Goal: Task Accomplishment & Management: Manage account settings

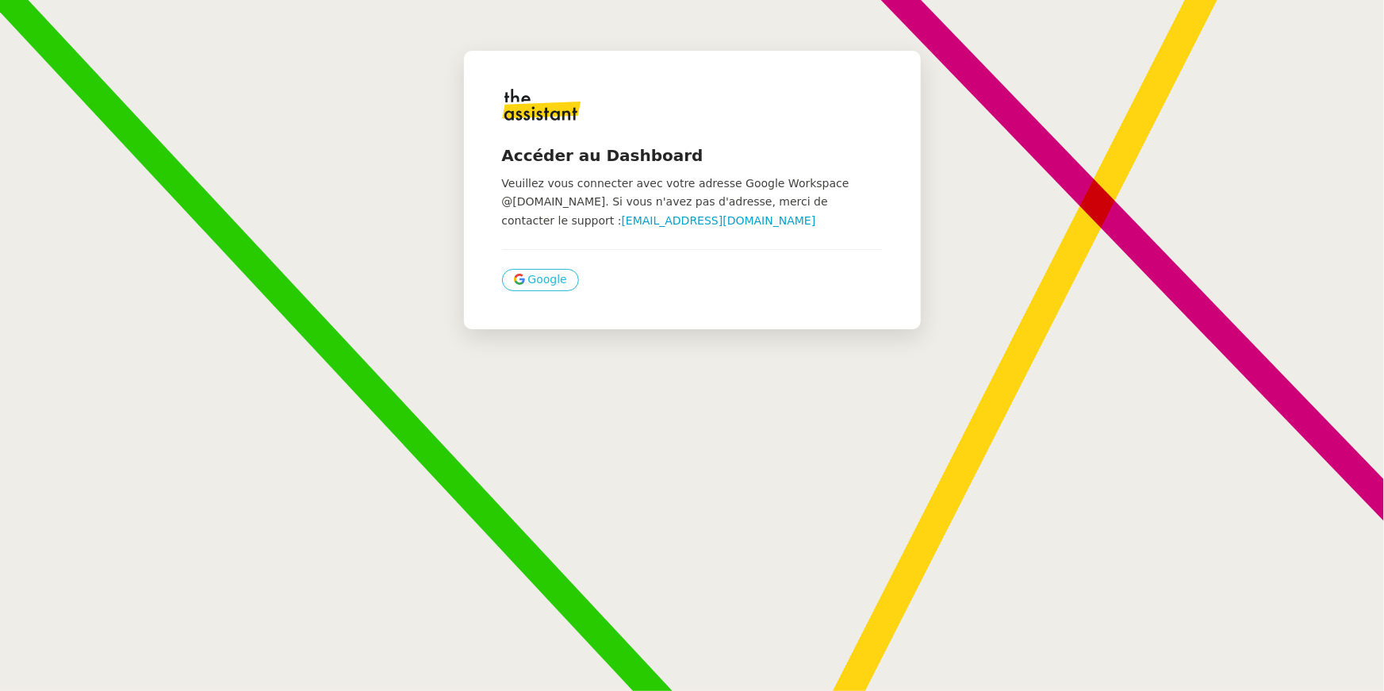
click at [539, 269] on button "Google" at bounding box center [540, 280] width 77 height 22
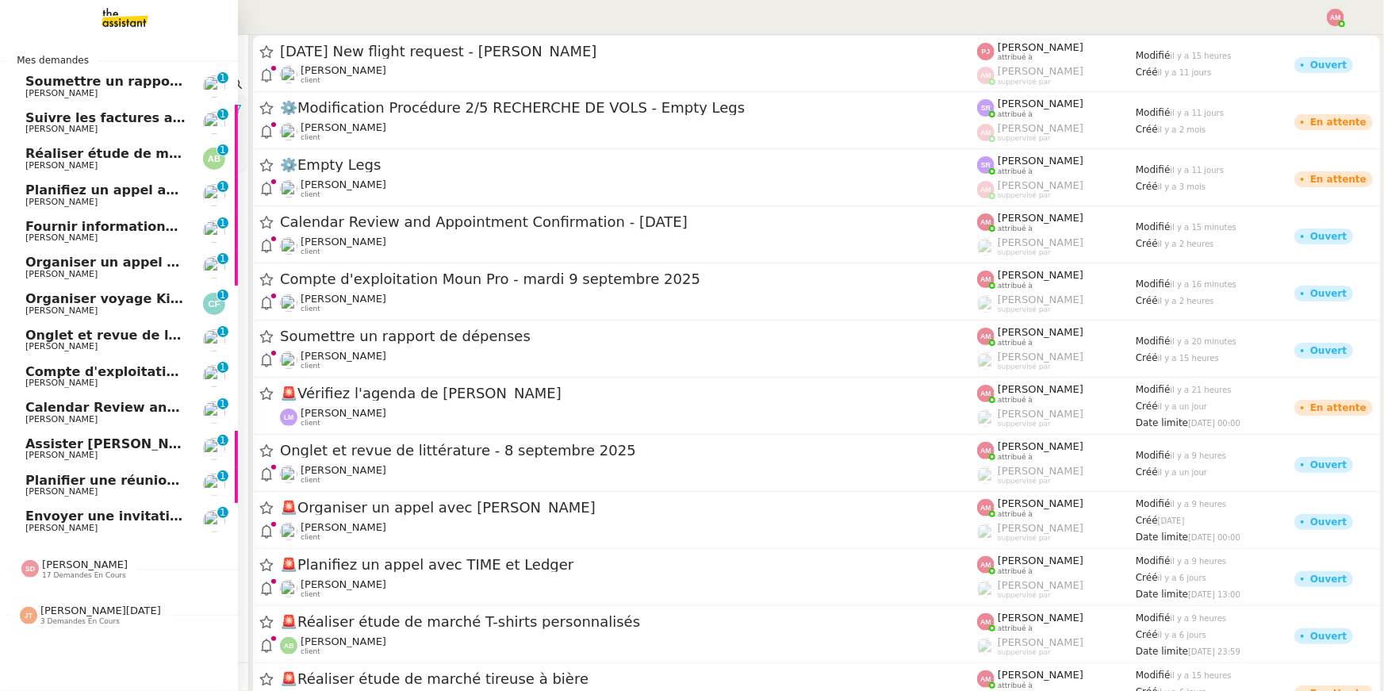
click at [95, 416] on span "[PERSON_NAME]" at bounding box center [105, 420] width 160 height 10
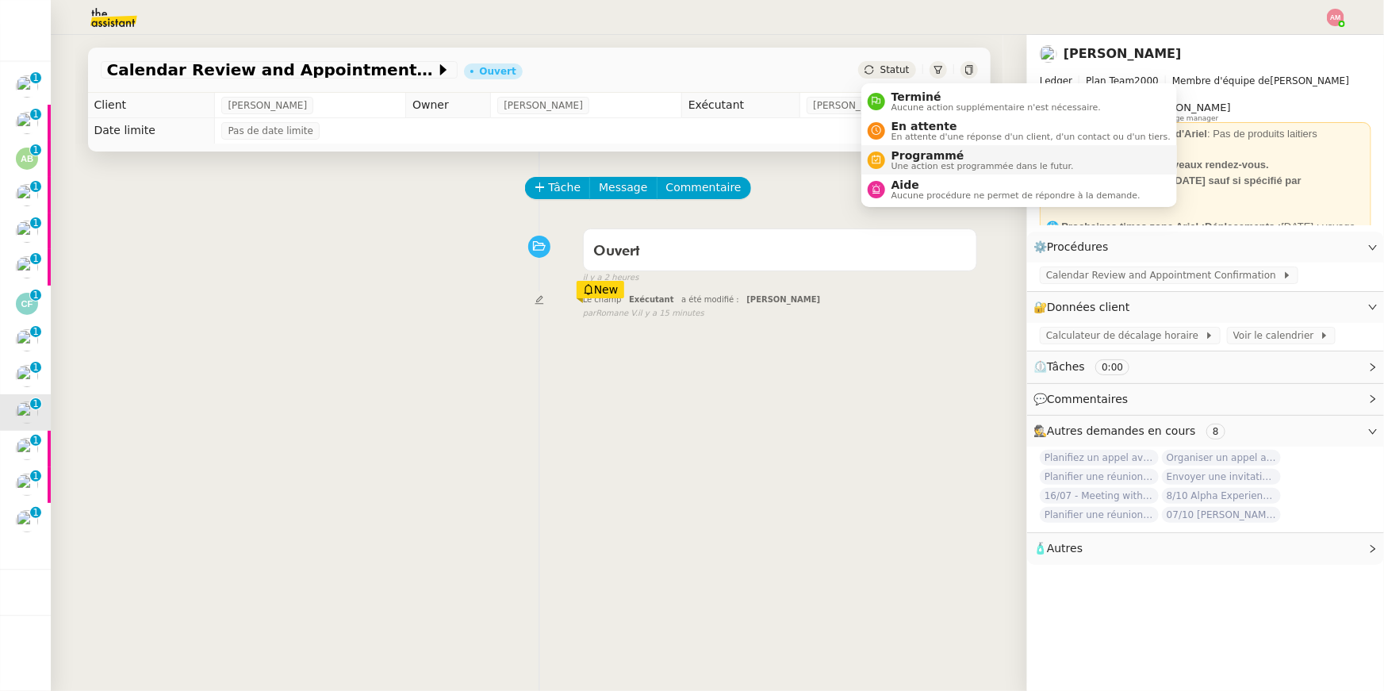
click at [895, 155] on span "Programmé" at bounding box center [982, 155] width 182 height 13
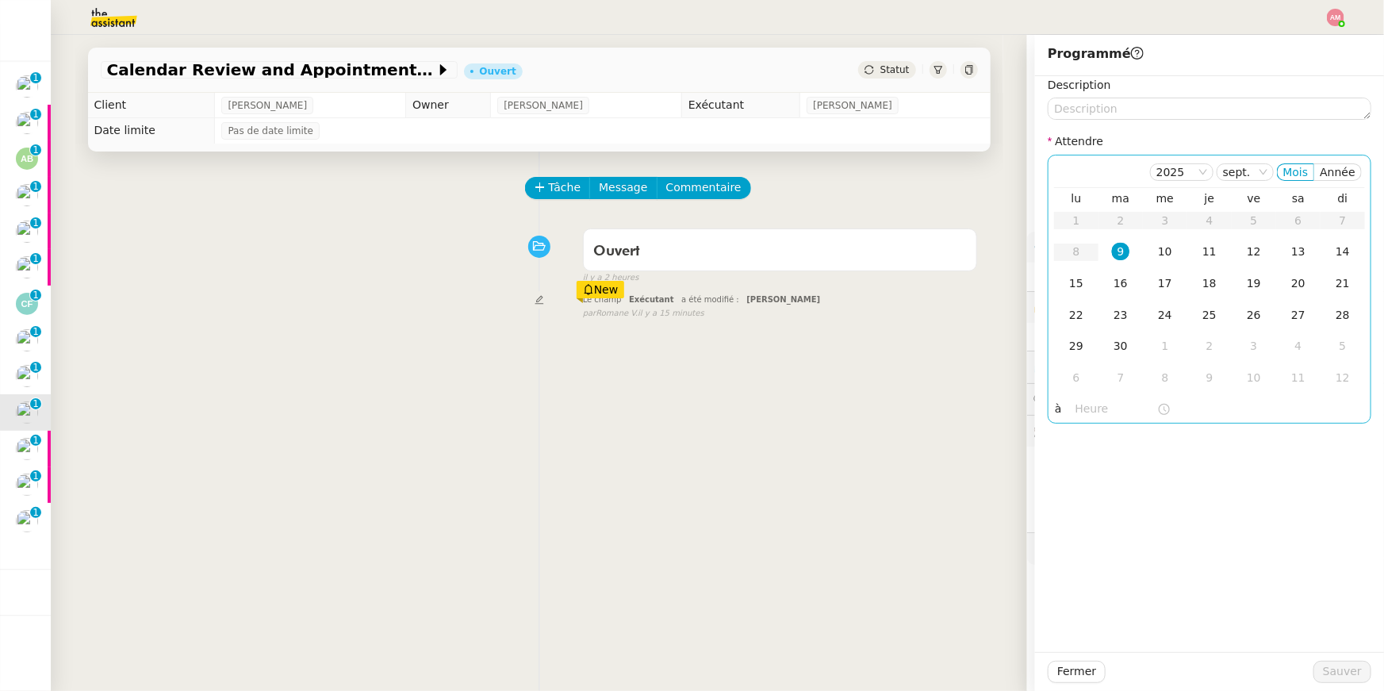
click at [1083, 409] on input "text" at bounding box center [1116, 409] width 82 height 18
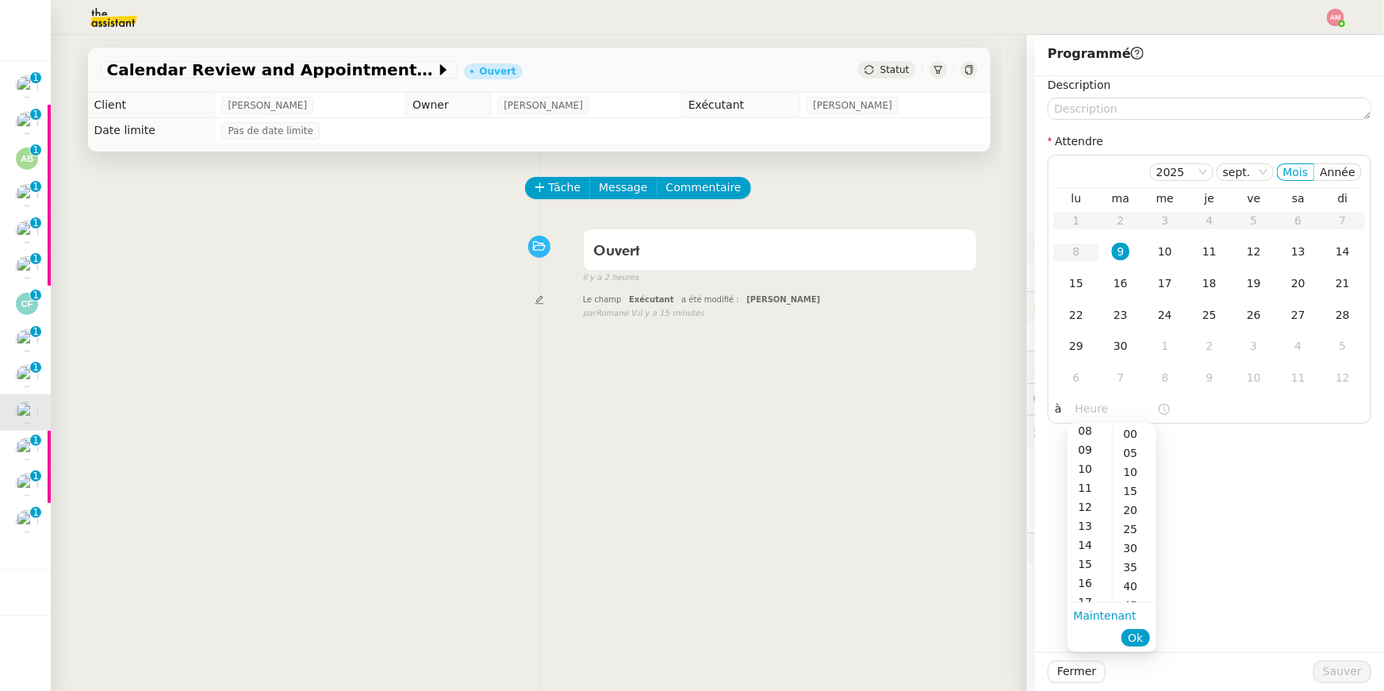
scroll to position [156, 0]
click at [1089, 581] on div "16" at bounding box center [1089, 582] width 44 height 19
click at [1137, 631] on span "Ok" at bounding box center [1135, 638] width 15 height 16
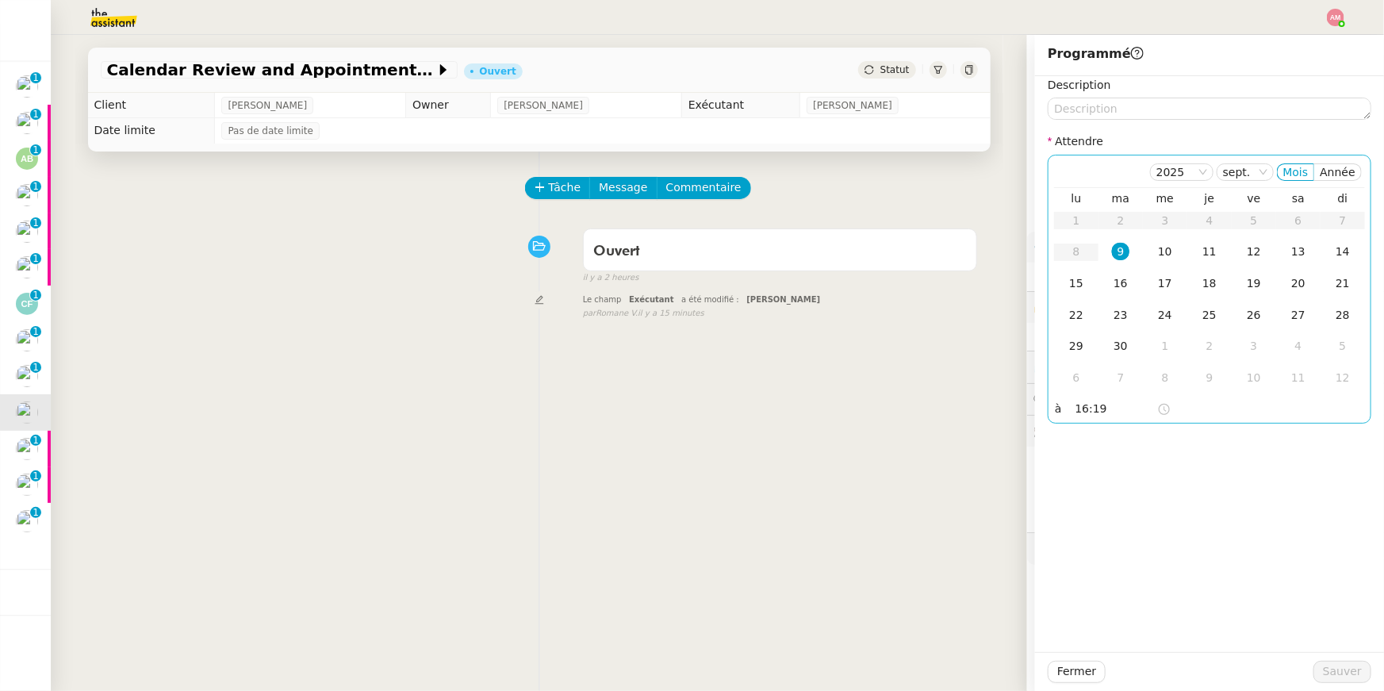
click at [1108, 252] on td "9" at bounding box center [1120, 252] width 44 height 32
click at [1098, 402] on input "16:19" at bounding box center [1116, 409] width 82 height 18
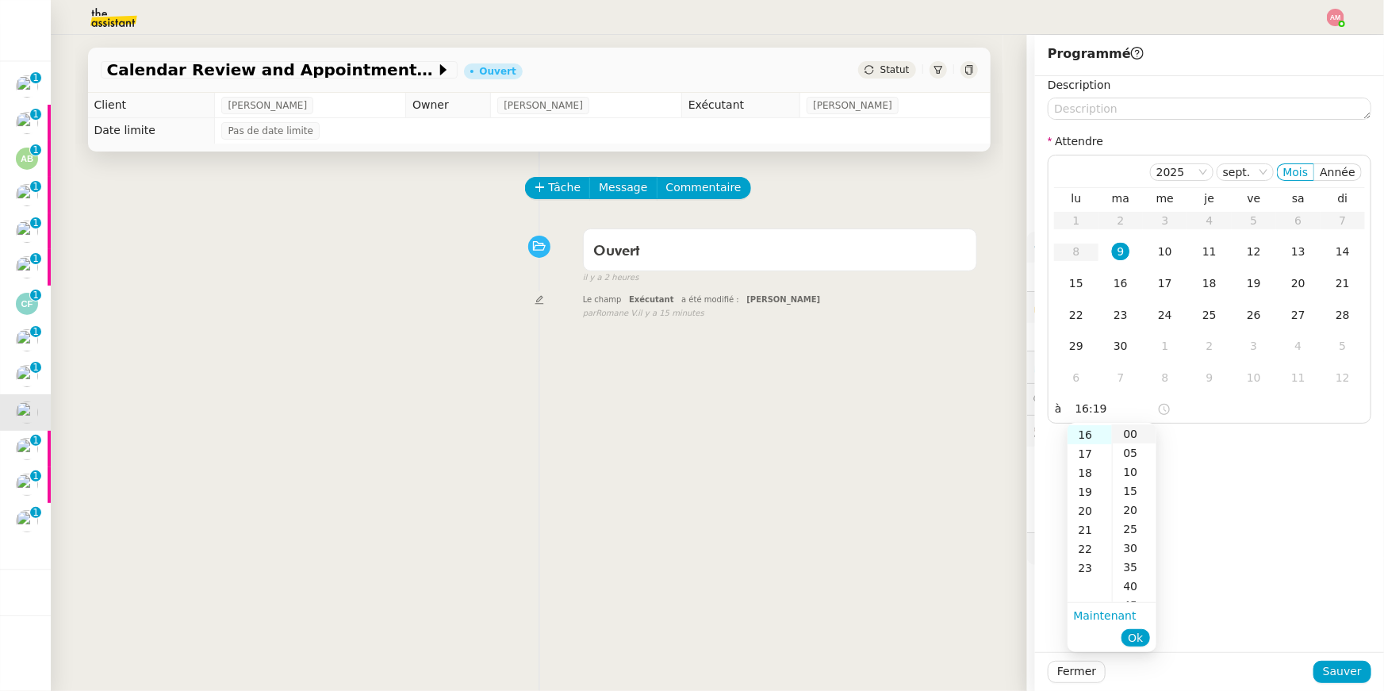
click at [1122, 432] on div "00" at bounding box center [1135, 433] width 44 height 19
type input "16:00"
click at [1328, 676] on span "Sauver" at bounding box center [1342, 671] width 39 height 18
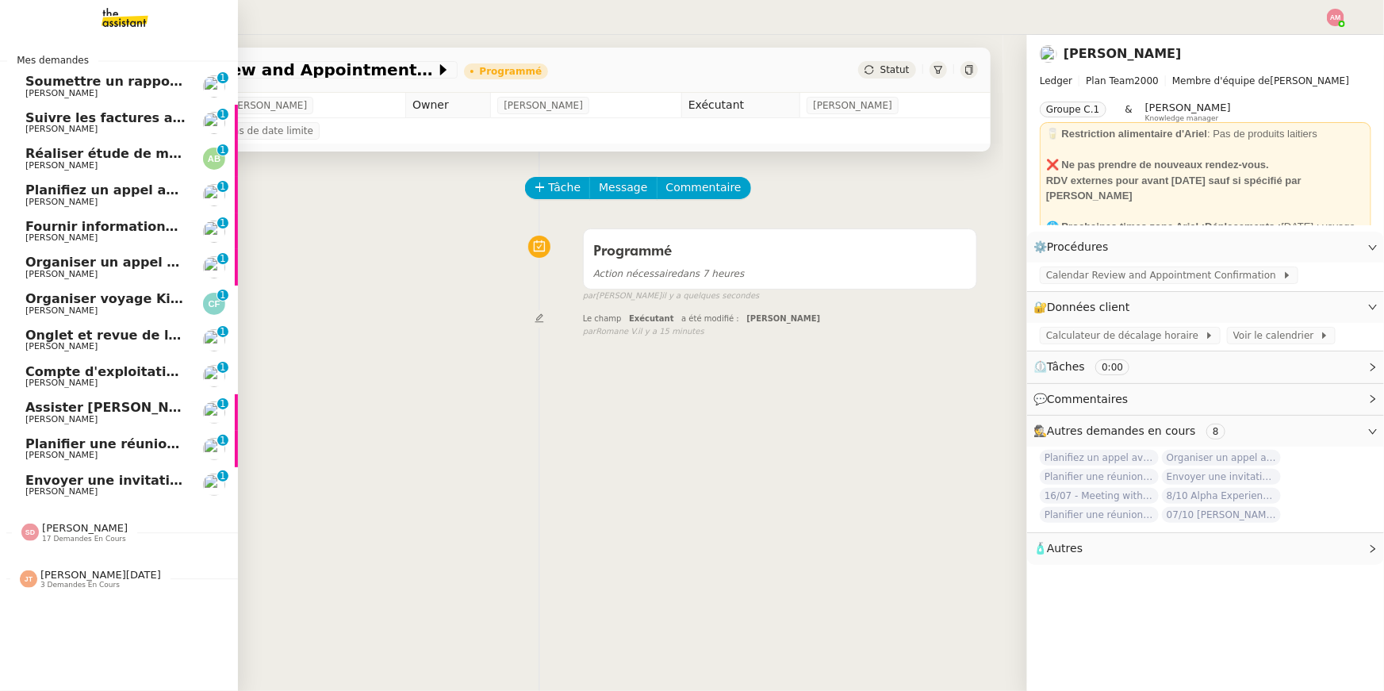
click at [21, 82] on link "Soumettre un rapport de dépenses Sébastien Badault 0 1 2 3 4 5 6 7 8 9" at bounding box center [119, 86] width 238 height 36
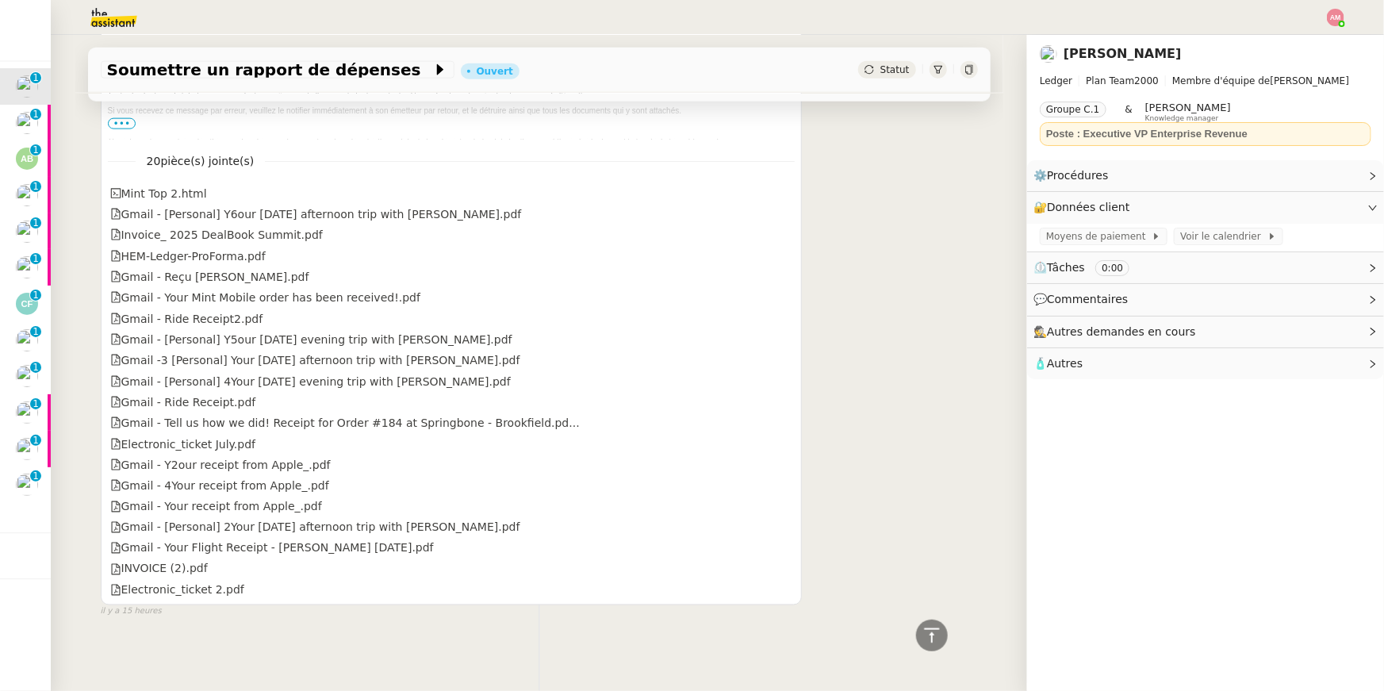
scroll to position [710, 0]
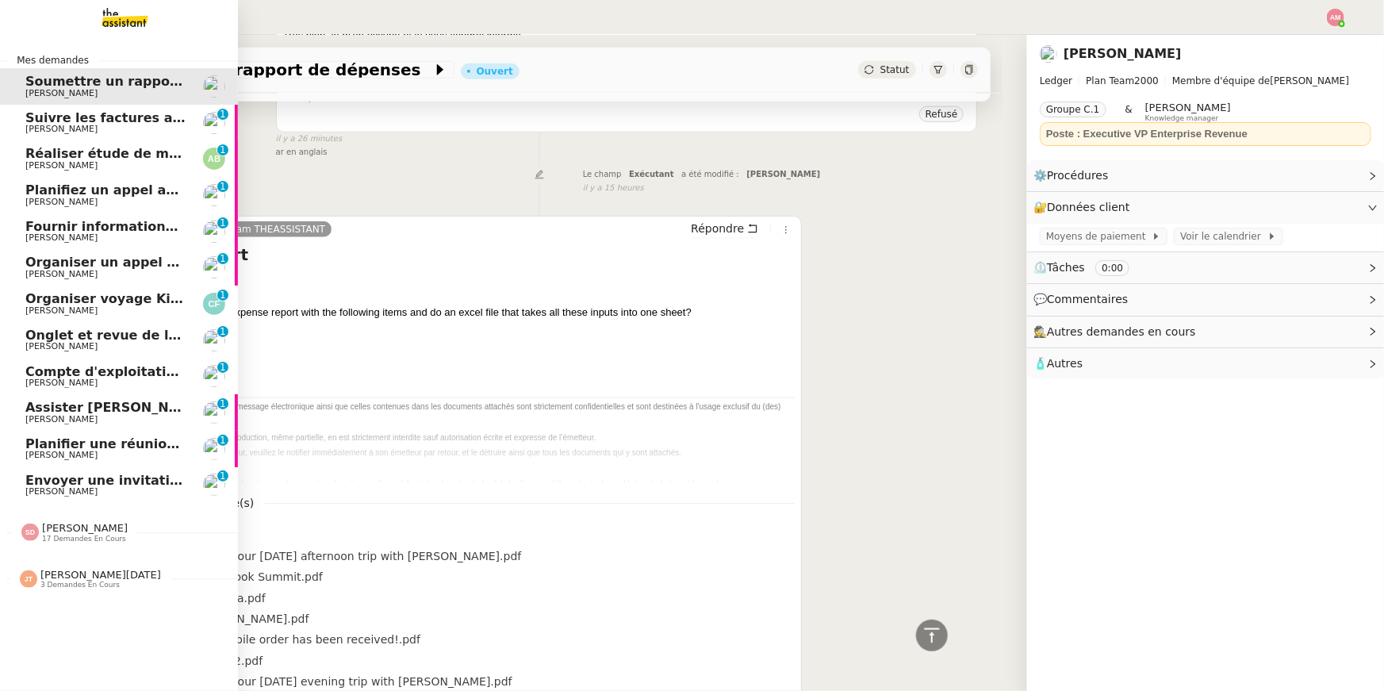
click at [169, 134] on span "[PERSON_NAME]" at bounding box center [105, 130] width 160 height 10
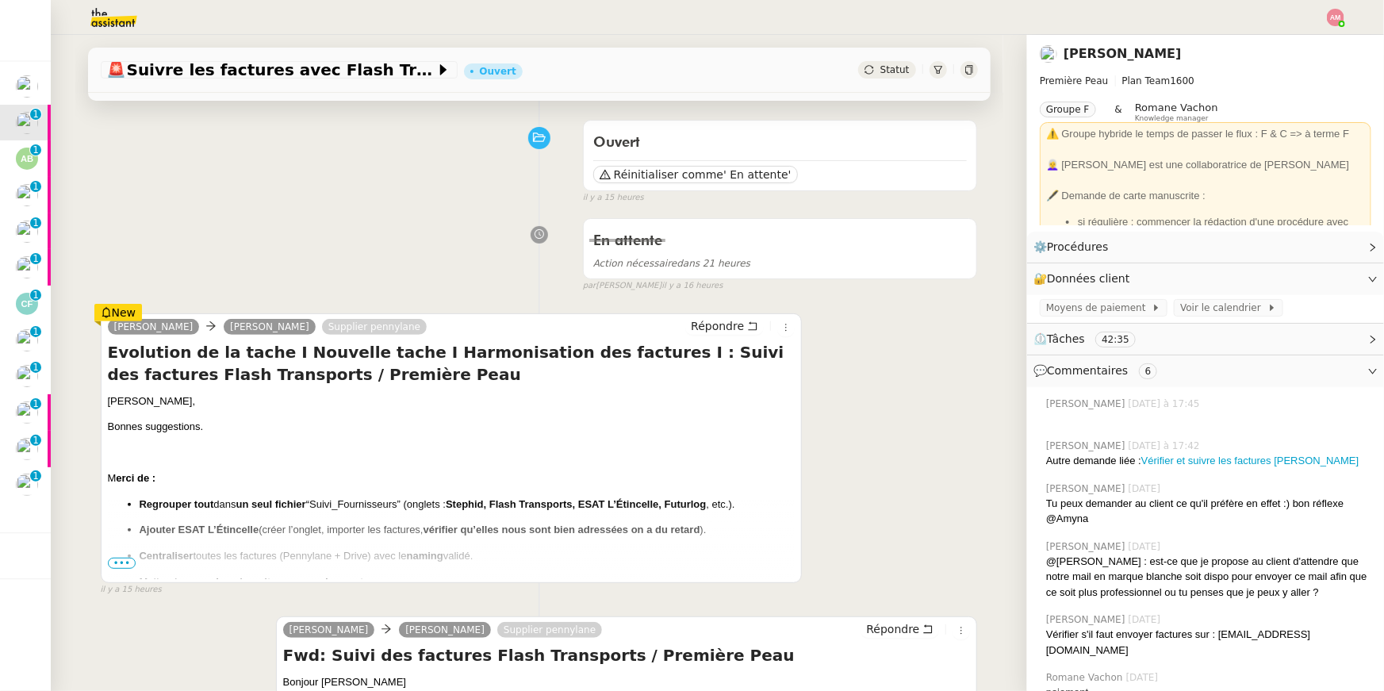
scroll to position [111, 0]
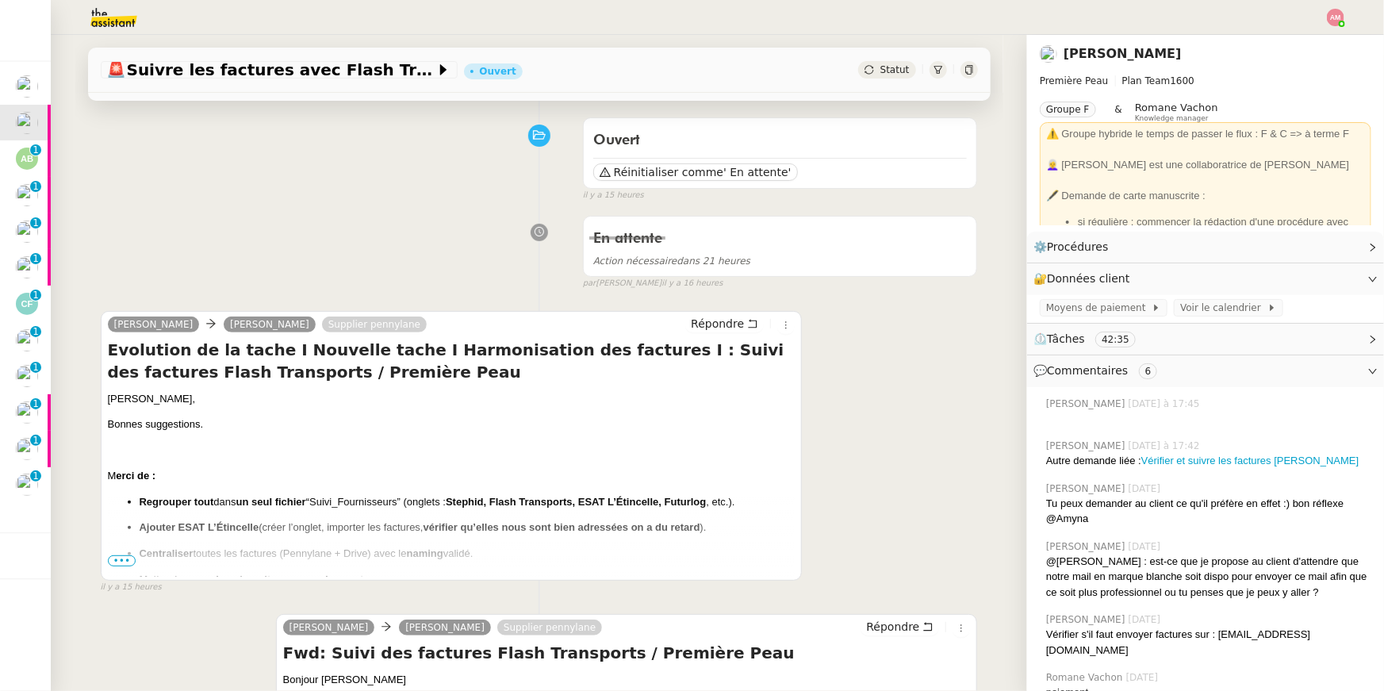
click at [128, 557] on span "•••" at bounding box center [122, 560] width 29 height 11
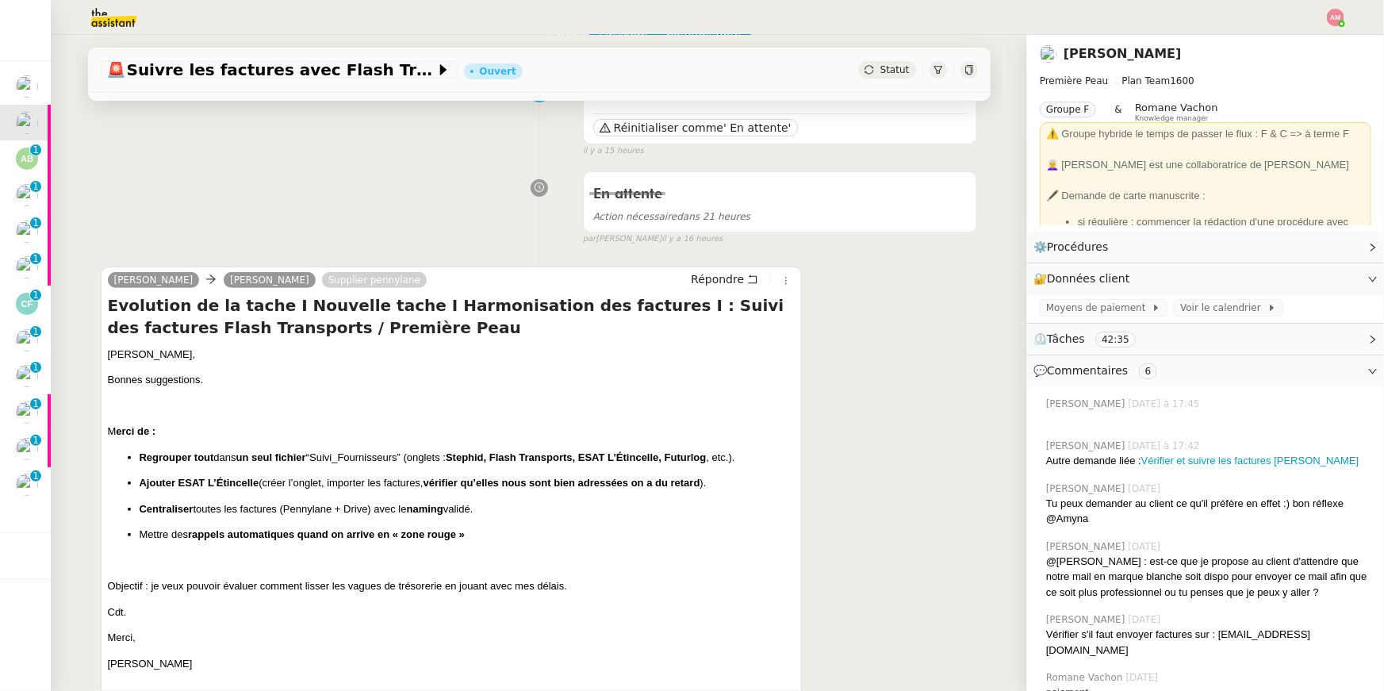
scroll to position [157, 0]
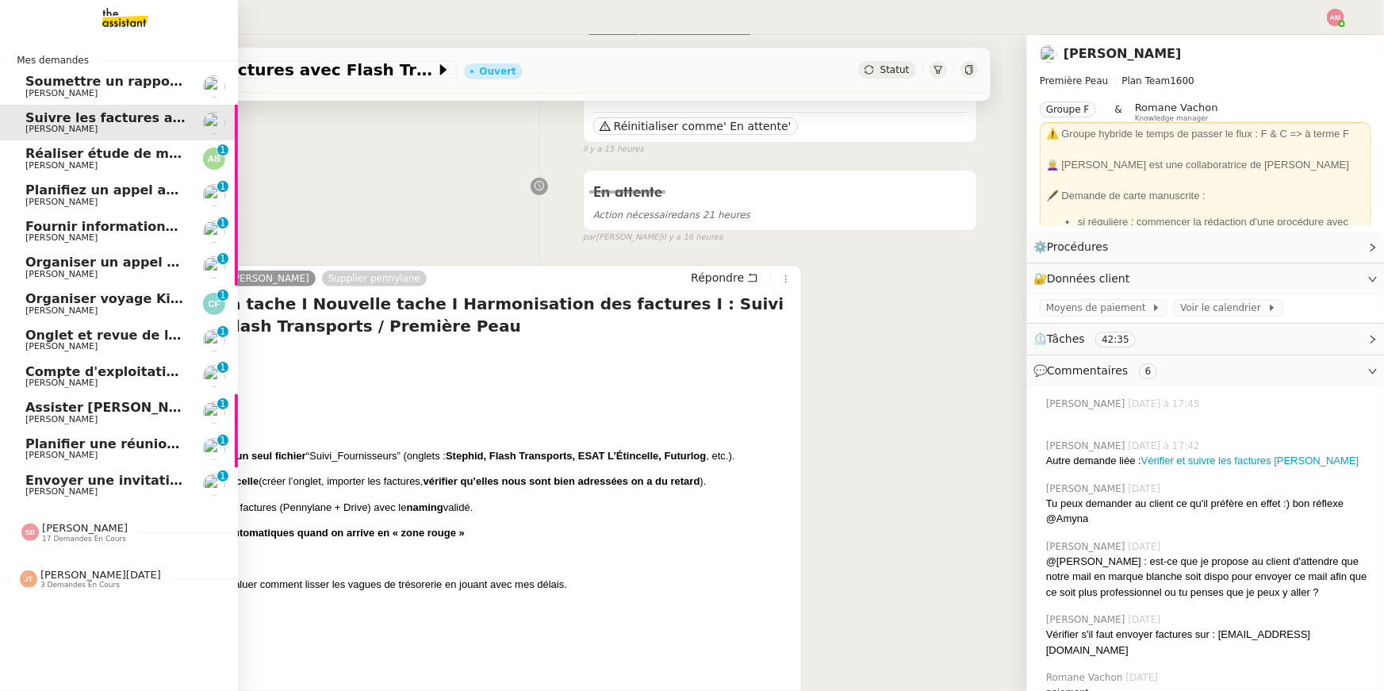
click at [40, 170] on span "[PERSON_NAME]" at bounding box center [61, 165] width 72 height 10
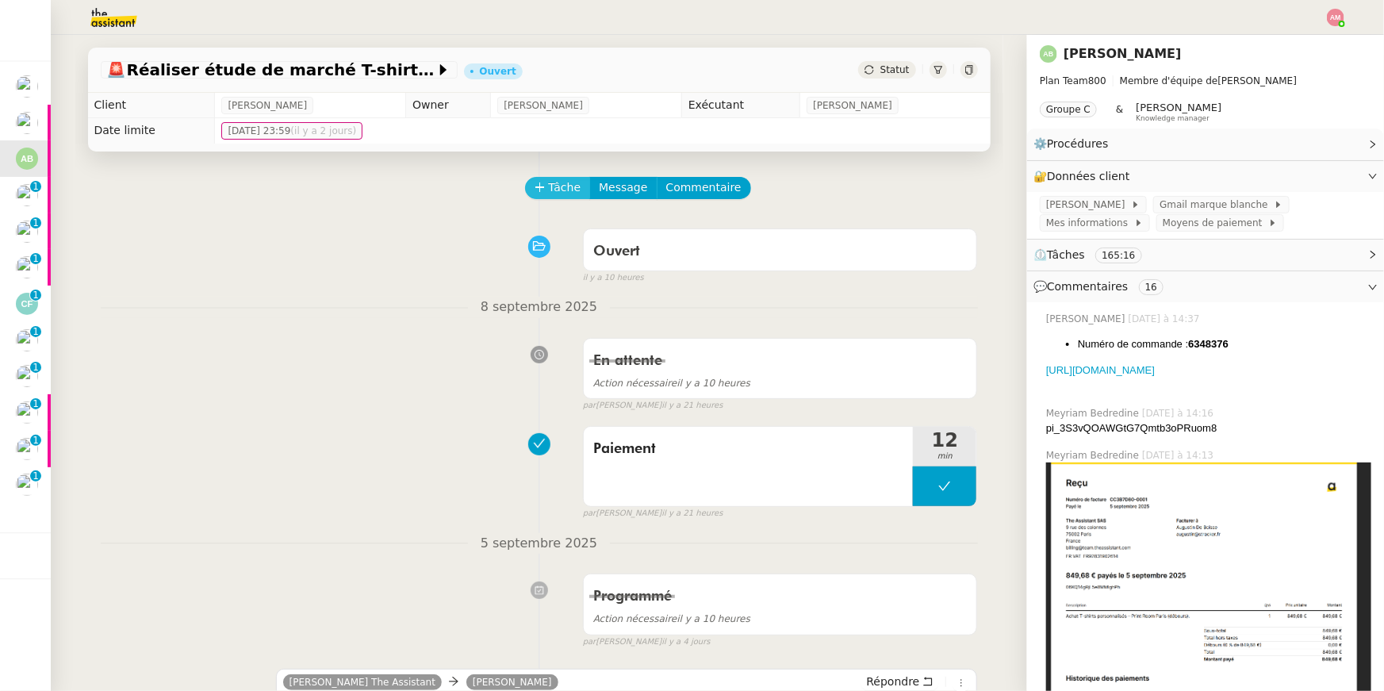
click at [542, 187] on icon at bounding box center [539, 186] width 9 height 1
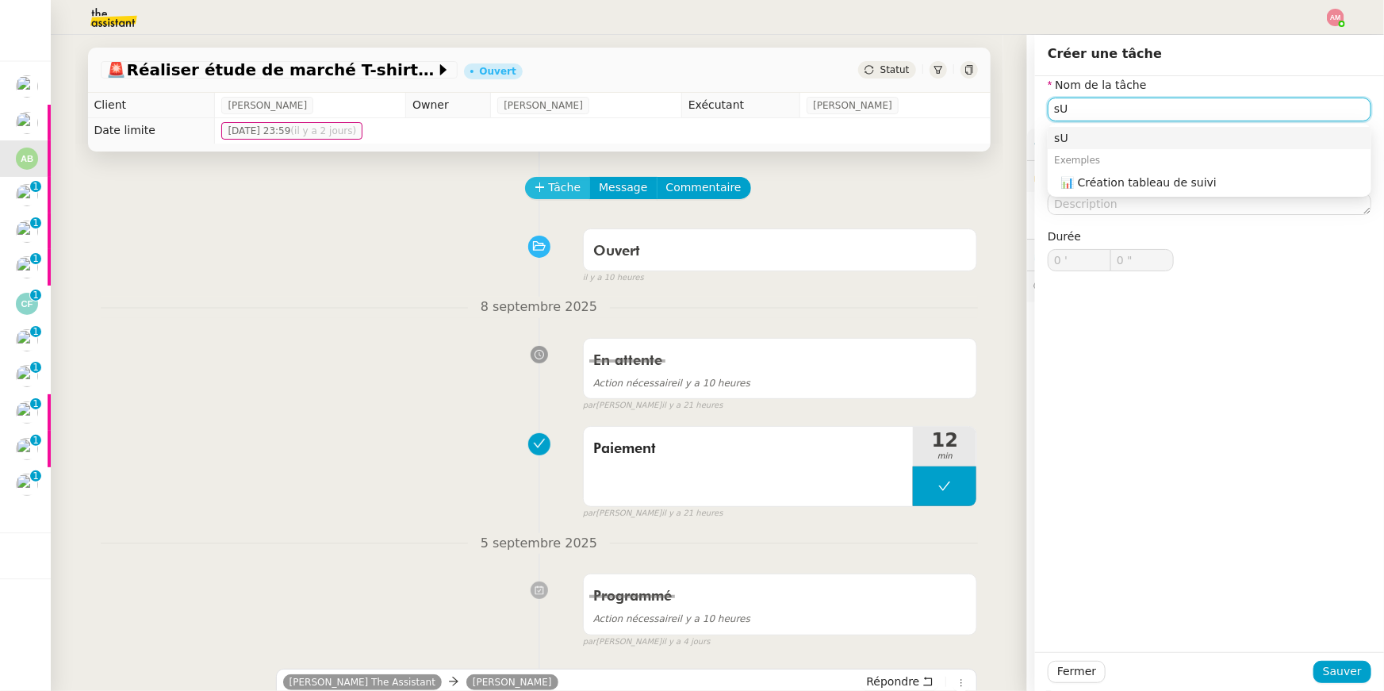
type input "s"
type input "Suivi"
click at [1327, 673] on span "Sauver" at bounding box center [1342, 671] width 39 height 18
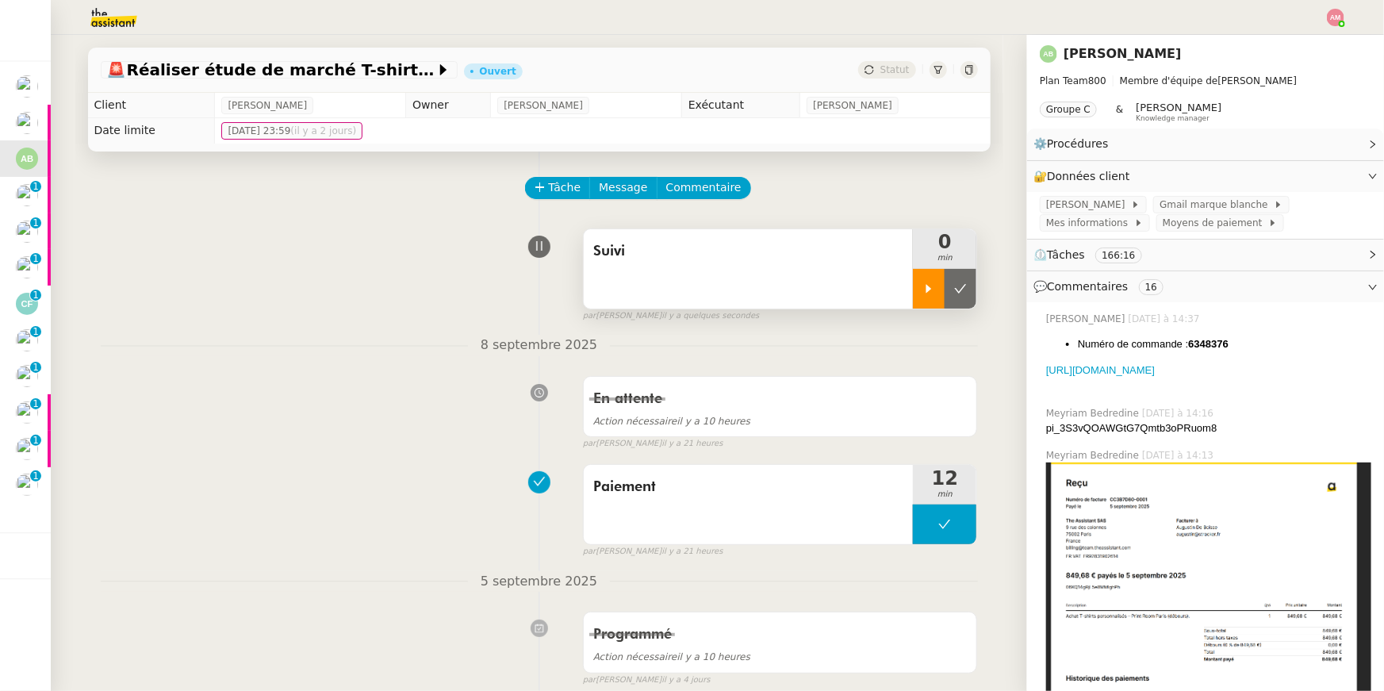
click at [926, 285] on icon at bounding box center [928, 288] width 13 height 13
click at [1128, 372] on link "https://www.printroom.fr/checkout/order-received/6348376/?key=wc_order_iizDYjIn…" at bounding box center [1100, 370] width 109 height 12
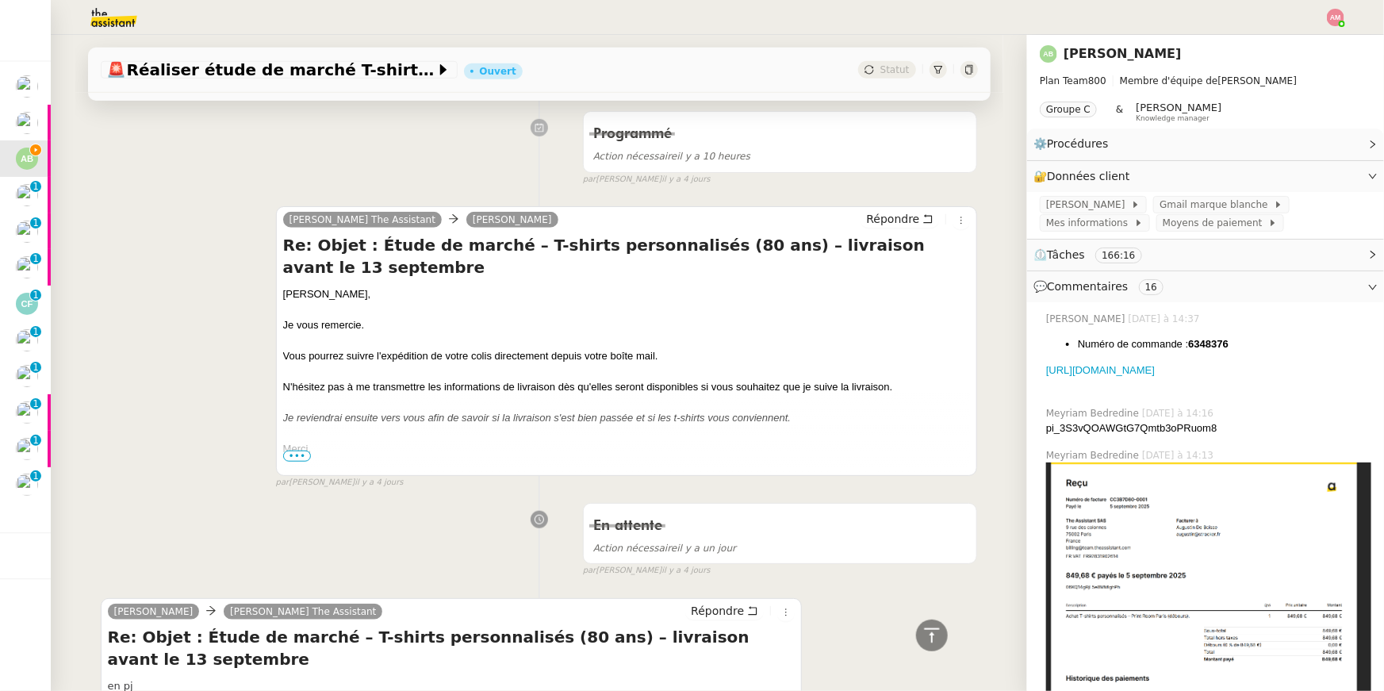
scroll to position [504, 0]
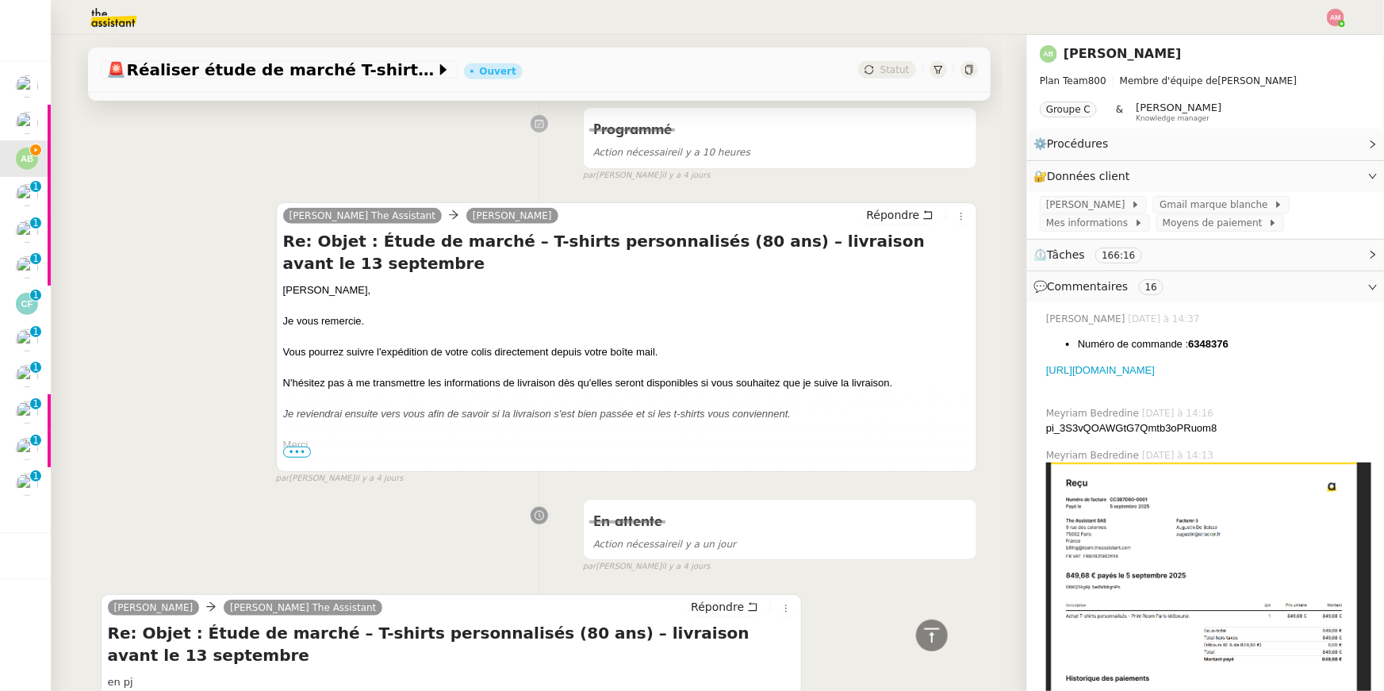
click at [286, 461] on div at bounding box center [627, 461] width 688 height 16
click at [289, 456] on span "•••" at bounding box center [297, 451] width 29 height 11
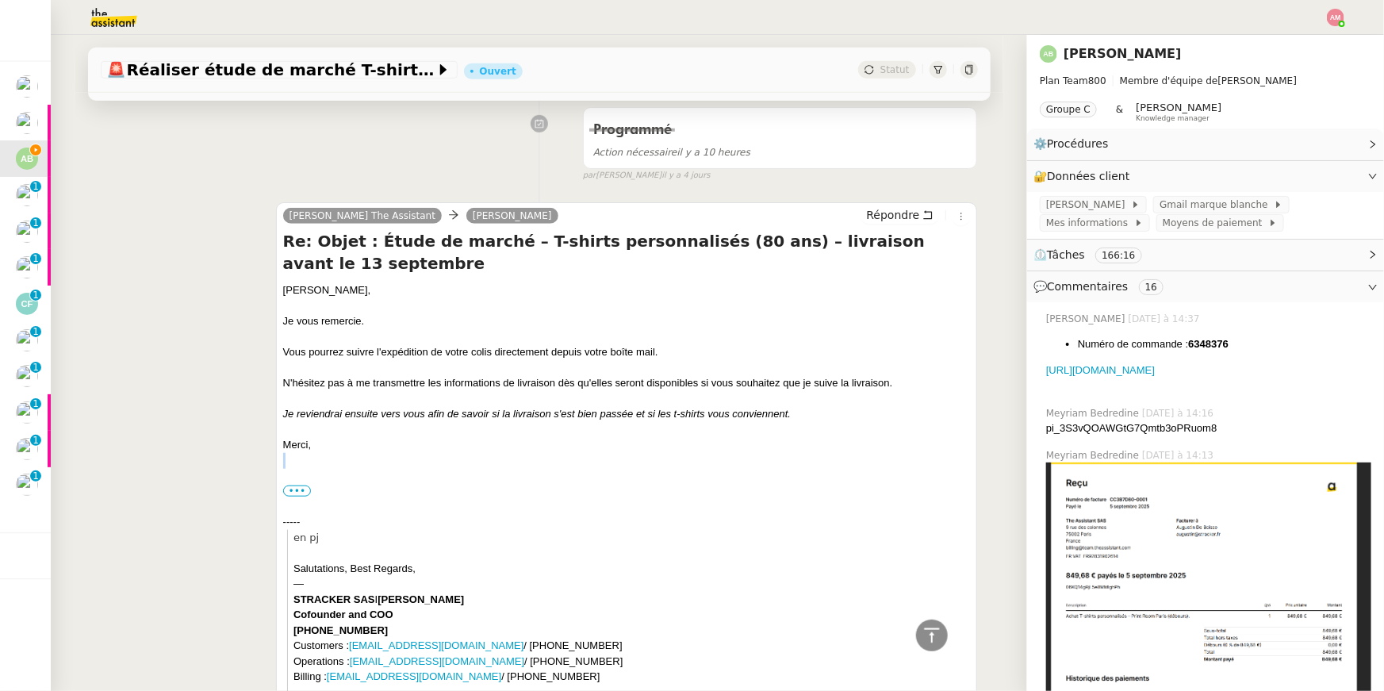
drag, startPoint x: 331, startPoint y: 469, endPoint x: 335, endPoint y: 446, distance: 24.3
click at [335, 446] on div "Augustin, Je vous remercie. Vous pourrez suivre l'expédition de votre colis dir…" at bounding box center [627, 543] width 688 height 523
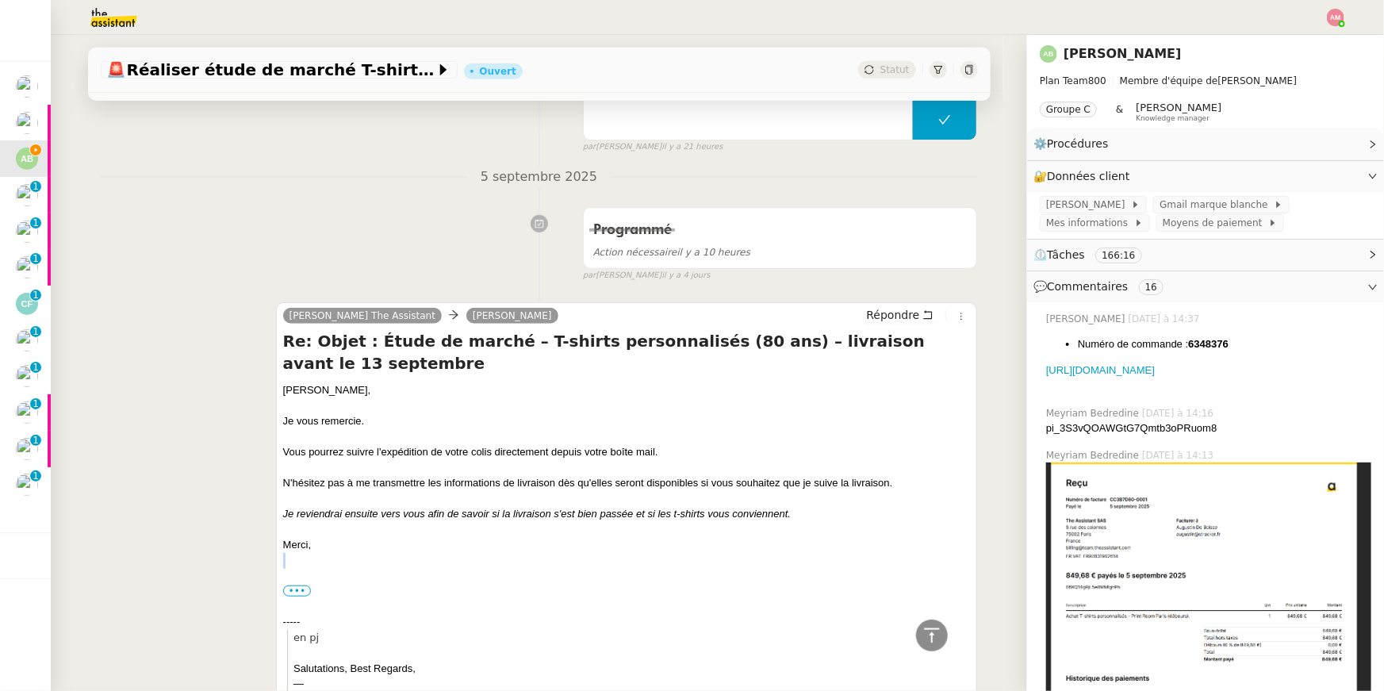
scroll to position [325, 0]
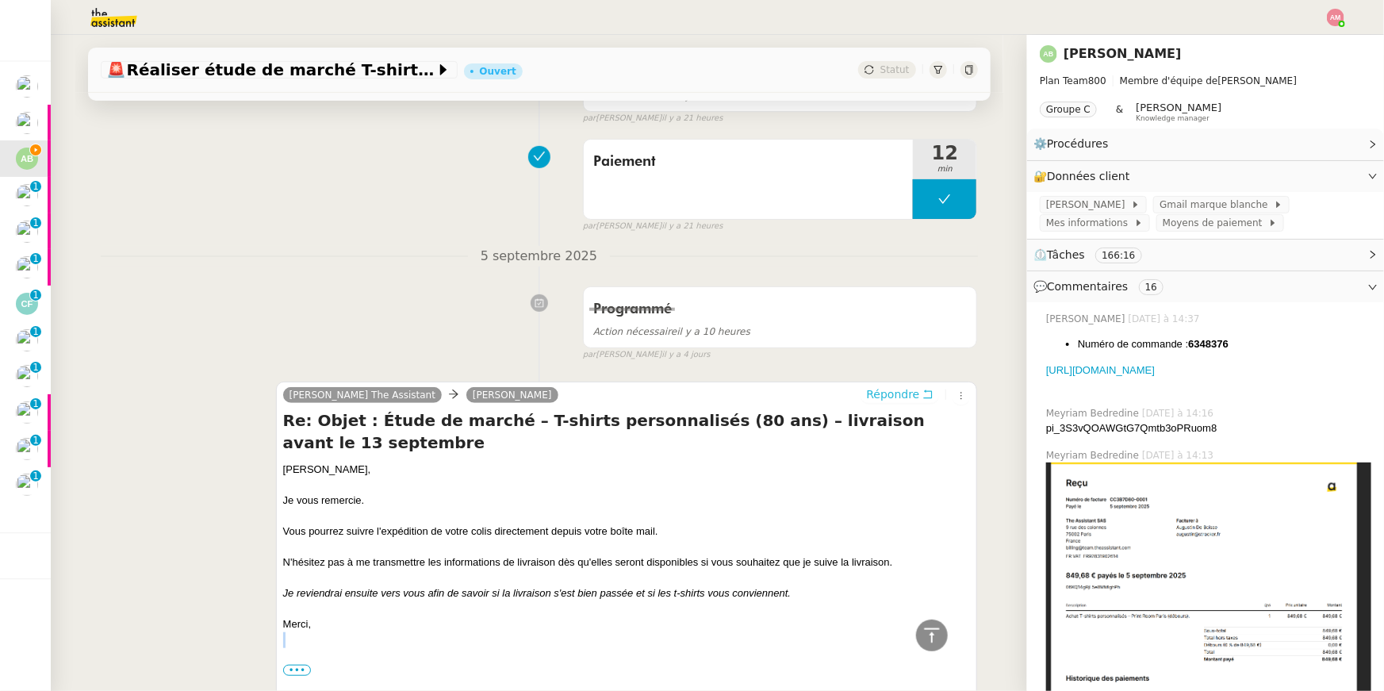
click at [900, 390] on span "Répondre" at bounding box center [892, 394] width 53 height 16
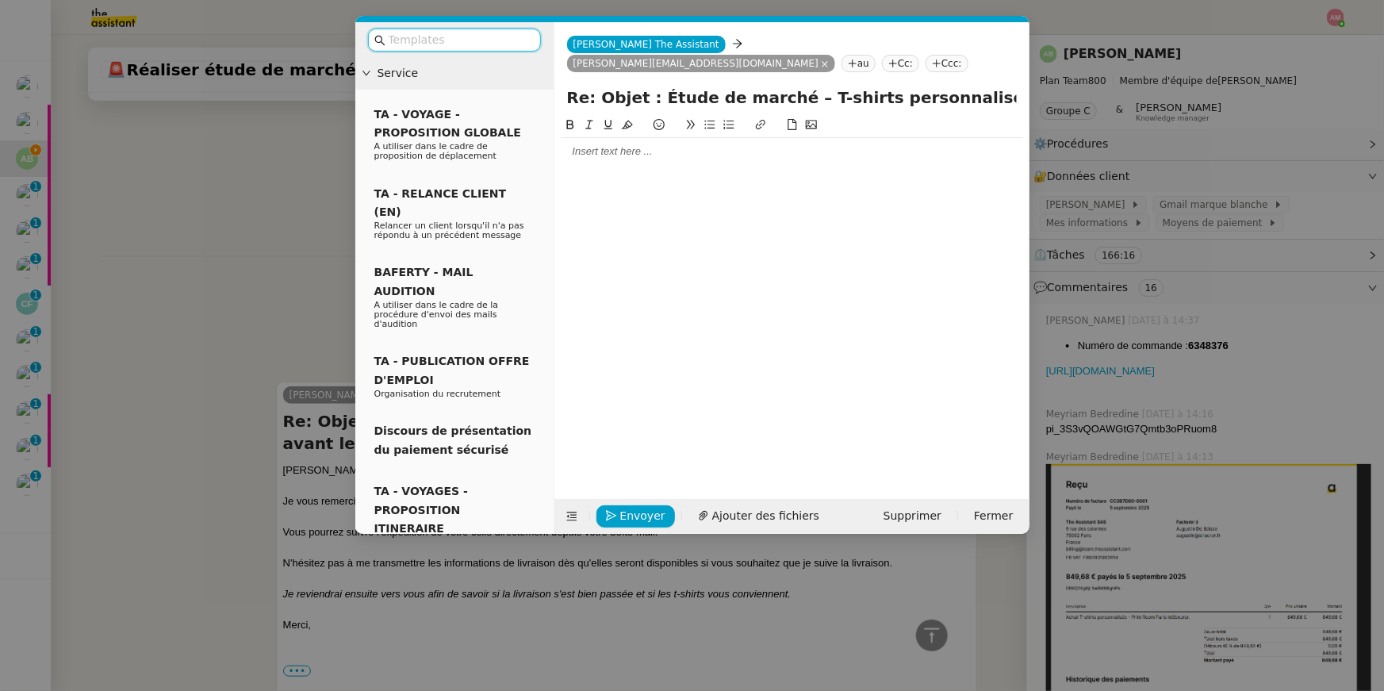
scroll to position [469, 0]
click at [803, 144] on div at bounding box center [792, 151] width 462 height 14
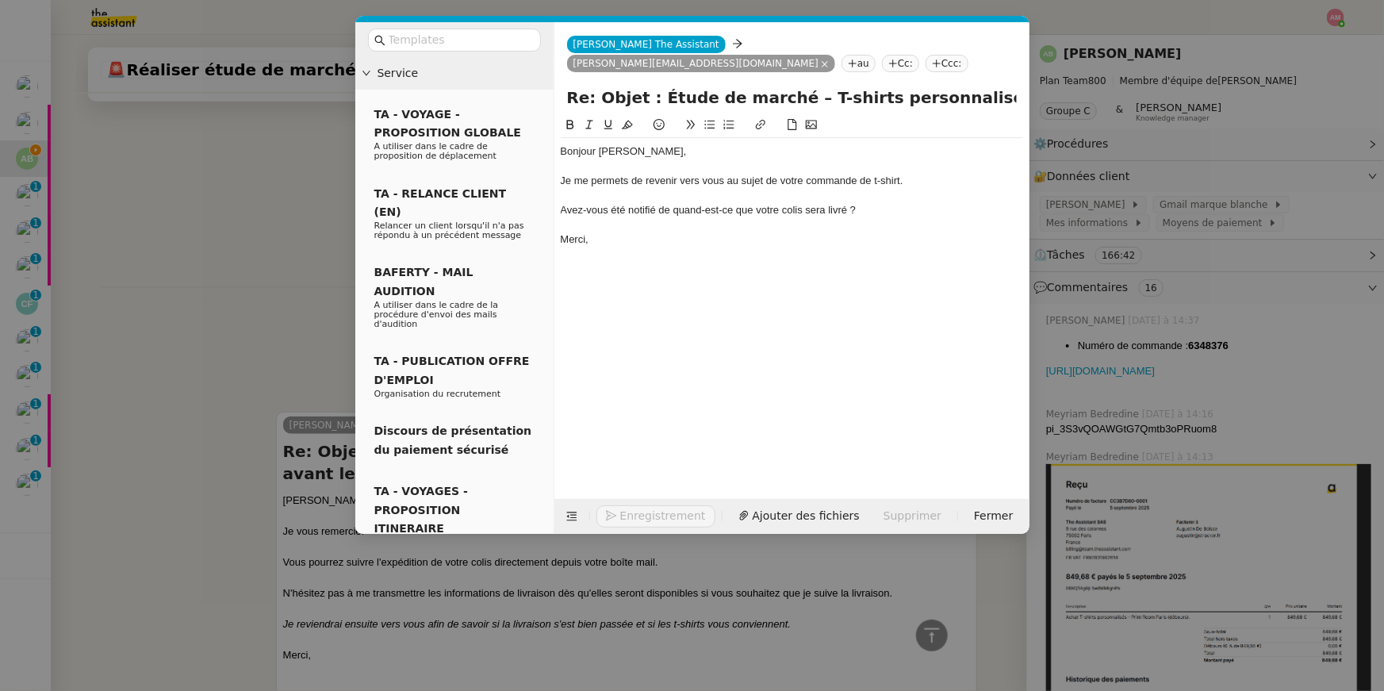
scroll to position [577, 0]
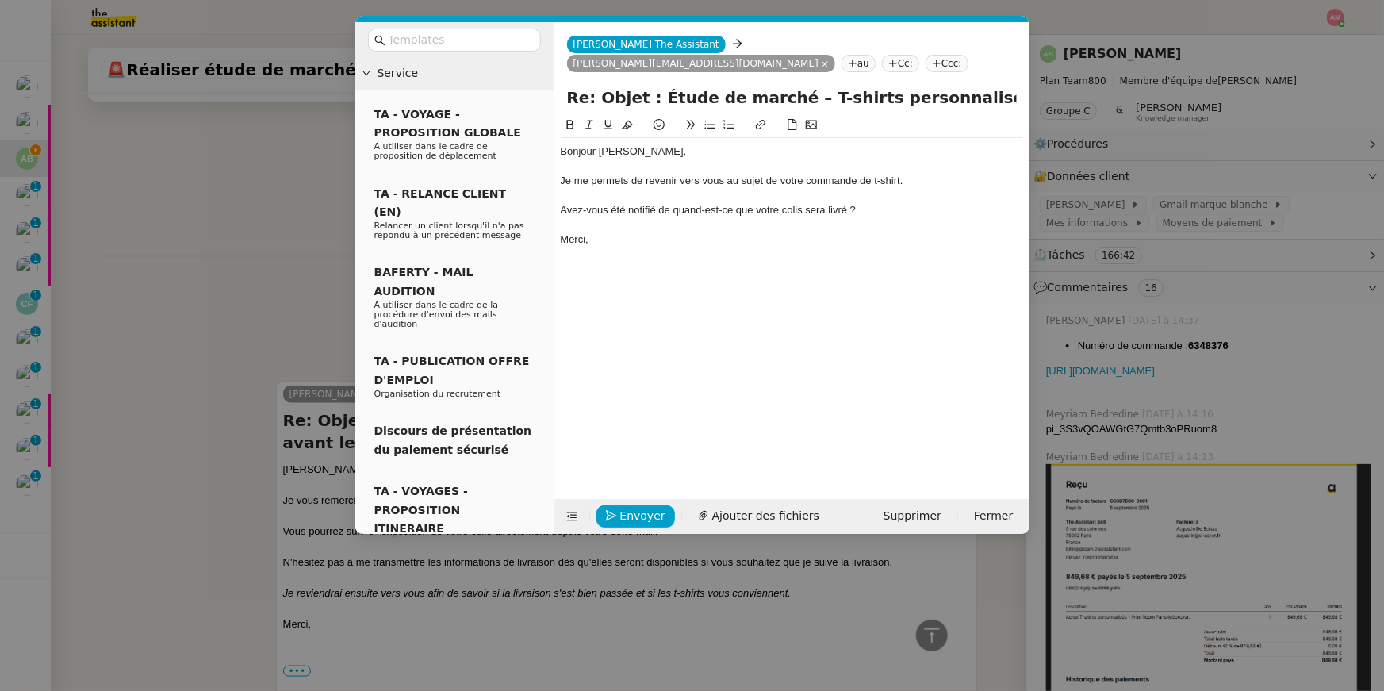
copy div "Bonjour Augustin, Je me permets de revenir vers vous au sujet de votre commande…"
click at [722, 203] on div "Avez-vous été notifié de quand-est-ce que votre colis sera livré ?" at bounding box center [792, 210] width 462 height 14
drag, startPoint x: 858, startPoint y: 184, endPoint x: 861, endPoint y: 135, distance: 49.3
click at [861, 138] on div "Bonjour Augustin, Je me permets de revenir vers vous au sujet de votre commande…" at bounding box center [792, 195] width 462 height 115
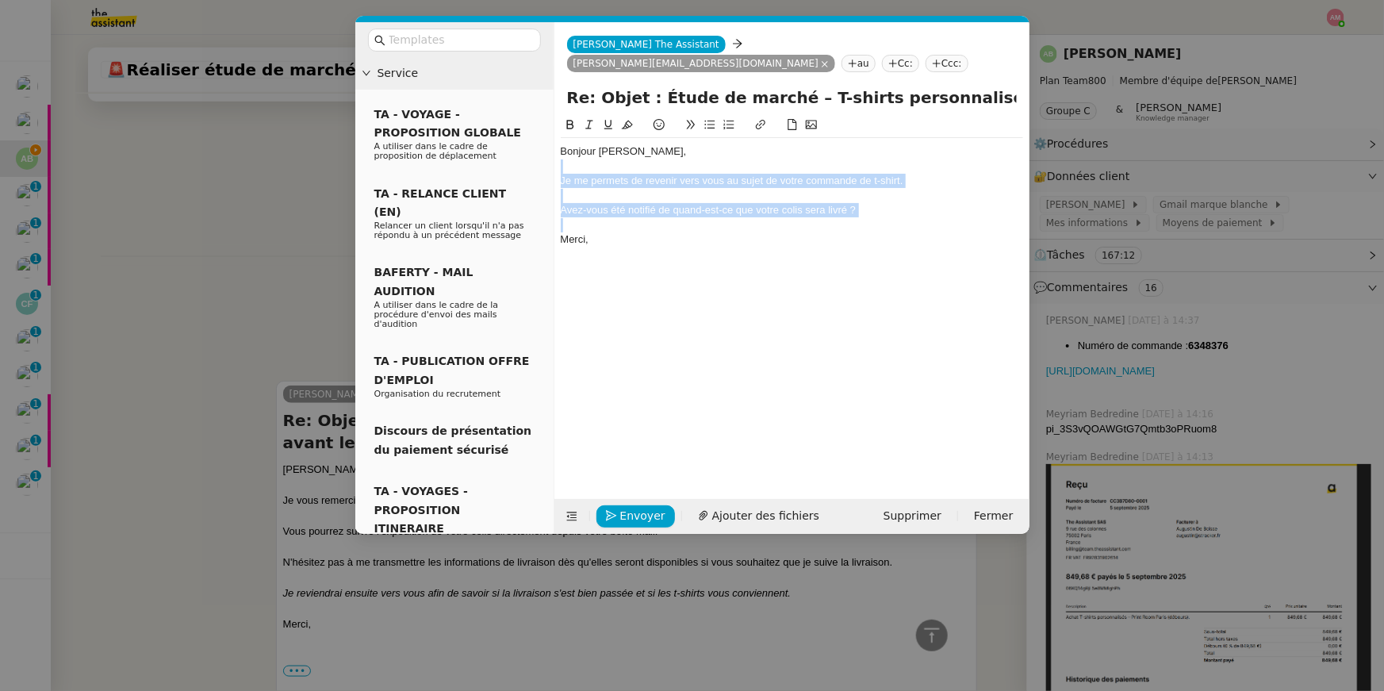
drag, startPoint x: 883, startPoint y: 201, endPoint x: 890, endPoint y: 151, distance: 49.6
click at [890, 151] on div "Bonjour Augustin, Je me permets de revenir vers vous au sujet de votre commande…" at bounding box center [792, 195] width 462 height 115
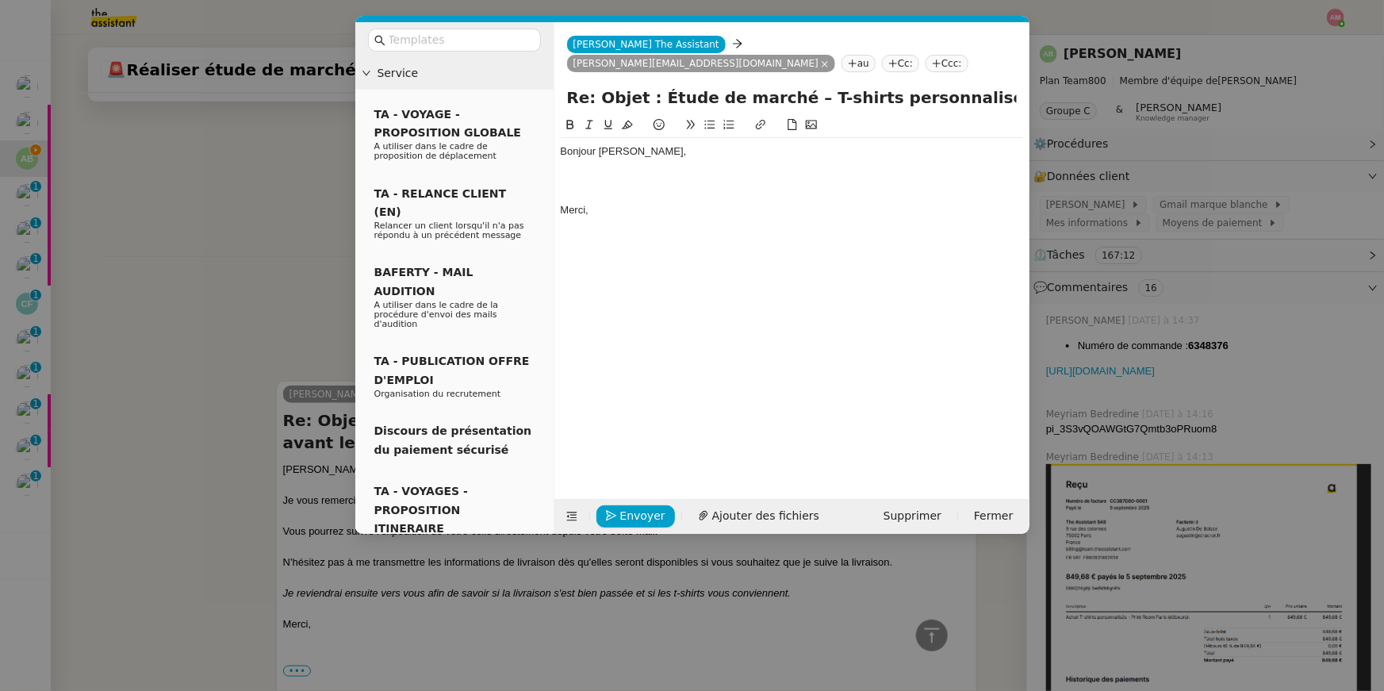
scroll to position [0, 0]
click at [905, 174] on div "Je me permets de vous recontacter concernant votre commande de t-shirt. Avez-vo…" at bounding box center [792, 188] width 462 height 29
click at [706, 119] on icon at bounding box center [709, 124] width 11 height 11
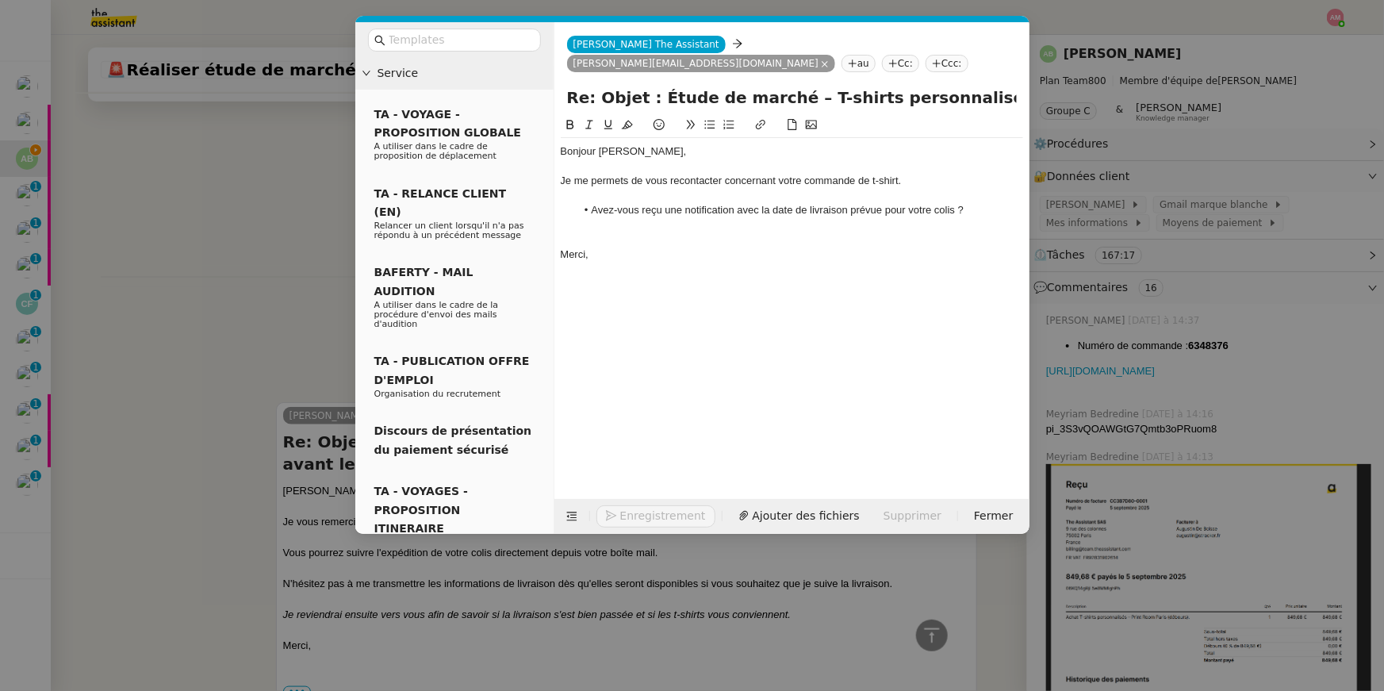
click at [665, 218] on div at bounding box center [792, 225] width 462 height 14
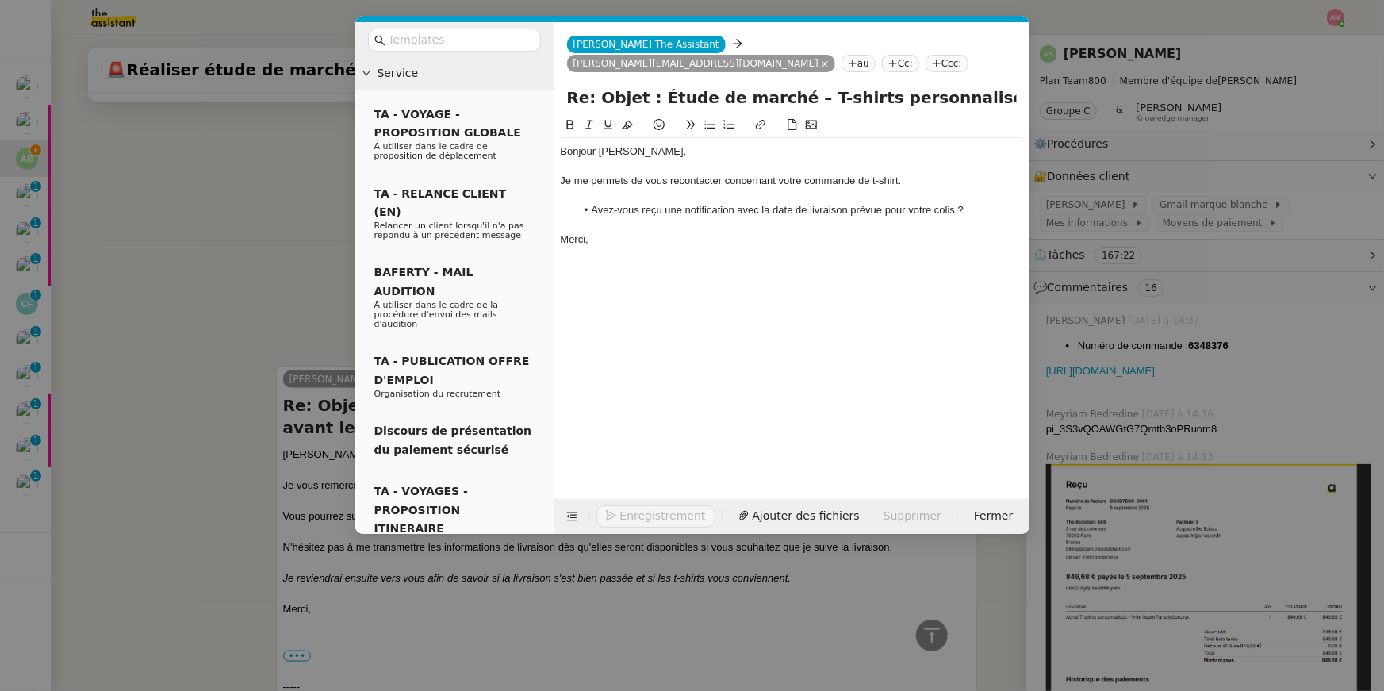
scroll to position [598, 0]
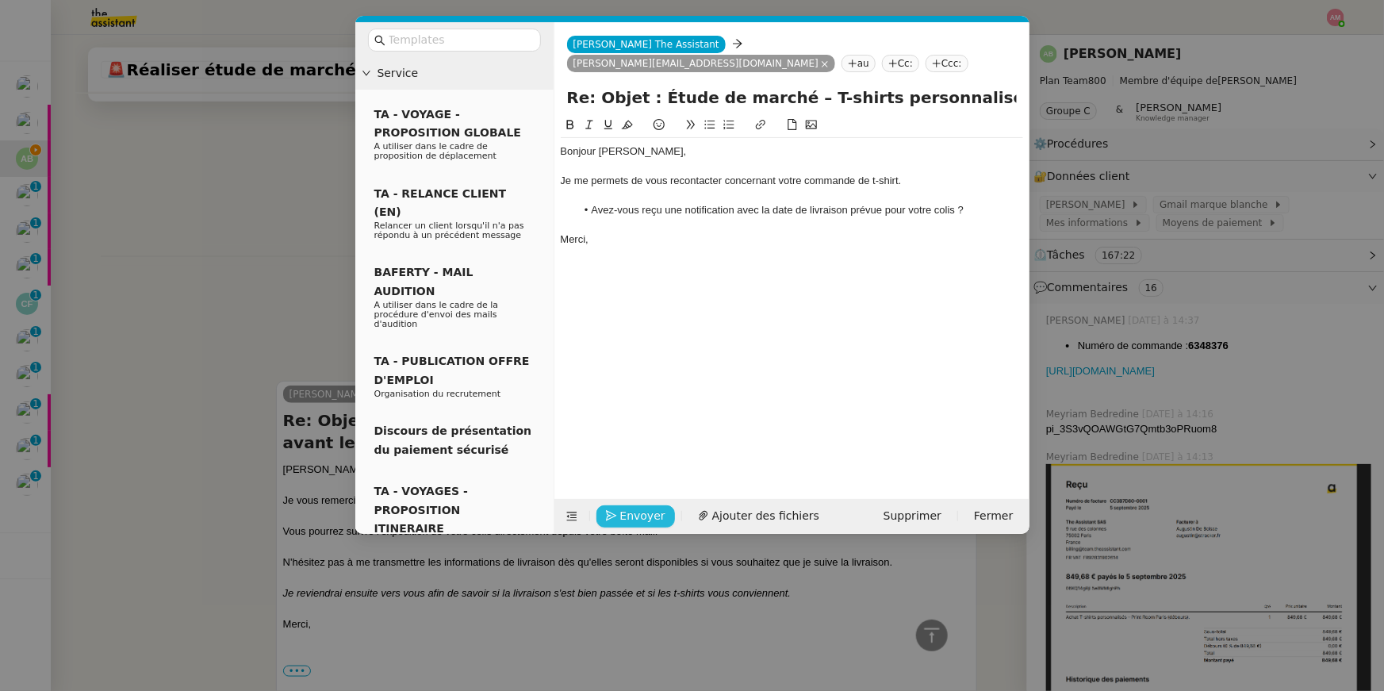
click at [648, 514] on span "Envoyer" at bounding box center [642, 516] width 45 height 18
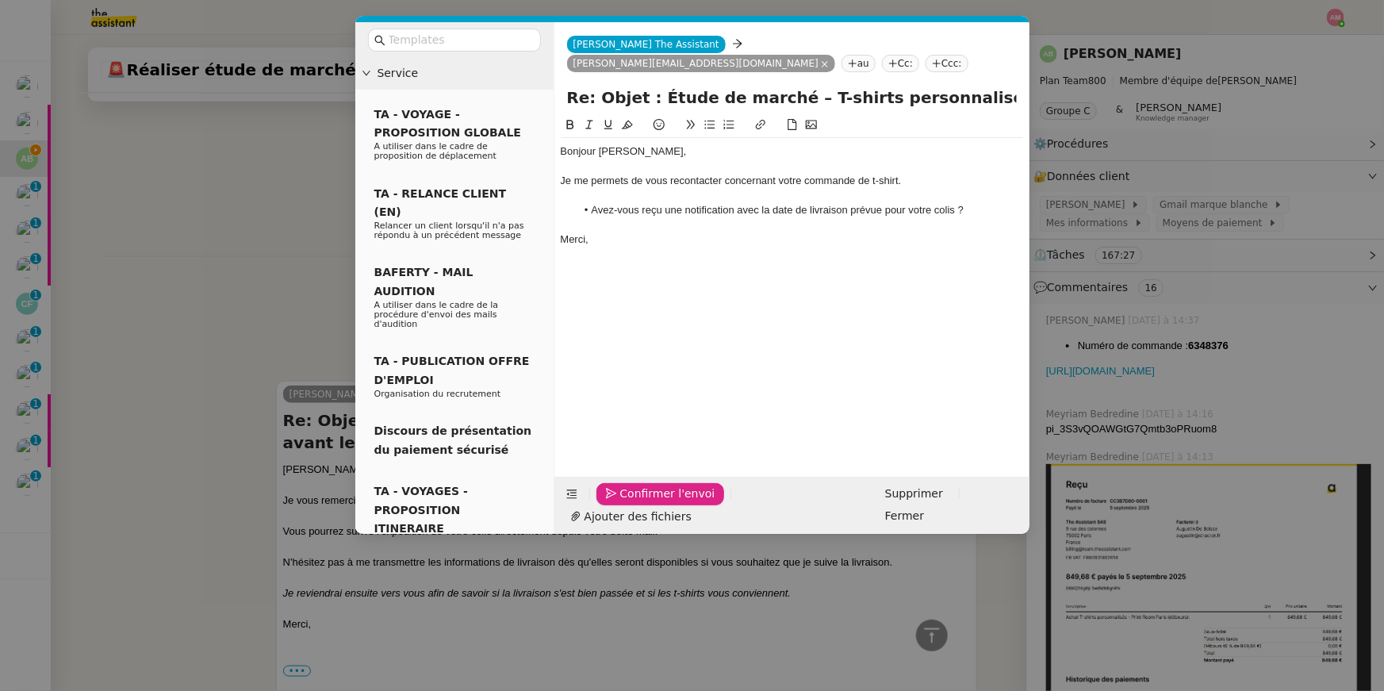
click at [648, 503] on span "Confirmer l'envoi" at bounding box center [667, 494] width 95 height 18
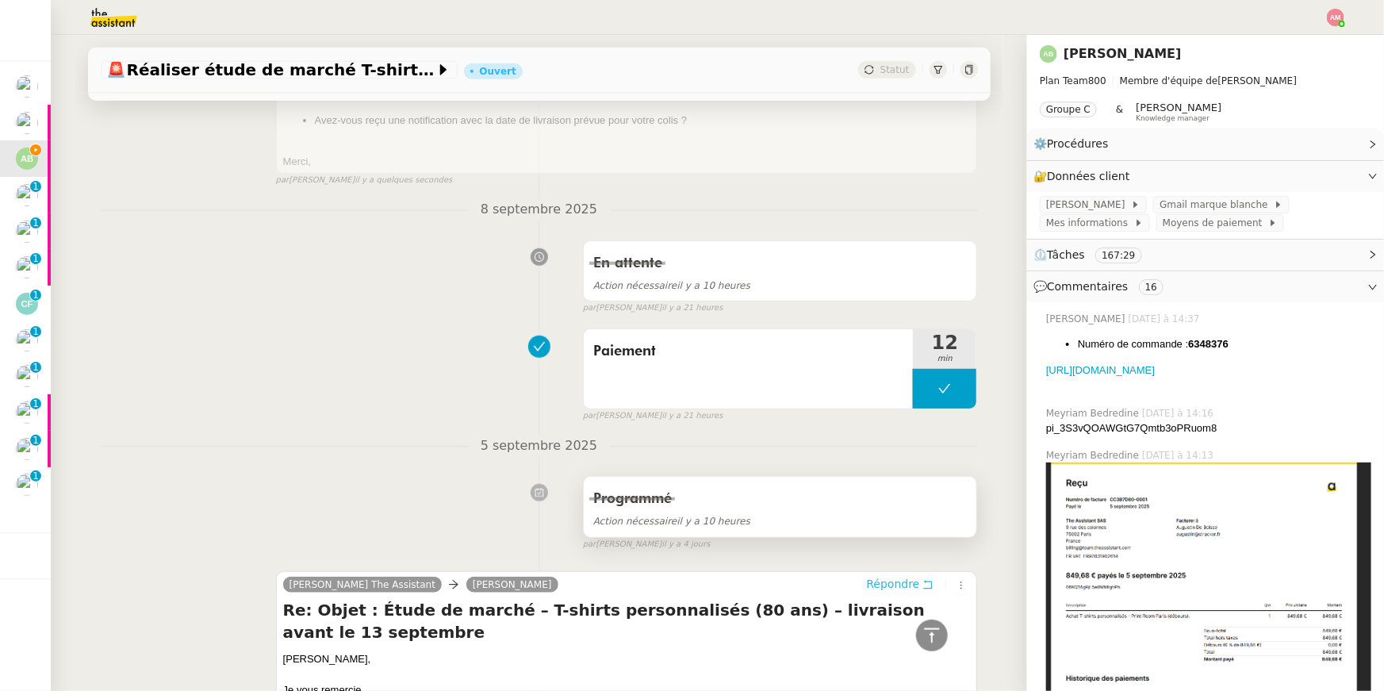
scroll to position [0, 0]
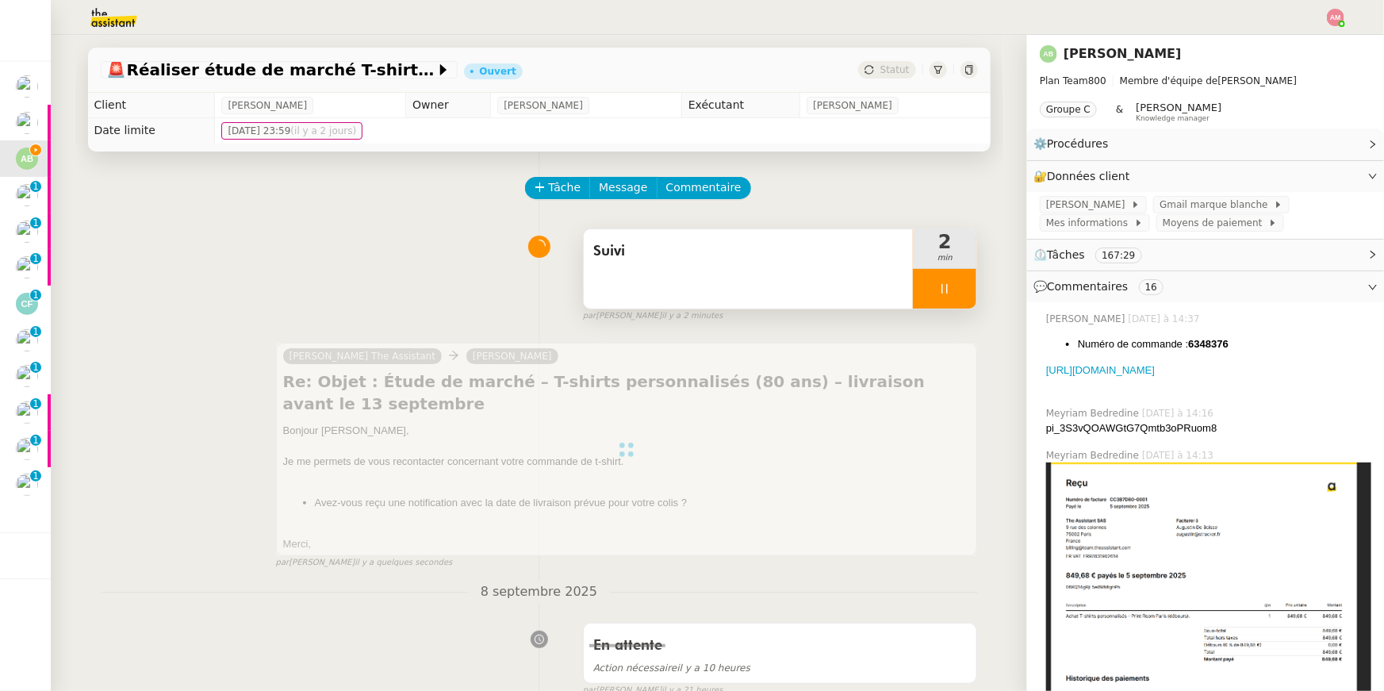
click at [857, 269] on div "Suivi" at bounding box center [749, 268] width 330 height 79
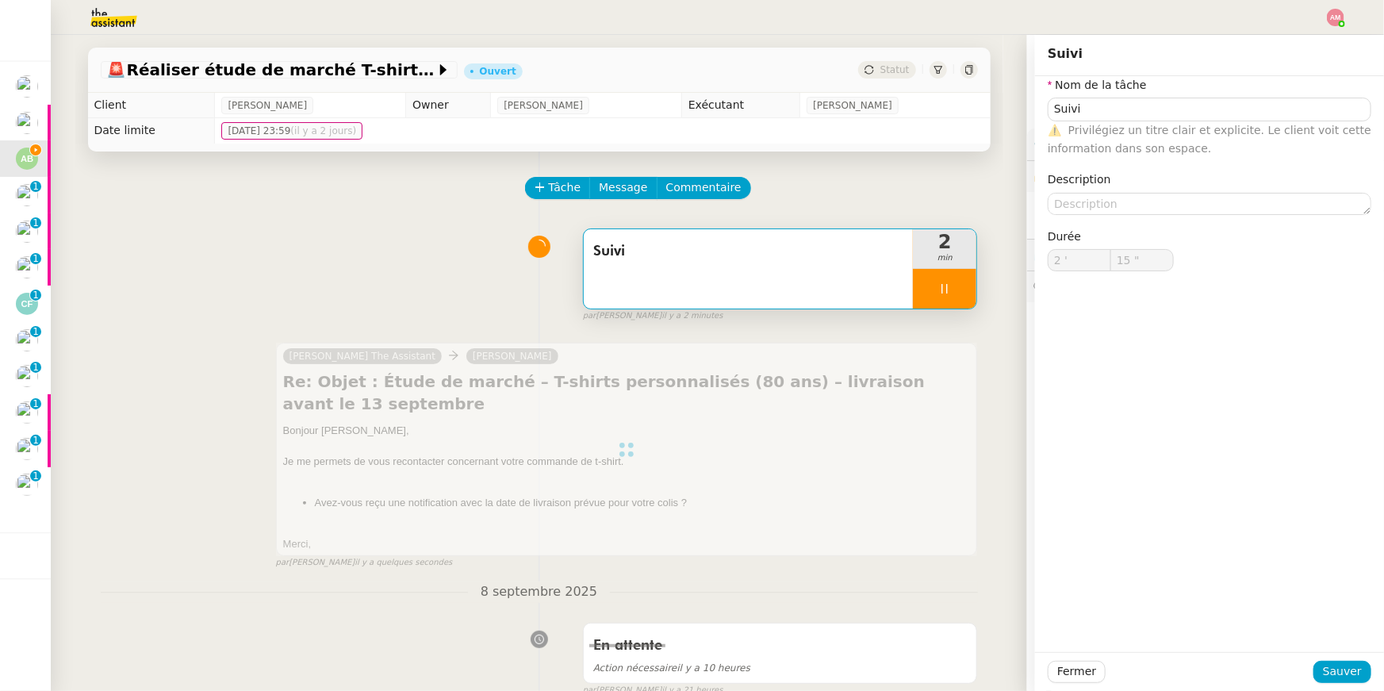
click at [952, 293] on div at bounding box center [944, 289] width 63 height 40
click at [961, 297] on button at bounding box center [961, 289] width 32 height 40
type input "Suivi"
type input "2 '"
type input "15 ""
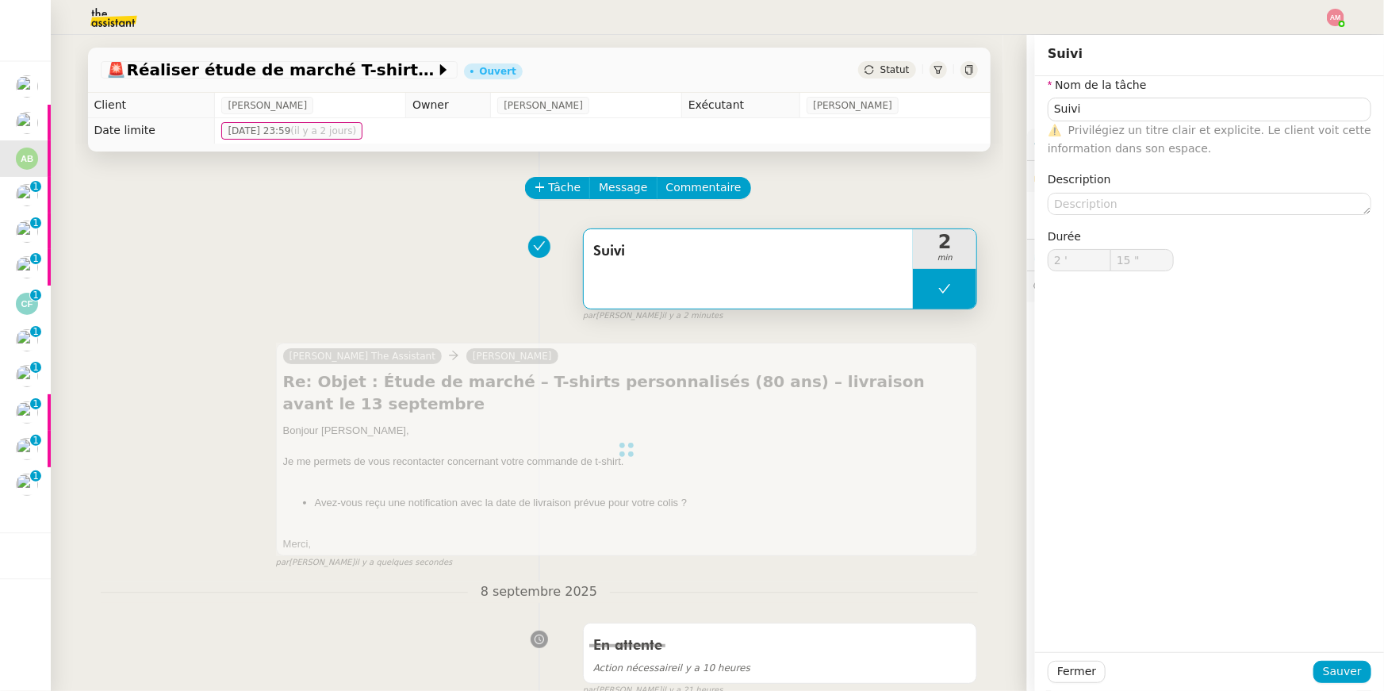
type input "Suivi"
type input "2 '"
type input "15 ""
type input "Suivi"
type input "2 '"
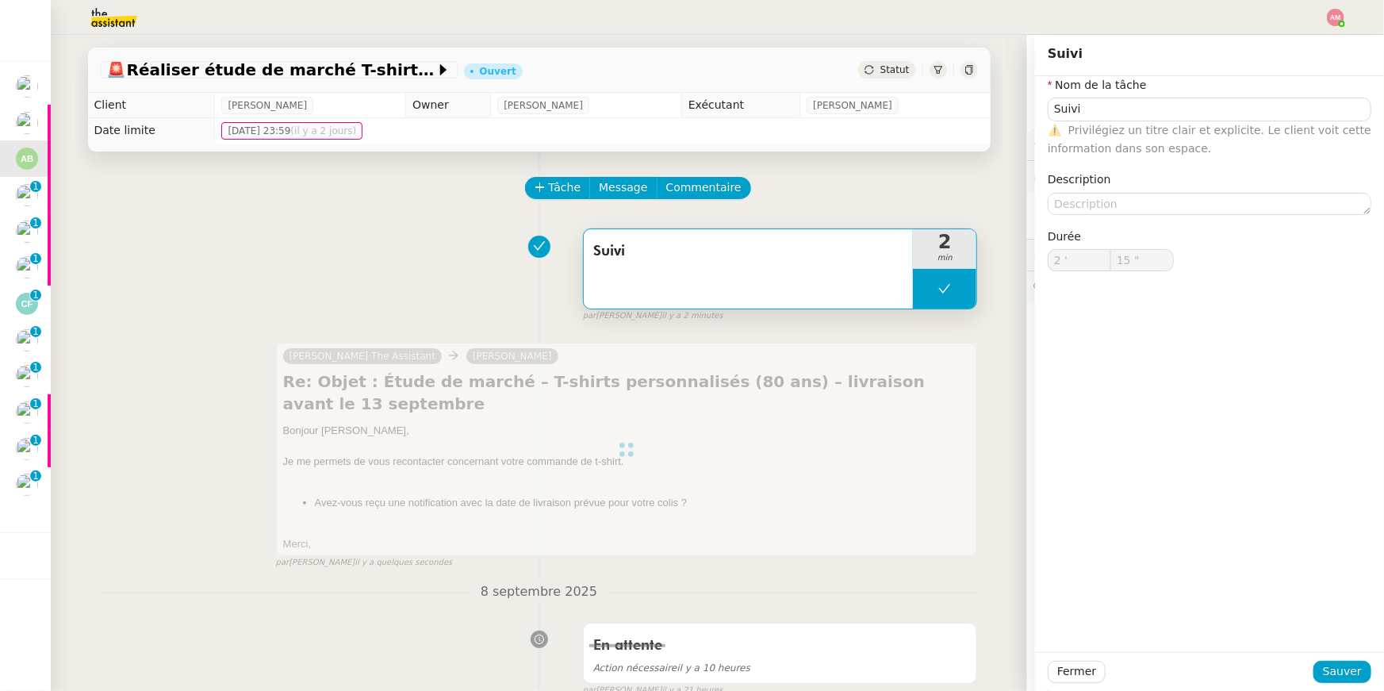
type input "15 ""
type input "Suivi"
type input "2 '"
type input "15 ""
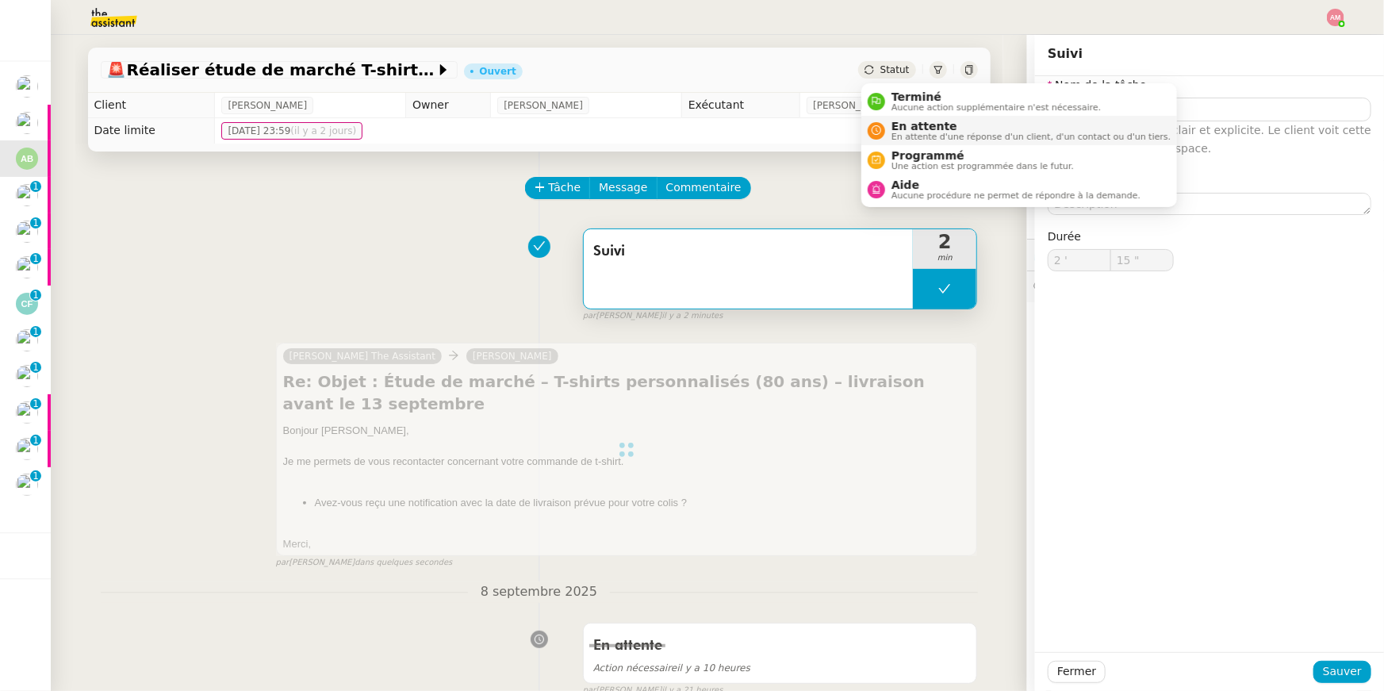
type input "Suivi"
type input "2 '"
type input "15 ""
click at [901, 132] on span "En attente d'une réponse d'un client, d'un contact ou d'un tiers." at bounding box center [1030, 136] width 279 height 9
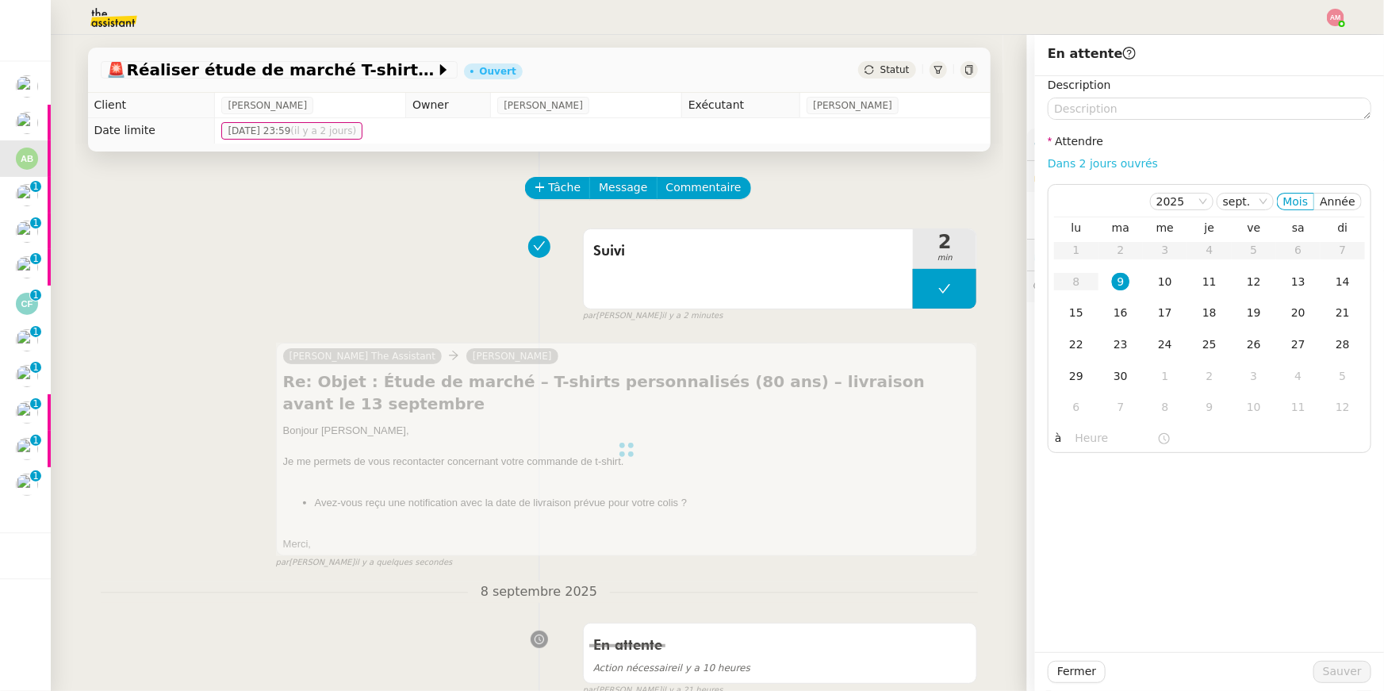
click at [1106, 169] on link "Dans 2 jours ouvrés" at bounding box center [1103, 163] width 110 height 13
type input "07:00"
click at [1336, 674] on span "Sauver" at bounding box center [1342, 671] width 39 height 18
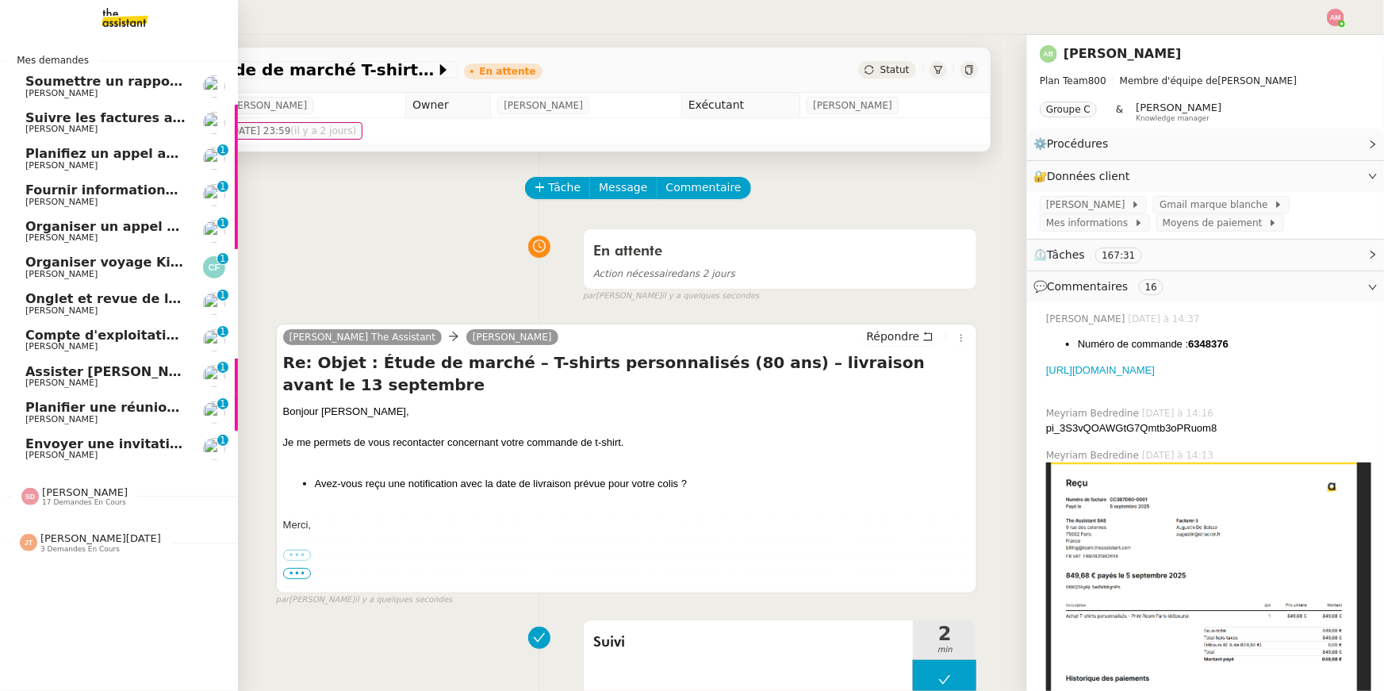
click at [132, 89] on span "Sébastien Badault" at bounding box center [105, 94] width 160 height 10
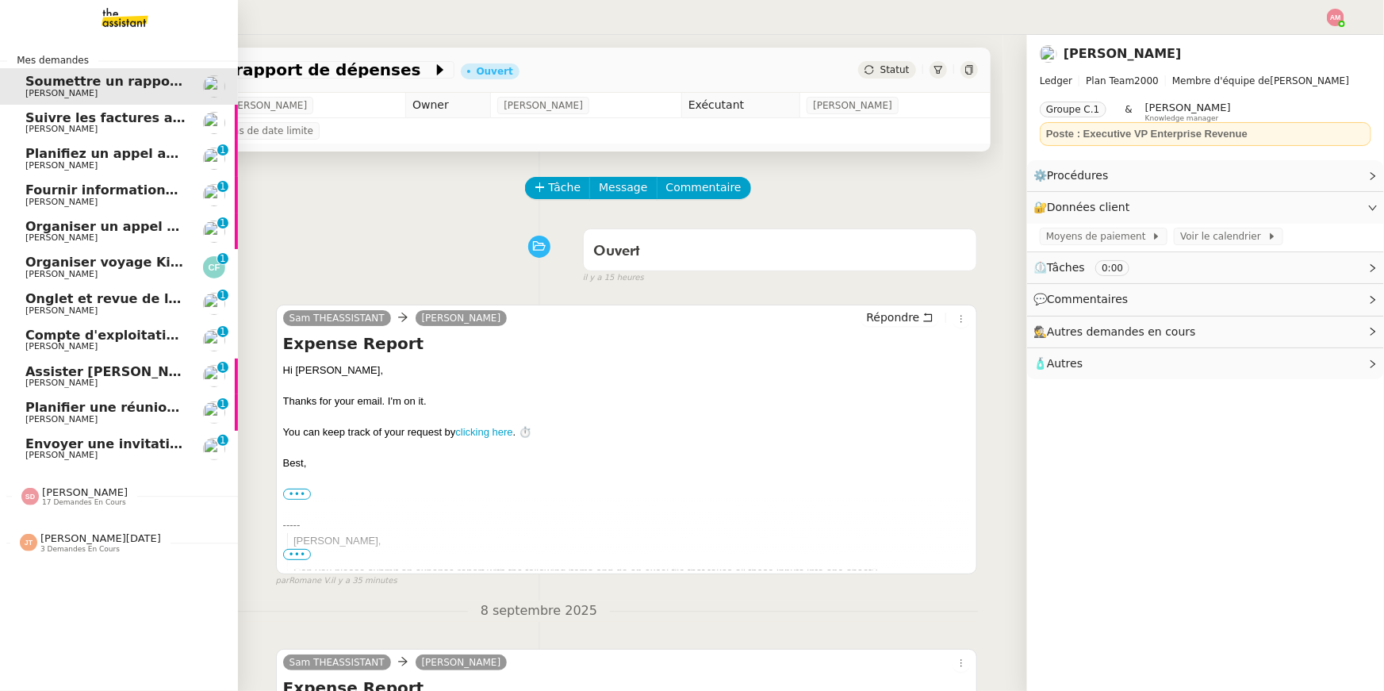
click at [114, 440] on span "Envoyer une invitation pour la réunion du 16 septembre" at bounding box center [226, 443] width 403 height 15
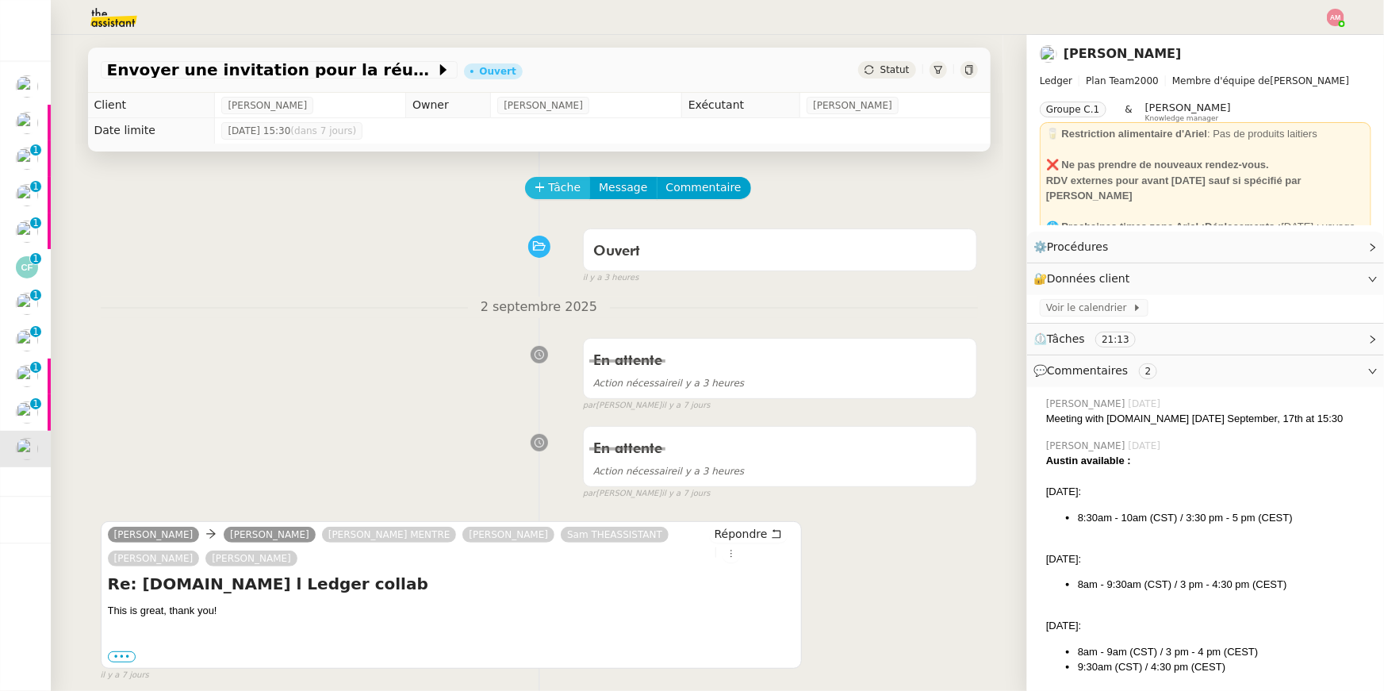
click at [566, 189] on span "Tâche" at bounding box center [565, 187] width 33 height 18
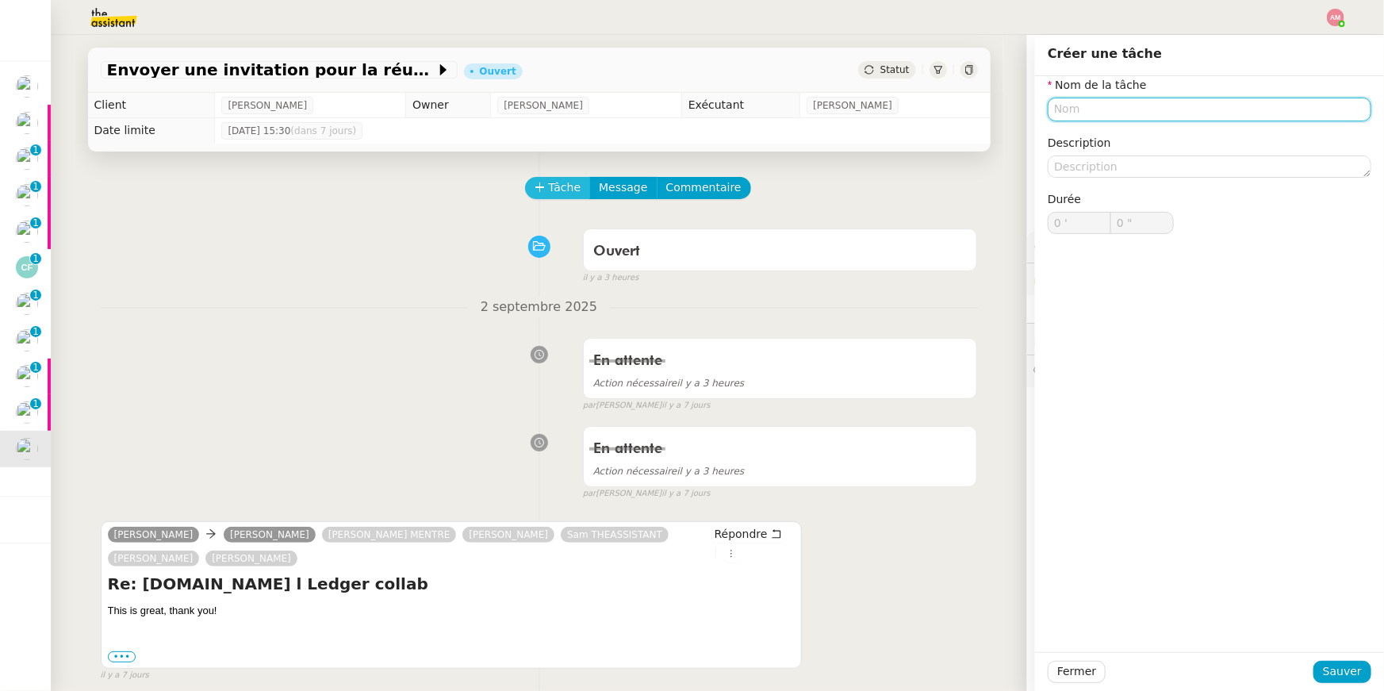
type input "F"
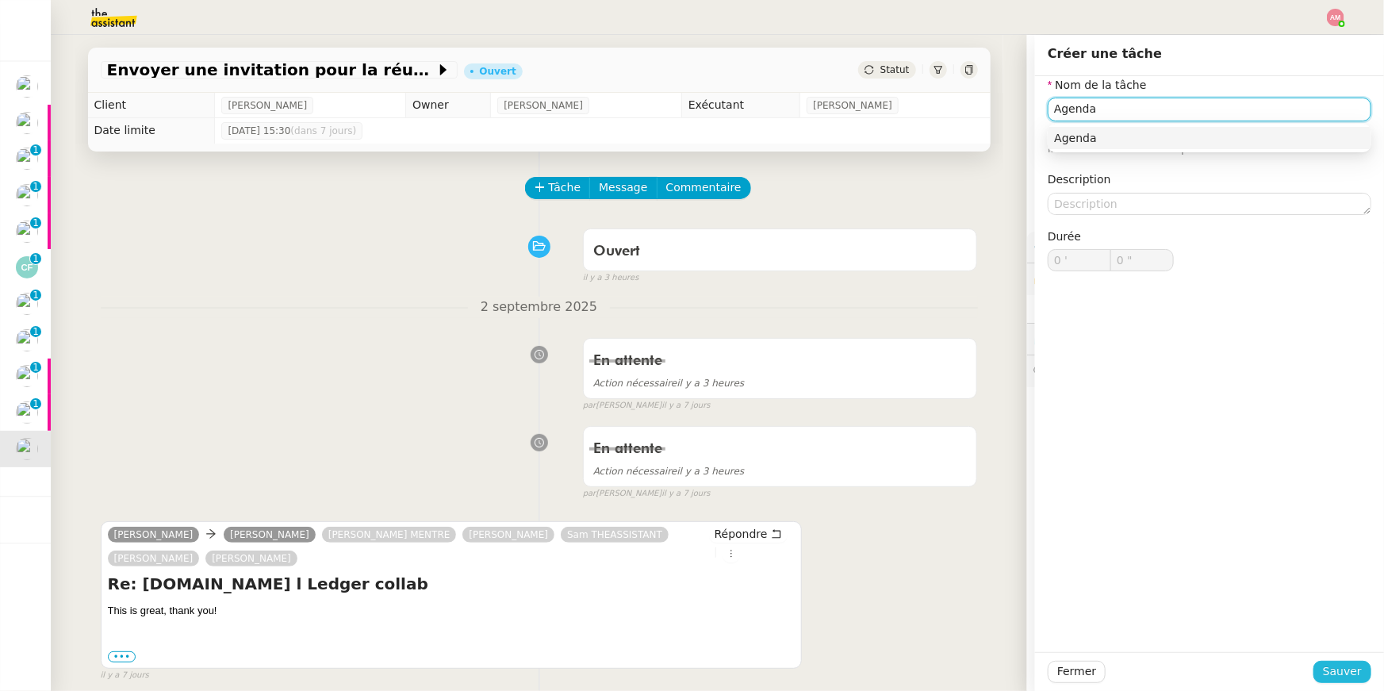
type input "Agenda"
click at [1319, 673] on button "Sauver" at bounding box center [1342, 672] width 58 height 22
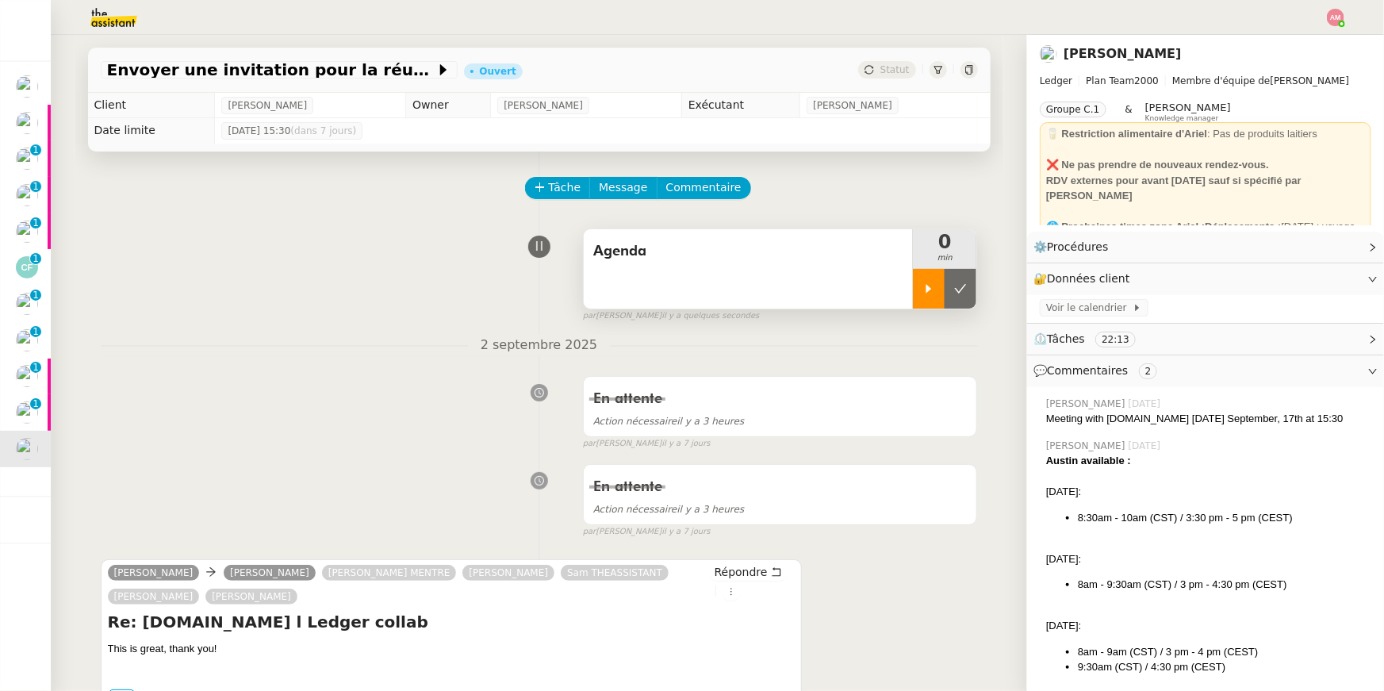
click at [925, 274] on div at bounding box center [929, 289] width 32 height 40
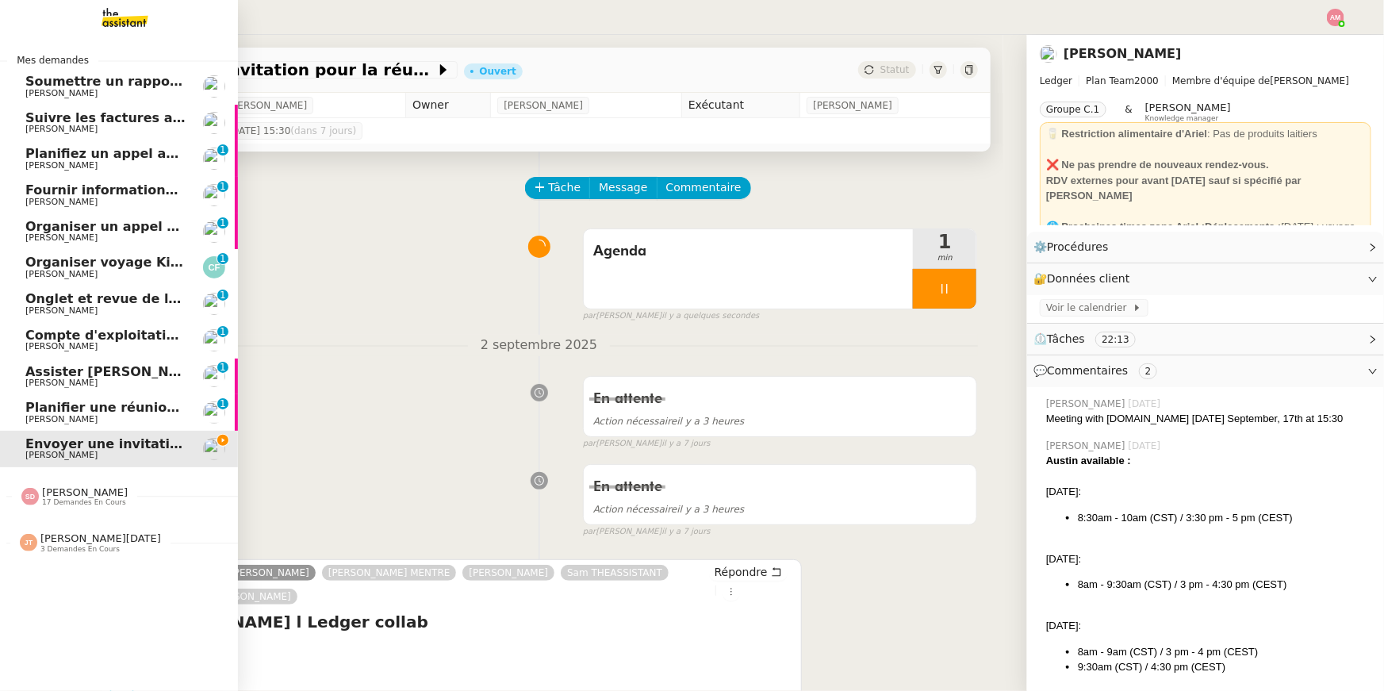
click at [35, 404] on span "Planifier une réunion avec Brandon" at bounding box center [180, 407] width 310 height 15
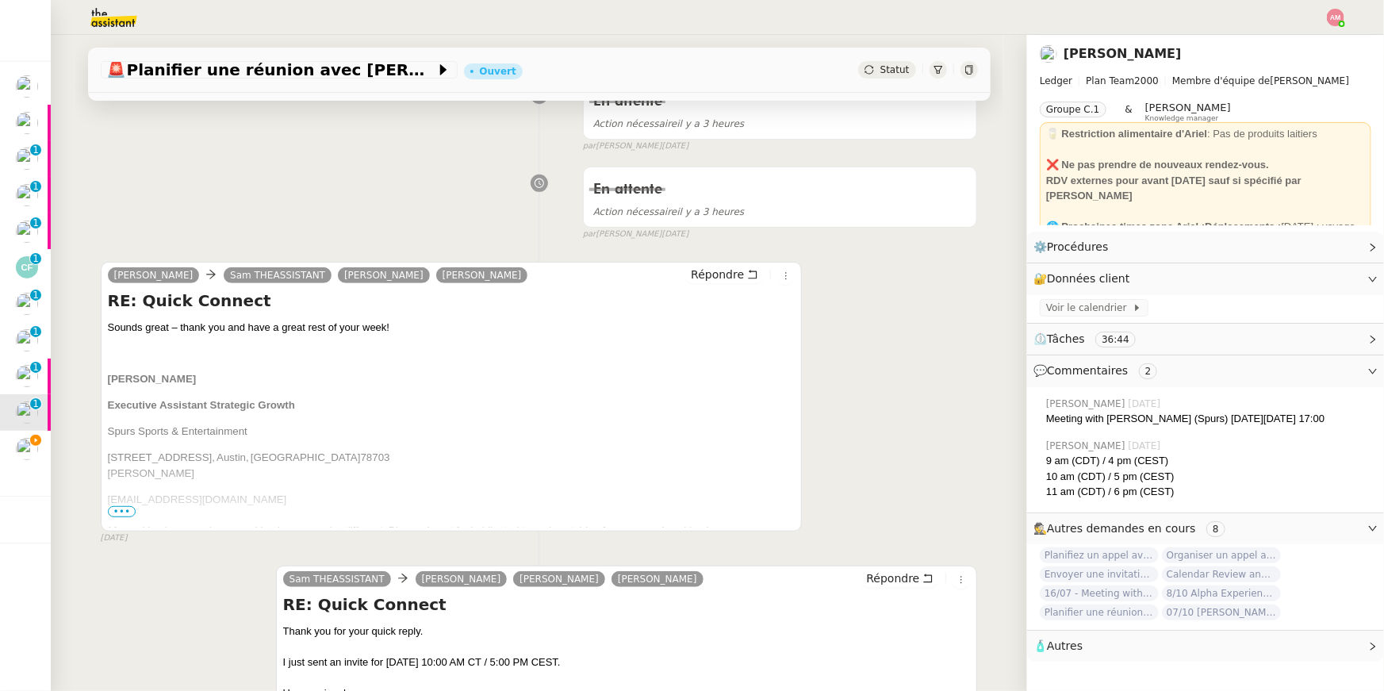
scroll to position [269, 0]
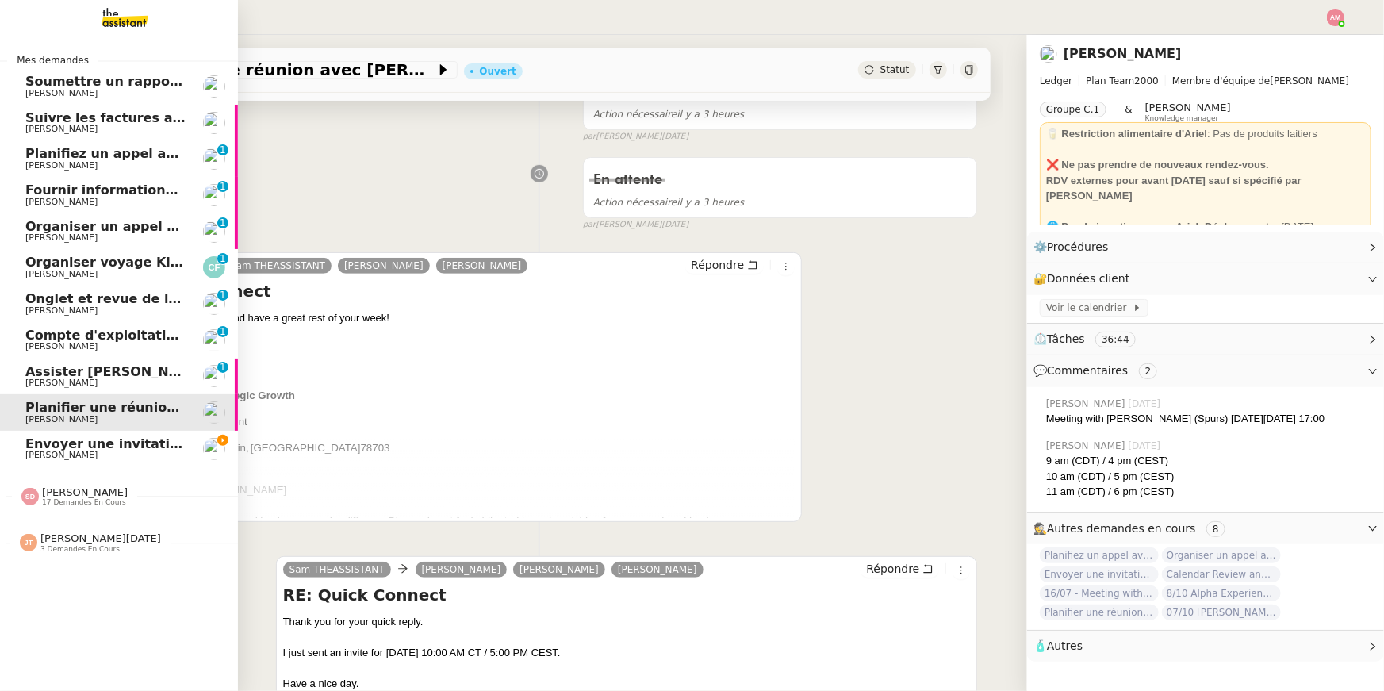
click at [48, 449] on span "Envoyer une invitation pour la réunion du 16 septembre" at bounding box center [226, 443] width 403 height 15
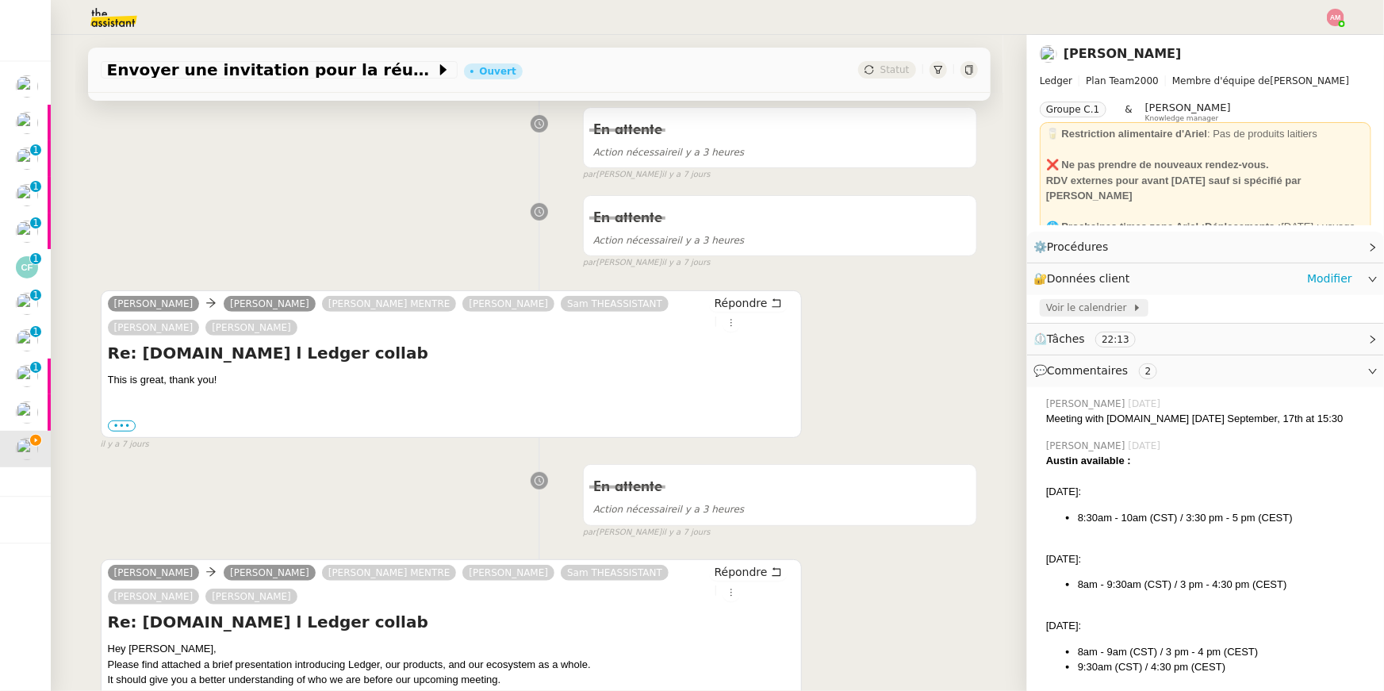
click at [1114, 300] on span "Voir le calendrier" at bounding box center [1089, 308] width 86 height 16
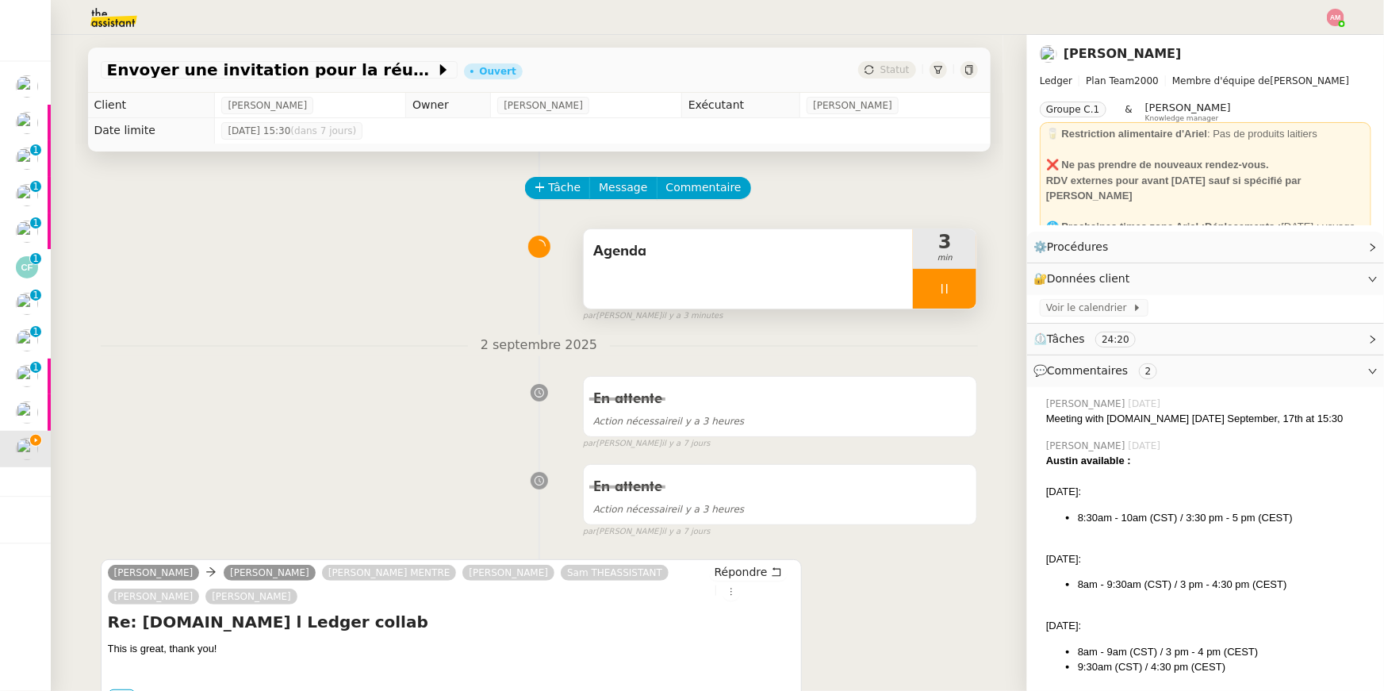
click at [972, 282] on div at bounding box center [944, 289] width 63 height 40
click at [972, 282] on button at bounding box center [961, 289] width 32 height 40
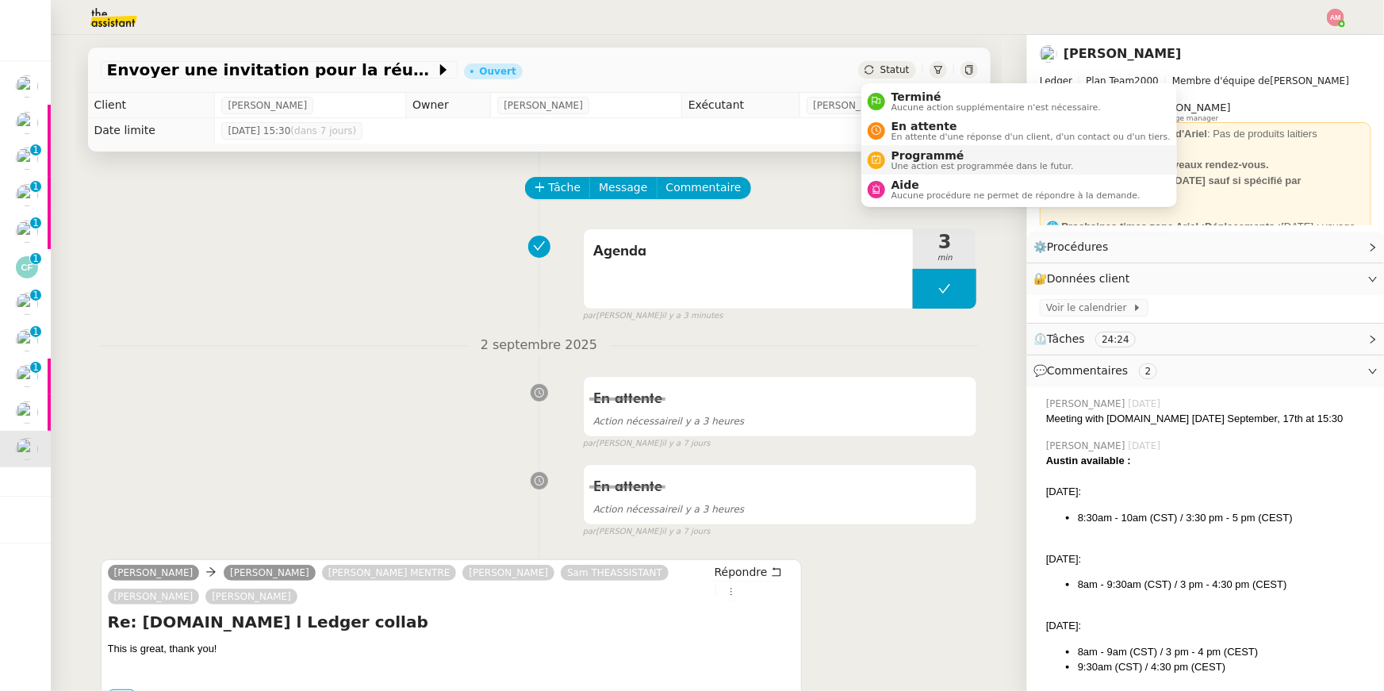
click at [903, 166] on span "Une action est programmée dans le futur." at bounding box center [982, 166] width 182 height 9
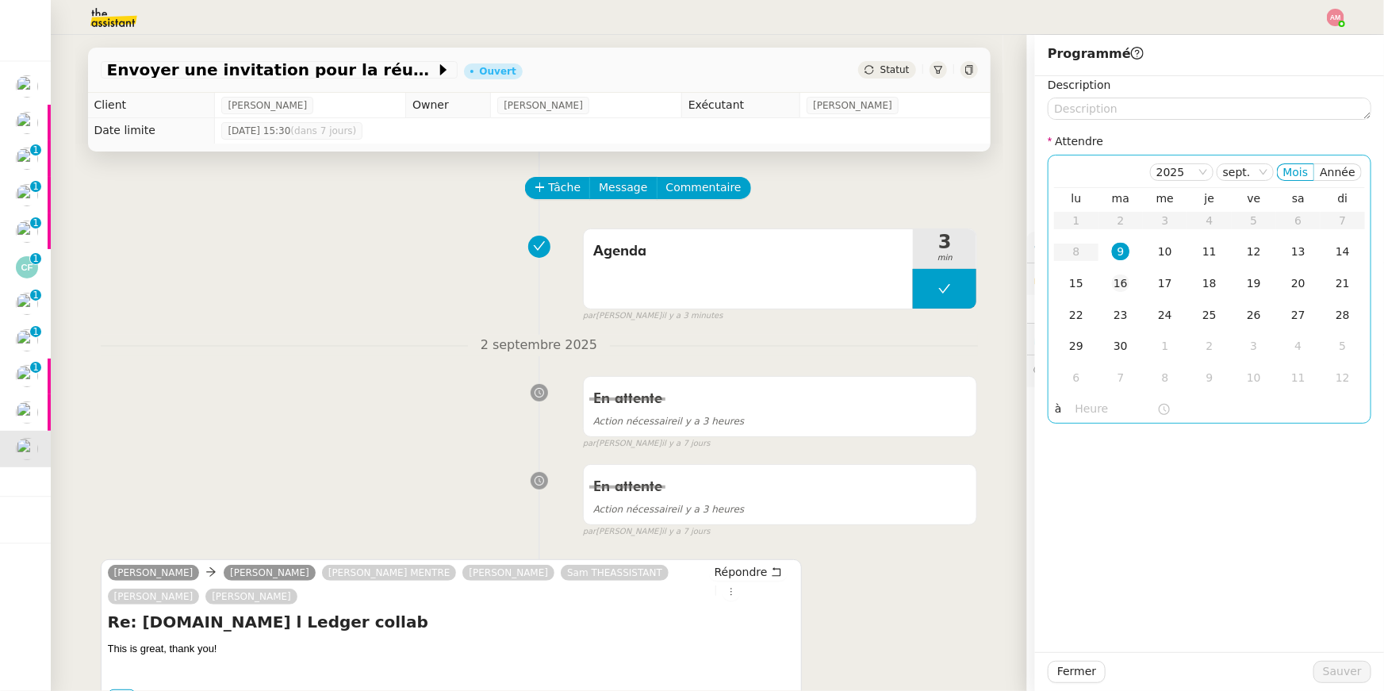
click at [1123, 284] on div "16" at bounding box center [1120, 282] width 17 height 17
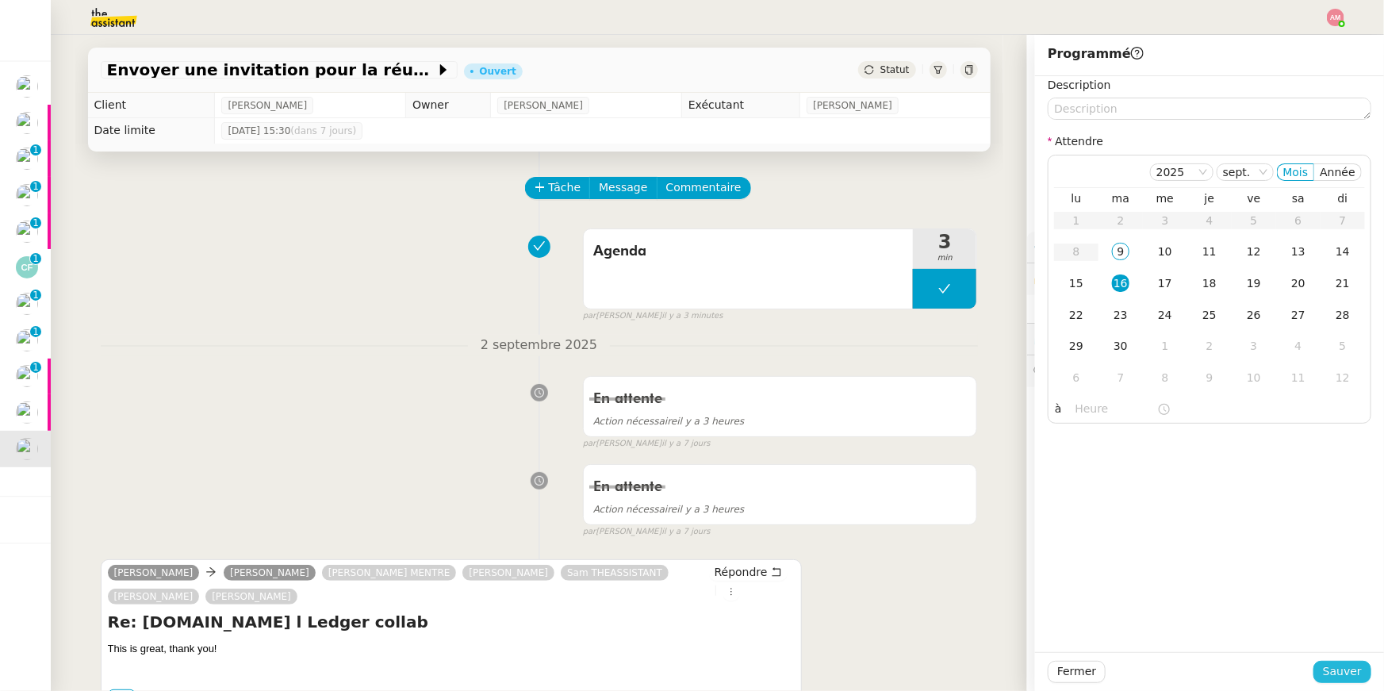
click at [1338, 664] on span "Sauver" at bounding box center [1342, 671] width 39 height 18
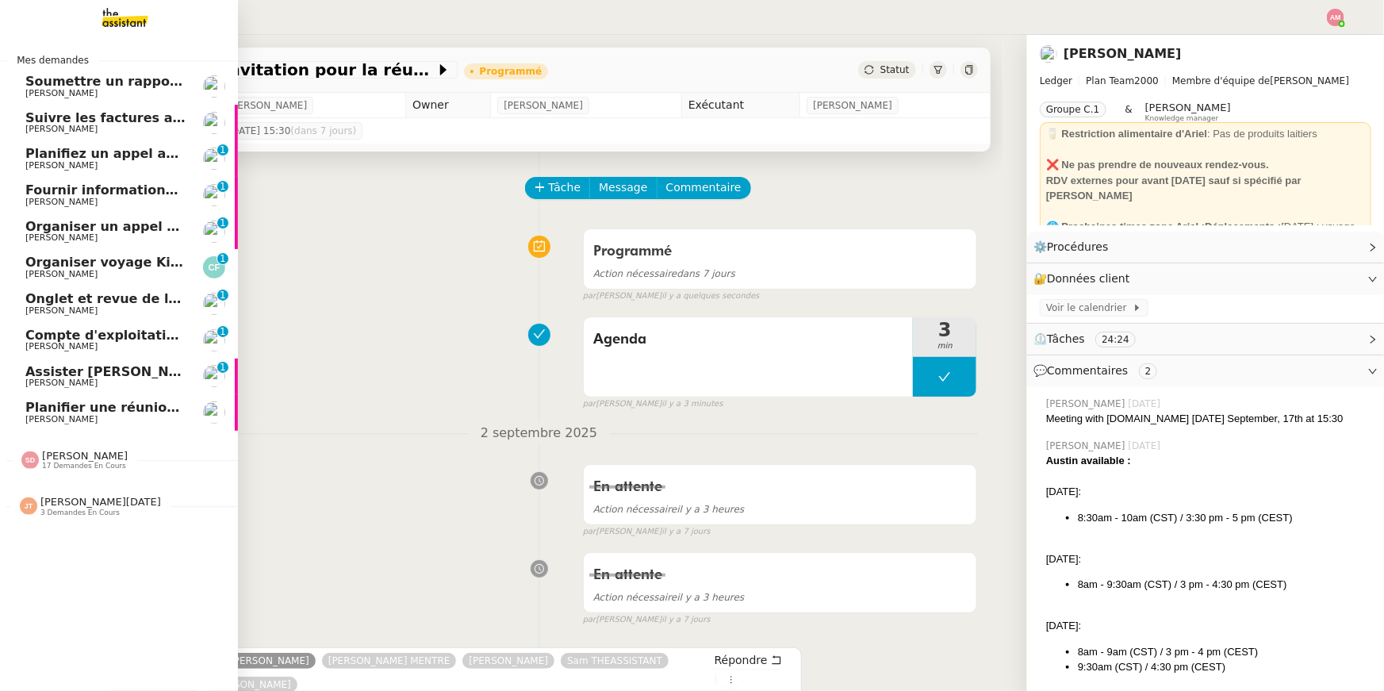
click at [144, 423] on span "[PERSON_NAME]" at bounding box center [105, 420] width 160 height 10
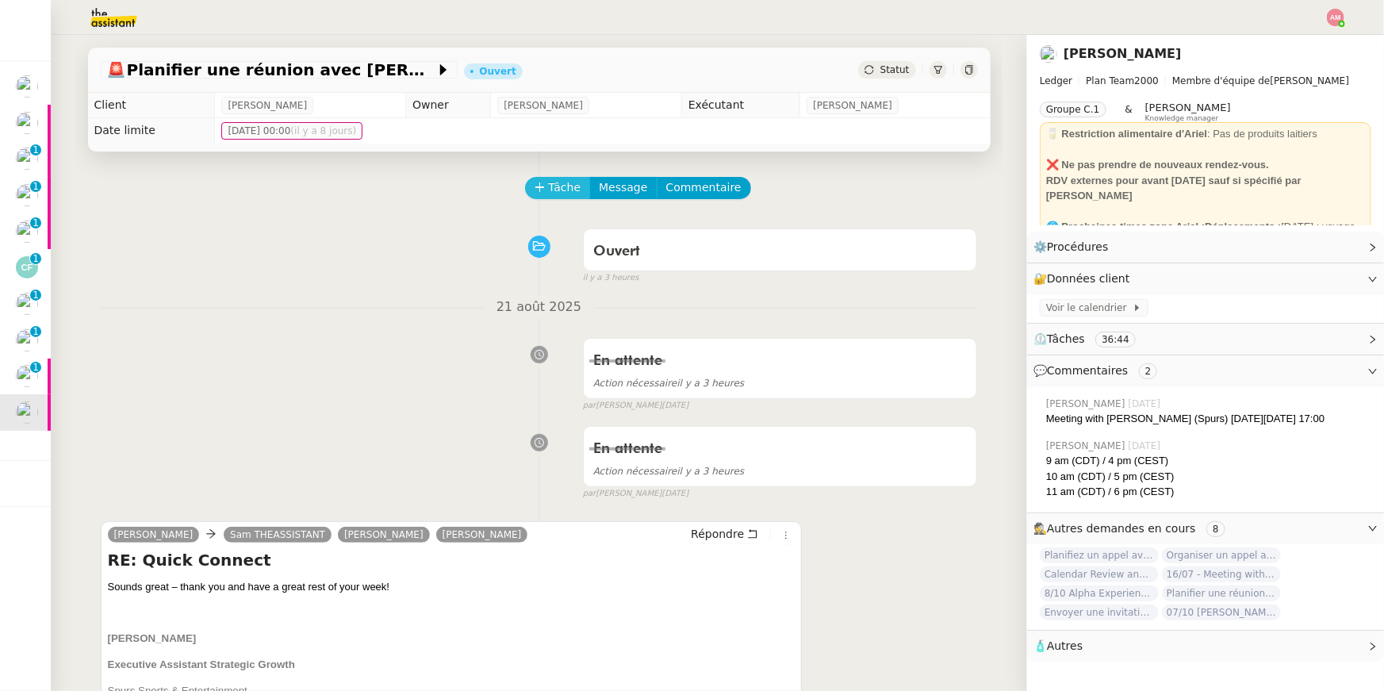
click at [549, 182] on span "Tâche" at bounding box center [565, 187] width 33 height 18
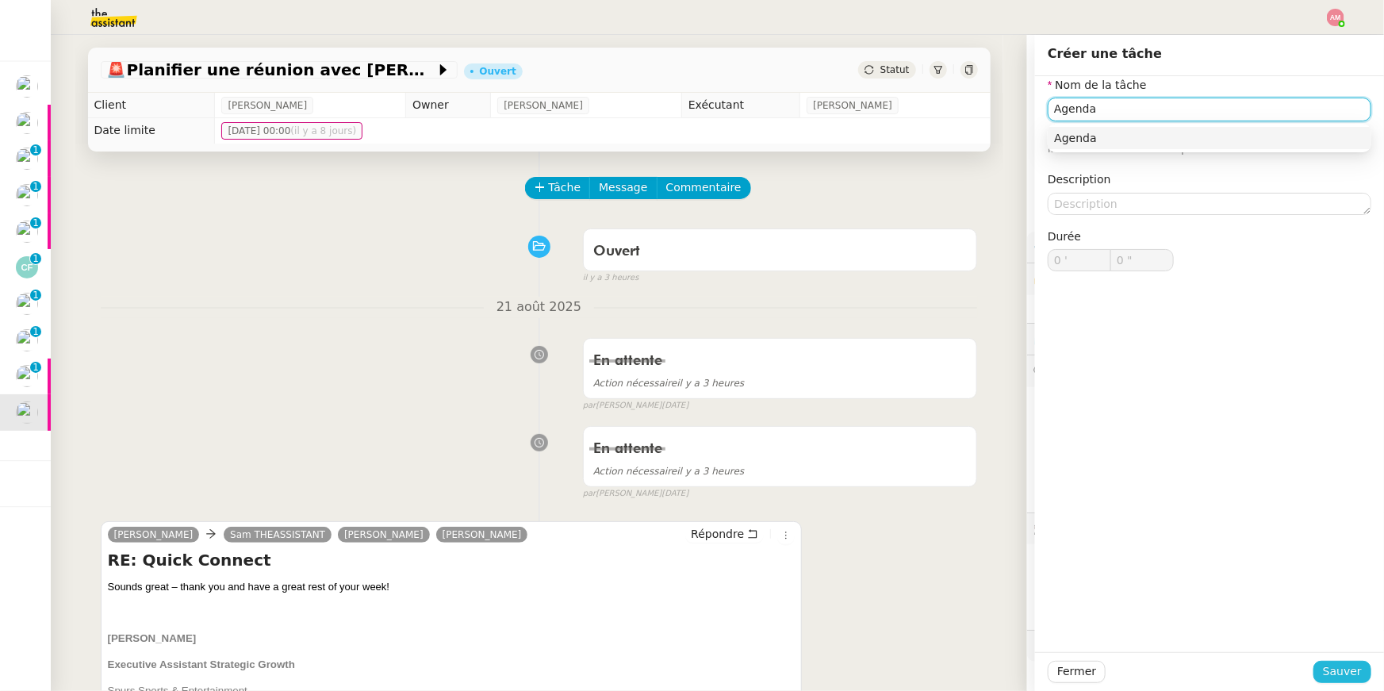
type input "Agenda"
click at [1332, 673] on span "Sauver" at bounding box center [1342, 671] width 39 height 18
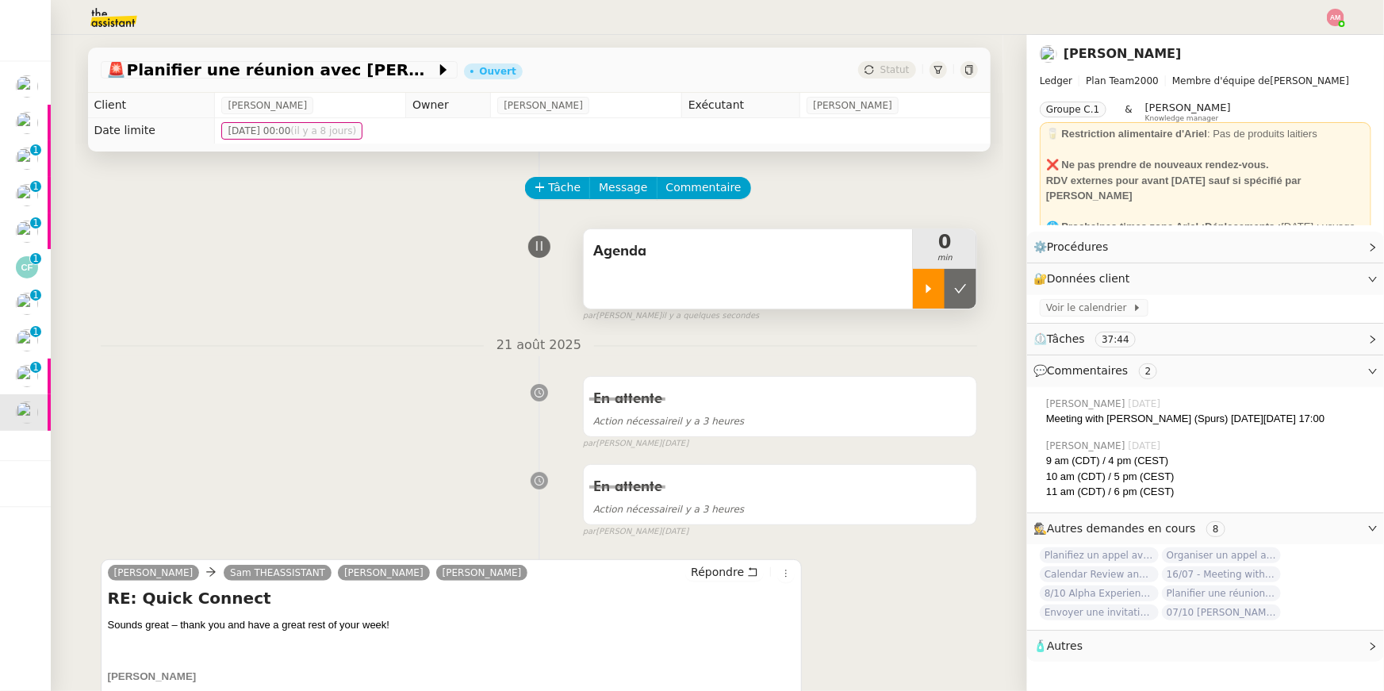
click at [937, 269] on div at bounding box center [929, 289] width 32 height 40
click at [897, 245] on span "Agenda" at bounding box center [748, 252] width 311 height 24
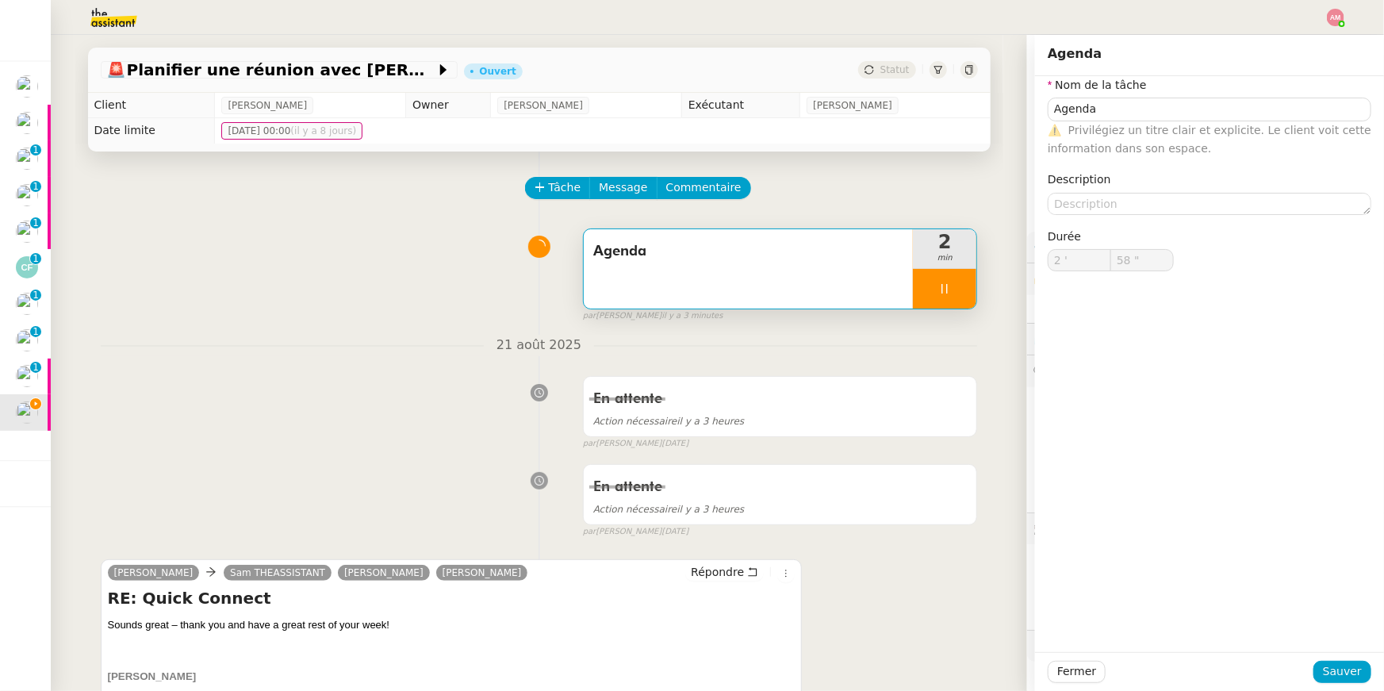
type input "59 ""
type input "3 '"
type input "3 ""
click at [964, 282] on div at bounding box center [944, 289] width 63 height 40
type input "Agenda"
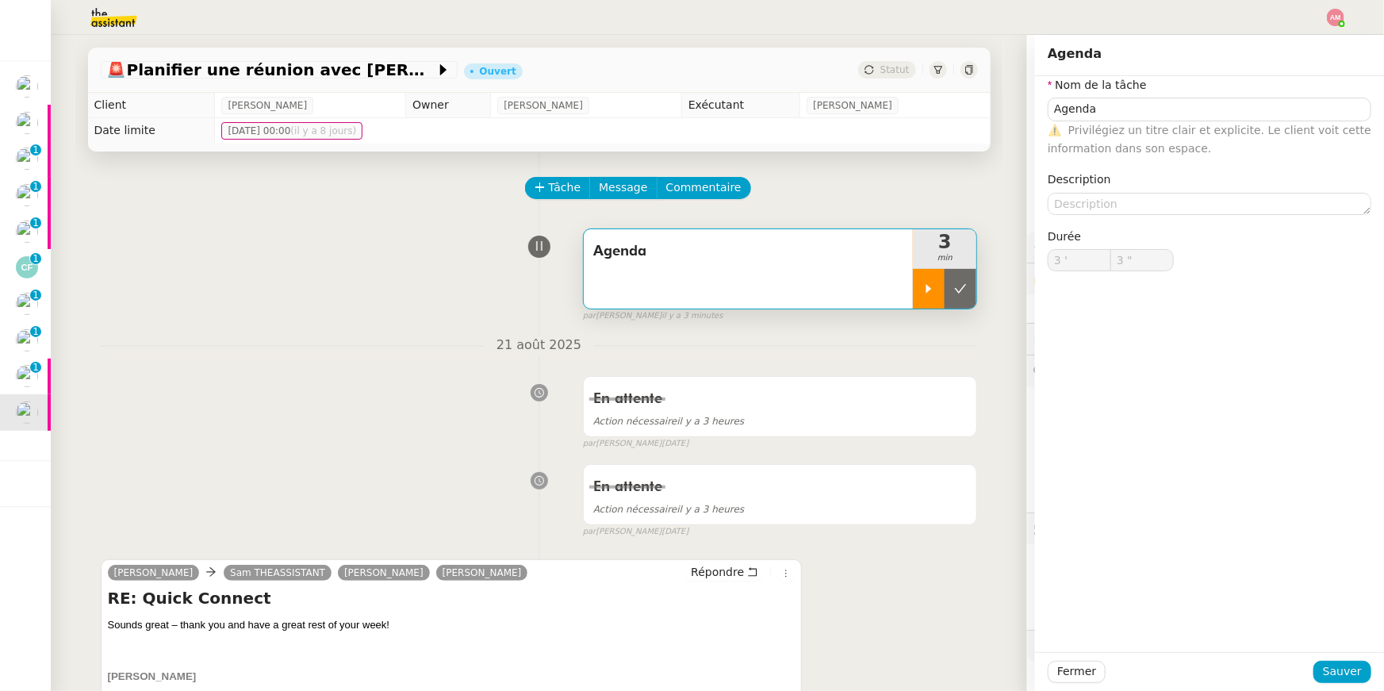
type input "3 '"
type input "4 ""
click at [964, 282] on icon at bounding box center [960, 288] width 13 height 13
type input "Agenda"
type input "3 '"
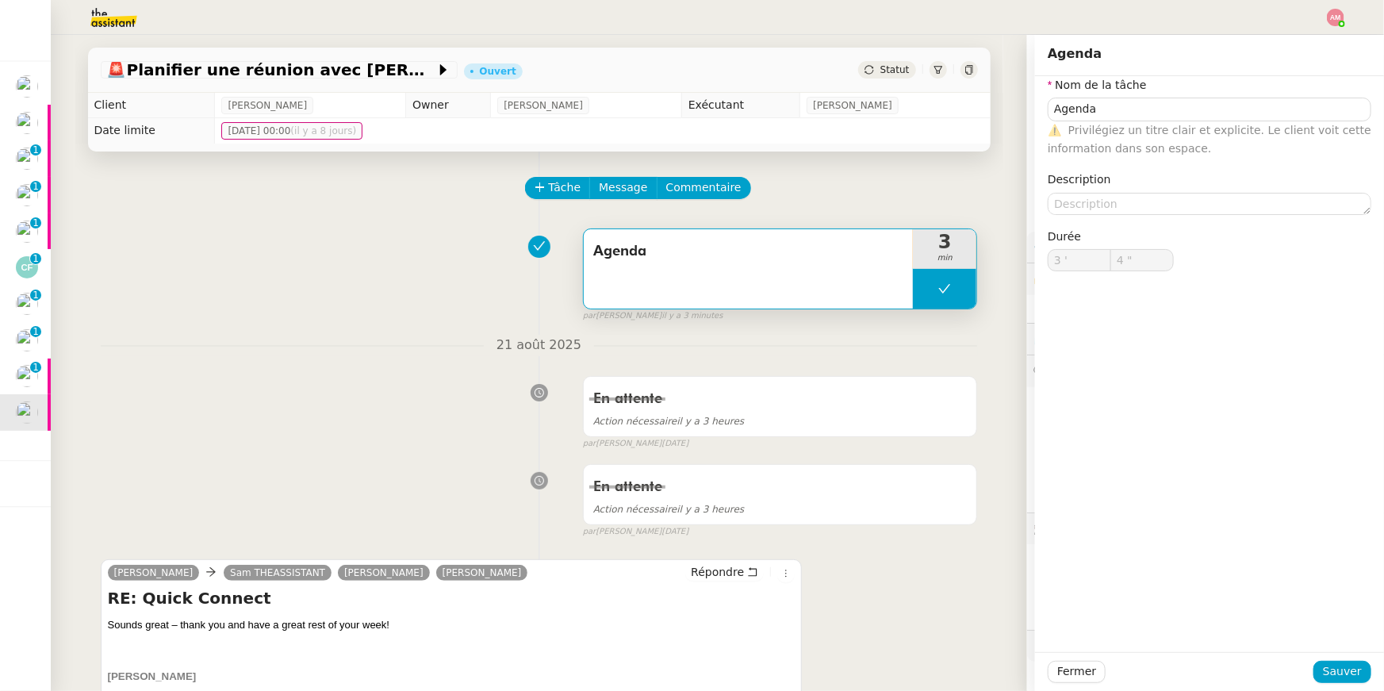
type input "4 ""
type input "Agenda"
type input "3 '"
type input "4 ""
type input "Agenda"
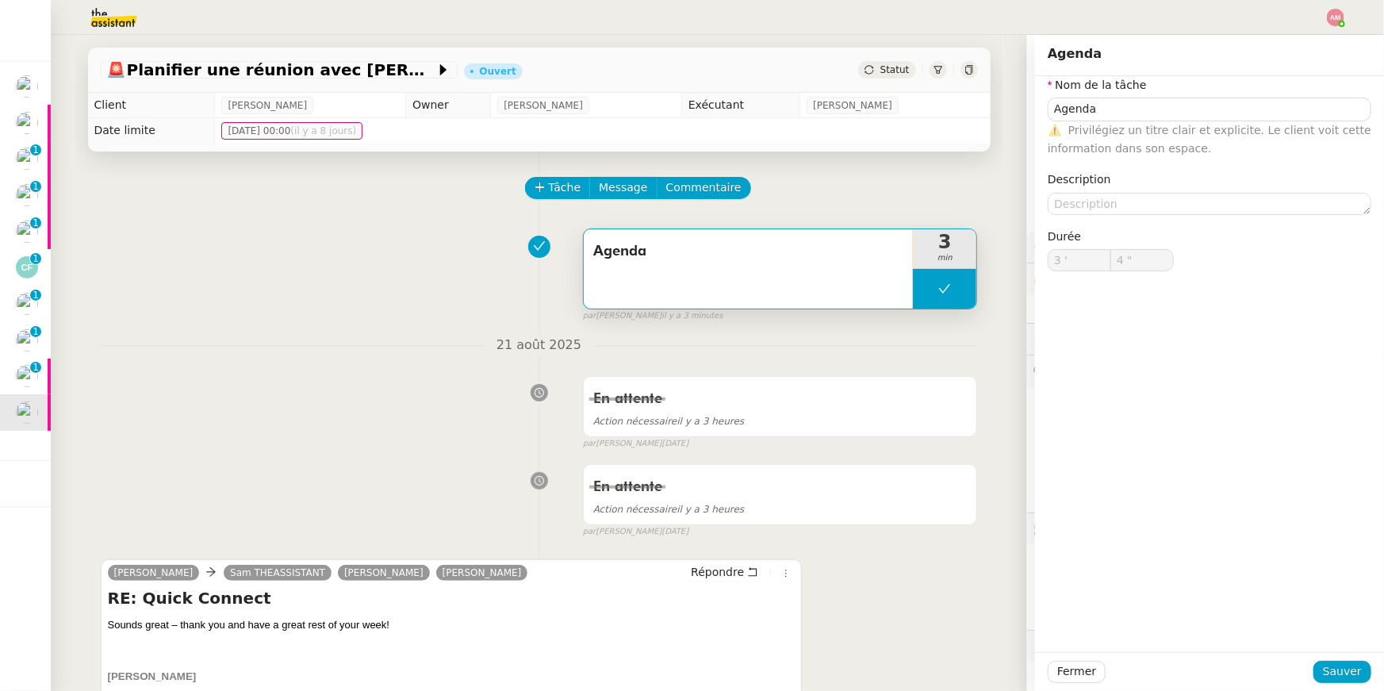
type input "3 '"
type input "4 ""
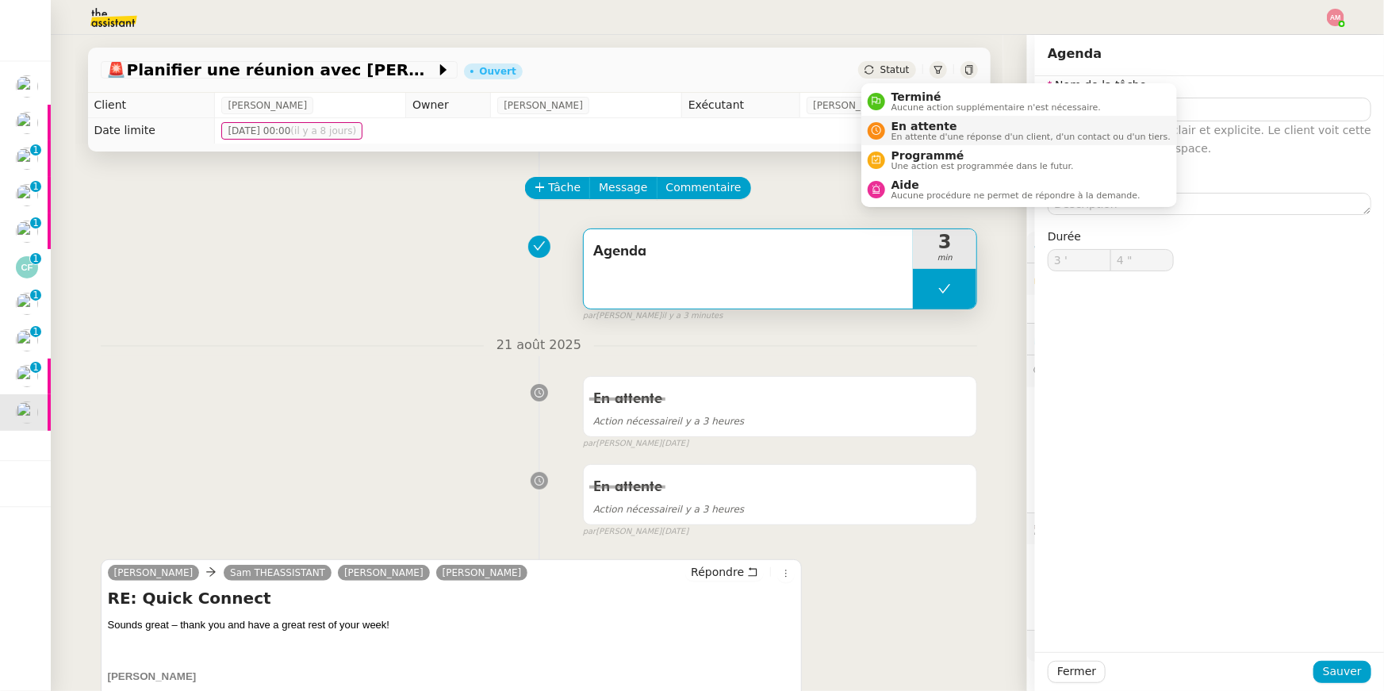
click at [931, 125] on span "En attente" at bounding box center [1030, 126] width 279 height 13
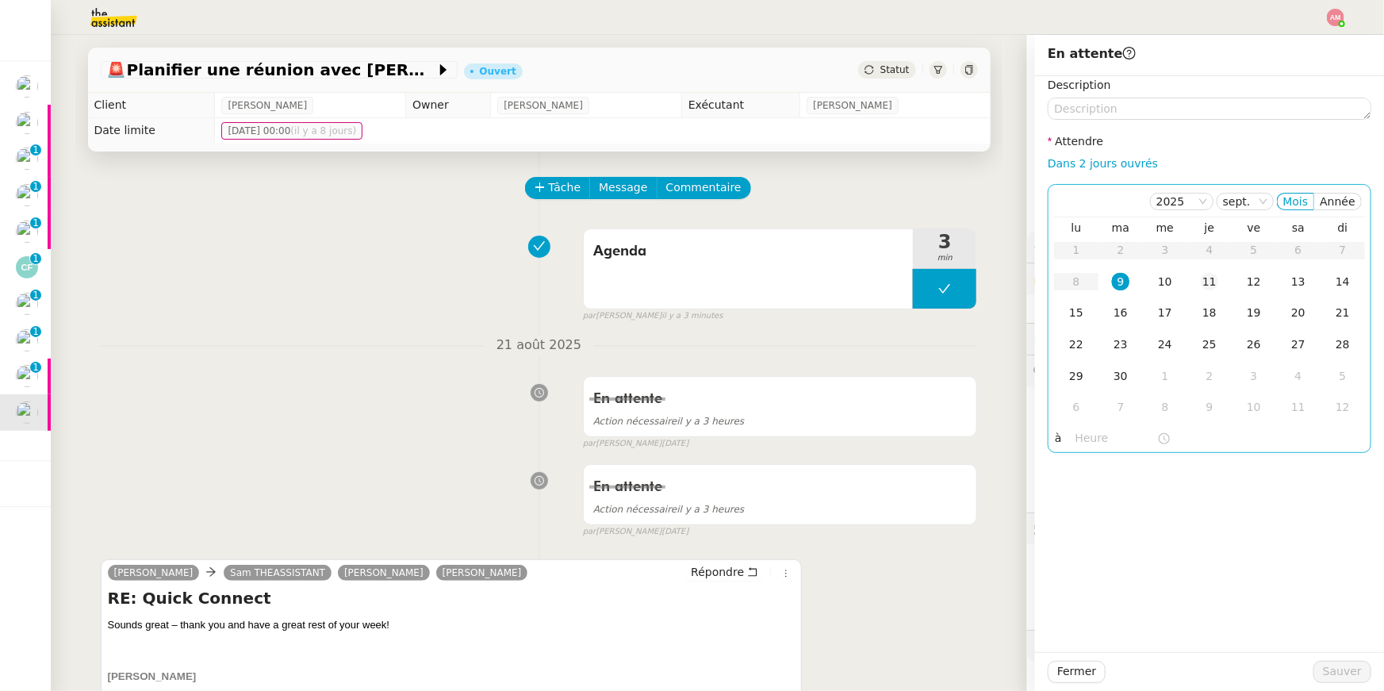
click at [1212, 280] on div "11" at bounding box center [1209, 281] width 17 height 17
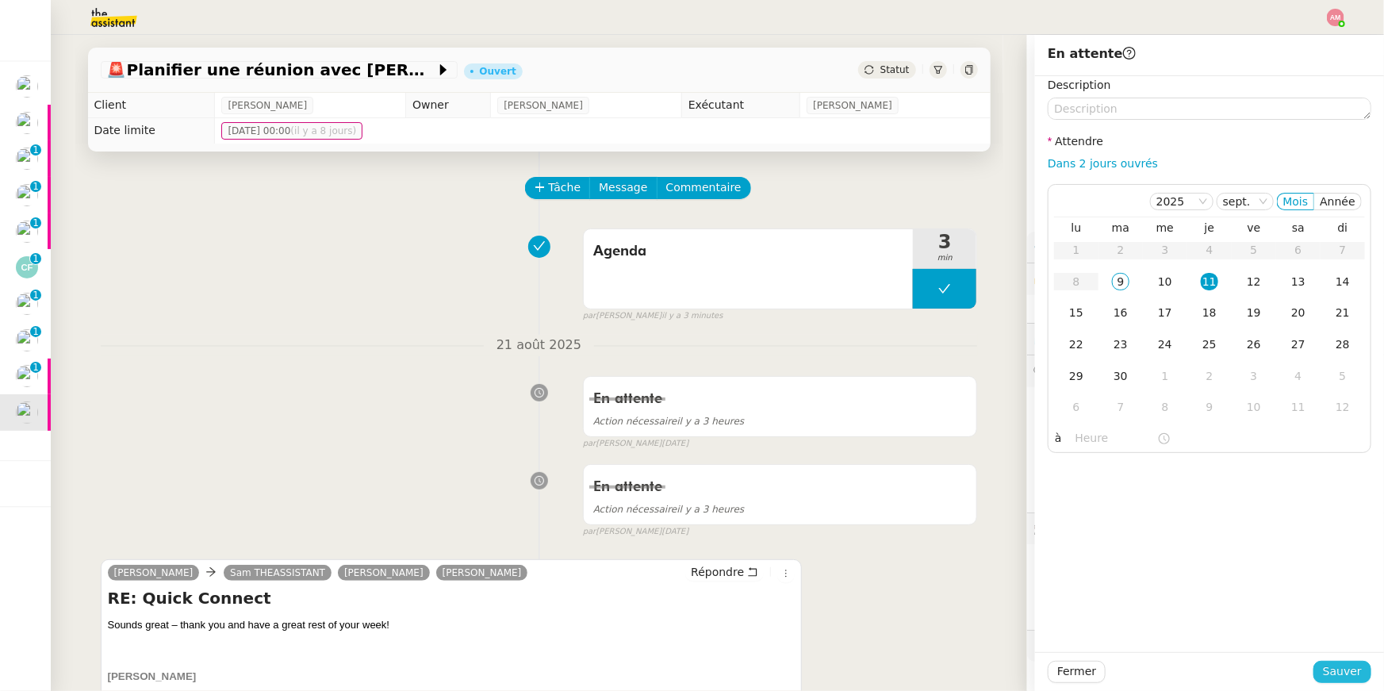
click at [1339, 670] on span "Sauver" at bounding box center [1342, 671] width 39 height 18
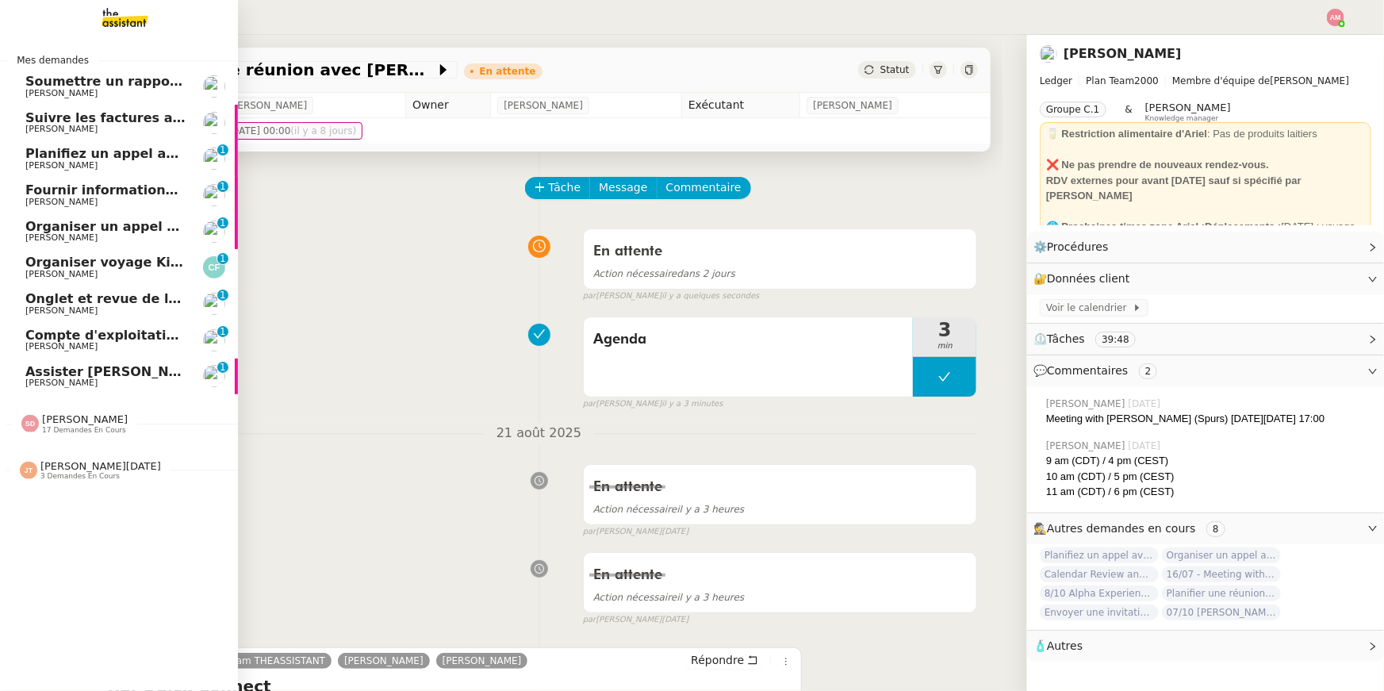
click at [133, 226] on span "Organiser un appel avec [PERSON_NAME]" at bounding box center [173, 226] width 297 height 15
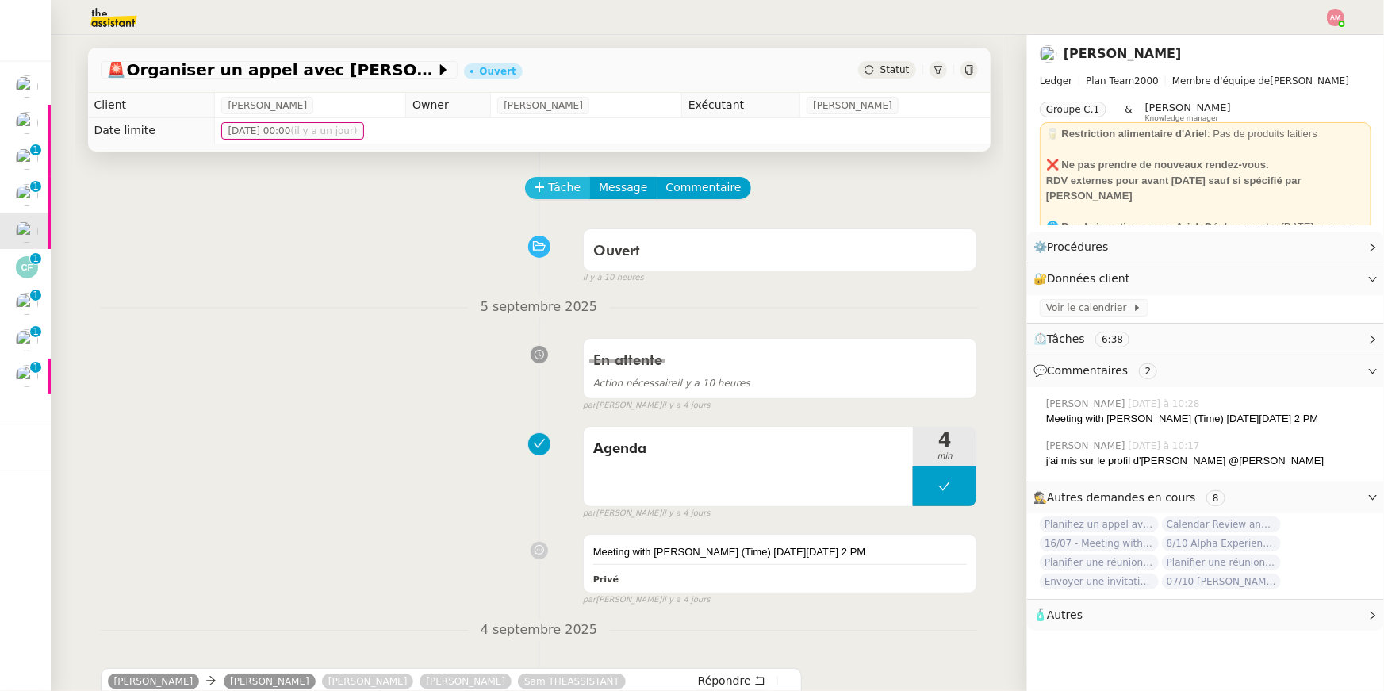
click at [569, 186] on span "Tâche" at bounding box center [565, 187] width 33 height 18
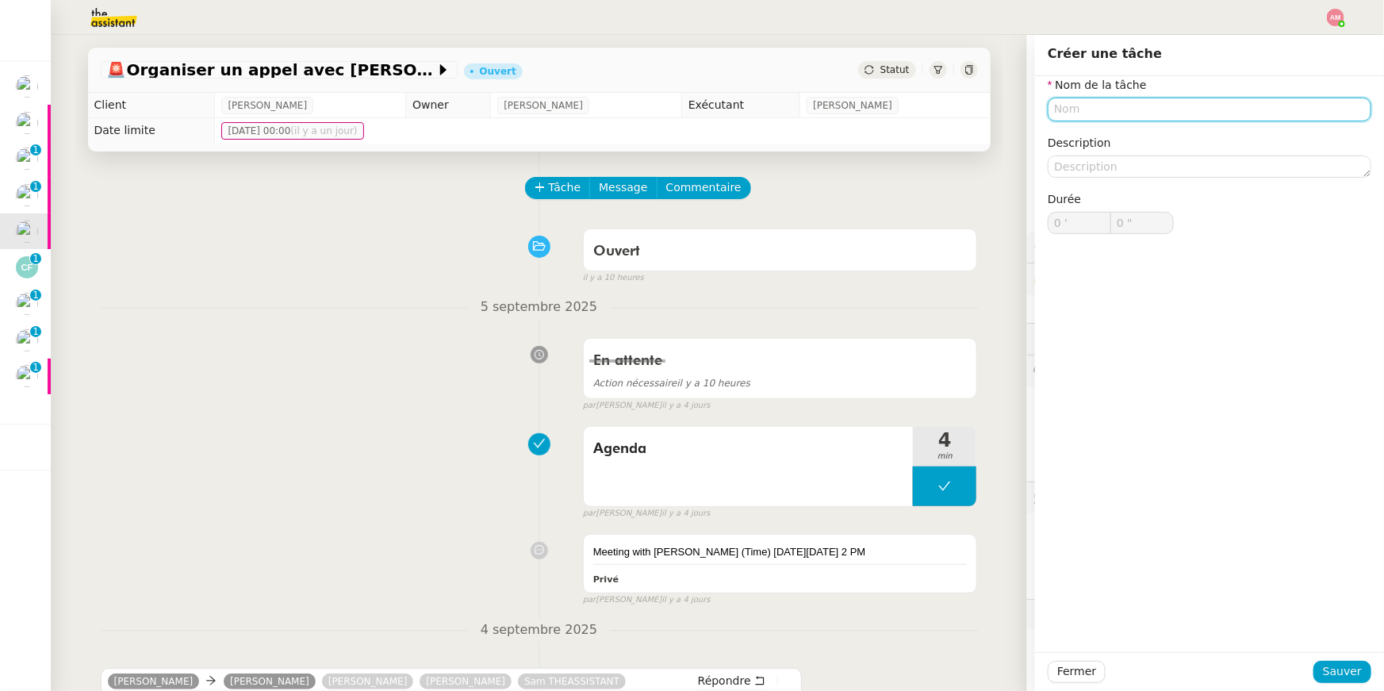
click at [1113, 120] on input "text" at bounding box center [1210, 109] width 324 height 23
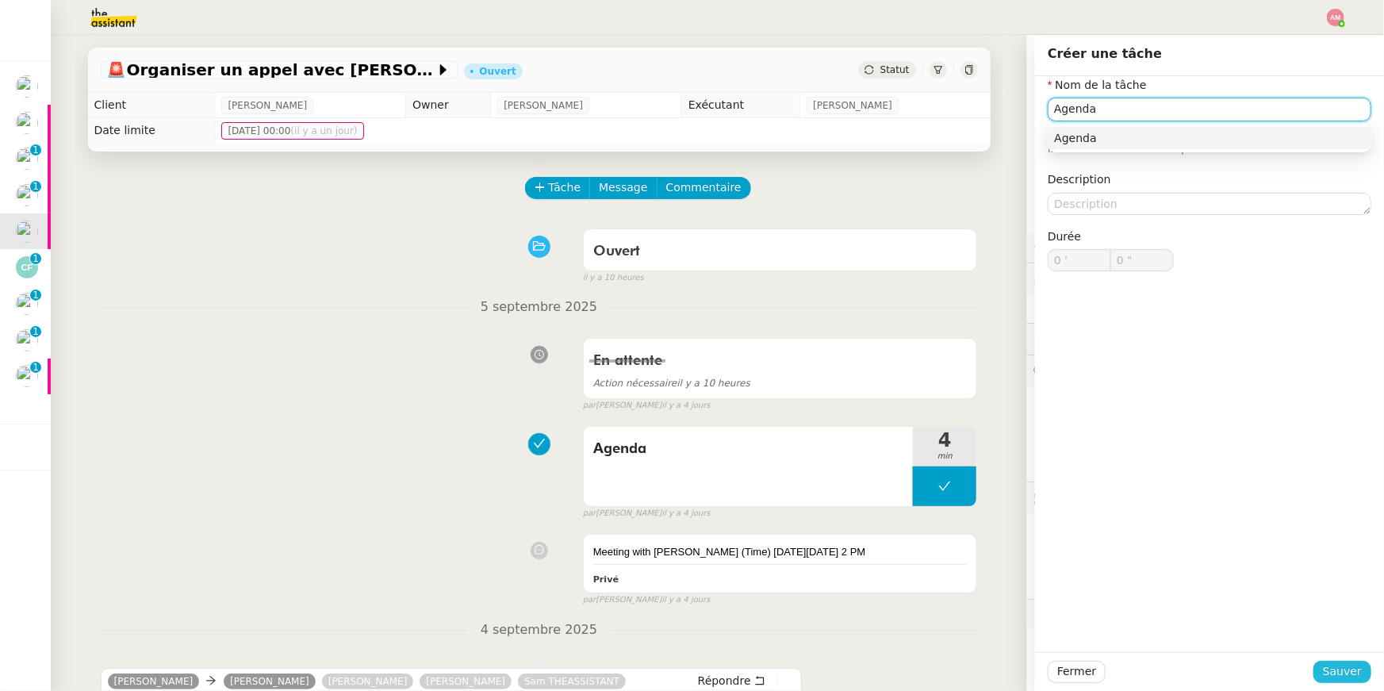
type input "Agenda"
click at [1322, 663] on button "Sauver" at bounding box center [1342, 672] width 58 height 22
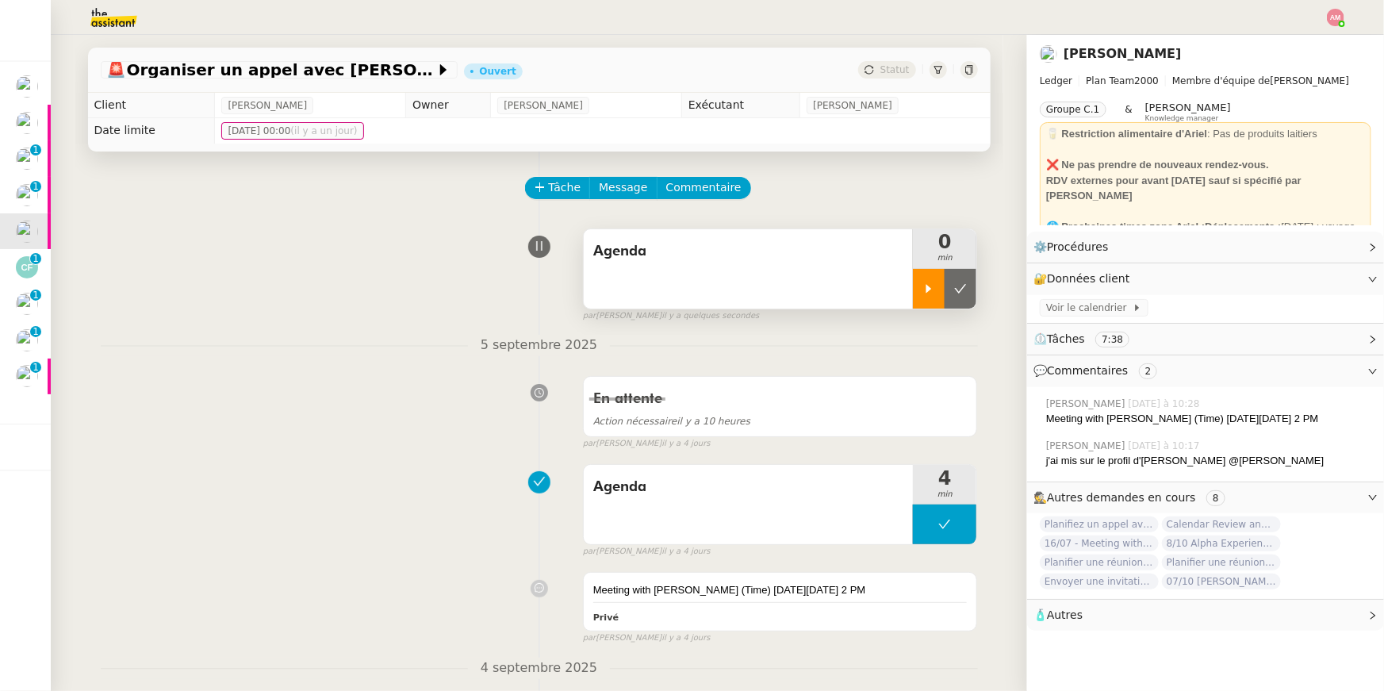
click at [929, 295] on div at bounding box center [929, 289] width 32 height 40
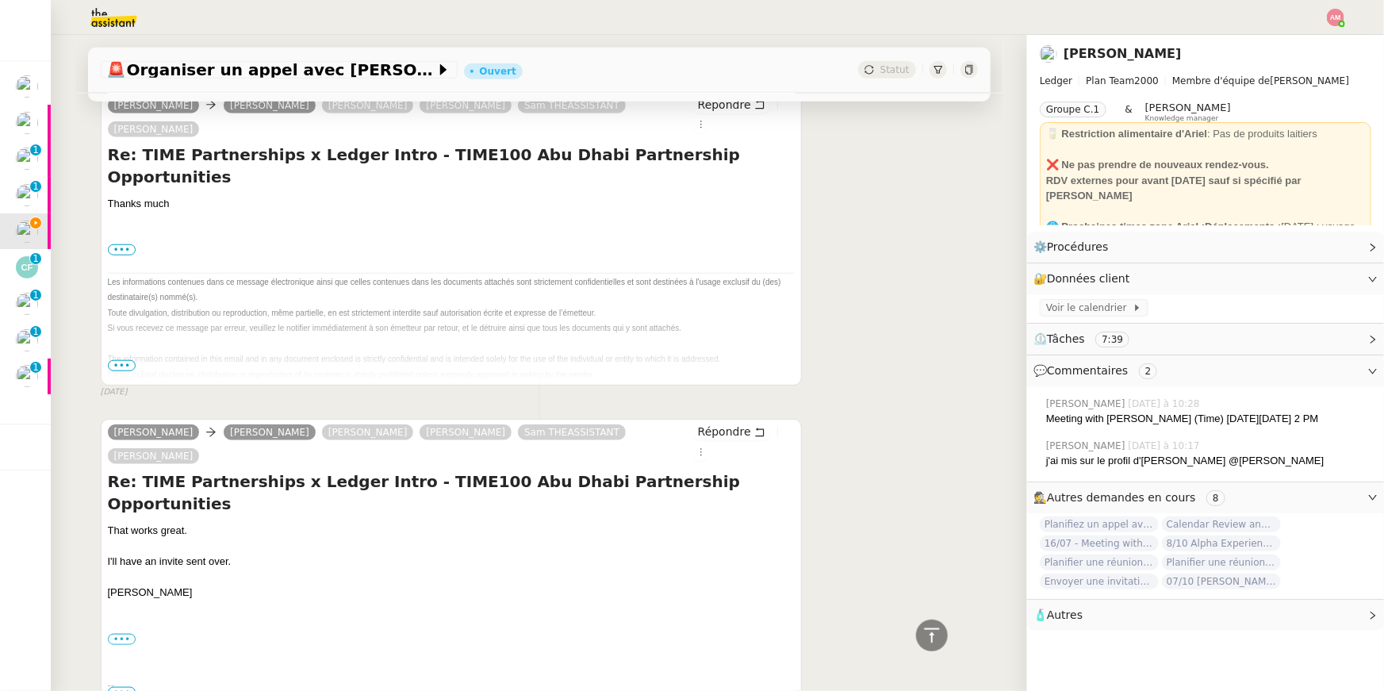
scroll to position [616, 0]
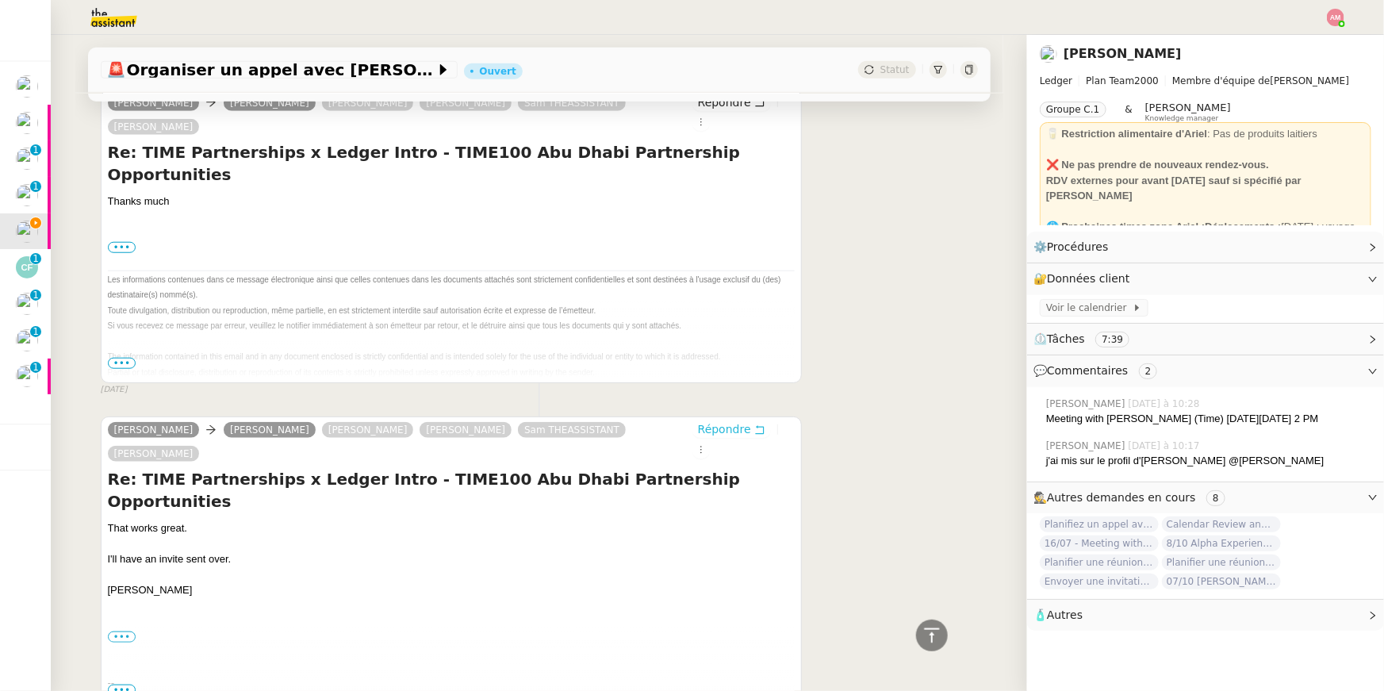
click at [728, 421] on span "Répondre" at bounding box center [724, 429] width 53 height 16
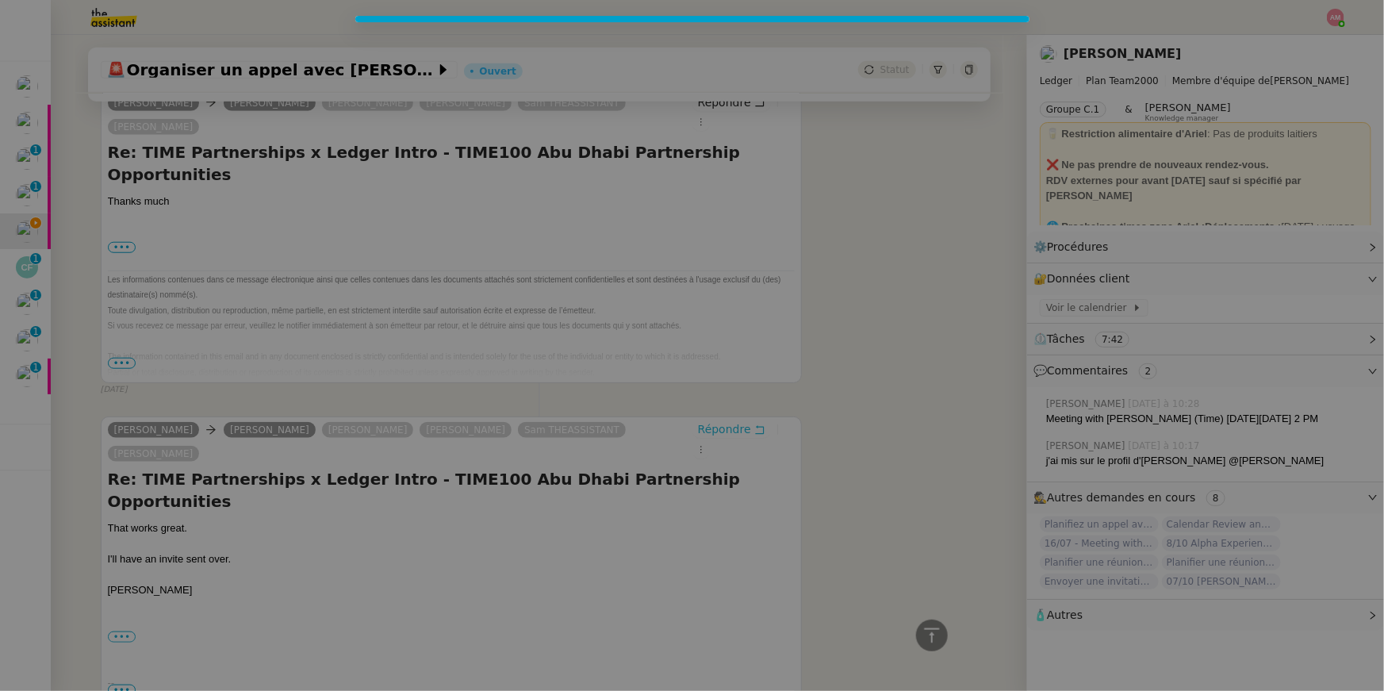
scroll to position [738, 0]
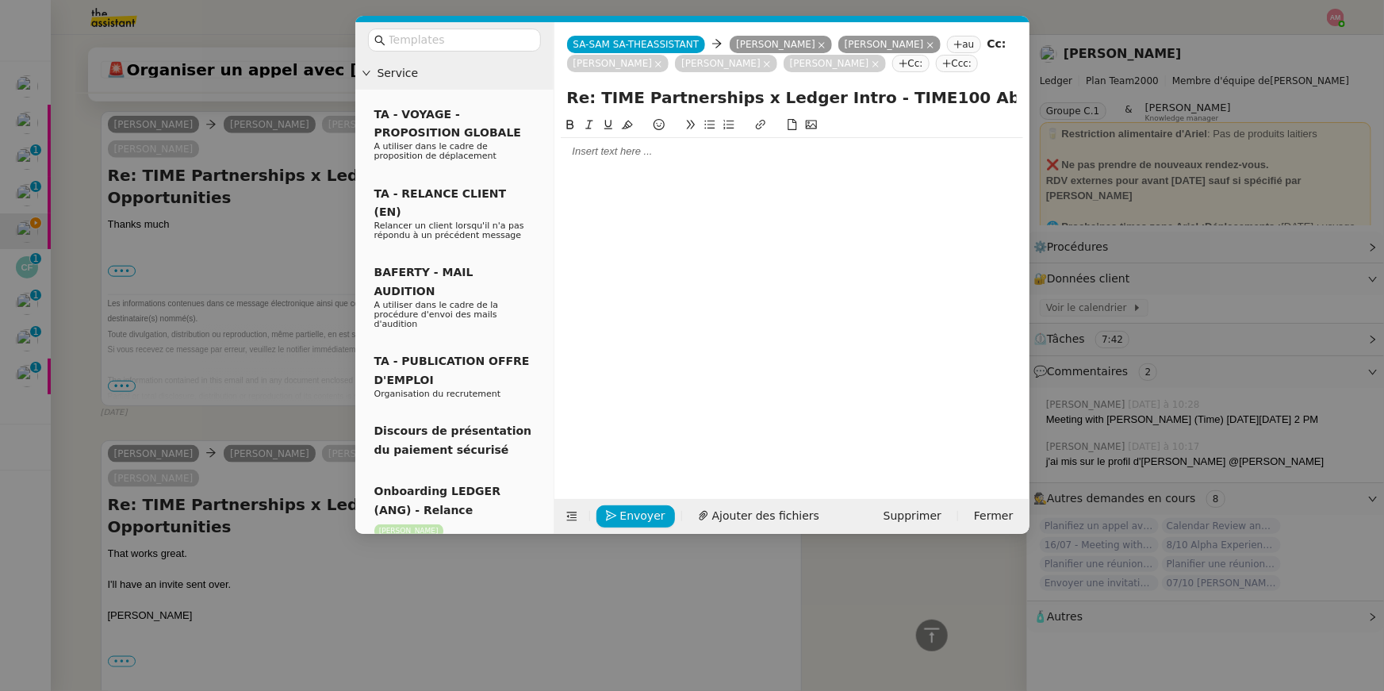
click at [596, 153] on div at bounding box center [792, 151] width 462 height 14
click at [913, 515] on span "Supprimer" at bounding box center [912, 516] width 58 height 18
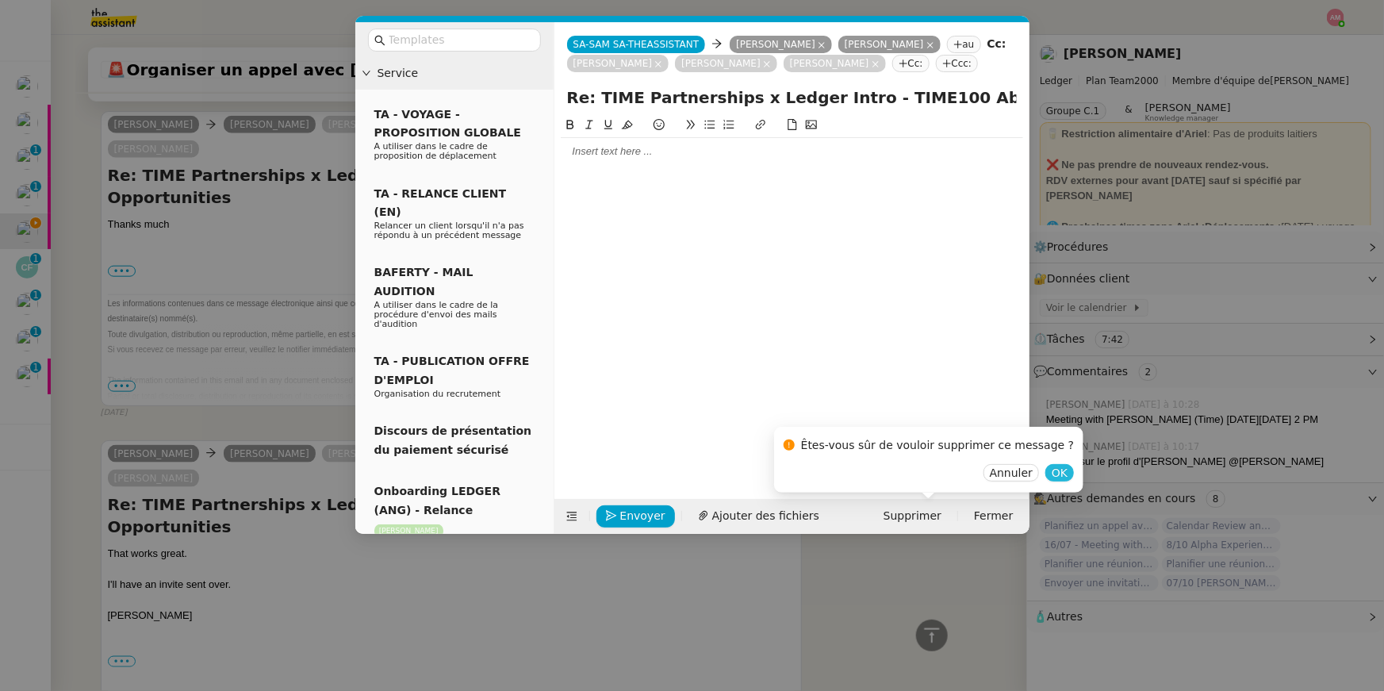
click at [1052, 468] on span "OK" at bounding box center [1060, 473] width 16 height 16
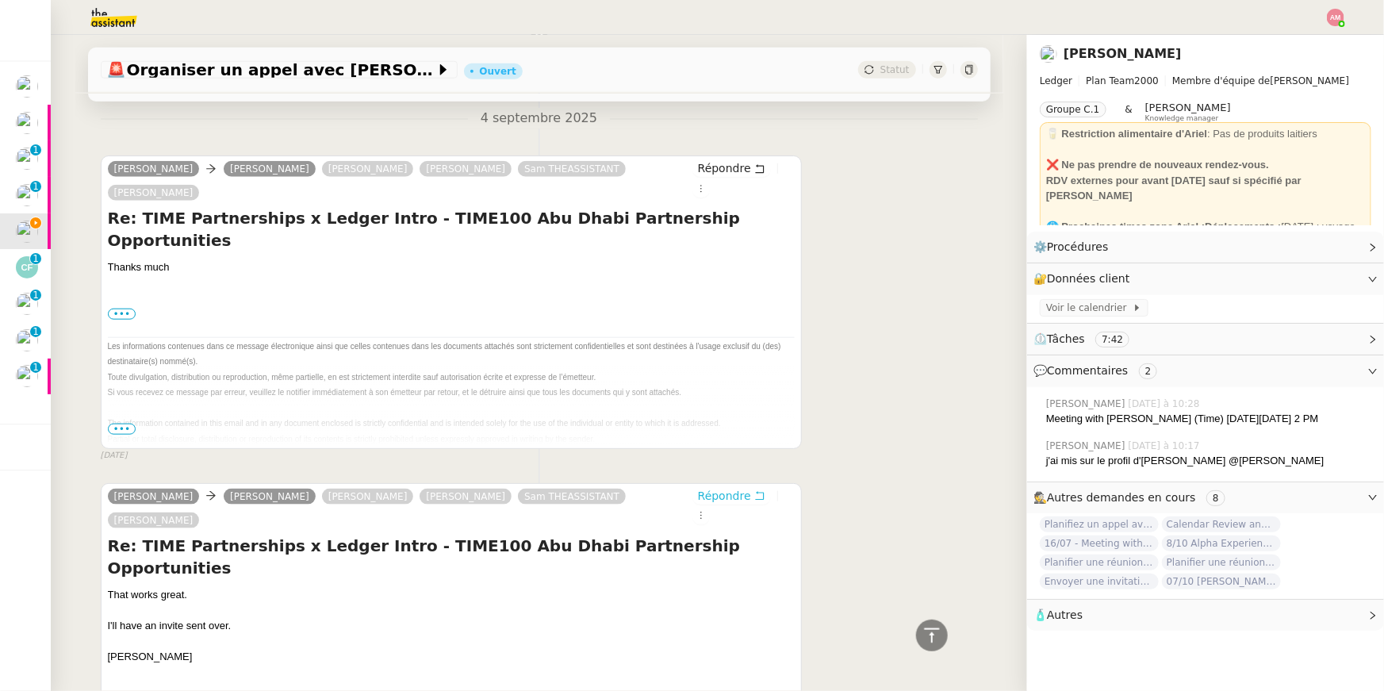
scroll to position [322, 0]
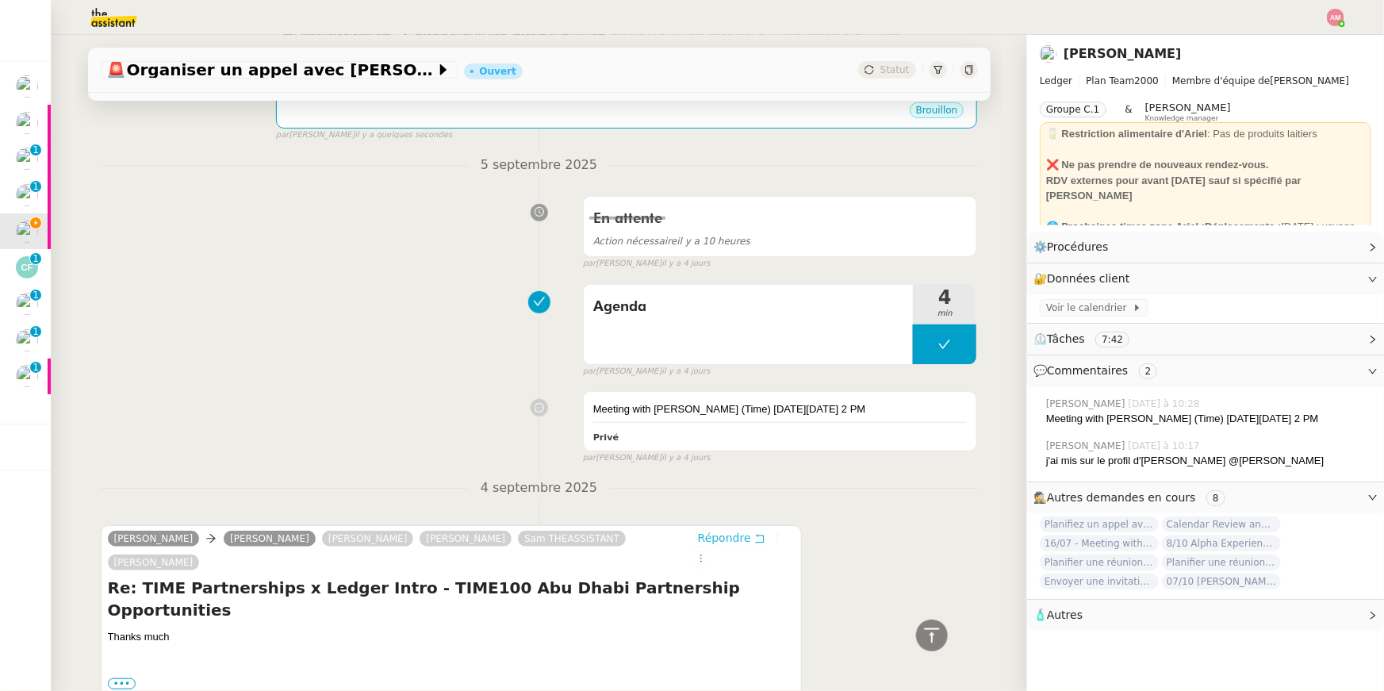
click at [721, 530] on span "Répondre" at bounding box center [724, 538] width 53 height 16
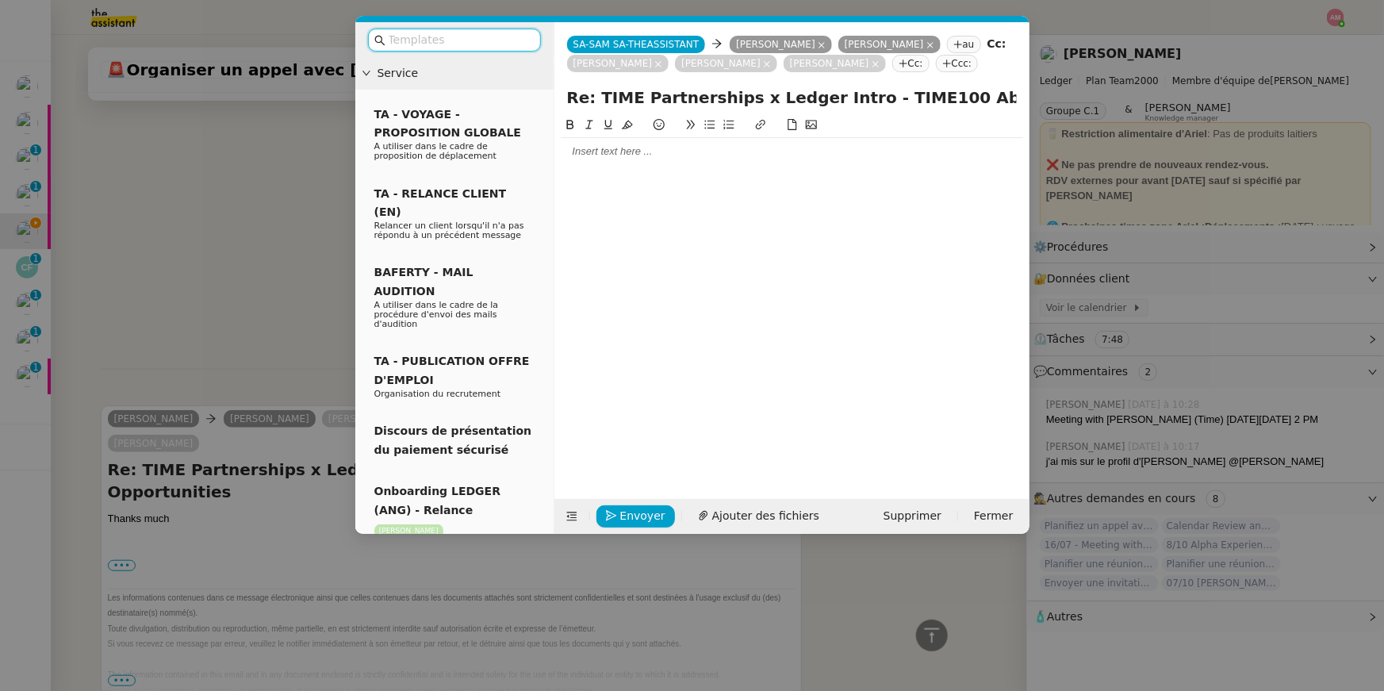
scroll to position [444, 0]
click at [680, 147] on div at bounding box center [792, 151] width 462 height 14
click at [933, 512] on span "Supprimer" at bounding box center [912, 516] width 58 height 18
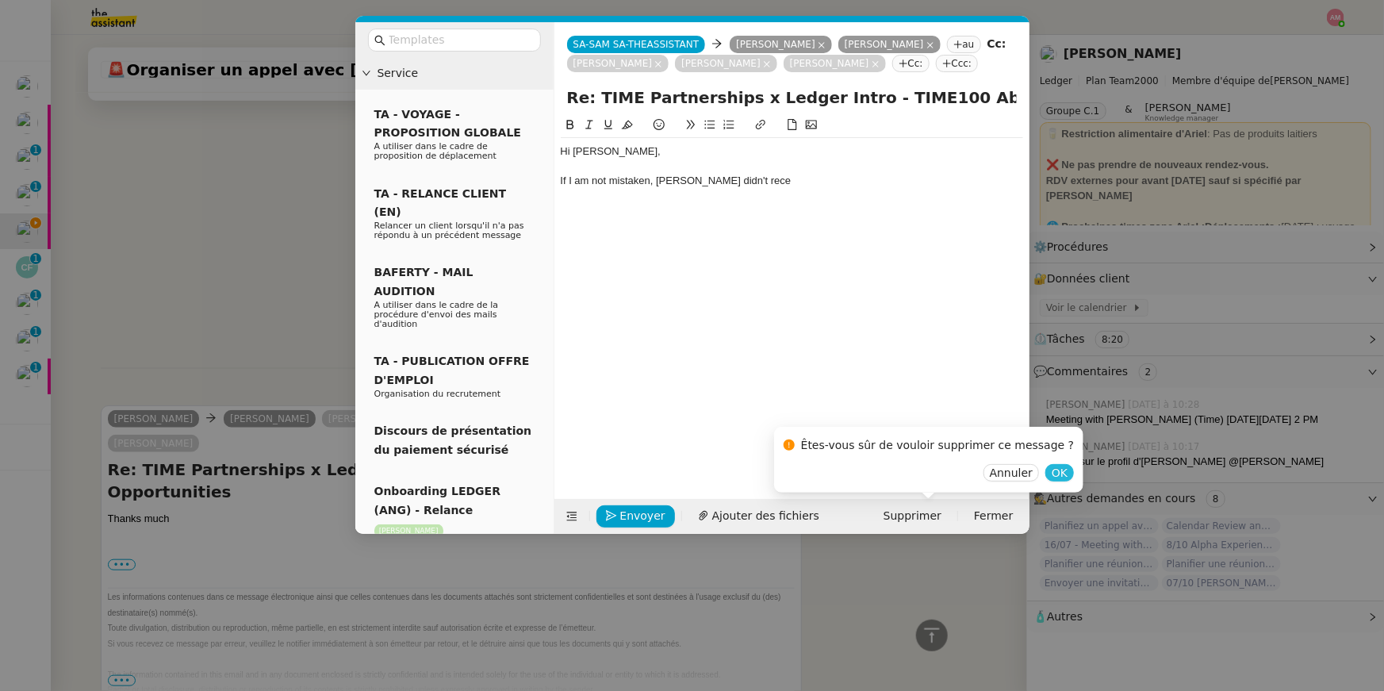
click at [1052, 473] on span "OK" at bounding box center [1060, 473] width 16 height 16
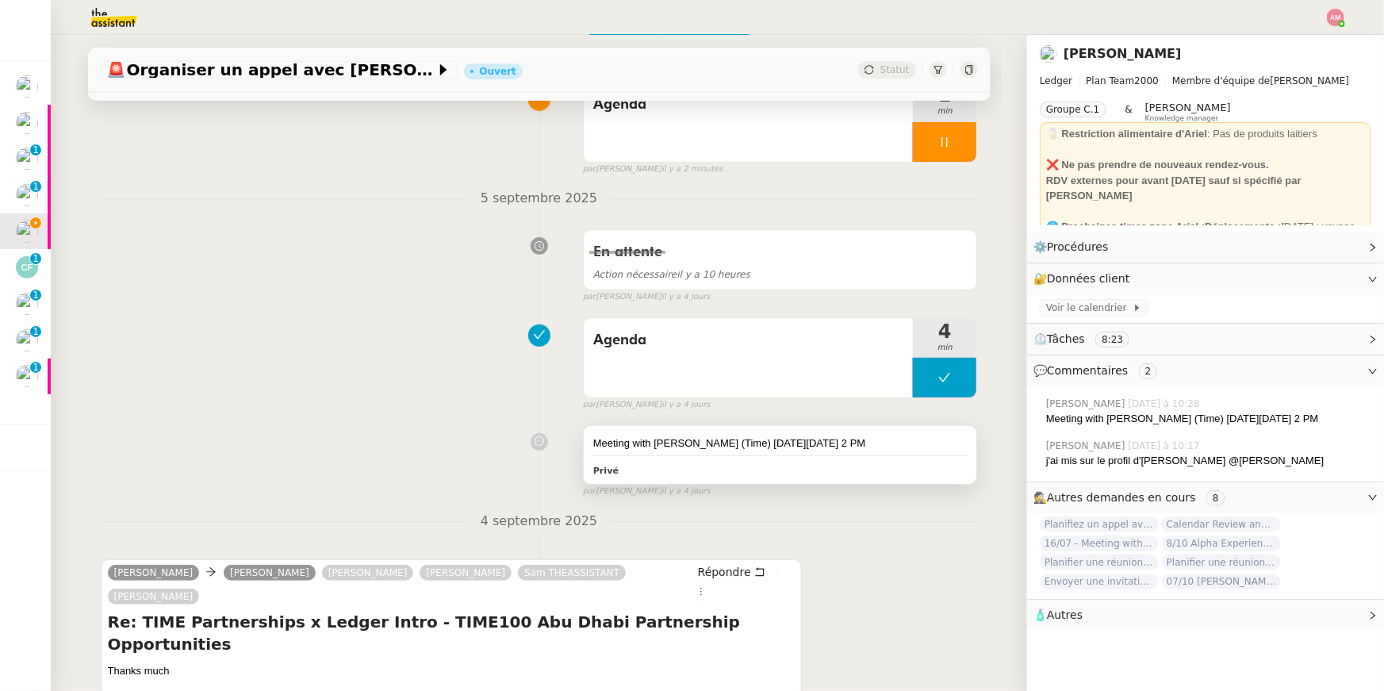
scroll to position [0, 0]
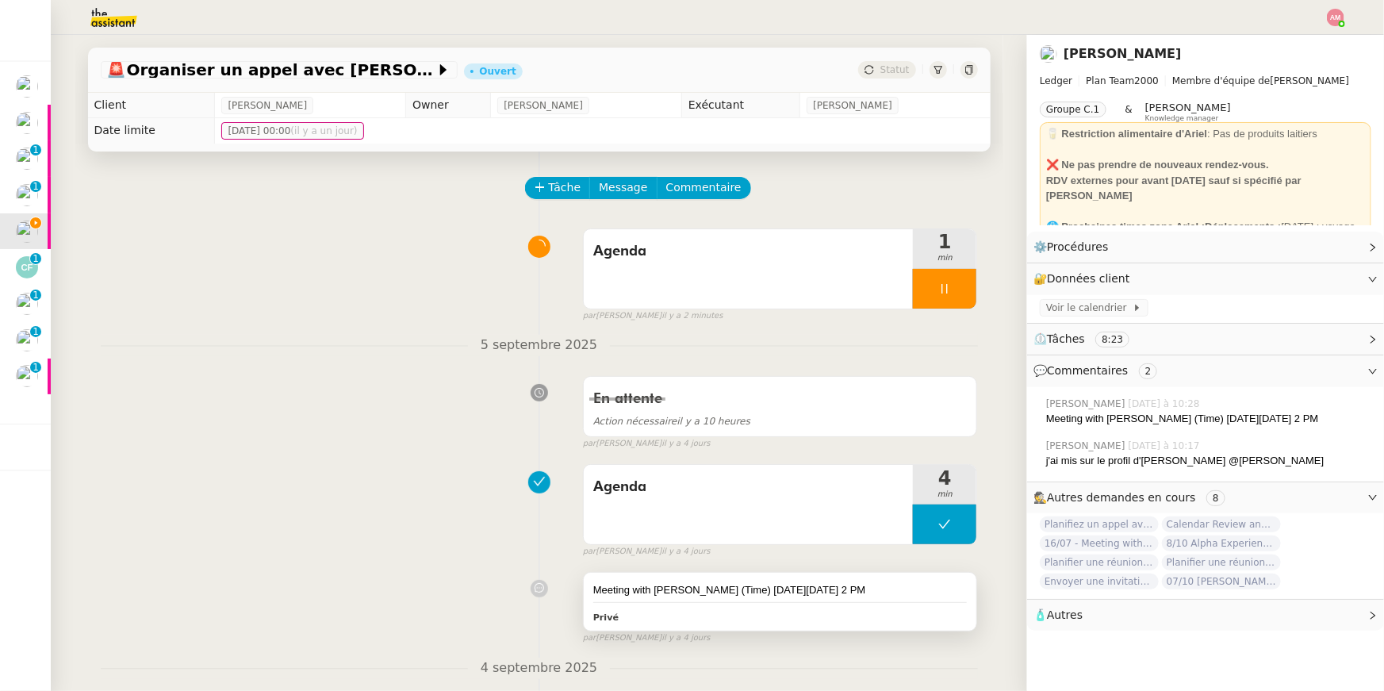
click at [820, 600] on div "Meeting with Damian Douglas (Time) on Tuesday, September 9th at 2 PM Privé" at bounding box center [780, 602] width 393 height 59
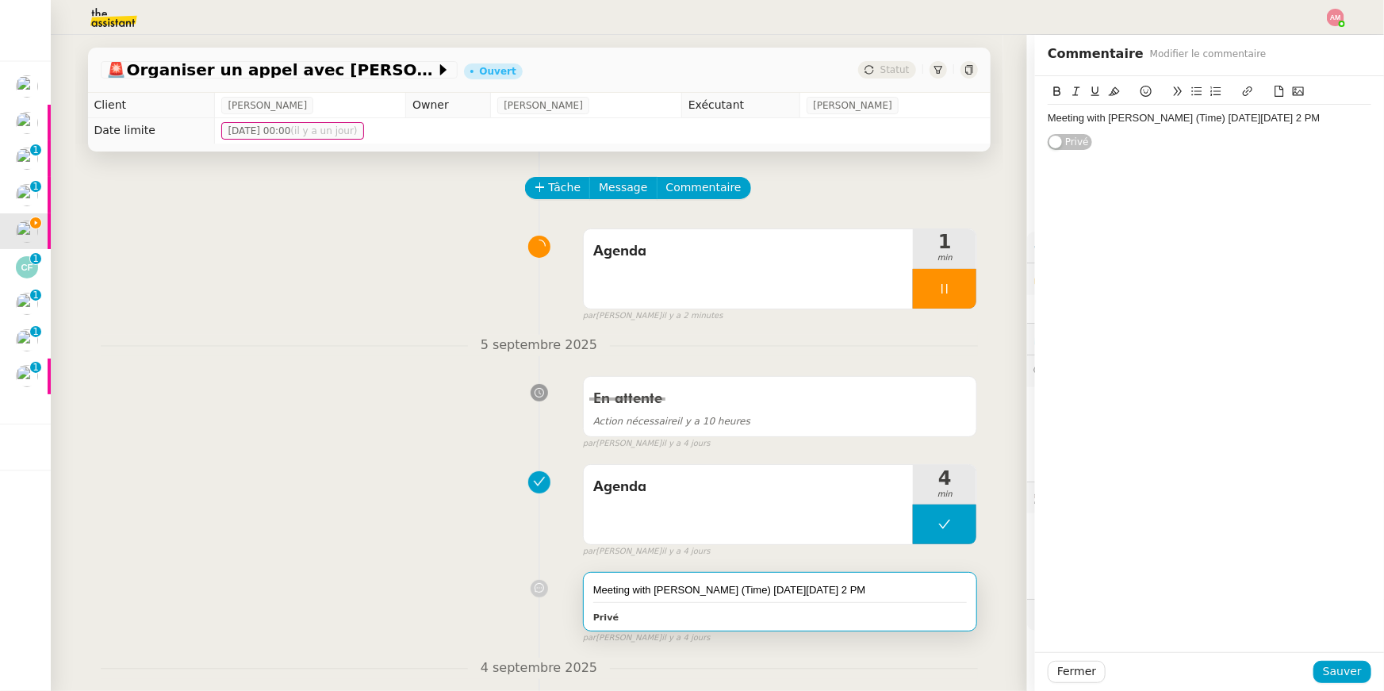
drag, startPoint x: 1359, startPoint y: 117, endPoint x: 1371, endPoint y: 117, distance: 11.9
click at [1371, 117] on div "Meeting with Damian Douglas (Time) on Tuesday, September 9th at 2 PM" at bounding box center [1210, 118] width 324 height 14
drag, startPoint x: 1339, startPoint y: 669, endPoint x: 1332, endPoint y: 657, distance: 15.0
click at [1333, 662] on span "Sauver" at bounding box center [1342, 671] width 39 height 18
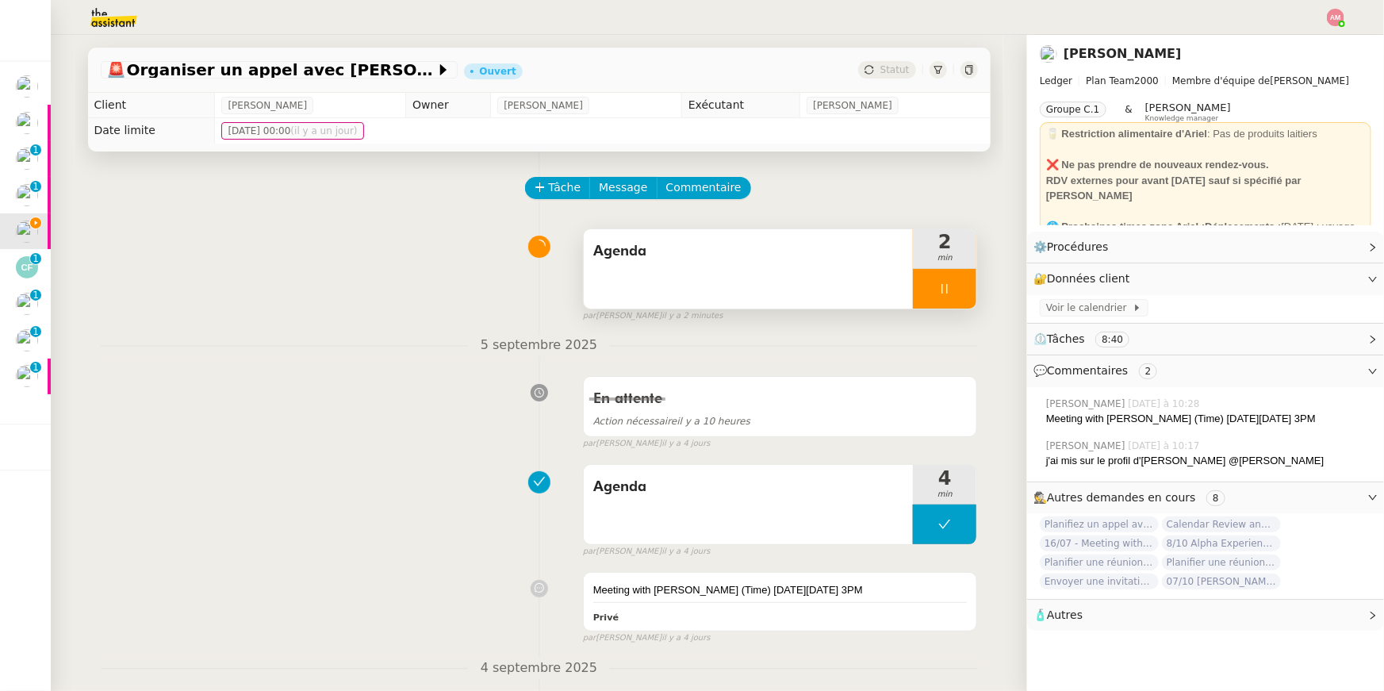
click at [856, 289] on div "Agenda" at bounding box center [749, 268] width 330 height 79
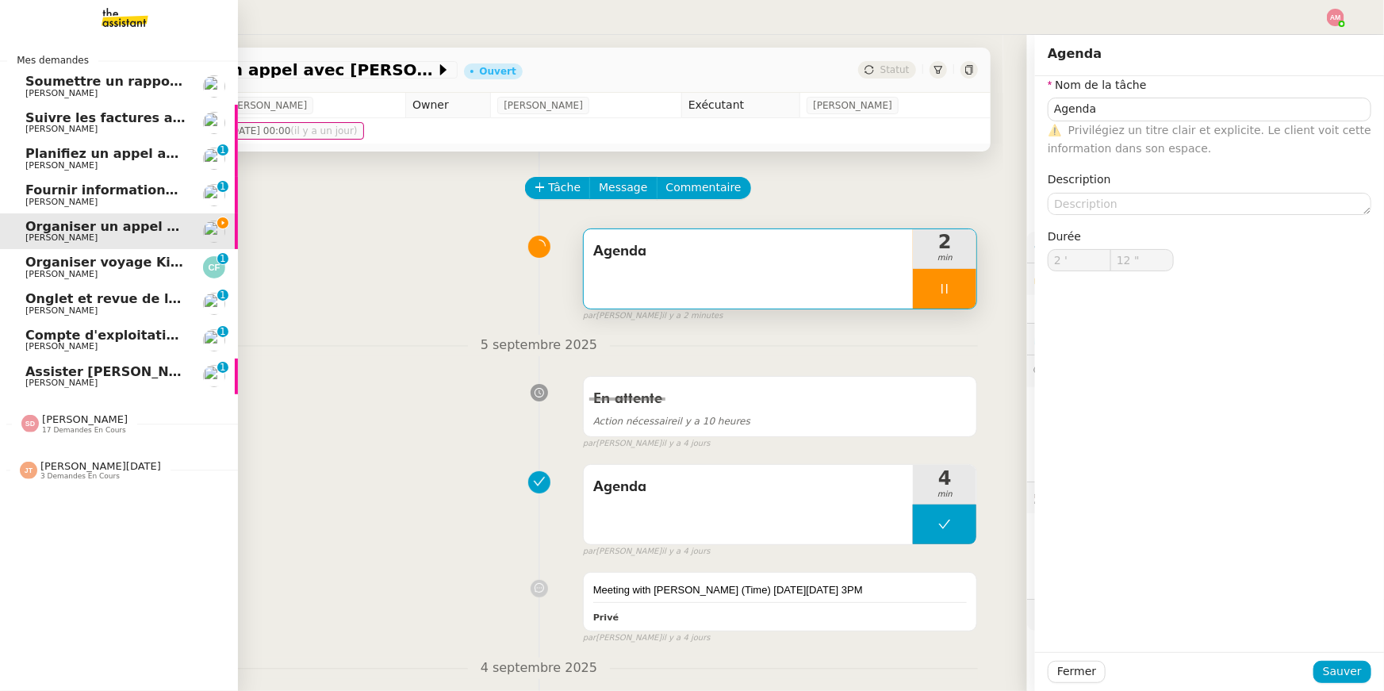
type input "13 ""
click at [90, 373] on span "Assister Laurane avec l'information OPCO" at bounding box center [204, 371] width 358 height 15
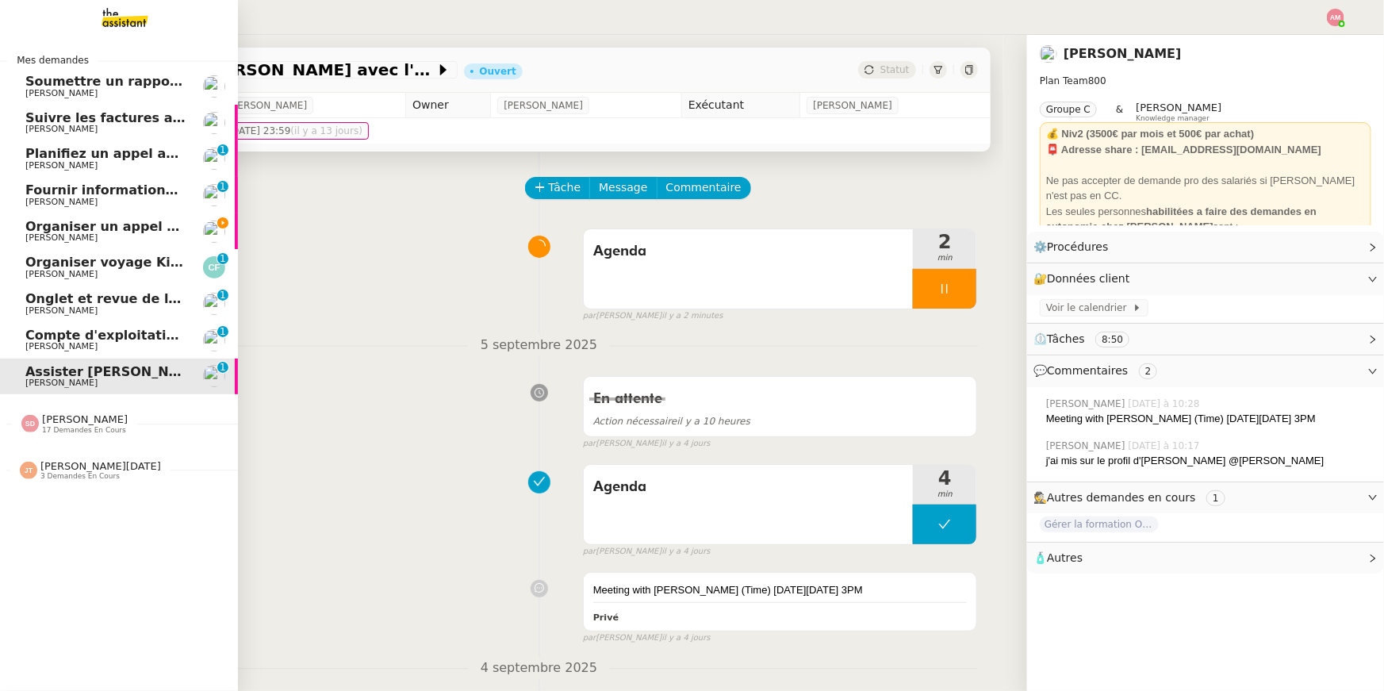
click at [76, 464] on span "Jean-Noël De Tinguy" at bounding box center [100, 466] width 121 height 12
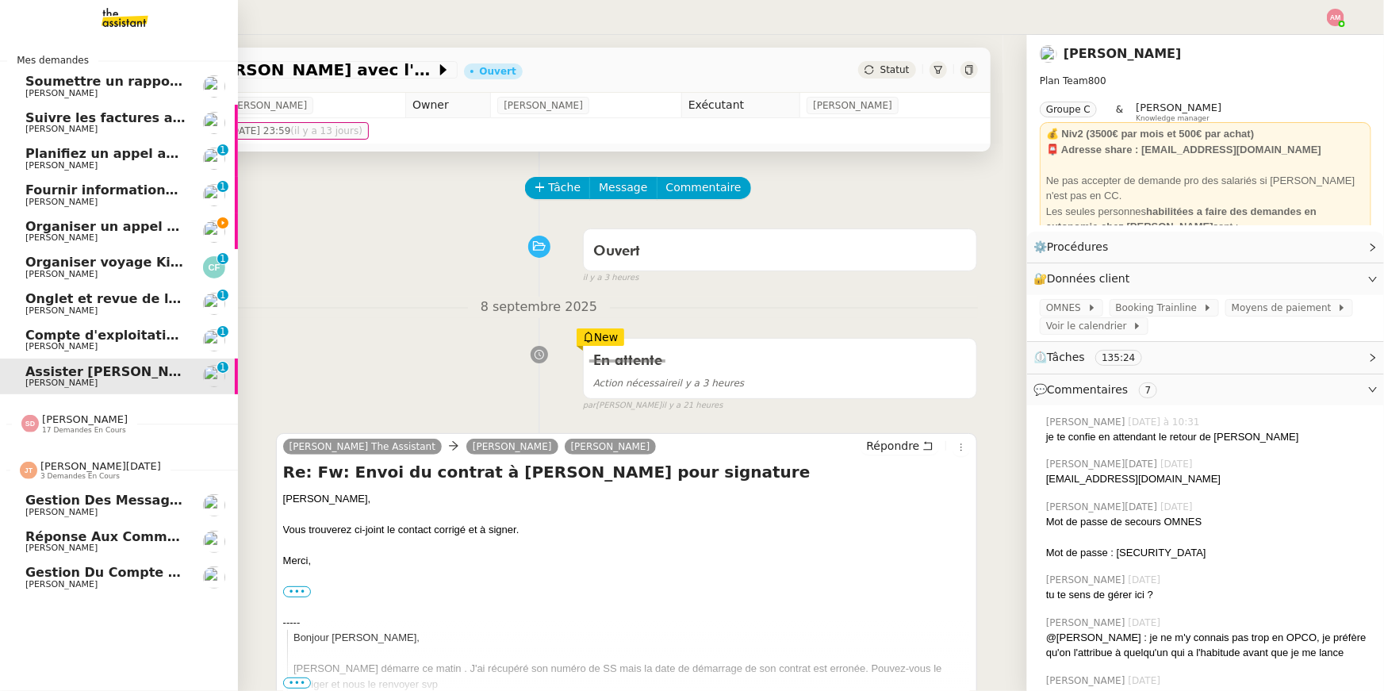
click at [94, 519] on link "Gestion des messages privés linkedIn - 9 septembre 2025 Hugo Bentz" at bounding box center [119, 505] width 238 height 36
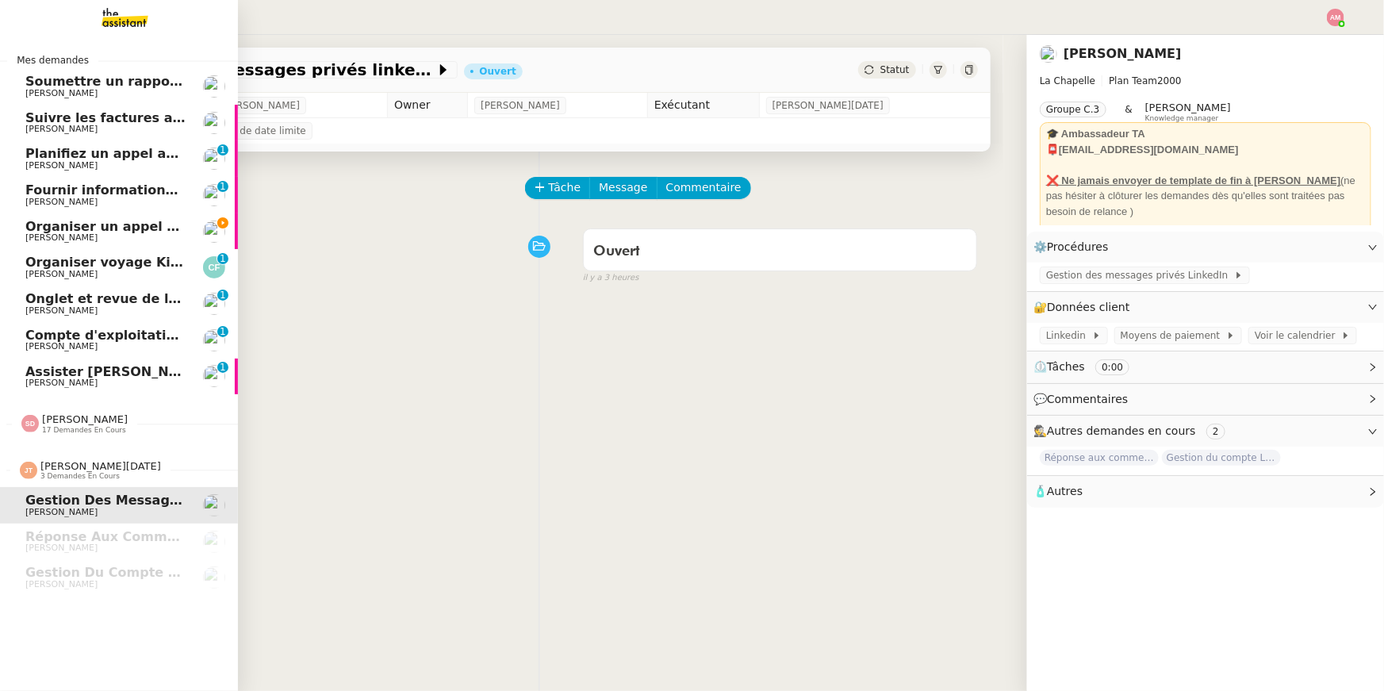
click at [137, 374] on span "Assister Laurane avec l'information OPCO" at bounding box center [204, 371] width 358 height 15
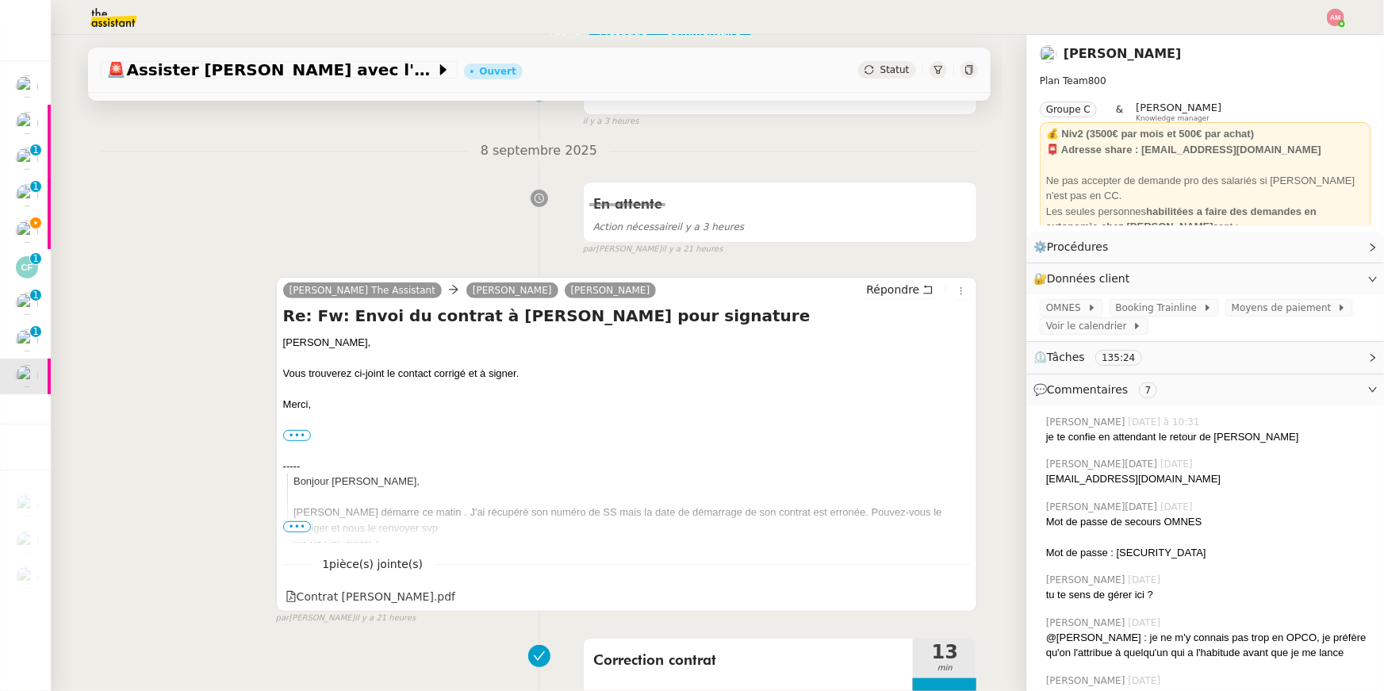
scroll to position [151, 0]
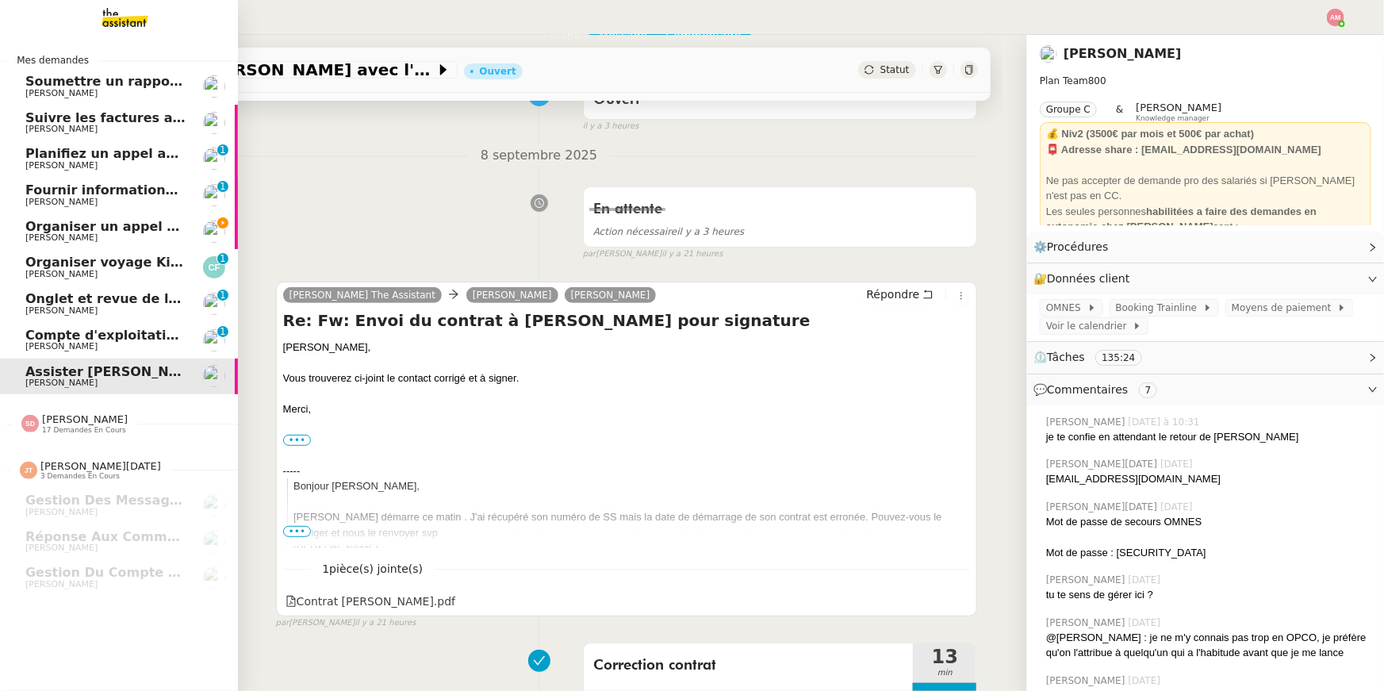
click at [39, 233] on span "[PERSON_NAME]" at bounding box center [61, 237] width 72 height 10
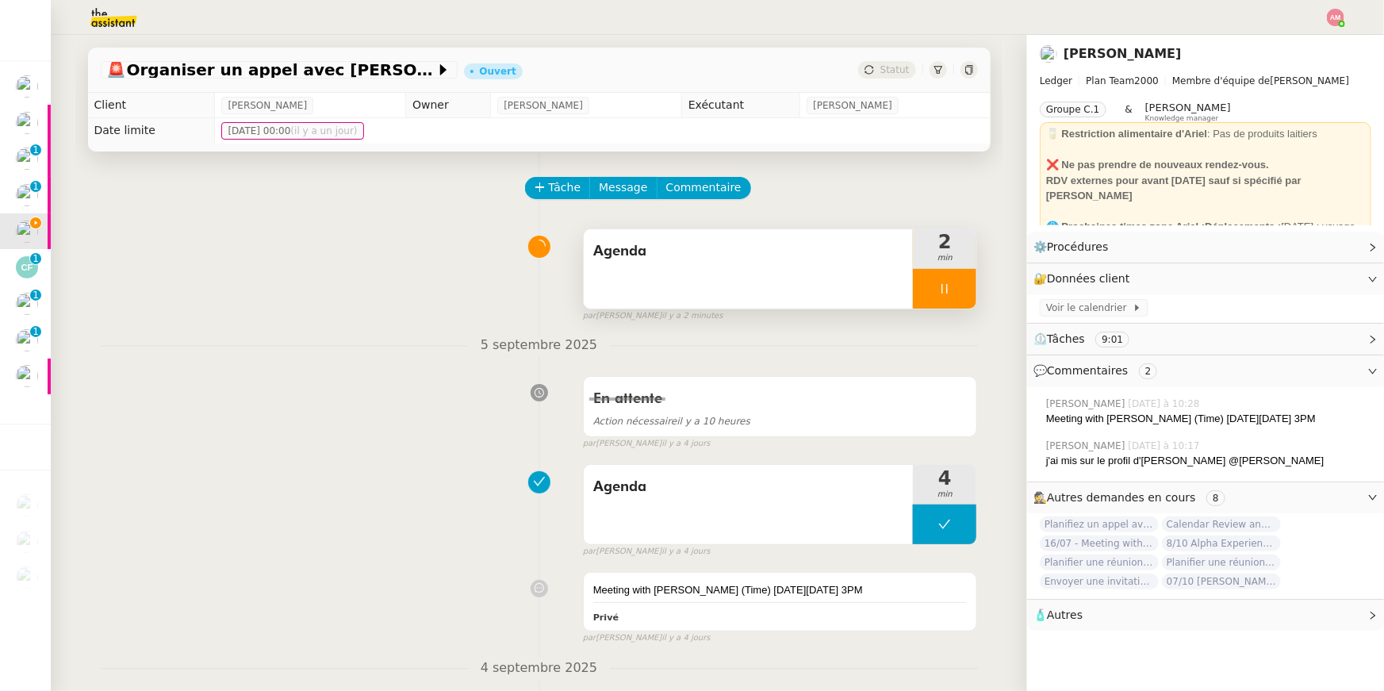
click at [677, 255] on span "Agenda" at bounding box center [748, 252] width 311 height 24
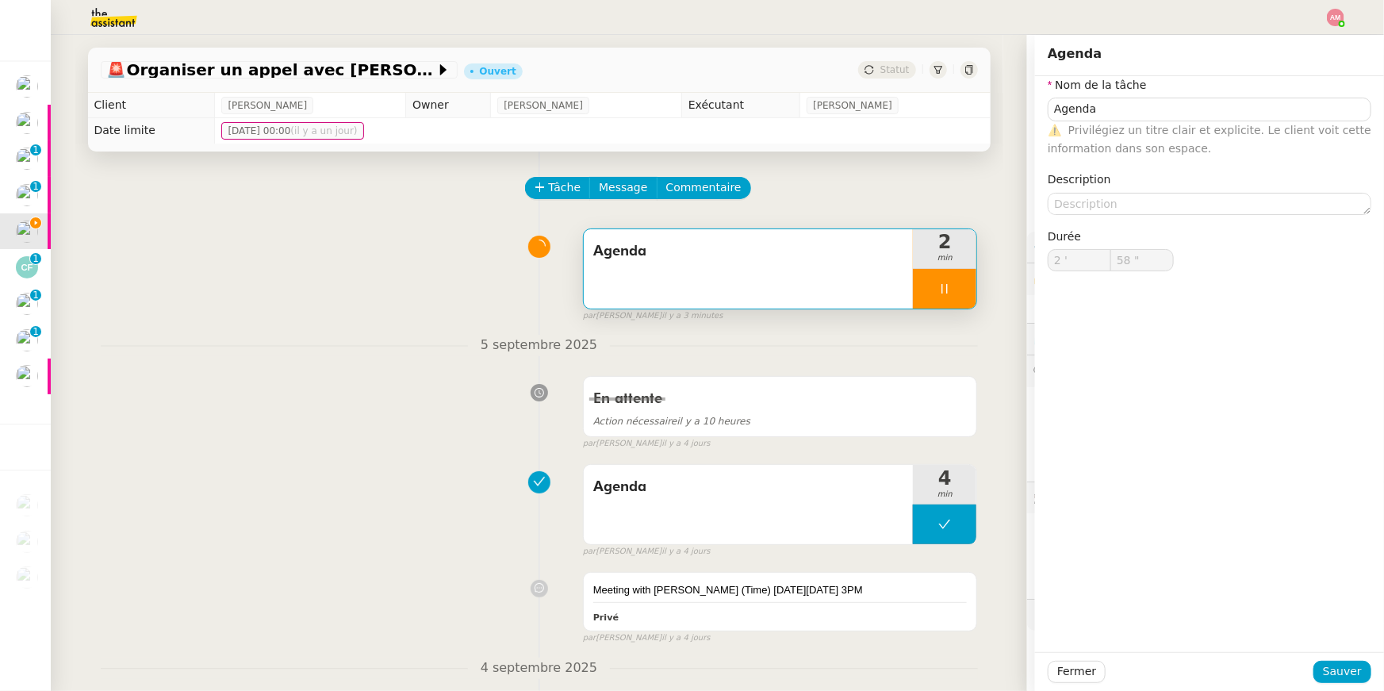
type input "59 ""
type input "3 '"
type input "1 ""
click at [948, 276] on div at bounding box center [944, 289] width 63 height 40
type input "Agenda"
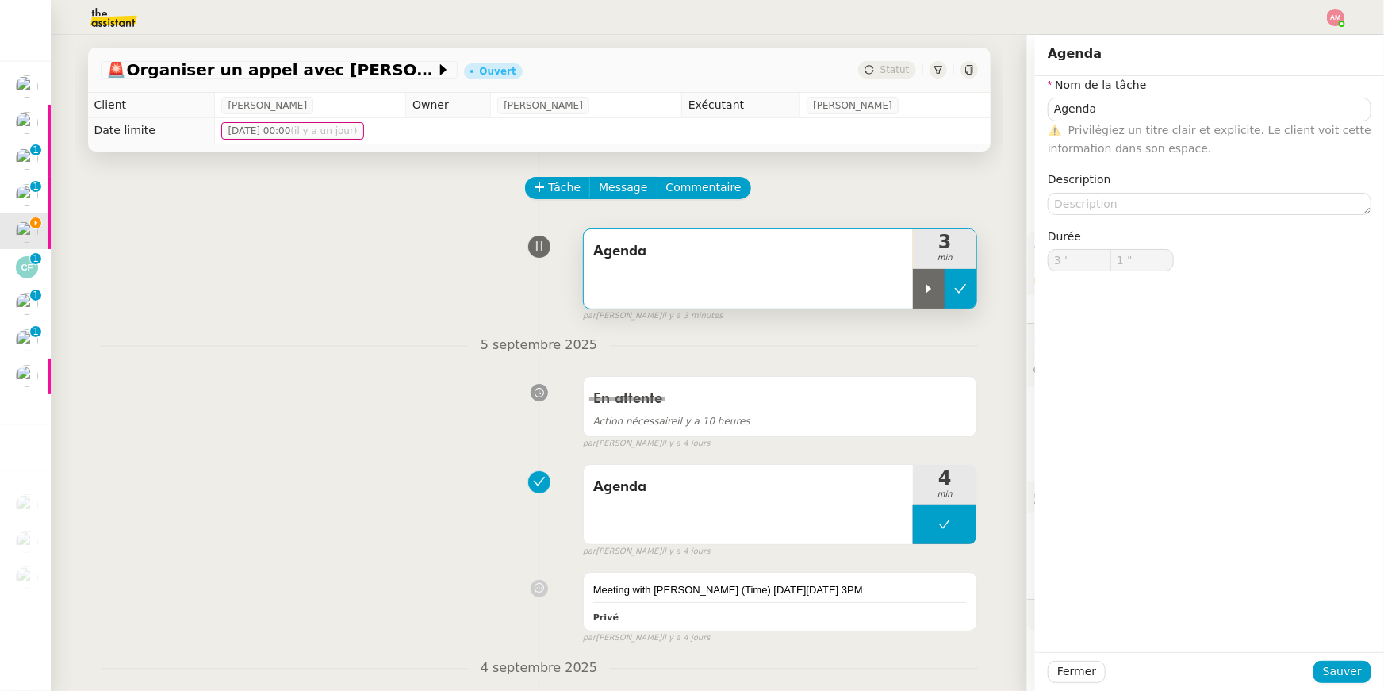
type input "3 '"
type input "1 ""
click at [964, 279] on button at bounding box center [961, 289] width 32 height 40
type input "Agenda"
type input "3 '"
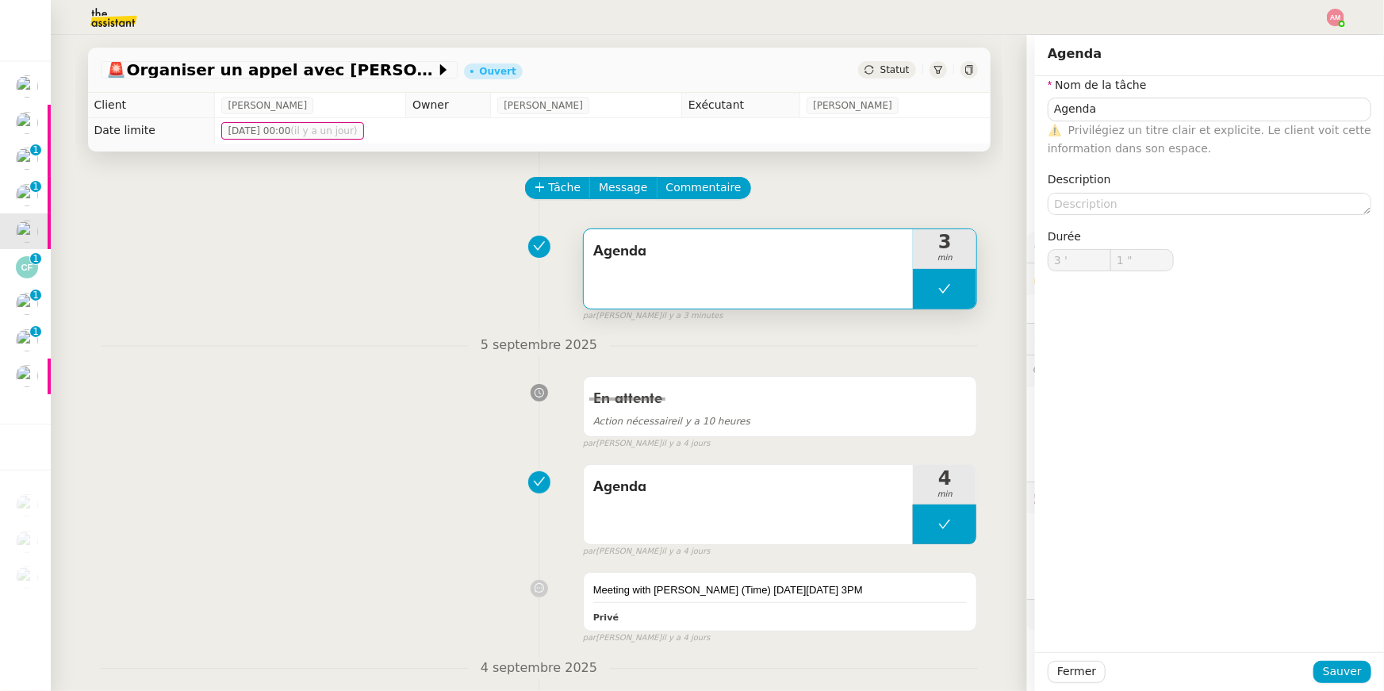
type input "1 ""
type input "Agenda"
type input "3 '"
type input "1 ""
type input "Agenda"
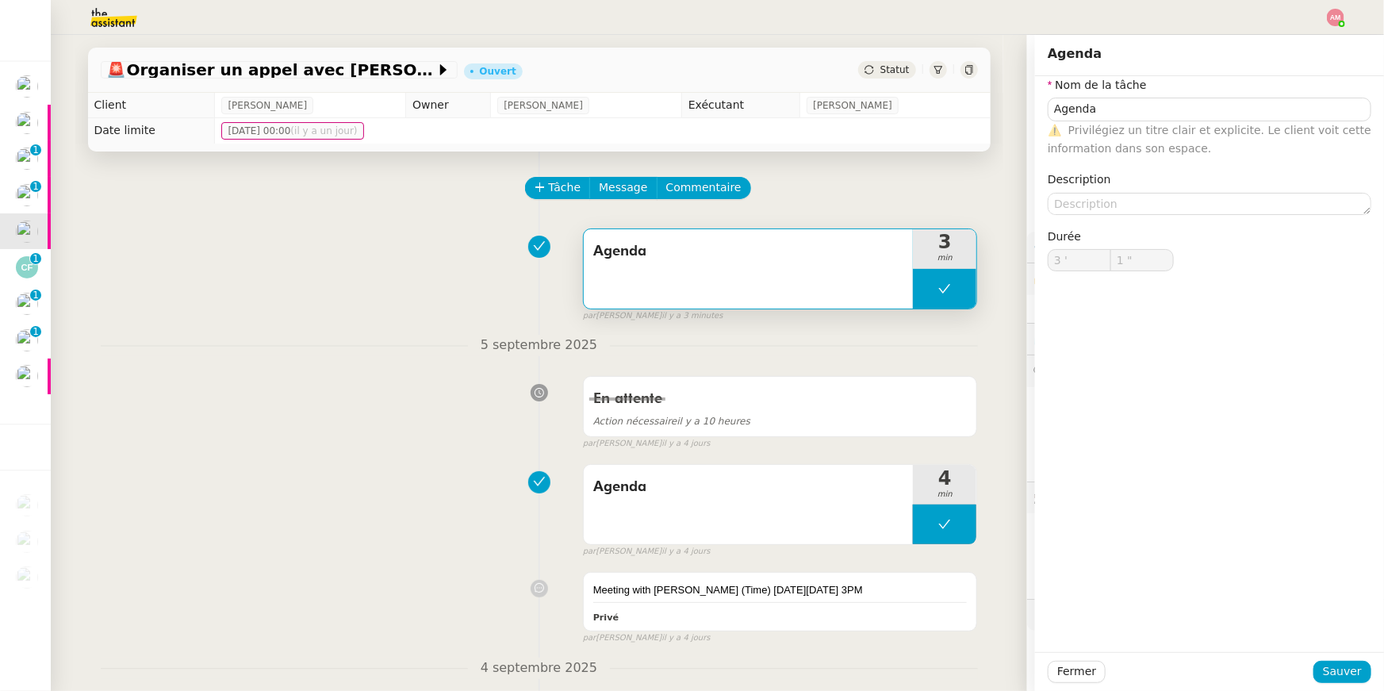
type input "3 '"
type input "1 ""
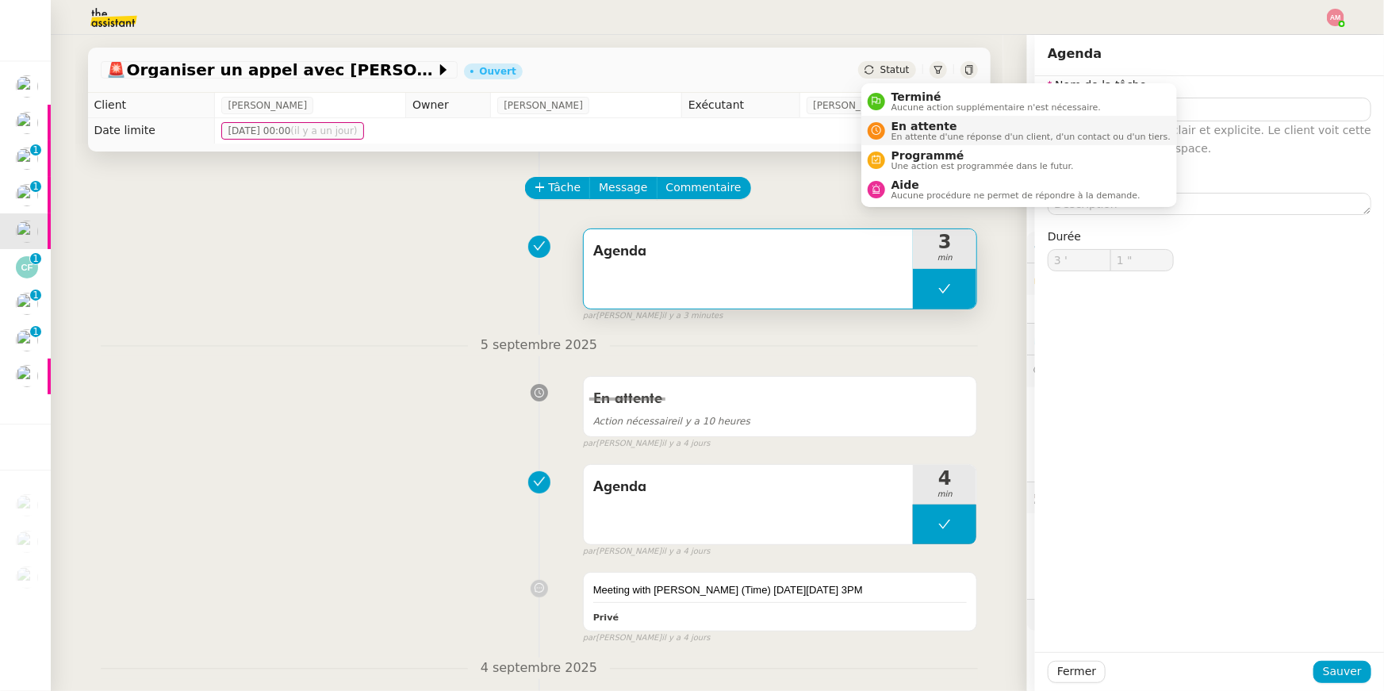
click at [919, 120] on span "En attente" at bounding box center [1030, 126] width 279 height 13
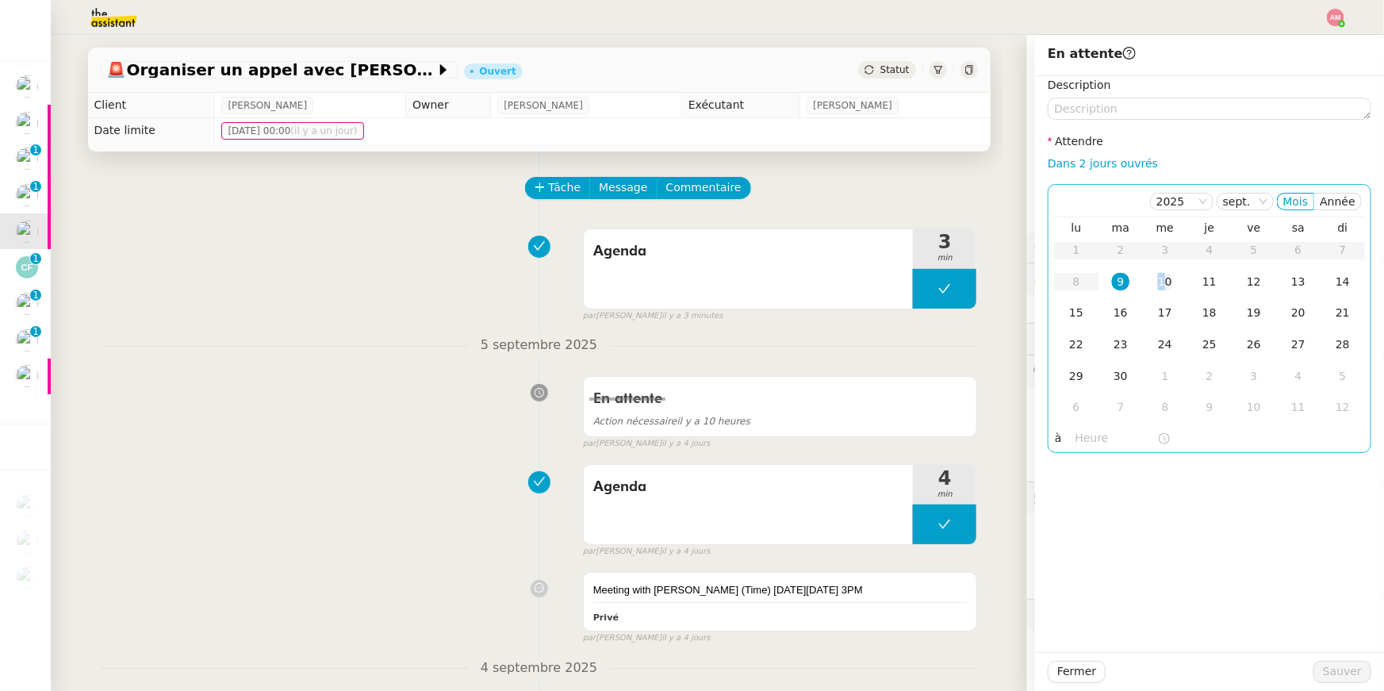
click at [1162, 275] on div "10" at bounding box center [1164, 281] width 17 height 17
click at [1332, 676] on span "Sauver" at bounding box center [1342, 671] width 39 height 18
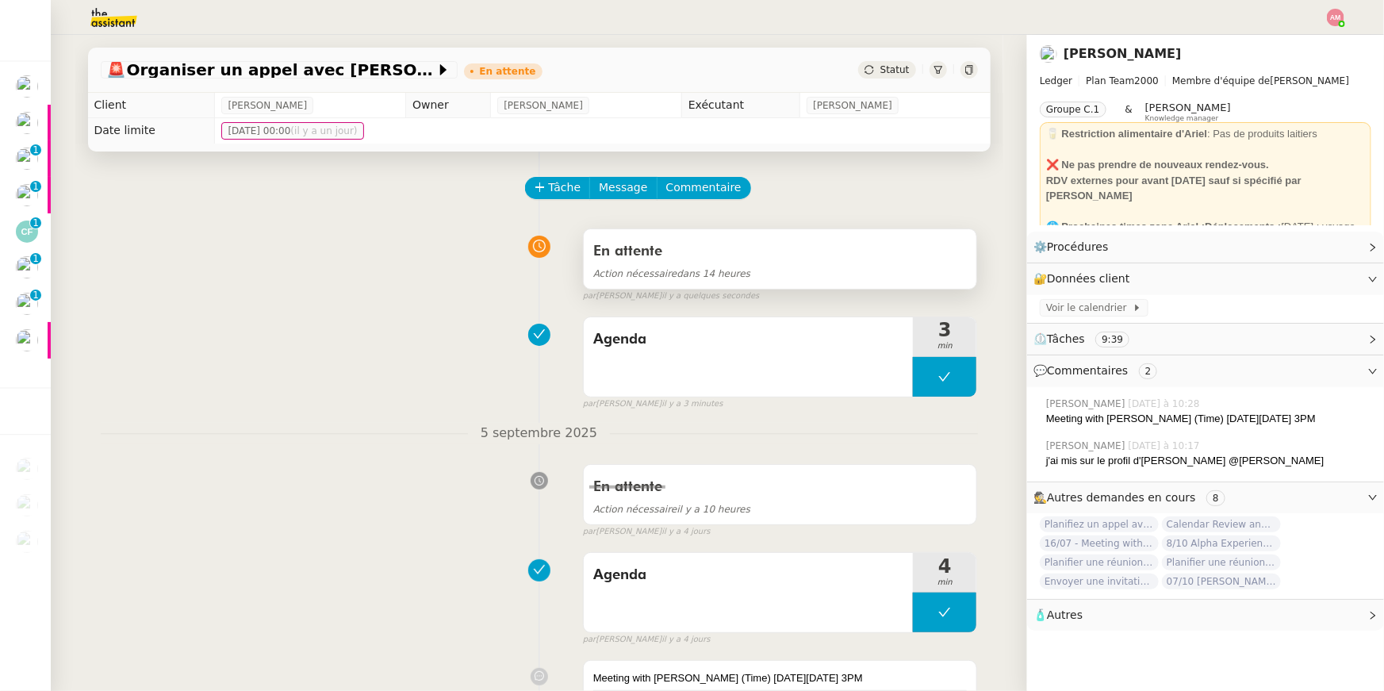
click at [639, 275] on span "Action nécessaire" at bounding box center [635, 273] width 84 height 11
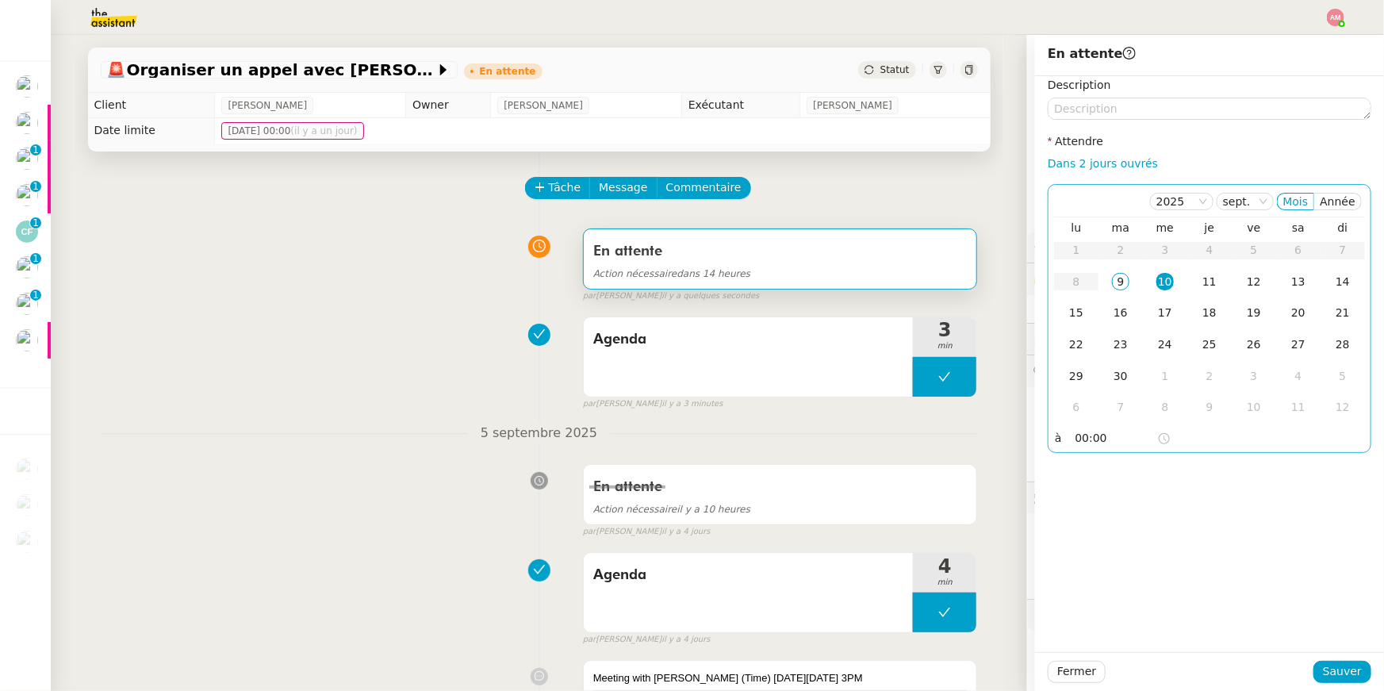
click at [1095, 431] on input "00:00" at bounding box center [1116, 438] width 82 height 18
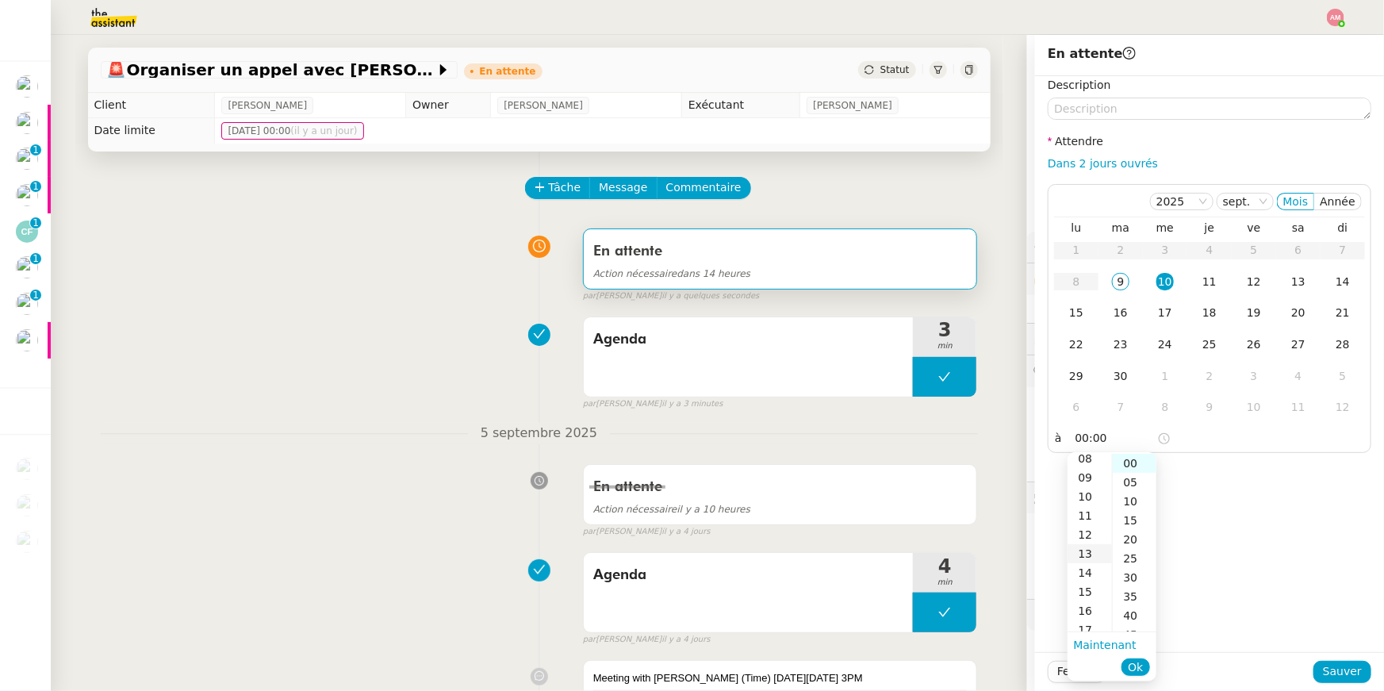
scroll to position [159, 0]
drag, startPoint x: 1090, startPoint y: 618, endPoint x: 1090, endPoint y: 605, distance: 12.7
click at [1090, 619] on div "17" at bounding box center [1089, 628] width 44 height 19
type input "17:00"
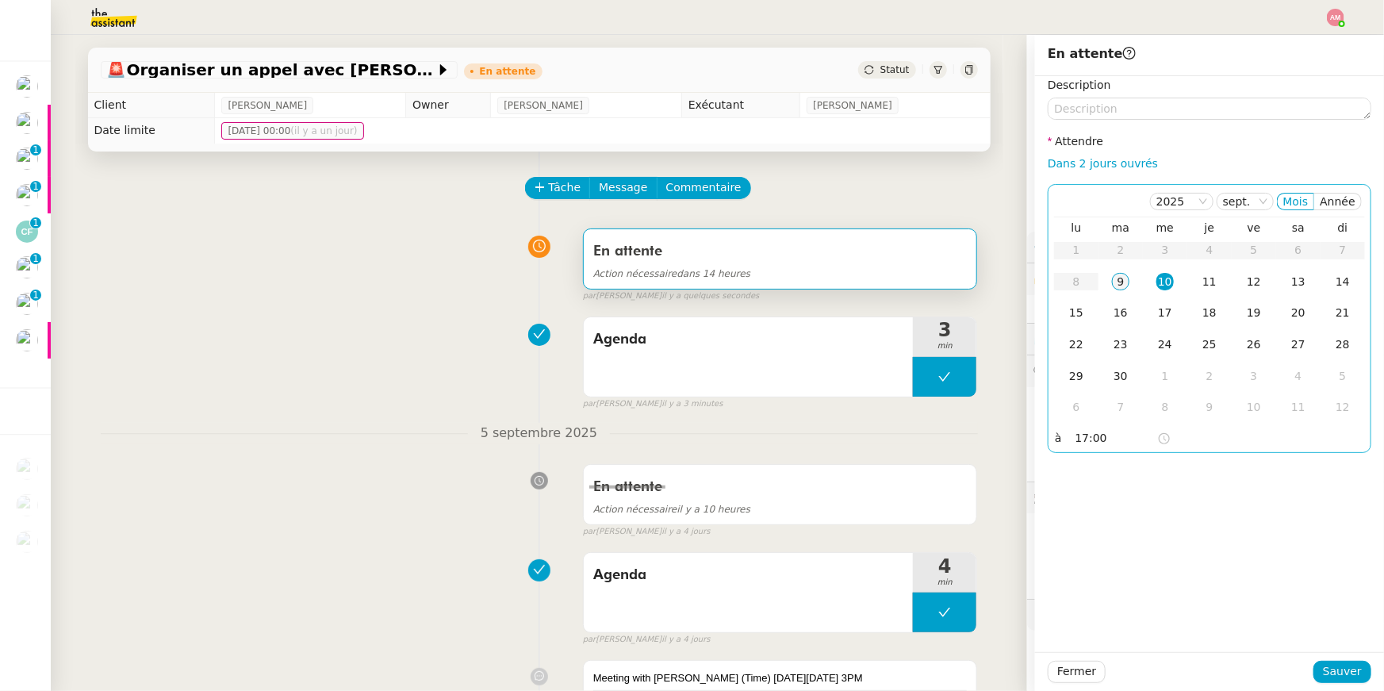
click at [1118, 279] on div "9" at bounding box center [1120, 281] width 17 height 17
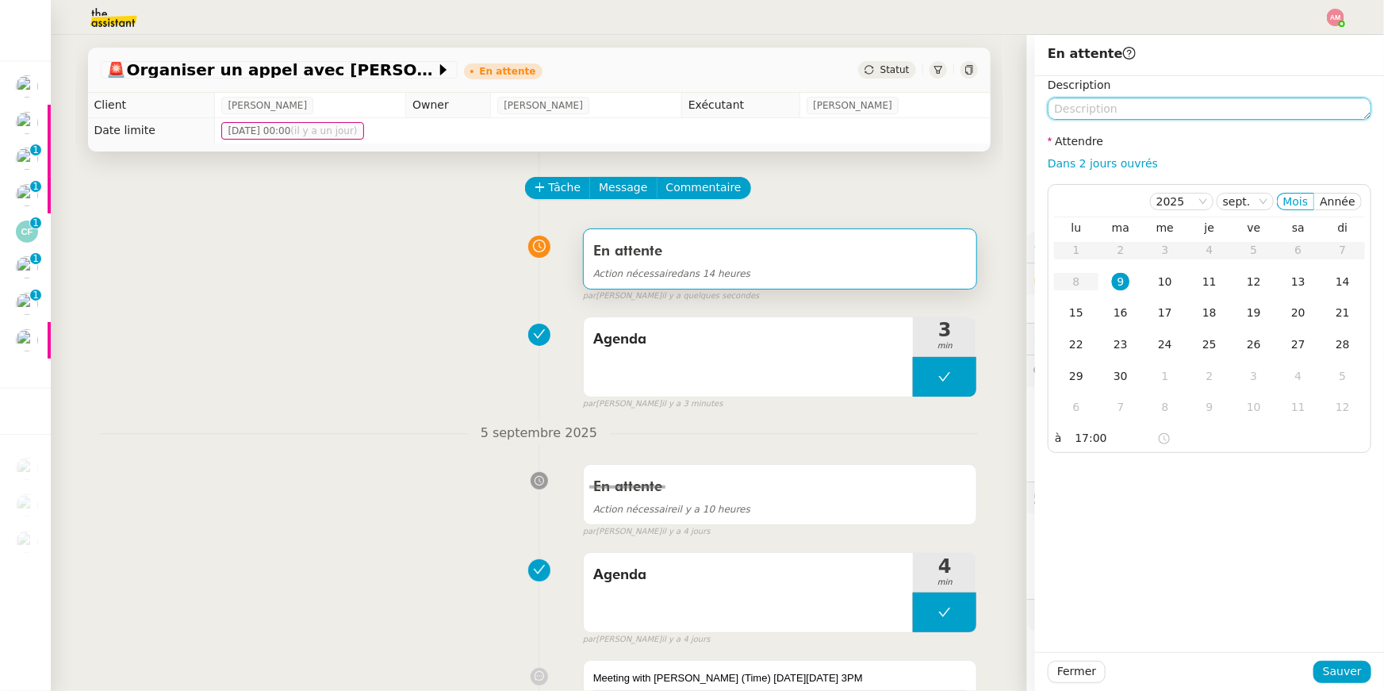
click at [1099, 107] on textarea at bounding box center [1210, 109] width 324 height 22
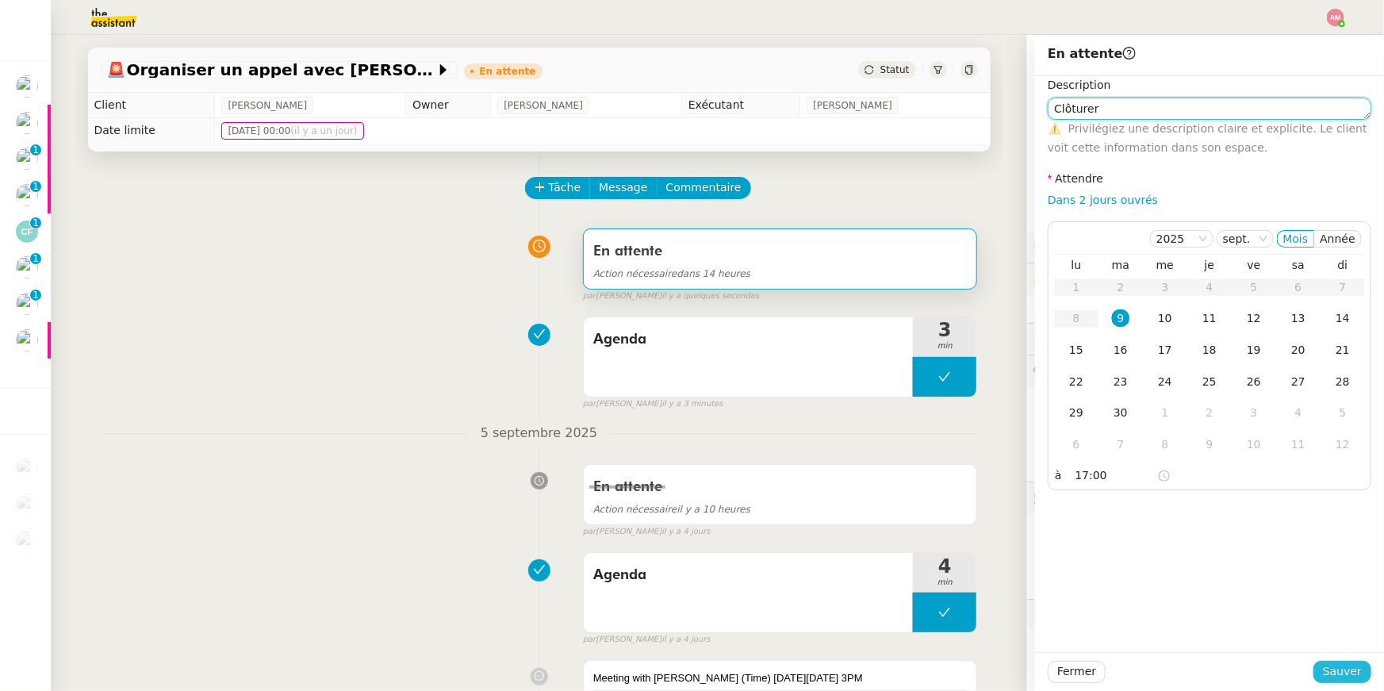
type textarea "Clôturer"
click at [1338, 673] on span "Sauver" at bounding box center [1342, 671] width 39 height 18
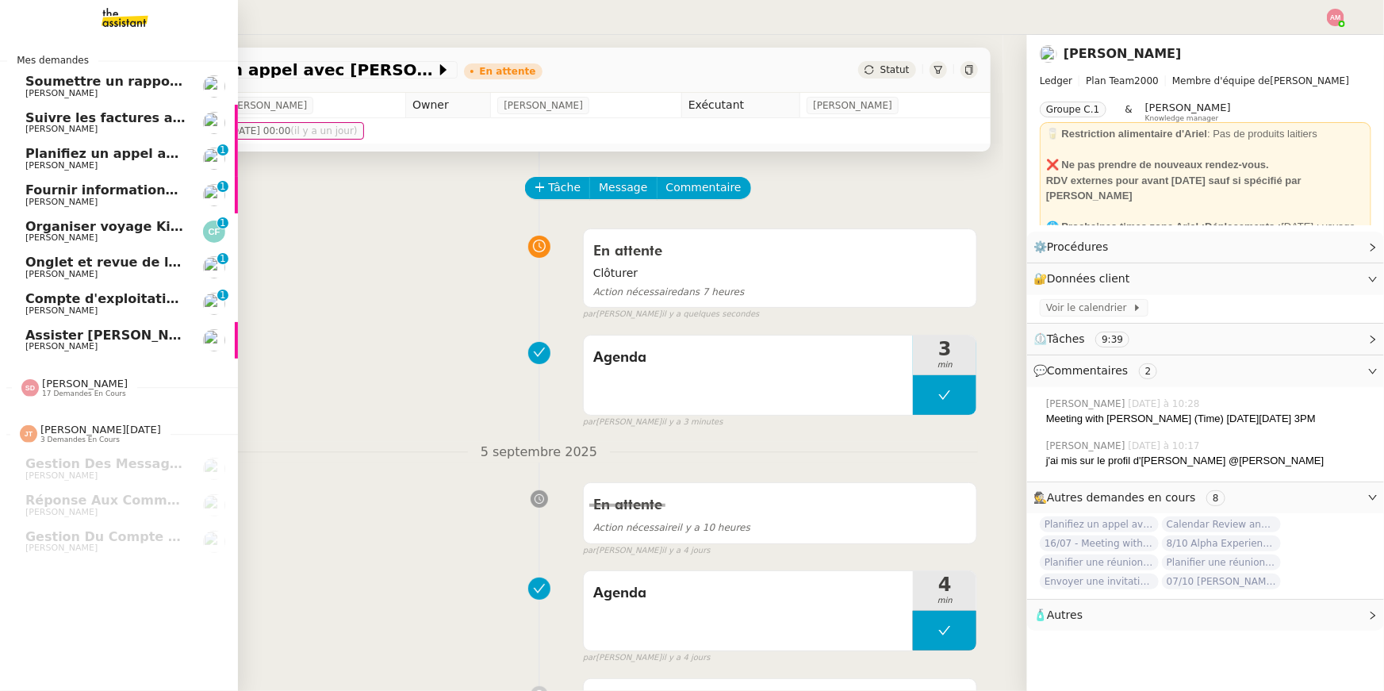
click at [85, 272] on span "Jean-Baptiste Barfety" at bounding box center [61, 274] width 72 height 10
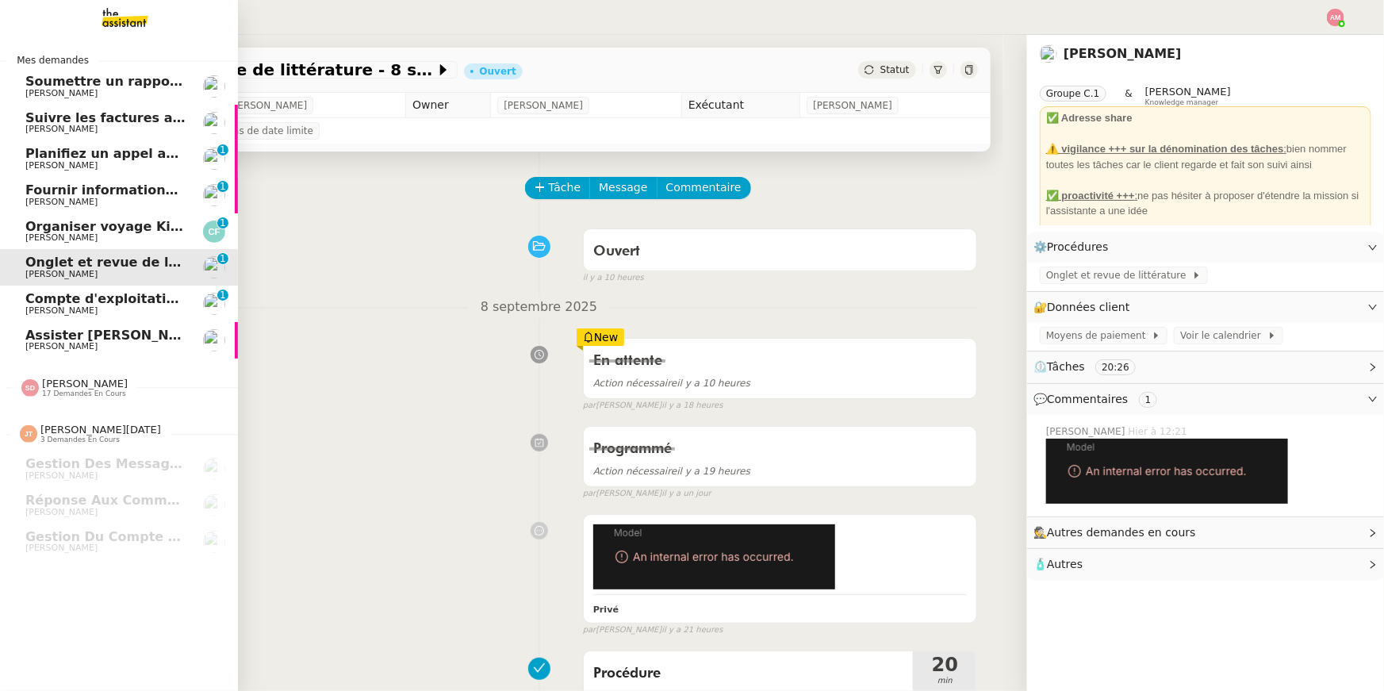
click at [84, 186] on span "Fournir informations événements [GEOGRAPHIC_DATA] et [GEOGRAPHIC_DATA]" at bounding box center [307, 189] width 565 height 15
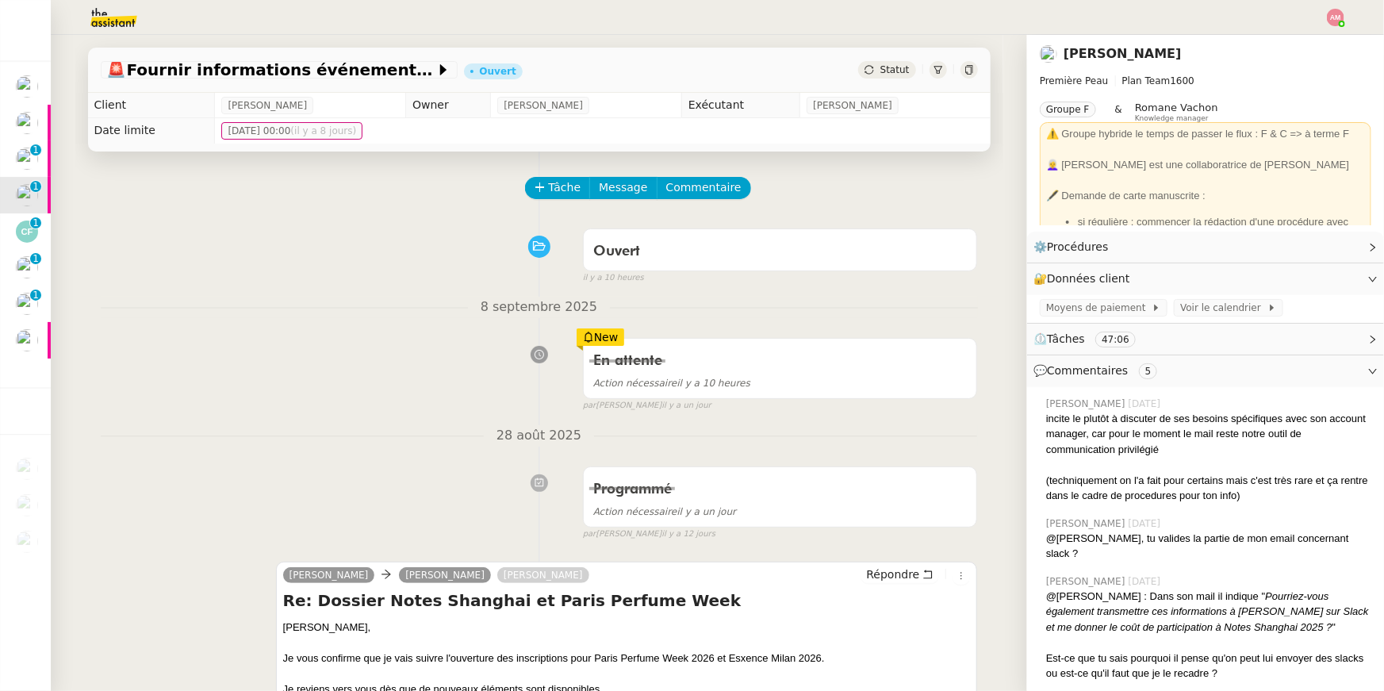
scroll to position [312, 0]
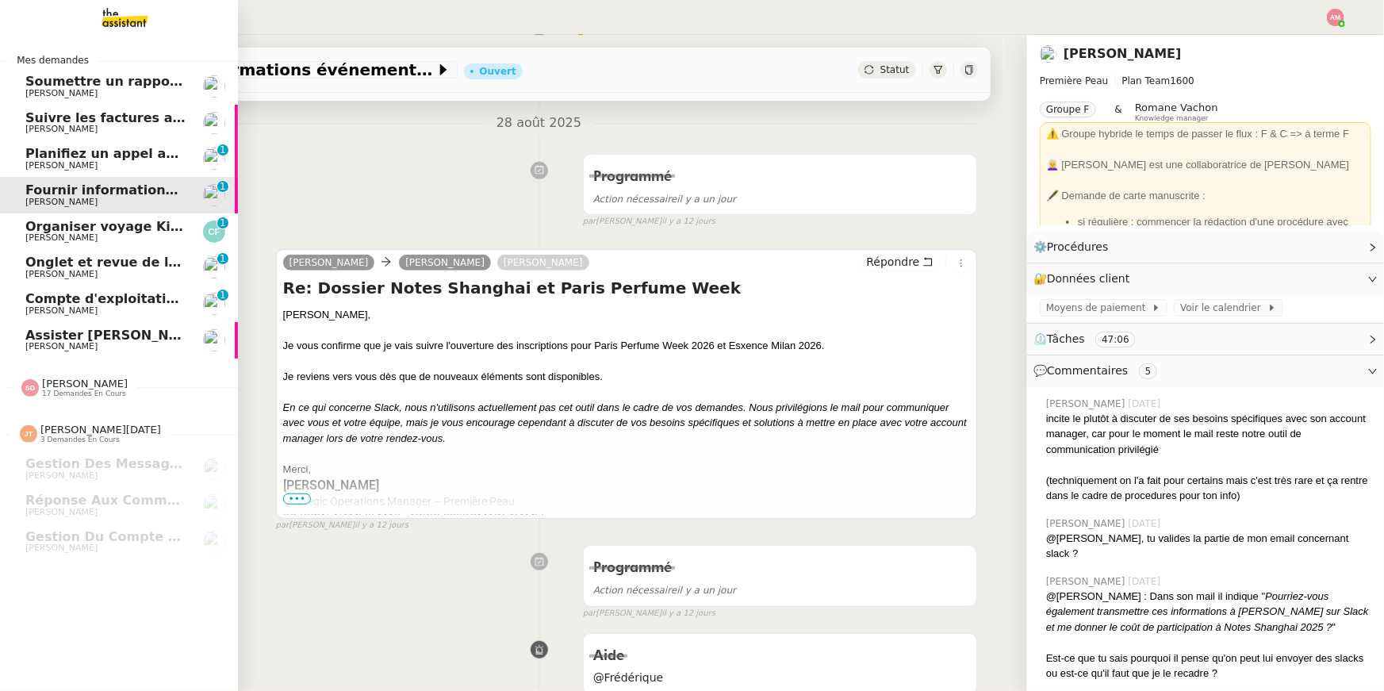
click at [29, 146] on span "Planifiez un appel avec TIME et Ledger" at bounding box center [164, 153] width 278 height 15
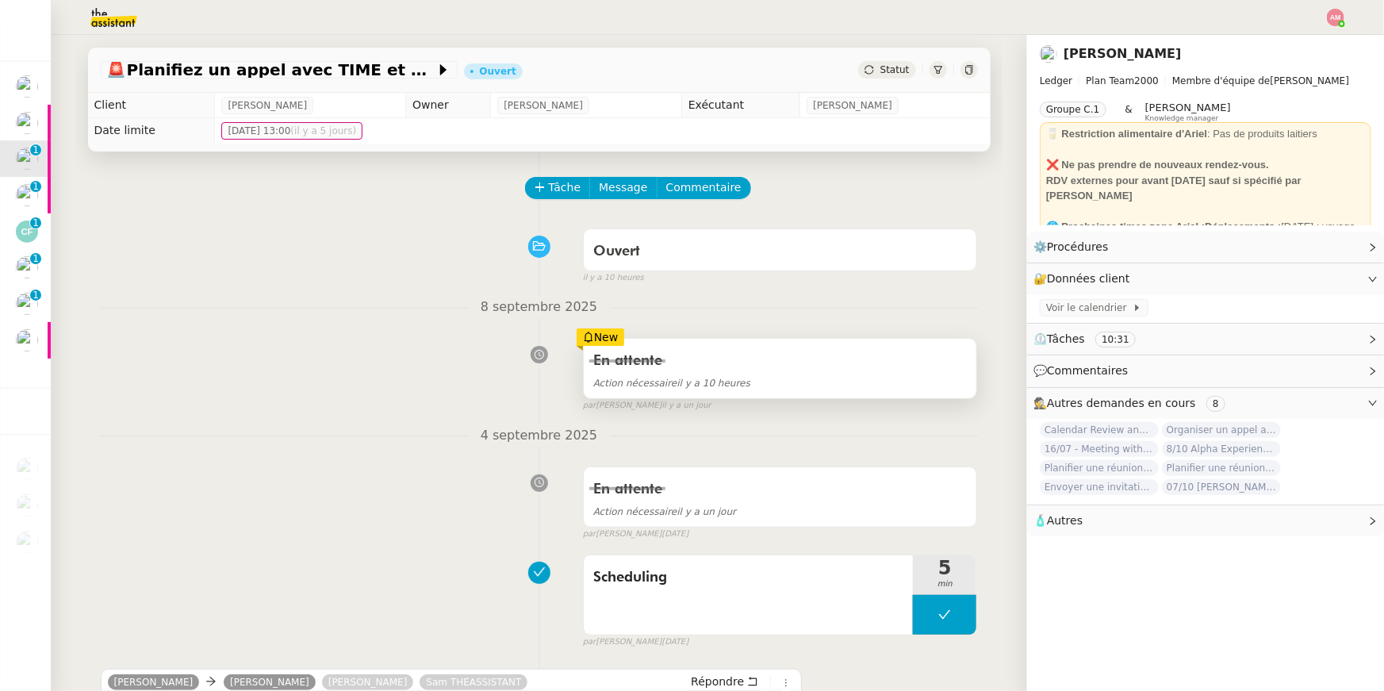
click at [705, 369] on div "En attente" at bounding box center [780, 360] width 374 height 25
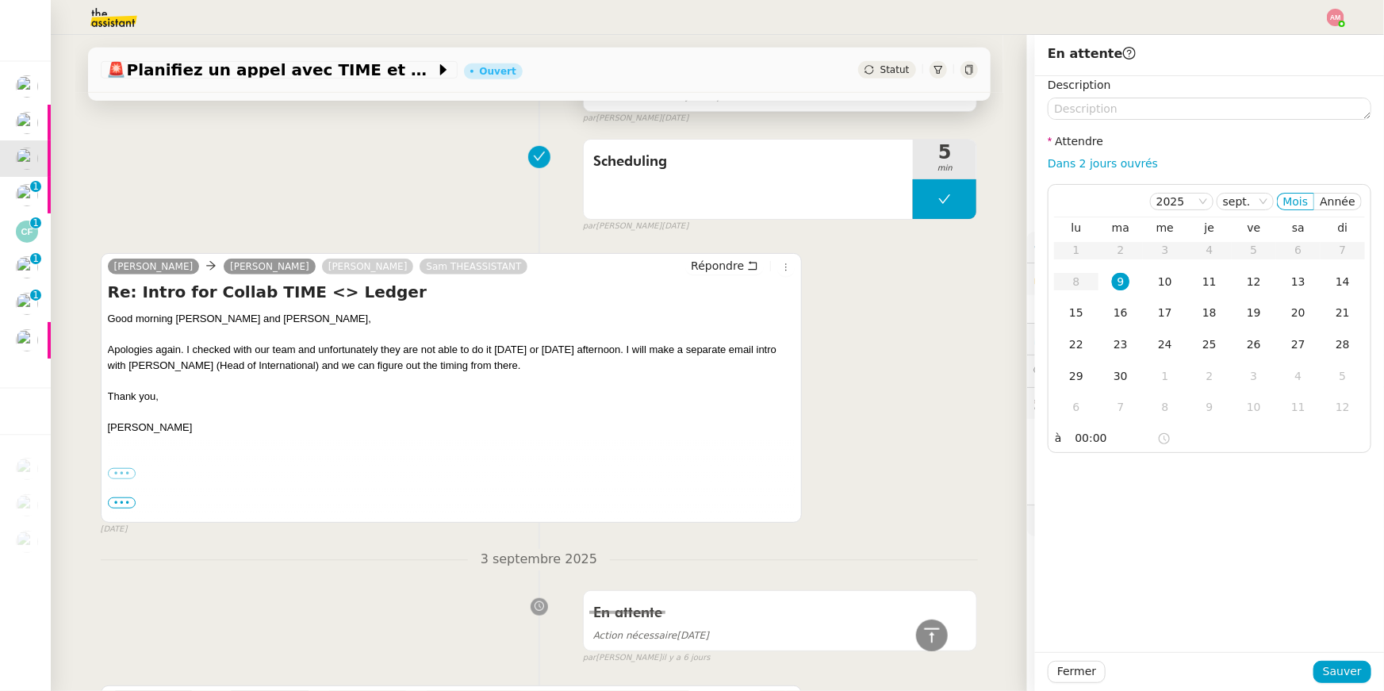
scroll to position [319, 0]
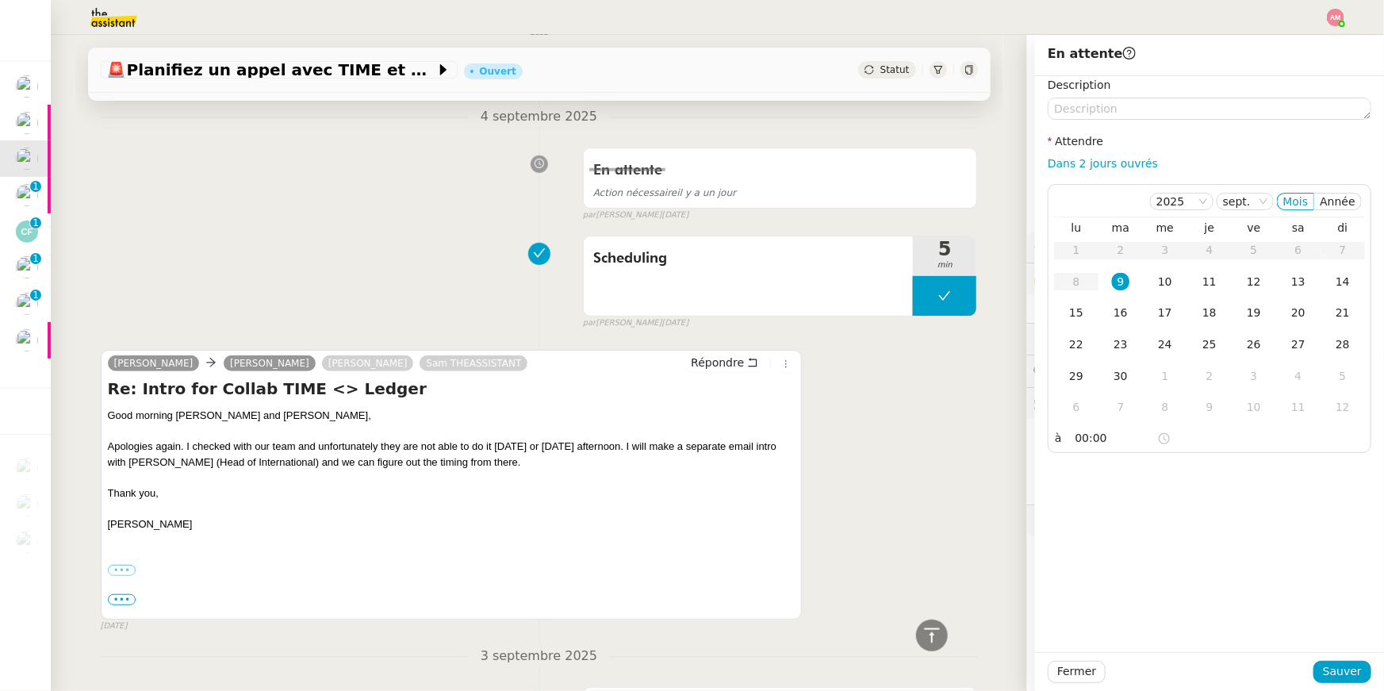
click at [857, 478] on div "Erica Lee Ariel Wengroff Bernadette Ochsner Sam THEASSISTANT Répondre Re: Intro…" at bounding box center [539, 483] width 877 height 297
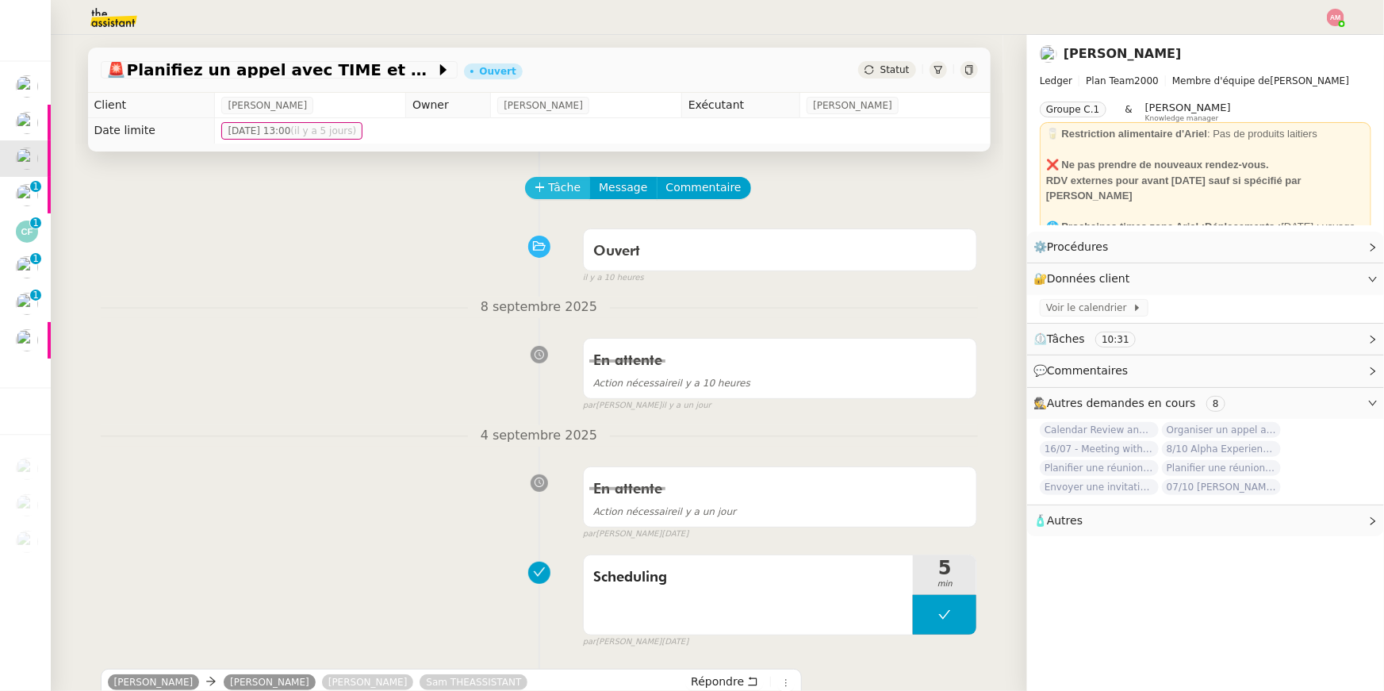
click at [555, 188] on span "Tâche" at bounding box center [565, 187] width 33 height 18
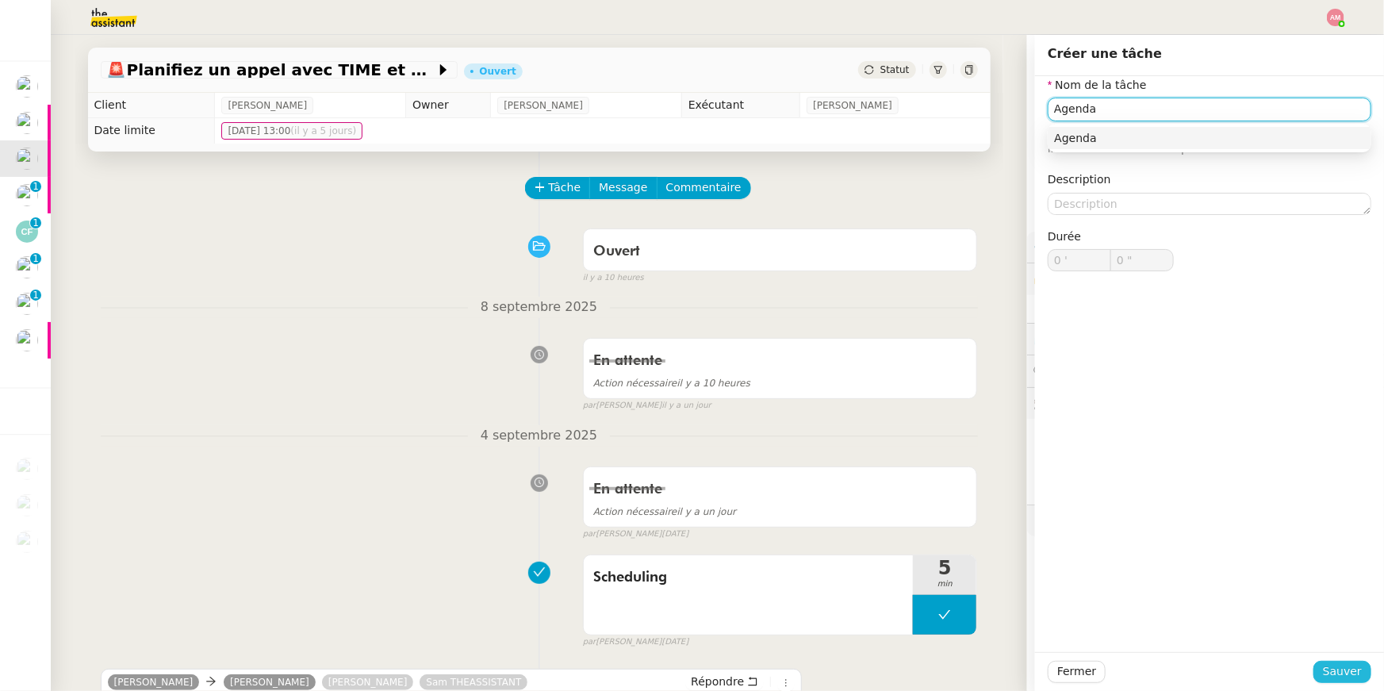
type input "Agenda"
click at [1338, 676] on span "Sauver" at bounding box center [1342, 671] width 39 height 18
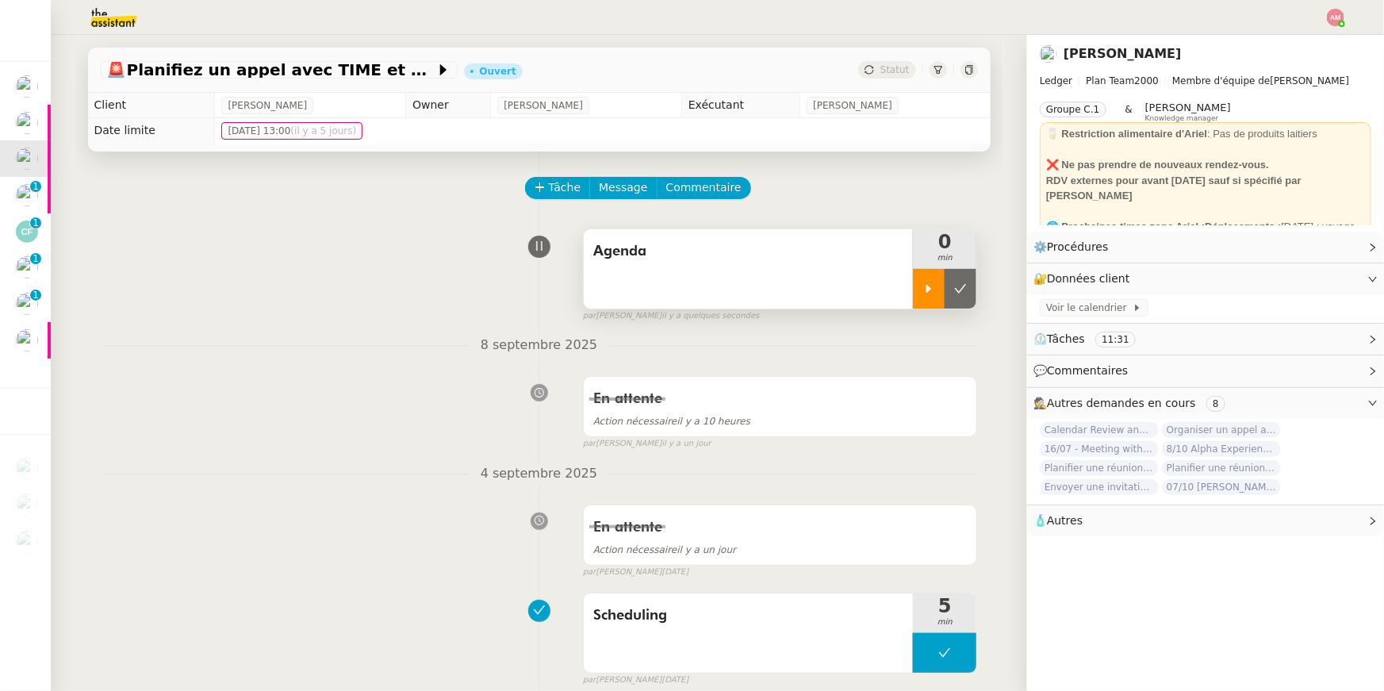
click at [940, 282] on div at bounding box center [929, 289] width 32 height 40
click at [943, 282] on icon at bounding box center [944, 288] width 13 height 13
click at [952, 286] on button at bounding box center [961, 289] width 32 height 40
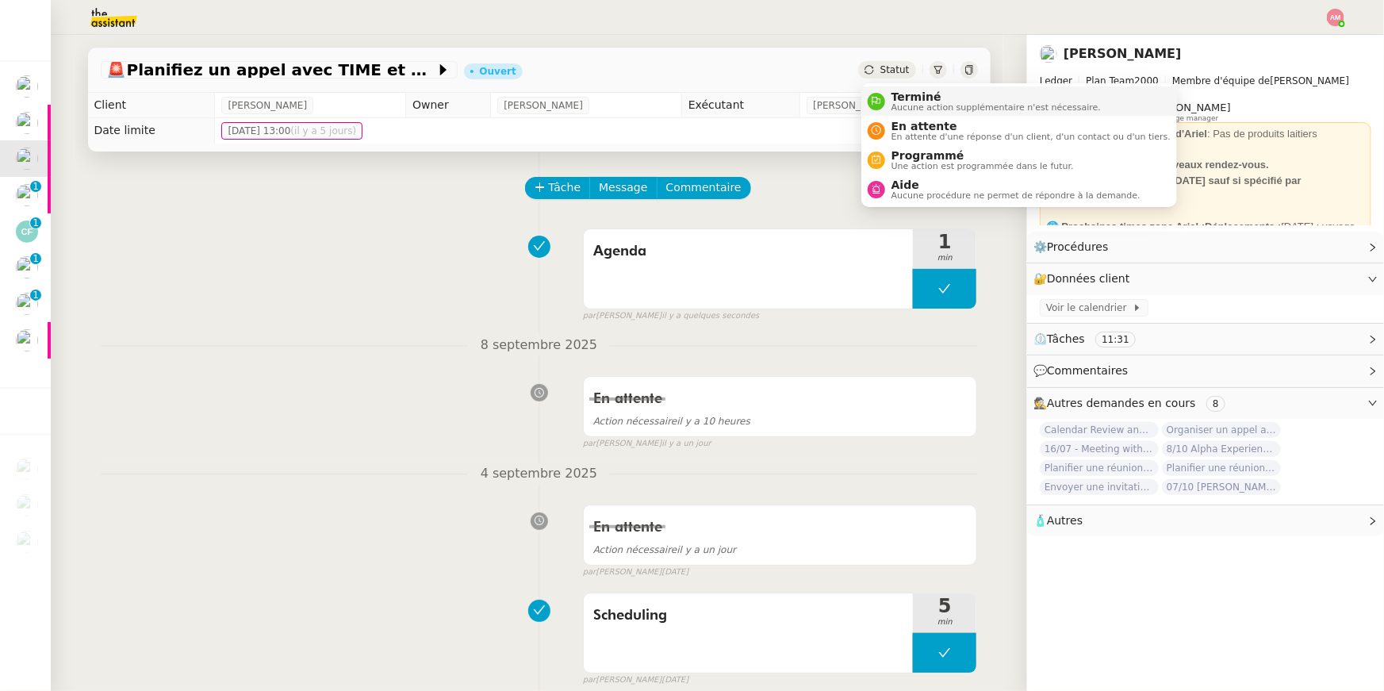
click at [912, 90] on span "Terminé" at bounding box center [995, 96] width 209 height 13
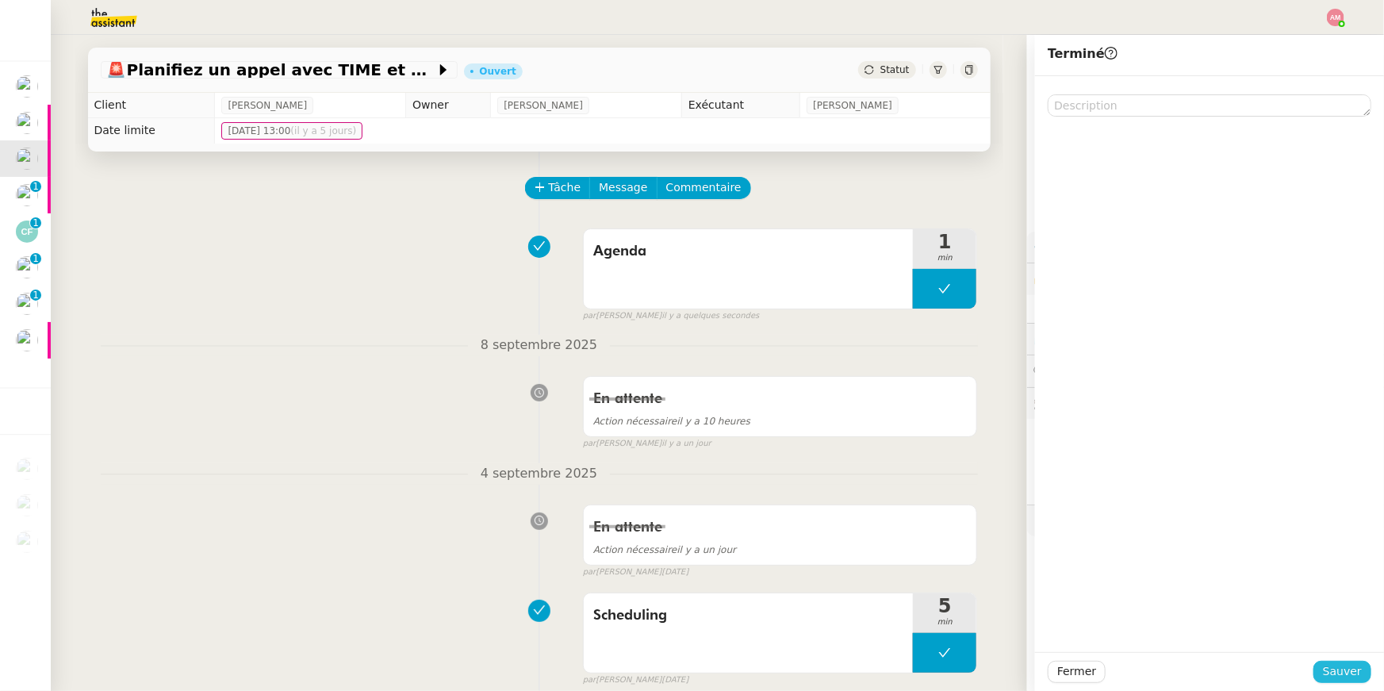
click at [1344, 668] on span "Sauver" at bounding box center [1342, 671] width 39 height 18
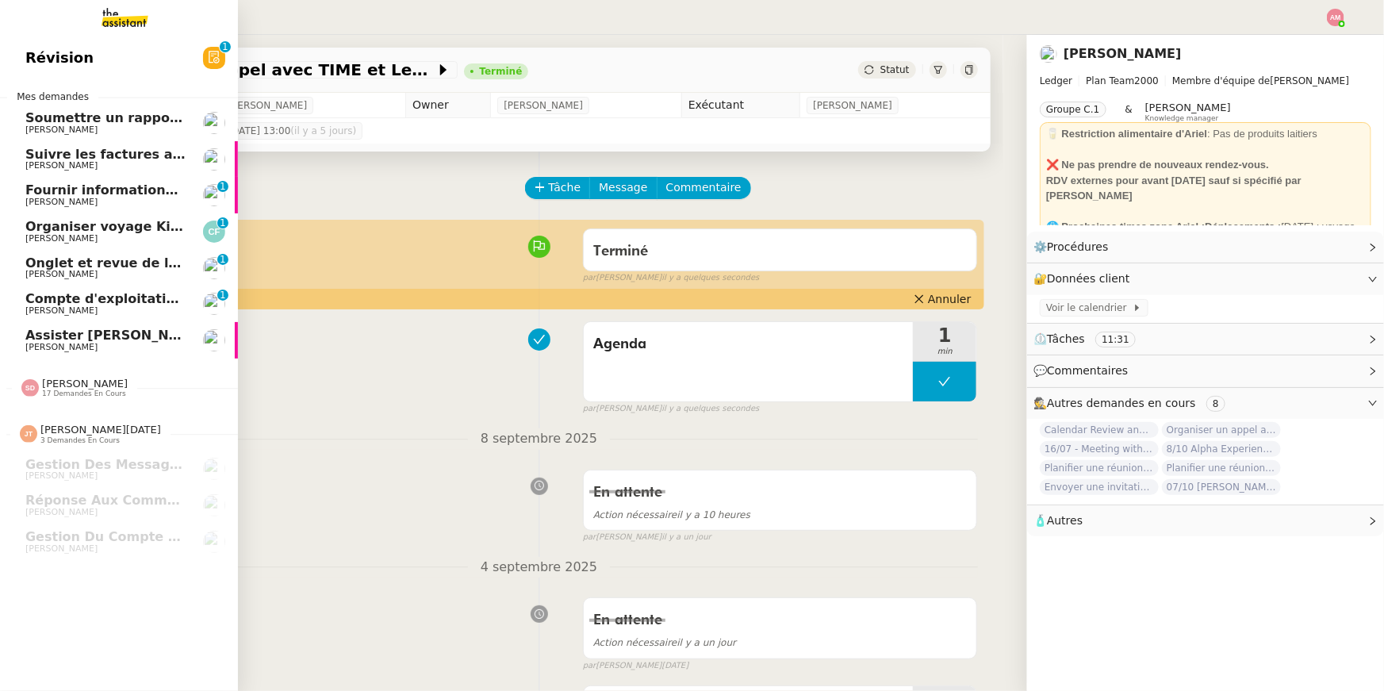
click at [39, 150] on span "Suivre les factures avec Flash Transports" at bounding box center [172, 154] width 295 height 15
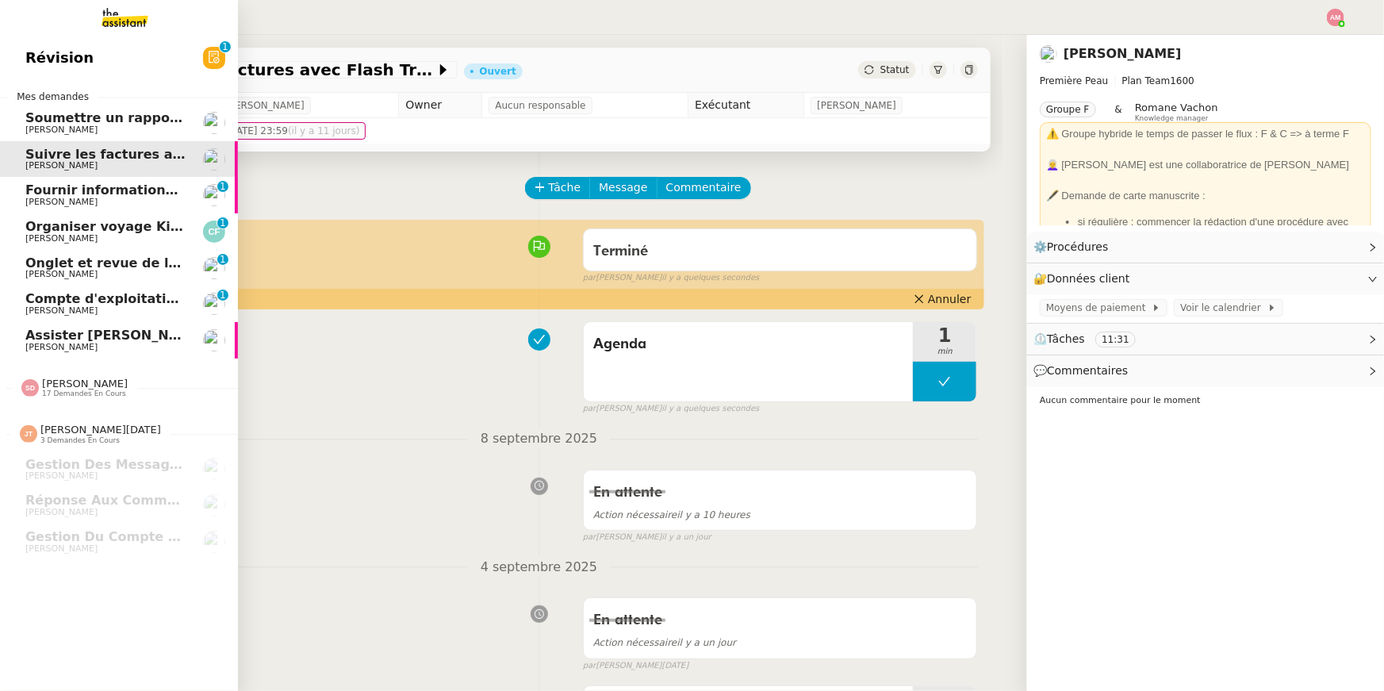
click at [51, 188] on span "Fournir informations événements [GEOGRAPHIC_DATA] et [GEOGRAPHIC_DATA]" at bounding box center [307, 189] width 565 height 15
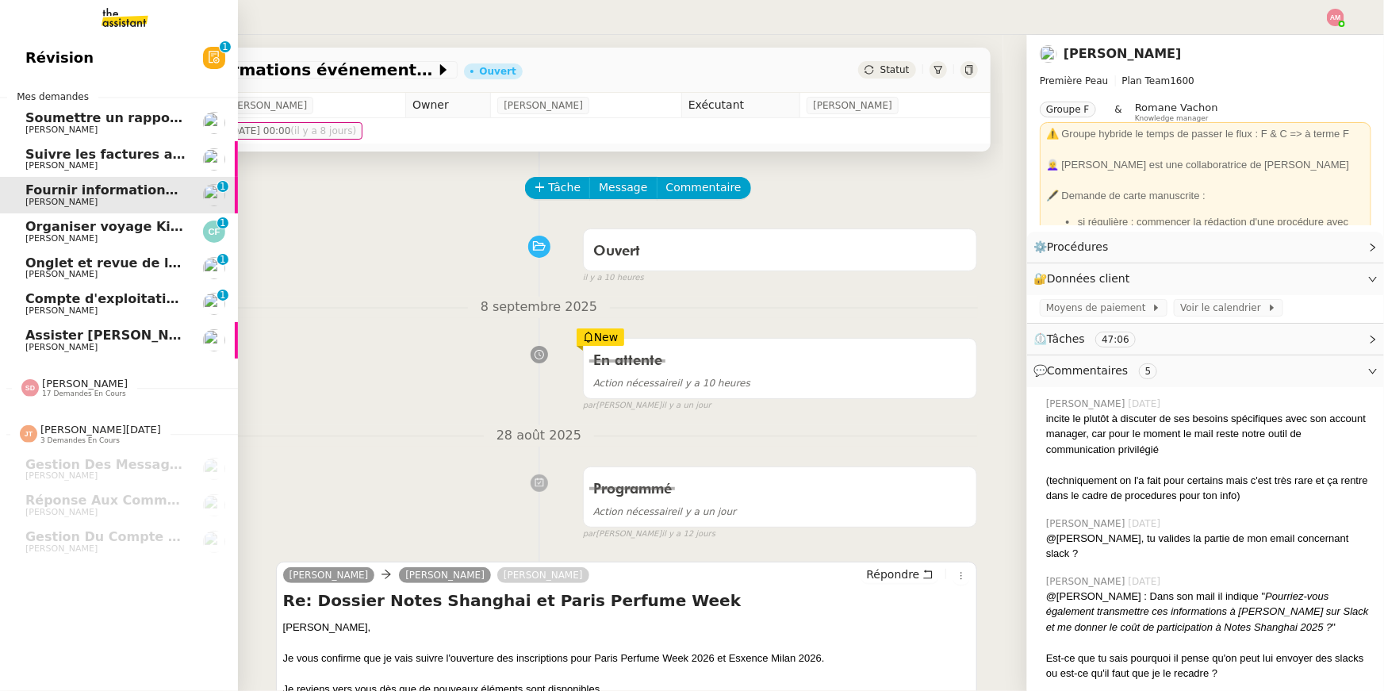
click at [68, 265] on span "Onglet et revue de littérature - 8 septembre 2025" at bounding box center [203, 262] width 357 height 15
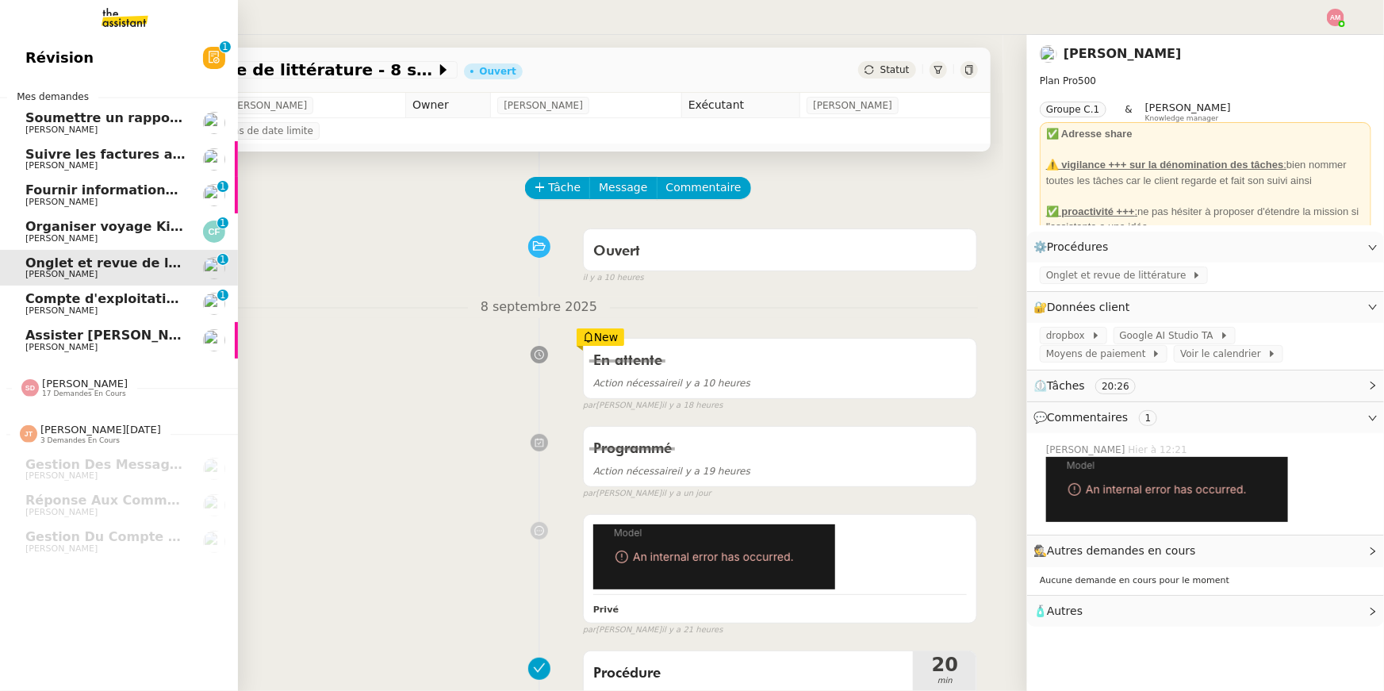
click at [69, 309] on span "Guillaume Farina" at bounding box center [61, 310] width 72 height 10
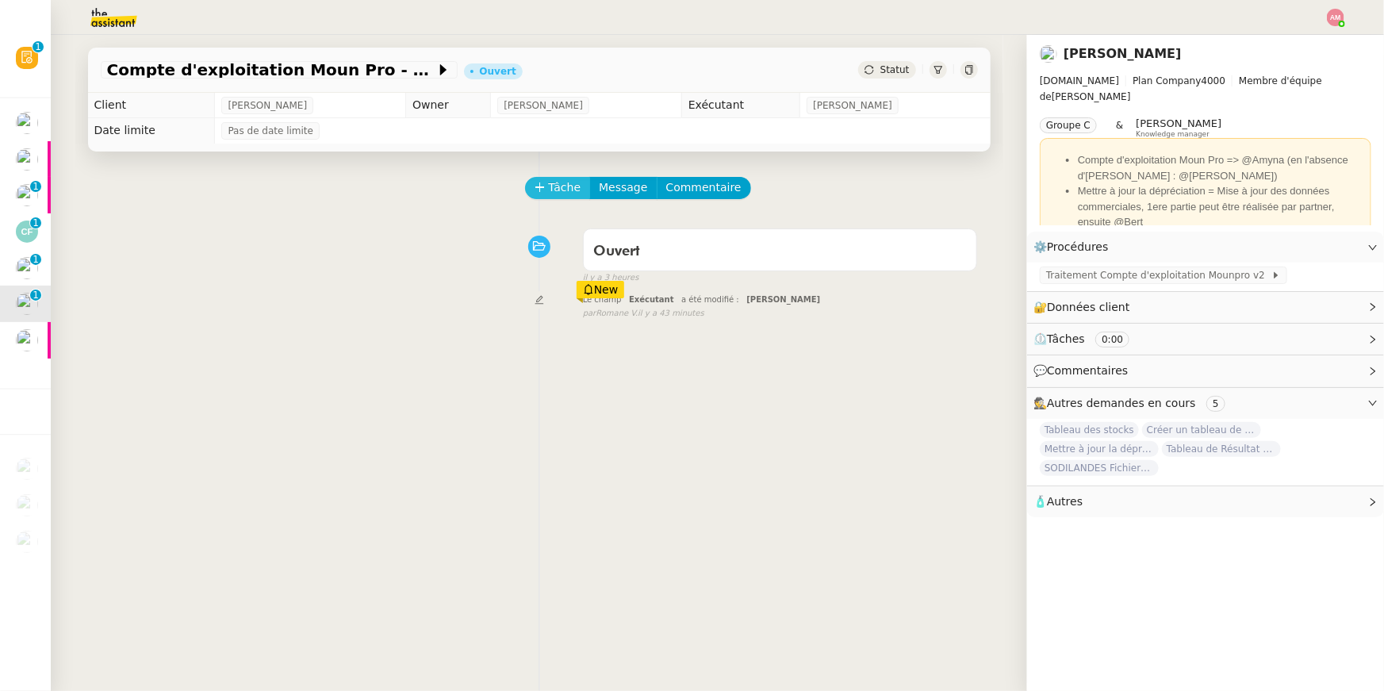
click at [549, 182] on span "Tâche" at bounding box center [565, 187] width 33 height 18
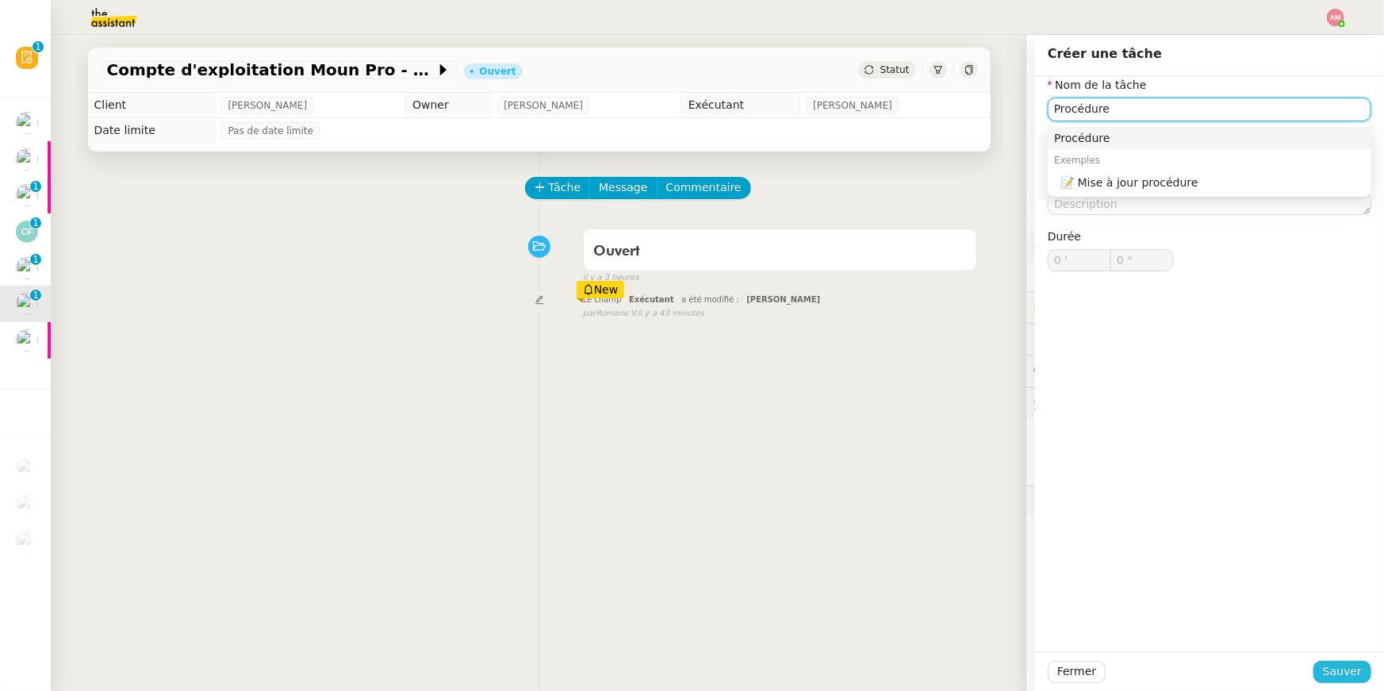
type input "Procédure"
click at [1329, 673] on span "Sauver" at bounding box center [1342, 671] width 39 height 18
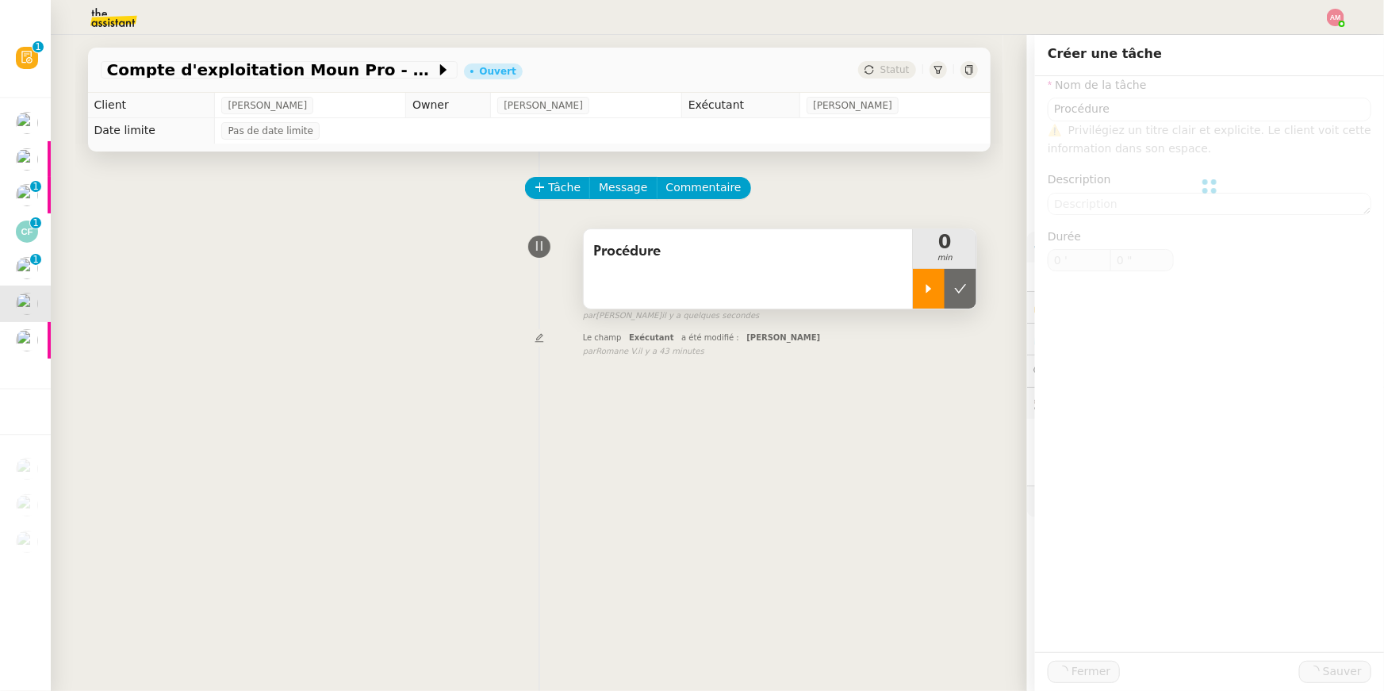
click at [914, 269] on div at bounding box center [929, 289] width 32 height 40
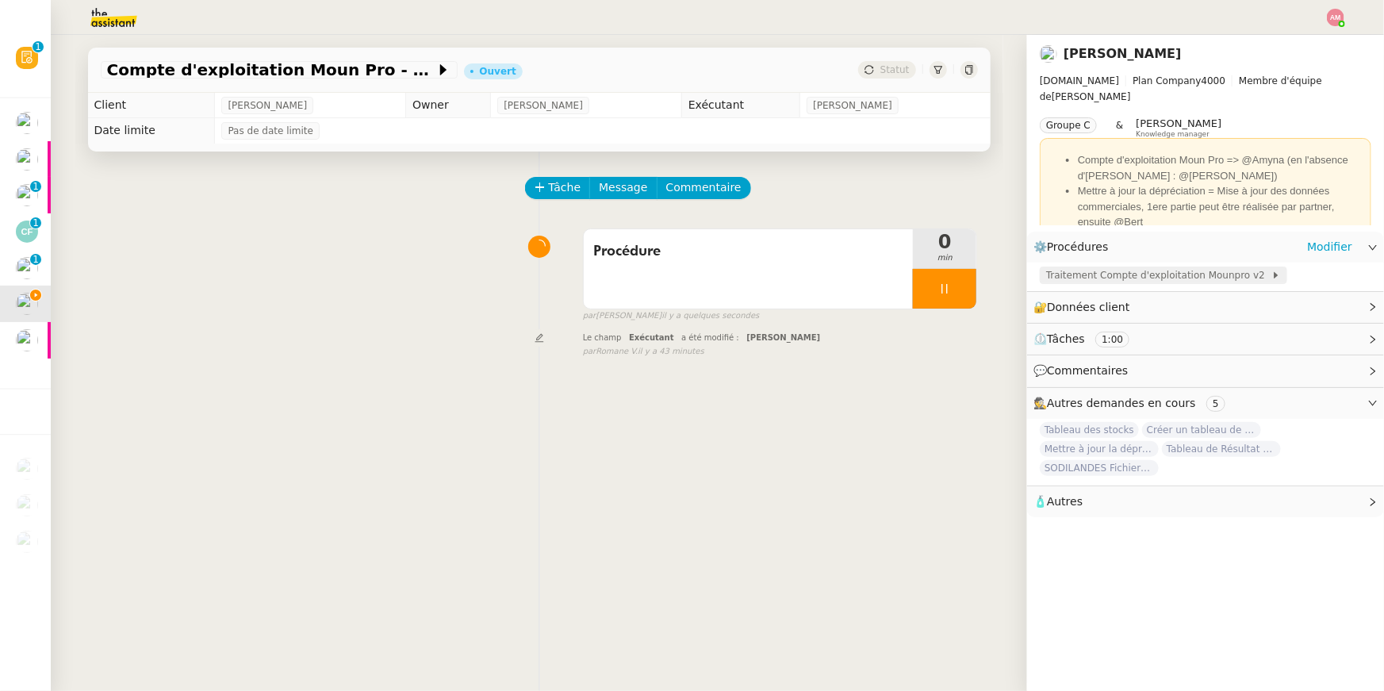
click at [1089, 270] on span "Traitement Compte d'exploitation Mounpro v2" at bounding box center [1158, 275] width 225 height 16
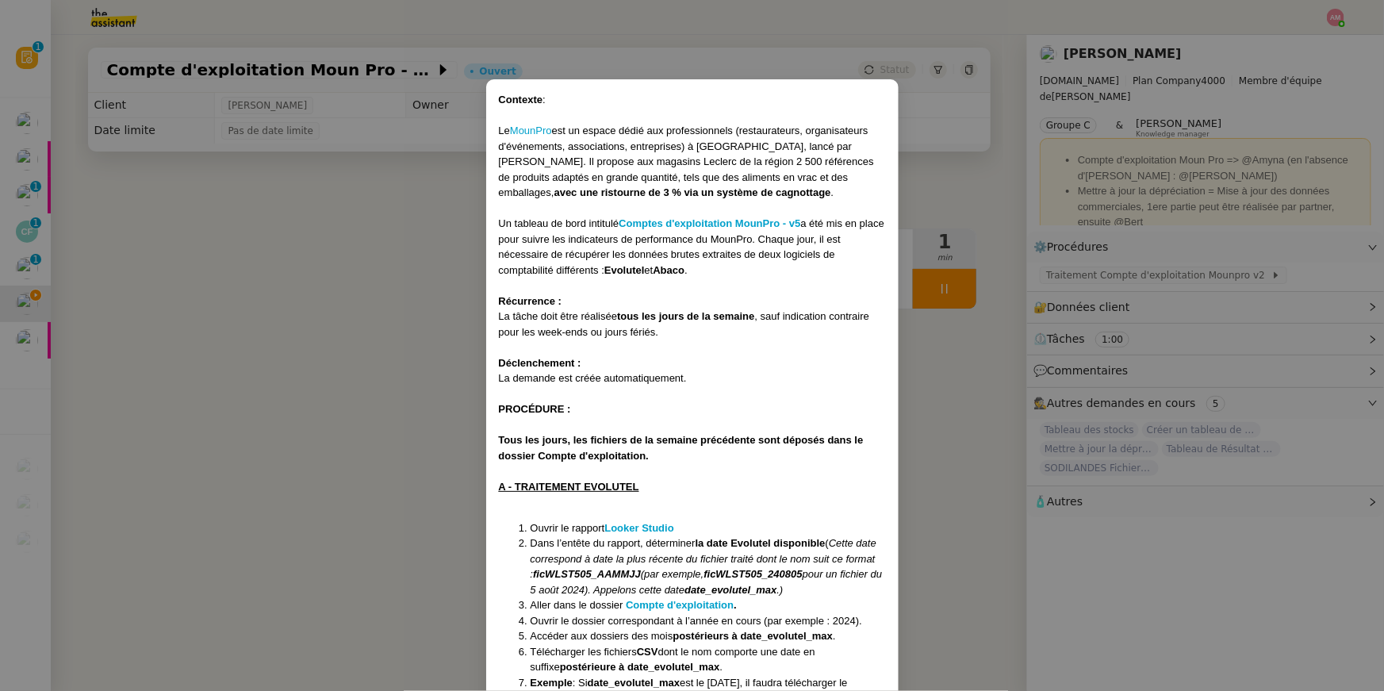
scroll to position [9, 0]
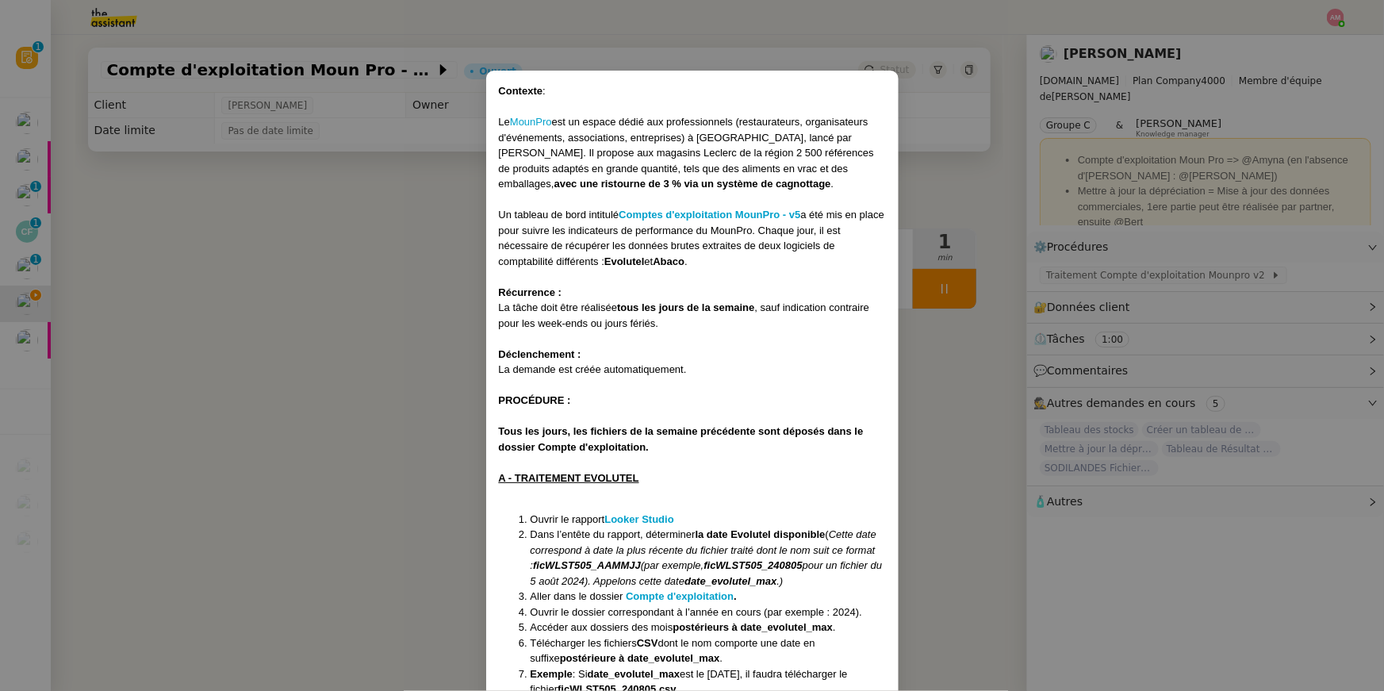
click at [644, 588] on li "Aller dans le dossier Compte d'exploitation ." at bounding box center [708, 596] width 355 height 16
click at [644, 593] on strong "Compte d'exploitation" at bounding box center [680, 596] width 108 height 12
click at [628, 520] on strong "Looker Studio" at bounding box center [638, 519] width 69 height 12
click at [141, 199] on nz-modal-container "Contexte : Le MounPro est un espace dédié aux professionnels (restaurateurs, or…" at bounding box center [692, 345] width 1384 height 691
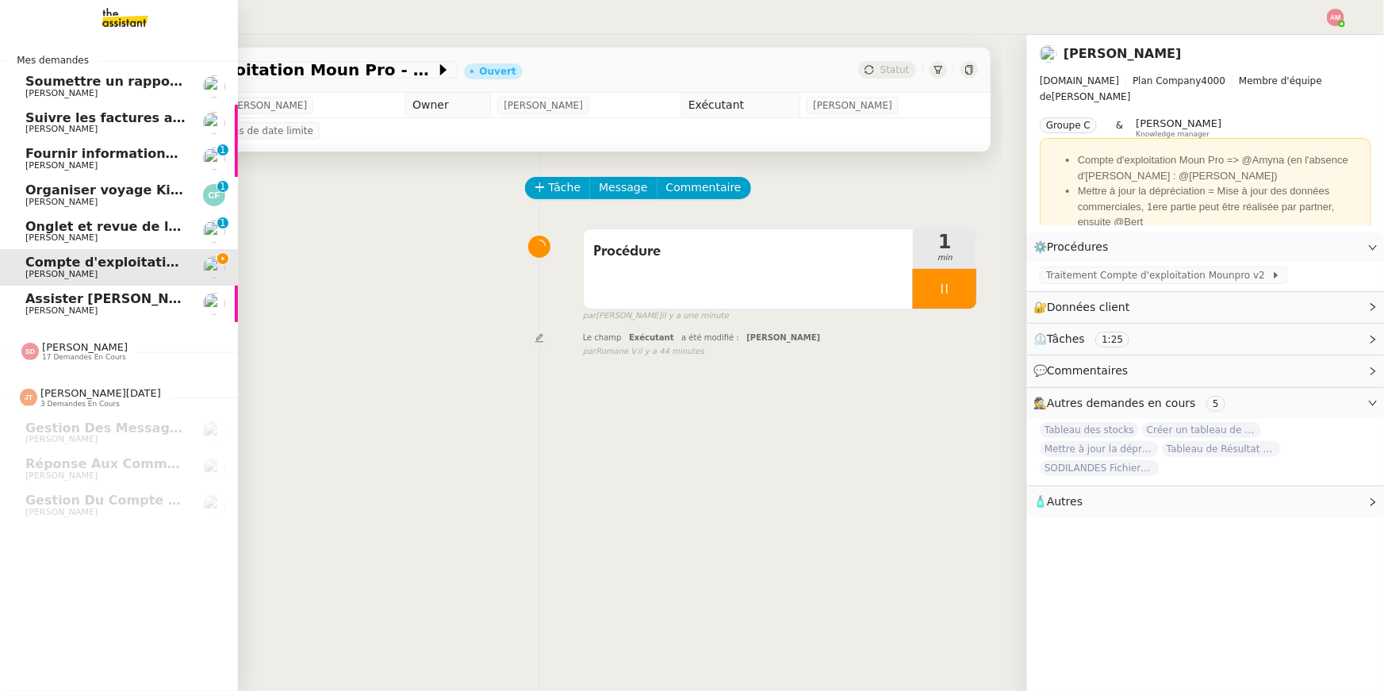
click at [75, 343] on span "[PERSON_NAME]" at bounding box center [85, 347] width 86 height 12
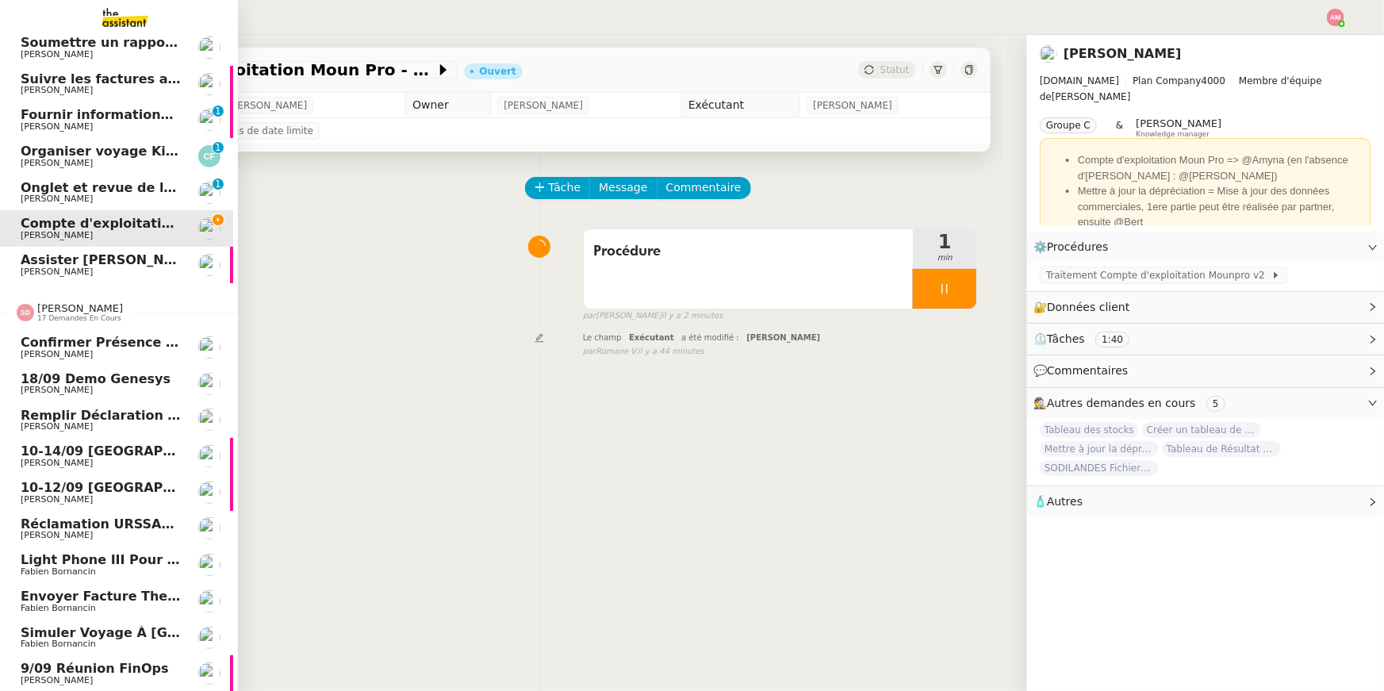
scroll to position [0, 5]
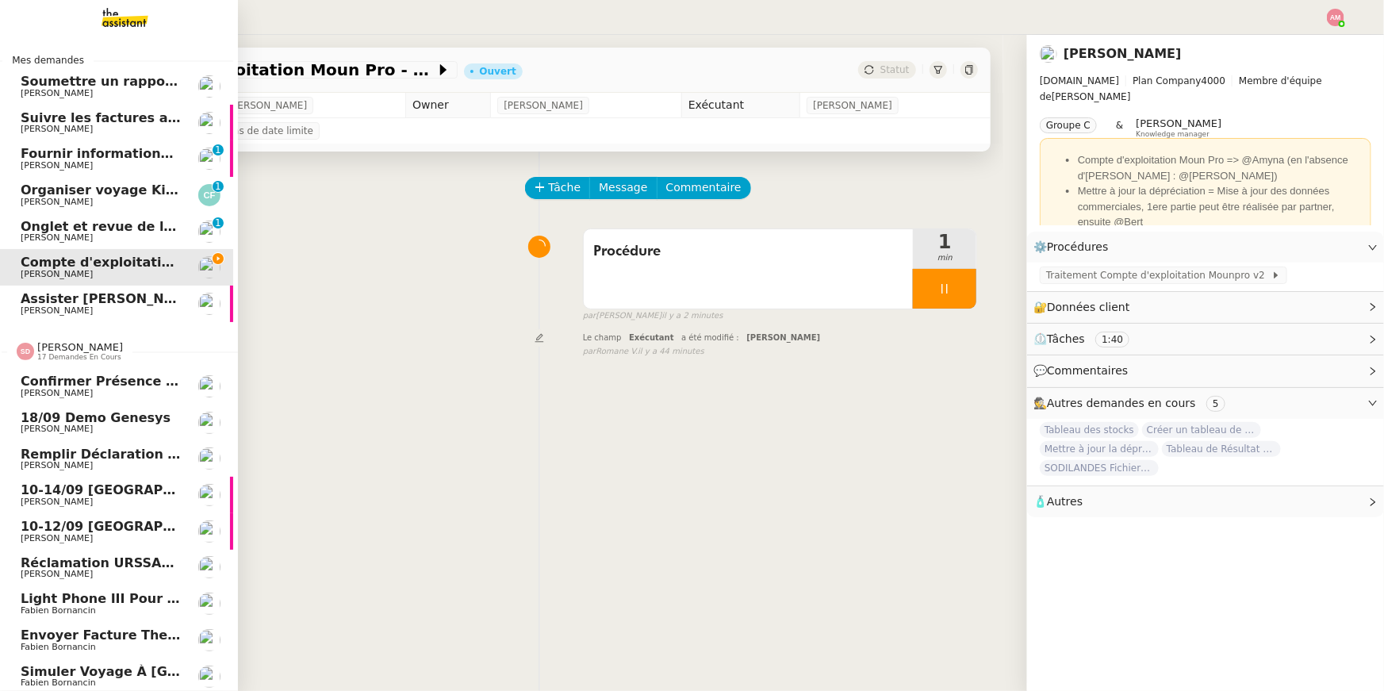
click at [121, 391] on span "[PERSON_NAME]" at bounding box center [101, 394] width 160 height 10
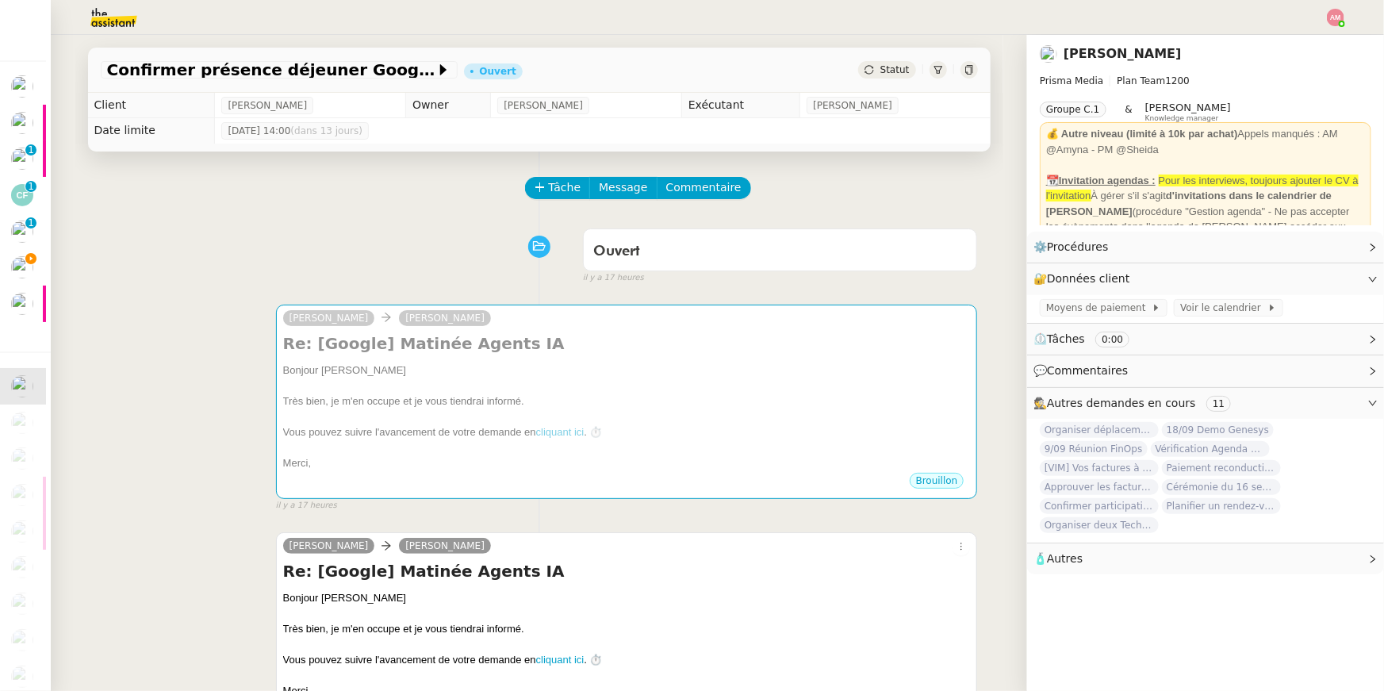
scroll to position [404, 0]
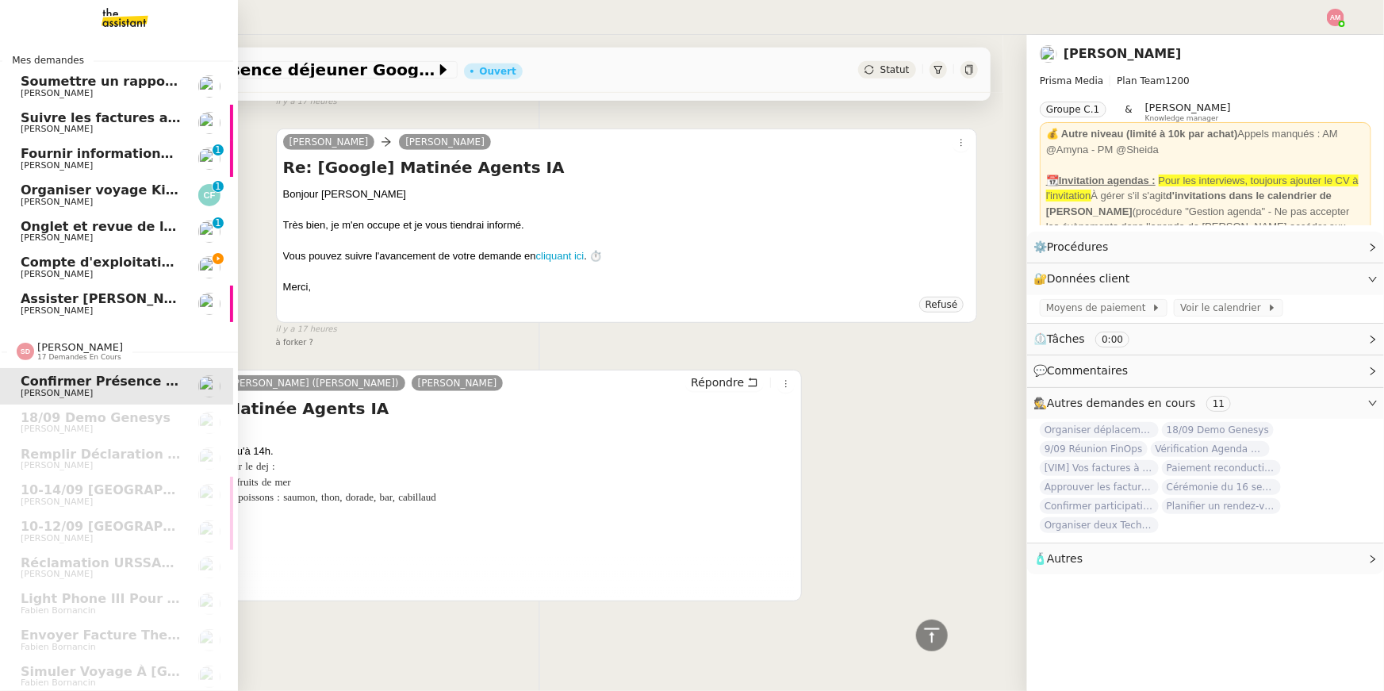
click at [90, 260] on span "Compte d'exploitation Moun Pro - mardi 9 septembre 2025" at bounding box center [231, 262] width 421 height 15
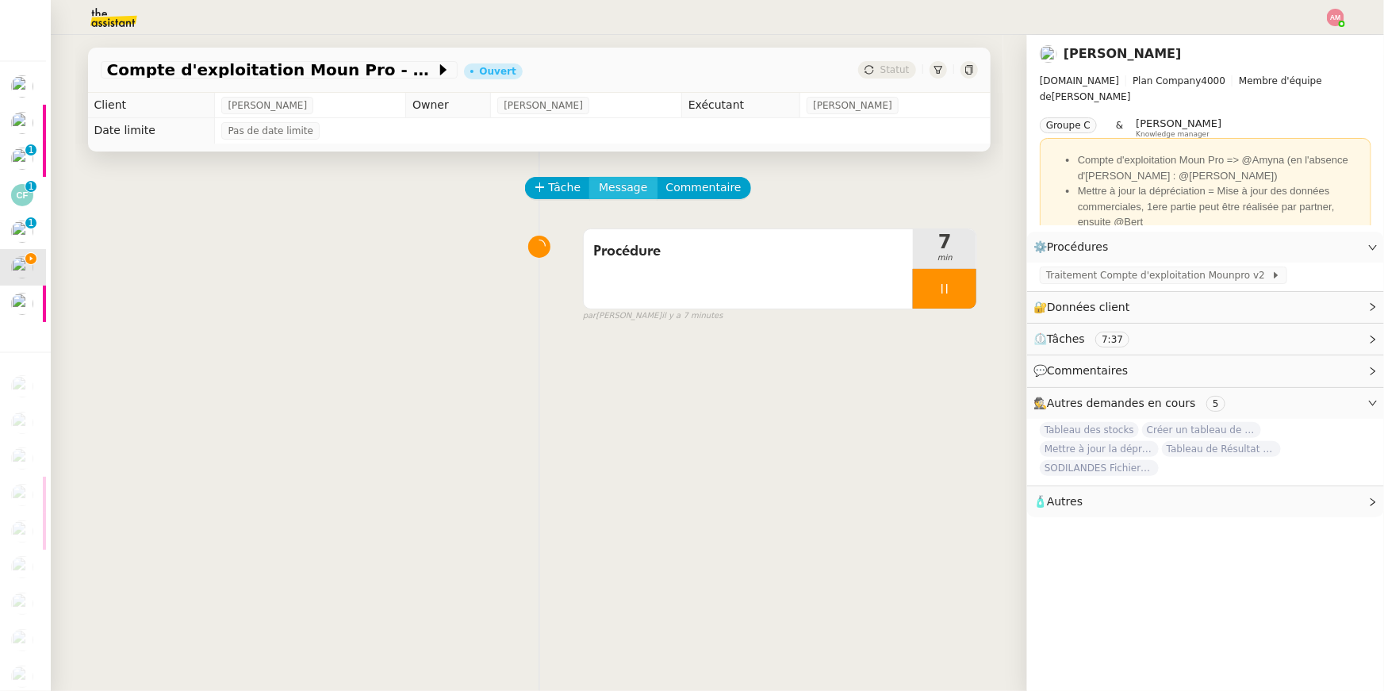
click at [632, 185] on span "Message" at bounding box center [623, 187] width 48 height 18
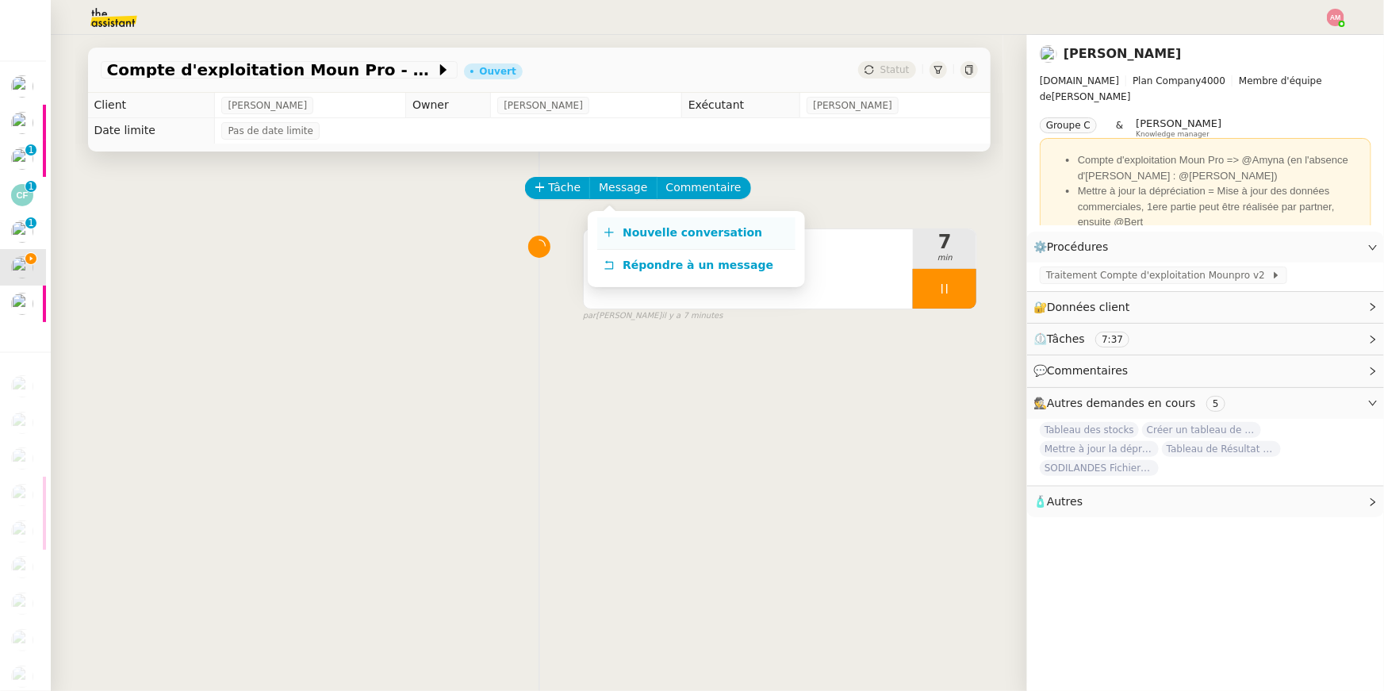
click at [655, 222] on link "Nouvelle conversation" at bounding box center [696, 233] width 198 height 32
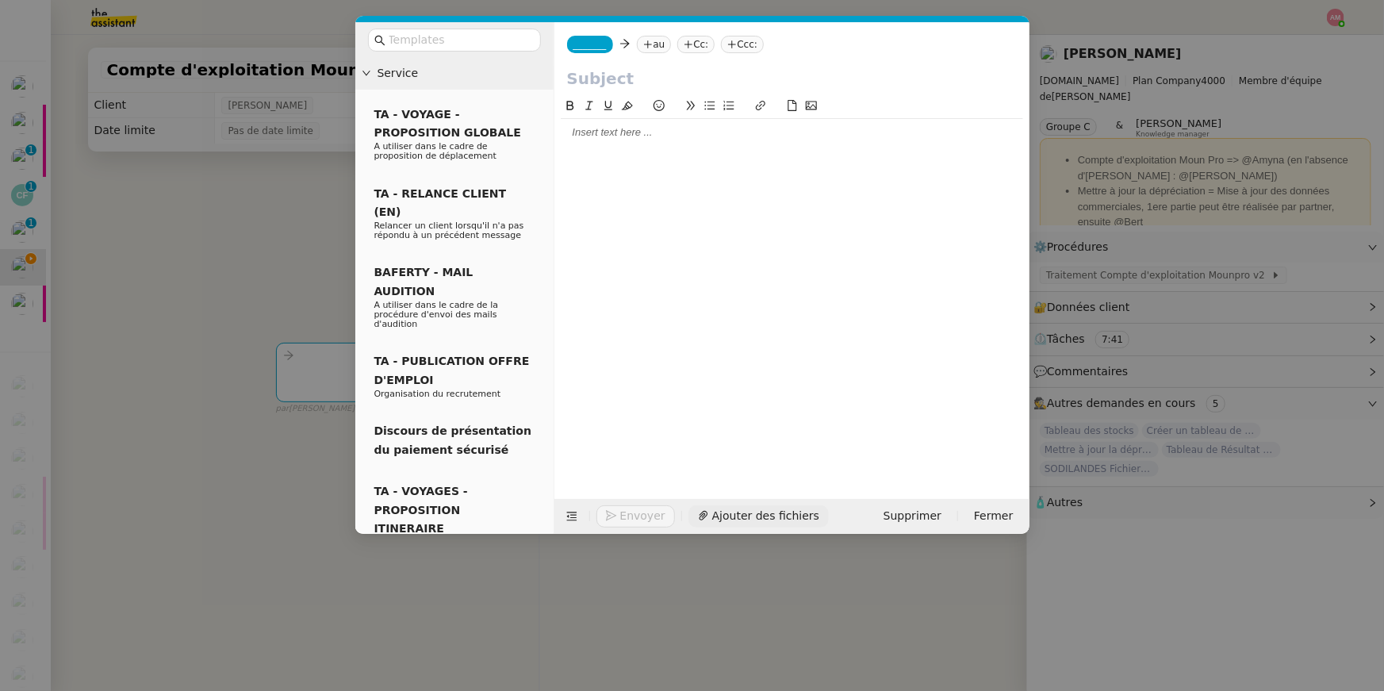
click at [738, 523] on span "Ajouter des fichiers" at bounding box center [765, 516] width 107 height 18
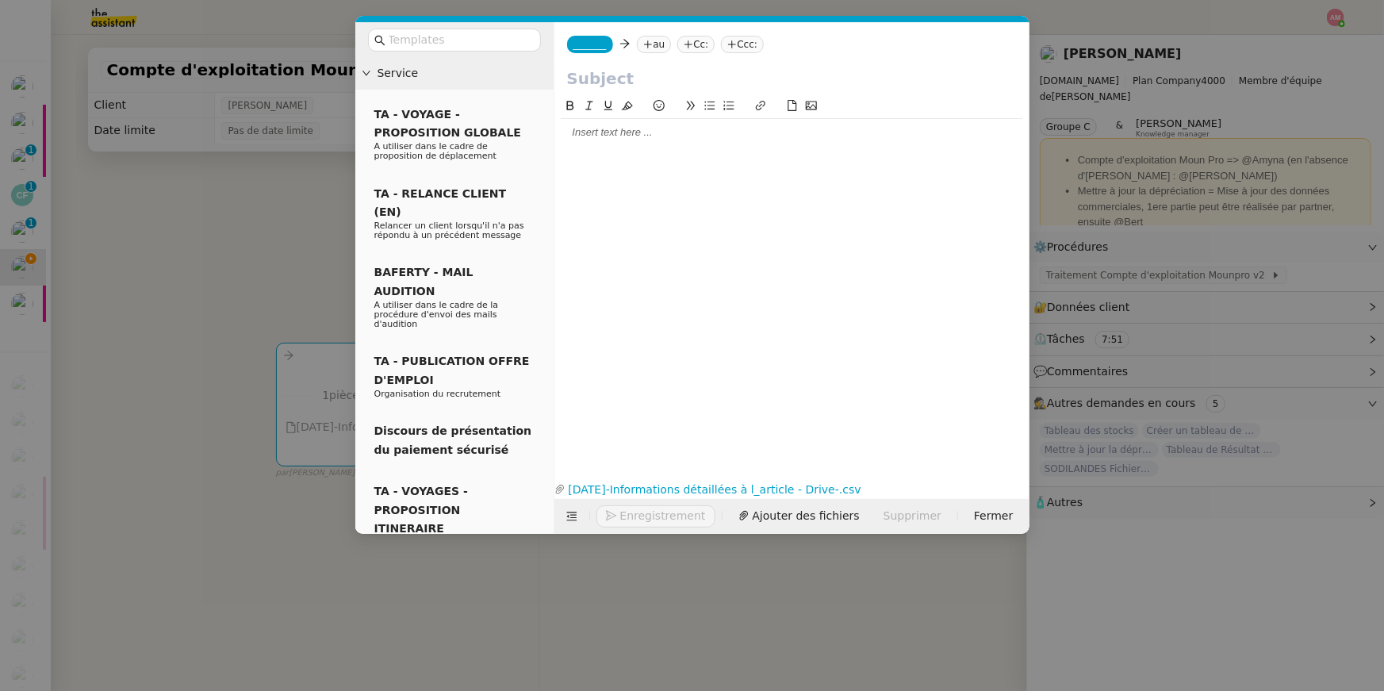
click at [256, 253] on nz-modal-container "Service TA - VOYAGE - PROPOSITION GLOBALE A utiliser dans le cadre de propositi…" at bounding box center [692, 345] width 1384 height 691
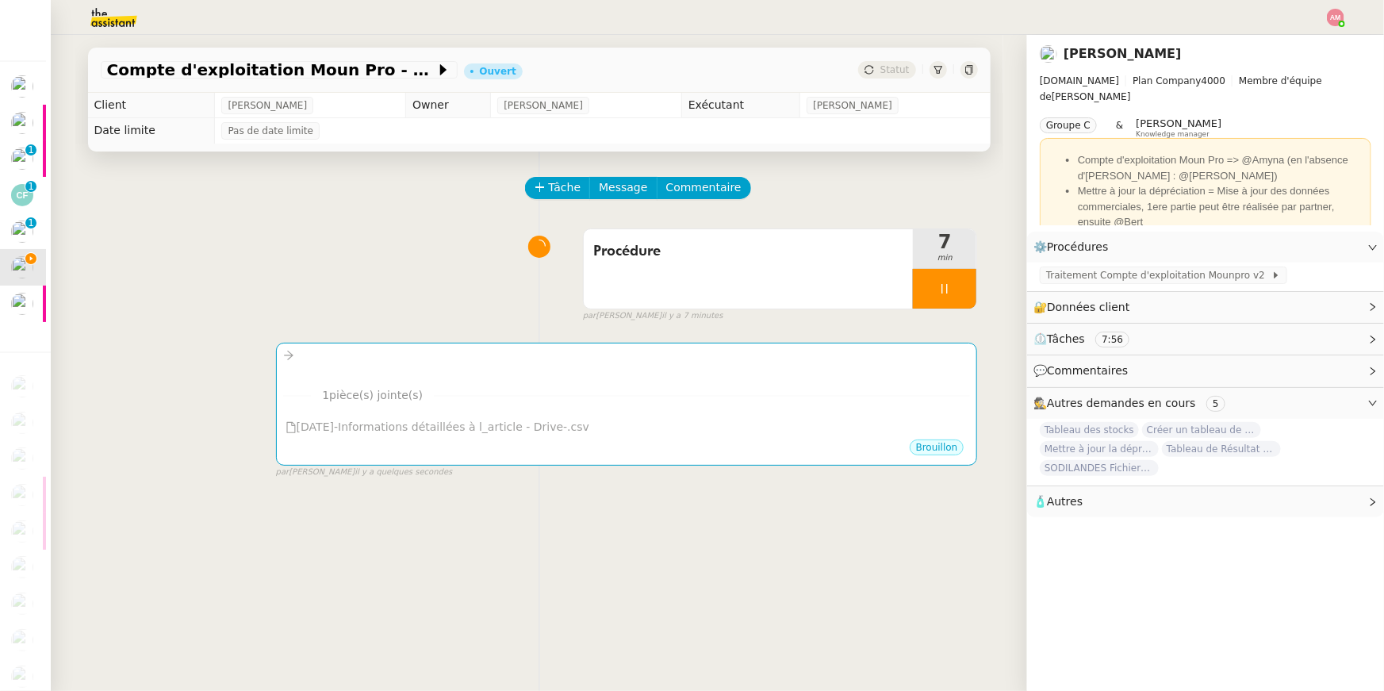
click at [650, 175] on div "Tâche Message Commentaire Veuillez patienter une erreur s'est produite 👌👌👌 mess…" at bounding box center [539, 496] width 928 height 691
click at [640, 179] on span "Message" at bounding box center [623, 187] width 48 height 18
click at [658, 220] on link "Nouvelle conversation" at bounding box center [696, 233] width 198 height 32
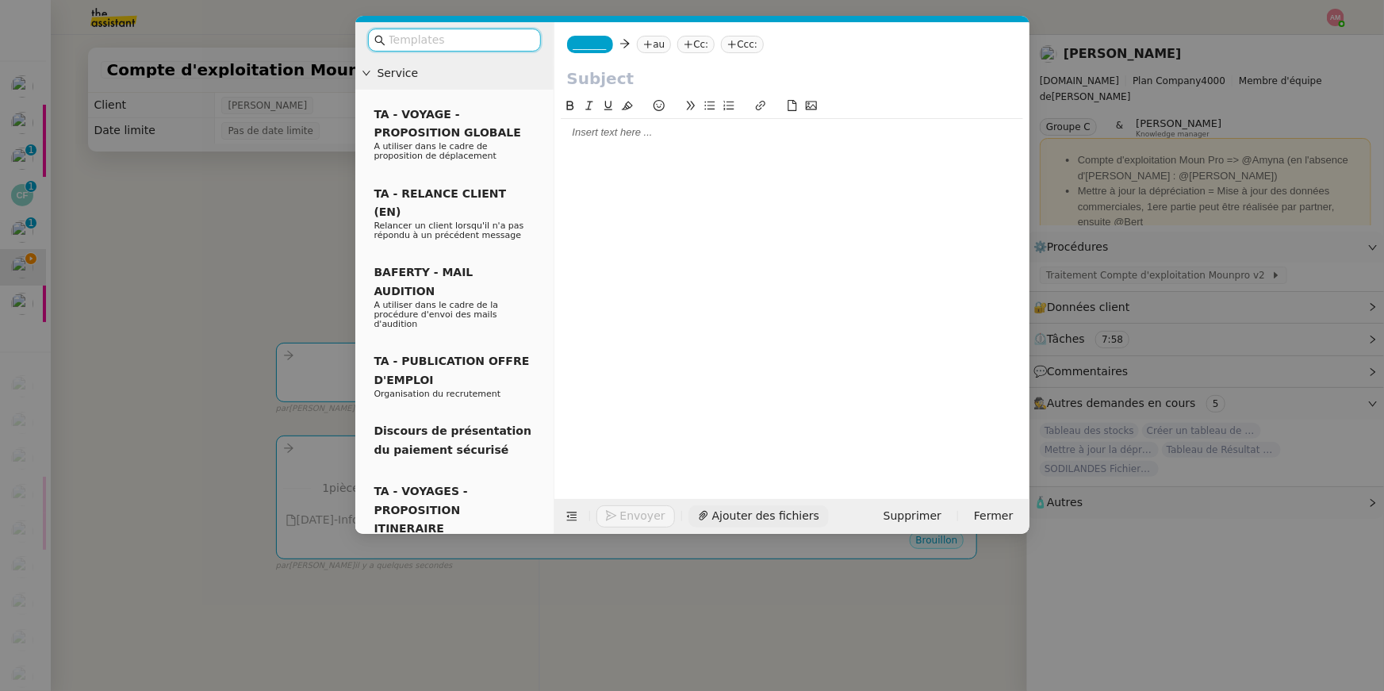
click at [723, 516] on span "Ajouter des fichiers" at bounding box center [765, 516] width 107 height 18
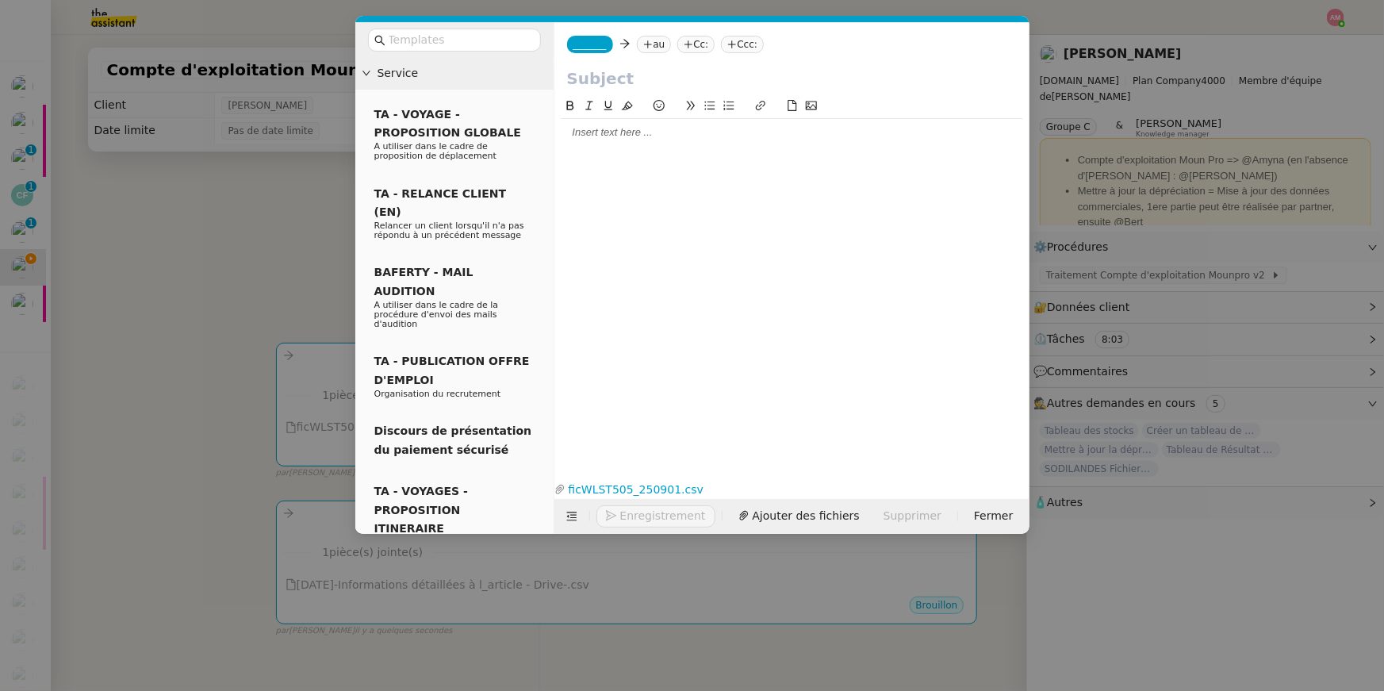
click at [222, 240] on nz-modal-container "Service TA - VOYAGE - PROPOSITION GLOBALE A utiliser dans le cadre de propositi…" at bounding box center [692, 345] width 1384 height 691
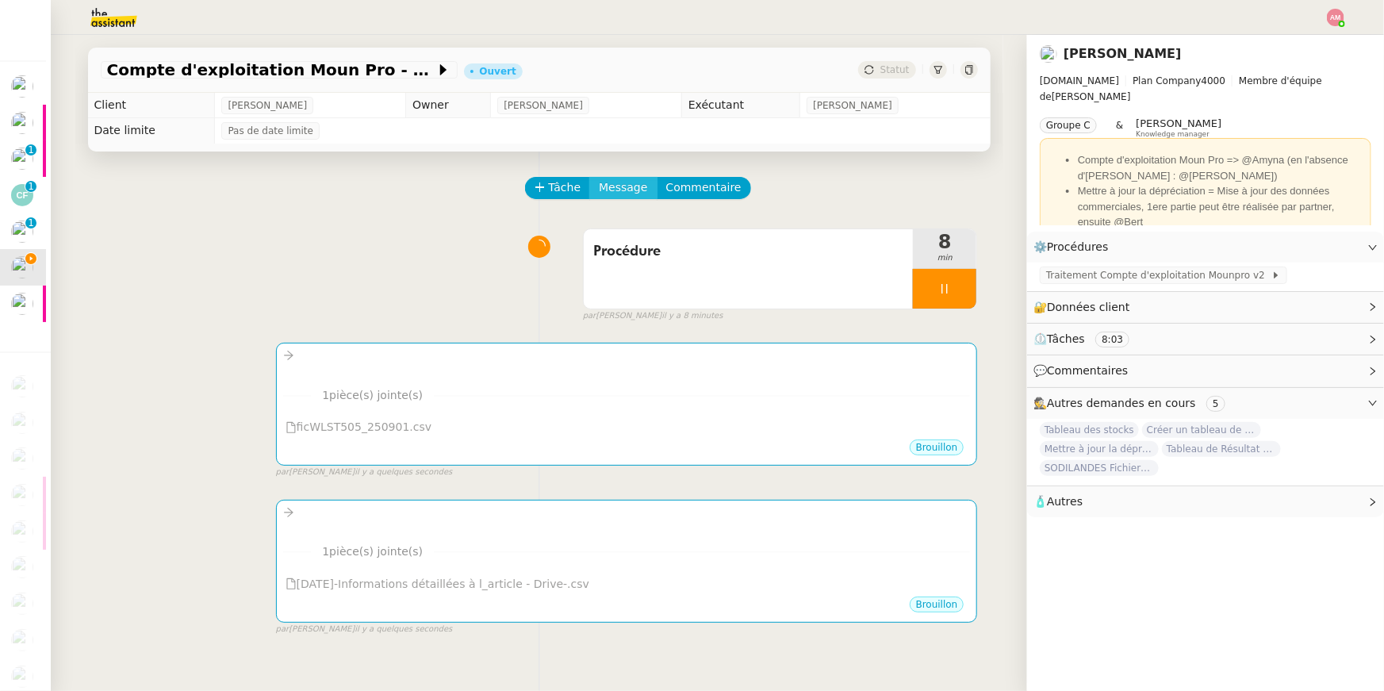
click at [634, 187] on span "Message" at bounding box center [623, 187] width 48 height 18
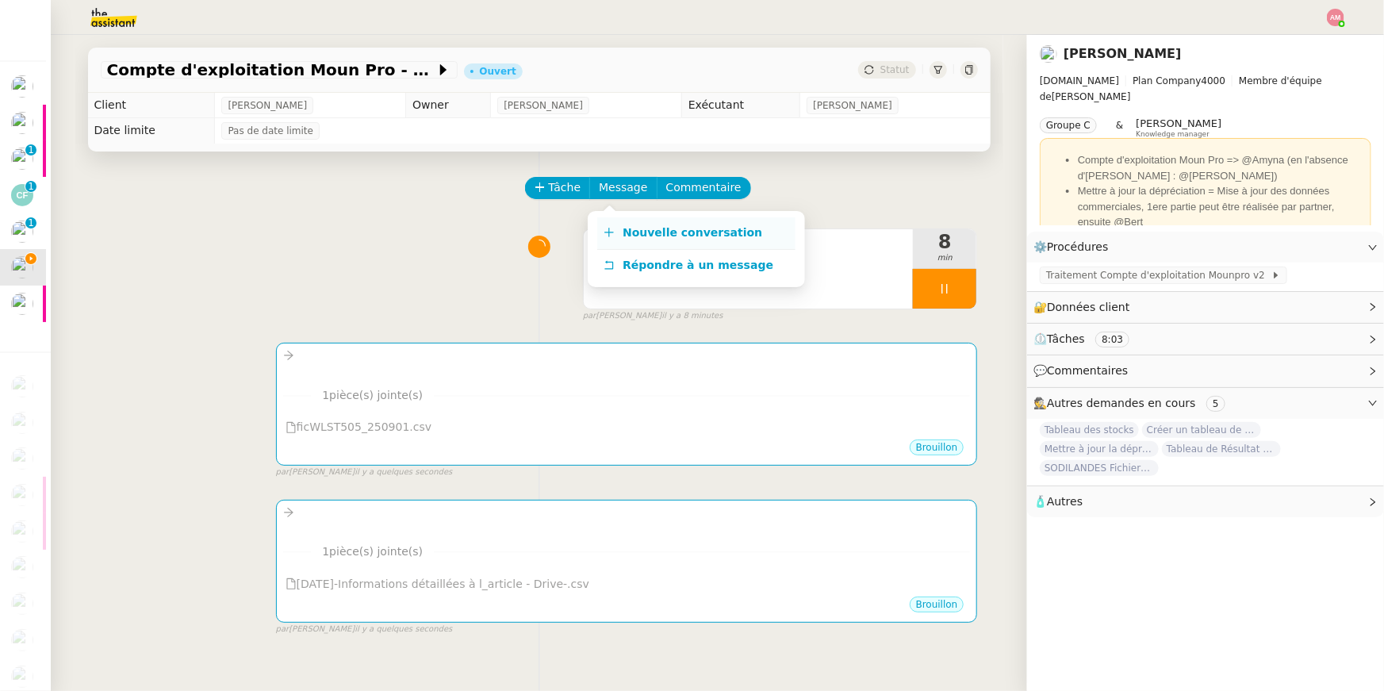
click at [634, 232] on span "Nouvelle conversation" at bounding box center [693, 232] width 140 height 13
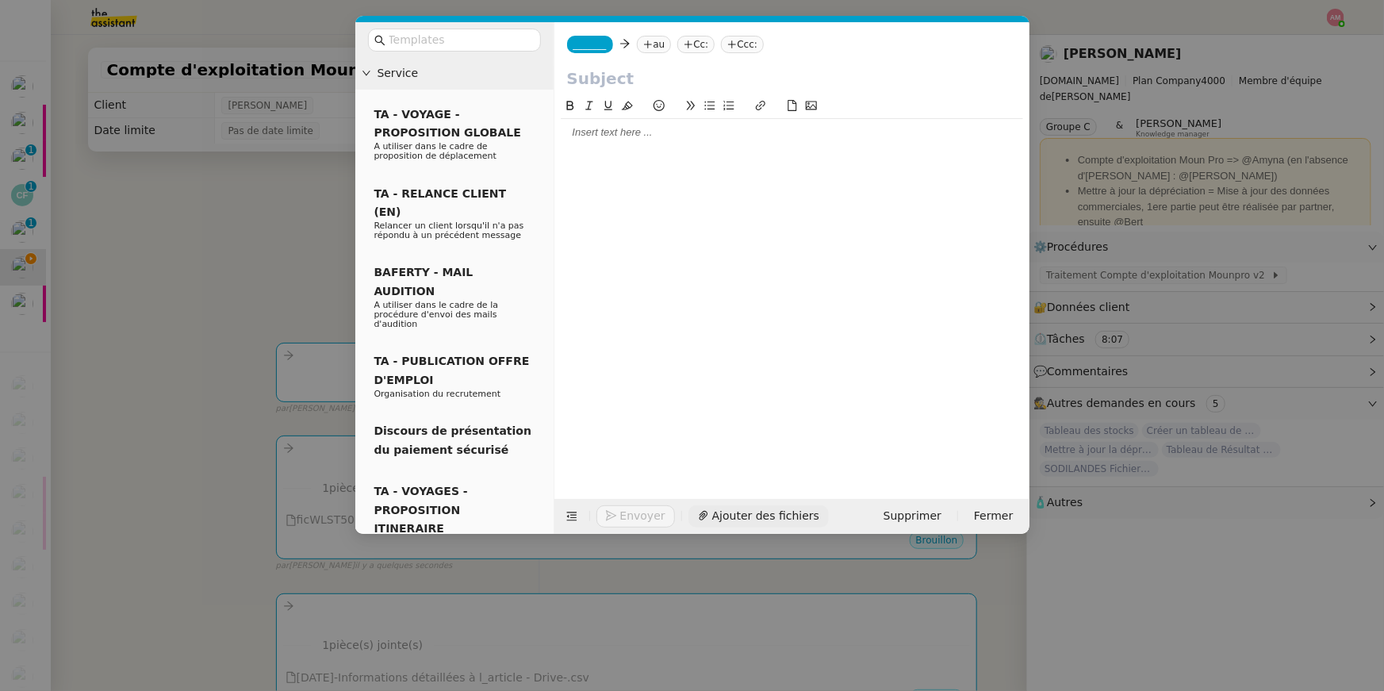
click at [785, 507] on span "Ajouter des fichiers" at bounding box center [765, 516] width 107 height 18
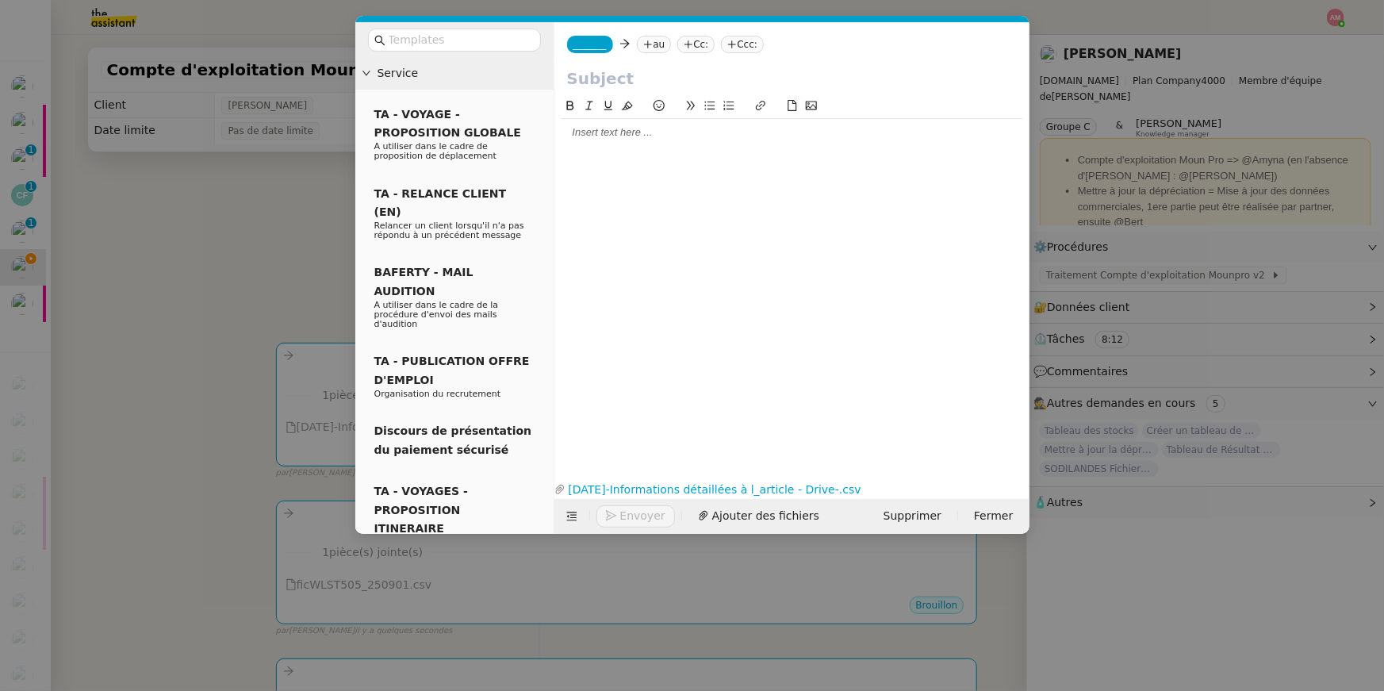
click at [328, 210] on nz-modal-container "Service TA - VOYAGE - PROPOSITION GLOBALE A utiliser dans le cadre de propositi…" at bounding box center [692, 345] width 1384 height 691
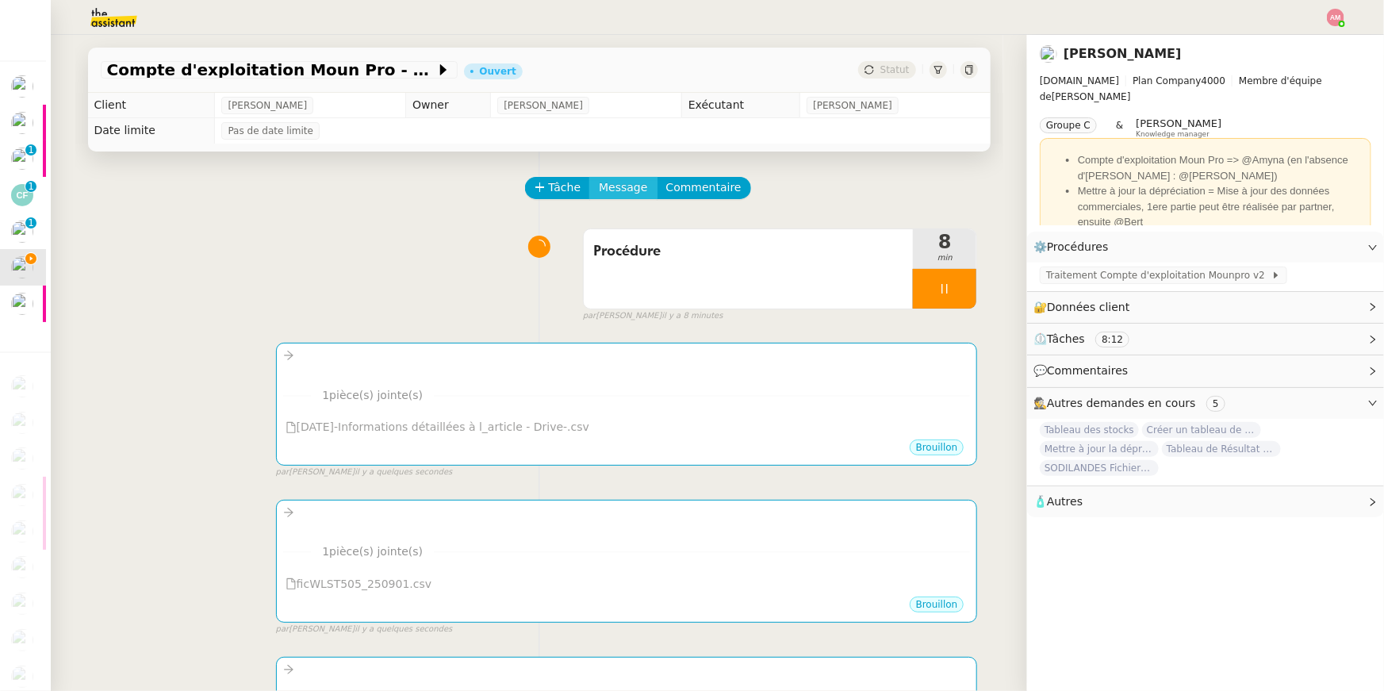
click at [625, 188] on span "Message" at bounding box center [623, 187] width 48 height 18
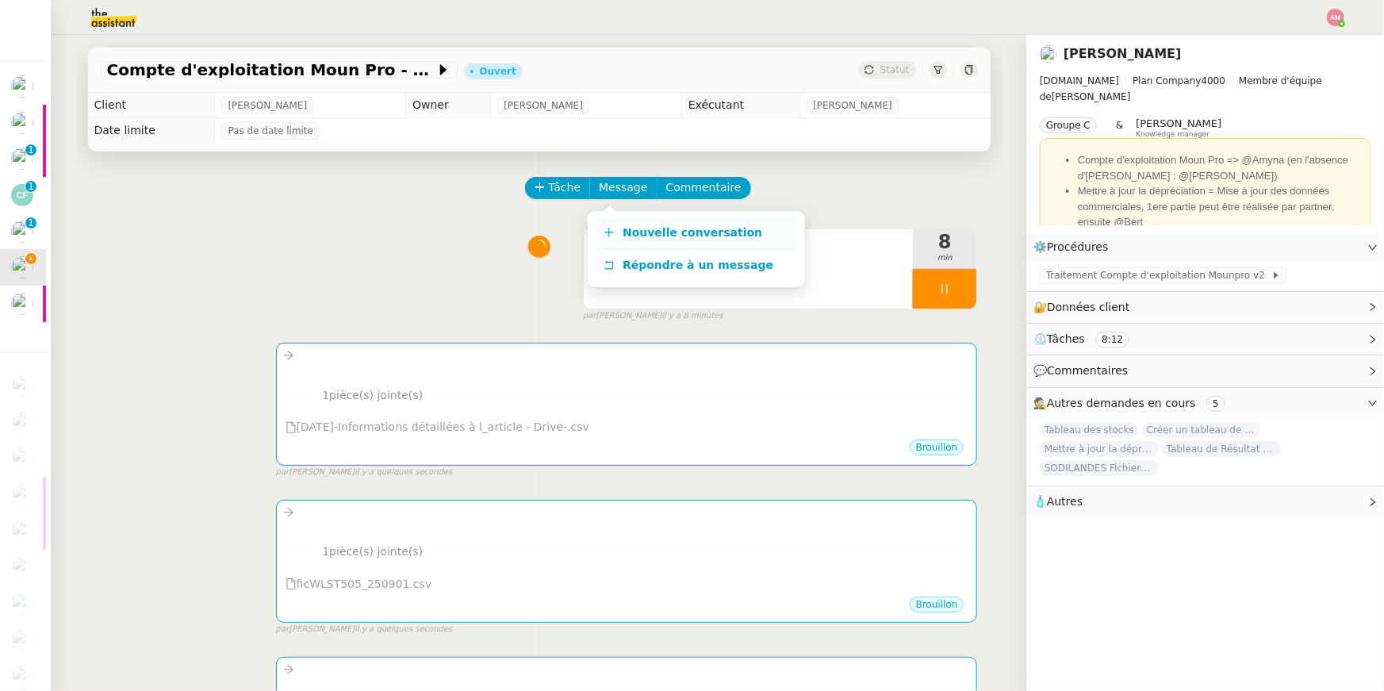
click at [629, 220] on link "Nouvelle conversation" at bounding box center [696, 233] width 198 height 32
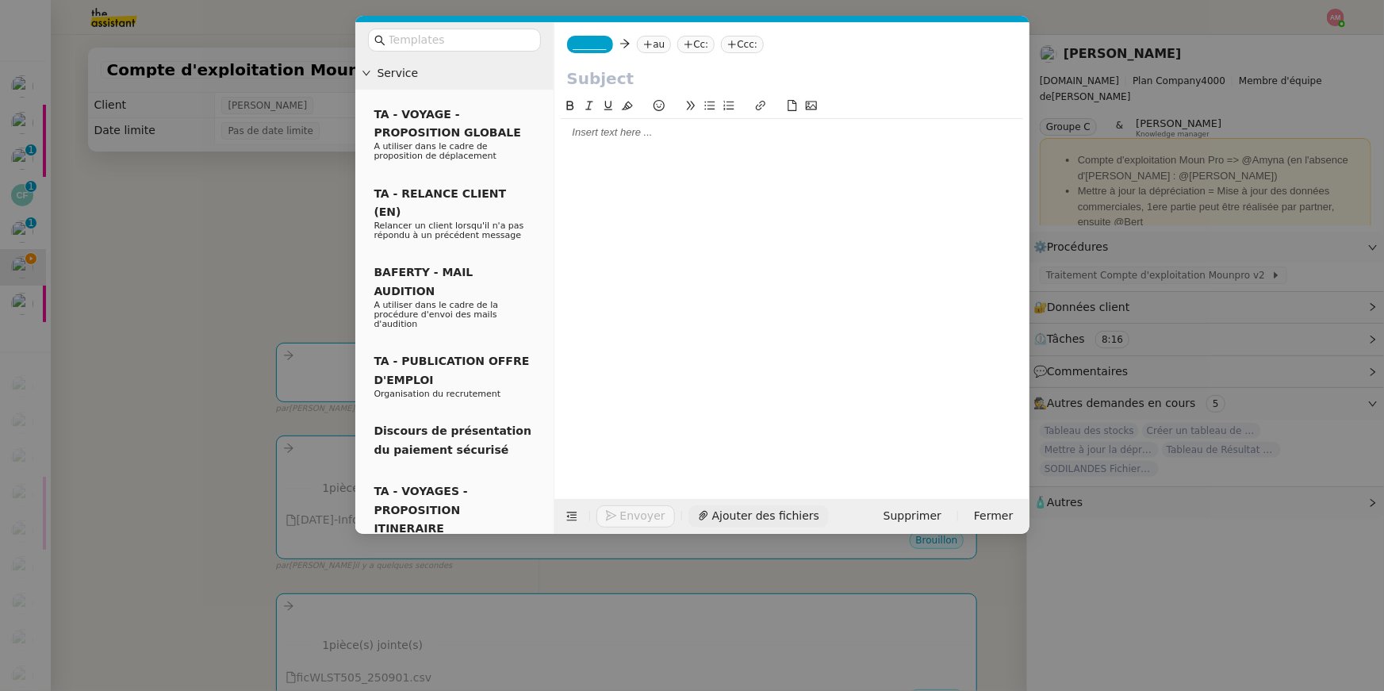
click at [788, 517] on span "Ajouter des fichiers" at bounding box center [765, 516] width 107 height 18
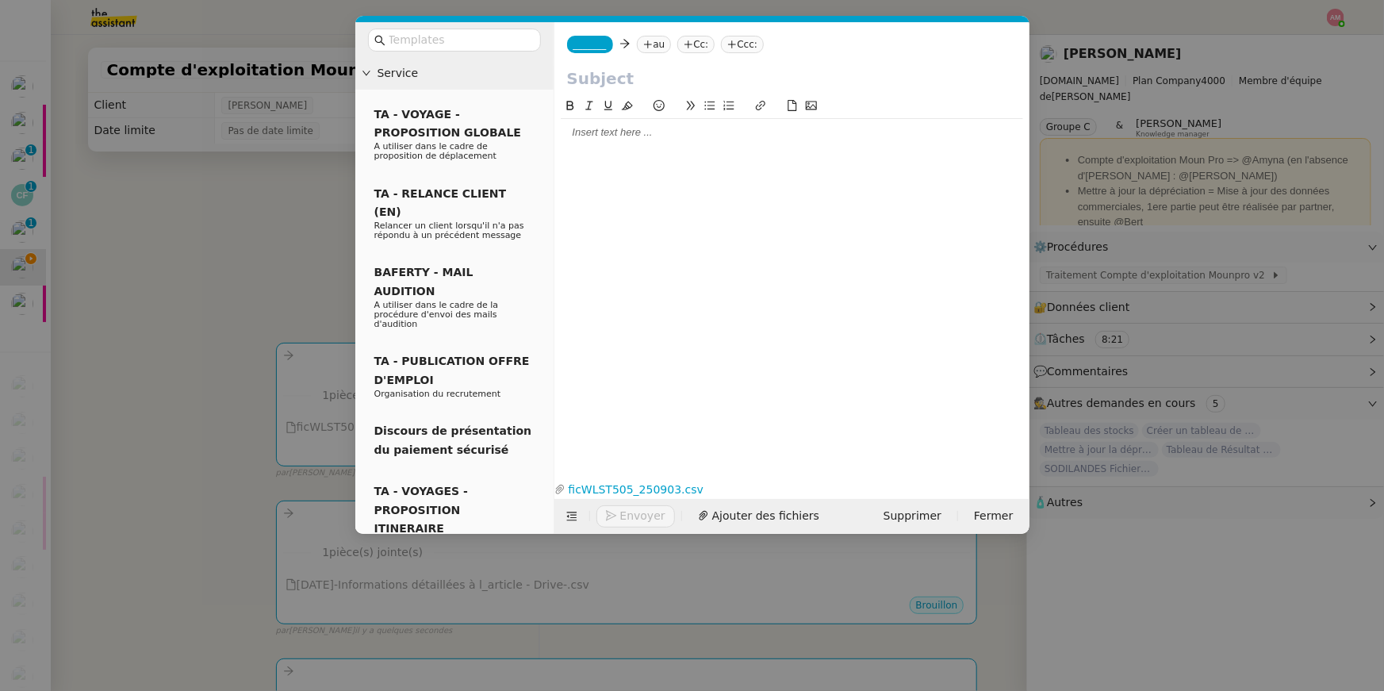
click at [286, 248] on nz-modal-container "Service TA - VOYAGE - PROPOSITION GLOBALE A utiliser dans le cadre de propositi…" at bounding box center [692, 345] width 1384 height 691
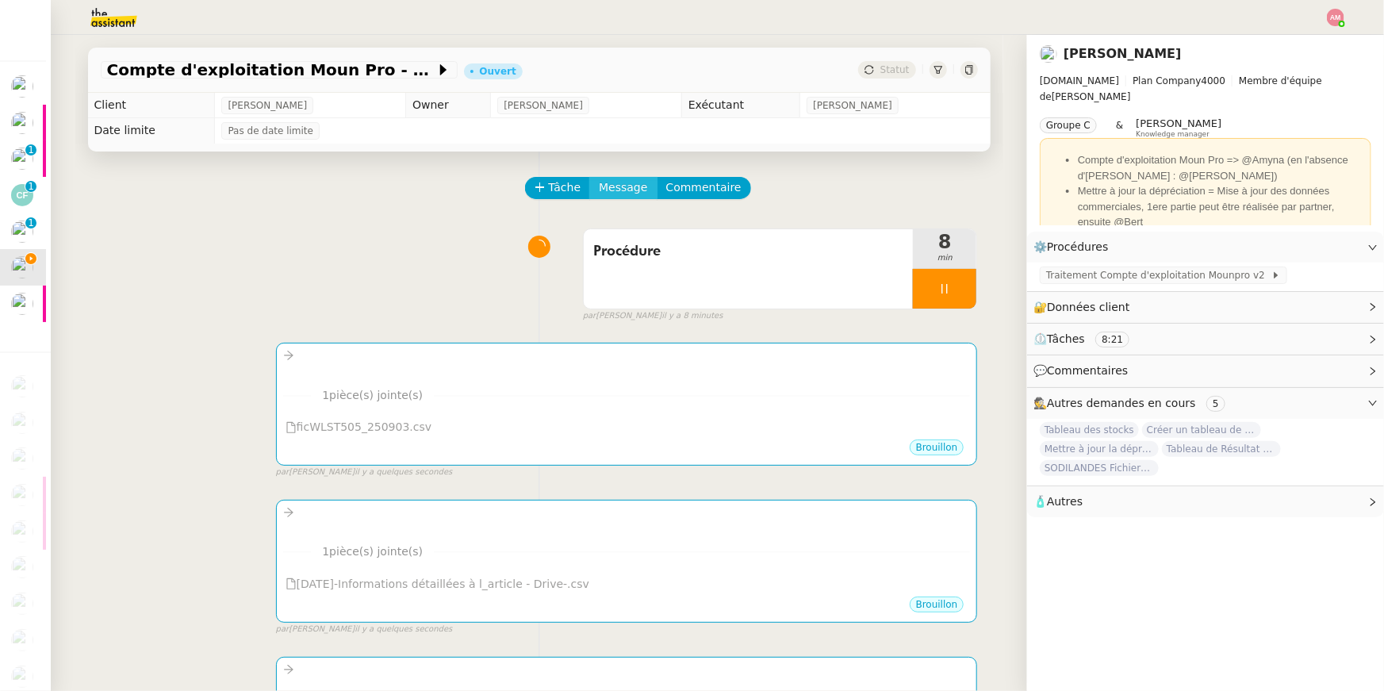
click at [634, 182] on span "Message" at bounding box center [623, 187] width 48 height 18
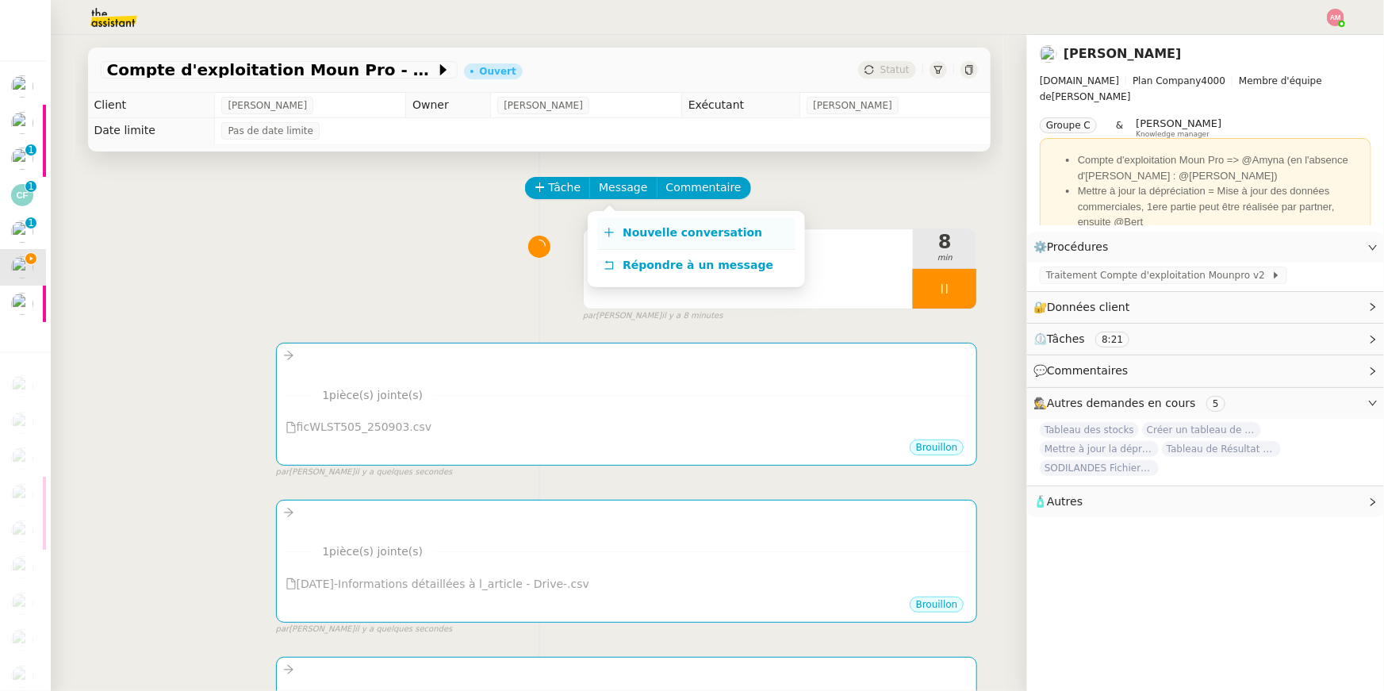
click at [660, 228] on span "Nouvelle conversation" at bounding box center [693, 232] width 140 height 13
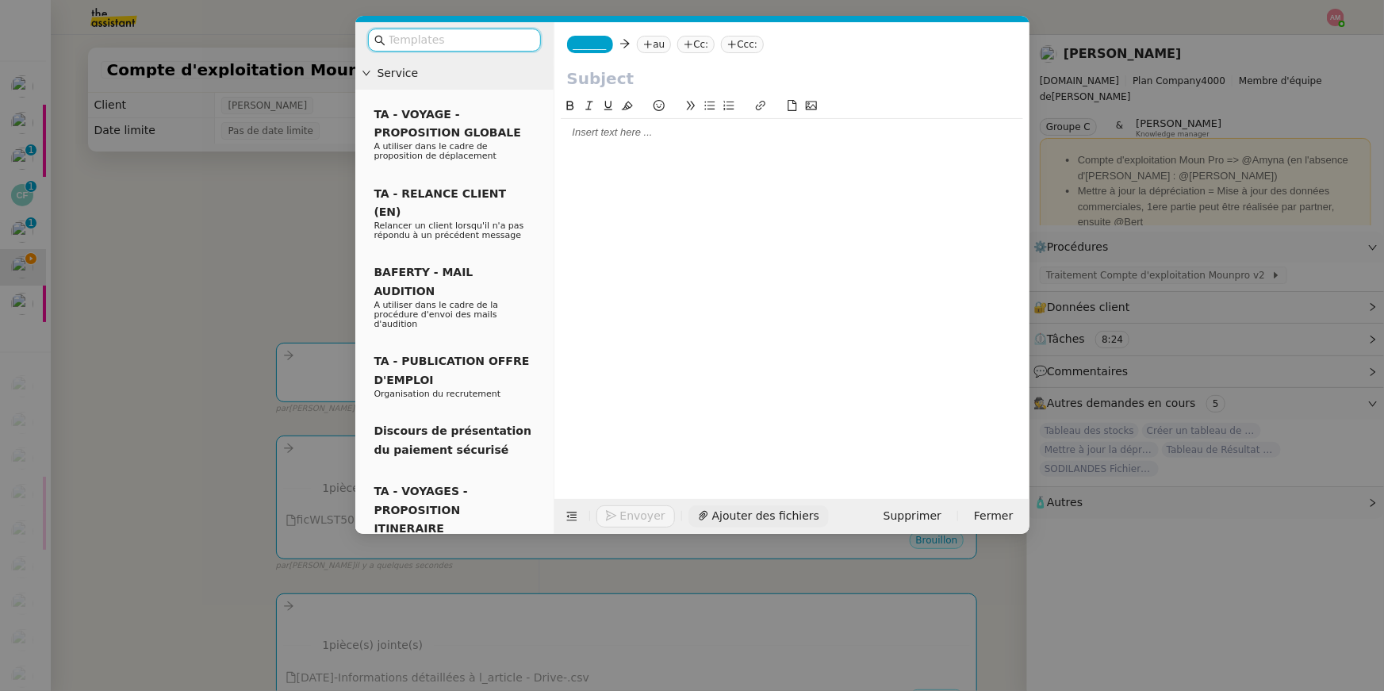
click at [791, 515] on span "Ajouter des fichiers" at bounding box center [765, 516] width 107 height 18
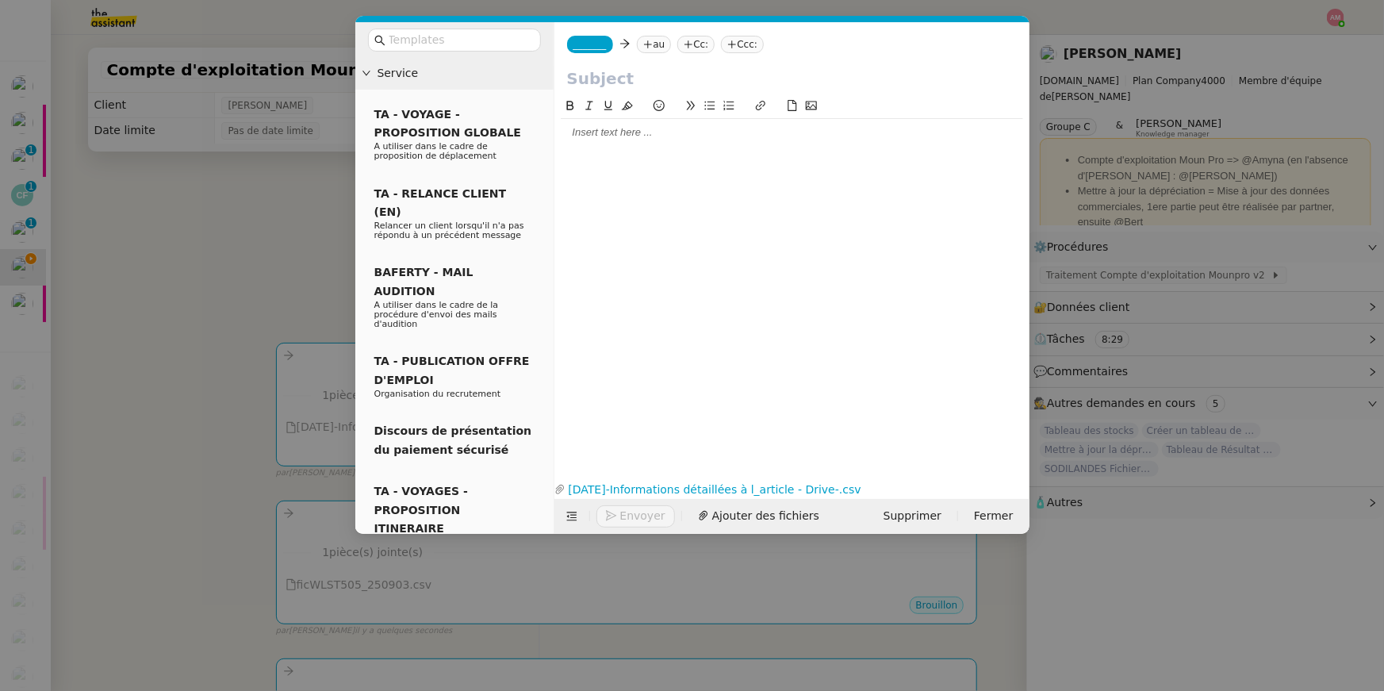
click at [284, 200] on nz-modal-container "Service TA - VOYAGE - PROPOSITION GLOBALE A utiliser dans le cadre de propositi…" at bounding box center [692, 345] width 1384 height 691
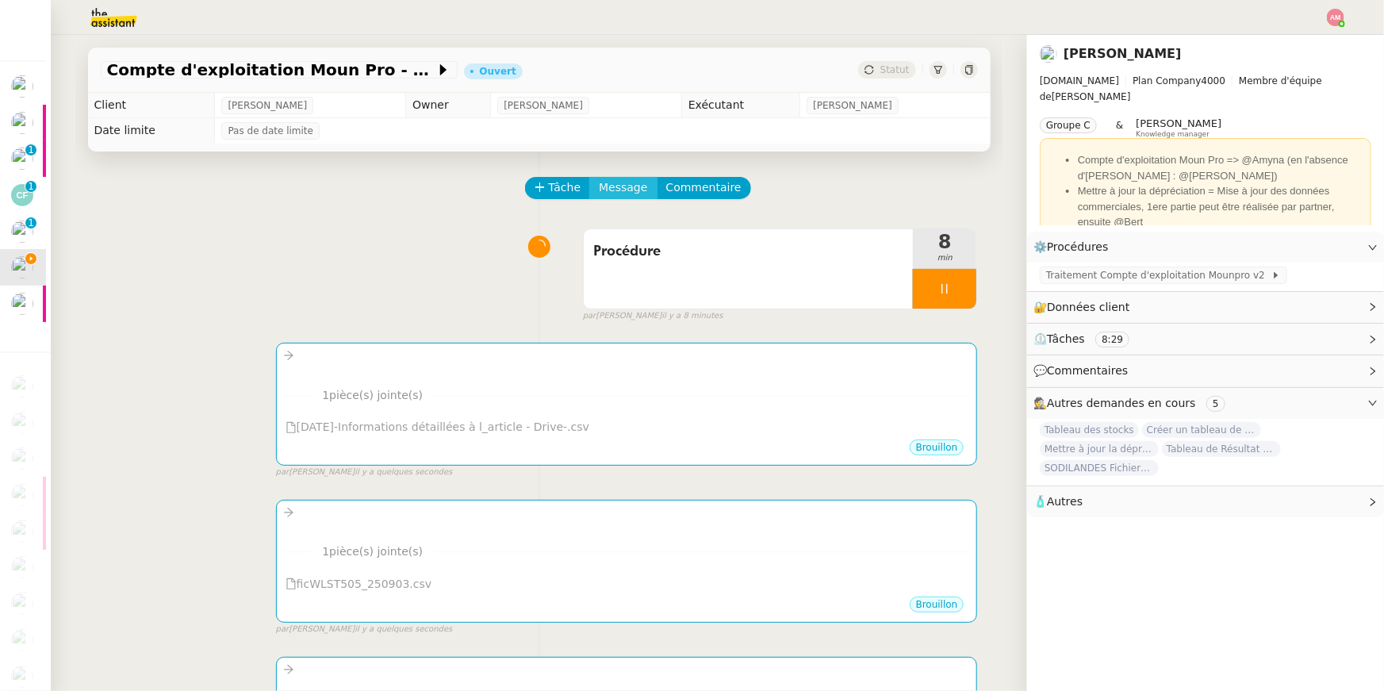
click at [645, 197] on button "Message" at bounding box center [622, 188] width 67 height 22
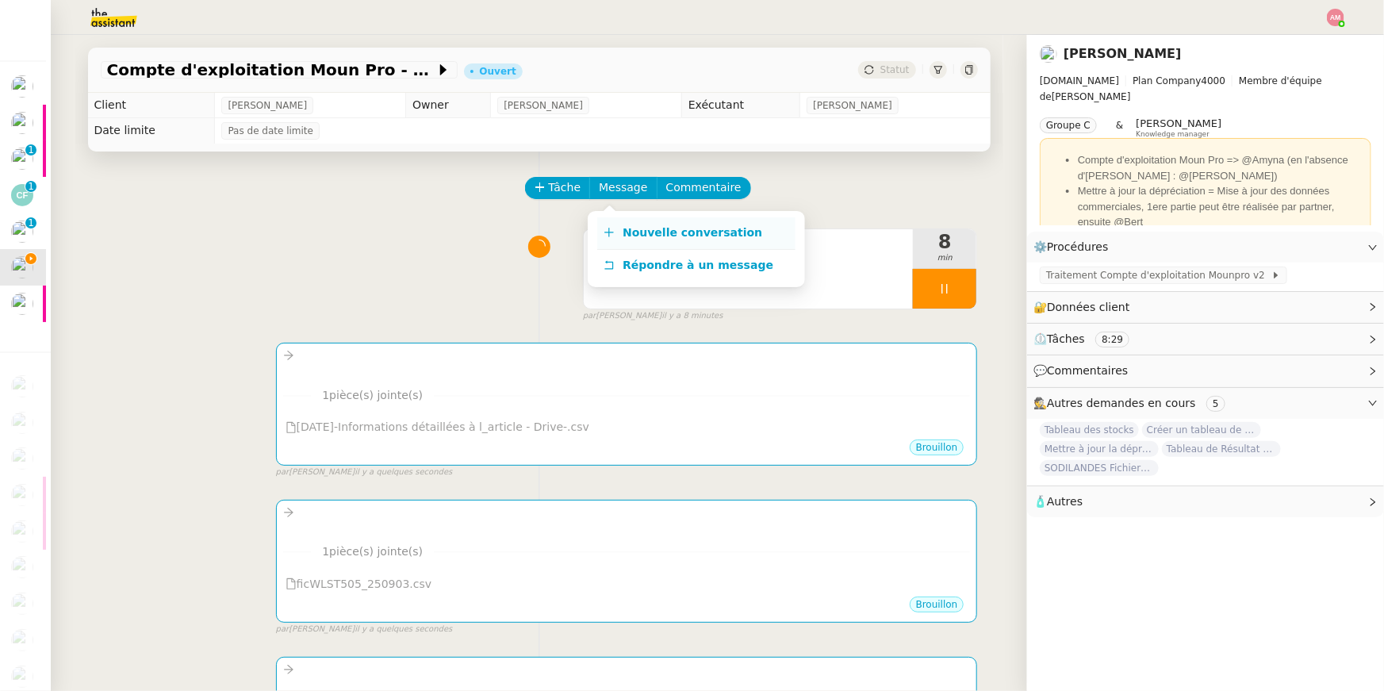
click at [646, 220] on link "Nouvelle conversation" at bounding box center [696, 233] width 198 height 32
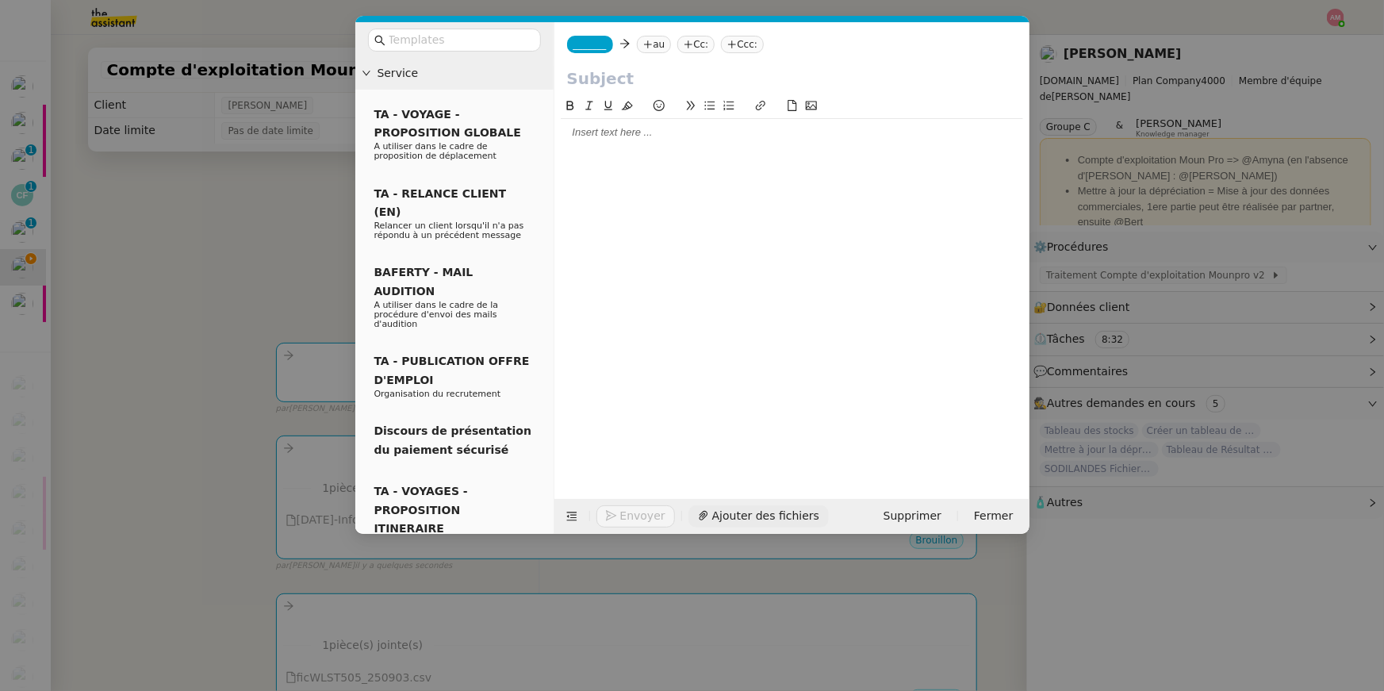
click at [739, 515] on span "Ajouter des fichiers" at bounding box center [765, 516] width 107 height 18
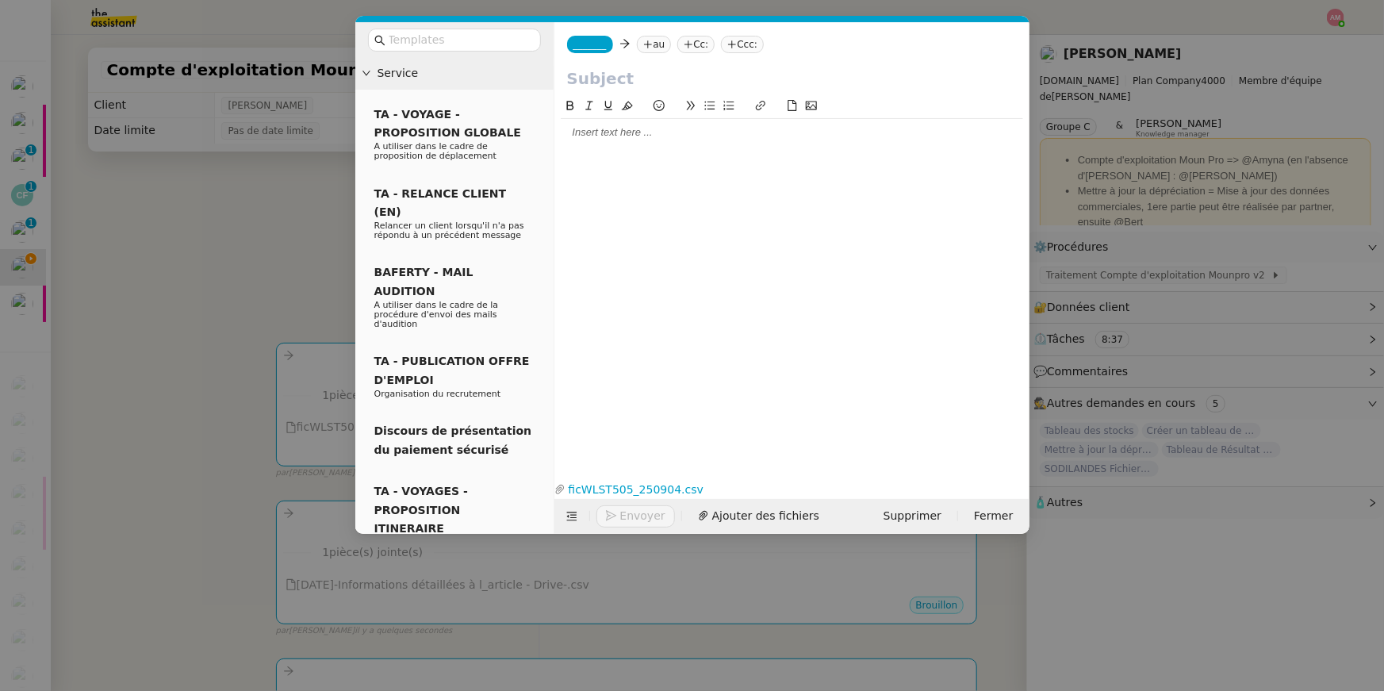
click at [140, 313] on nz-modal-container "Service TA - VOYAGE - PROPOSITION GLOBALE A utiliser dans le cadre de propositi…" at bounding box center [692, 345] width 1384 height 691
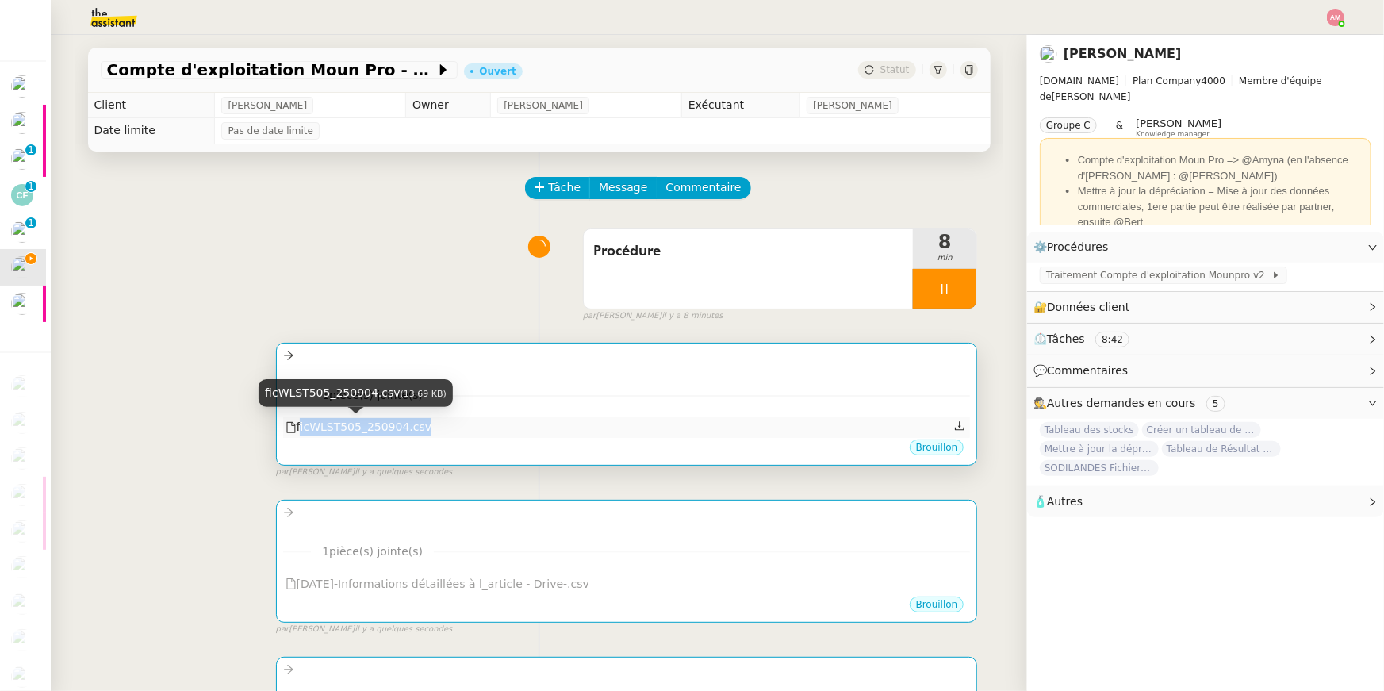
copy div "ficWLST505_250904.csv"
drag, startPoint x: 469, startPoint y: 440, endPoint x: 300, endPoint y: 427, distance: 170.2
click at [300, 427] on div "••• 1 pièce(s) jointe(s) ficWLST505_250904.csv Brouillon" at bounding box center [627, 404] width 702 height 123
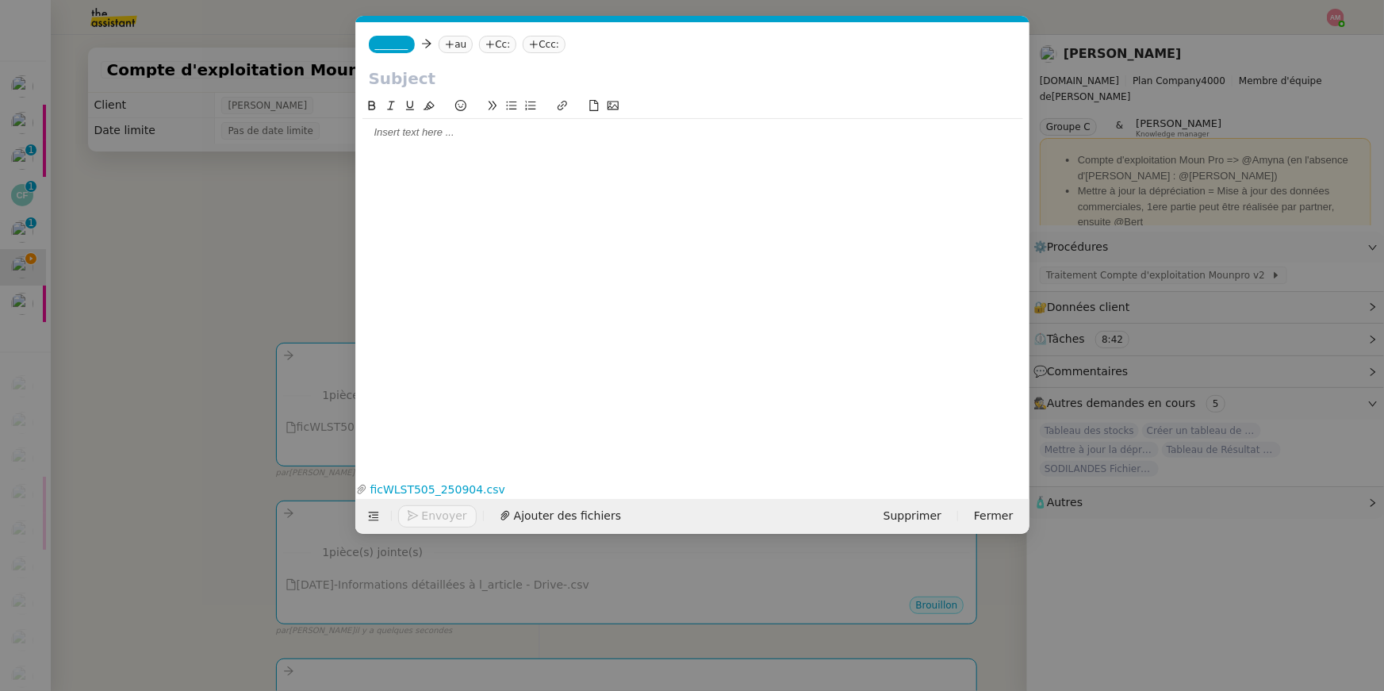
scroll to position [0, 33]
click at [412, 84] on input "text" at bounding box center [693, 79] width 648 height 24
paste input "ficWLST505_250904.csv"
type input "ficWLST505_250904"
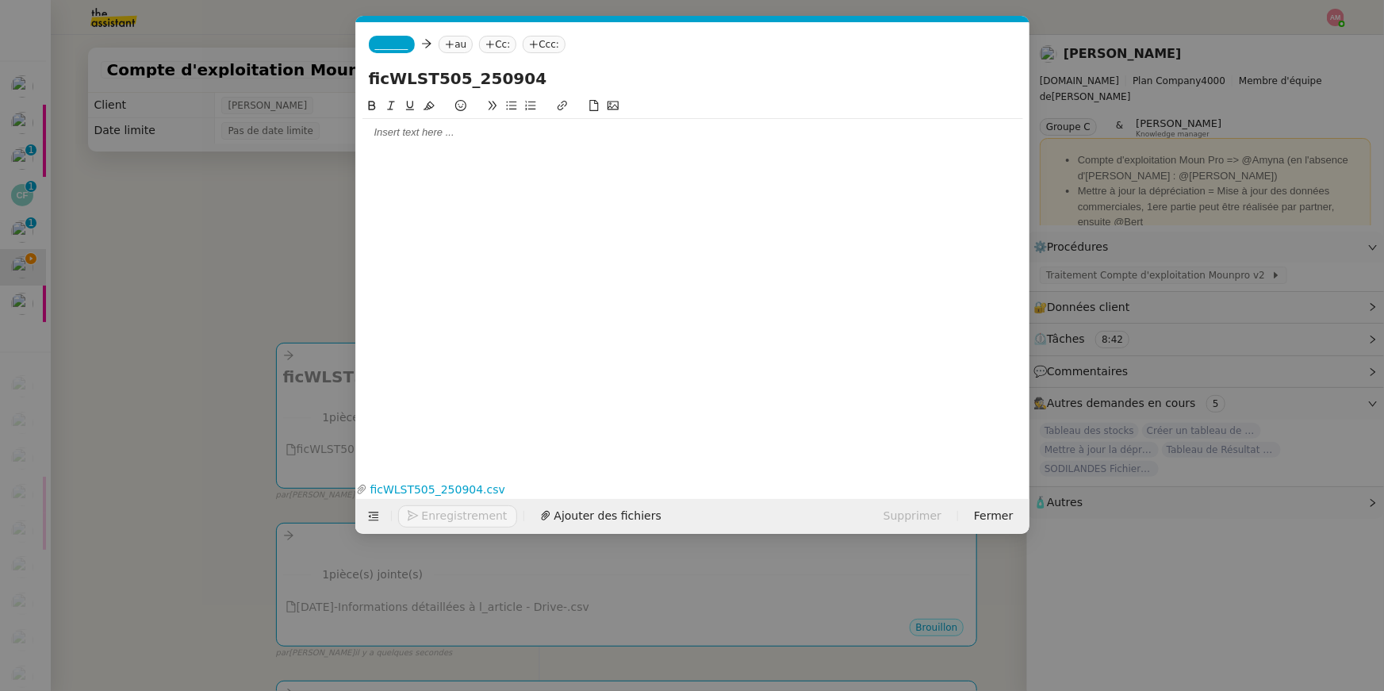
click at [263, 63] on nz-modal-container "Service TA - VOYAGE - PROPOSITION GLOBALE A utiliser dans le cadre de propositi…" at bounding box center [692, 345] width 1384 height 691
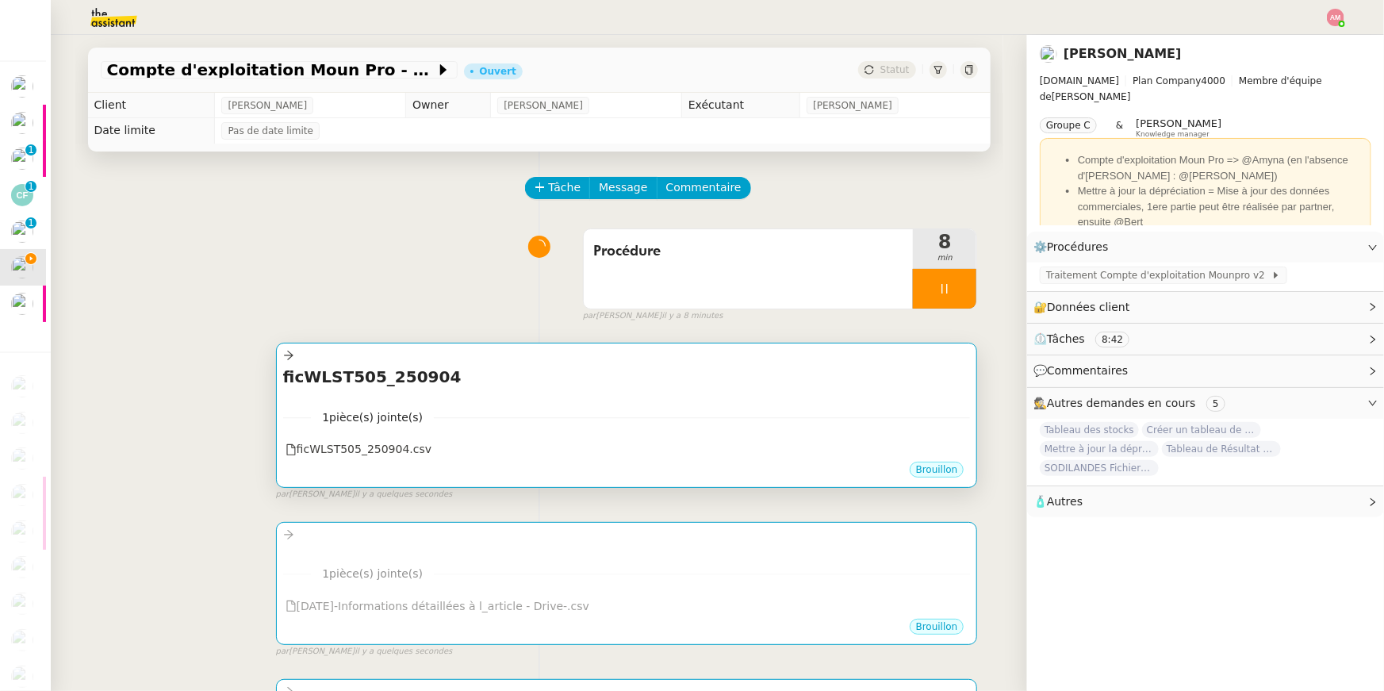
scroll to position [328, 0]
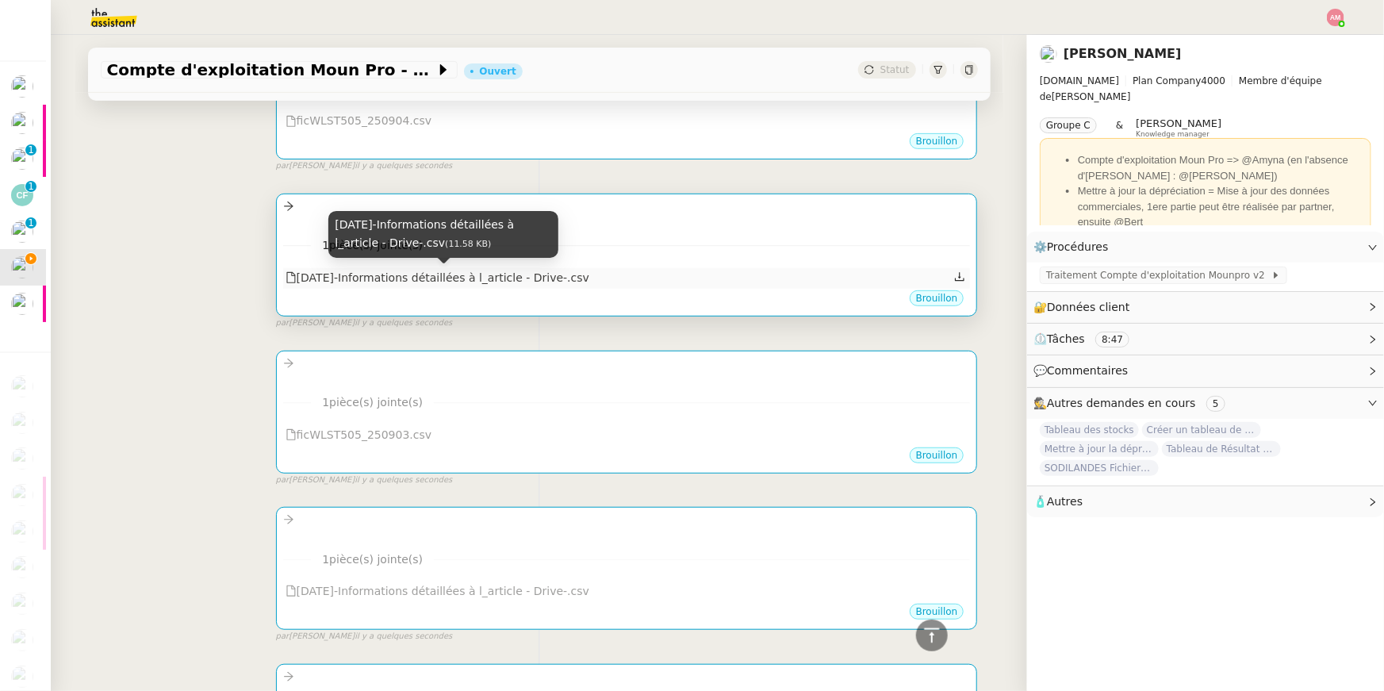
copy div "2025-09-04-Informations détaillées à l_article - Drive-.csv"
drag, startPoint x: 638, startPoint y: 271, endPoint x: 301, endPoint y: 276, distance: 337.9
click at [301, 276] on div "2025-09-04-Informations détaillées à l_article - Drive-.csv" at bounding box center [627, 278] width 688 height 21
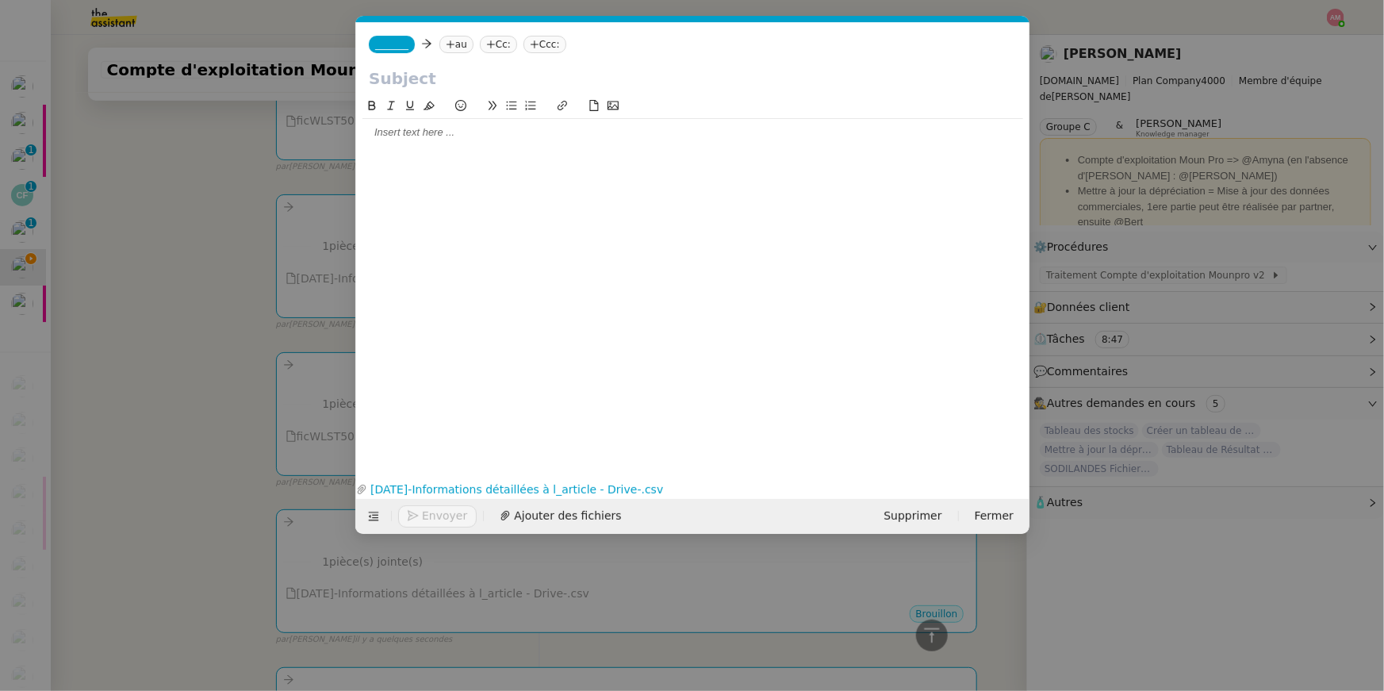
scroll to position [0, 33]
click at [396, 75] on input "text" at bounding box center [693, 79] width 648 height 24
paste input "2025-09-04-Informations détaillées à l_article - Drive-.csv"
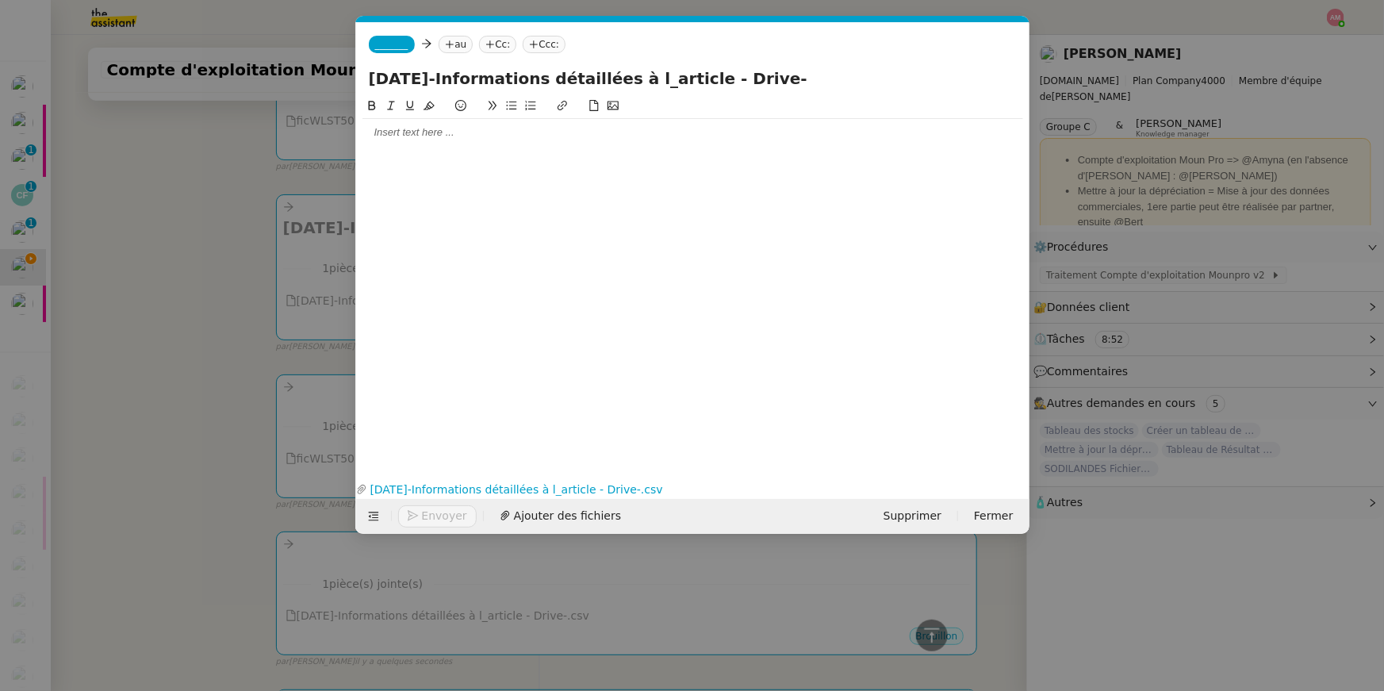
type input "2025-09-04-Informations détaillées à l_article - Drive-"
click at [215, 183] on nz-modal-container "Service TA - VOYAGE - PROPOSITION GLOBALE A utiliser dans le cadre de propositi…" at bounding box center [692, 345] width 1384 height 691
click at [227, 353] on nz-modal-container "Service TA - VOYAGE - PROPOSITION GLOBALE A utiliser dans le cadre de propositi…" at bounding box center [692, 345] width 1384 height 691
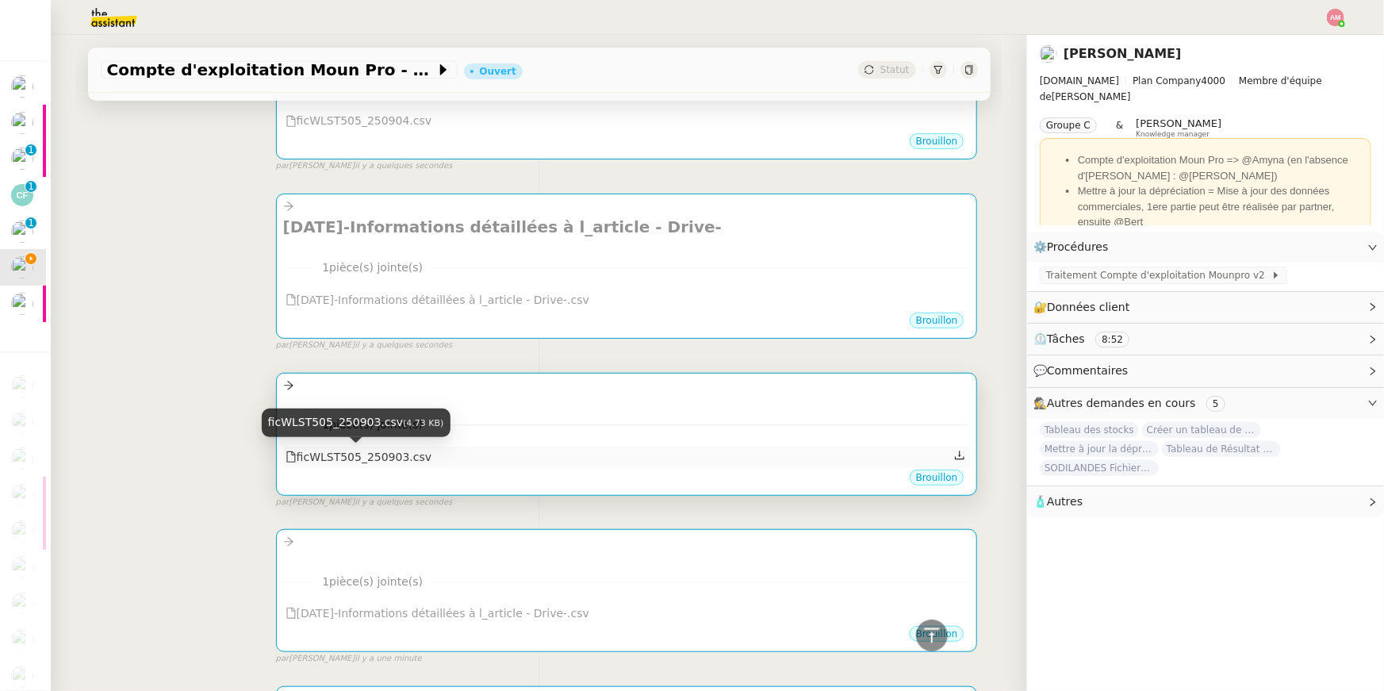
copy div "ficWLST505_250903.csv"
drag, startPoint x: 443, startPoint y: 465, endPoint x: 298, endPoint y: 462, distance: 145.2
click at [298, 462] on div "ficWLST505_250903.csv" at bounding box center [627, 456] width 688 height 21
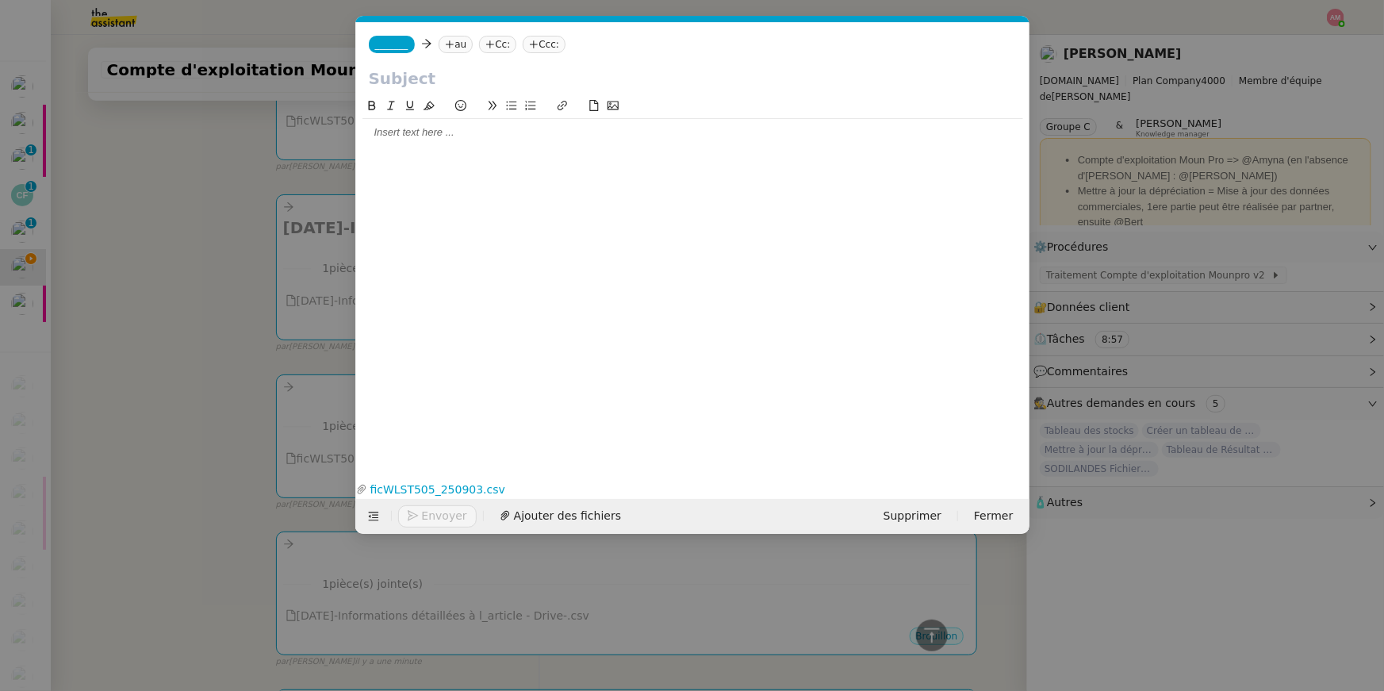
click at [431, 83] on input "text" at bounding box center [693, 79] width 648 height 24
paste input "ficWLST505_250903.csv"
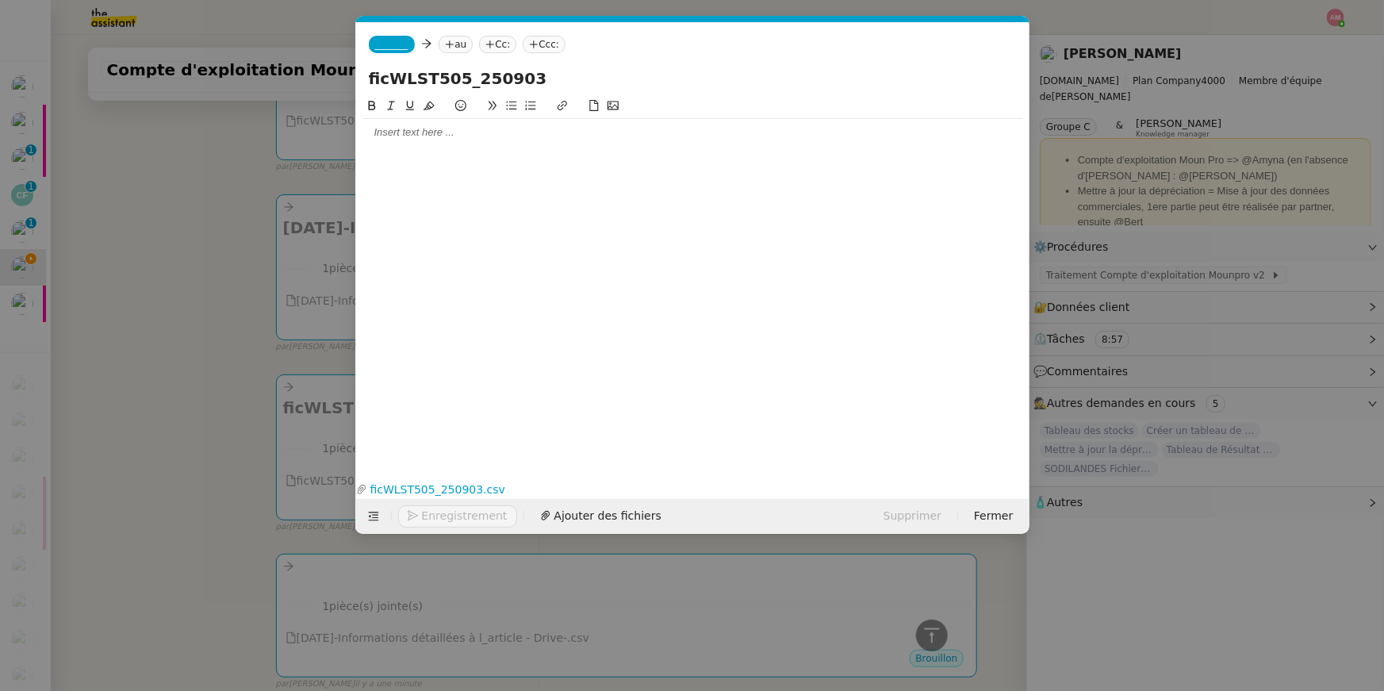
type input "ficWLST505_250903"
click at [247, 227] on nz-modal-container "Service TA - VOYAGE - PROPOSITION GLOBALE A utiliser dans le cadre de propositi…" at bounding box center [692, 345] width 1384 height 691
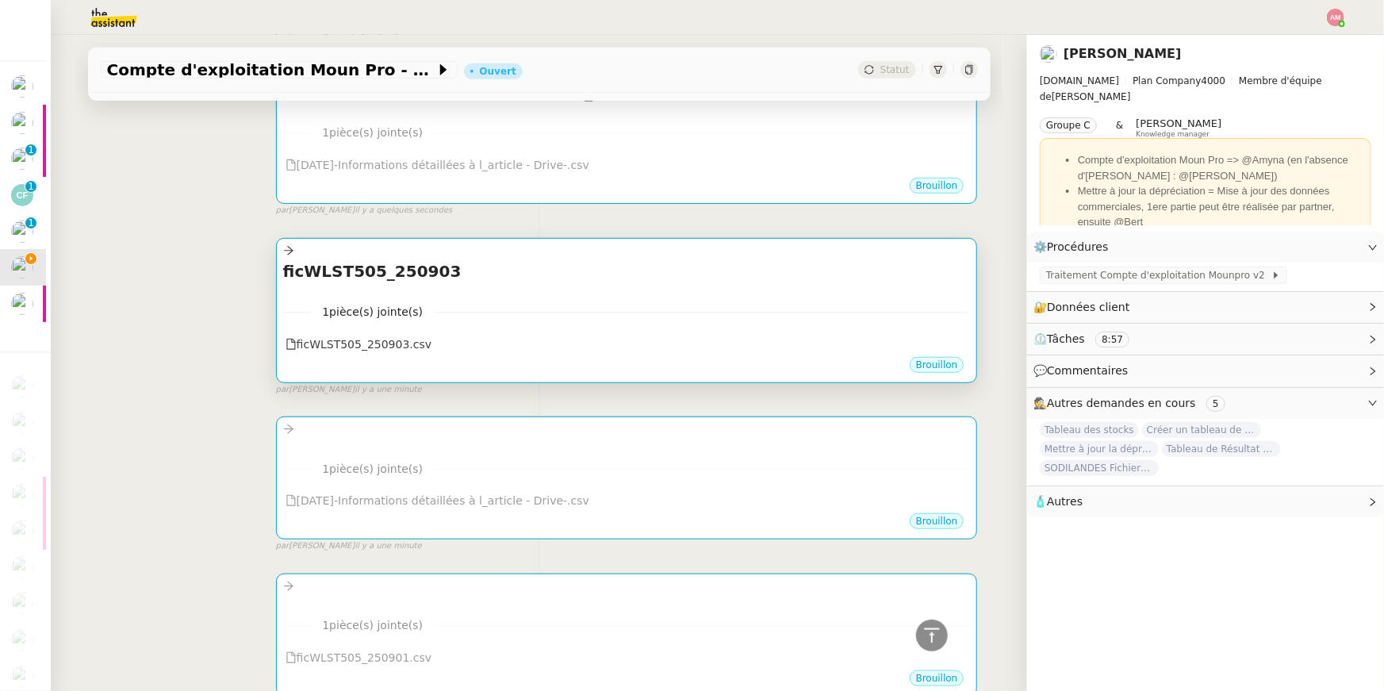
scroll to position [504, 0]
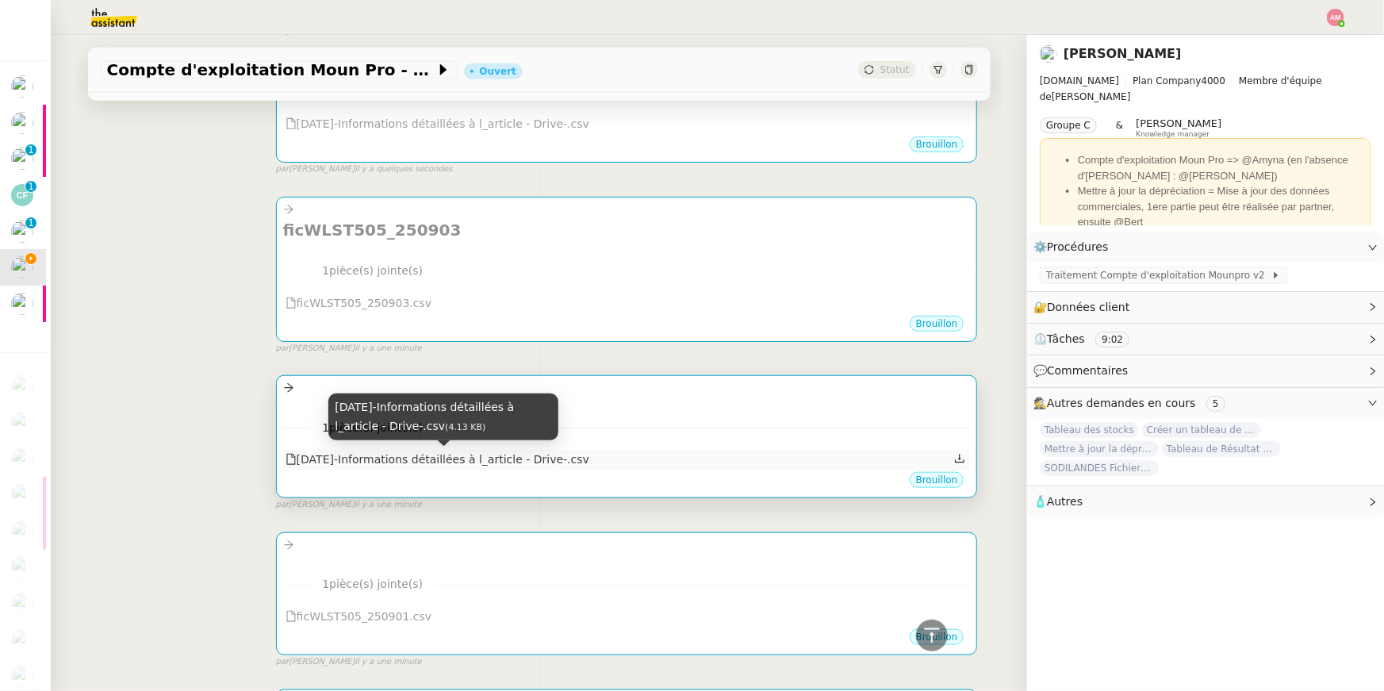
copy div "2025-09-03-Informations détaillées à l_article - Drive-.csv"
drag, startPoint x: 625, startPoint y: 465, endPoint x: 301, endPoint y: 462, distance: 323.6
click at [301, 462] on div "2025-09-03-Informations détaillées à l_article - Drive-.csv" at bounding box center [627, 460] width 688 height 21
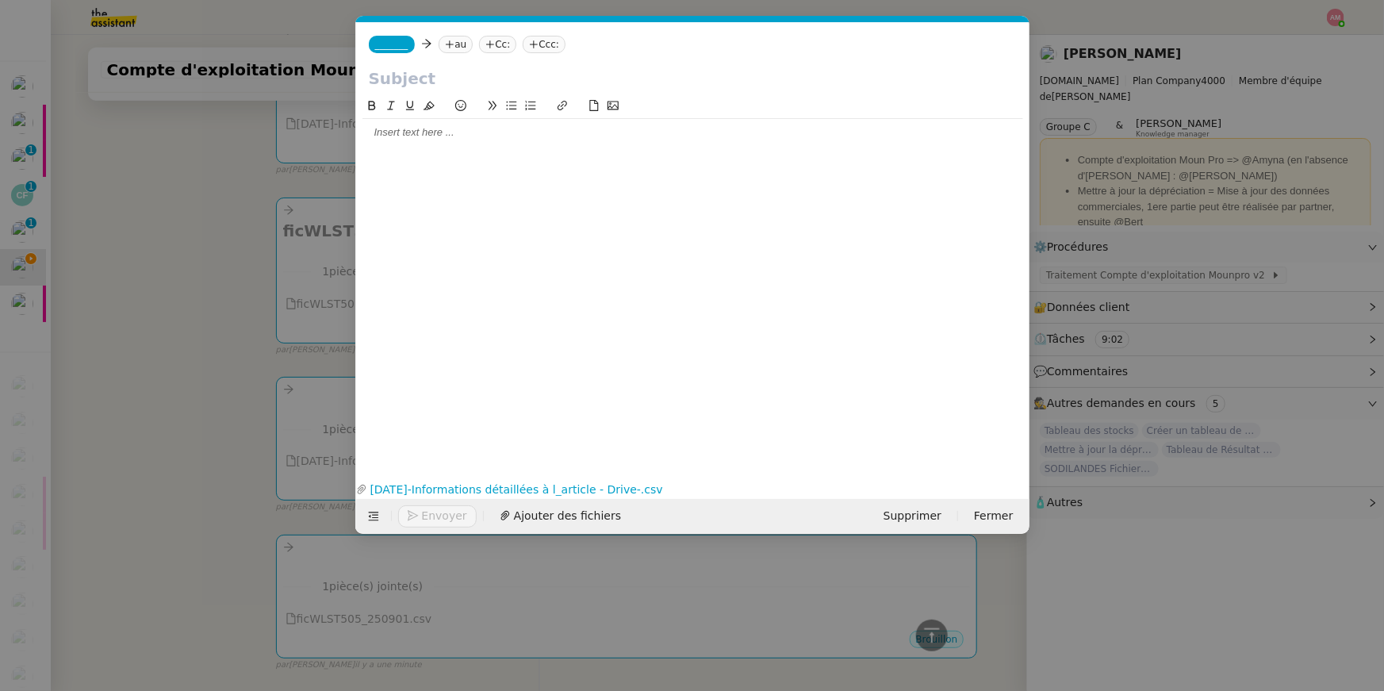
scroll to position [0, 33]
click at [461, 80] on input "text" at bounding box center [693, 79] width 648 height 24
paste input "2025-09-03-Informations détaillées à l_article - Drive-.csv"
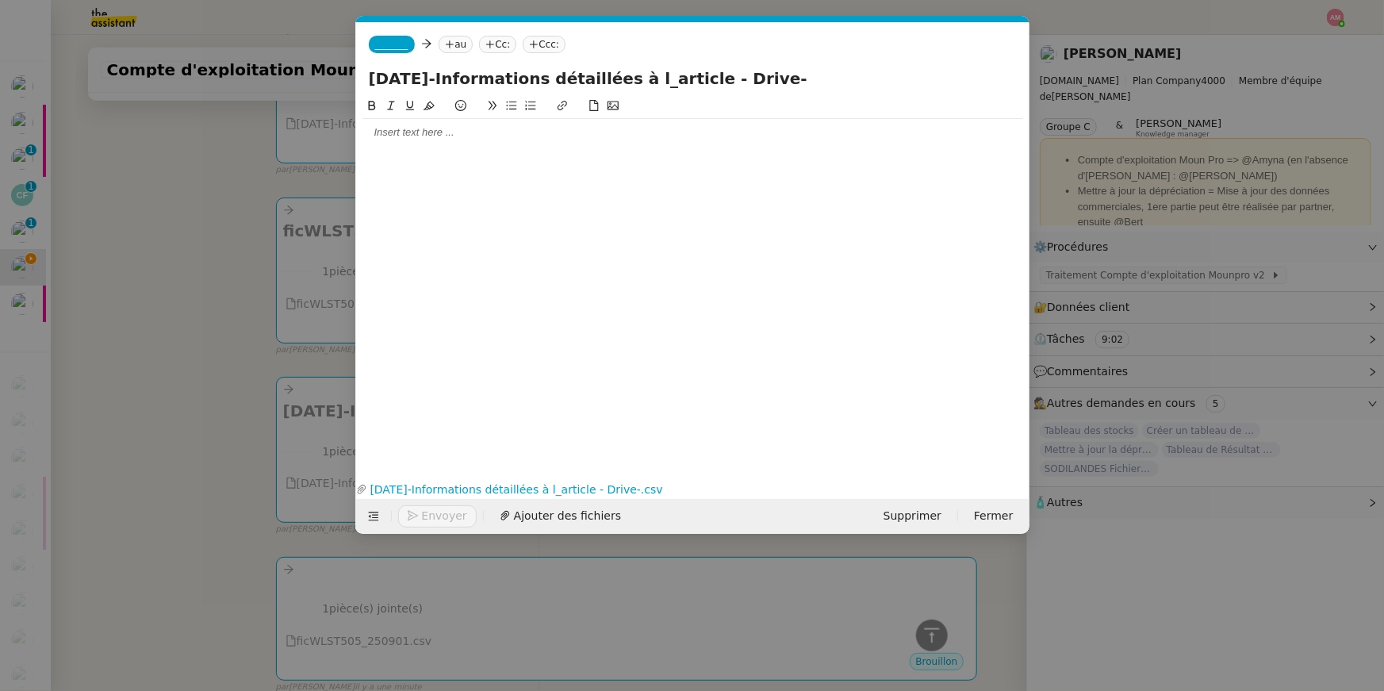
drag, startPoint x: 368, startPoint y: 75, endPoint x: 345, endPoint y: 75, distance: 23.0
click at [348, 75] on nz-modal-container "Service TA - VOYAGE - PROPOSITION GLOBALE A utiliser dans le cadre de propositi…" at bounding box center [692, 345] width 1384 height 691
type input "2025-09-03-Informations détaillées à l_article - Drive-"
click at [161, 322] on nz-modal-container "Service TA - VOYAGE - PROPOSITION GLOBALE A utiliser dans le cadre de propositi…" at bounding box center [692, 345] width 1384 height 691
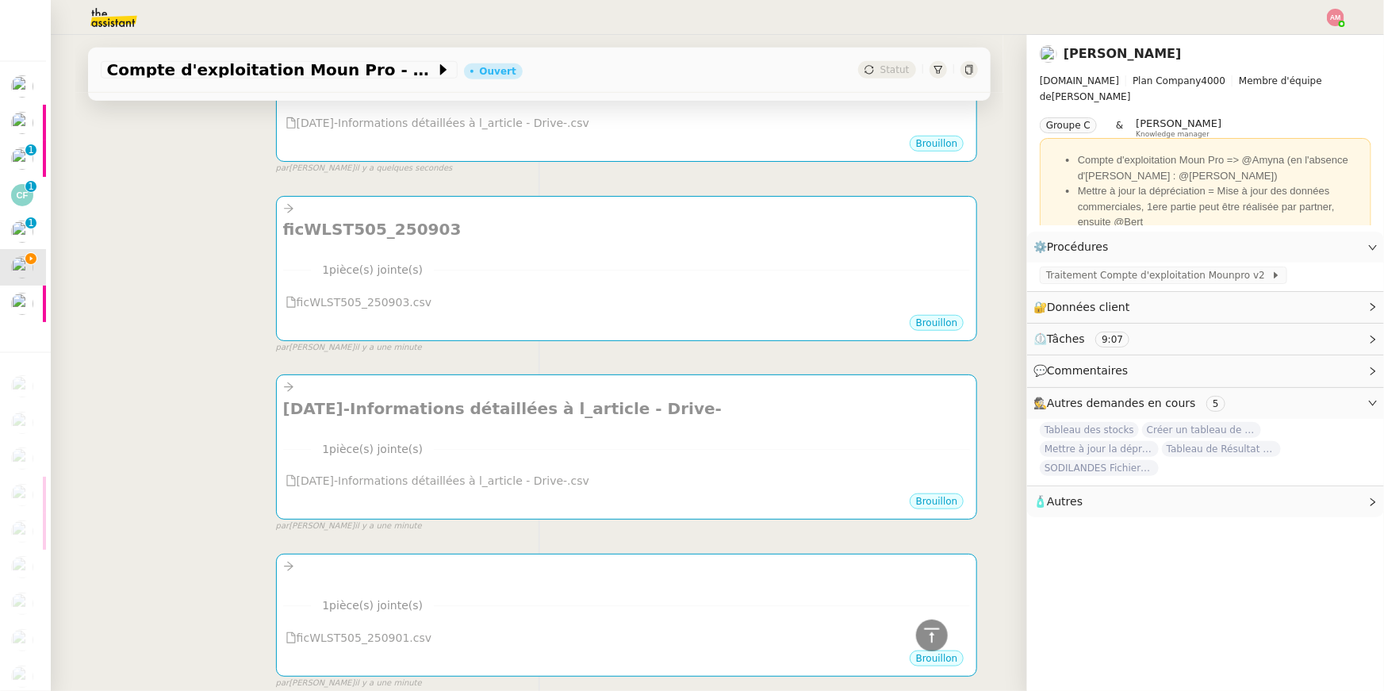
scroll to position [738, 0]
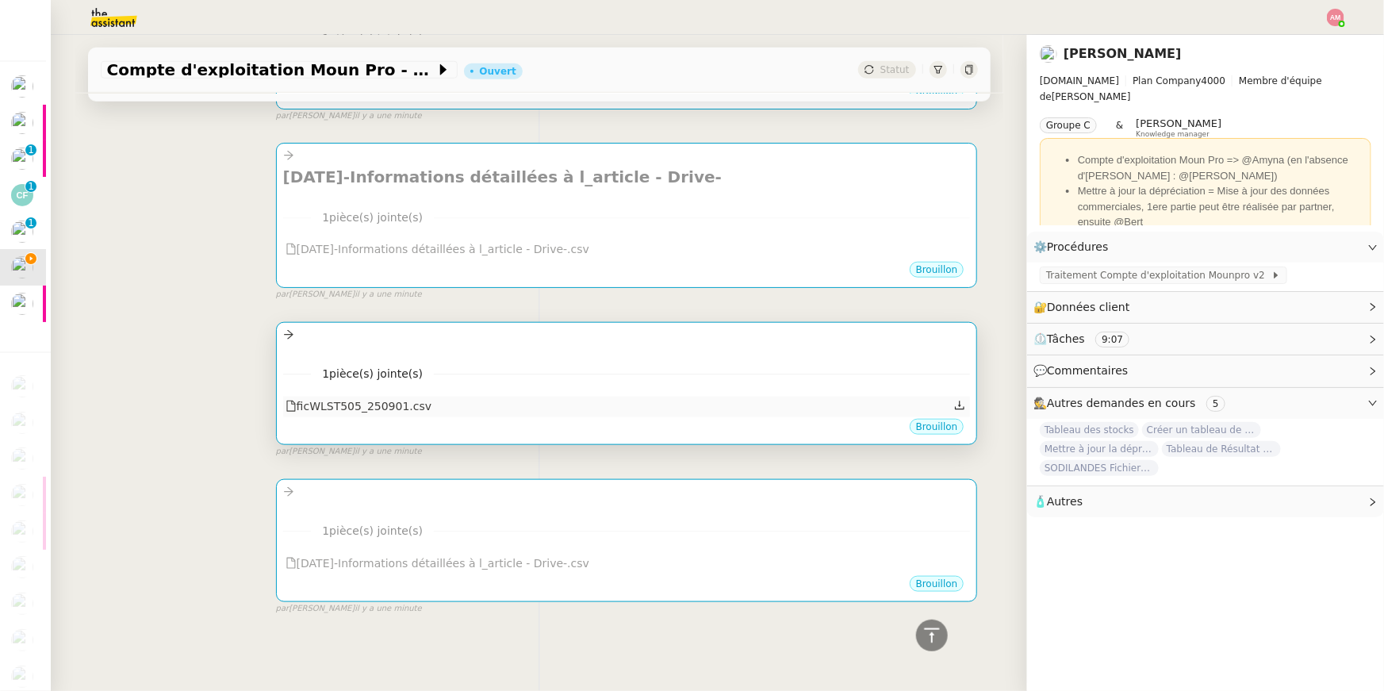
copy div "ficWLST505_250901.csv"
drag, startPoint x: 444, startPoint y: 393, endPoint x: 456, endPoint y: 412, distance: 22.4
click at [456, 412] on div "1 pièce(s) jointe(s) ficWLST505_250901.csv" at bounding box center [627, 384] width 688 height 65
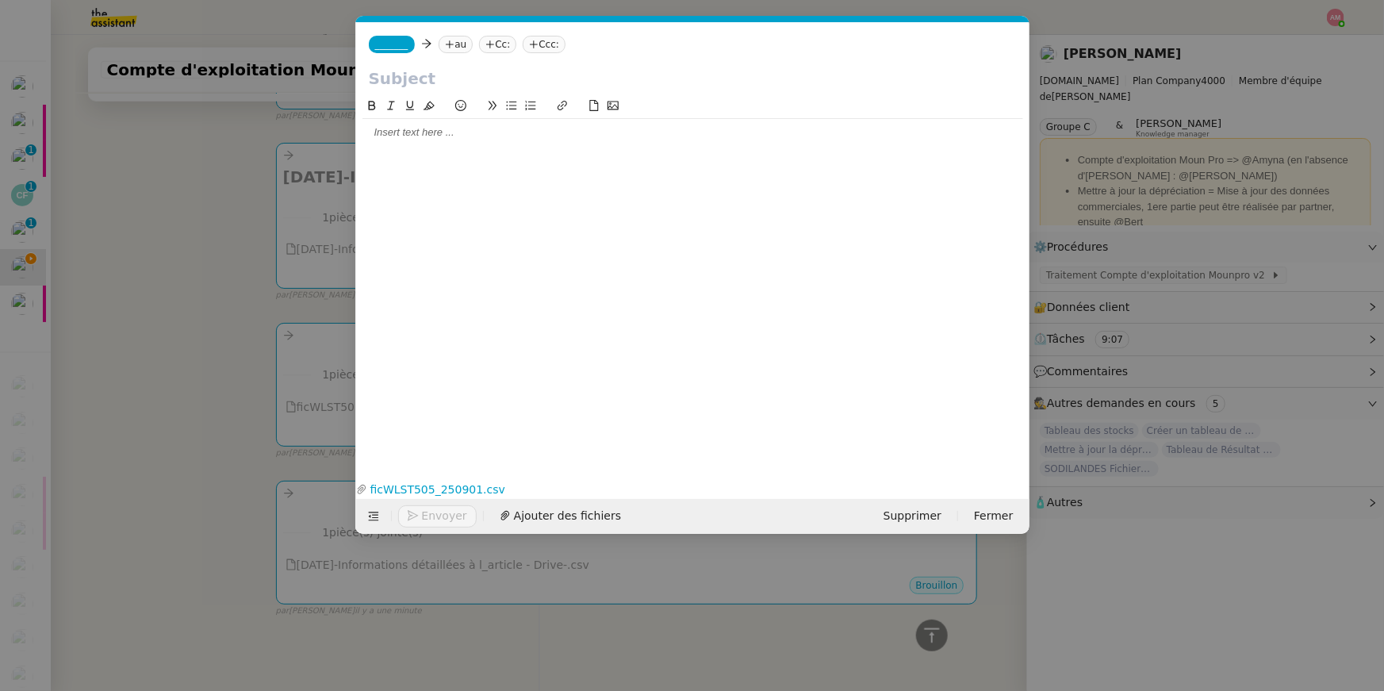
scroll to position [0, 33]
click at [462, 79] on input "text" at bounding box center [693, 79] width 648 height 24
paste input "ficWLST505_250901.csv"
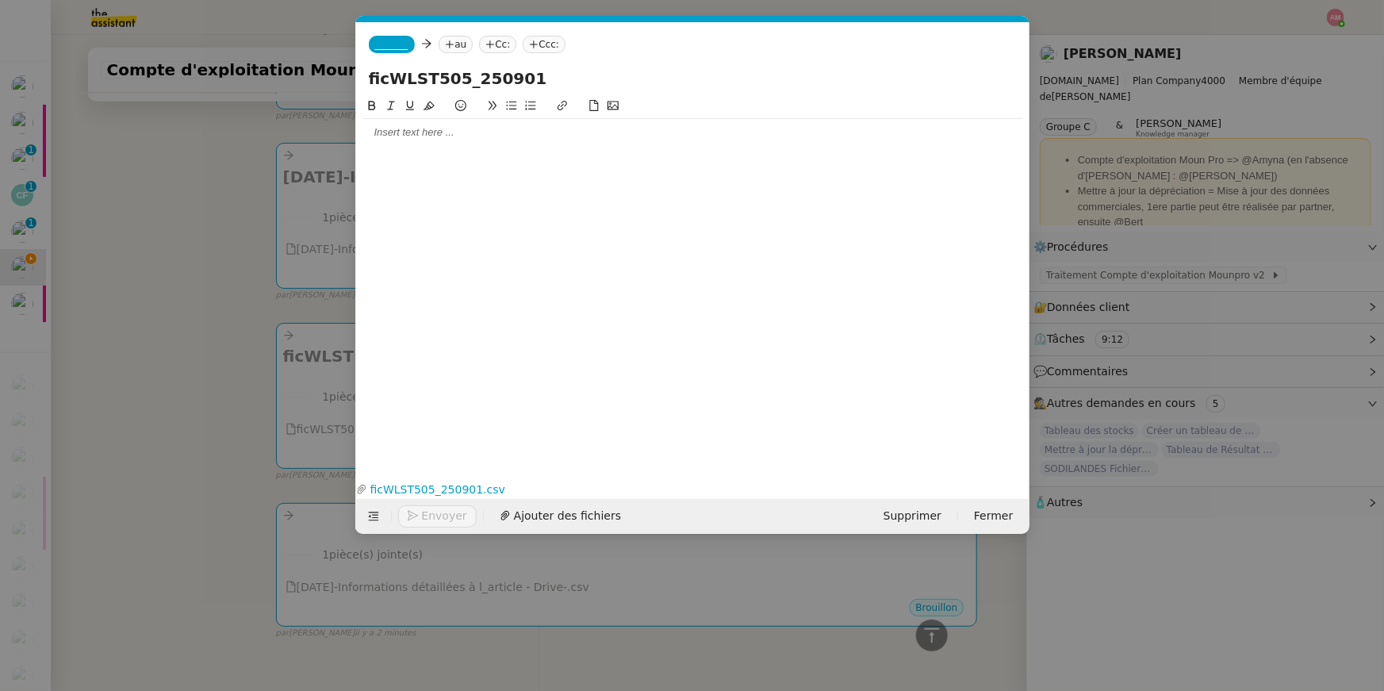
drag, startPoint x: 374, startPoint y: 83, endPoint x: 351, endPoint y: 83, distance: 23.0
click at [356, 83] on div "ficWLST505_250901" at bounding box center [692, 82] width 673 height 30
type input "ficWLST505_250901"
click at [243, 541] on nz-modal-container "Service TA - VOYAGE - PROPOSITION GLOBALE A utiliser dans le cadre de propositi…" at bounding box center [692, 345] width 1384 height 691
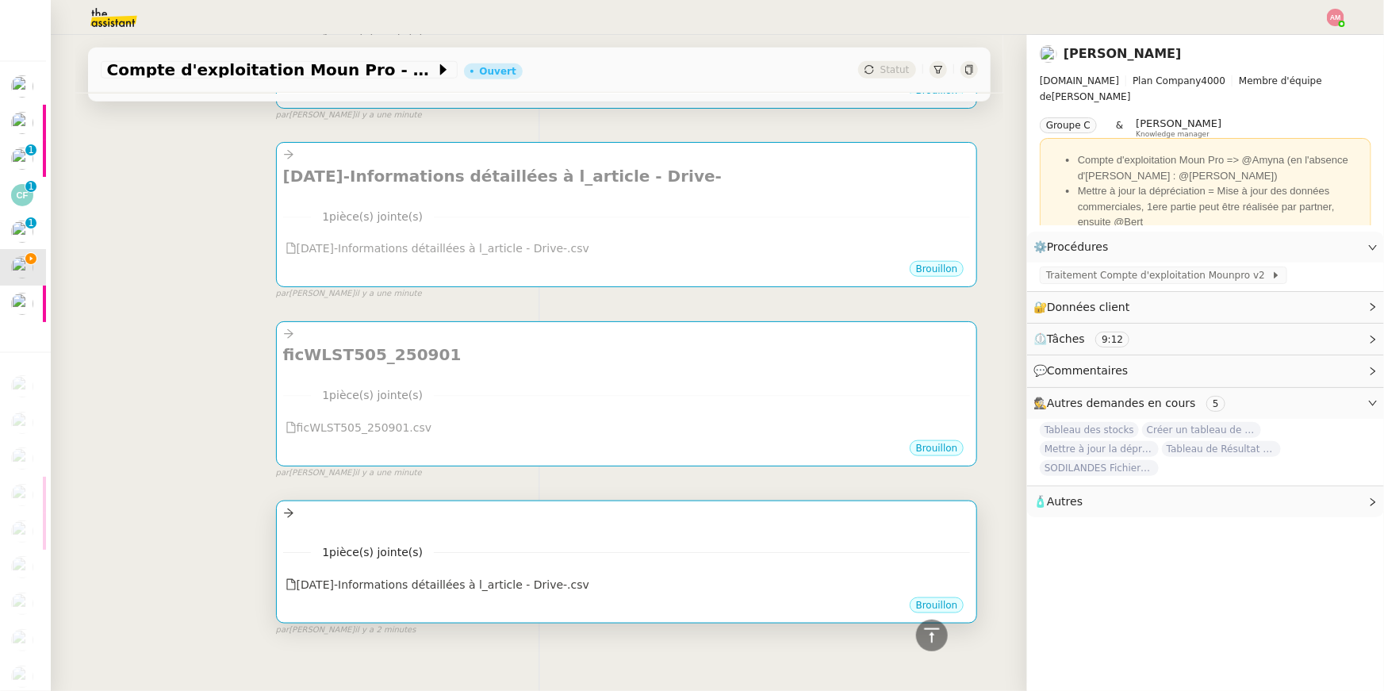
click at [330, 598] on div "Brouillon" at bounding box center [627, 608] width 688 height 24
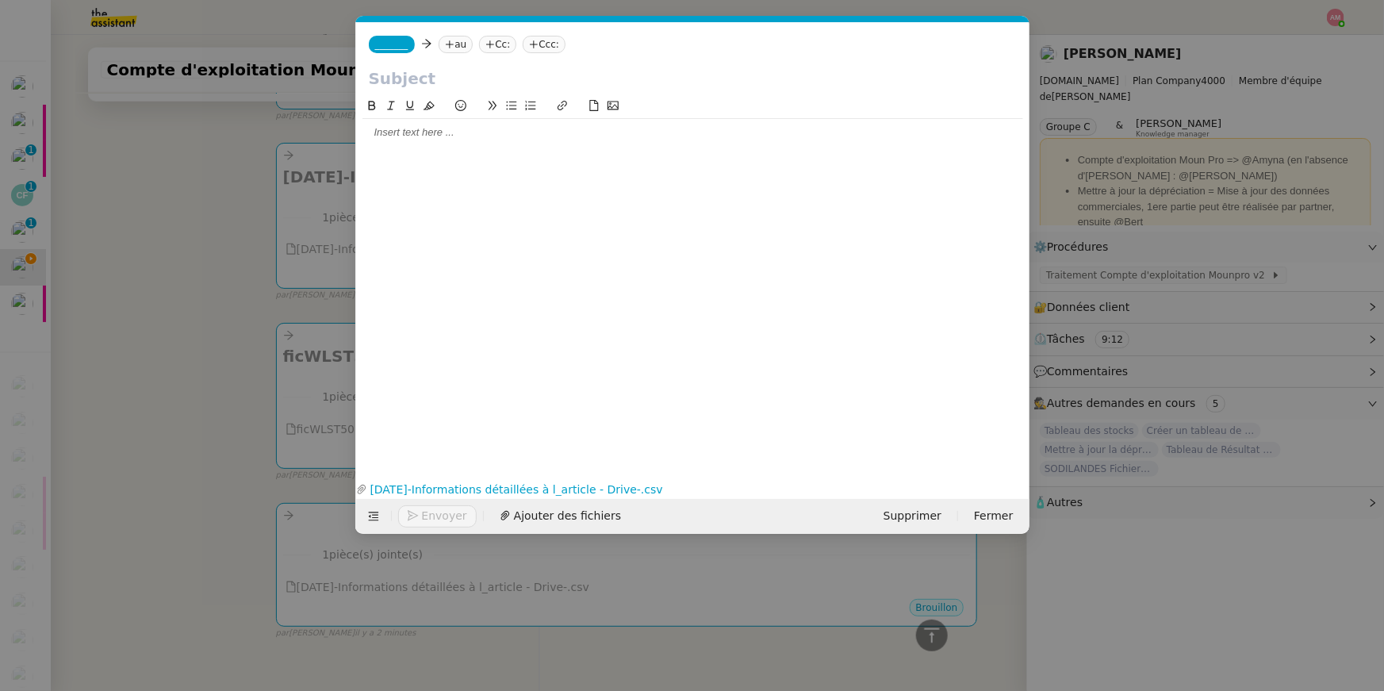
click at [259, 562] on nz-modal-container "Service TA - VOYAGE - PROPOSITION GLOBALE A utiliser dans le cadre de propositi…" at bounding box center [692, 345] width 1384 height 691
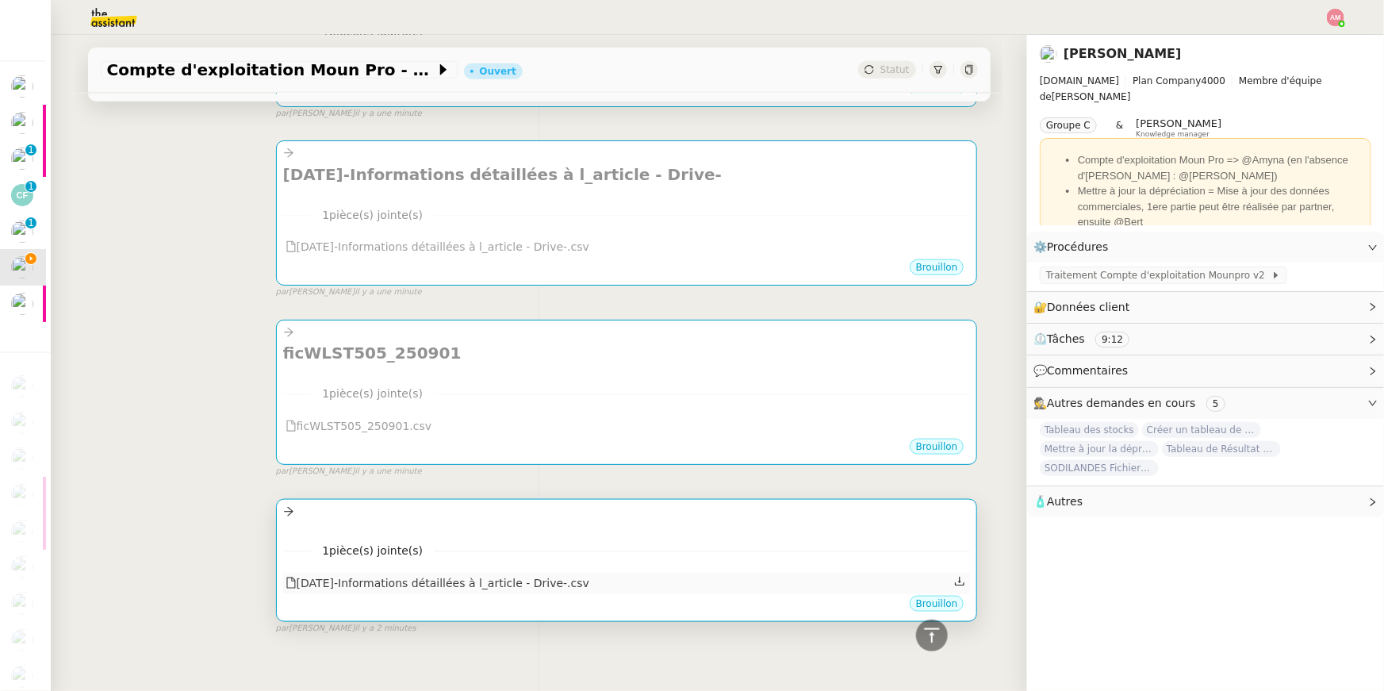
scroll to position [738, 0]
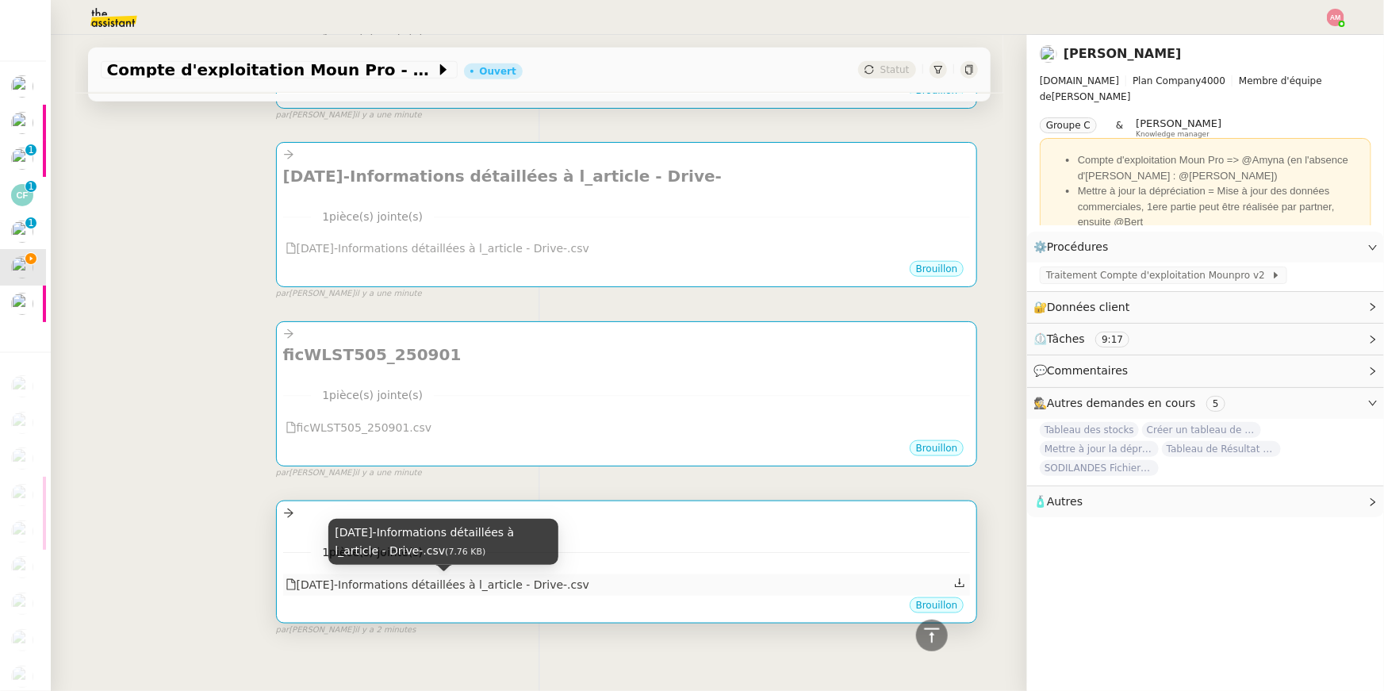
copy div "2025-09-01-Informations détaillées à l_article - Drive-.csv"
drag, startPoint x: 618, startPoint y: 586, endPoint x: 301, endPoint y: 582, distance: 316.5
click at [301, 582] on div "2025-09-01-Informations détaillées à l_article - Drive-.csv" at bounding box center [627, 584] width 688 height 21
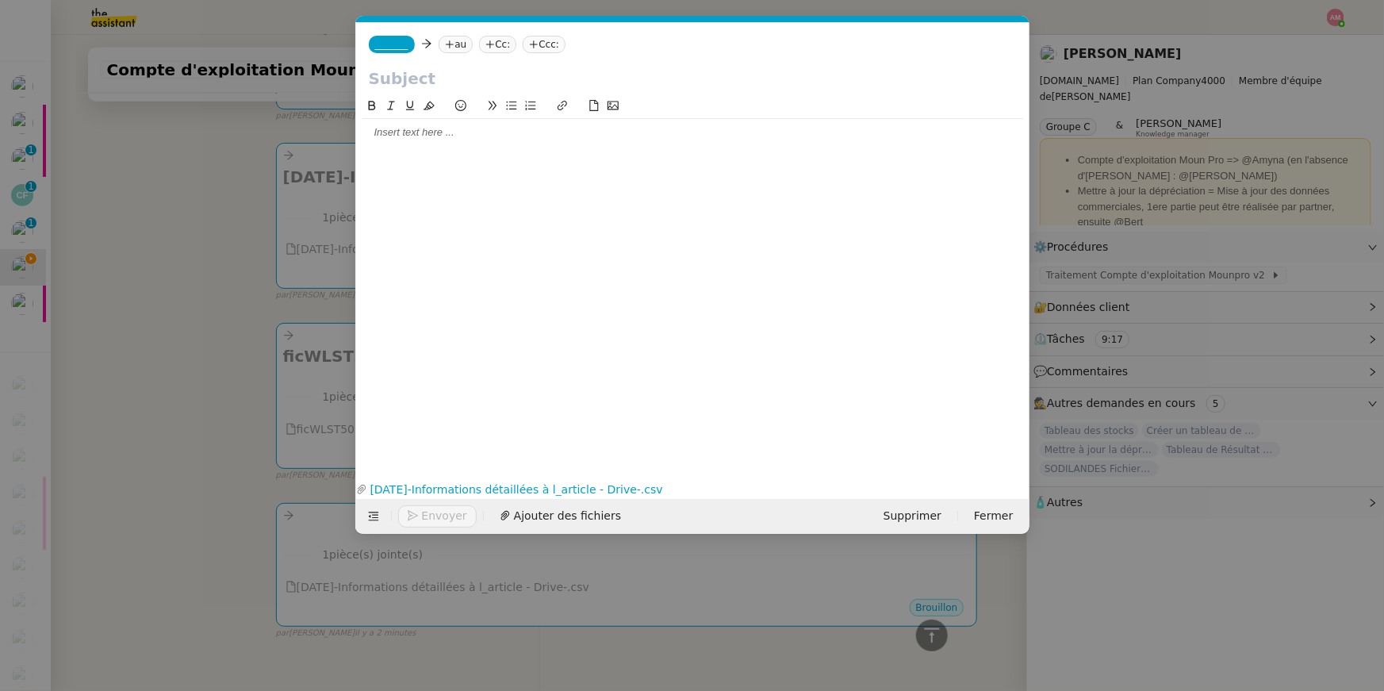
scroll to position [0, 33]
click at [456, 72] on input "text" at bounding box center [693, 79] width 648 height 24
paste input "2025-09-01-Informations détaillées à l_article - Drive-.csv"
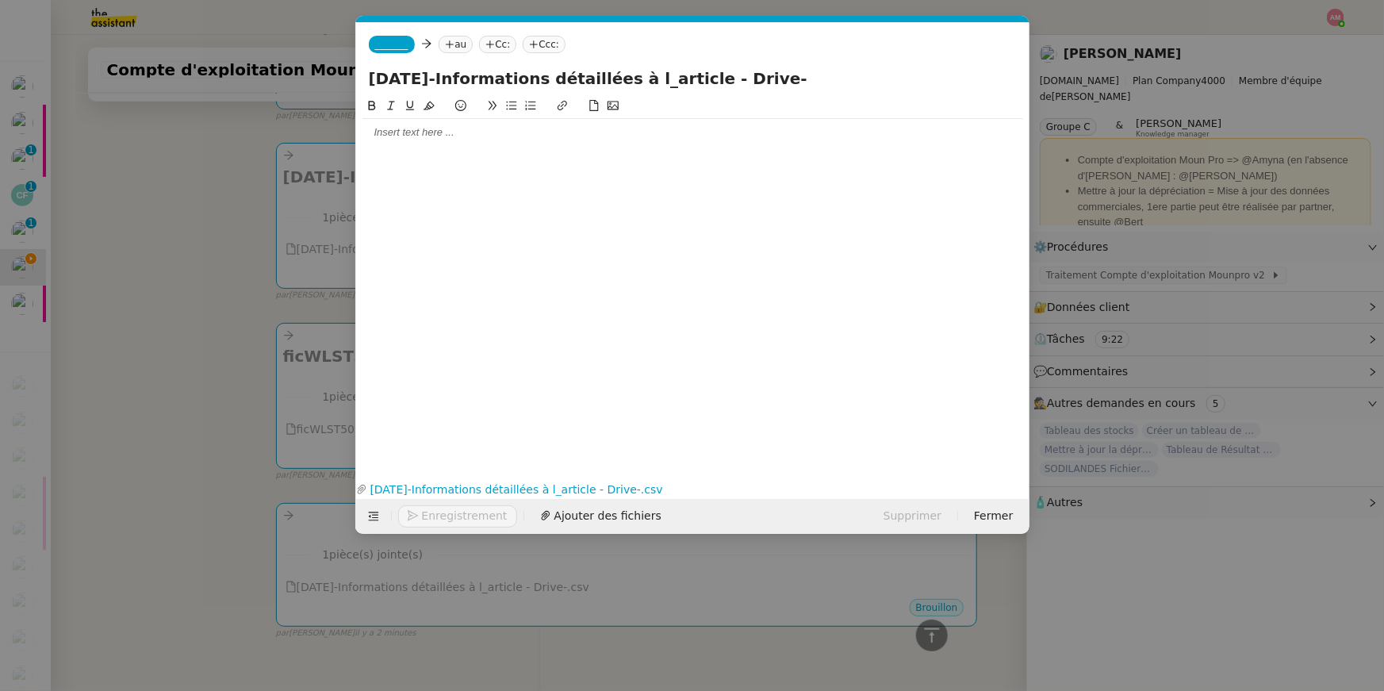
type input "2025-09-01-Informations détaillées à l_article - Drive-"
click at [195, 123] on nz-modal-container "Service TA - VOYAGE - PROPOSITION GLOBALE A utiliser dans le cadre de propositi…" at bounding box center [692, 345] width 1384 height 691
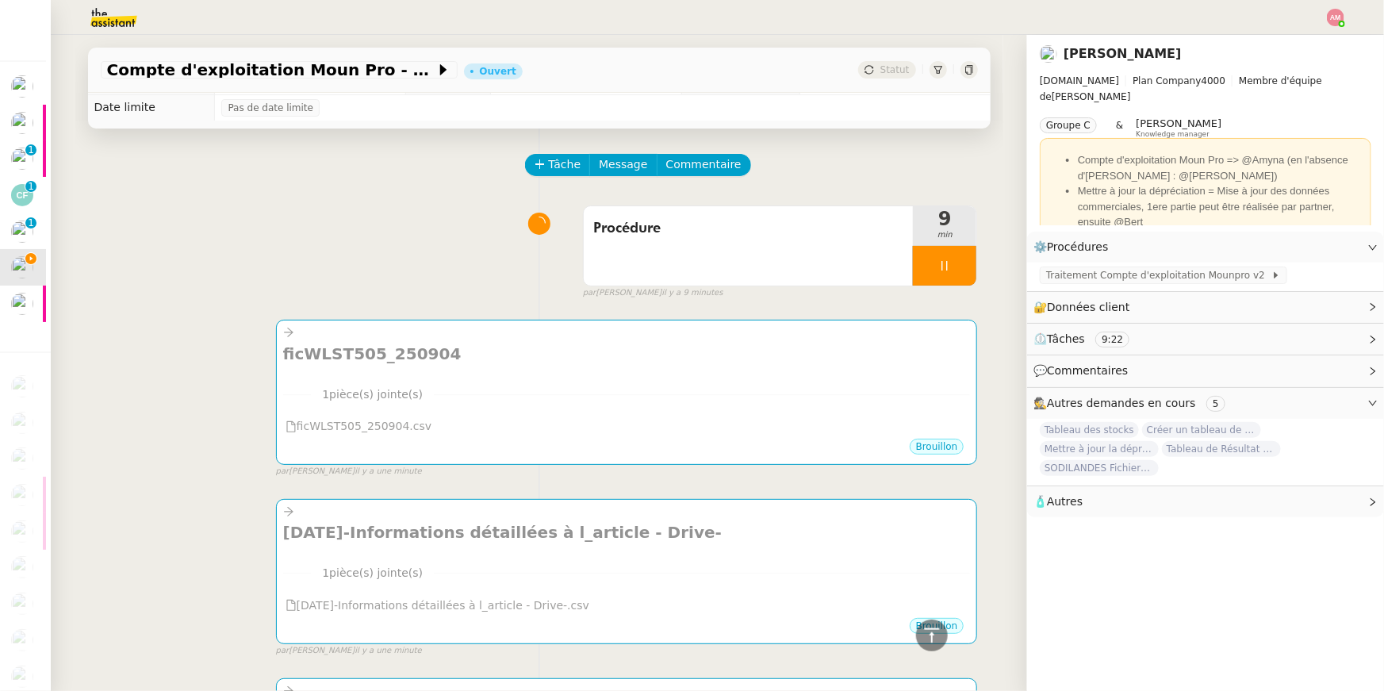
scroll to position [0, 0]
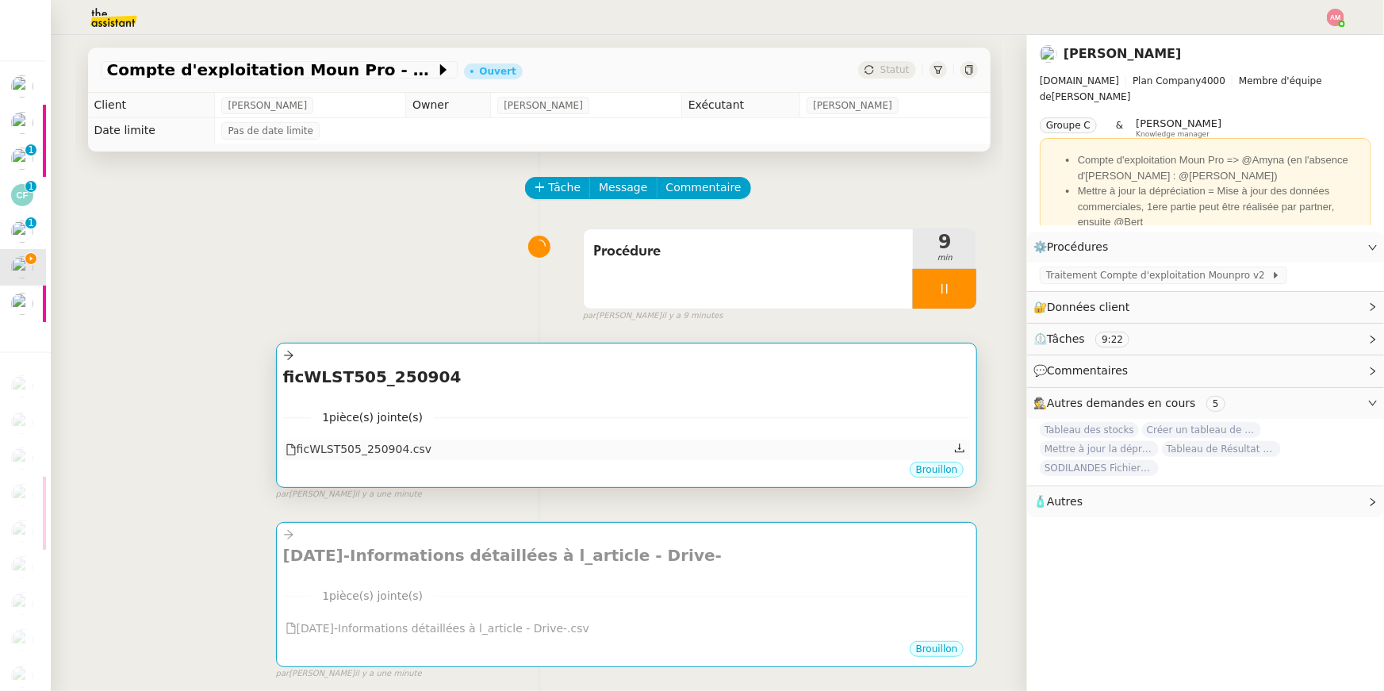
click at [507, 442] on div "ficWLST505_250904.csv" at bounding box center [627, 449] width 688 height 21
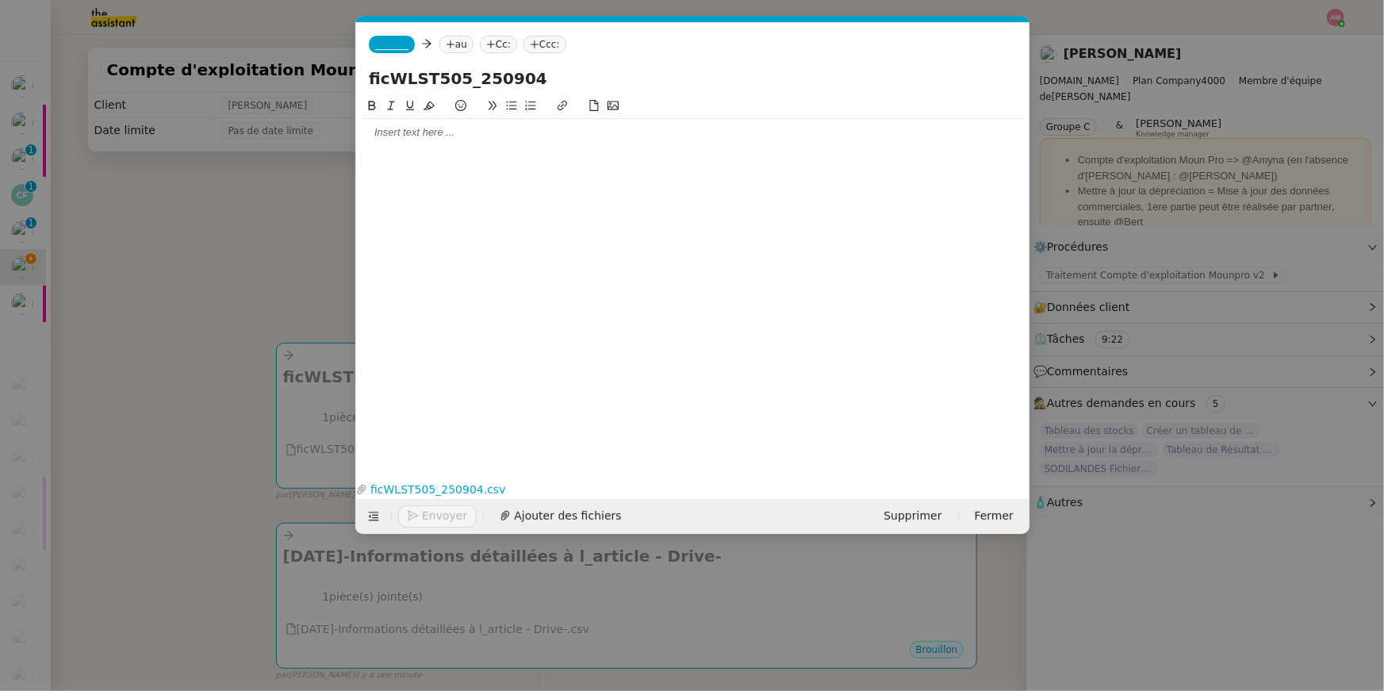
scroll to position [0, 33]
drag, startPoint x: 371, startPoint y: 82, endPoint x: 360, endPoint y: 82, distance: 11.1
click at [360, 82] on div "ficWLST505_250904" at bounding box center [692, 82] width 673 height 30
click at [382, 40] on span "_______" at bounding box center [391, 44] width 33 height 11
click at [392, 65] on span "[PERSON_NAME]" at bounding box center [487, 68] width 225 height 13
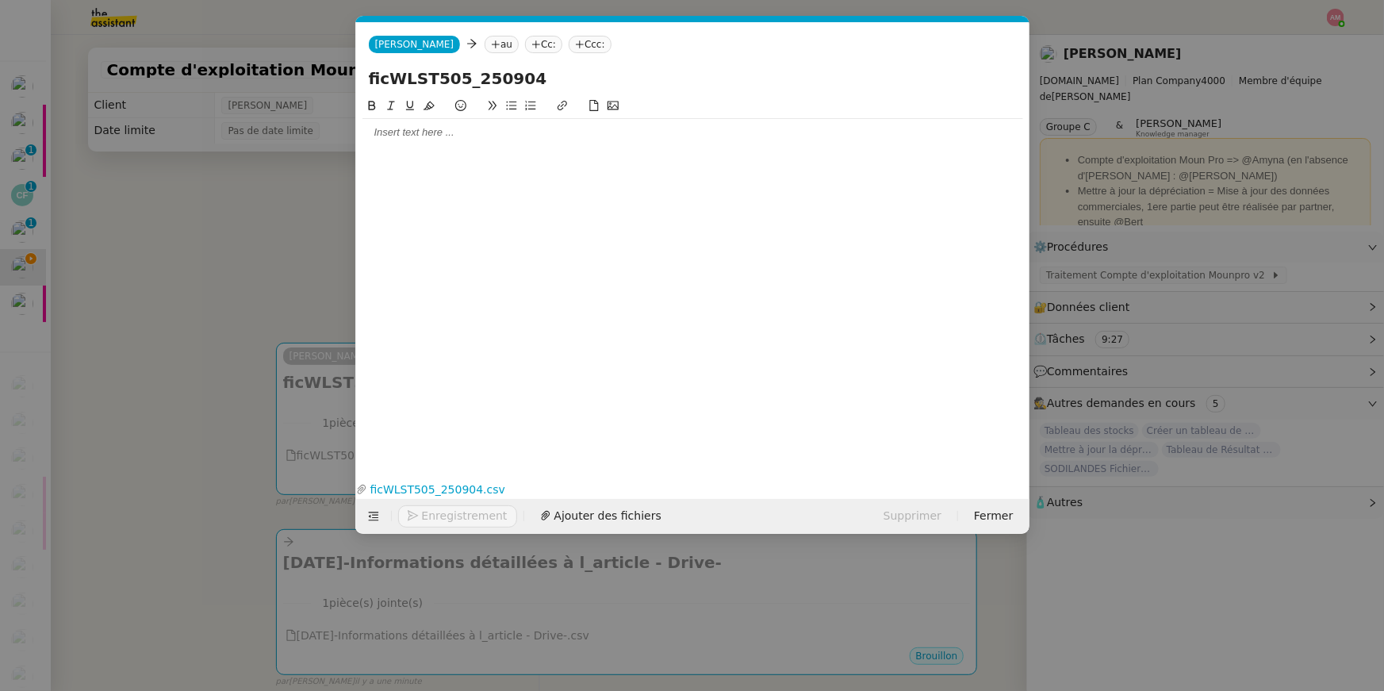
click at [291, 322] on nz-modal-container "Service TA - VOYAGE - PROPOSITION GLOBALE A utiliser dans le cadre de propositi…" at bounding box center [692, 345] width 1384 height 691
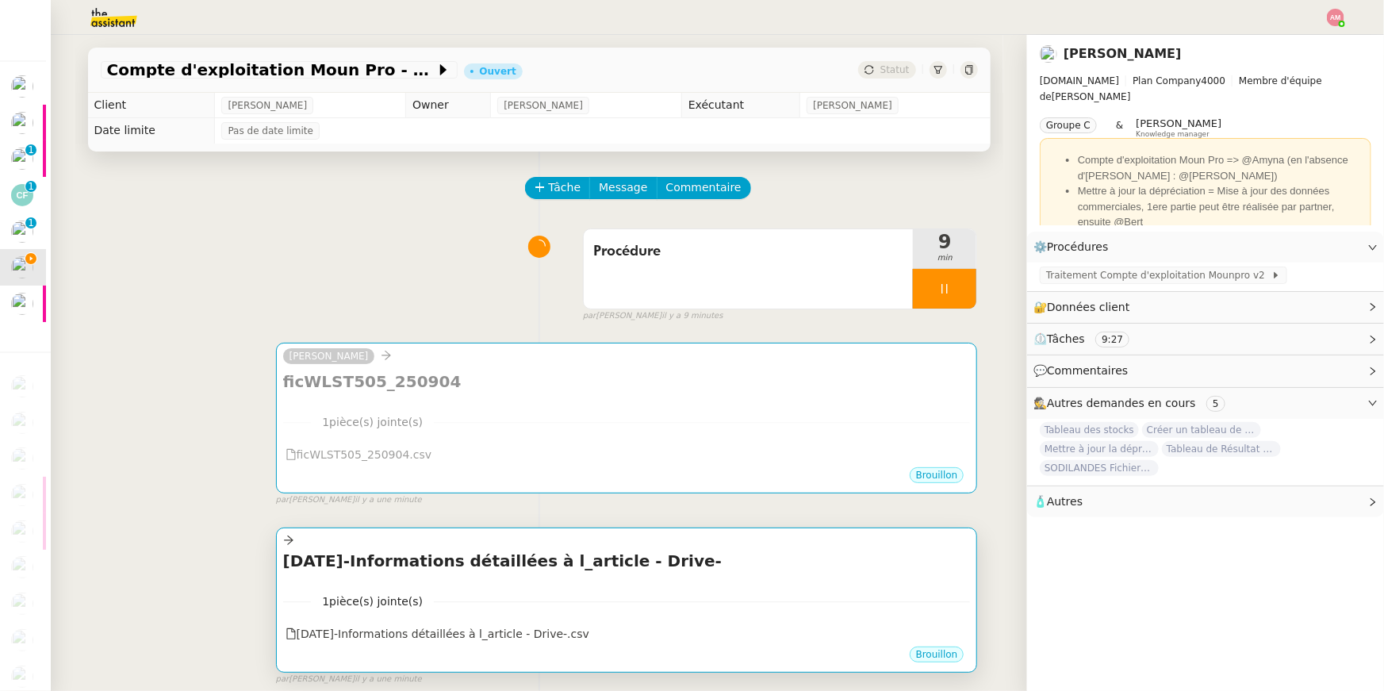
click at [331, 568] on h4 "2025-09-04-Informations détaillées à l_article - Drive-" at bounding box center [627, 561] width 688 height 22
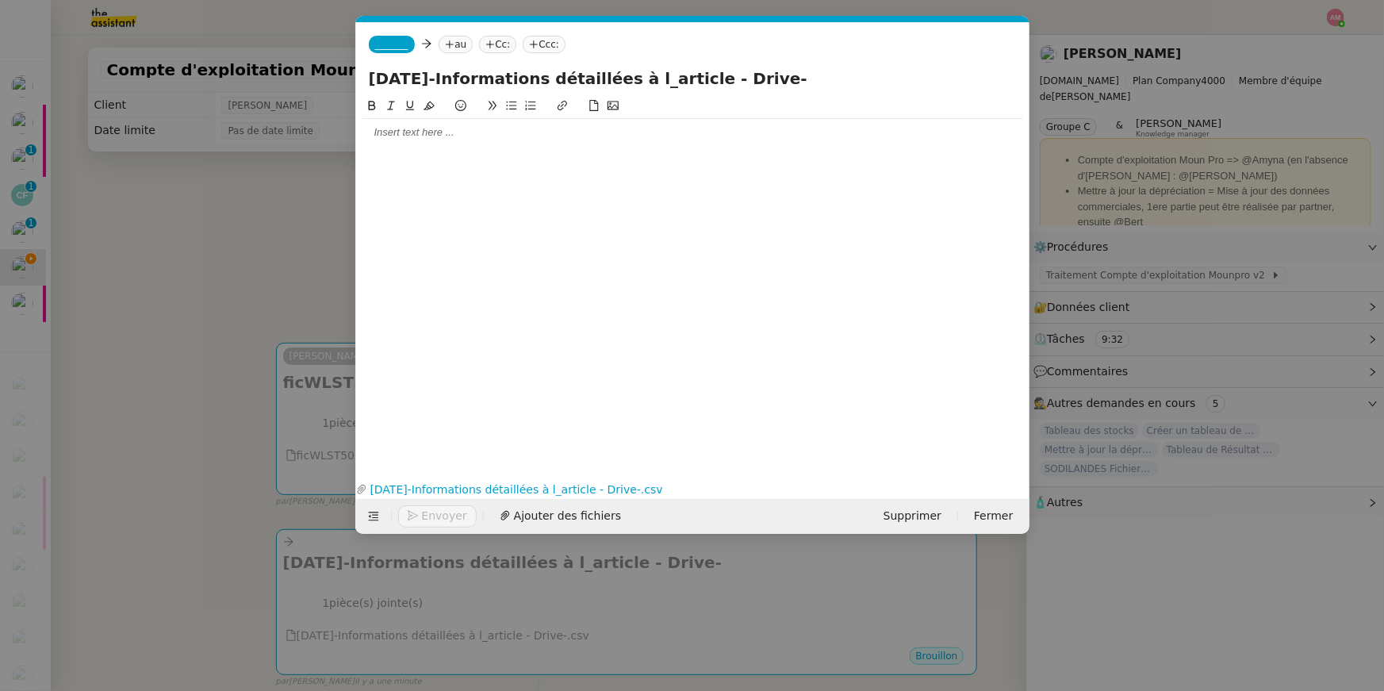
click at [386, 40] on span "_______" at bounding box center [391, 44] width 33 height 11
click at [386, 64] on span "[PERSON_NAME]" at bounding box center [487, 68] width 225 height 13
click at [214, 248] on nz-modal-container "Service TA - VOYAGE - PROPOSITION GLOBALE A utiliser dans le cadre de propositi…" at bounding box center [692, 345] width 1384 height 691
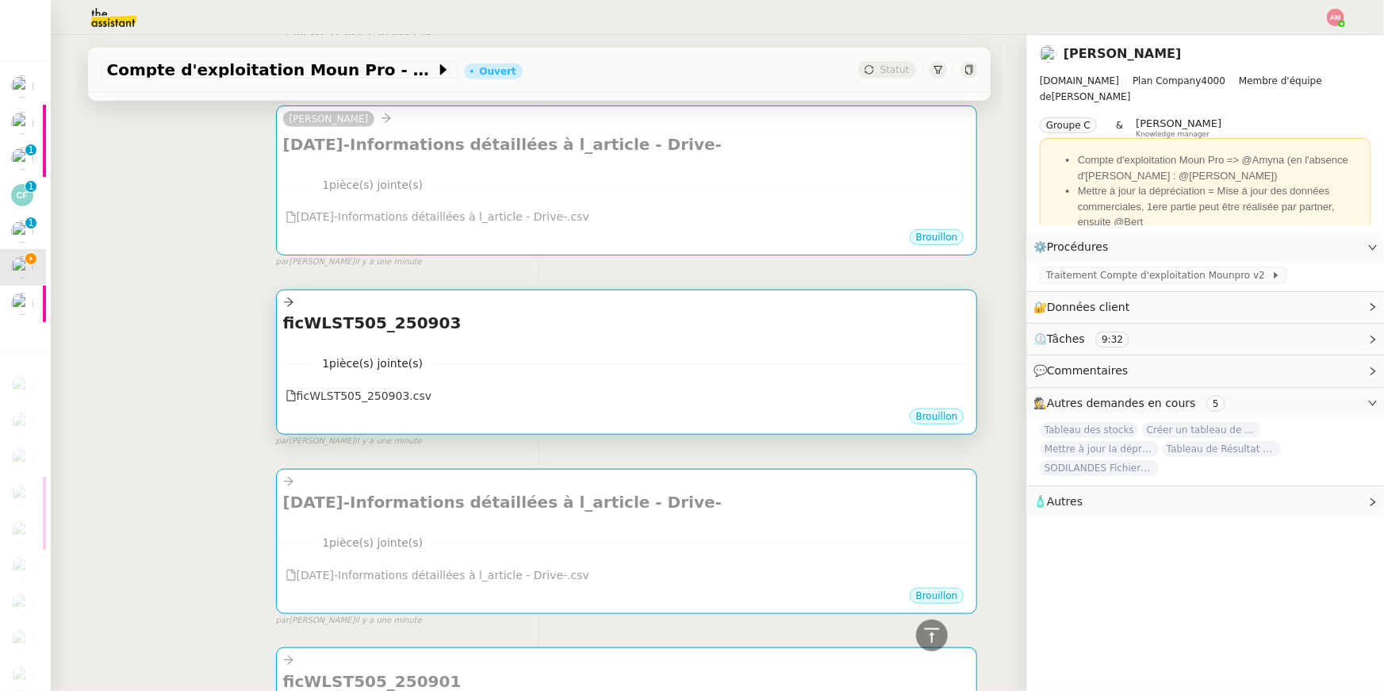
click at [320, 322] on h4 "ficWLST505_250903" at bounding box center [627, 323] width 688 height 22
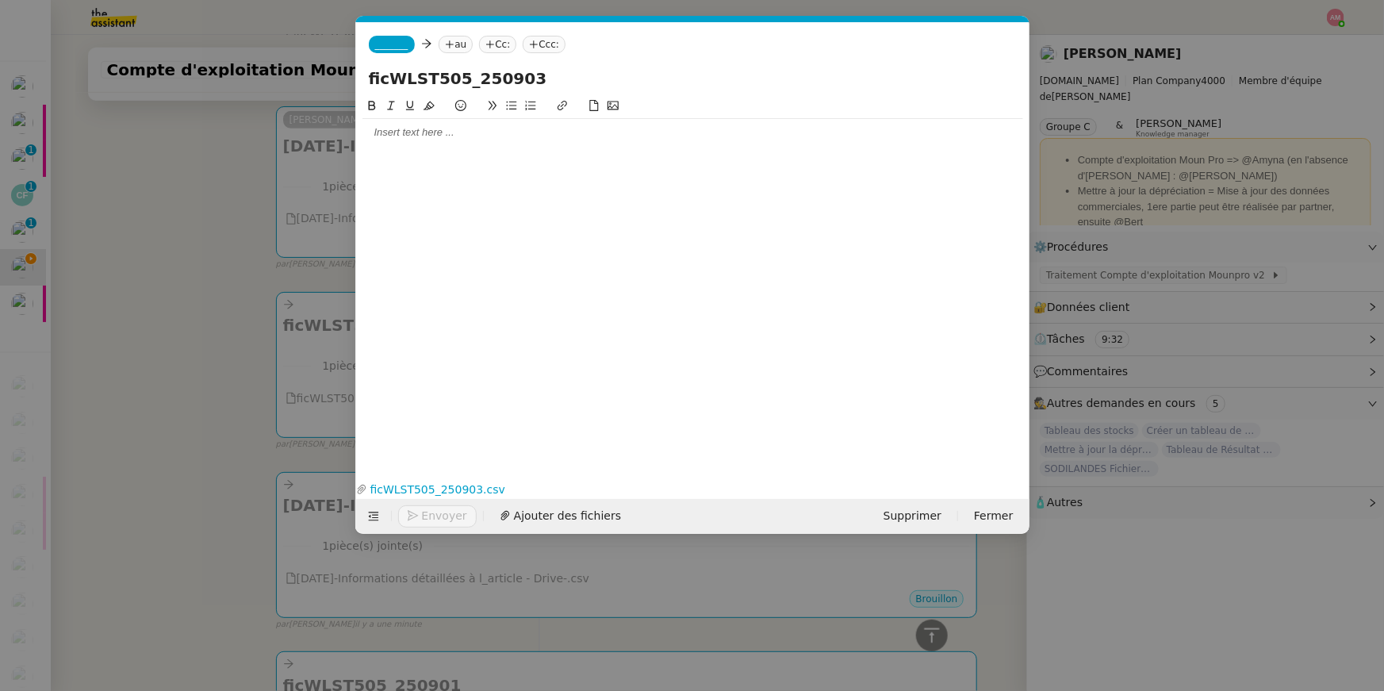
click at [393, 48] on span "_______" at bounding box center [391, 44] width 33 height 11
click at [389, 75] on span "[PERSON_NAME][EMAIL_ADDRESS][DOMAIN_NAME]" at bounding box center [487, 79] width 225 height 9
click at [179, 316] on nz-modal-container "Service TA - VOYAGE - PROPOSITION GLOBALE A utiliser dans le cadre de propositi…" at bounding box center [692, 345] width 1384 height 691
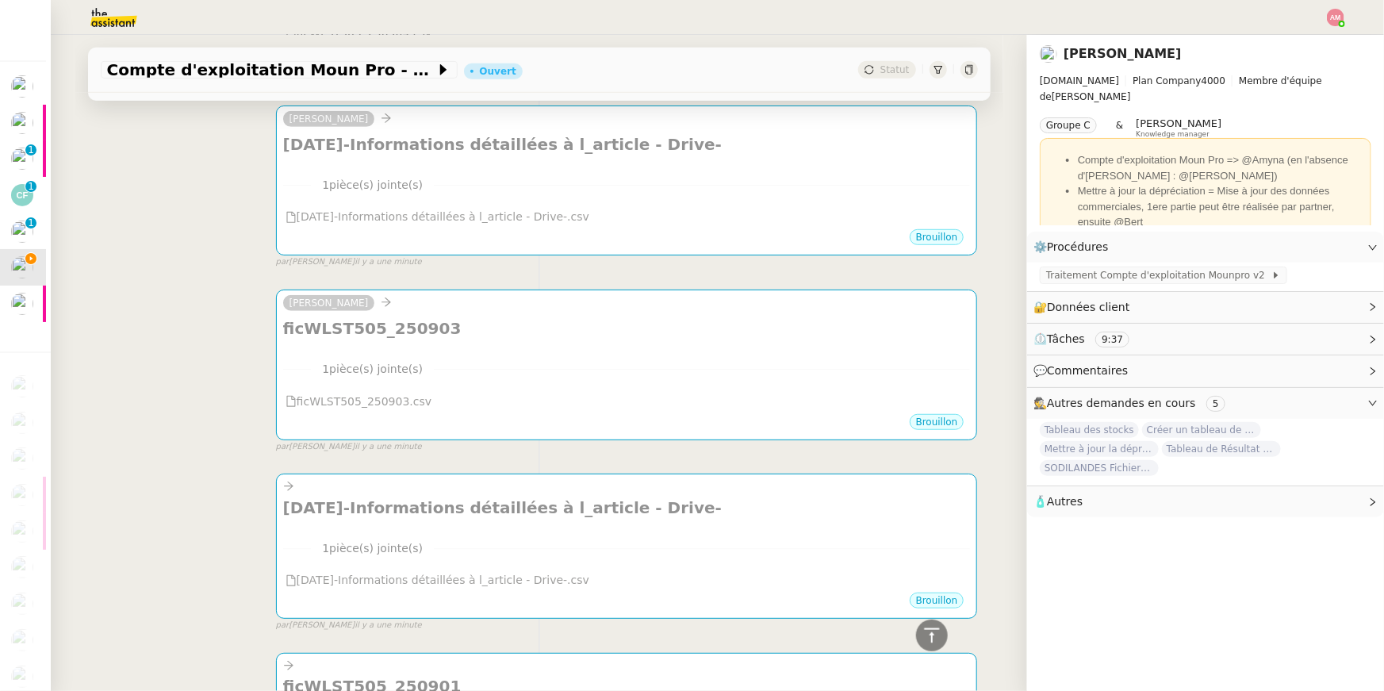
scroll to position [458, 0]
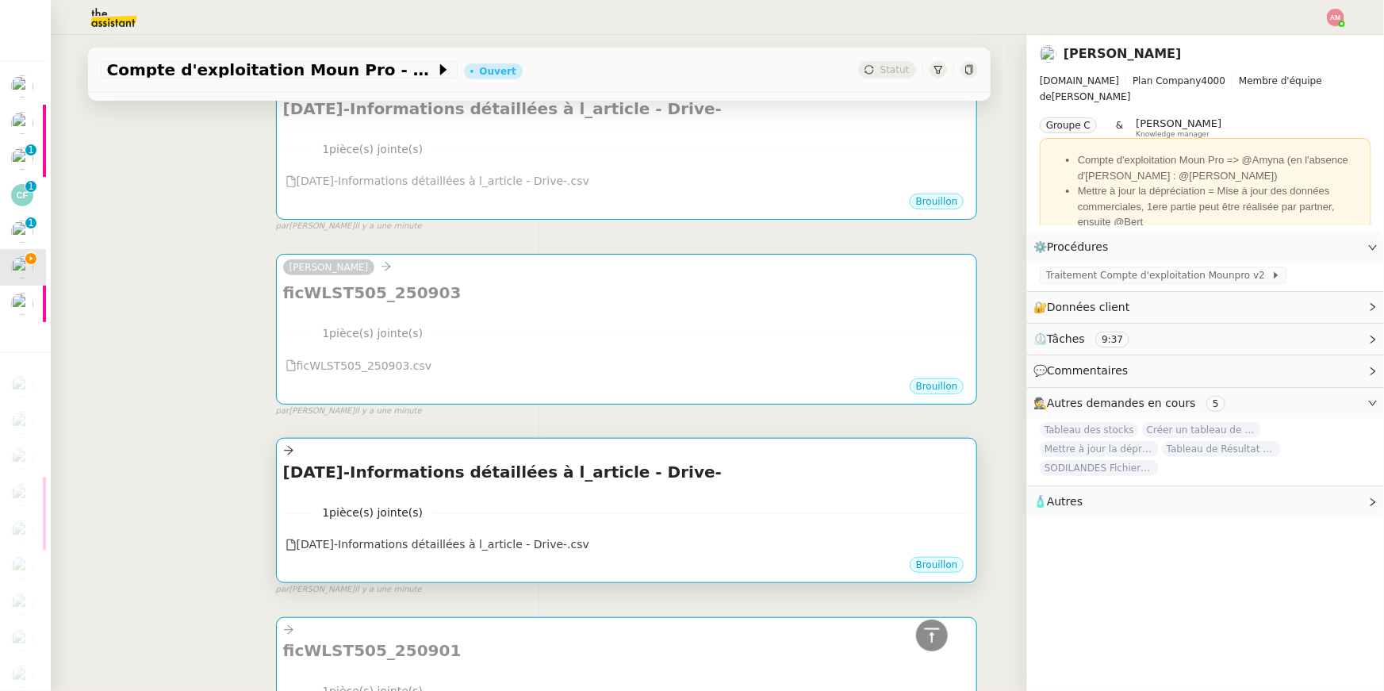
click at [291, 489] on div "2025-09-03-Informations détaillées à l_article - Drive- •••" at bounding box center [627, 476] width 688 height 30
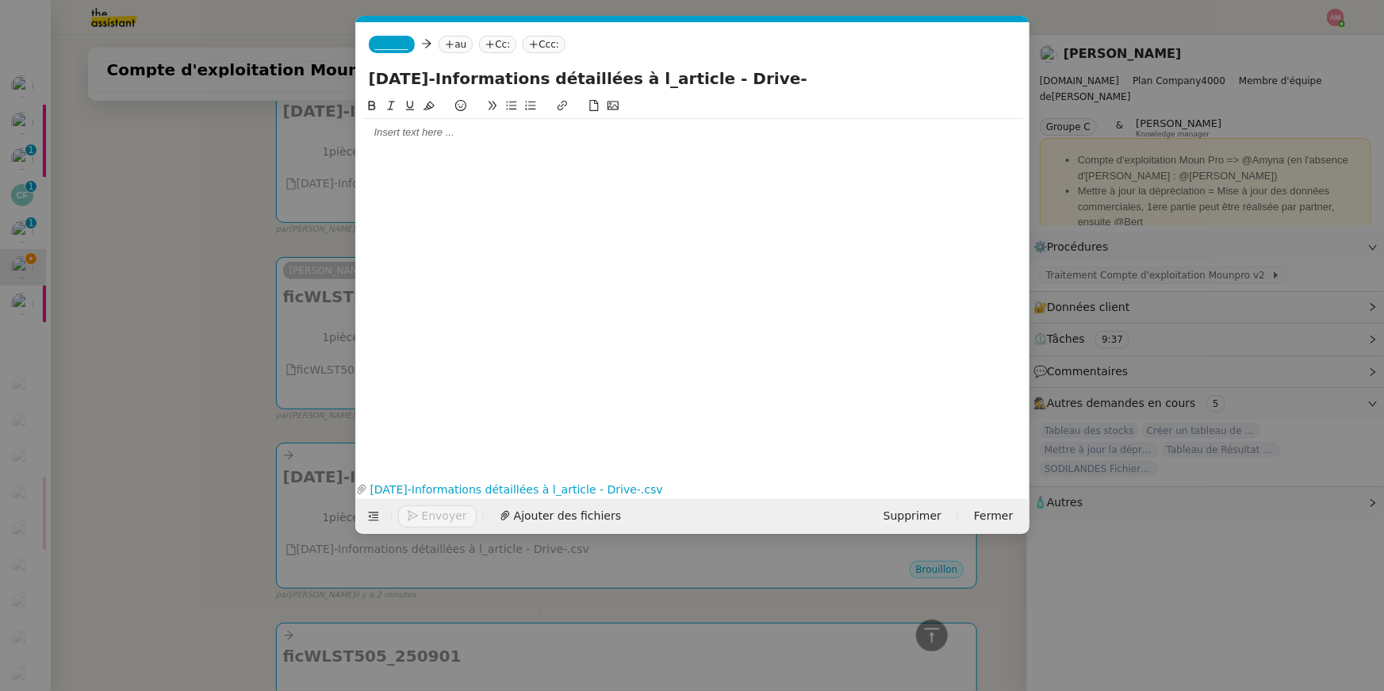
scroll to position [0, 33]
click at [388, 57] on div "_______ au Cc: Ccc:" at bounding box center [692, 44] width 673 height 44
click at [388, 46] on span "_______" at bounding box center [391, 44] width 33 height 11
click at [394, 70] on span "[PERSON_NAME]" at bounding box center [487, 68] width 225 height 13
click at [232, 232] on nz-modal-container "Service TA - VOYAGE - PROPOSITION GLOBALE A utiliser dans le cadre de propositi…" at bounding box center [692, 345] width 1384 height 691
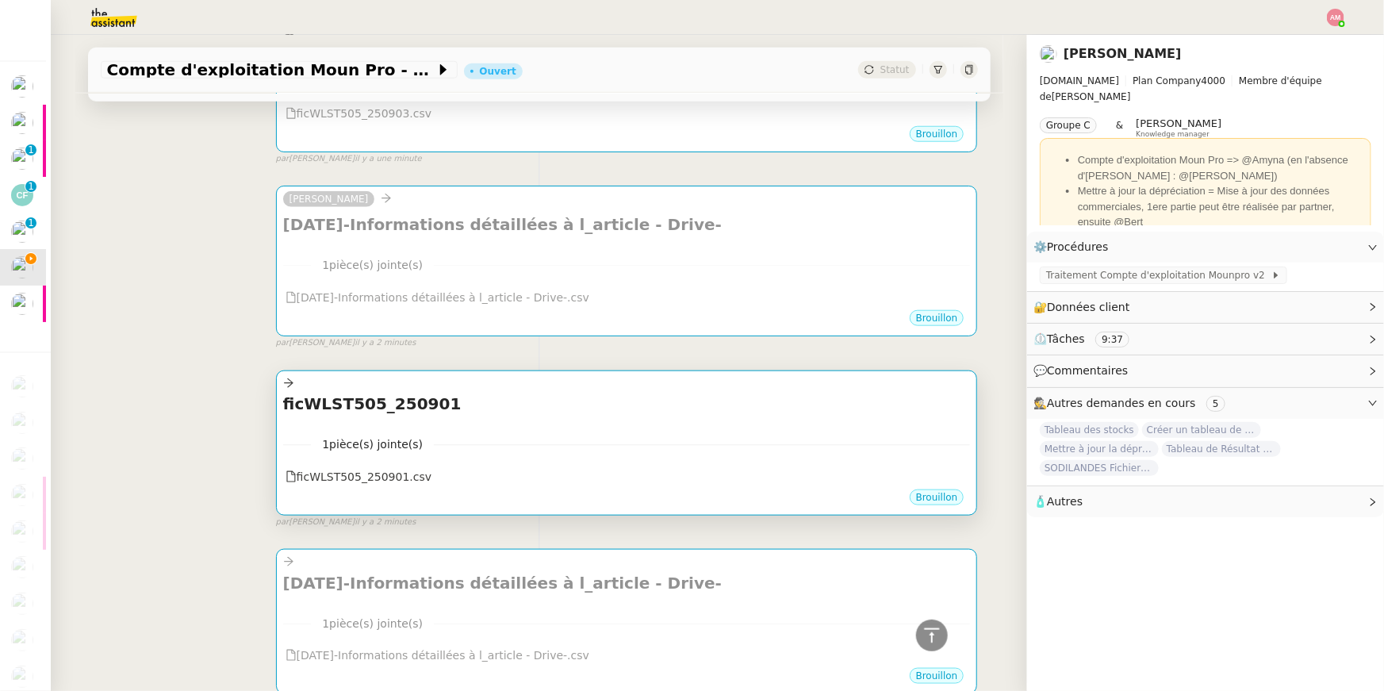
click at [322, 388] on div at bounding box center [627, 383] width 688 height 18
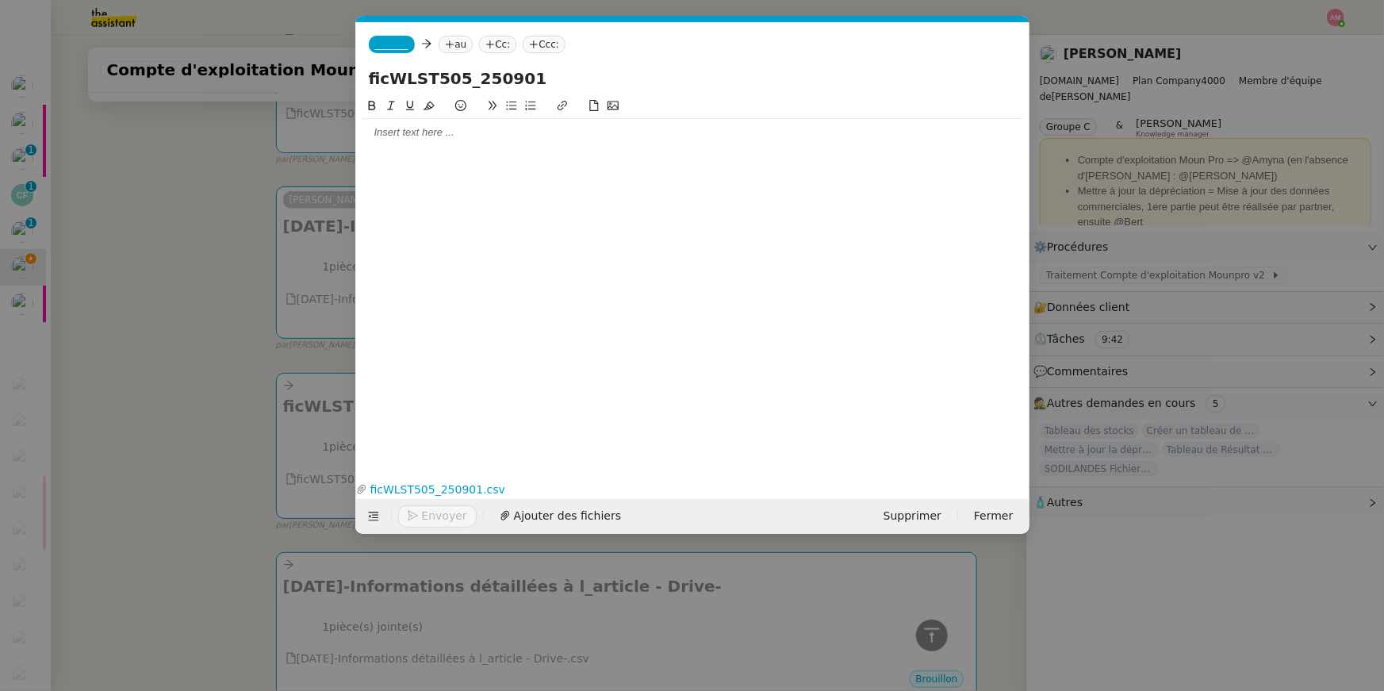
click at [392, 32] on div "_______ au Cc: Ccc:" at bounding box center [692, 44] width 673 height 44
click at [393, 40] on span "_______" at bounding box center [391, 44] width 33 height 11
click at [396, 63] on span "[PERSON_NAME]" at bounding box center [487, 68] width 225 height 13
click at [213, 358] on nz-modal-container "Service TA - VOYAGE - PROPOSITION GLOBALE A utiliser dans le cadre de propositi…" at bounding box center [692, 345] width 1384 height 691
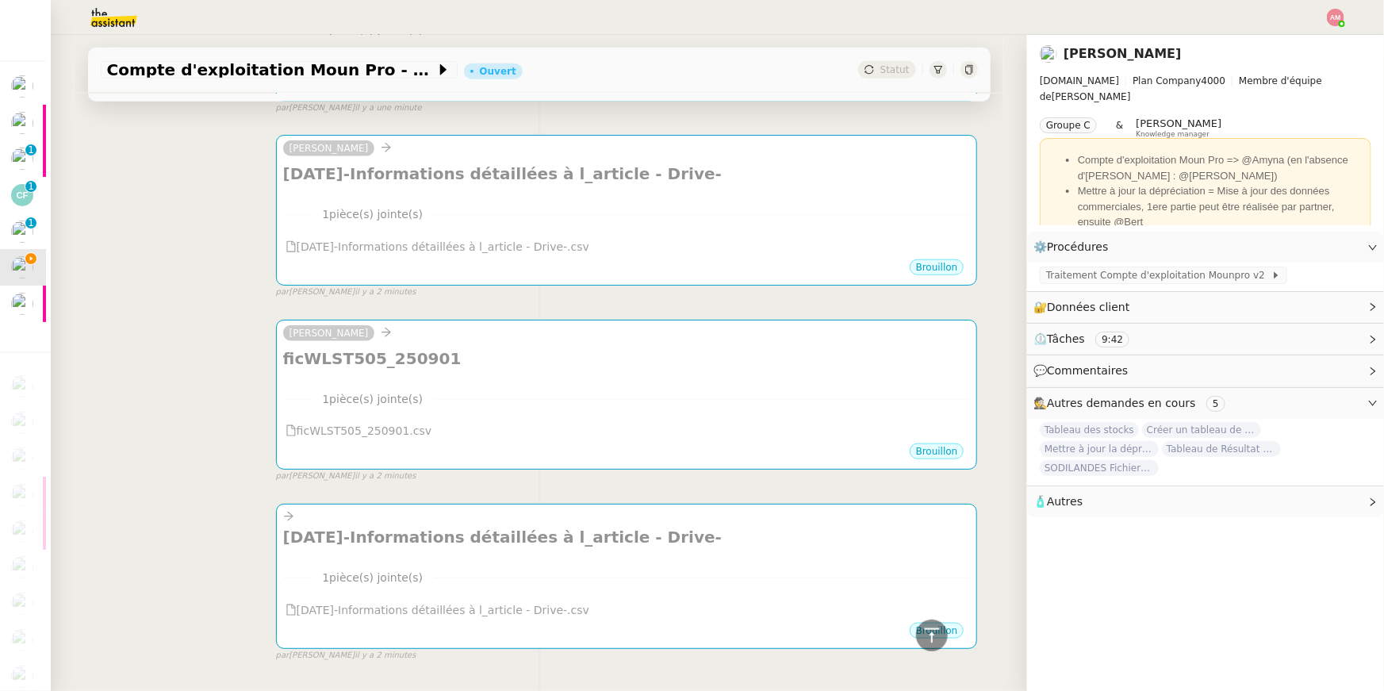
scroll to position [811, 0]
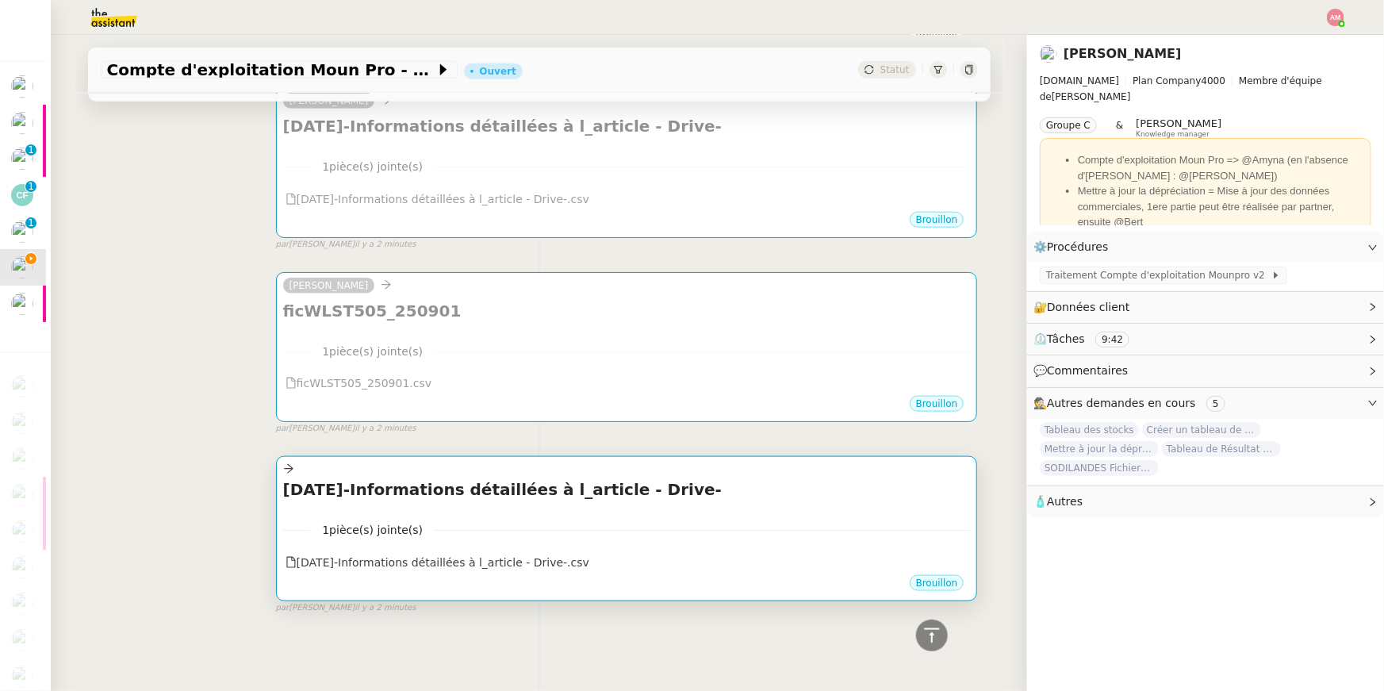
click at [294, 473] on span at bounding box center [297, 468] width 7 height 13
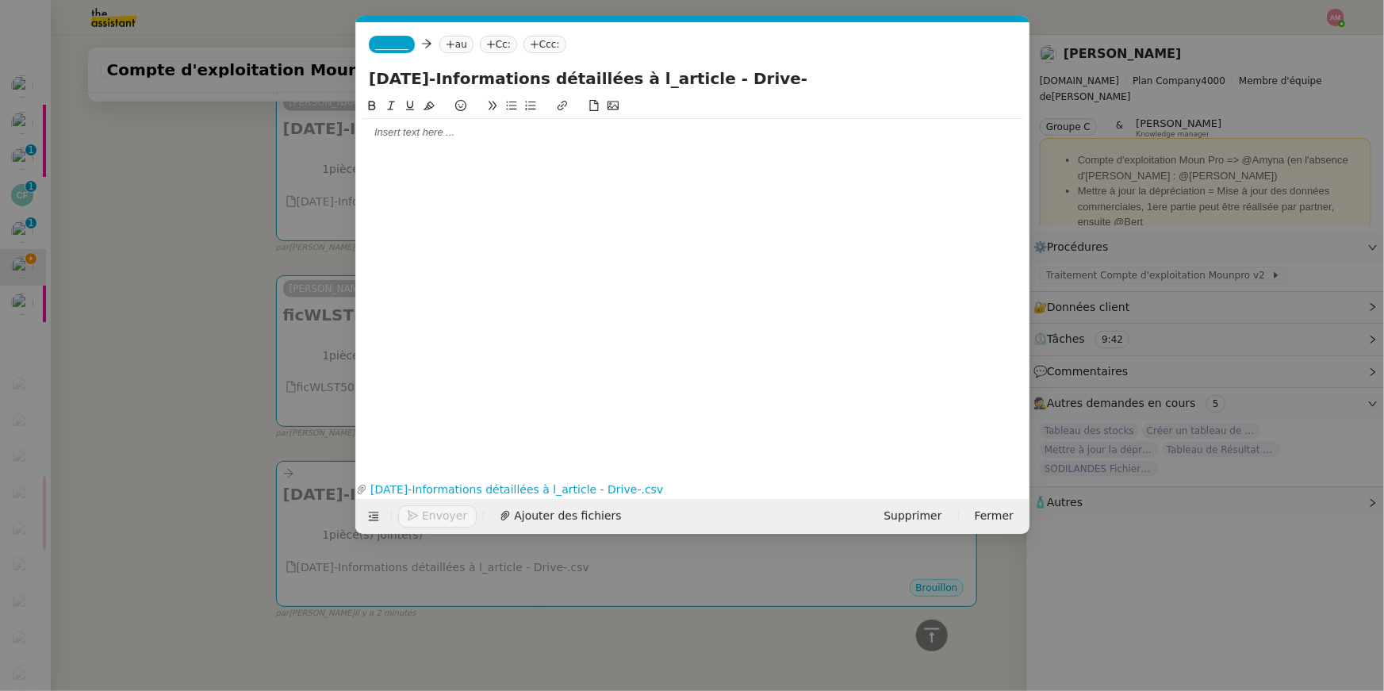
scroll to position [0, 33]
click at [397, 48] on span "_______" at bounding box center [391, 44] width 33 height 11
click at [399, 65] on span "[PERSON_NAME]" at bounding box center [487, 68] width 225 height 13
click at [1199, 353] on nz-modal-container "Service TA - VOYAGE - PROPOSITION GLOBALE A utiliser dans le cadre de propositi…" at bounding box center [692, 345] width 1384 height 691
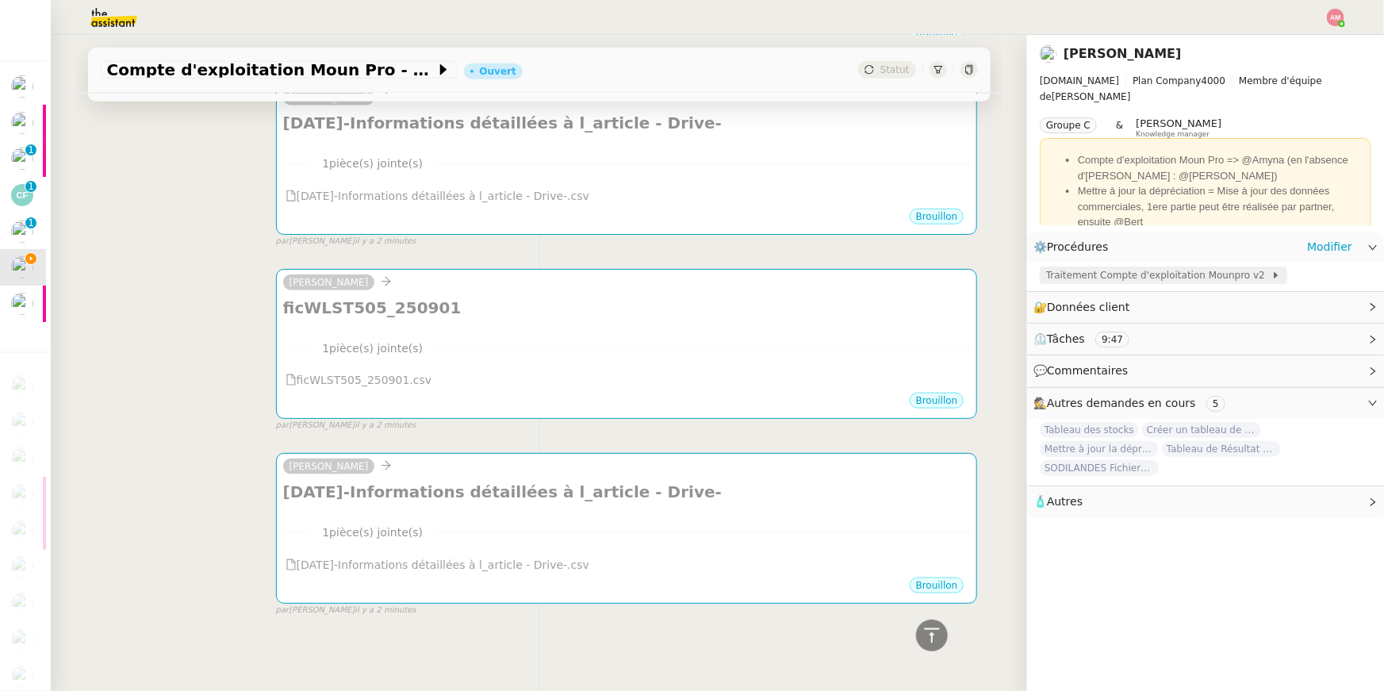
click at [1152, 274] on span "Traitement Compte d'exploitation Mounpro v2" at bounding box center [1158, 275] width 225 height 16
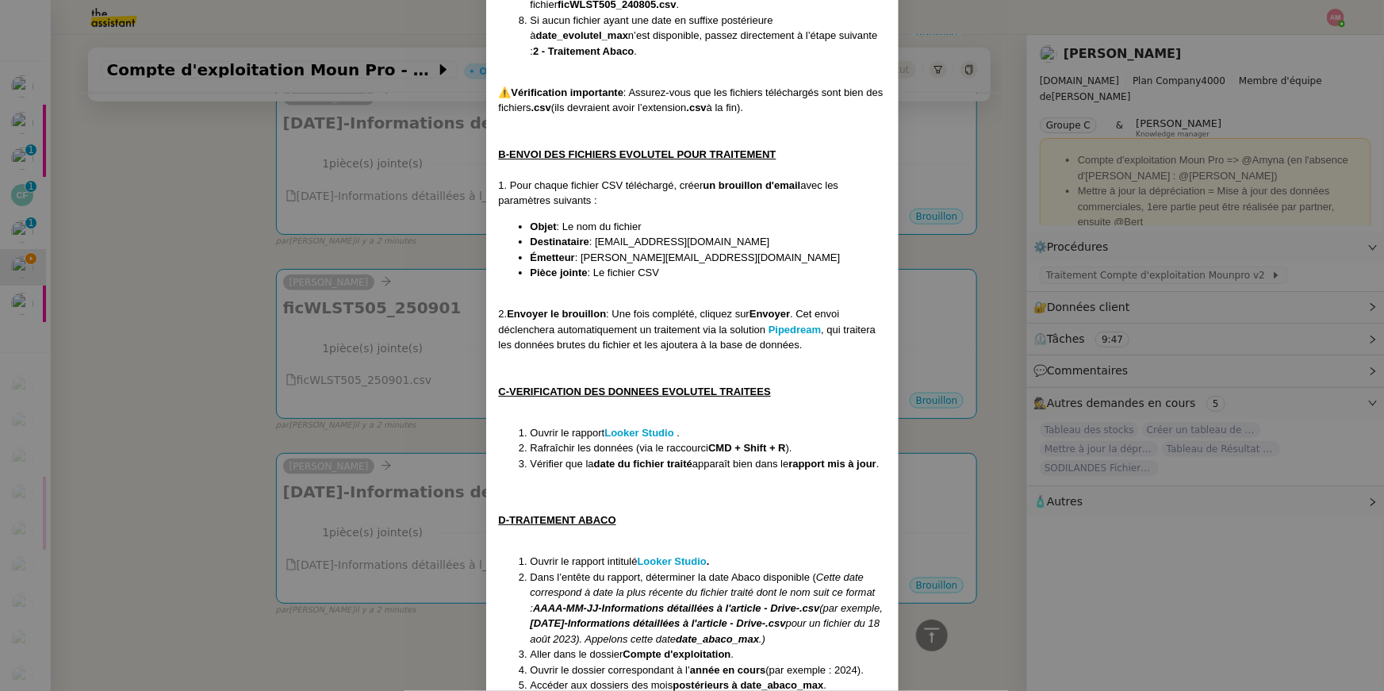
scroll to position [699, 0]
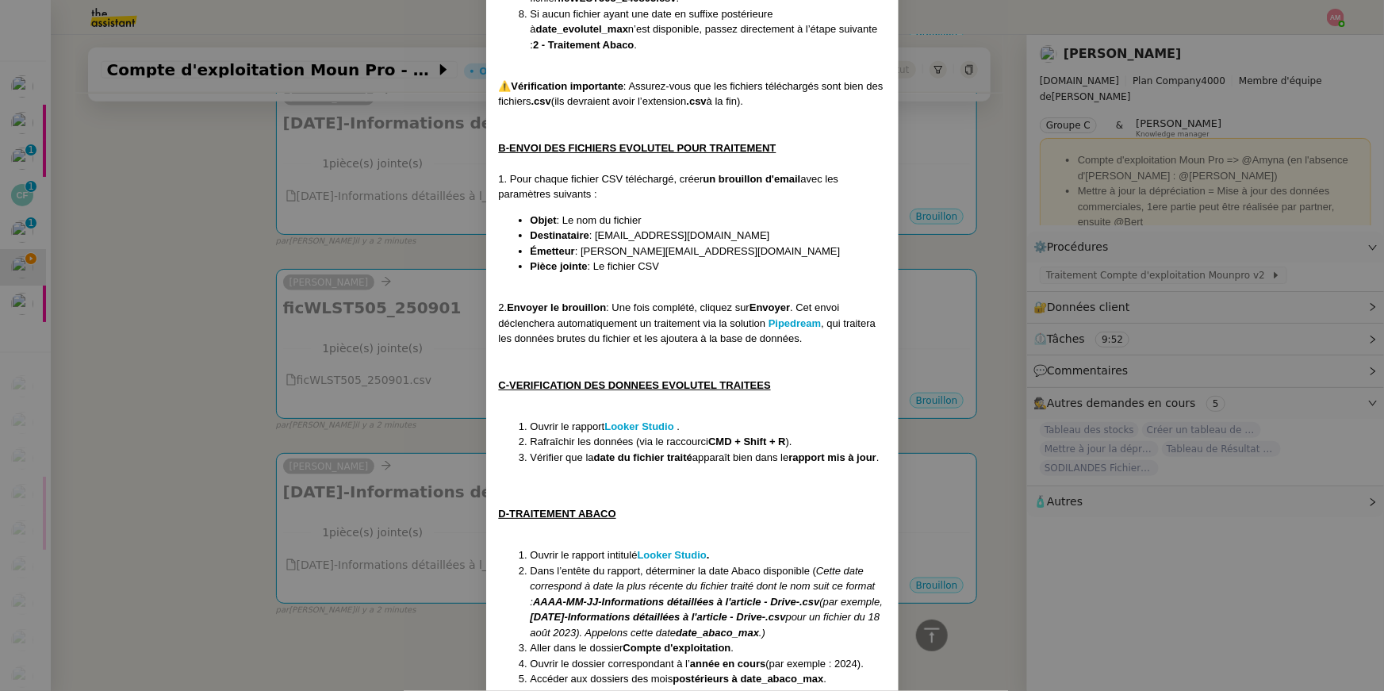
drag, startPoint x: 604, startPoint y: 231, endPoint x: 757, endPoint y: 240, distance: 152.5
click at [757, 240] on li "Destinataire : ems5bqiusm64w37@upload.pipedream.net" at bounding box center [708, 236] width 355 height 16
drag, startPoint x: 799, startPoint y: 236, endPoint x: 596, endPoint y: 233, distance: 202.2
click at [596, 233] on li "Destinataire : ems5bqiusm64w37@upload.pipedream.net" at bounding box center [708, 236] width 355 height 16
copy span "ems5bqiusm64w37@upload.pipedream.net"
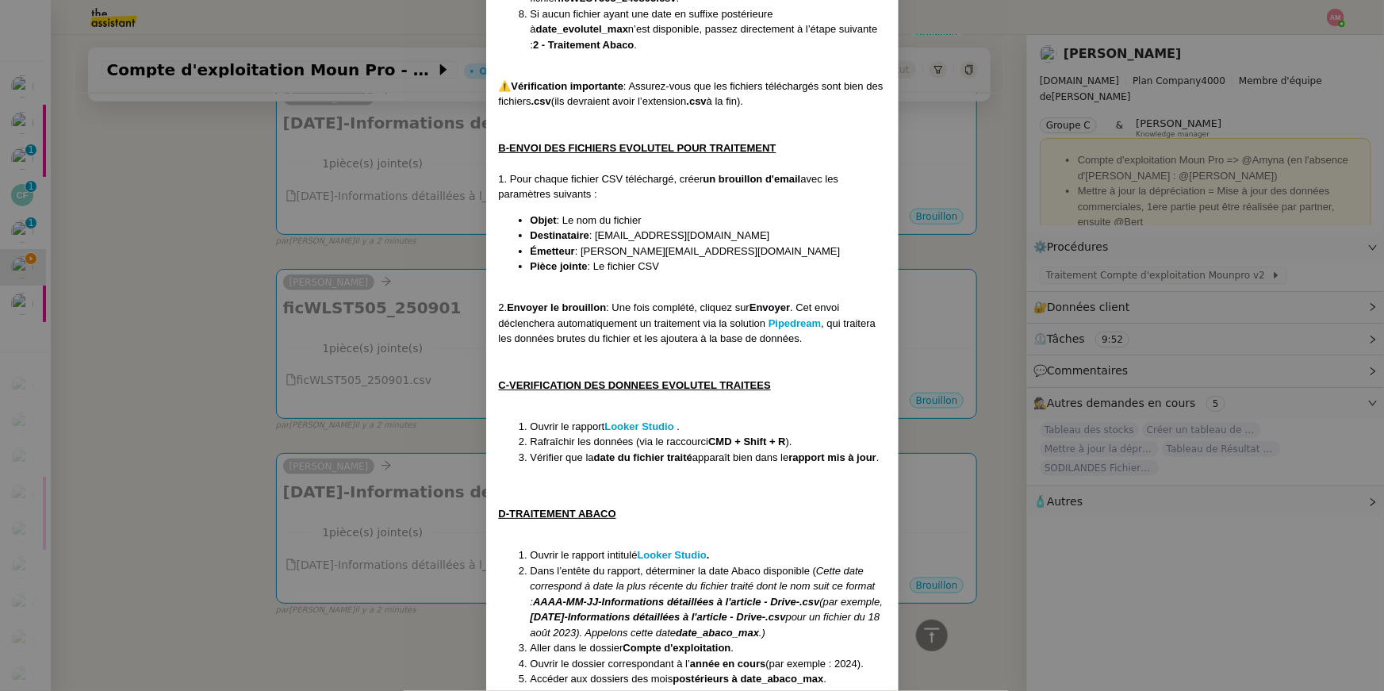
click at [436, 318] on nz-modal-container "Contexte : Le MounPro est un espace dédié aux professionnels (restaurateurs, or…" at bounding box center [692, 345] width 1384 height 691
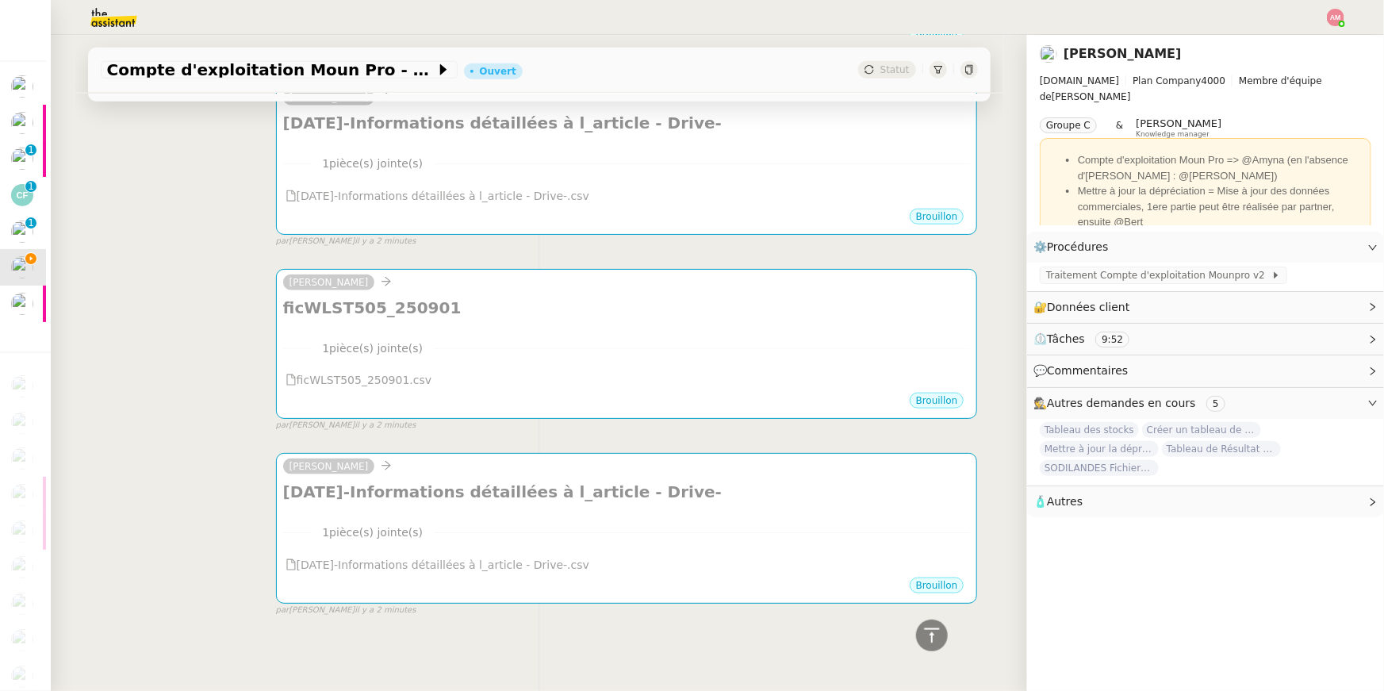
click at [445, 315] on h4 "ficWLST505_250901" at bounding box center [627, 308] width 688 height 22
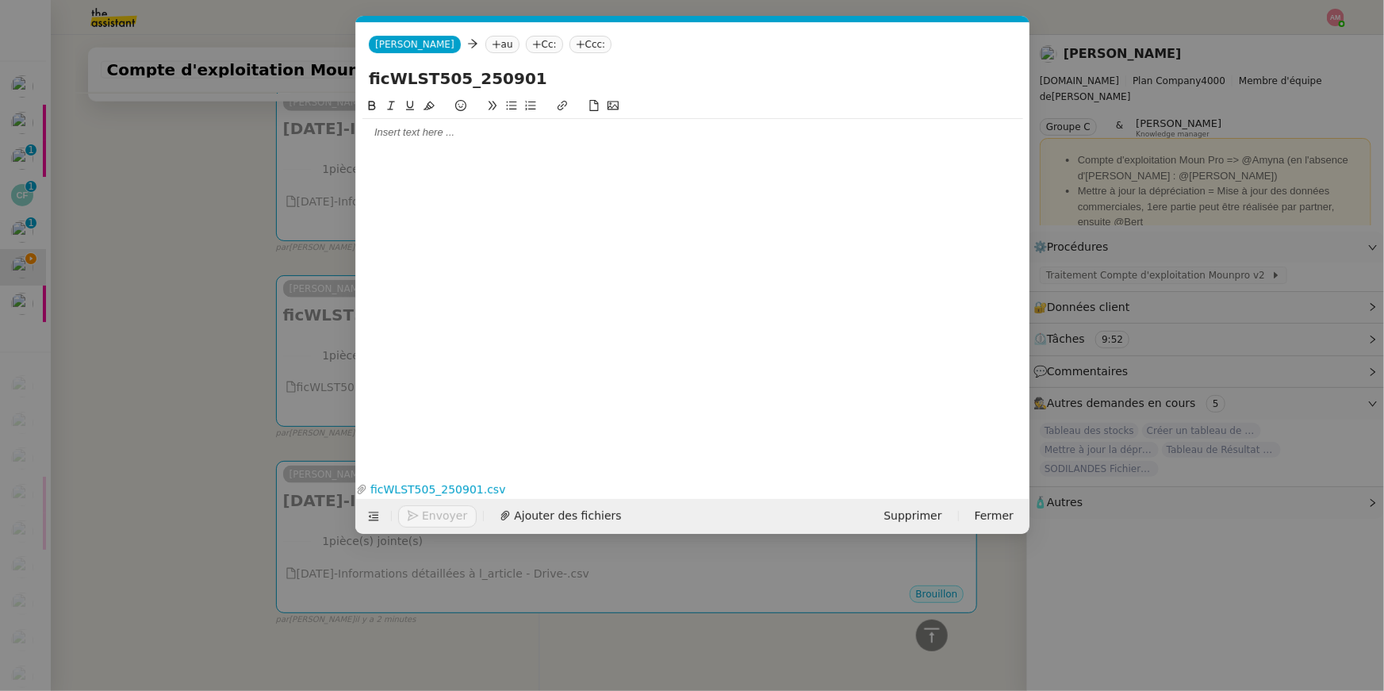
scroll to position [0, 33]
click at [485, 38] on nz-tag "au" at bounding box center [502, 44] width 34 height 17
paste input "ems5bqiusm64w37@upload.pipedream.net"
type input "ems5bqiusm64w37@upload.pipedream.net"
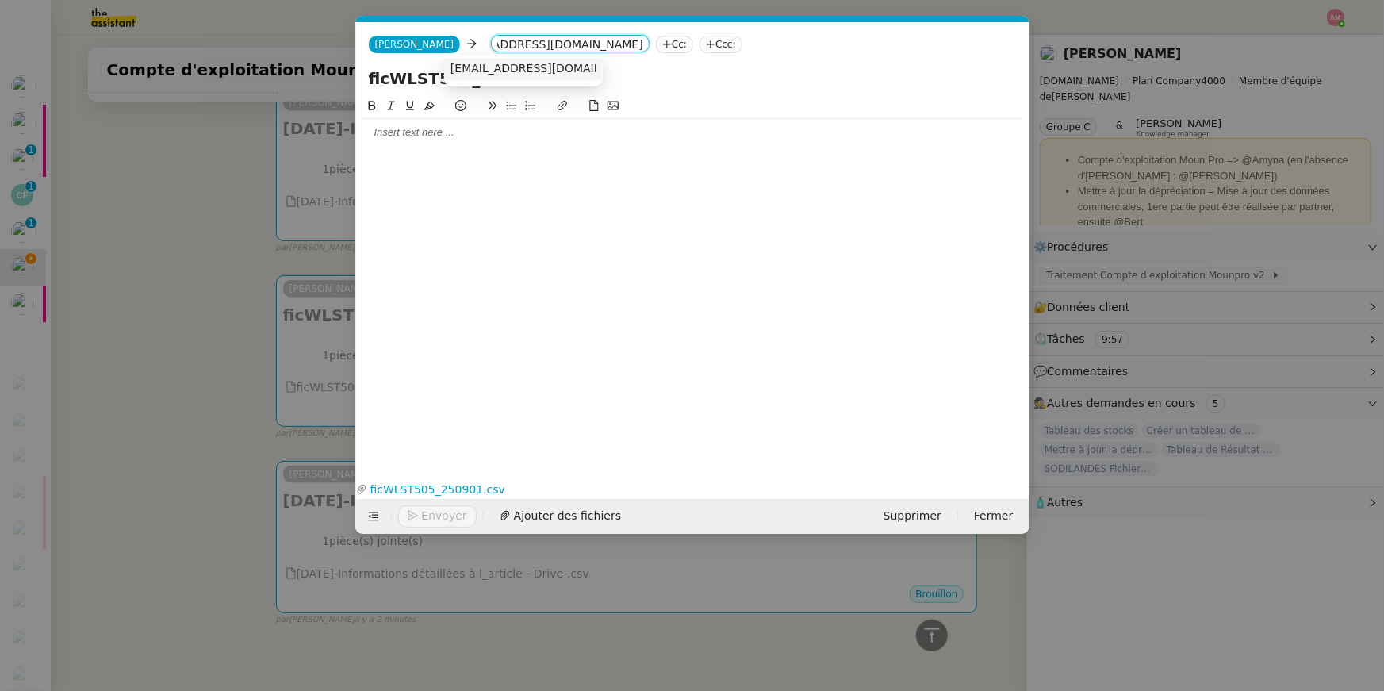
scroll to position [0, 0]
click at [466, 63] on span "ems5bqiusm64w37@upload.pipedream.net" at bounding box center [547, 68] width 194 height 13
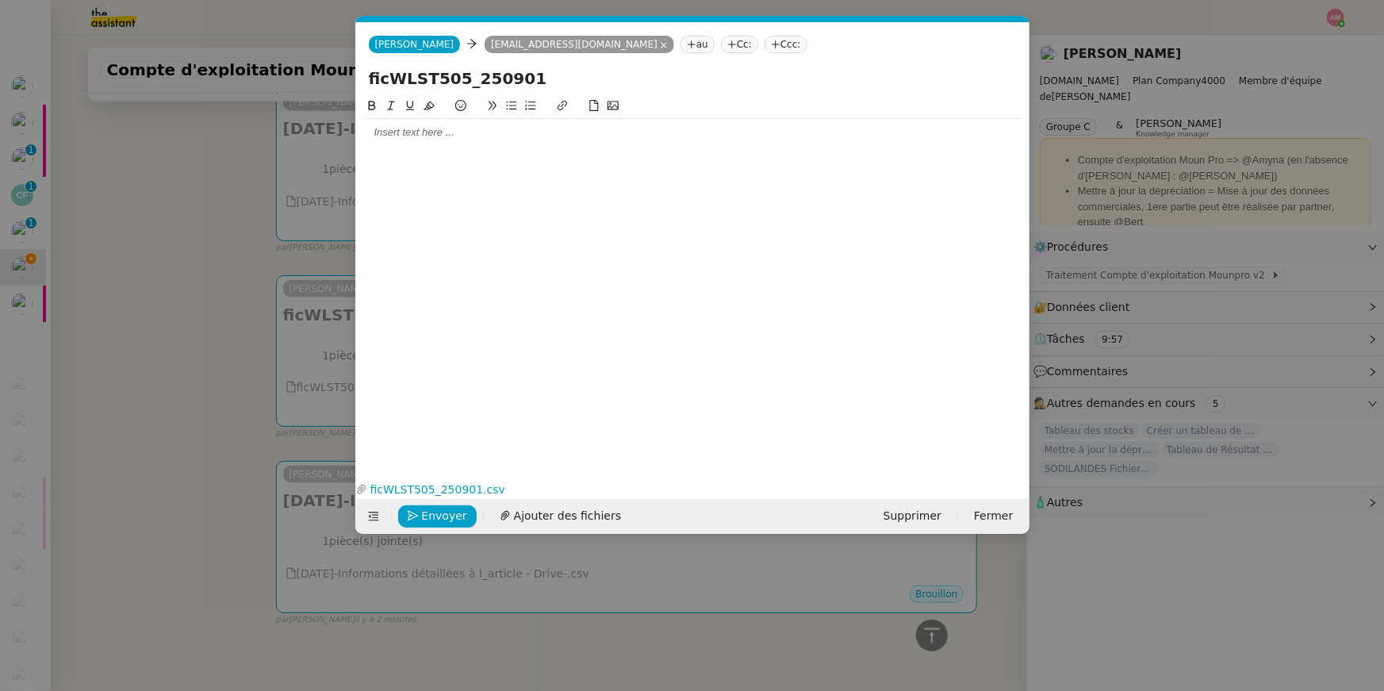
click at [117, 289] on nz-modal-container "Service TA - VOYAGE - PROPOSITION GLOBALE A utiliser dans le cadre de propositi…" at bounding box center [692, 345] width 1384 height 691
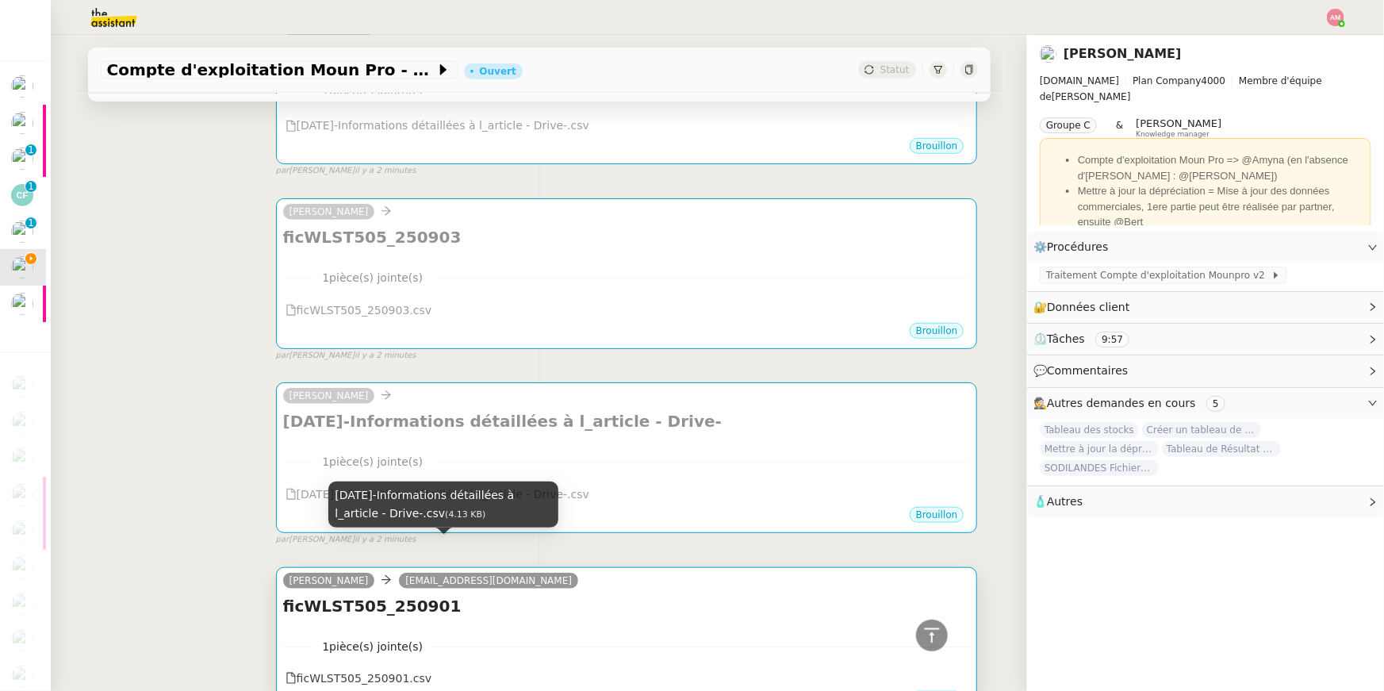
scroll to position [439, 0]
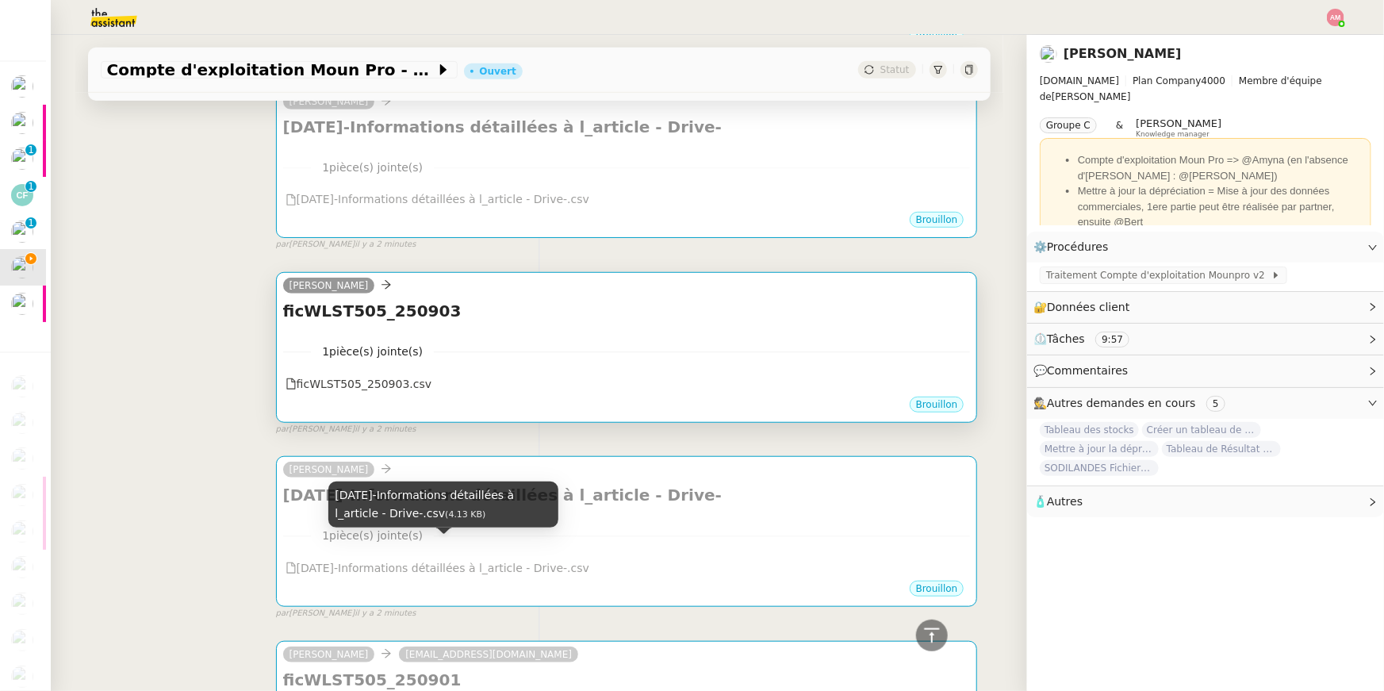
click at [394, 316] on h4 "ficWLST505_250903" at bounding box center [627, 311] width 688 height 22
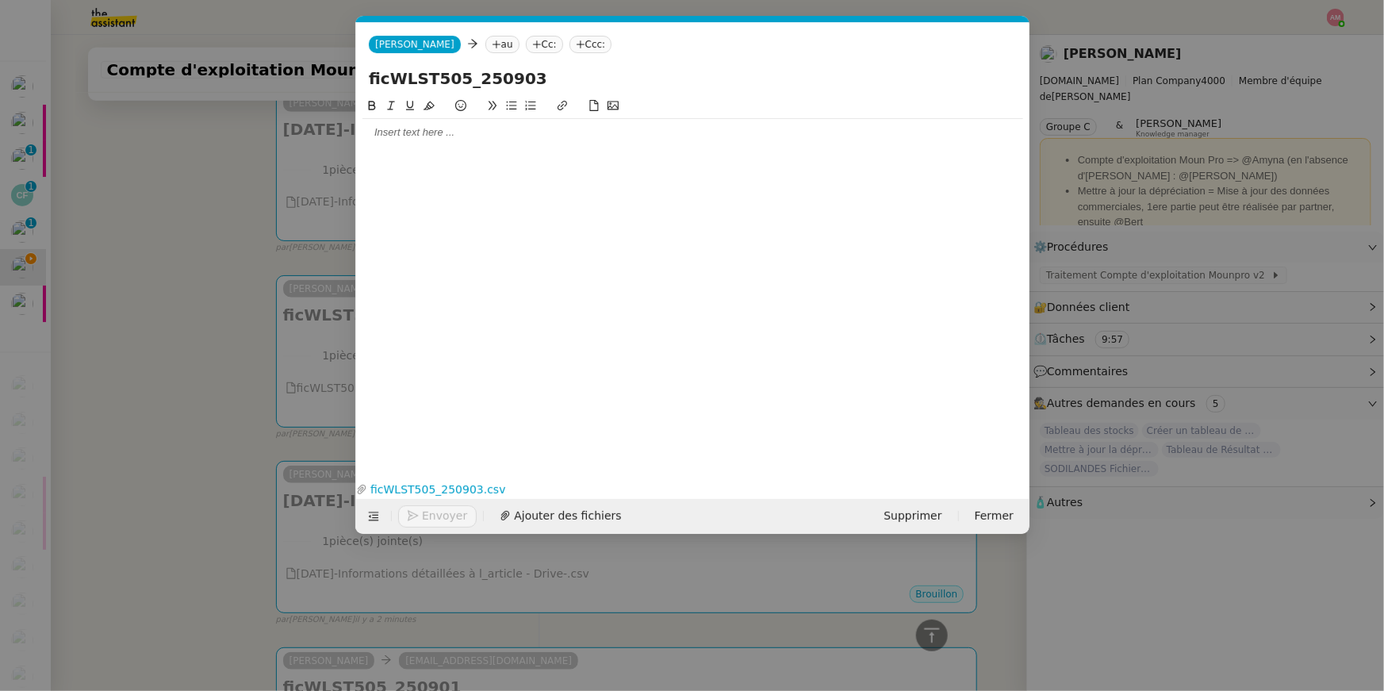
scroll to position [0, 33]
click at [485, 38] on nz-tag "au" at bounding box center [502, 44] width 34 height 17
paste input "ems5bqiusm64w37@upload.pipedream.net"
type input "ems5bqiusm64w37@upload.pipedream.net"
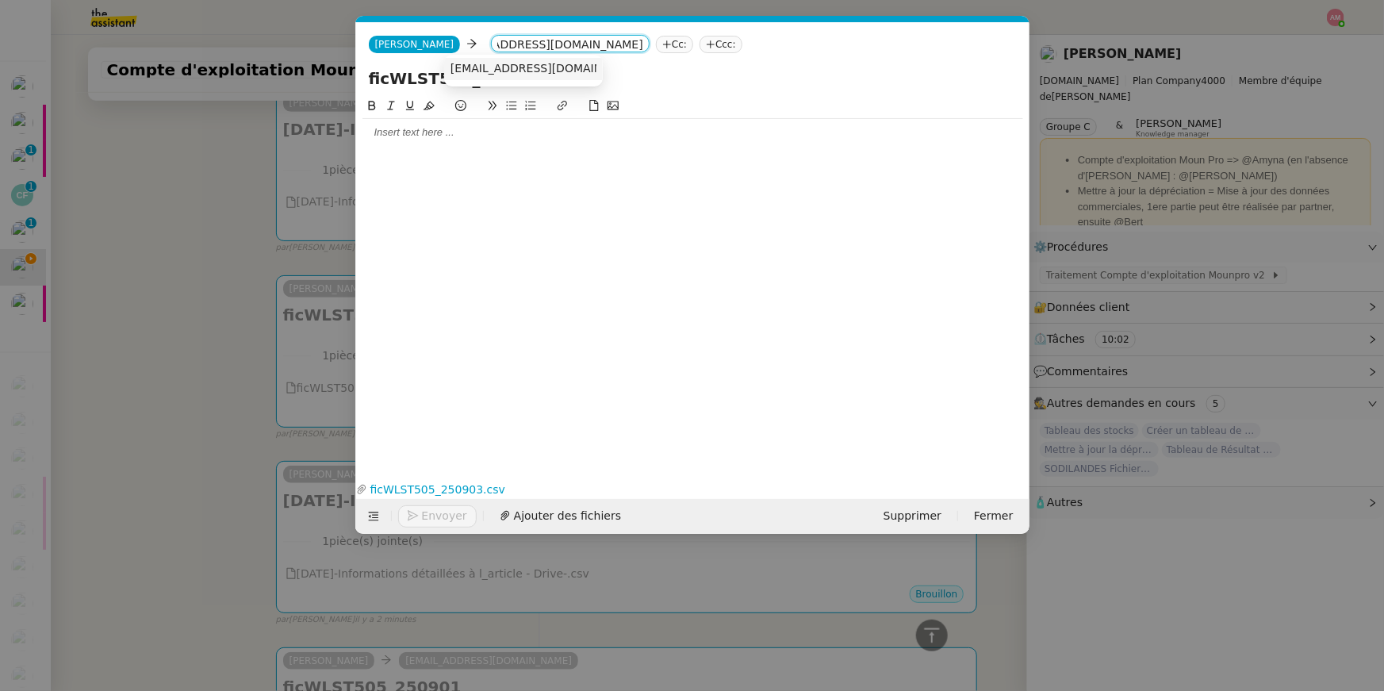
scroll to position [0, 0]
click at [473, 63] on span "ems5bqiusm64w37@upload.pipedream.net" at bounding box center [547, 68] width 194 height 13
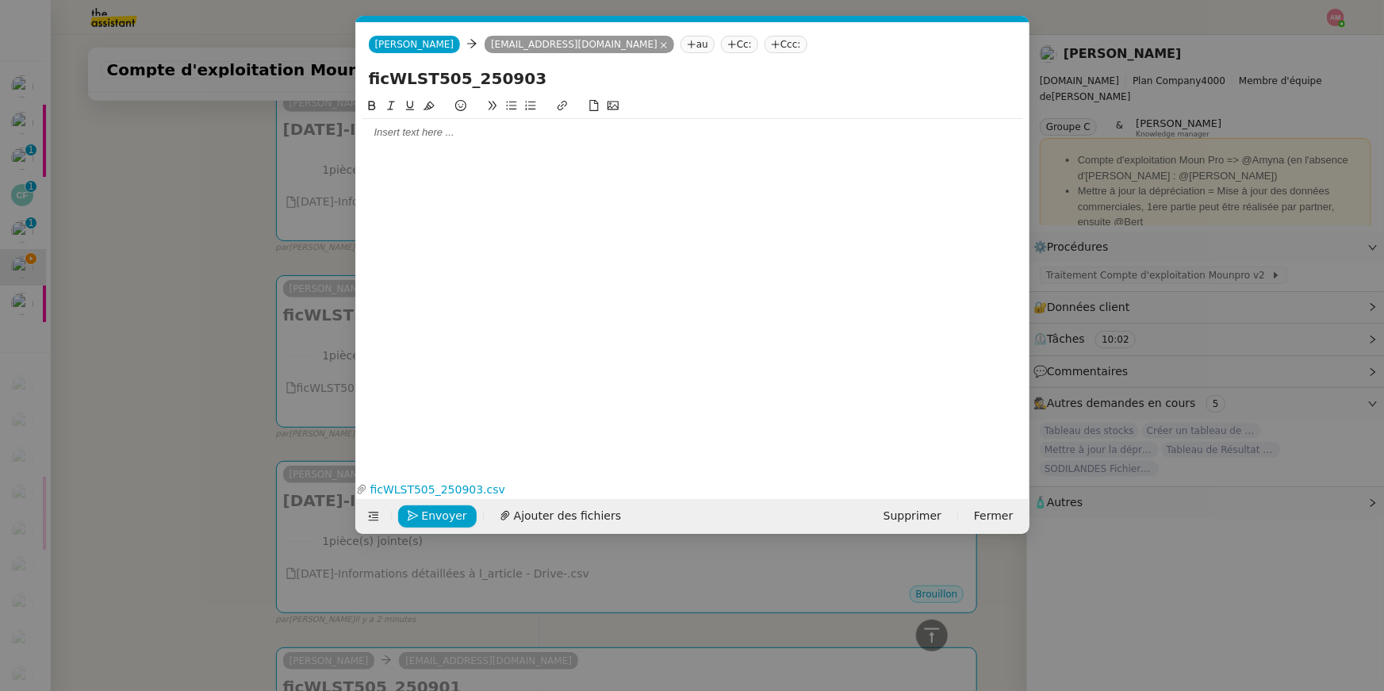
click at [151, 255] on nz-modal-container "Service TA - VOYAGE - PROPOSITION GLOBALE A utiliser dans le cadre de propositi…" at bounding box center [692, 345] width 1384 height 691
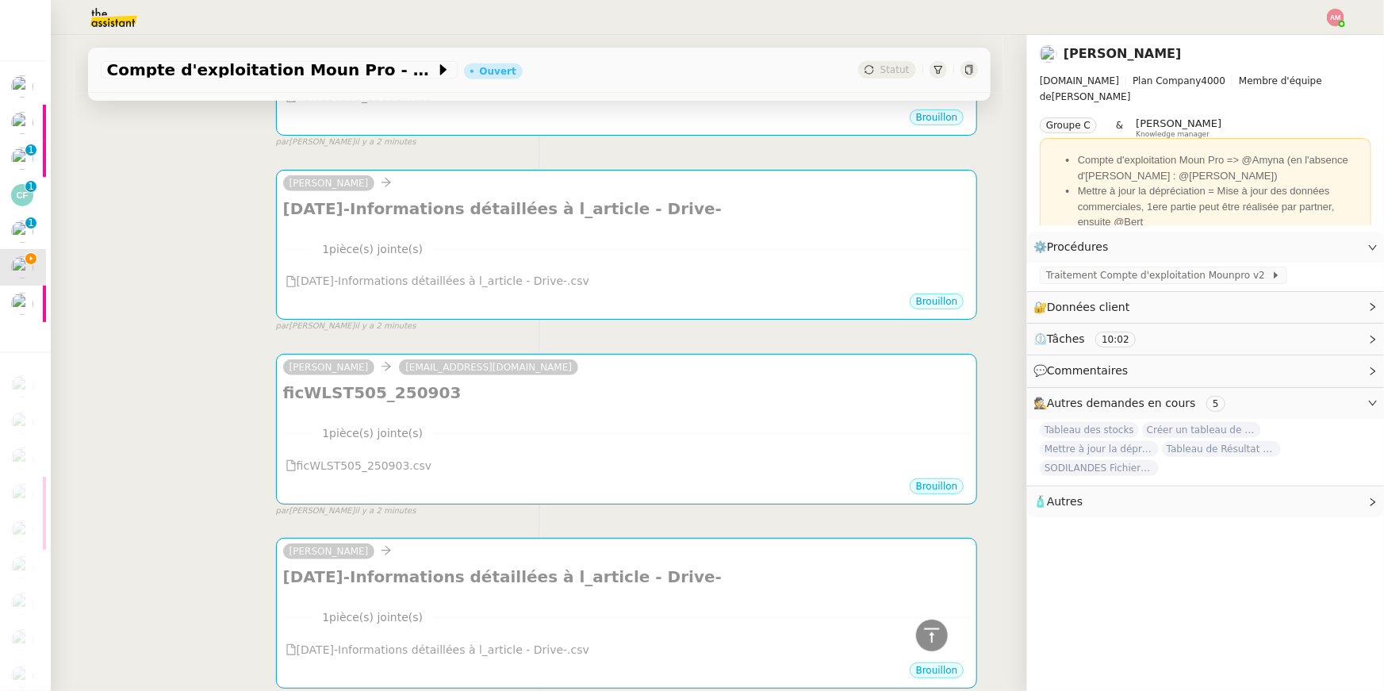
scroll to position [198, 0]
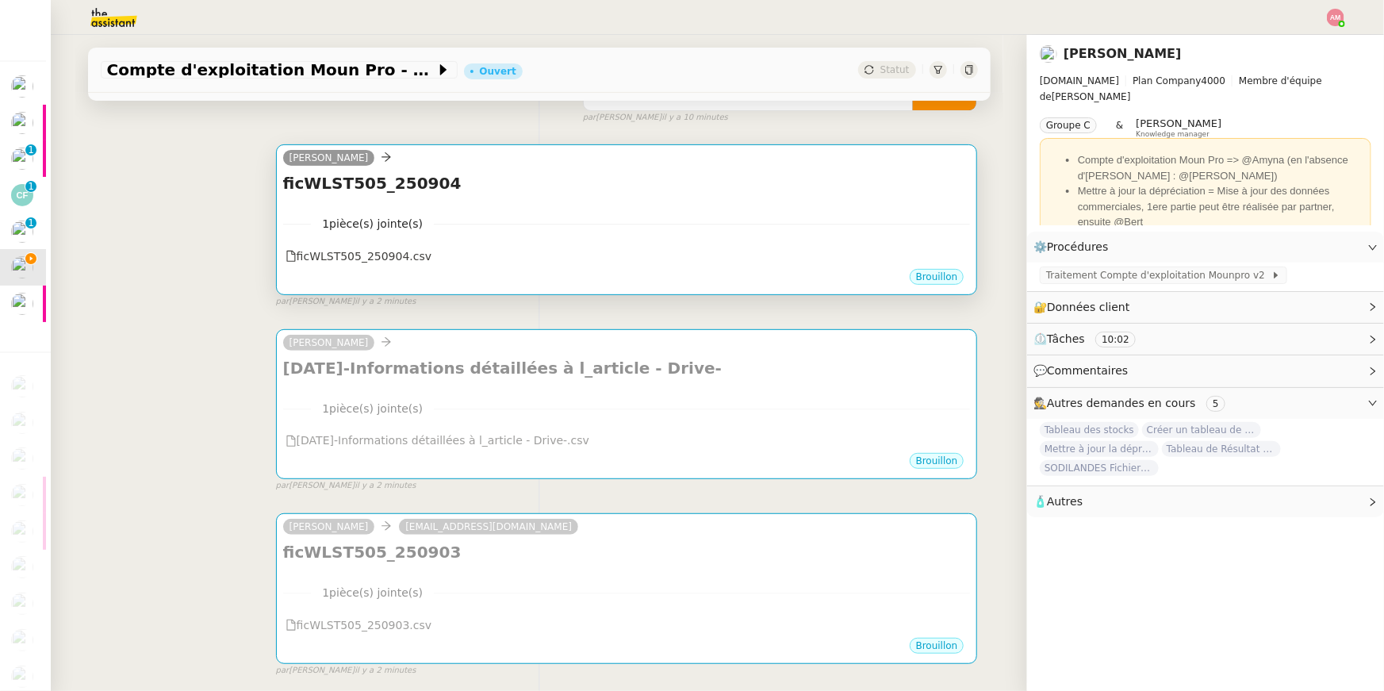
click at [455, 177] on h4 "ficWLST505_250904" at bounding box center [627, 183] width 688 height 22
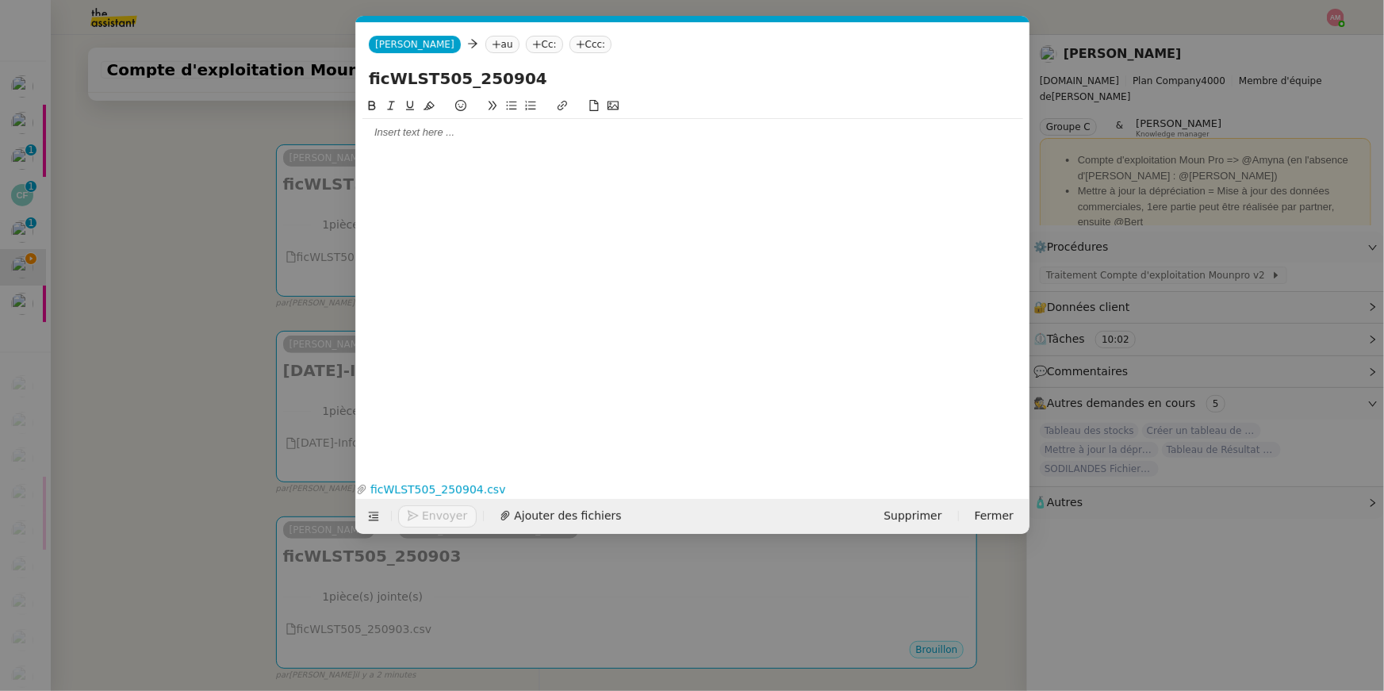
scroll to position [0, 33]
click at [485, 48] on nz-tag "au" at bounding box center [502, 44] width 34 height 17
paste input "ems5bqiusm64w37@upload.pipedream.net"
type input "ems5bqiusm64w37@upload.pipedream.net"
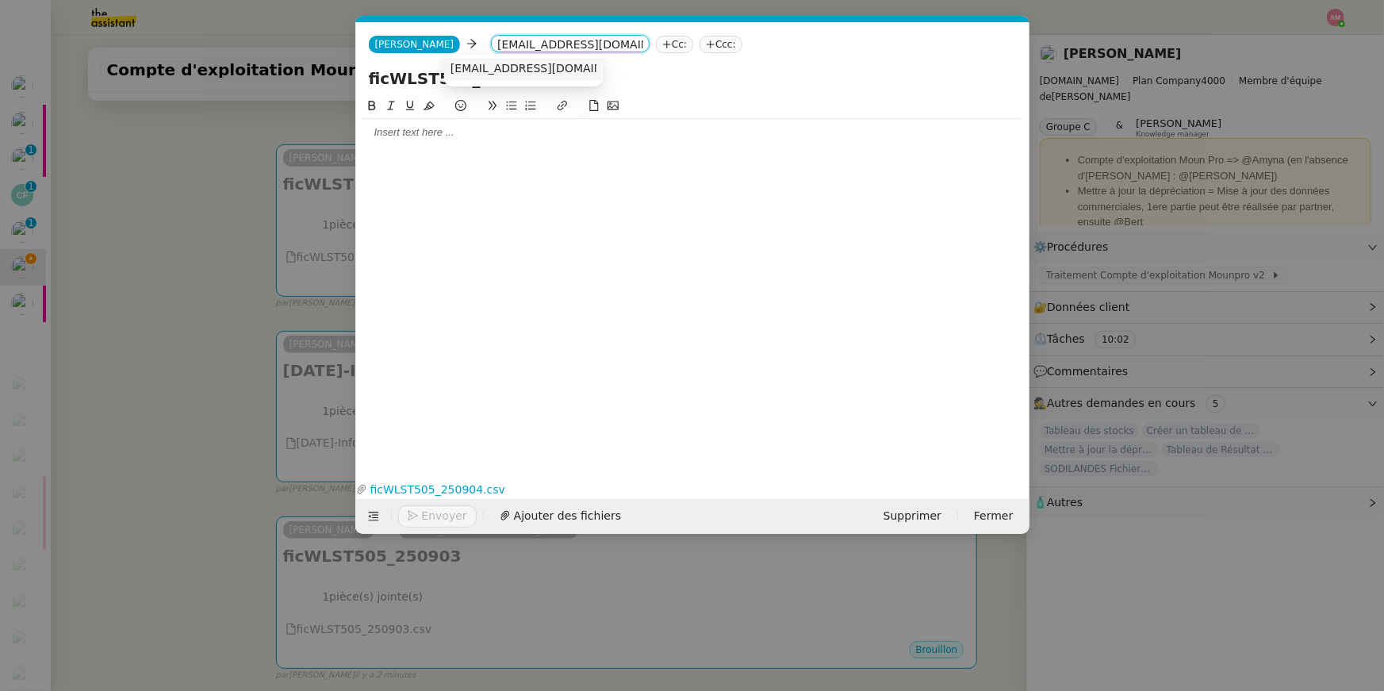
click at [468, 61] on nz-option-item "ems5bqiusm64w37@upload.pipedream.net" at bounding box center [523, 69] width 159 height 22
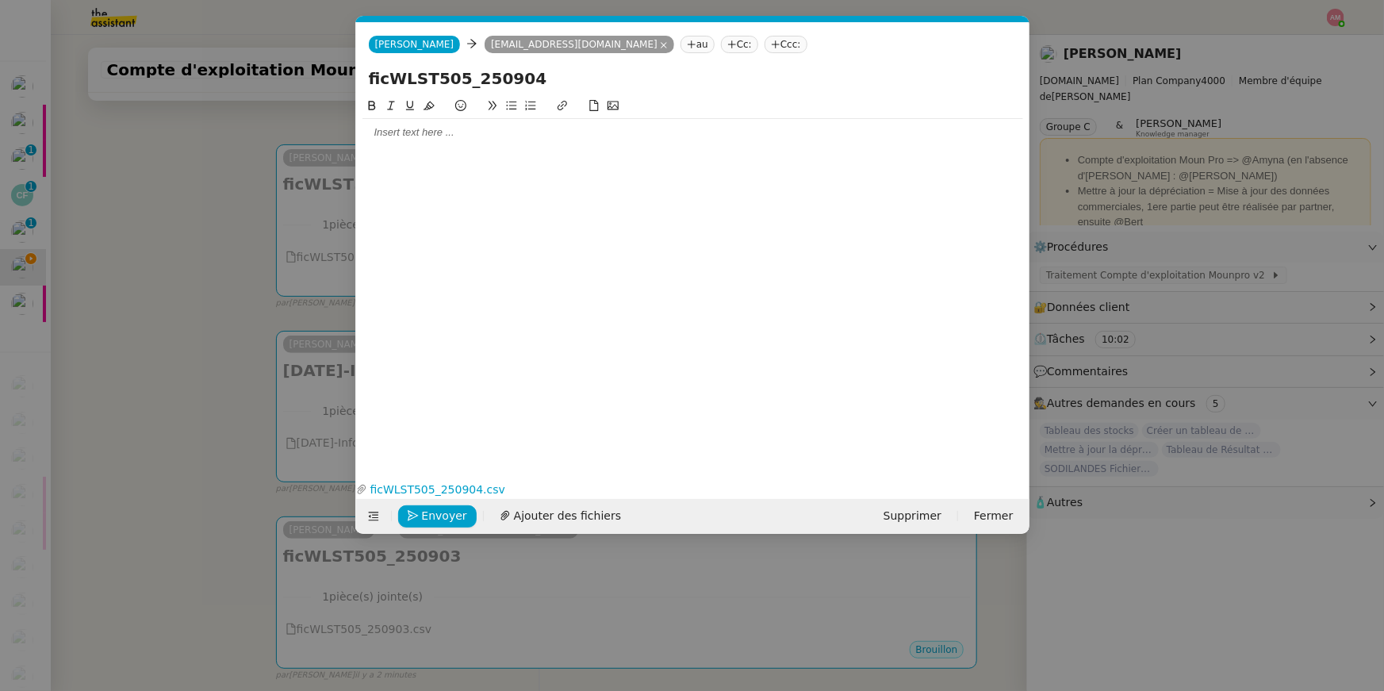
click at [181, 257] on nz-modal-container "Service TA - VOYAGE - PROPOSITION GLOBALE A utiliser dans le cadre de propositi…" at bounding box center [692, 345] width 1384 height 691
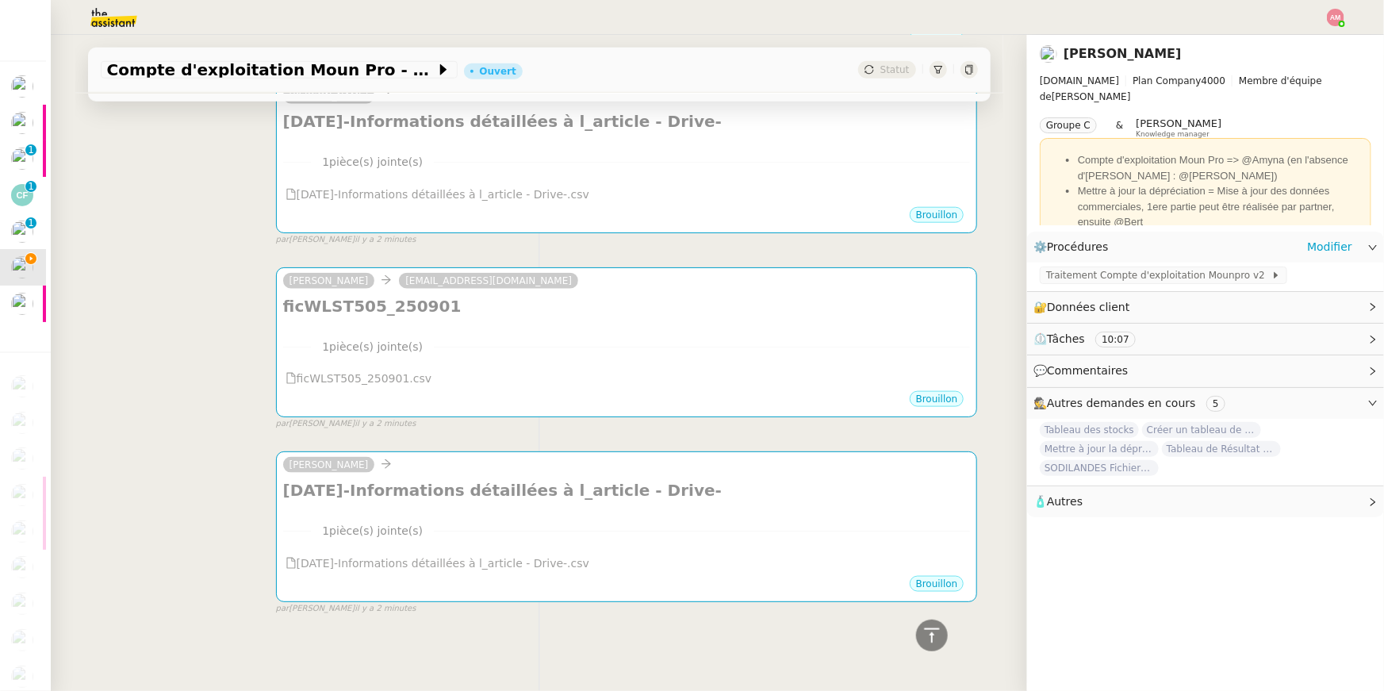
click at [1088, 286] on div "Traitement Compte d'exploitation Mounpro v2" at bounding box center [1205, 277] width 357 height 28
click at [1079, 280] on span "Traitement Compte d'exploitation Mounpro v2" at bounding box center [1158, 275] width 225 height 16
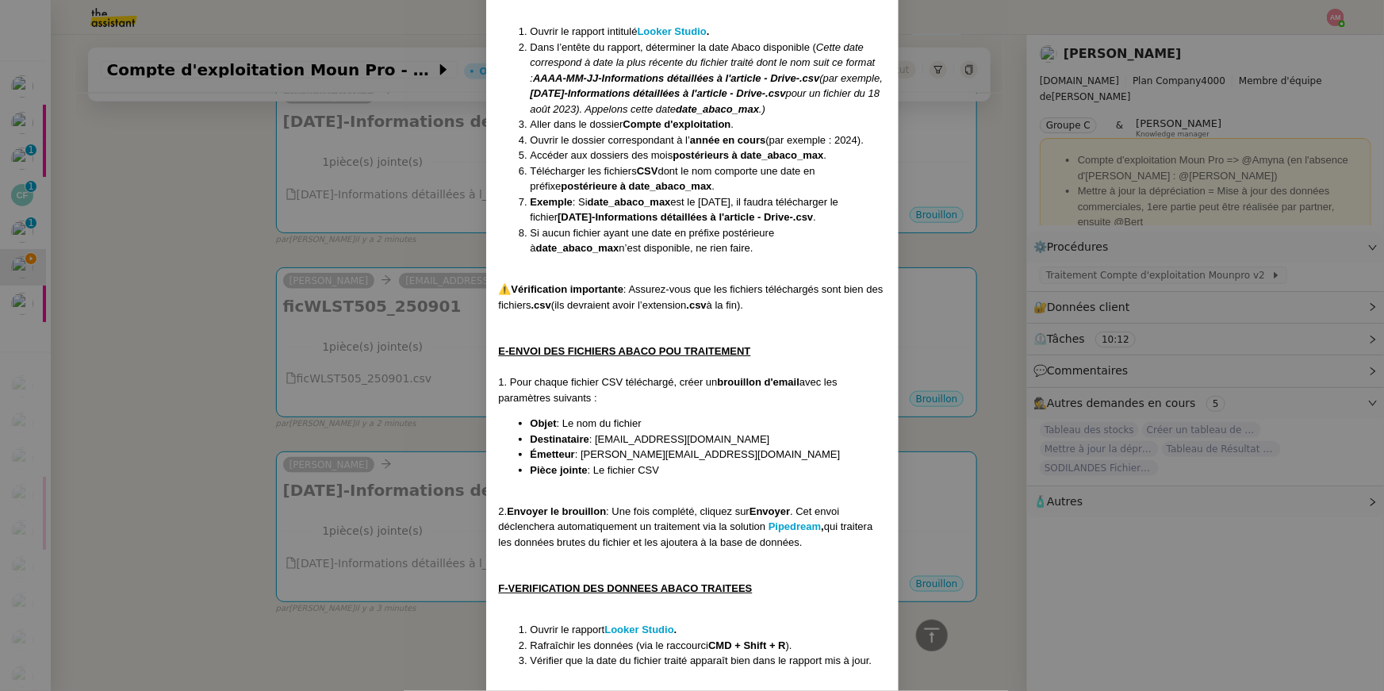
drag, startPoint x: 598, startPoint y: 452, endPoint x: 804, endPoint y: 453, distance: 206.2
click at [804, 447] on li "Destinataire : emh5rsb1kxm5ky6@upload.pipedream.net" at bounding box center [708, 439] width 355 height 16
copy span "emh5rsb1kxm5ky6@upload.pipedream.net"
click at [379, 458] on nz-modal-container "Contexte : Le MounPro est un espace dédié aux professionnels (restaurateurs, or…" at bounding box center [692, 345] width 1384 height 691
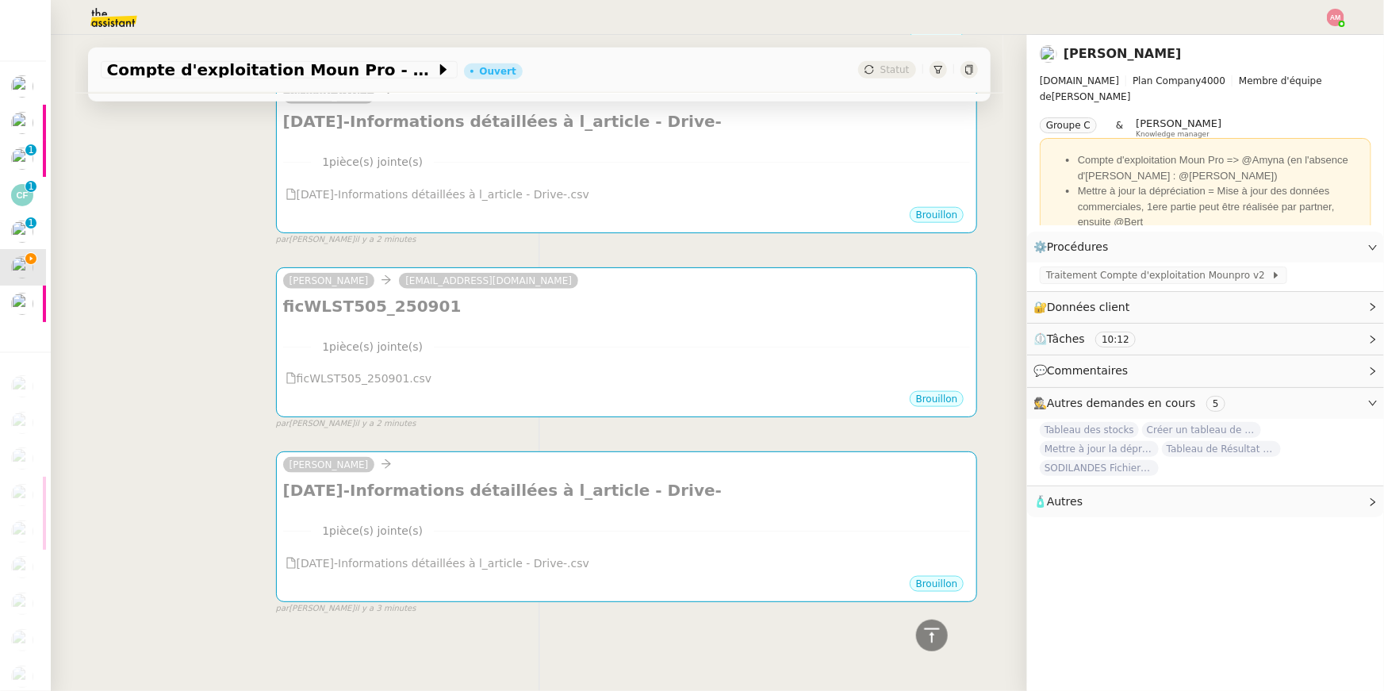
click at [379, 458] on div "[PERSON_NAME]" at bounding box center [627, 467] width 688 height 24
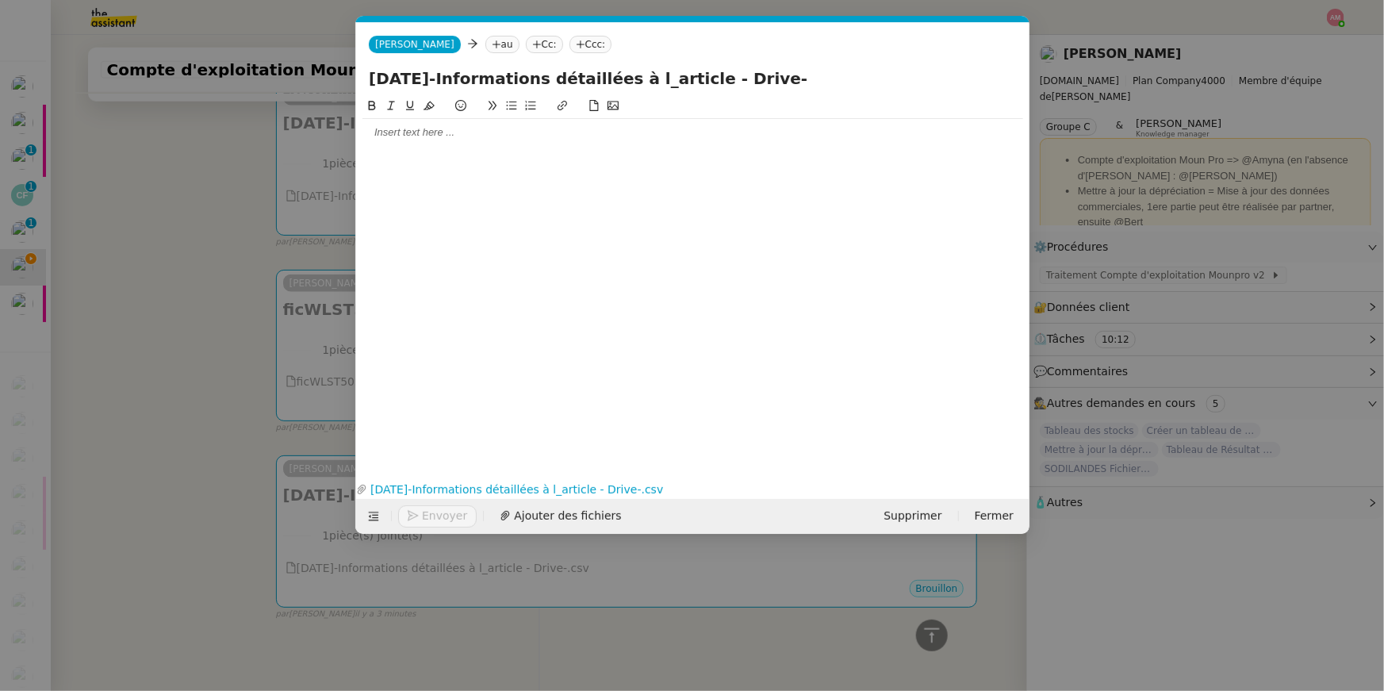
scroll to position [0, 33]
click at [491, 42] on icon at bounding box center [496, 45] width 10 height 10
paste input "emh5rsb1kxm5ky6@upload.pipedream.net"
type input "emh5rsb1kxm5ky6@upload.pipedream.net"
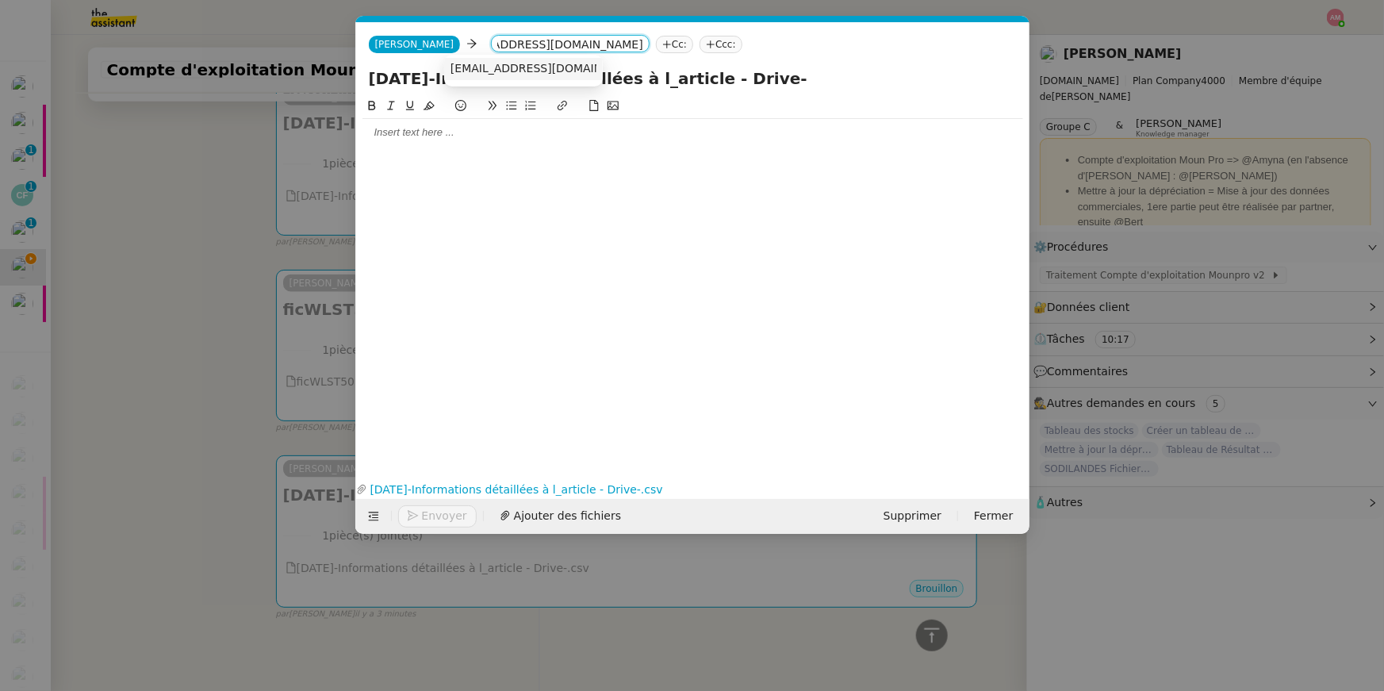
click at [467, 67] on span "emh5rsb1kxm5ky6@upload.pipedream.net" at bounding box center [547, 68] width 194 height 13
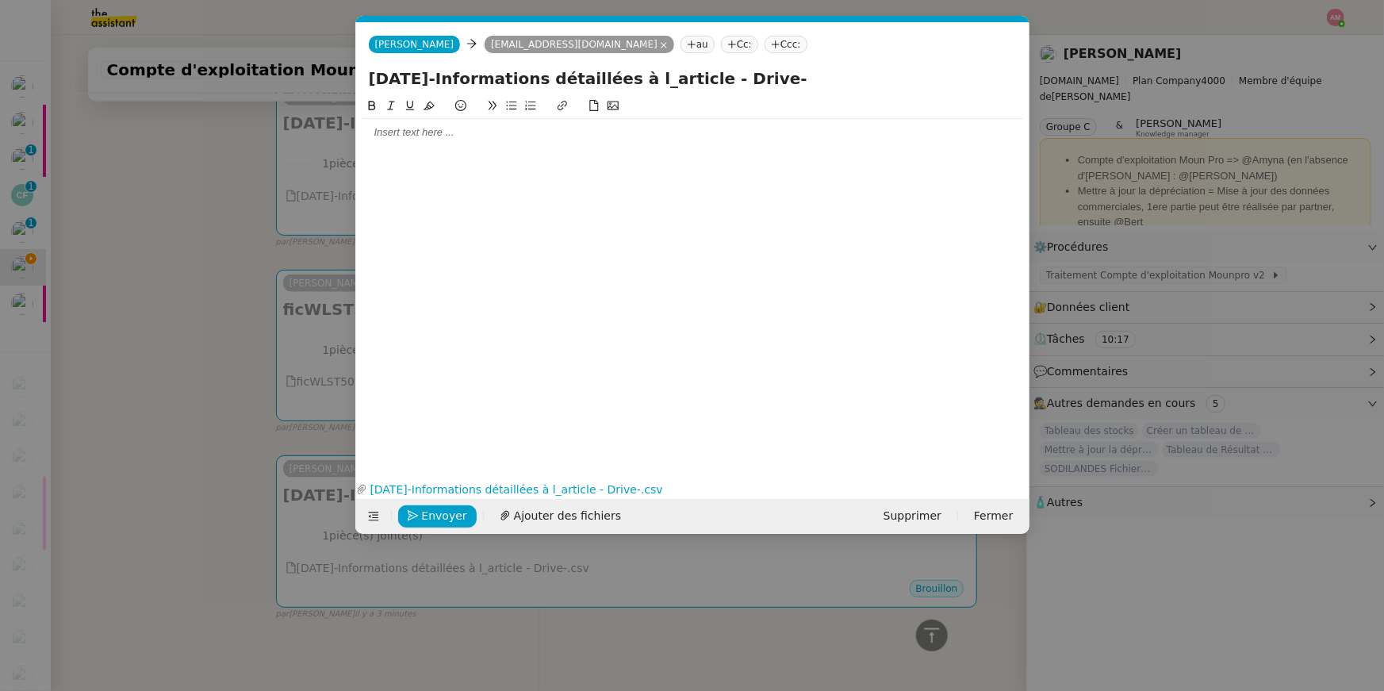
click at [129, 275] on nz-modal-container "Service TA - VOYAGE - PROPOSITION GLOBALE A utiliser dans le cadre de propositi…" at bounding box center [692, 345] width 1384 height 691
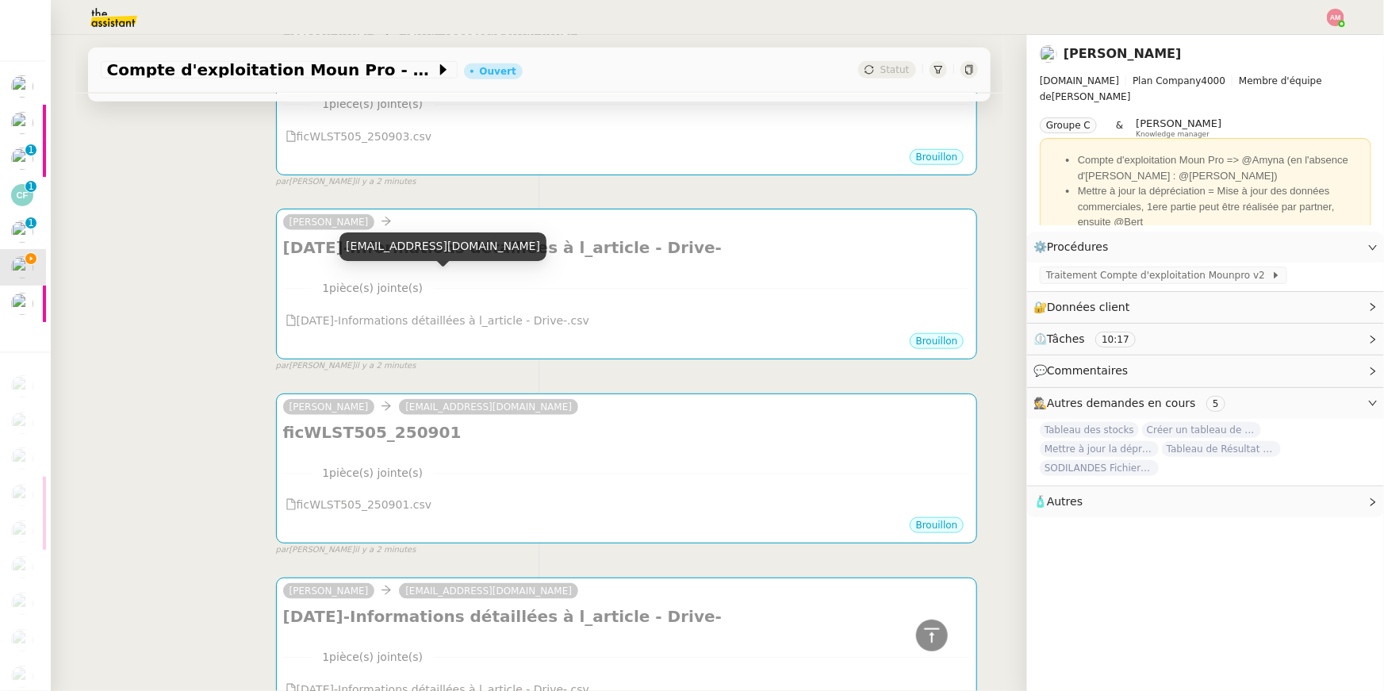
scroll to position [684, 0]
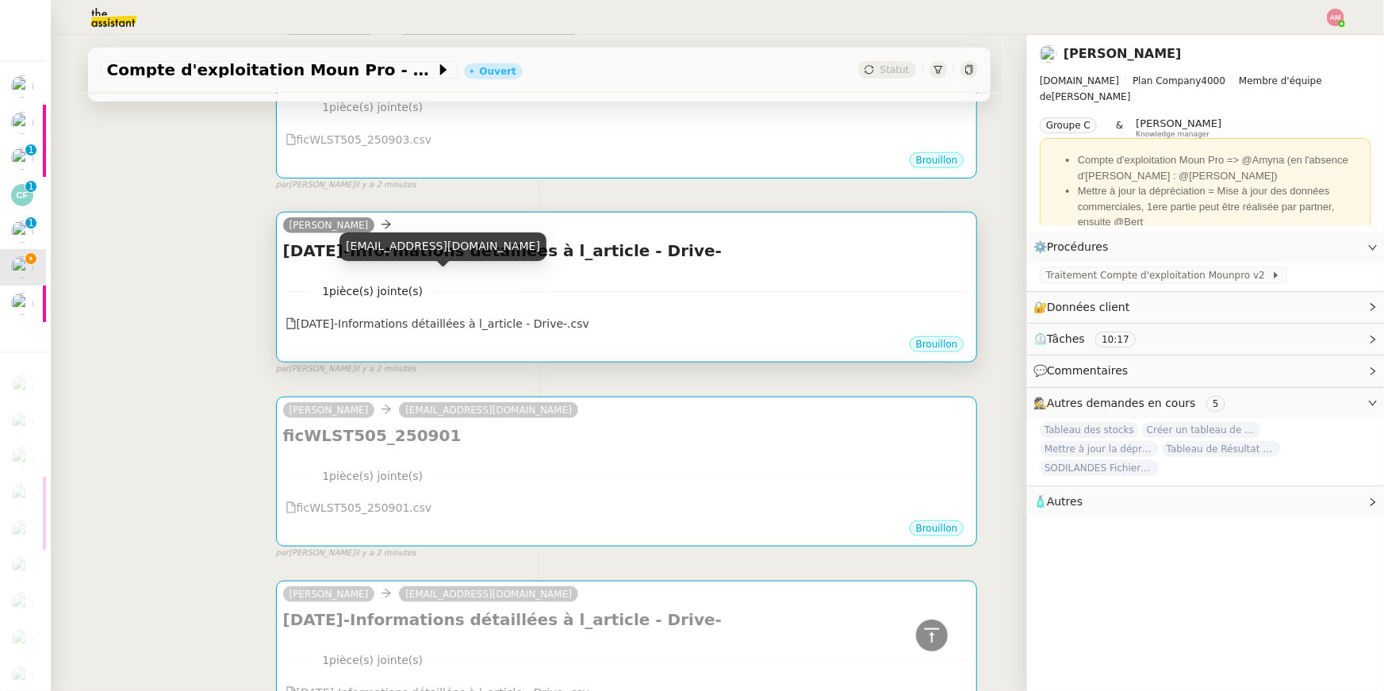
click at [623, 256] on h4 "2025-09-03-Informations détaillées à l_article - Drive-" at bounding box center [627, 251] width 688 height 22
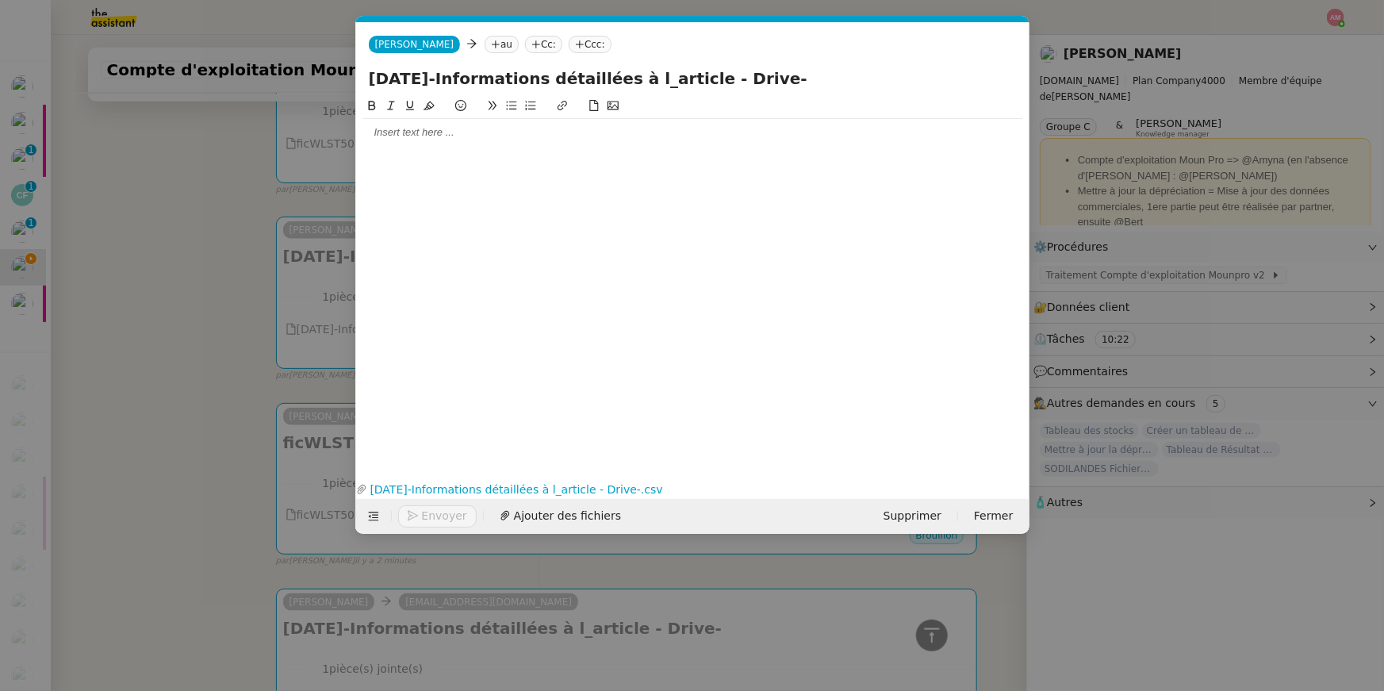
click at [485, 43] on nz-tag "au" at bounding box center [502, 44] width 34 height 17
paste input "emh5rsb1kxm5ky6@upload.pipedream.net"
type input "emh5rsb1kxm5ky6@upload.pipedream.net"
click at [476, 66] on span "emh5rsb1kxm5ky6@upload.pipedream.net" at bounding box center [547, 68] width 194 height 13
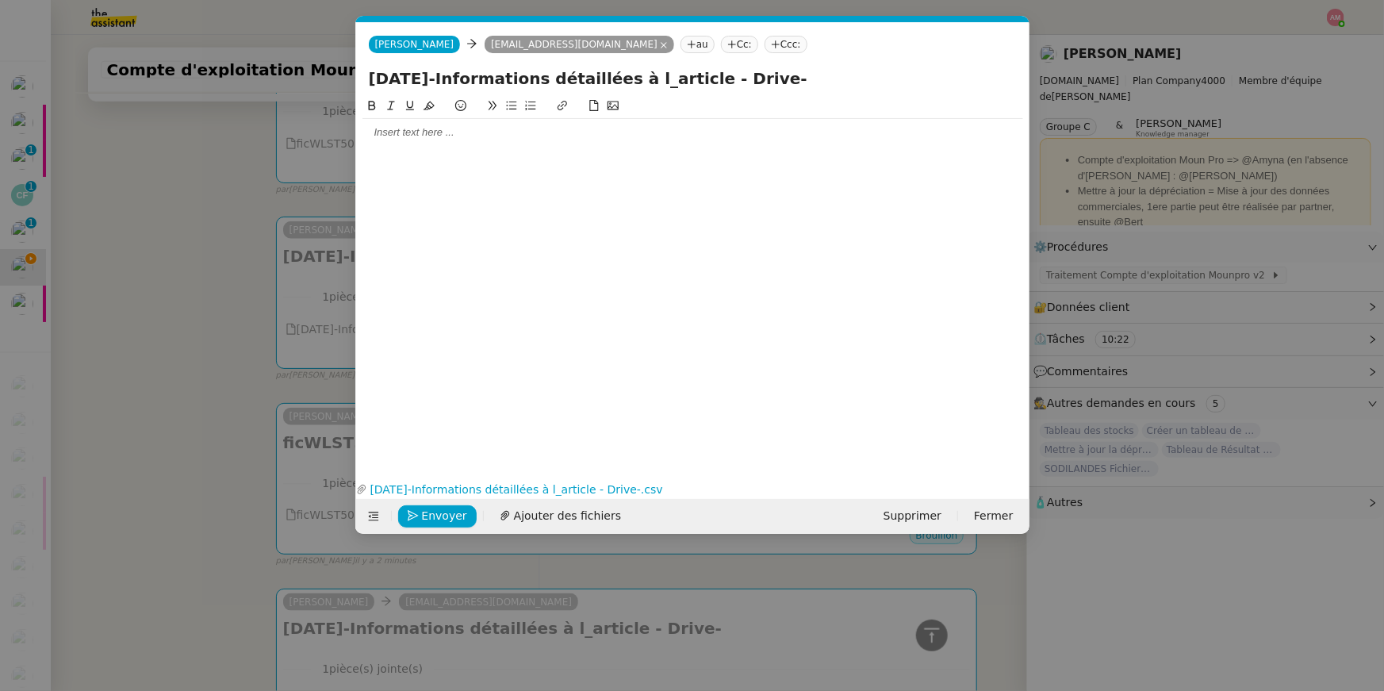
click at [92, 243] on nz-modal-container "Service TA - VOYAGE - PROPOSITION GLOBALE A utiliser dans le cadre de propositi…" at bounding box center [692, 345] width 1384 height 691
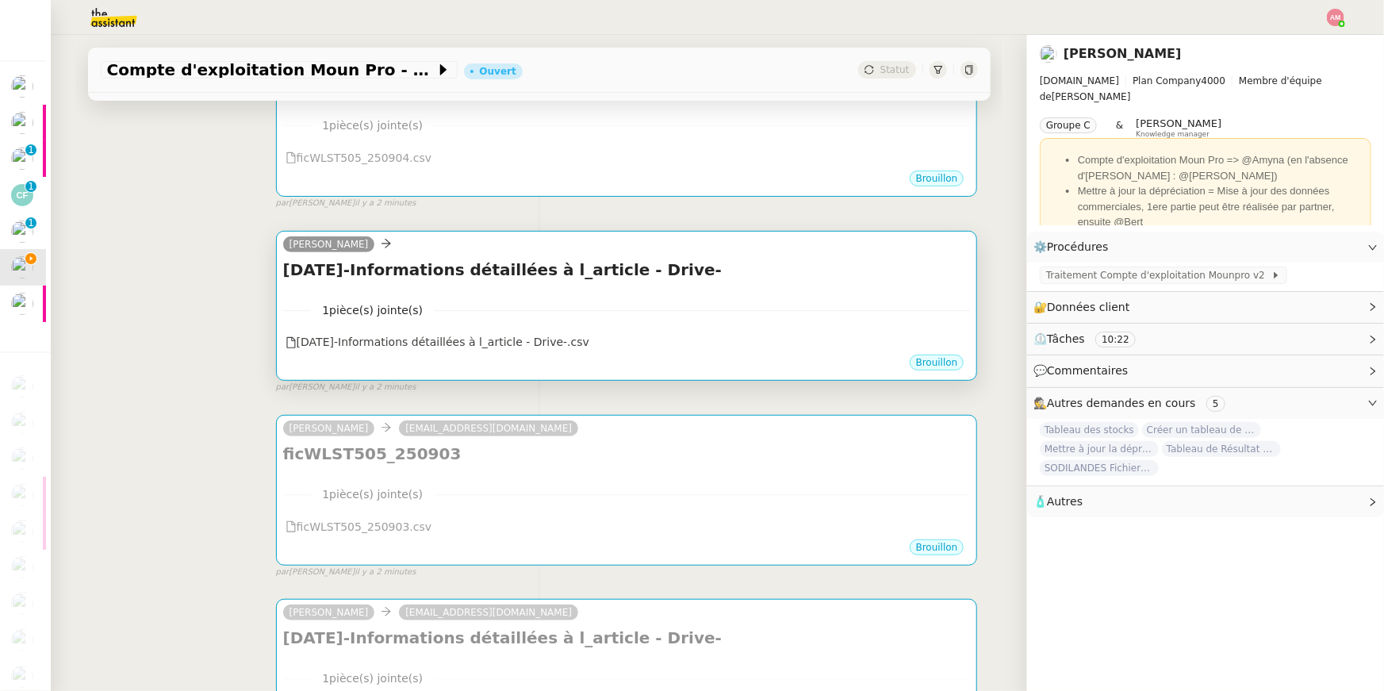
click at [604, 251] on div "[PERSON_NAME]" at bounding box center [627, 247] width 688 height 24
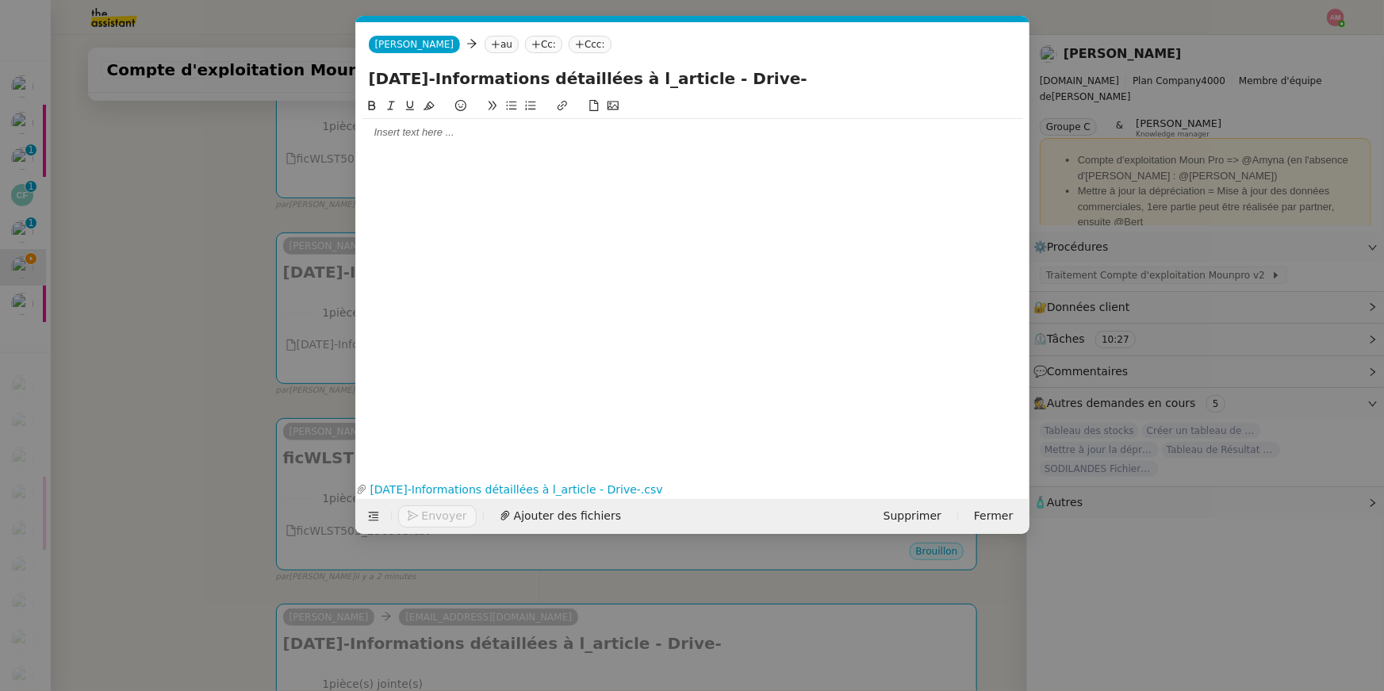
click at [485, 48] on nz-tag "au" at bounding box center [502, 44] width 34 height 17
paste input "emh5rsb1kxm5ky6@upload.pipedream.net"
type input "emh5rsb1kxm5ky6@upload.pipedream.net"
click at [463, 67] on span "emh5rsb1kxm5ky6@upload.pipedream.net" at bounding box center [547, 68] width 194 height 13
click at [144, 231] on nz-modal-container "Service TA - VOYAGE - PROPOSITION GLOBALE A utiliser dans le cadre de propositi…" at bounding box center [692, 345] width 1384 height 691
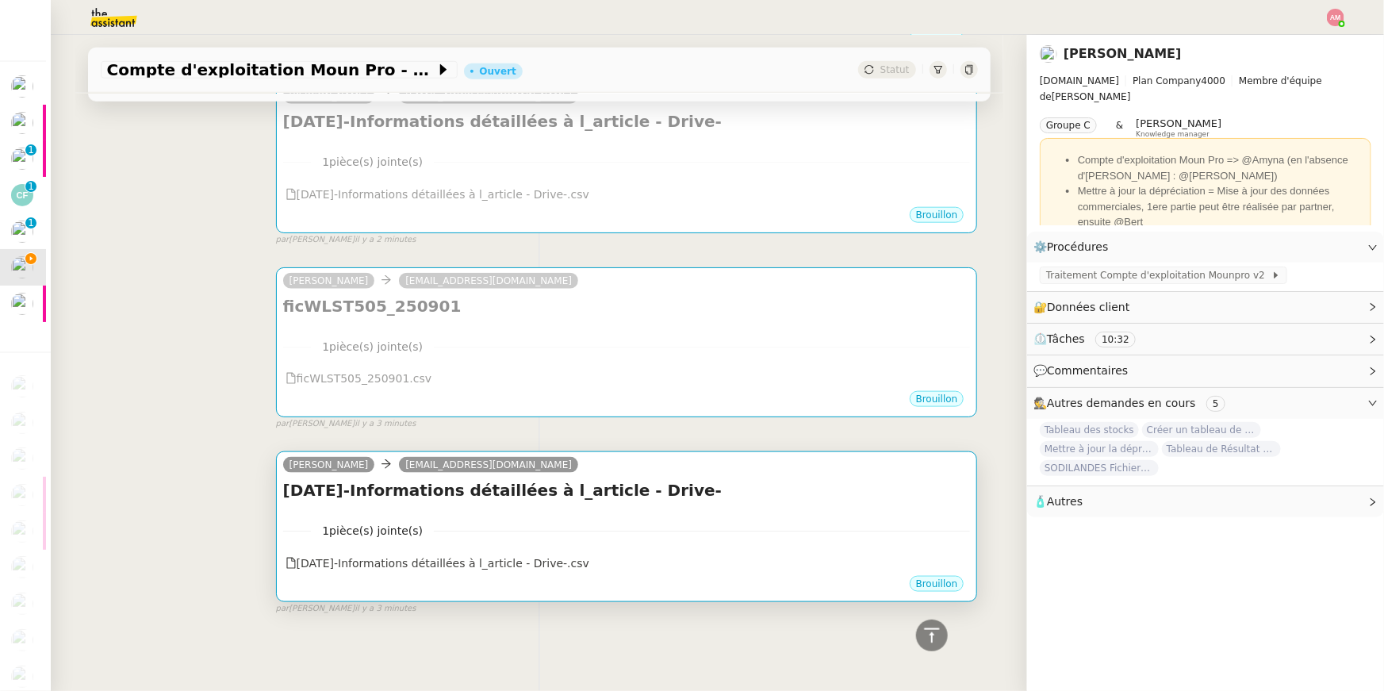
click at [757, 513] on div "1 pièce(s) jointe(s) 2025-09-01-Informations détaillées à l_article - Drive-…" at bounding box center [627, 541] width 688 height 65
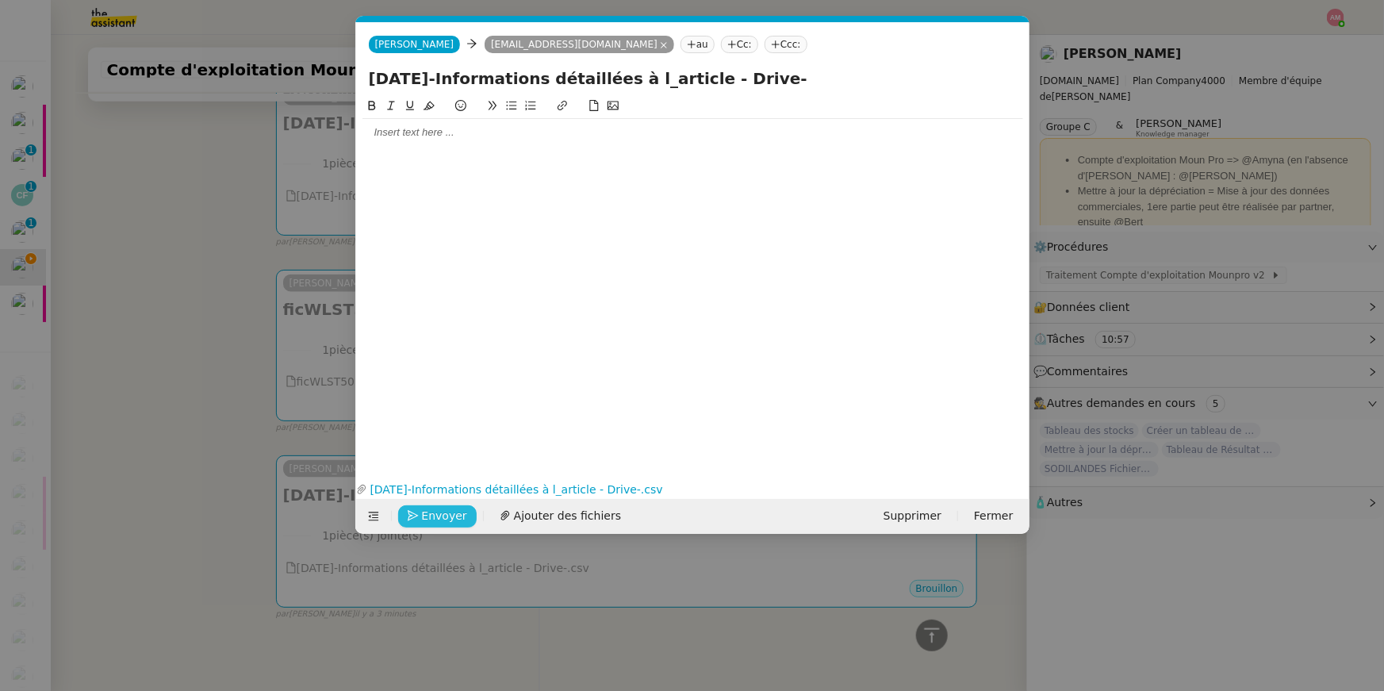
click at [433, 514] on span "Envoyer" at bounding box center [444, 516] width 45 height 18
click at [433, 514] on span "Confirmer l'envoi" at bounding box center [469, 516] width 95 height 18
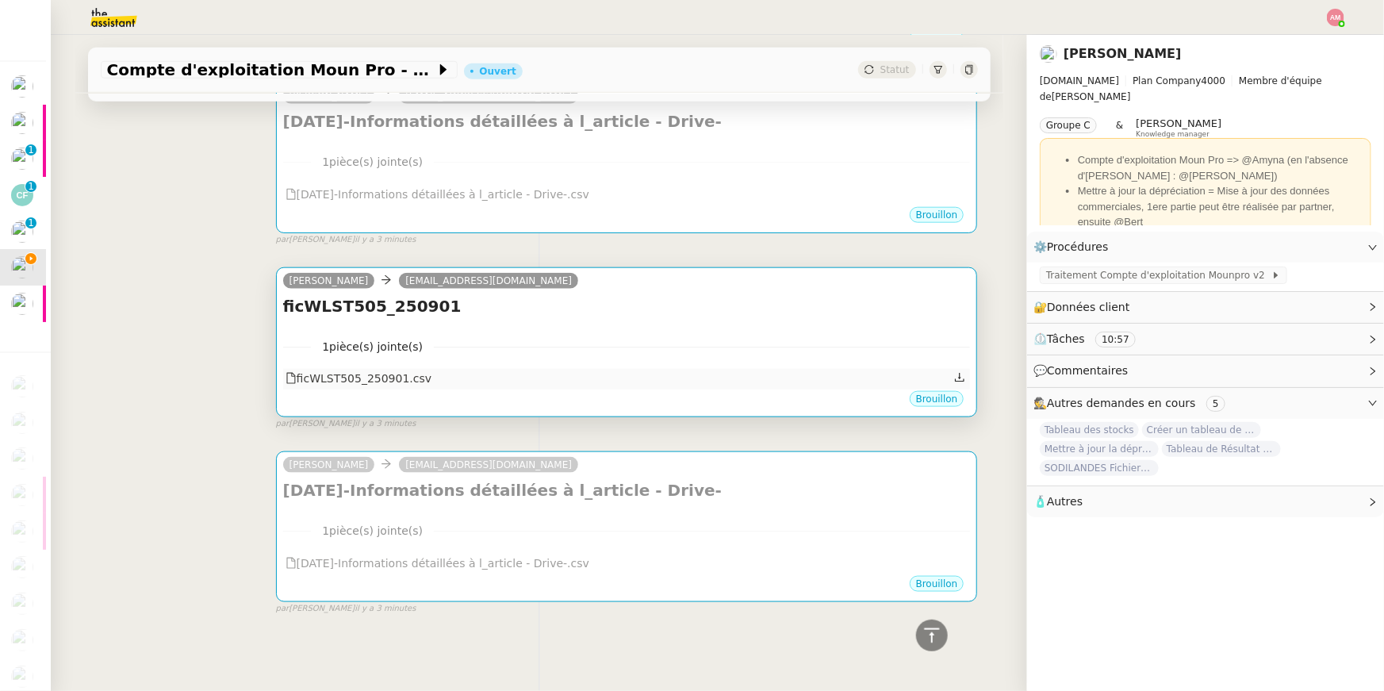
scroll to position [793, 0]
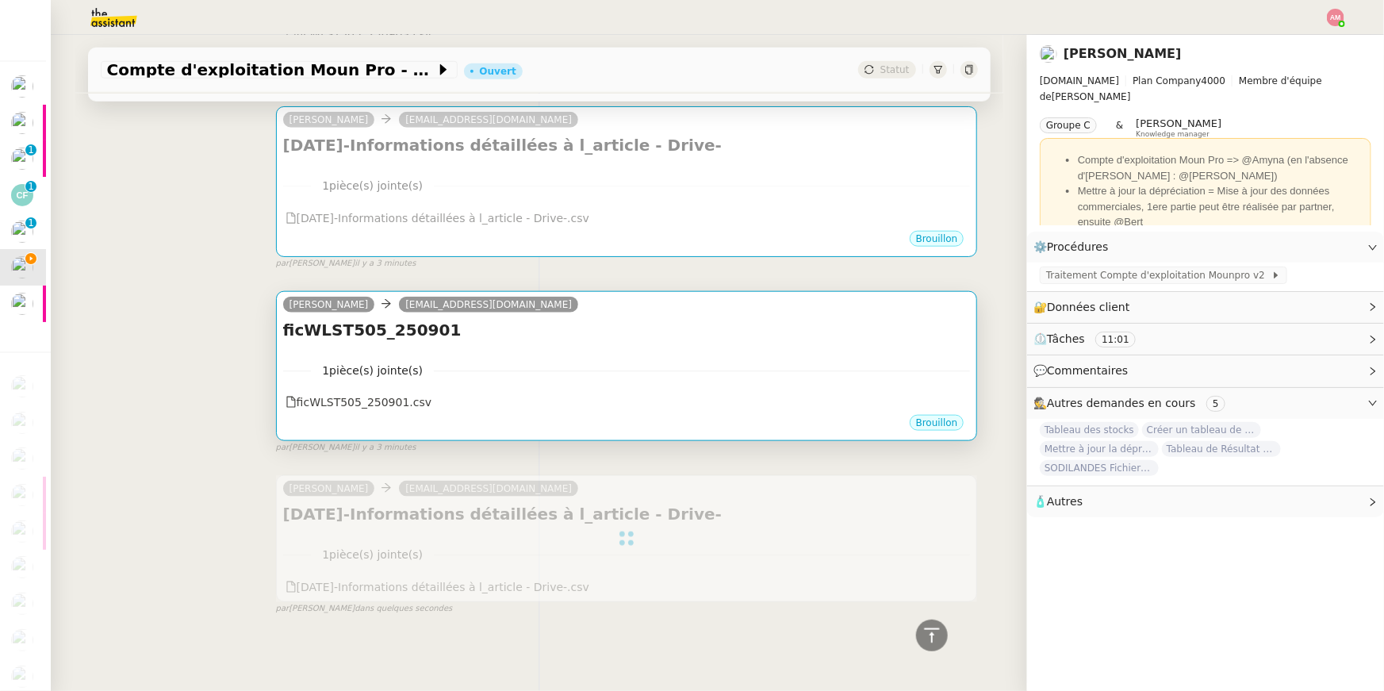
click at [510, 359] on div "1 pièce(s) jointe(s) ficWLST505_250901.csv" at bounding box center [627, 381] width 688 height 65
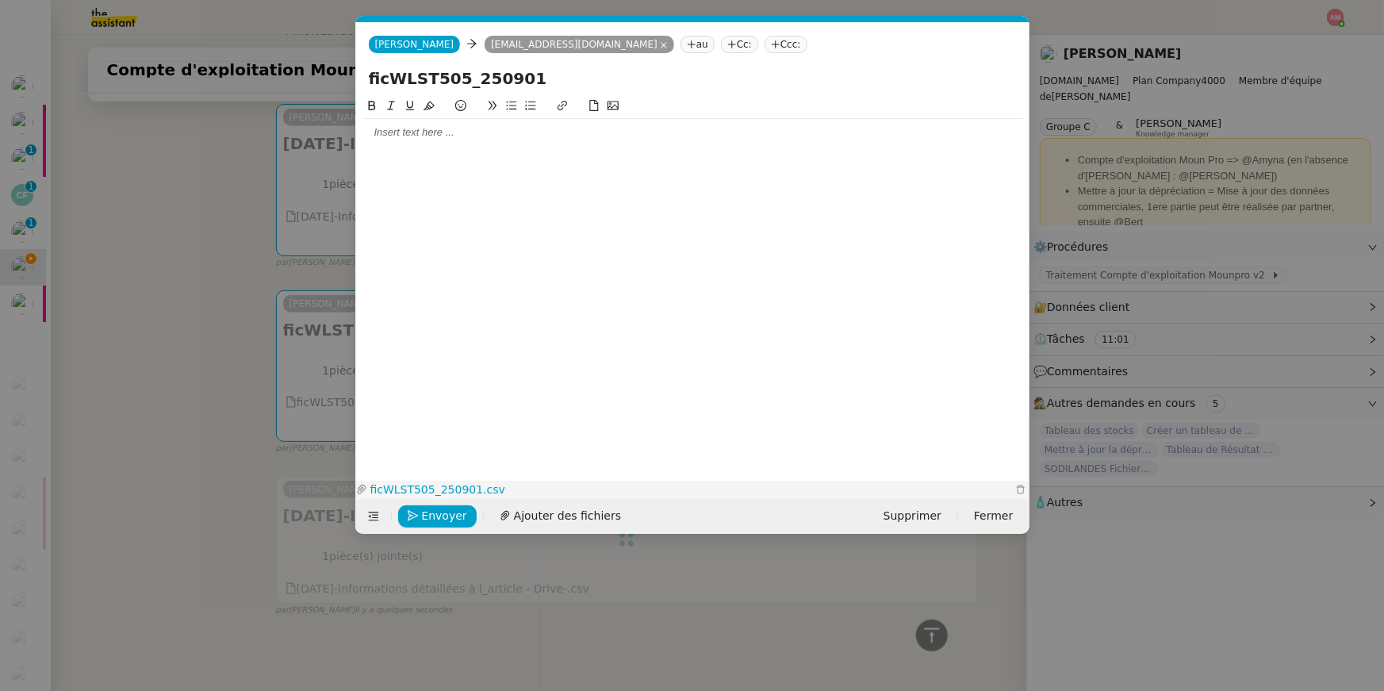
scroll to position [0, 33]
click at [439, 505] on button "Envoyer" at bounding box center [437, 516] width 79 height 22
click at [439, 505] on button "Confirmer l'envoi" at bounding box center [462, 516] width 128 height 22
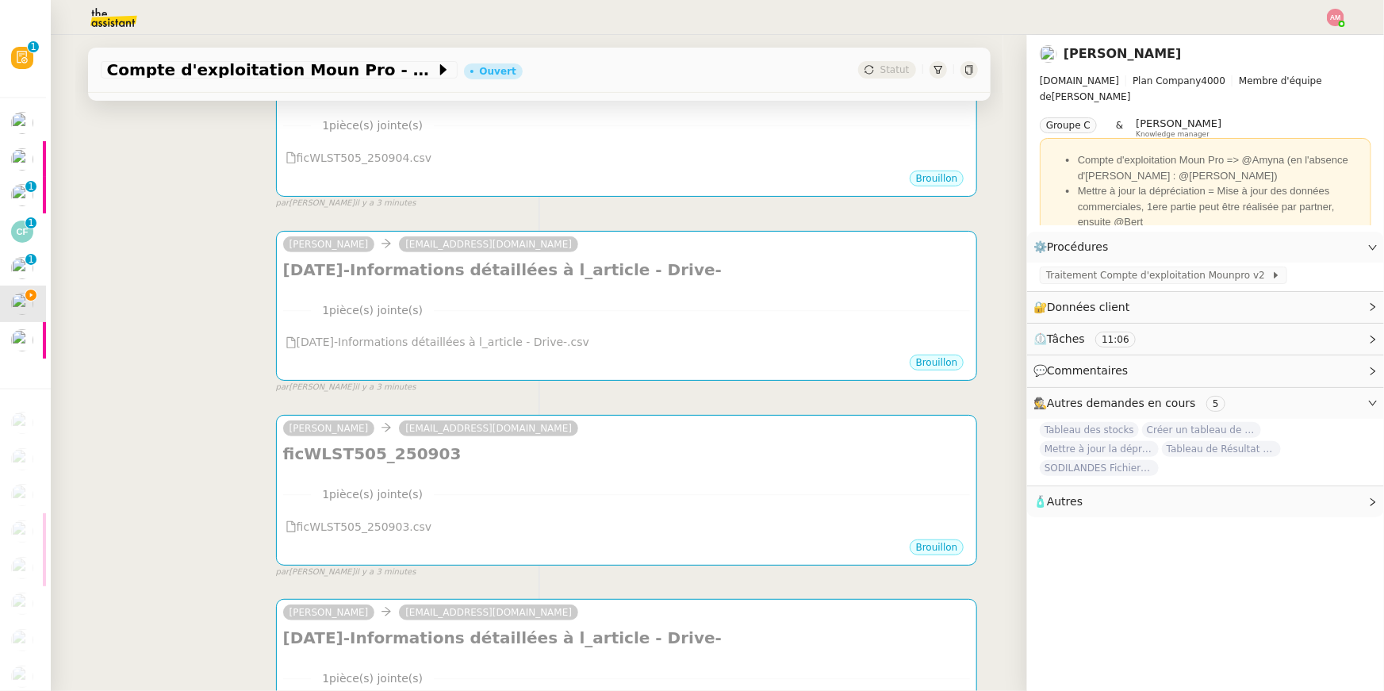
scroll to position [0, 0]
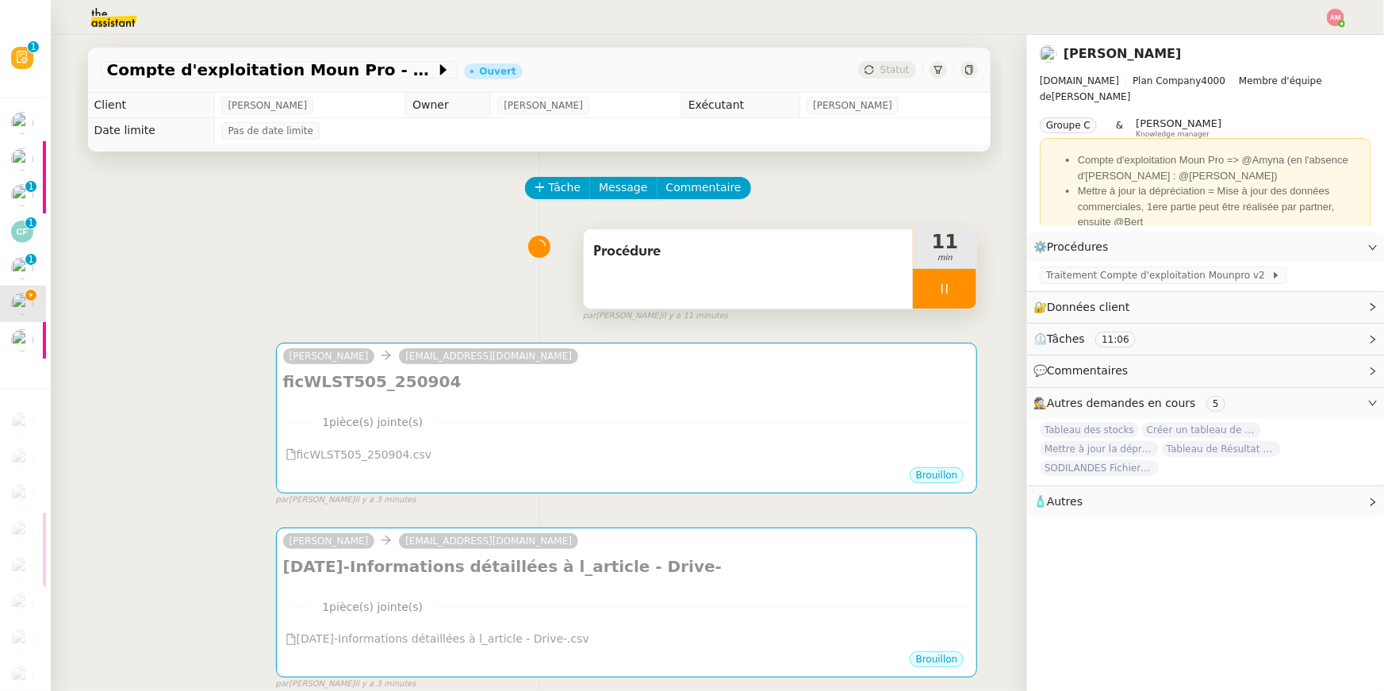
click at [974, 259] on span "min" at bounding box center [944, 257] width 63 height 13
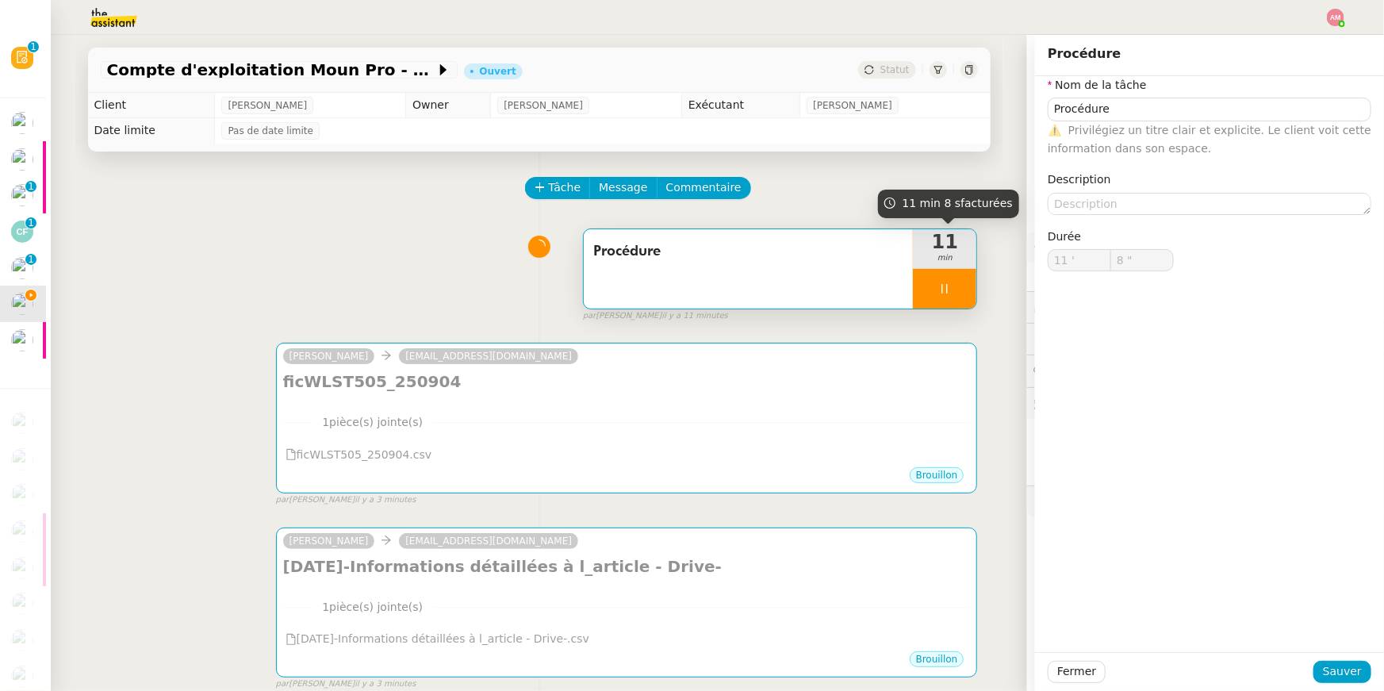
click at [963, 267] on div "11 min" at bounding box center [944, 249] width 63 height 40
type input "9 ""
click at [957, 284] on div at bounding box center [944, 289] width 63 height 40
type input "Procédure"
type input "11 '"
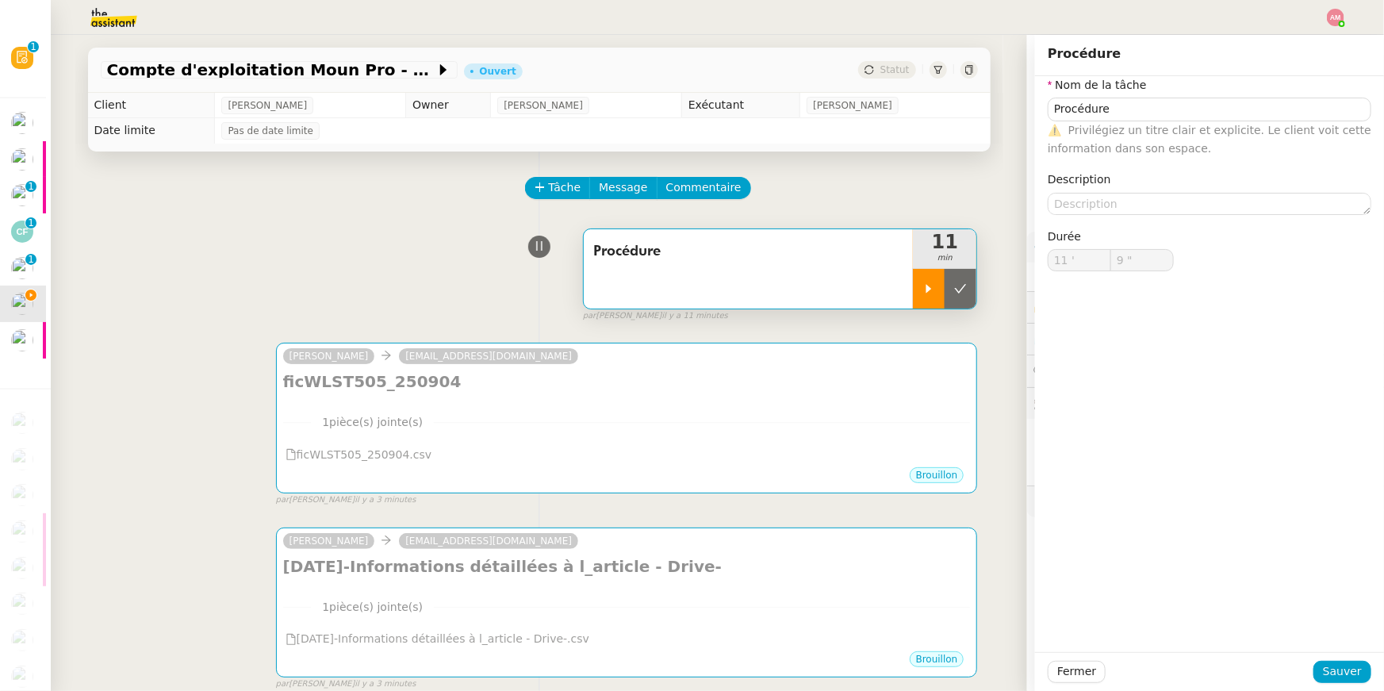
type input "10 ""
type input "Procédure"
type input "11 '"
type input "10 ""
type input "Procédure"
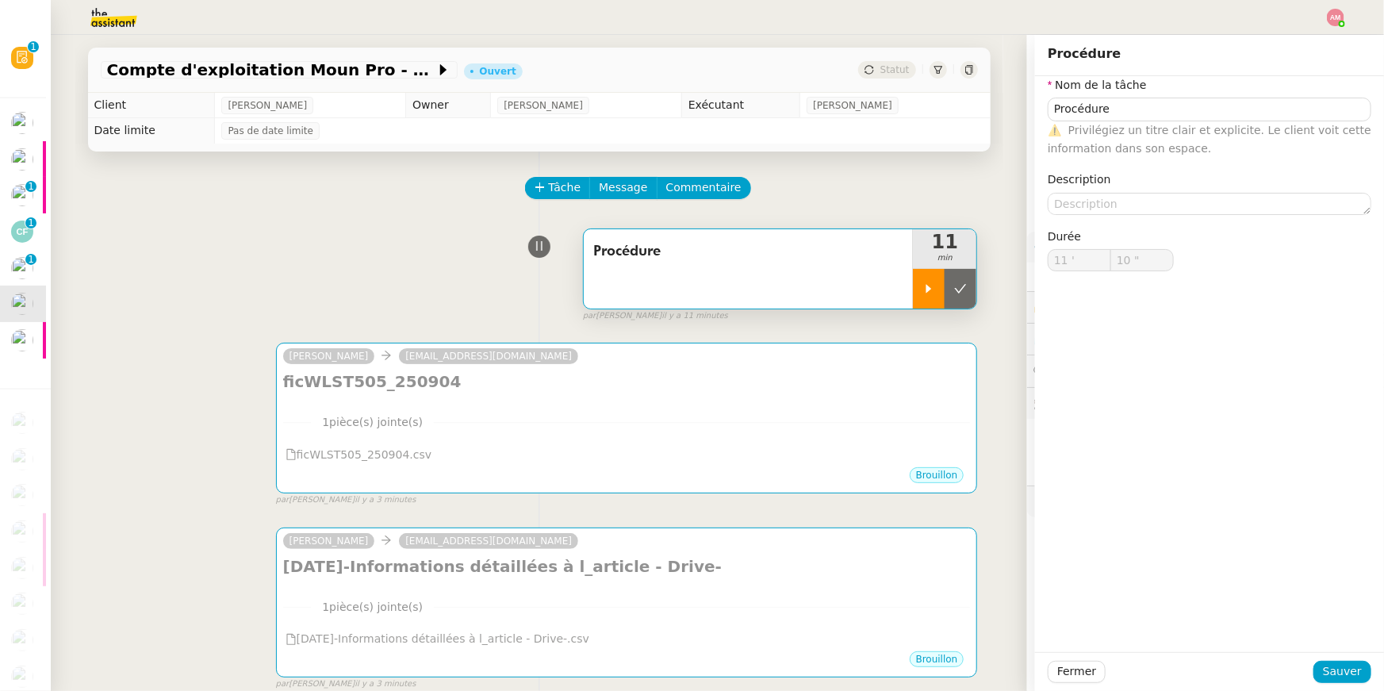
type input "11 '"
type input "10 ""
type input "Procédure"
type input "11 '"
type input "10 ""
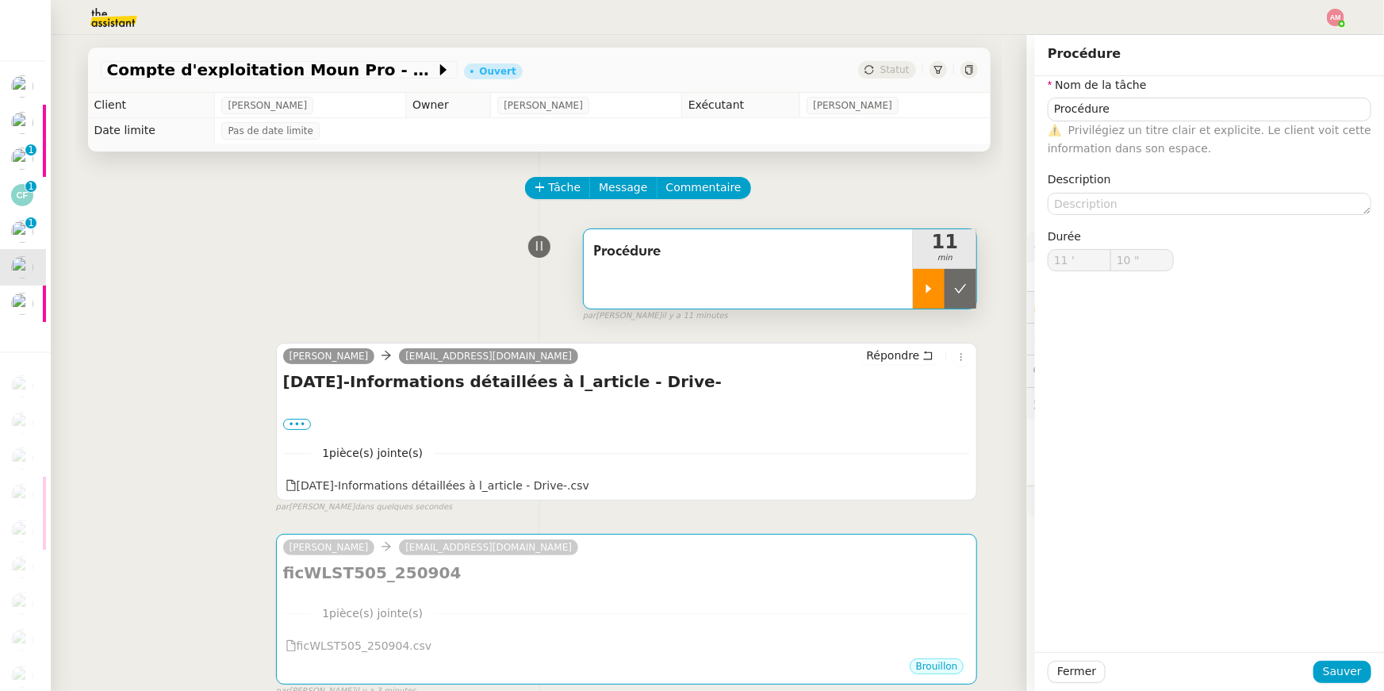
type input "Procédure"
type input "11 '"
type input "10 ""
type input "Procédure"
type input "11 '"
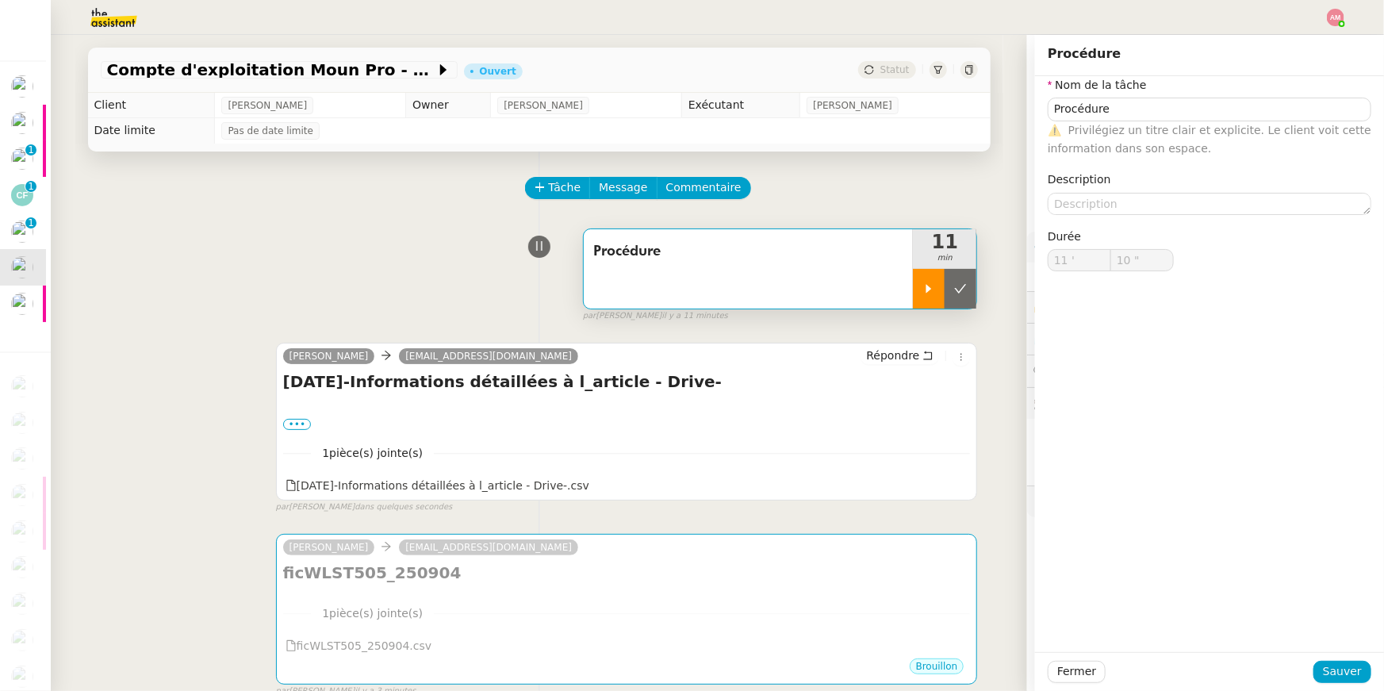
type input "10 ""
type input "Procédure"
type input "11 '"
type input "10 ""
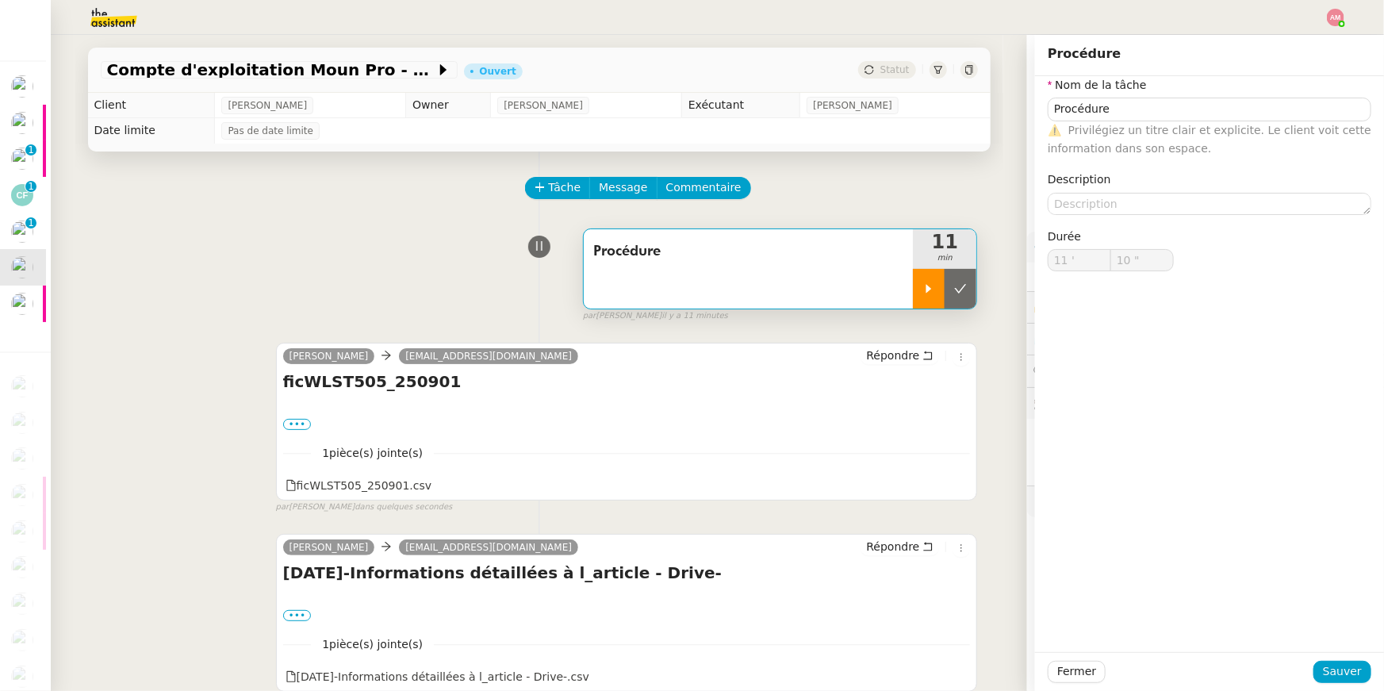
type input "Procédure"
type input "11 '"
type input "10 ""
type input "Procédure"
type input "11 '"
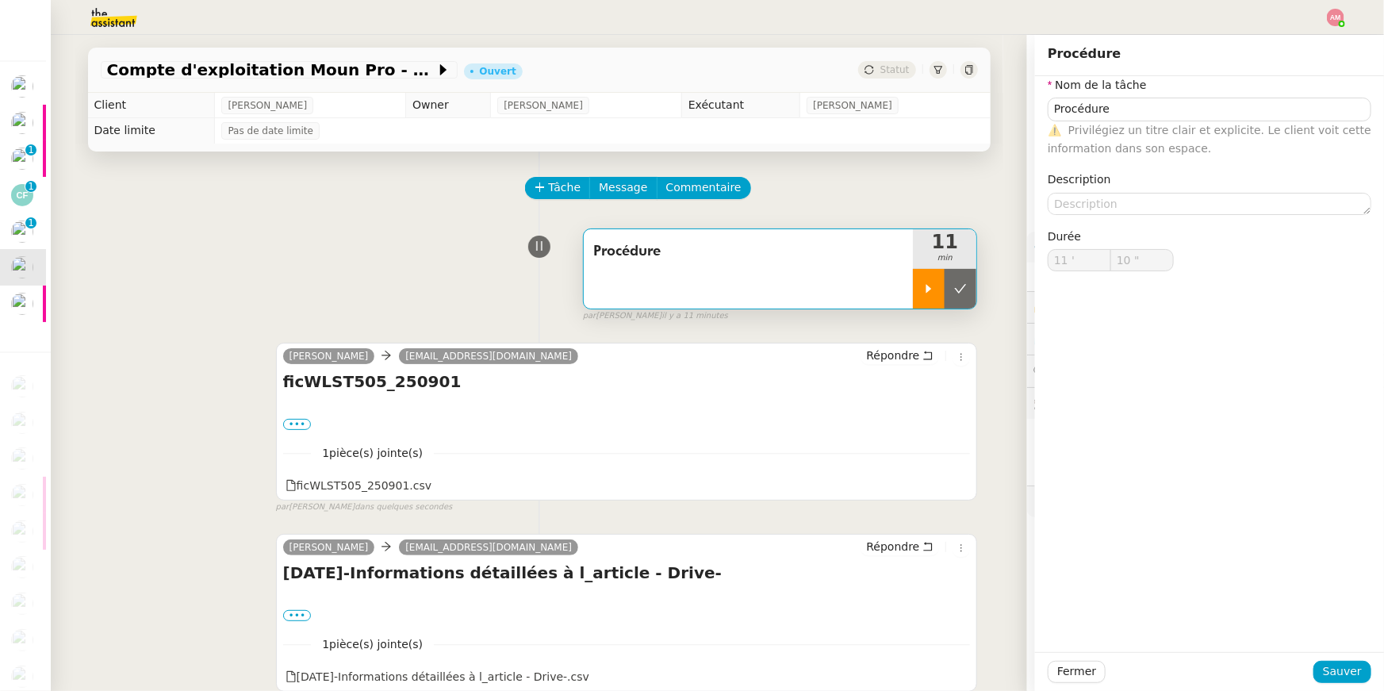
type input "10 ""
type input "Procédure"
type input "11 '"
type input "10 ""
click at [957, 284] on icon at bounding box center [960, 288] width 13 height 13
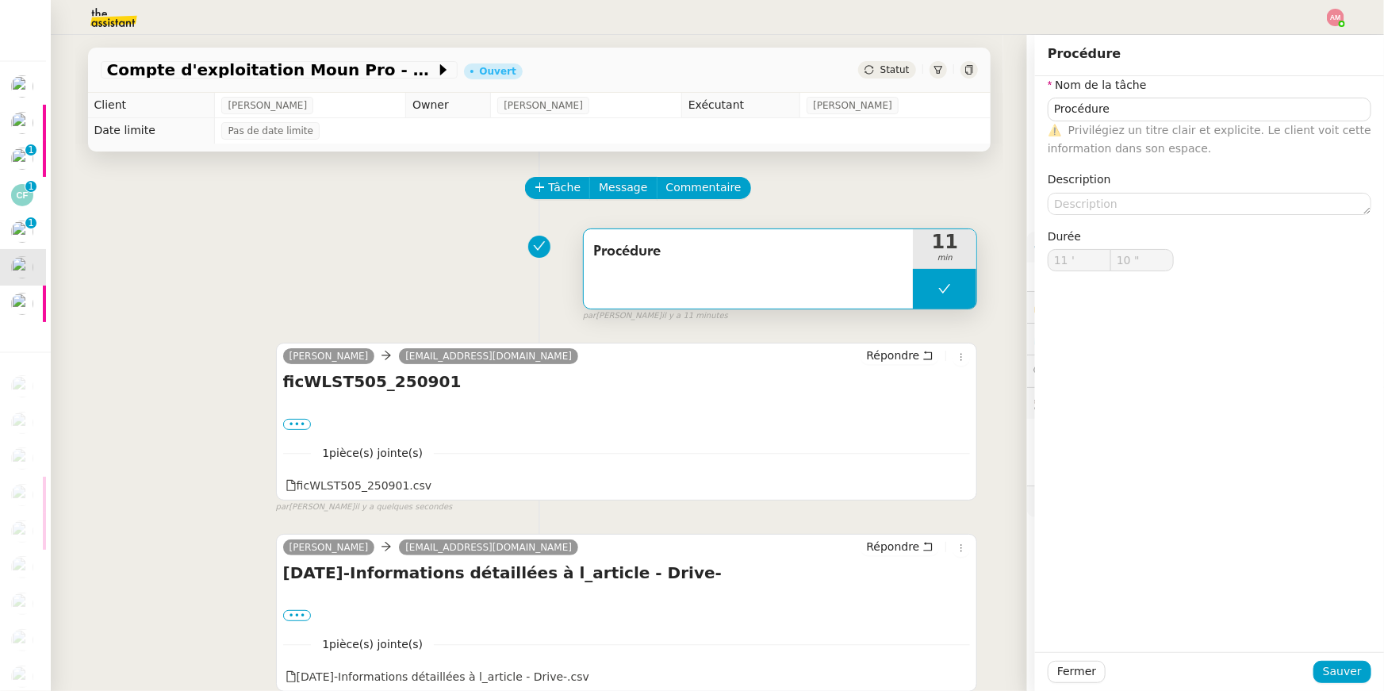
type input "Procédure"
type input "11 '"
type input "10 ""
type input "Procédure"
type input "11 '"
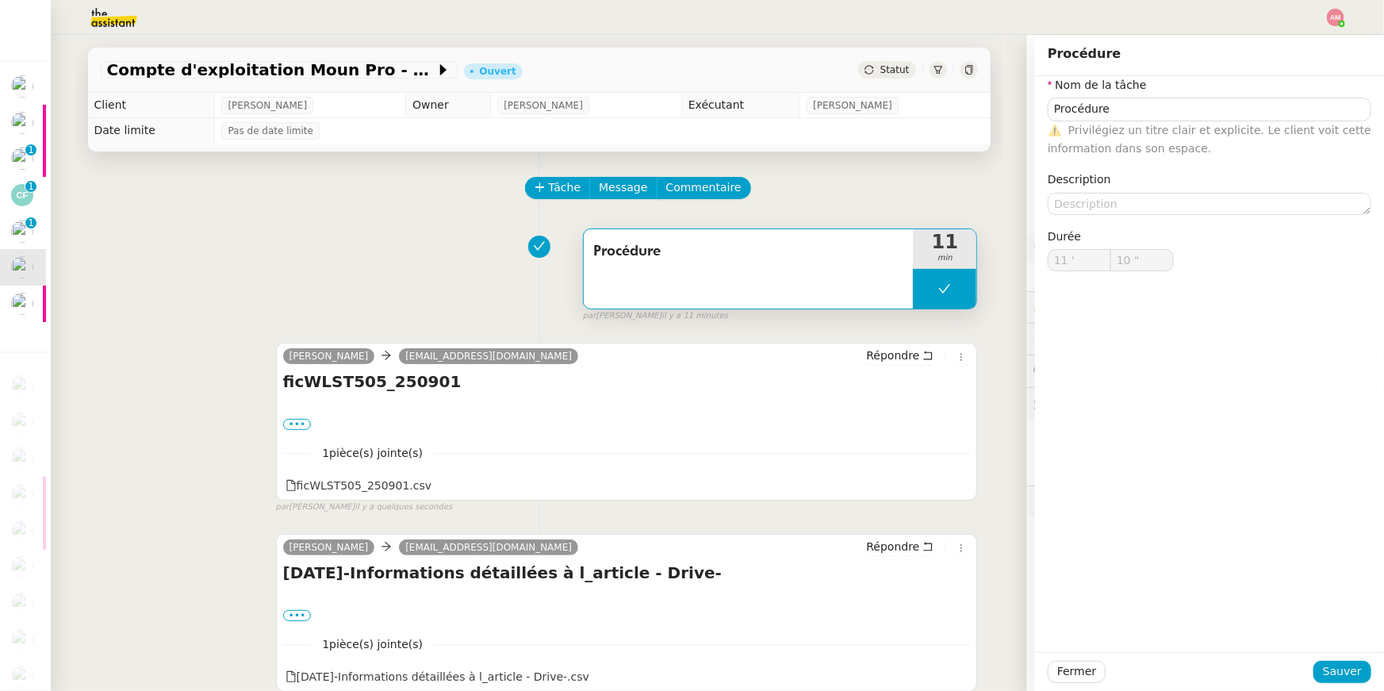
type input "10 ""
click at [956, 282] on button at bounding box center [944, 289] width 63 height 40
type input "Procédure"
type input "11 '"
type input "10 ""
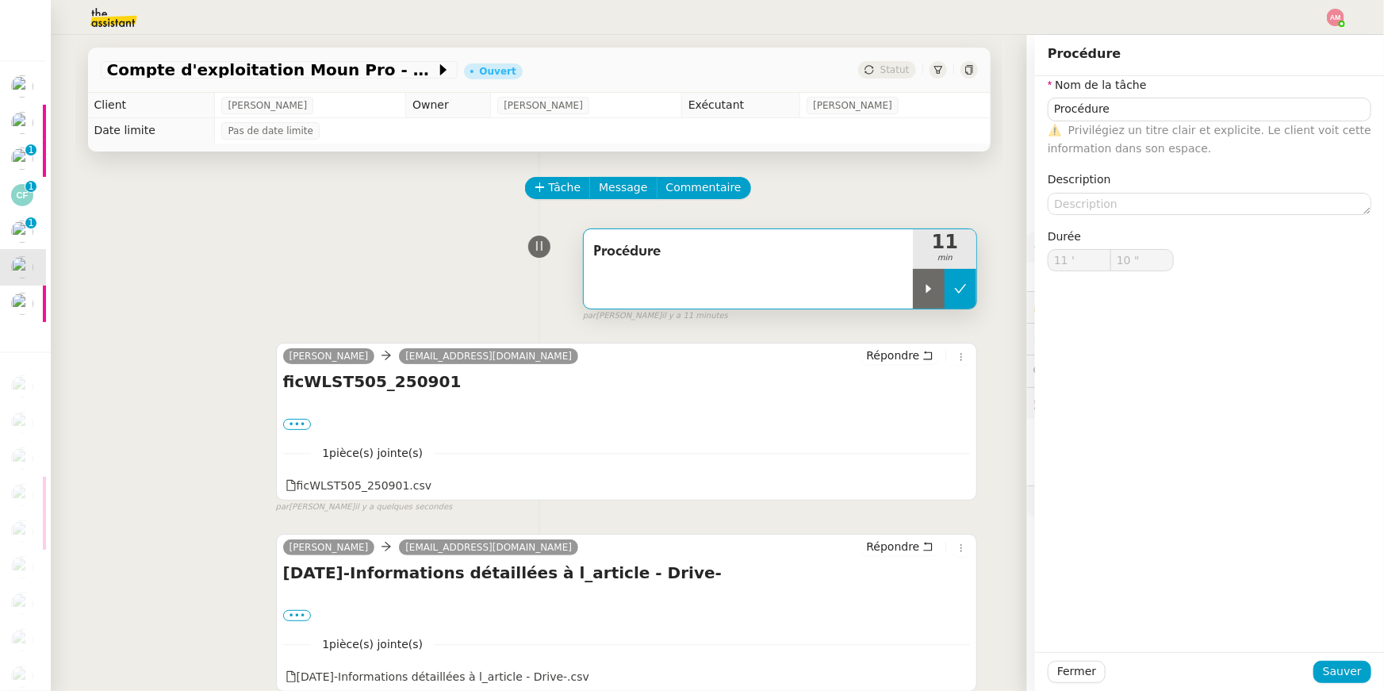
type input "Procédure"
type input "11 '"
type input "10 ""
click at [956, 282] on icon at bounding box center [960, 288] width 13 height 13
type input "Procédure"
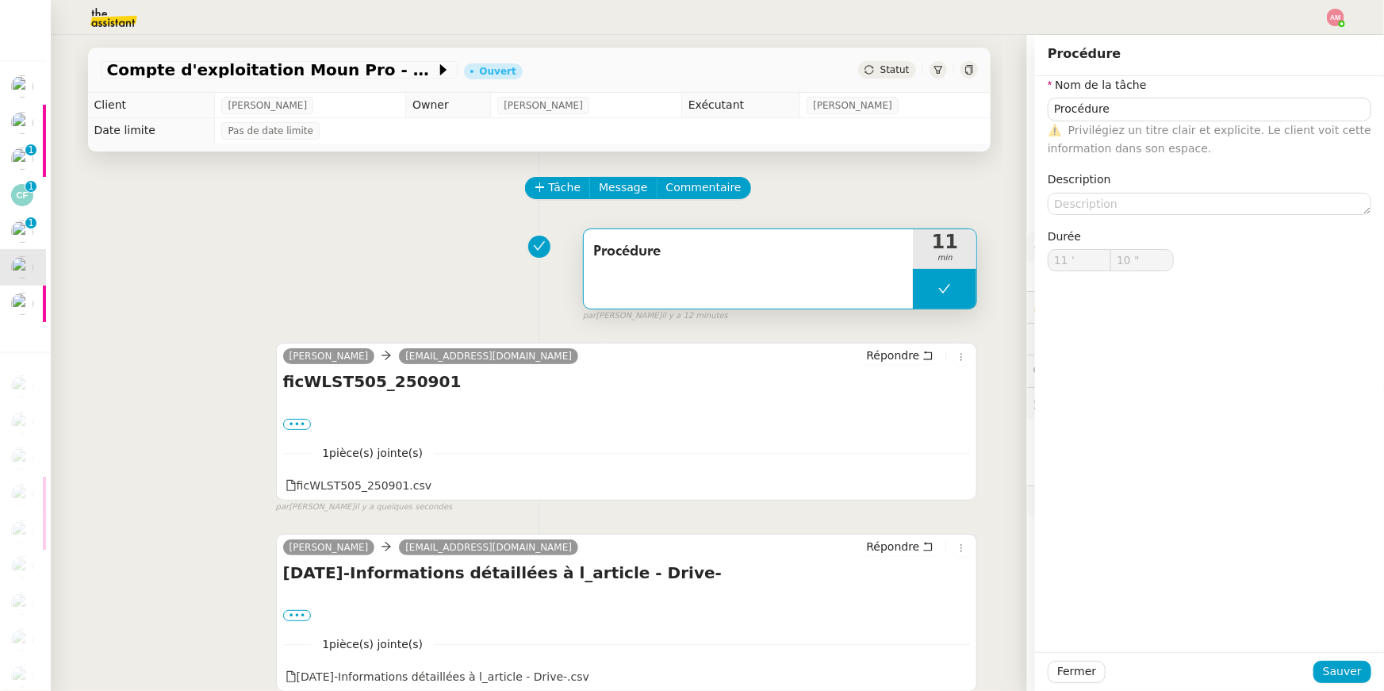
type input "11 '"
type input "10 ""
type input "Procédure"
type input "11 '"
type input "10 ""
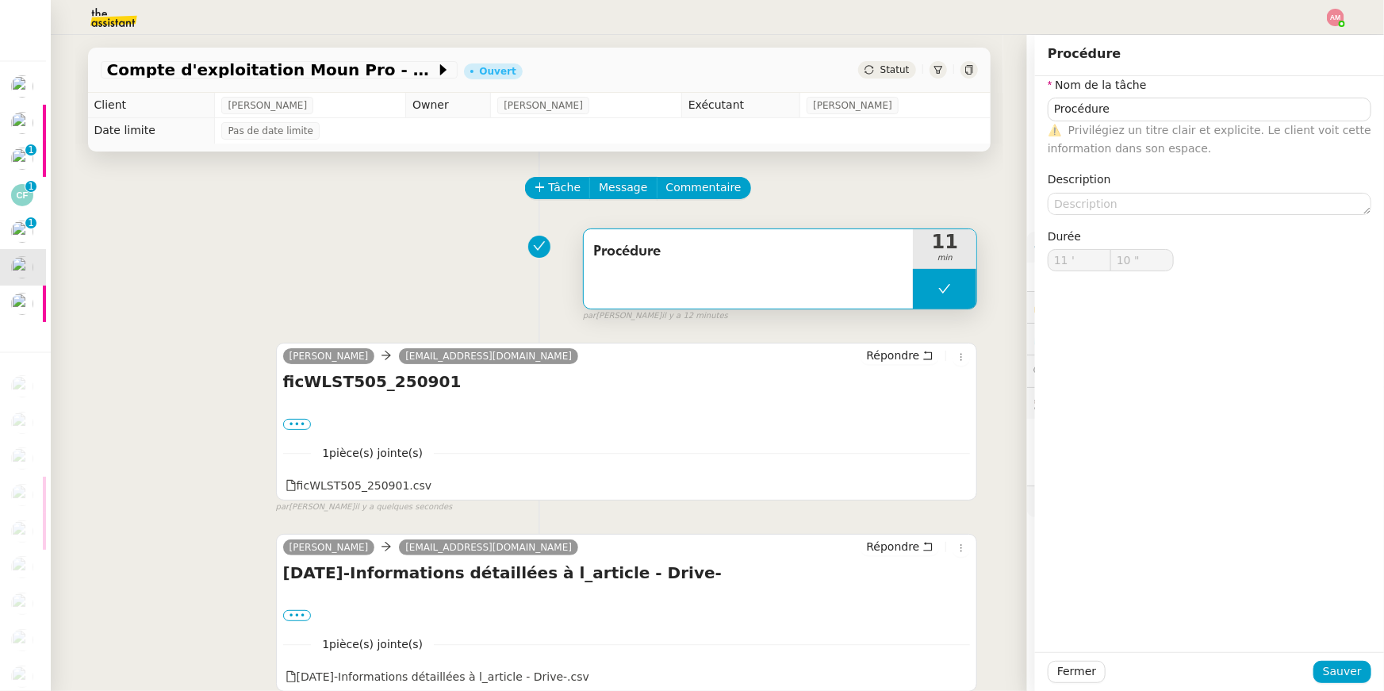
click at [953, 280] on button at bounding box center [944, 289] width 63 height 40
type input "Procédure"
type input "11 '"
type input "10 ""
type input "Procédure"
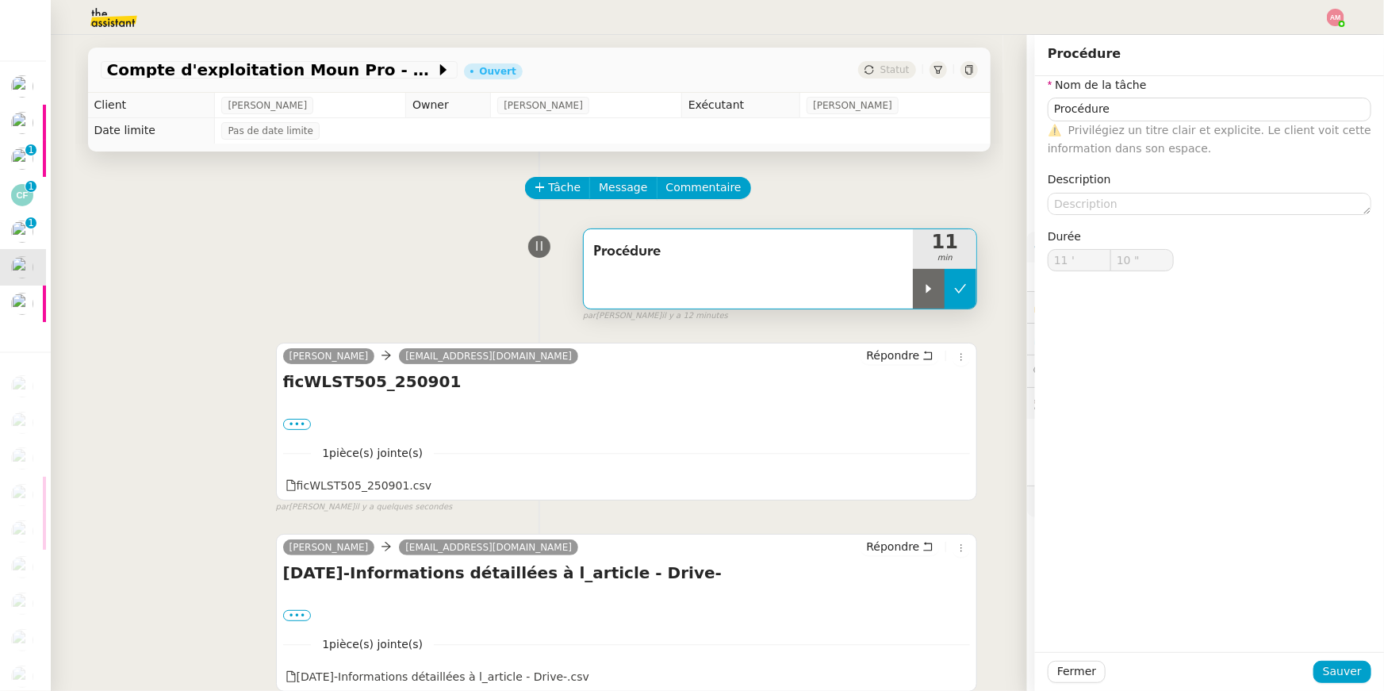
type input "11 '"
type input "10 ""
click at [929, 287] on icon at bounding box center [929, 288] width 6 height 9
type input "Procédure"
type input "11 '"
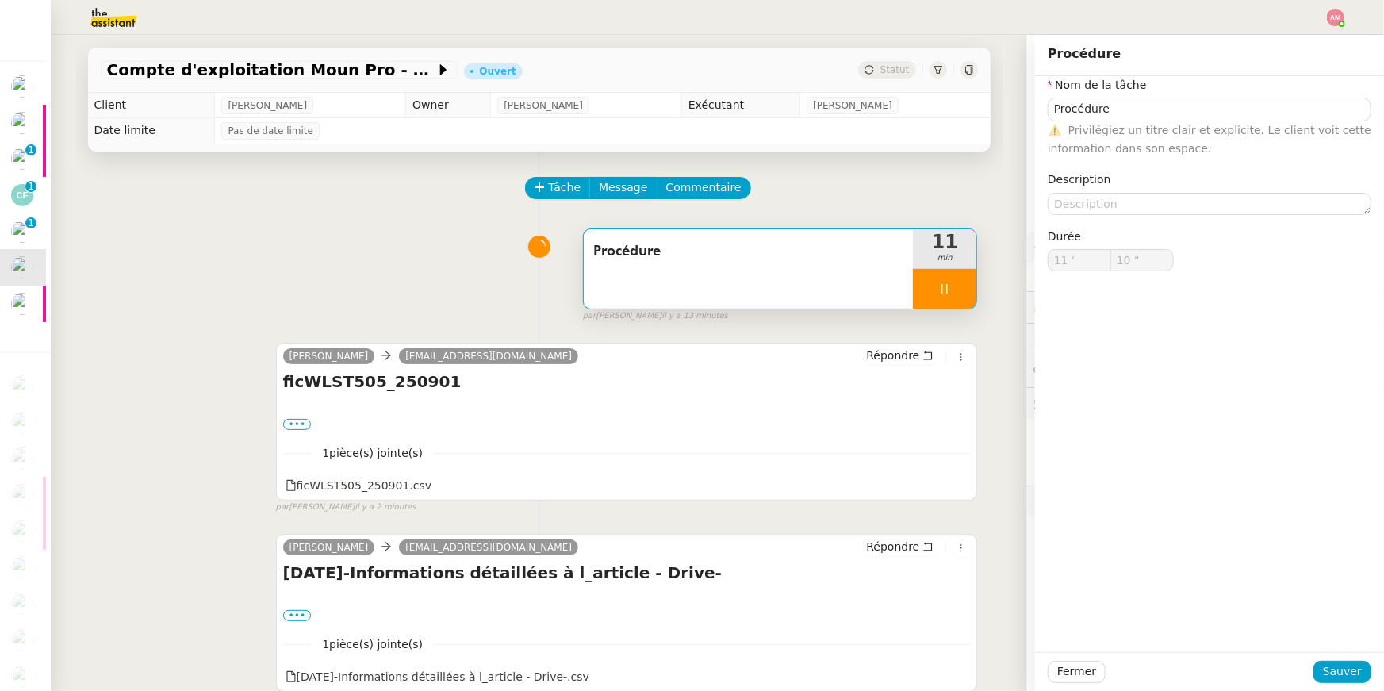
type input "10 ""
type input "Procédure"
type input "11 '"
type input "17 ""
click at [284, 221] on div "Procédure 11 min false par Amyna M. il y a 13 minutes" at bounding box center [539, 272] width 877 height 102
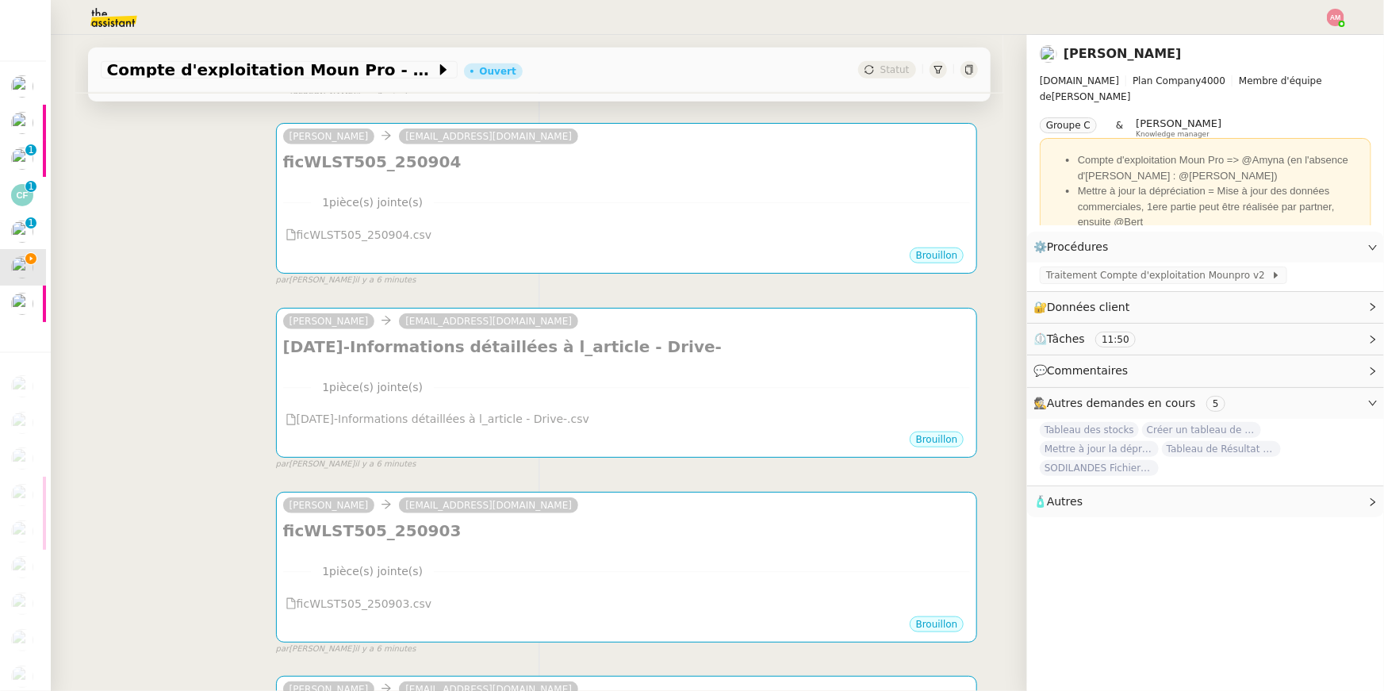
scroll to position [830, 0]
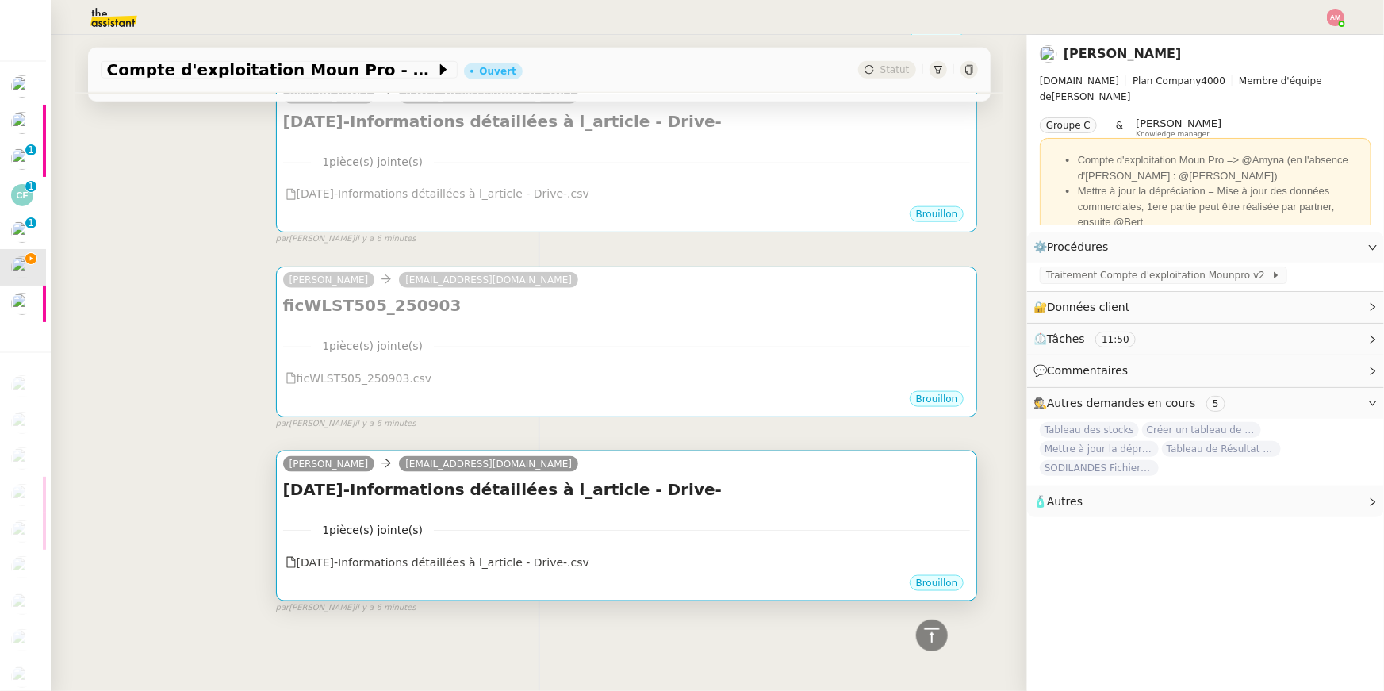
click at [730, 501] on div "2025-09-03-Informations détaillées à l_article - Drive- •••" at bounding box center [627, 493] width 688 height 30
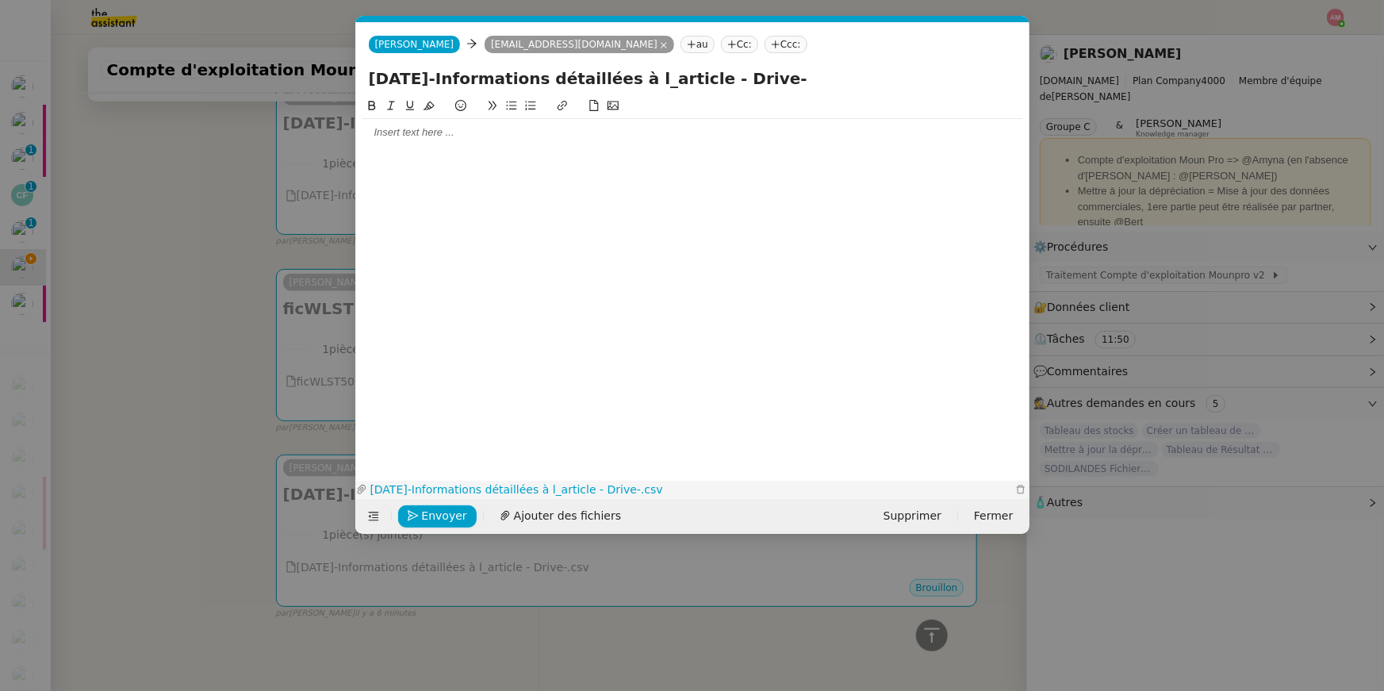
scroll to position [0, 33]
click at [432, 514] on span "Envoyer" at bounding box center [444, 516] width 45 height 18
click at [432, 514] on span "Confirmer l'envoi" at bounding box center [469, 516] width 95 height 18
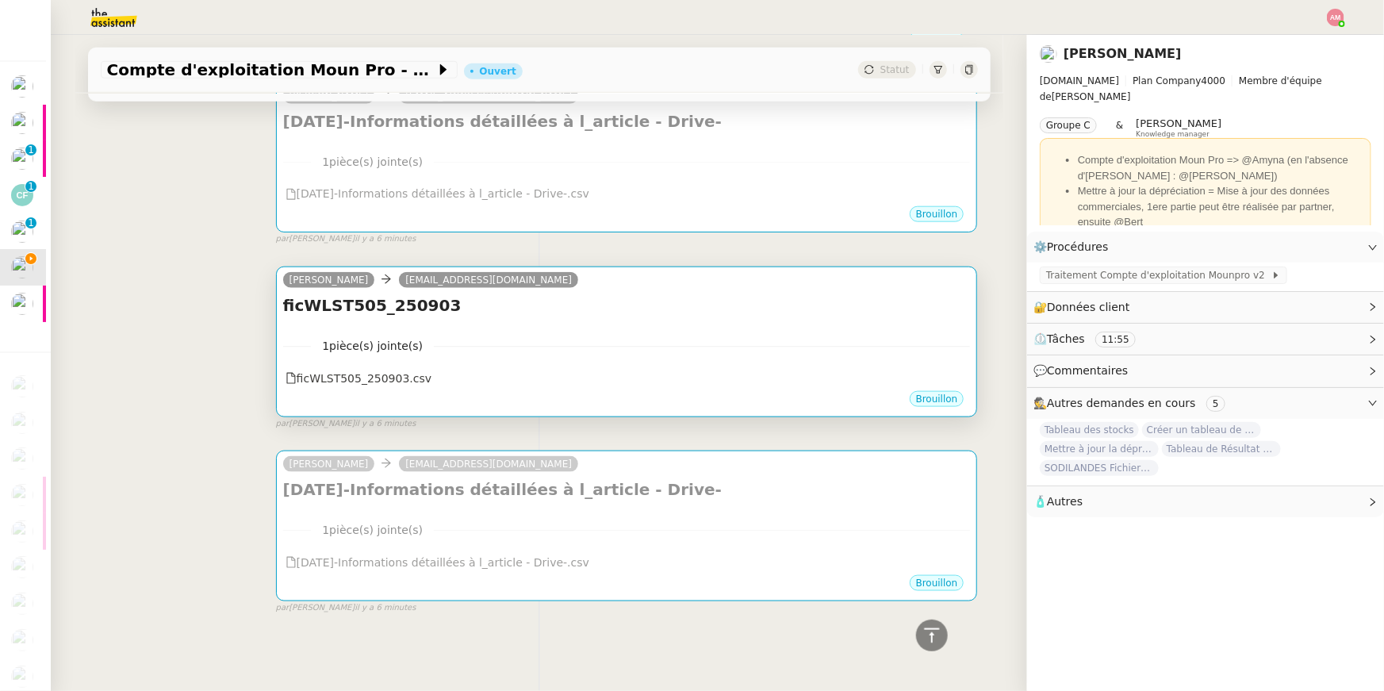
scroll to position [806, 0]
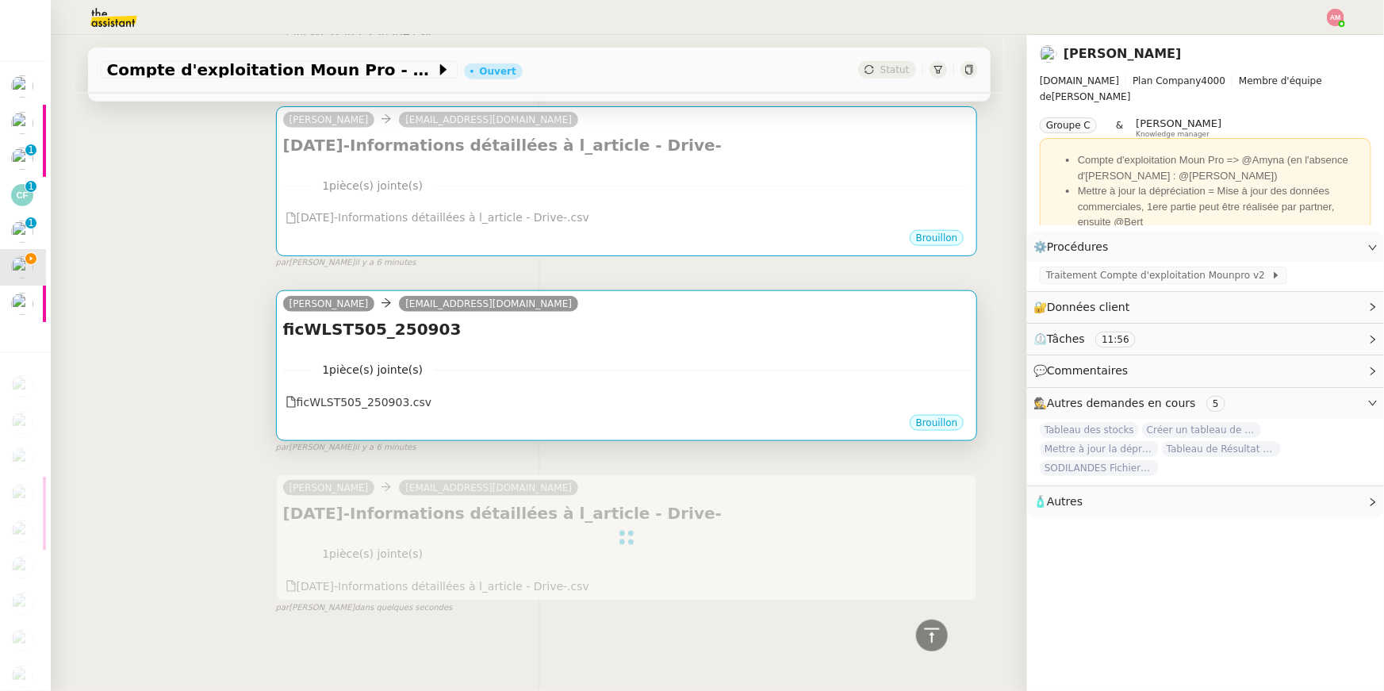
click at [597, 324] on h4 "ficWLST505_250903" at bounding box center [627, 329] width 688 height 22
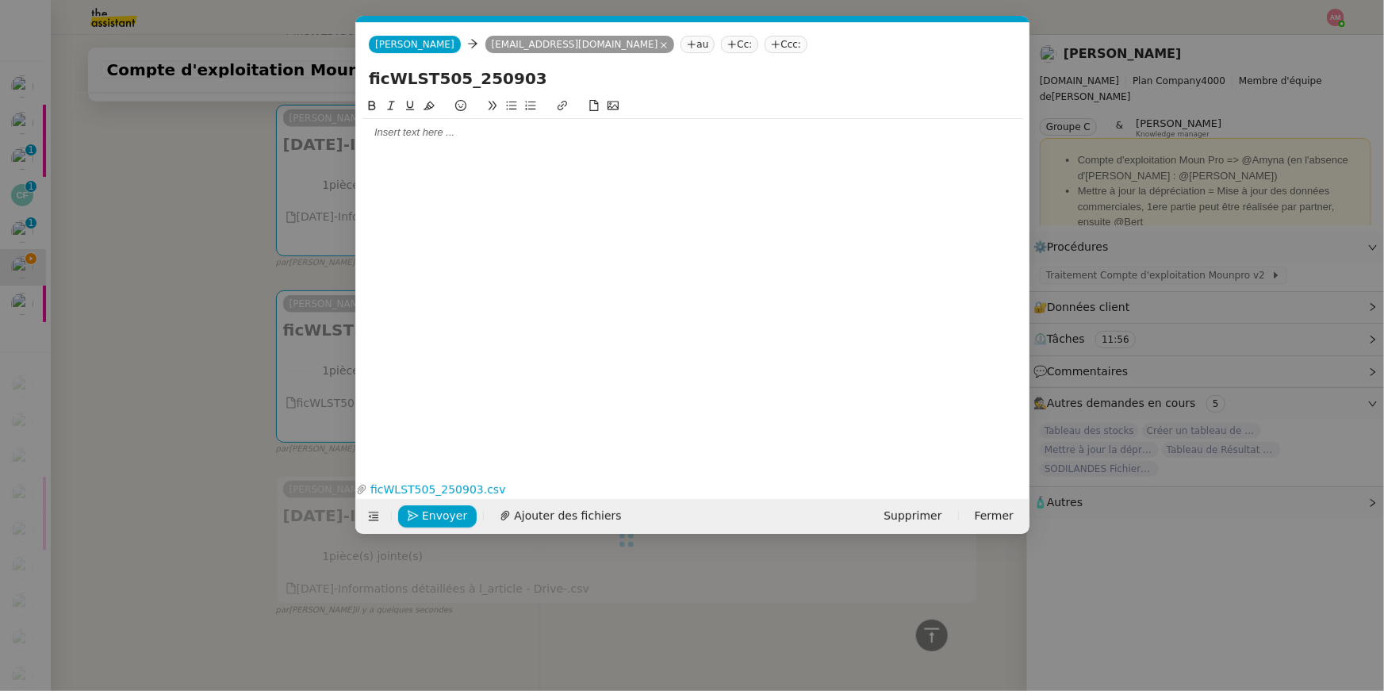
scroll to position [0, 33]
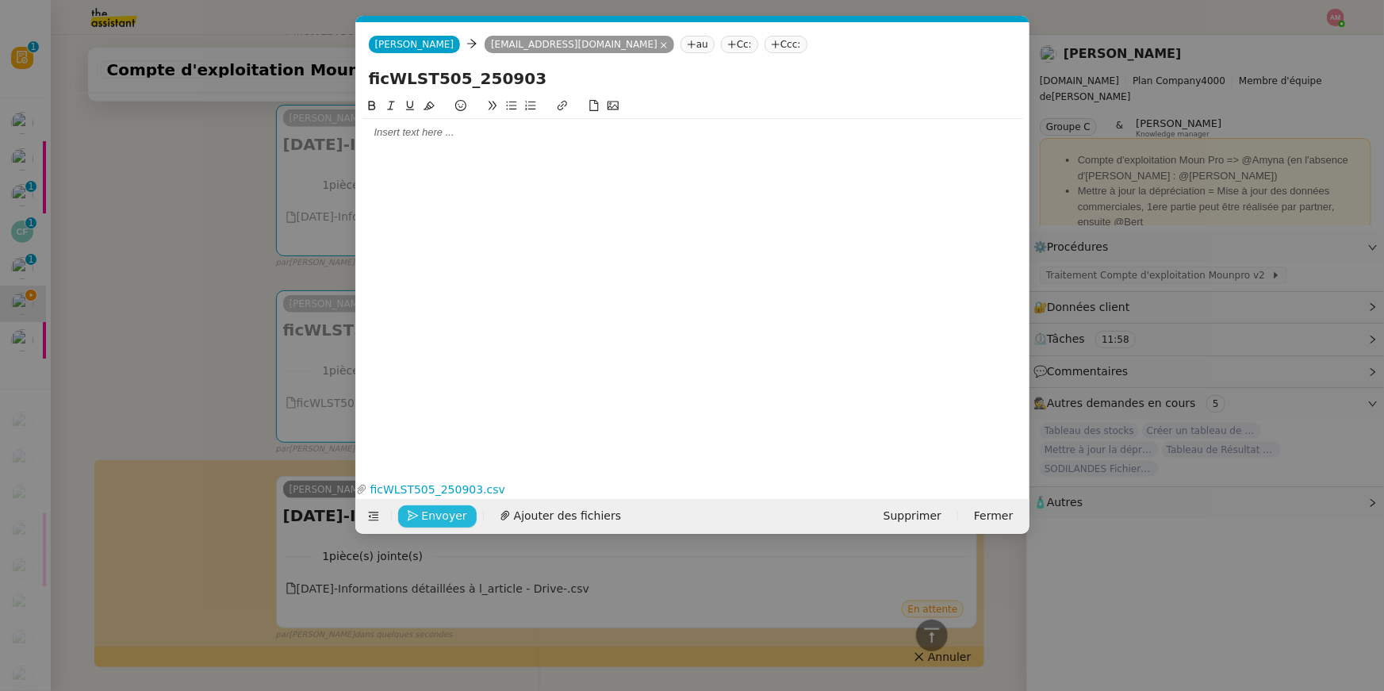
click at [424, 521] on span "Envoyer" at bounding box center [444, 516] width 45 height 18
click at [424, 521] on span "Confirmer l'envoi" at bounding box center [469, 516] width 95 height 18
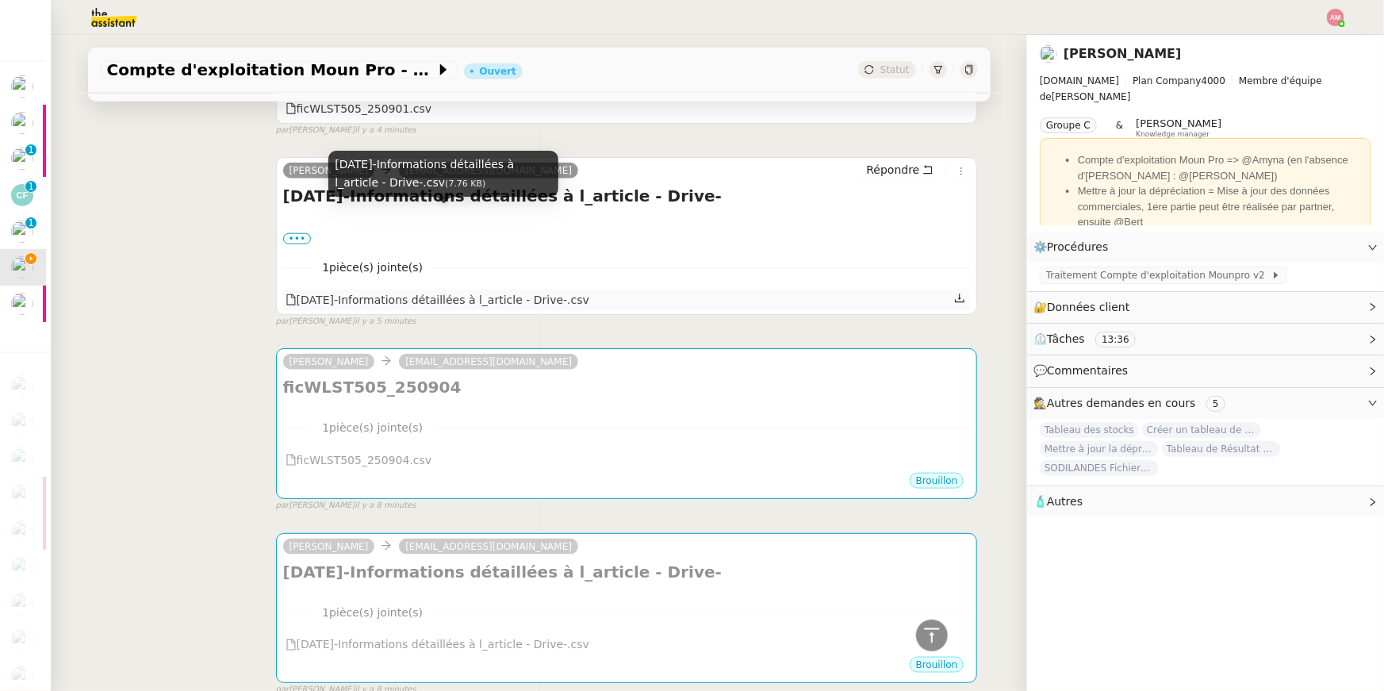
scroll to position [842, 0]
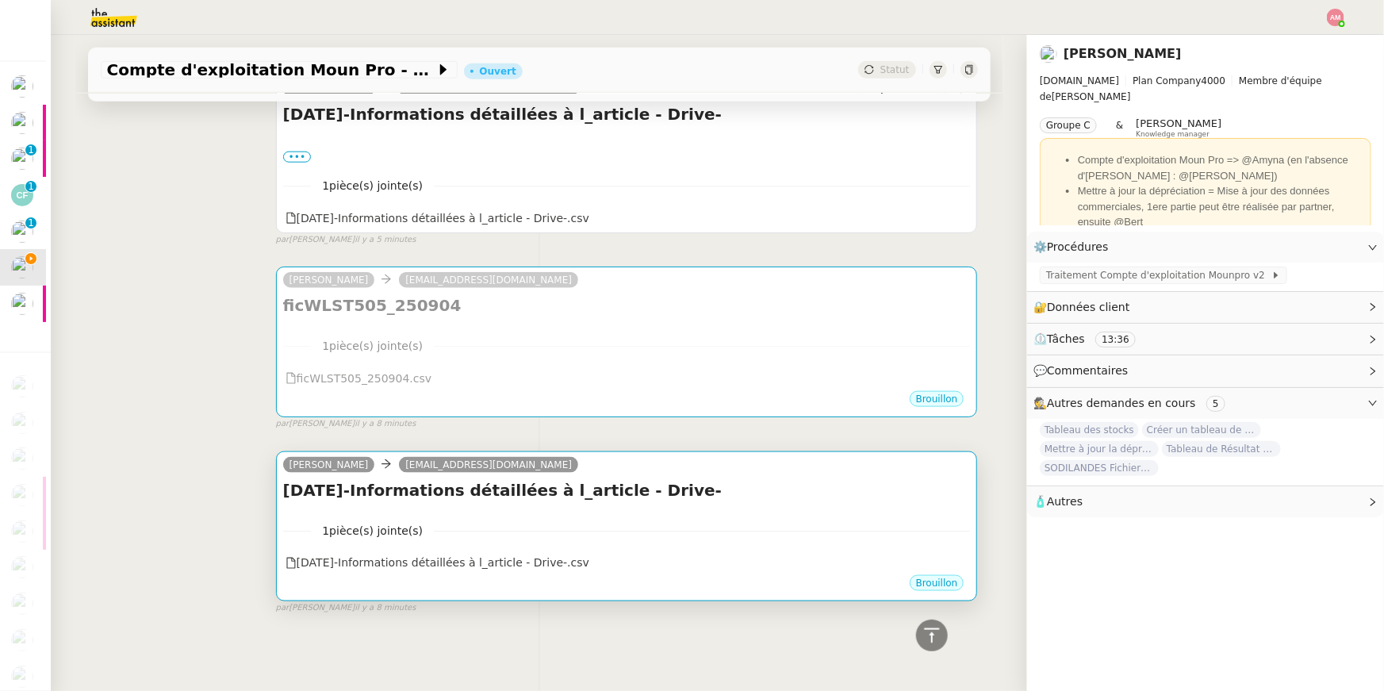
click at [789, 524] on nz-divider "1 pièce(s) jointe(s)" at bounding box center [627, 531] width 688 height 18
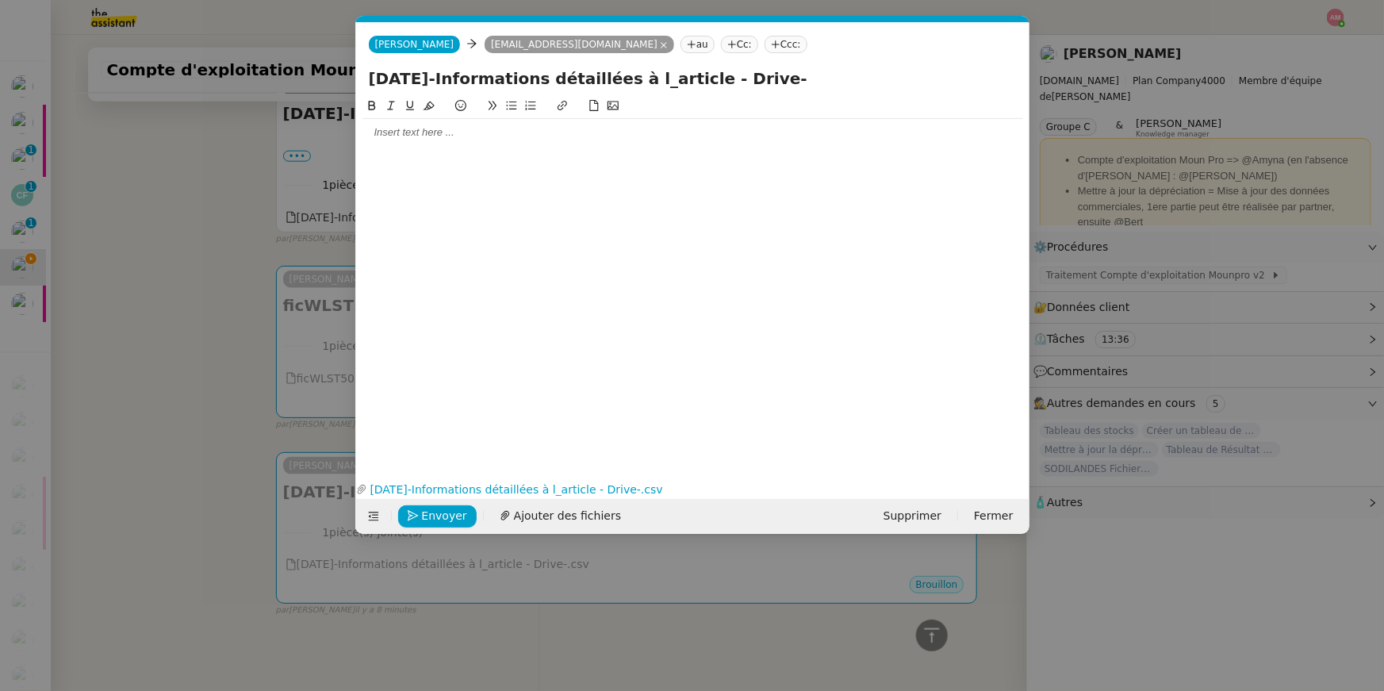
scroll to position [0, 33]
click at [434, 515] on span "Envoyer" at bounding box center [444, 516] width 45 height 18
click at [434, 515] on span "Confirmer l'envoi" at bounding box center [469, 516] width 95 height 18
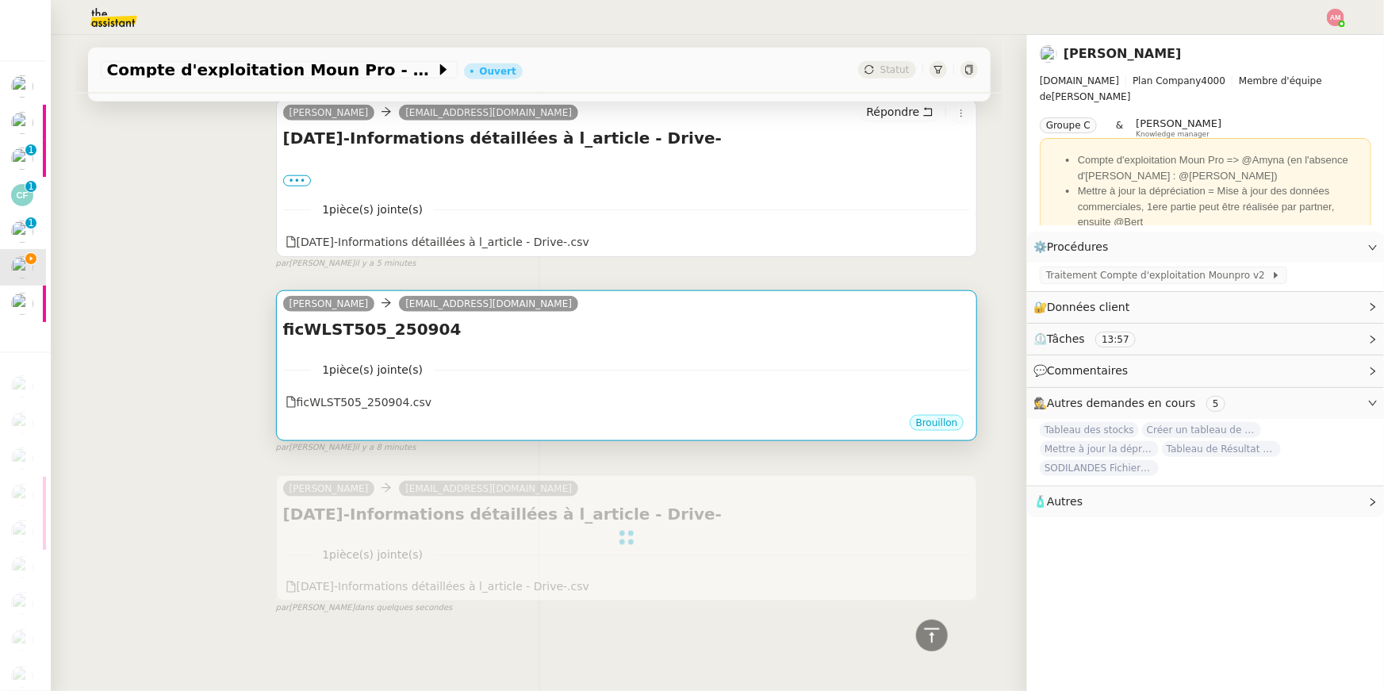
click at [369, 316] on div "camille ems5bqiusm64w37@upload.pipedream.net" at bounding box center [433, 306] width 301 height 24
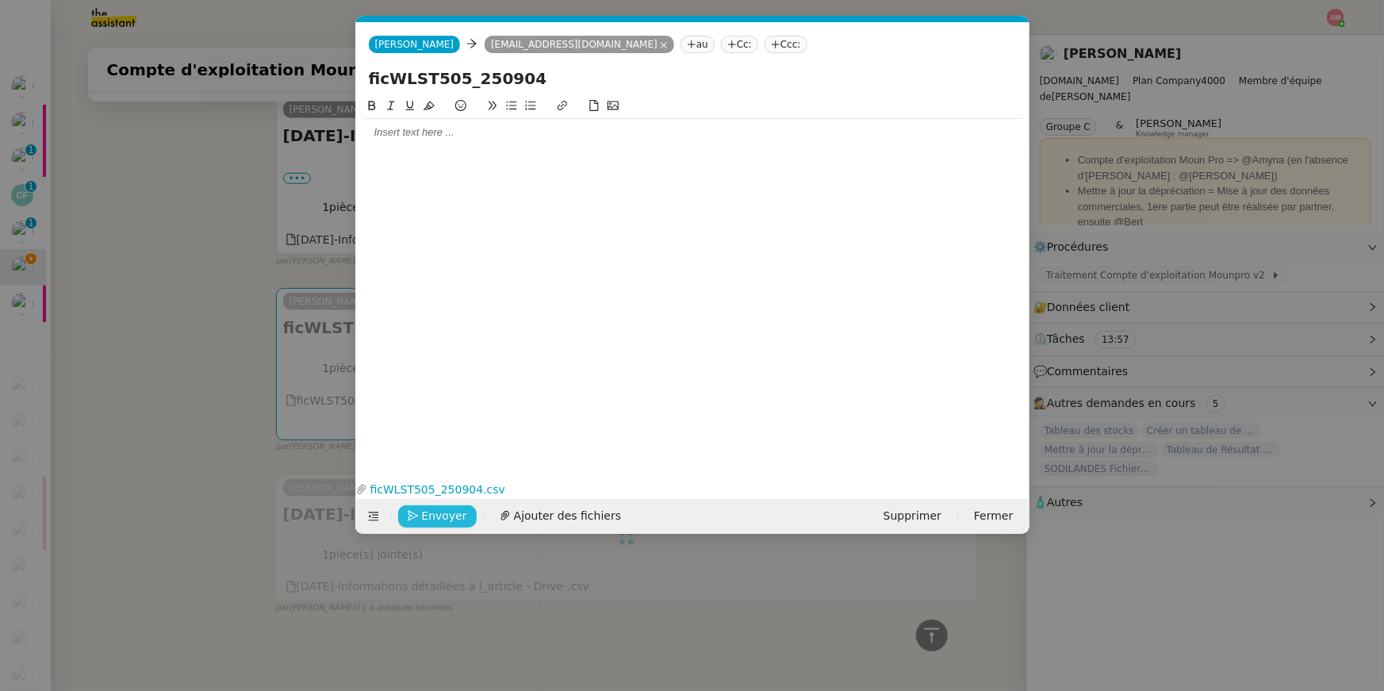
click at [428, 508] on span "Envoyer" at bounding box center [444, 516] width 45 height 18
click at [428, 508] on span "Confirmer l'envoi" at bounding box center [469, 516] width 95 height 18
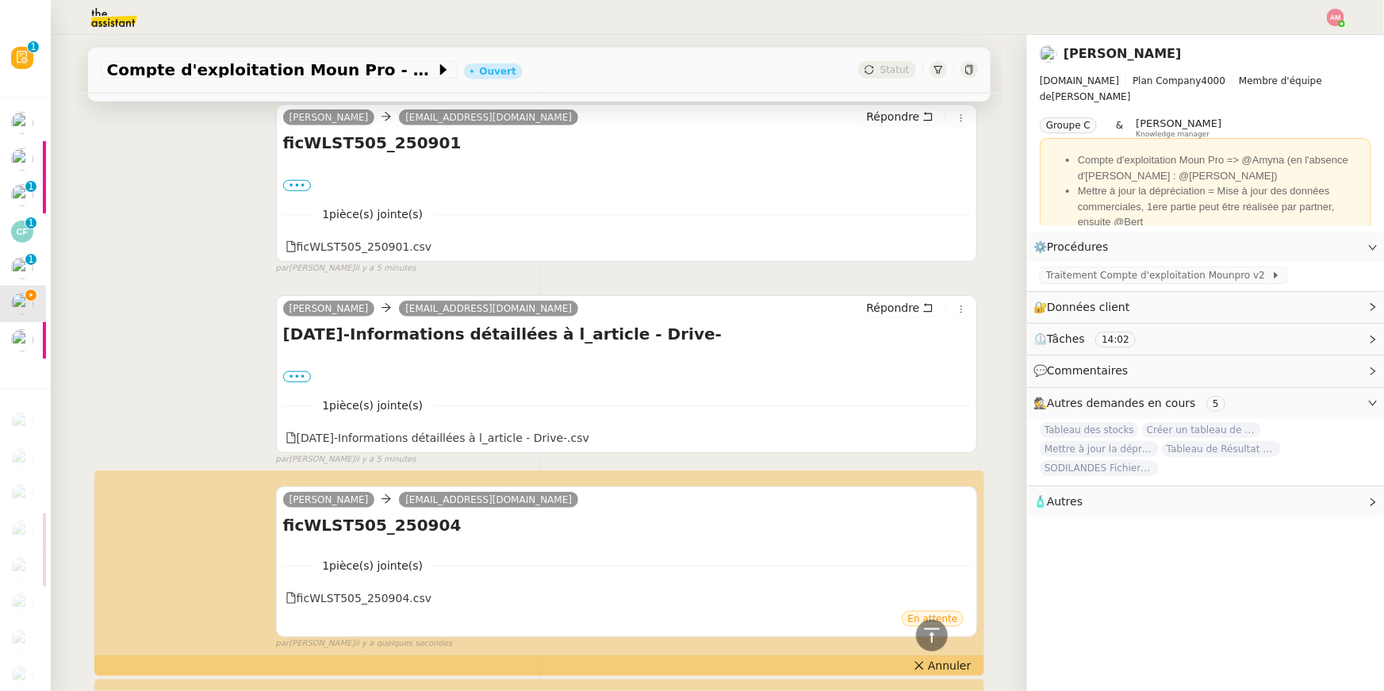
scroll to position [0, 0]
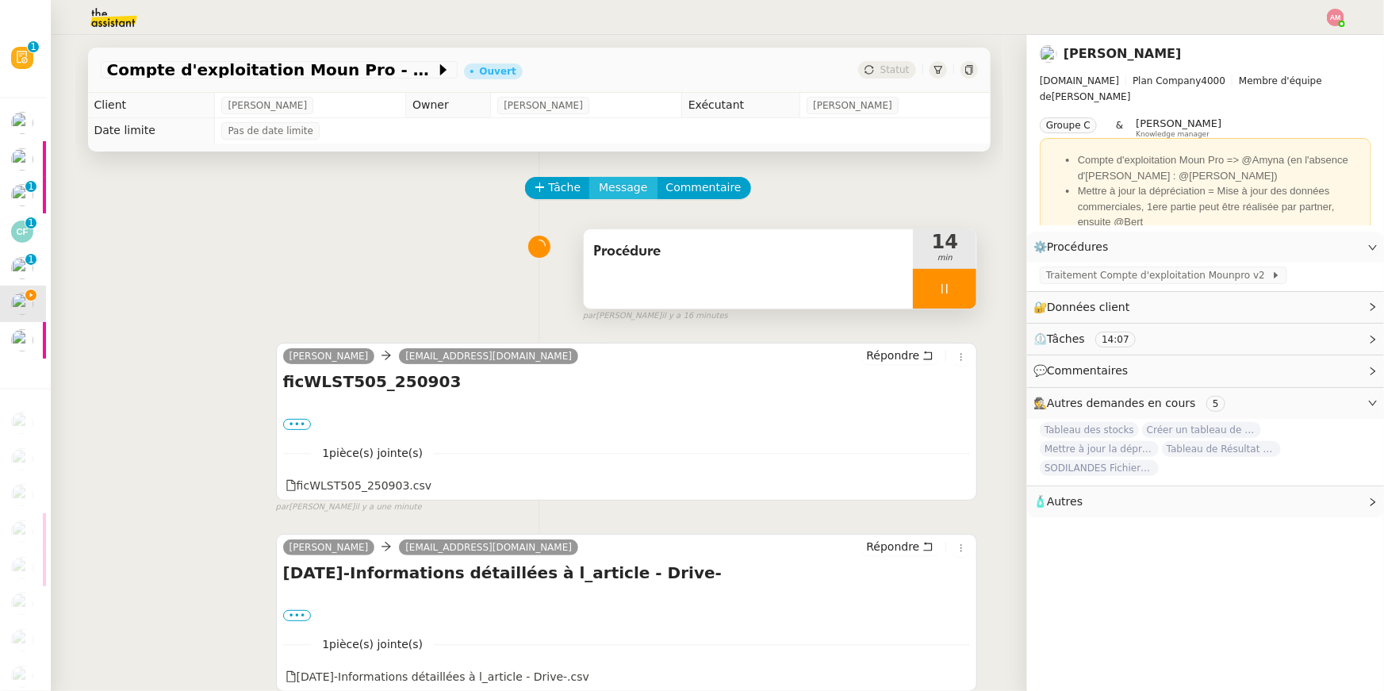
click at [604, 189] on span "Message" at bounding box center [623, 187] width 48 height 18
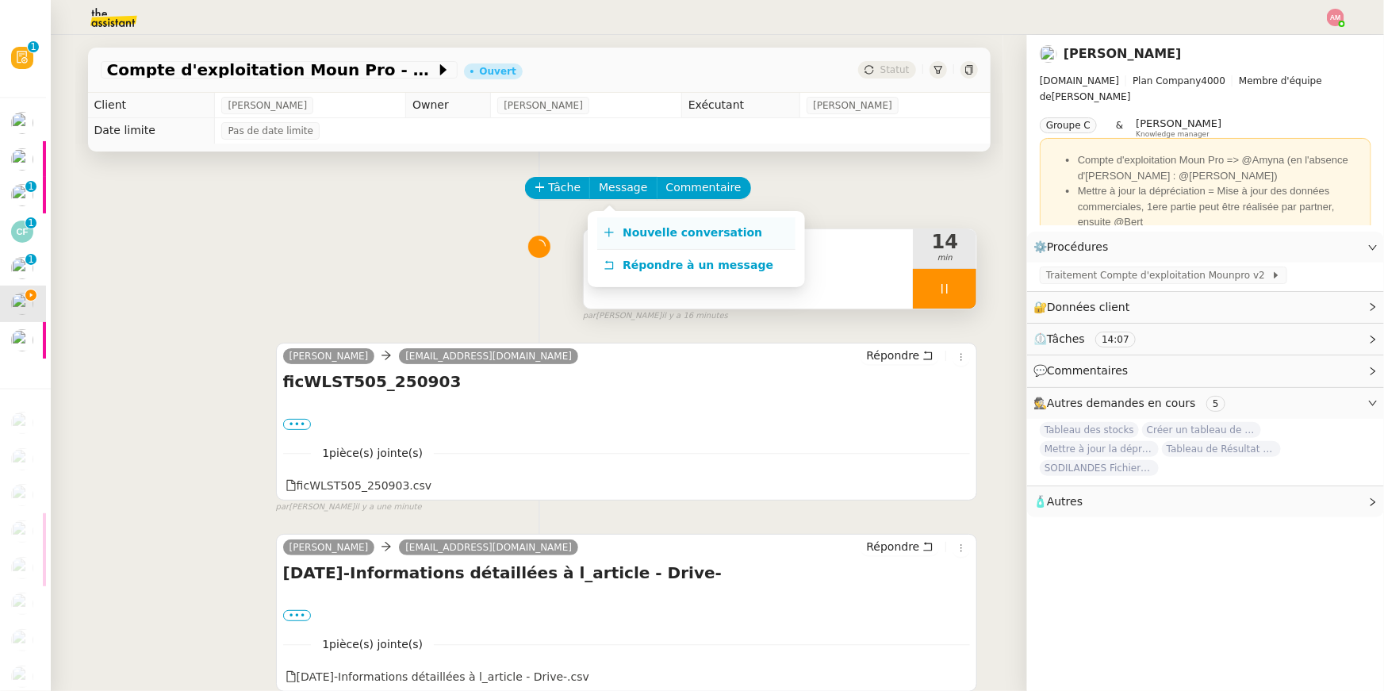
click at [608, 224] on link "Nouvelle conversation" at bounding box center [696, 233] width 198 height 32
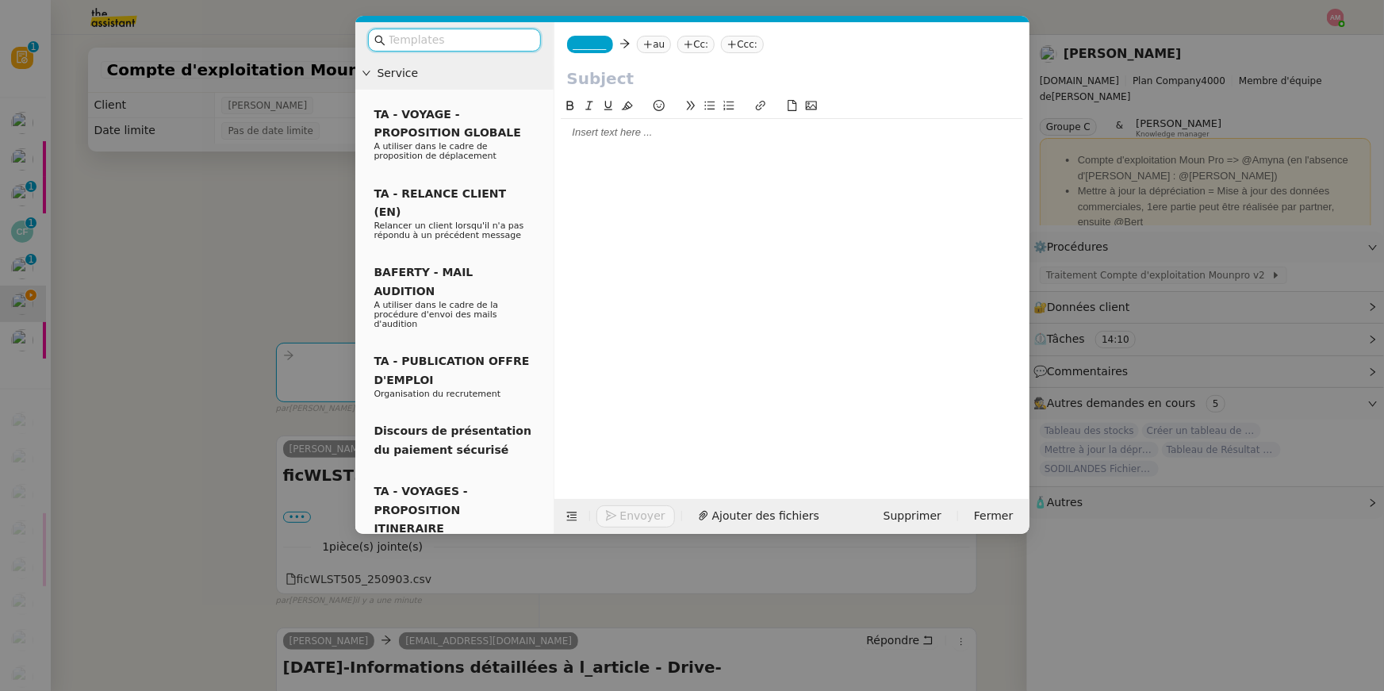
click at [473, 41] on input "text" at bounding box center [460, 40] width 143 height 18
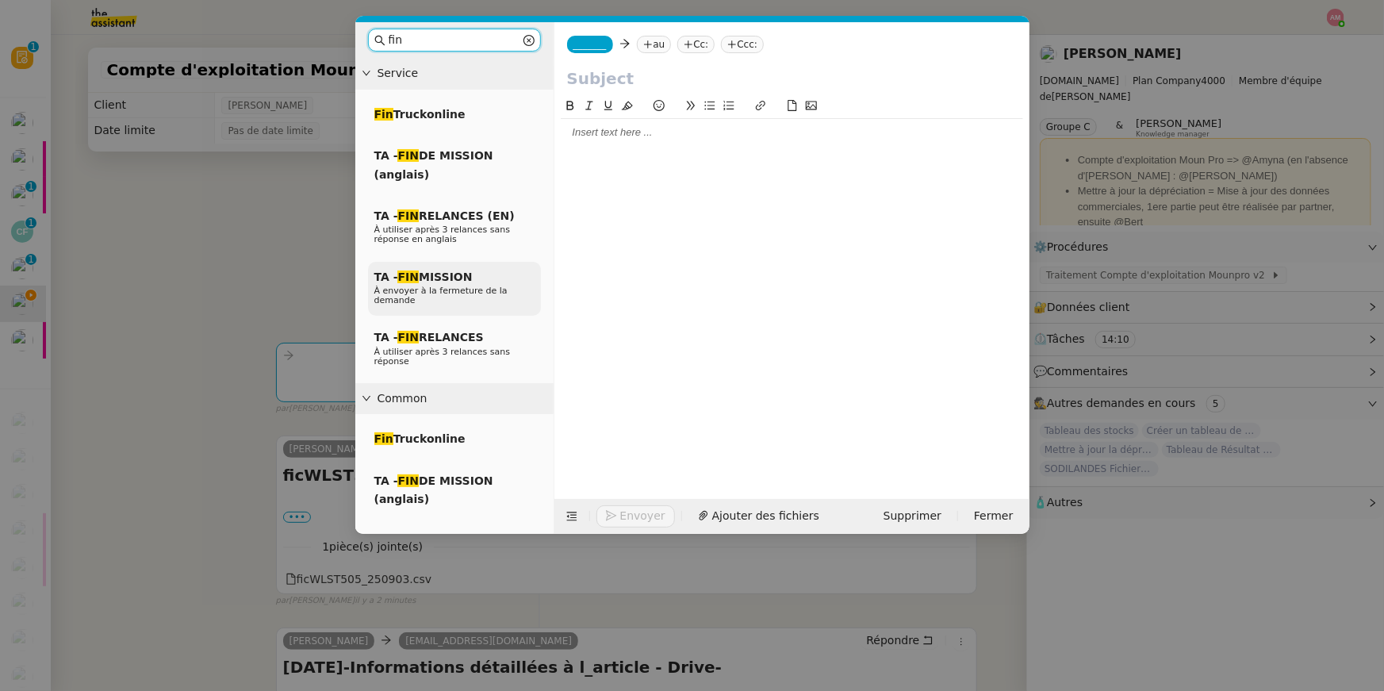
type input "fin"
click at [422, 270] on span "TA - FIN MISSION" at bounding box center [423, 276] width 98 height 13
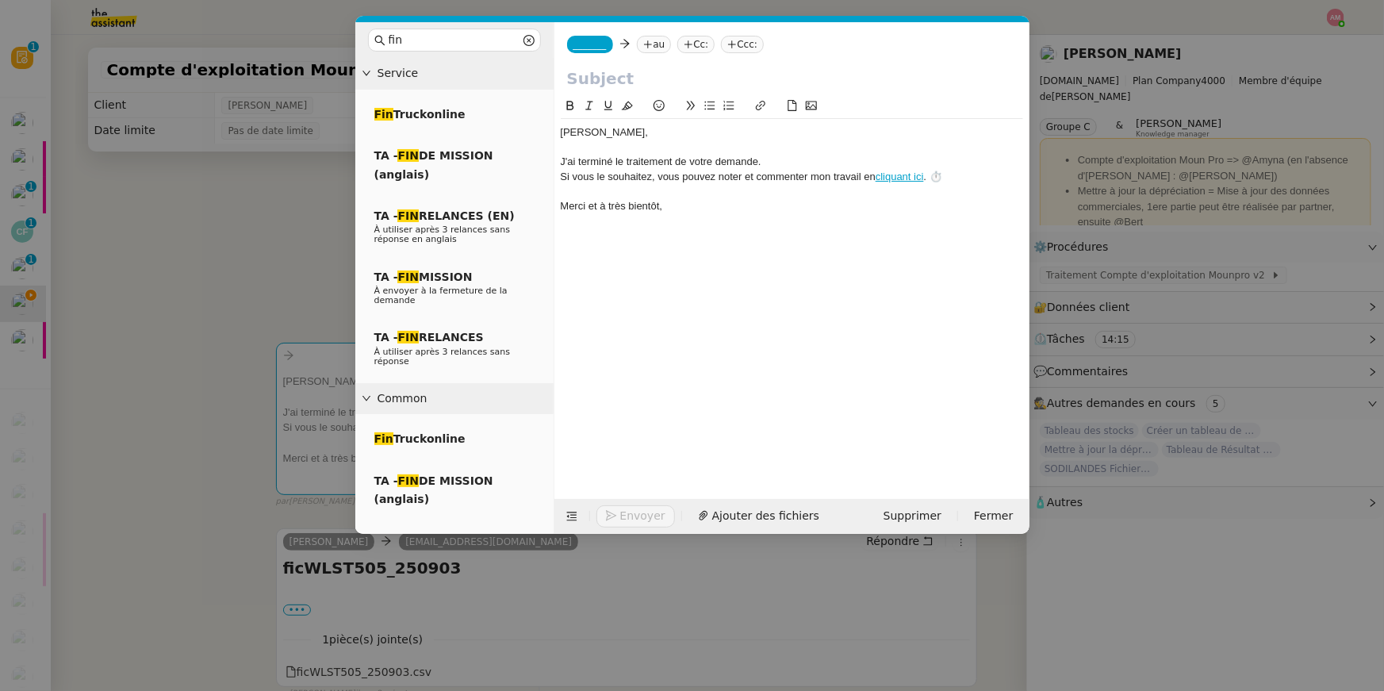
click at [588, 49] on span "_______" at bounding box center [589, 44] width 33 height 11
click at [596, 66] on span "[PERSON_NAME]" at bounding box center [685, 68] width 225 height 13
click at [690, 44] on icon at bounding box center [694, 44] width 8 height 1
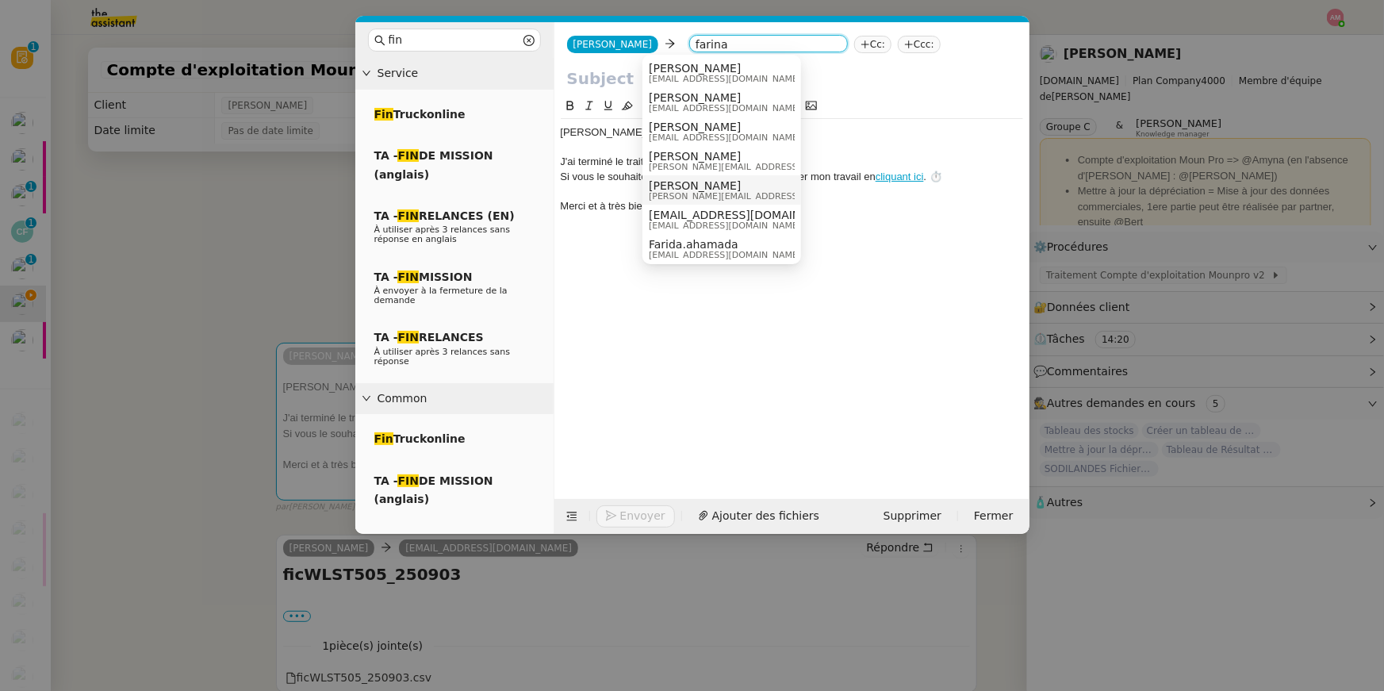
type input "farina"
click at [683, 192] on span "guillaume.farina@mont-de-marsan.leclerc" at bounding box center [761, 196] width 225 height 9
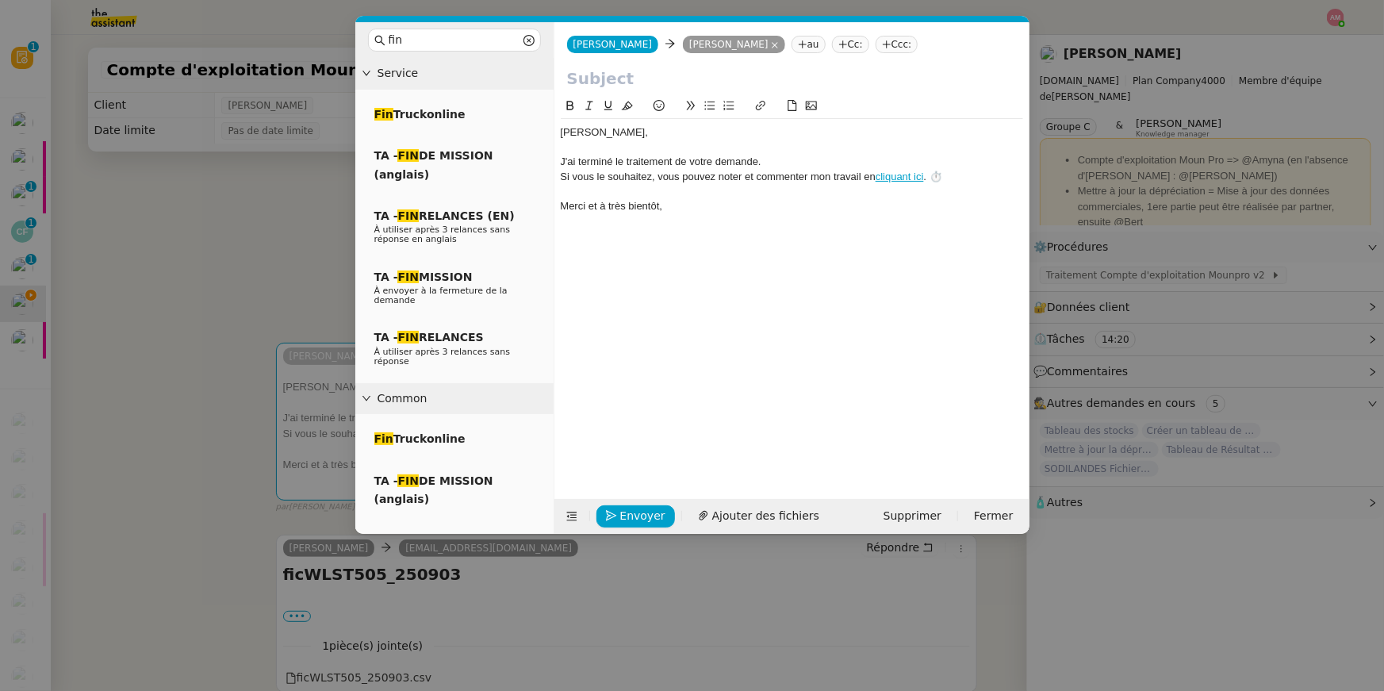
click at [270, 182] on nz-modal-container "fin Service Fin Truckonline TA - FIN DE MISSION (anglais) TA - FIN RELANCES (EN…" at bounding box center [692, 345] width 1384 height 691
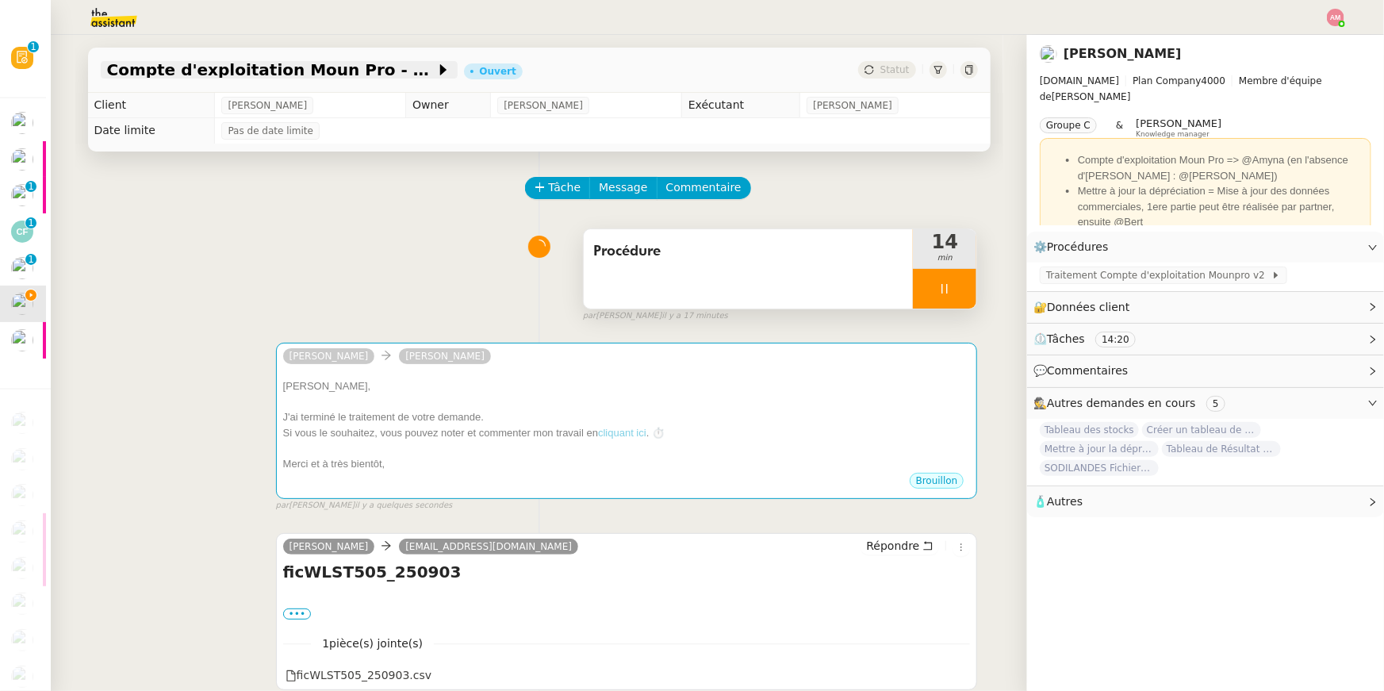
click at [294, 61] on div "Compte d'exploitation Moun Pro - mardi 9 septembre 2025" at bounding box center [279, 69] width 357 height 17
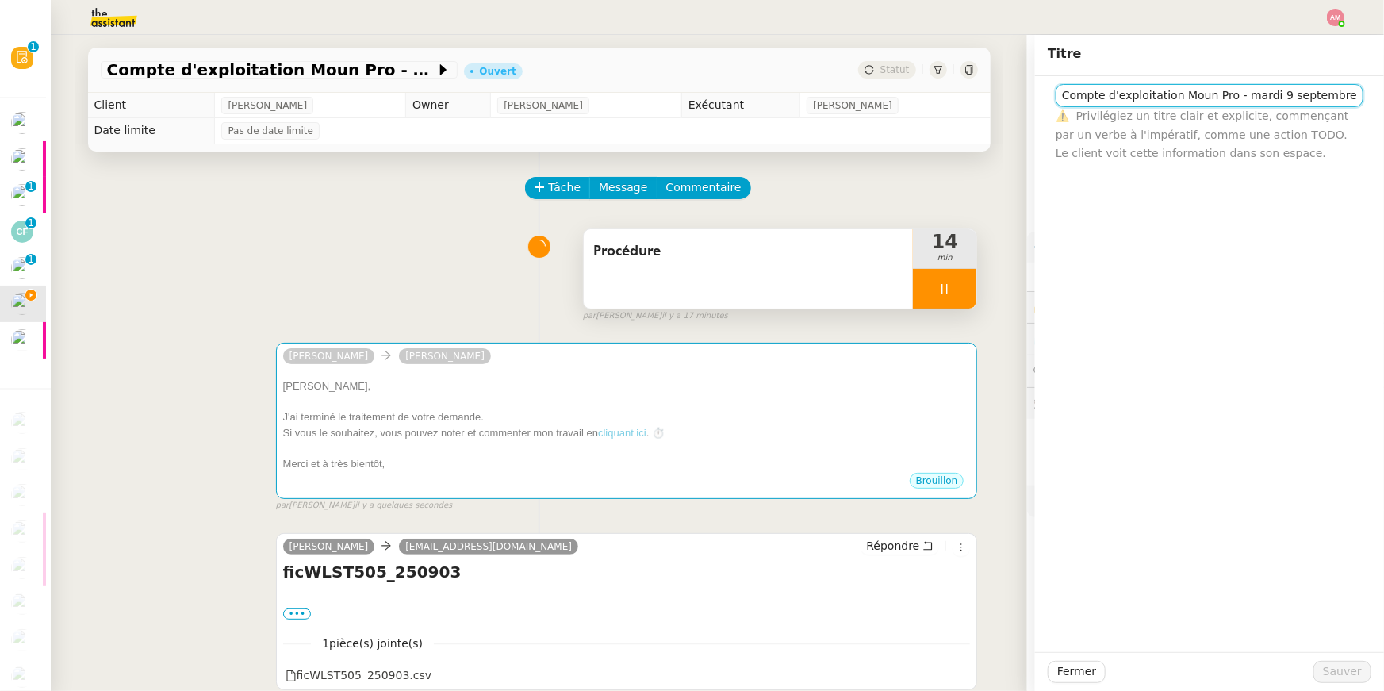
scroll to position [0, 8]
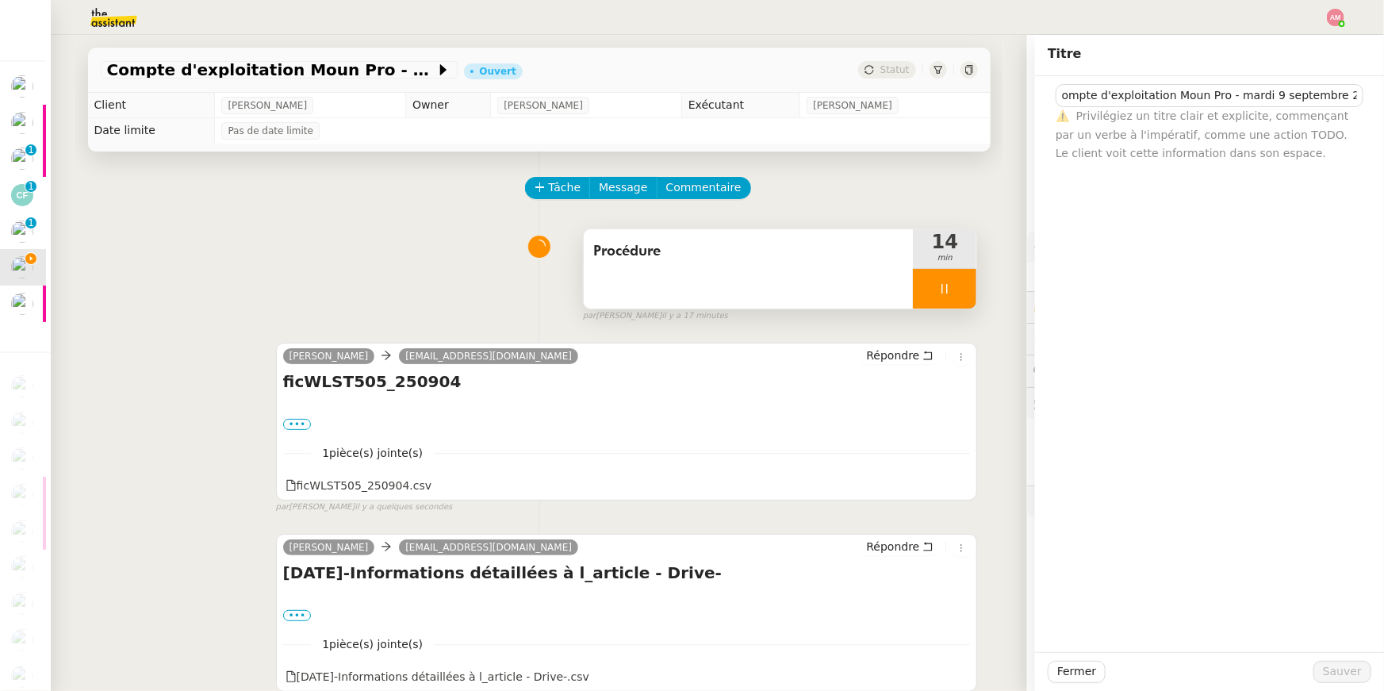
click at [288, 226] on div "Procédure 14 min false par Amyna M. il y a 17 minutes" at bounding box center [539, 272] width 877 height 102
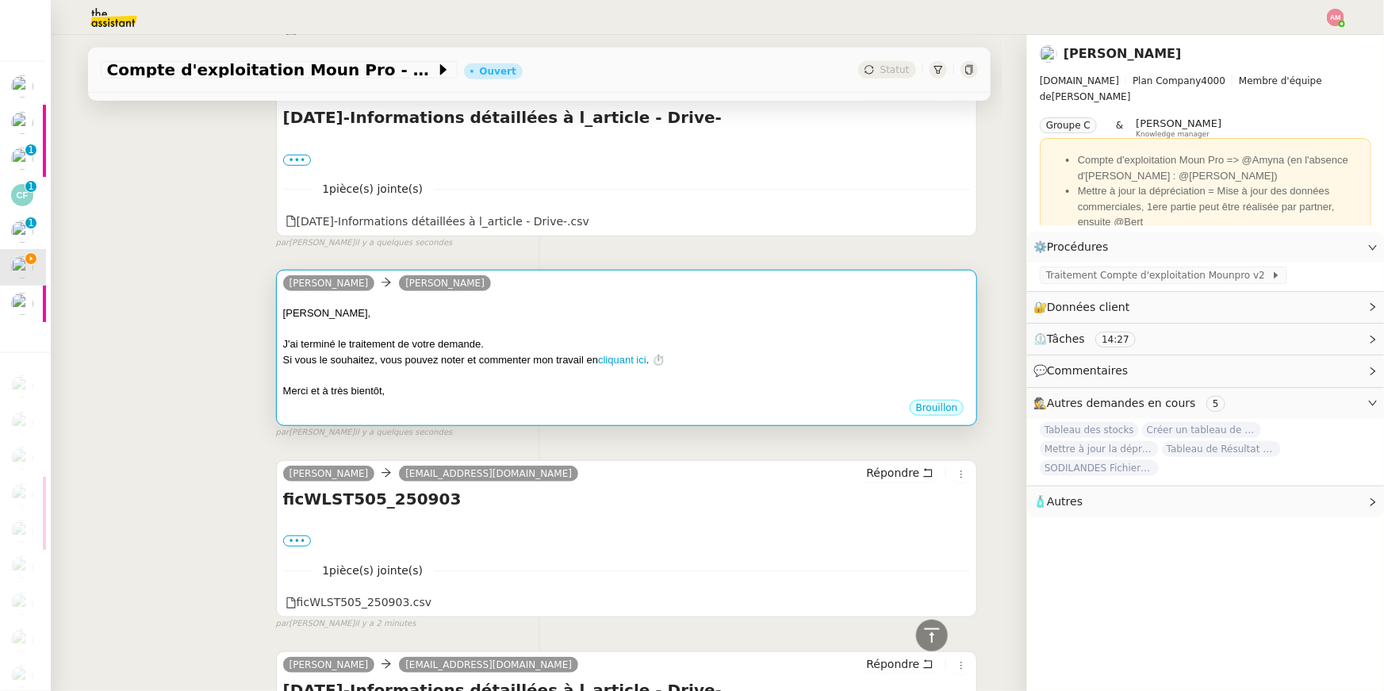
click at [536, 292] on div "camille Guillaume Farina" at bounding box center [627, 286] width 688 height 24
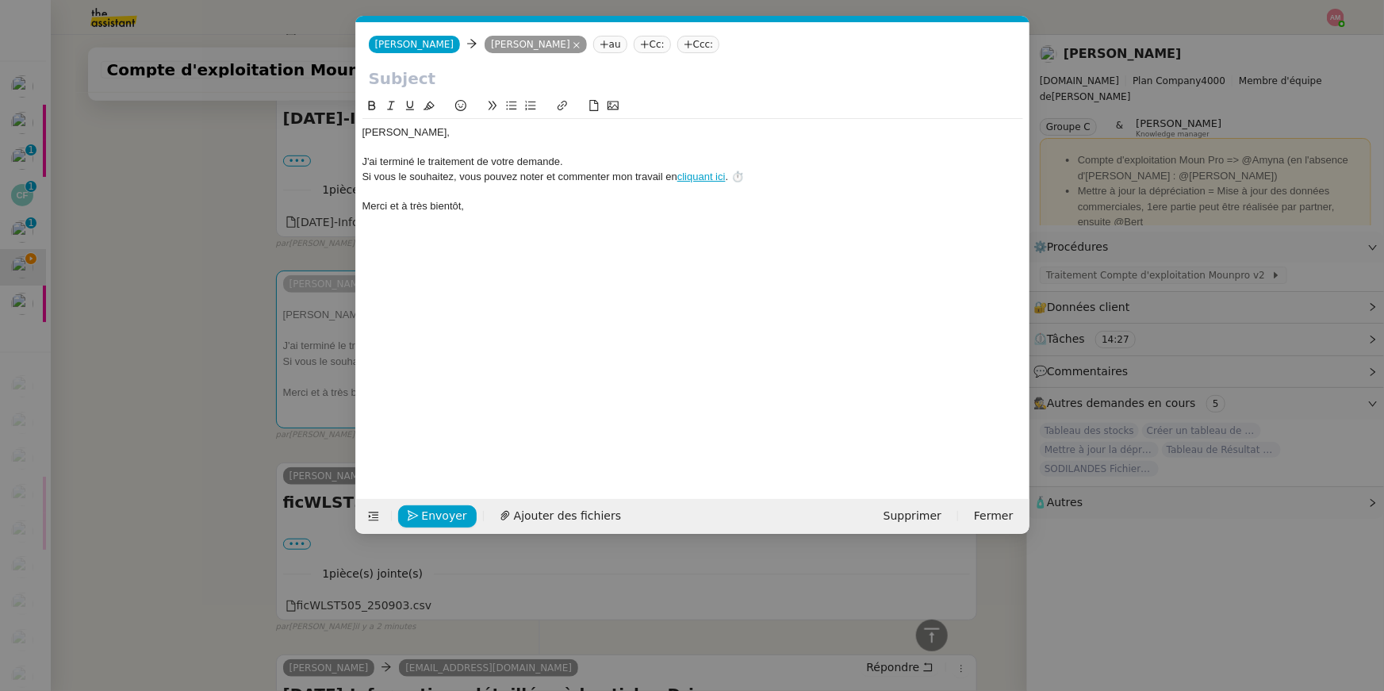
scroll to position [0, 45]
click at [483, 71] on input "text" at bounding box center [693, 79] width 648 height 24
paste input "Compte d'exploitation Moun Pro - mardi 9 septembre 2025"
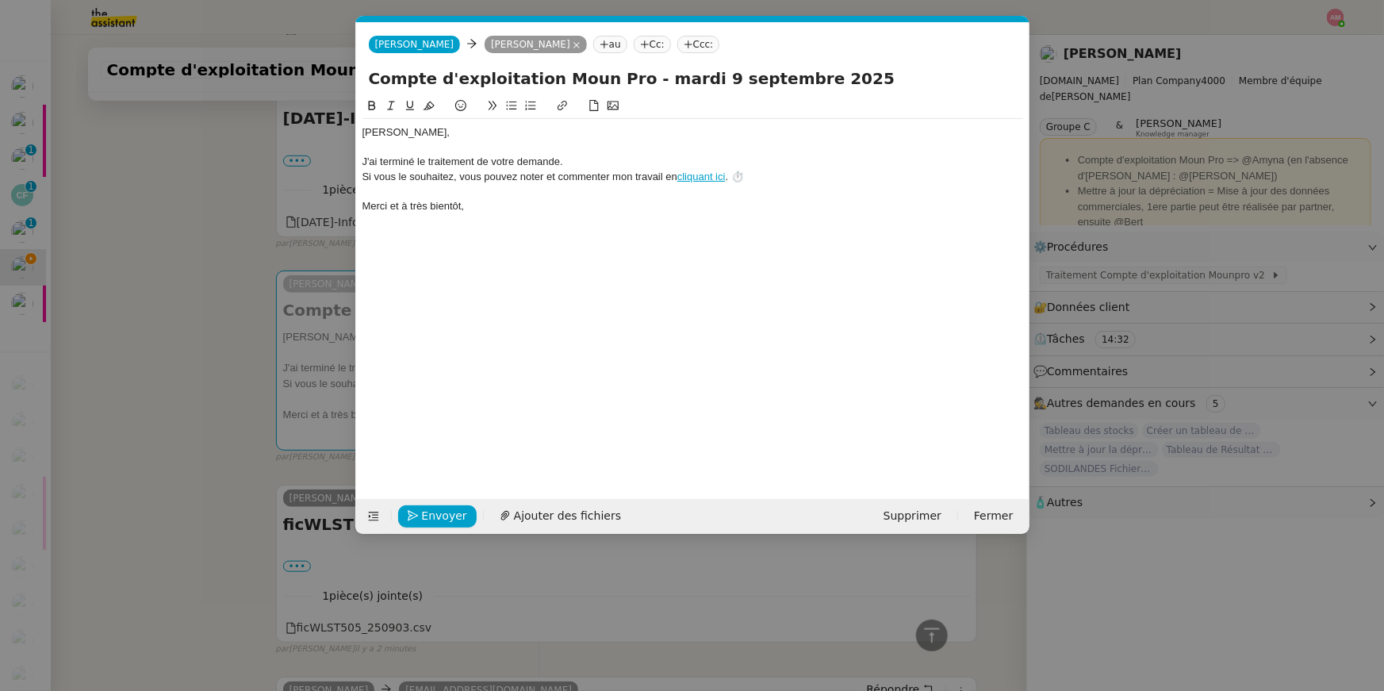
drag, startPoint x: 369, startPoint y: 76, endPoint x: 337, endPoint y: 76, distance: 31.7
click at [343, 76] on nz-modal-container "fin Service Fin Truckonline TA - FIN DE MISSION (anglais) TA - FIN RELANCES (EN…" at bounding box center [692, 345] width 1384 height 691
type input "Compte d'exploitation Moun Pro - mardi 9 septembre 2025"
click at [439, 503] on div "Envoyer Ajouter des fichiers Supprimer Fermer" at bounding box center [692, 516] width 673 height 35
click at [439, 508] on span "Envoyer" at bounding box center [444, 516] width 45 height 18
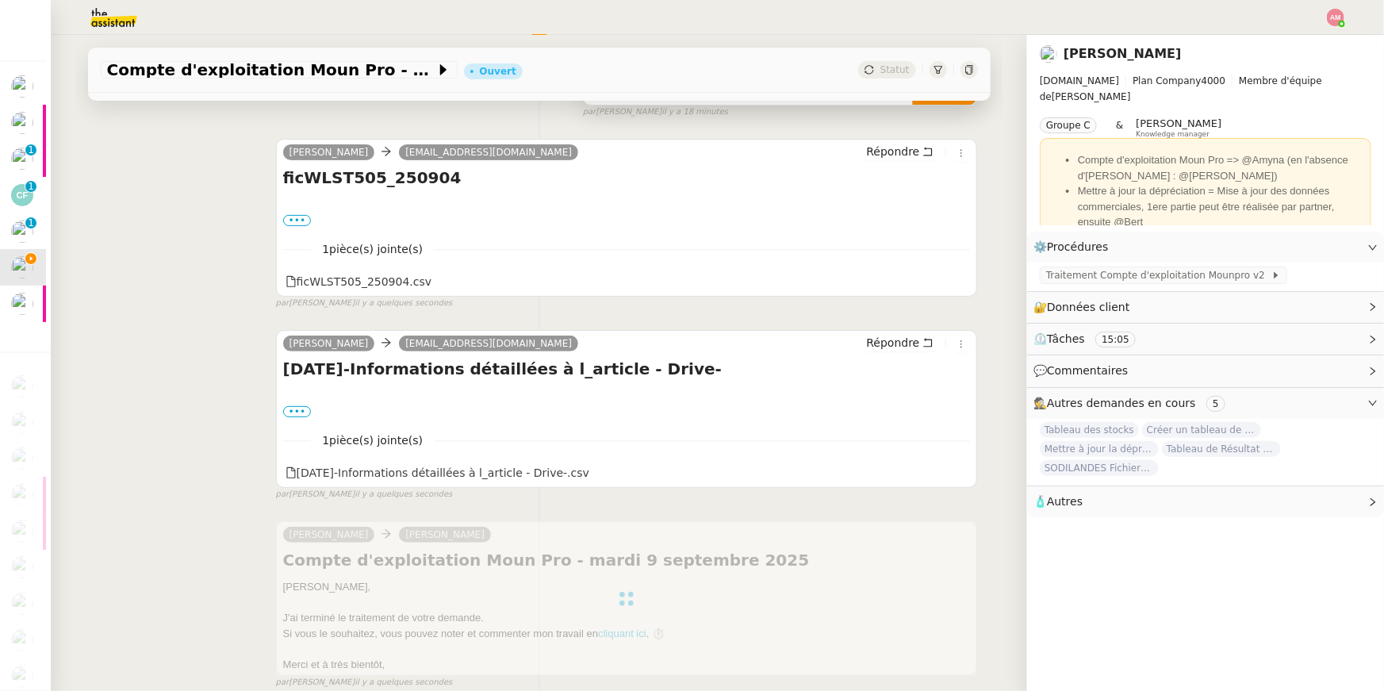
scroll to position [0, 0]
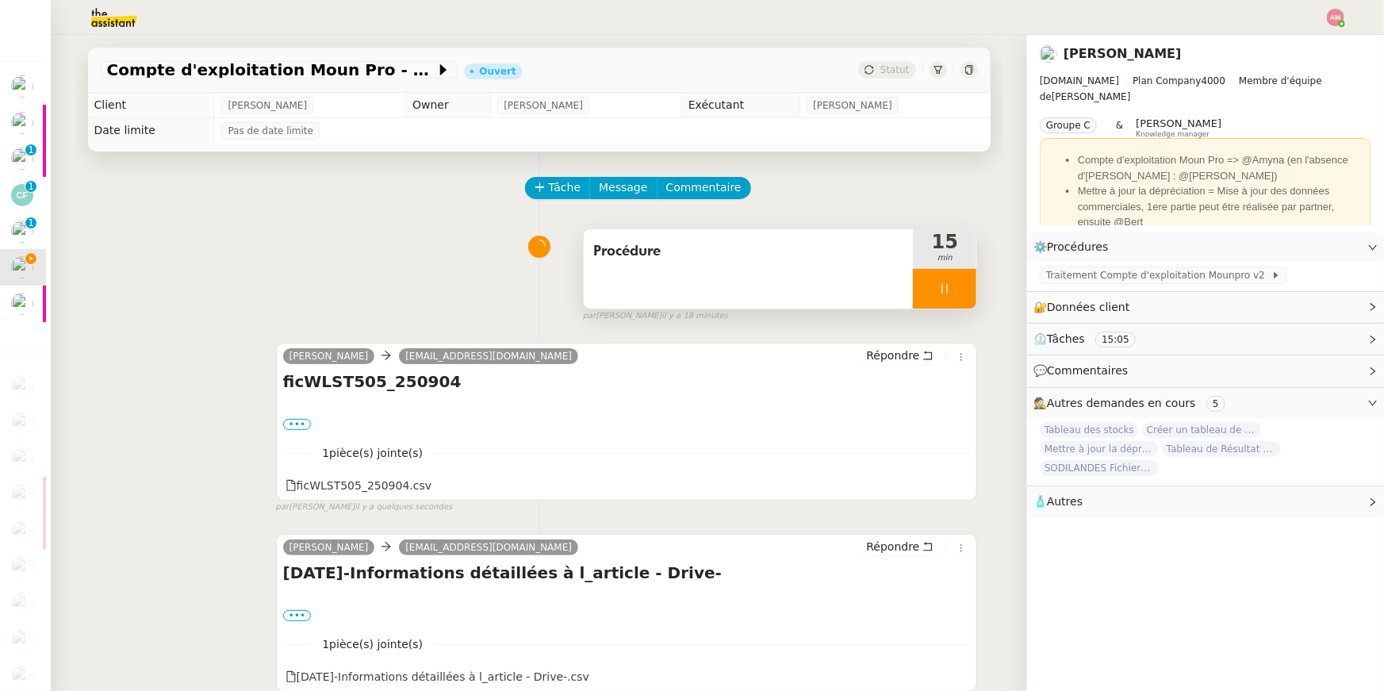
click at [847, 257] on span "Procédure" at bounding box center [748, 252] width 311 height 24
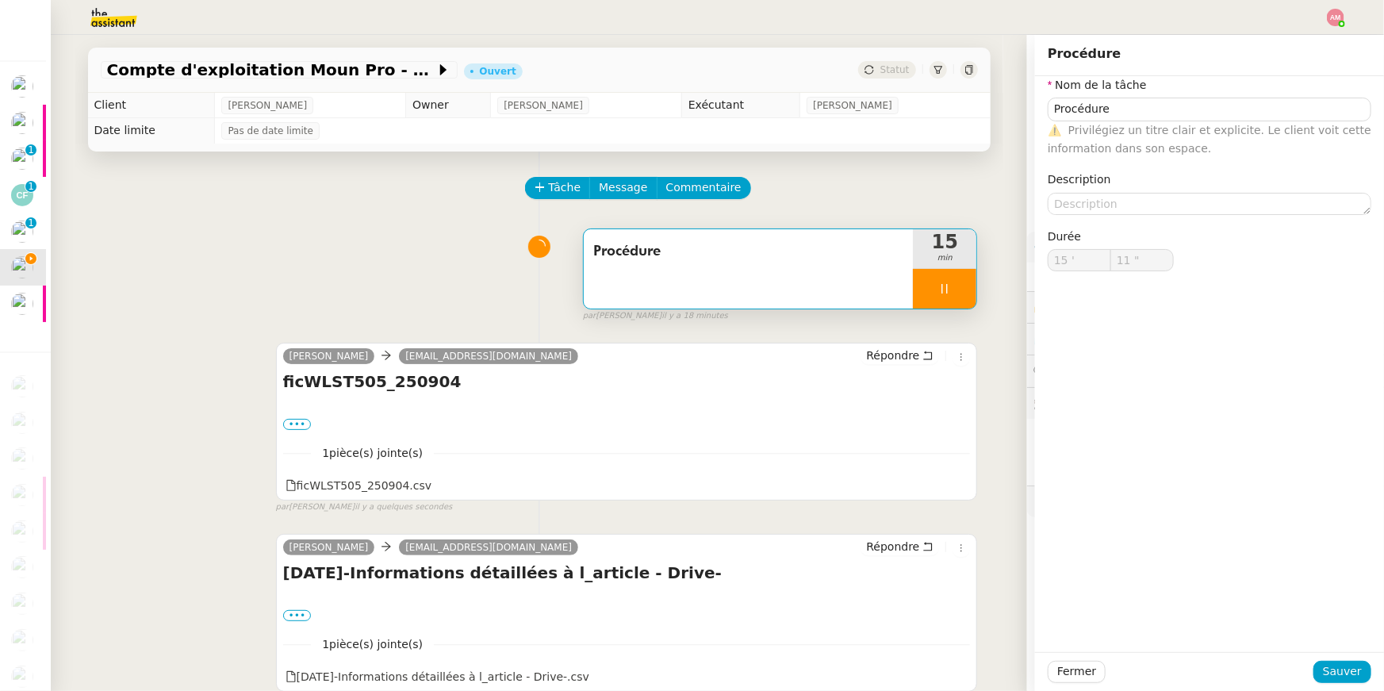
type input "12 ""
type input "Procédure"
type input "15 '"
type input "14 ""
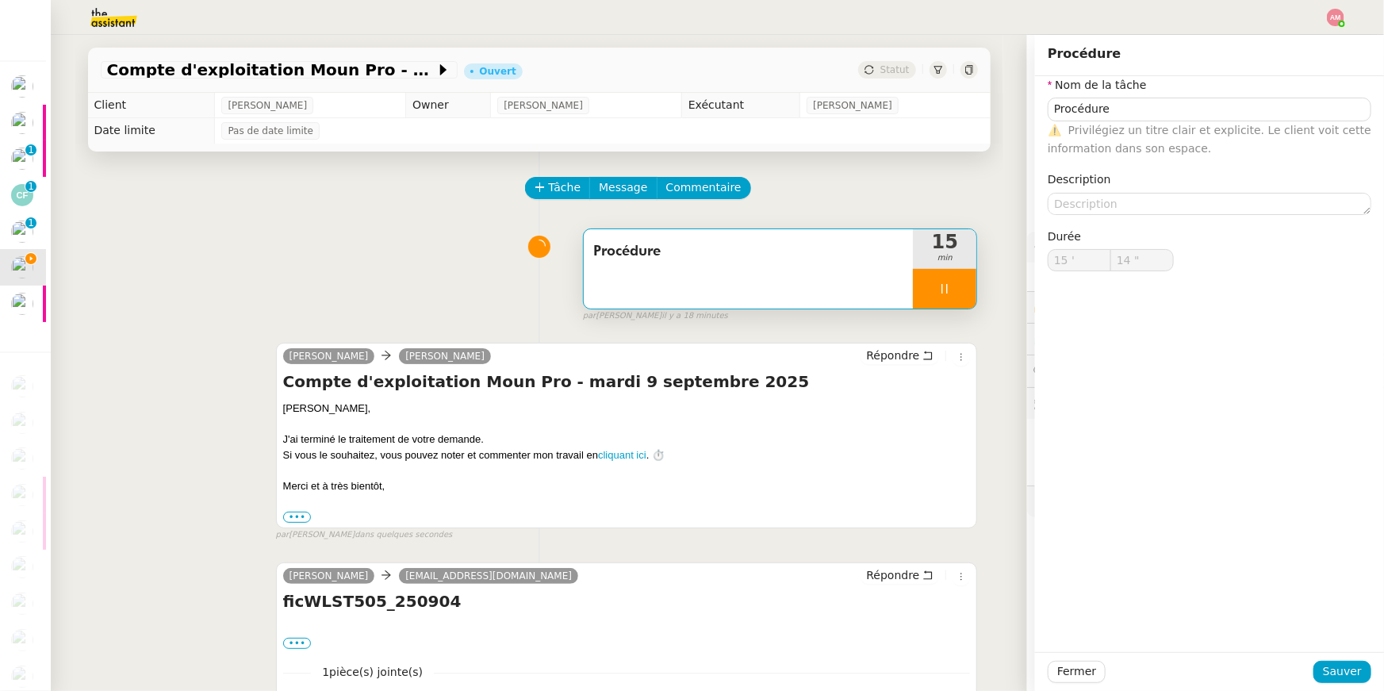
type input "Procédure"
type input "15 '"
type input "15 ""
type input "Procédure"
type input "15 '"
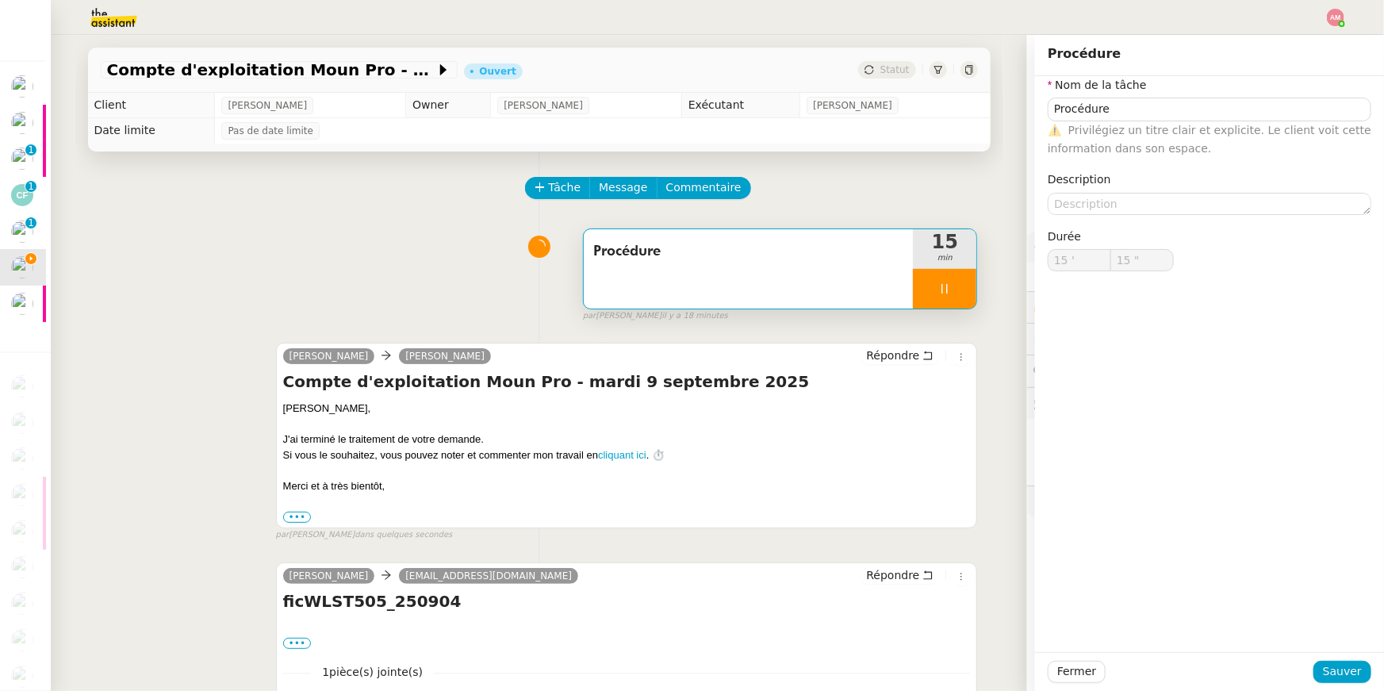
type input "15 ""
type input "Procédure"
type input "15 '"
type input "15 ""
click at [942, 282] on icon at bounding box center [944, 288] width 13 height 13
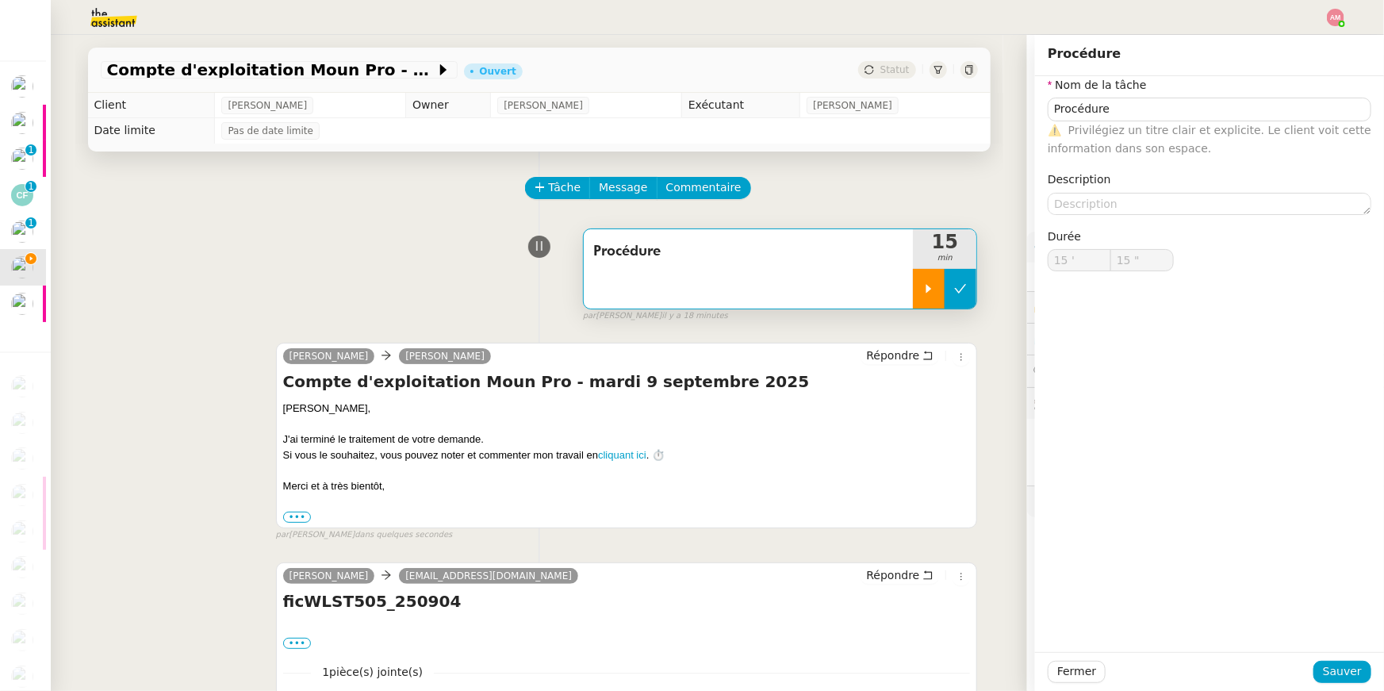
type input "Procédure"
type input "15 '"
type input "14 ""
click at [964, 291] on icon at bounding box center [960, 288] width 13 height 13
type input "Procédure"
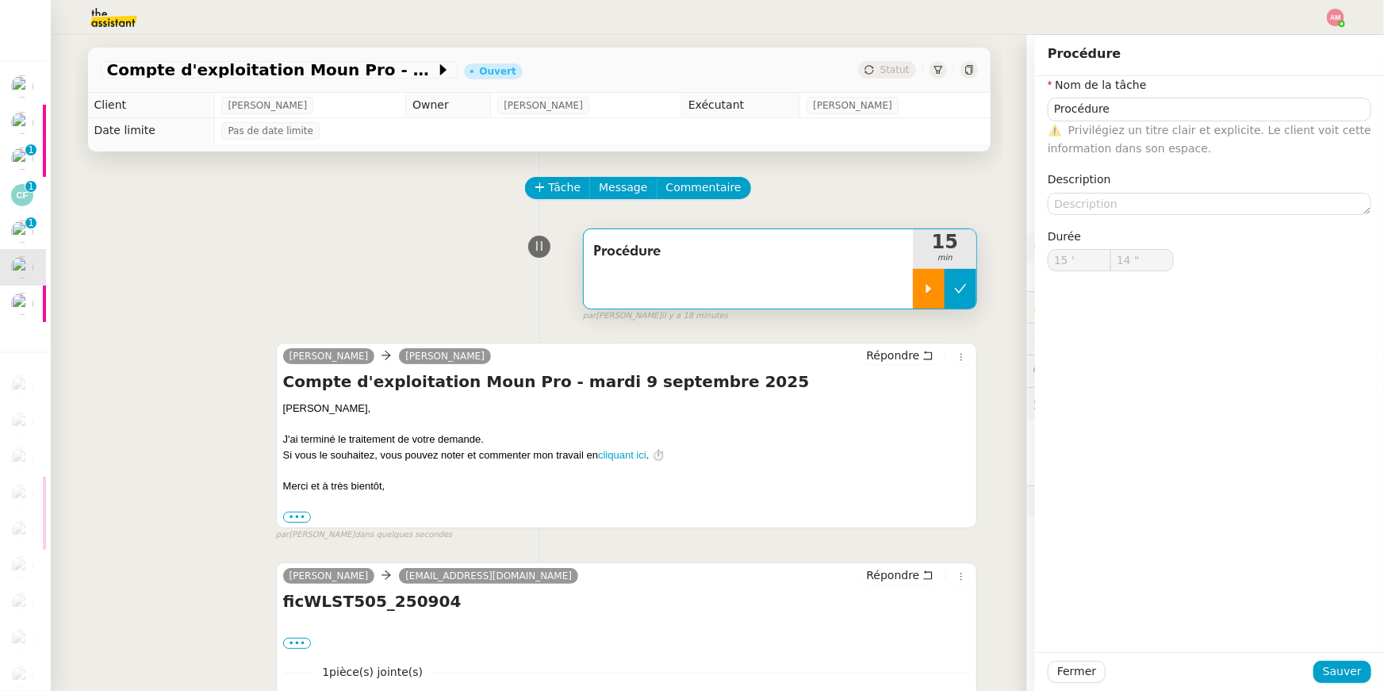
type input "15 '"
type input "14 ""
type input "Procédure"
type input "15 '"
type input "14 ""
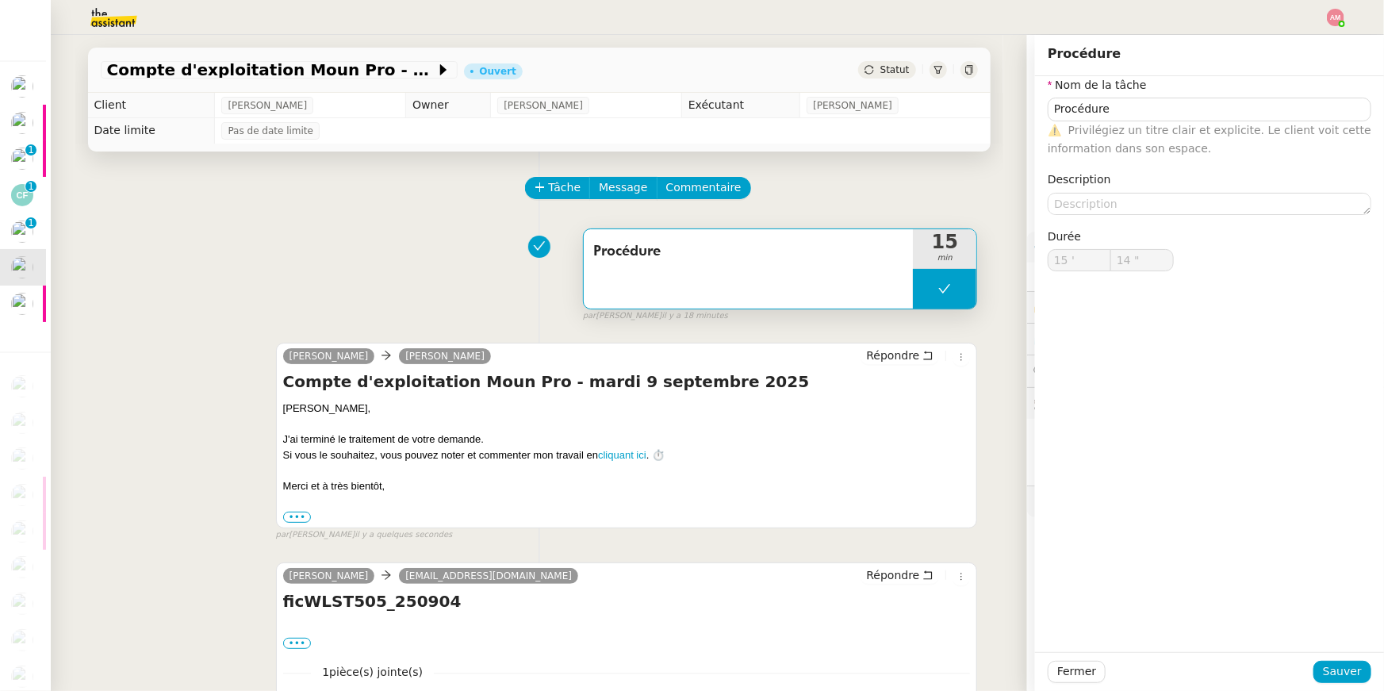
type input "Procédure"
type input "15 '"
type input "14 ""
click at [938, 297] on button at bounding box center [944, 289] width 63 height 40
click at [933, 296] on div at bounding box center [929, 289] width 32 height 40
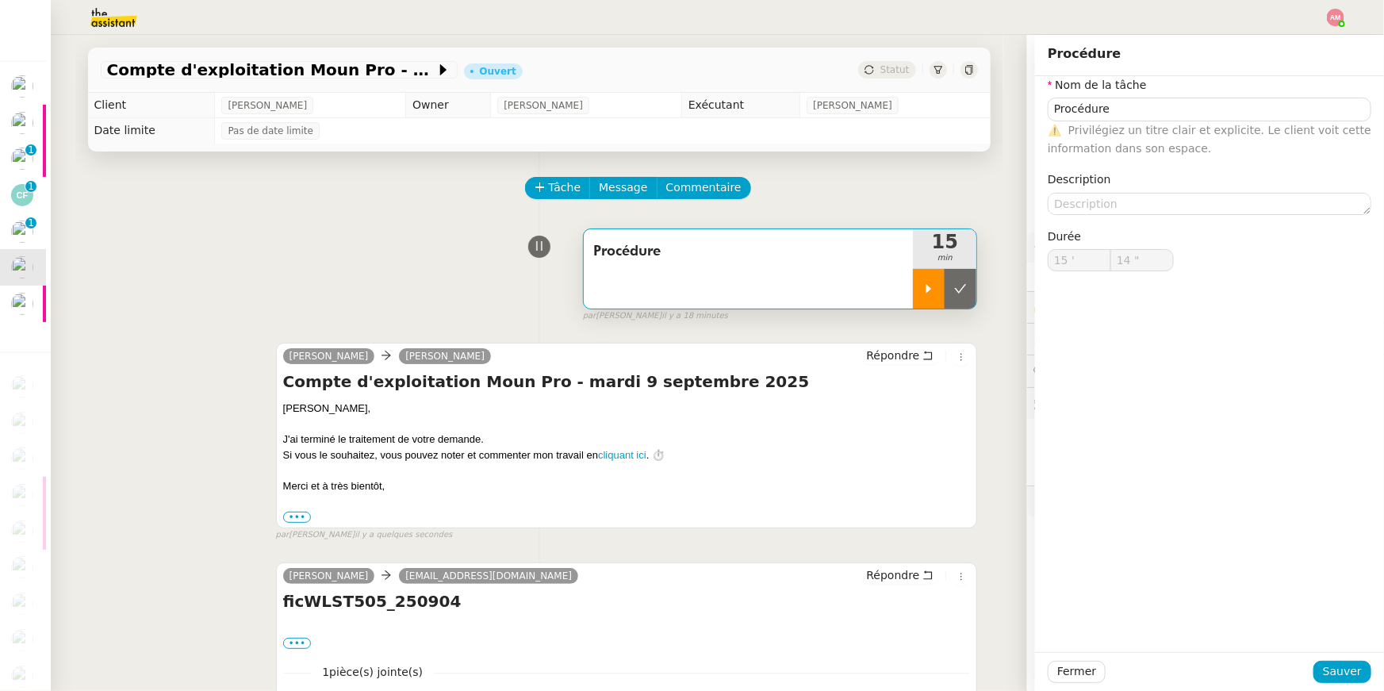
type input "Procédure"
type input "15 '"
type input "14 ""
type input "Procédure"
type input "15 '"
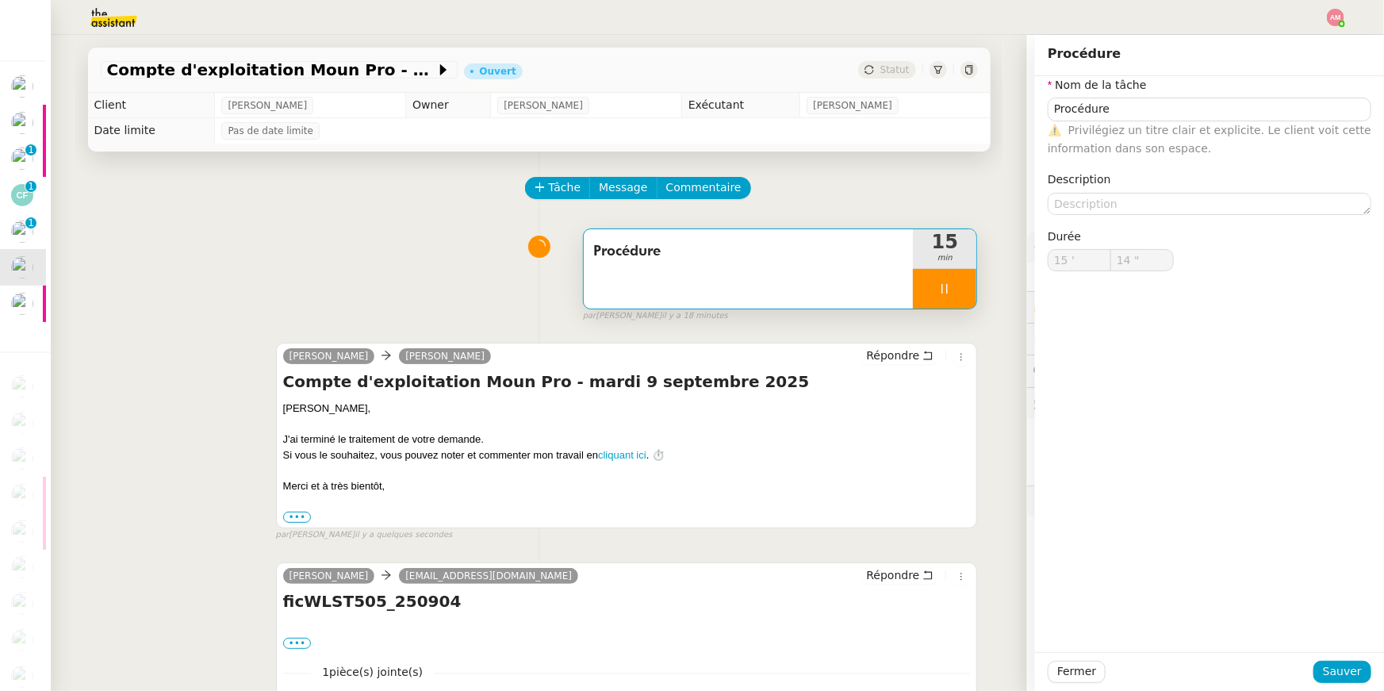
type input "14 ""
type input "Procédure"
type input "15 '"
type input "14 ""
type input "Procédure"
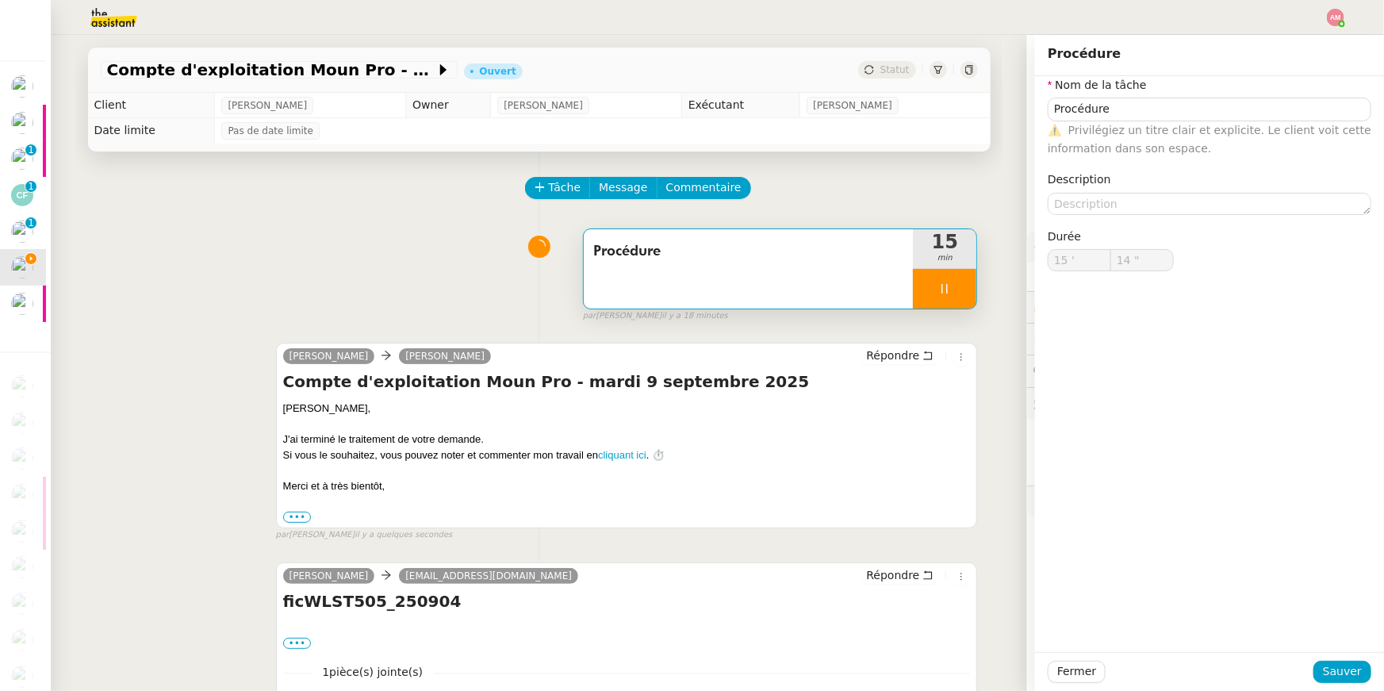
type input "15 '"
type input "15 ""
click at [933, 296] on div at bounding box center [944, 289] width 63 height 40
type input "Procédure"
type input "15 '"
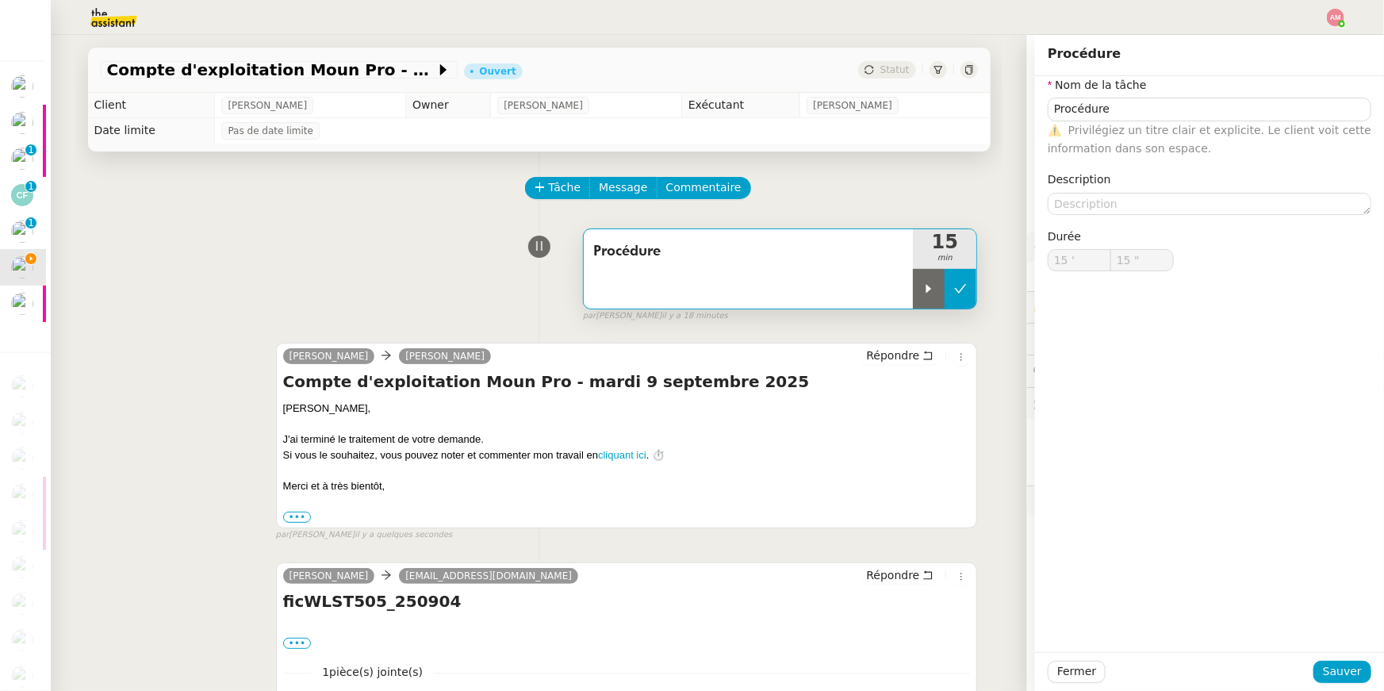
type input "15 ""
type input "Procédure"
type input "15 '"
type input "15 ""
click at [952, 293] on button at bounding box center [961, 289] width 32 height 40
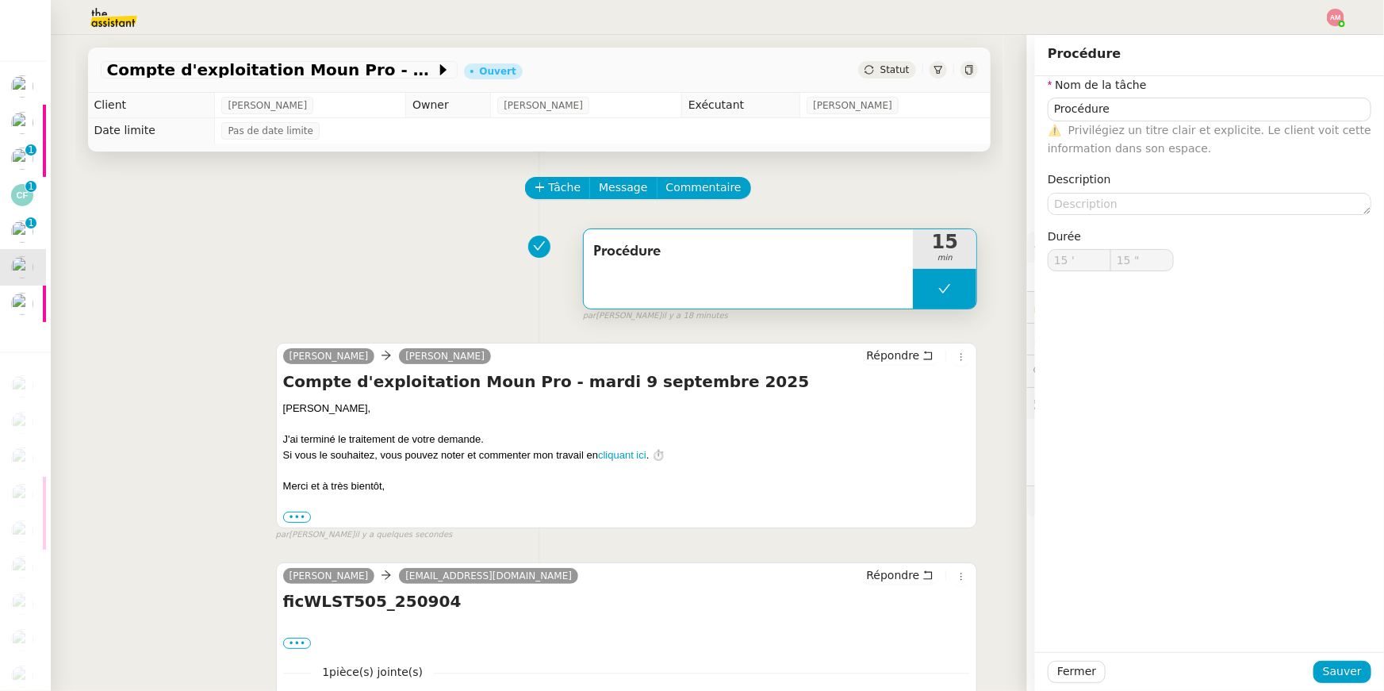
type input "Procédure"
type input "15 '"
type input "15 ""
type input "Procédure"
type input "15 '"
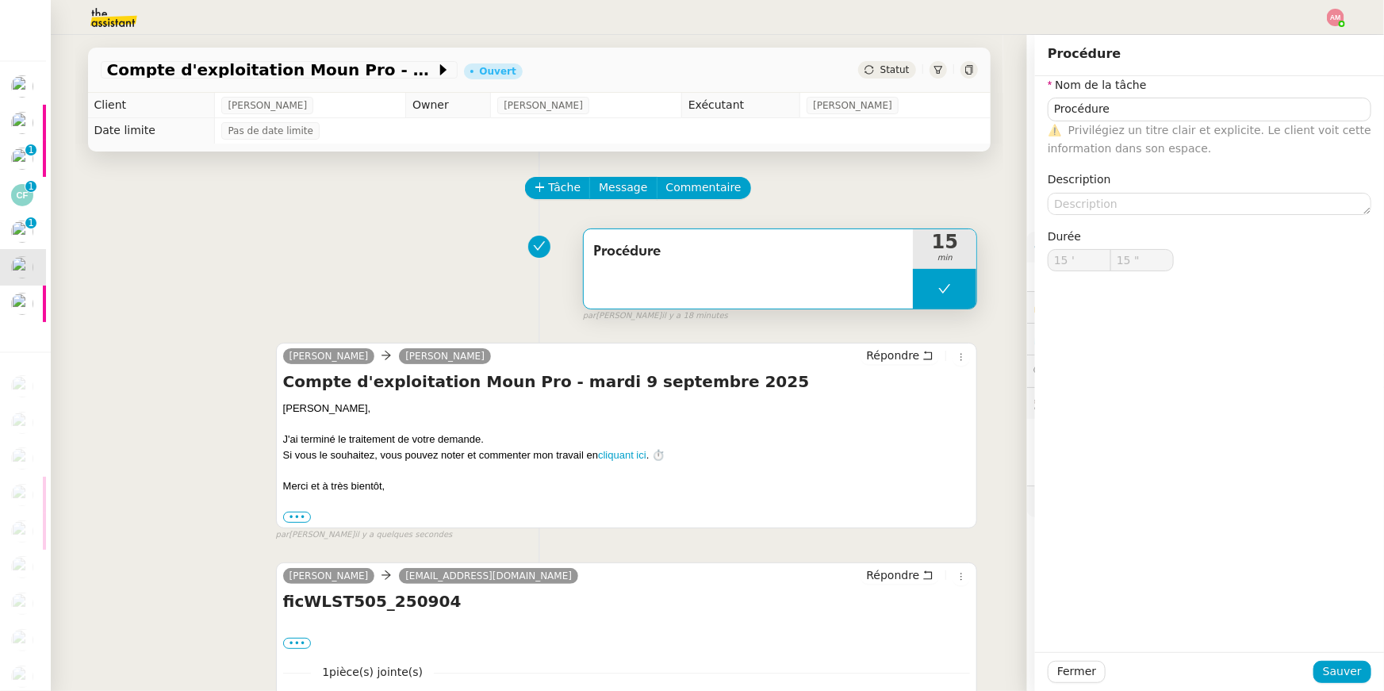
type input "15 ""
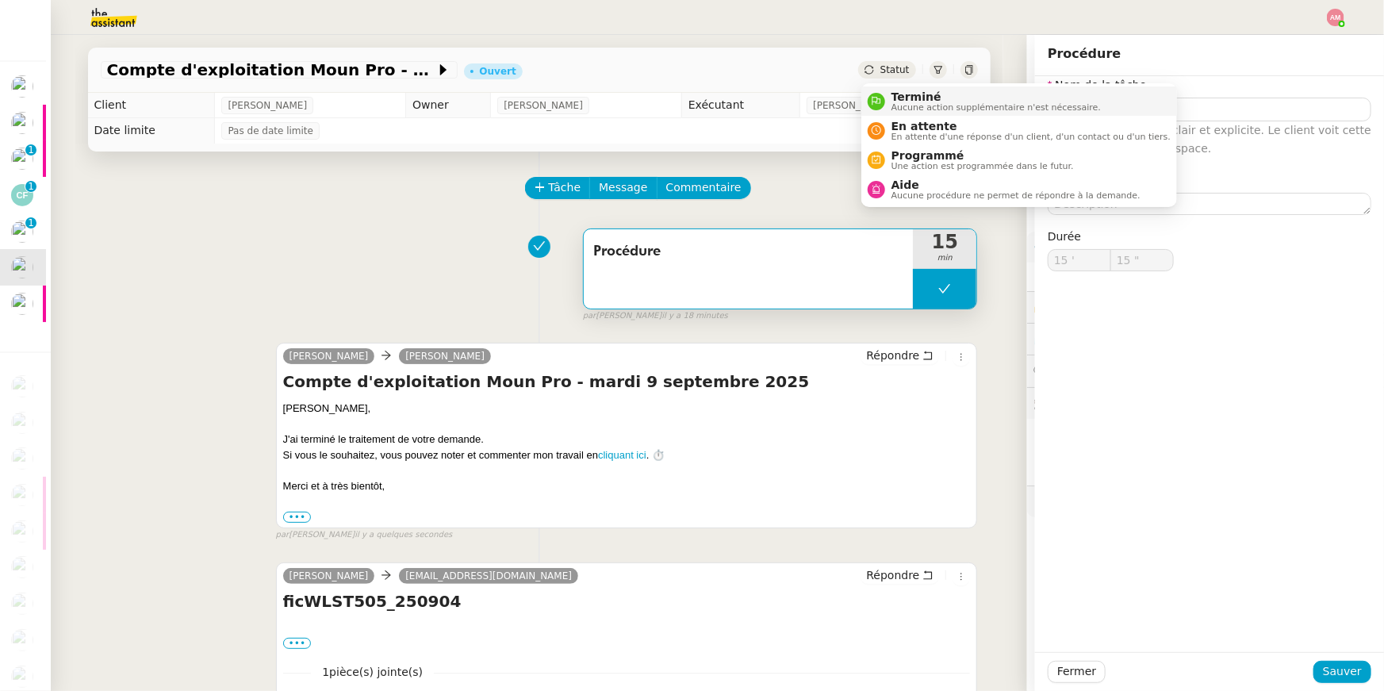
click at [887, 105] on div "Terminé Aucune action supplémentaire n'est nécessaire." at bounding box center [993, 100] width 216 height 21
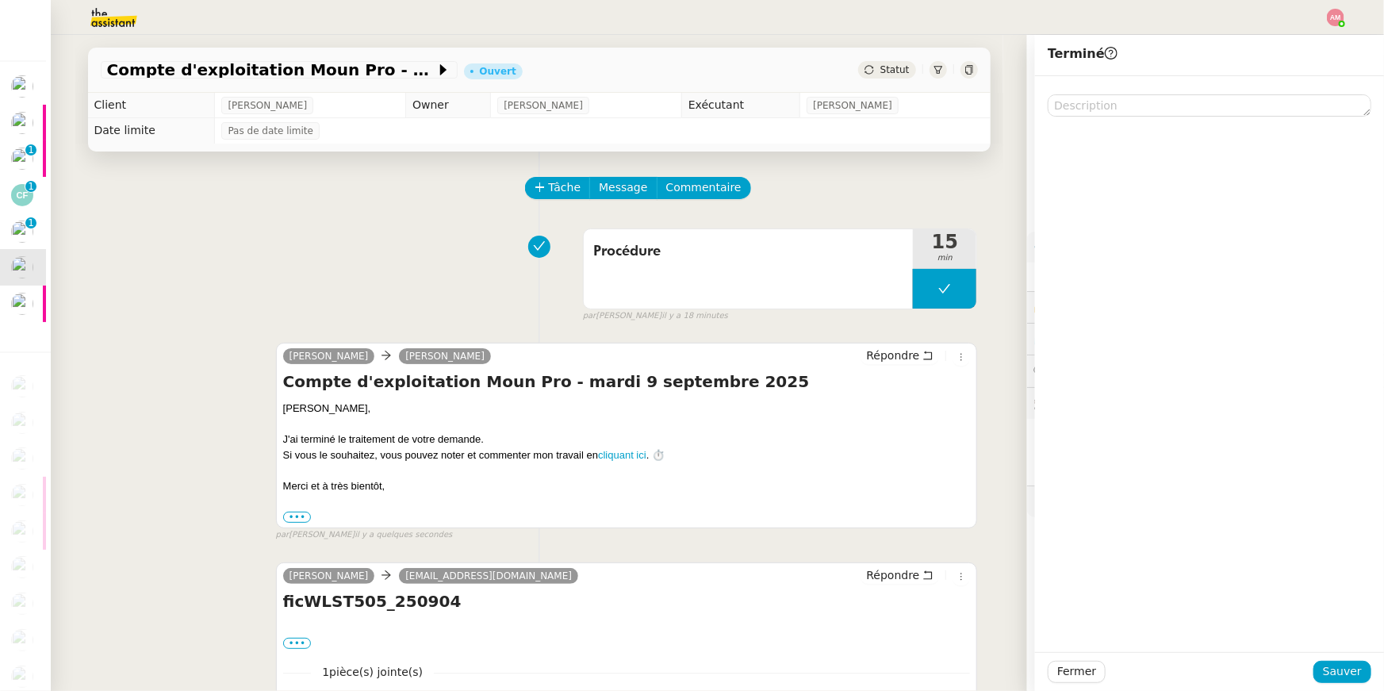
click at [1332, 650] on div at bounding box center [1209, 364] width 349 height 576
click at [1332, 662] on span "Sauver" at bounding box center [1342, 671] width 39 height 18
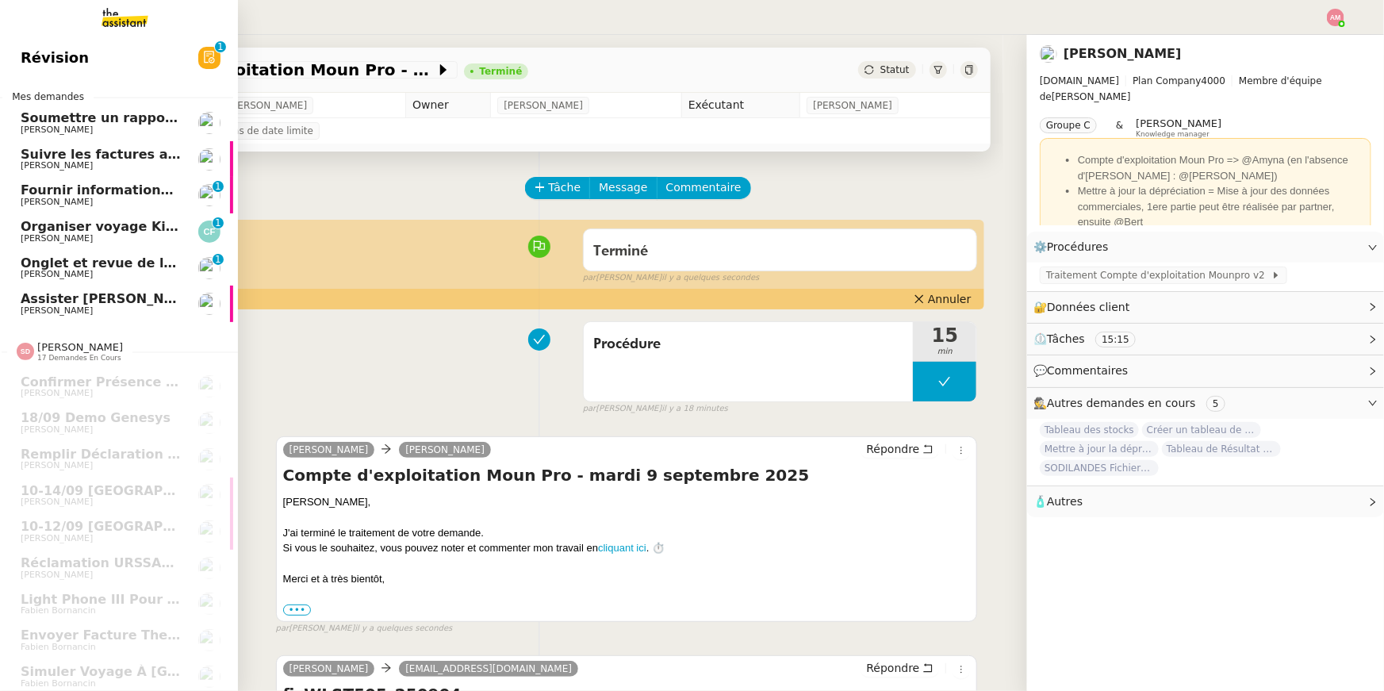
click at [48, 231] on span "Organiser voyage Kirghizistan" at bounding box center [129, 226] width 217 height 15
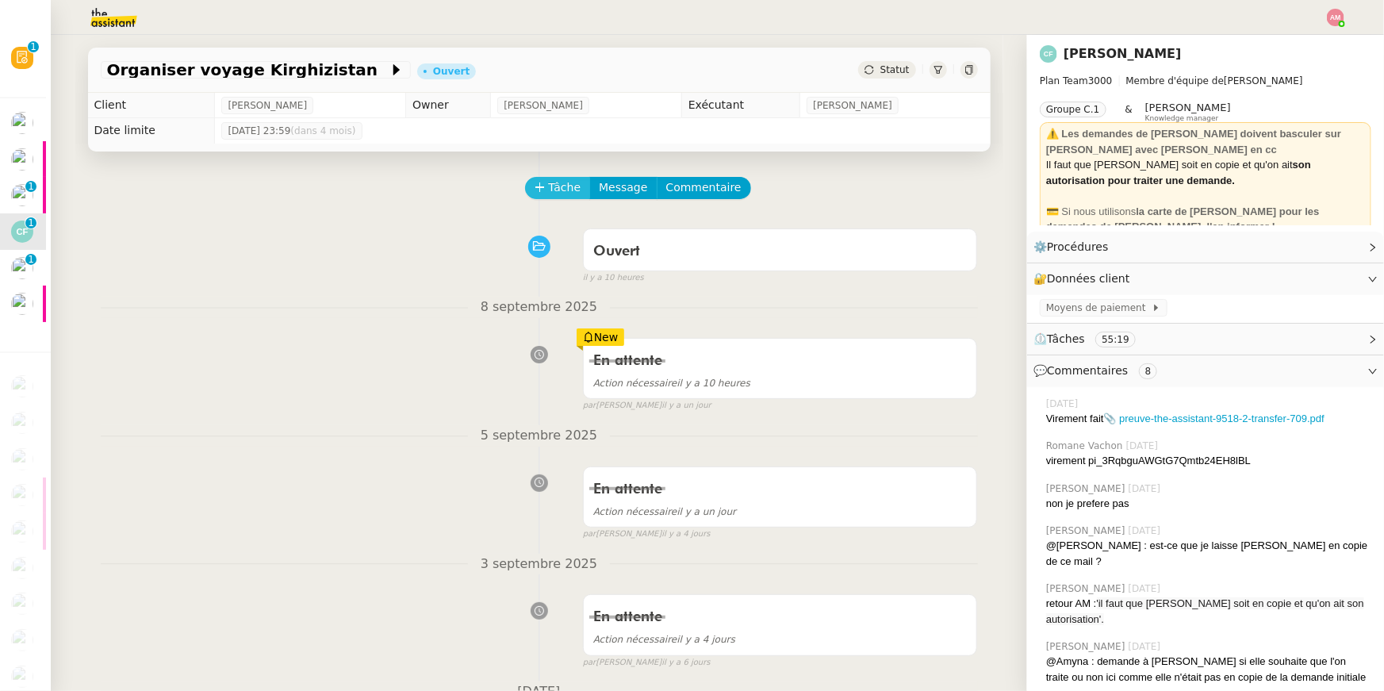
click at [558, 197] on span "Tâche" at bounding box center [565, 187] width 33 height 18
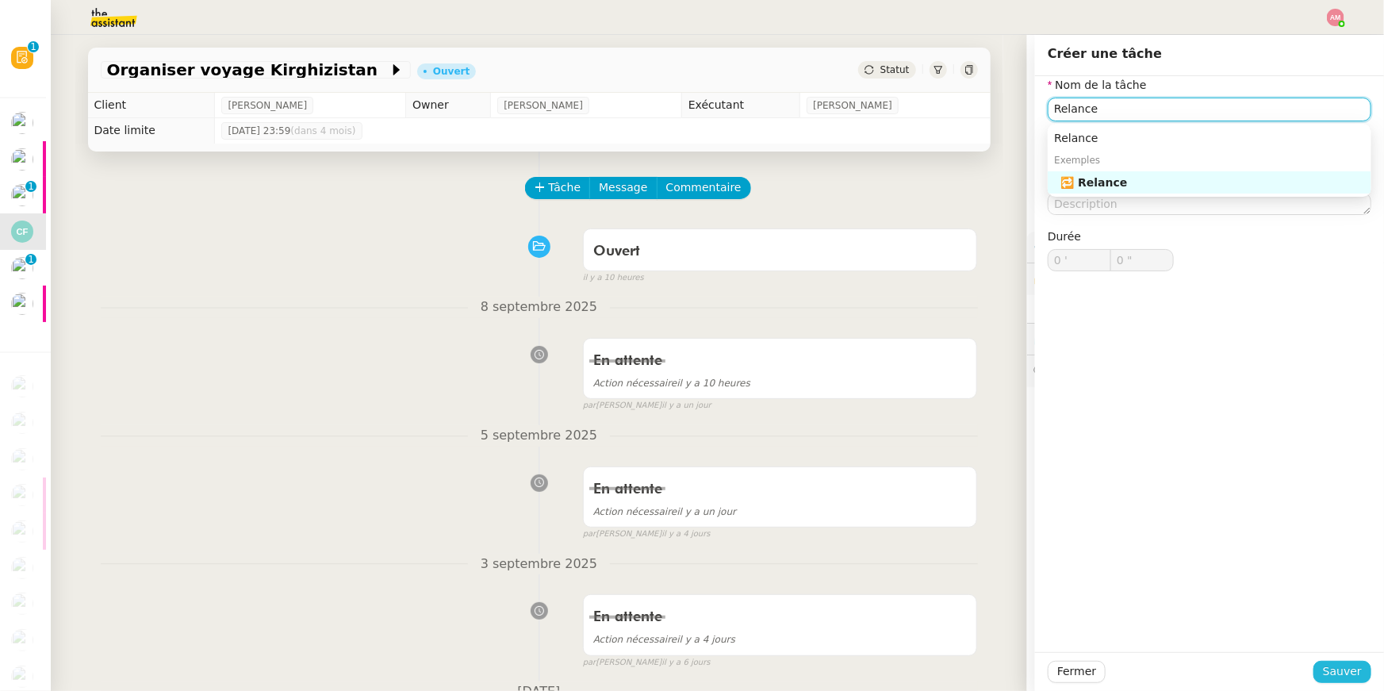
type input "Relance"
click at [1354, 663] on span "Sauver" at bounding box center [1342, 671] width 39 height 18
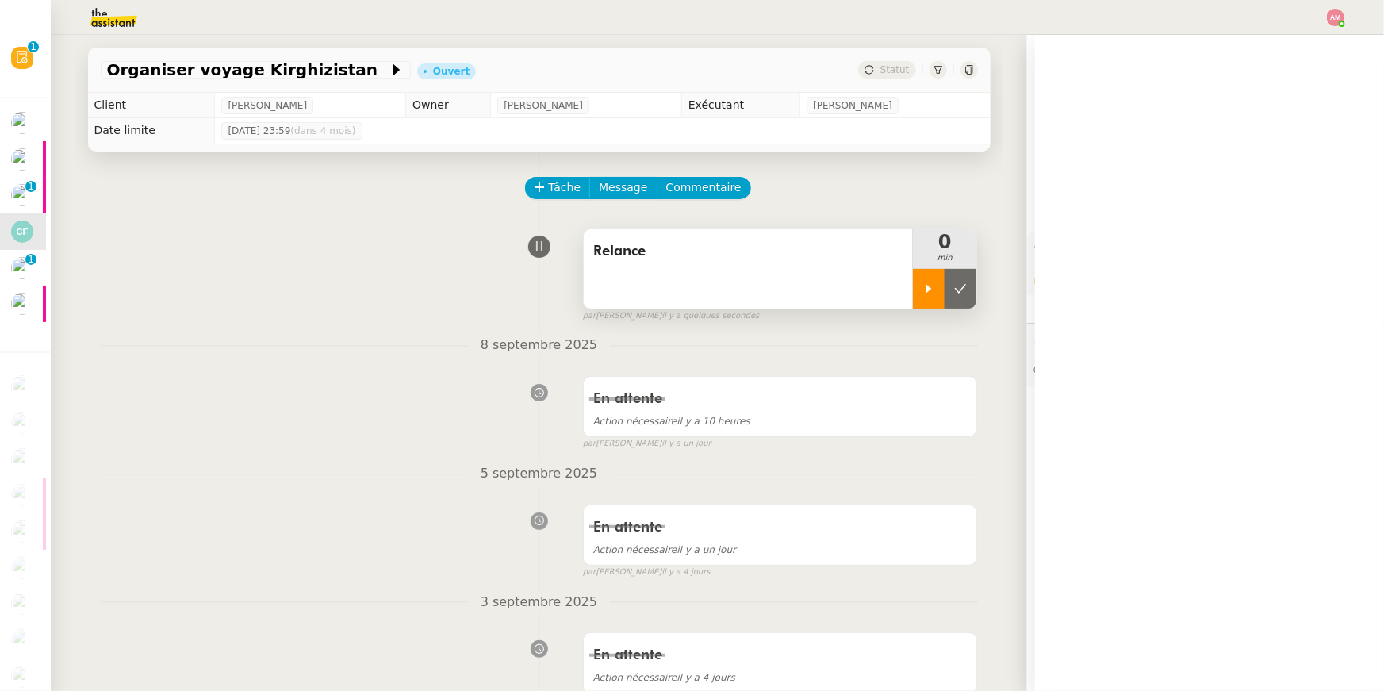
click at [922, 299] on div at bounding box center [929, 289] width 32 height 40
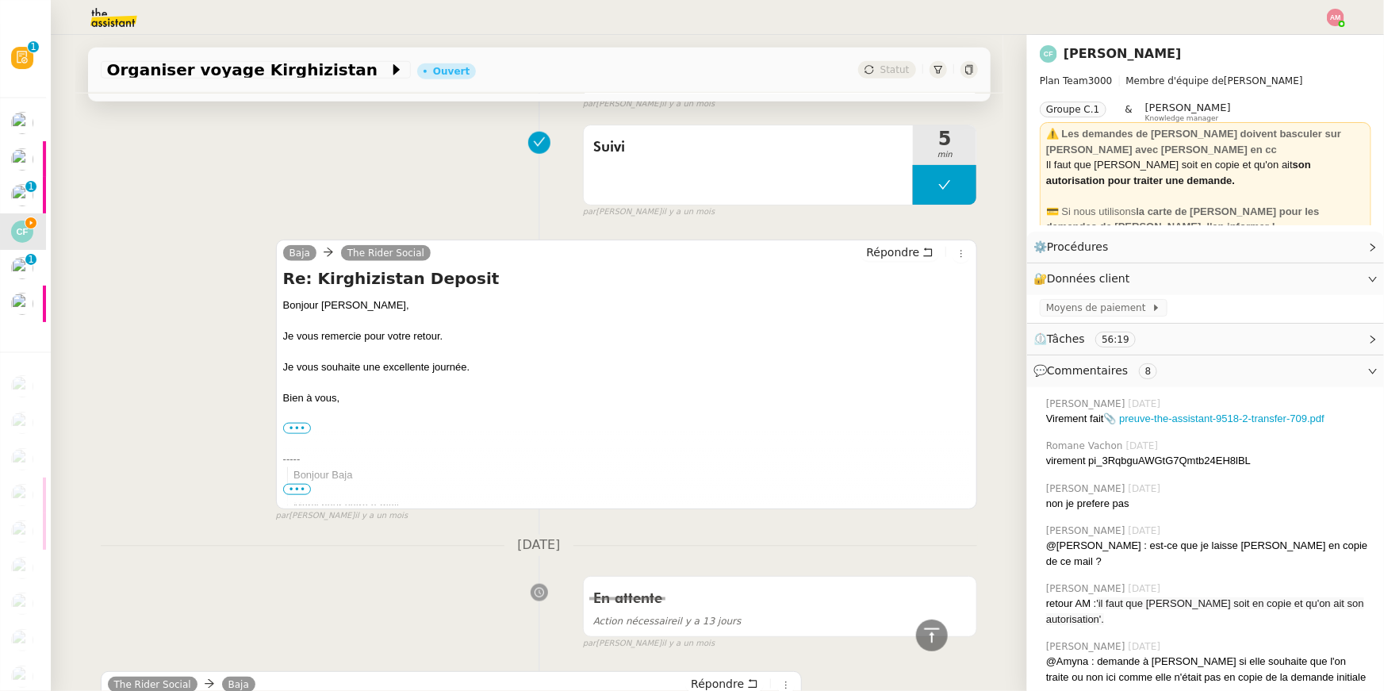
scroll to position [849, 0]
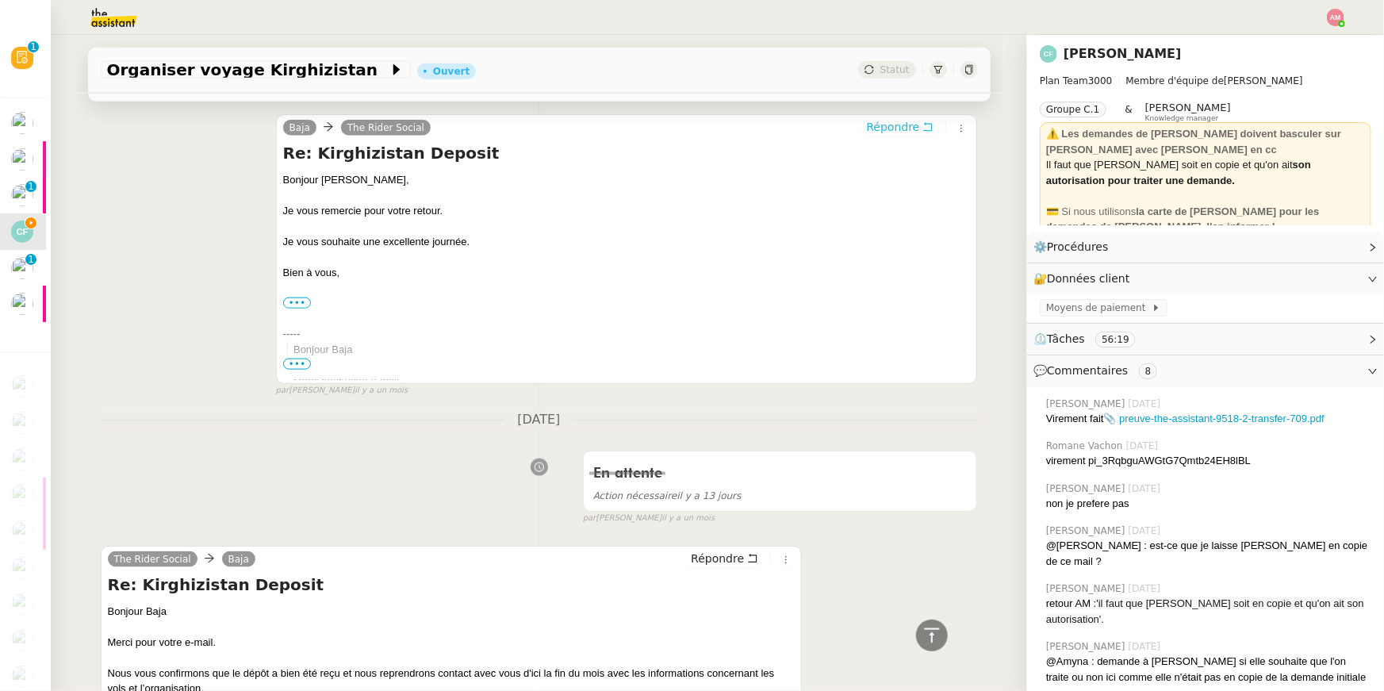
click at [910, 128] on span "Répondre" at bounding box center [892, 127] width 53 height 16
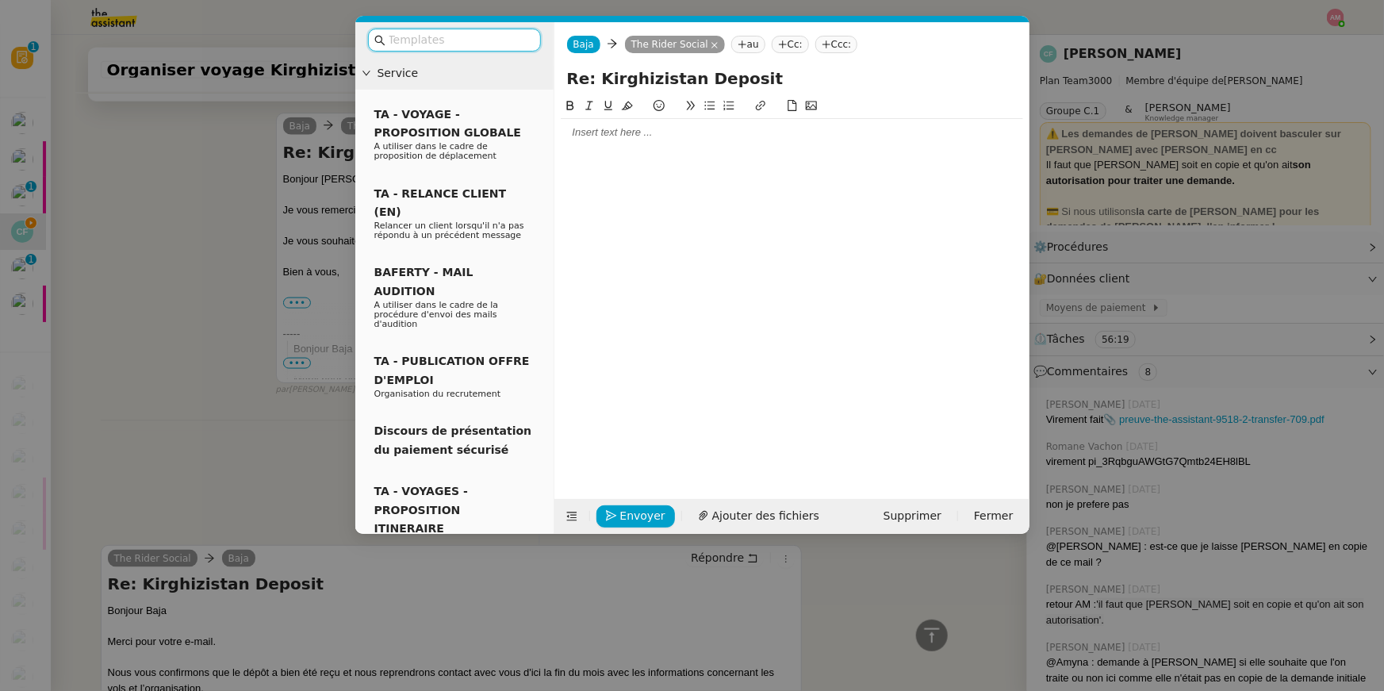
click at [259, 364] on nz-modal-container "Service TA - VOYAGE - PROPOSITION GLOBALE A utiliser dans le cadre de propositi…" at bounding box center [692, 345] width 1384 height 691
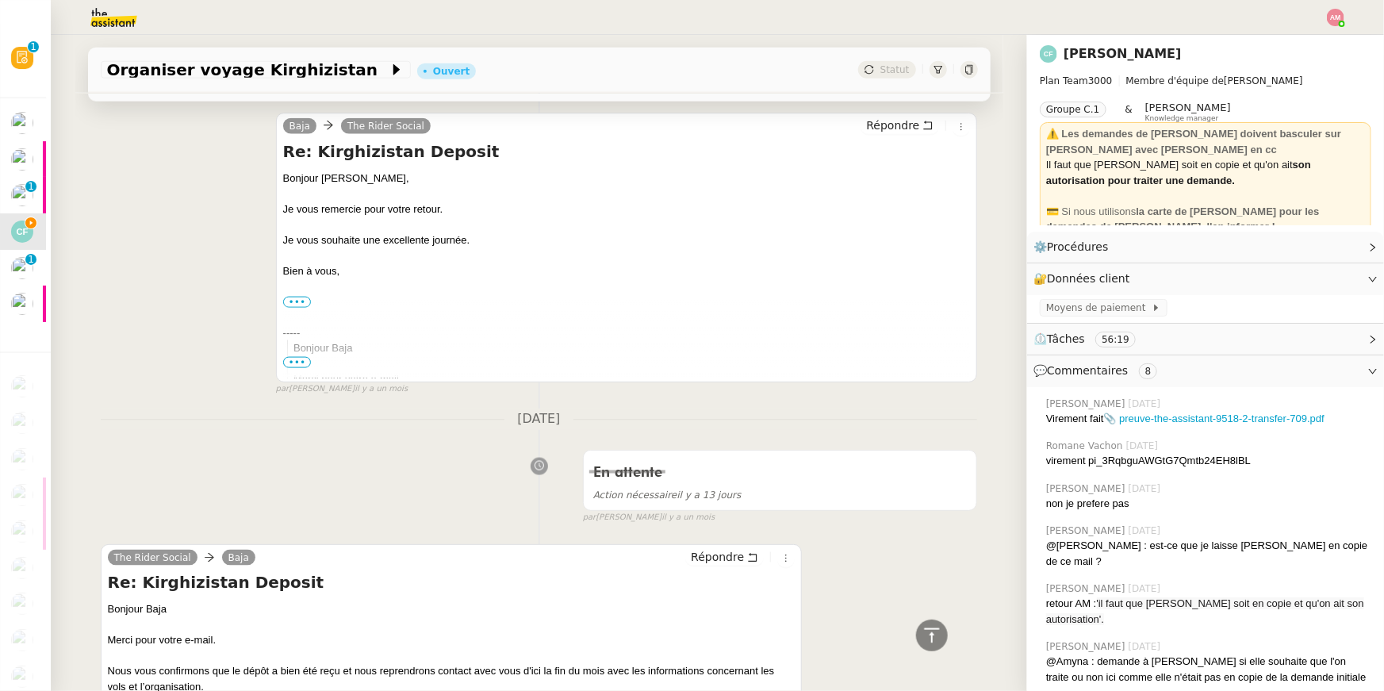
click at [296, 366] on span "•••" at bounding box center [297, 362] width 29 height 11
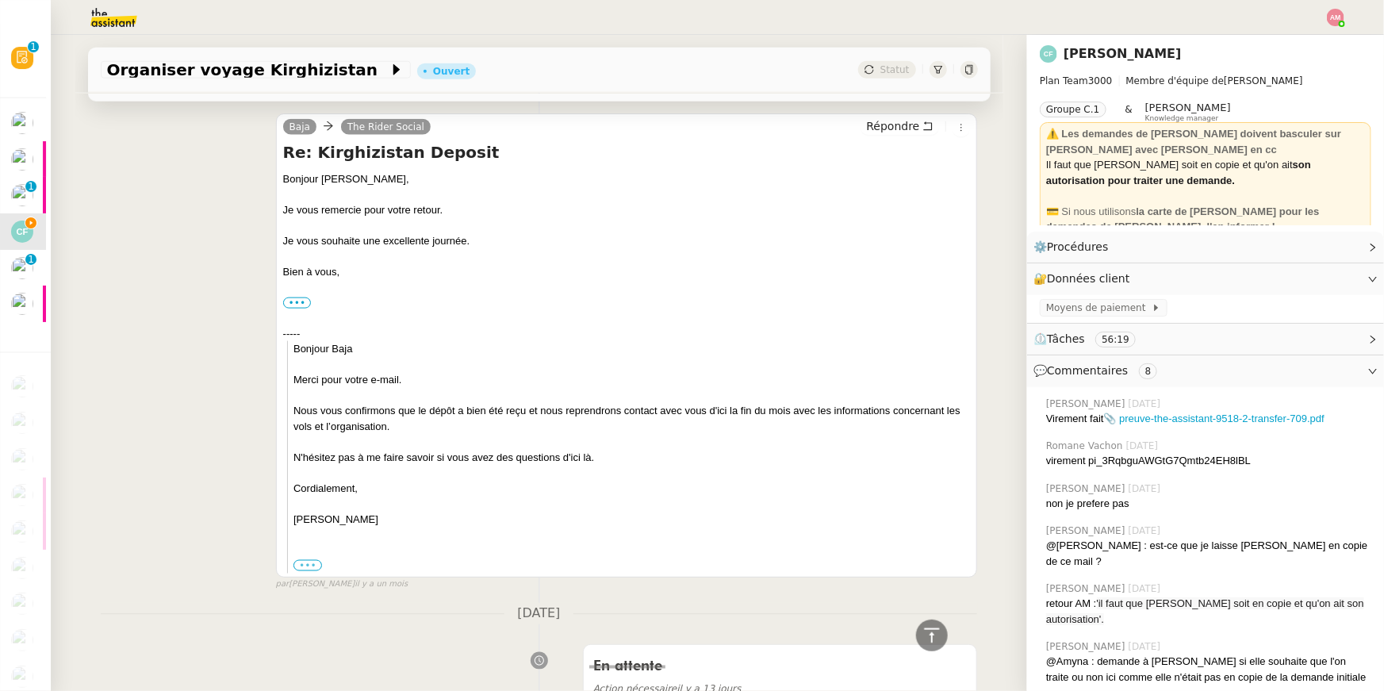
click at [306, 564] on label "•••" at bounding box center [307, 565] width 29 height 11
click at [0, 0] on input "•••" at bounding box center [0, 0] width 0 height 0
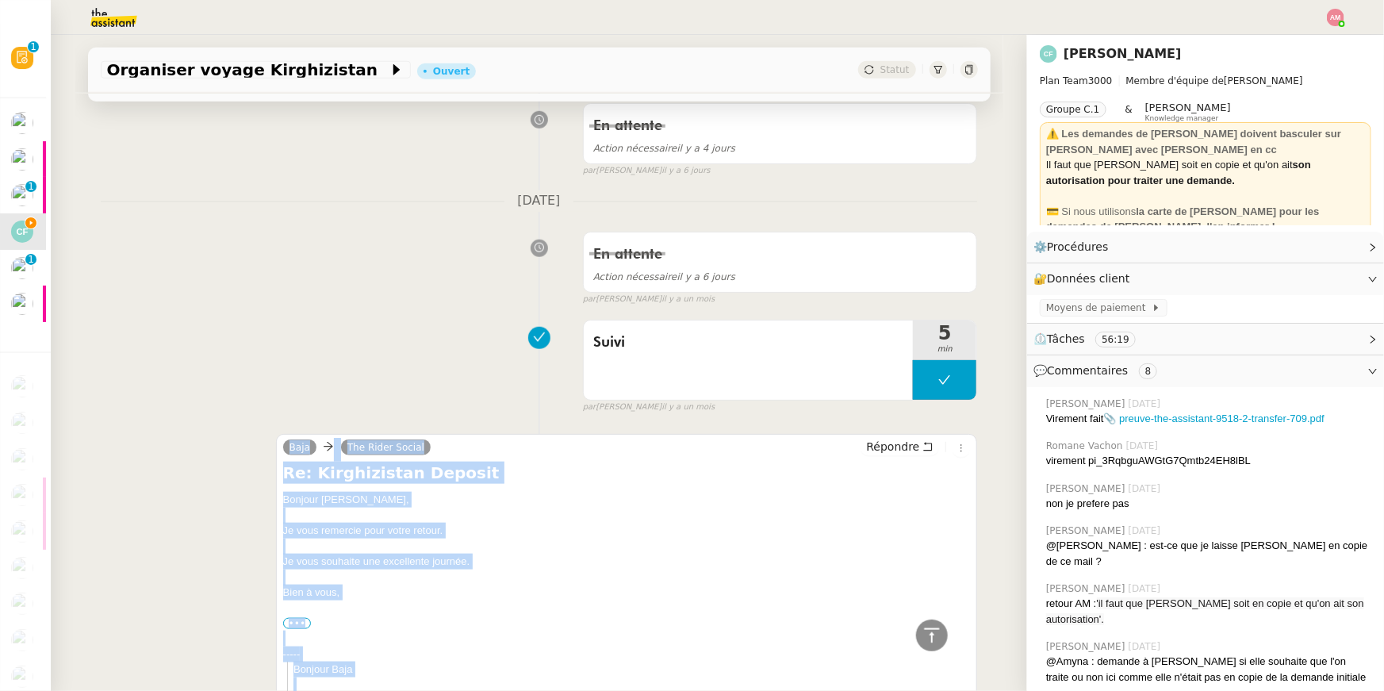
scroll to position [634, 0]
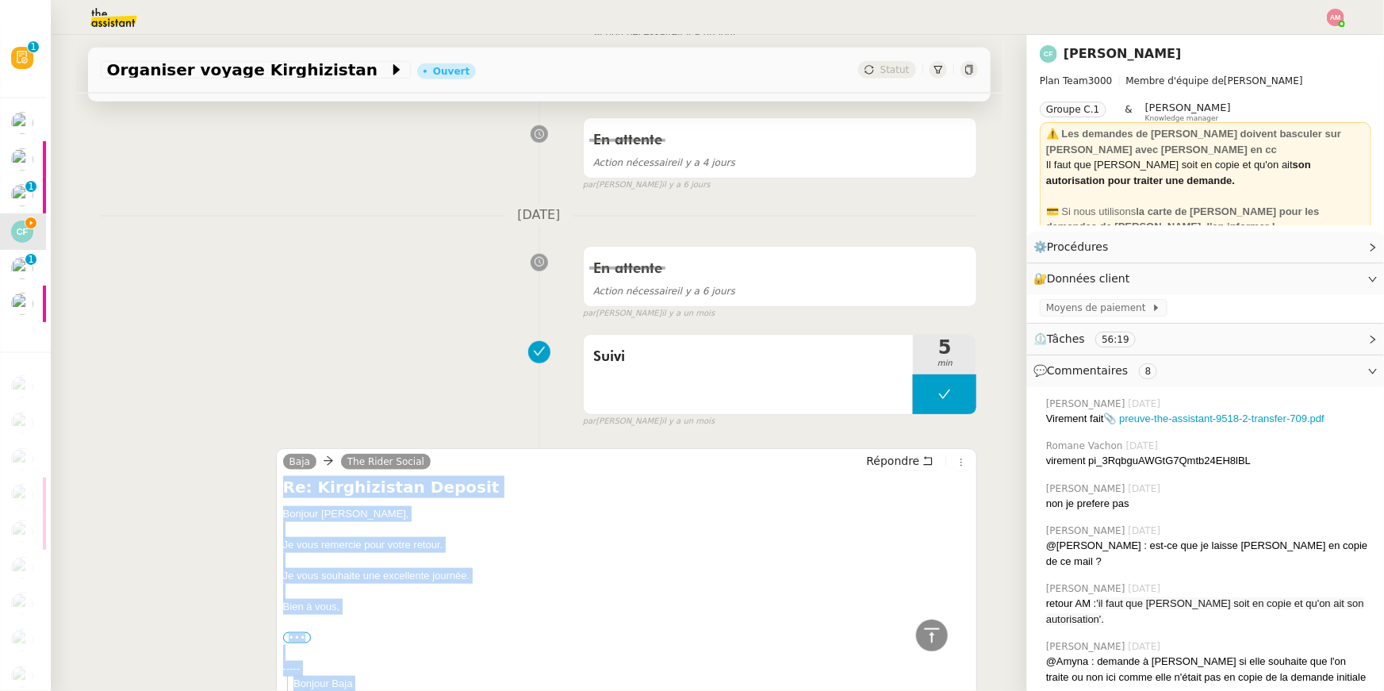
drag, startPoint x: 354, startPoint y: 389, endPoint x: 259, endPoint y: 487, distance: 136.3
copy div "Re: Kirghizistan Deposit Bonjour Paul, Je vous remercie pour votre retour. Je v…"
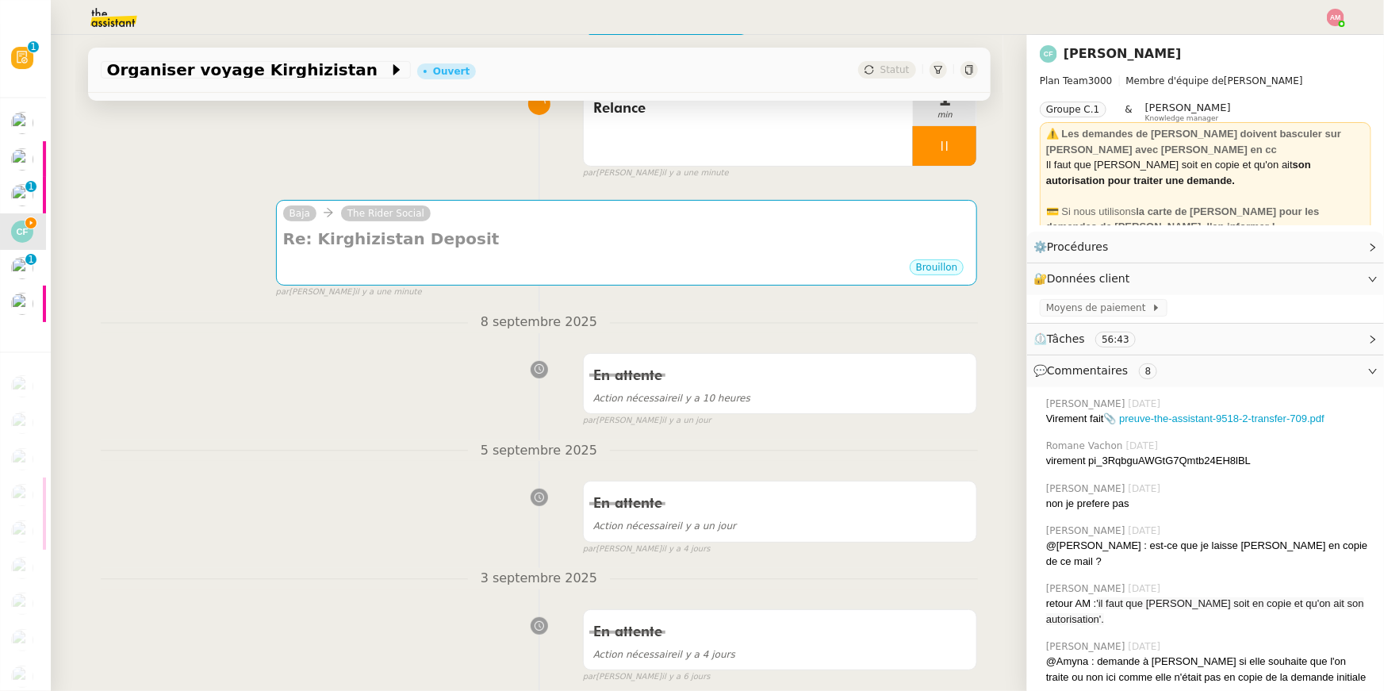
scroll to position [0, 0]
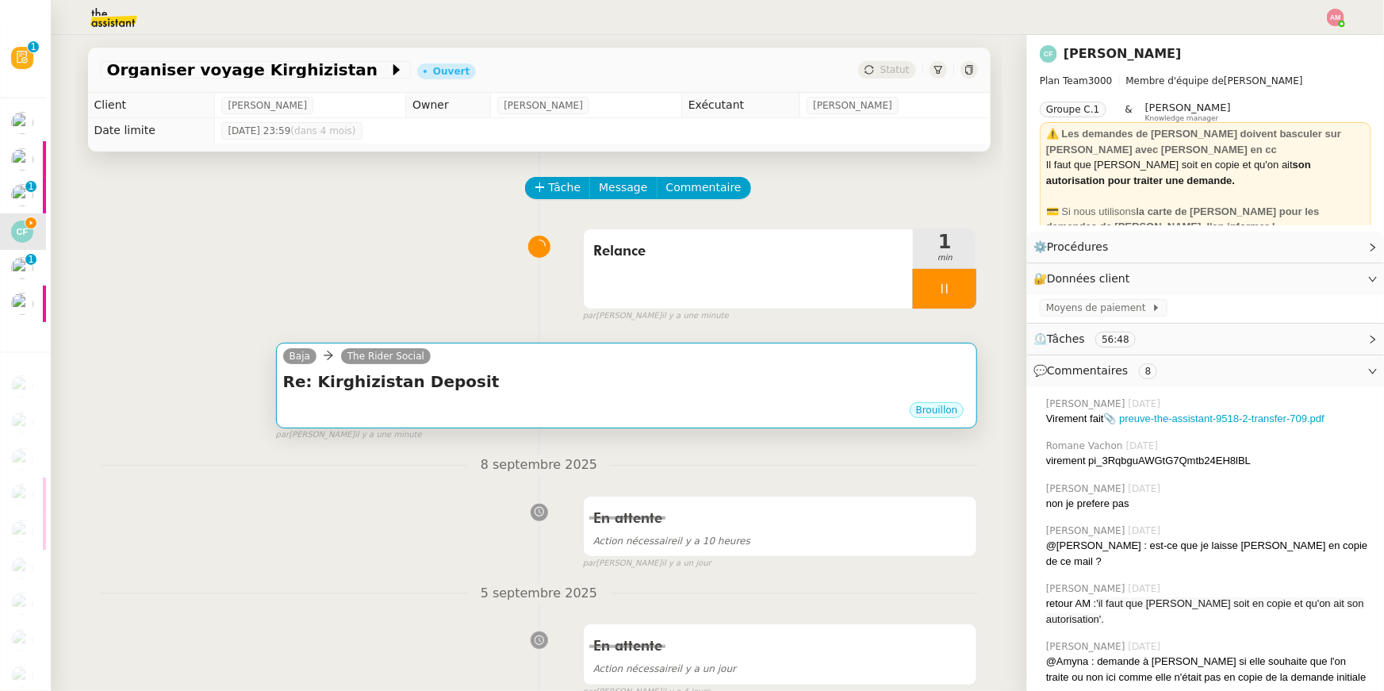
click at [427, 412] on div "Brouillon" at bounding box center [627, 412] width 688 height 24
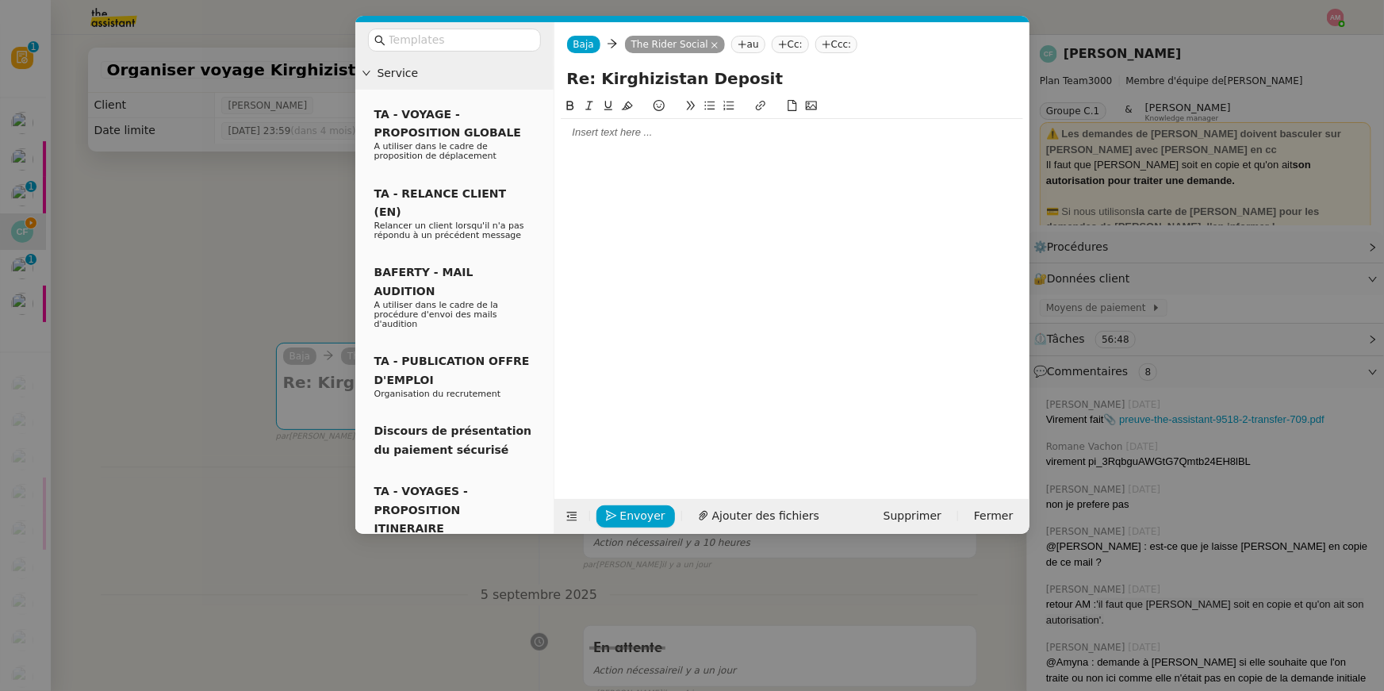
click at [590, 140] on div at bounding box center [792, 132] width 462 height 14
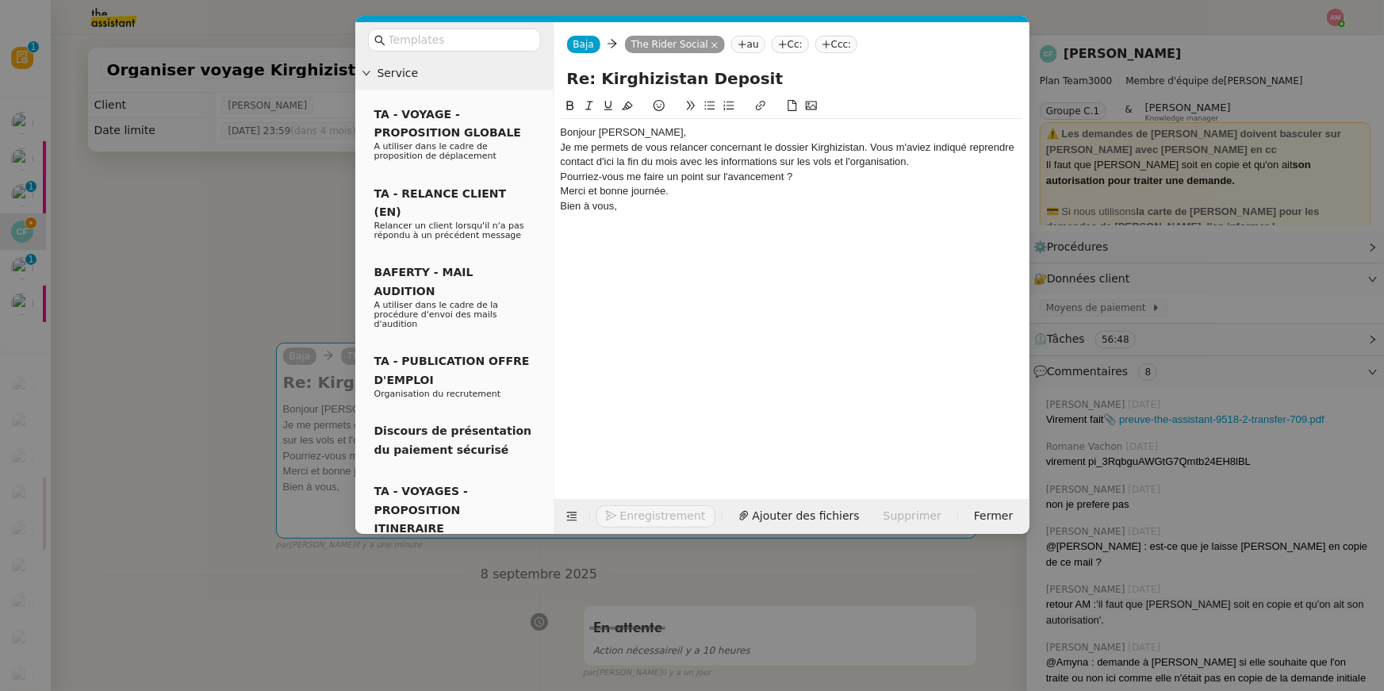
click at [247, 310] on nz-modal-container "Service TA - VOYAGE - PROPOSITION GLOBALE A utiliser dans le cadre de propositi…" at bounding box center [692, 345] width 1384 height 691
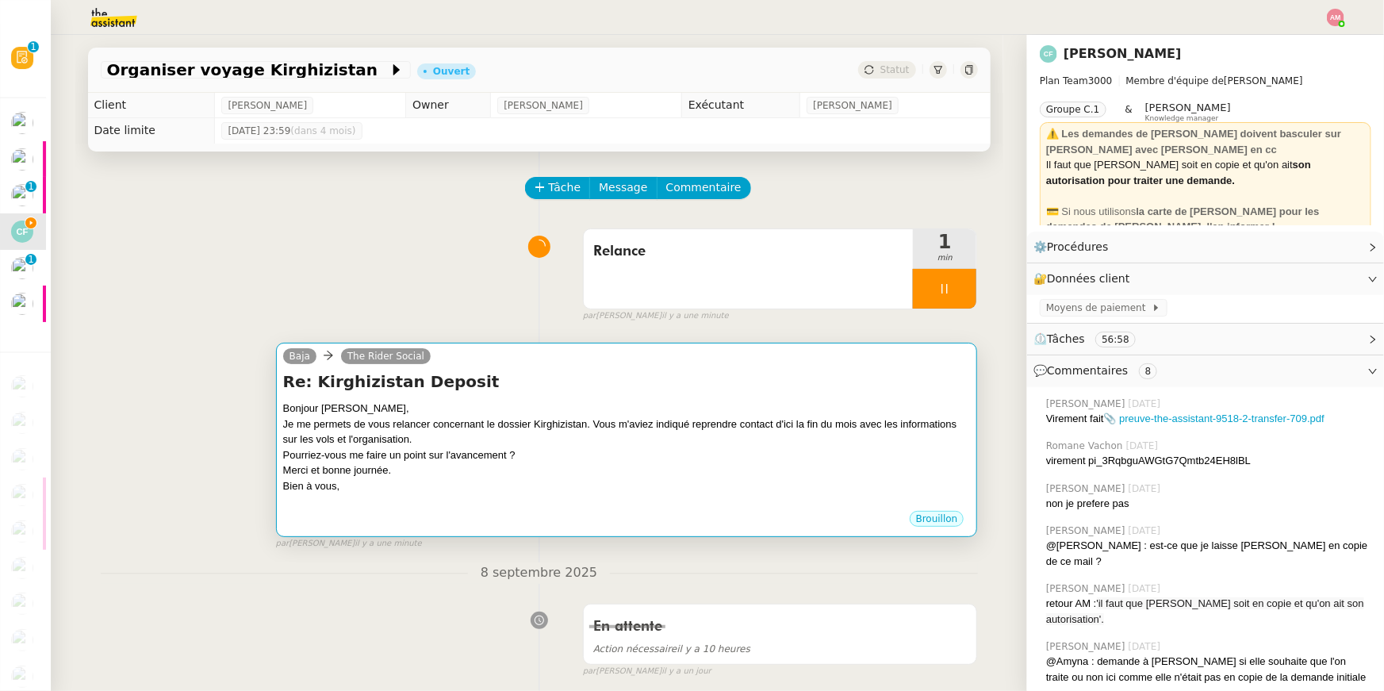
click at [565, 404] on div "Bonjour Paul," at bounding box center [627, 408] width 688 height 16
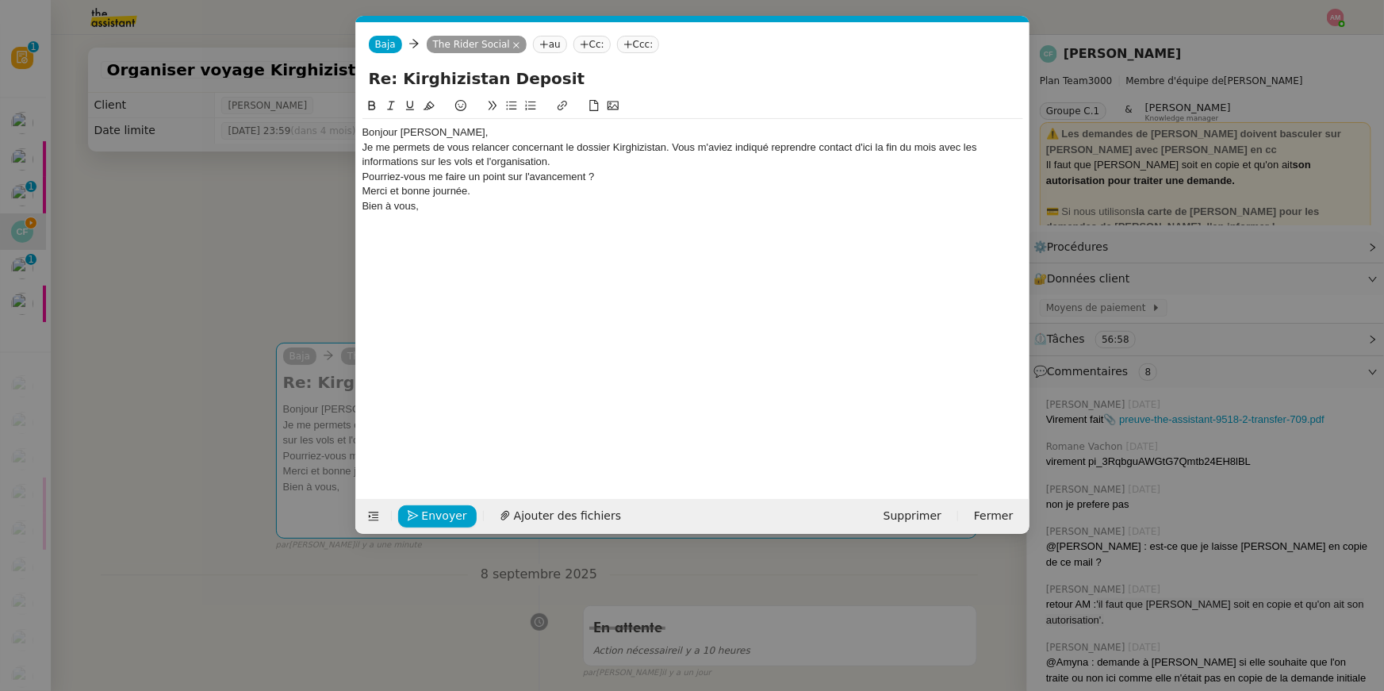
scroll to position [0, 33]
click at [588, 48] on nz-tag "Cc:" at bounding box center [591, 44] width 37 height 17
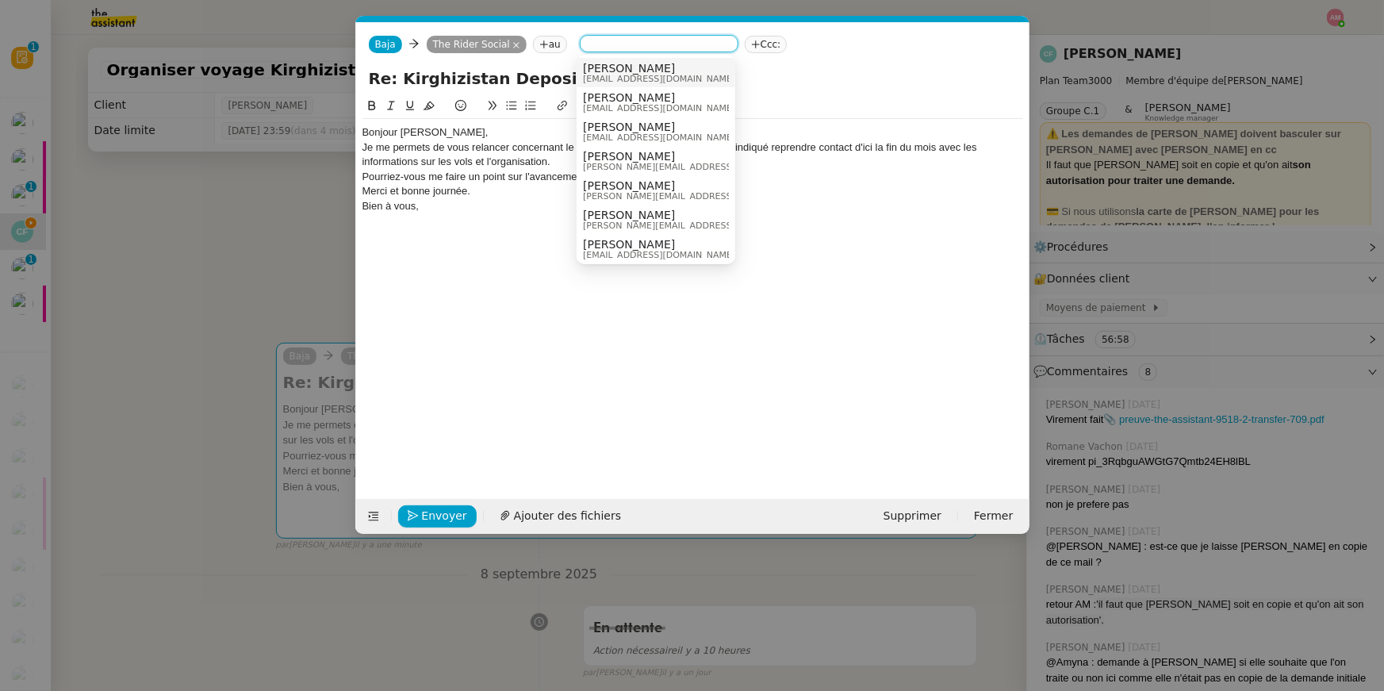
click at [596, 75] on span "cedfabre75@gmail.com" at bounding box center [659, 79] width 152 height 9
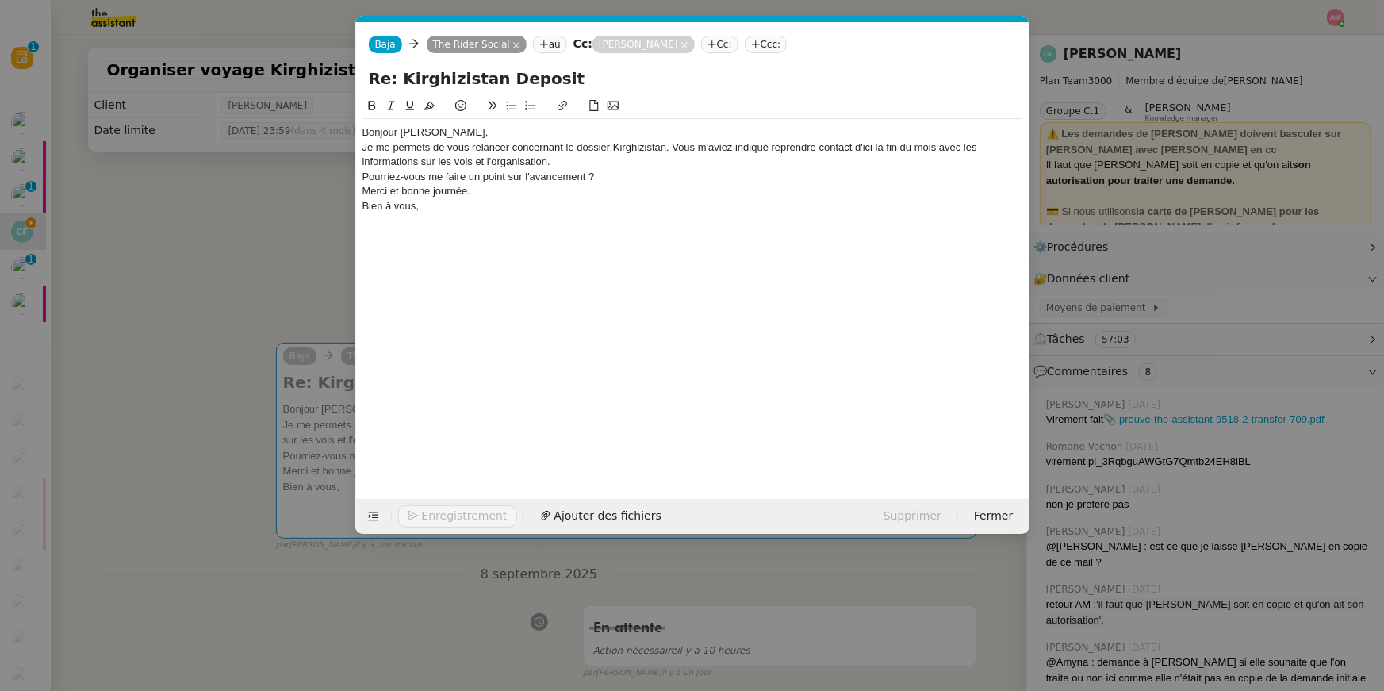
click at [505, 133] on div "Bonjour Paul," at bounding box center [692, 132] width 661 height 14
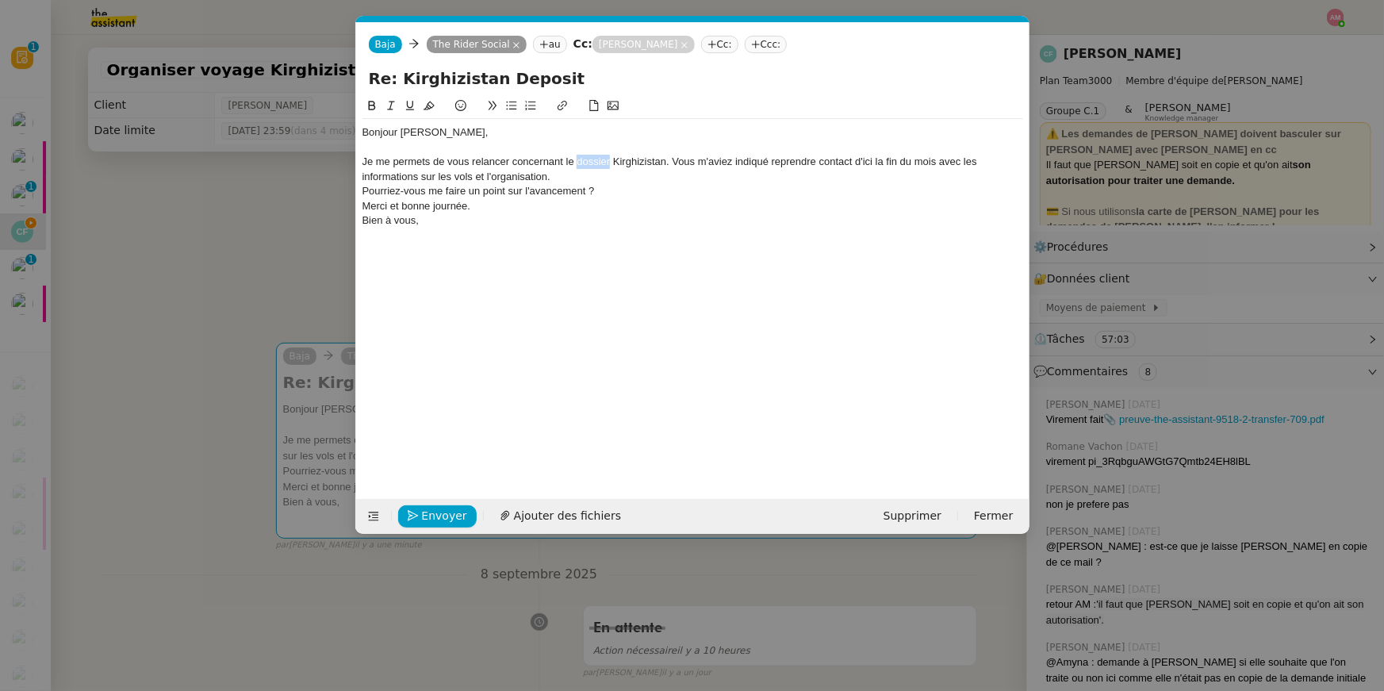
drag, startPoint x: 604, startPoint y: 164, endPoint x: 579, endPoint y: 165, distance: 24.6
click at [579, 164] on div "Je me permets de vous relancer concernant le dossier Kirghizistan. Vous m'aviez…" at bounding box center [692, 169] width 661 height 29
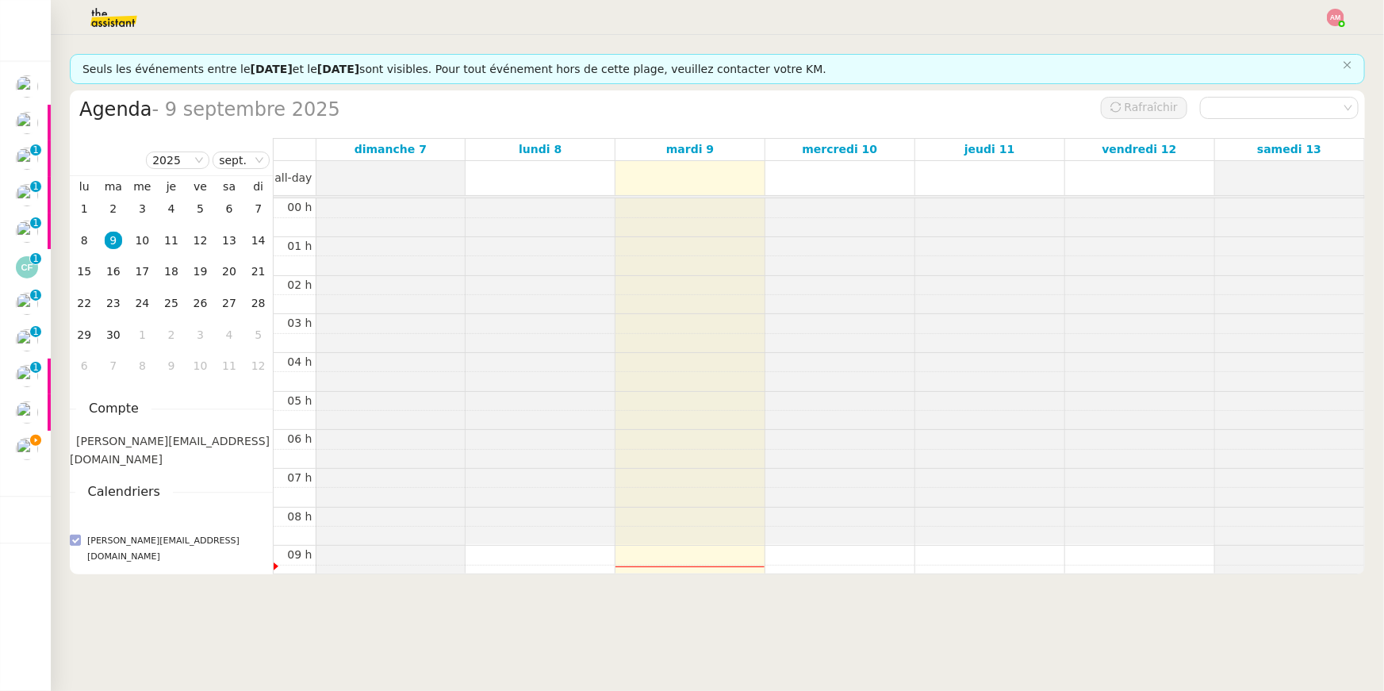
scroll to position [231, 0]
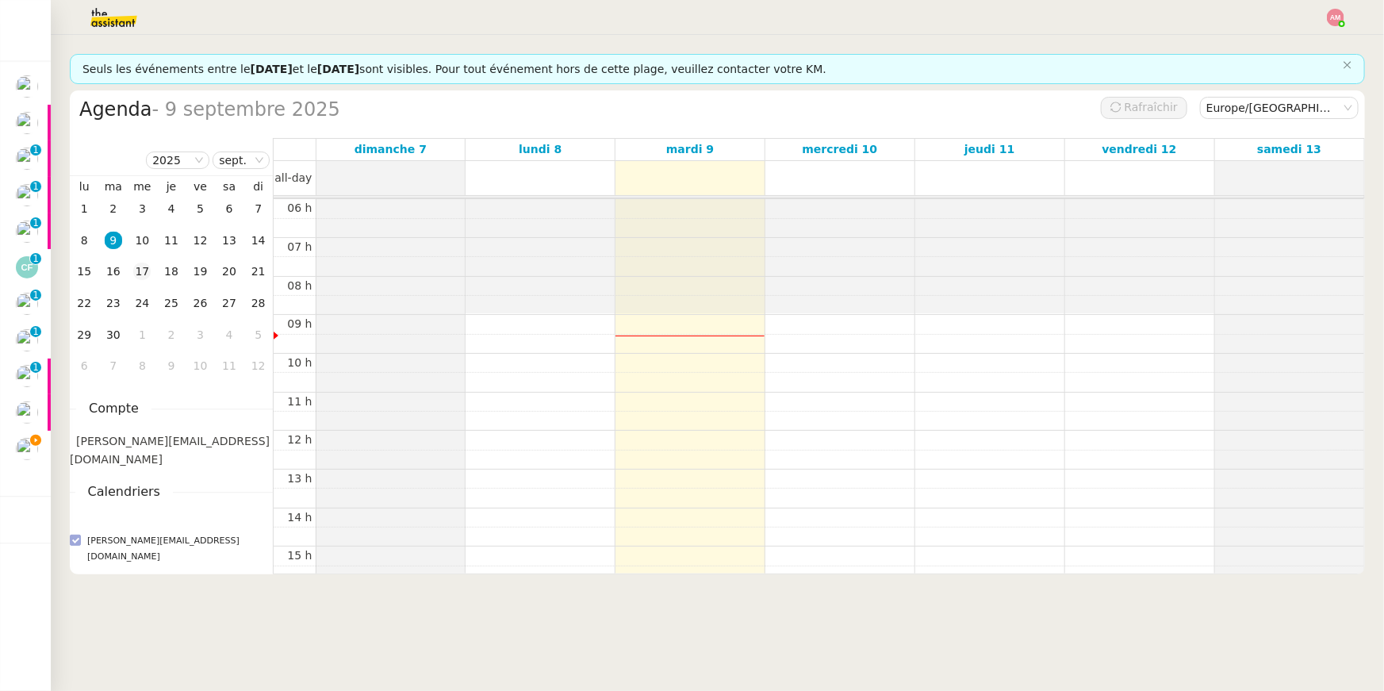
click at [138, 270] on div "17" at bounding box center [141, 271] width 17 height 17
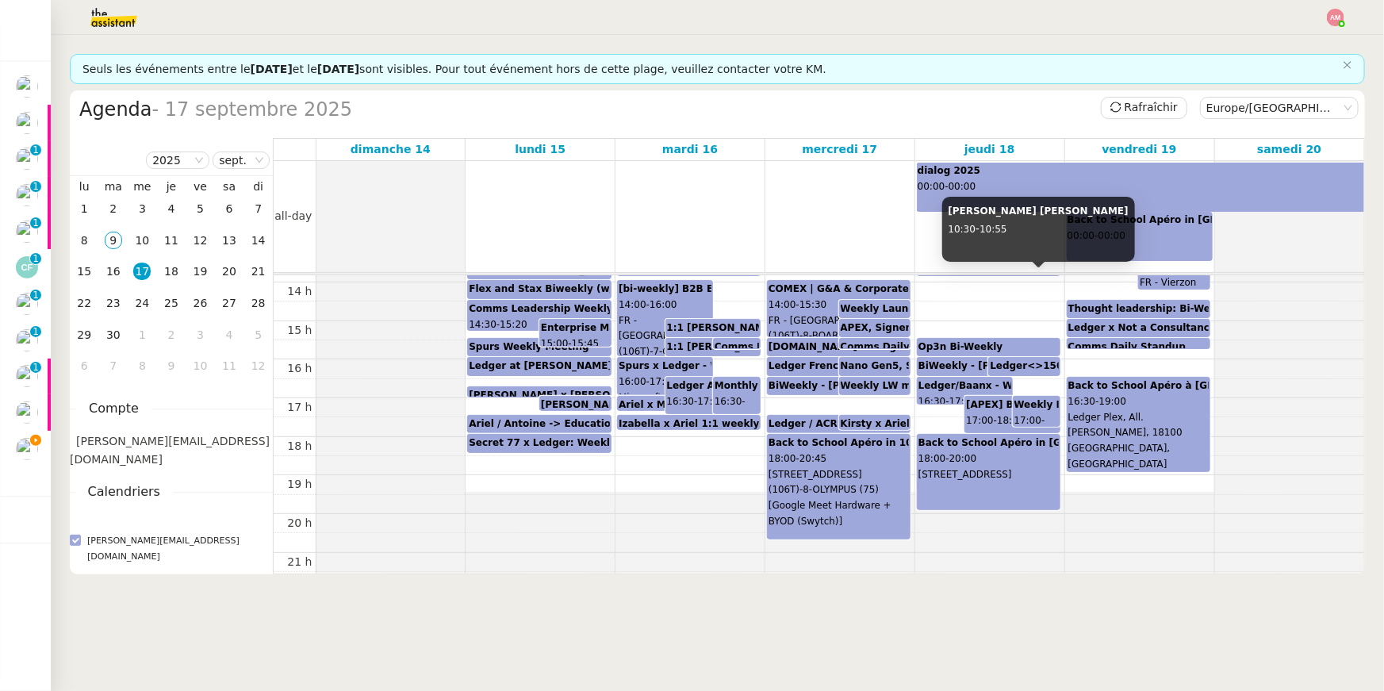
scroll to position [534, 0]
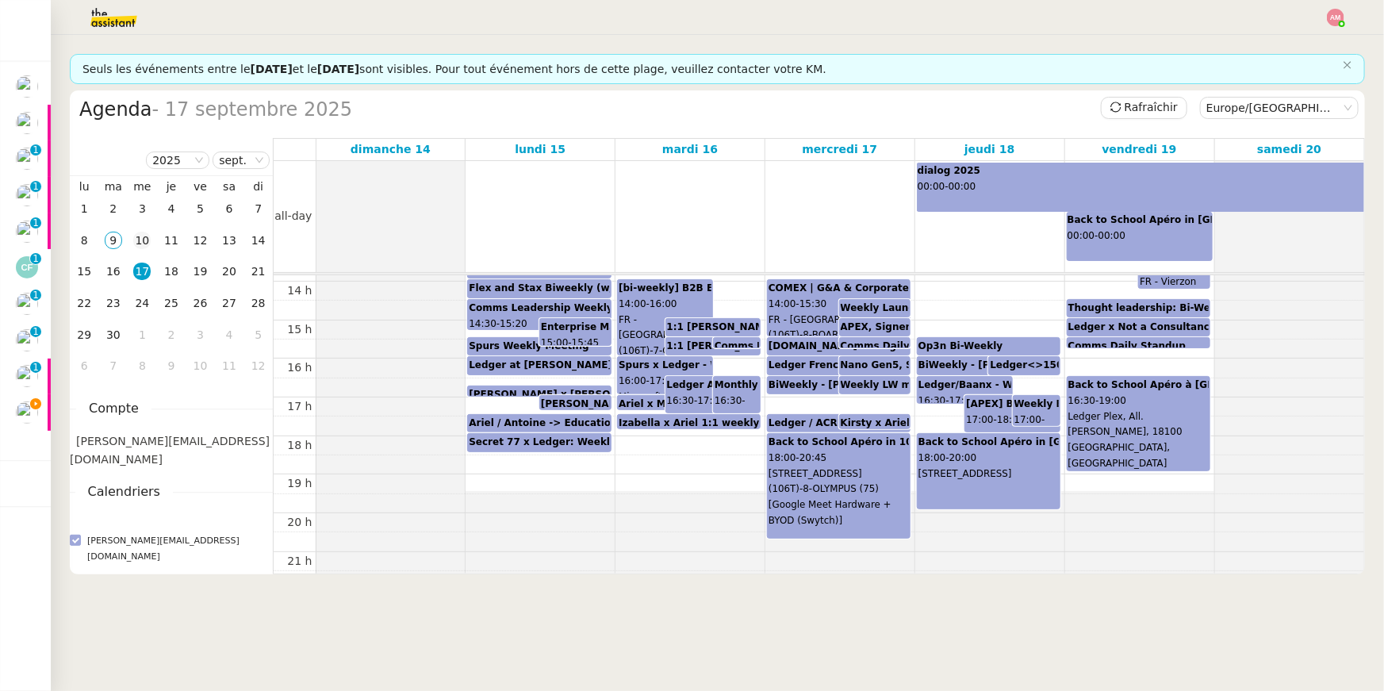
click at [135, 251] on td "10" at bounding box center [142, 241] width 29 height 32
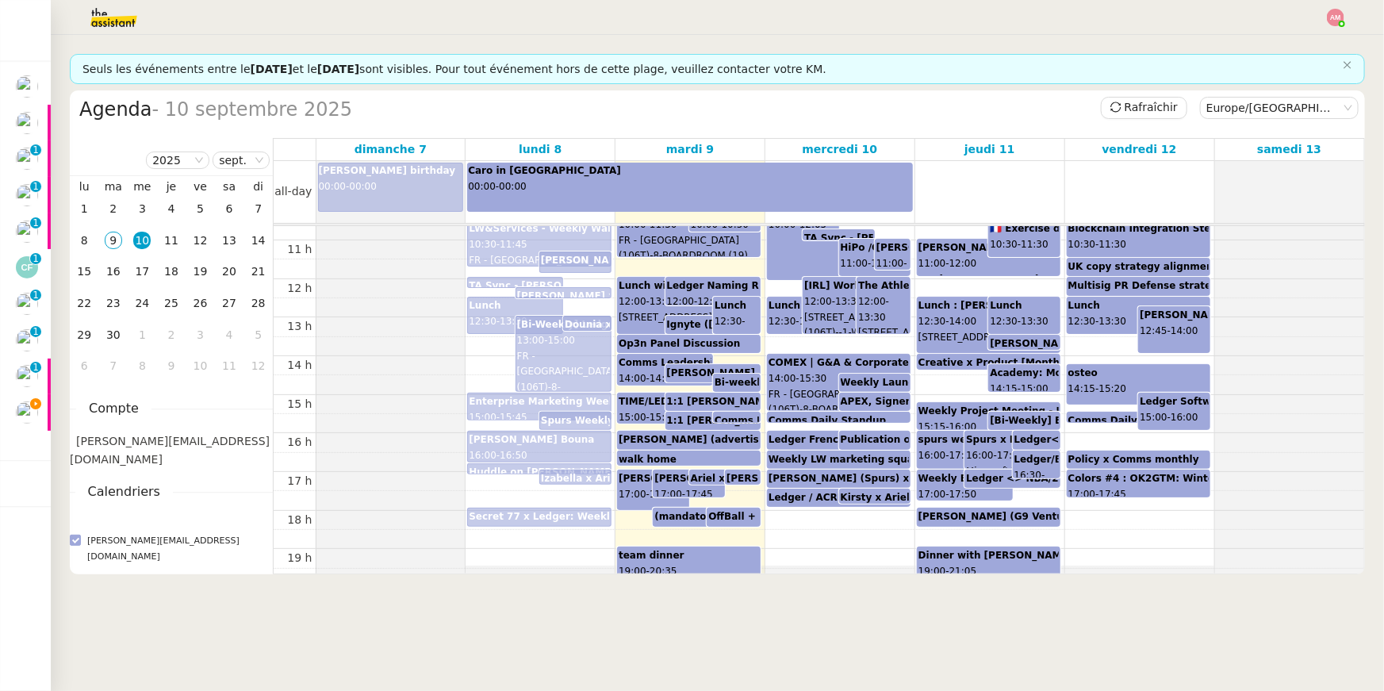
scroll to position [411, 0]
click at [641, 396] on b "TIME/LEDGER" at bounding box center [654, 400] width 71 height 11
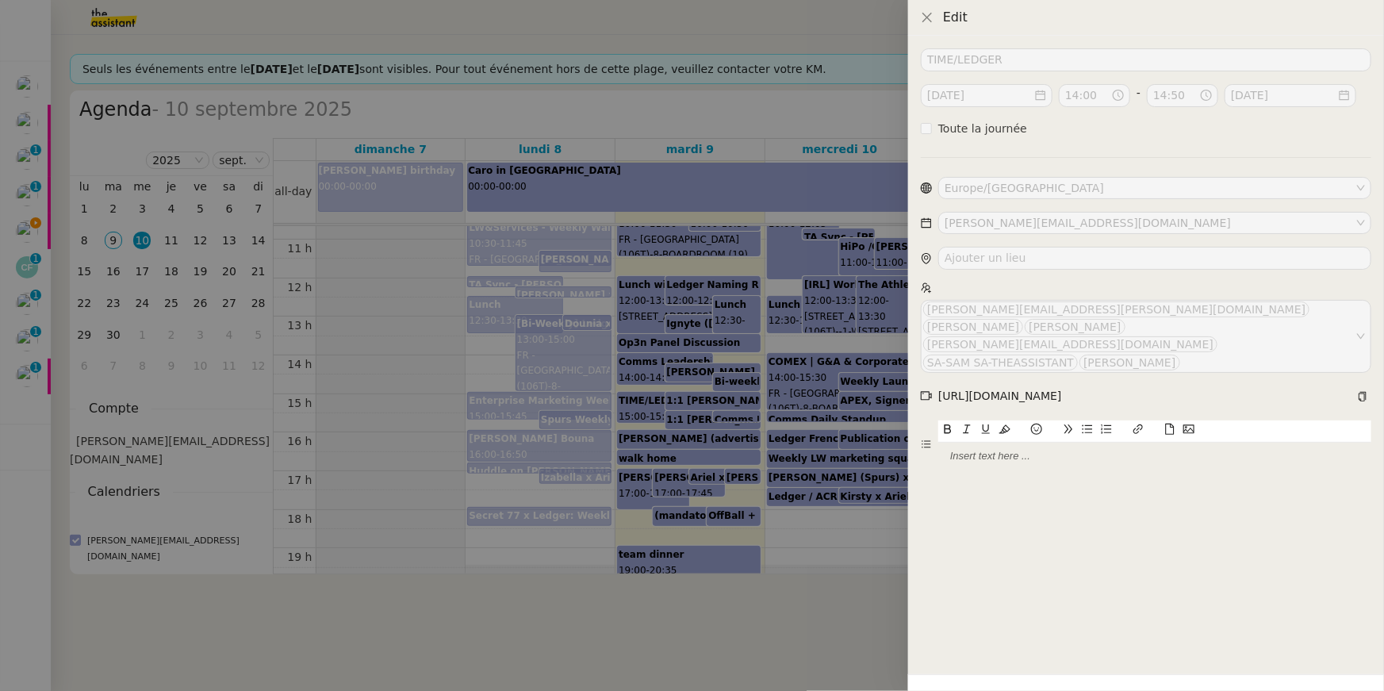
click at [680, 366] on div at bounding box center [692, 345] width 1384 height 691
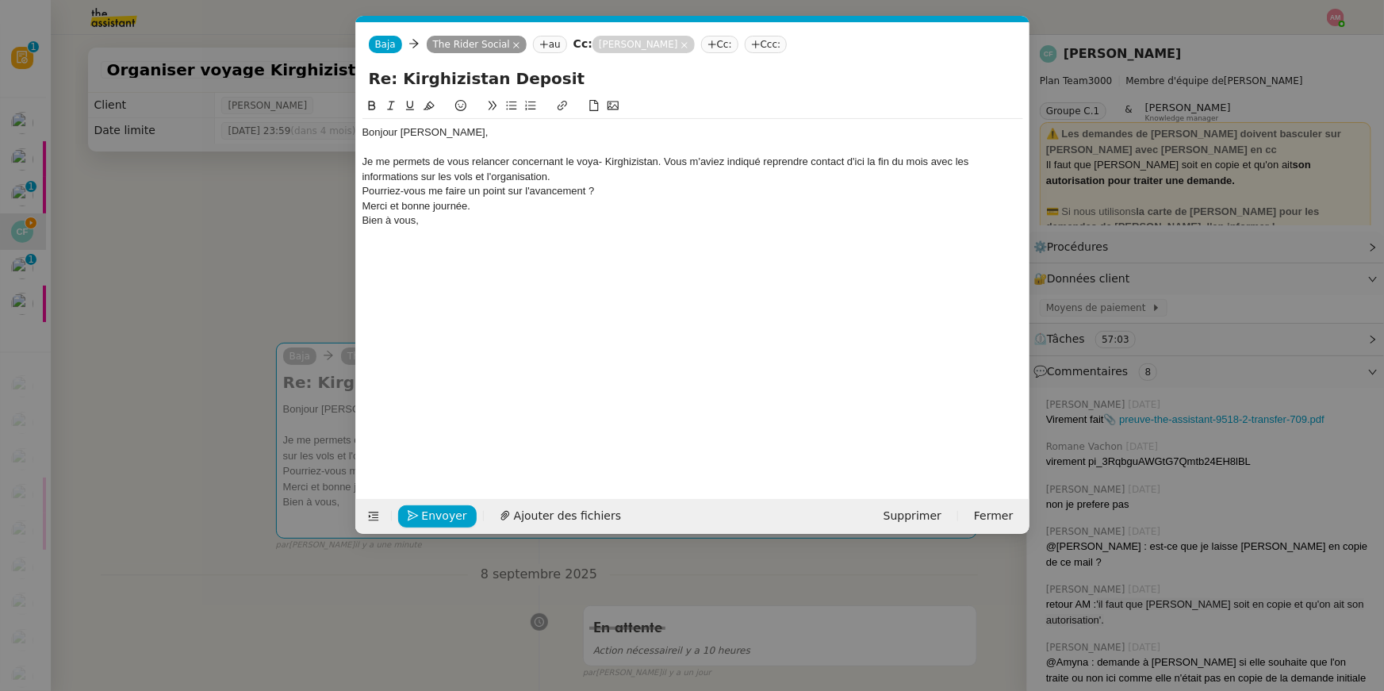
scroll to position [0, 33]
click at [624, 162] on div "Je me permets de vous relancer concernant l'orgabisatiob du voyage au [GEOGRAPH…" at bounding box center [692, 169] width 661 height 29
drag, startPoint x: 587, startPoint y: 159, endPoint x: 620, endPoint y: 165, distance: 33.9
click at [620, 165] on div "Je me permets de vous relancer concernant l'orgabisatiok du voyage au [GEOGRAPH…" at bounding box center [692, 169] width 661 height 29
click at [744, 167] on div "Je me permets de vous relancer concernant l'organisation du voyage au [GEOGRAPH…" at bounding box center [692, 169] width 661 height 29
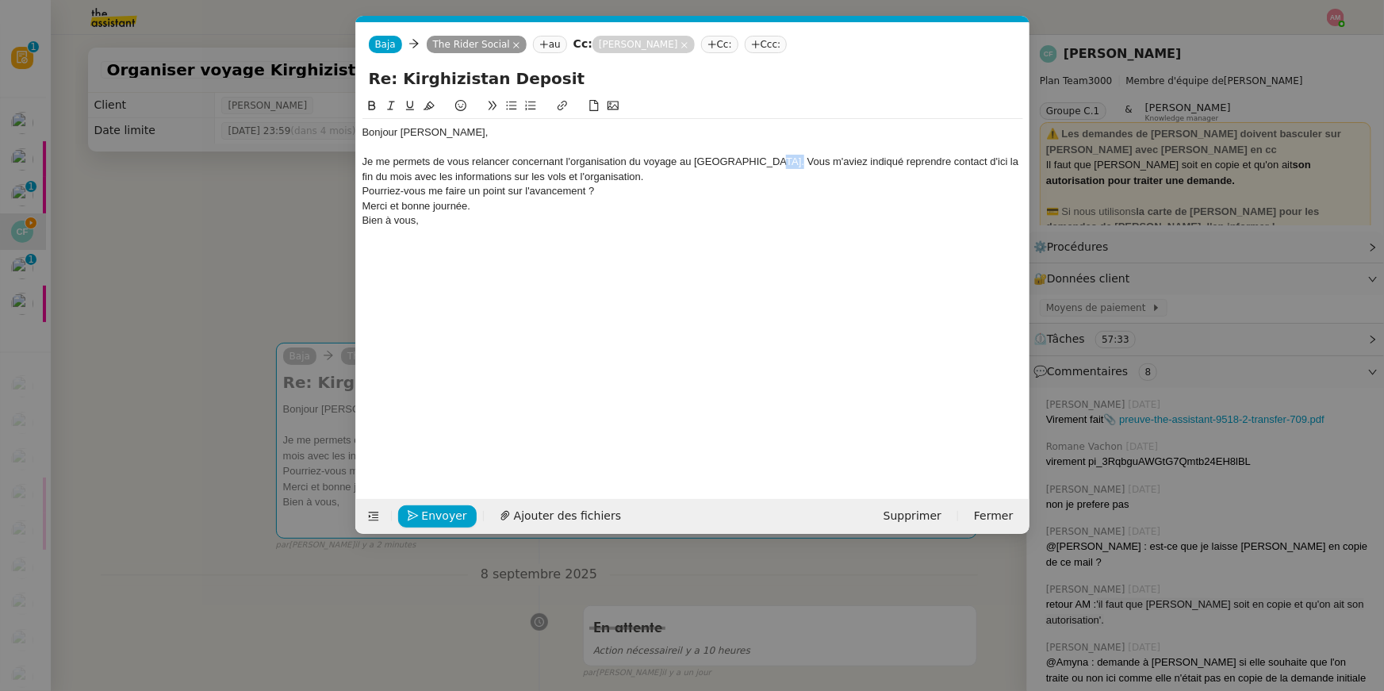
click at [753, 159] on div "Je me permets de vous relancer concernant l'organisation du voyage au Kirghizis…" at bounding box center [692, 169] width 661 height 29
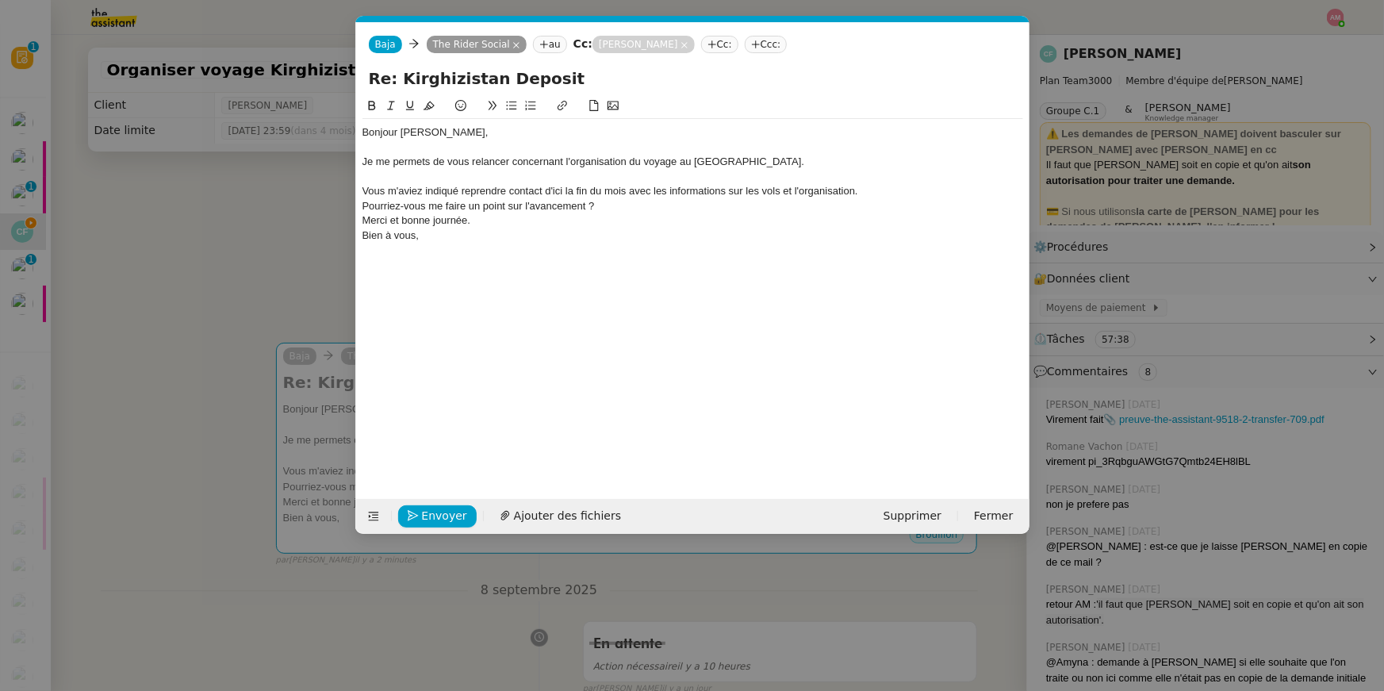
click at [630, 186] on div "Vous m'aviez indiqué reprendre contact d'ici la fin du mois avec les informatio…" at bounding box center [692, 191] width 661 height 14
click at [365, 206] on div "Pourriez-vous me faire un point sur l'avancement ?" at bounding box center [692, 206] width 661 height 14
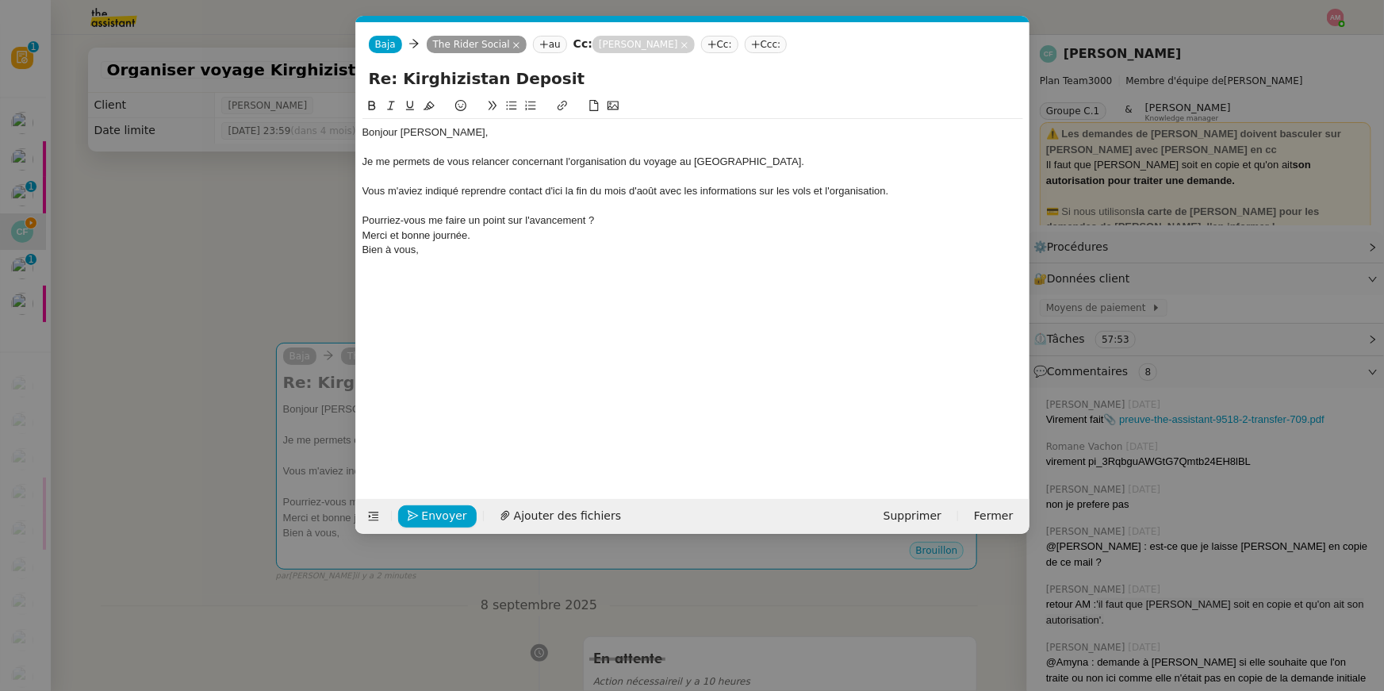
click at [511, 102] on icon at bounding box center [511, 105] width 11 height 11
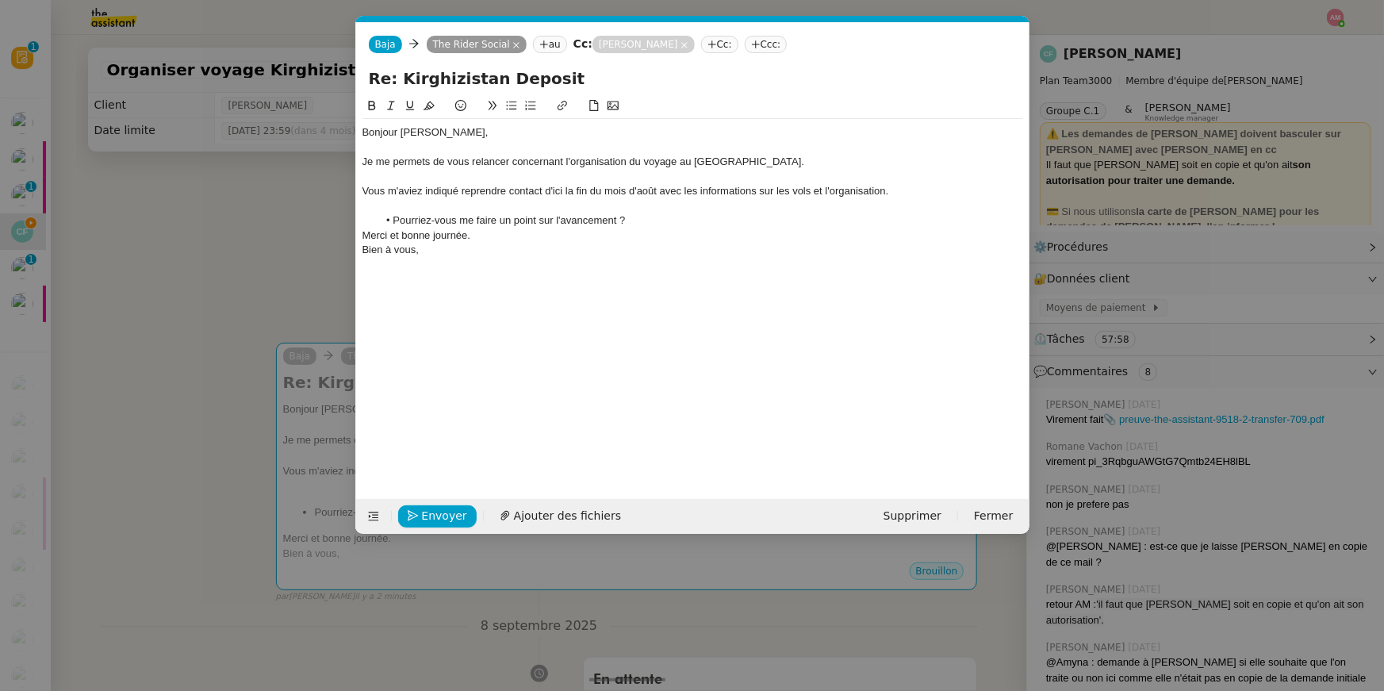
click at [362, 237] on div "Merci et bonne journée." at bounding box center [692, 235] width 661 height 14
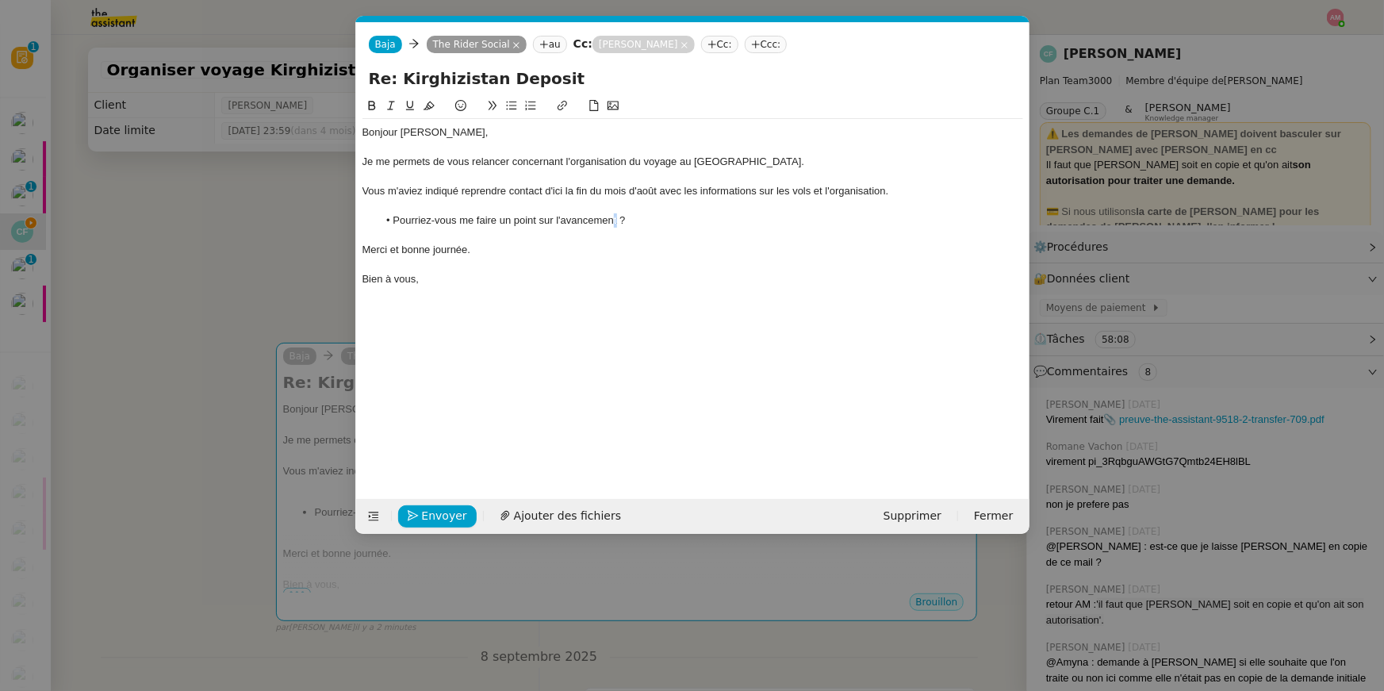
click at [619, 220] on li "Pourriez-vous me faire un point sur l'avancement ?" at bounding box center [700, 220] width 646 height 14
click at [676, 215] on li "Pourriez-vous me faire un point sur l'avancement de l'organsation du voyage ?" at bounding box center [700, 220] width 646 height 14
drag, startPoint x: 770, startPoint y: 223, endPoint x: 782, endPoint y: 193, distance: 32.4
click at [782, 193] on div "Bonjour Paul, Je me permets de vous relancer concernant l'organisation du voyag…" at bounding box center [692, 206] width 661 height 174
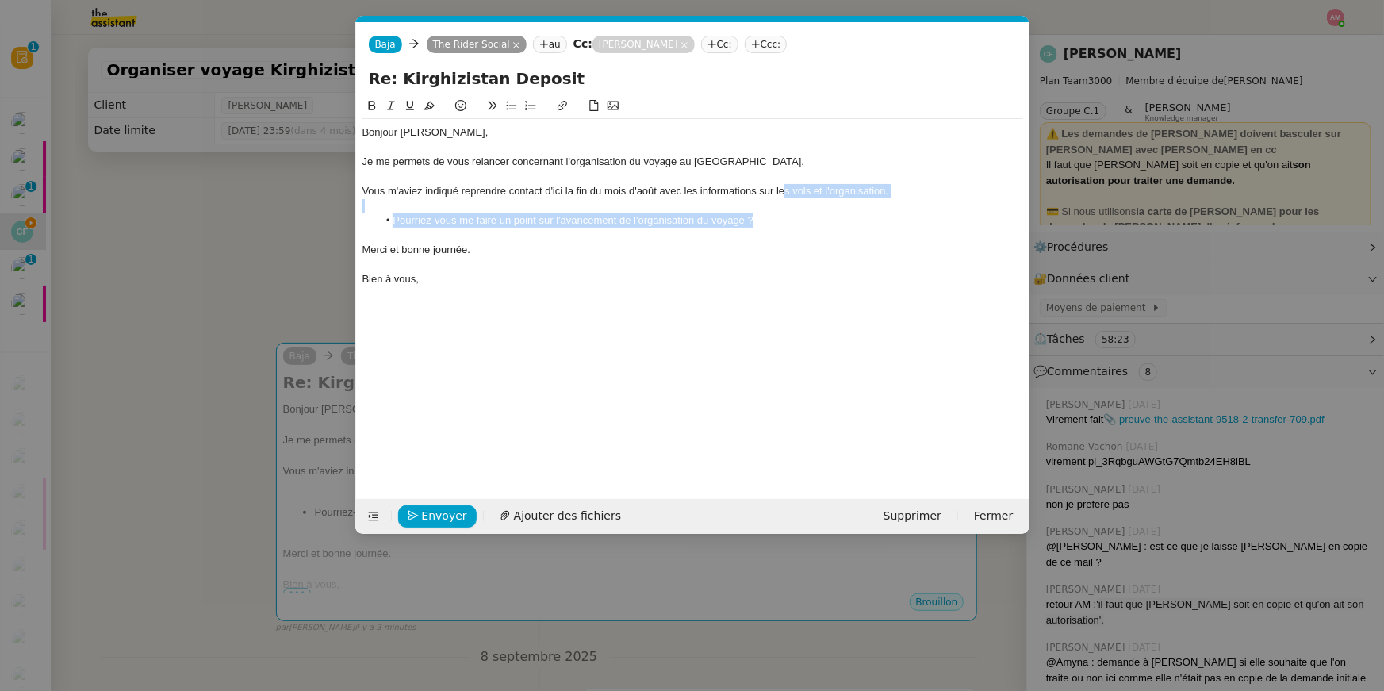
click at [753, 227] on li "Pourriez-vous me faire un point sur l'avancement de l'organisation du voyage ?" at bounding box center [700, 220] width 646 height 14
click at [711, 220] on li "Pourriez-vous me faire un point sur l'avancement de l'organisation du voyage ?" at bounding box center [700, 220] width 646 height 14
click at [466, 145] on div at bounding box center [692, 147] width 661 height 14
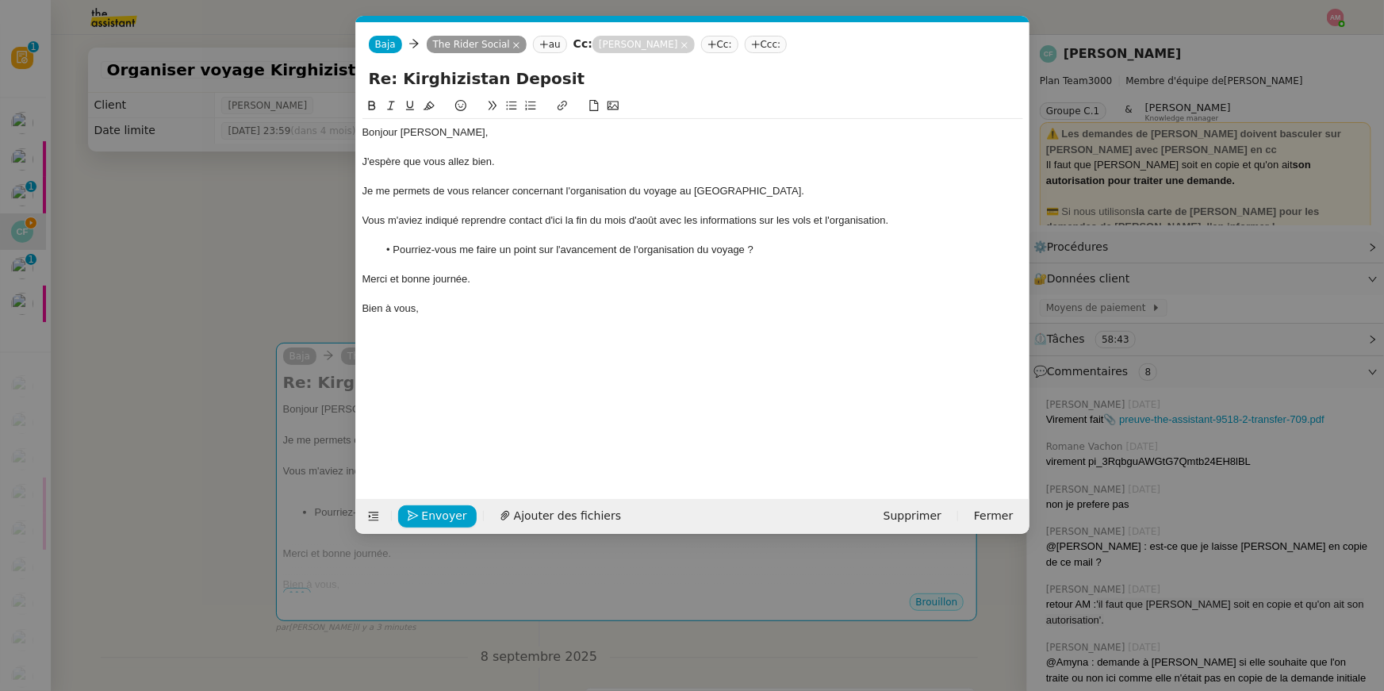
scroll to position [0, 0]
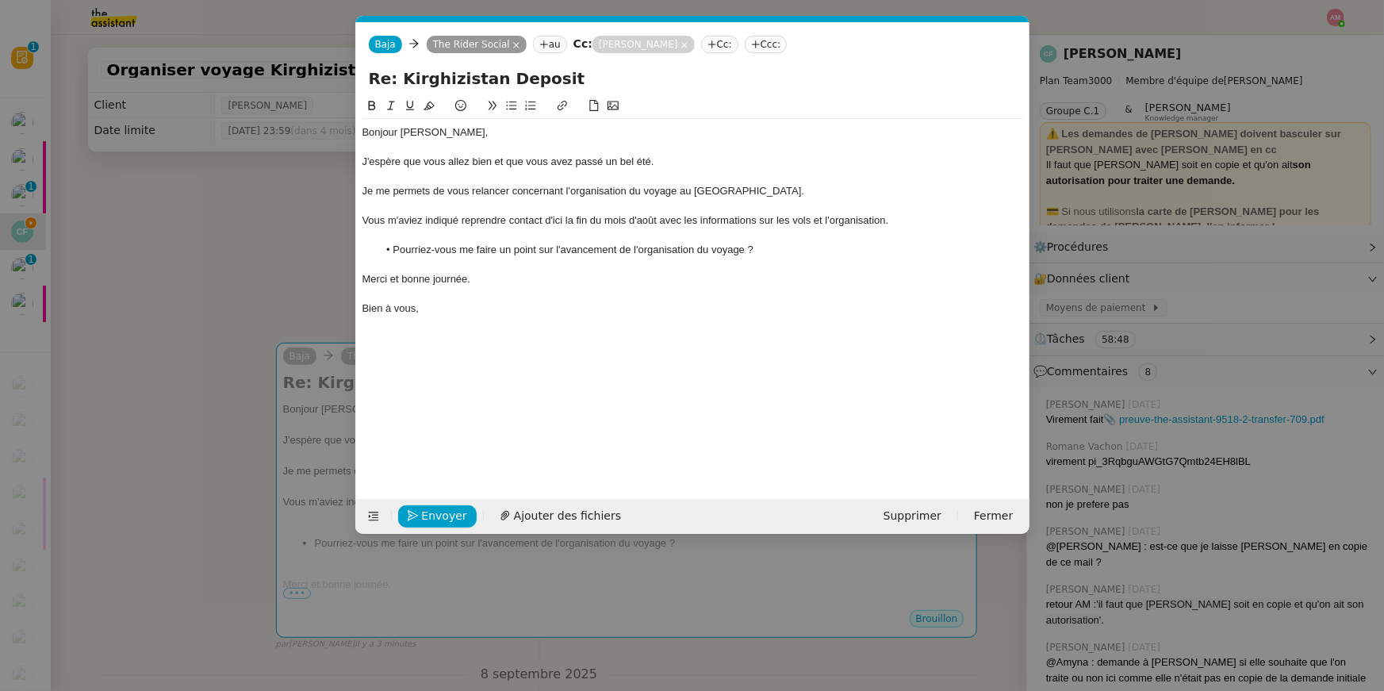
click at [293, 272] on nz-modal-container "Service TA - VOYAGE - PROPOSITION GLOBALE A utiliser dans le cadre de propositi…" at bounding box center [692, 345] width 1384 height 691
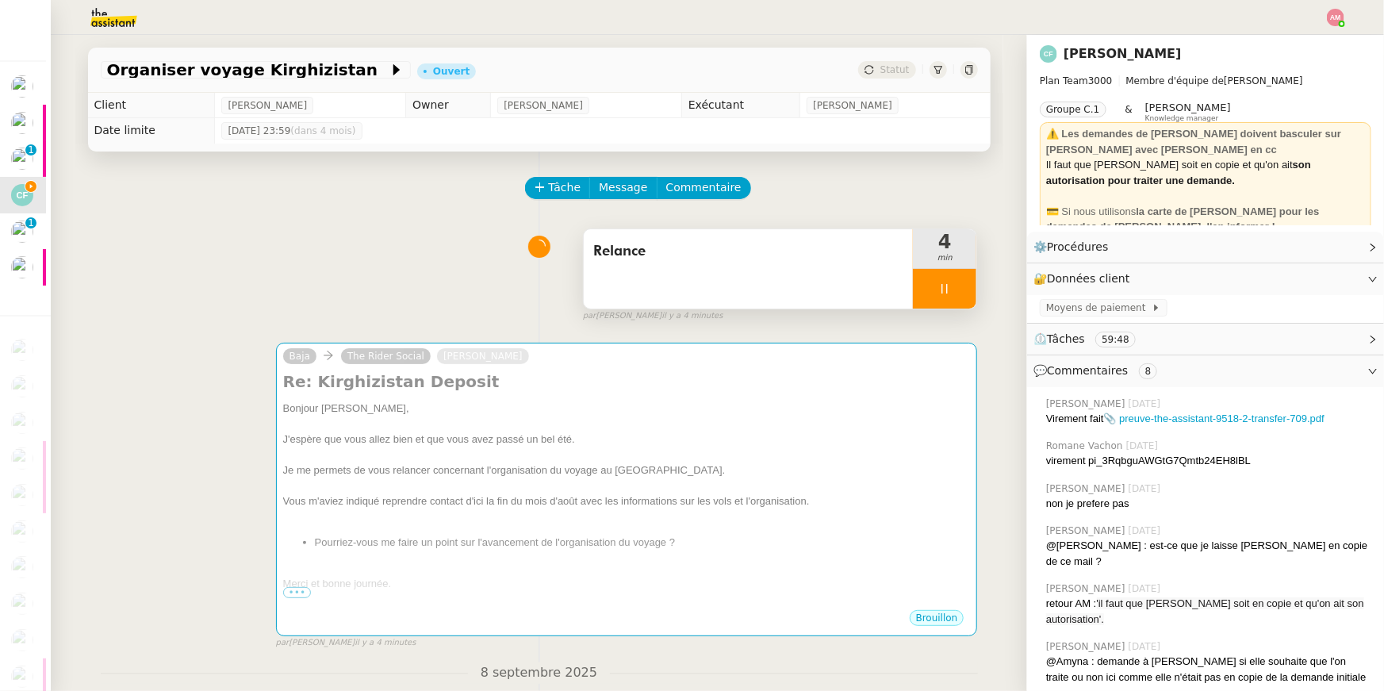
click at [726, 297] on div "Relance" at bounding box center [749, 268] width 330 height 79
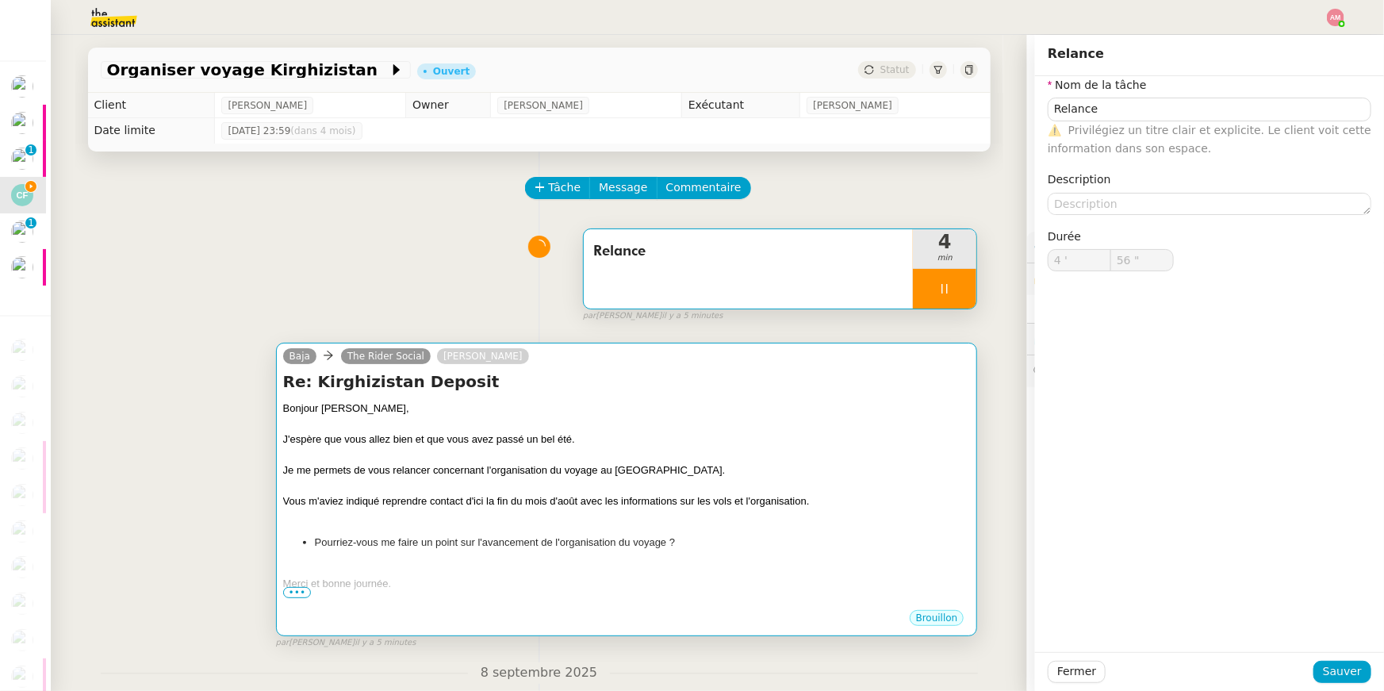
click at [749, 445] on div "J'espère que vous allez bien et que vous avez passé un bel été." at bounding box center [627, 439] width 688 height 16
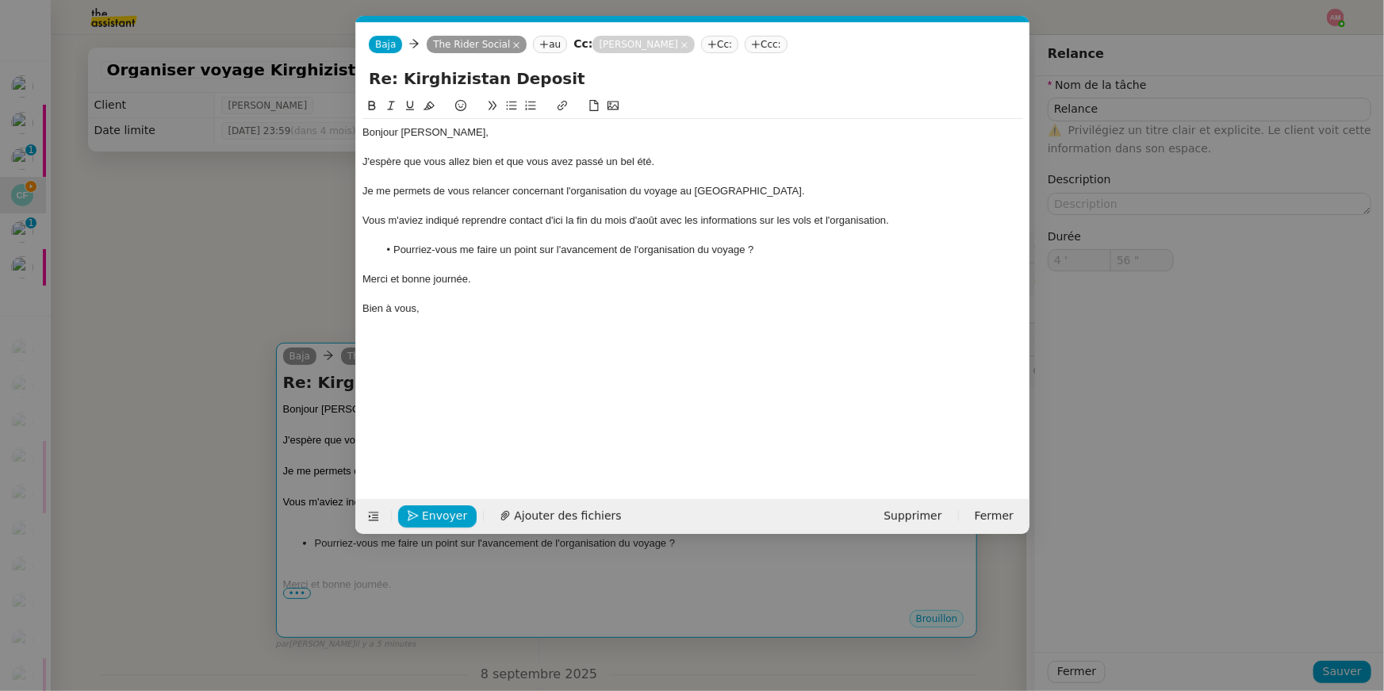
scroll to position [0, 33]
type input "59 ""
type input "5 '"
drag, startPoint x: 669, startPoint y: 165, endPoint x: 669, endPoint y: 145, distance: 19.8
click at [669, 145] on div "Bonjour Paul, J'espère que vous allez bien et que vous avez passé un bel été. J…" at bounding box center [692, 220] width 661 height 203
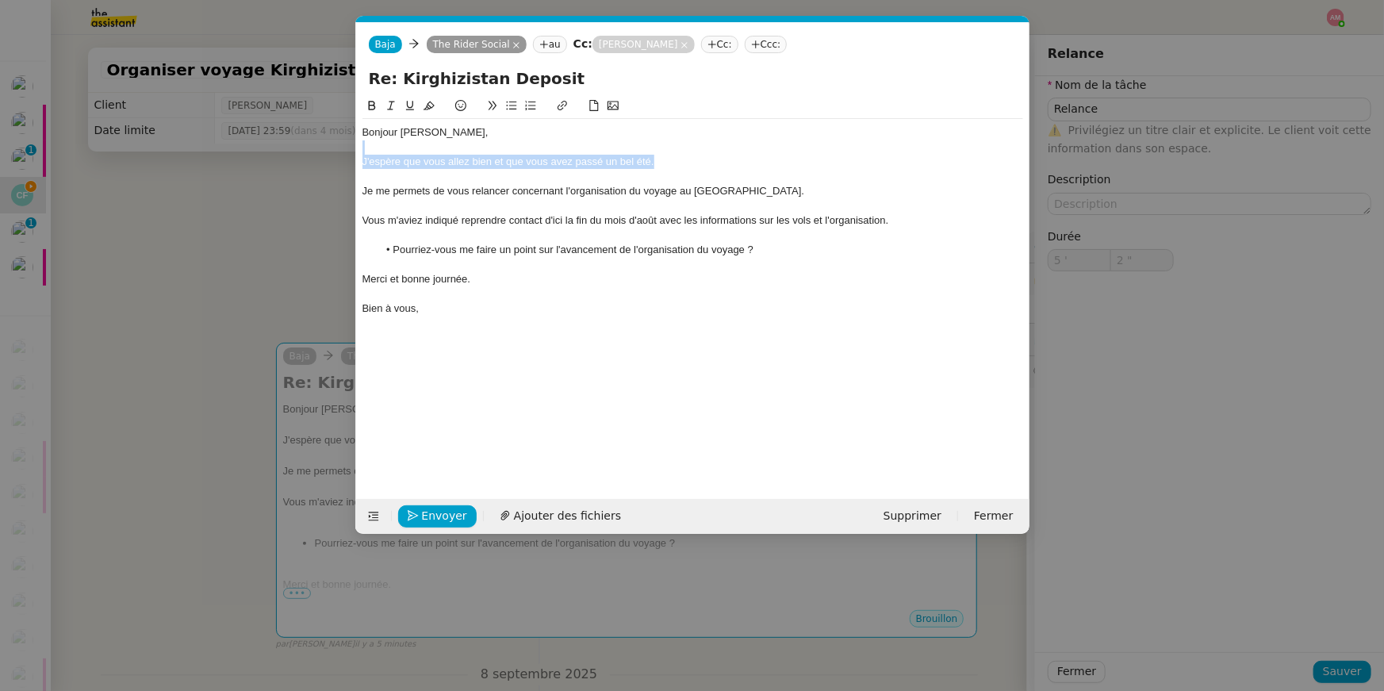
copy div "J'espère que vous allez bien et que vous avez passé un bel été."
click at [466, 462] on div "Bonjour Paul, J'espère que vous allez bien et que vous avez passé un bel été. J…" at bounding box center [692, 285] width 661 height 377
click at [431, 522] on span "Envoyer" at bounding box center [444, 516] width 45 height 18
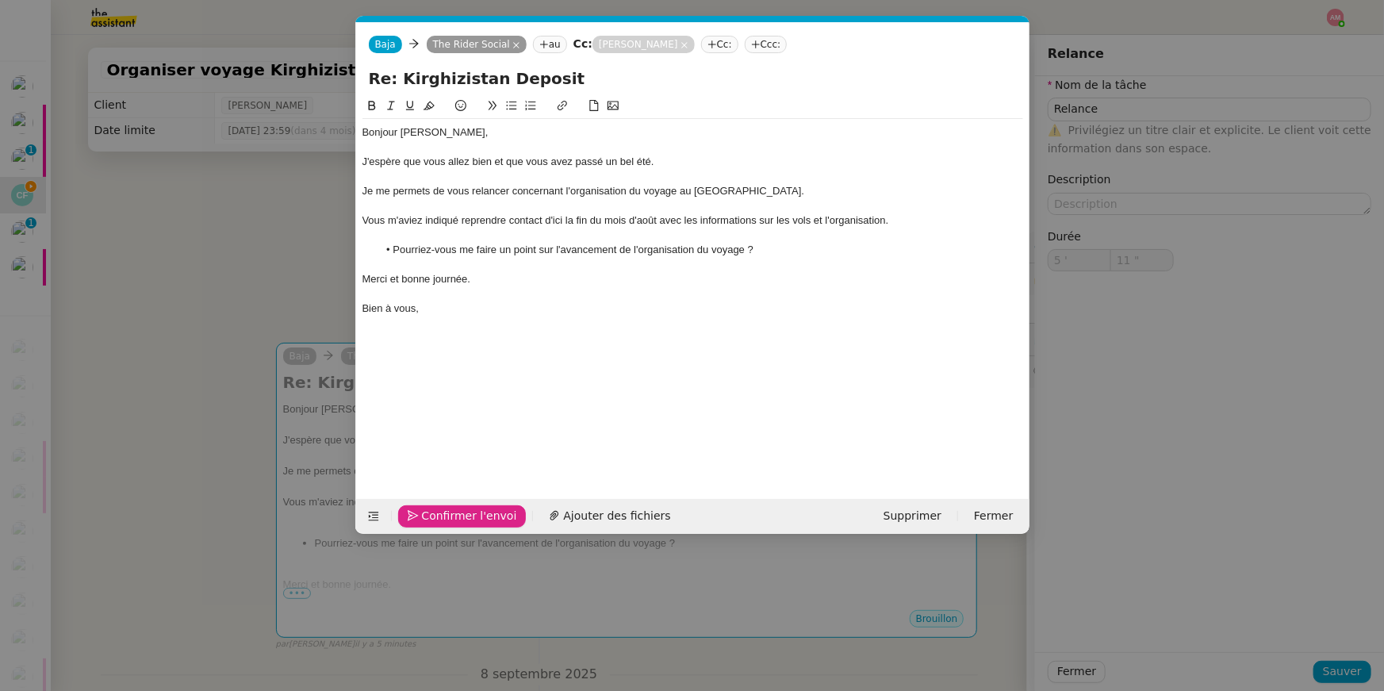
click at [431, 522] on span "Confirmer l'envoi" at bounding box center [469, 516] width 95 height 18
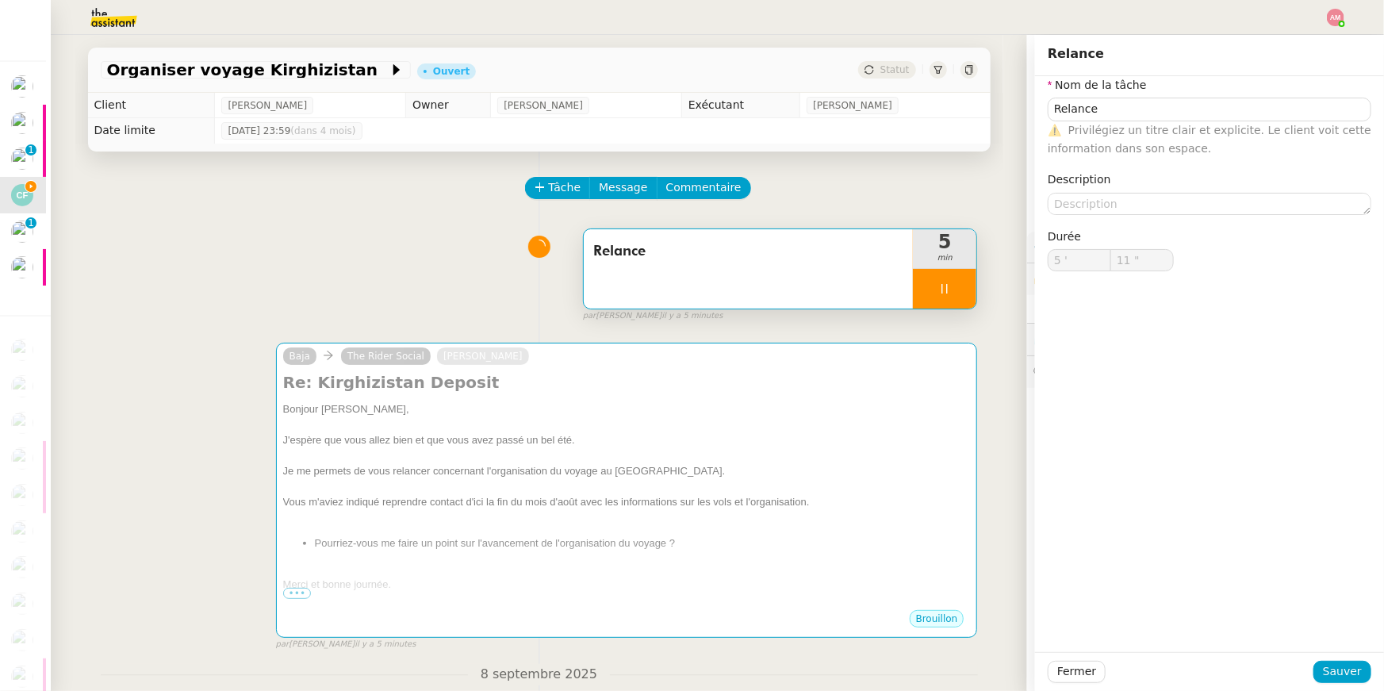
type input "12 ""
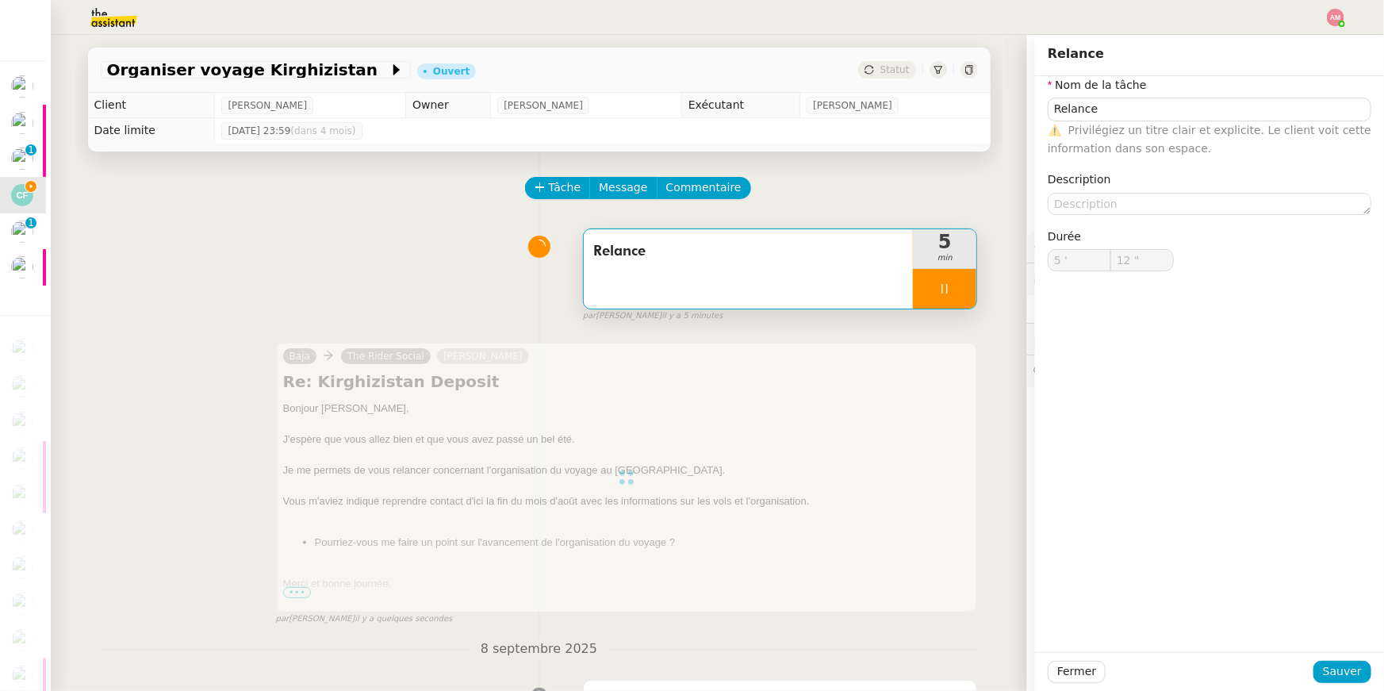
type input "Relance"
type input "5 '"
type input "14 ""
click at [945, 281] on div at bounding box center [944, 289] width 63 height 40
type input "Relance"
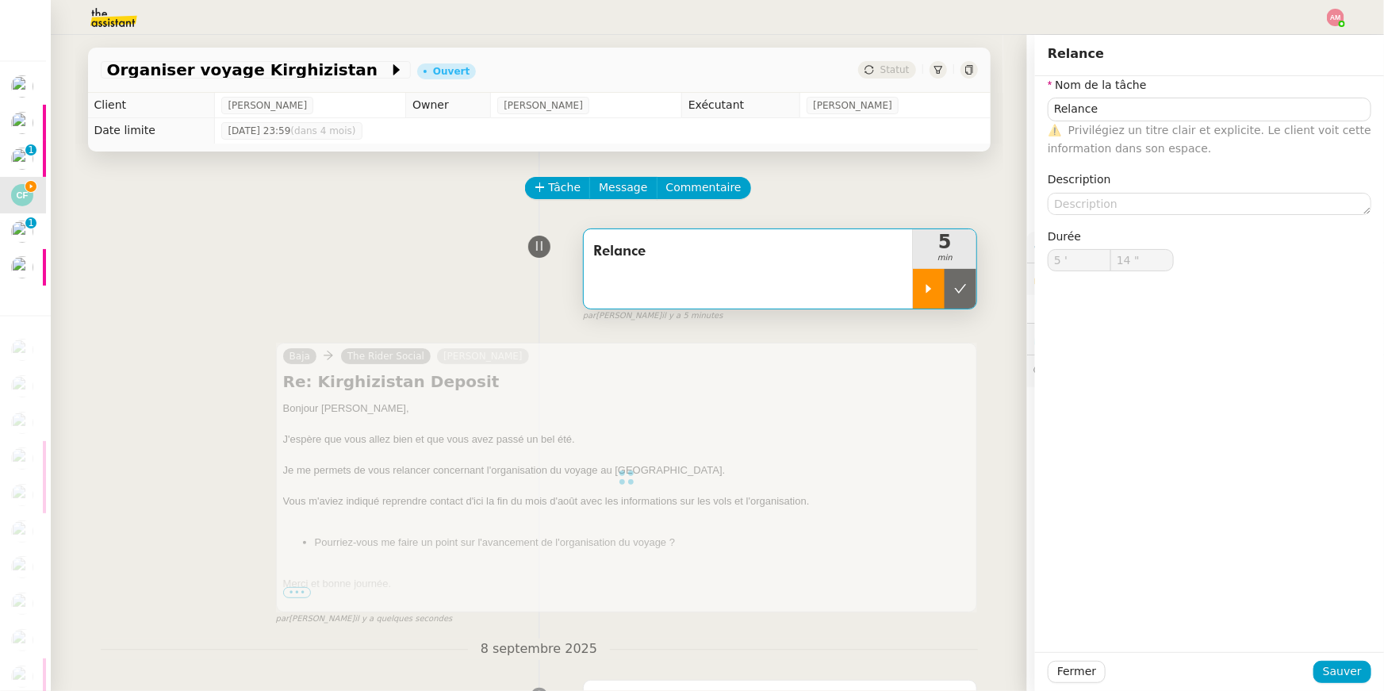
type input "5 '"
type input "14 ""
click at [956, 286] on icon at bounding box center [960, 288] width 13 height 13
type input "Relance"
type input "5 '"
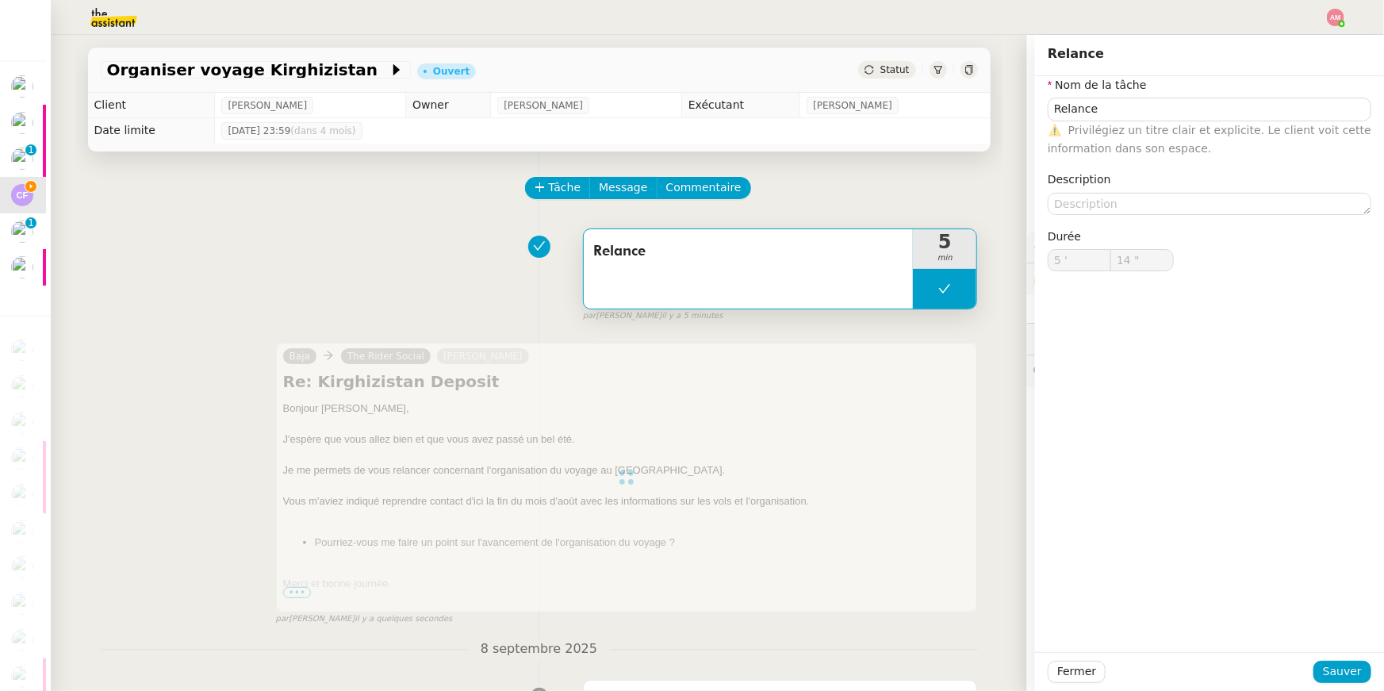
type input "14 ""
type input "Relance"
type input "5 '"
type input "14 ""
drag, startPoint x: 960, startPoint y: 289, endPoint x: 898, endPoint y: 64, distance: 233.6
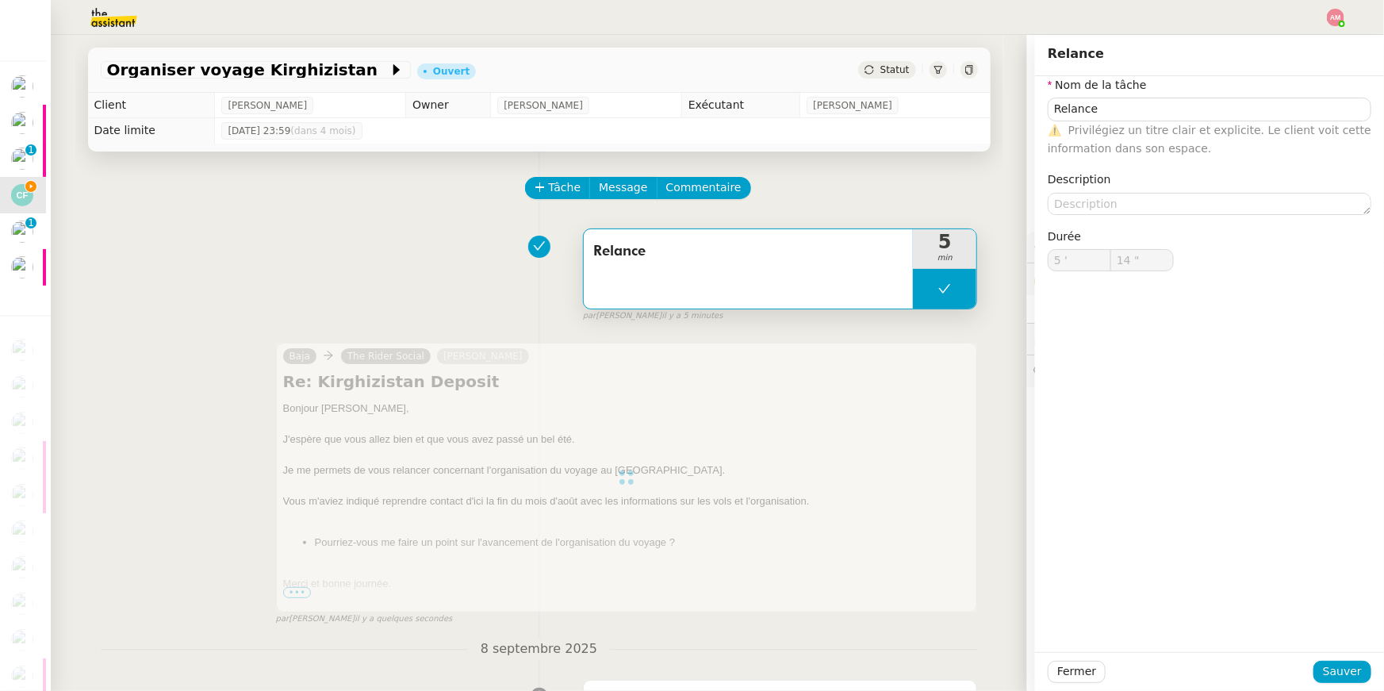
click at [960, 289] on button at bounding box center [944, 289] width 63 height 40
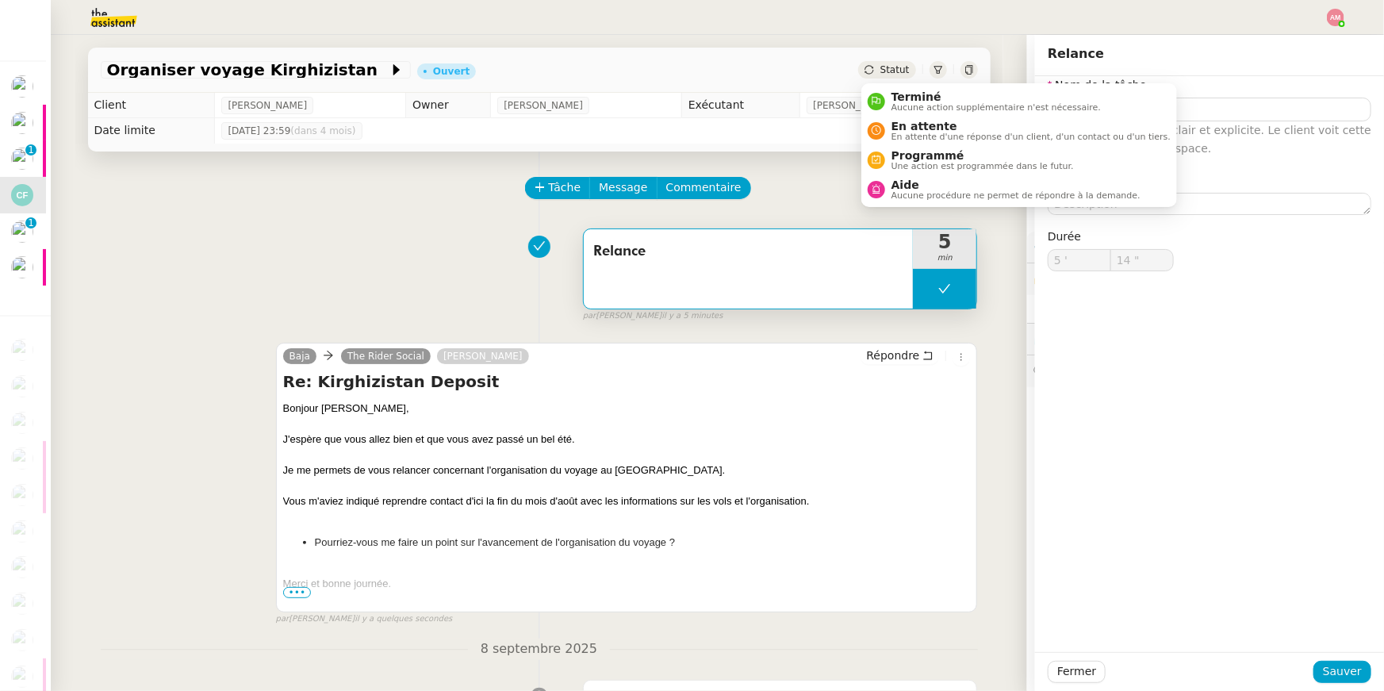
type input "Relance"
type input "5 '"
type input "14 ""
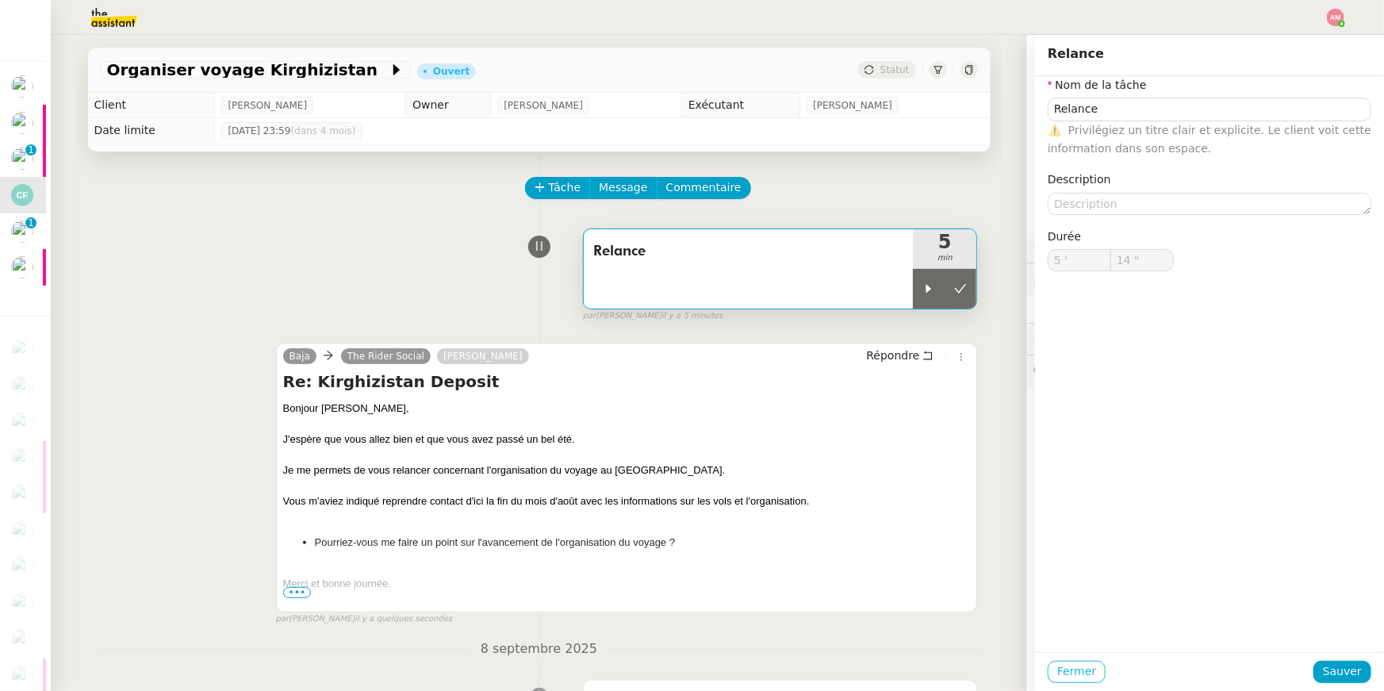
click at [1064, 675] on span "Fermer" at bounding box center [1076, 671] width 39 height 18
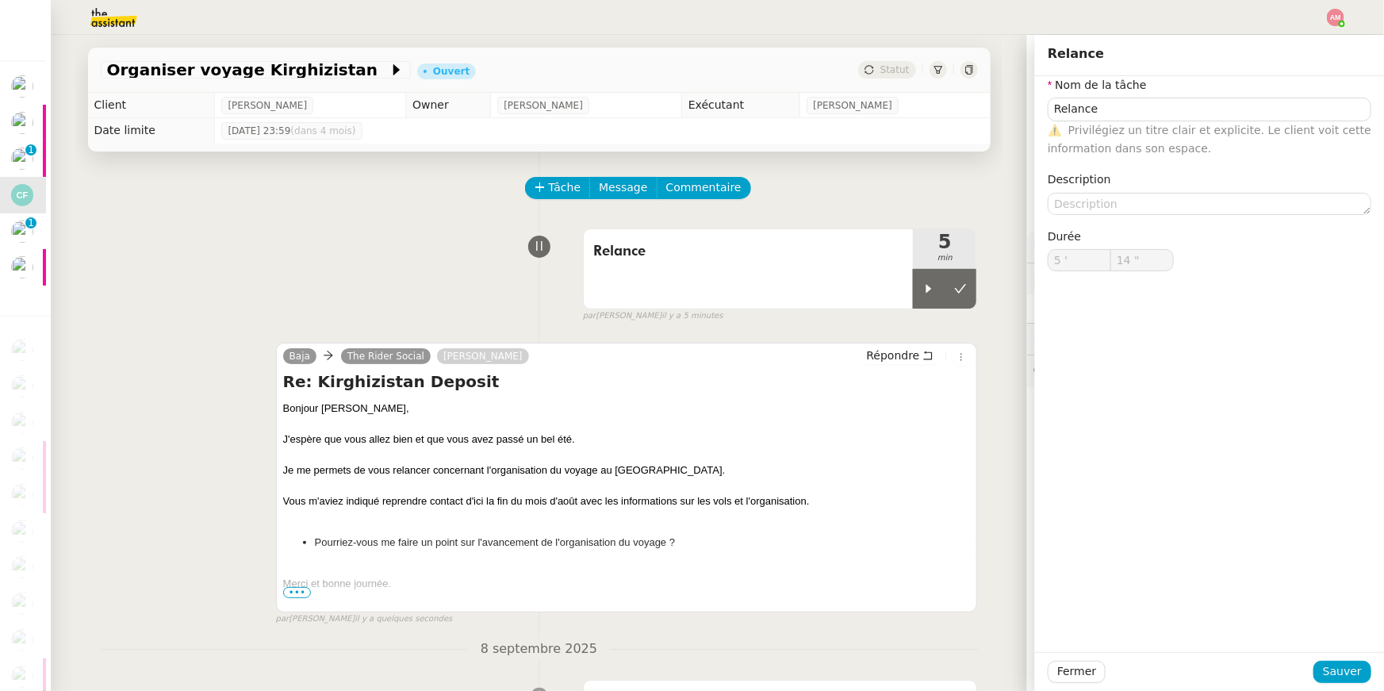
click at [1060, 672] on div "Frédérique Albert 29/07/2025 @Amyna : demande à Laurene si elle souhaite que l'…" at bounding box center [1206, 662] width 332 height 58
type input "Relance"
type input "5 '"
type input "14 ""
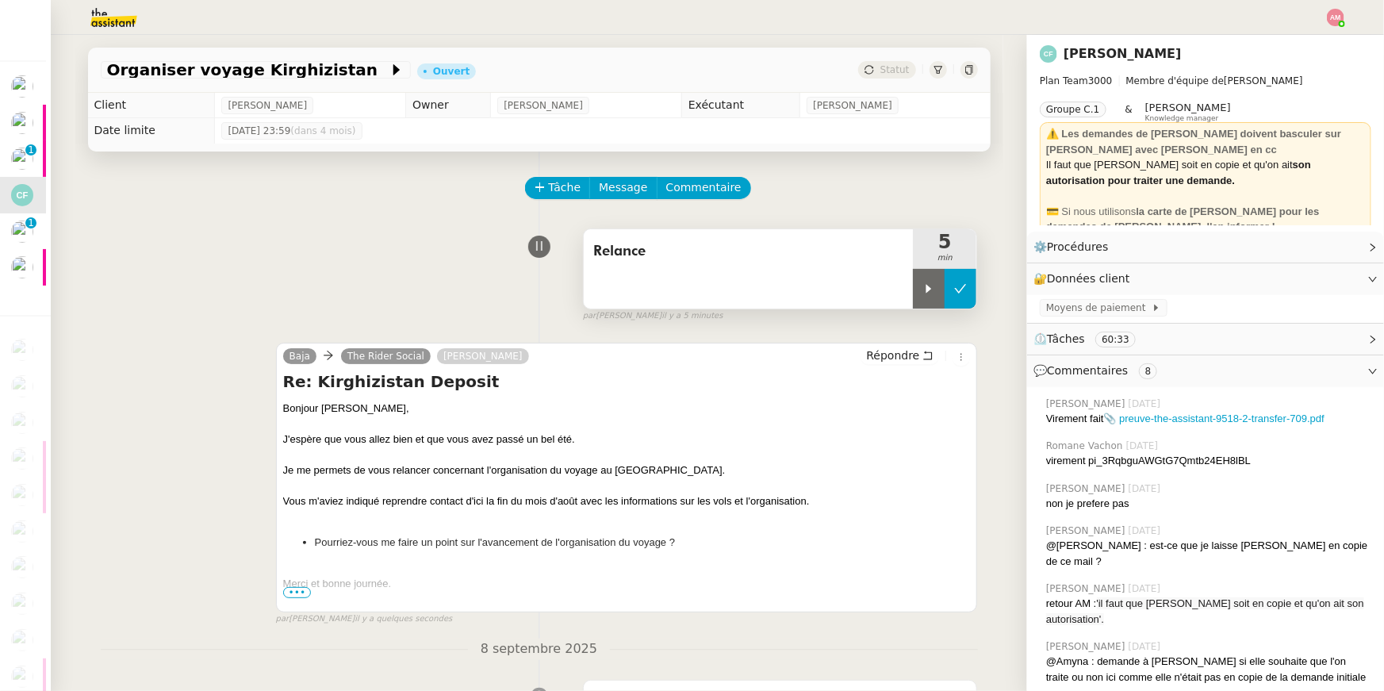
click at [968, 276] on button at bounding box center [961, 289] width 32 height 40
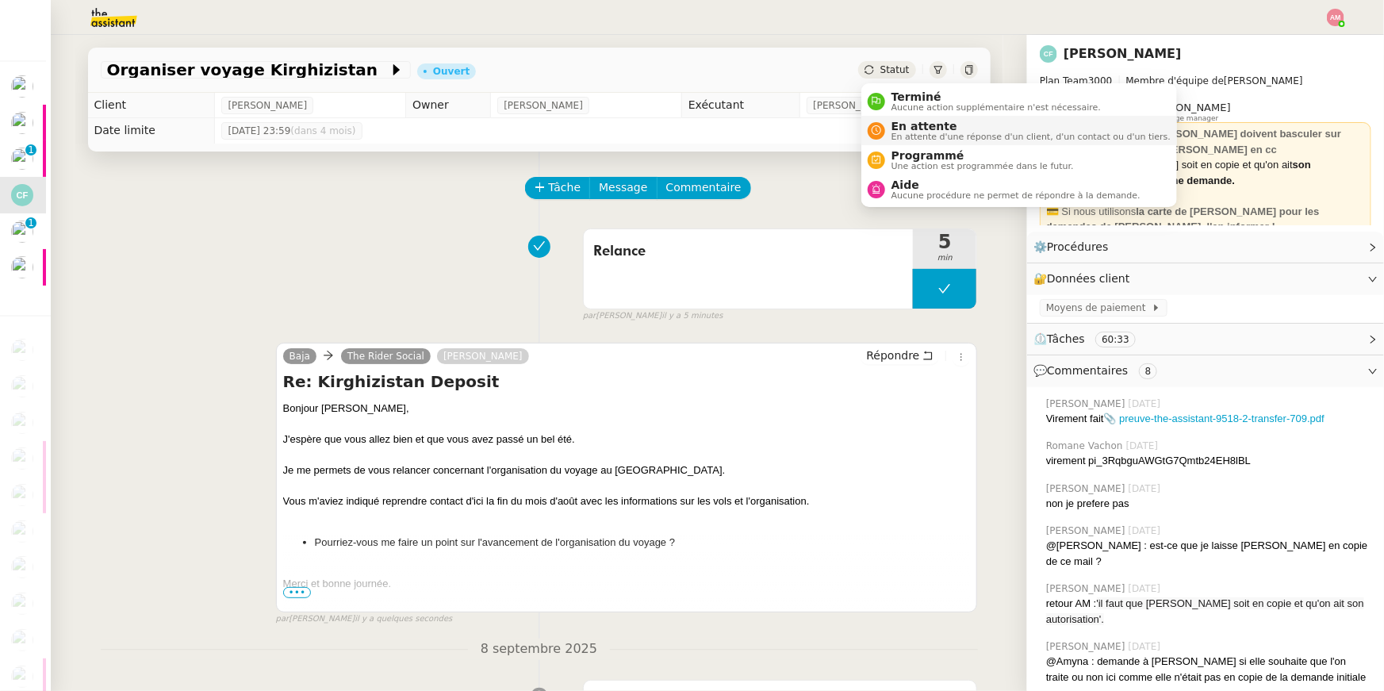
click at [918, 127] on span "En attente" at bounding box center [1030, 126] width 279 height 13
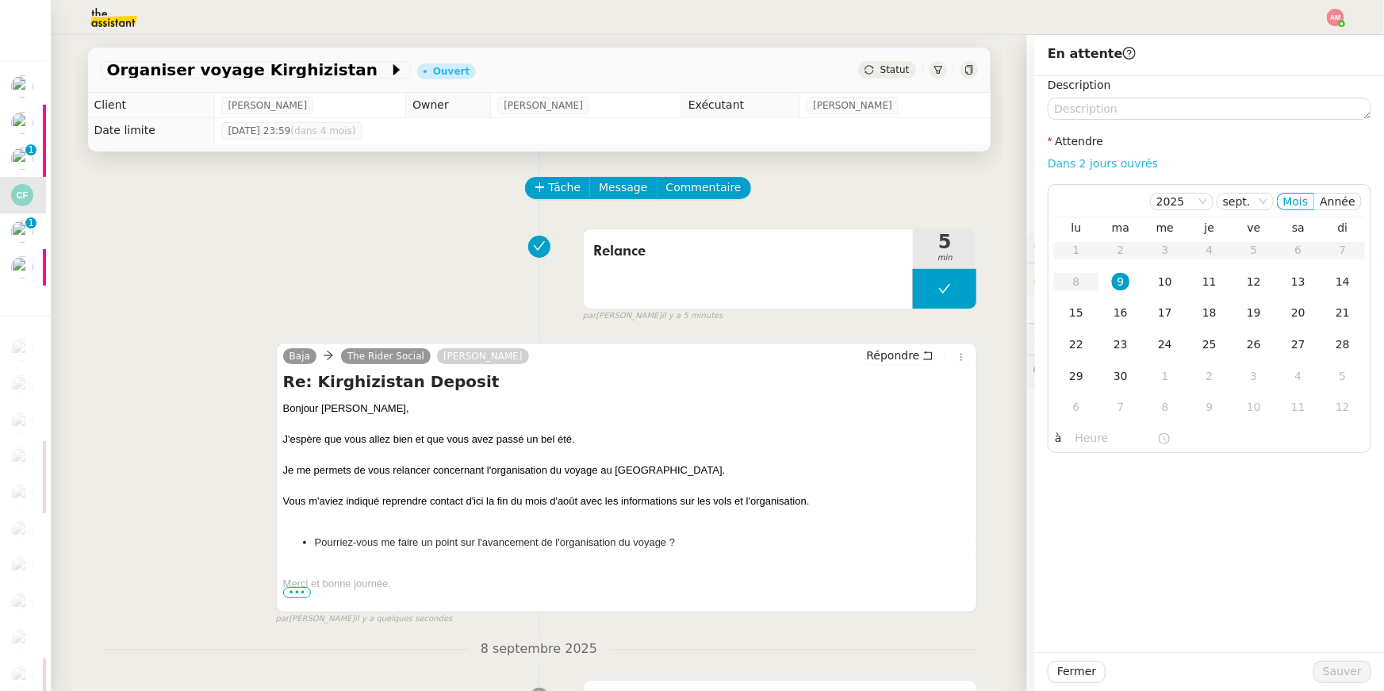
click at [1069, 161] on link "Dans 2 jours ouvrés" at bounding box center [1103, 163] width 110 height 13
type input "07:00"
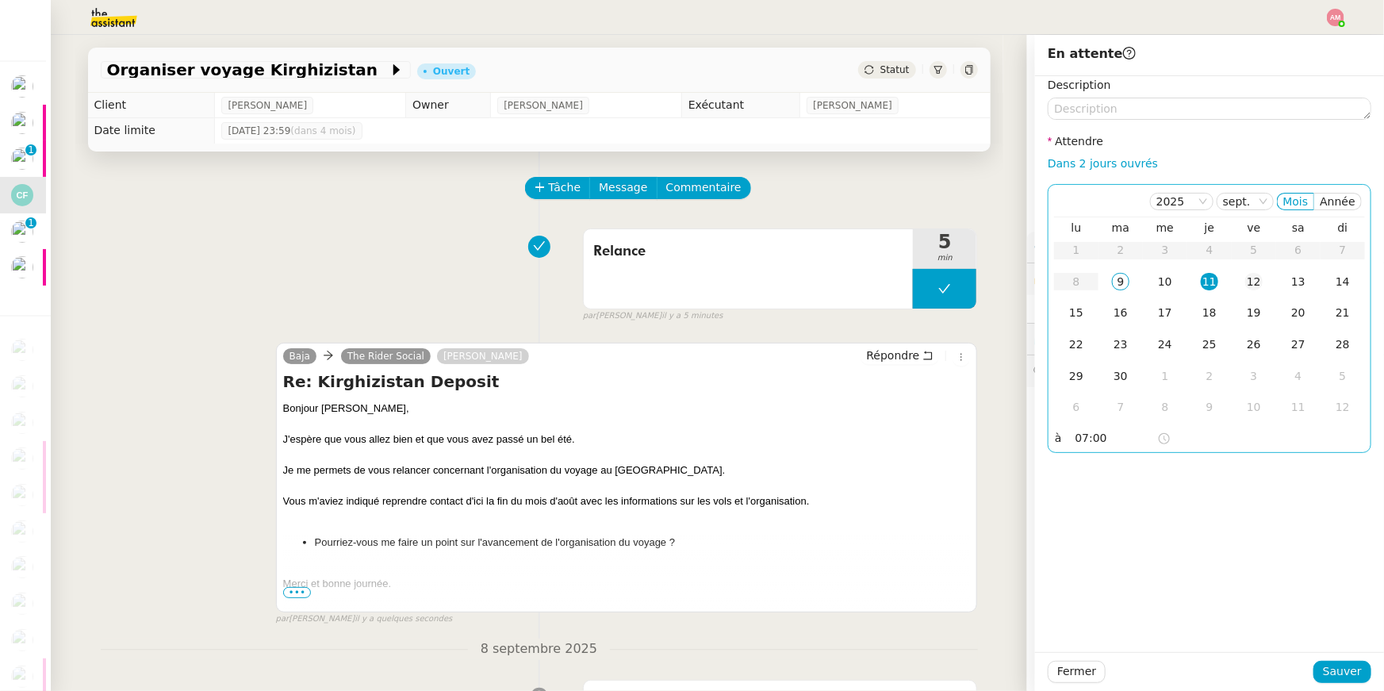
click at [1250, 280] on div "12" at bounding box center [1253, 281] width 17 height 17
click at [1106, 306] on td "16" at bounding box center [1120, 313] width 44 height 32
click at [1324, 674] on button "Sauver" at bounding box center [1342, 672] width 58 height 22
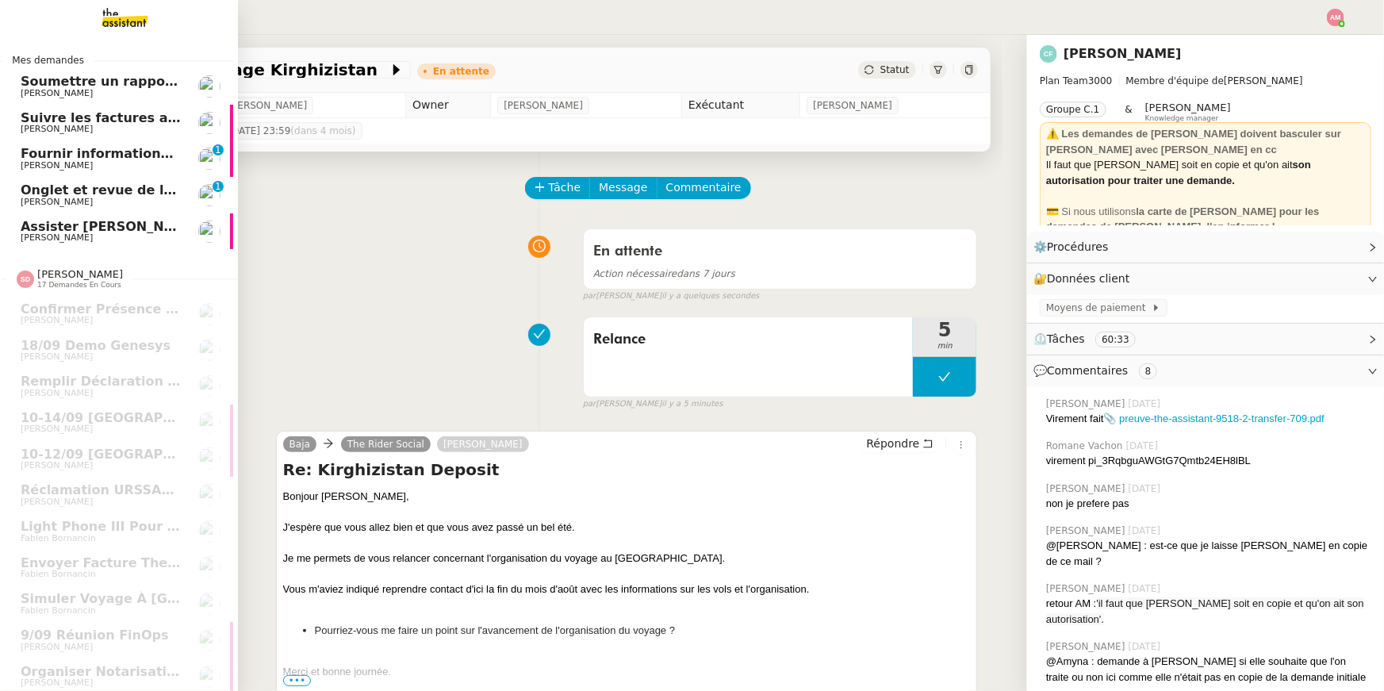
click at [16, 191] on link "Onglet et revue de littérature - 8 septembre 2025 Jean-Baptiste Barfety 0 1 2 3…" at bounding box center [114, 195] width 238 height 36
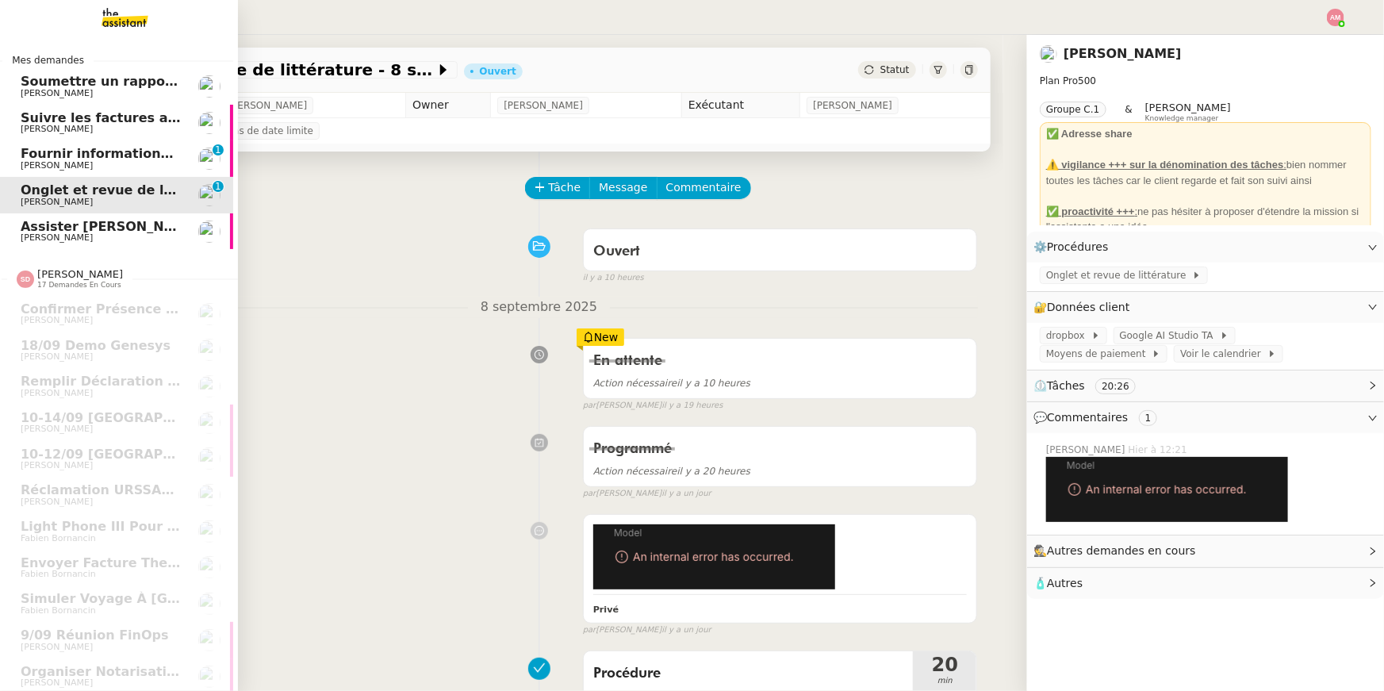
click at [57, 228] on span "Assister Laurane avec l'information OPCO" at bounding box center [200, 226] width 358 height 15
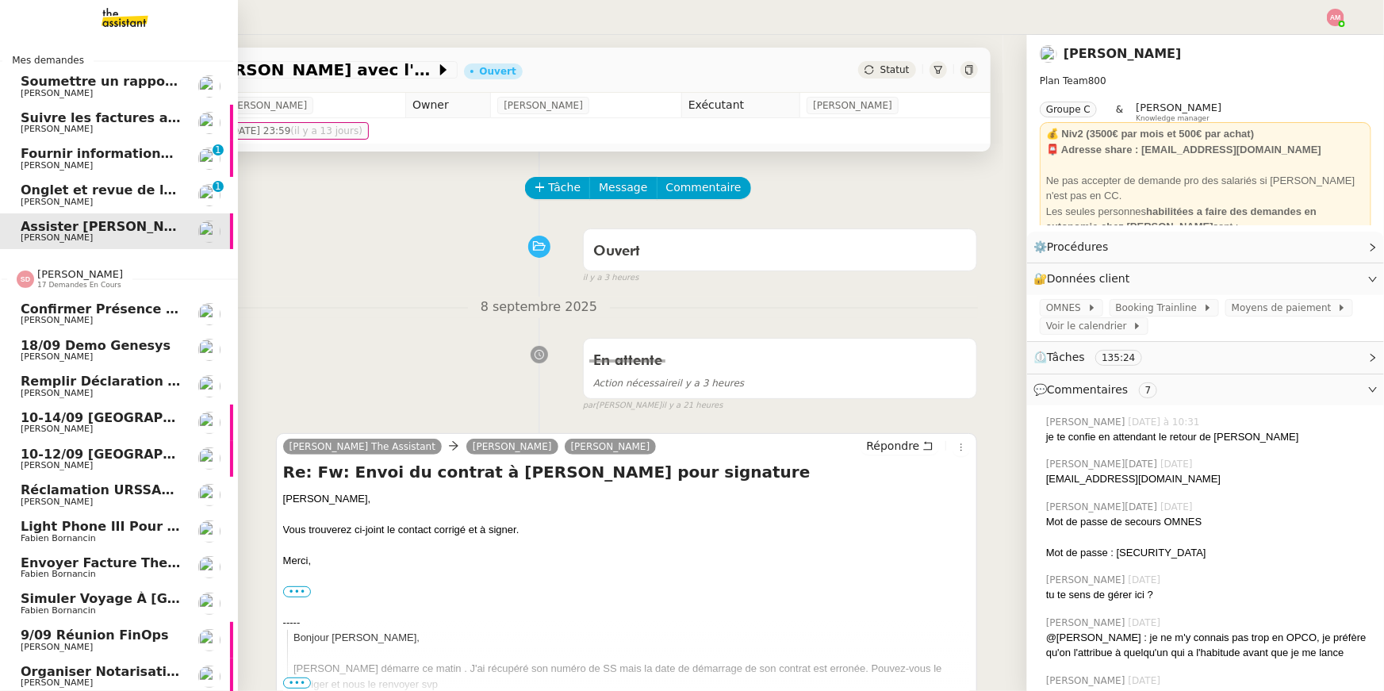
scroll to position [376, 5]
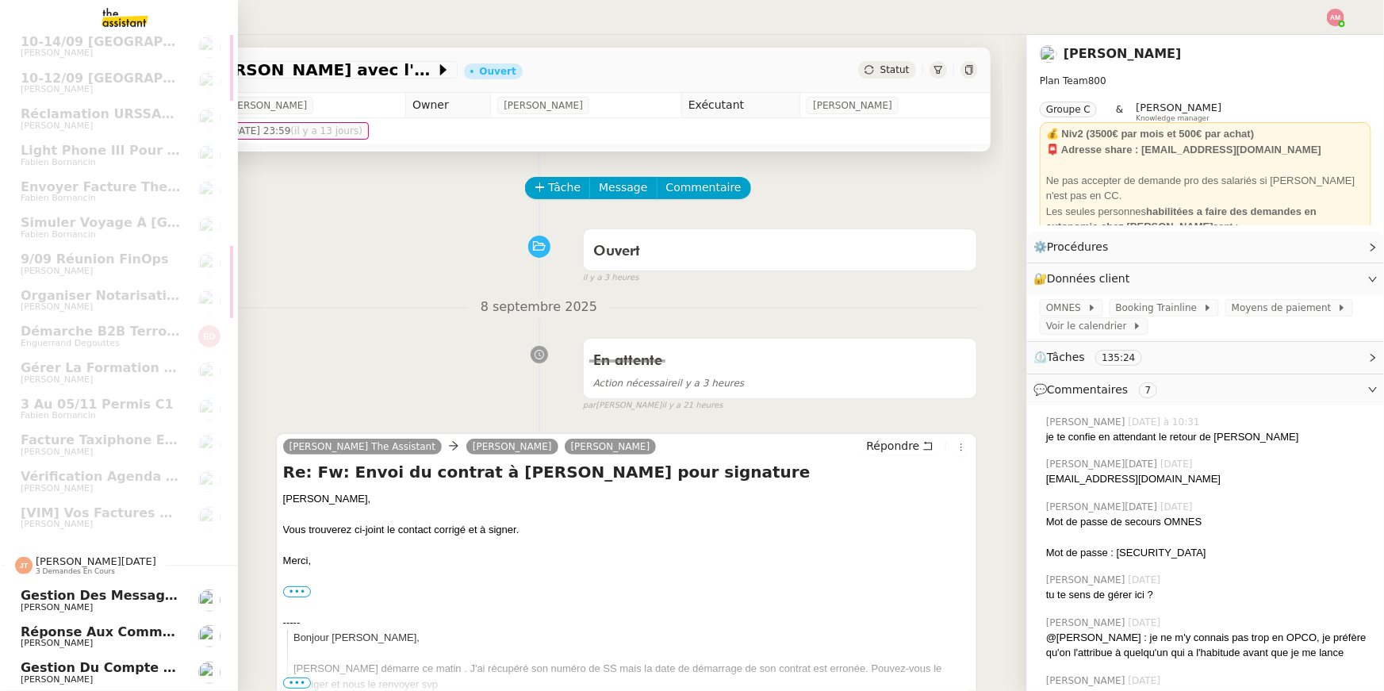
click at [43, 576] on div "Jean-Noël De Tinguy 3 demandes en cours" at bounding box center [114, 559] width 238 height 46
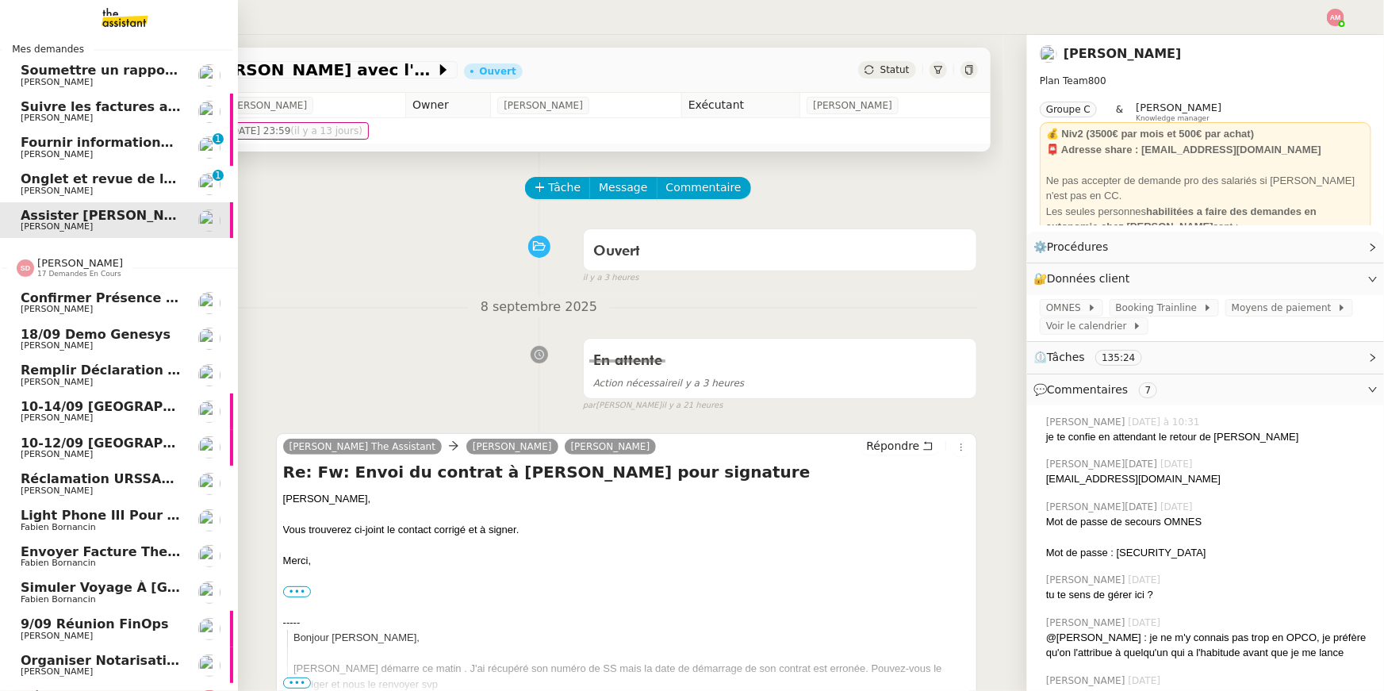
scroll to position [0, 5]
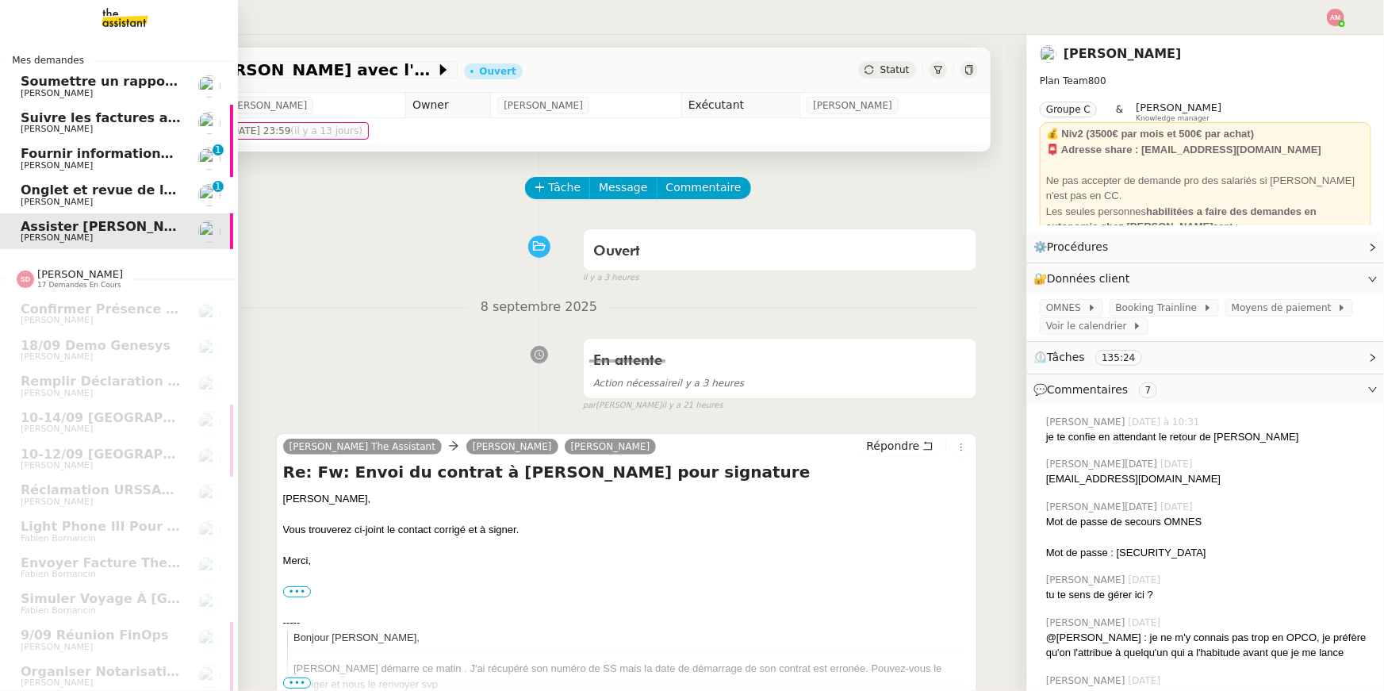
click at [56, 201] on span "Jean-Baptiste Barfety" at bounding box center [57, 202] width 72 height 10
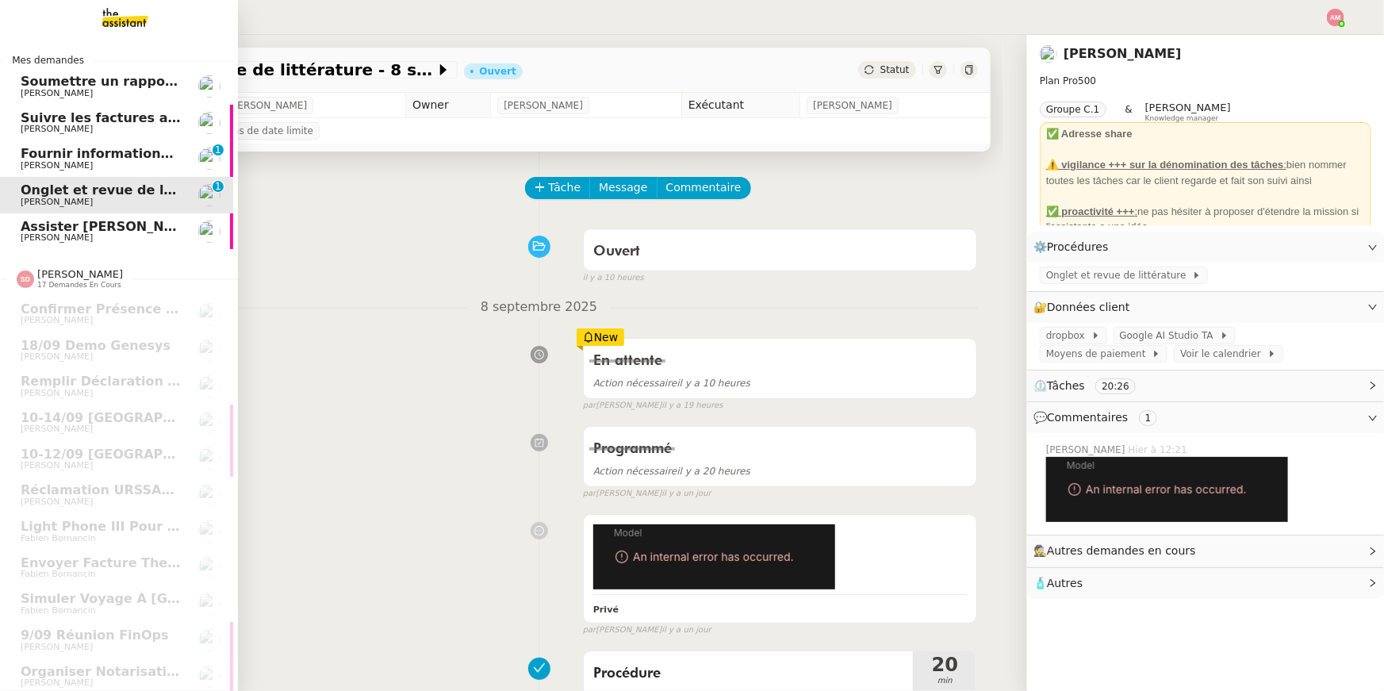
click at [0, 225] on link "Assister Laurane avec l'information OPCO Axel BANDIAKY" at bounding box center [114, 231] width 238 height 36
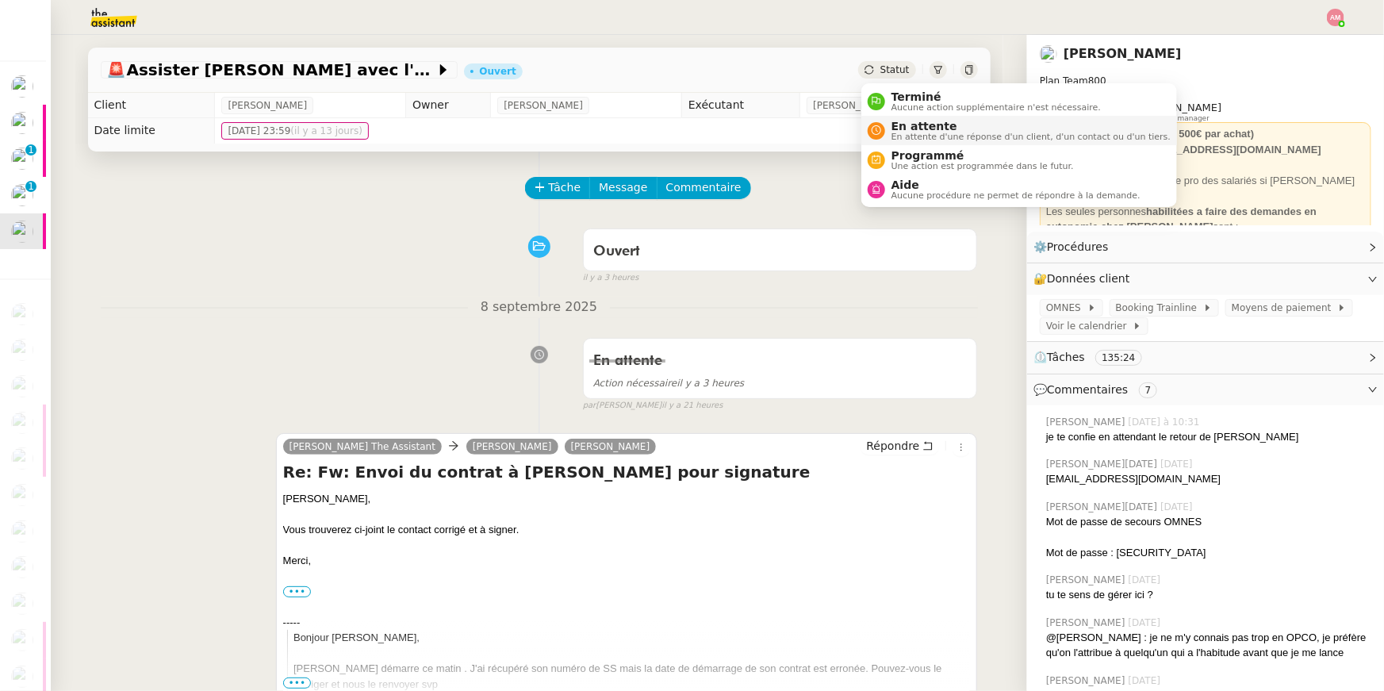
click at [899, 125] on span "En attente" at bounding box center [1030, 126] width 279 height 13
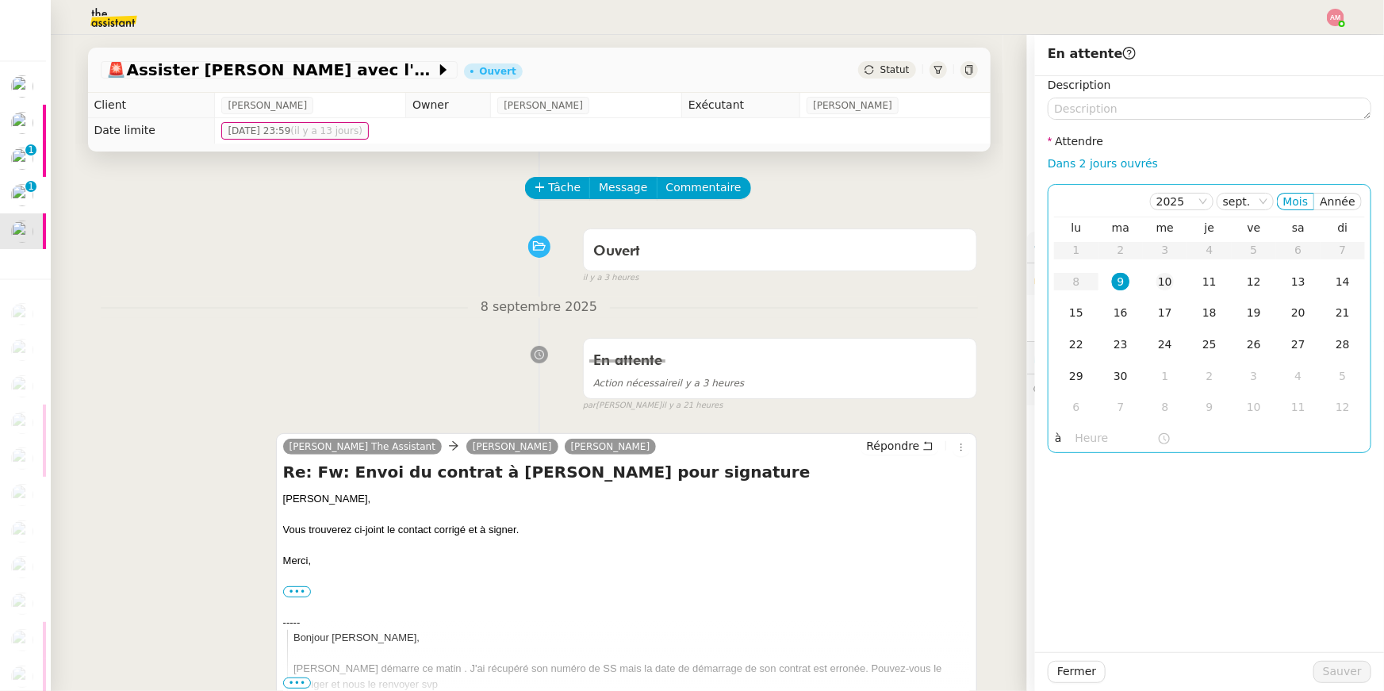
click at [1161, 279] on div "10" at bounding box center [1164, 281] width 17 height 17
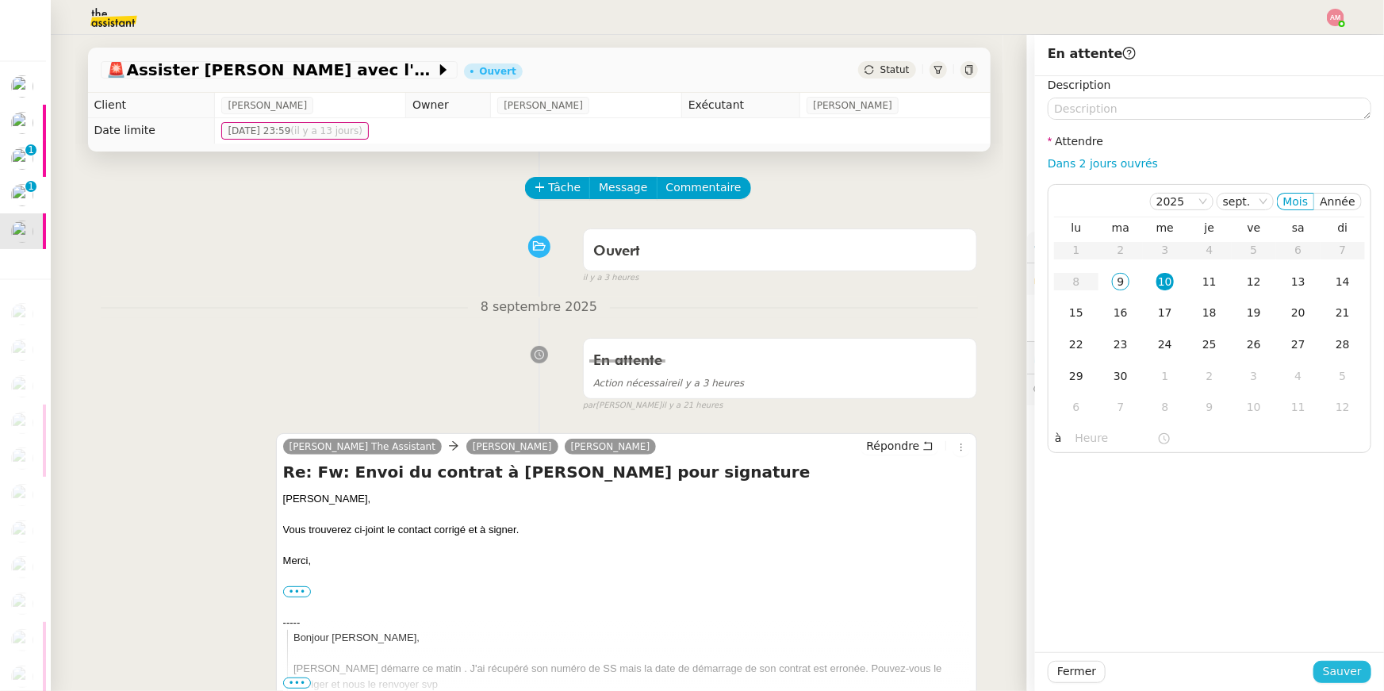
click at [1329, 671] on span "Sauver" at bounding box center [1342, 671] width 39 height 18
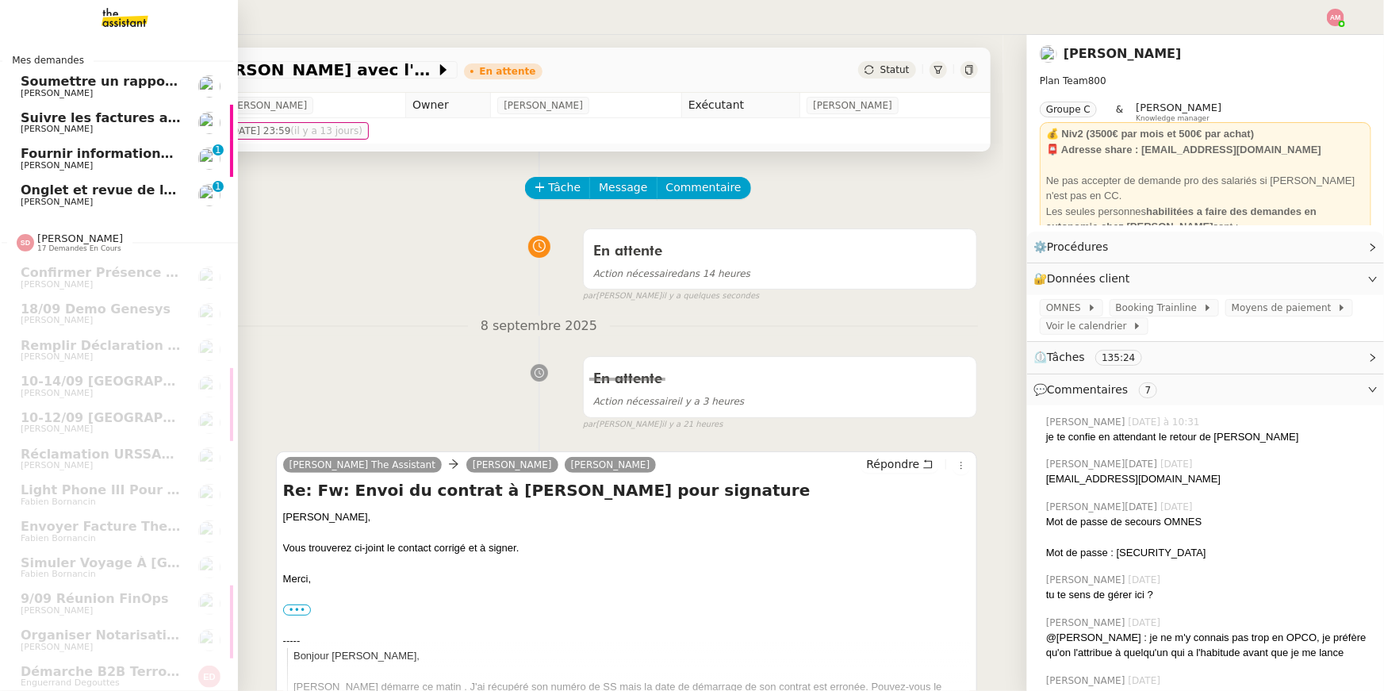
click at [48, 187] on span "Onglet et revue de littérature - 8 septembre 2025" at bounding box center [199, 189] width 357 height 15
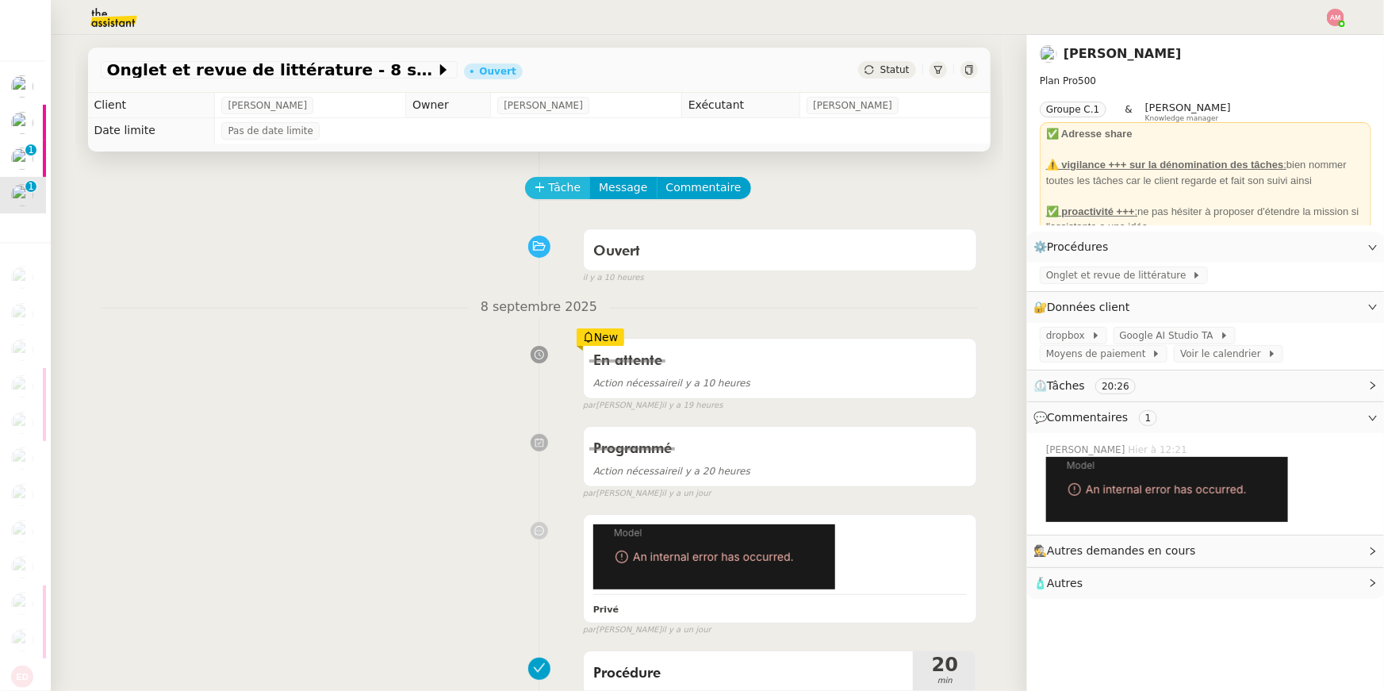
click at [564, 190] on span "Tâche" at bounding box center [565, 187] width 33 height 18
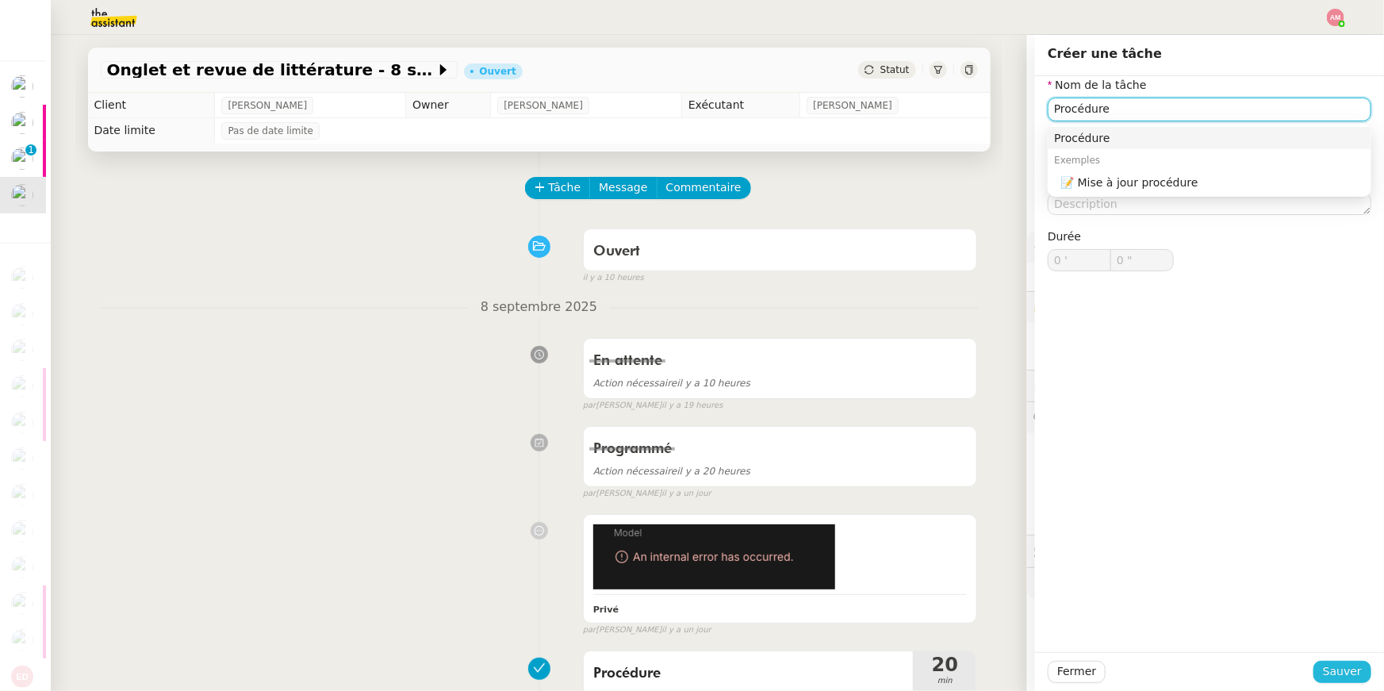
type input "Procédure"
click at [1334, 673] on span "Sauver" at bounding box center [1342, 671] width 39 height 18
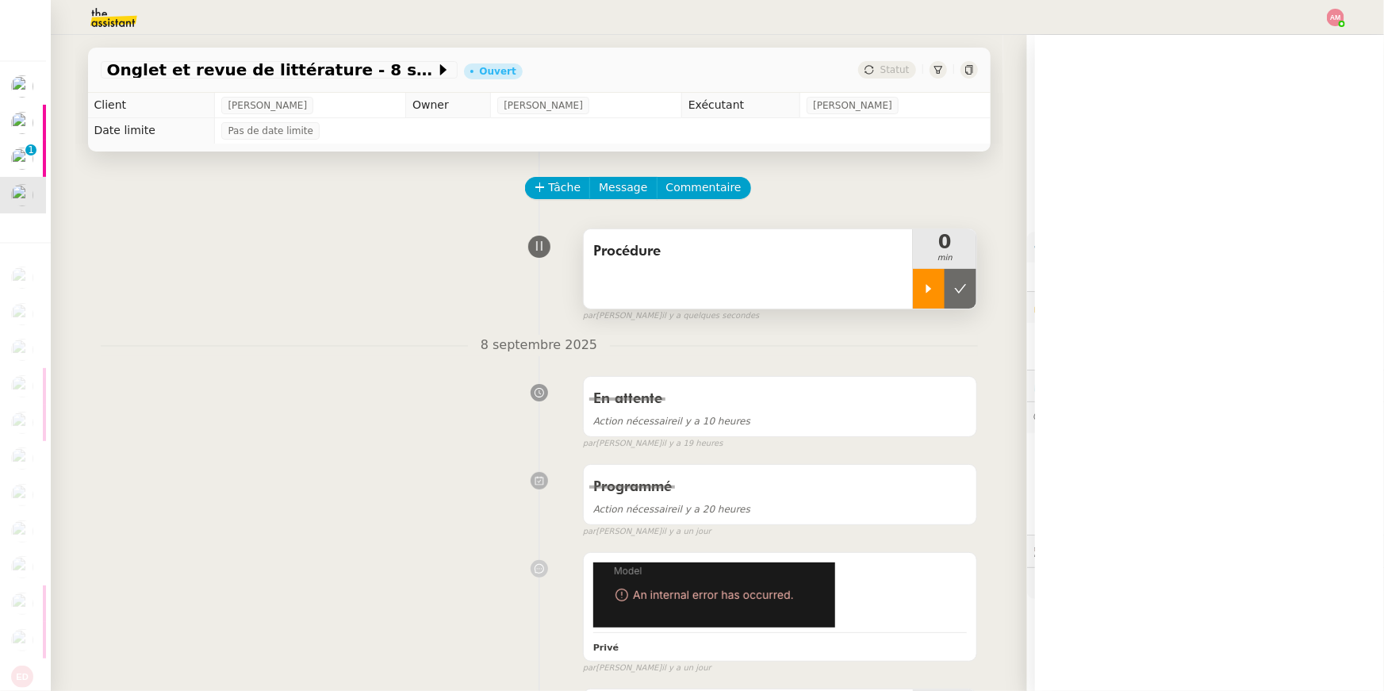
click at [921, 292] on div at bounding box center [929, 289] width 32 height 40
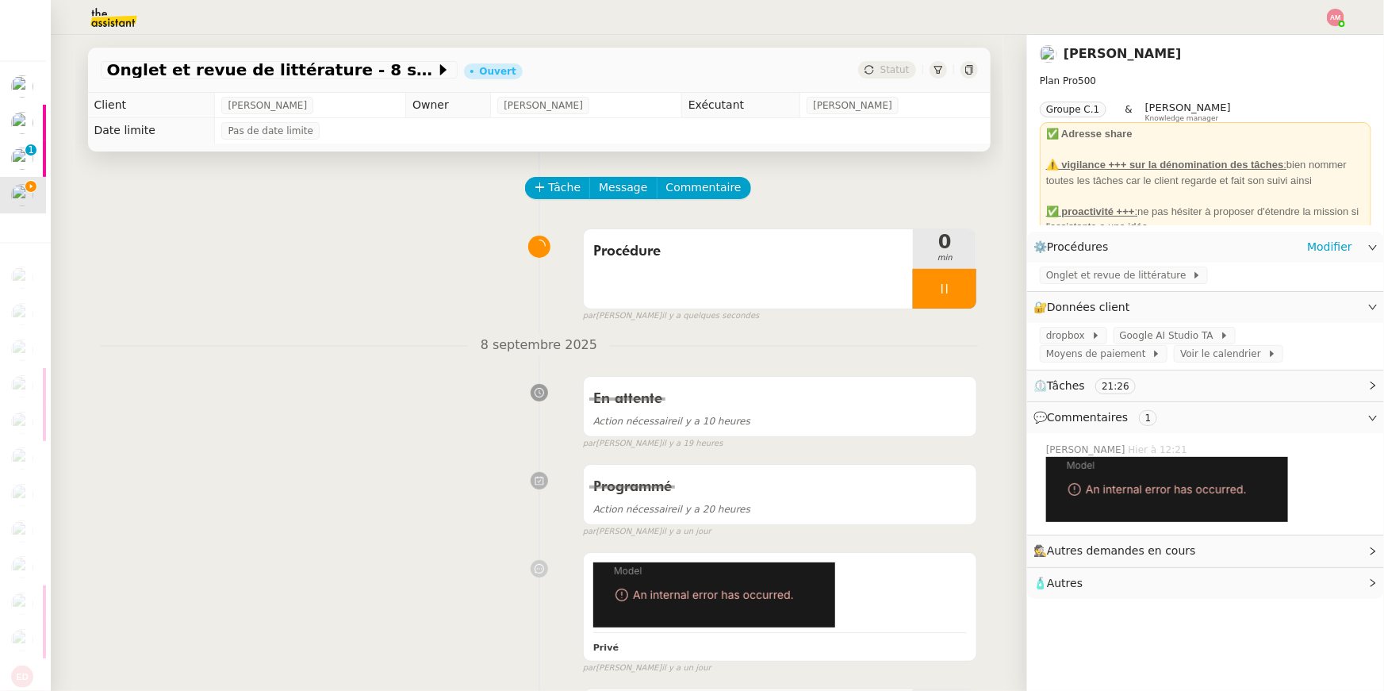
click at [1147, 263] on div "Onglet et revue de littérature" at bounding box center [1205, 277] width 357 height 28
click at [1131, 274] on span "Onglet et revue de littérature" at bounding box center [1119, 275] width 146 height 16
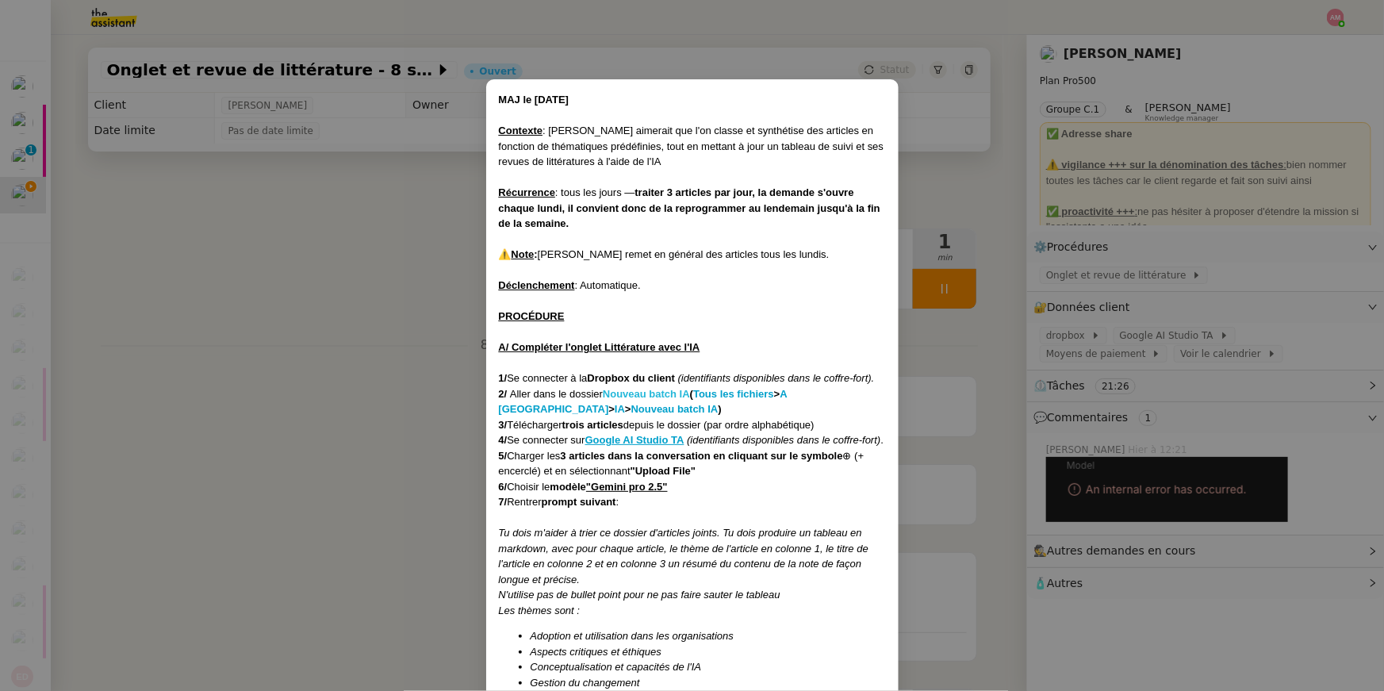
click at [649, 388] on strong "Nouveau batch IA" at bounding box center [646, 394] width 87 height 12
click at [646, 441] on u "Google AI Studio TA" at bounding box center [634, 440] width 99 height 12
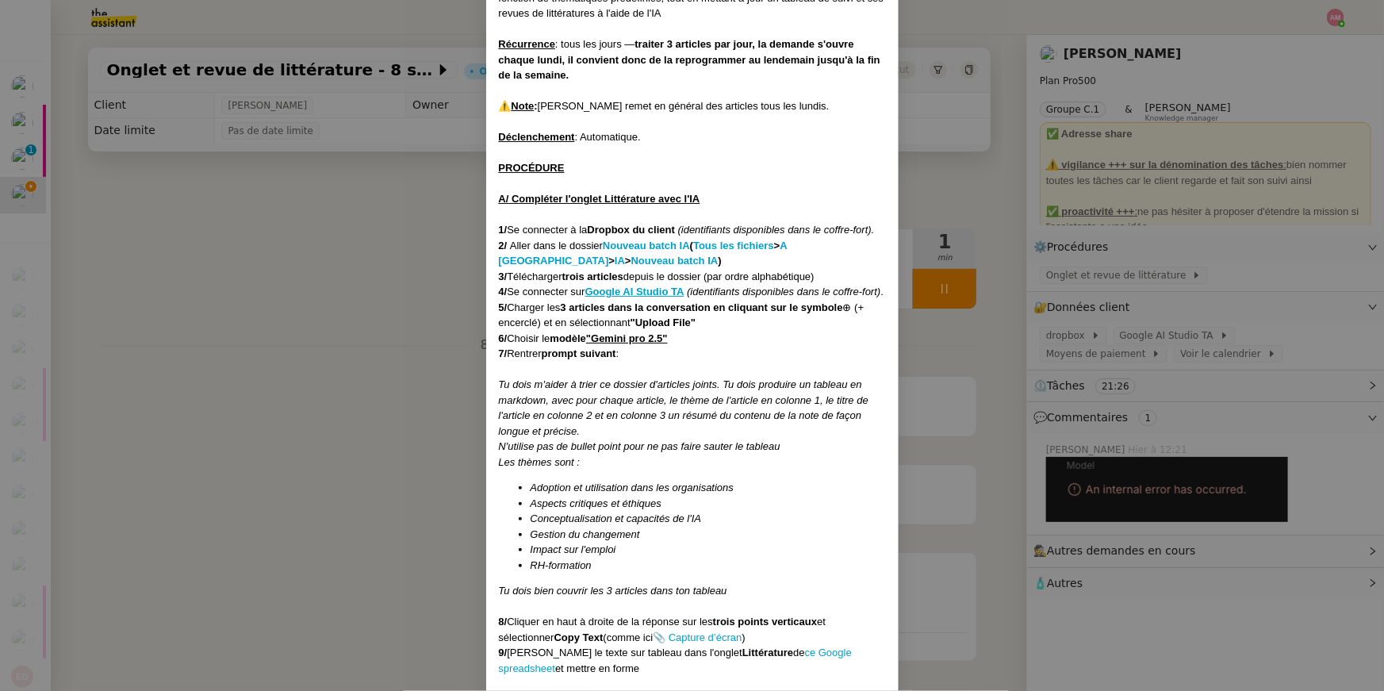
scroll to position [159, 0]
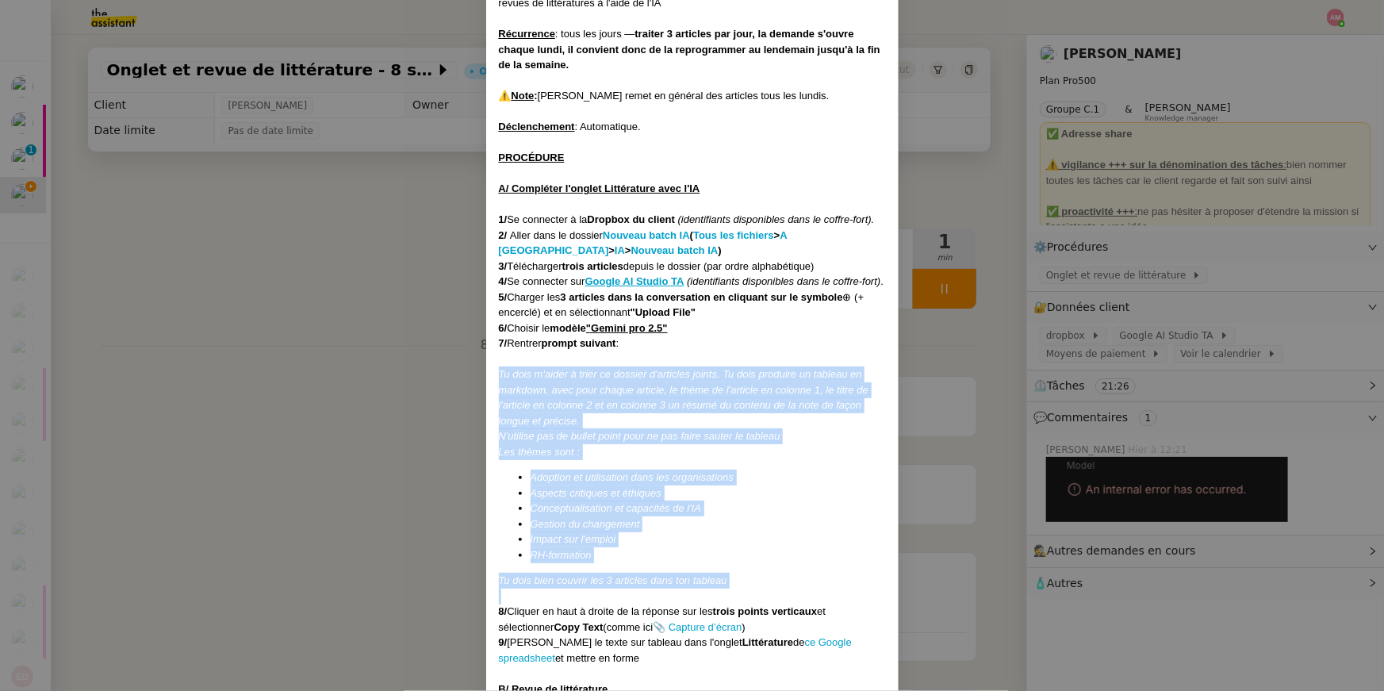
drag, startPoint x: 742, startPoint y: 604, endPoint x: 469, endPoint y: 393, distance: 344.9
click at [469, 393] on nz-modal-container "MAJ le 21/07/2025 Contexte : Jean-Baptiste aimerait que l'on classe et synthéti…" at bounding box center [692, 345] width 1384 height 691
copy div "Tu dois m'aider à trier ce dossier d'articles joints. Tu dois produire un table…"
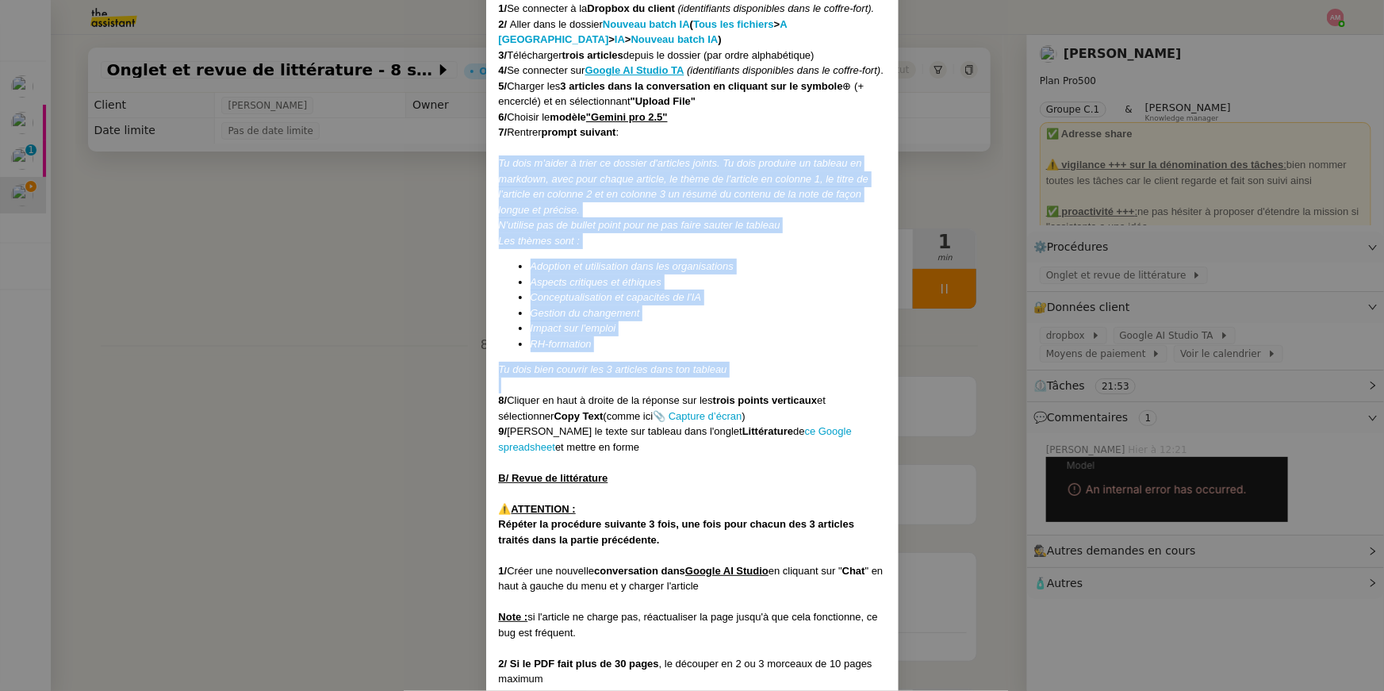
scroll to position [376, 0]
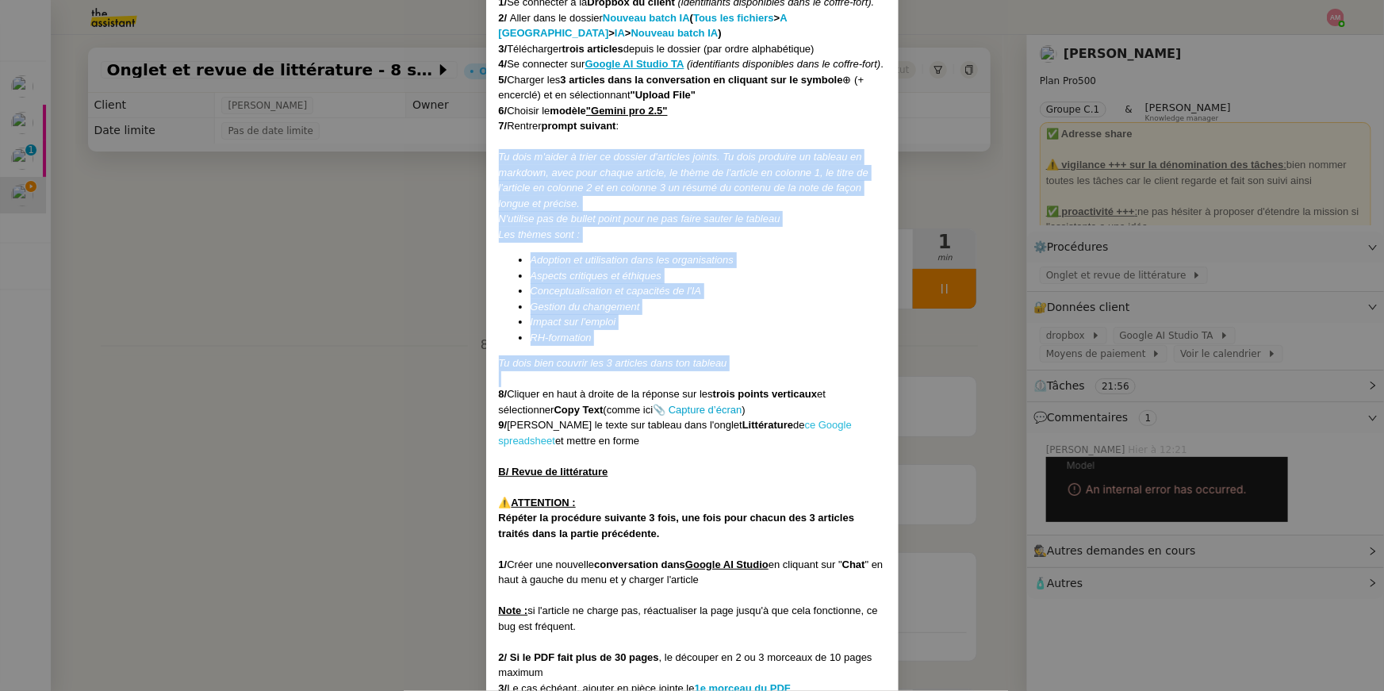
click at [768, 437] on link "ce Google spreadsheet" at bounding box center [675, 433] width 353 height 28
click at [705, 387] on div at bounding box center [692, 379] width 387 height 16
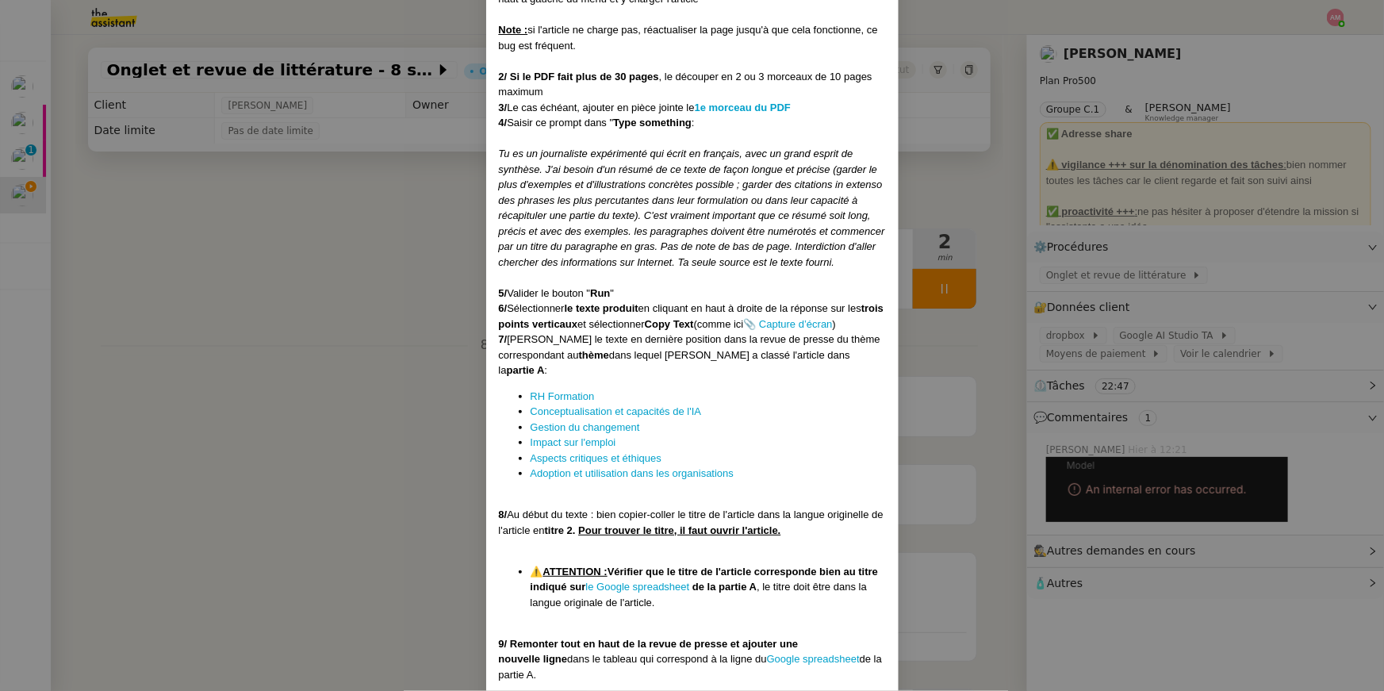
scroll to position [983, 0]
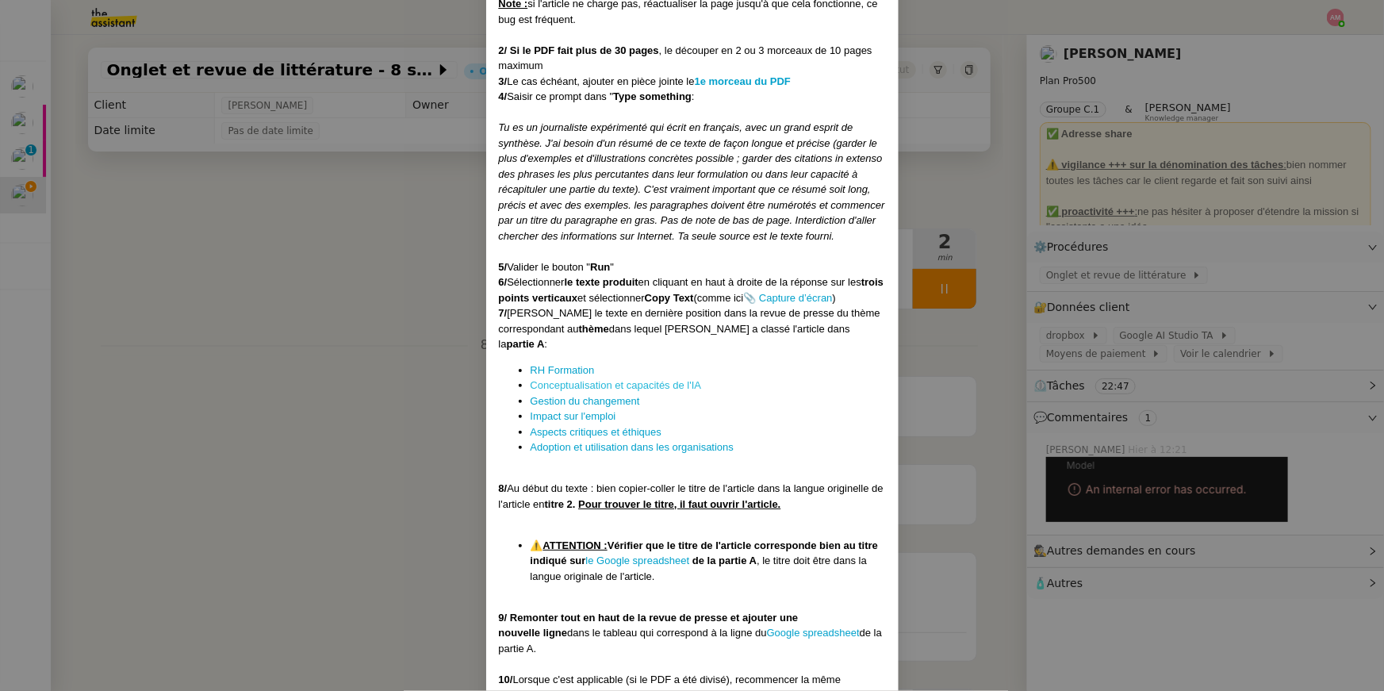
click at [600, 391] on link "Conceptualisation et capacités de l'IA" at bounding box center [616, 385] width 171 height 12
click at [565, 422] on link "Impact sur l'emploi" at bounding box center [574, 416] width 86 height 12
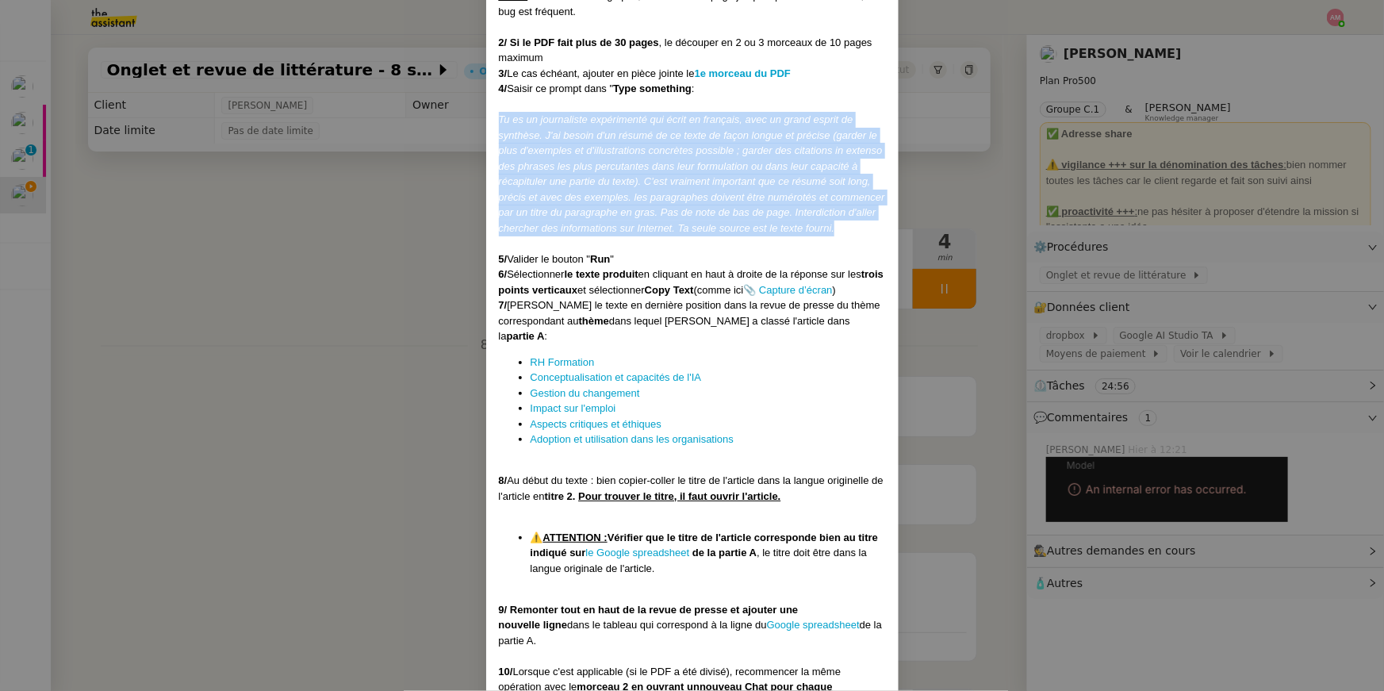
drag, startPoint x: 848, startPoint y: 242, endPoint x: 443, endPoint y: 131, distance: 419.4
click at [443, 131] on nz-modal-container "MAJ le 21/07/2025 Contexte : Jean-Baptiste aimerait que l'on classe et synthéti…" at bounding box center [692, 345] width 1384 height 691
copy em "Tu es un journaliste expérimenté qui écrit en français, avec un grand esprit de…"
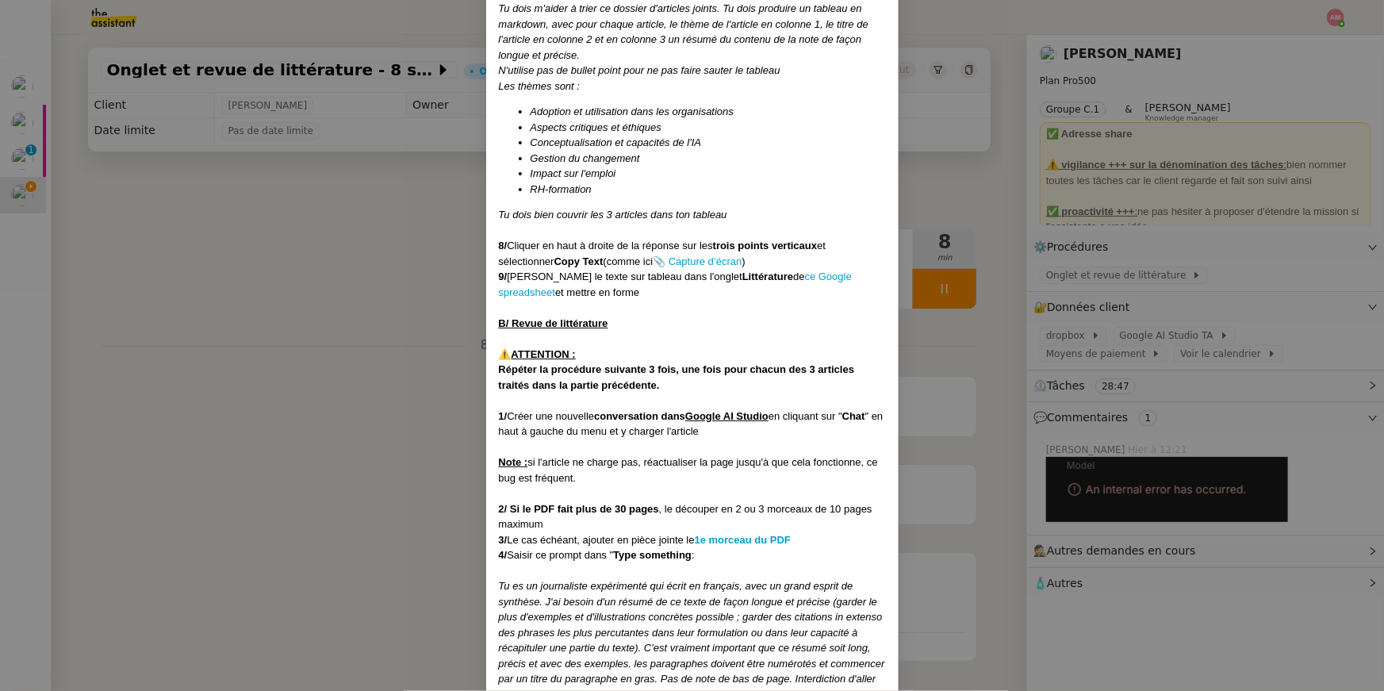
click at [110, 265] on nz-modal-container "MAJ le 21/07/2025 Contexte : Jean-Baptiste aimerait que l'on classe et synthéti…" at bounding box center [692, 345] width 1384 height 691
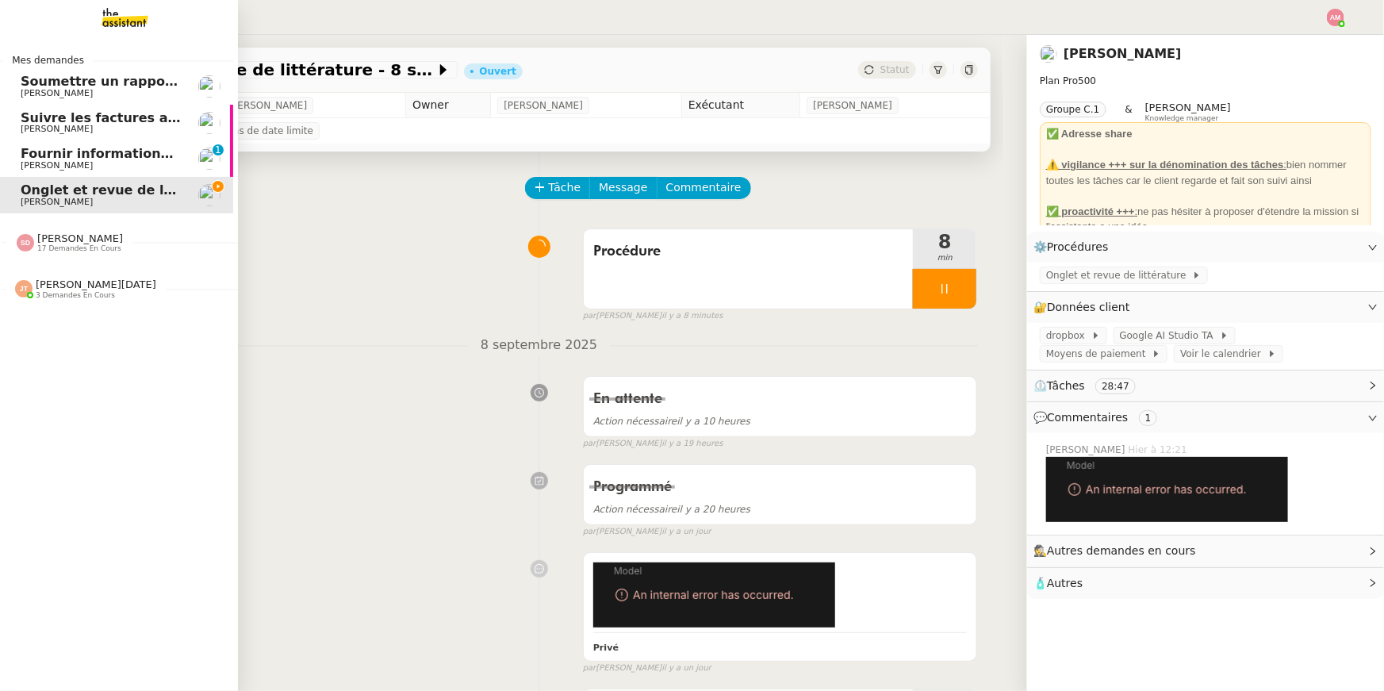
click at [63, 236] on span "[PERSON_NAME]" at bounding box center [80, 238] width 86 height 12
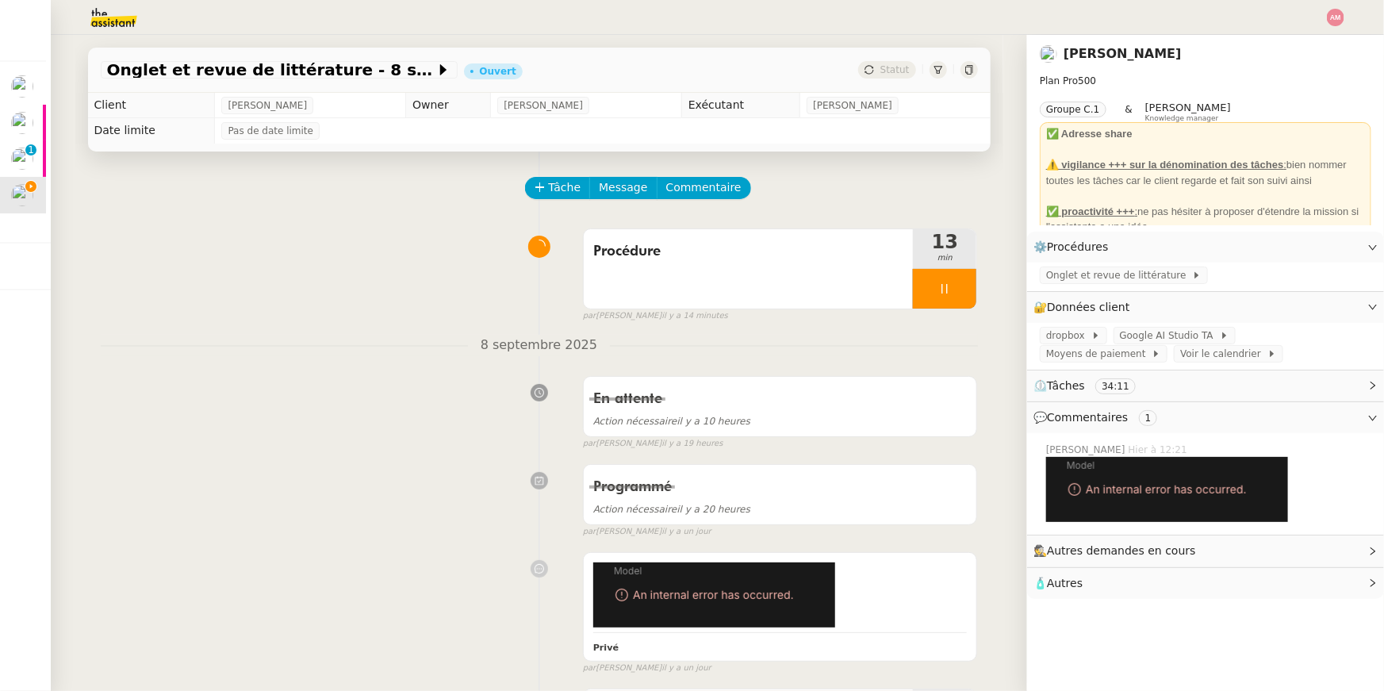
scroll to position [0, 5]
click at [251, 312] on div "Procédure 19 min false par Amyna M. il y a 20 minutes" at bounding box center [539, 272] width 877 height 102
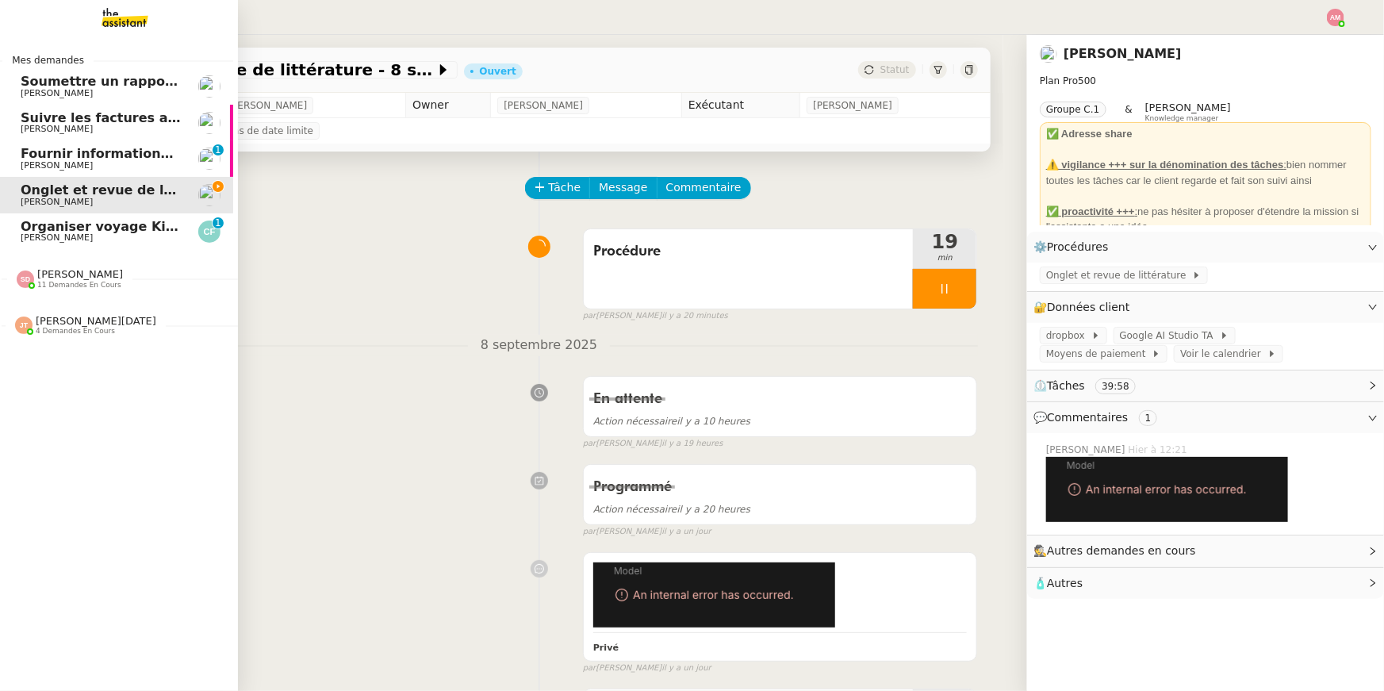
click at [46, 228] on span "Organiser voyage Kirghizistan" at bounding box center [129, 226] width 217 height 15
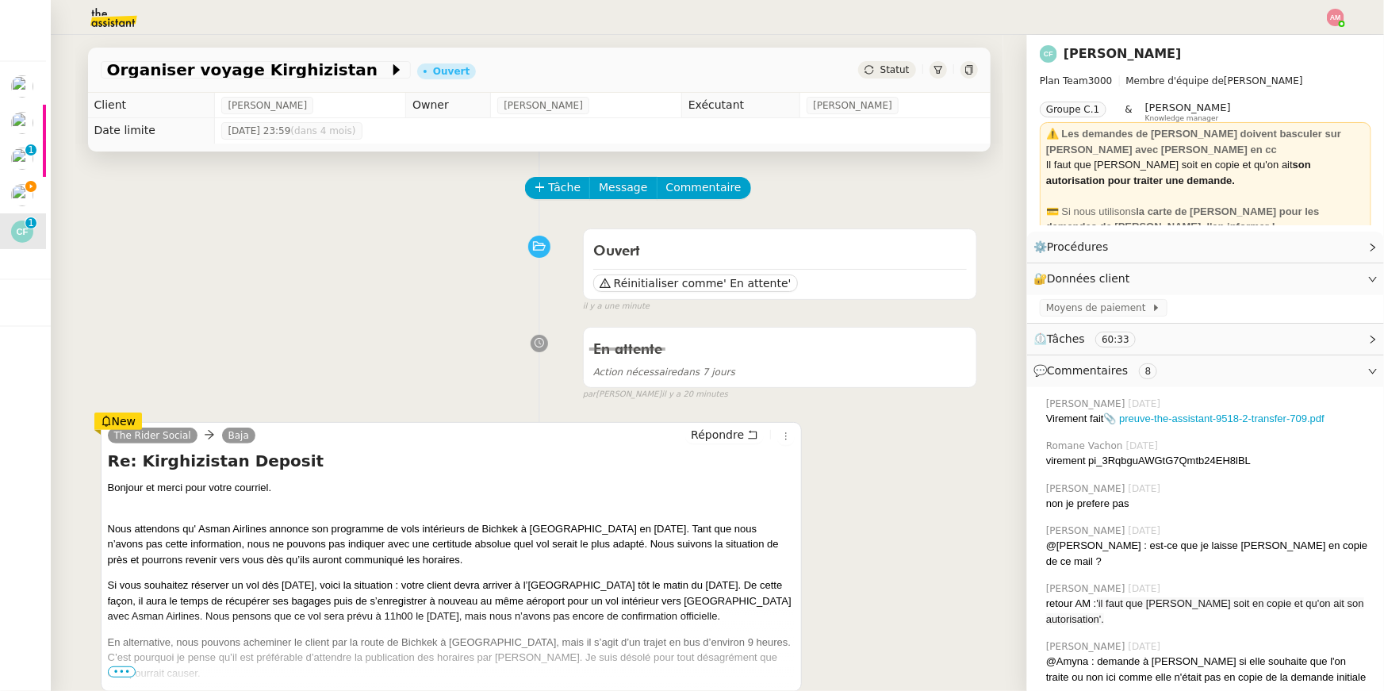
scroll to position [116, 0]
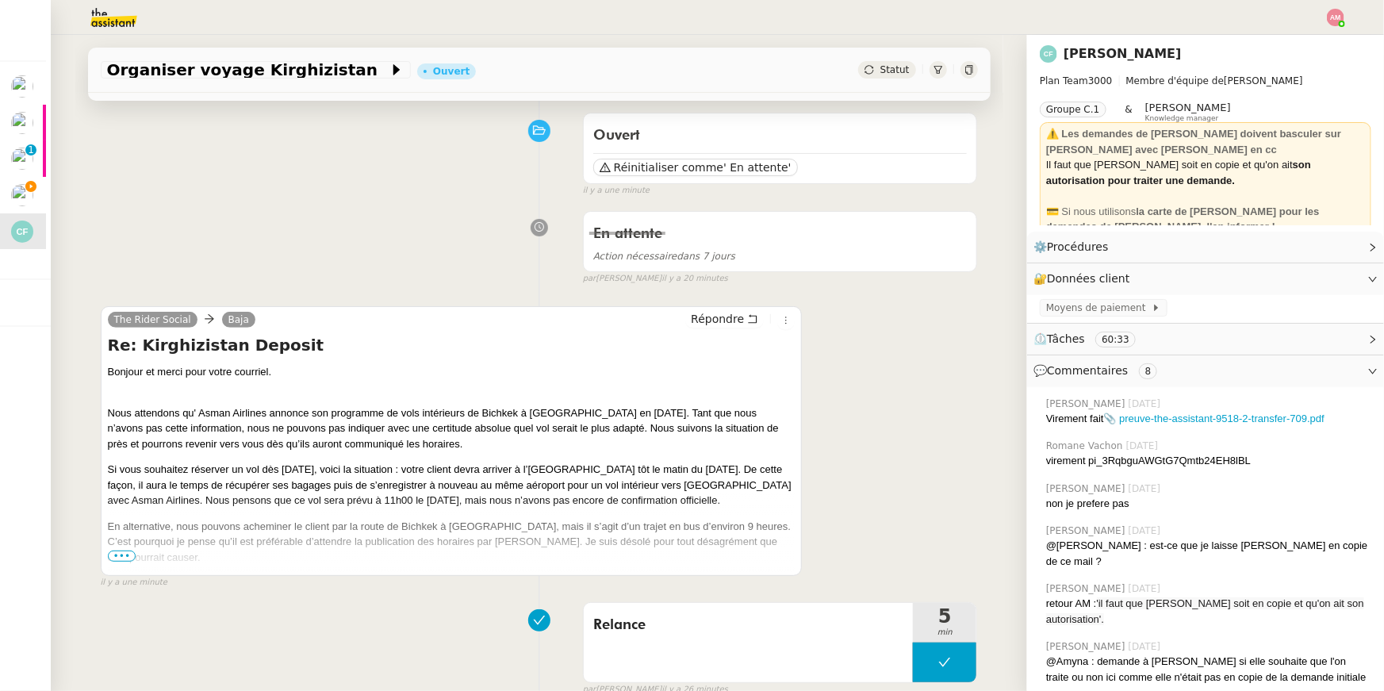
click at [125, 552] on span "•••" at bounding box center [122, 555] width 29 height 11
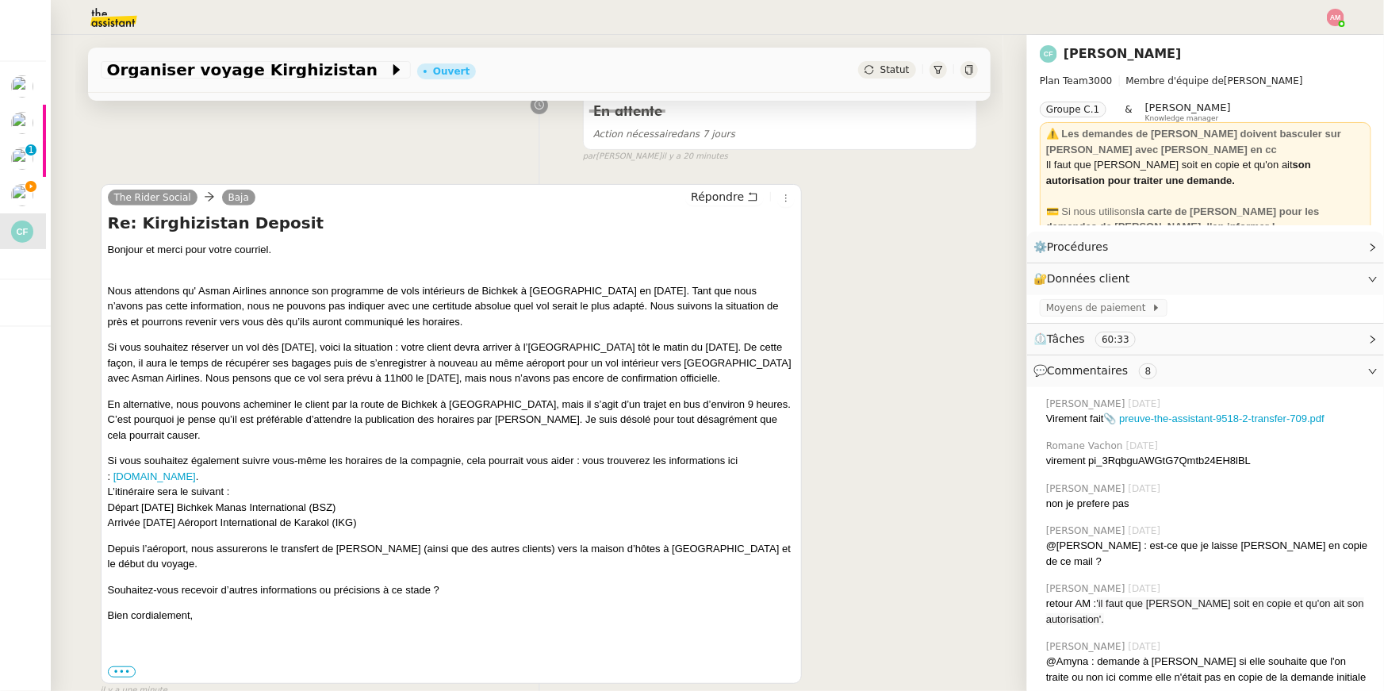
scroll to position [310, 0]
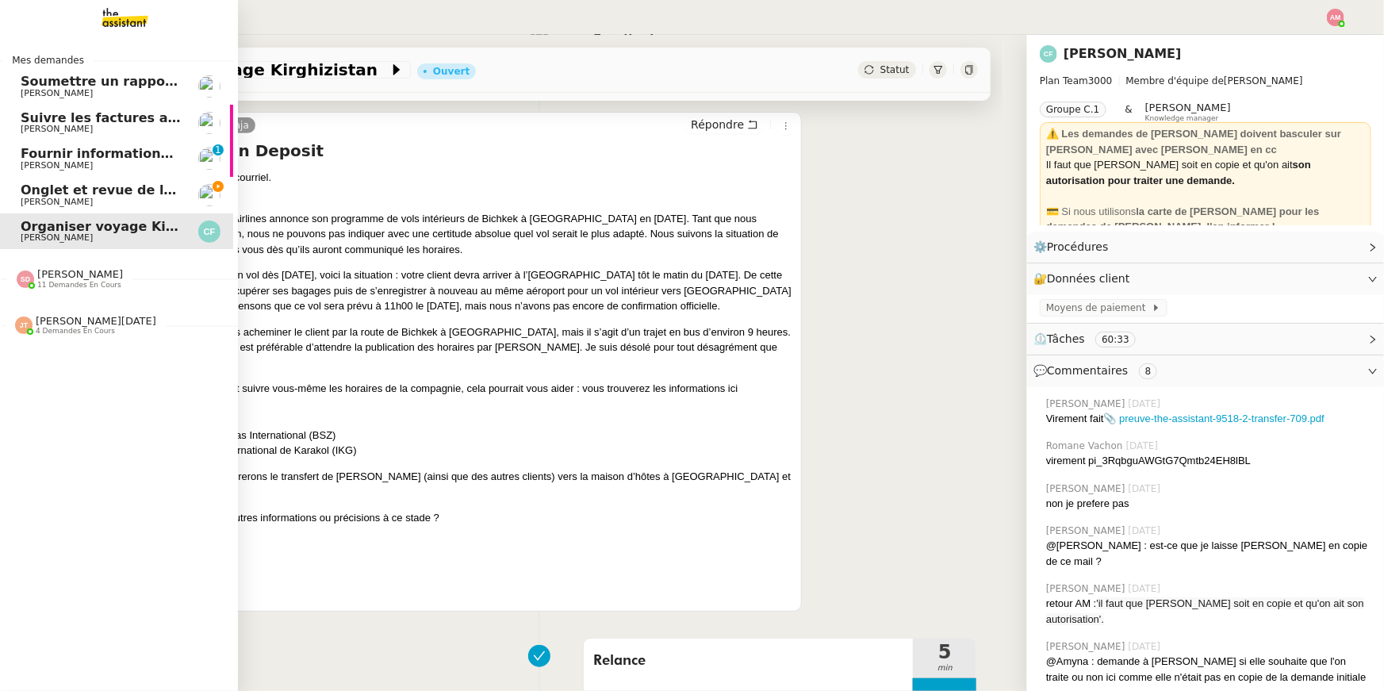
click at [64, 190] on span "Onglet et revue de littérature - 8 septembre 2025" at bounding box center [199, 189] width 357 height 15
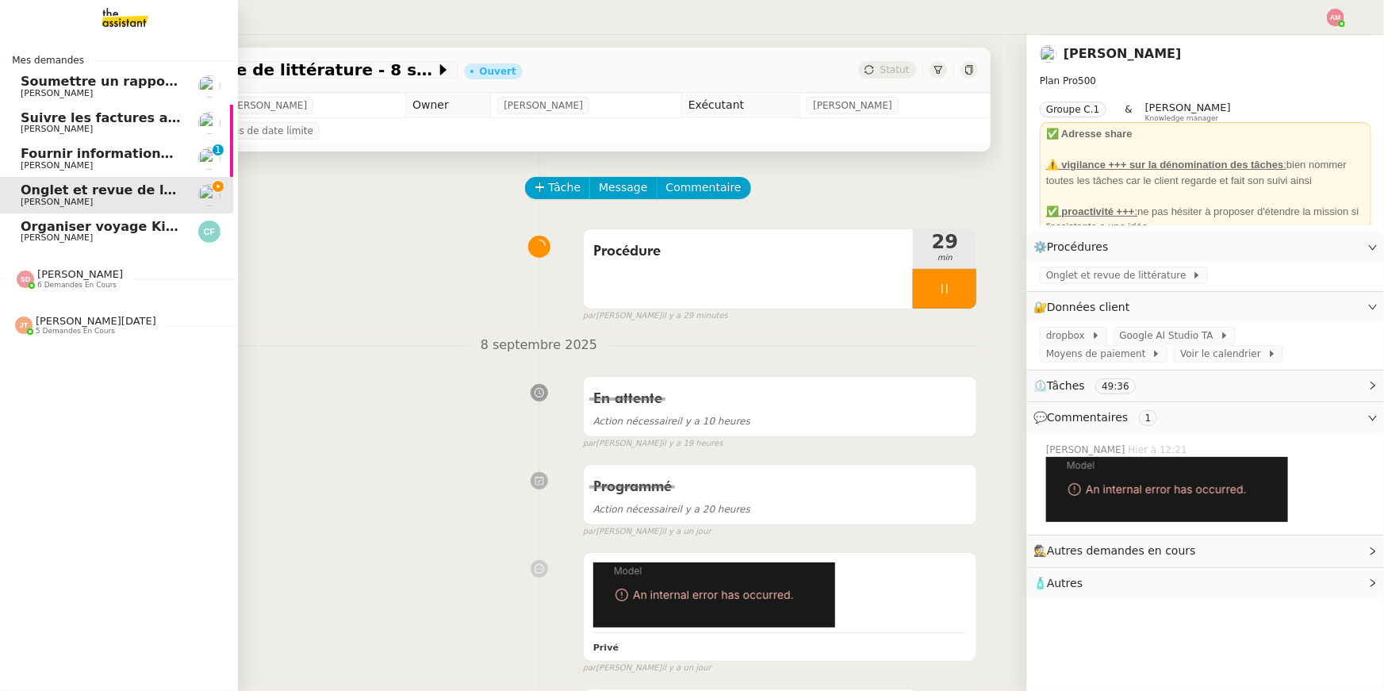
click at [88, 236] on span "Cedric Fabre" at bounding box center [101, 238] width 160 height 10
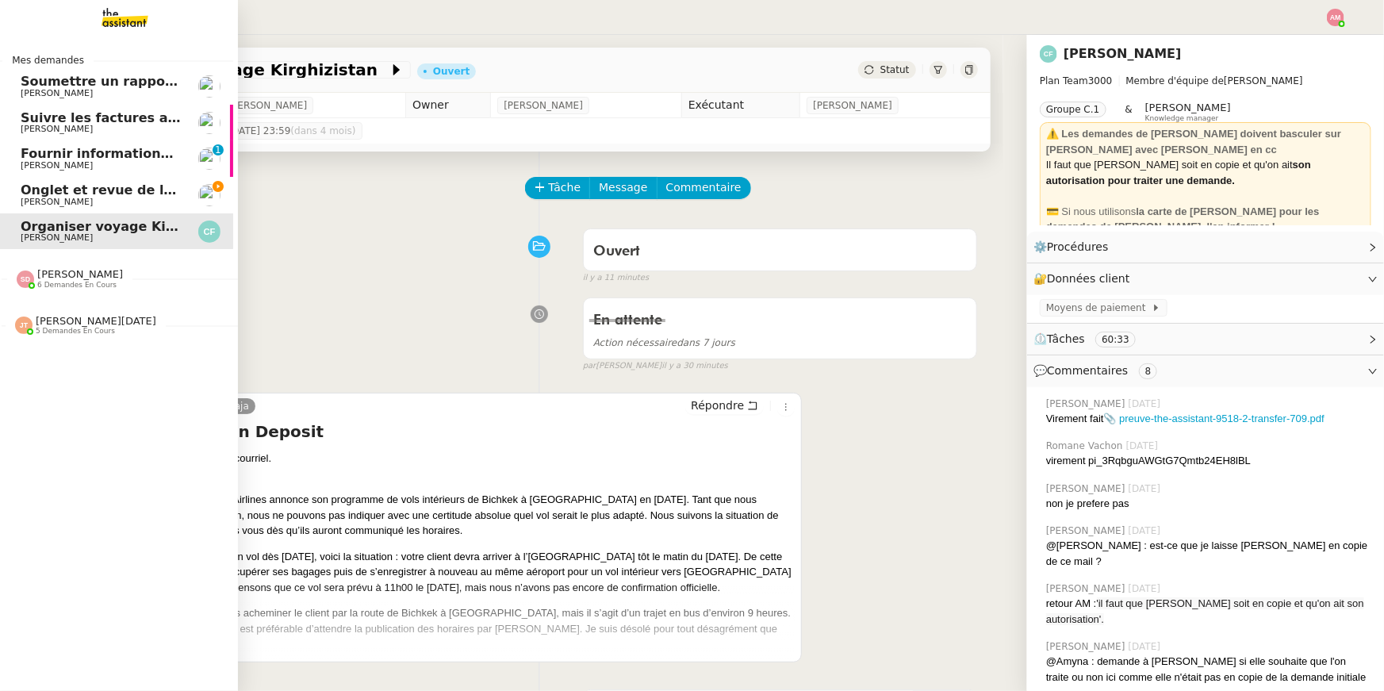
click at [86, 299] on div "Jean-Noël De Tinguy 5 demandes en cours" at bounding box center [114, 319] width 238 height 46
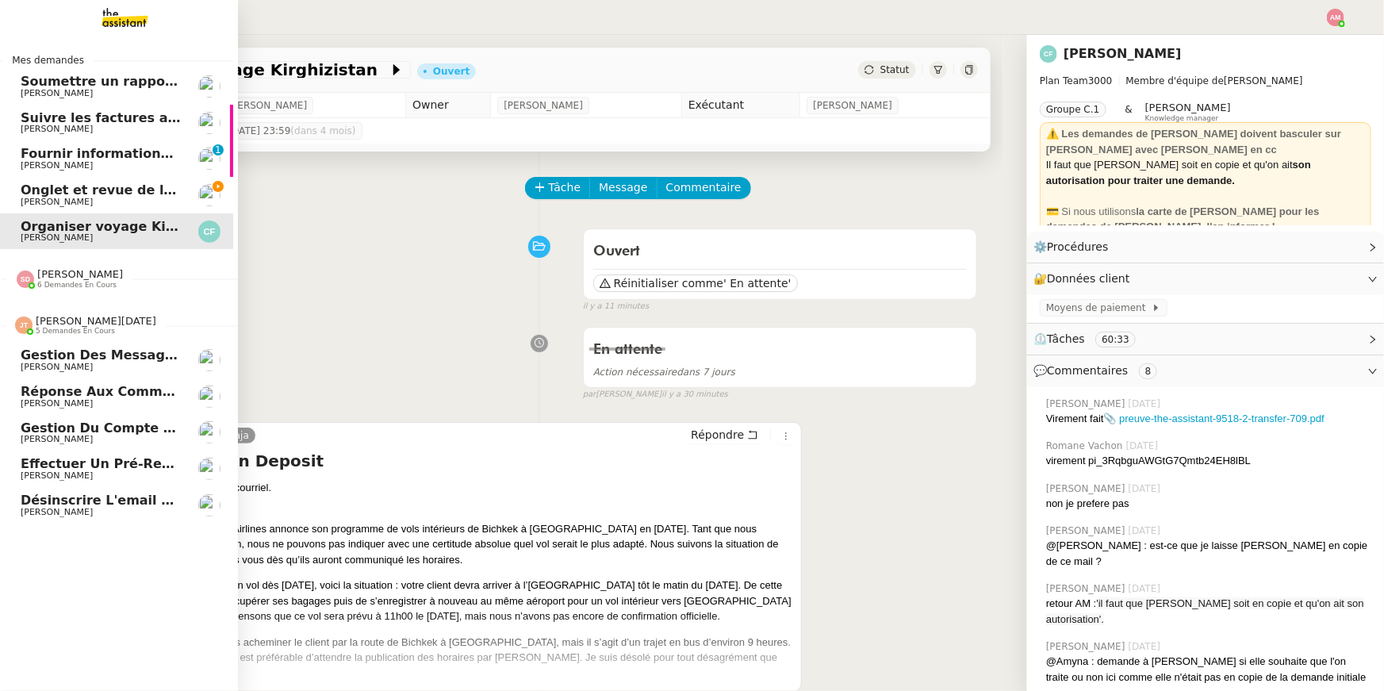
click at [97, 465] on span "Effectuer un pré-recrutement téléphonique" at bounding box center [179, 463] width 316 height 15
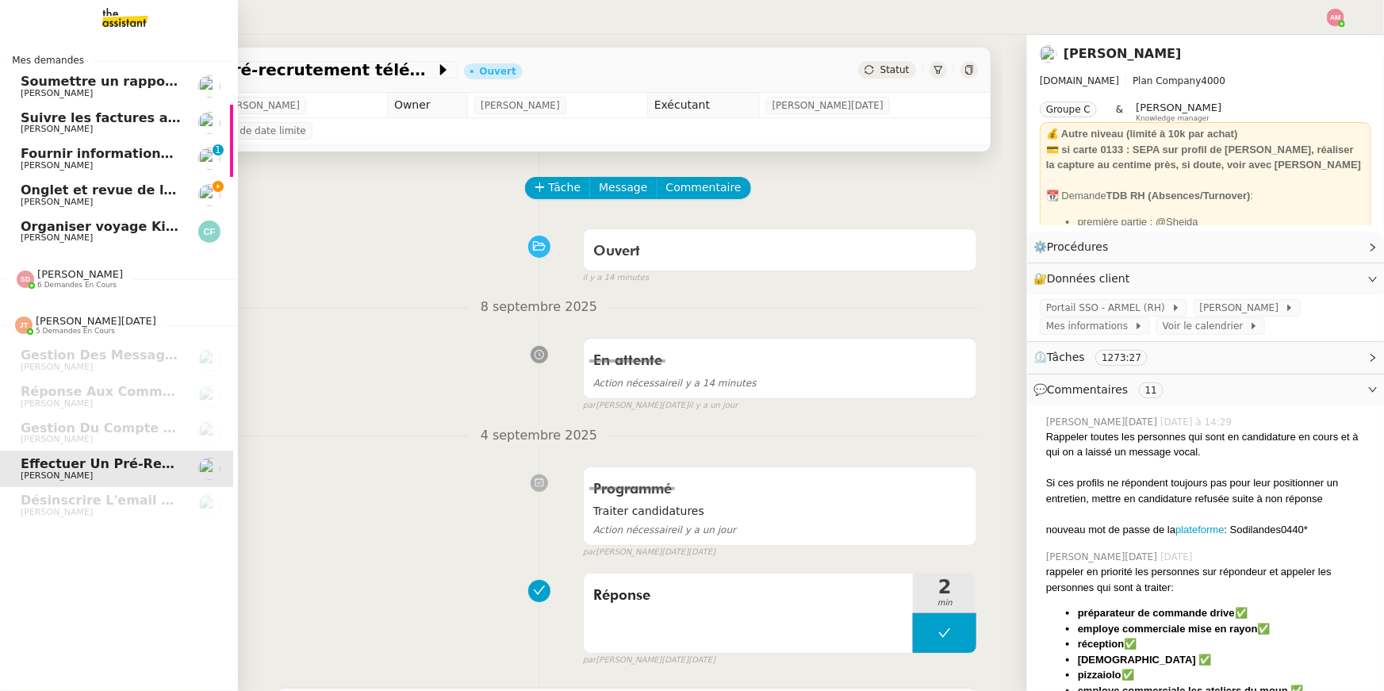
click at [113, 205] on span "Jean-Baptiste Barfety" at bounding box center [101, 202] width 160 height 10
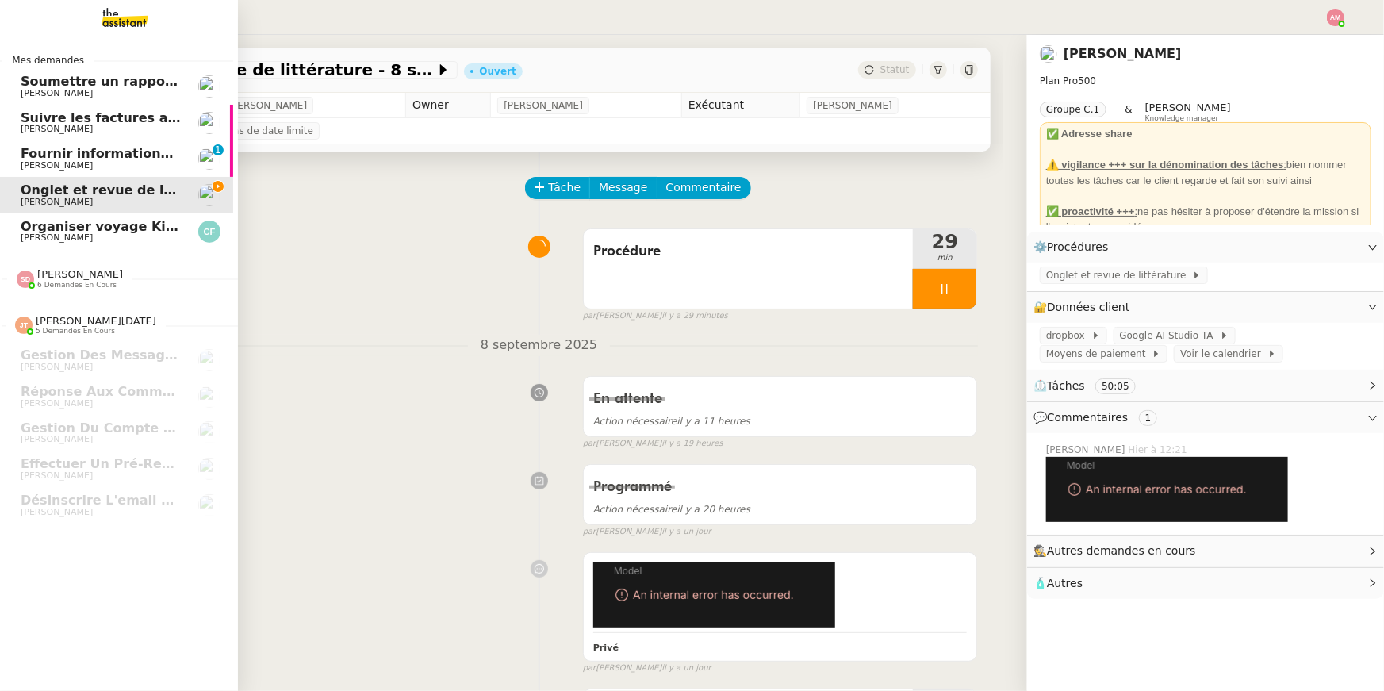
click at [45, 265] on span "Sheida Delpazir 6 demandes en cours" at bounding box center [121, 271] width 238 height 33
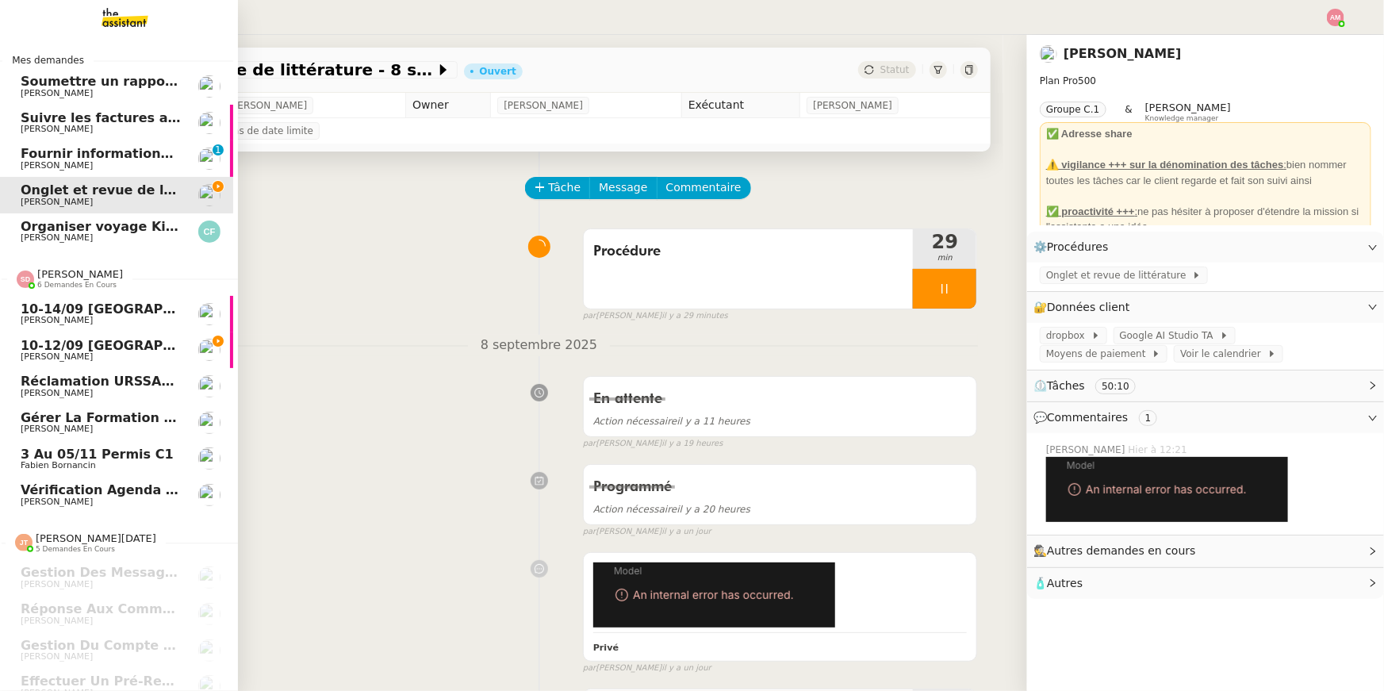
click at [142, 494] on span "Vérification Agenda + Chat + Wagram (9h et 14h)" at bounding box center [199, 489] width 356 height 15
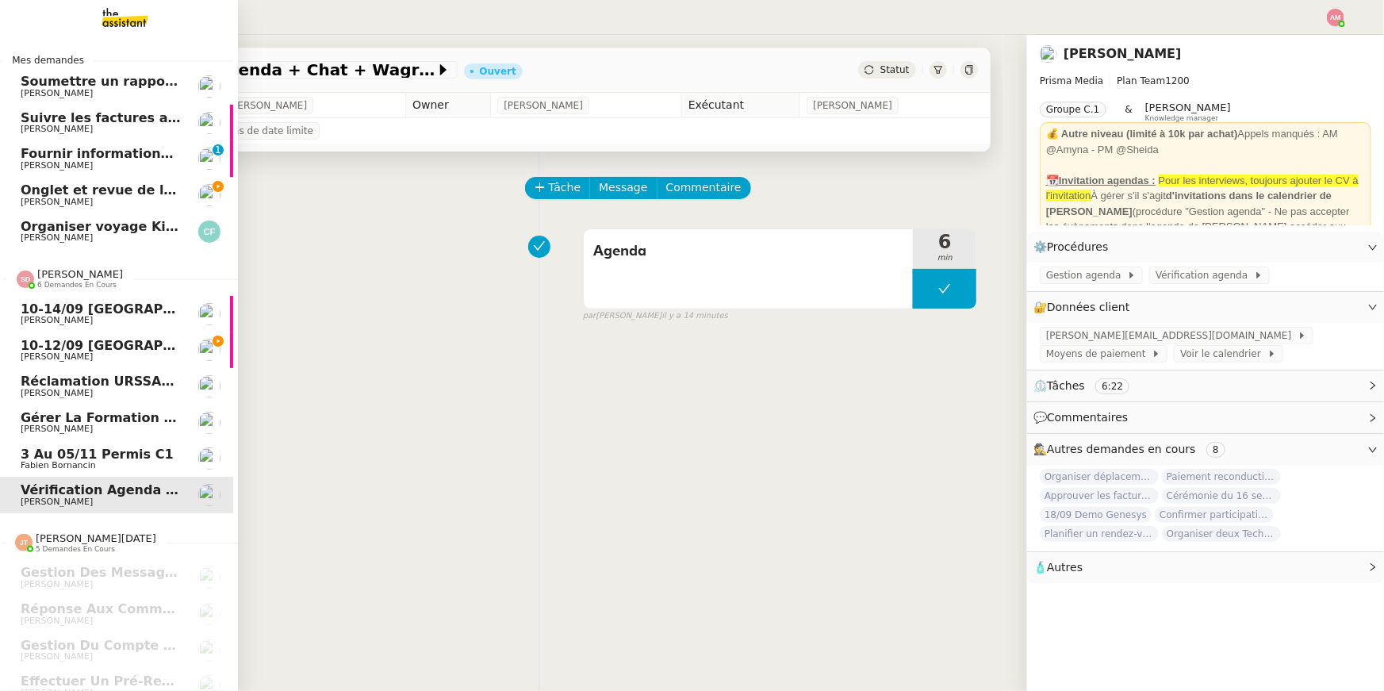
click at [194, 327] on link "10-14/09 Genève-Athènes Laurène Gauthier" at bounding box center [114, 314] width 238 height 36
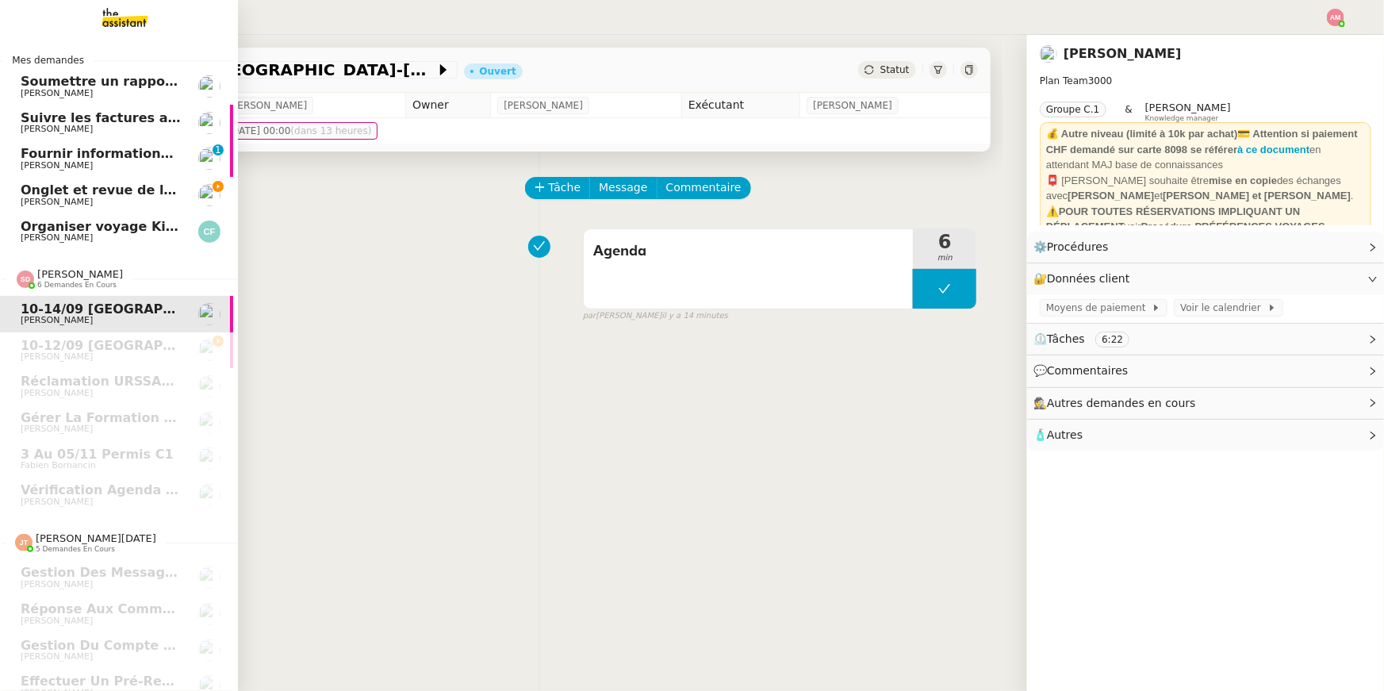
click at [206, 163] on img at bounding box center [209, 159] width 22 height 22
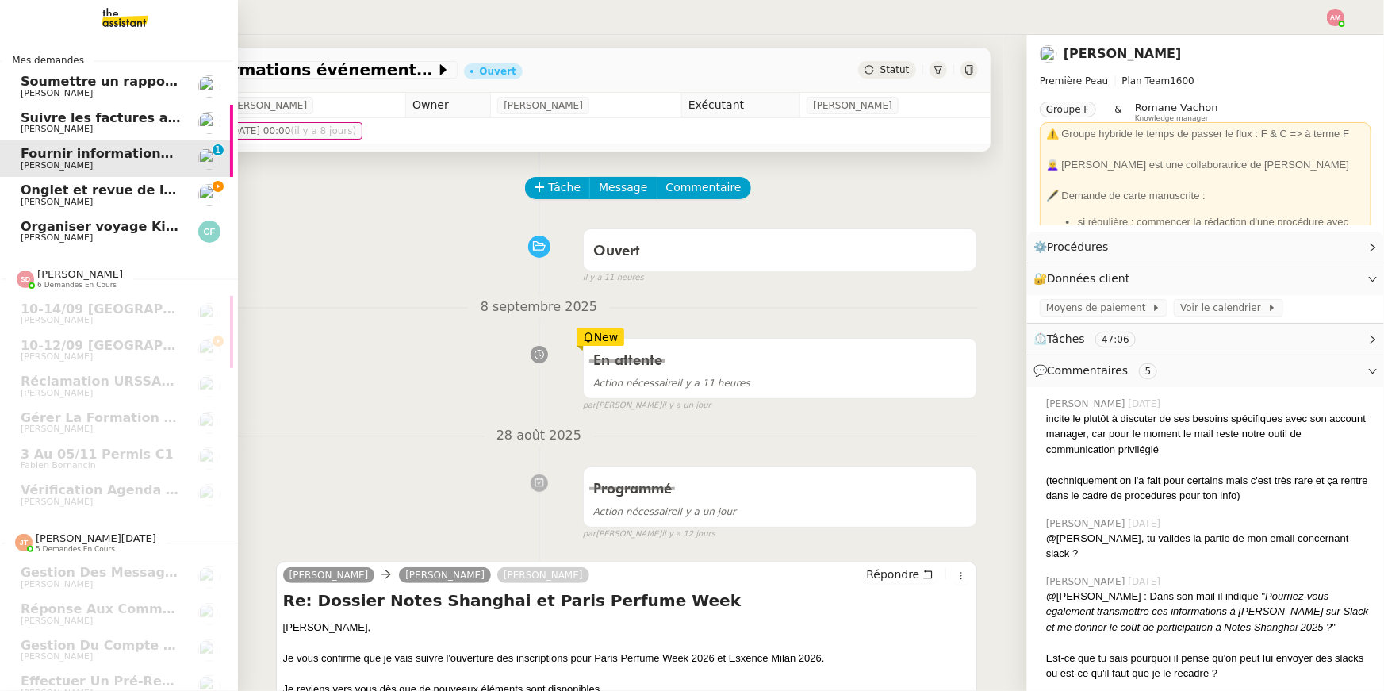
click at [181, 217] on link "Organiser voyage Kirghizistan Cedric Fabre" at bounding box center [114, 231] width 238 height 36
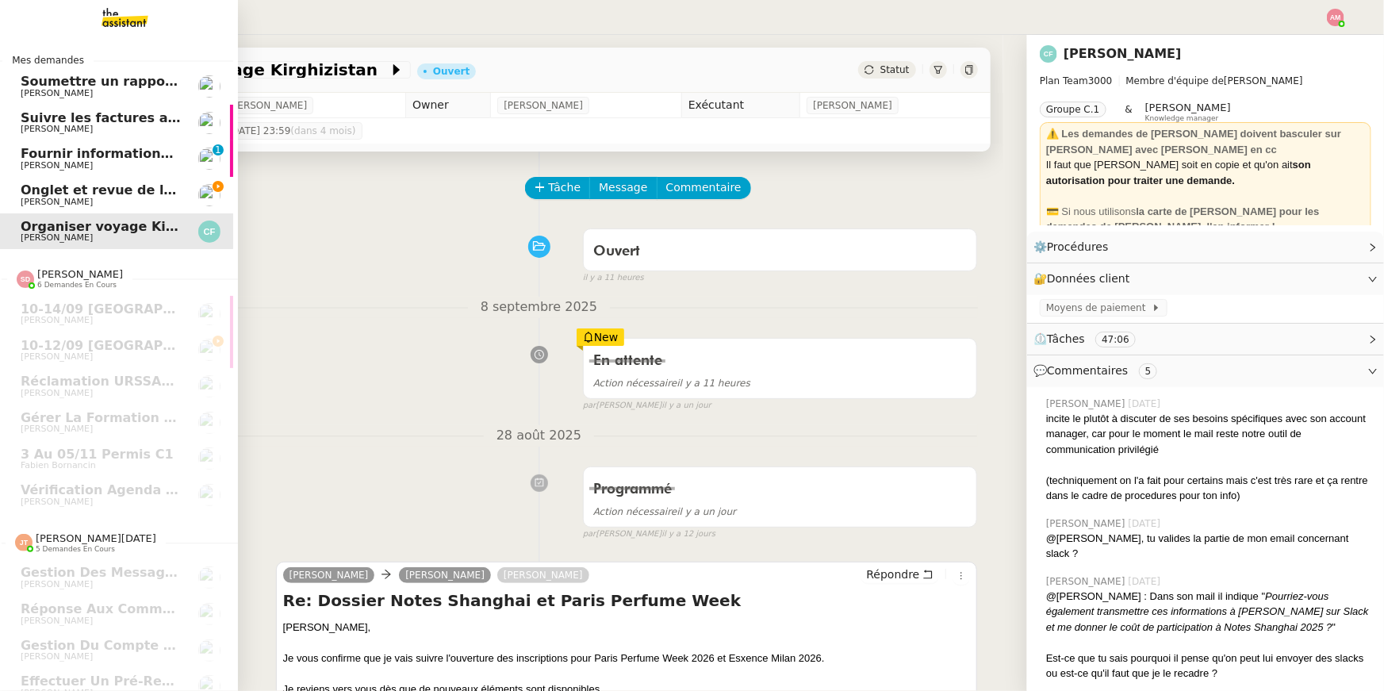
click at [181, 195] on link "Onglet et revue de littérature - 8 septembre 2025 Jean-Baptiste Barfety" at bounding box center [114, 195] width 238 height 36
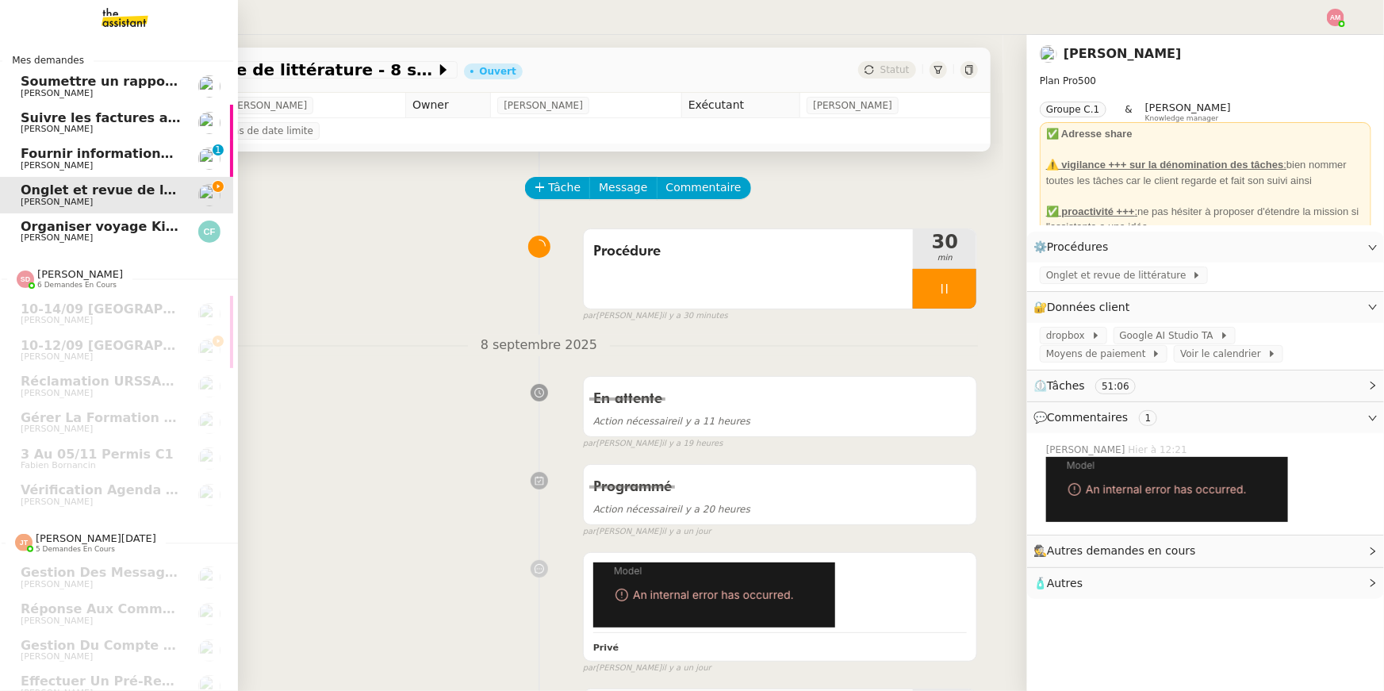
click at [115, 172] on link "Fournir informations événements Shanghai et Paris Pierre Mergui 0 1 2 3 4 5 6 7…" at bounding box center [114, 158] width 238 height 36
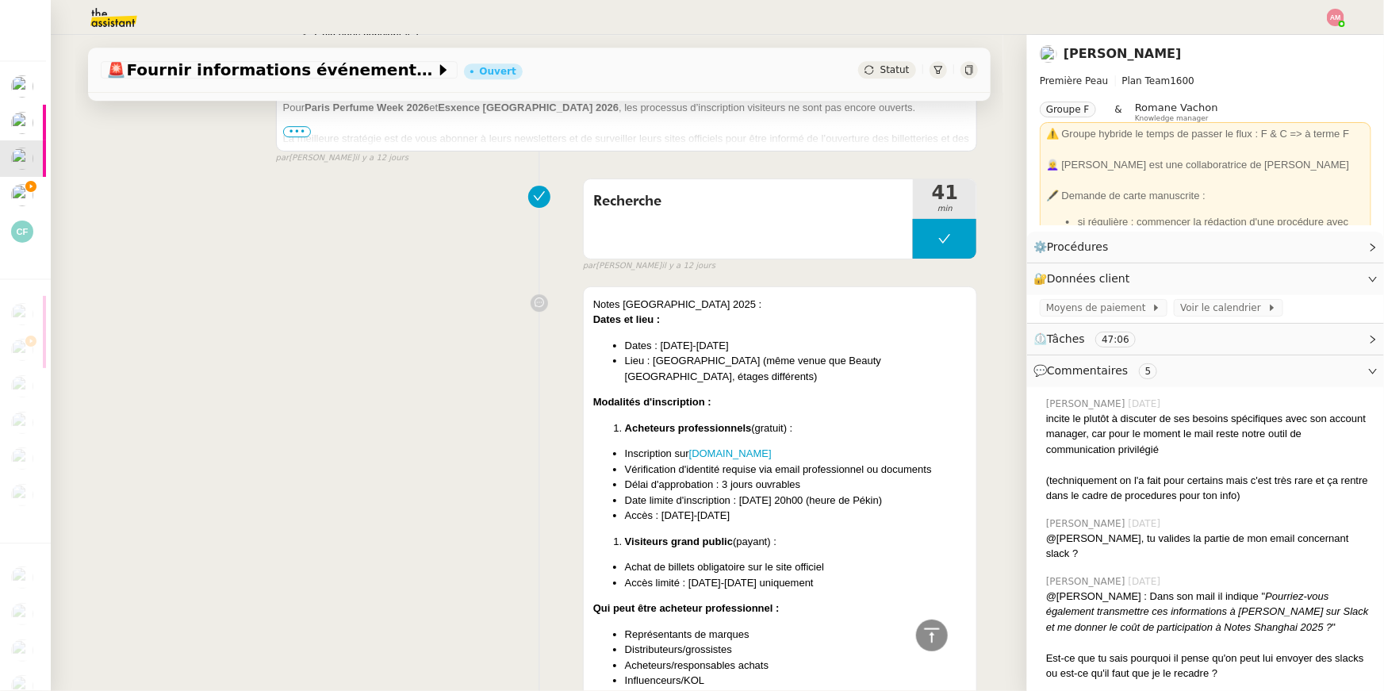
scroll to position [2593, 0]
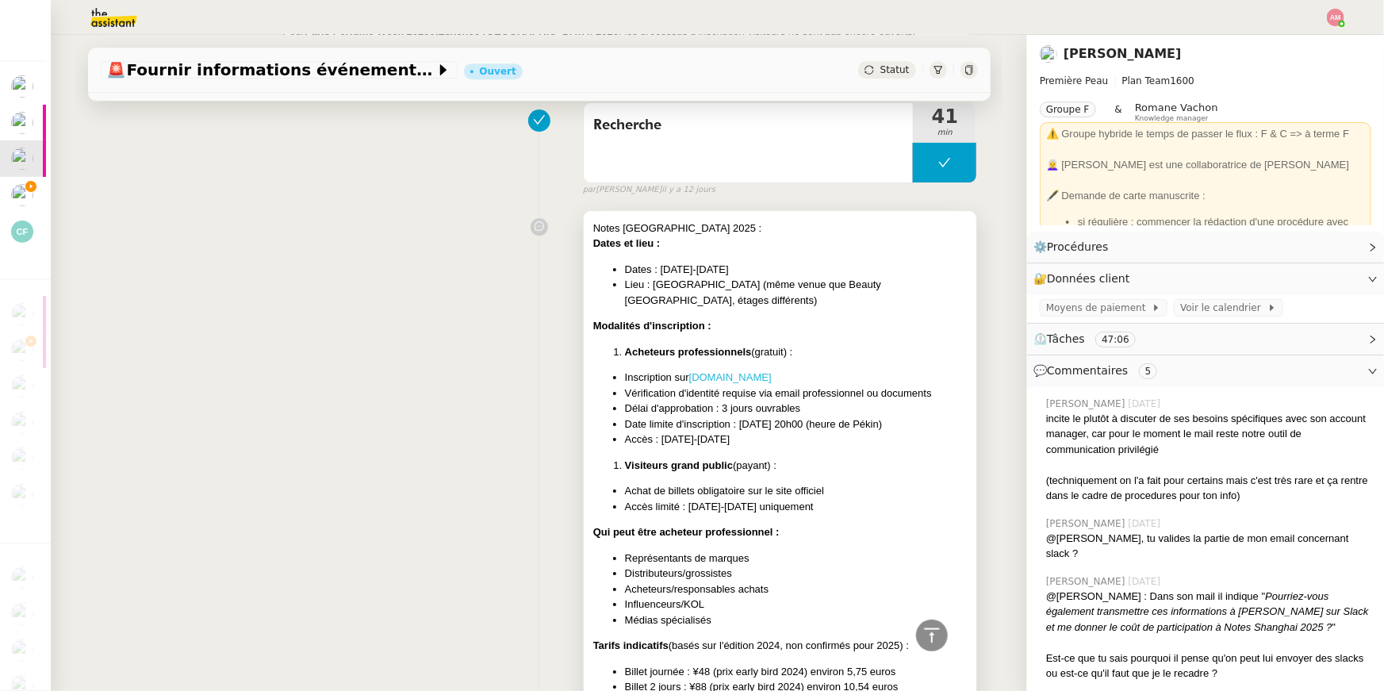
click at [745, 371] on link "www.notesshanghai.com" at bounding box center [730, 377] width 82 height 12
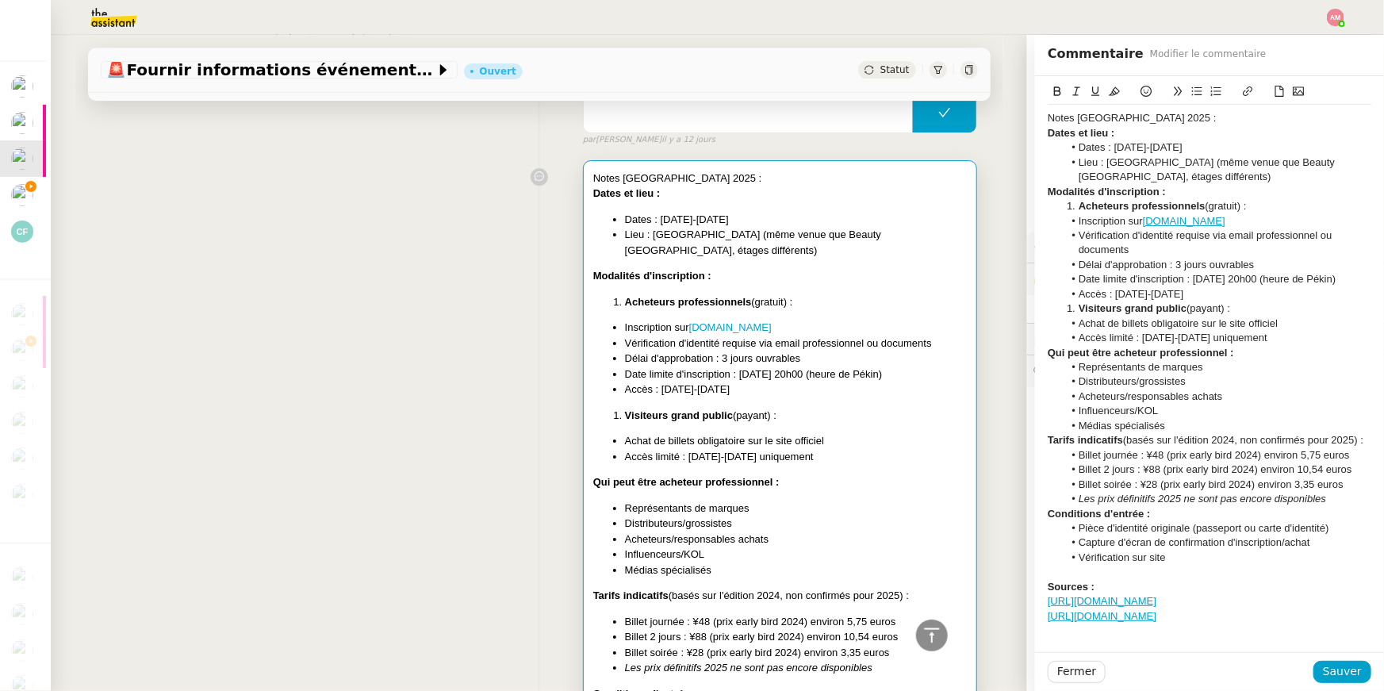
scroll to position [2978, 0]
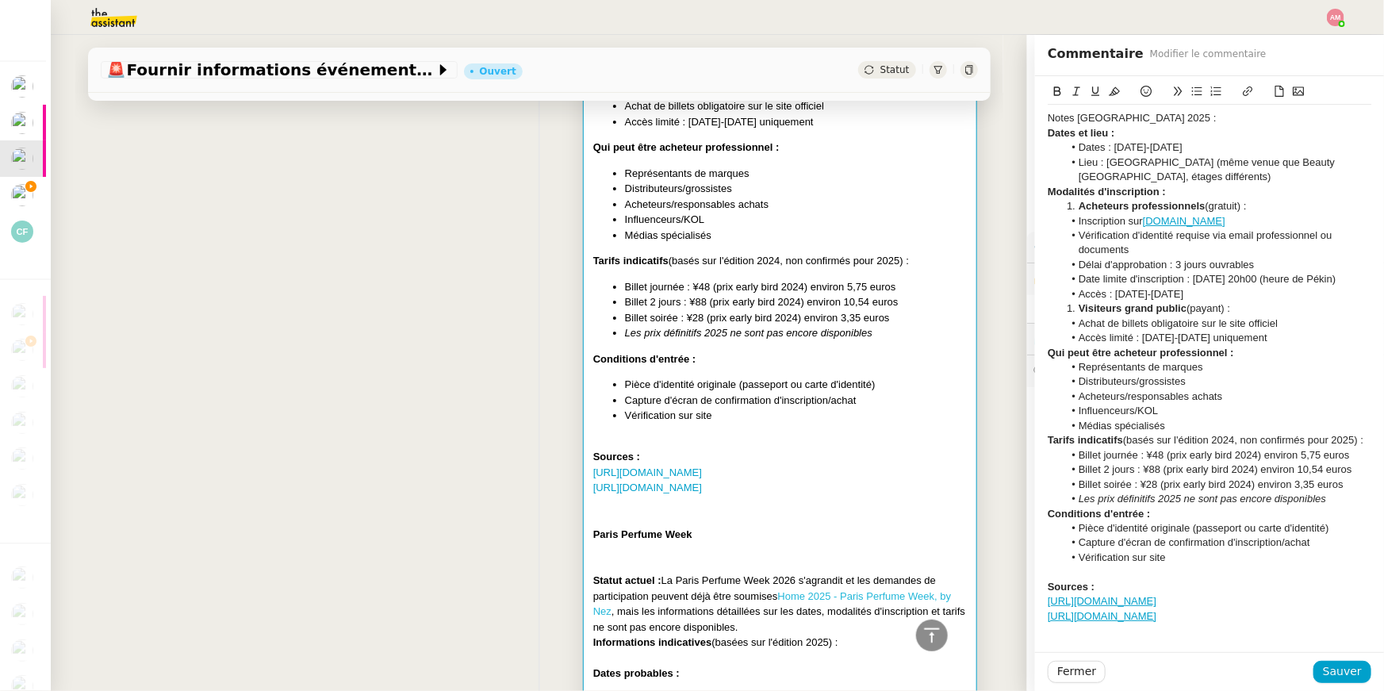
click at [795, 590] on link "Home 2025 - Paris Perfume Week, by Nez" at bounding box center [772, 604] width 358 height 28
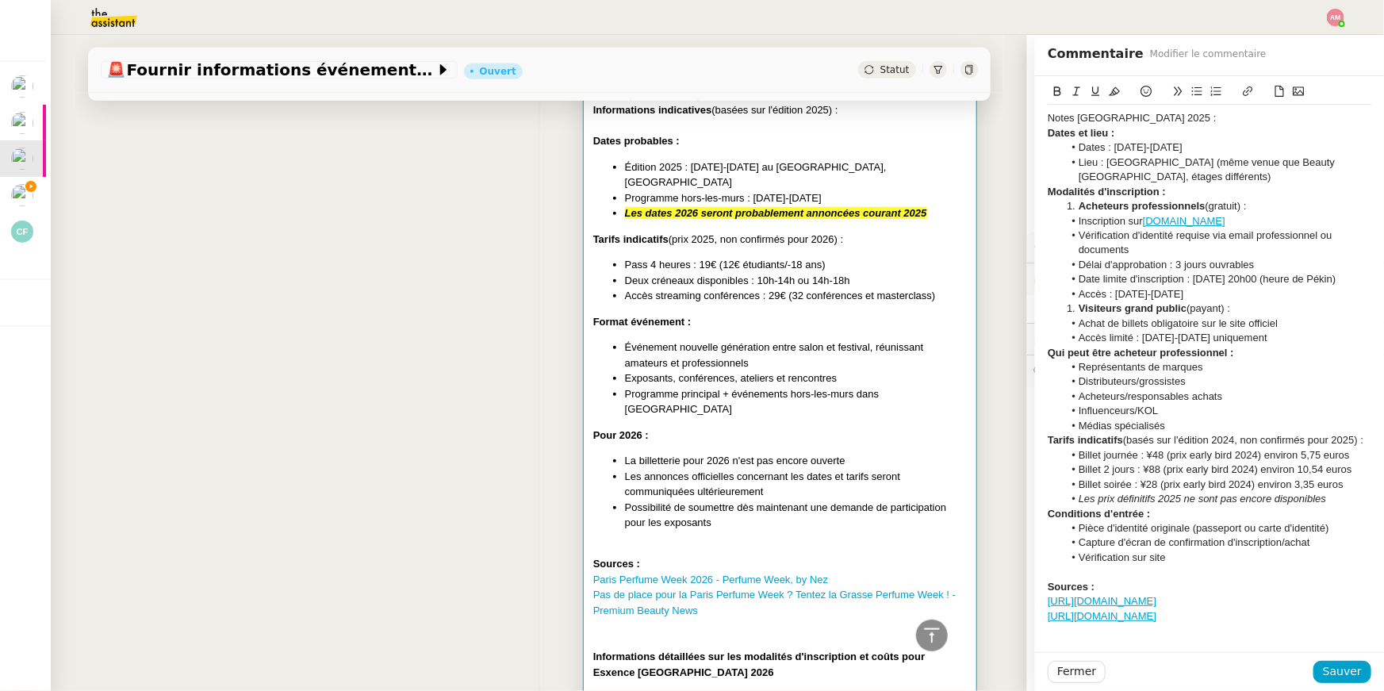
scroll to position [3529, 0]
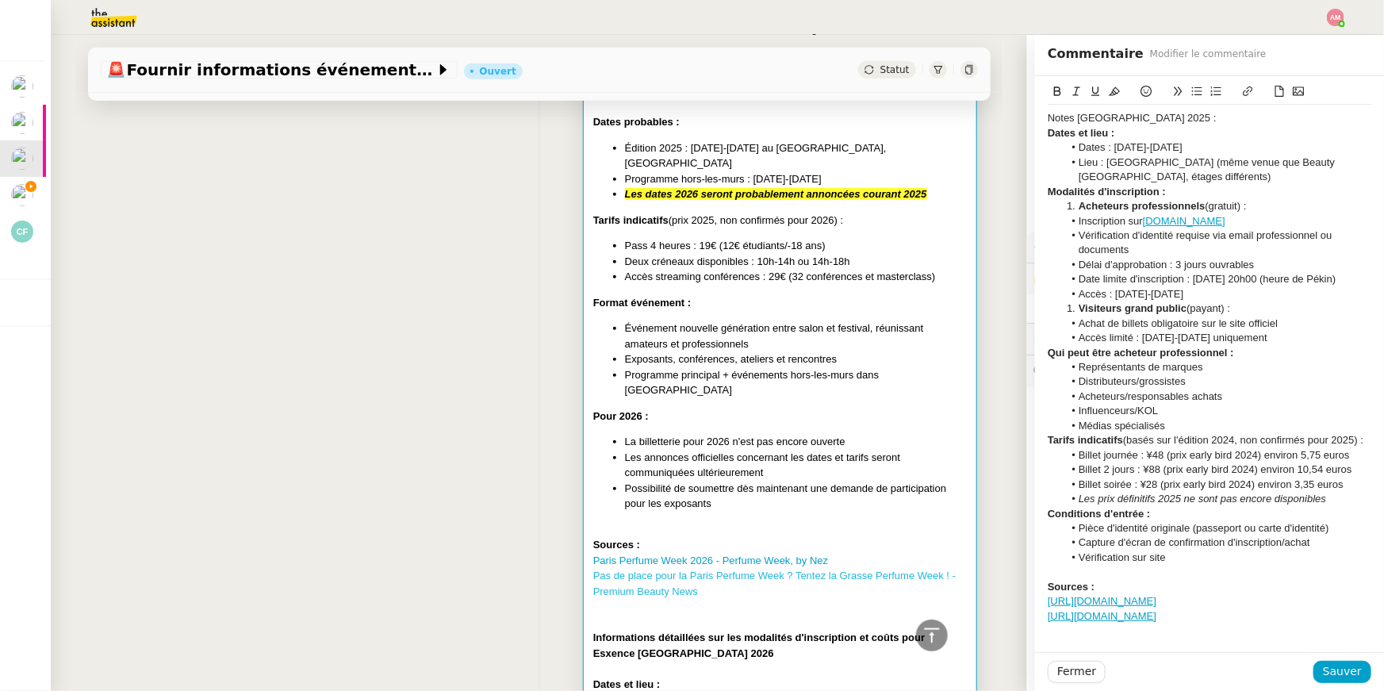
click at [640, 569] on link "Pas de place pour la Paris Perfume Week ? Tentez la Grasse Perfume Week ! - Pre…" at bounding box center [774, 583] width 362 height 28
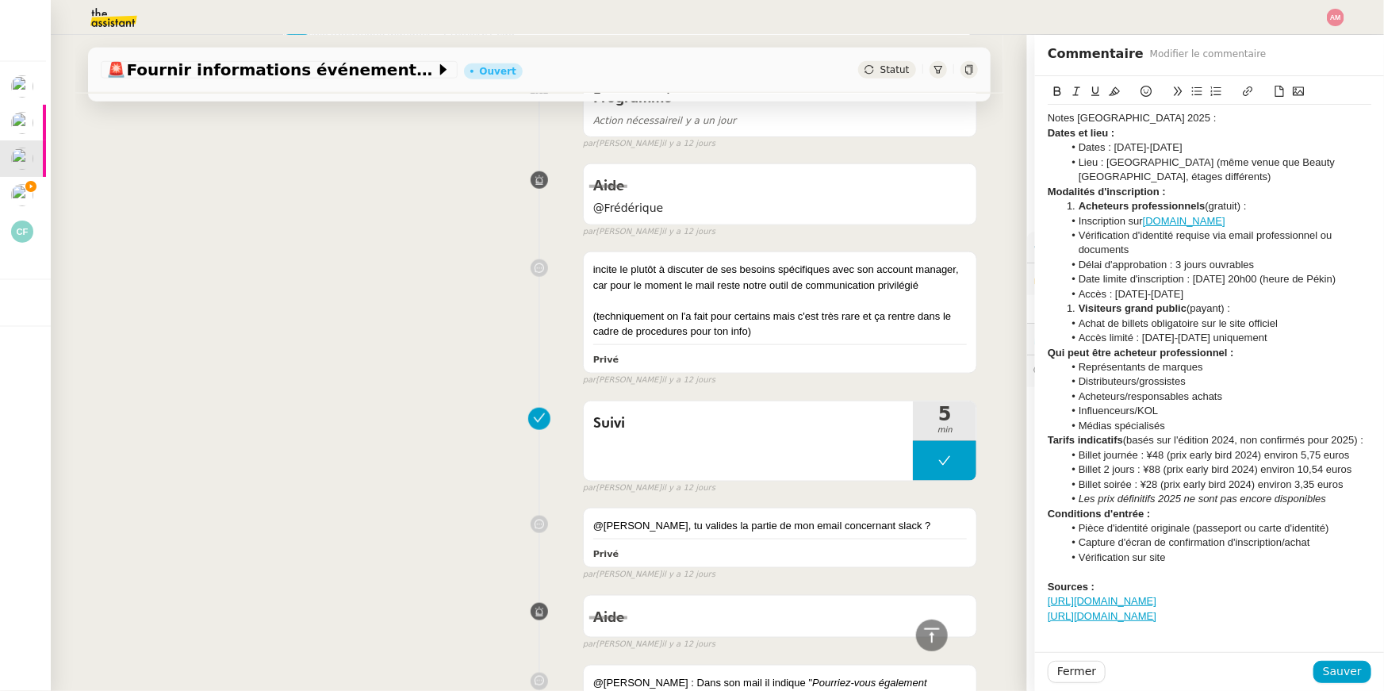
scroll to position [735, 0]
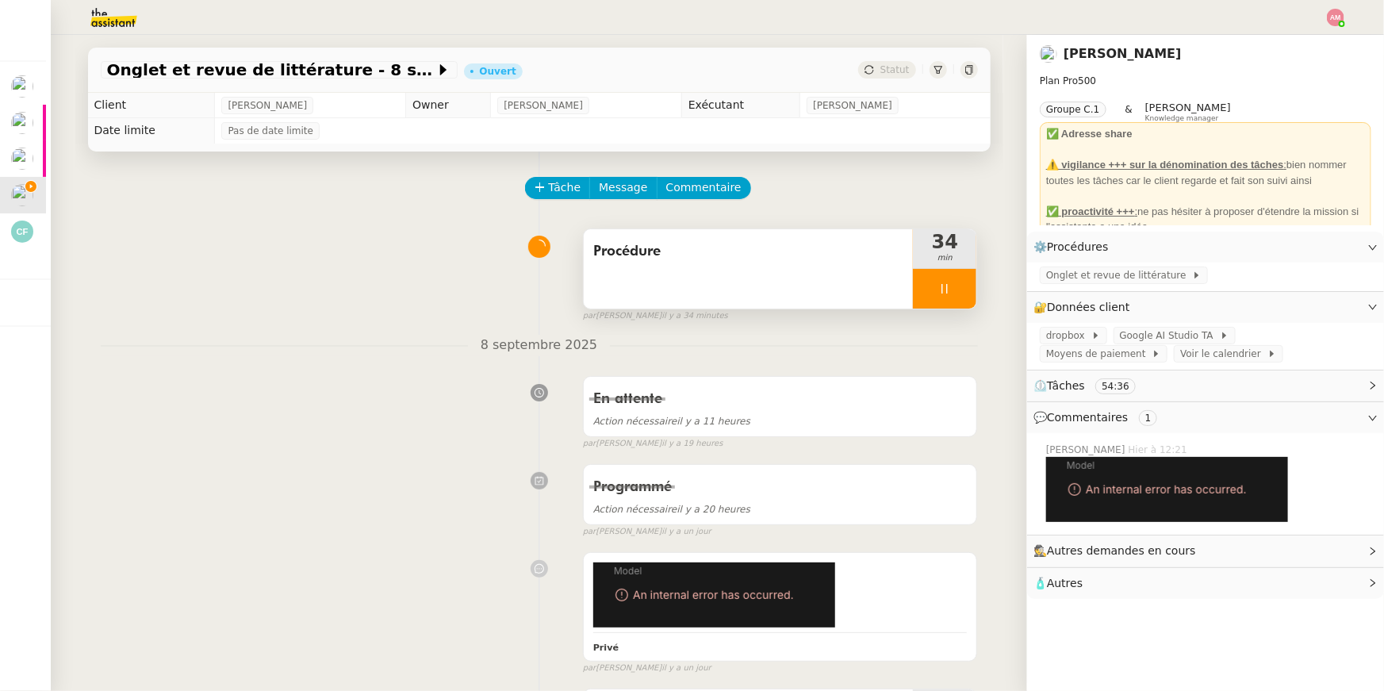
click at [953, 282] on div at bounding box center [944, 289] width 63 height 40
click at [964, 283] on icon at bounding box center [960, 288] width 13 height 13
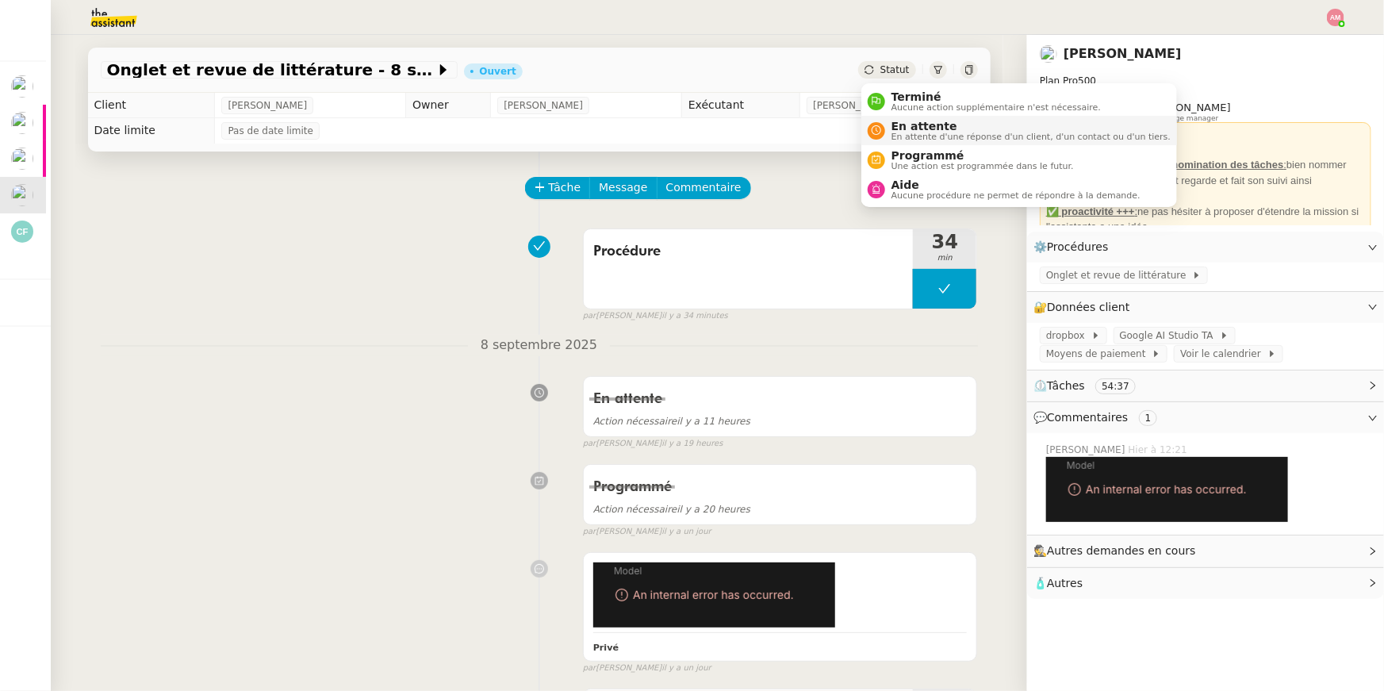
click at [920, 125] on span "En attente" at bounding box center [1030, 126] width 279 height 13
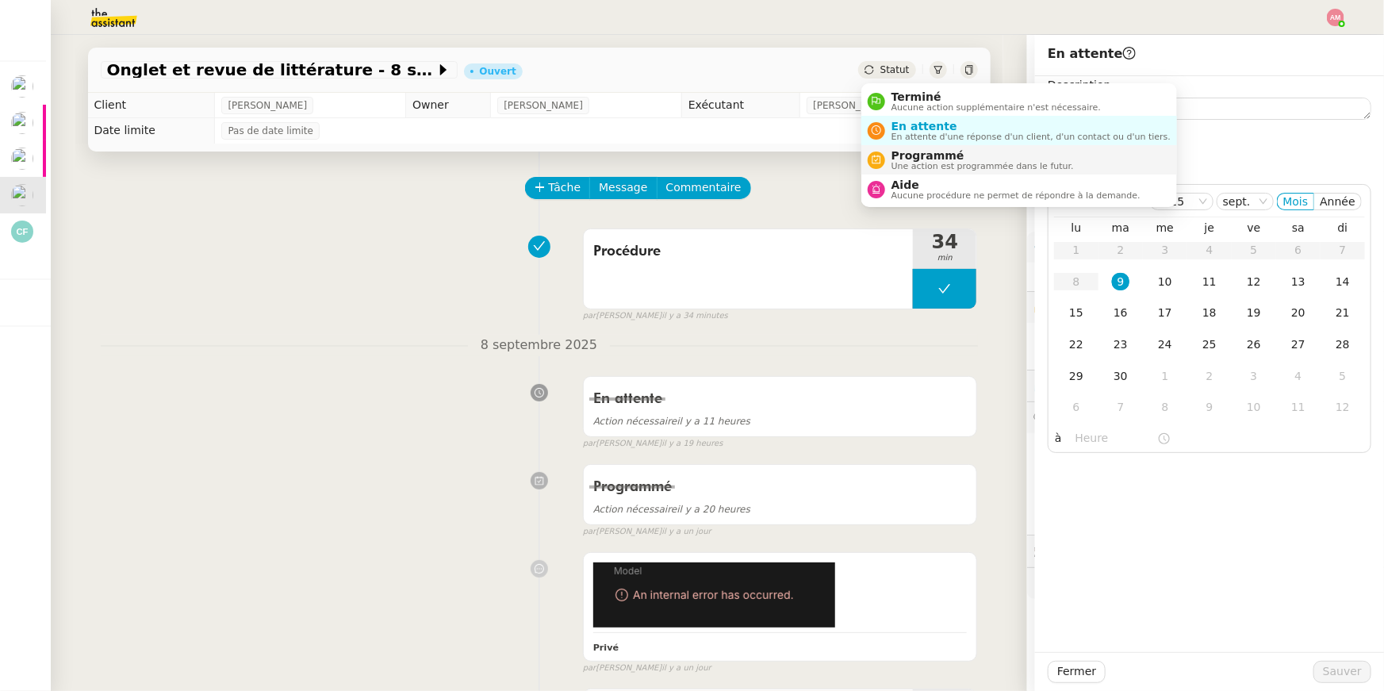
click at [926, 155] on span "Programmé" at bounding box center [982, 155] width 182 height 13
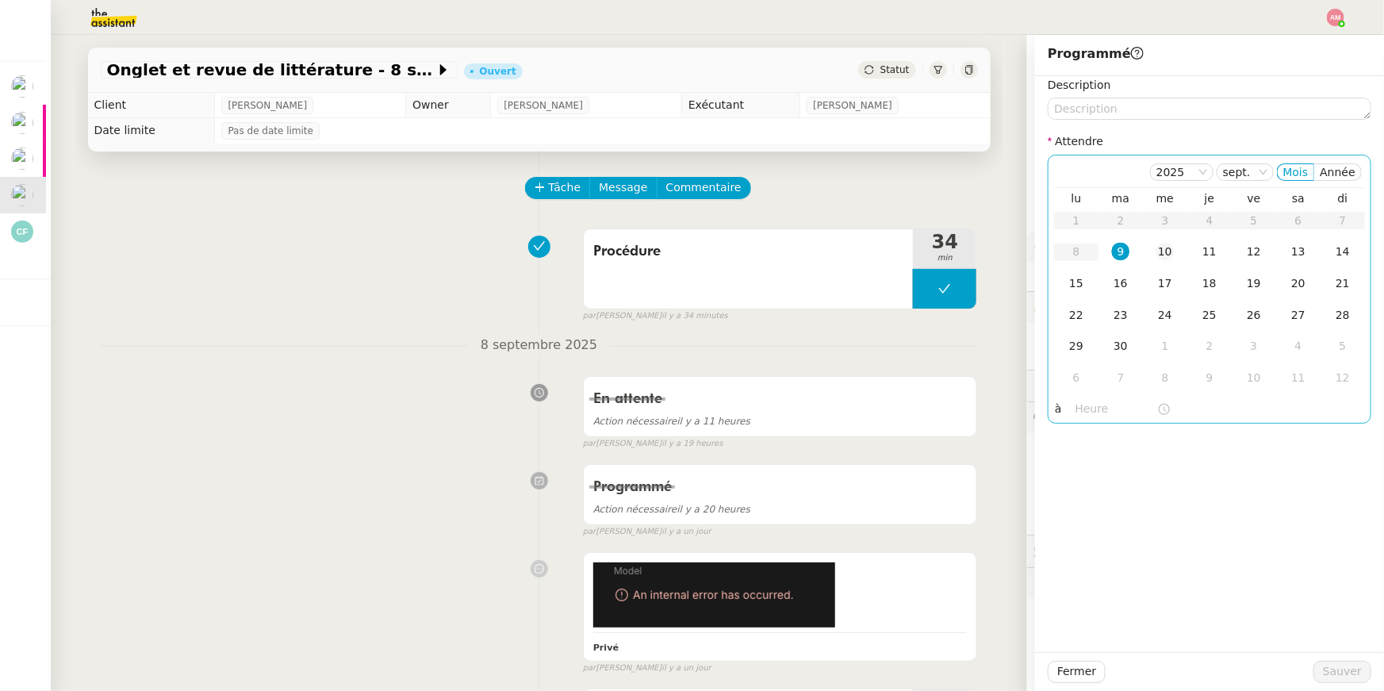
click at [1168, 248] on div "10" at bounding box center [1164, 251] width 17 height 17
click at [1098, 404] on input "text" at bounding box center [1116, 409] width 82 height 18
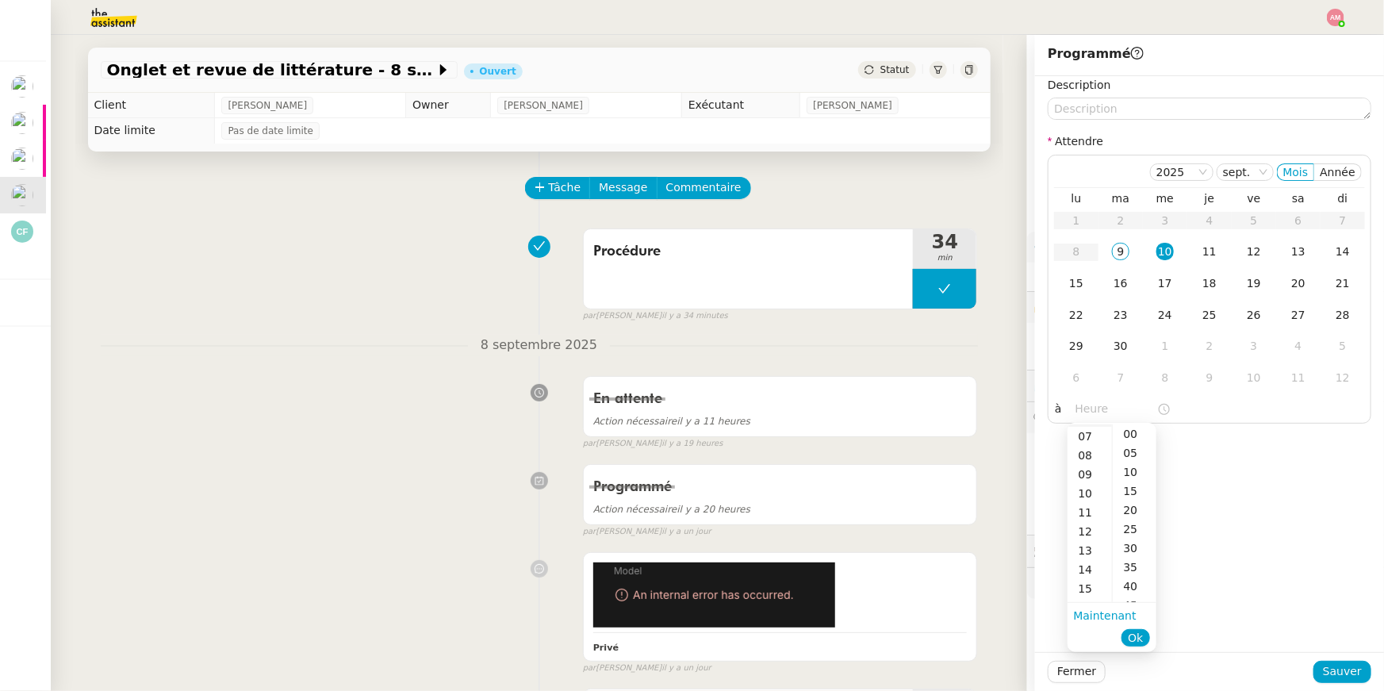
scroll to position [132, 0]
drag, startPoint x: 1084, startPoint y: 449, endPoint x: 1138, endPoint y: 540, distance: 106.0
click at [1084, 449] on div "08" at bounding box center [1089, 453] width 44 height 19
click at [1134, 541] on div "30" at bounding box center [1135, 547] width 44 height 19
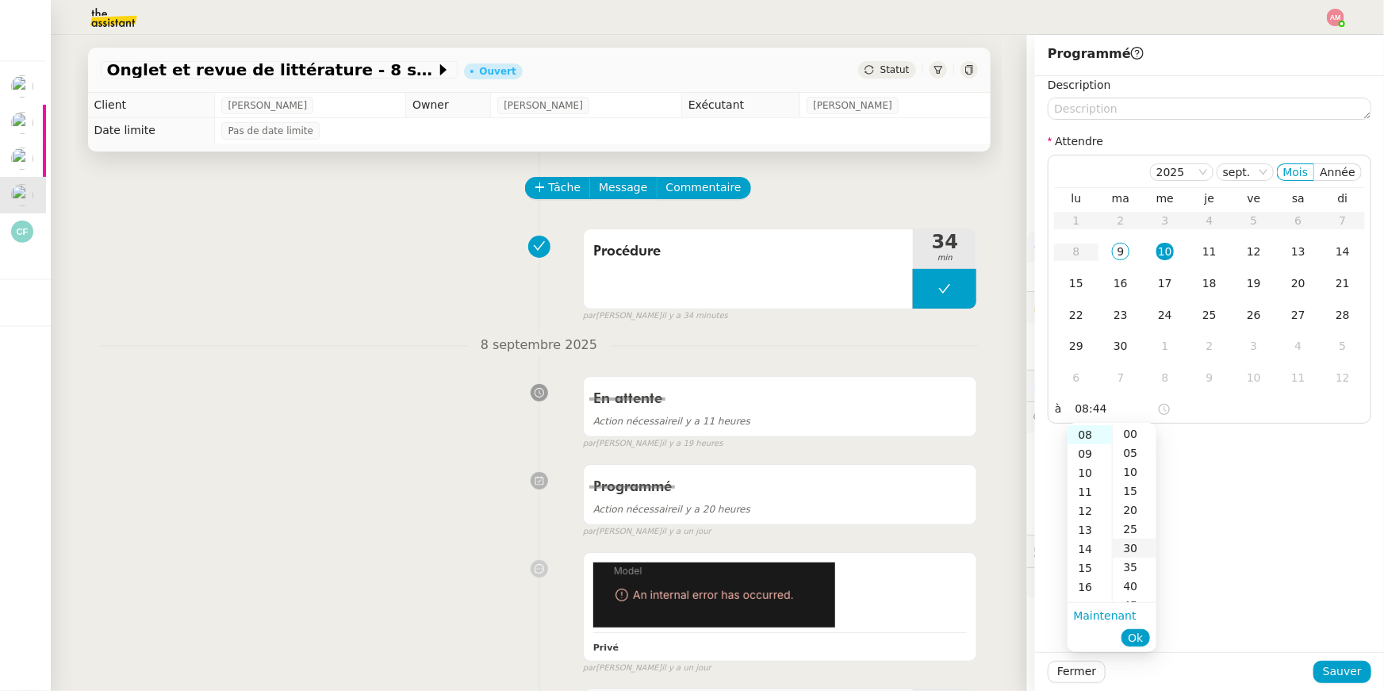
type input "08:30"
click at [1133, 632] on span "Ok" at bounding box center [1135, 638] width 15 height 16
click at [1334, 674] on span "Sauver" at bounding box center [1342, 671] width 39 height 18
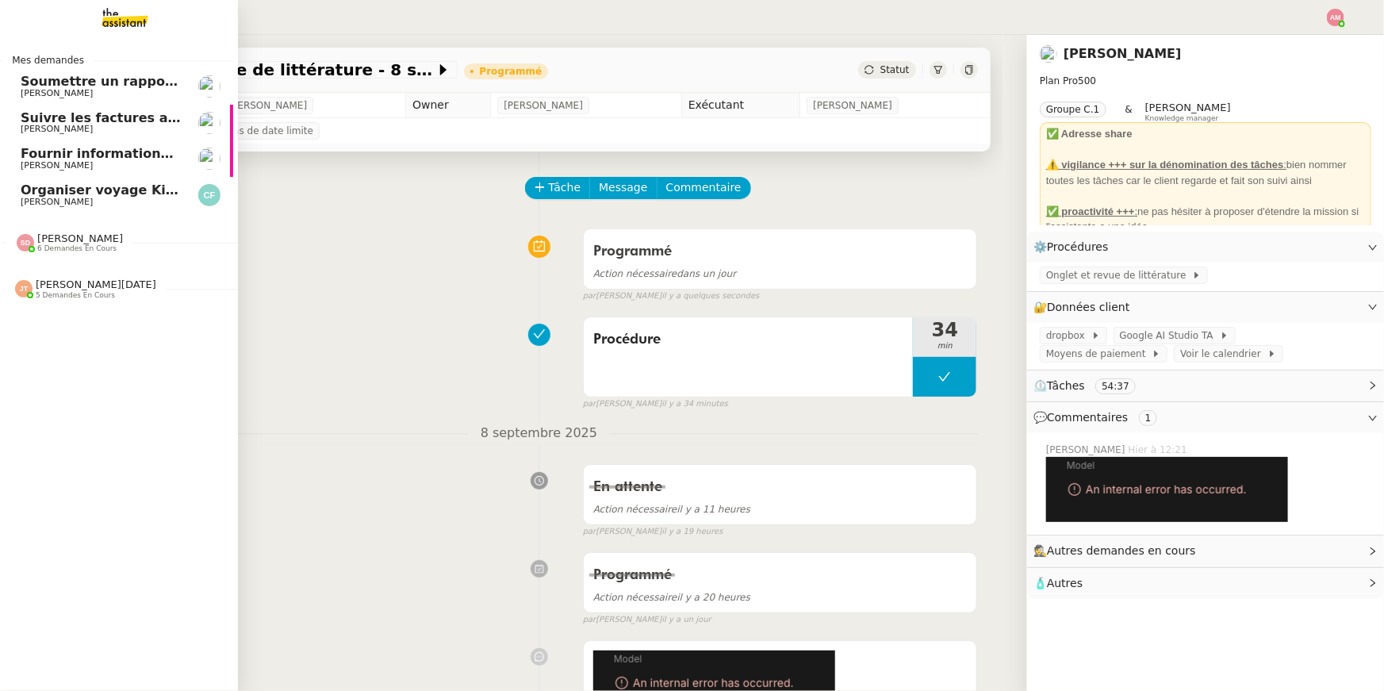
click at [35, 123] on span "Suivre les factures avec Flash Transports" at bounding box center [168, 117] width 295 height 15
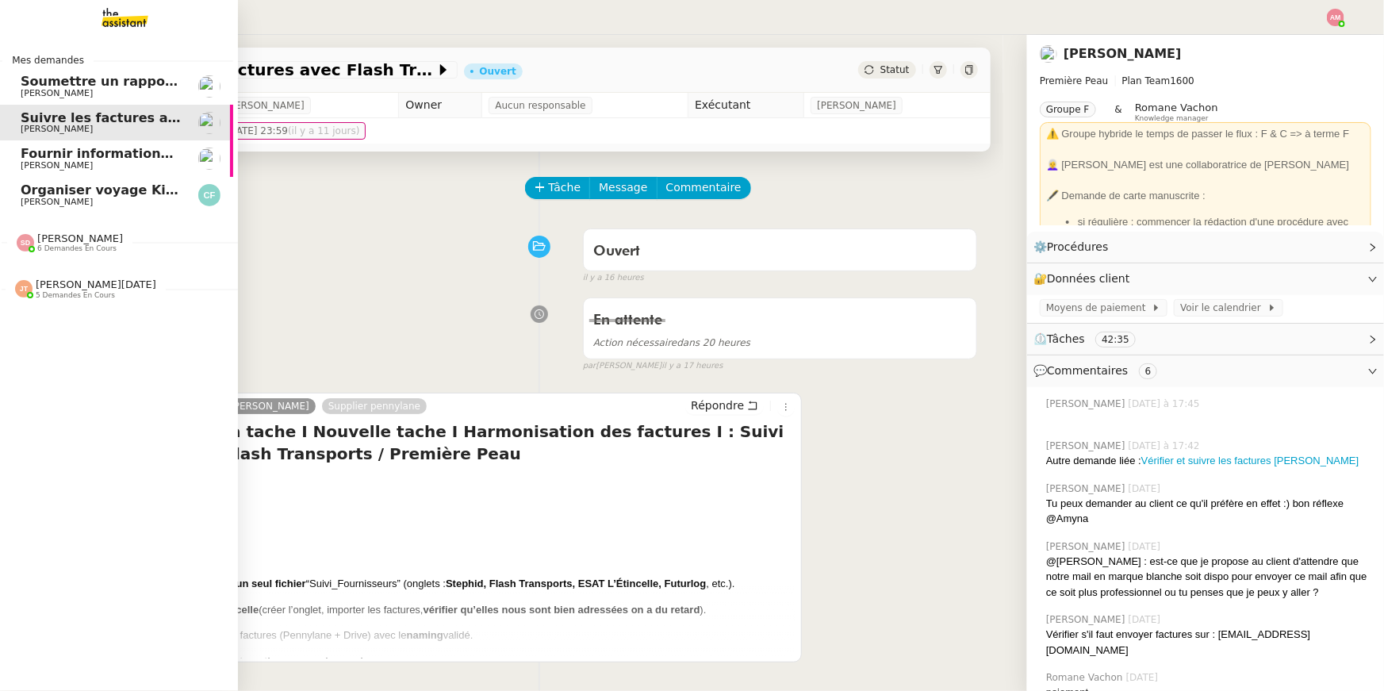
click at [53, 95] on span "Sébastien Badault" at bounding box center [57, 93] width 72 height 10
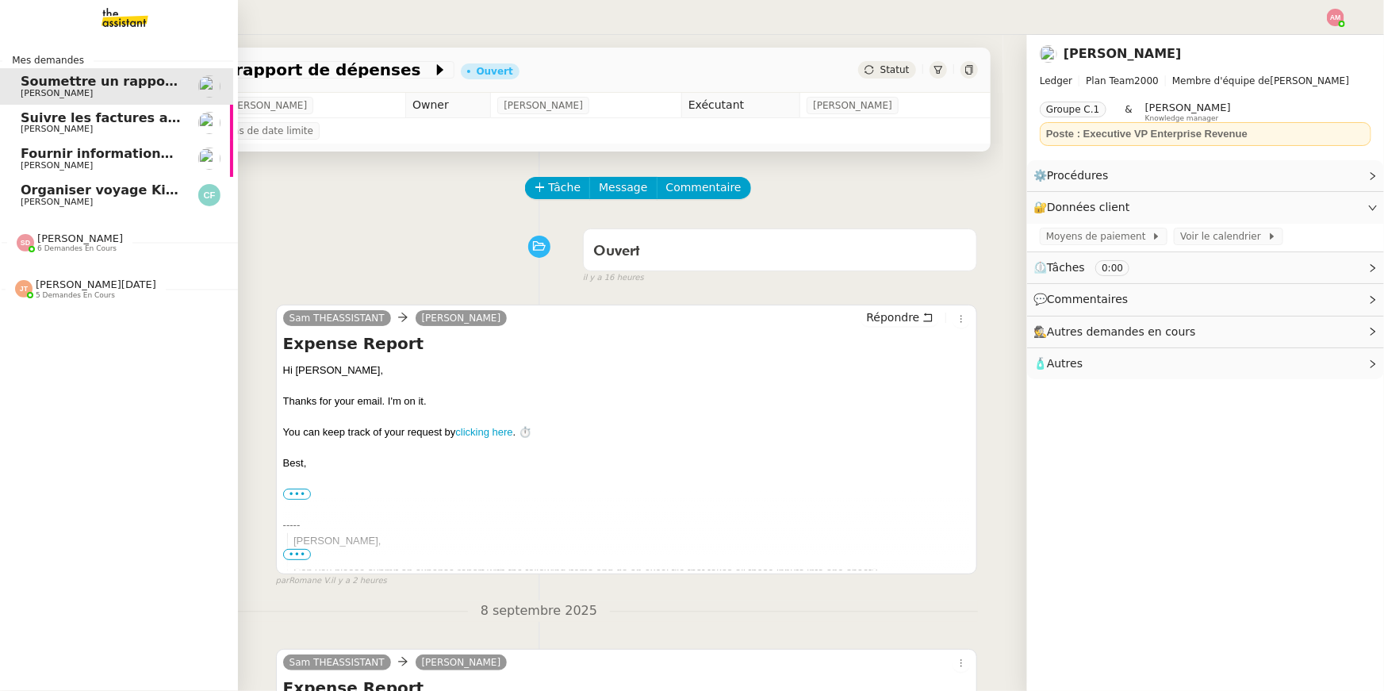
click at [76, 163] on span "[PERSON_NAME]" at bounding box center [101, 166] width 160 height 10
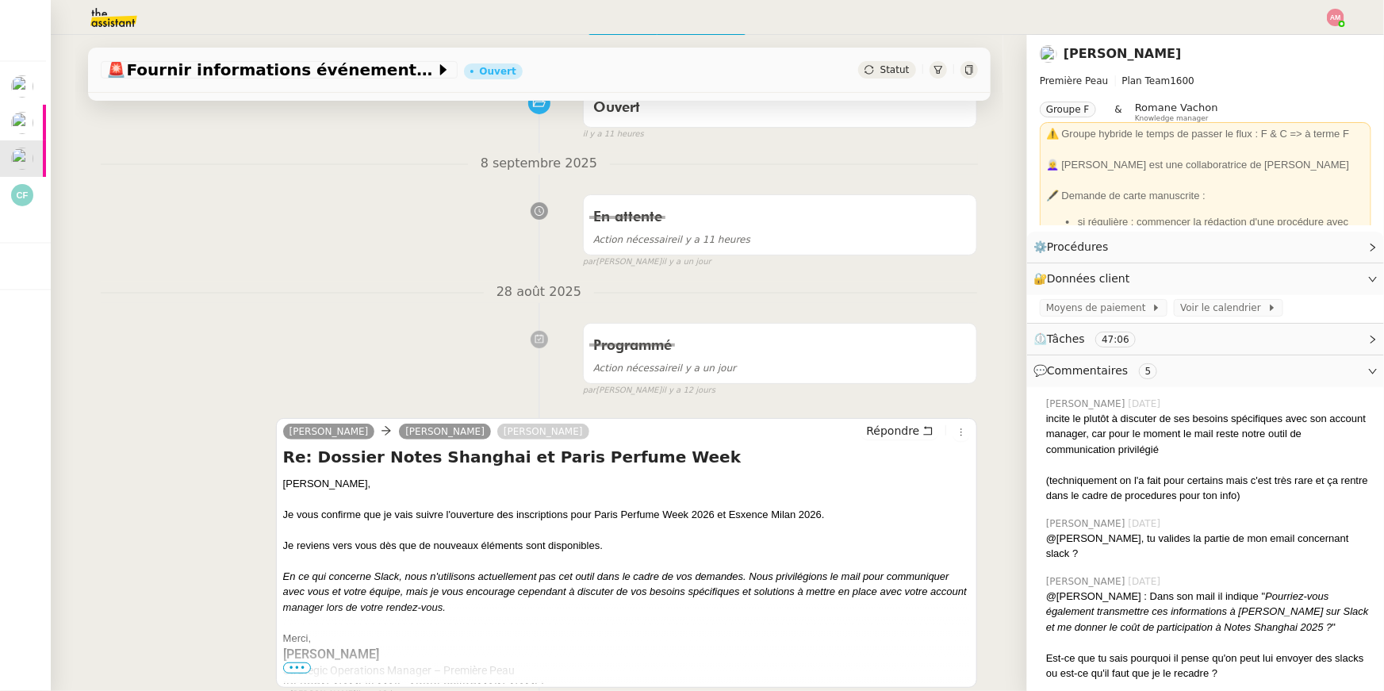
scroll to position [351, 0]
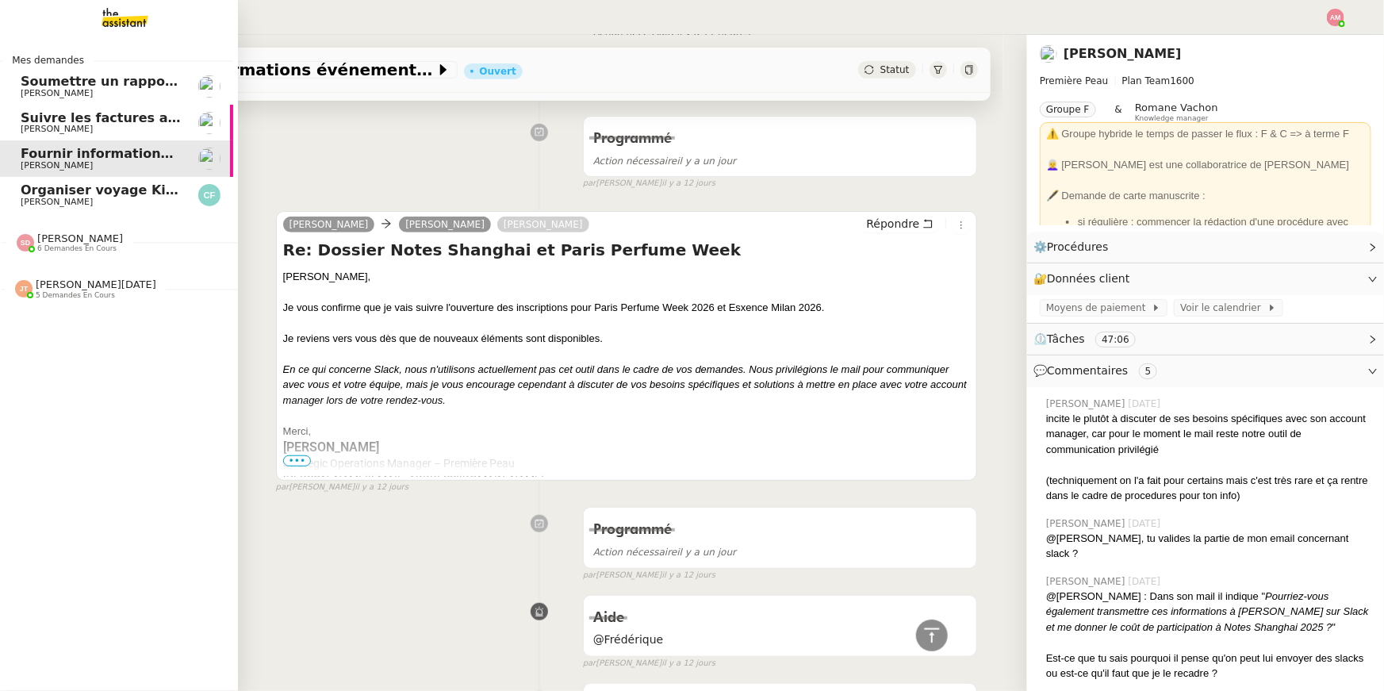
click at [84, 115] on span "Suivre les factures avec Flash Transports" at bounding box center [168, 117] width 295 height 15
click at [88, 149] on span "Fournir informations événements [GEOGRAPHIC_DATA] et [GEOGRAPHIC_DATA]" at bounding box center [303, 153] width 565 height 15
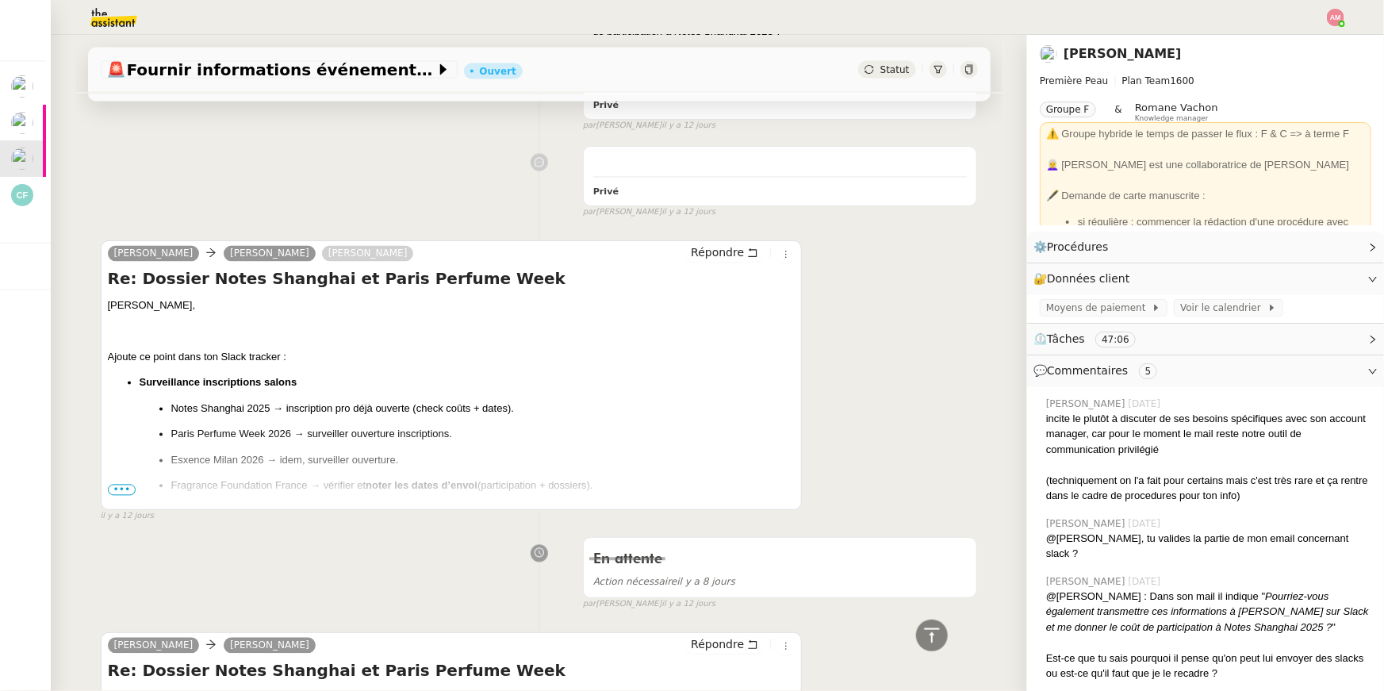
scroll to position [1510, 0]
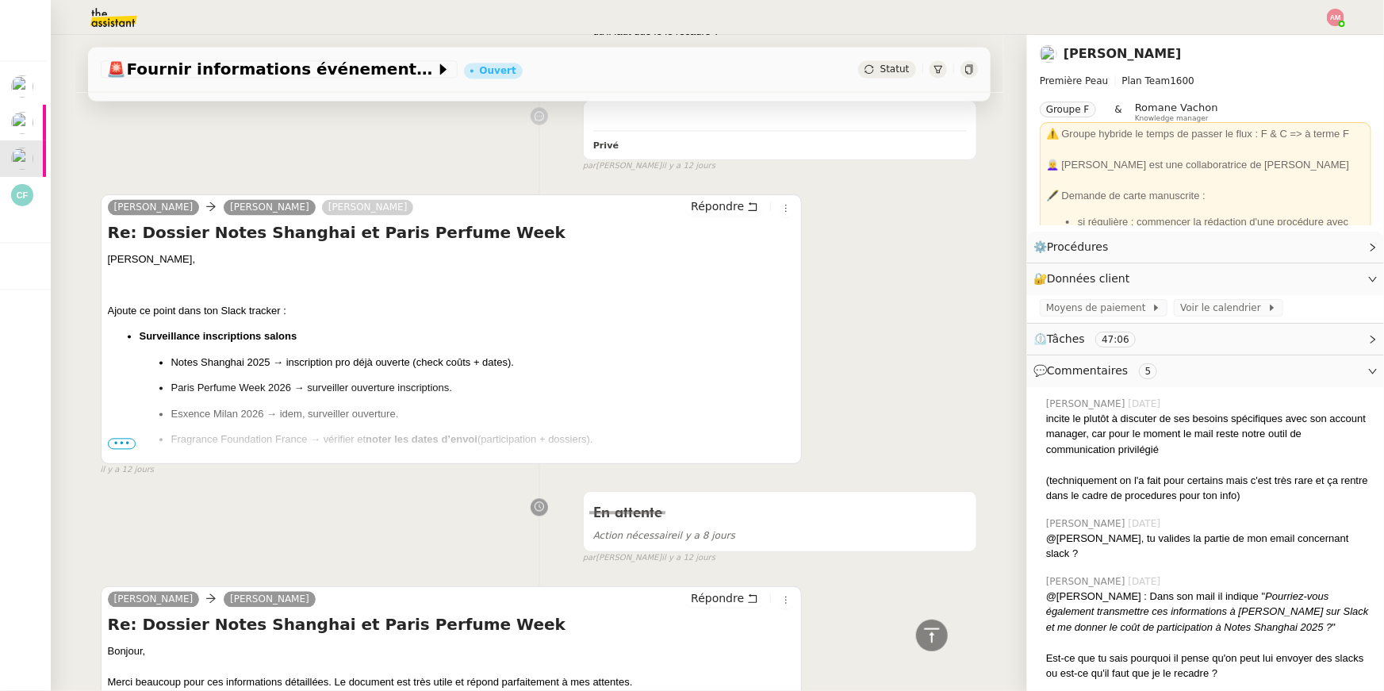
click at [126, 447] on span "•••" at bounding box center [122, 444] width 29 height 11
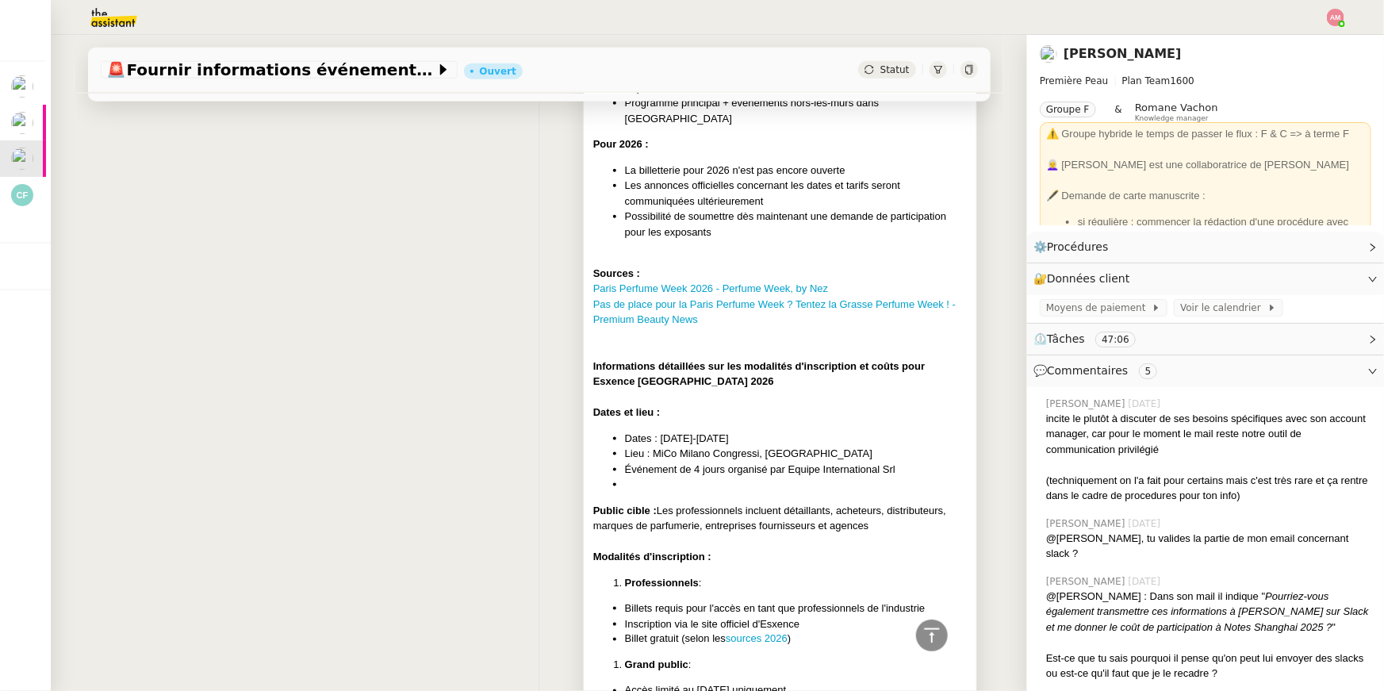
scroll to position [3875, 0]
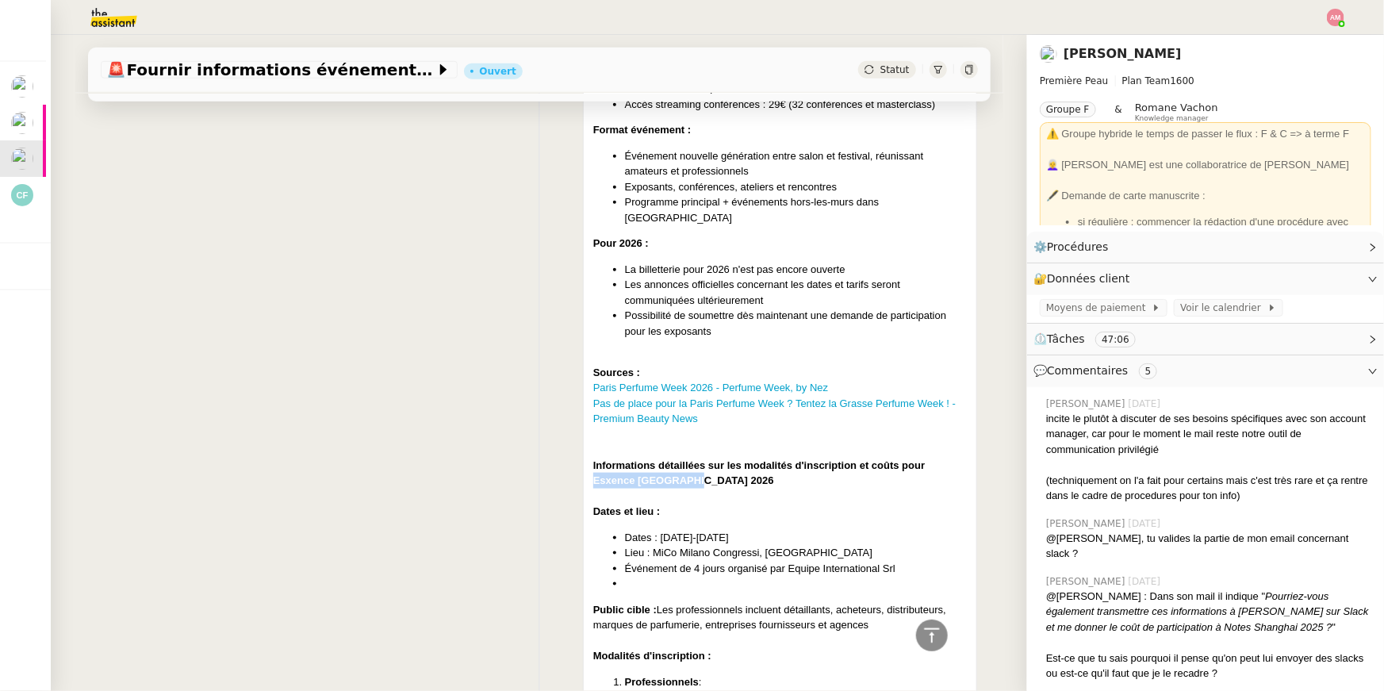
drag, startPoint x: 695, startPoint y: 431, endPoint x: 577, endPoint y: 431, distance: 118.2
click at [577, 431] on div "Notes Shanghai 2025 : Dates et lieu : Dates : 16-19 octobre 2025 Lieu : Shangha…" at bounding box center [539, 235] width 877 height 2282
copy strong "Esxence Milan 2026"
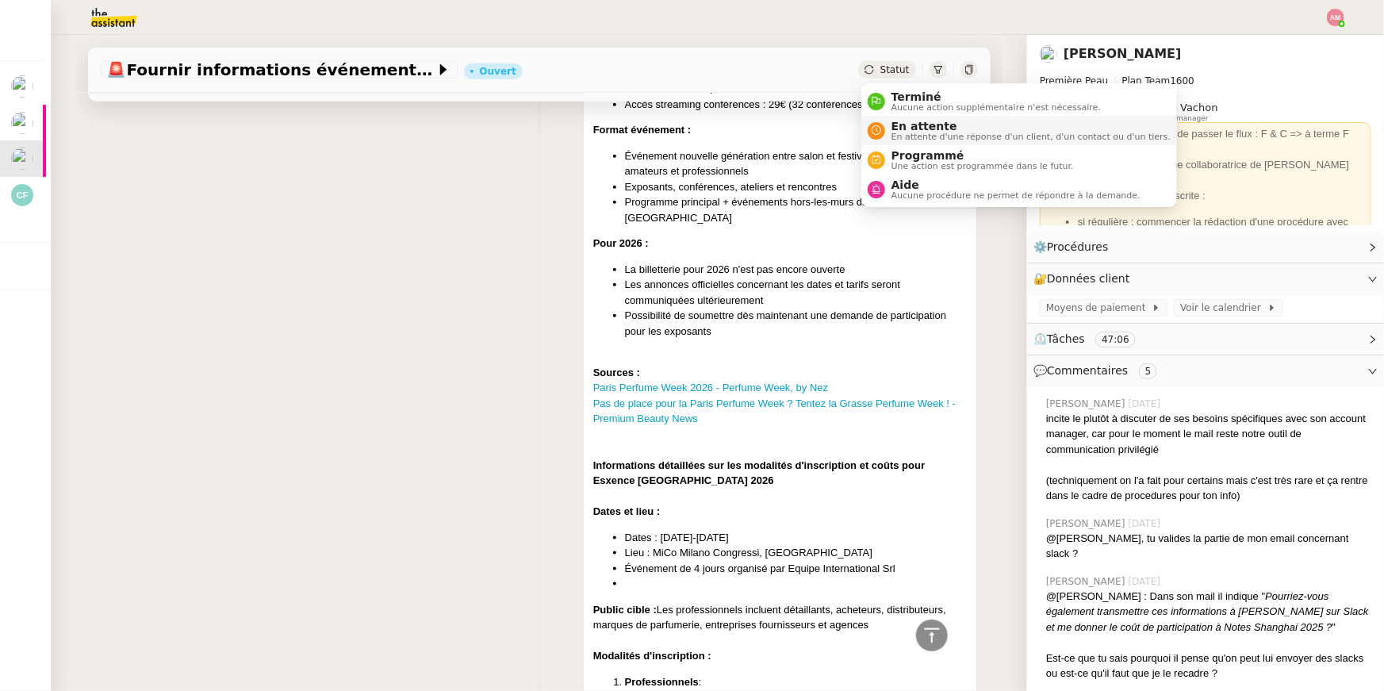
click at [910, 126] on span "En attente" at bounding box center [1030, 126] width 279 height 13
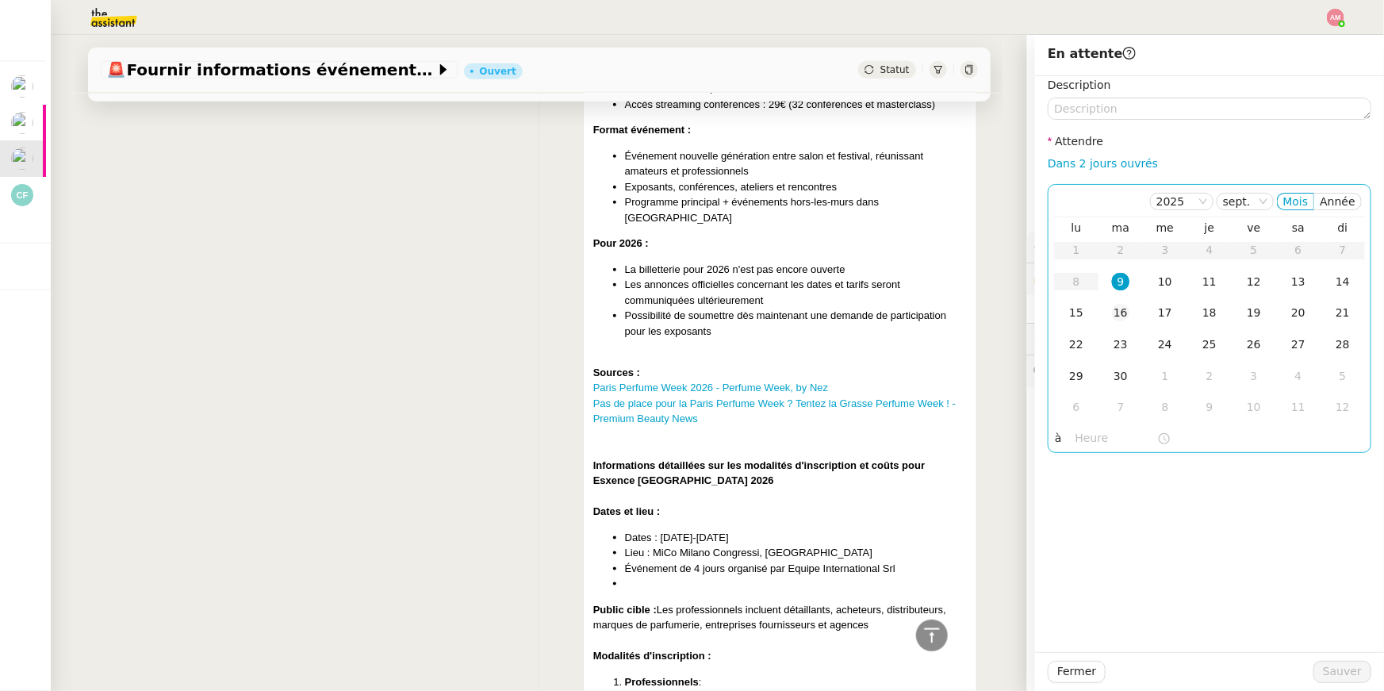
click at [1121, 309] on div "16" at bounding box center [1120, 312] width 17 height 17
click at [1339, 668] on span "Sauver" at bounding box center [1342, 671] width 39 height 18
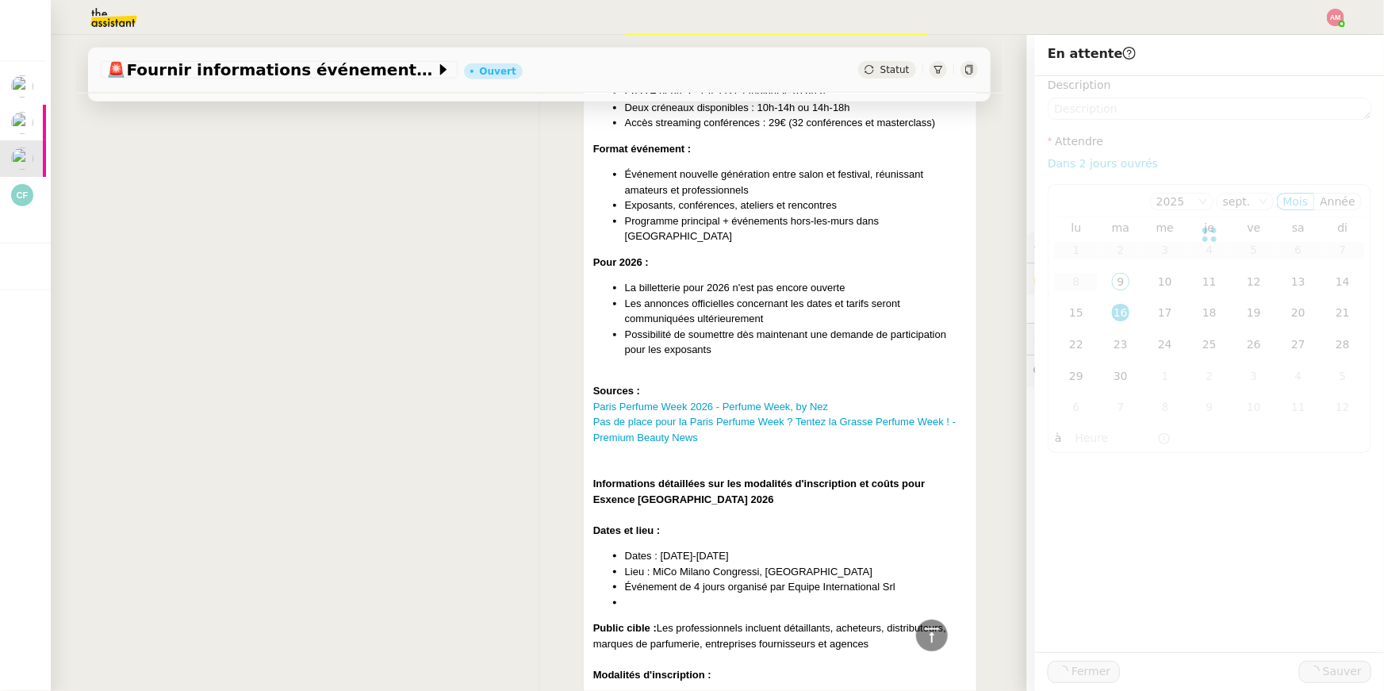
scroll to position [3894, 0]
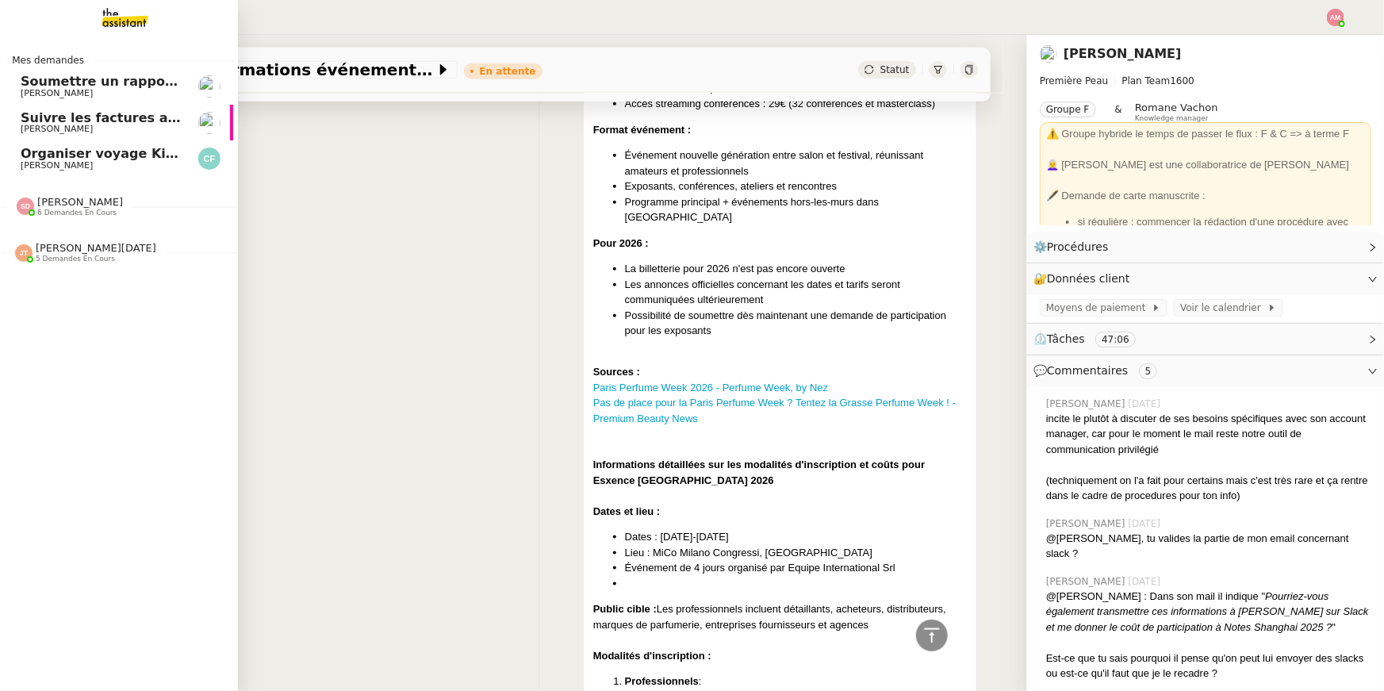
click at [35, 121] on span "Suivre les factures avec Flash Transports" at bounding box center [168, 117] width 295 height 15
click at [69, 151] on span "Organiser voyage Kirghizistan" at bounding box center [129, 153] width 217 height 15
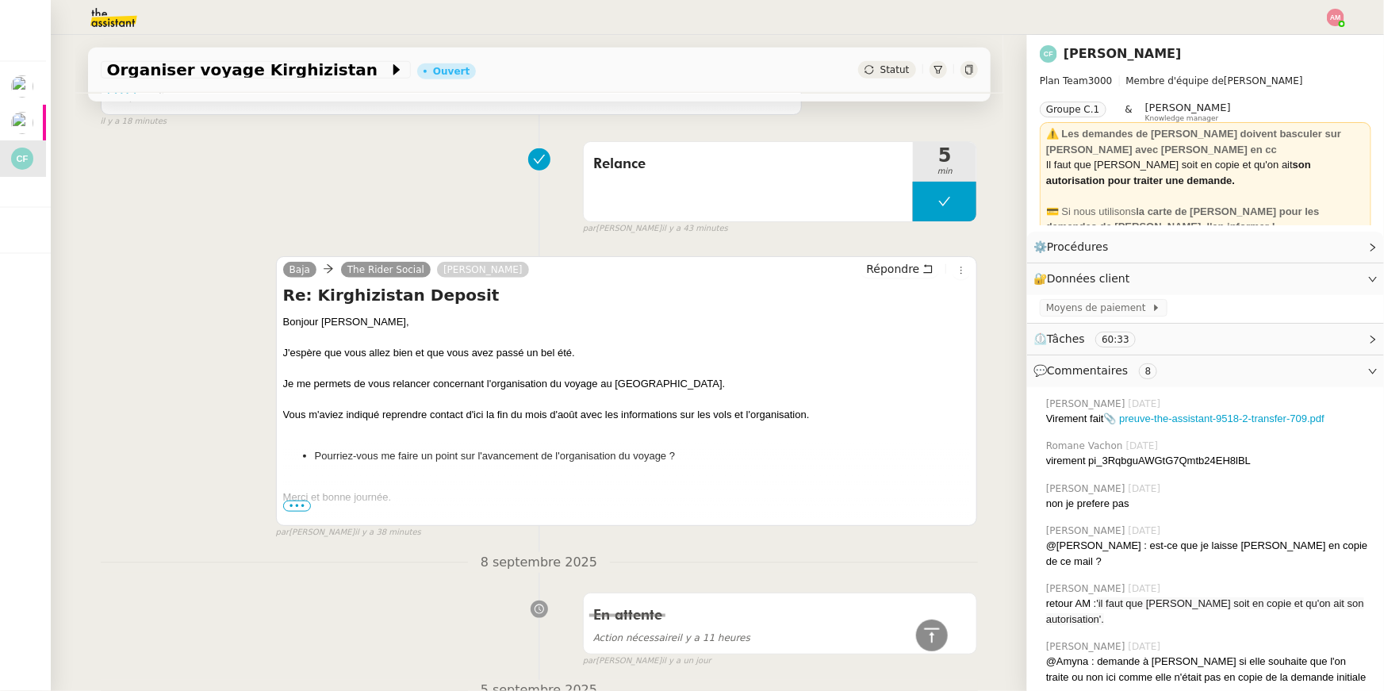
scroll to position [579, 0]
click at [932, 199] on button at bounding box center [944, 199] width 63 height 40
click at [927, 198] on icon at bounding box center [929, 199] width 6 height 9
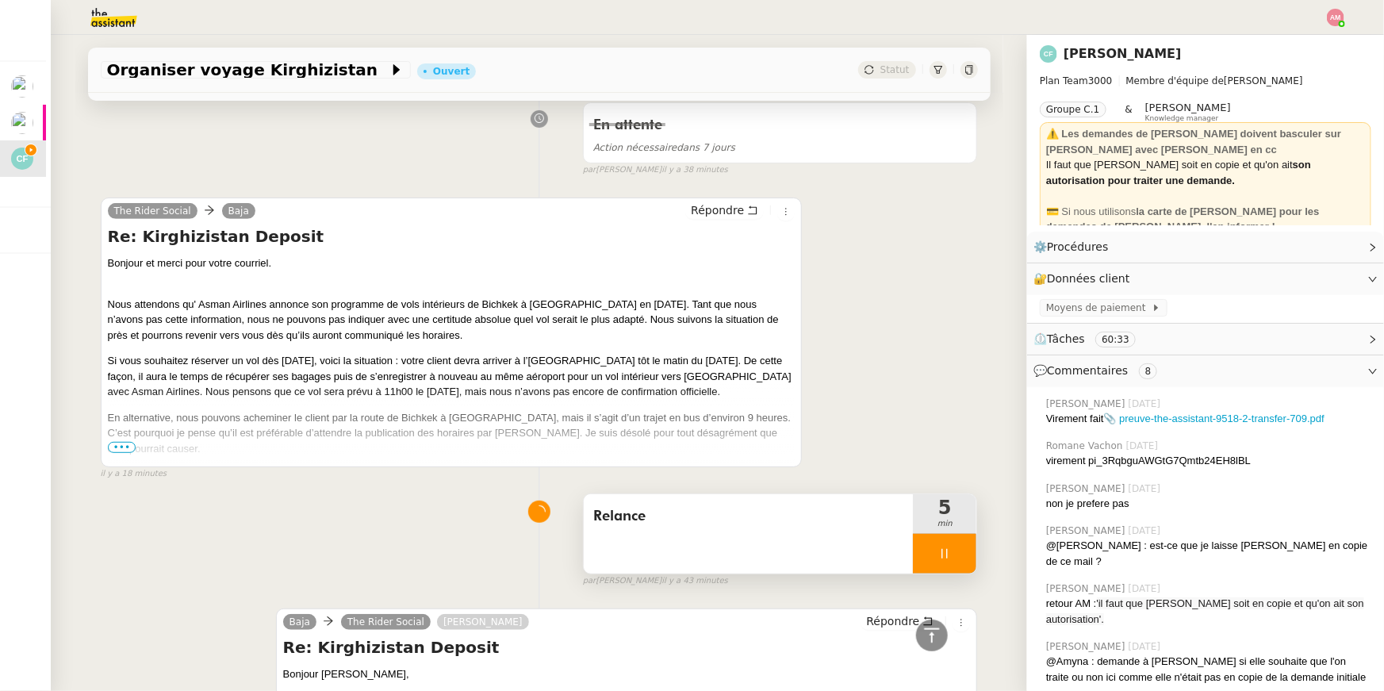
scroll to position [177, 0]
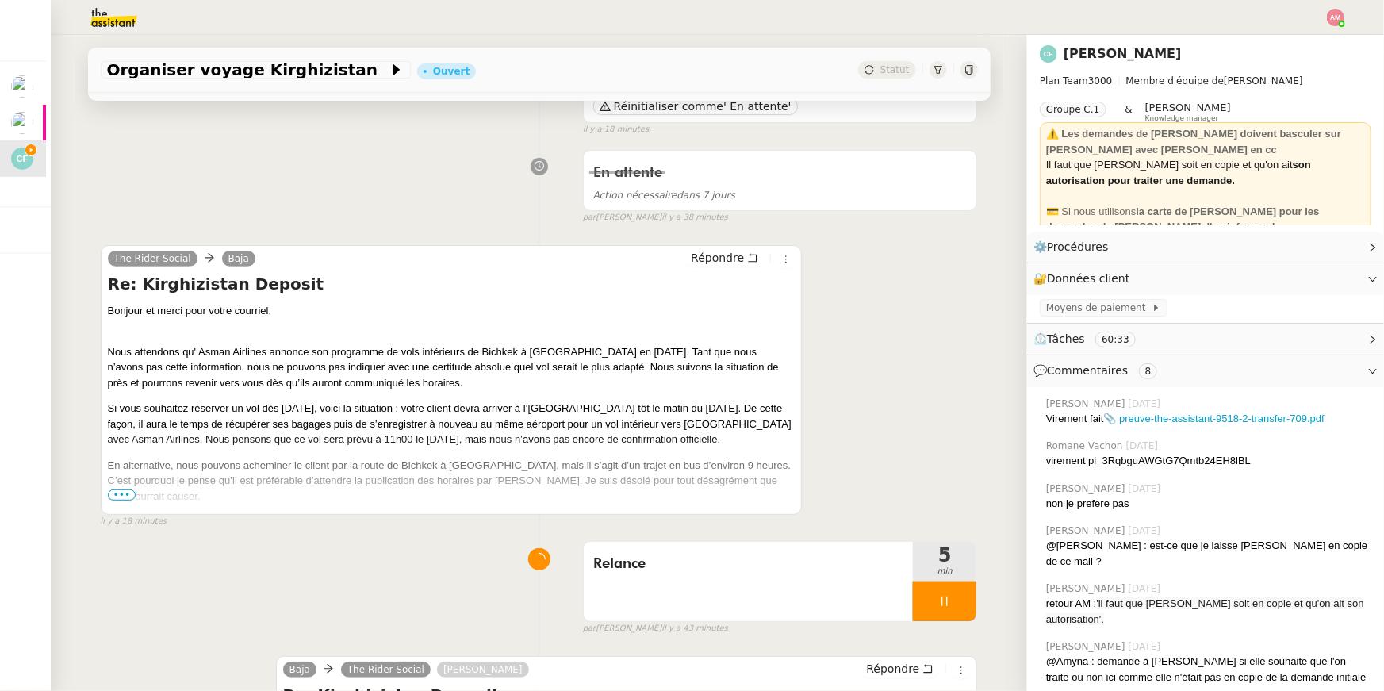
click at [120, 490] on span "•••" at bounding box center [122, 494] width 29 height 11
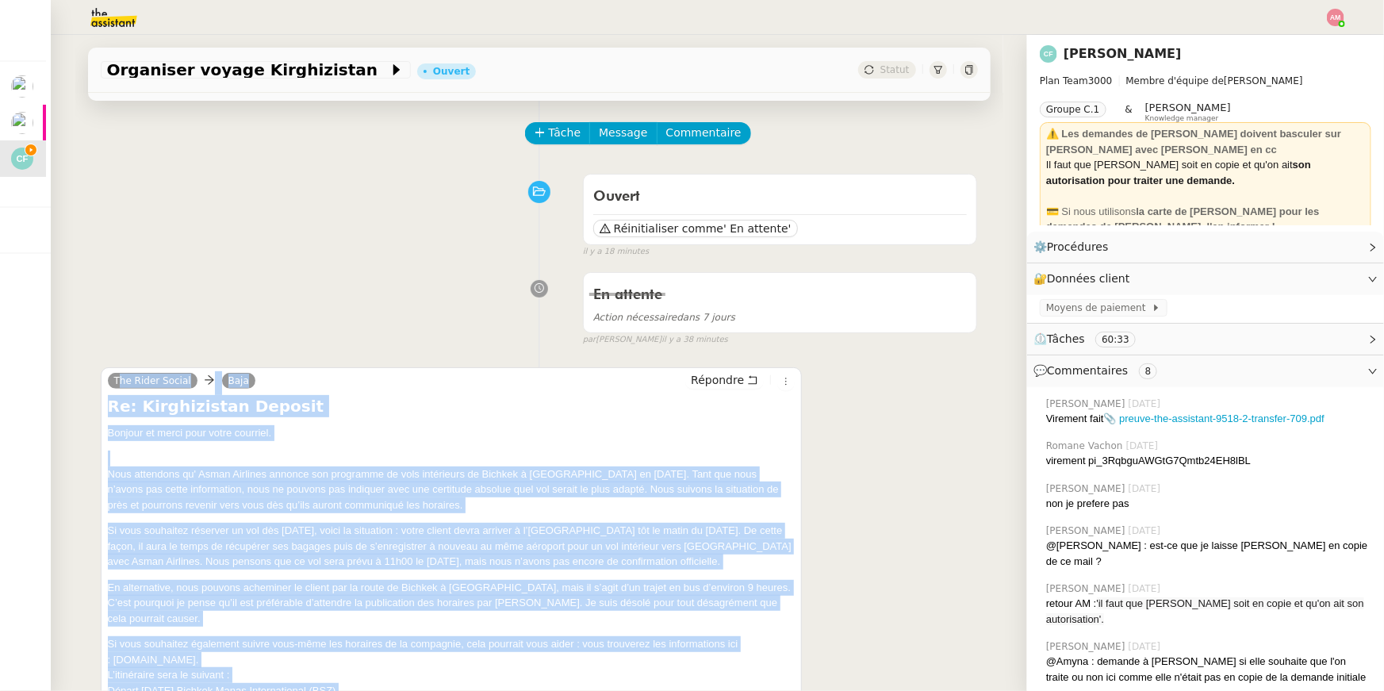
scroll to position [0, 0]
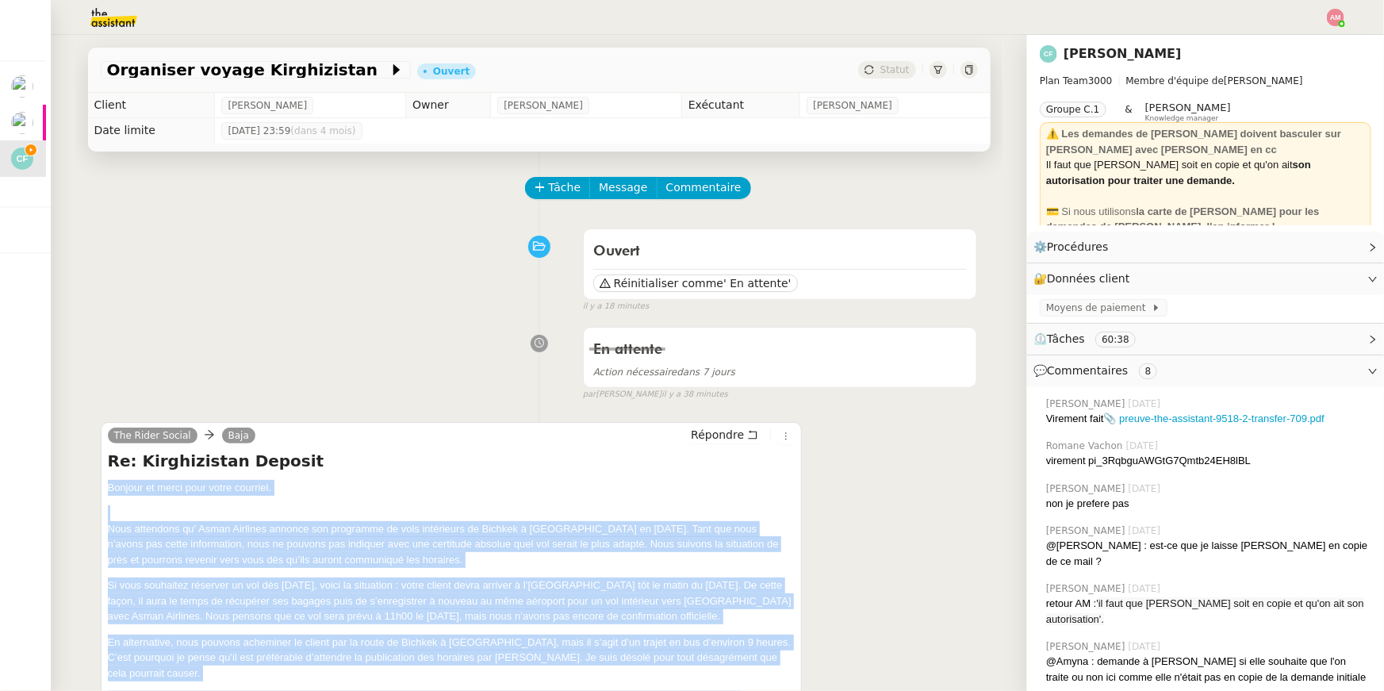
drag, startPoint x: 206, startPoint y: 463, endPoint x: 80, endPoint y: 489, distance: 128.6
copy div "Bonjour et merci pour votre courriel. Nous attendons qu' Asman Airlines annonce…"
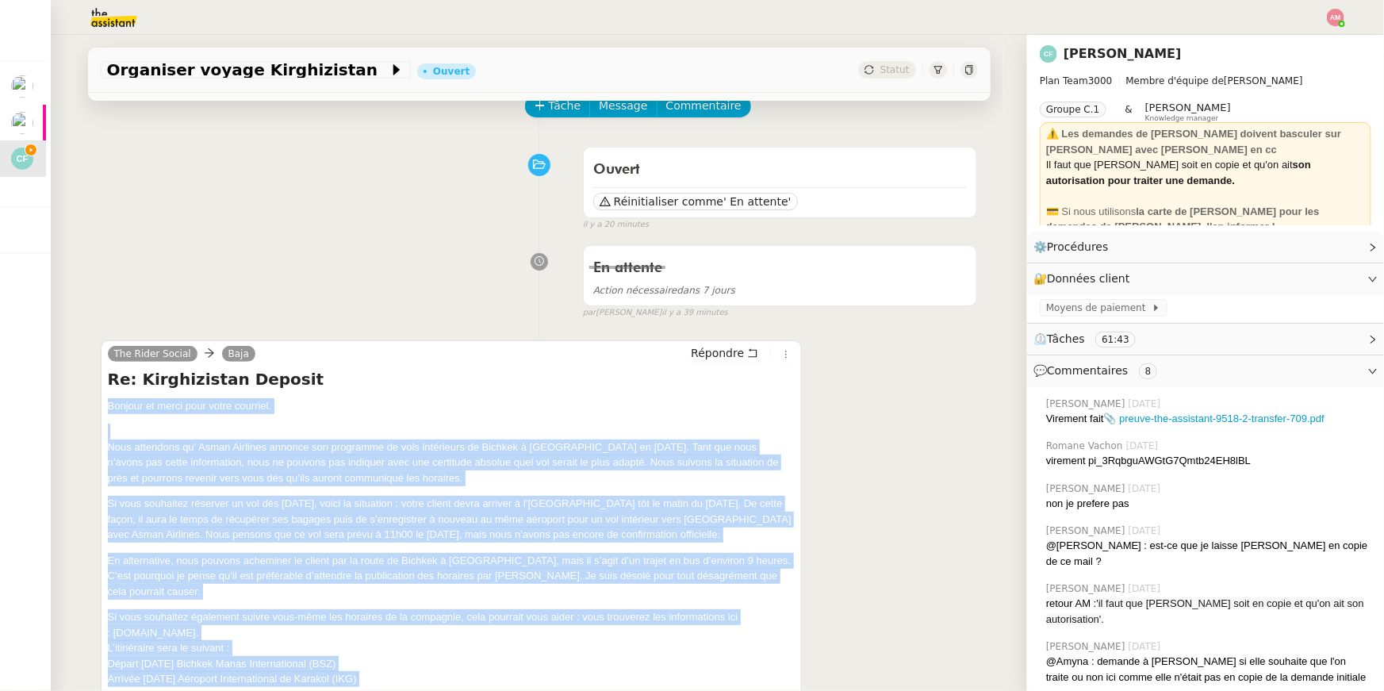
scroll to position [92, 0]
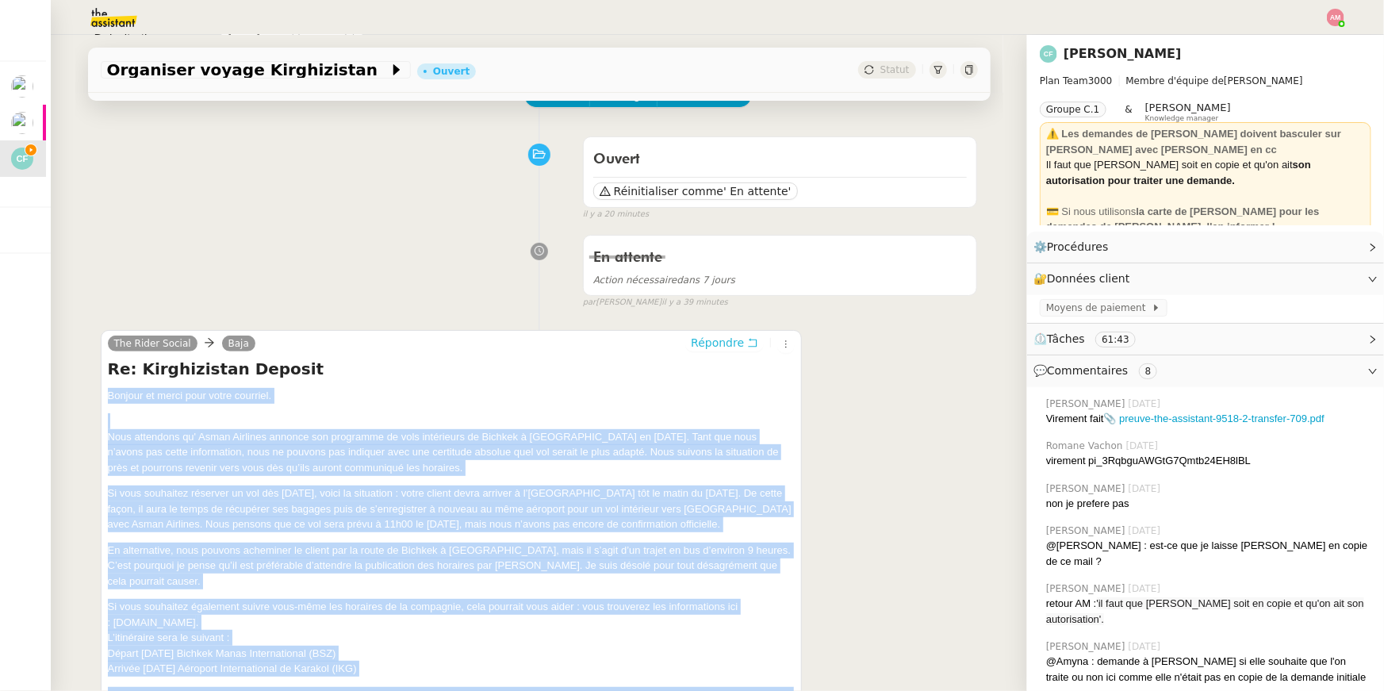
click at [726, 343] on span "Répondre" at bounding box center [717, 343] width 53 height 16
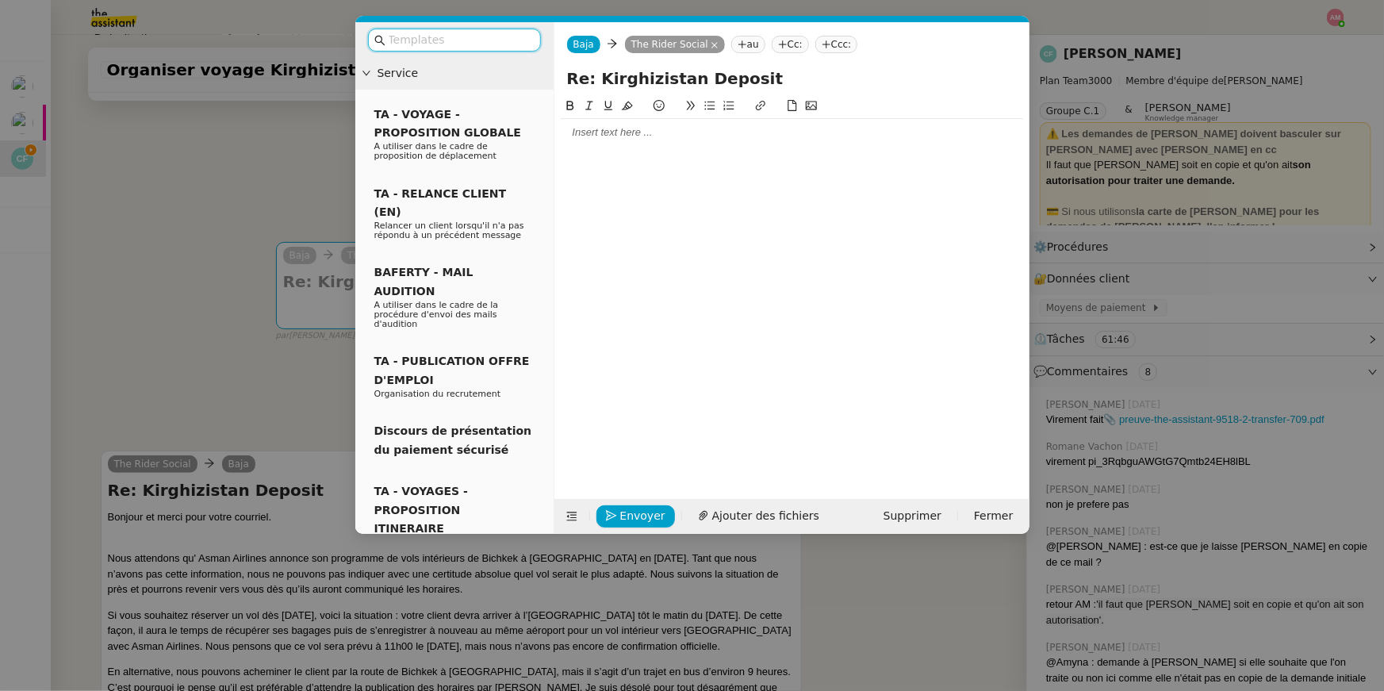
click at [699, 136] on div at bounding box center [792, 132] width 462 height 14
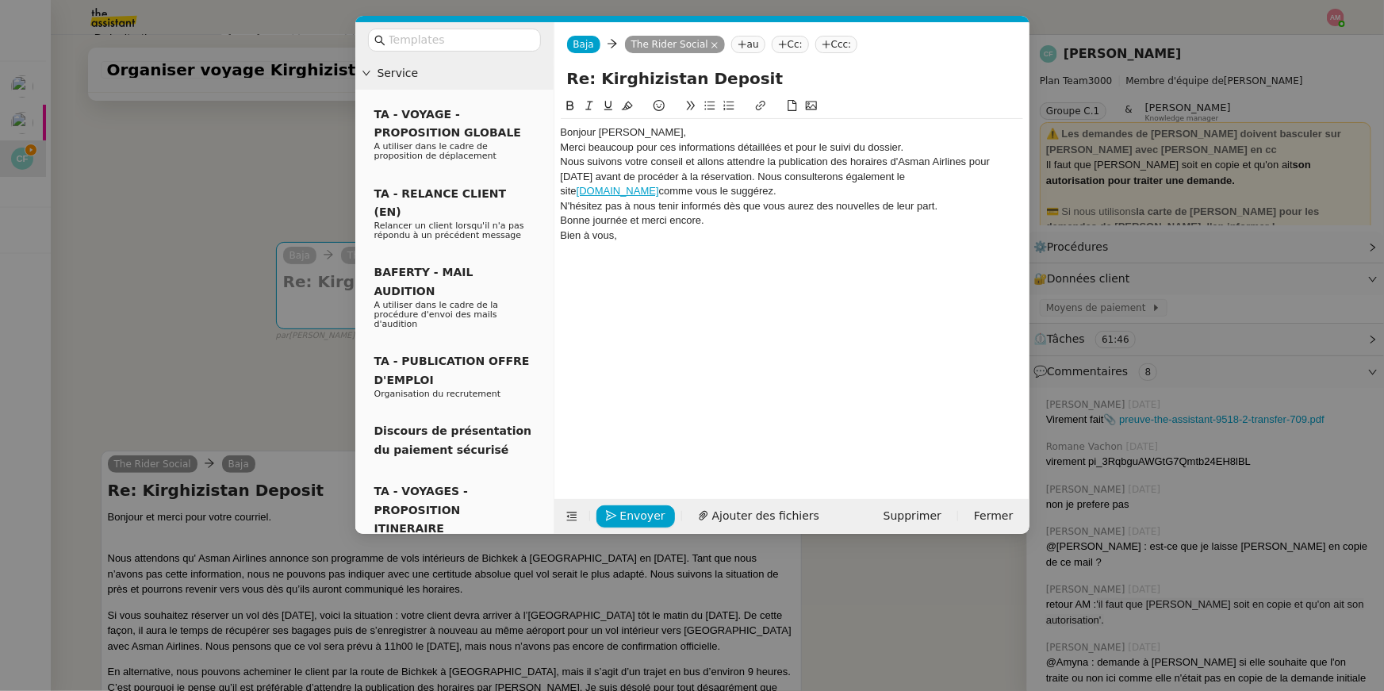
scroll to position [0, 0]
click at [791, 50] on nz-tag "Cc:" at bounding box center [790, 44] width 37 height 17
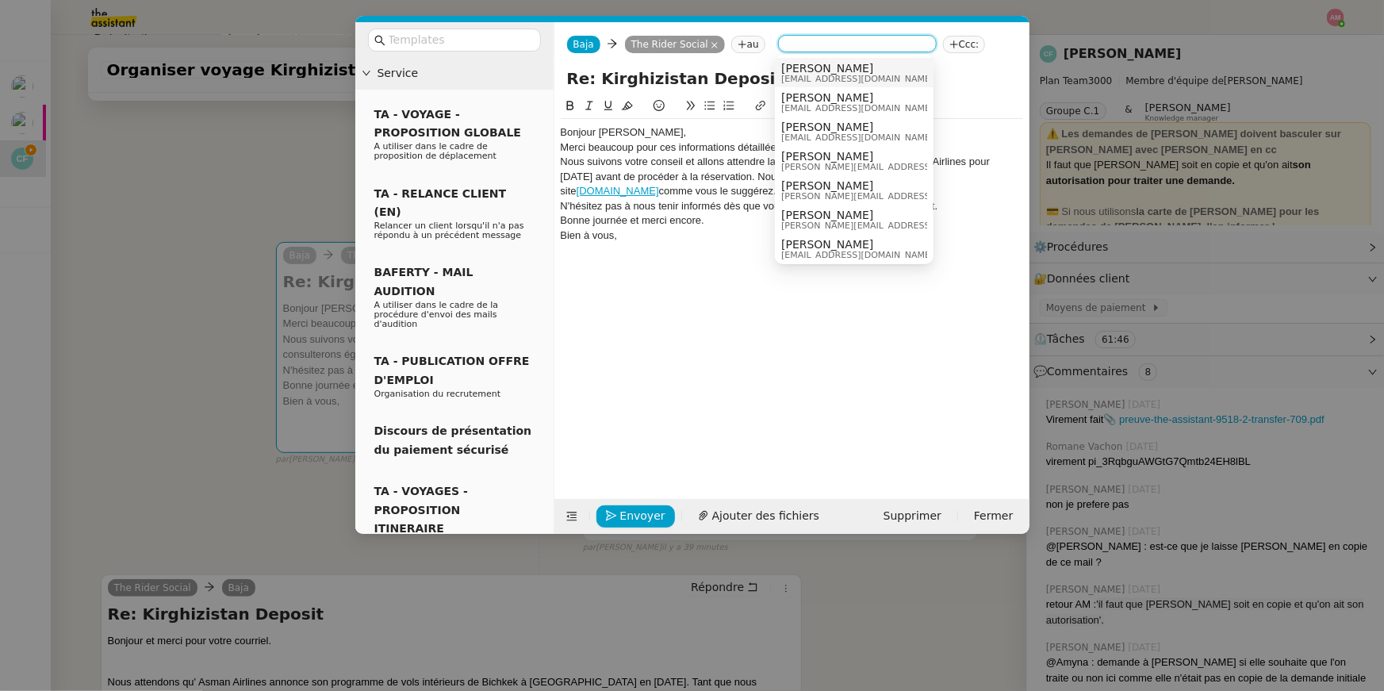
click at [805, 71] on span "Cédric Fabre" at bounding box center [857, 68] width 152 height 13
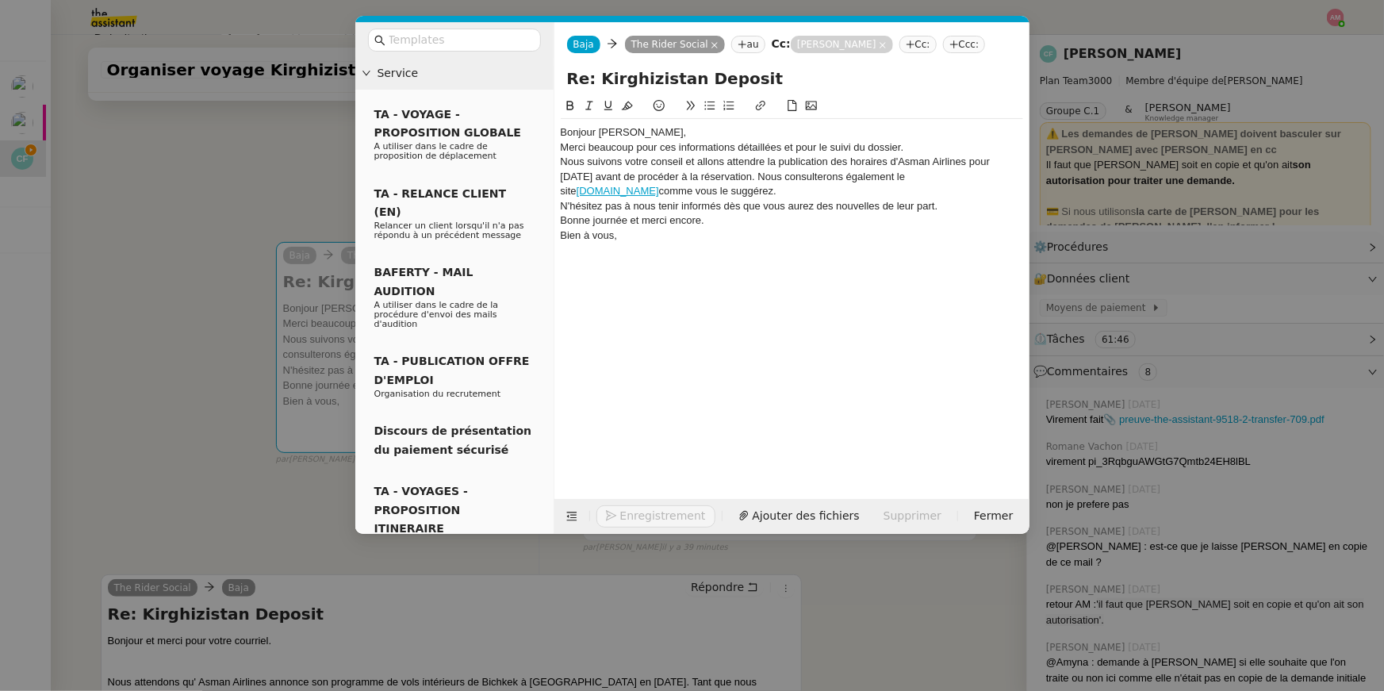
click at [673, 131] on div "Bonjour Paul," at bounding box center [792, 132] width 462 height 14
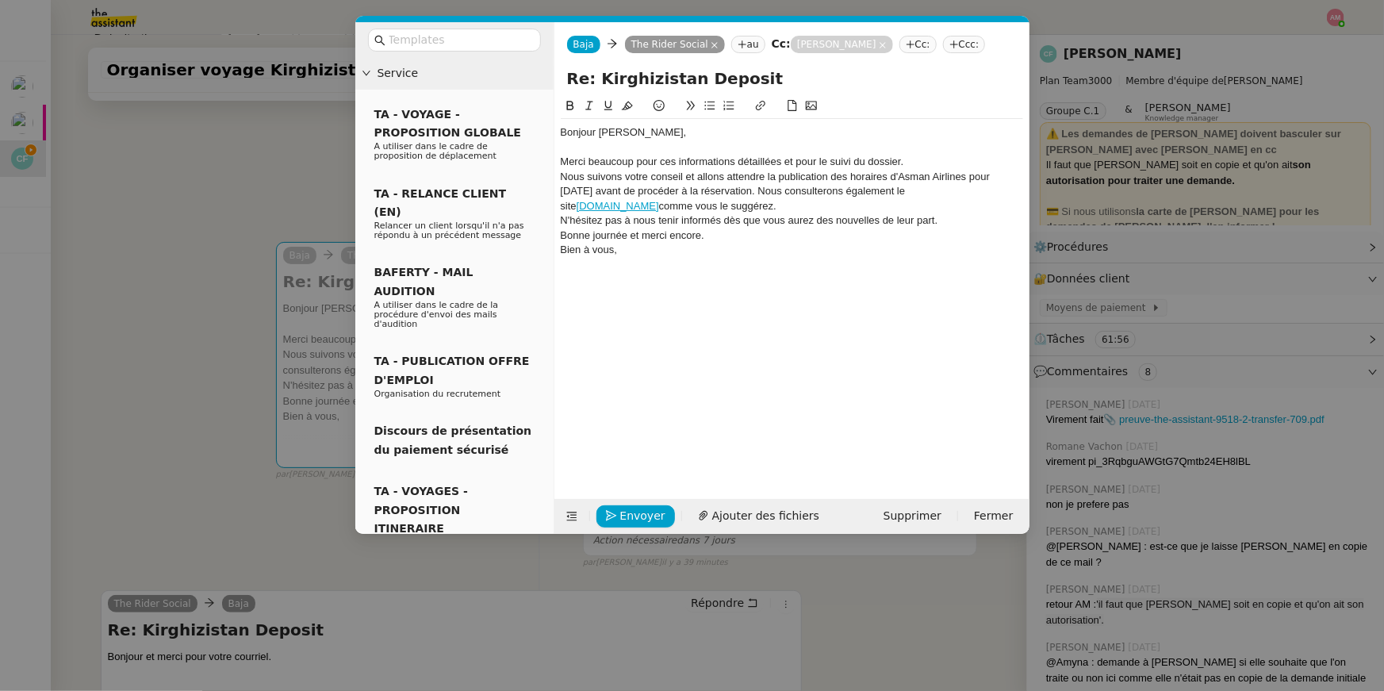
click at [887, 161] on div "Merci beaucoup pour ces informations détaillées et pour le suivi du dossier." at bounding box center [792, 162] width 462 height 14
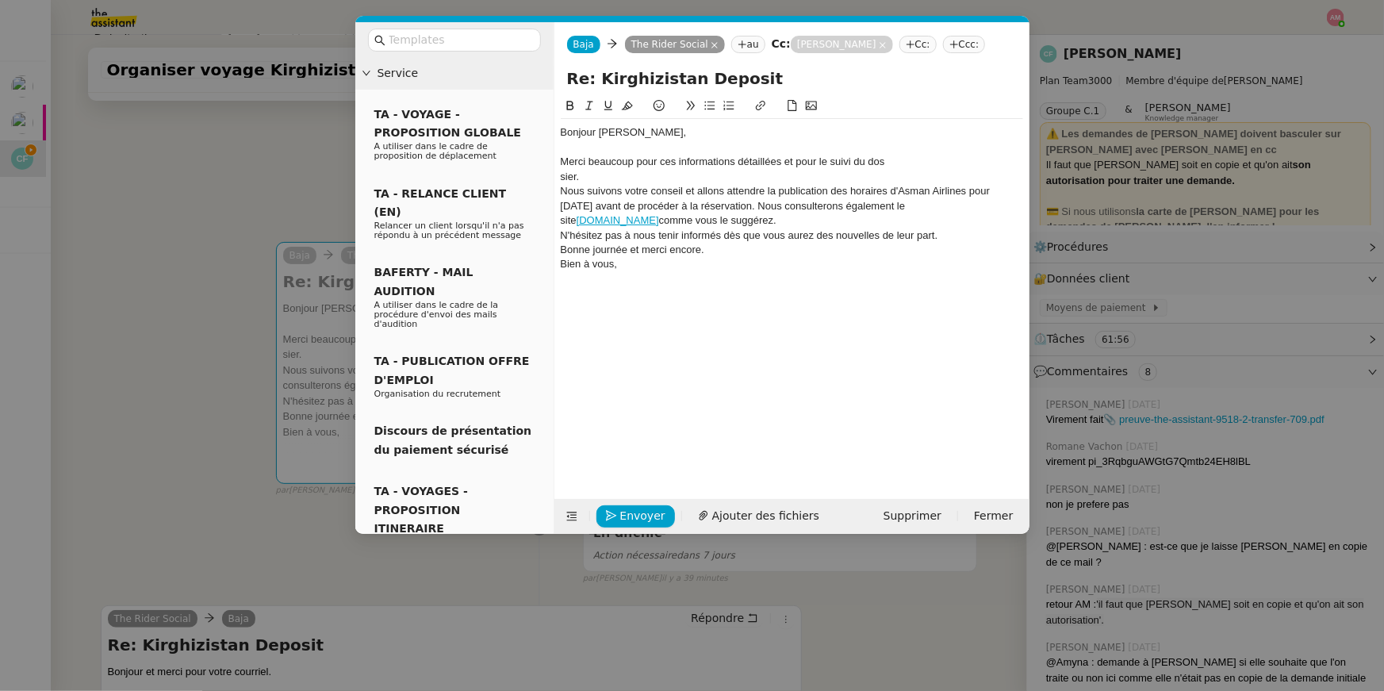
drag, startPoint x: 748, startPoint y: 206, endPoint x: 772, endPoint y: 220, distance: 27.7
click at [772, 220] on div "Nous suivons votre conseil et allons attendre la publication des horaires d'Asm…" at bounding box center [792, 206] width 462 height 44
click at [952, 229] on div "N'hésitez pas à nous tenir informés dès que vous aurez des nouvelles de leur pa…" at bounding box center [792, 235] width 462 height 14
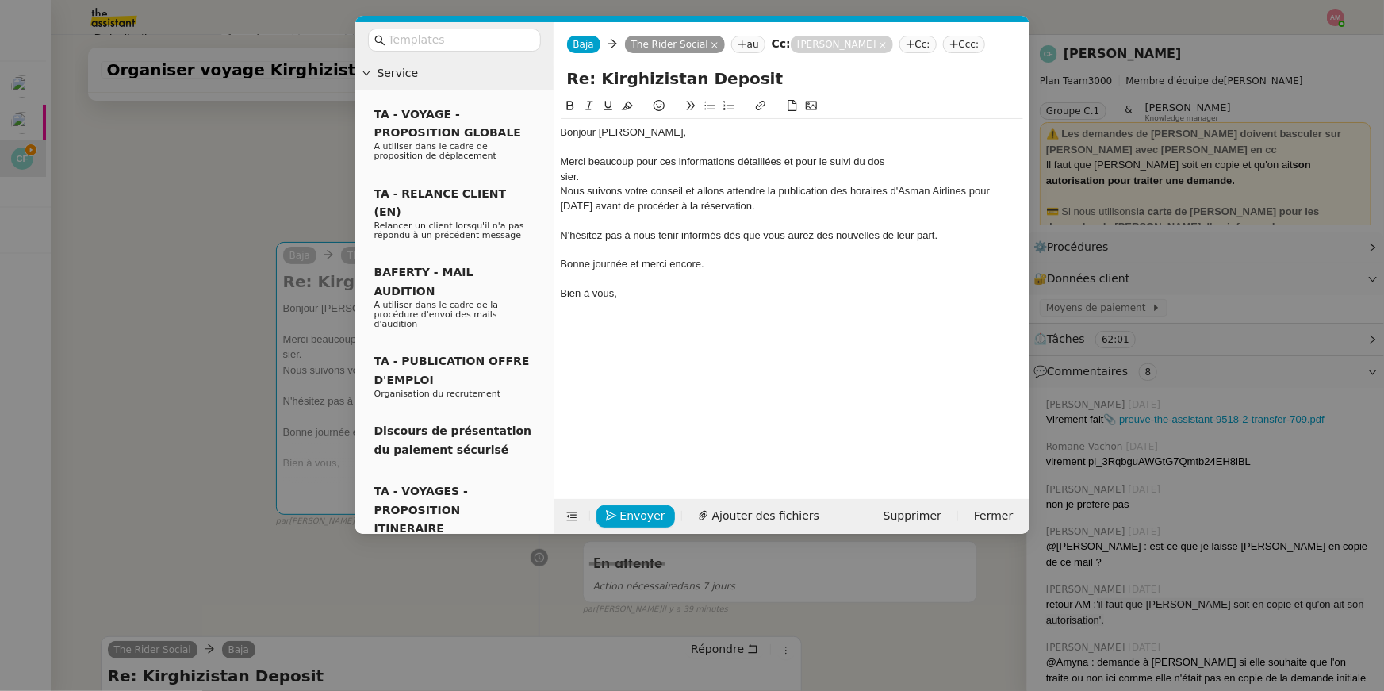
click at [676, 172] on div "sier." at bounding box center [792, 177] width 462 height 14
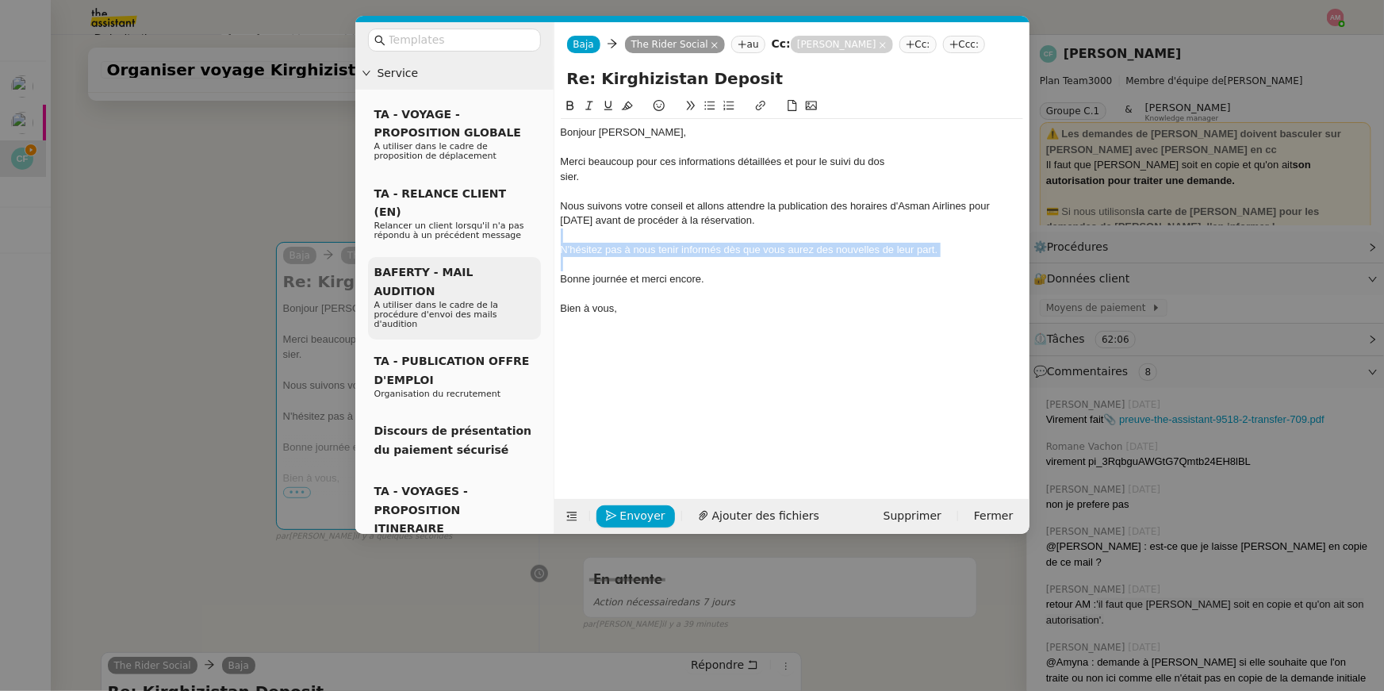
drag, startPoint x: 736, startPoint y: 265, endPoint x: 531, endPoint y: 238, distance: 207.2
click at [531, 238] on nz-layout "Service TA - VOYAGE - PROPOSITION GLOBALE A utiliser dans le cadre de propositi…" at bounding box center [692, 278] width 674 height 512
click at [584, 105] on icon at bounding box center [589, 105] width 11 height 11
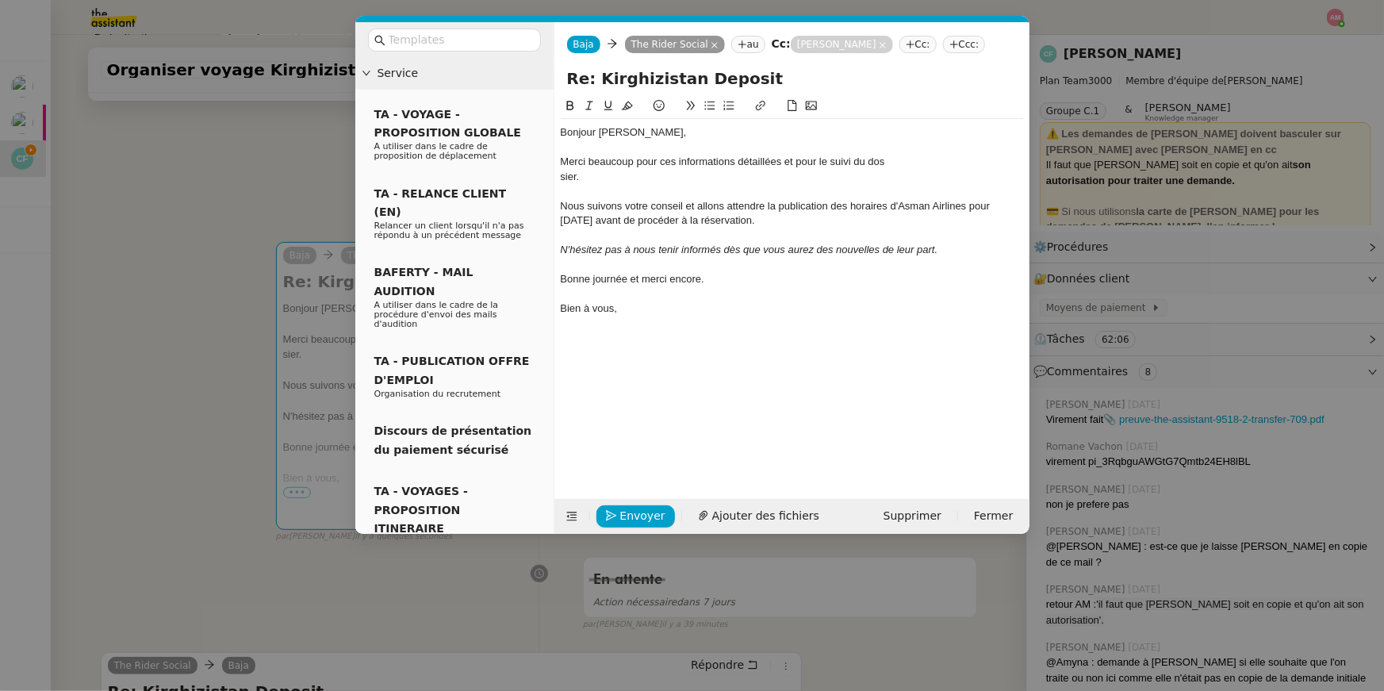
click at [641, 274] on div "Bonne journée et merci encore." at bounding box center [792, 279] width 462 height 14
click at [263, 186] on nz-modal-container "Service TA - VOYAGE - PROPOSITION GLOBALE A utiliser dans le cadre de propositi…" at bounding box center [692, 345] width 1384 height 691
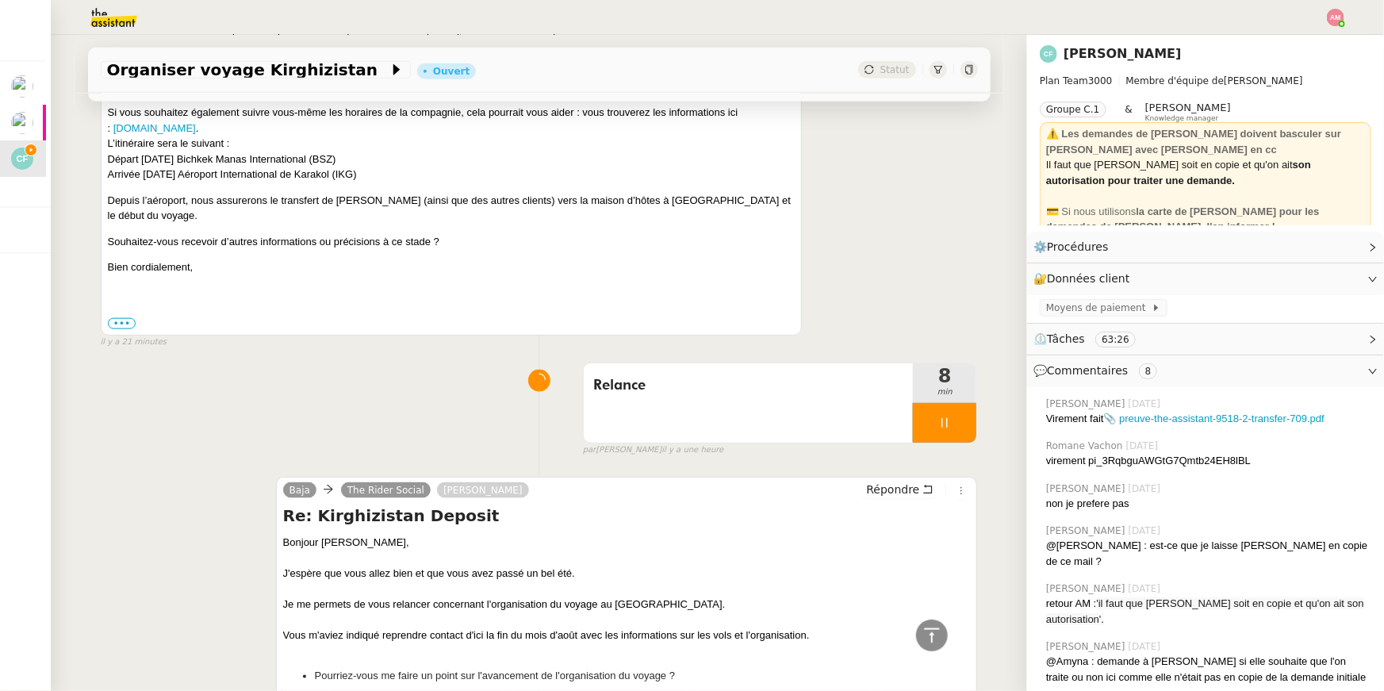
scroll to position [905, 0]
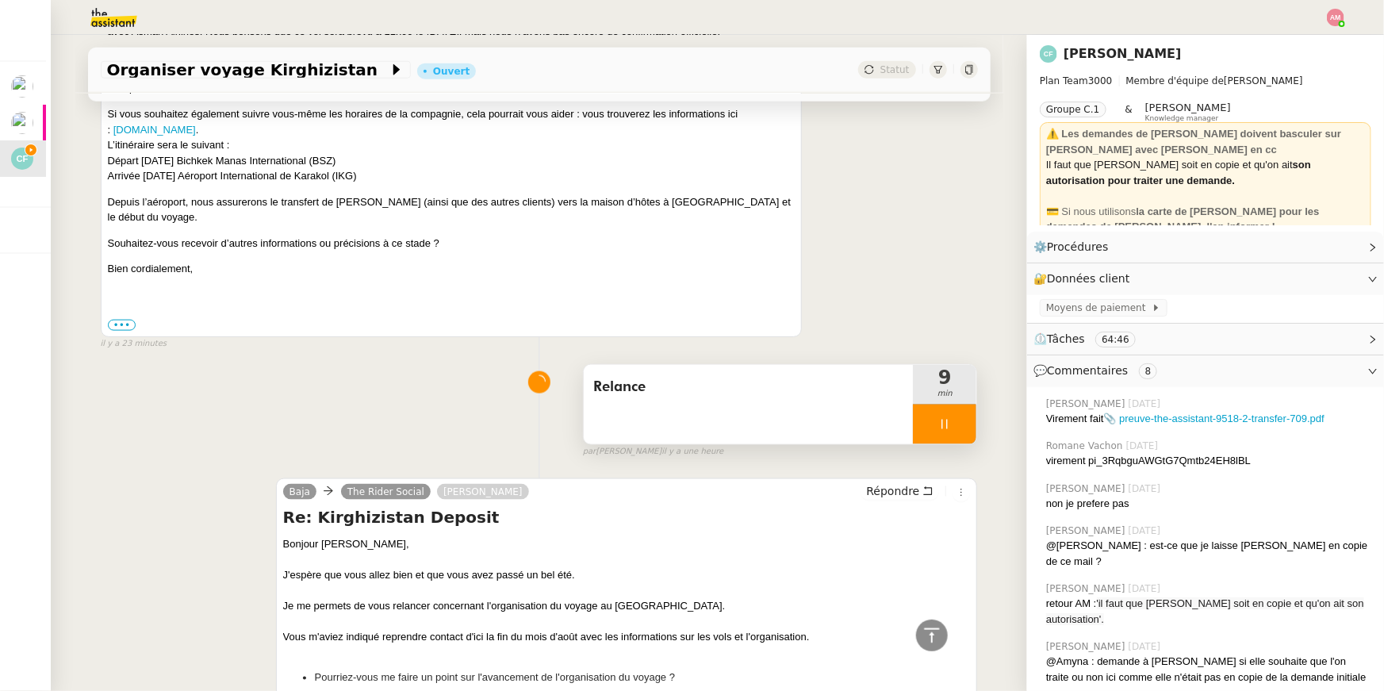
click at [798, 375] on span "Relance" at bounding box center [748, 387] width 311 height 24
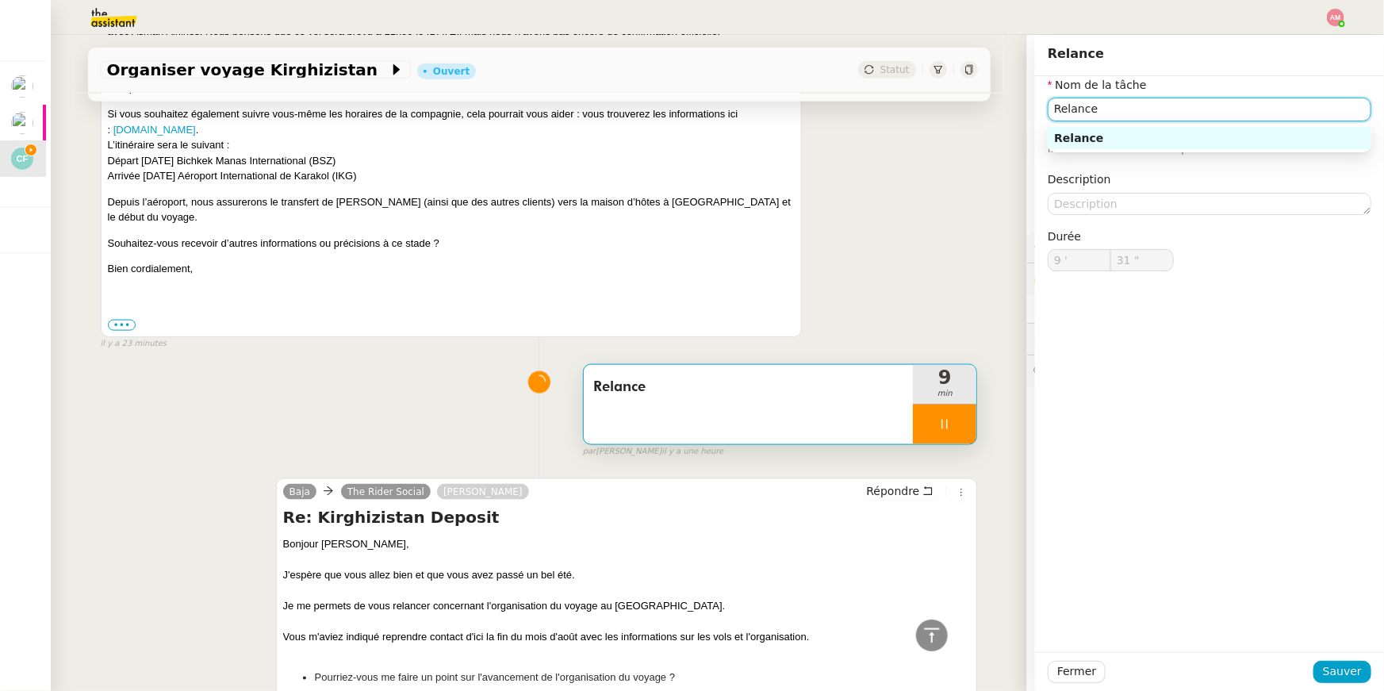
drag, startPoint x: 1132, startPoint y: 105, endPoint x: 1028, endPoint y: 116, distance: 104.4
click at [1028, 116] on app-ticket "Organiser voyage Kirghizistan Ouvert Statut Client Cedric Fabre Owner Frédériqu…" at bounding box center [717, 363] width 1333 height 656
type input "32 ""
type input "Su"
type input "33 ""
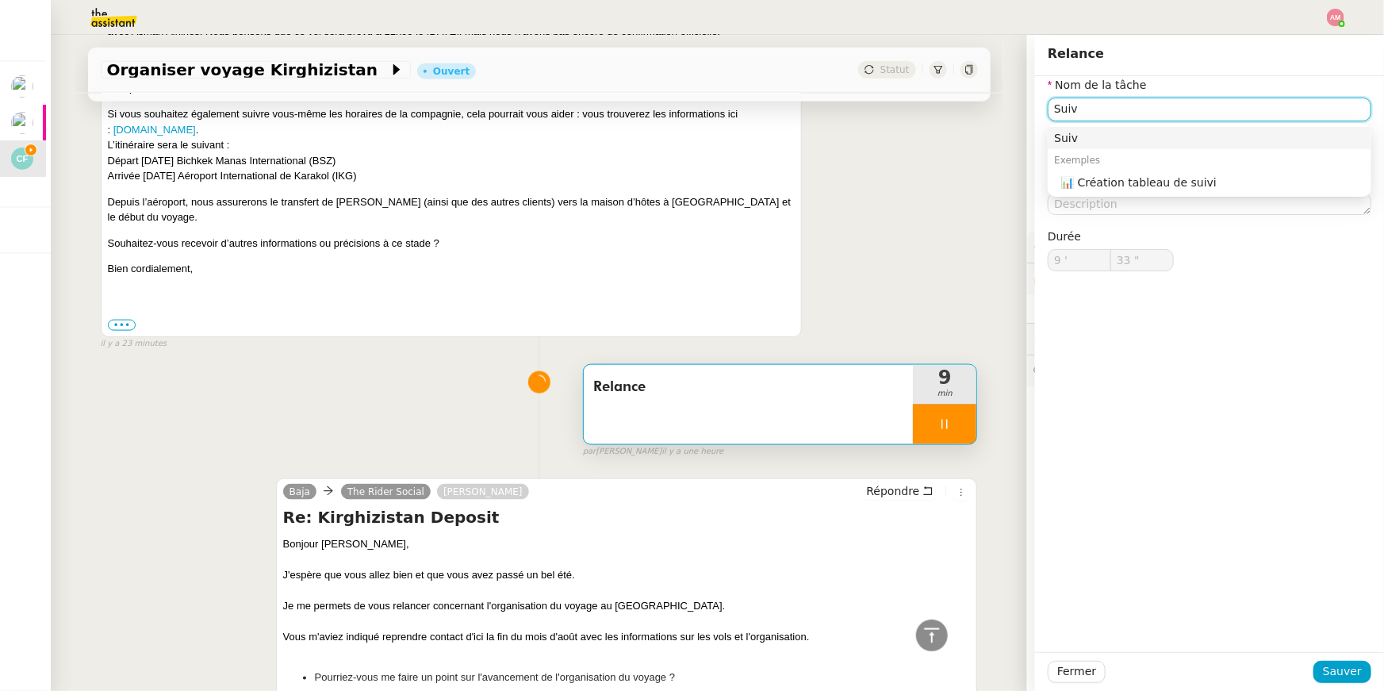
type input "Suivi"
type input "34 ""
type input "Suivi"
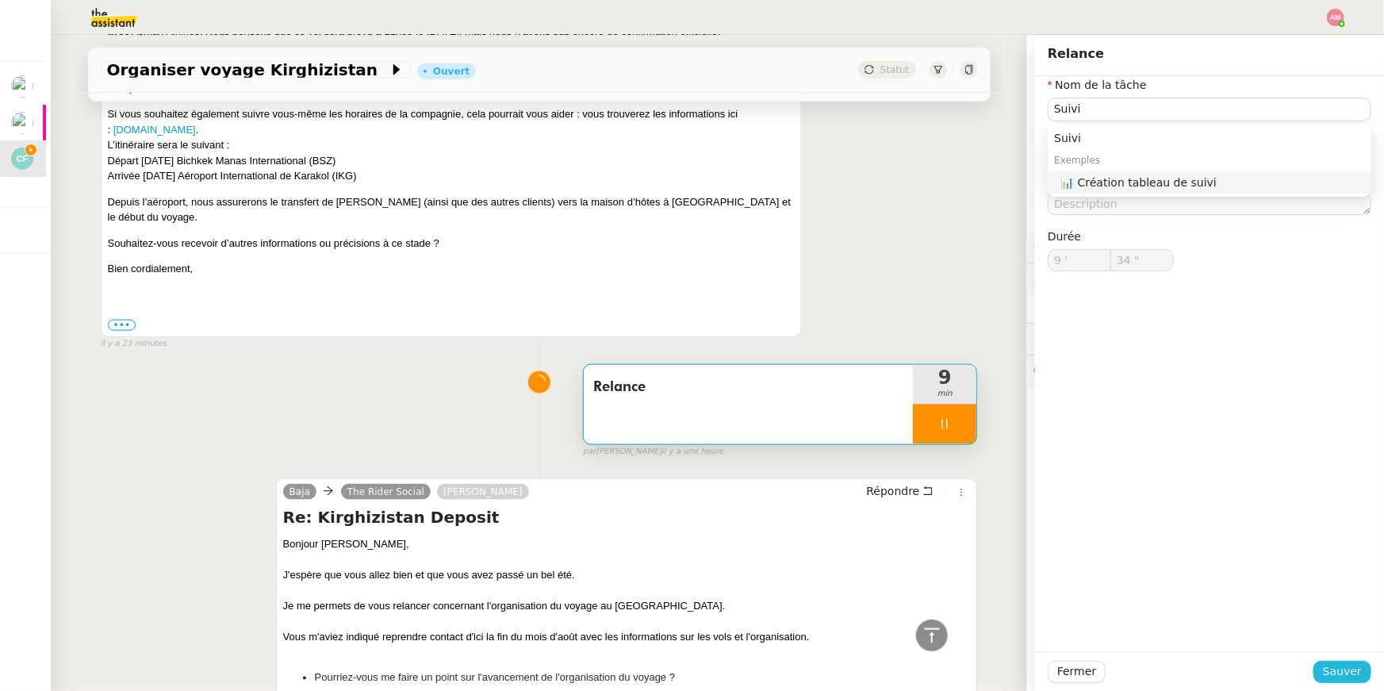
type input "35 ""
click at [1337, 669] on span "Sauver" at bounding box center [1342, 671] width 39 height 18
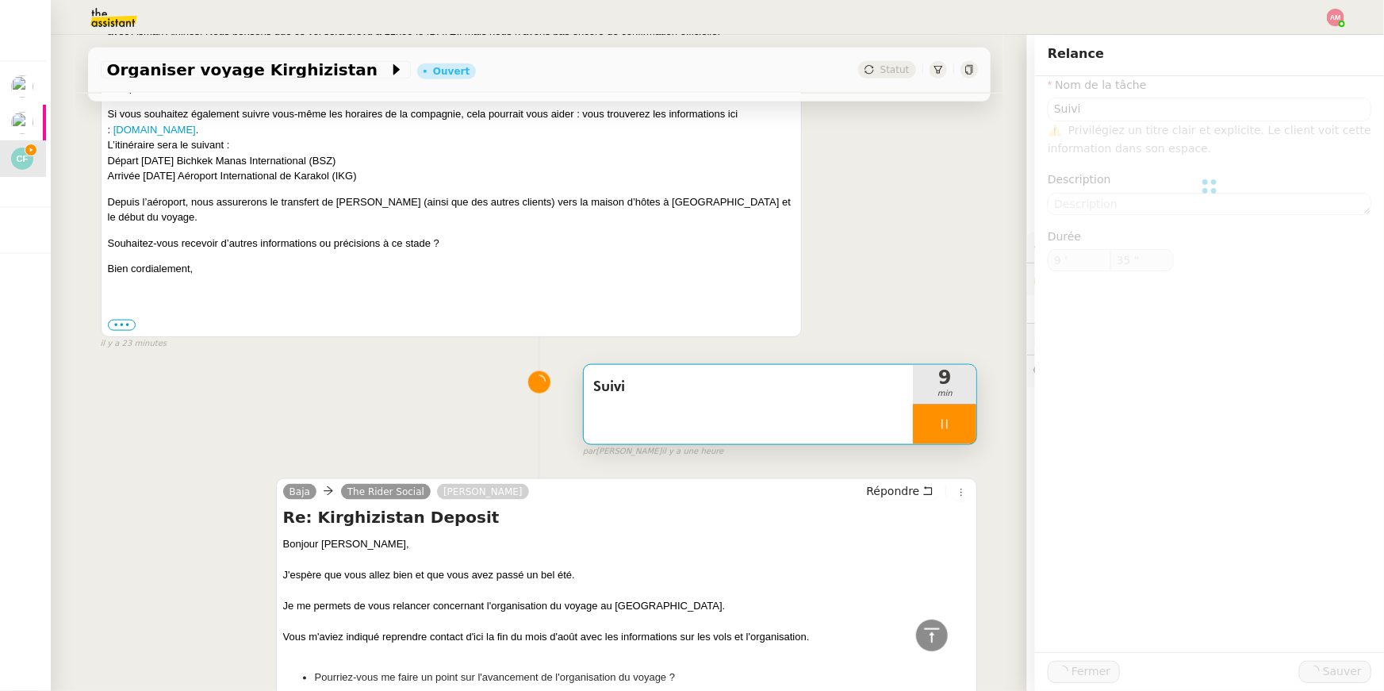
type input "Suivi"
type input "9 '"
type input "35 ""
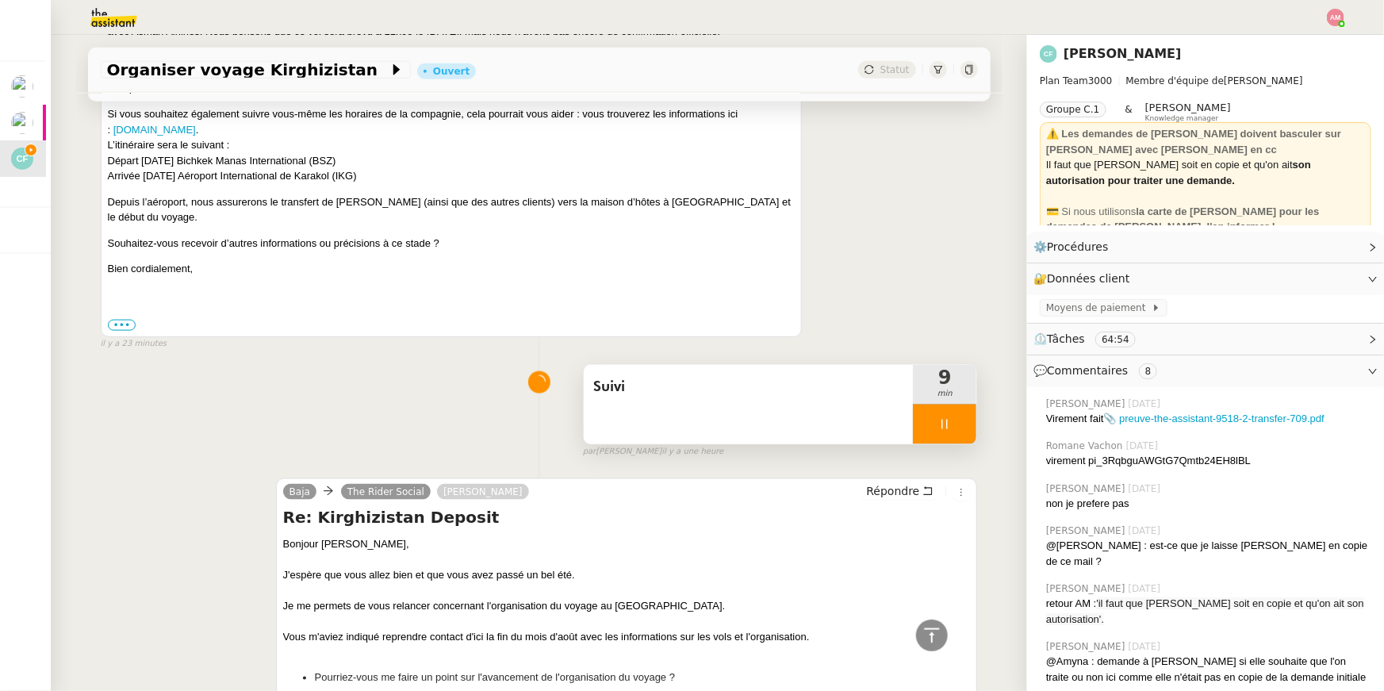
click at [846, 394] on div "Suivi" at bounding box center [749, 404] width 330 height 79
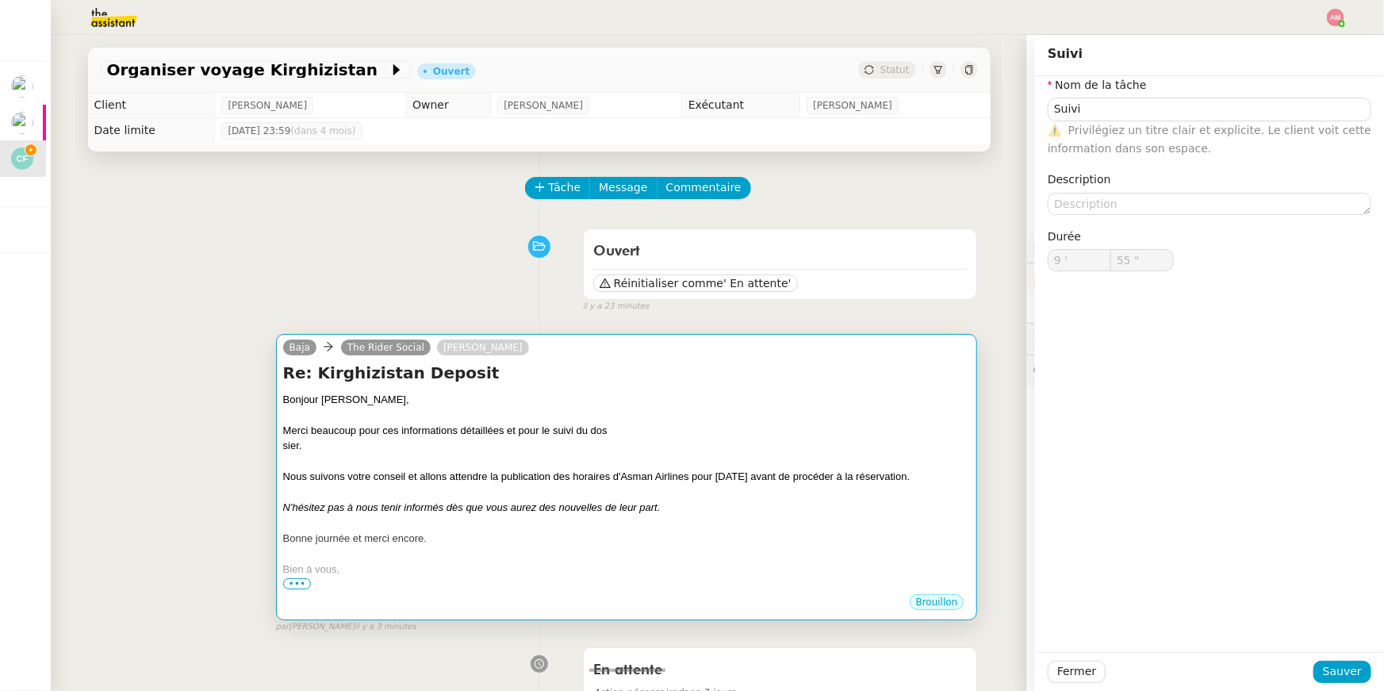
click at [872, 420] on div at bounding box center [627, 415] width 688 height 16
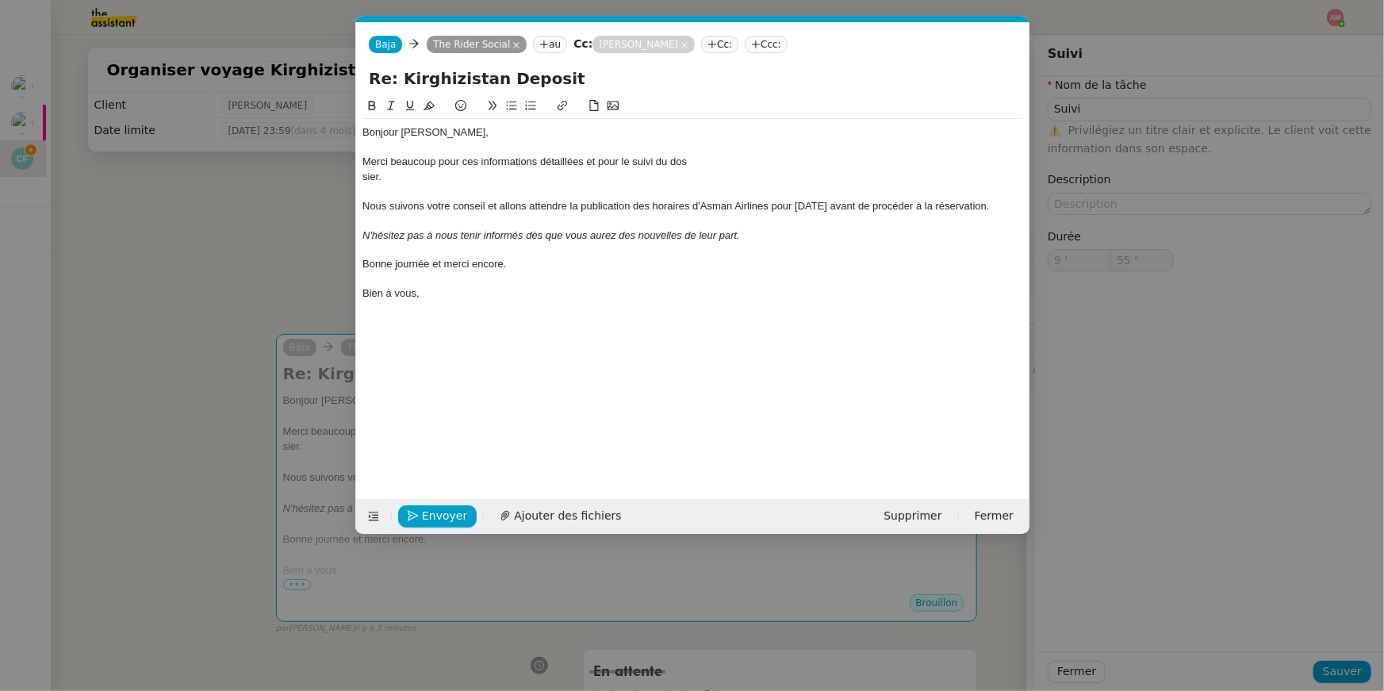
scroll to position [0, 33]
type input "59 ""
type input "10 '"
click at [434, 519] on span "Envoyer" at bounding box center [444, 516] width 45 height 18
click at [434, 519] on span "Confirmer l'envoi" at bounding box center [469, 516] width 95 height 18
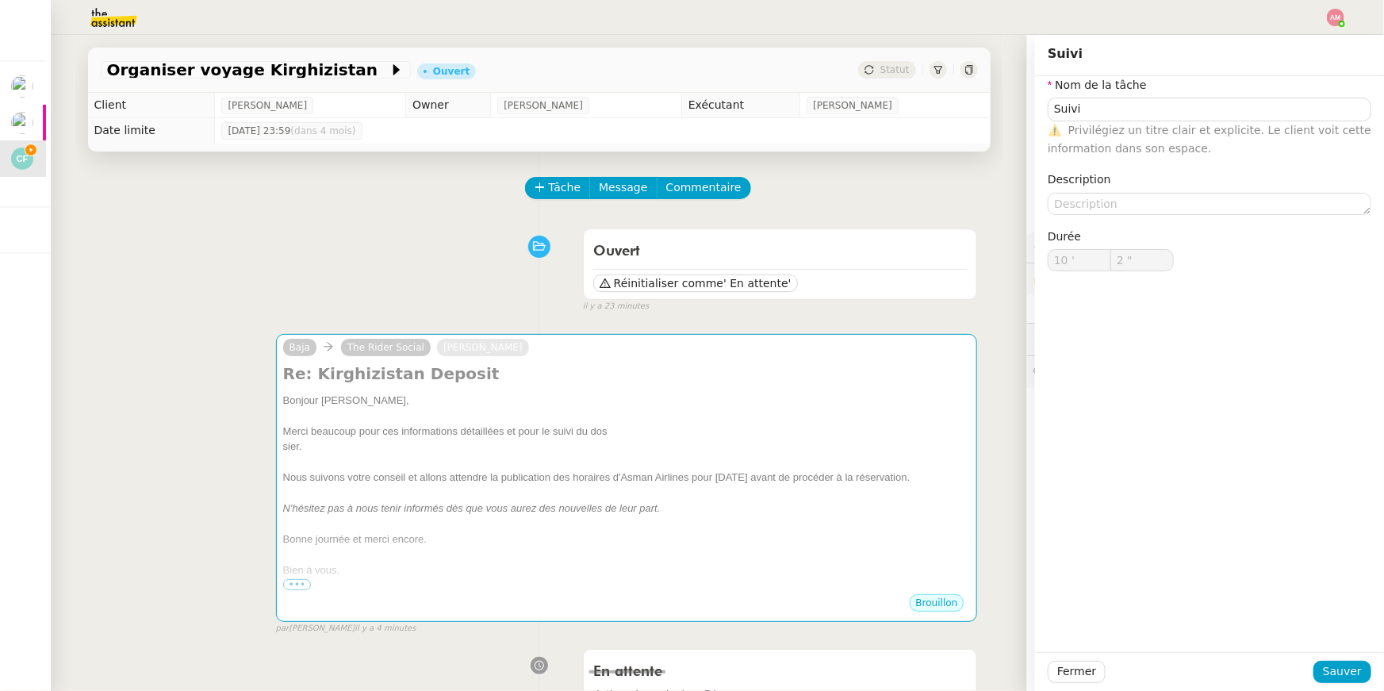
type input "3 ""
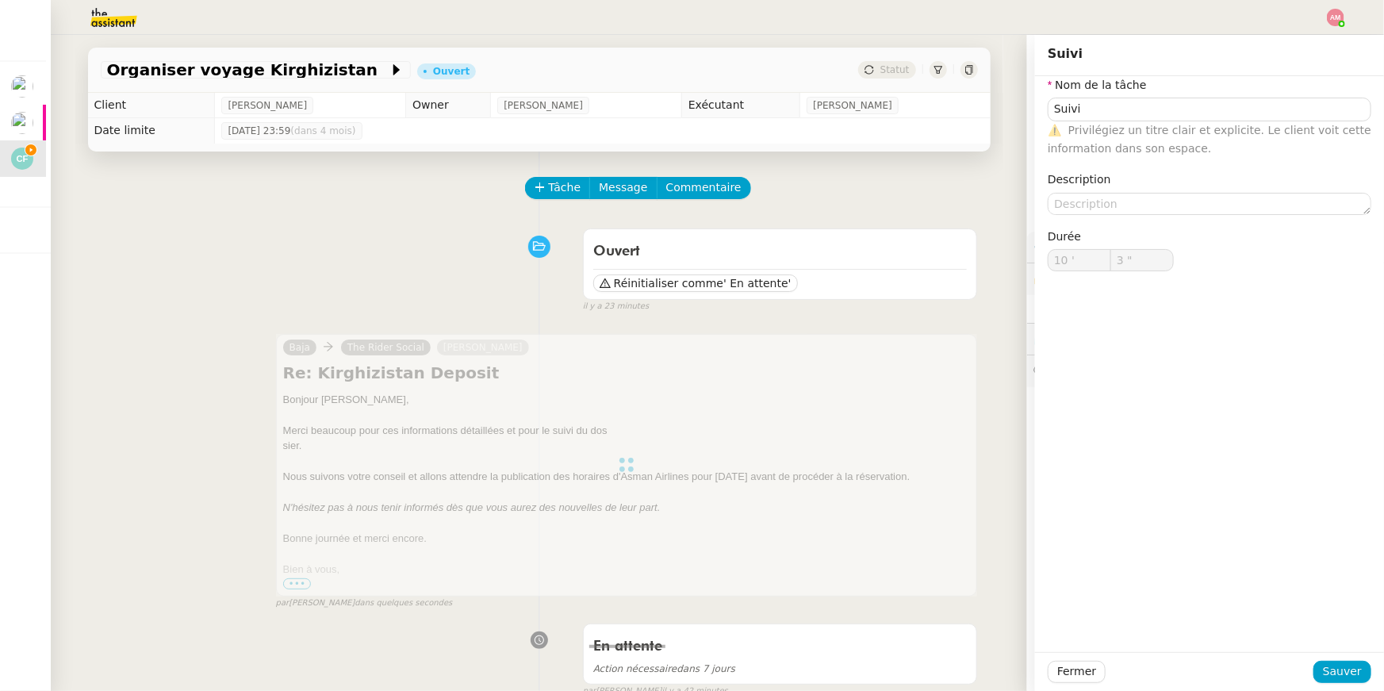
type input "Suivi"
type input "10 '"
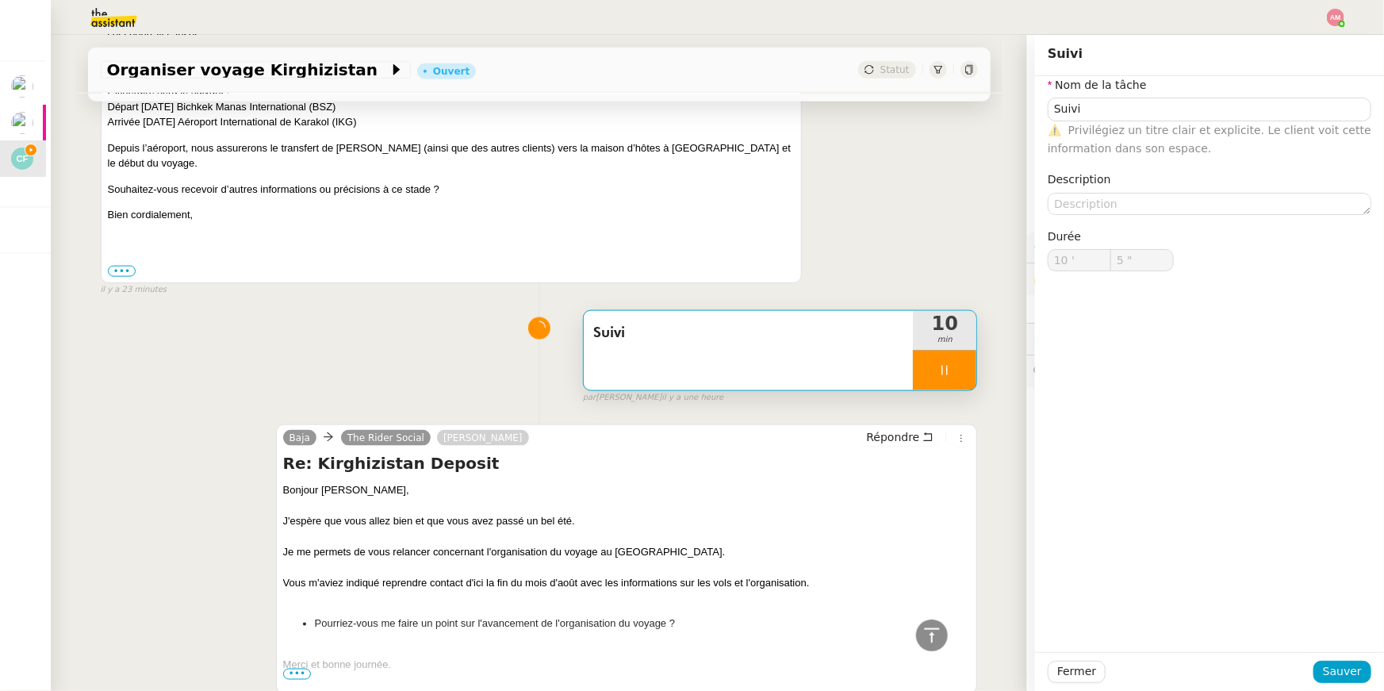
scroll to position [777, 0]
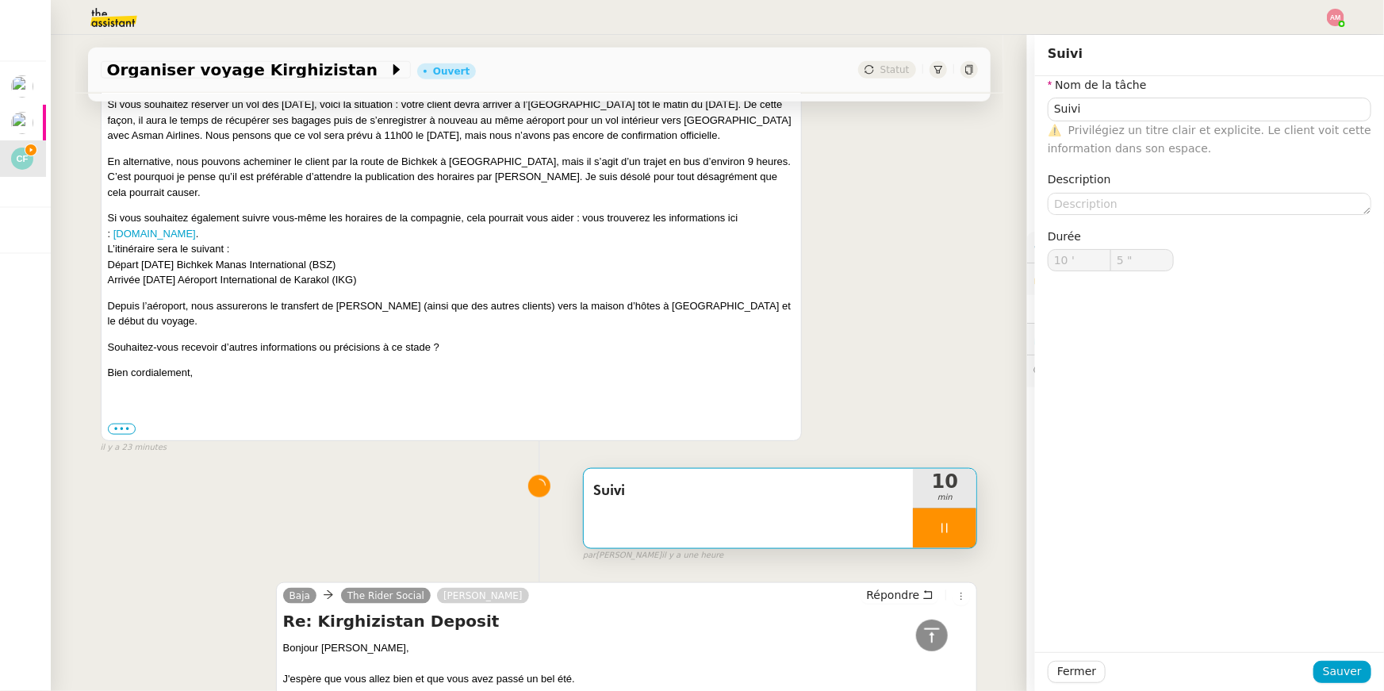
type input "6 ""
click at [936, 508] on div at bounding box center [944, 528] width 63 height 40
type input "Suivi"
type input "10 '"
type input "7 ""
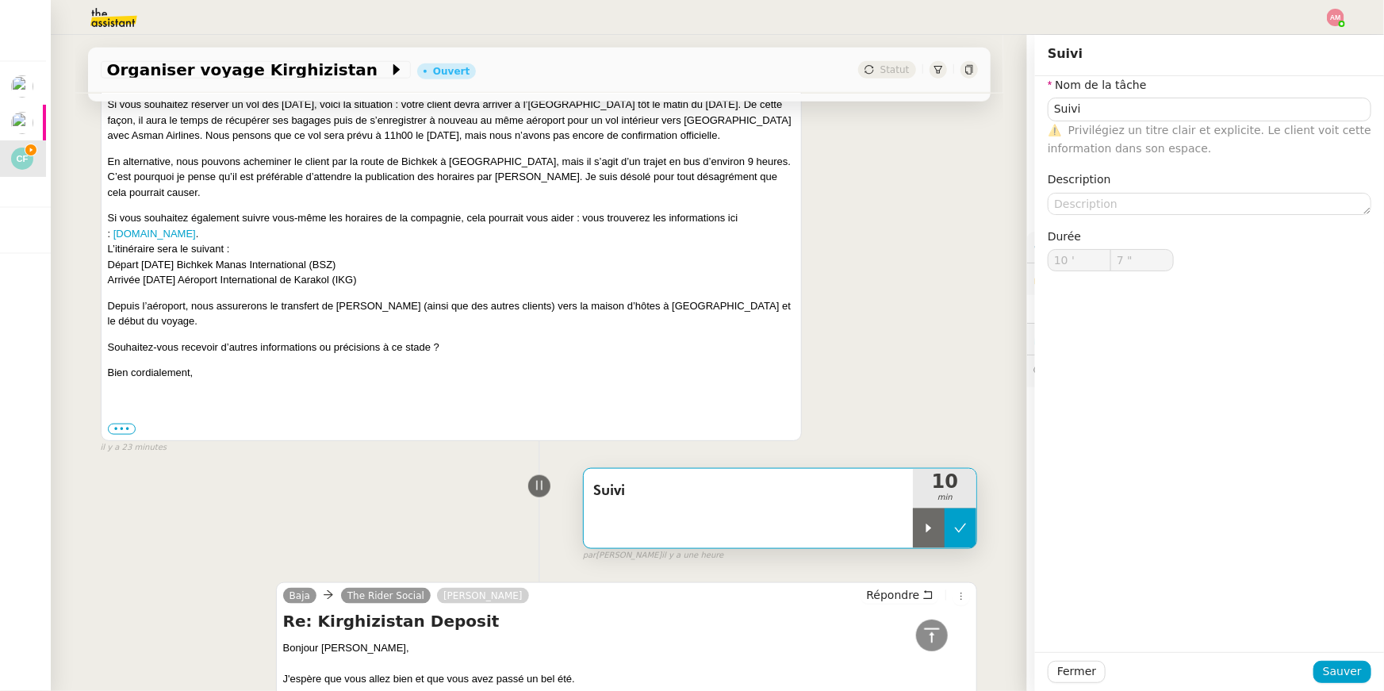
type input "Suivi"
type input "10 '"
type input "7 ""
click at [962, 522] on icon at bounding box center [960, 528] width 13 height 13
type input "Suivi"
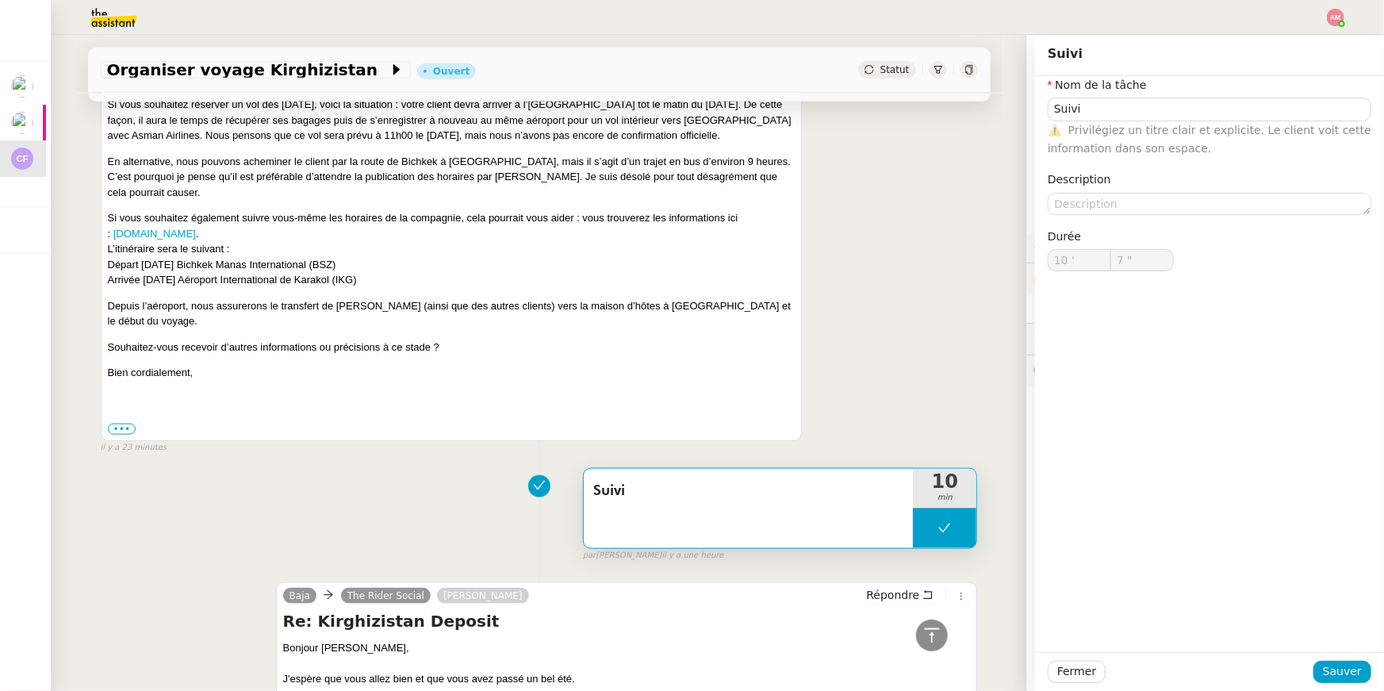
type input "10 '"
type input "7 ""
type input "Suivi"
type input "10 '"
type input "7 ""
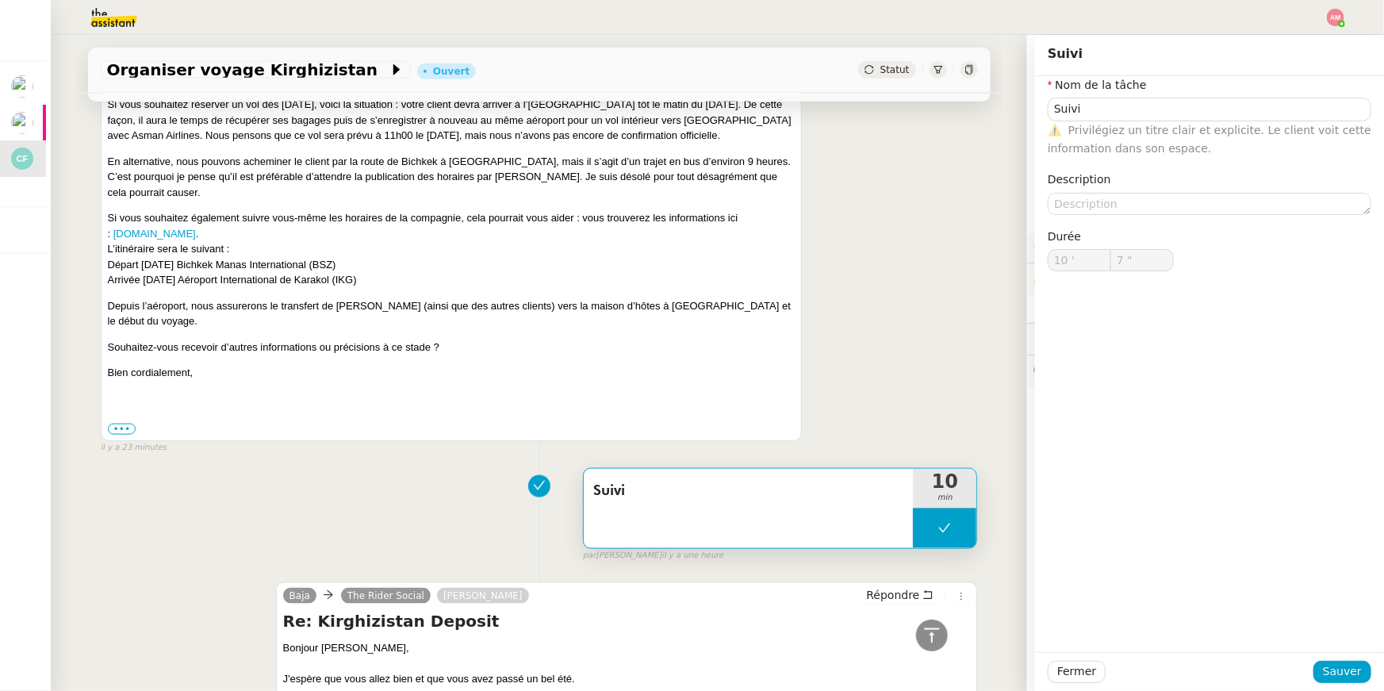
type input "Suivi"
type input "10 '"
type input "7 ""
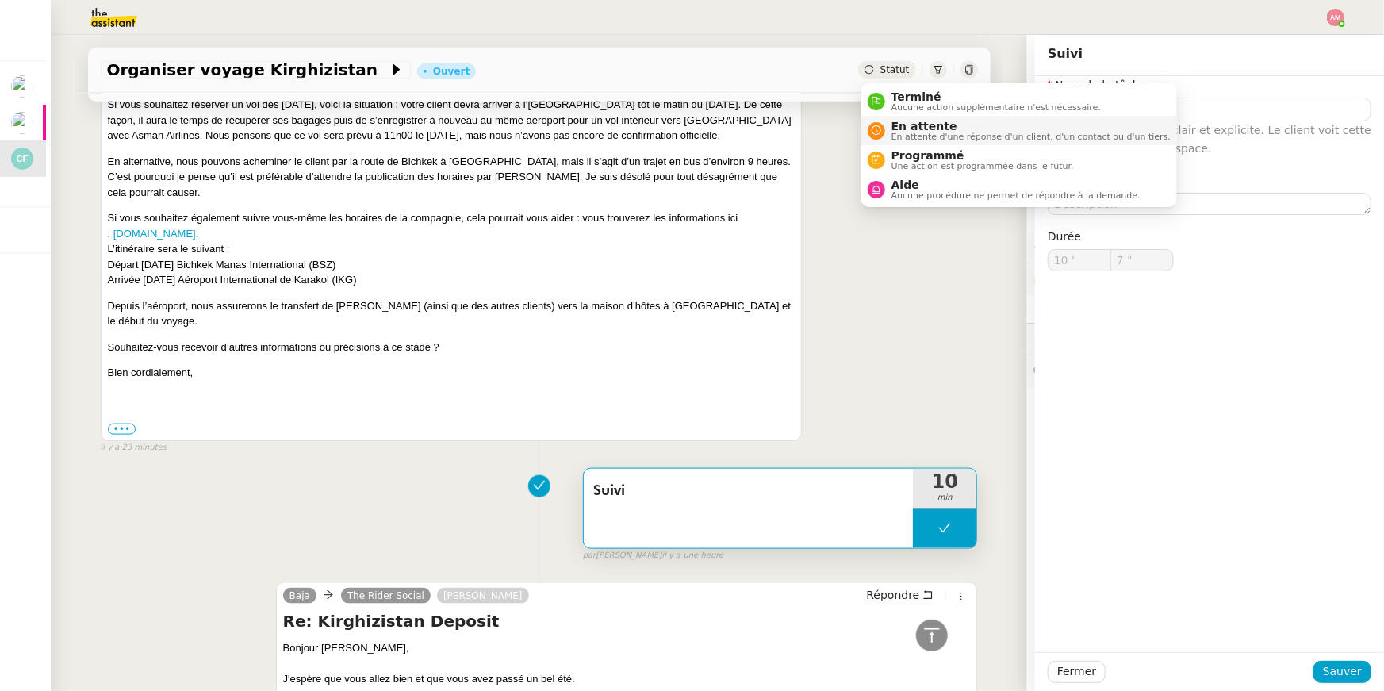
click at [889, 136] on div "En attente En attente d'une réponse d'un client, d'un contact ou d'un tiers." at bounding box center [1028, 130] width 286 height 21
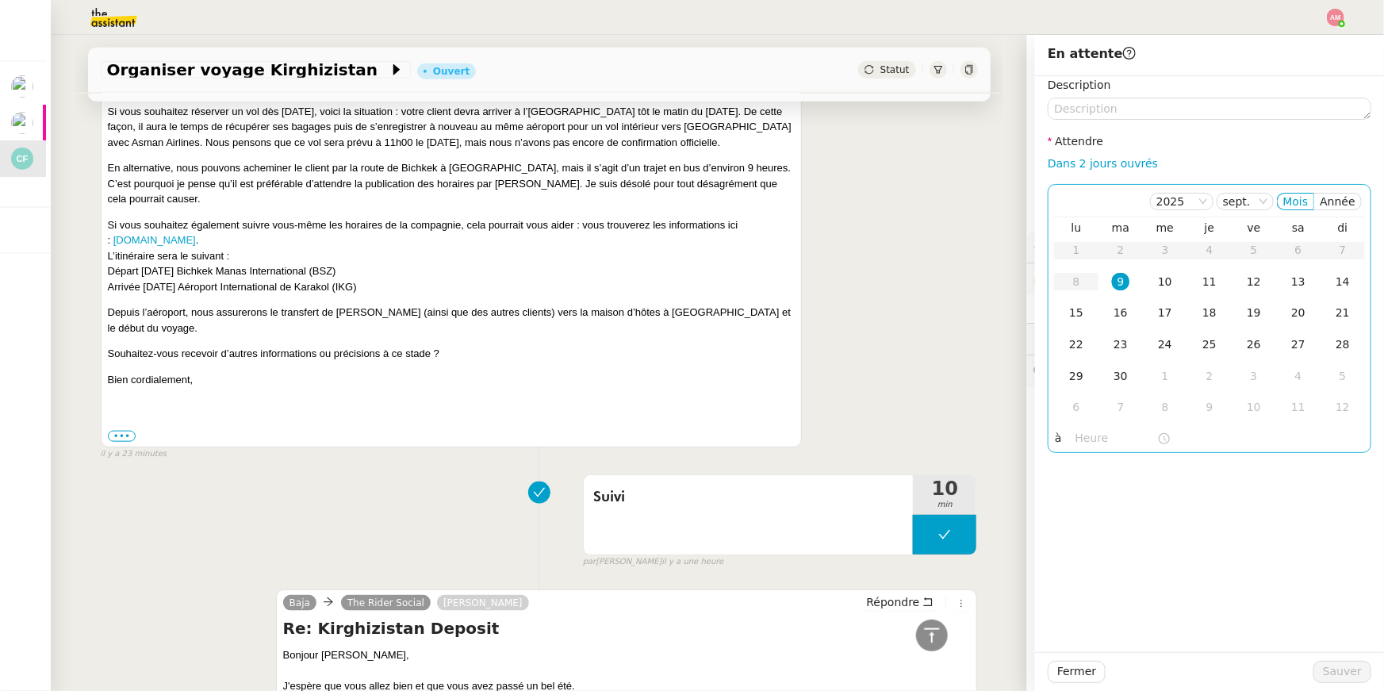
scroll to position [784, 0]
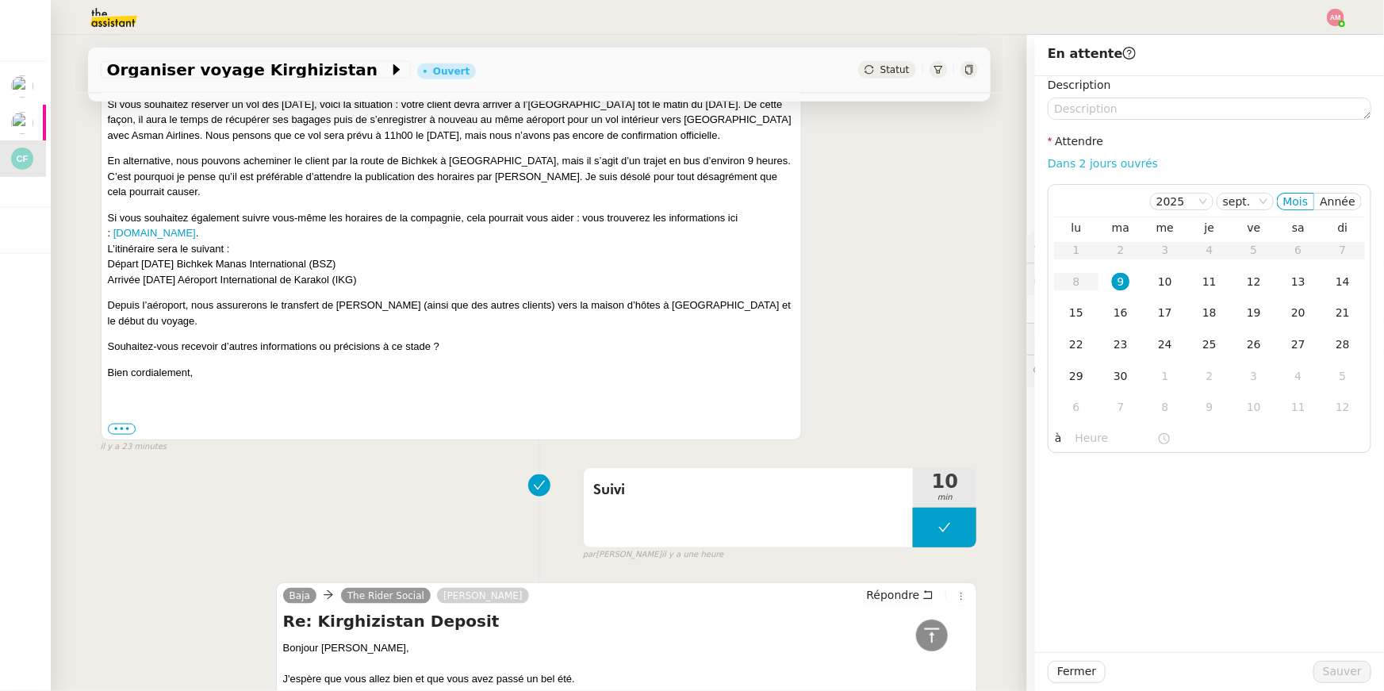
click at [1099, 158] on link "Dans 2 jours ouvrés" at bounding box center [1103, 163] width 110 height 13
type input "07:00"
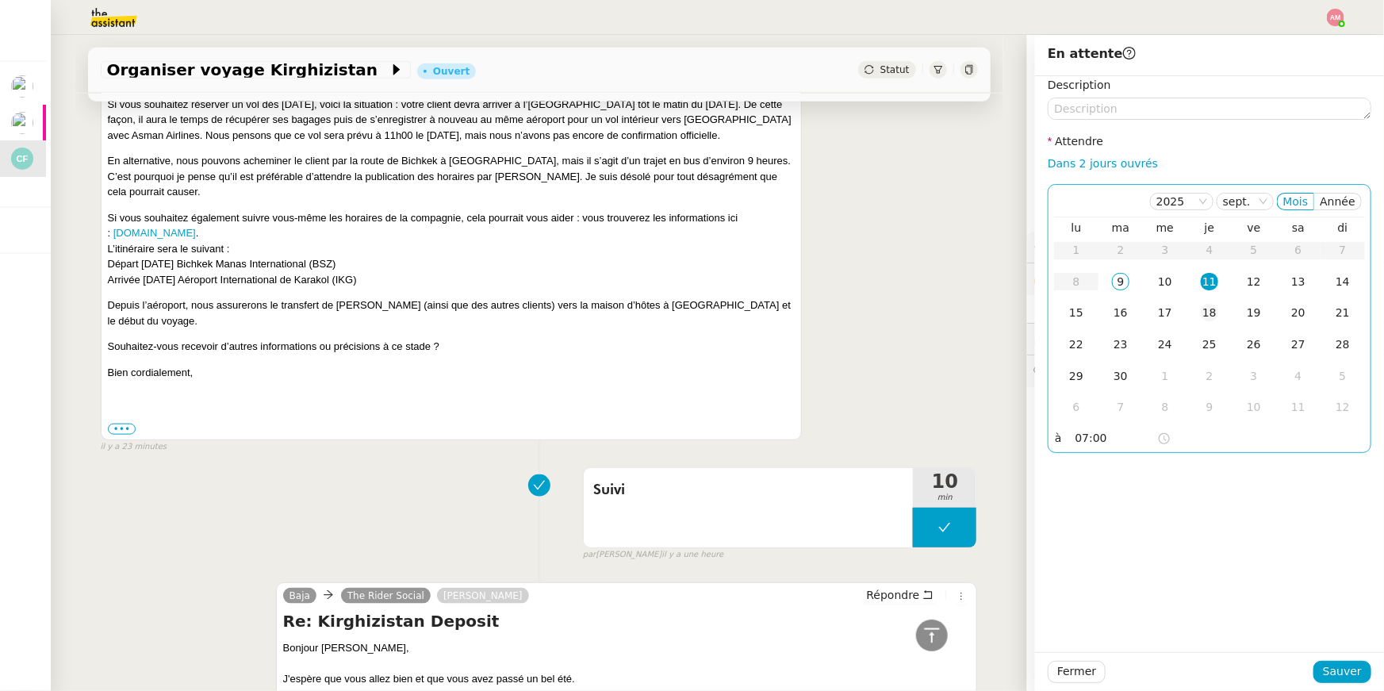
click at [1206, 313] on div "18" at bounding box center [1209, 312] width 17 height 17
click at [1209, 334] on td "25" at bounding box center [1209, 345] width 44 height 32
click at [1334, 668] on span "Sauver" at bounding box center [1342, 671] width 39 height 18
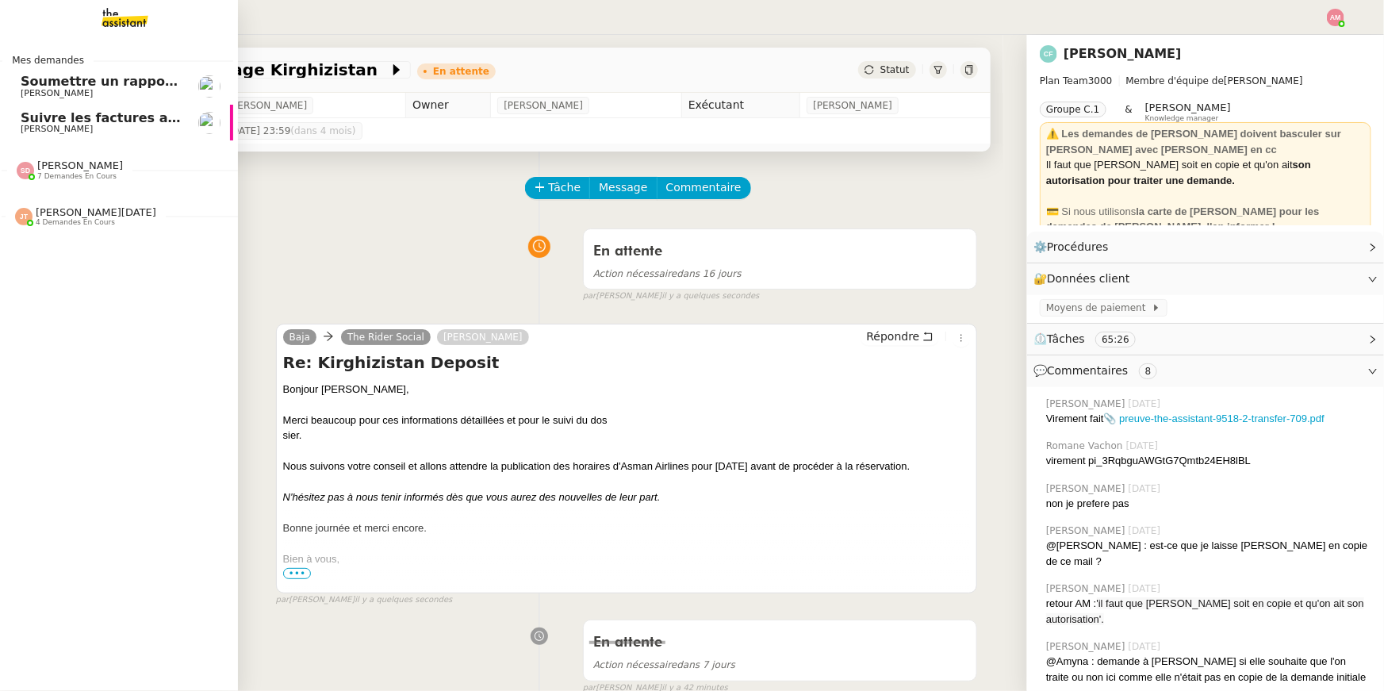
click at [13, 102] on link "Soumettre un rapport de dépenses Sébastien Badault" at bounding box center [114, 86] width 238 height 36
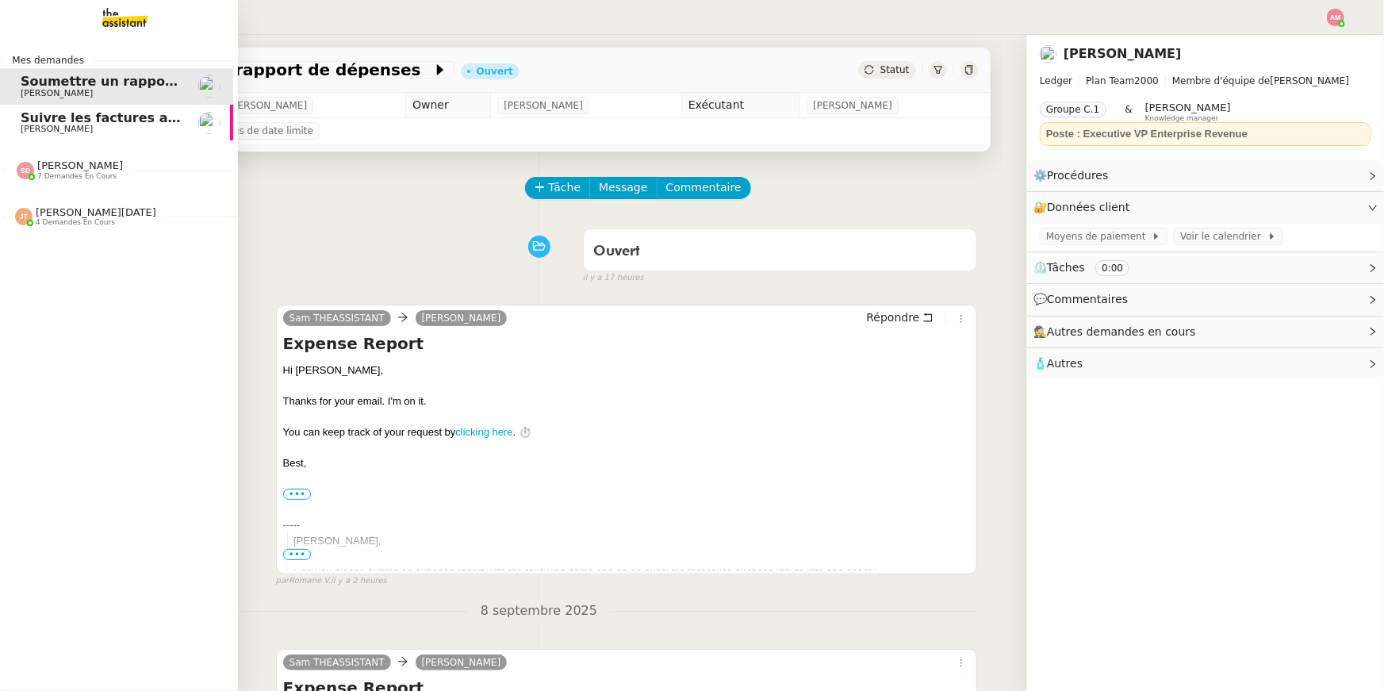
click at [32, 121] on span "Suivre les factures avec Flash Transports" at bounding box center [168, 117] width 295 height 15
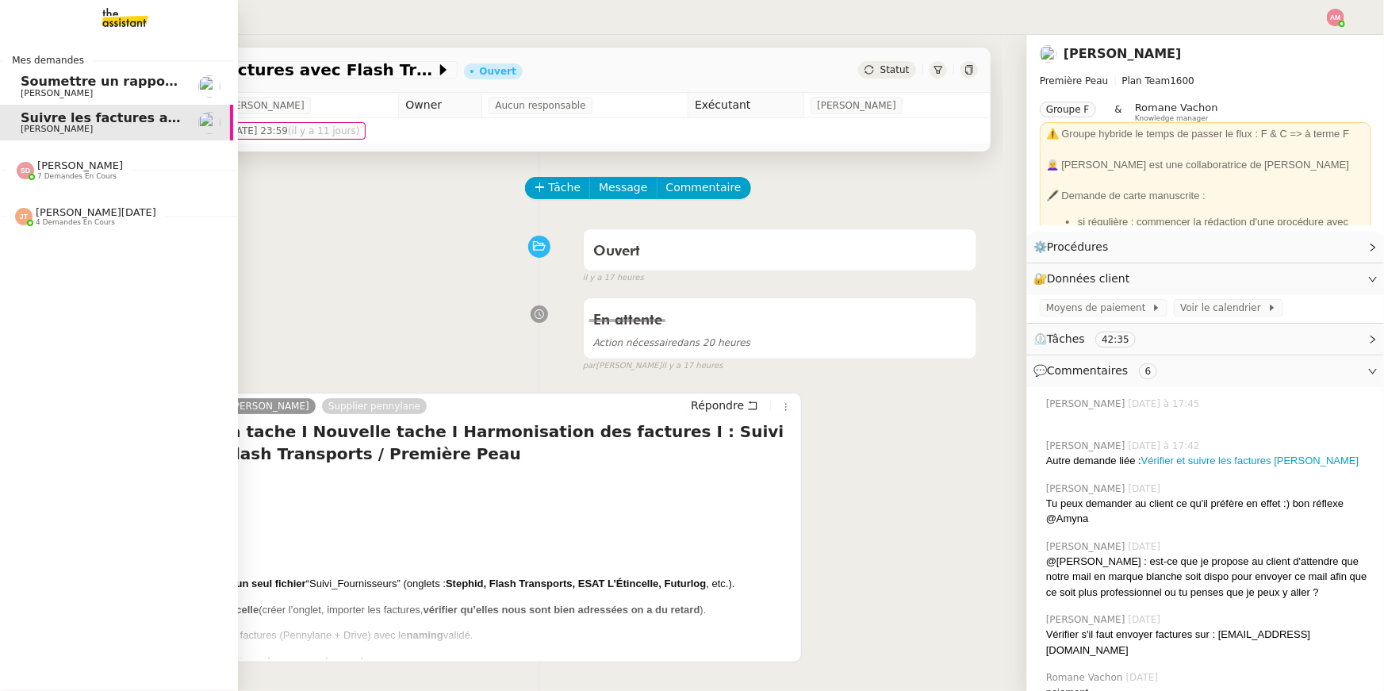
click at [37, 159] on span "[PERSON_NAME]" at bounding box center [80, 165] width 86 height 12
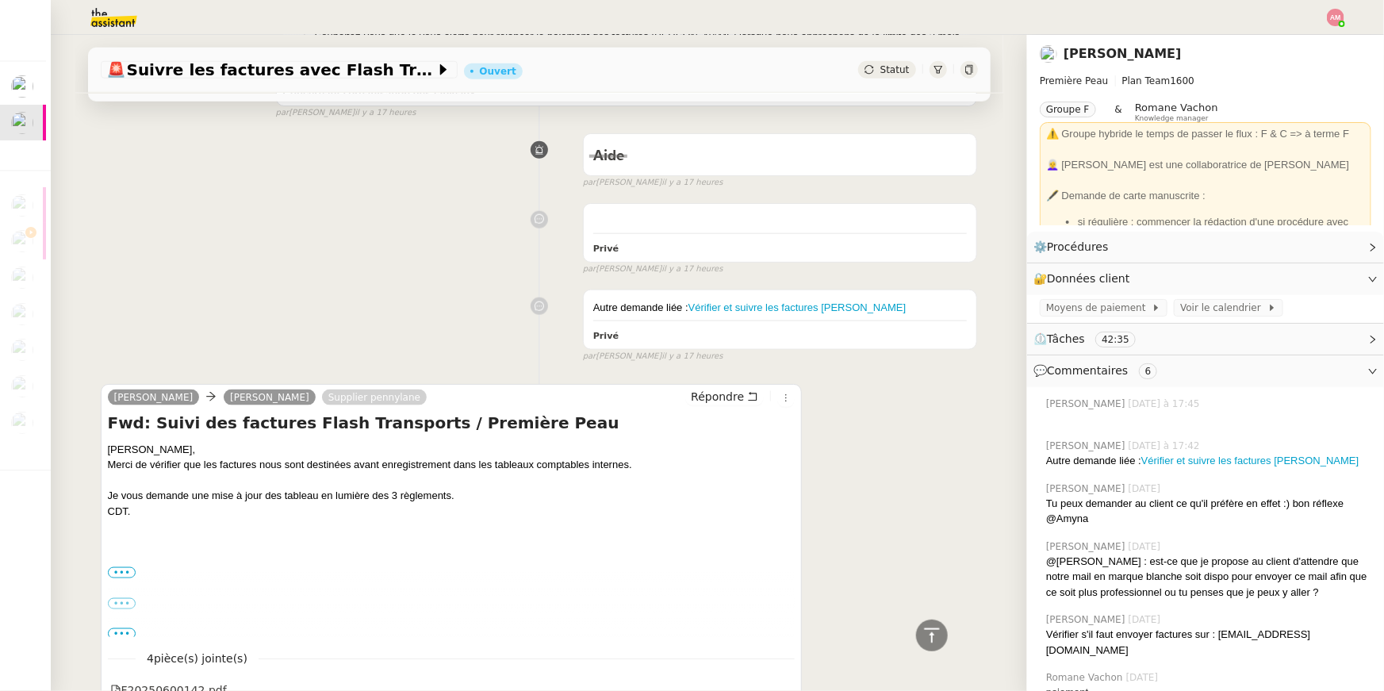
scroll to position [574, 0]
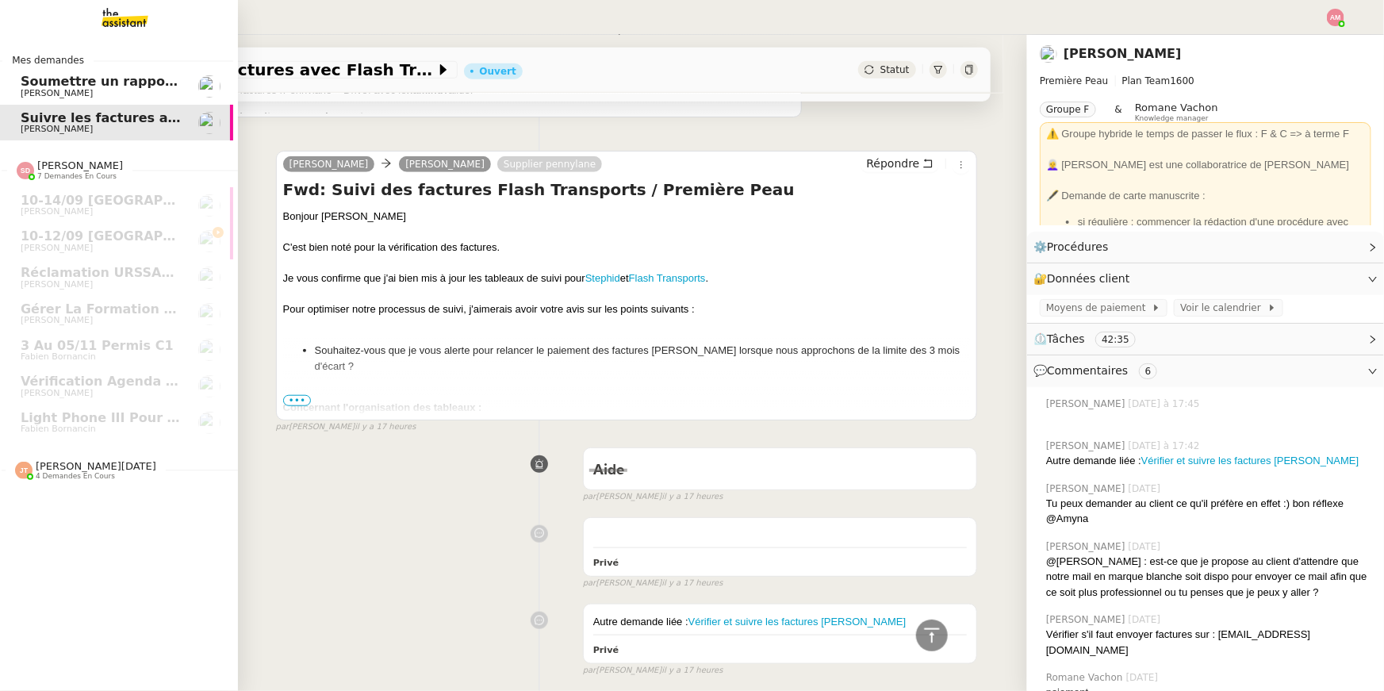
click at [44, 78] on span "Soumettre un rapport de dépenses" at bounding box center [146, 81] width 251 height 15
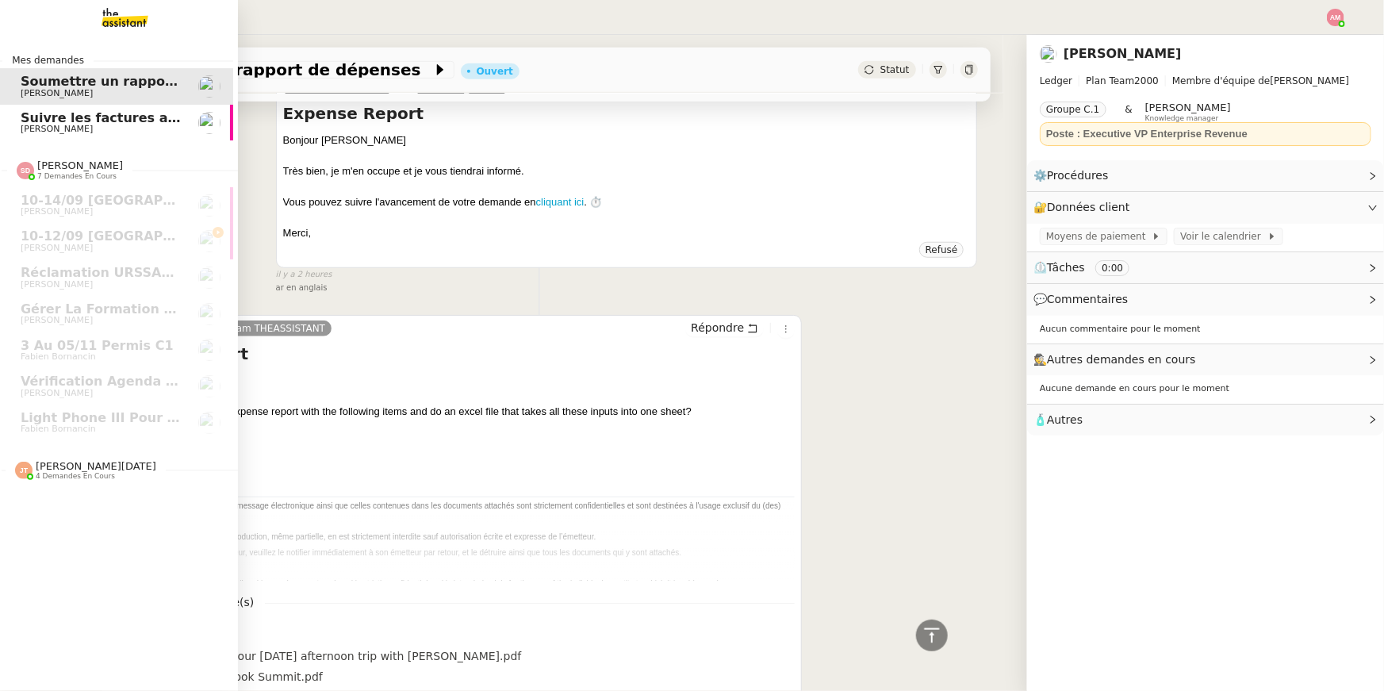
scroll to position [546, 0]
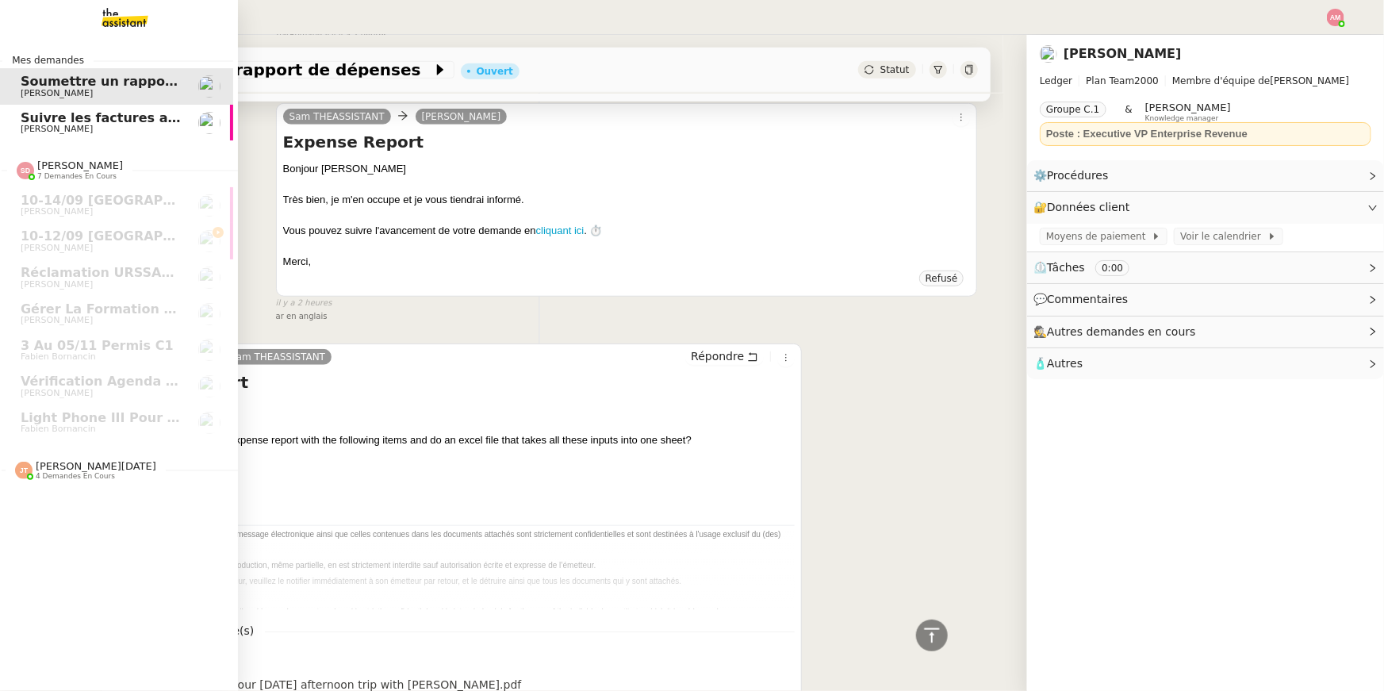
click at [64, 463] on span "Jean-Noël De Tinguy" at bounding box center [96, 466] width 121 height 12
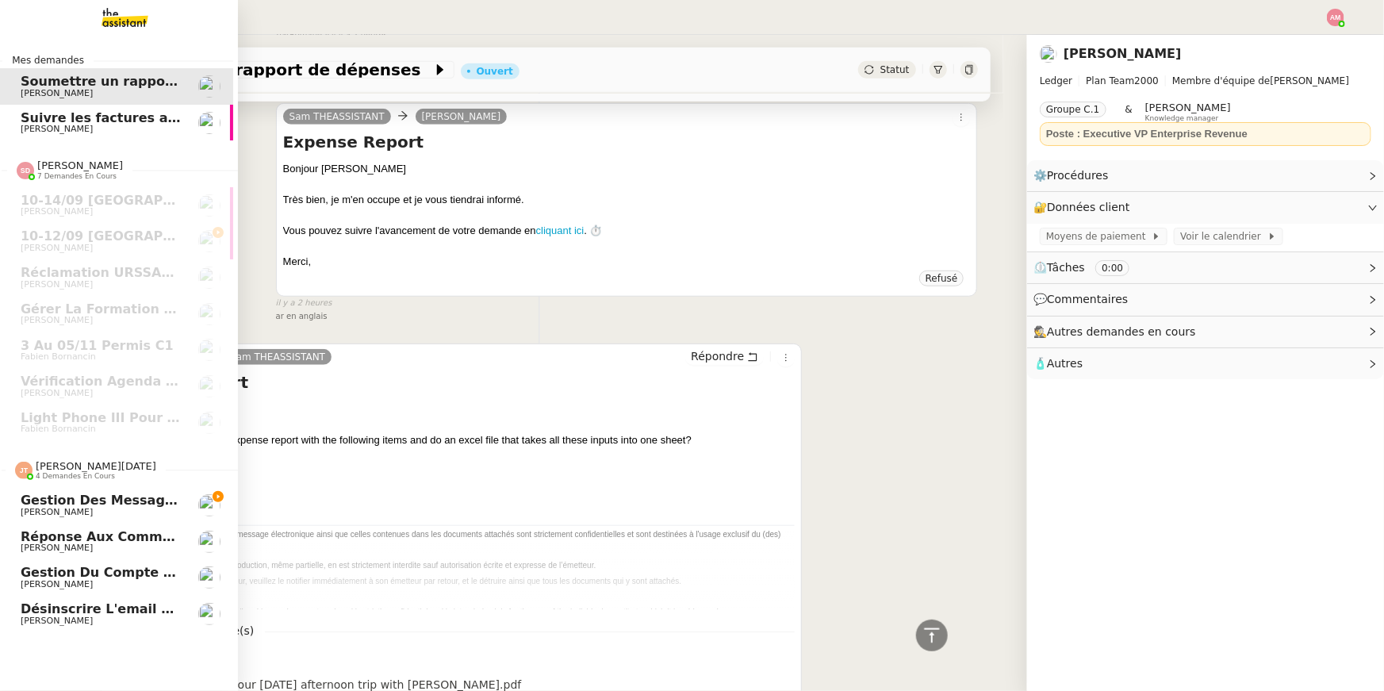
click at [92, 504] on span "Gestion des messages privés linkedIn - 9 septembre 2025" at bounding box center [231, 499] width 420 height 15
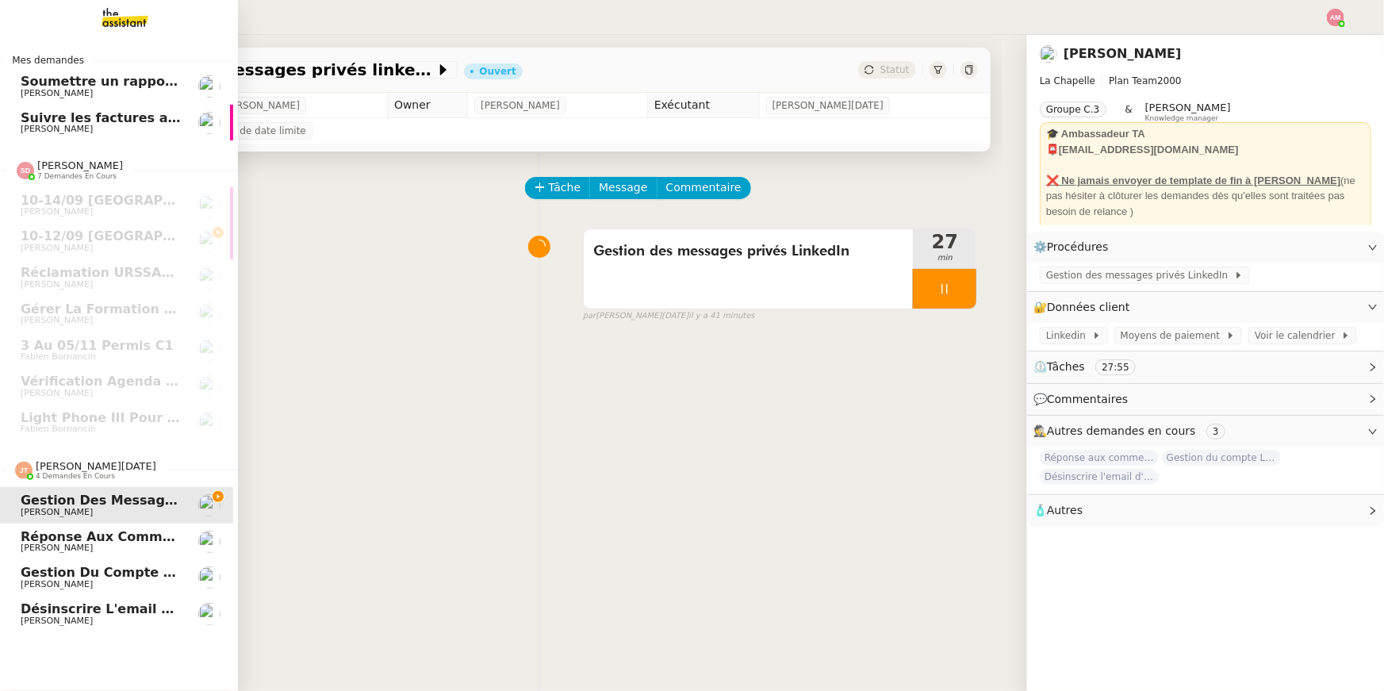
click at [33, 543] on span "Hugo Bentz" at bounding box center [57, 547] width 72 height 10
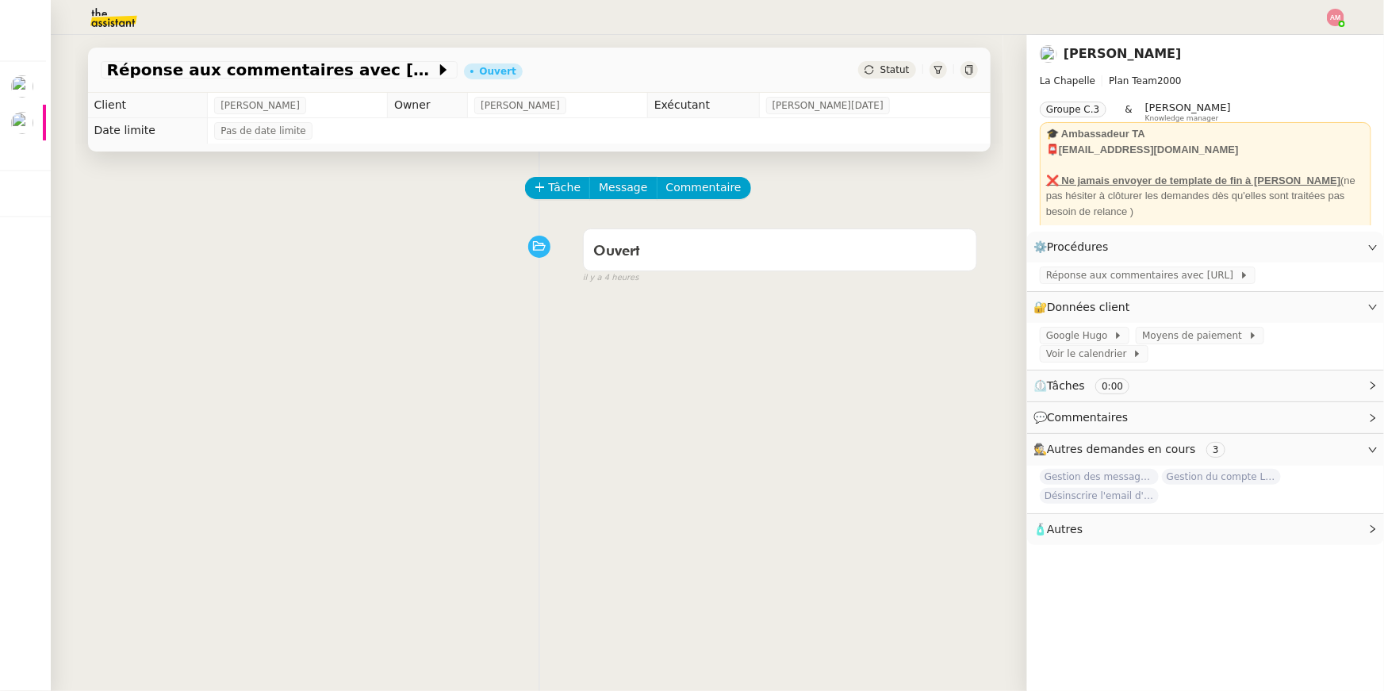
scroll to position [0, 5]
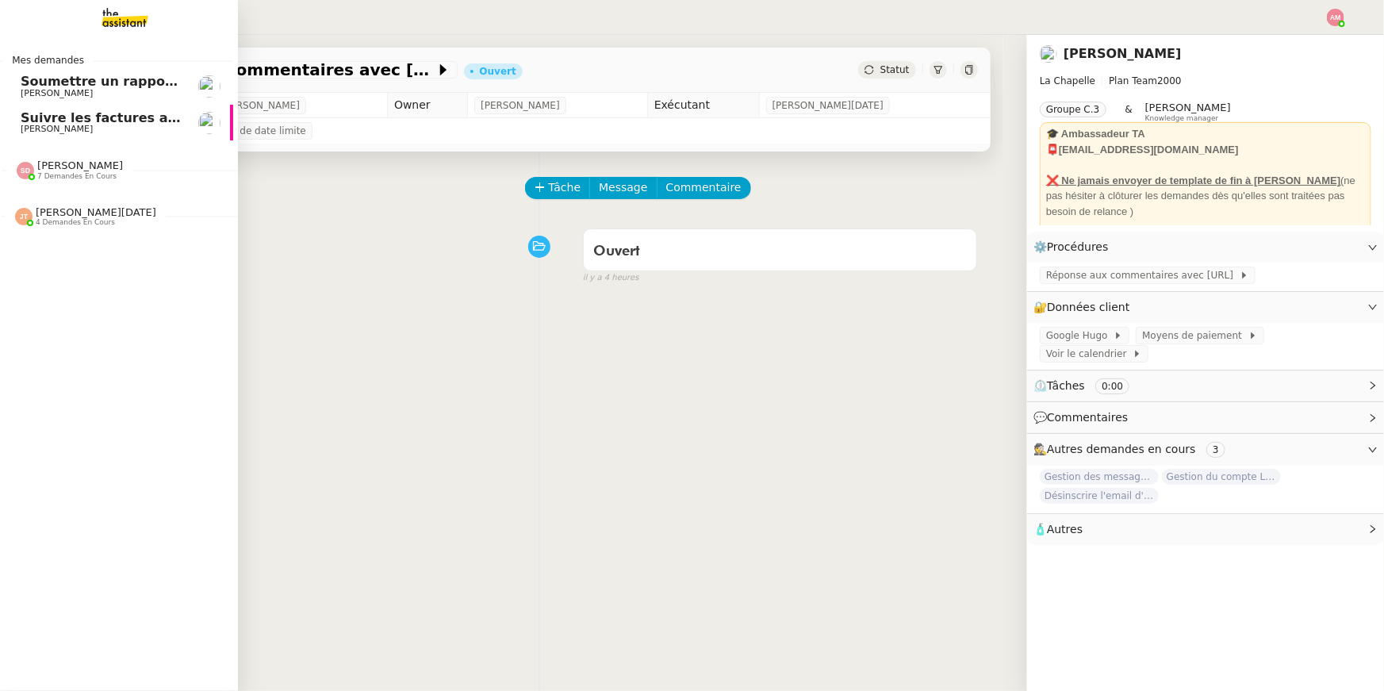
click at [67, 232] on div "Jean-Noël De Tinguy 4 demandes en cours" at bounding box center [114, 210] width 238 height 46
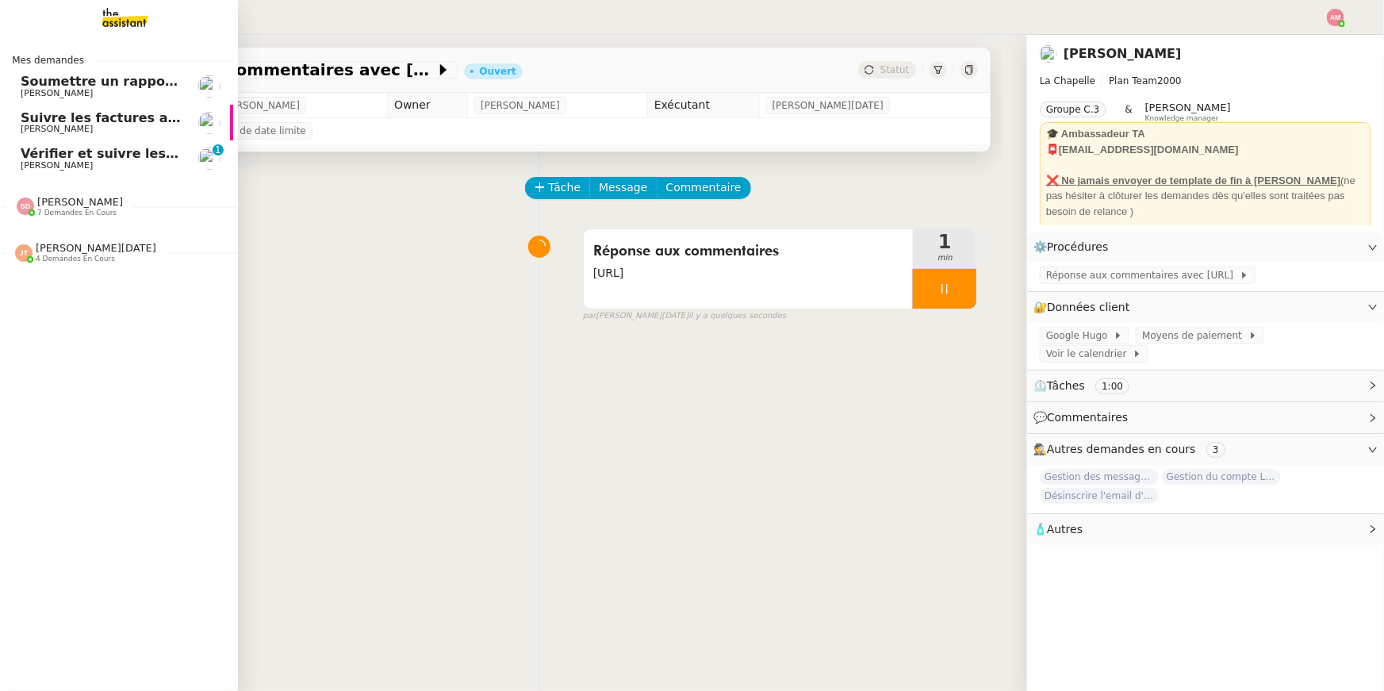
click at [30, 244] on div at bounding box center [23, 252] width 17 height 17
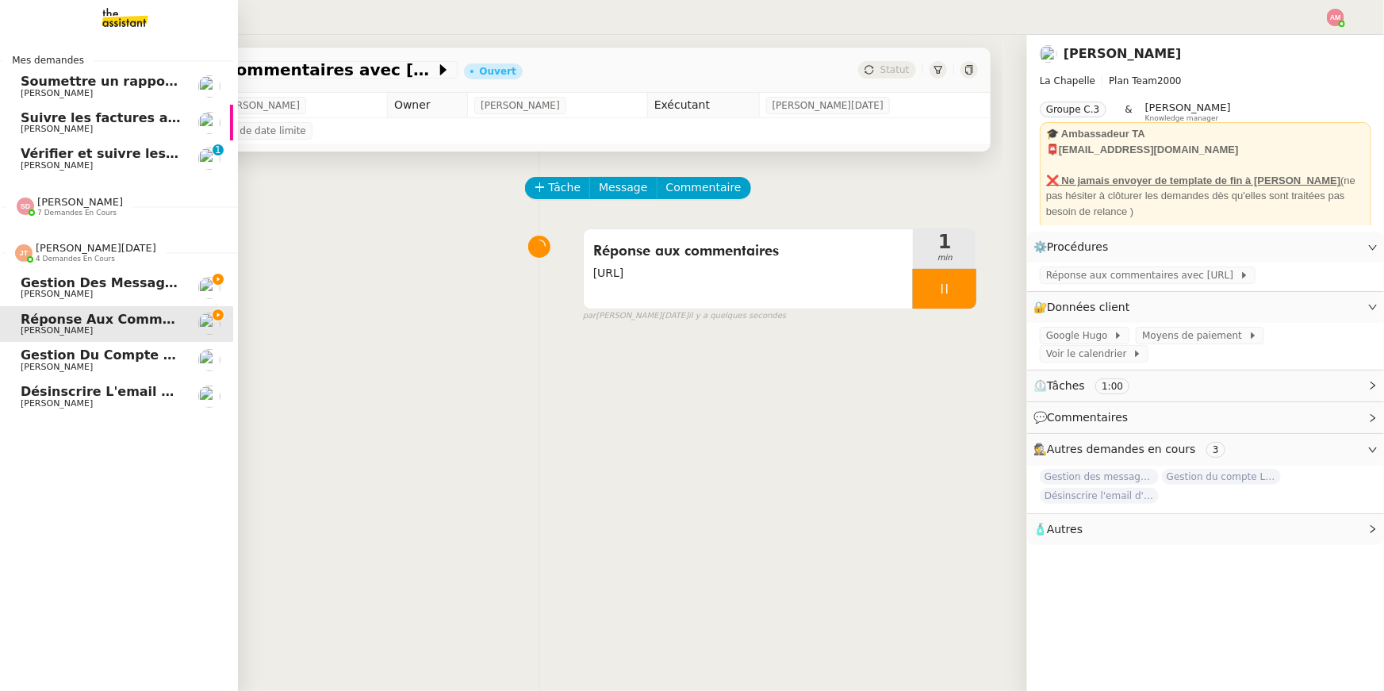
click at [56, 391] on span "Désinscrire l'email d'Alexandre Bellaich" at bounding box center [157, 391] width 273 height 15
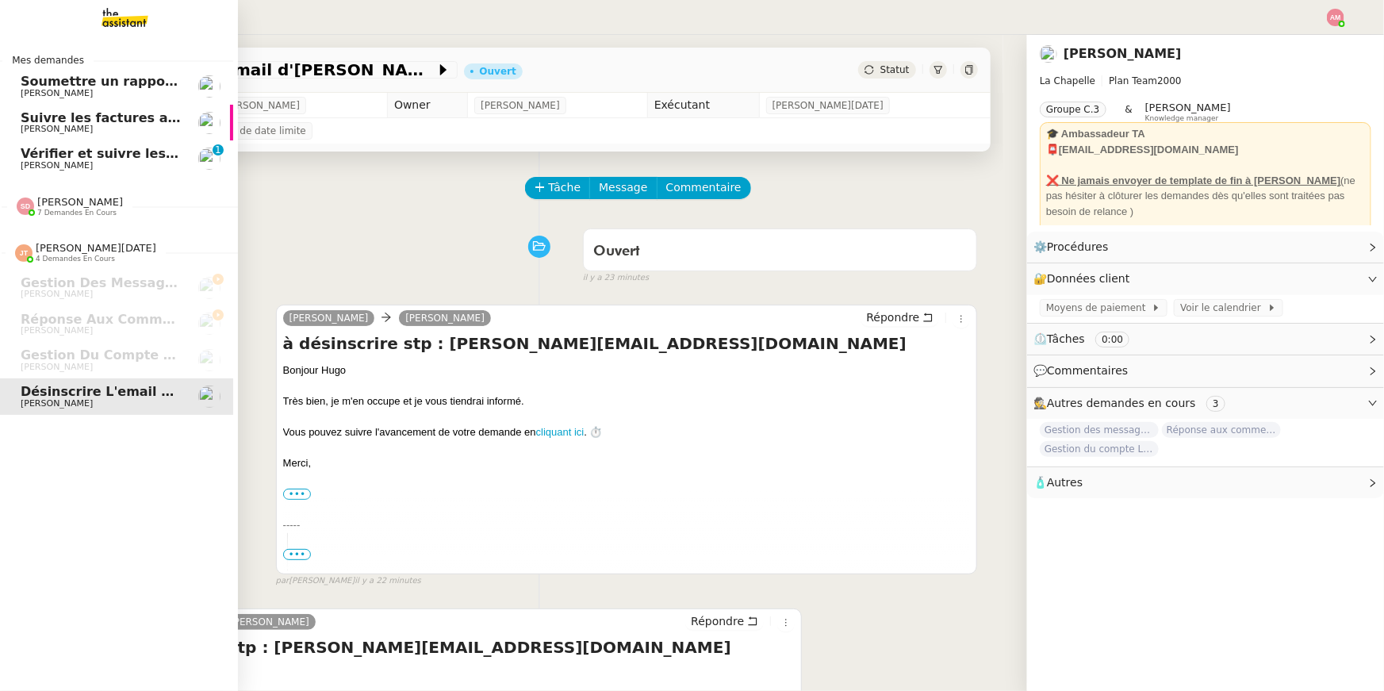
click at [161, 22] on img at bounding box center [112, 17] width 123 height 35
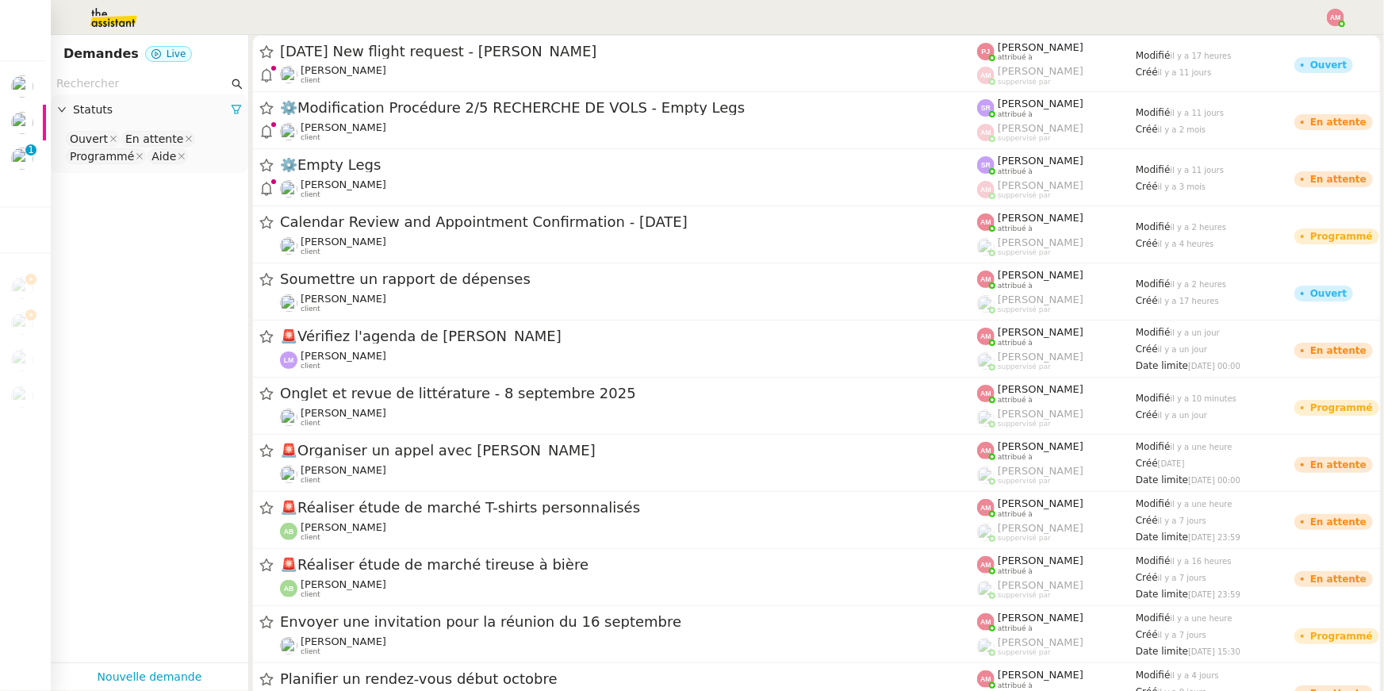
click at [148, 80] on input "text" at bounding box center [142, 84] width 172 height 18
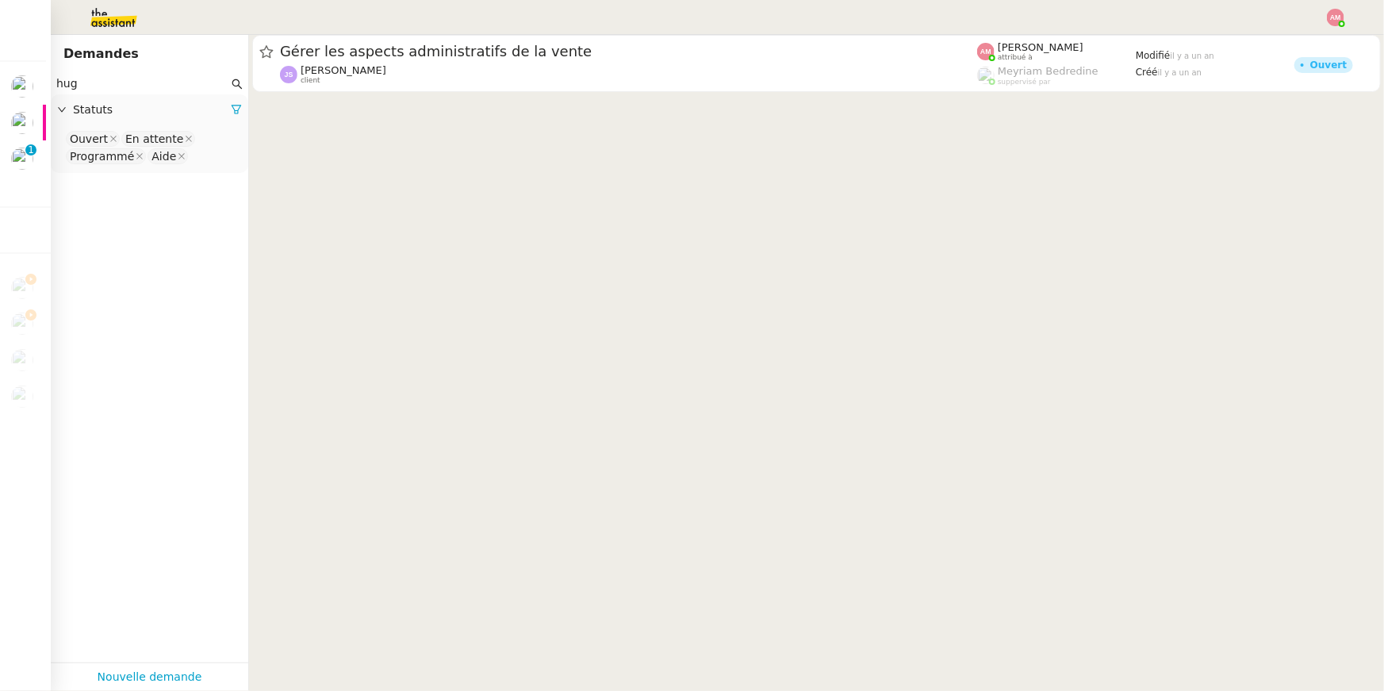
type input "hug"
click at [210, 156] on nz-select-top-control "Ouvert En attente Programmé Aide" at bounding box center [149, 147] width 172 height 37
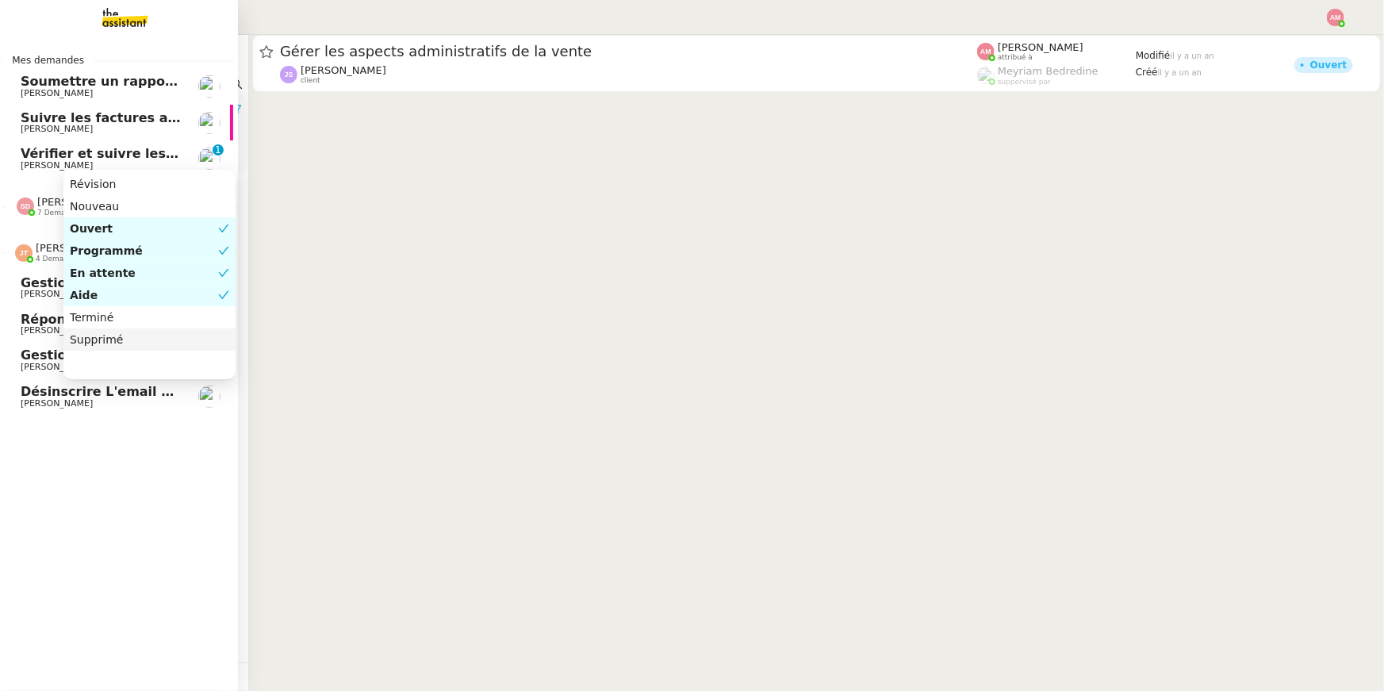
click at [40, 387] on span "Désinscrire l'email d'Alexandre Bellaich" at bounding box center [157, 391] width 273 height 15
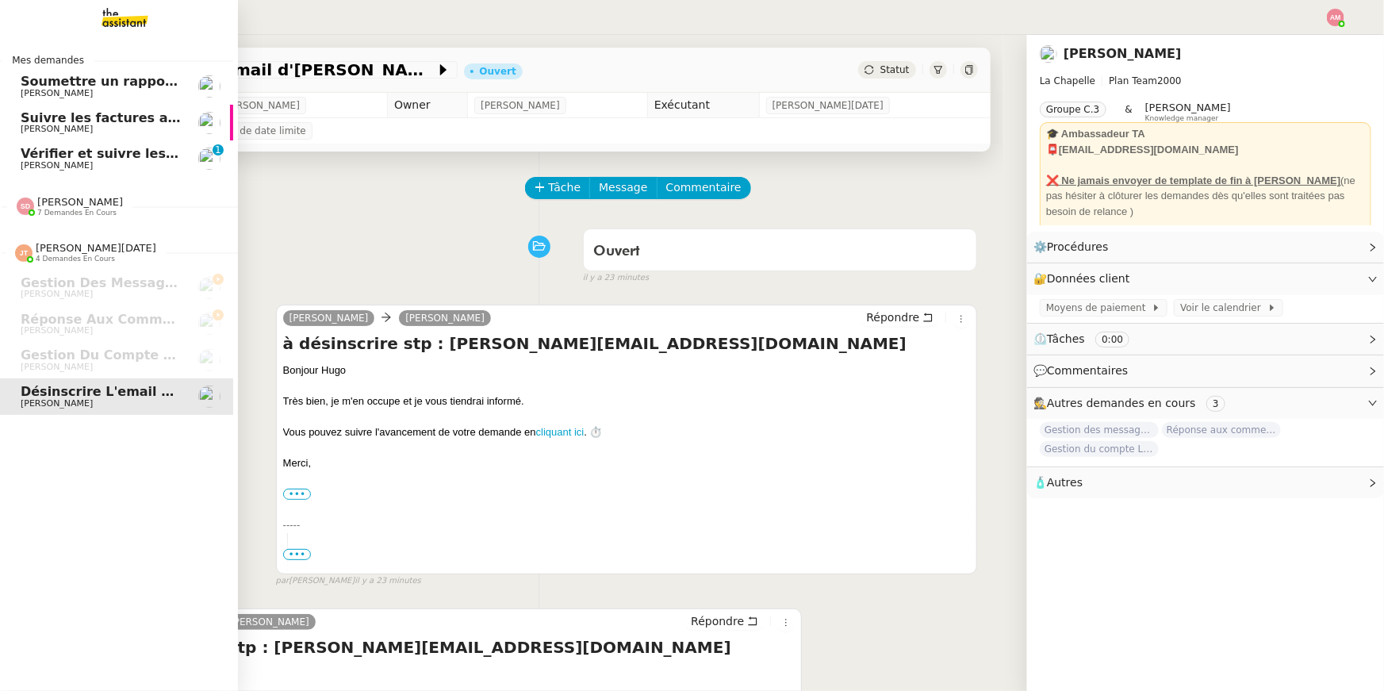
click at [70, 141] on link "Vérifier et suivre les factures Stephid Pierre Mergui 0 1 2 3 4 5 6 7 8 9" at bounding box center [114, 158] width 238 height 36
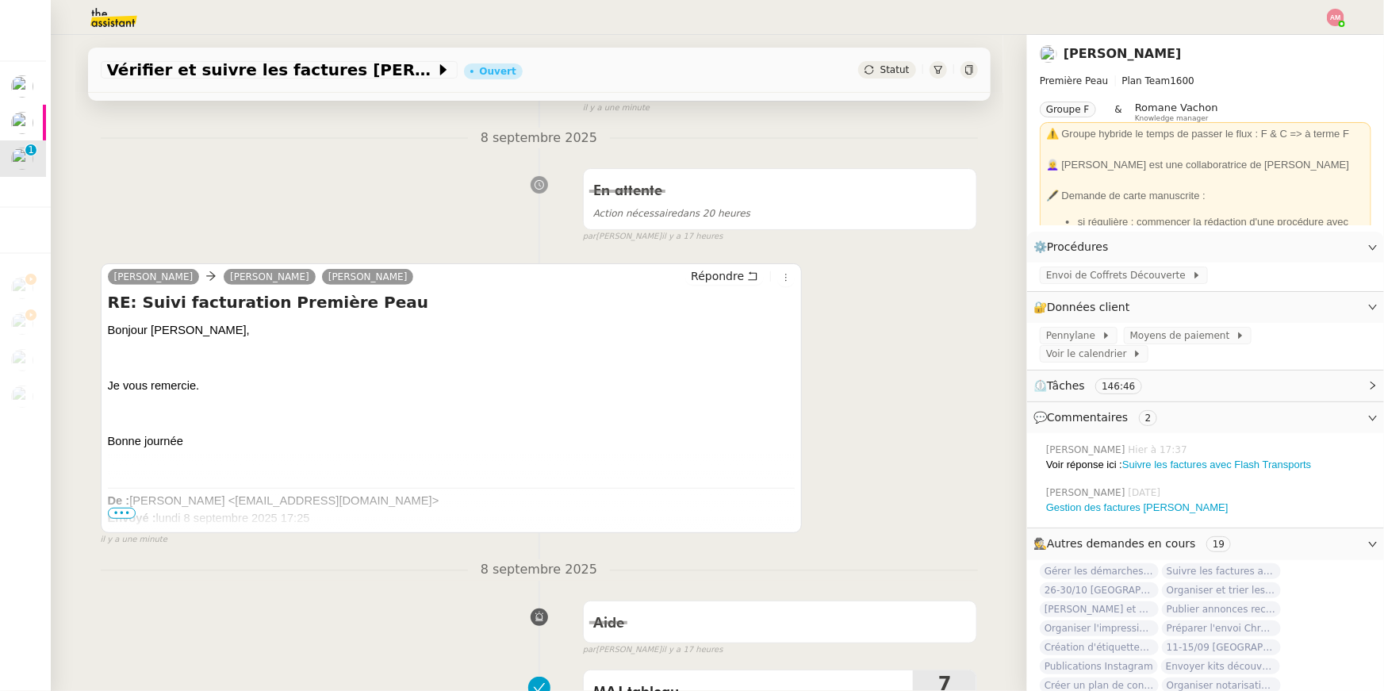
scroll to position [112, 0]
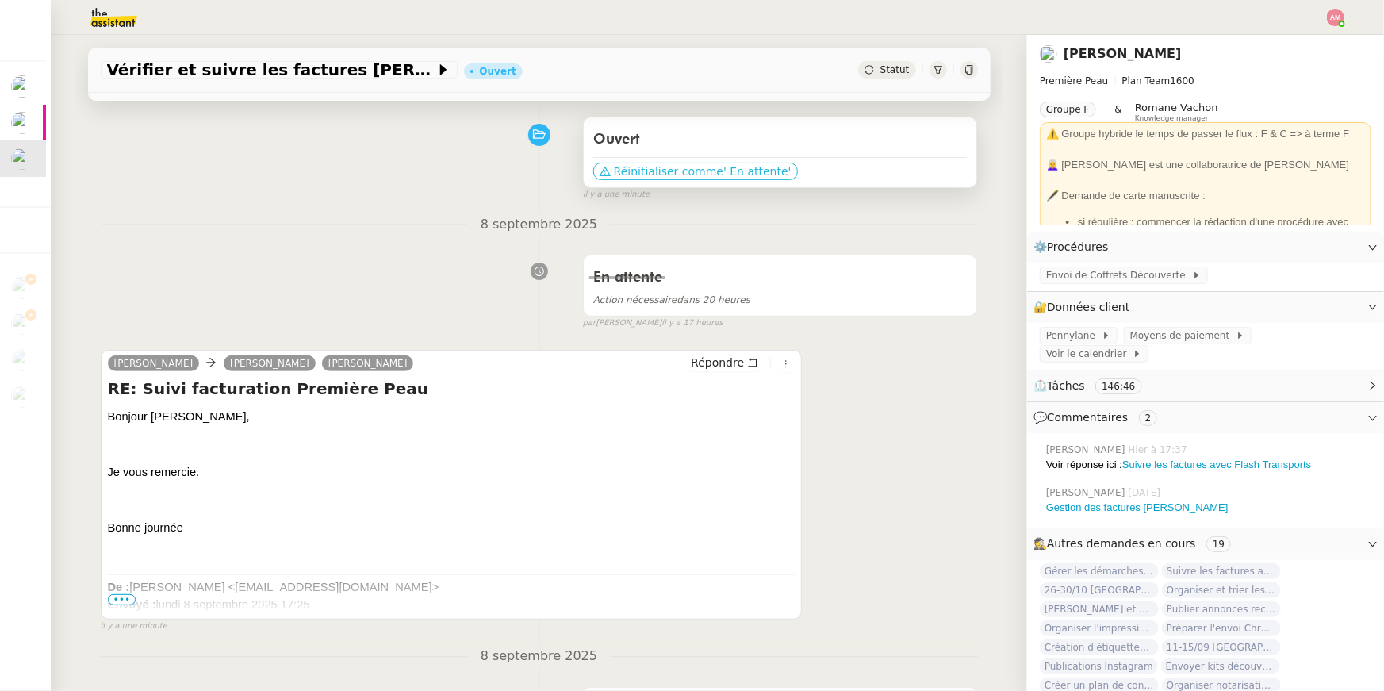
click at [691, 163] on span "Réinitialiser comme" at bounding box center [668, 171] width 109 height 16
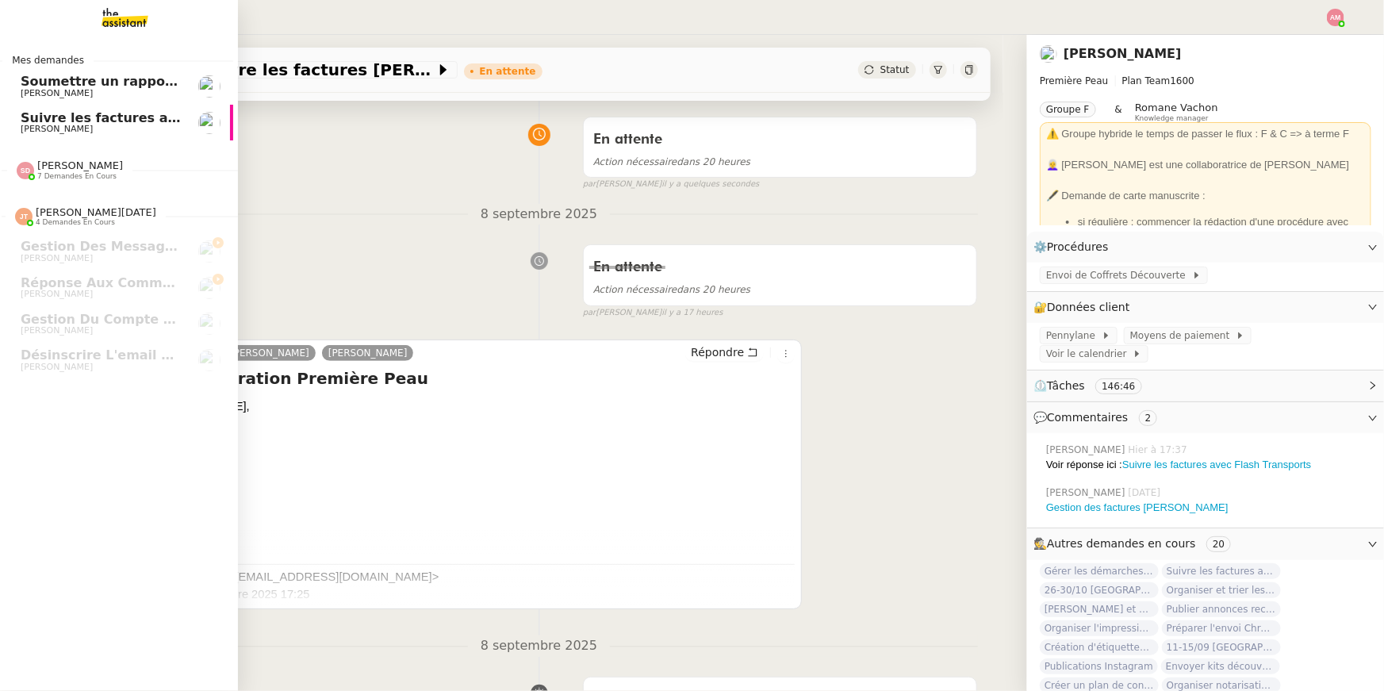
click at [45, 84] on span "Soumettre un rapport de dépenses" at bounding box center [146, 81] width 251 height 15
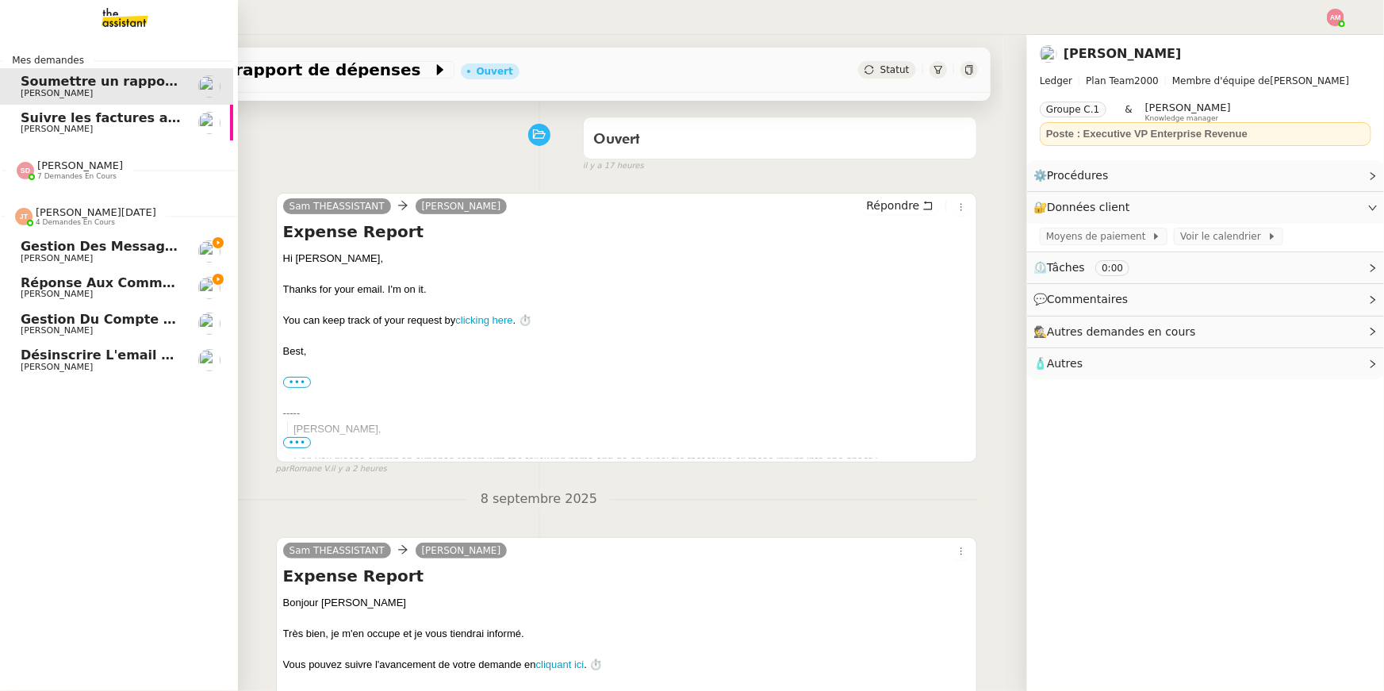
click at [70, 290] on span "Hugo Bentz" at bounding box center [101, 294] width 160 height 10
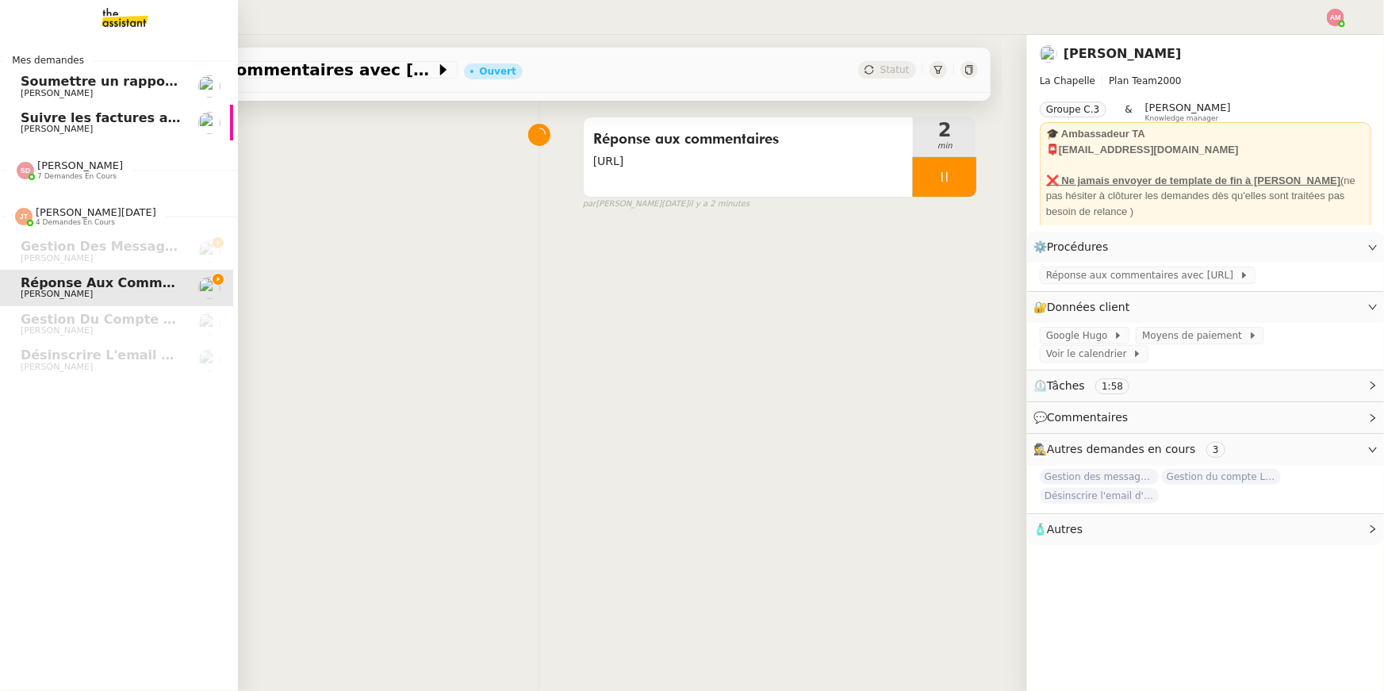
click at [47, 88] on span "Sébastien Badault" at bounding box center [57, 93] width 72 height 10
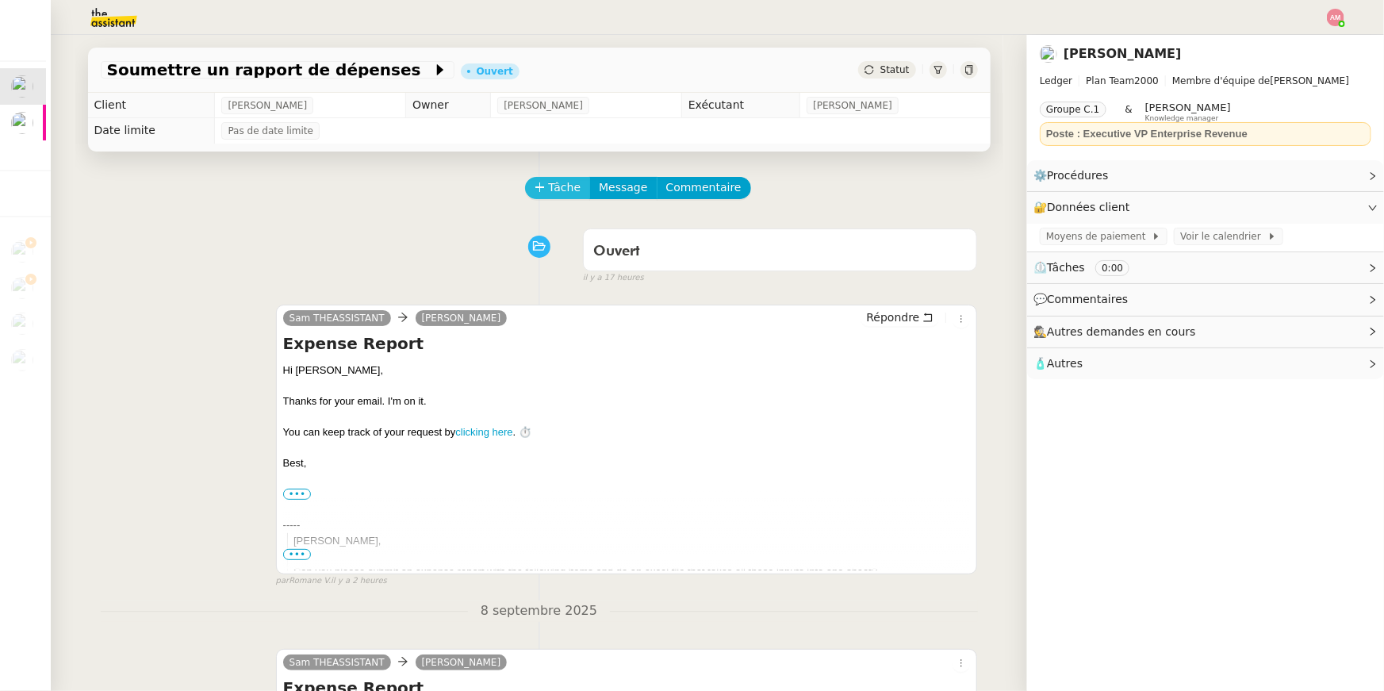
click at [557, 180] on span "Tâche" at bounding box center [565, 187] width 33 height 18
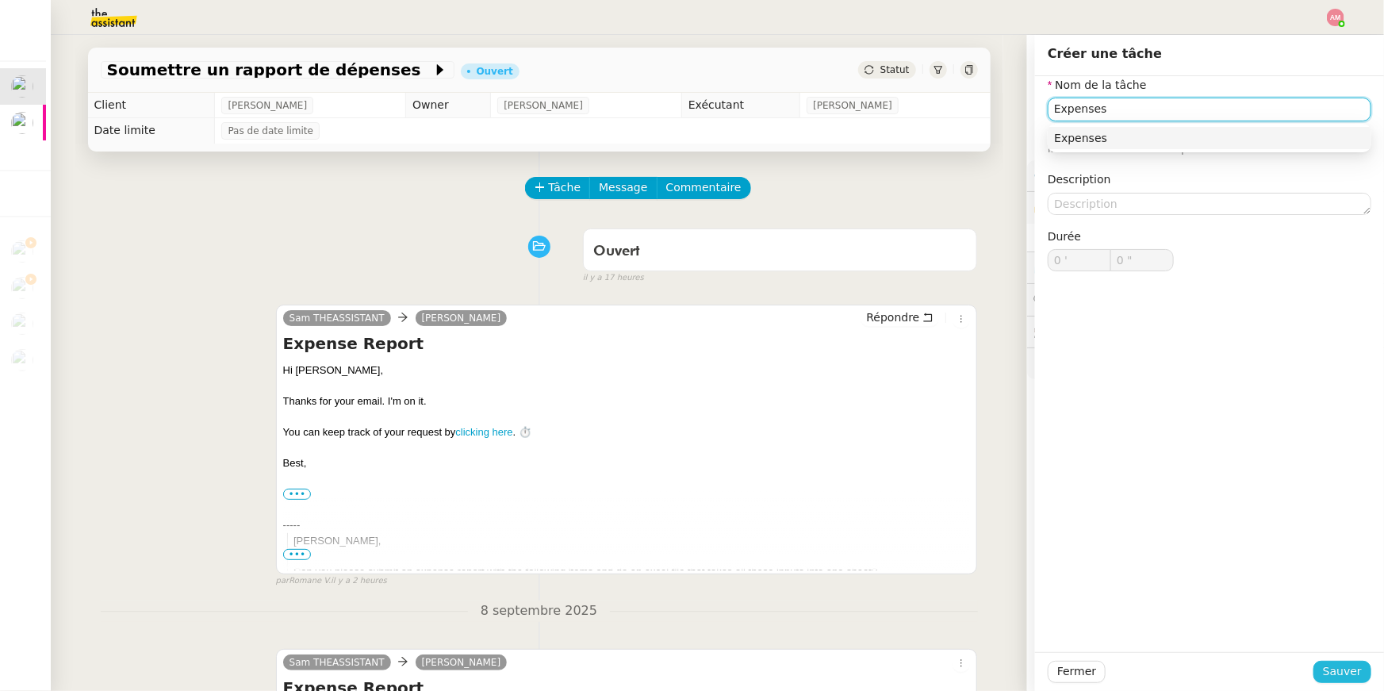
type input "Expenses"
click at [1337, 680] on span "Sauver" at bounding box center [1342, 671] width 39 height 18
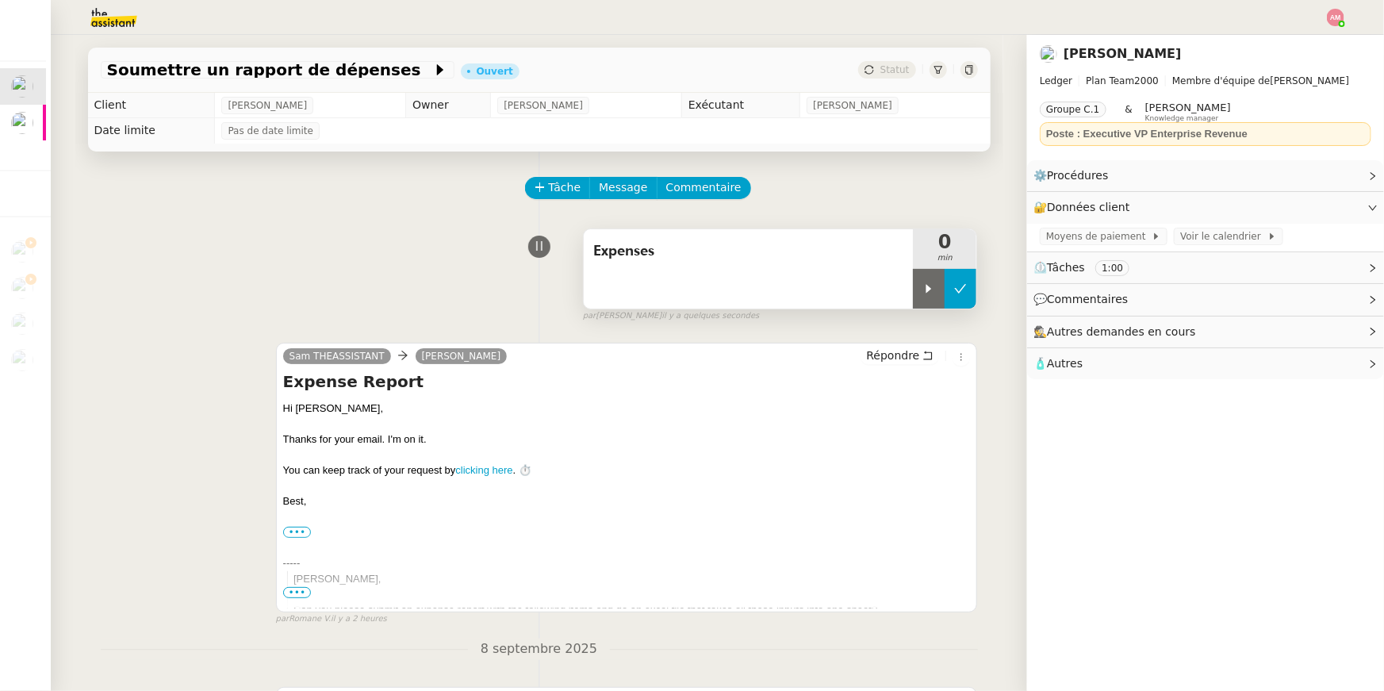
click at [949, 295] on button at bounding box center [961, 289] width 32 height 40
click at [926, 282] on button at bounding box center [944, 289] width 63 height 40
click at [926, 278] on div at bounding box center [929, 289] width 32 height 40
click at [1091, 147] on nz-page-header-content "Ledger Plan Team 2000 Membre d'équipe de Alexandre Blanc Groupe C.1 & Frédériqu…" at bounding box center [1206, 110] width 332 height 87
click at [1091, 139] on div "Poste : Executive VP Enterprise Revenue" at bounding box center [1205, 134] width 319 height 16
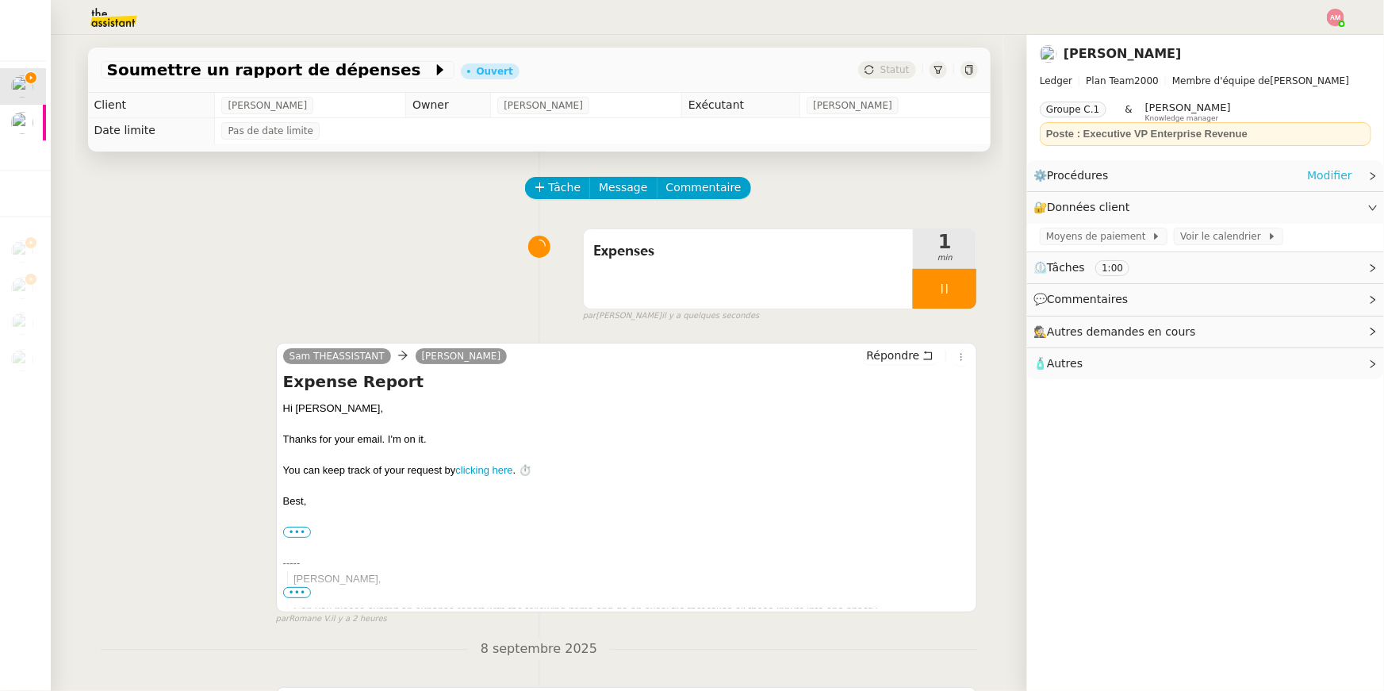
click at [1318, 176] on link "Modifier" at bounding box center [1329, 176] width 45 height 18
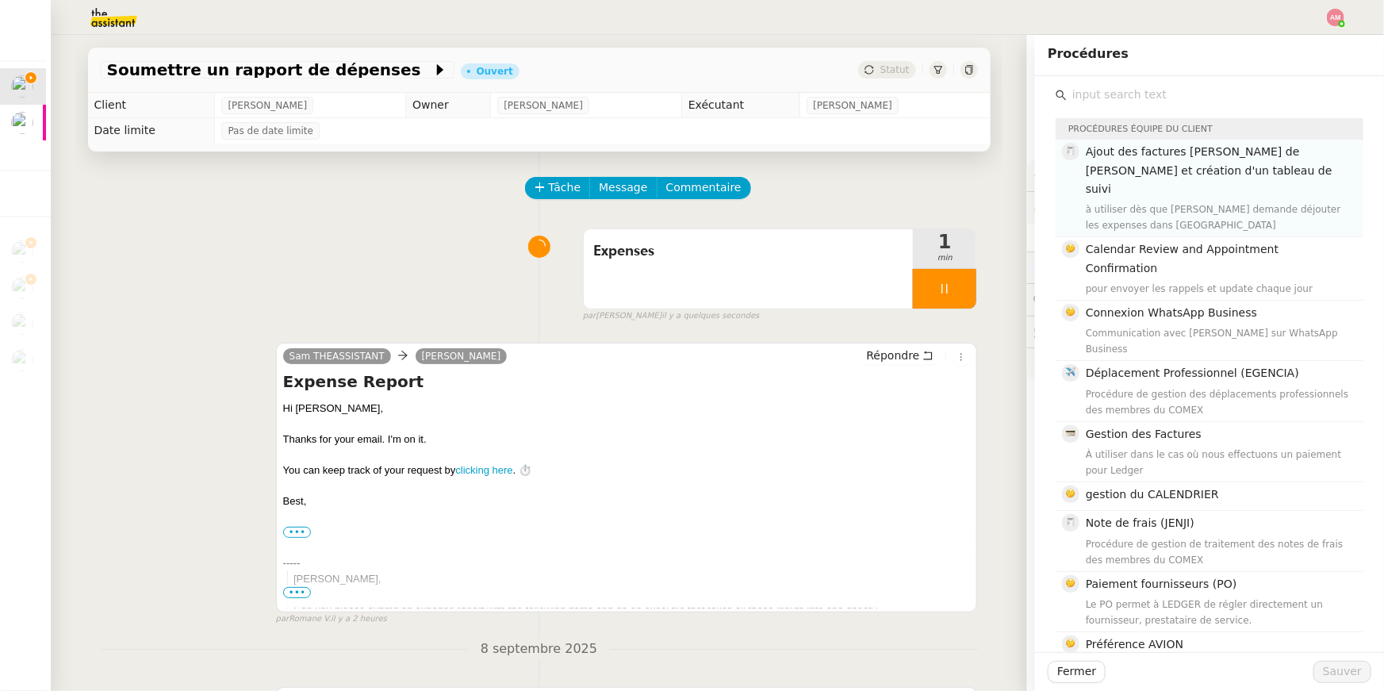
click at [1311, 172] on h4 "Ajout des factures Jenji de Sébastien et création d'un tableau de suivi" at bounding box center [1220, 171] width 268 height 56
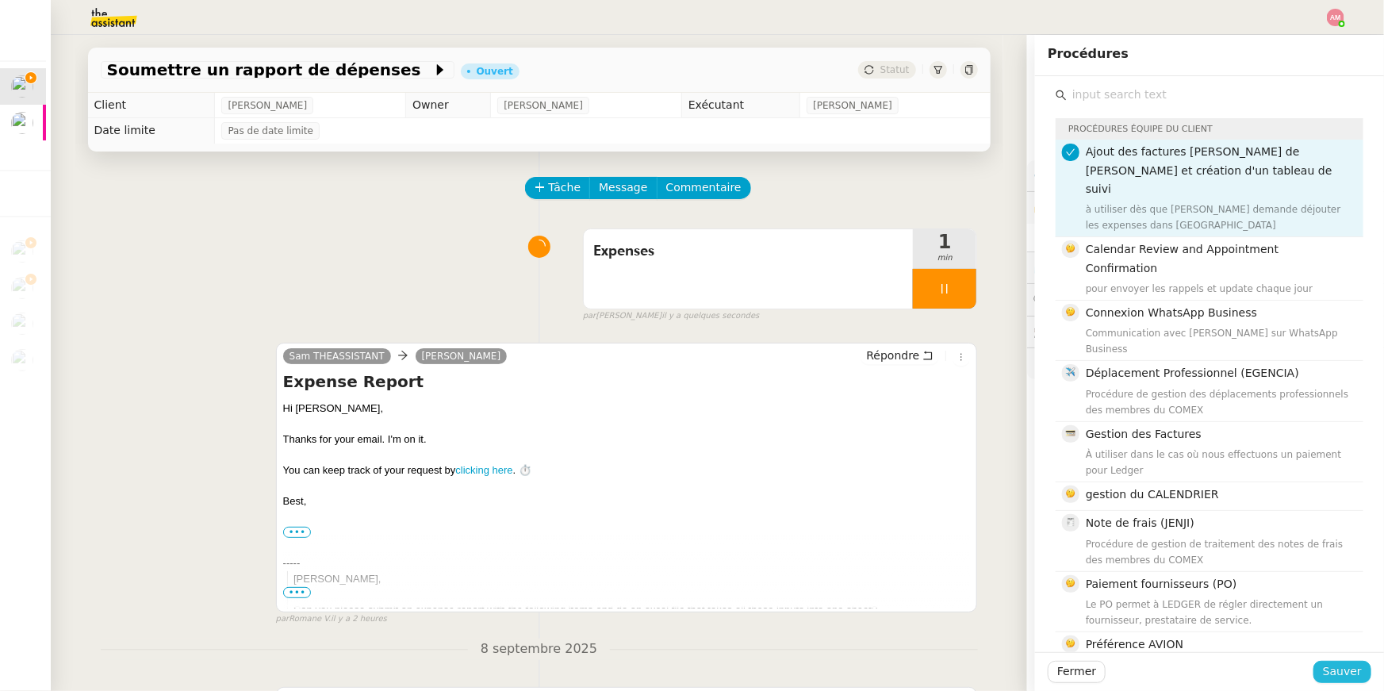
click at [1336, 667] on span "Sauver" at bounding box center [1342, 671] width 39 height 18
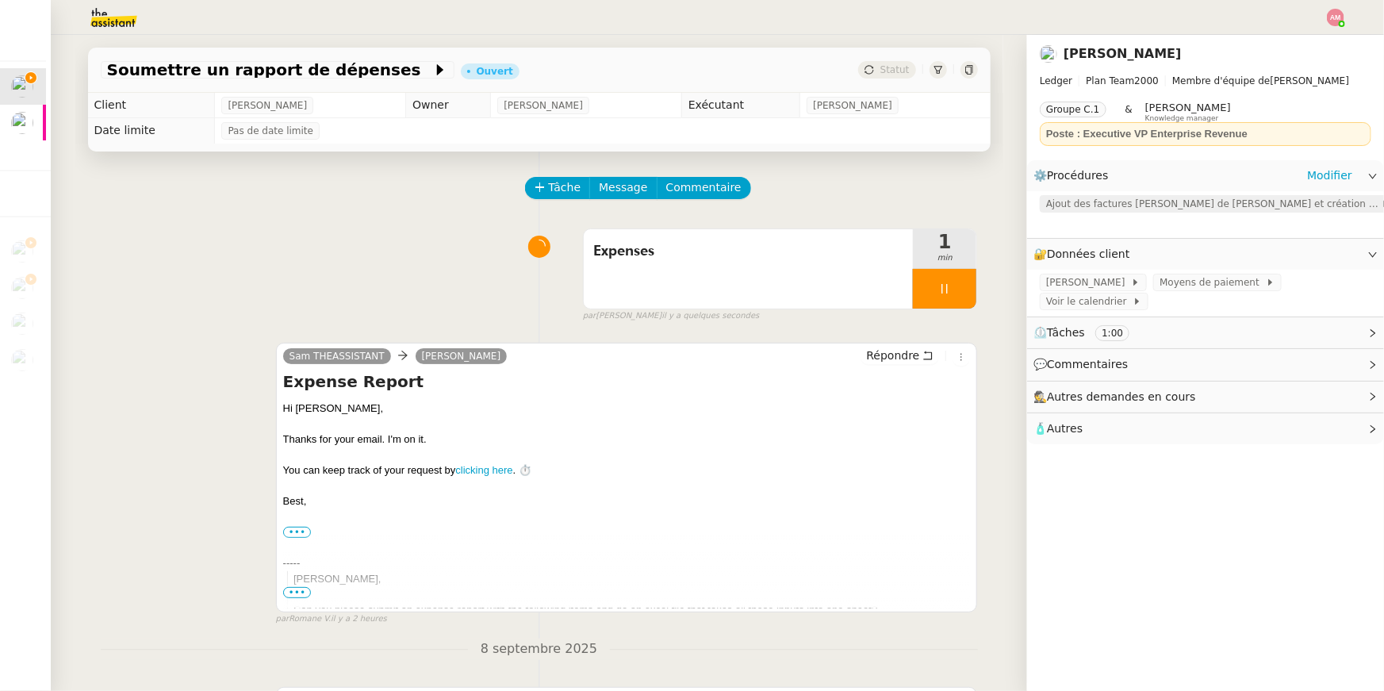
click at [1190, 196] on span "Ajout des factures Jenji de Sébastien et création d'un tableau de suivi" at bounding box center [1213, 204] width 335 height 16
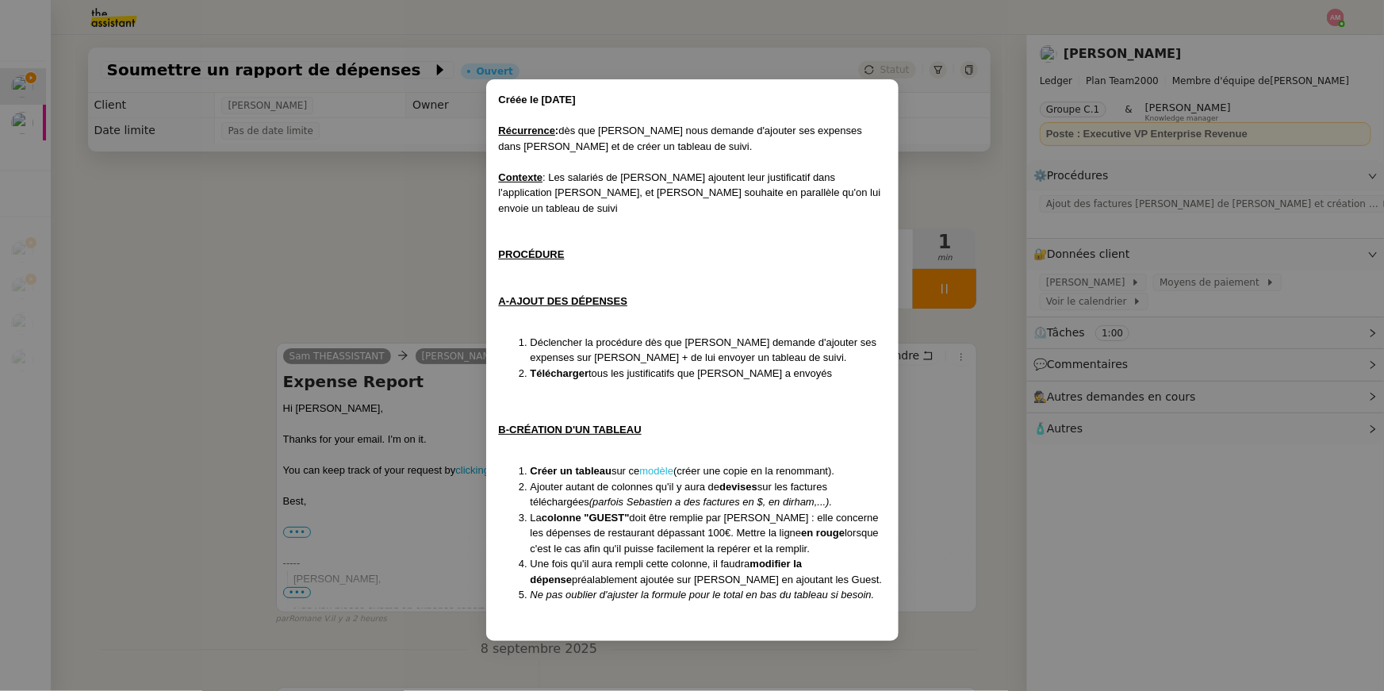
click at [655, 465] on link "modèle" at bounding box center [657, 471] width 34 height 12
click at [250, 254] on nz-modal-container "Créée le 25/04/2025 Récurrence : dès que Sébastien nous demande d'ajouter ses e…" at bounding box center [692, 345] width 1384 height 691
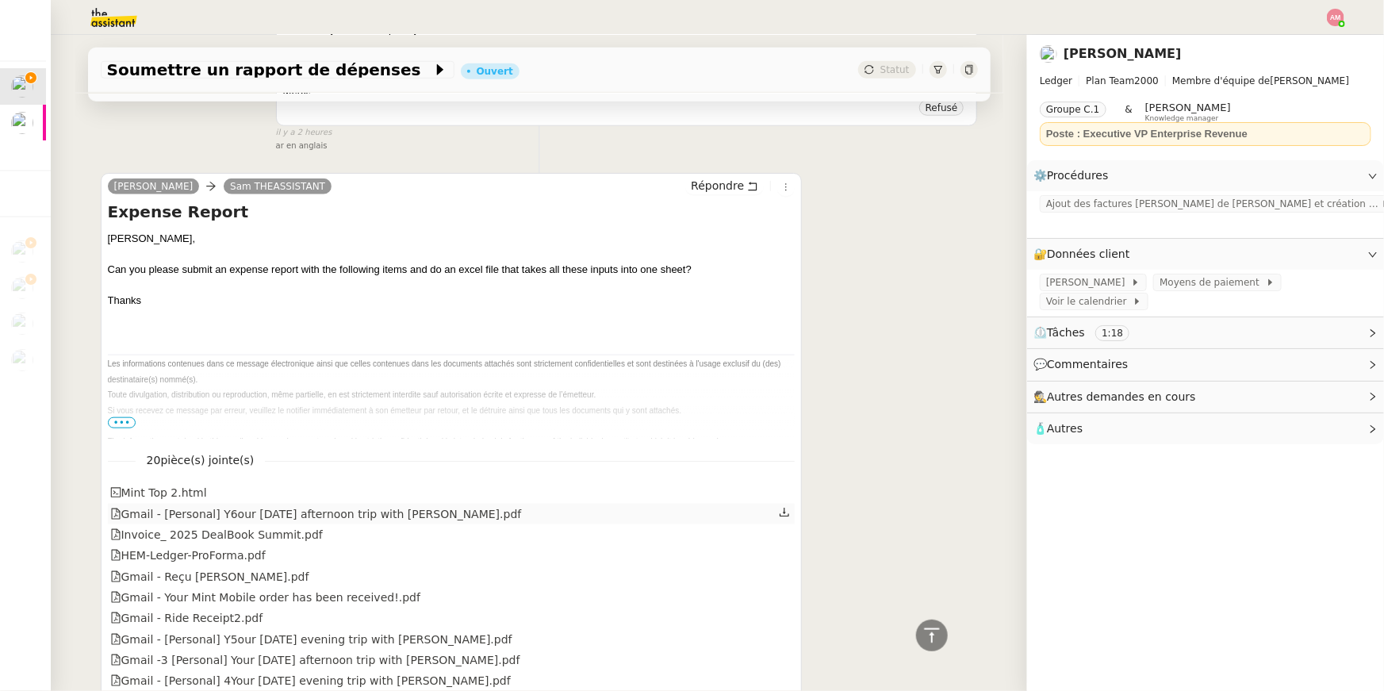
scroll to position [539, 0]
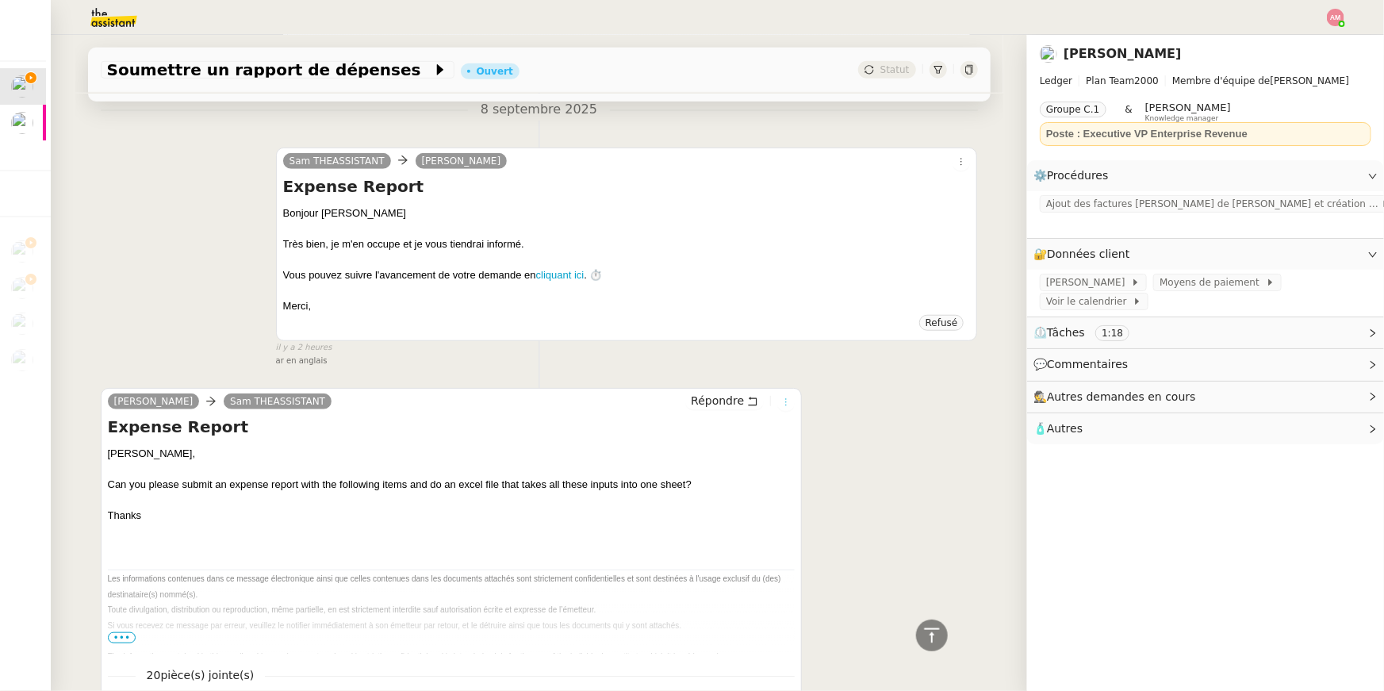
click at [788, 396] on button at bounding box center [785, 401] width 17 height 17
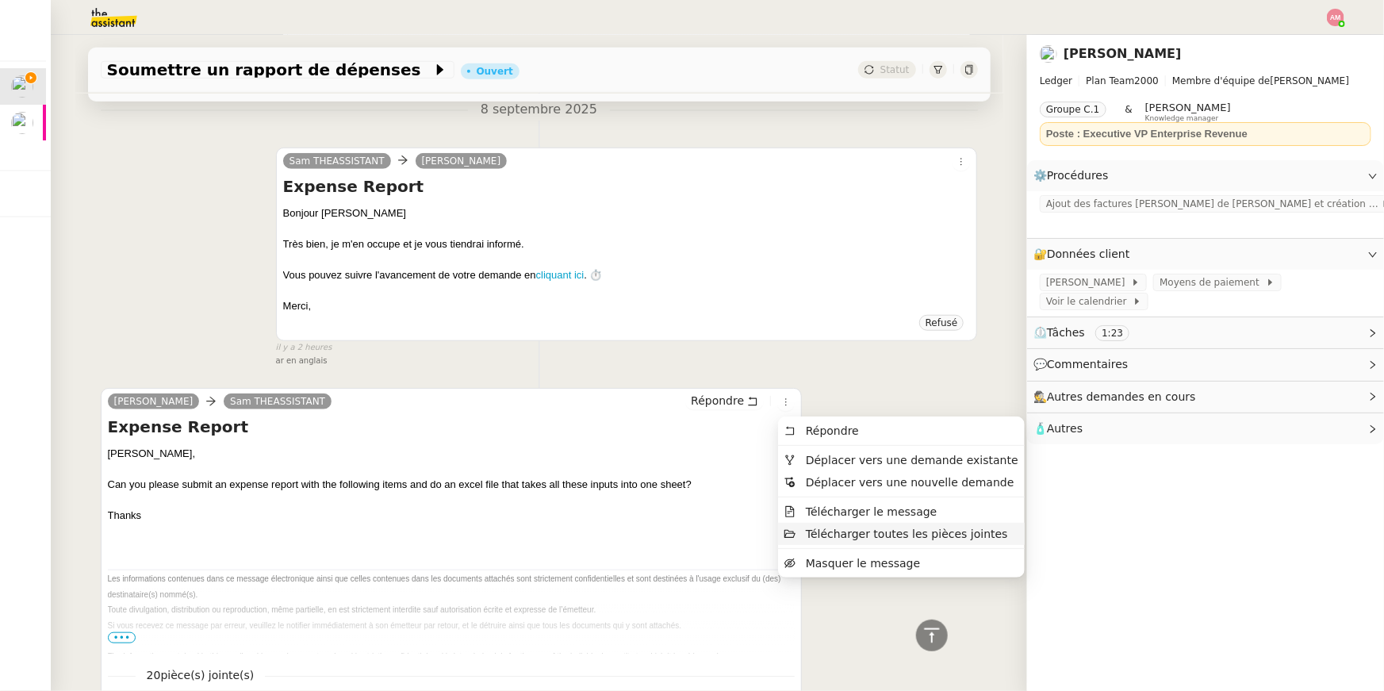
click at [831, 529] on span "Télécharger toutes les pièces jointes" at bounding box center [907, 533] width 202 height 13
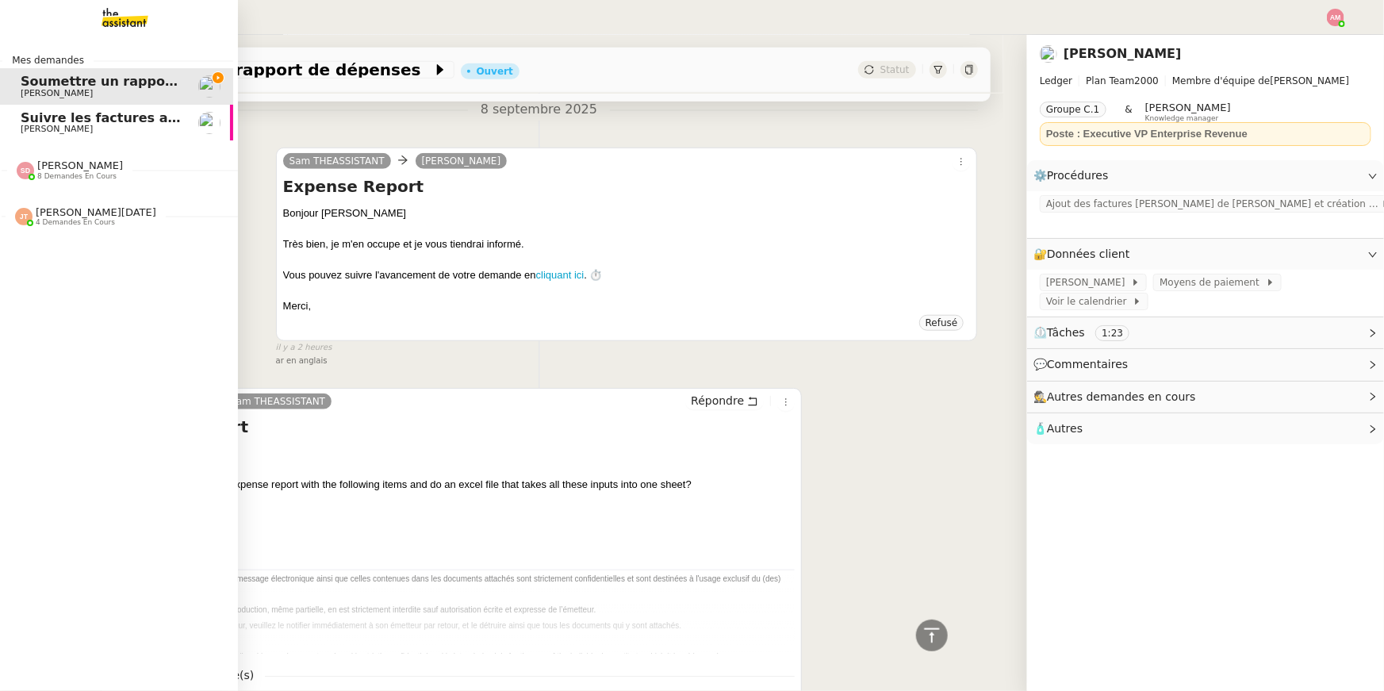
click at [66, 144] on div "Sheida Delpazir 8 demandes en cours" at bounding box center [114, 163] width 238 height 46
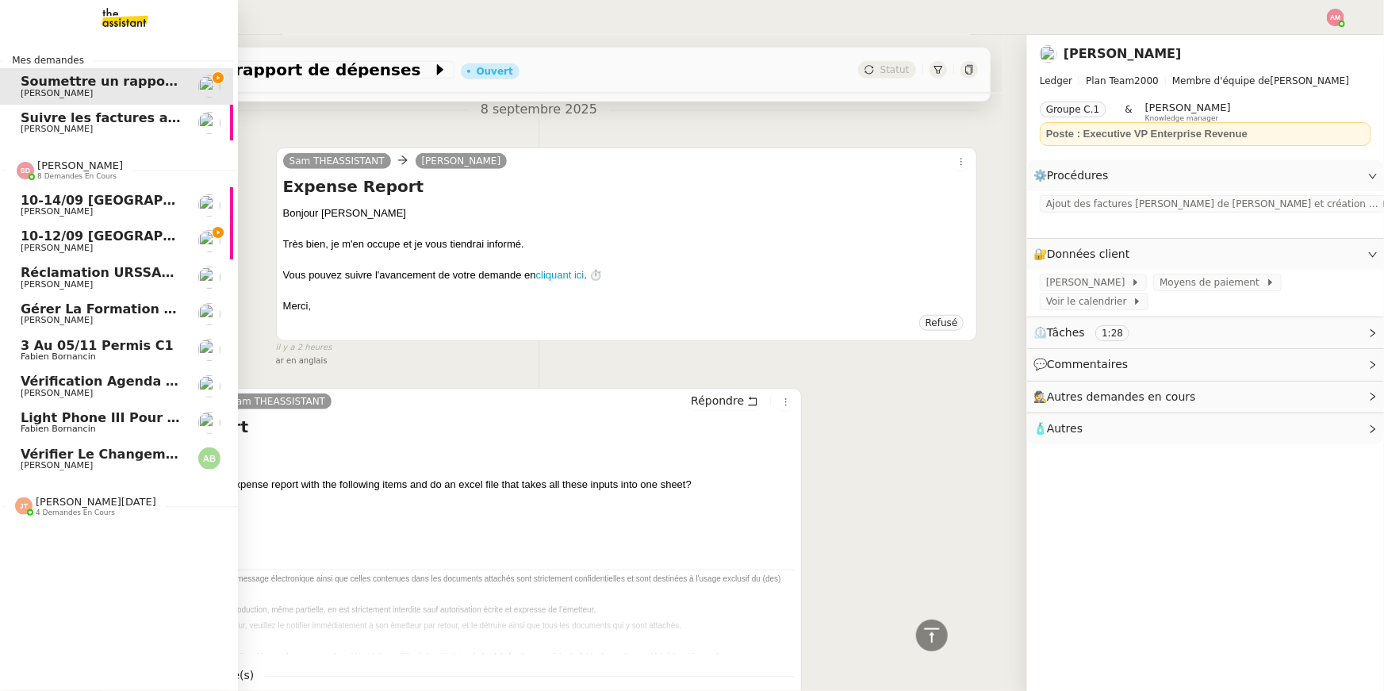
click at [62, 155] on span "Sheida Delpazir 8 demandes en cours" at bounding box center [121, 163] width 238 height 33
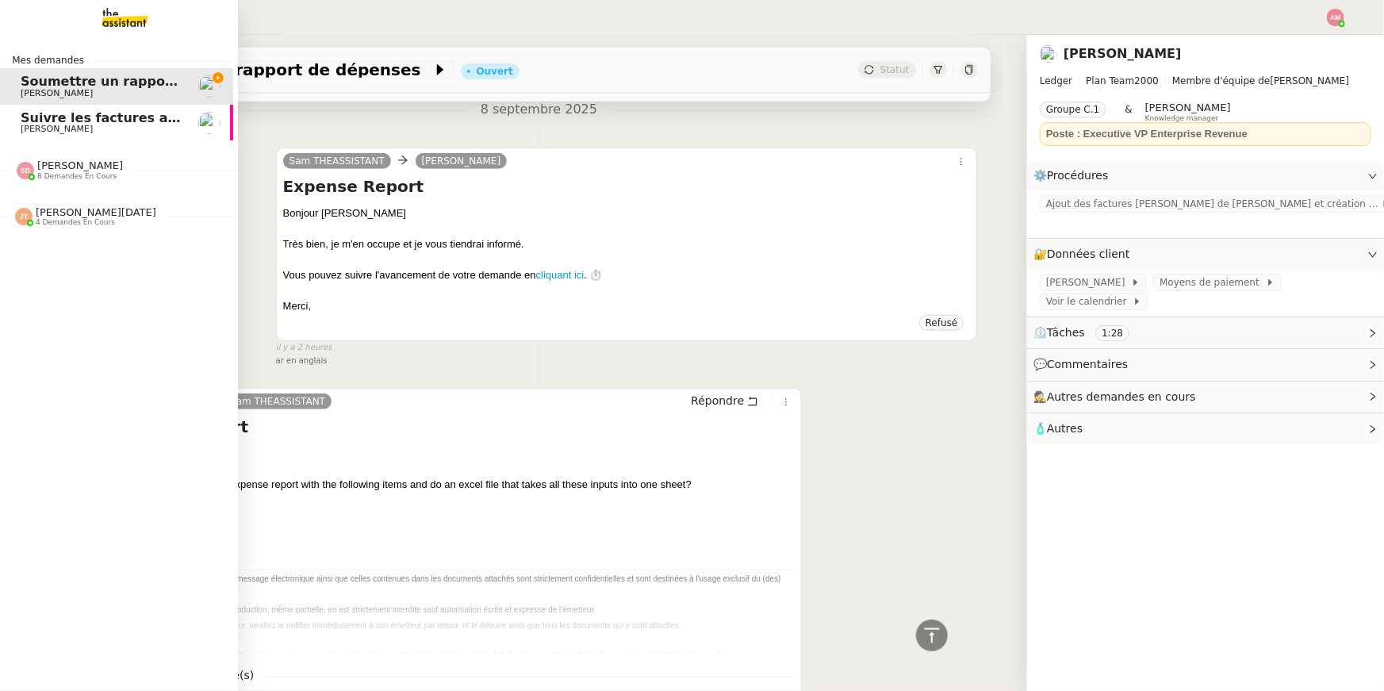
click at [115, 217] on span "Jean-Noël De Tinguy" at bounding box center [96, 212] width 121 height 12
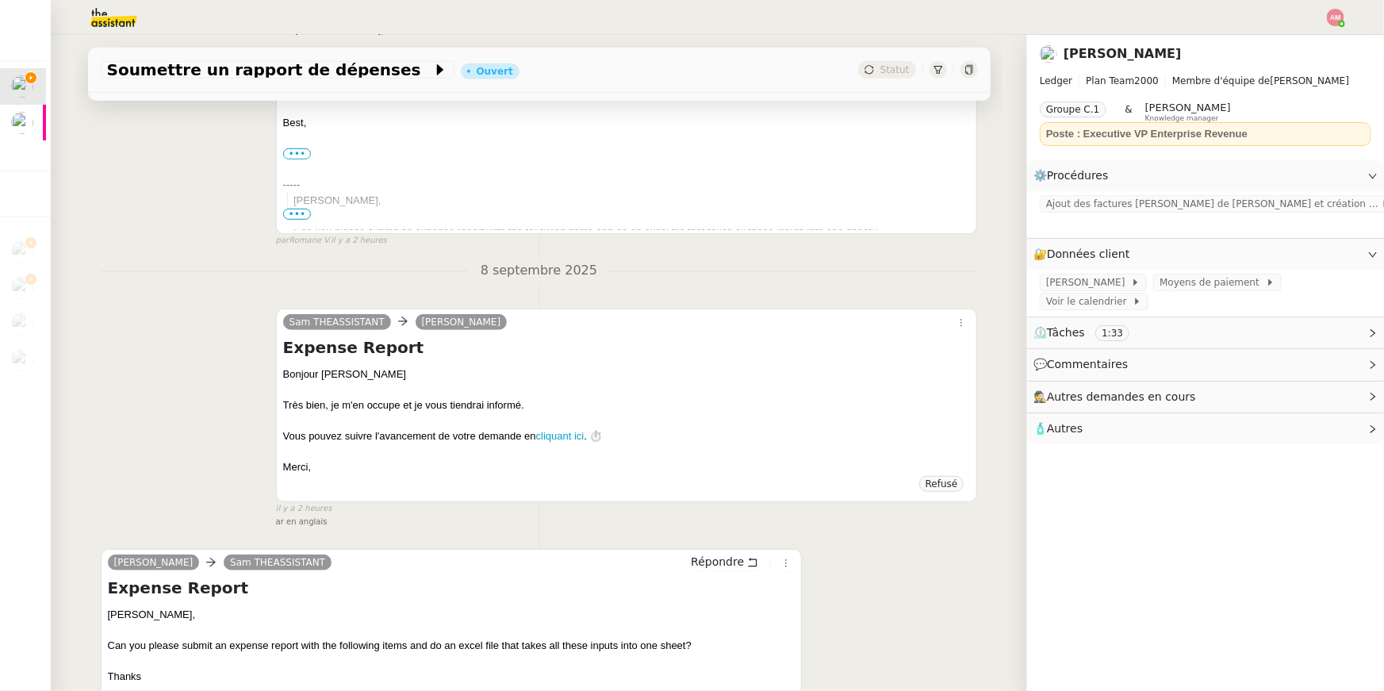
scroll to position [216, 0]
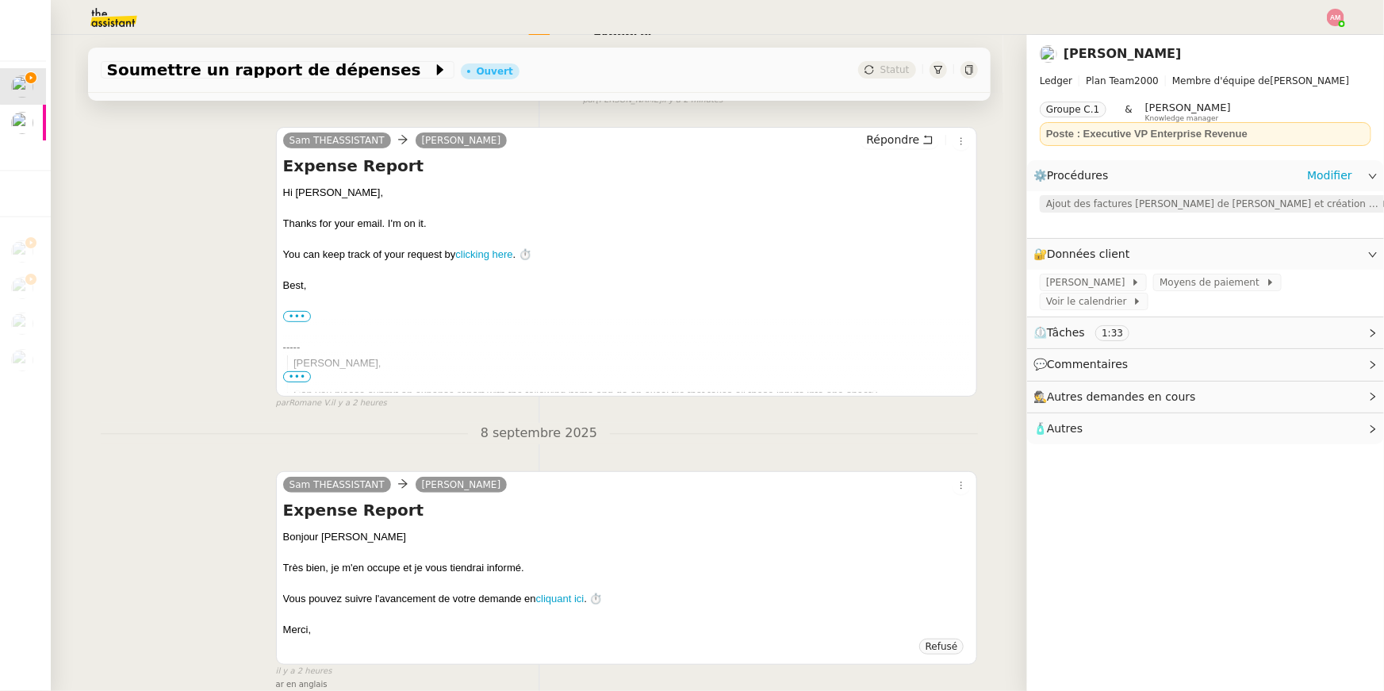
click at [1144, 201] on span "Ajout des factures Jenji de Sébastien et création d'un tableau de suivi" at bounding box center [1213, 204] width 335 height 16
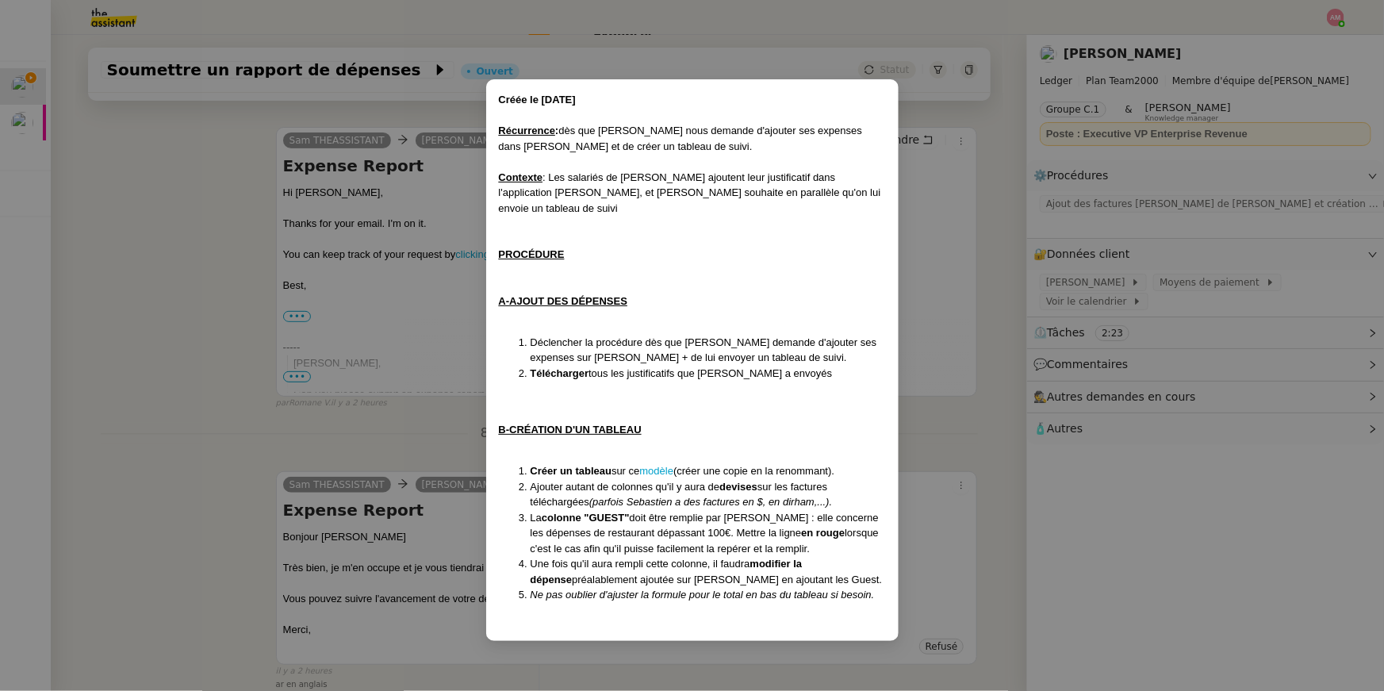
click at [240, 166] on nz-modal-container "Créée le 25/04/2025 Récurrence : dès que Sébastien nous demande d'ajouter ses e…" at bounding box center [692, 345] width 1384 height 691
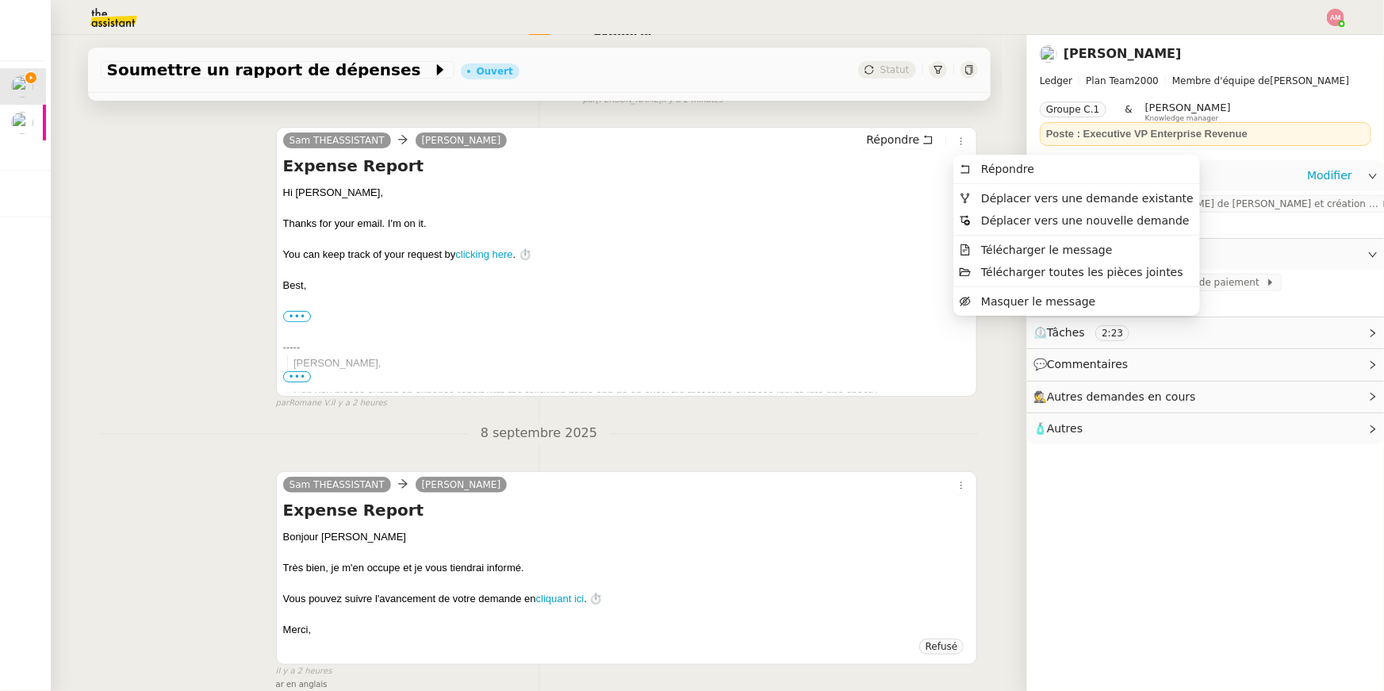
click at [1325, 231] on div "Ajout des factures Jenji de Sébastien et création d'un tableau de suivi" at bounding box center [1205, 214] width 357 height 47
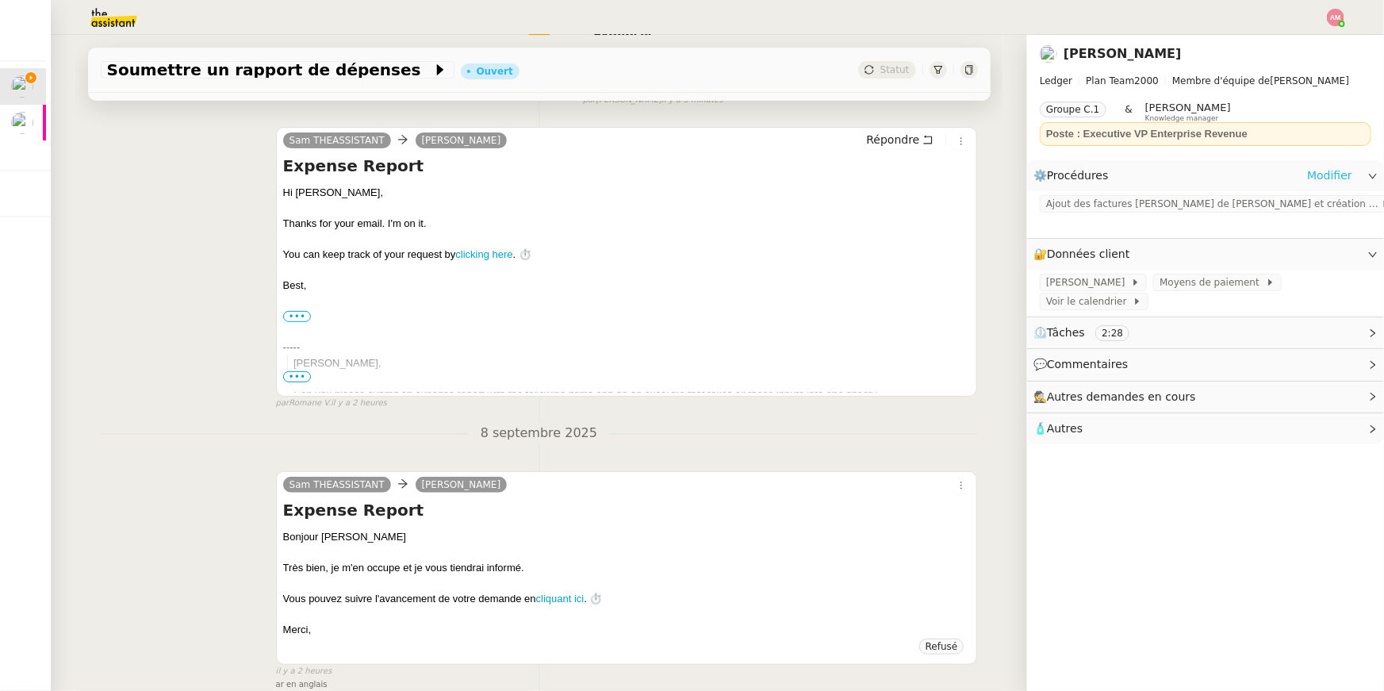
click at [1325, 178] on link "Modifier" at bounding box center [1329, 176] width 45 height 18
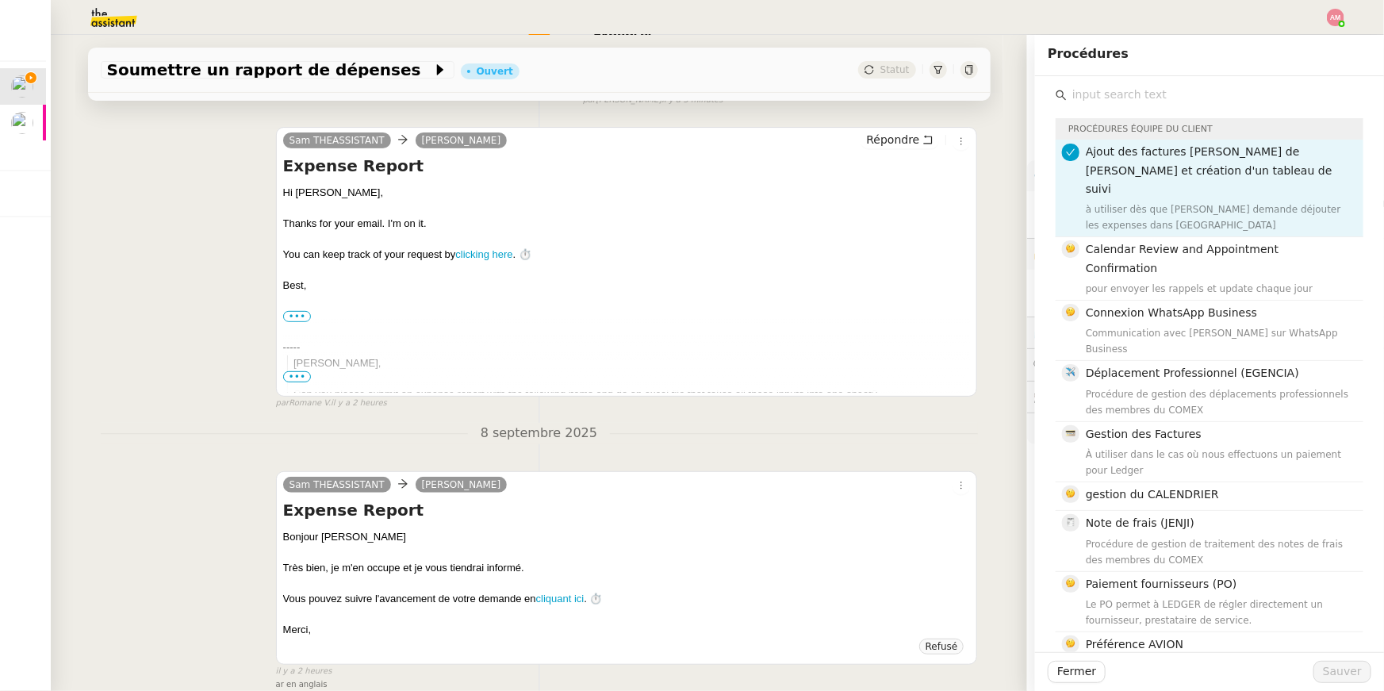
click at [1012, 343] on div "Soumettre un rapport de dépenses Ouvert Statut Client Sébastien Badault Owner F…" at bounding box center [539, 363] width 976 height 656
click at [1058, 681] on button "Fermer" at bounding box center [1077, 672] width 58 height 22
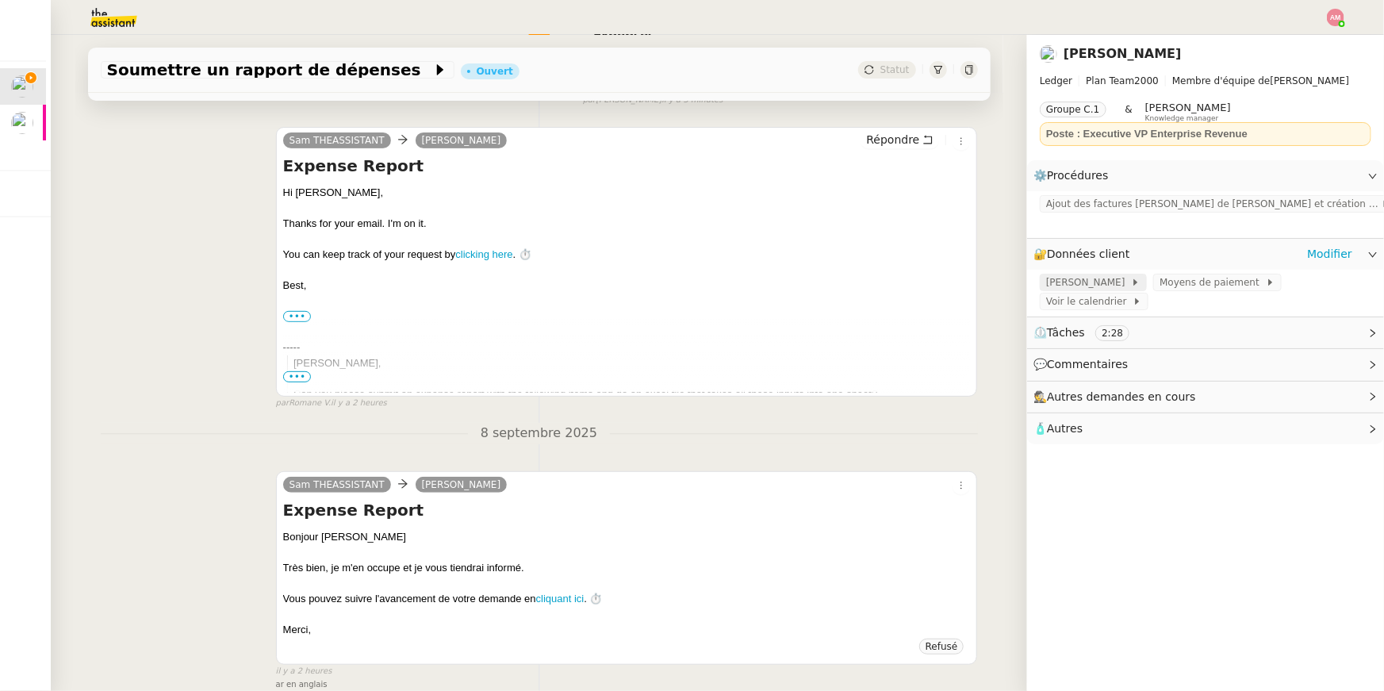
click at [1093, 277] on span "JENJI - Sébastien" at bounding box center [1088, 282] width 85 height 16
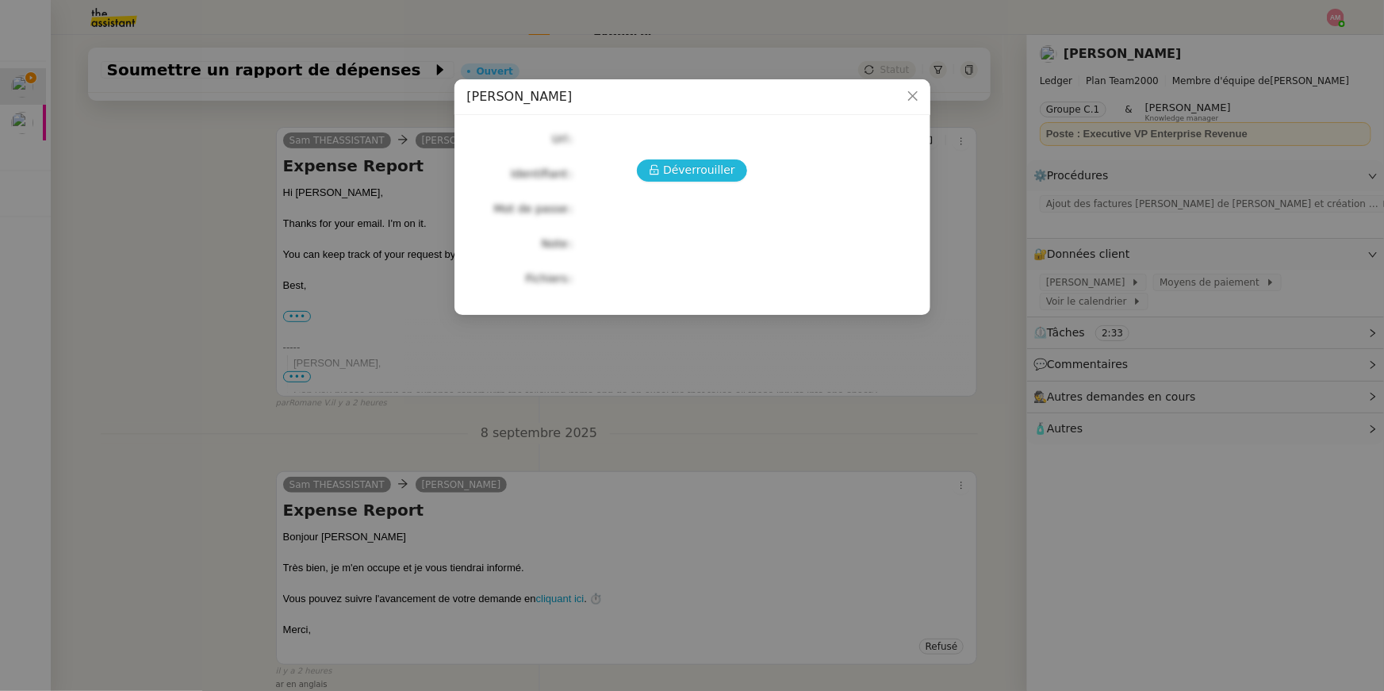
click at [703, 168] on span "Déverrouiller" at bounding box center [699, 170] width 72 height 18
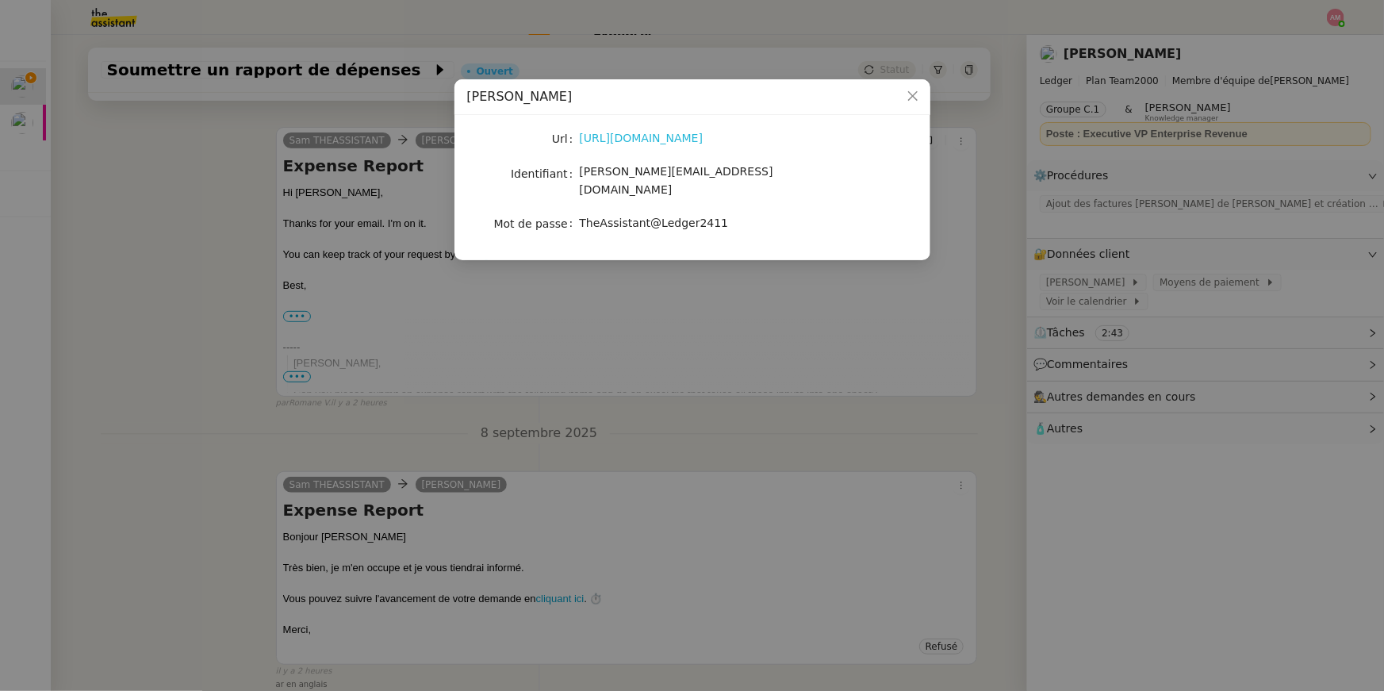
click at [665, 138] on link "https://app.jenji.io/expense/self" at bounding box center [642, 138] width 124 height 13
drag, startPoint x: 580, startPoint y: 177, endPoint x: 697, endPoint y: 171, distance: 117.5
click at [697, 171] on div "sam+ugo@ledger.fr" at bounding box center [711, 181] width 263 height 37
copy span "sam+ugo@ledger.fr"
click at [630, 193] on div "Url https://app.jenji.io/expense/self Identifiant sam+ugo@ledger.fr Mot de pass…" at bounding box center [692, 181] width 450 height 107
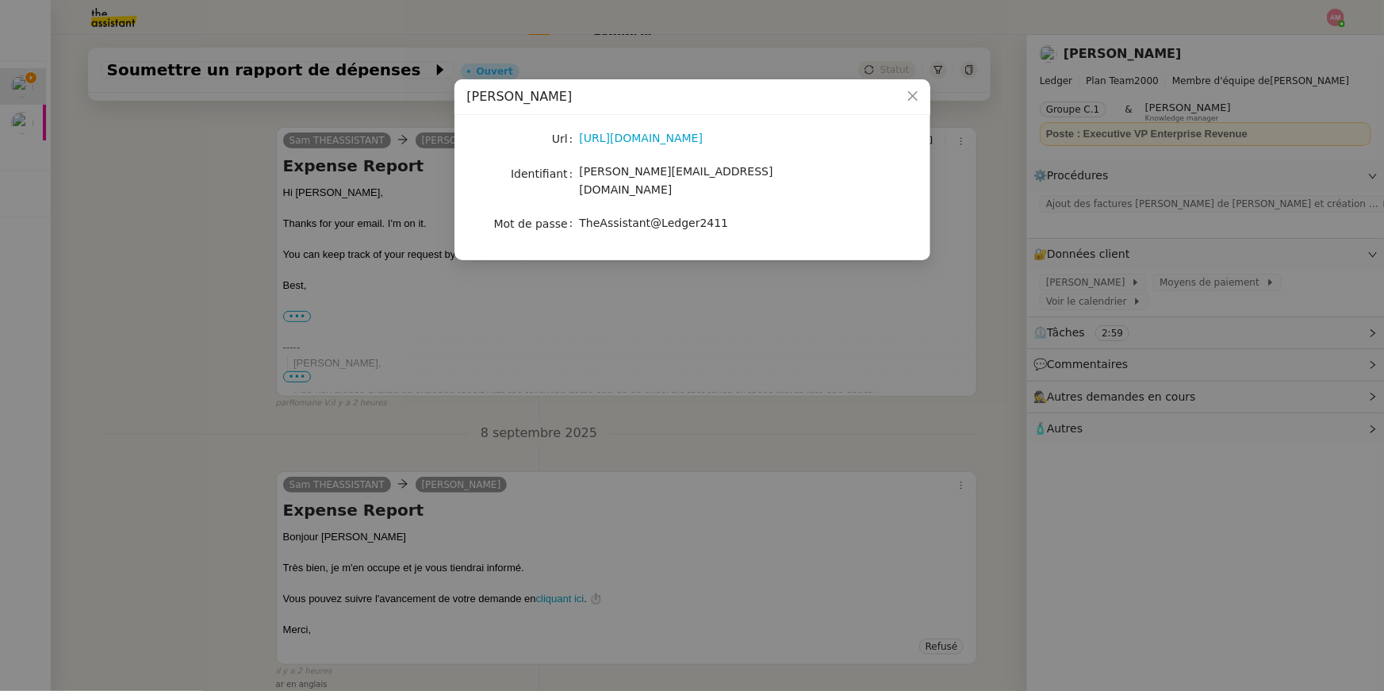
drag, startPoint x: 583, startPoint y: 207, endPoint x: 736, endPoint y: 205, distance: 153.1
click at [736, 214] on div "TheAssistant@Ledger2411" at bounding box center [711, 223] width 263 height 18
drag, startPoint x: 729, startPoint y: 205, endPoint x: 572, endPoint y: 208, distance: 157.0
click at [572, 213] on nz-form-item "Mot de passe TheAssistant@Ledger2411" at bounding box center [692, 224] width 450 height 22
copy nz-form-item "TheAssistant@Ledger2411"
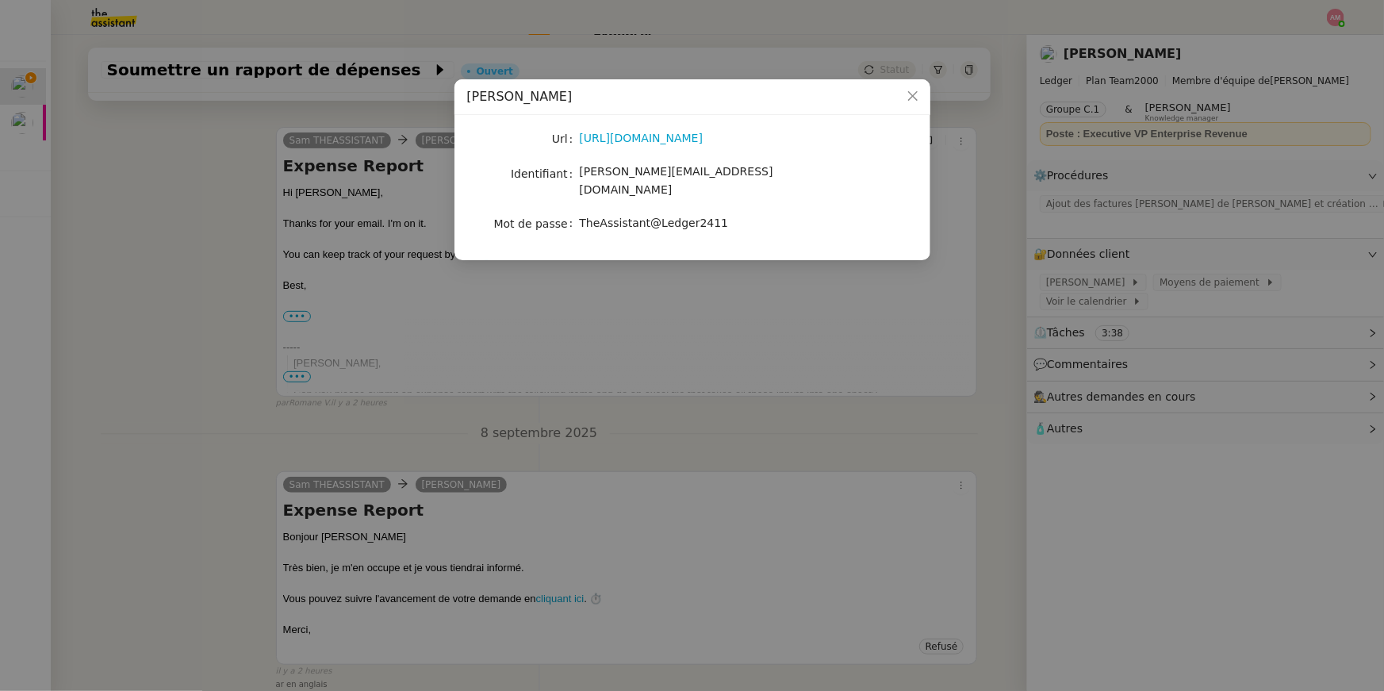
click at [749, 277] on nz-modal-container "JENJI - Sébastien Url https://app.jenji.io/expense/self Identifiant sam+ugo@led…" at bounding box center [692, 345] width 1384 height 691
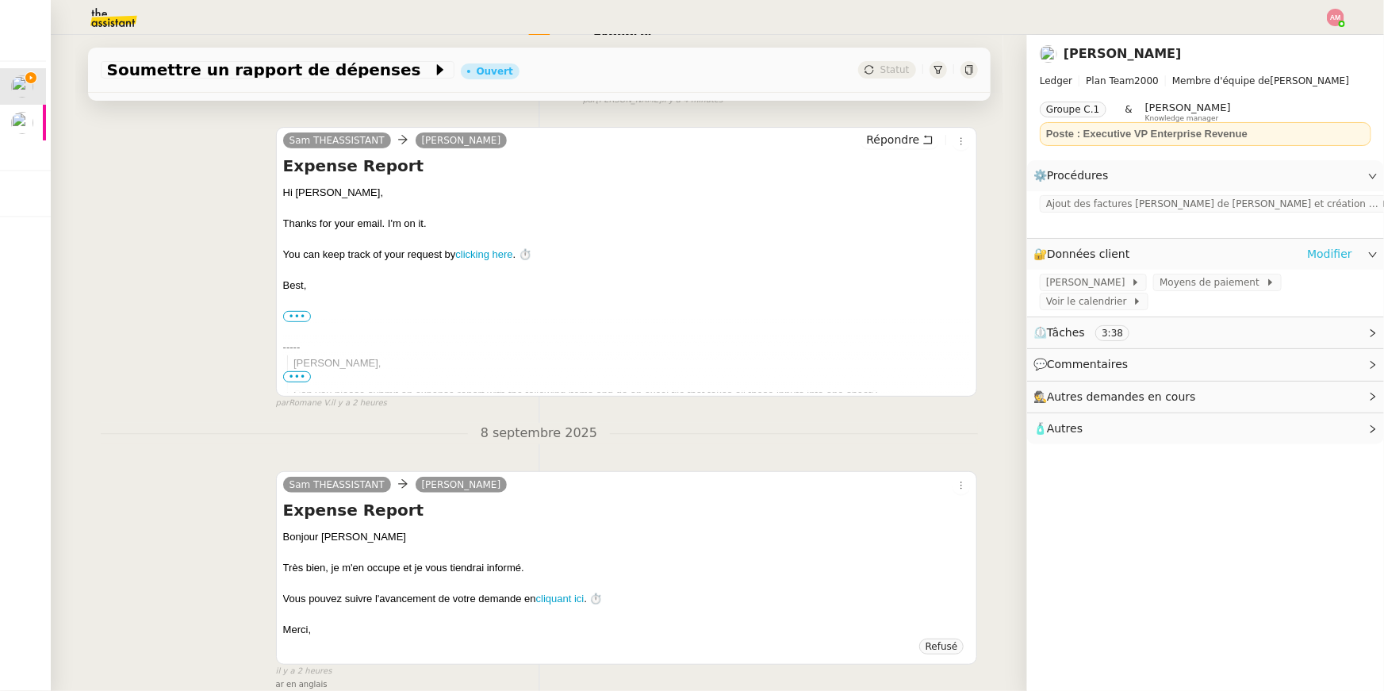
click at [1346, 253] on link "Modifier" at bounding box center [1329, 254] width 45 height 18
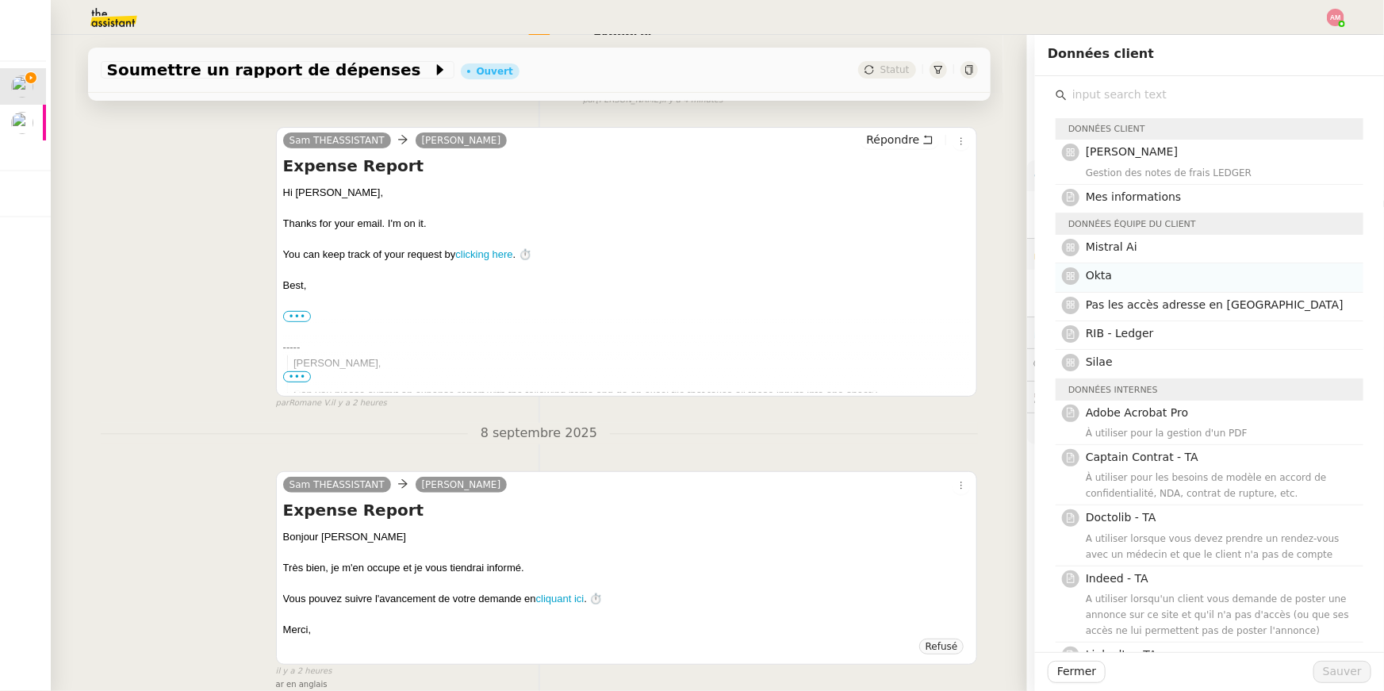
click at [1278, 278] on h4 "Okta" at bounding box center [1220, 275] width 268 height 18
click at [1329, 654] on div "Fermer Sauver" at bounding box center [1209, 671] width 349 height 39
click at [1333, 667] on span "Sauver" at bounding box center [1342, 671] width 39 height 18
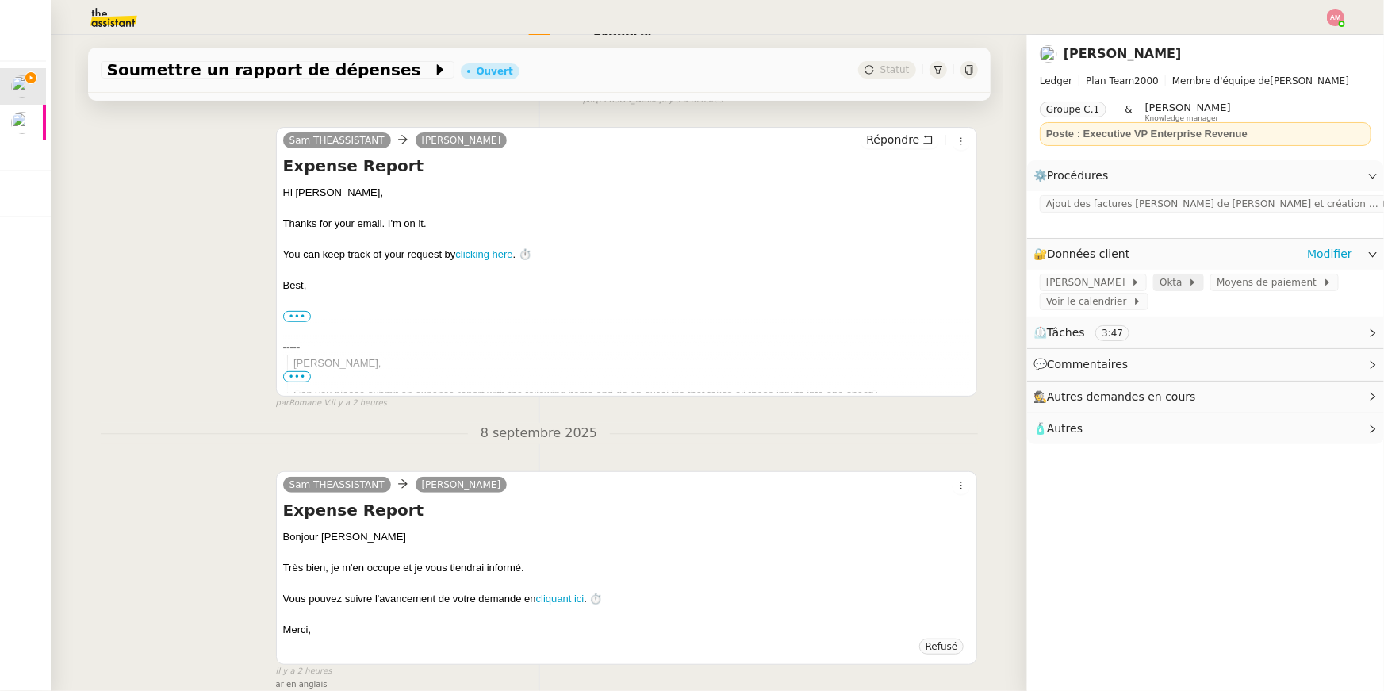
click at [1172, 278] on span "Okta" at bounding box center [1173, 282] width 29 height 16
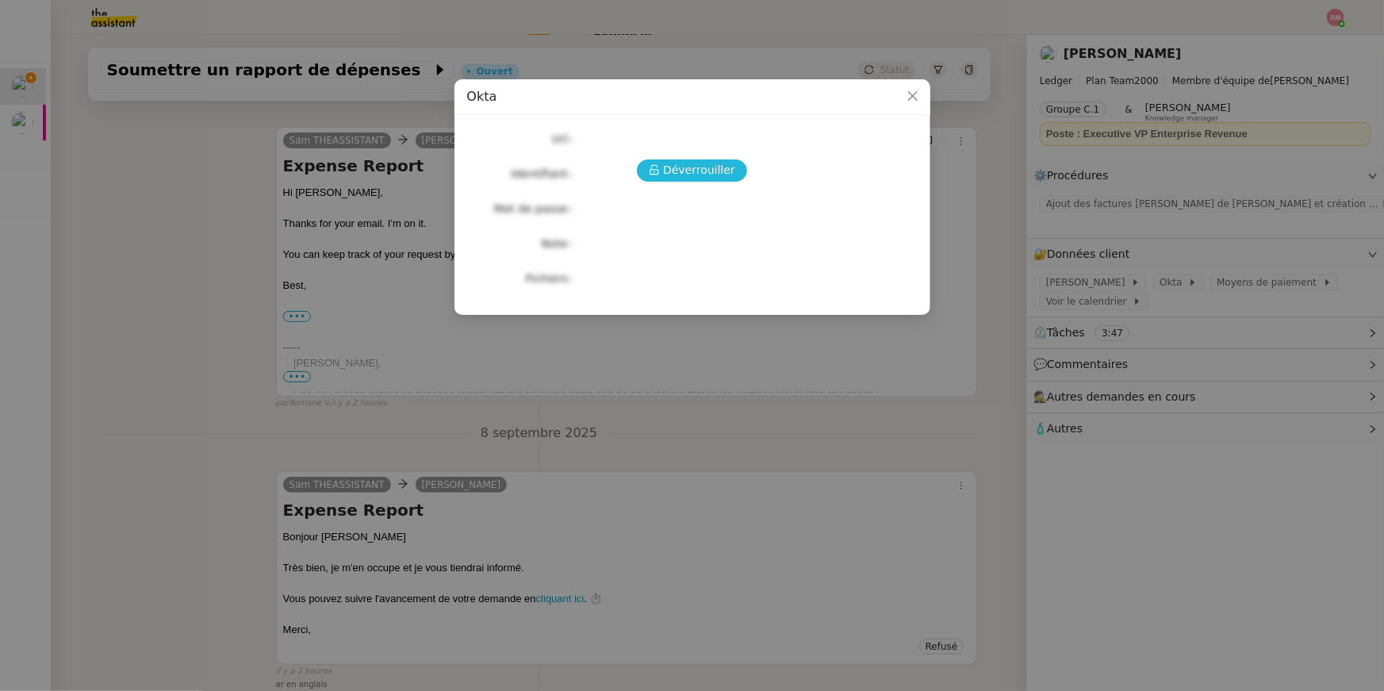
click at [724, 171] on span "Déverrouiller" at bounding box center [699, 170] width 72 height 18
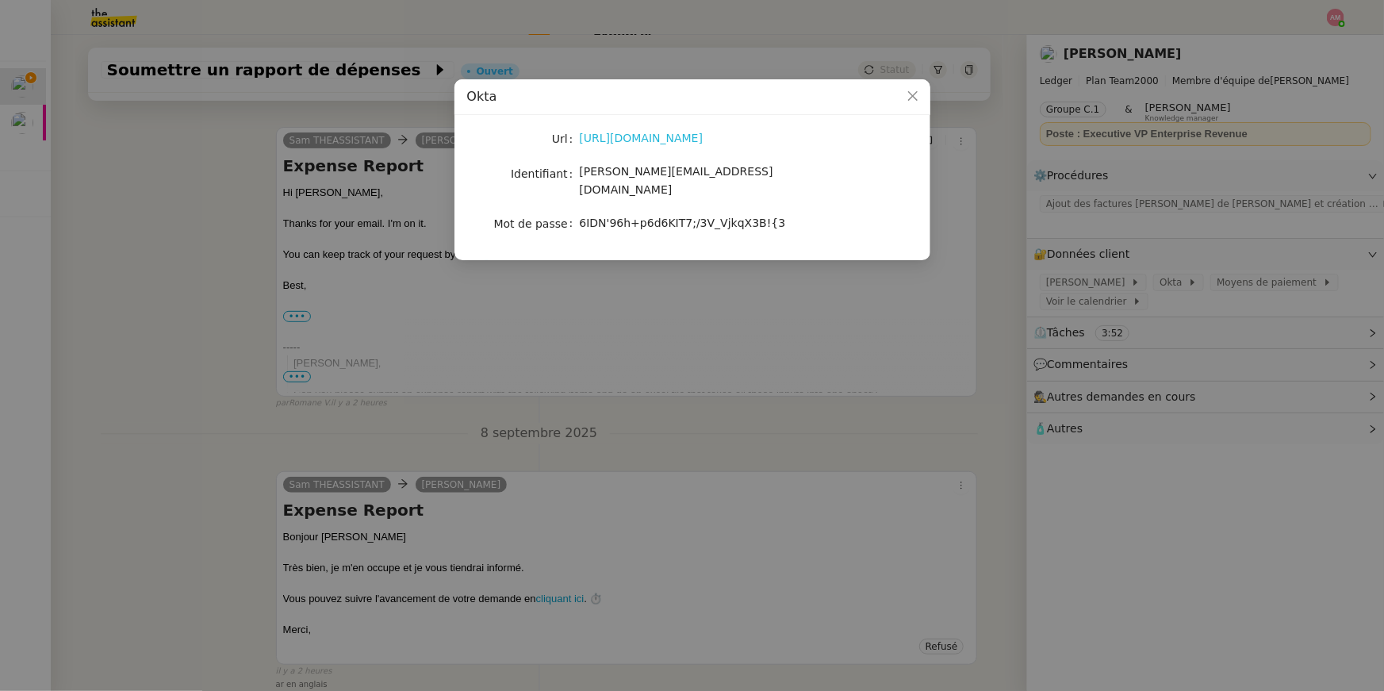
click at [645, 136] on link "https://ledger-fr.okta.com/" at bounding box center [642, 138] width 124 height 13
click at [796, 268] on nz-modal-container "Okta Url https://ledger-fr.okta.com/ Identifiant sam@ledger.fr Mot de passe 6ID…" at bounding box center [692, 345] width 1384 height 691
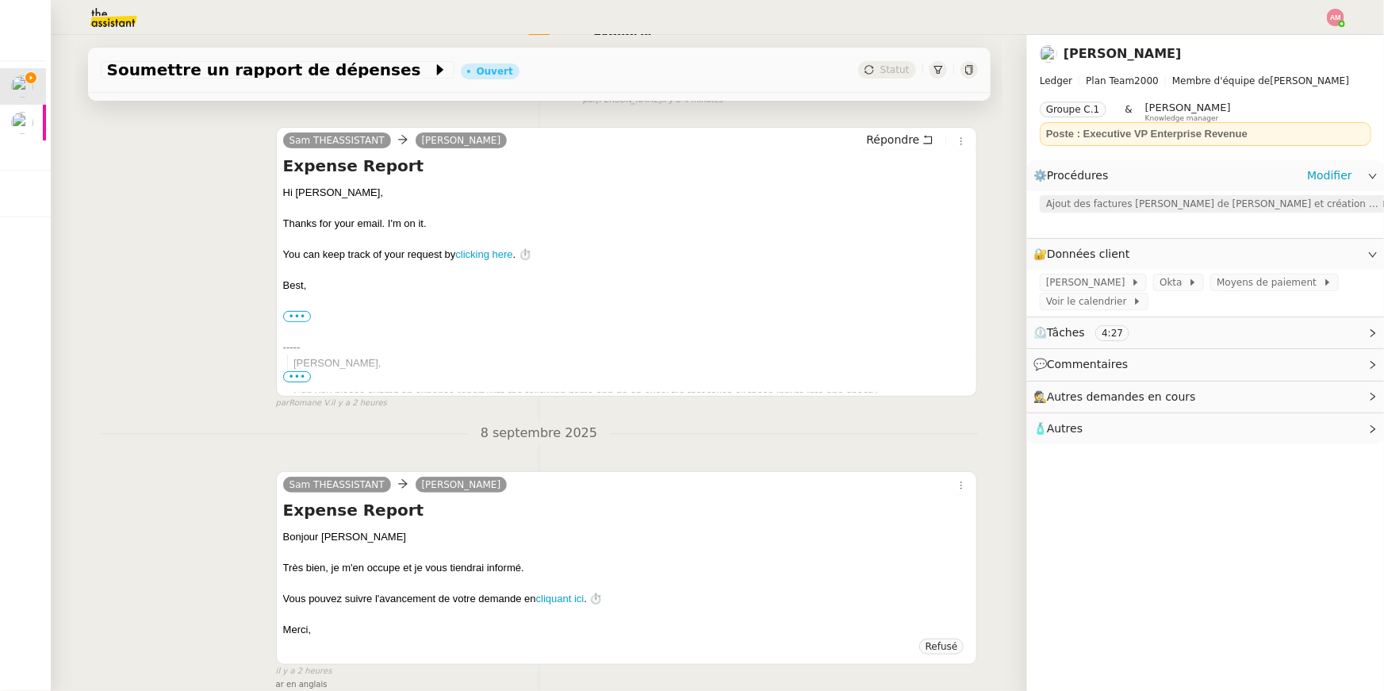
click at [1068, 212] on div "Ajout des factures Jenji de Sébastien et création d'un tableau de suivi" at bounding box center [1218, 203] width 357 height 17
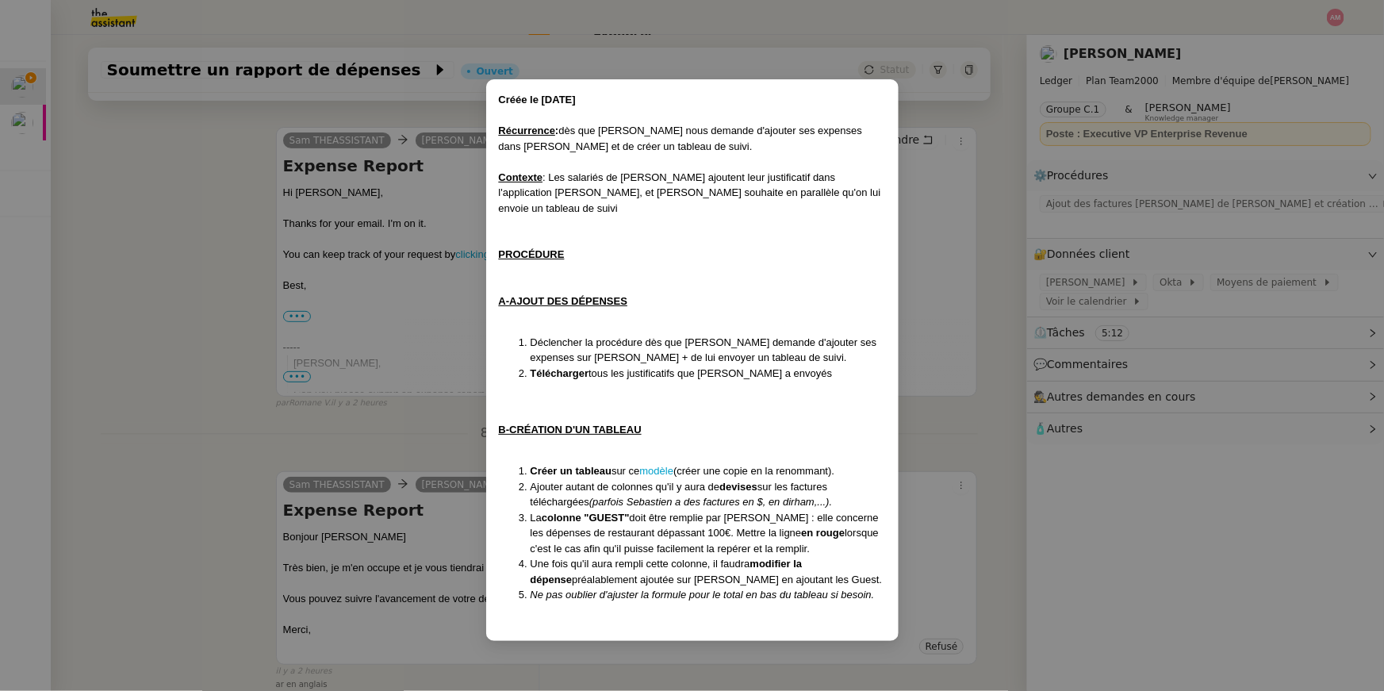
click at [321, 318] on nz-modal-container "Créée le 25/04/2025 Récurrence : dès que Sébastien nous demande d'ajouter ses e…" at bounding box center [692, 345] width 1384 height 691
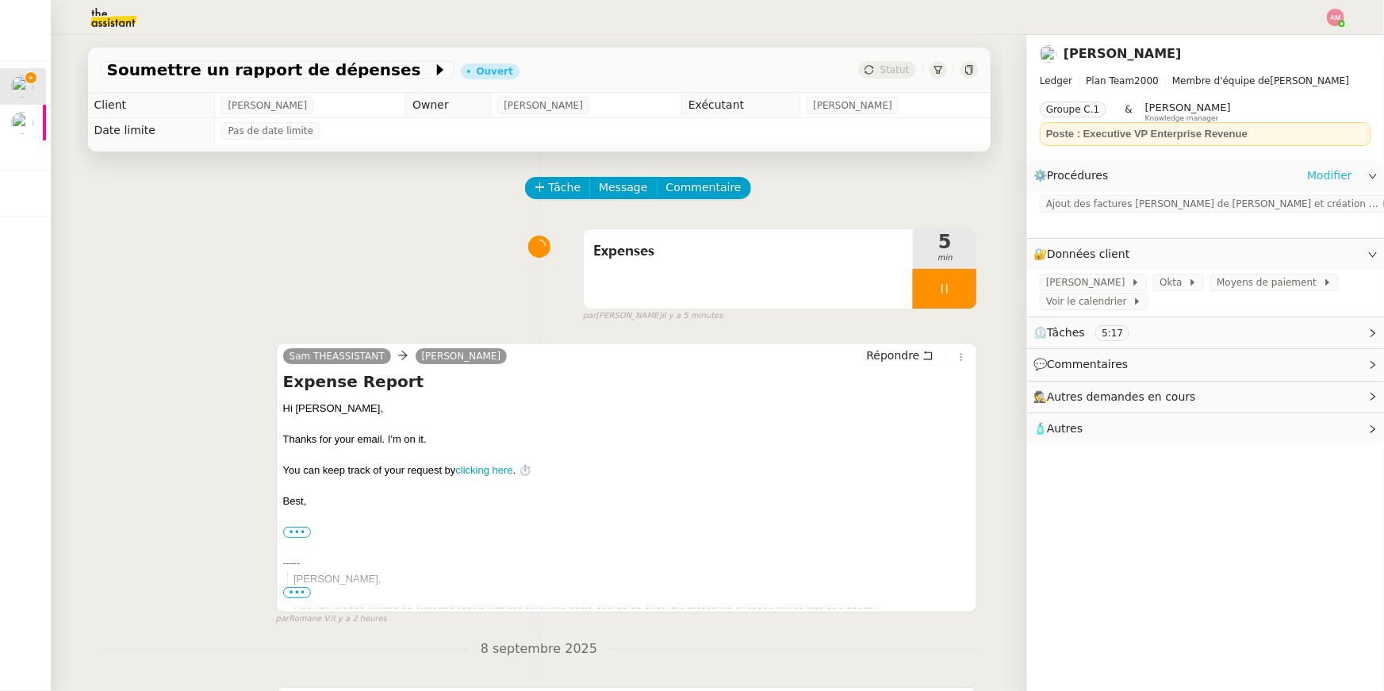
click at [1321, 169] on link "Modifier" at bounding box center [1329, 176] width 45 height 18
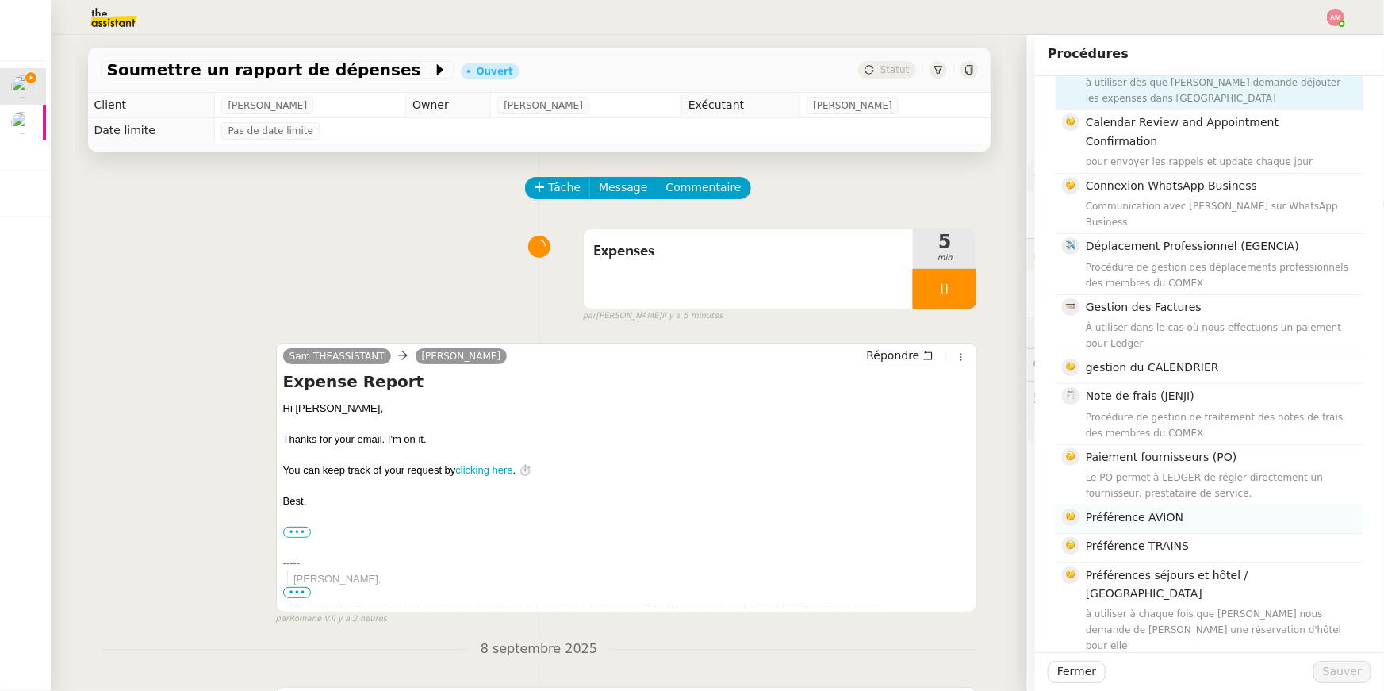
scroll to position [130, 0]
click at [1177, 406] on div "Procédure de gestion de traitement des notes de frais des membres du COMEX" at bounding box center [1220, 422] width 268 height 32
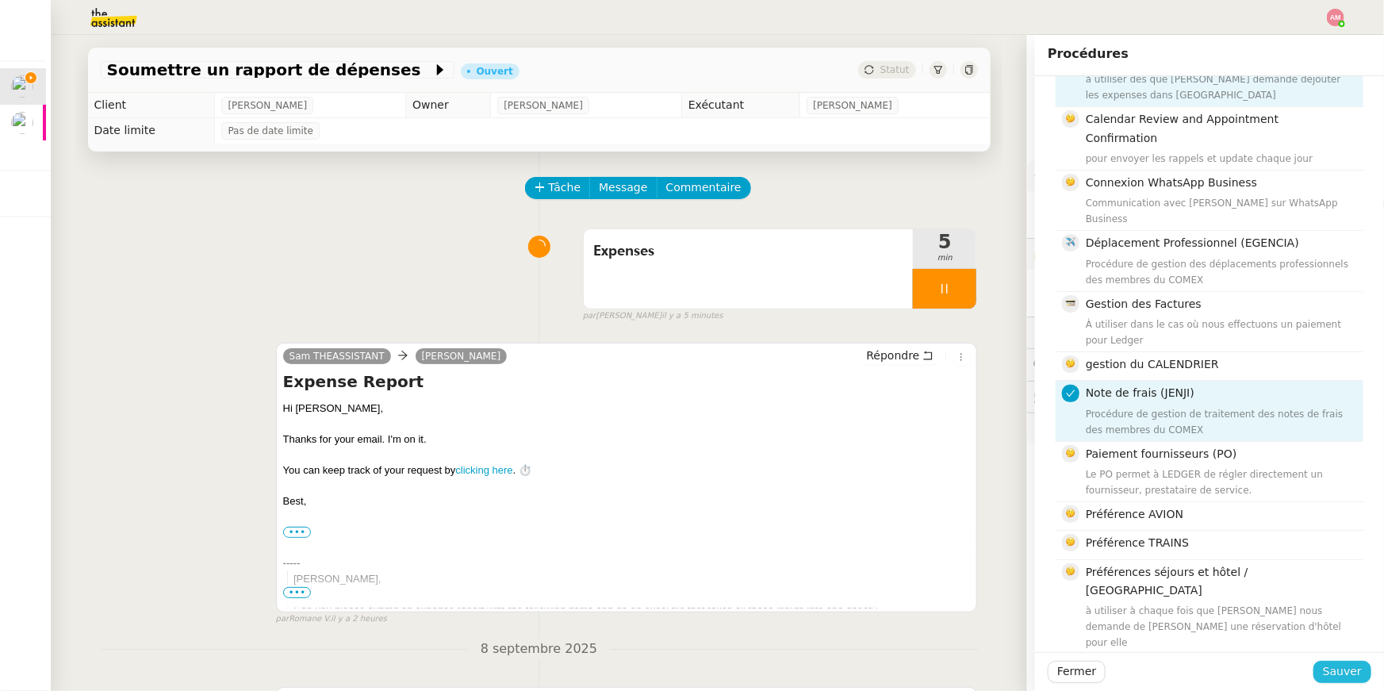
click at [1339, 675] on span "Sauver" at bounding box center [1342, 671] width 39 height 18
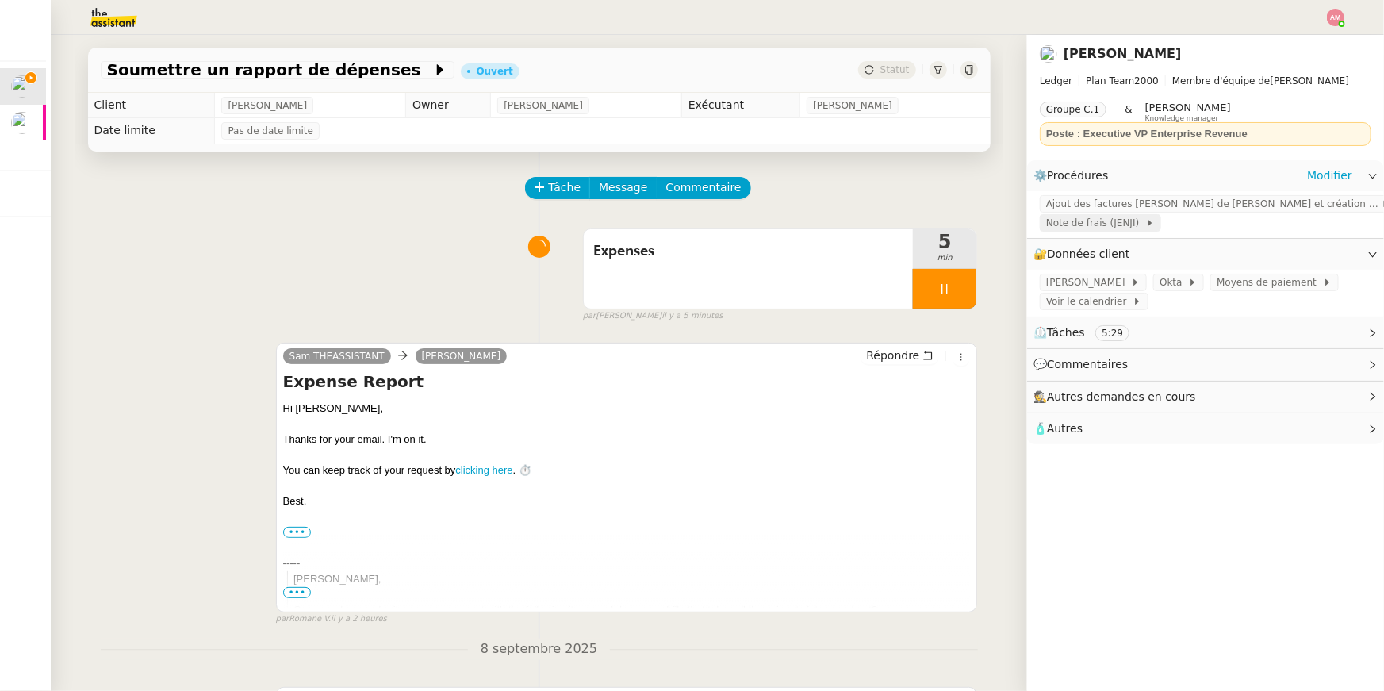
click at [1134, 215] on span "Note de frais (JENJI)" at bounding box center [1095, 223] width 99 height 16
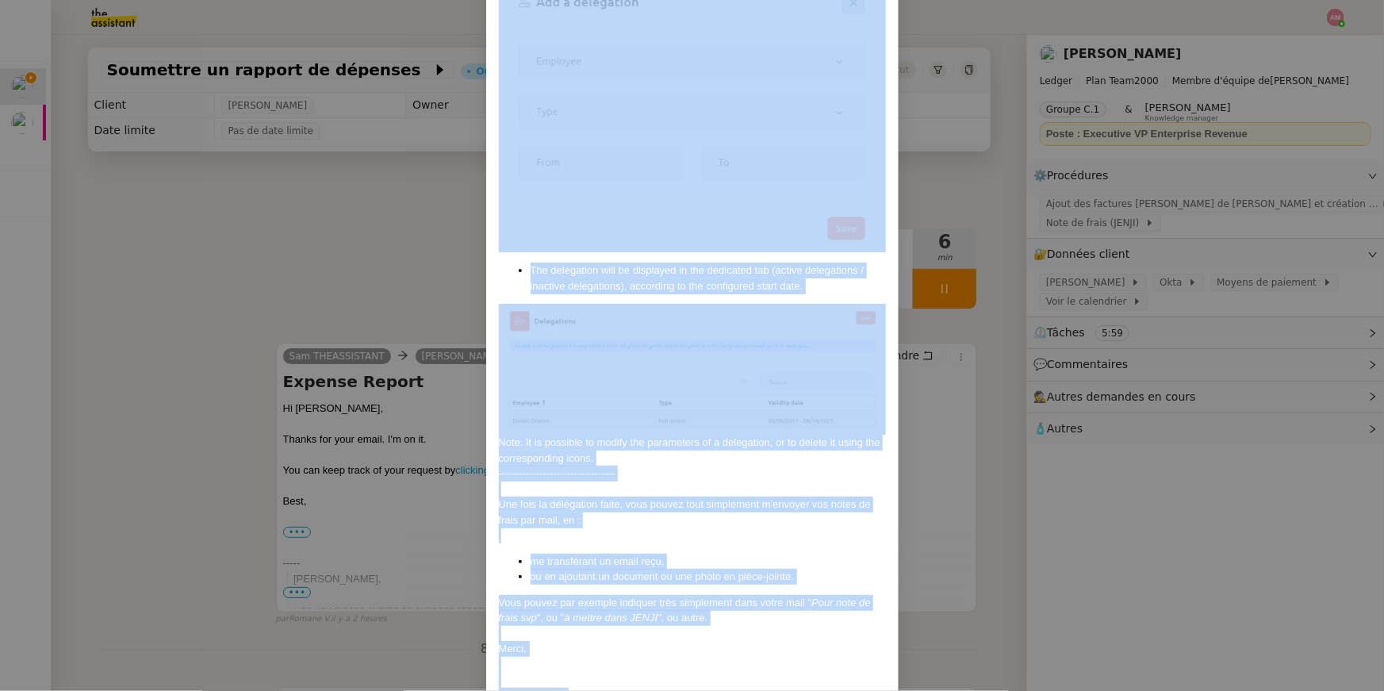
scroll to position [1470, 0]
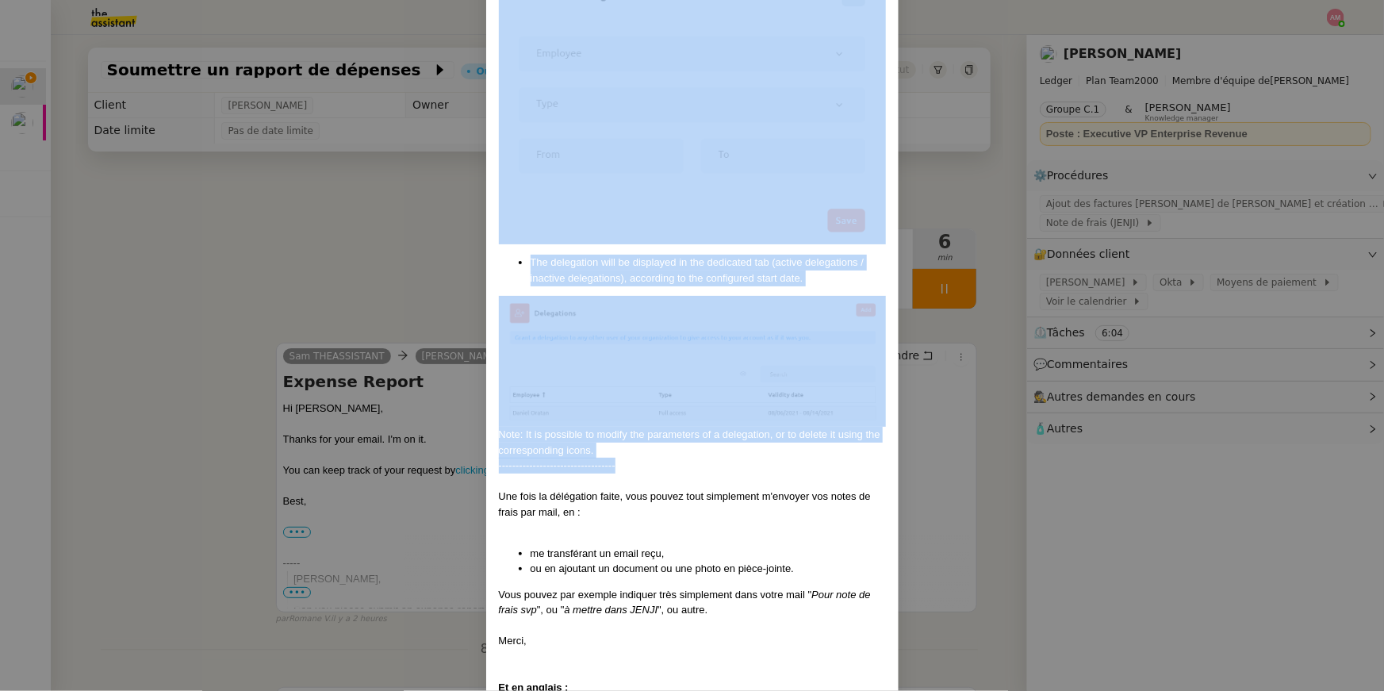
drag, startPoint x: 714, startPoint y: 434, endPoint x: 862, endPoint y: 424, distance: 148.6
click at [862, 424] on div "Contexte : Les membres du COMEX avancent certains frais pour leur déplacement, …" at bounding box center [692, 334] width 387 height 3425
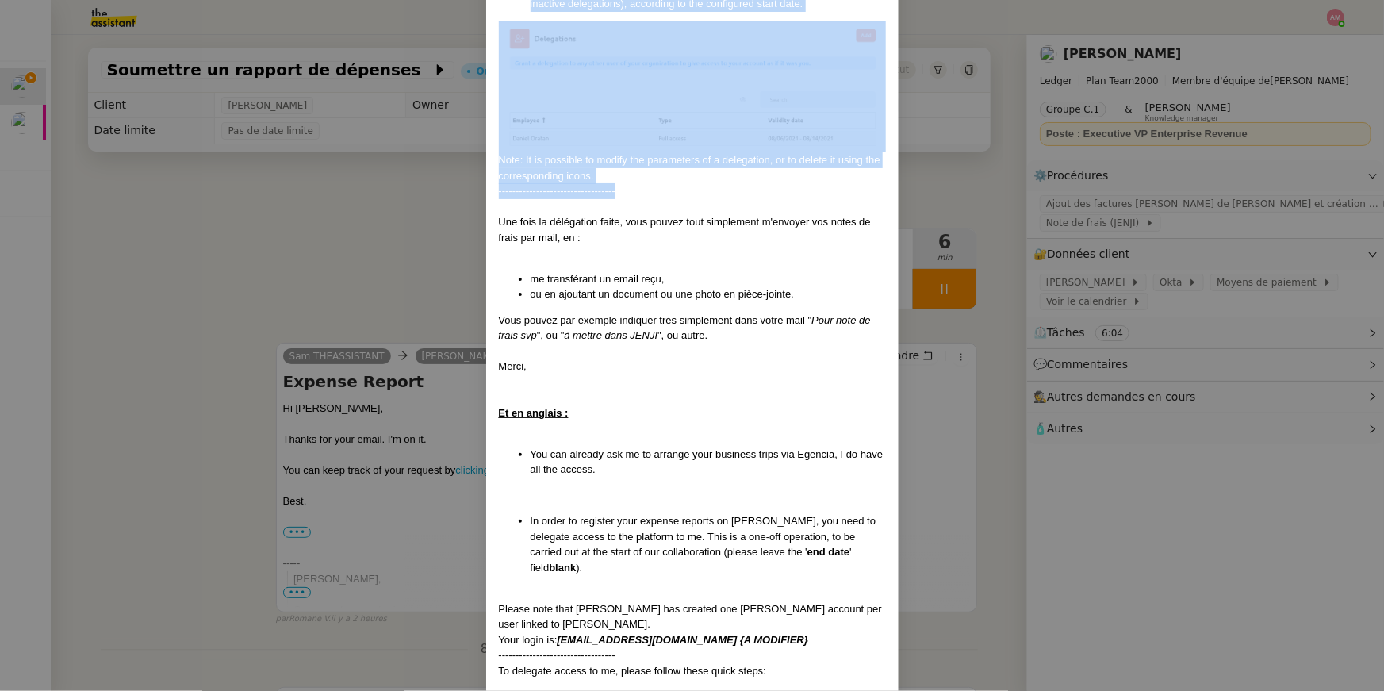
scroll to position [1746, 0]
copy div "il est nécessaire que vous me déléguiez l'accès sur la plateforme. Cette opérat…"
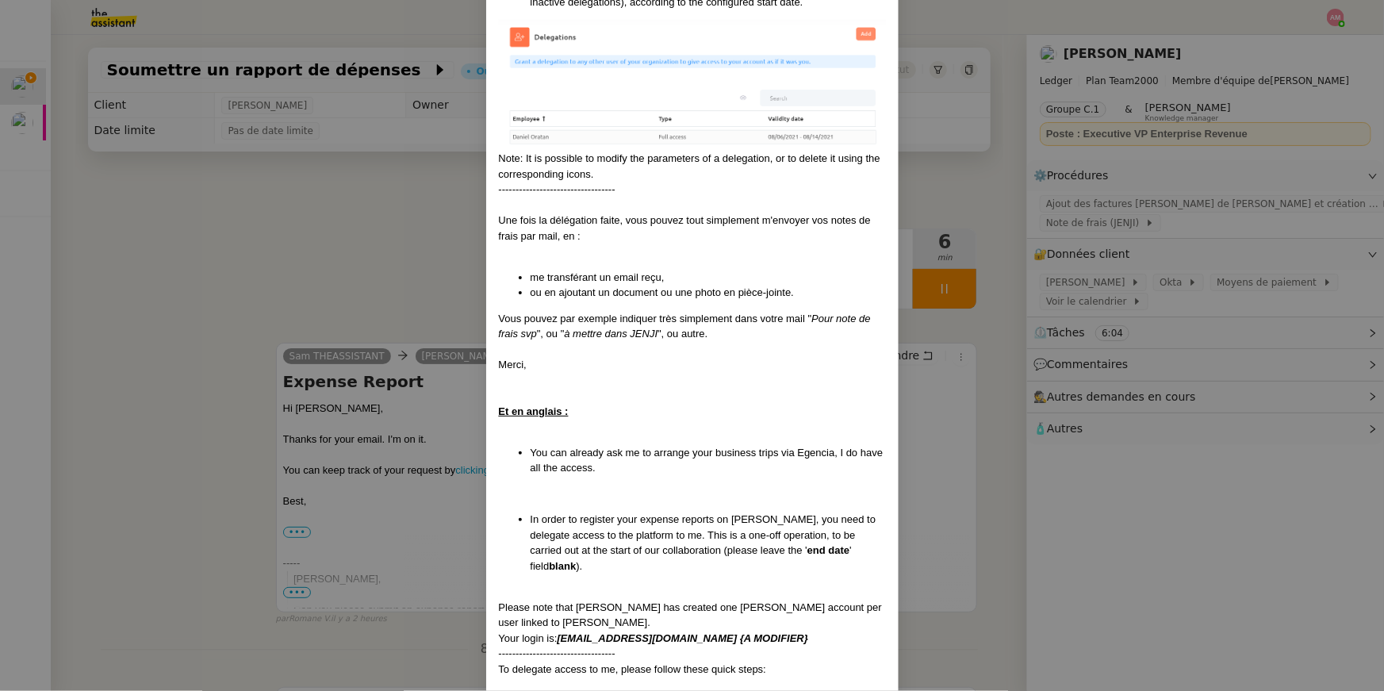
click at [383, 420] on nz-modal-container "Contexte : Les membres du COMEX avancent certains frais pour leur déplacement, …" at bounding box center [692, 345] width 1384 height 691
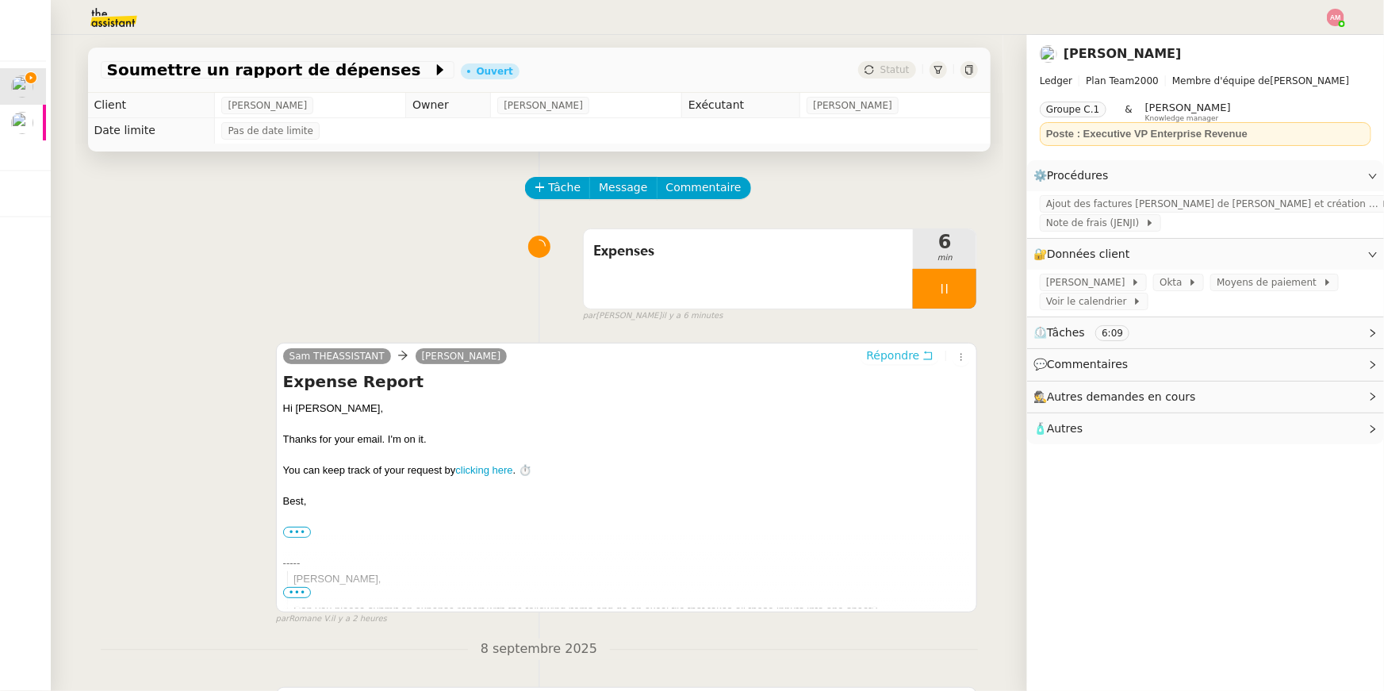
click at [883, 350] on span "Répondre" at bounding box center [892, 355] width 53 height 16
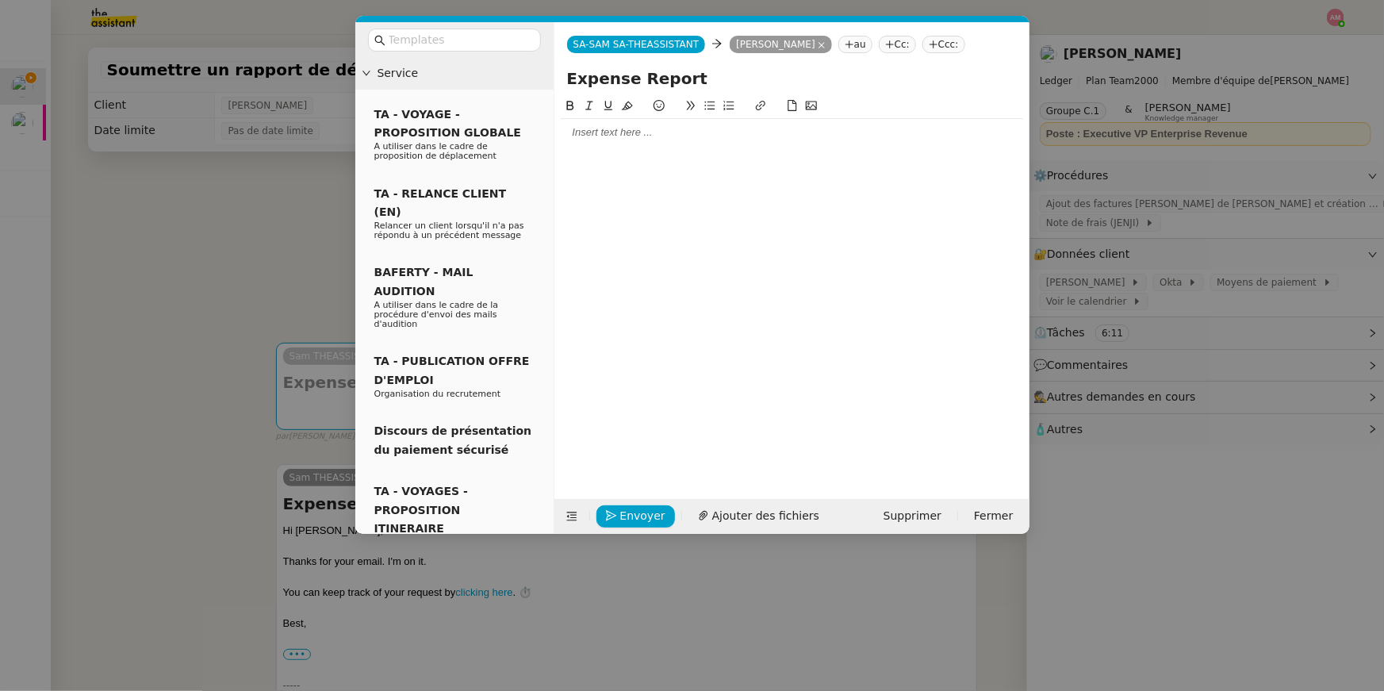
click at [758, 149] on div at bounding box center [792, 285] width 462 height 377
click at [141, 314] on nz-modal-container "Service TA - VOYAGE - PROPOSITION GLOBALE A utiliser dans le cadre de propositi…" at bounding box center [692, 345] width 1384 height 691
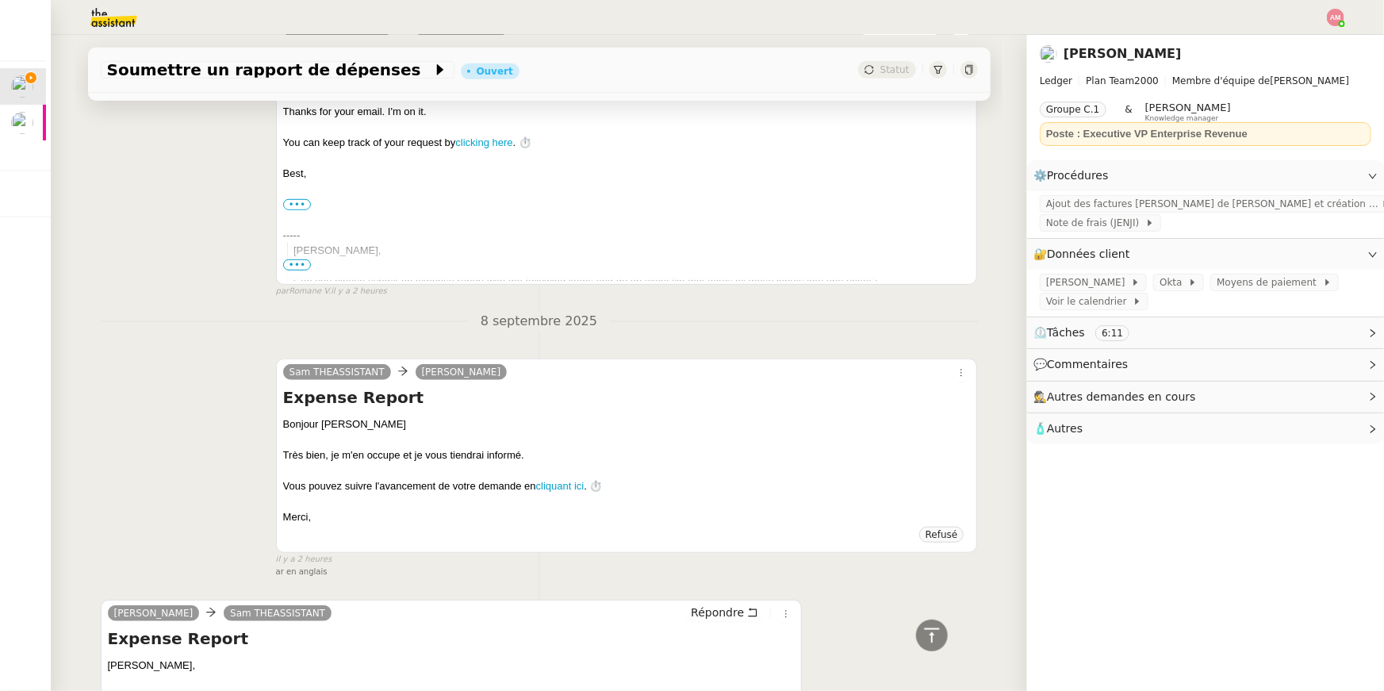
scroll to position [407, 0]
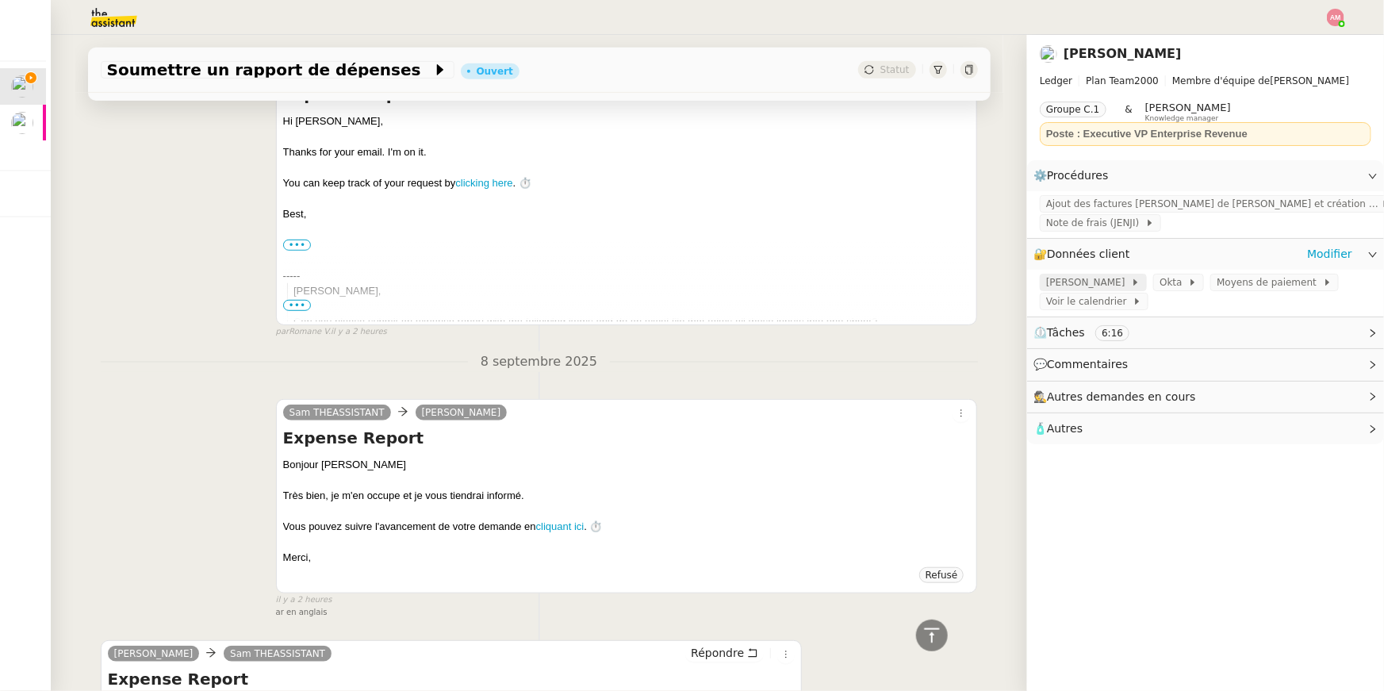
click at [1095, 275] on span "JENJI - Sébastien" at bounding box center [1088, 282] width 85 height 16
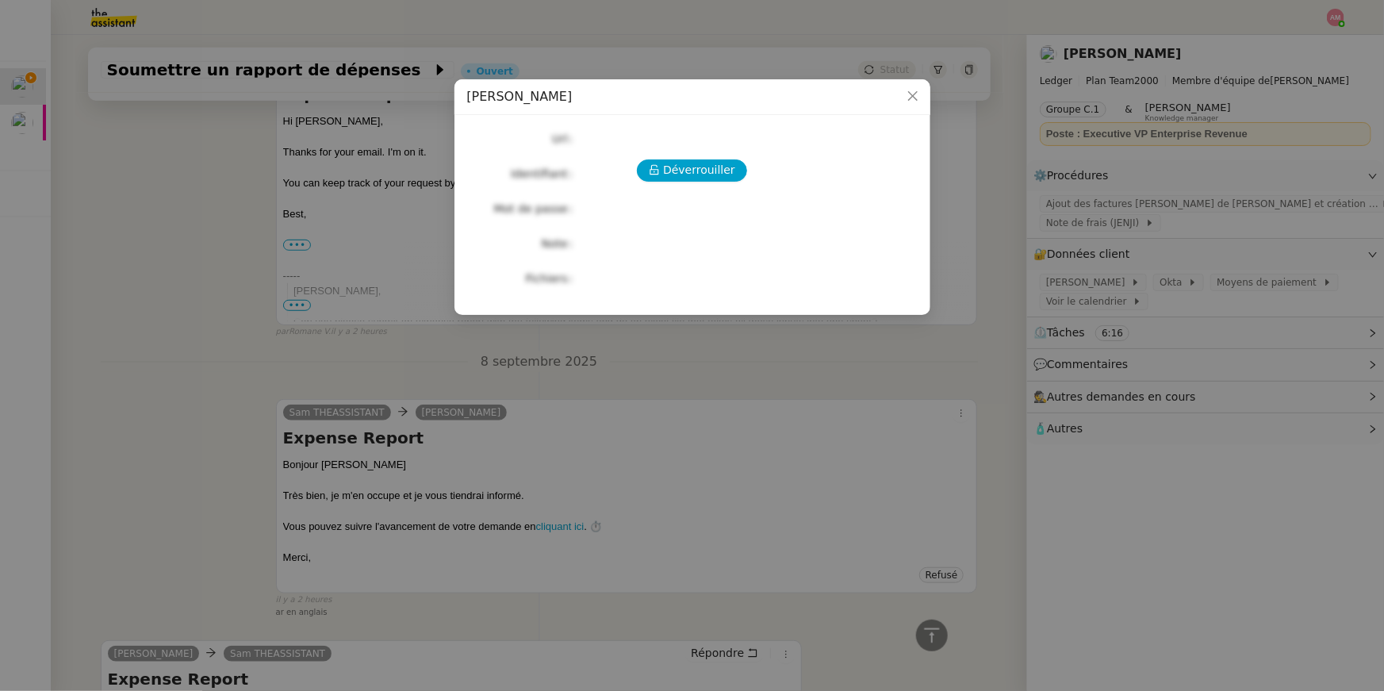
click at [1076, 282] on nz-modal-container "JENJI - Sébastien Déverrouiller Url Identifiant Mot de passe Note Fichiers Uplo…" at bounding box center [692, 345] width 1384 height 691
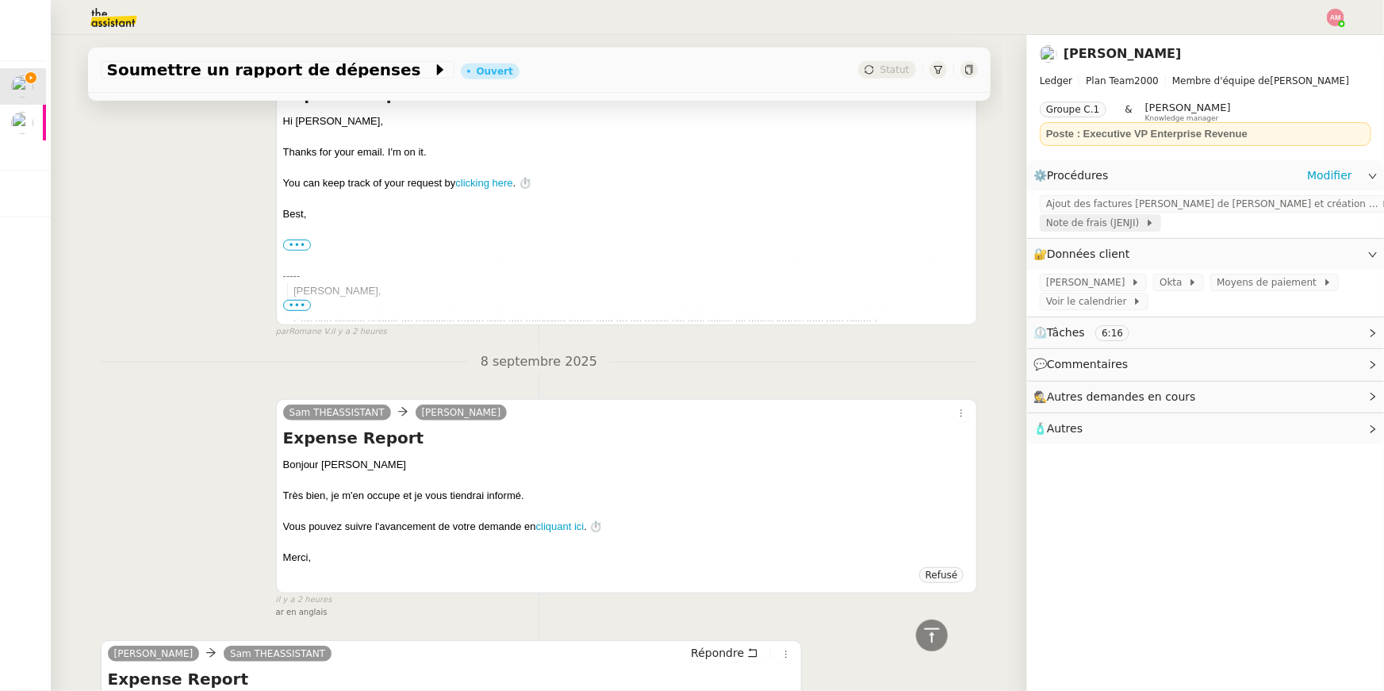
click at [1108, 219] on span "Note de frais (JENJI)" at bounding box center [1095, 223] width 99 height 16
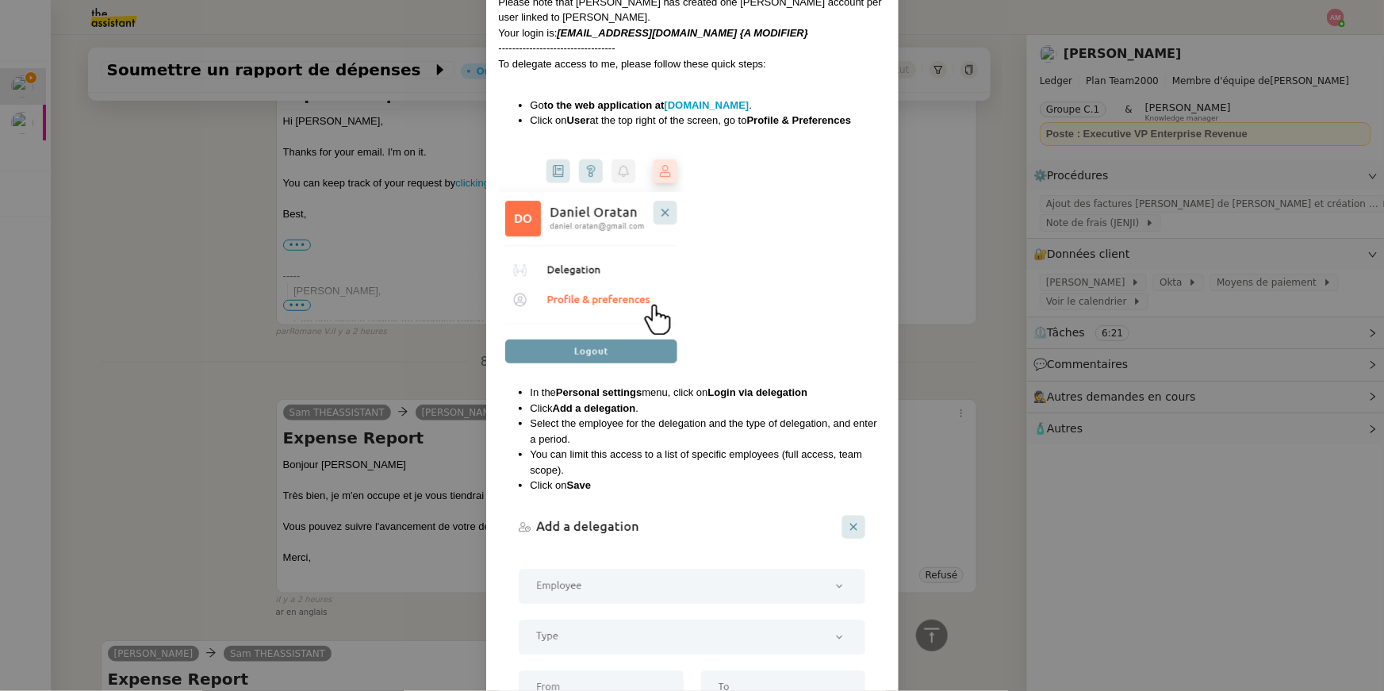
scroll to position [2067, 0]
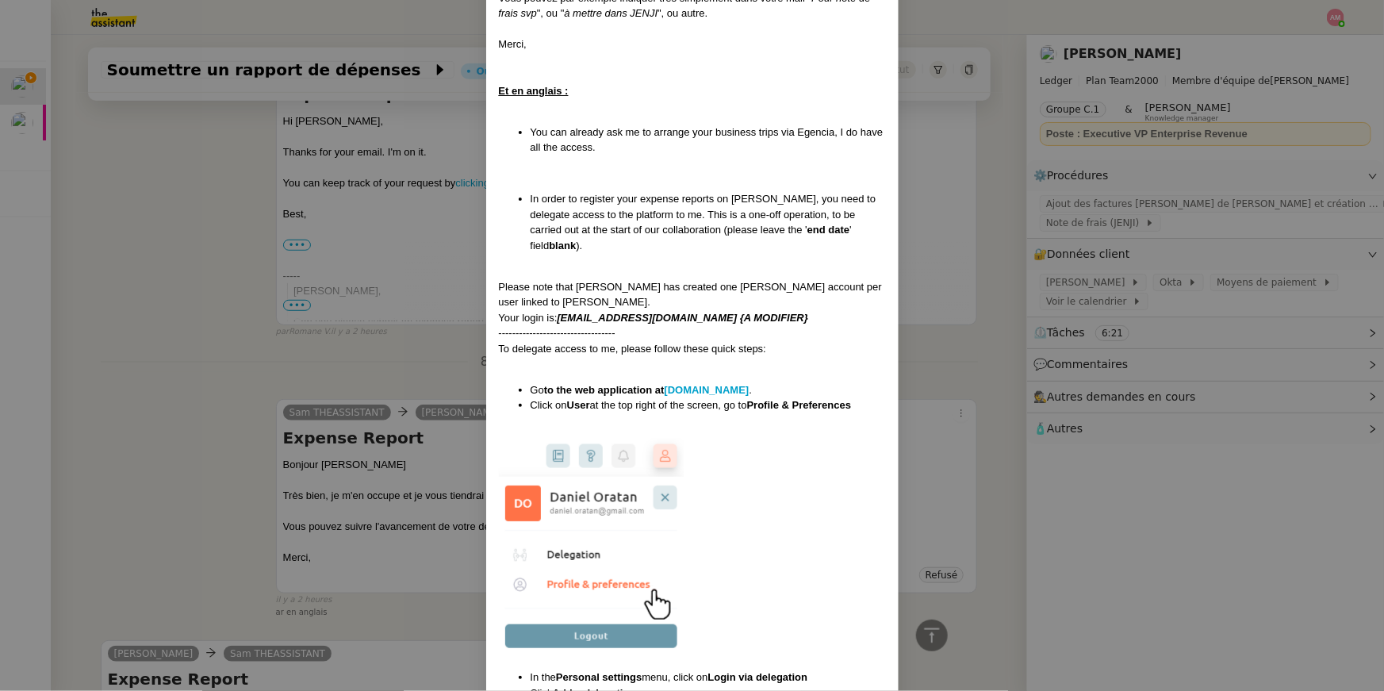
click at [537, 98] on div at bounding box center [692, 106] width 387 height 16
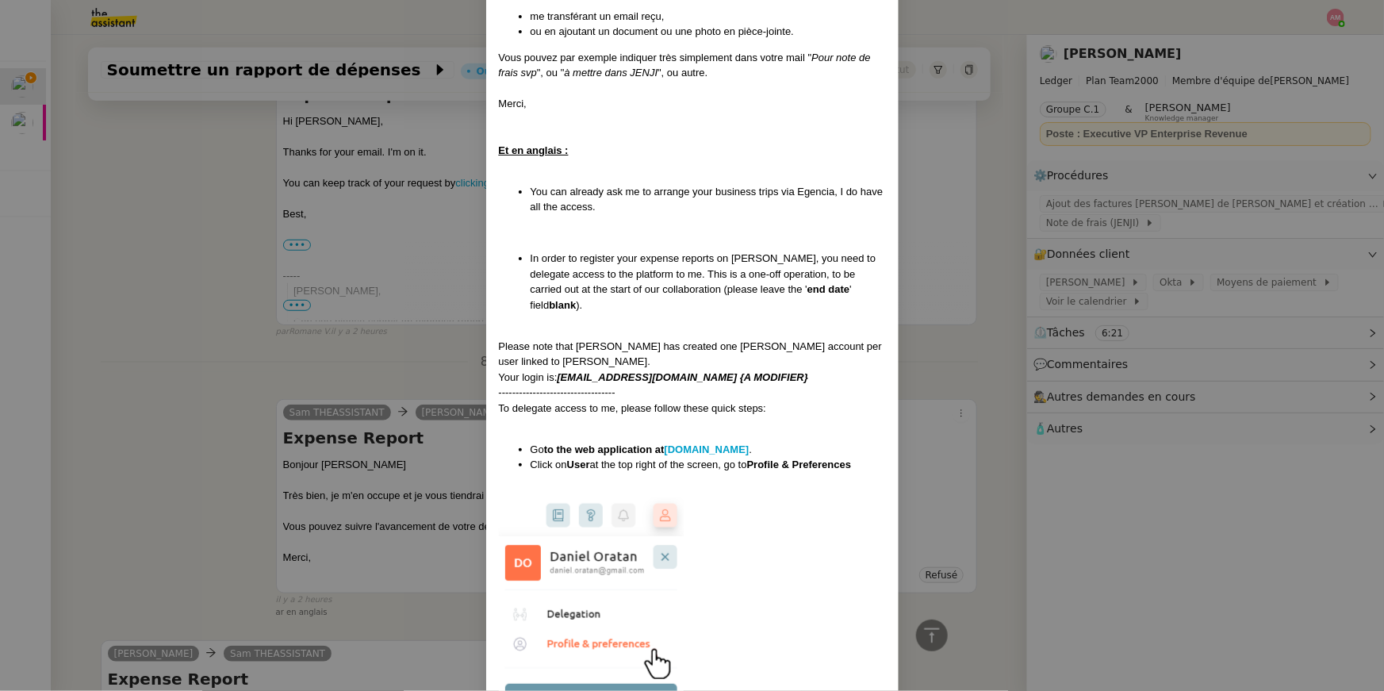
scroll to position [2014, 0]
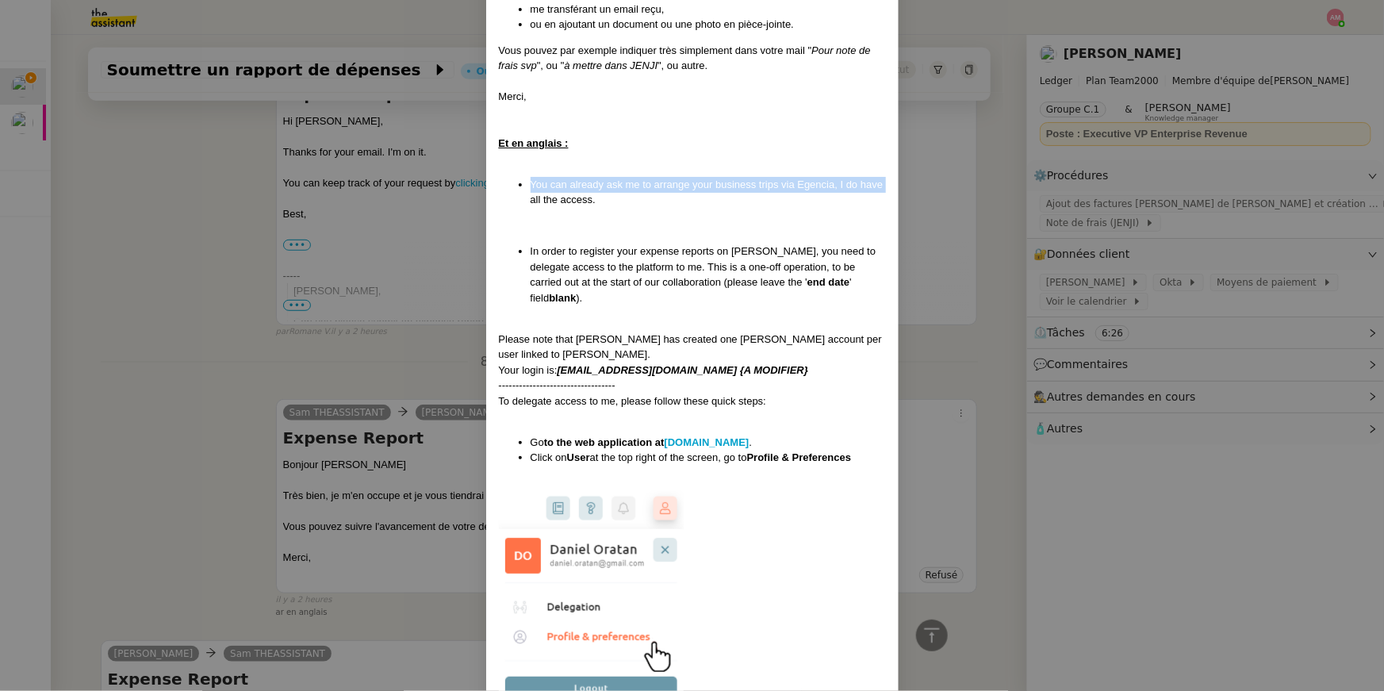
drag, startPoint x: 522, startPoint y: 129, endPoint x: 528, endPoint y: 151, distance: 23.1
click at [528, 177] on ul "You can already ask me to arrange your business trips via Egencia, I do have al…" at bounding box center [692, 192] width 387 height 31
click at [533, 243] on li "In order to register your expense reports on JENJI, you need to delegate access…" at bounding box center [708, 274] width 355 height 62
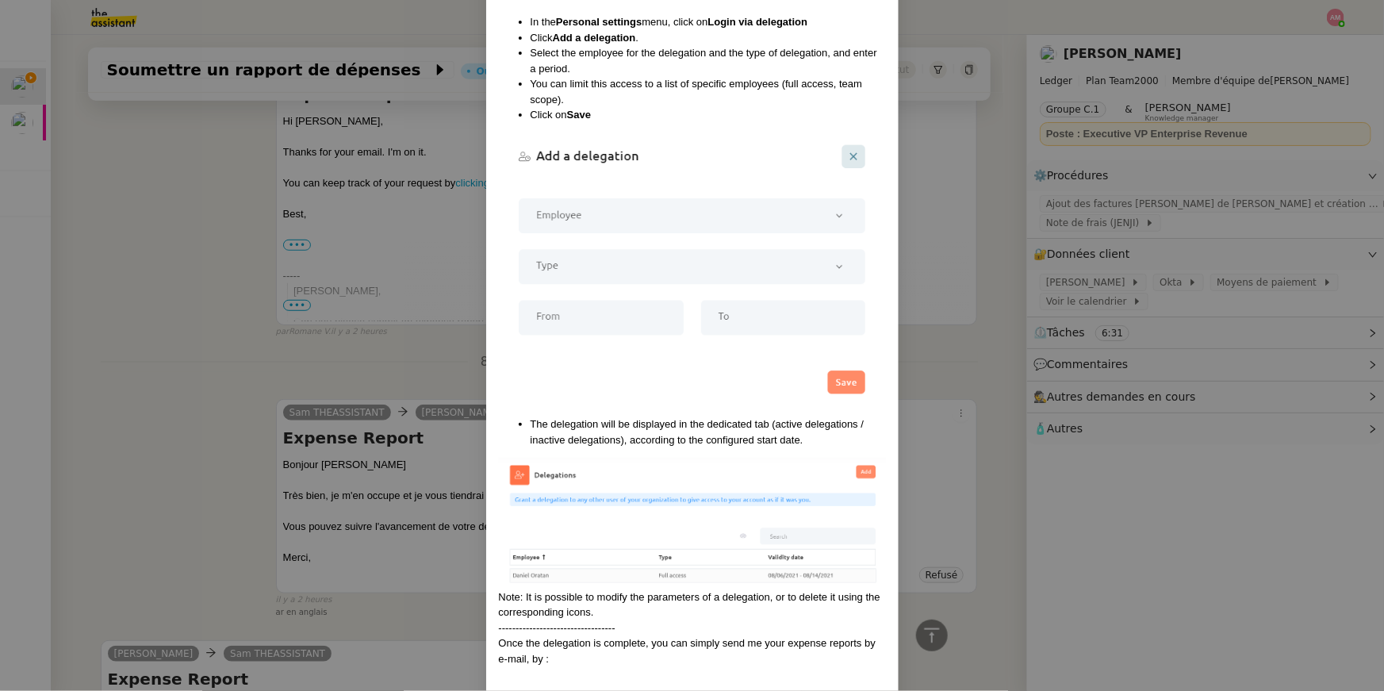
scroll to position [2779, 0]
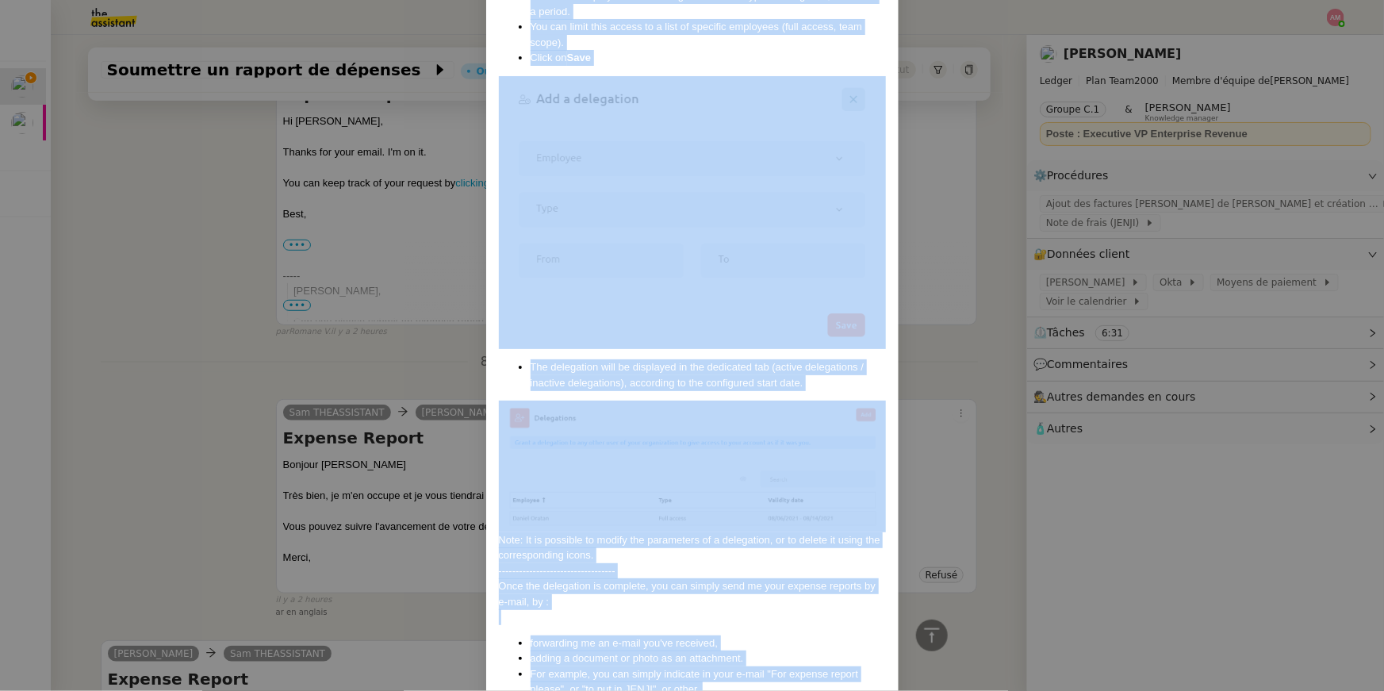
drag, startPoint x: 527, startPoint y: 203, endPoint x: 638, endPoint y: 646, distance: 456.2
copy div "In order to register your expense reports on JENJI, you need to delegate access…"
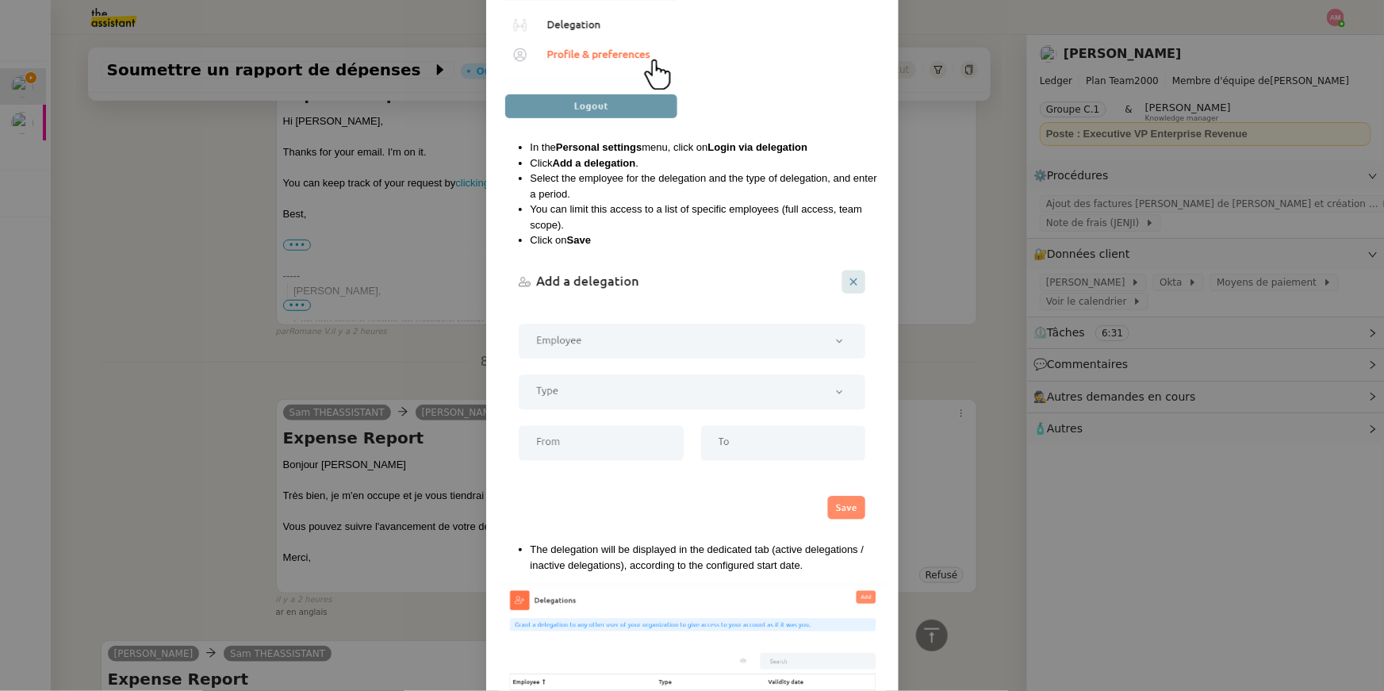
scroll to position [984, 0]
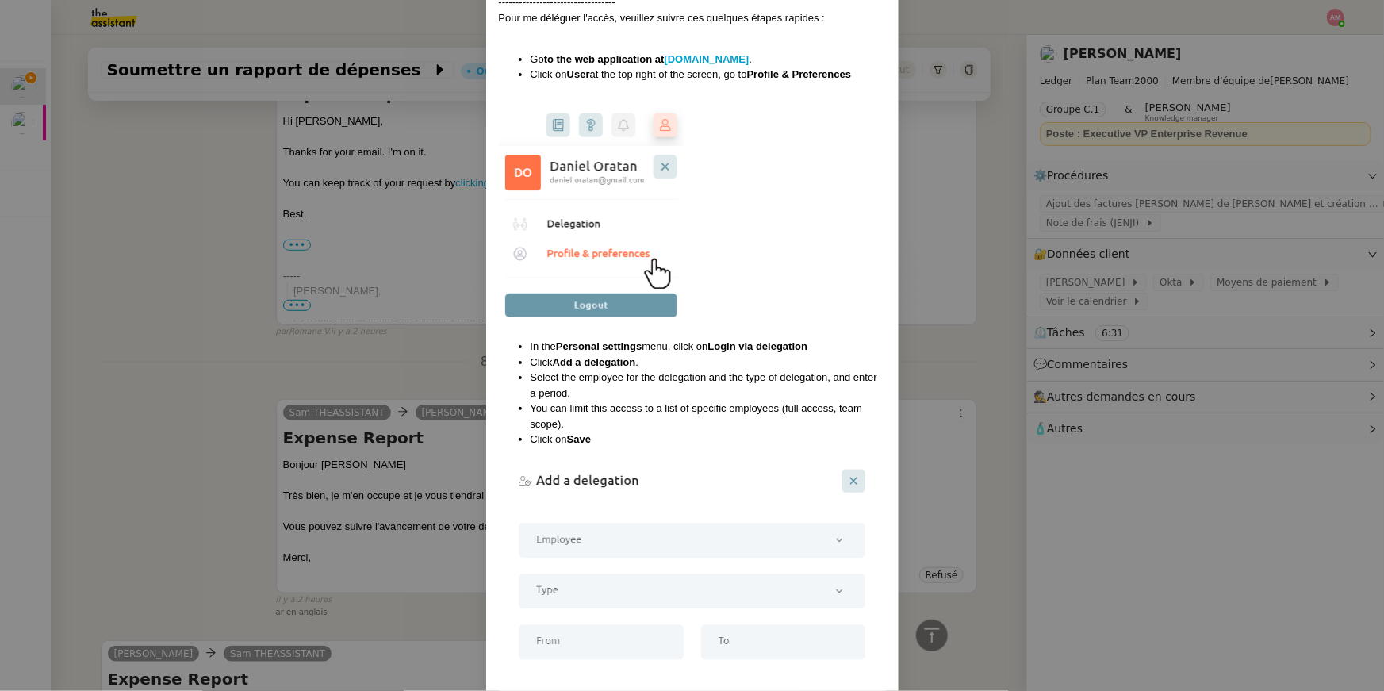
click at [335, 439] on nz-modal-container "Contexte : Les membres du COMEX avancent certains frais pour leur déplacement, …" at bounding box center [692, 345] width 1384 height 691
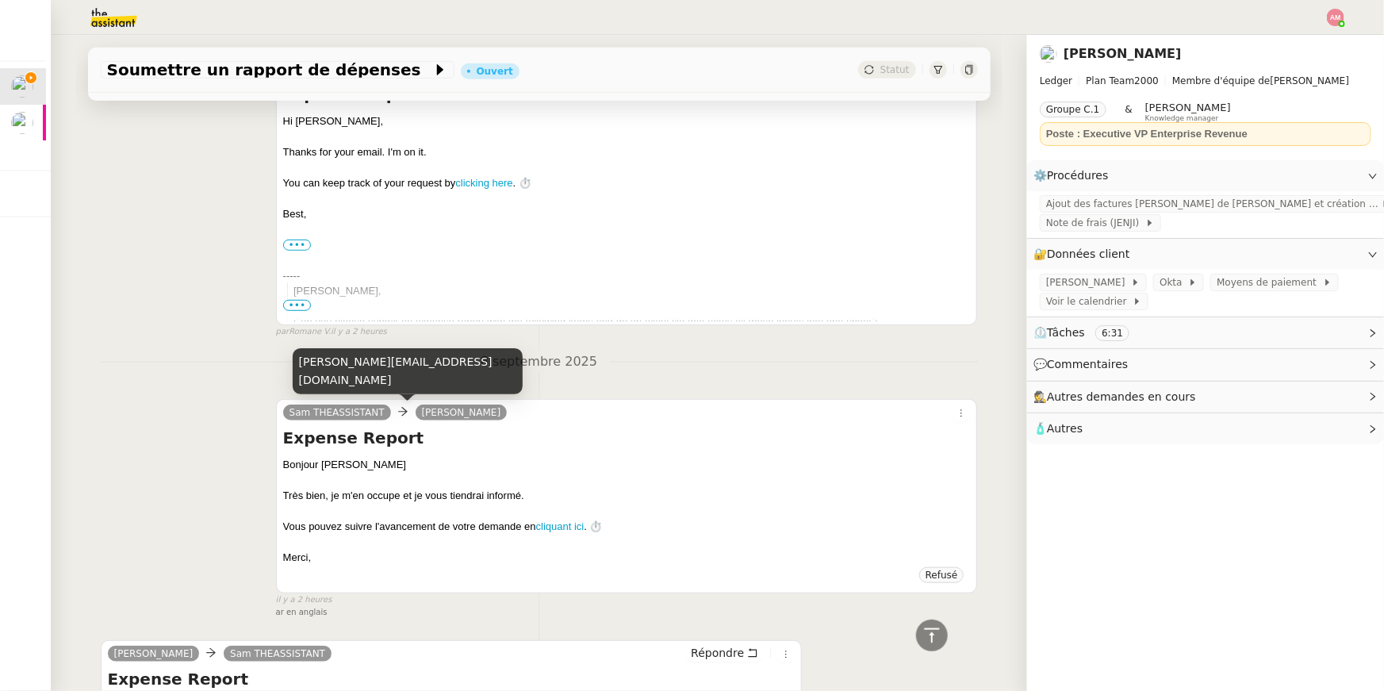
scroll to position [0, 0]
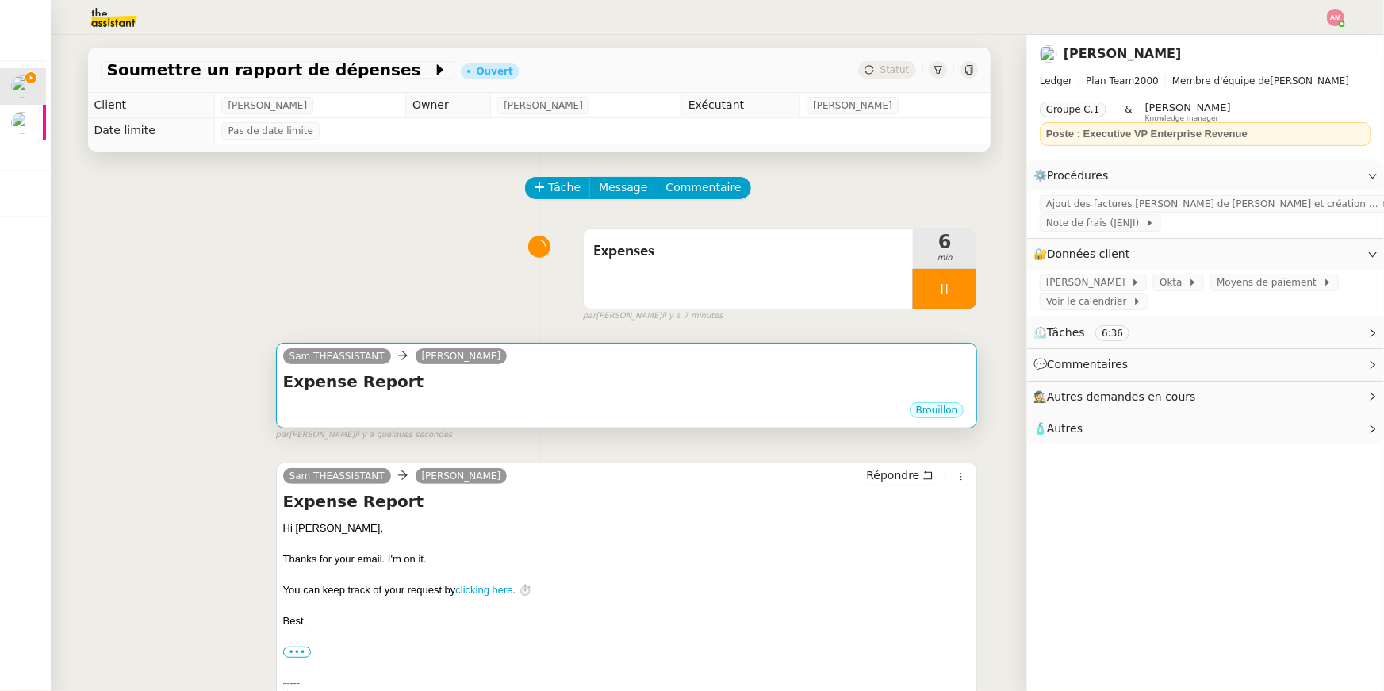
click at [519, 410] on div "Brouillon" at bounding box center [627, 412] width 688 height 24
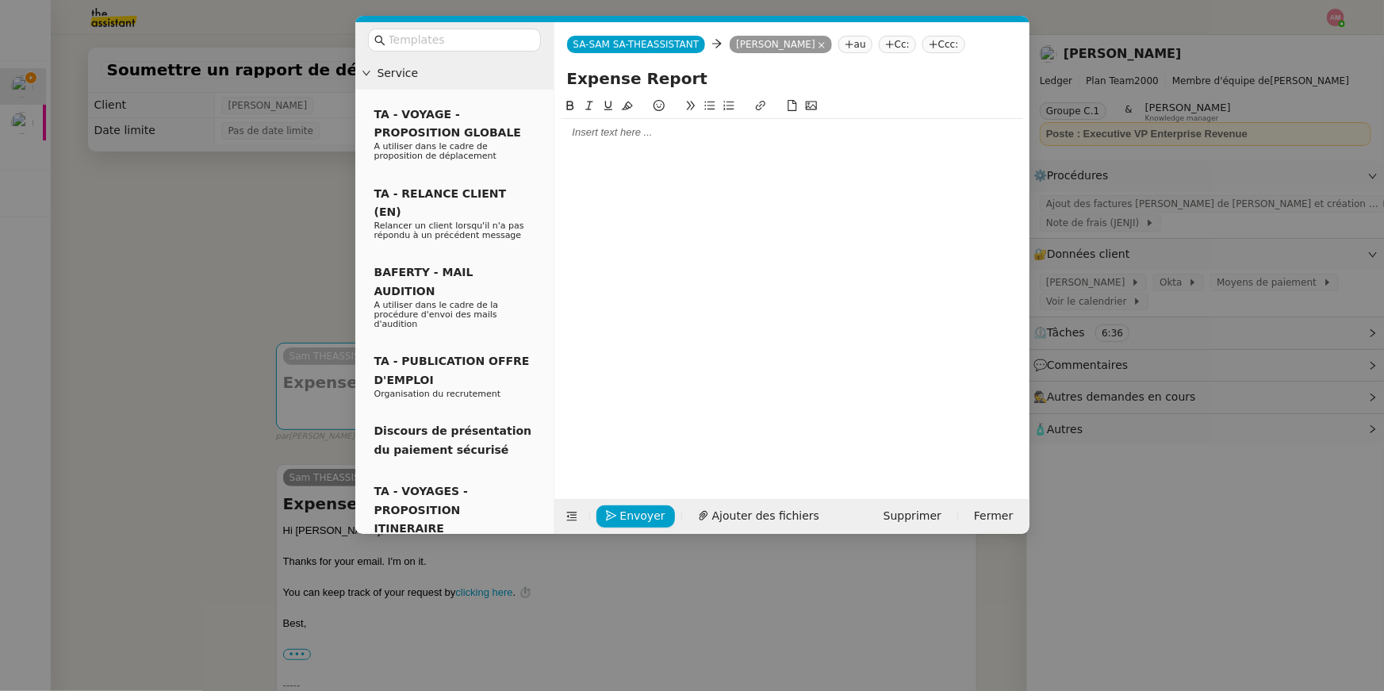
click at [592, 137] on div at bounding box center [792, 132] width 462 height 14
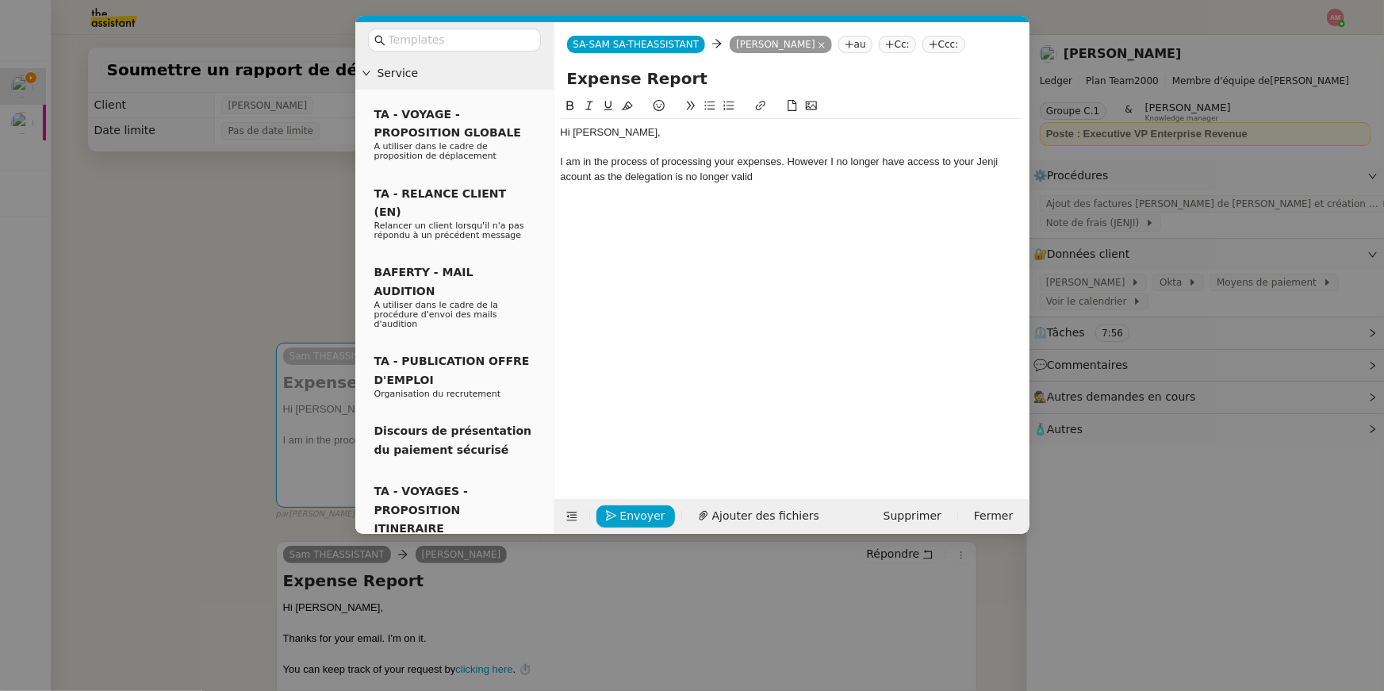
click at [756, 180] on div "I am in the process of processing your expenses. However I no longer have acces…" at bounding box center [792, 169] width 462 height 29
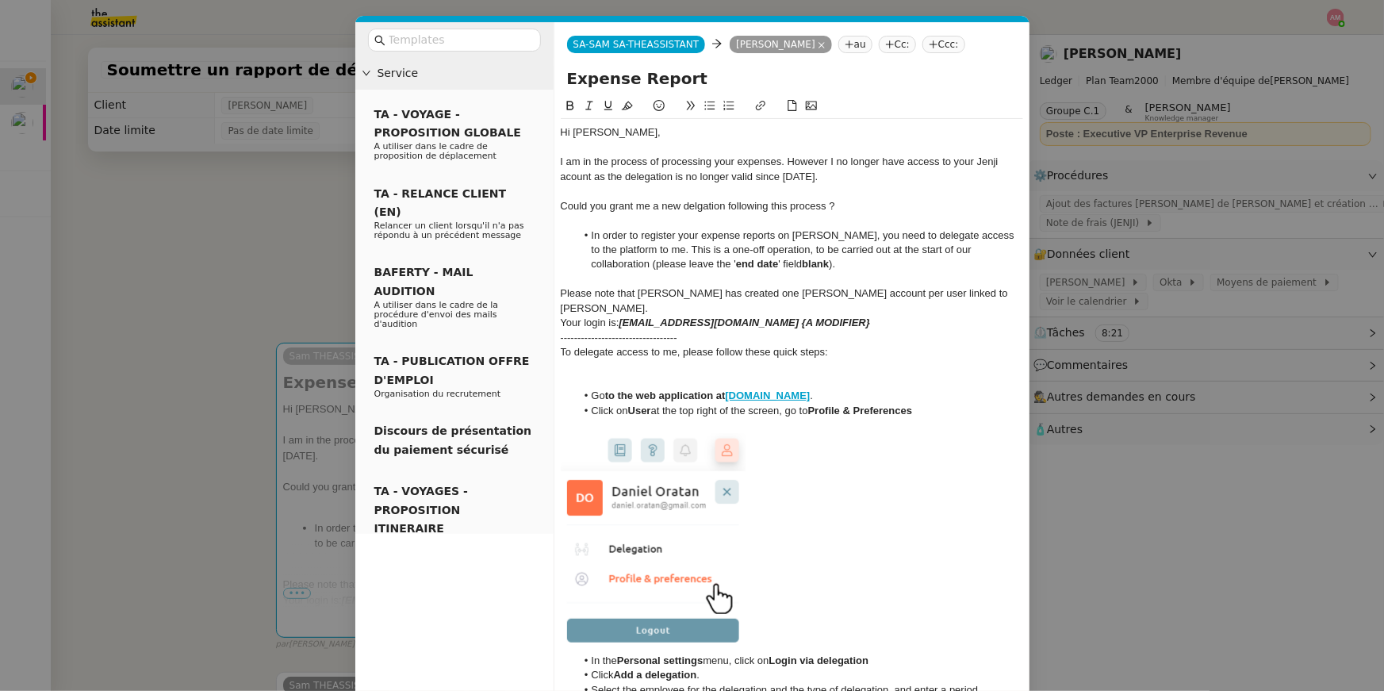
click at [611, 240] on li "In order to register your expense reports on JENJI, you need to delegate access…" at bounding box center [799, 250] width 447 height 44
click at [832, 257] on li "In order to register your expense reports on JENJI, you need to delegate access…" at bounding box center [799, 250] width 447 height 44
click at [822, 228] on li "In order to register your expense reports on JENJI, you need to delegate access…" at bounding box center [799, 250] width 447 height 44
drag, startPoint x: 820, startPoint y: 233, endPoint x: 612, endPoint y: 206, distance: 209.5
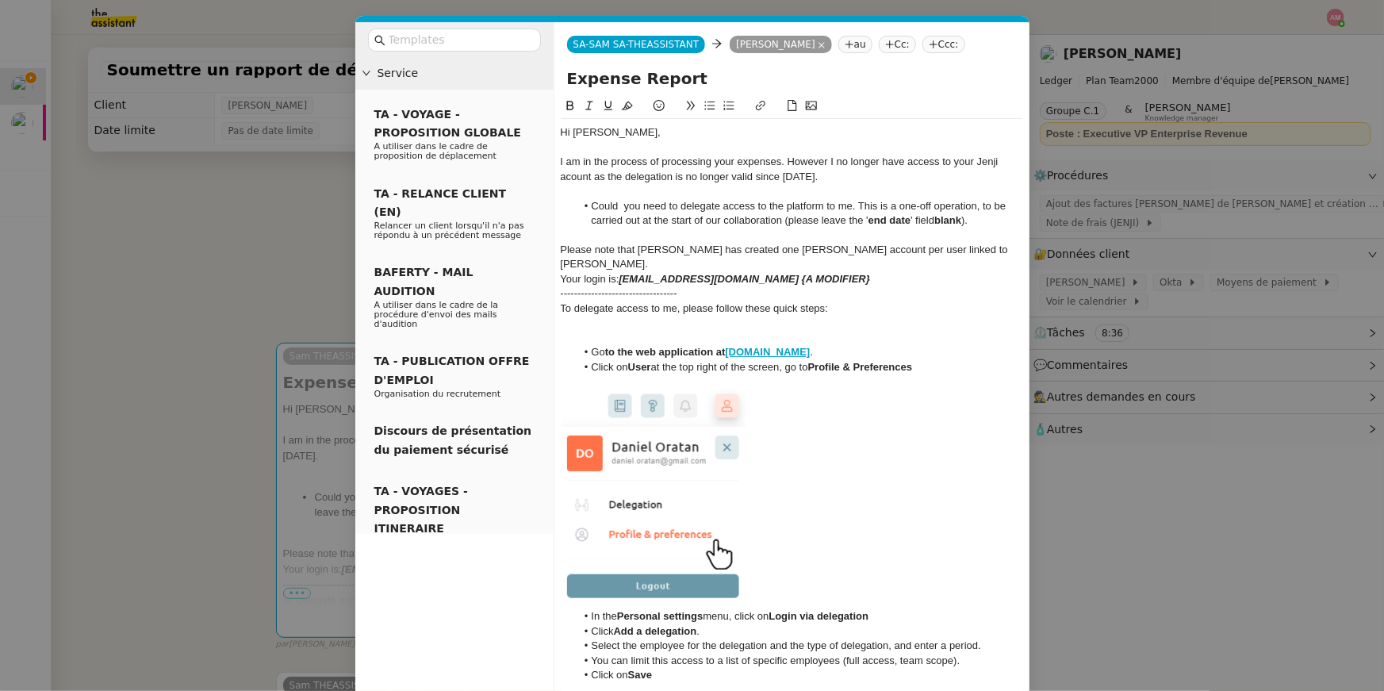
drag, startPoint x: 664, startPoint y: 201, endPoint x: 678, endPoint y: 209, distance: 16.3
click at [678, 209] on li "Could you need to delegate access to the platform to me. This is a one-off oper…" at bounding box center [799, 213] width 447 height 29
drag, startPoint x: 683, startPoint y: 209, endPoint x: 640, endPoint y: 209, distance: 42.8
click at [640, 209] on li "Could you need to delegate access to the platform to me. This is a one-off oper…" at bounding box center [799, 213] width 447 height 29
click at [811, 208] on li "Could youdelegate access to the platform to me. This is a one-off operation, to…" at bounding box center [799, 213] width 447 height 29
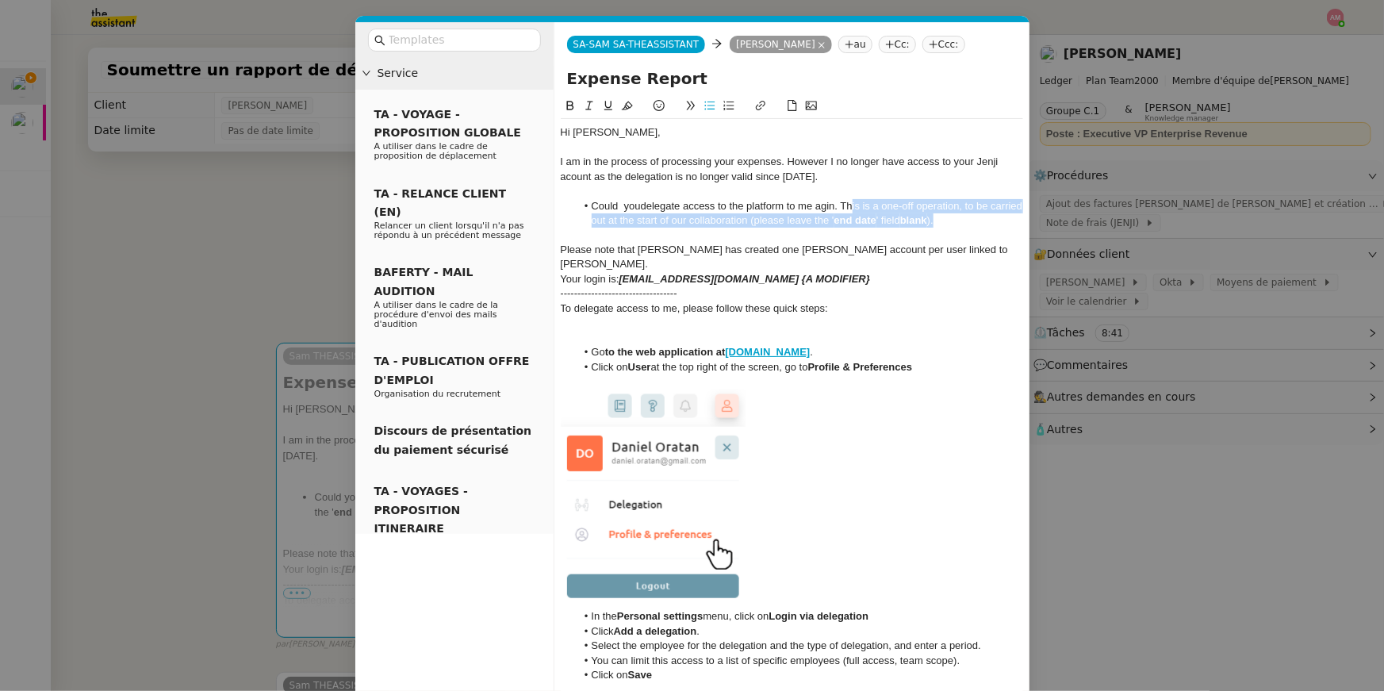
drag, startPoint x: 852, startPoint y: 205, endPoint x: 964, endPoint y: 227, distance: 114.8
click at [964, 227] on li "Could youdelegate access to the platform to me agin. This is a one-off operatio…" at bounding box center [799, 213] width 447 height 29
click at [871, 203] on li "Could youdelegate access to the platform to me agin. Th" at bounding box center [799, 206] width 447 height 14
drag, startPoint x: 857, startPoint y: 205, endPoint x: 827, endPoint y: 205, distance: 30.1
click at [827, 205] on li "Could youdelegate access to the platform to me agin. Th" at bounding box center [799, 206] width 447 height 14
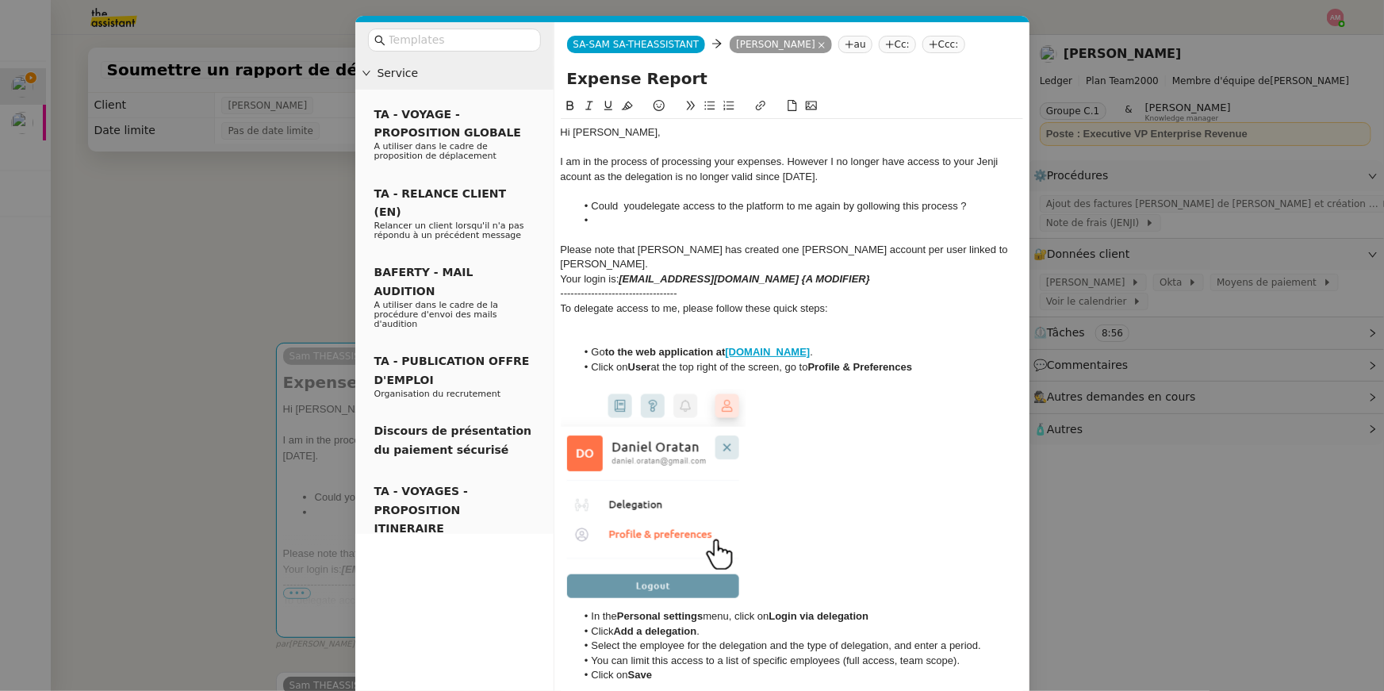
click at [1252, 350] on nz-modal-container "Service TA - VOYAGE - PROPOSITION GLOBALE A utiliser dans le cadre de propositi…" at bounding box center [692, 345] width 1384 height 691
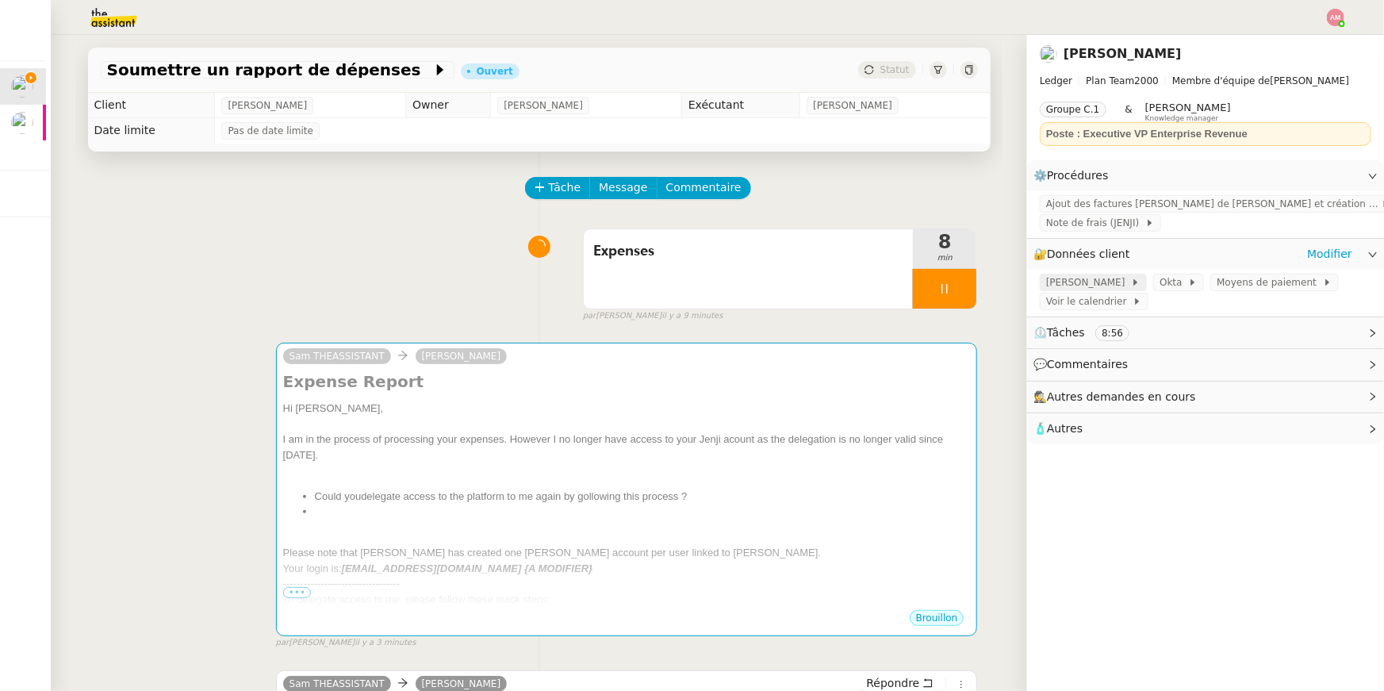
click at [1092, 286] on span "JENJI - Sébastien" at bounding box center [1088, 282] width 85 height 16
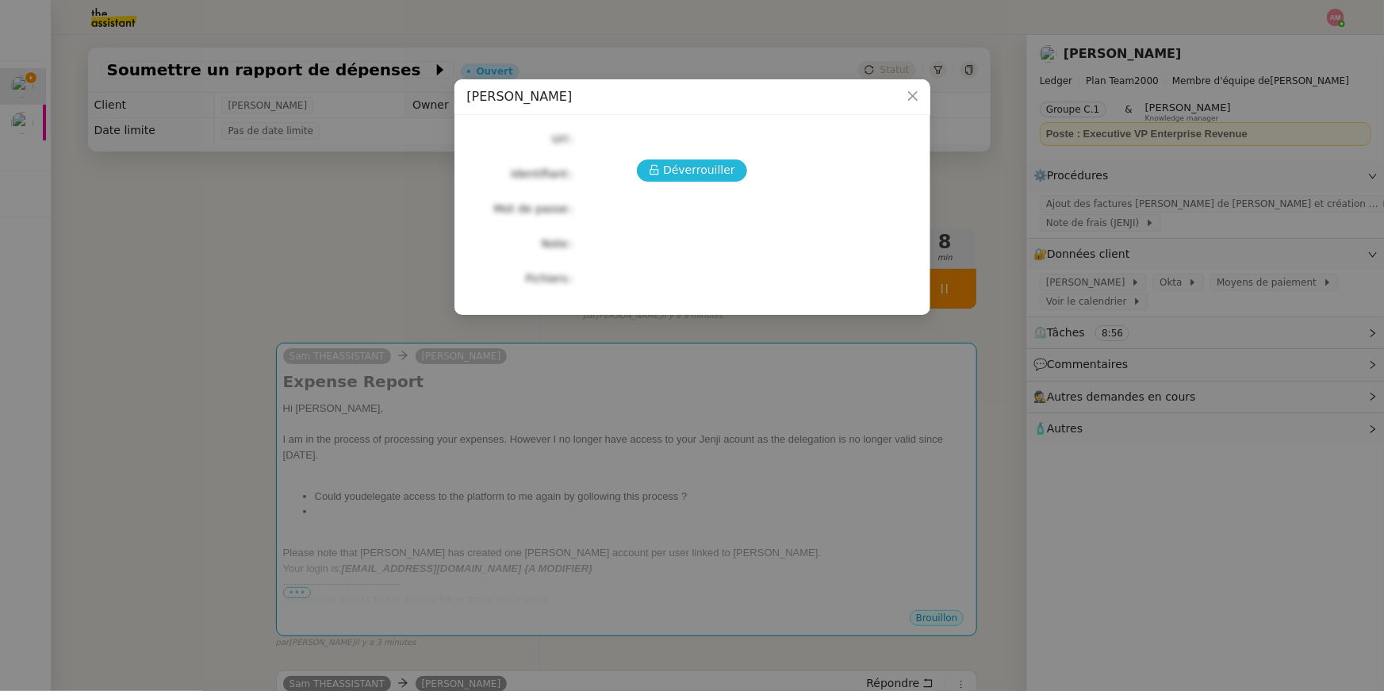
click at [689, 164] on span "Déverrouiller" at bounding box center [699, 170] width 72 height 18
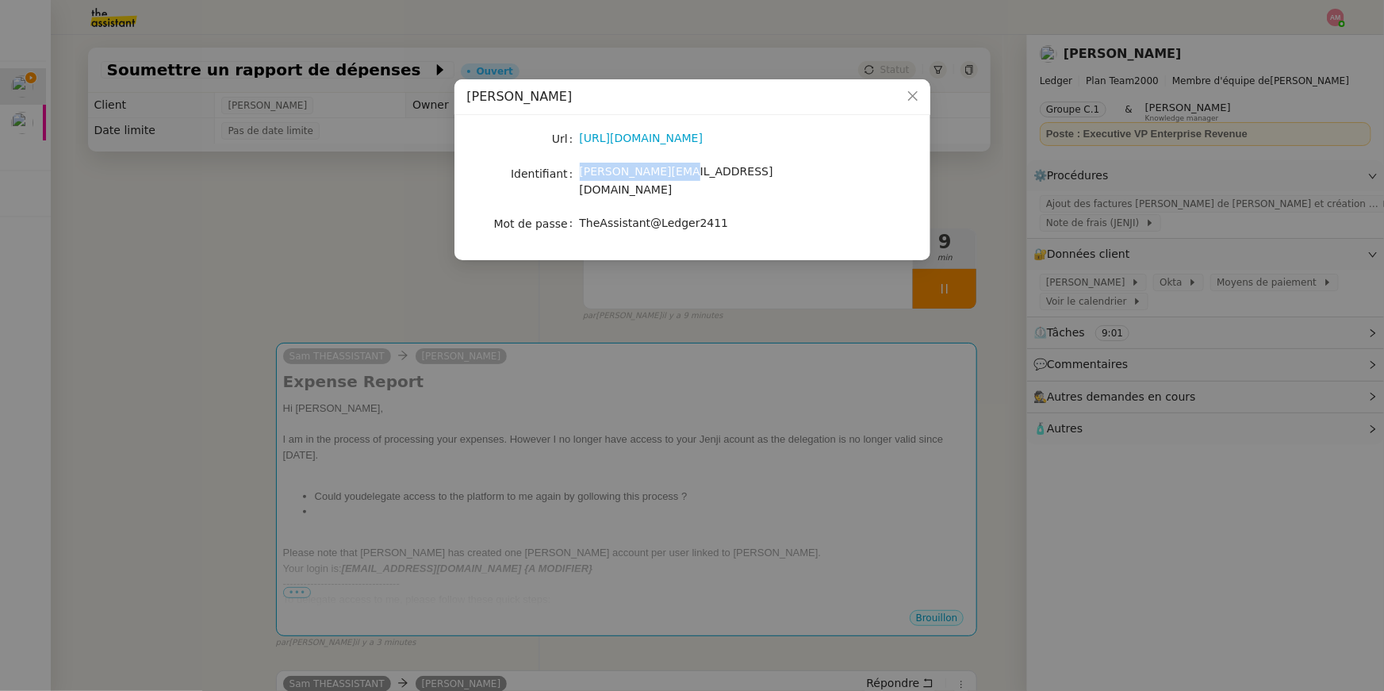
copy span "sam+ugo@ledger.fr"
drag, startPoint x: 581, startPoint y: 171, endPoint x: 687, endPoint y: 179, distance: 106.6
click at [687, 179] on div "sam+ugo@ledger.fr" at bounding box center [711, 181] width 263 height 37
click at [672, 418] on nz-modal-container "JENJI - Sébastien Url https://app.jenji.io/expense/self Identifiant sam+ugo@led…" at bounding box center [692, 345] width 1384 height 691
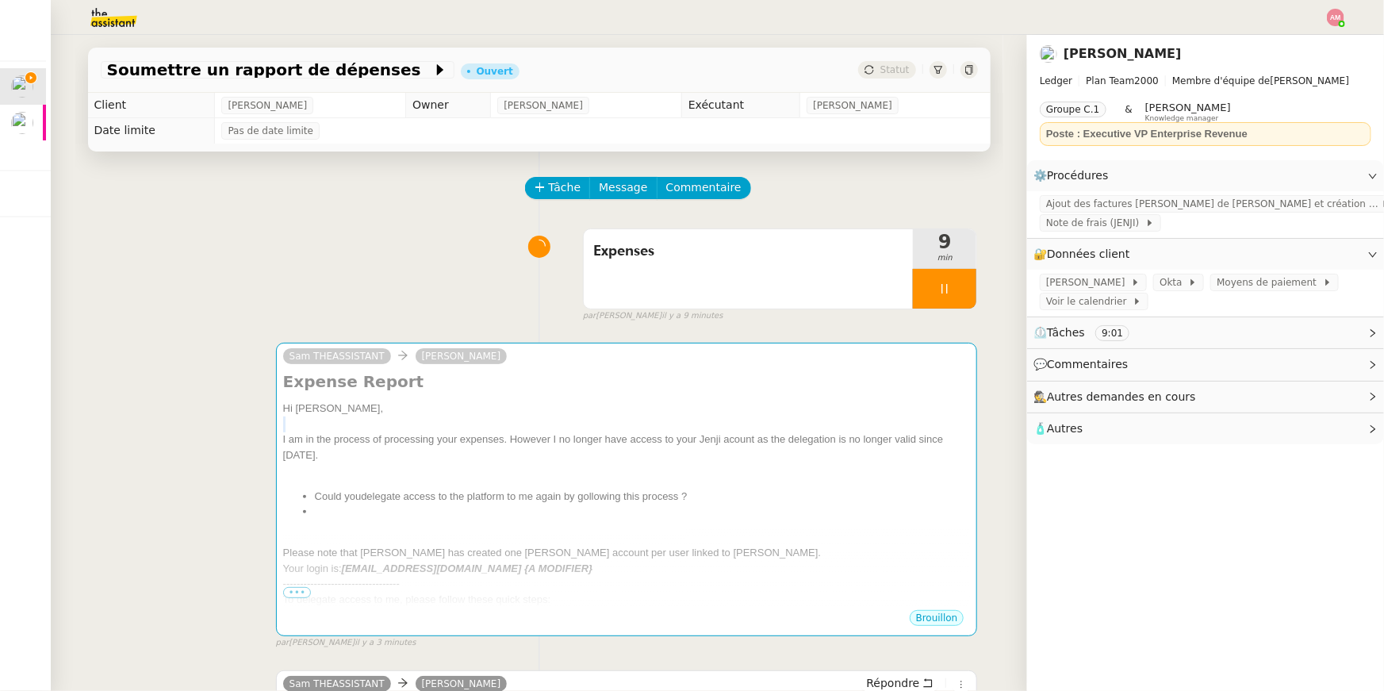
click at [672, 418] on div at bounding box center [627, 424] width 688 height 16
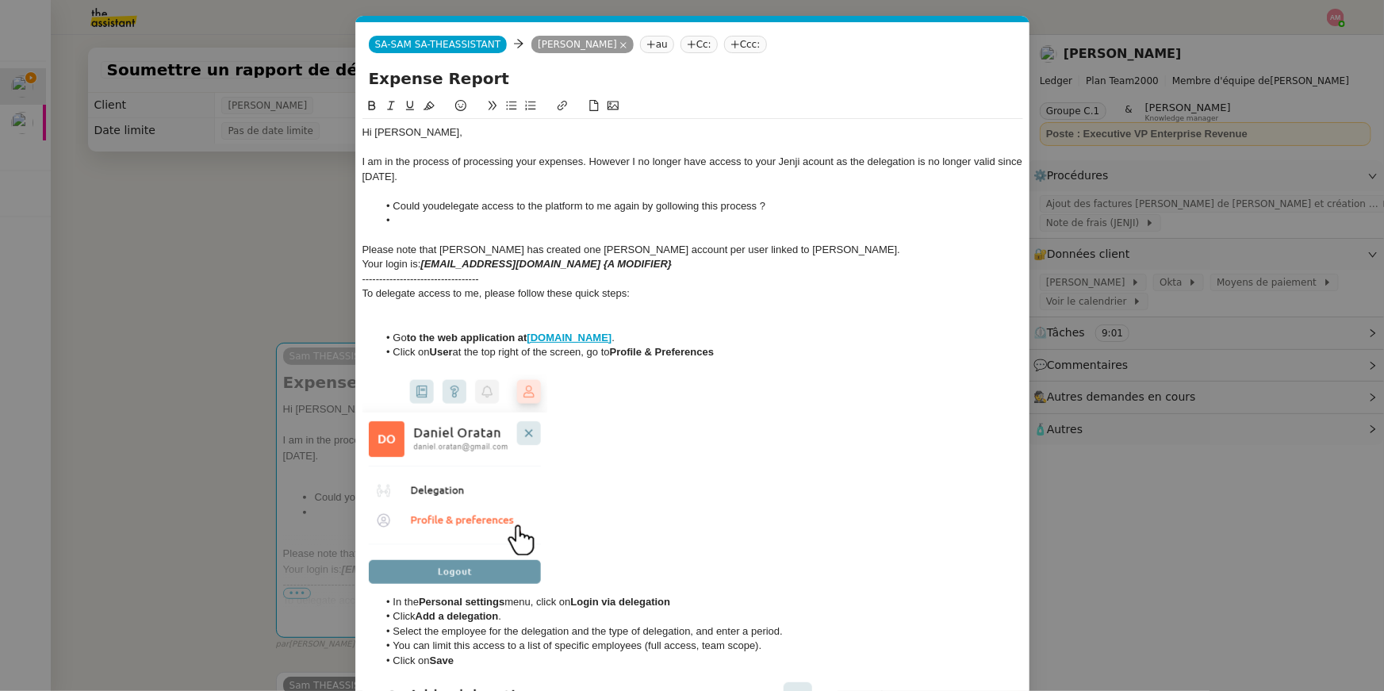
scroll to position [0, 33]
drag, startPoint x: 599, startPoint y: 270, endPoint x: 423, endPoint y: 263, distance: 175.4
click at [423, 263] on div "Your login is: sam+us5@ledger.fr {A MODIFIER}" at bounding box center [692, 264] width 661 height 14
drag, startPoint x: 423, startPoint y: 263, endPoint x: 547, endPoint y: 266, distance: 124.5
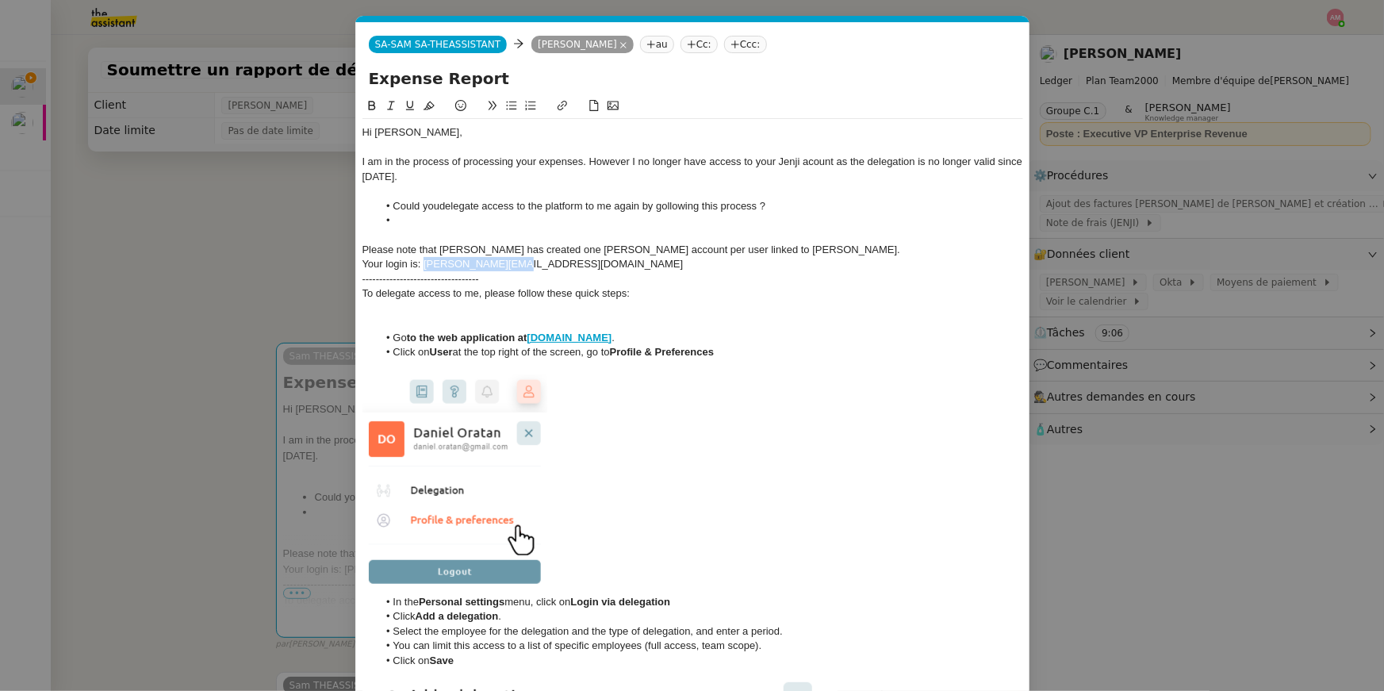
click at [547, 266] on div "Your login is: sam+ugo@ledger.fr" at bounding box center [692, 264] width 661 height 14
click at [367, 103] on icon at bounding box center [371, 105] width 11 height 11
click at [443, 192] on div at bounding box center [692, 191] width 661 height 14
click at [745, 347] on li "Click on User at the top right of the screen, go to Profile & Preferences" at bounding box center [700, 352] width 646 height 14
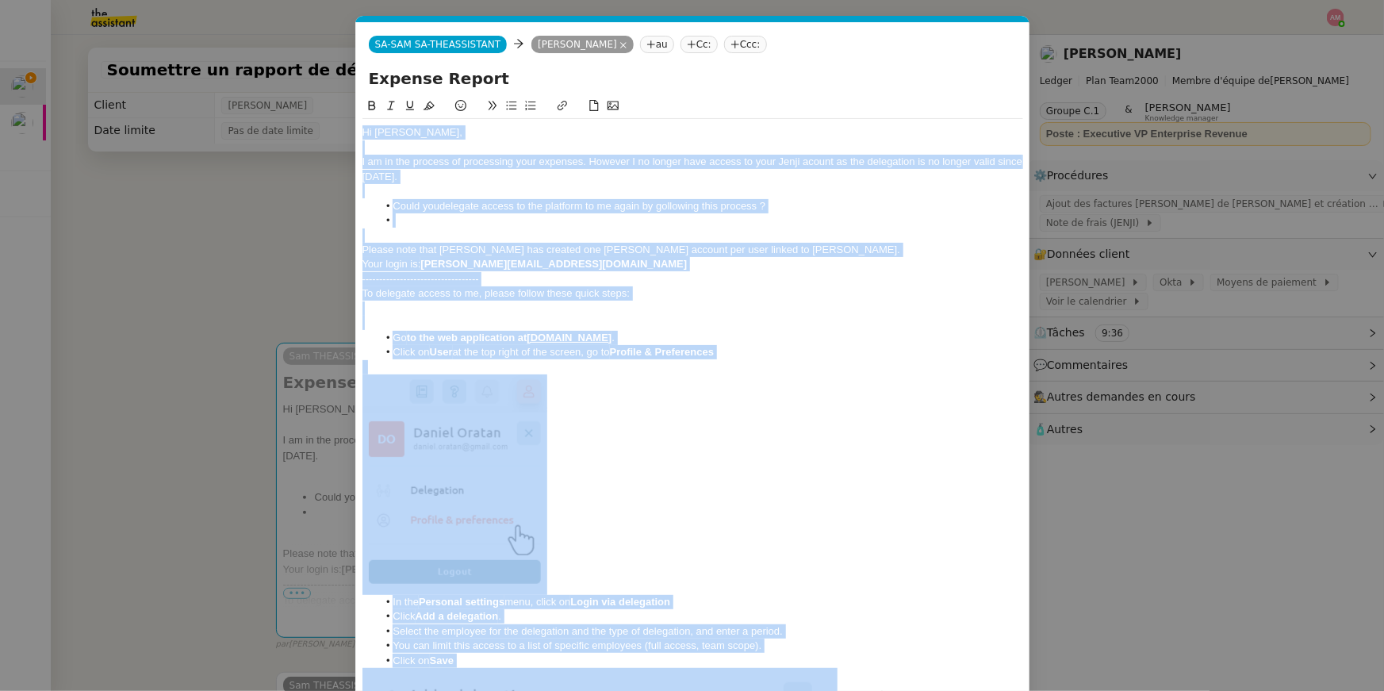
click at [473, 164] on div "I am in the process of processing your expenses. However I no longer have acces…" at bounding box center [692, 169] width 661 height 29
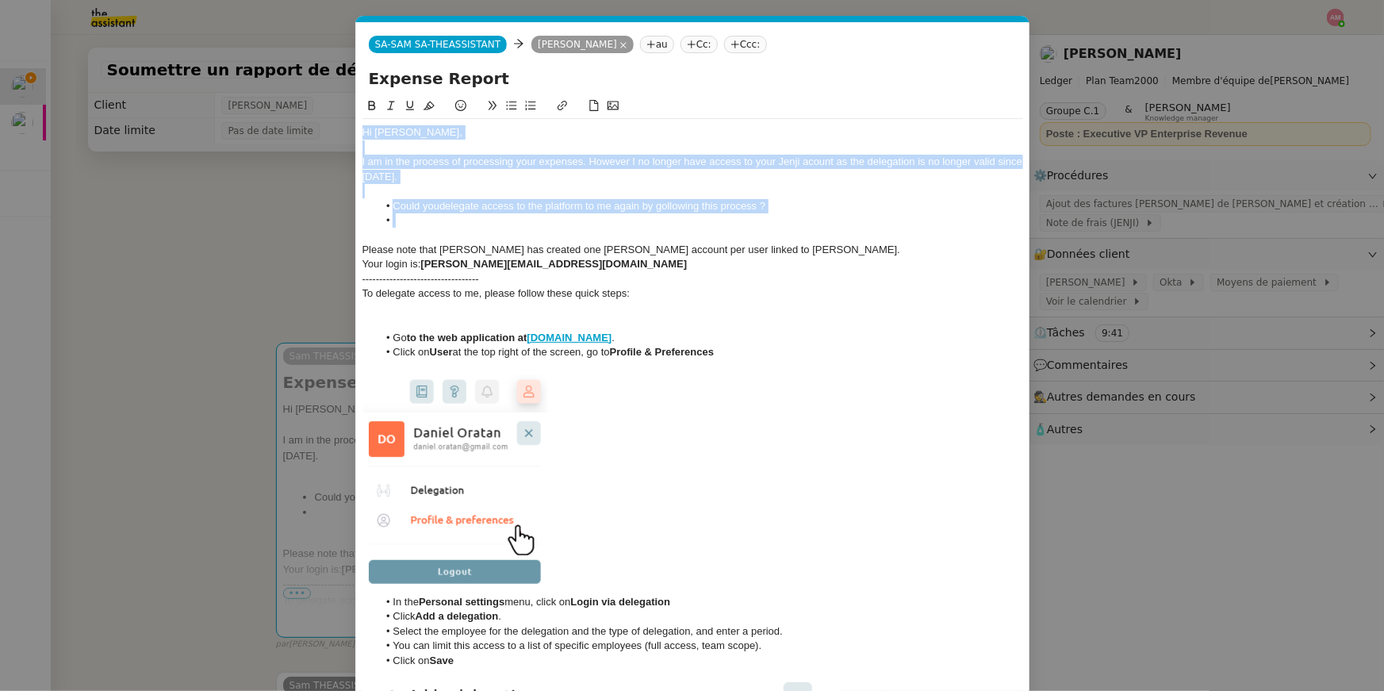
drag, startPoint x: 450, startPoint y: 219, endPoint x: 343, endPoint y: 121, distance: 146.0
click at [343, 121] on nz-modal-container "Service TA - VOYAGE - PROPOSITION GLOBALE A utiliser dans le cadre de propositi…" at bounding box center [692, 345] width 1384 height 691
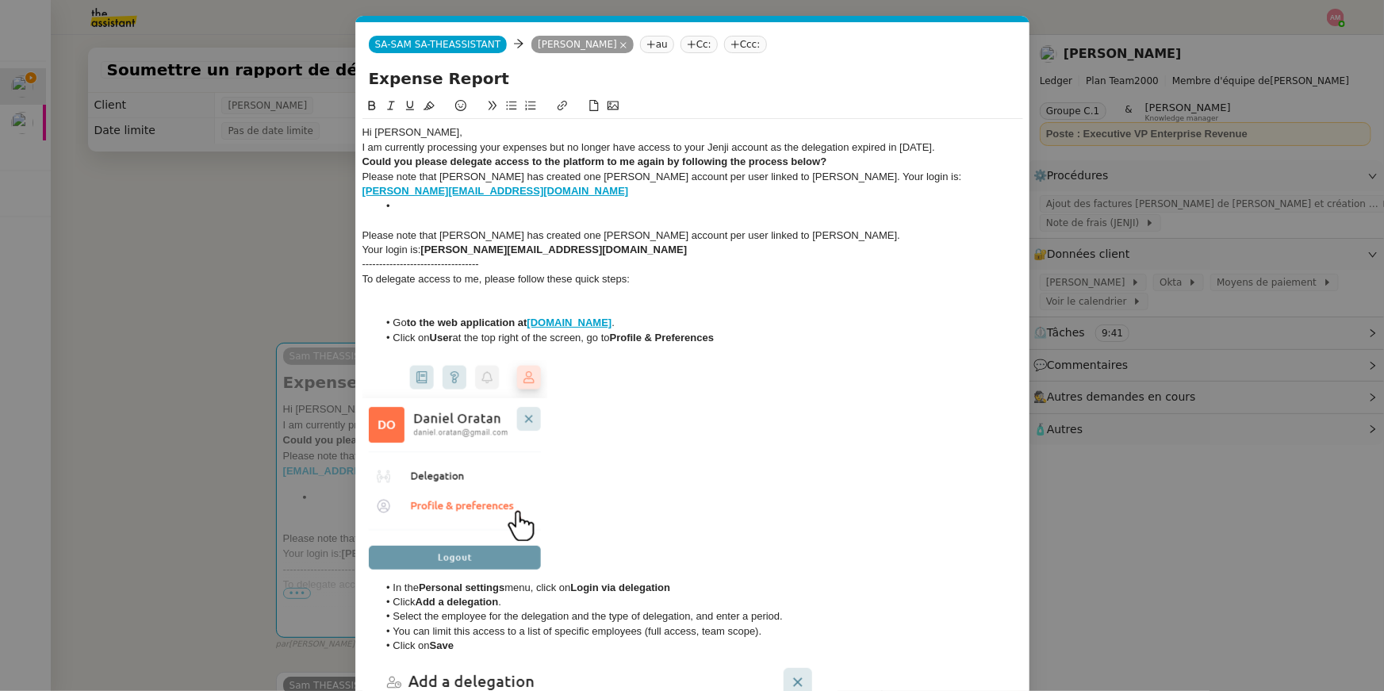
click at [444, 129] on div "Hi Sebastien," at bounding box center [692, 132] width 661 height 14
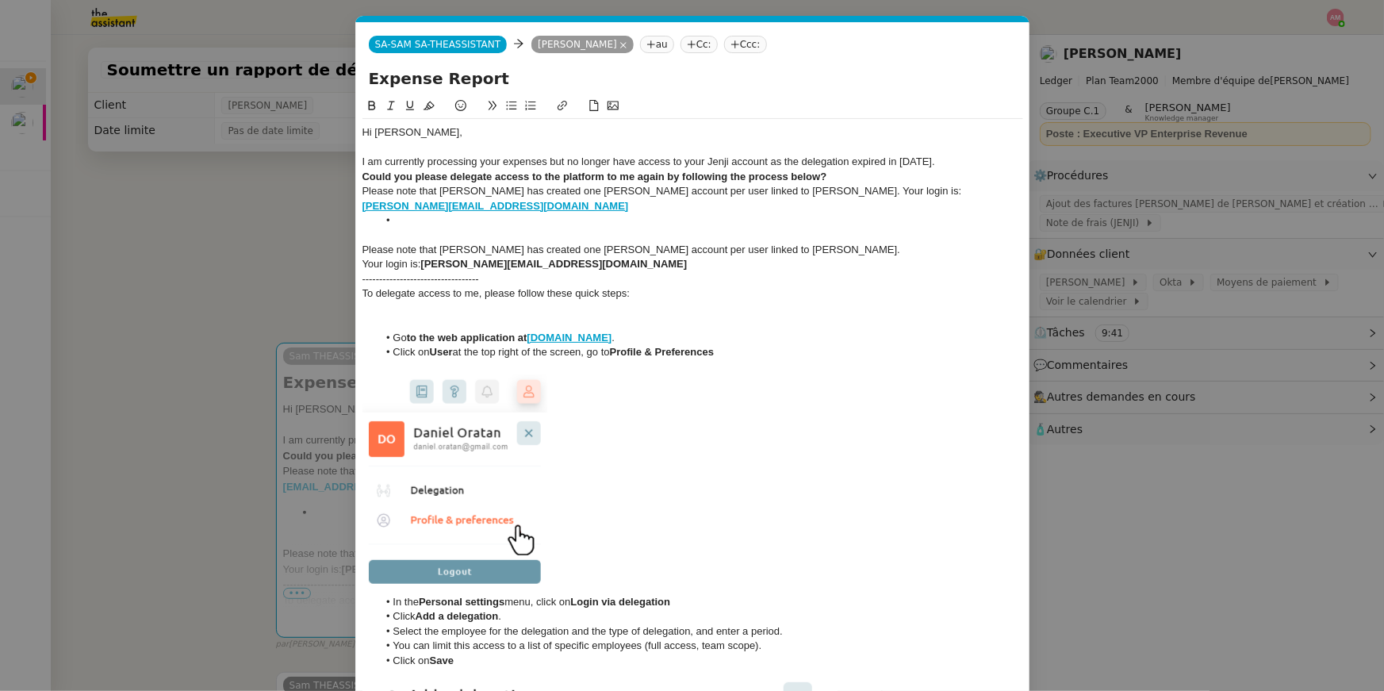
click at [951, 167] on div "I am currently processing your expenses but no longer have access to your Jenji…" at bounding box center [692, 162] width 661 height 14
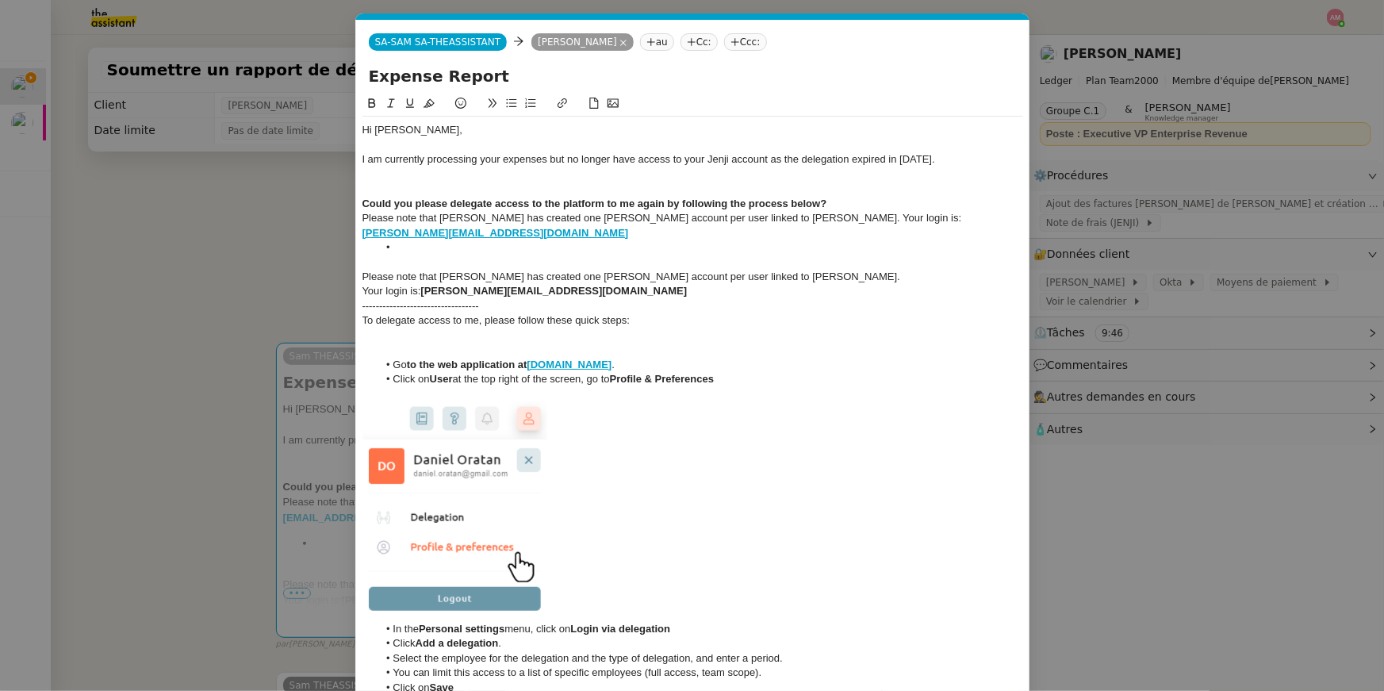
click at [589, 104] on icon at bounding box center [593, 103] width 9 height 11
click at [553, 178] on div at bounding box center [692, 174] width 661 height 14
click at [834, 205] on div "Could you please delegate access to the platform to me again by following the p…" at bounding box center [692, 204] width 661 height 14
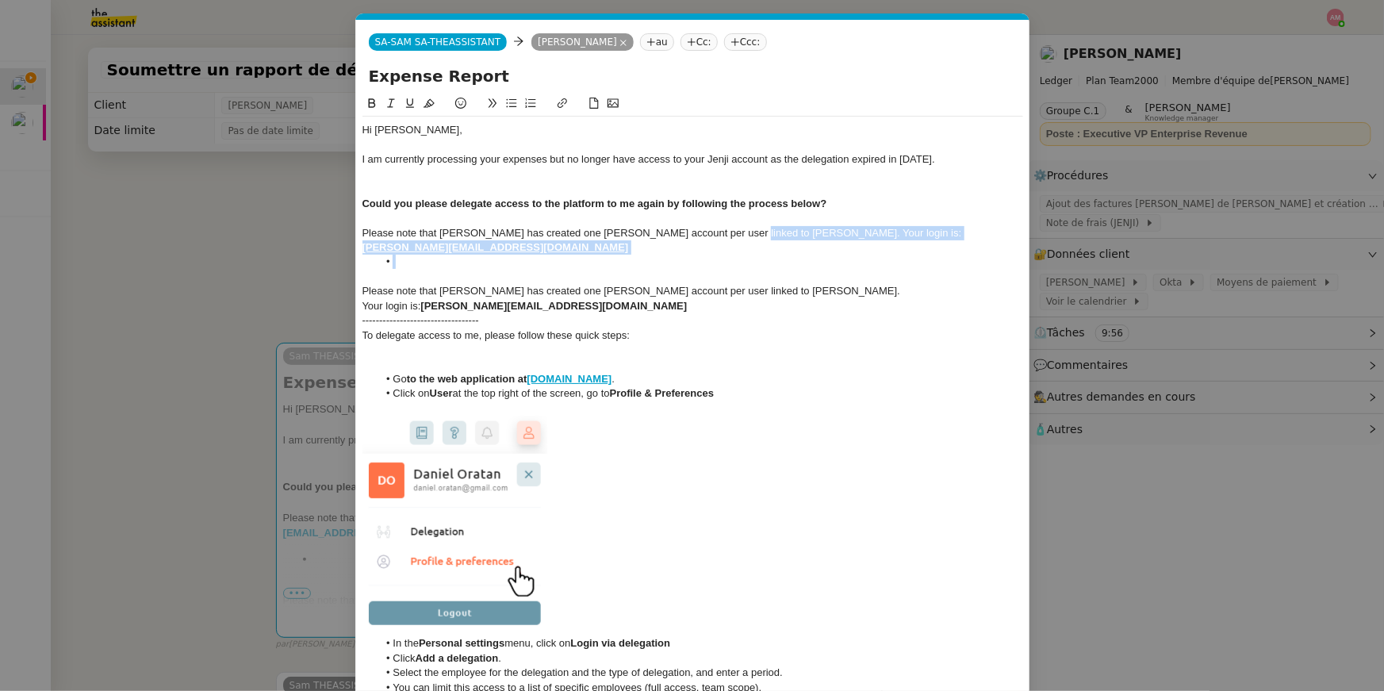
drag, startPoint x: 725, startPoint y: 230, endPoint x: 340, endPoint y: 242, distance: 384.8
click at [340, 242] on nz-modal-container "Service TA - VOYAGE - PROPOSITION GLOBALE A utiliser dans le cadre de propositi…" at bounding box center [692, 345] width 1384 height 691
click at [451, 255] on li at bounding box center [700, 262] width 646 height 14
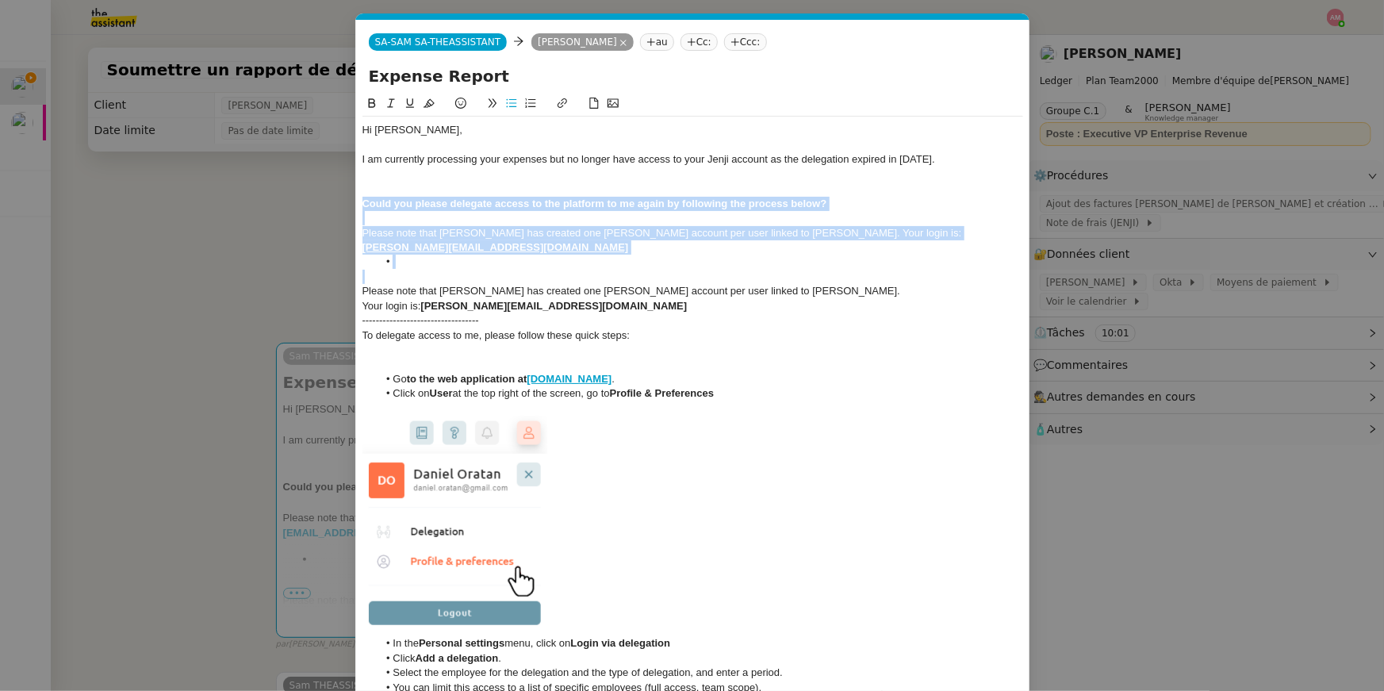
drag, startPoint x: 438, startPoint y: 256, endPoint x: 358, endPoint y: 205, distance: 94.8
click at [389, 229] on div "Please note that Ledger has created one Jenji account per user linked to Sam. Y…" at bounding box center [692, 240] width 661 height 29
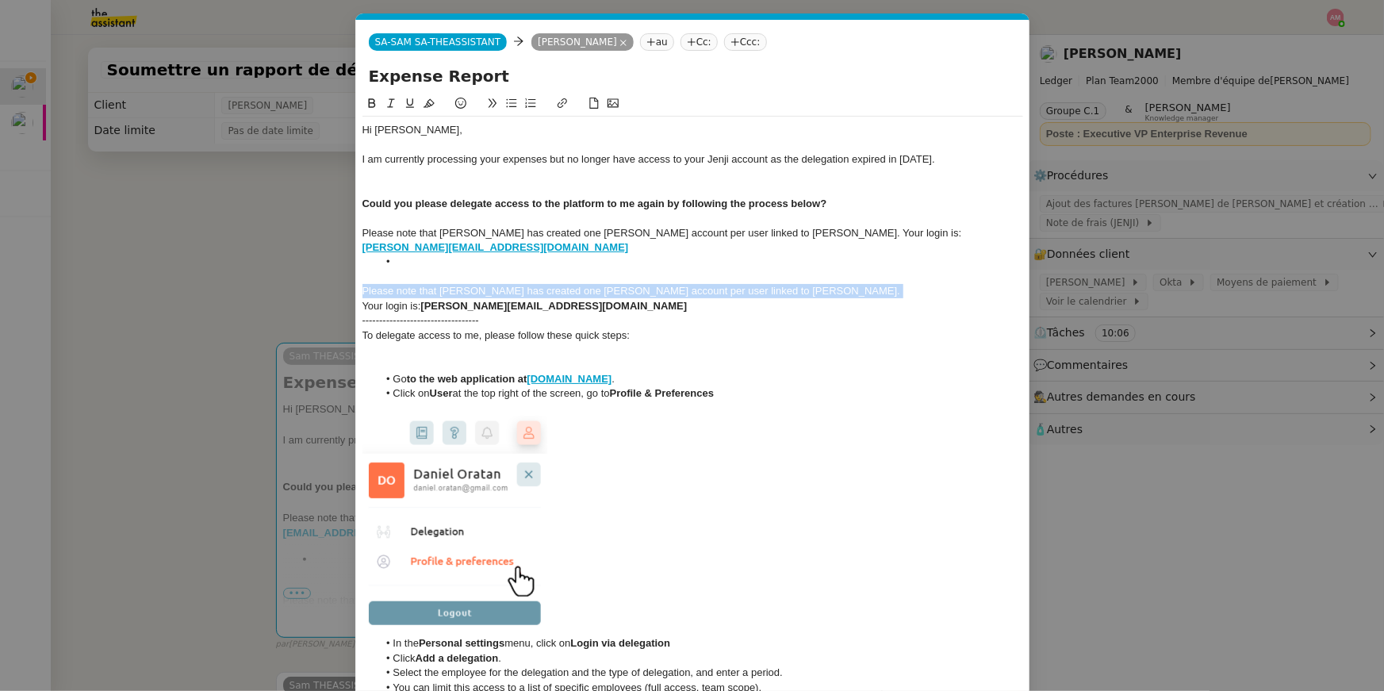
drag, startPoint x: 362, startPoint y: 286, endPoint x: 362, endPoint y: 270, distance: 15.9
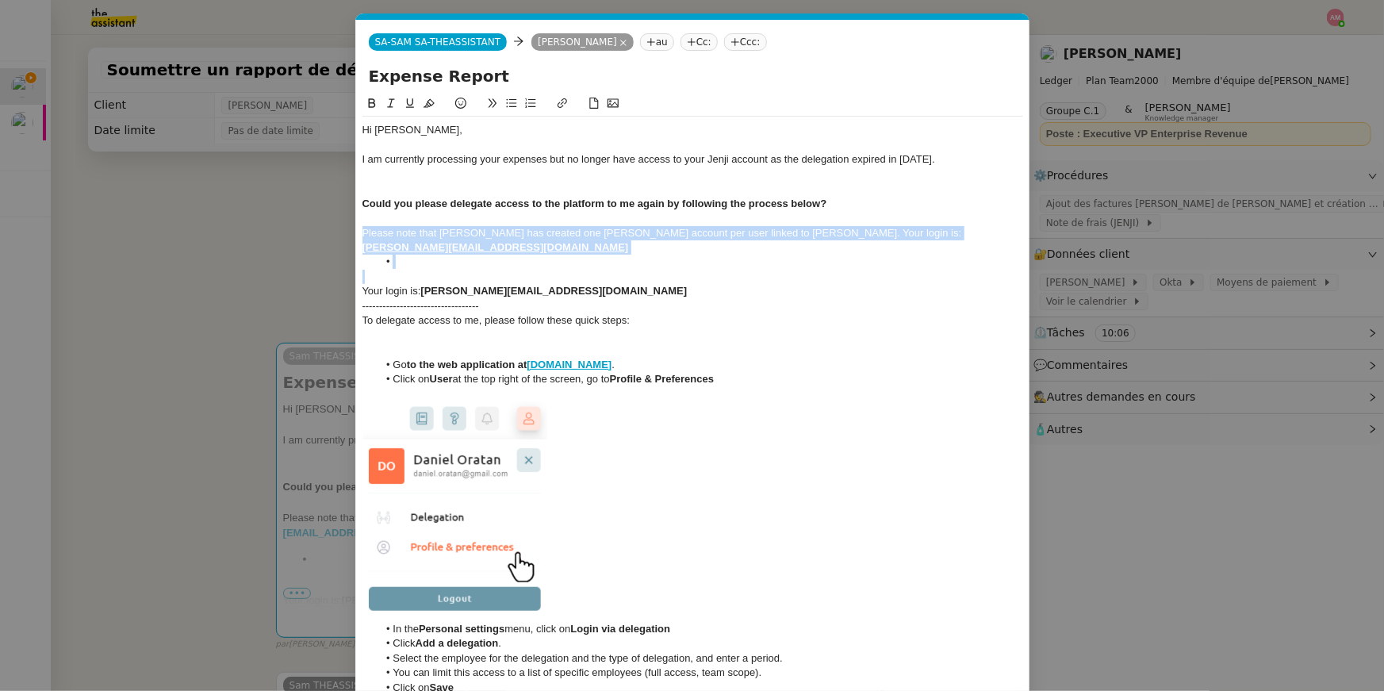
drag, startPoint x: 395, startPoint y: 259, endPoint x: 357, endPoint y: 230, distance: 47.6
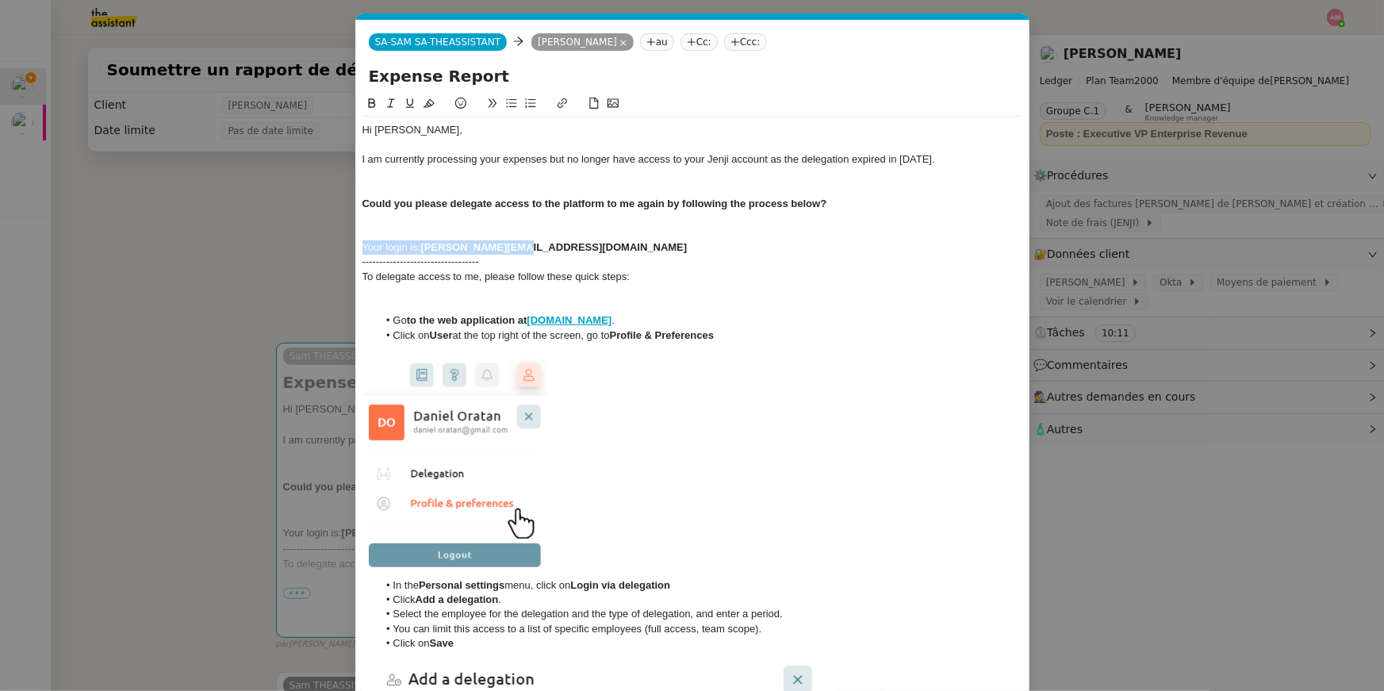
drag, startPoint x: 535, startPoint y: 248, endPoint x: 341, endPoint y: 240, distance: 194.5
click at [341, 240] on nz-modal-container "Service TA - VOYAGE - PROPOSITION GLOBALE A utiliser dans le cadre de propositi…" at bounding box center [692, 345] width 1384 height 691
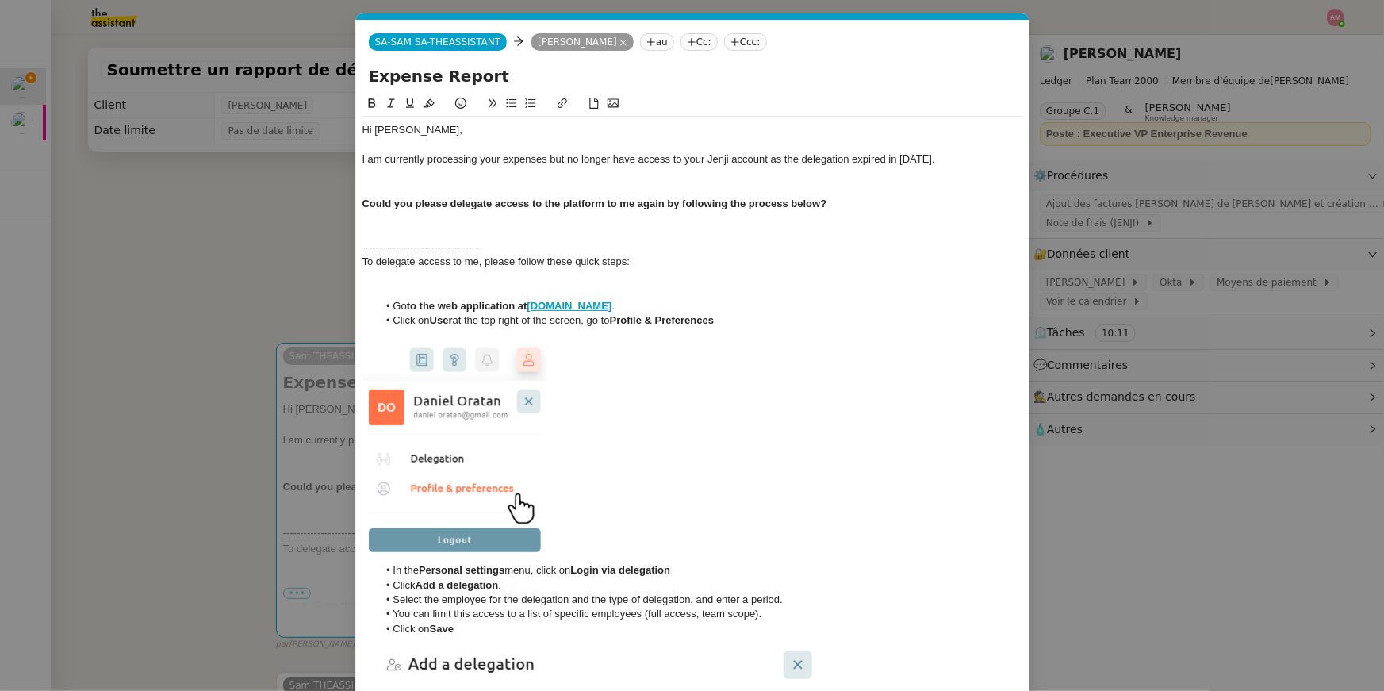
click at [485, 244] on div "----------------------------------" at bounding box center [692, 247] width 661 height 14
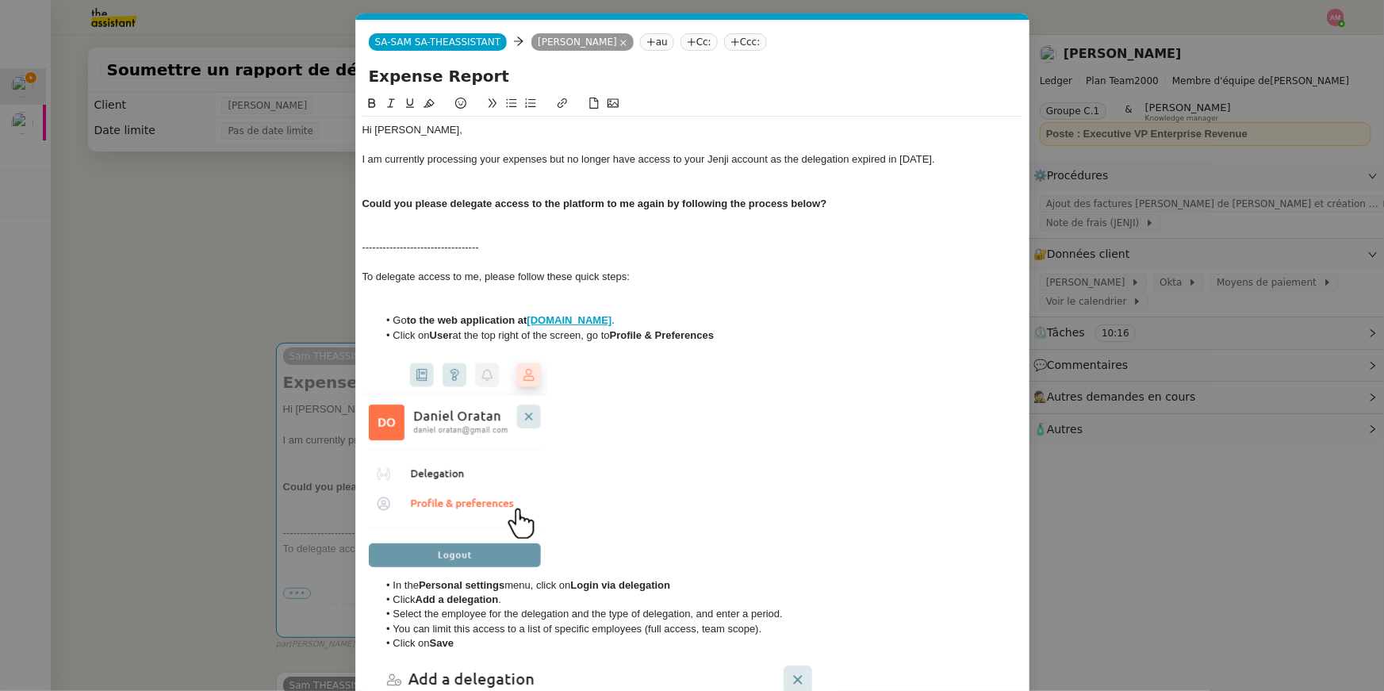
scroll to position [0, 0]
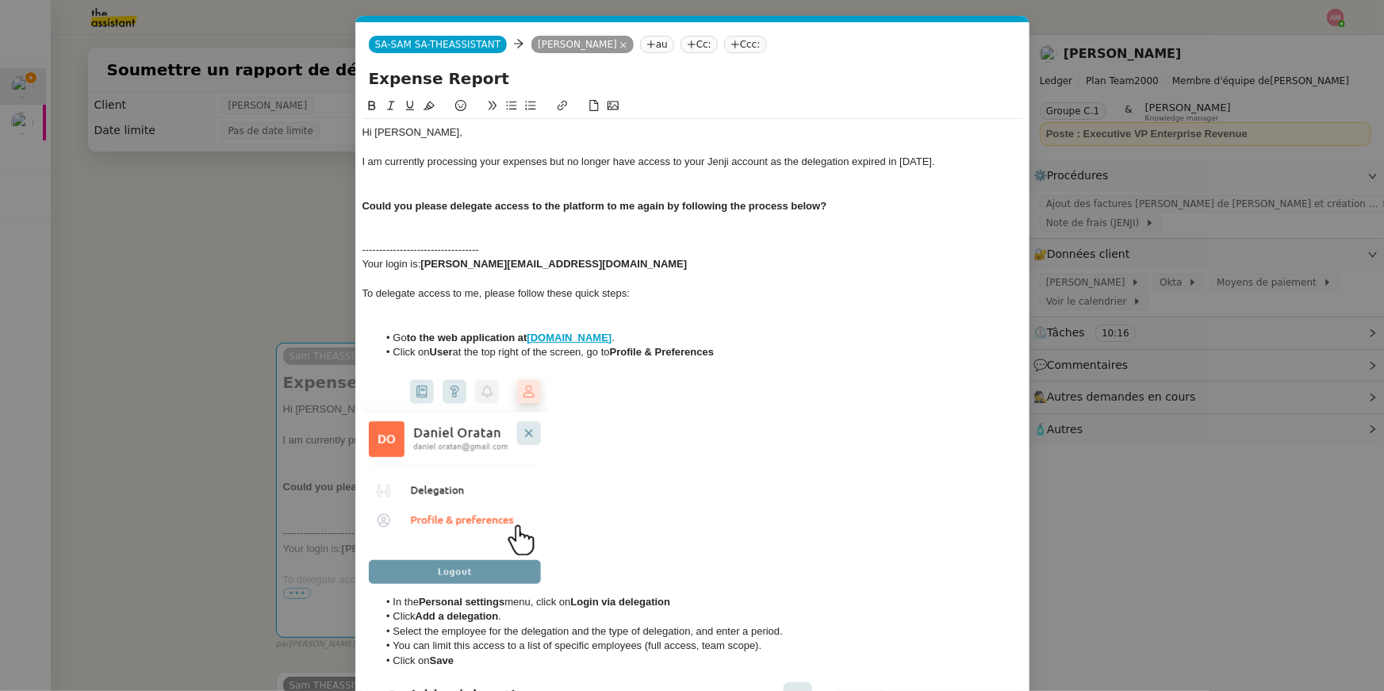
click at [420, 236] on div at bounding box center [692, 235] width 661 height 14
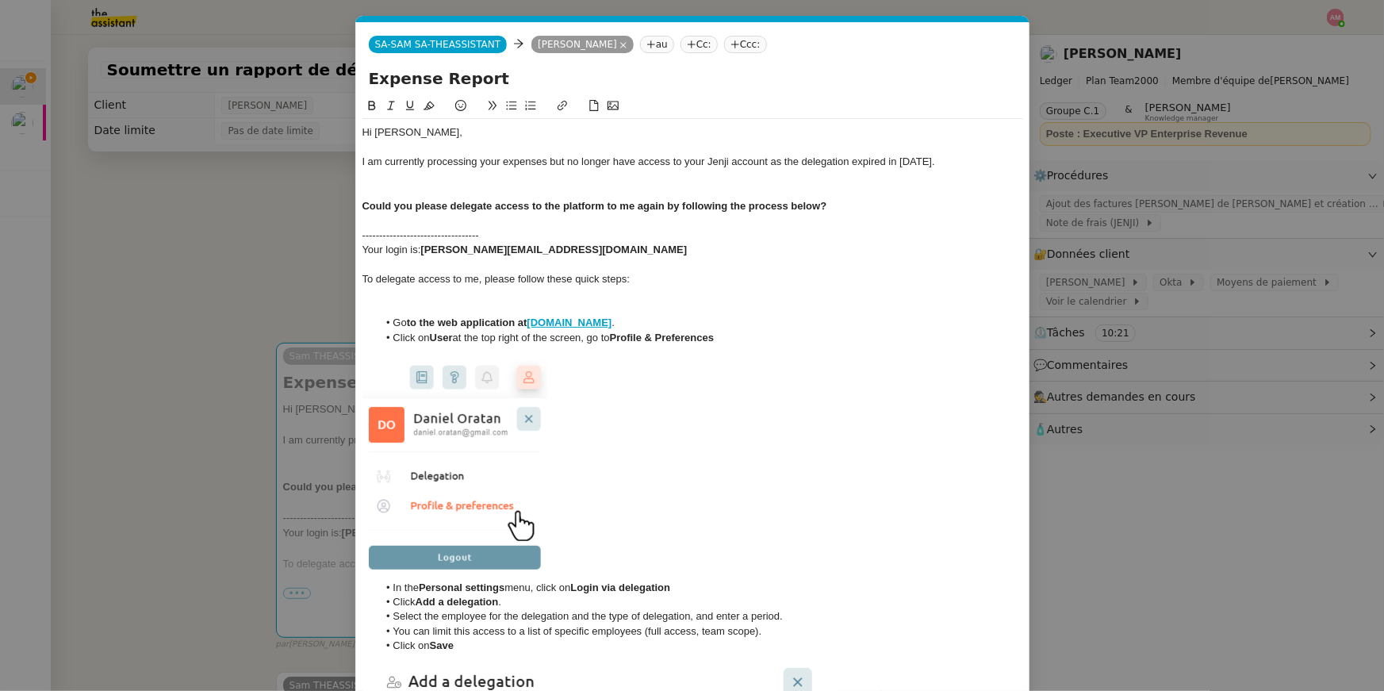
click at [431, 301] on div at bounding box center [692, 308] width 661 height 14
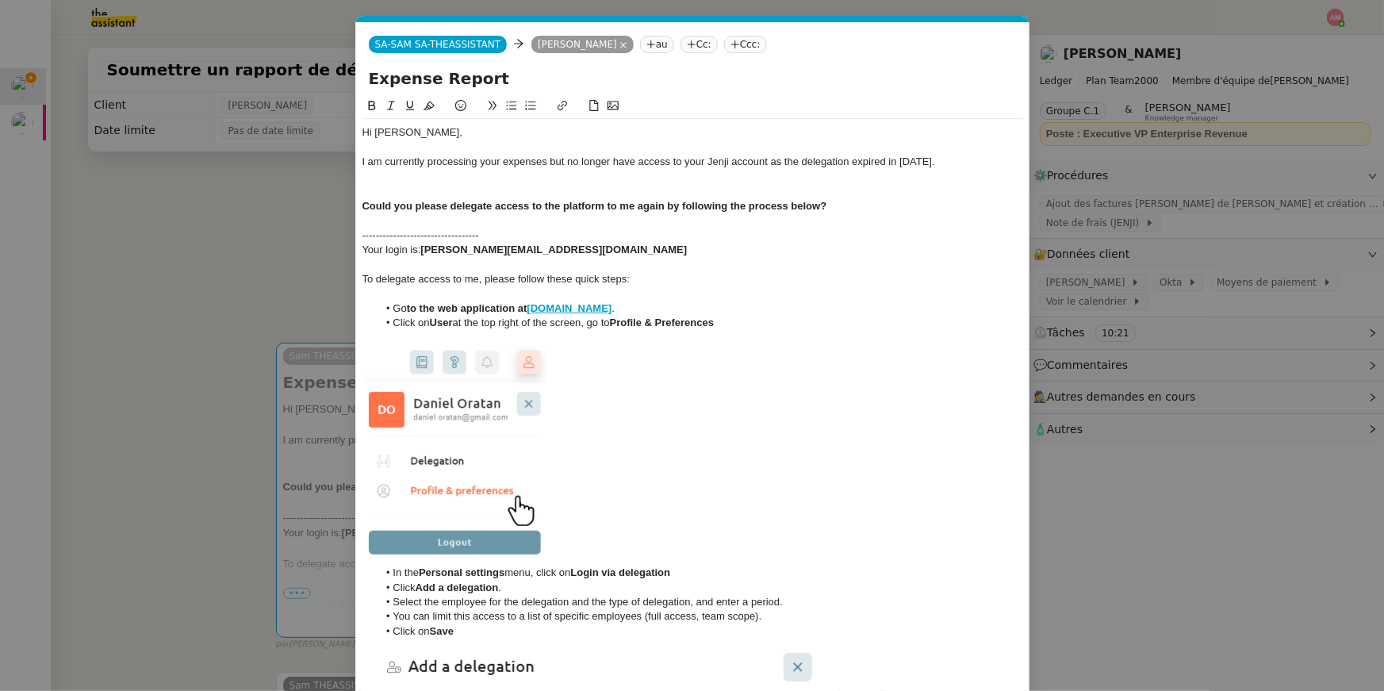
click at [439, 192] on div at bounding box center [692, 191] width 661 height 14
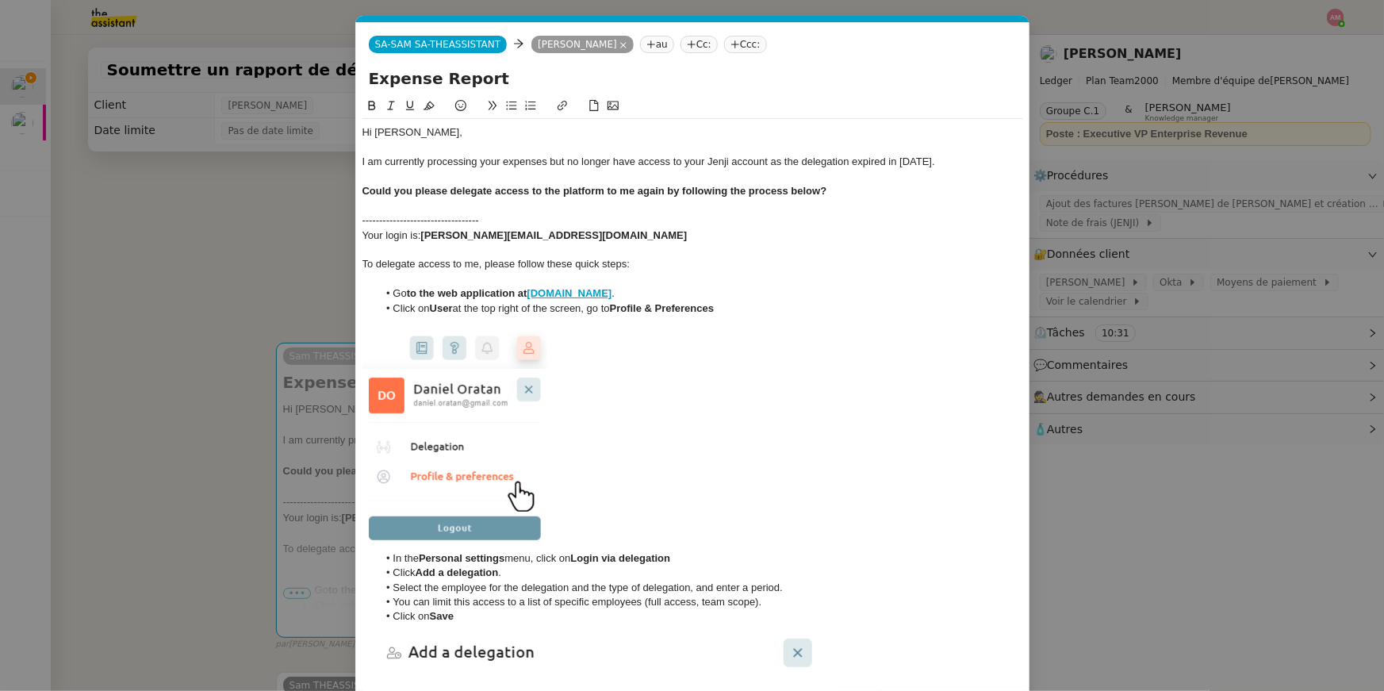
drag, startPoint x: 773, startPoint y: 157, endPoint x: 931, endPoint y: 159, distance: 157.8
click at [931, 159] on div "I am currently processing your expenses but no longer have access to your Jenji…" at bounding box center [692, 162] width 661 height 14
drag, startPoint x: 954, startPoint y: 158, endPoint x: 770, endPoint y: 160, distance: 184.0
click at [770, 160] on div "I am currently processing your expenses but no longer have access to your Jenji…" at bounding box center [692, 162] width 661 height 14
click at [370, 105] on icon at bounding box center [371, 105] width 11 height 11
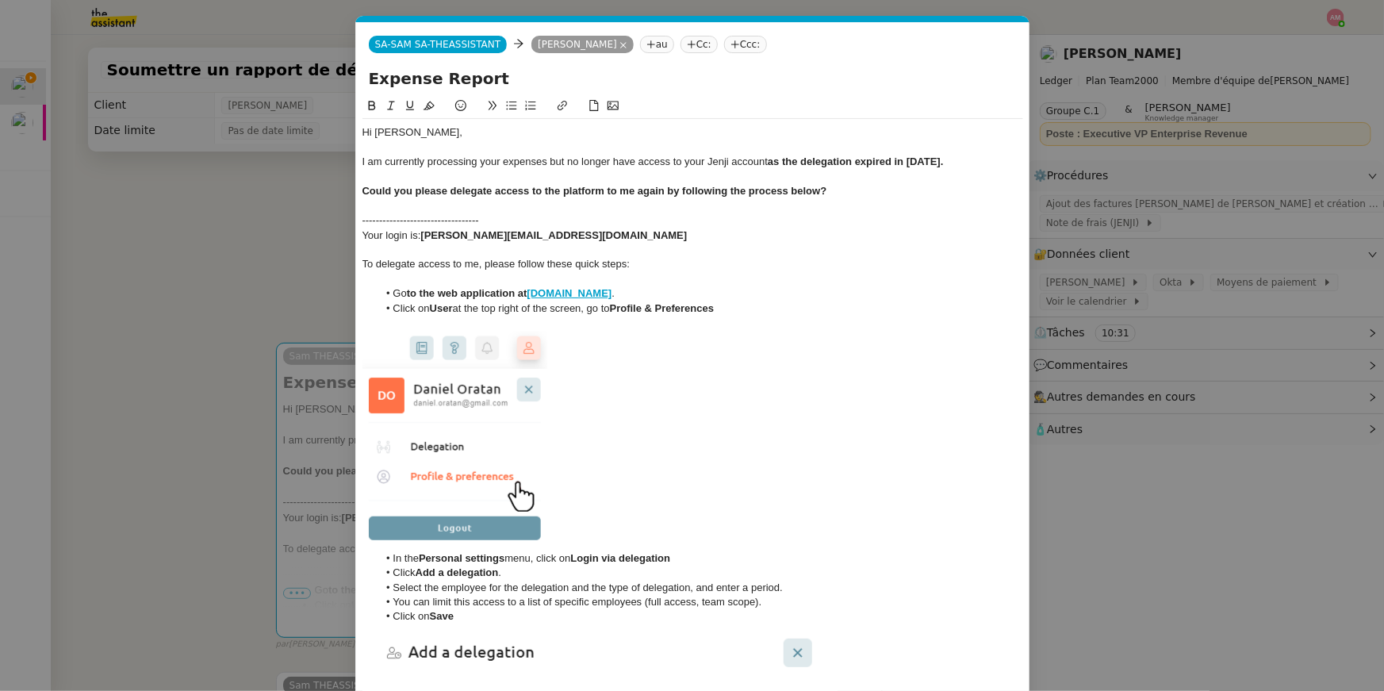
click at [416, 180] on div at bounding box center [692, 177] width 661 height 14
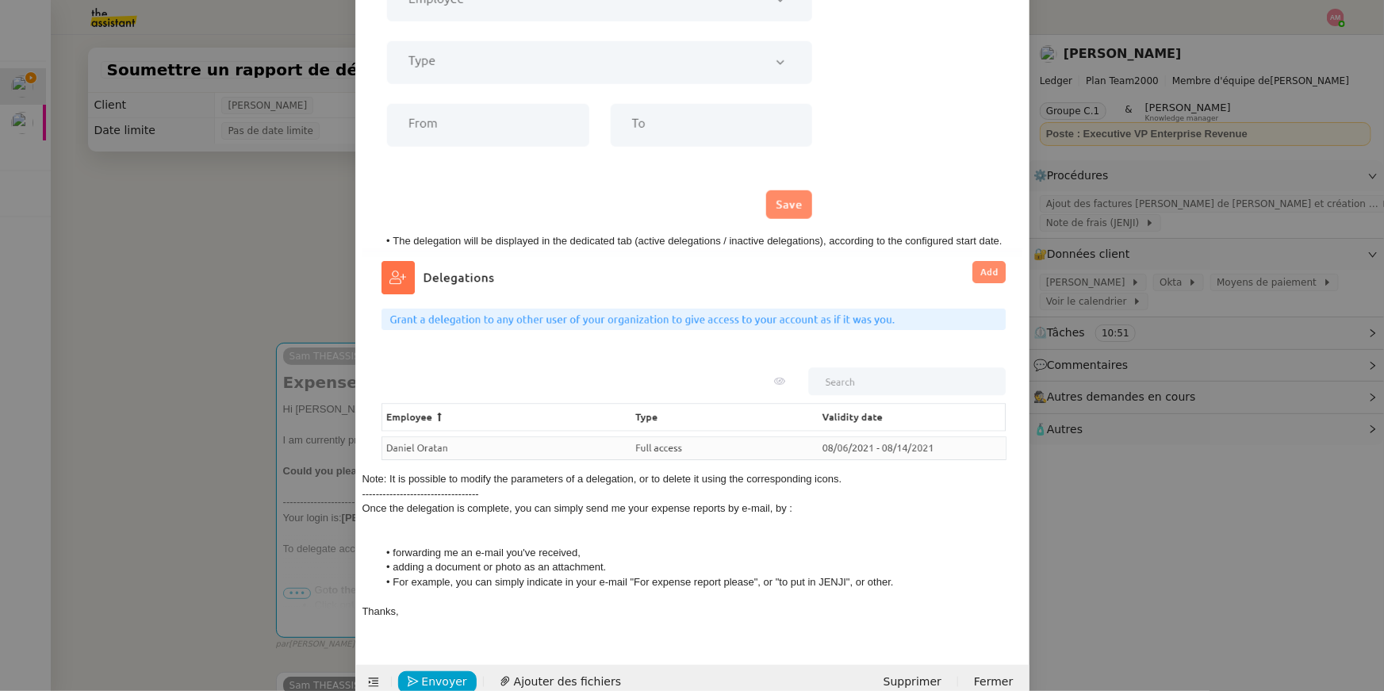
scroll to position [728, 0]
click at [485, 488] on div "----------------------------------" at bounding box center [692, 492] width 661 height 14
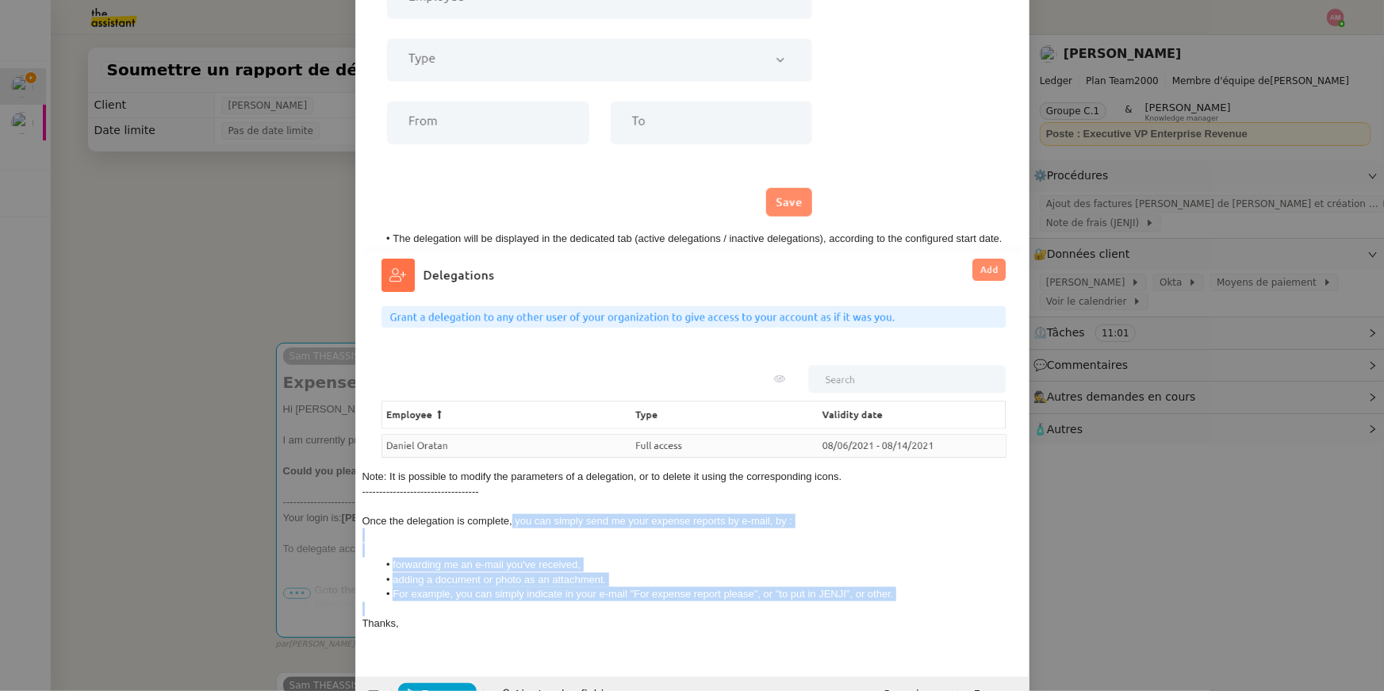
drag, startPoint x: 927, startPoint y: 601, endPoint x: 512, endPoint y: 520, distance: 423.4
click at [512, 520] on div "Hi Sebastien, I am currently processing your expenses but no longer have access…" at bounding box center [692, 21] width 661 height 1261
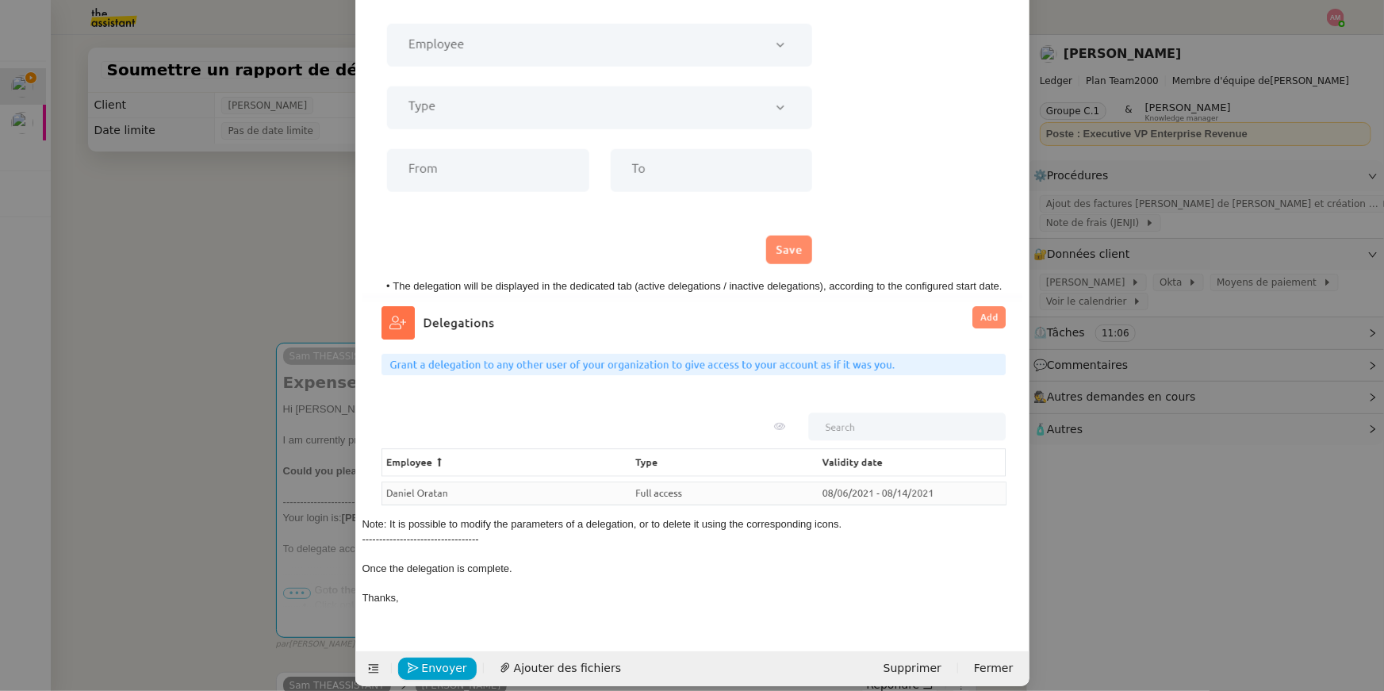
scroll to position [695, 0]
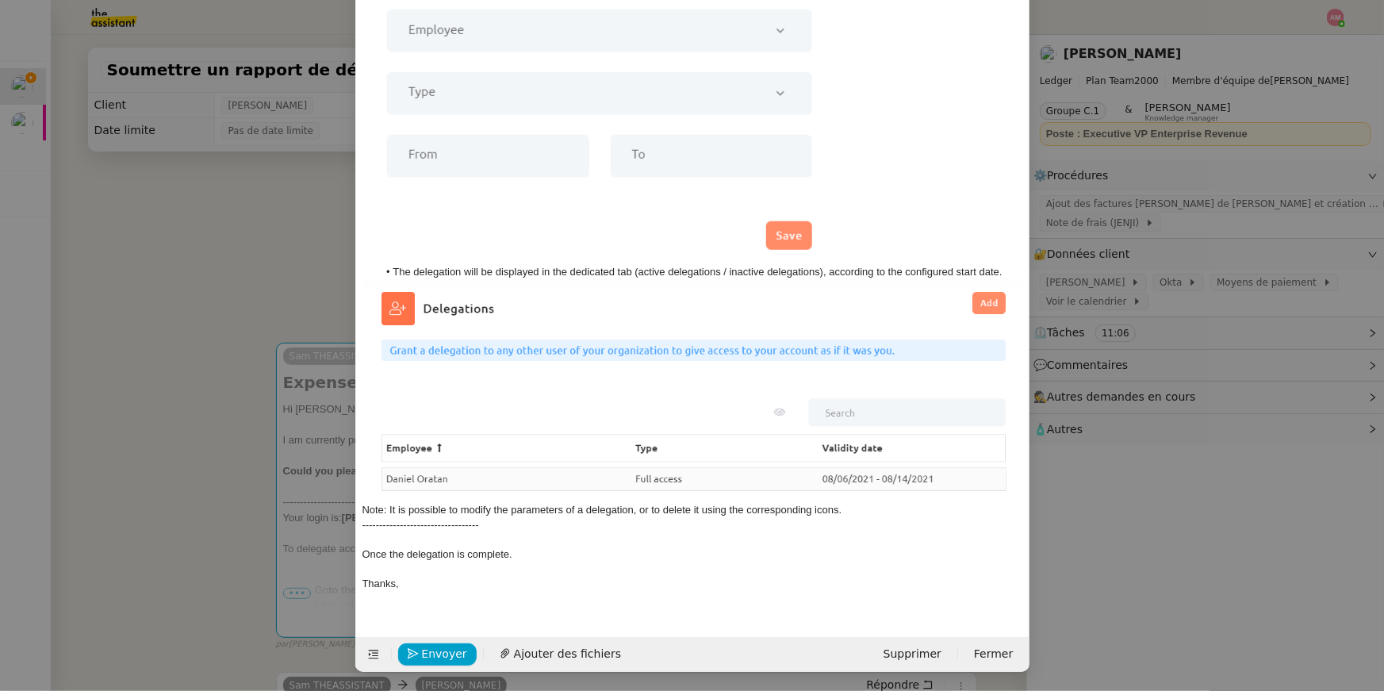
click at [366, 550] on div "Once the delegation is complete." at bounding box center [692, 554] width 661 height 14
click at [411, 523] on div "----------------------------------" at bounding box center [692, 525] width 661 height 14
drag, startPoint x: 607, startPoint y: 558, endPoint x: 604, endPoint y: 543, distance: 15.4
click at [604, 543] on div "Hi Sebastien, I am currently processing your expenses but no longer have access…" at bounding box center [692, 17] width 661 height 1187
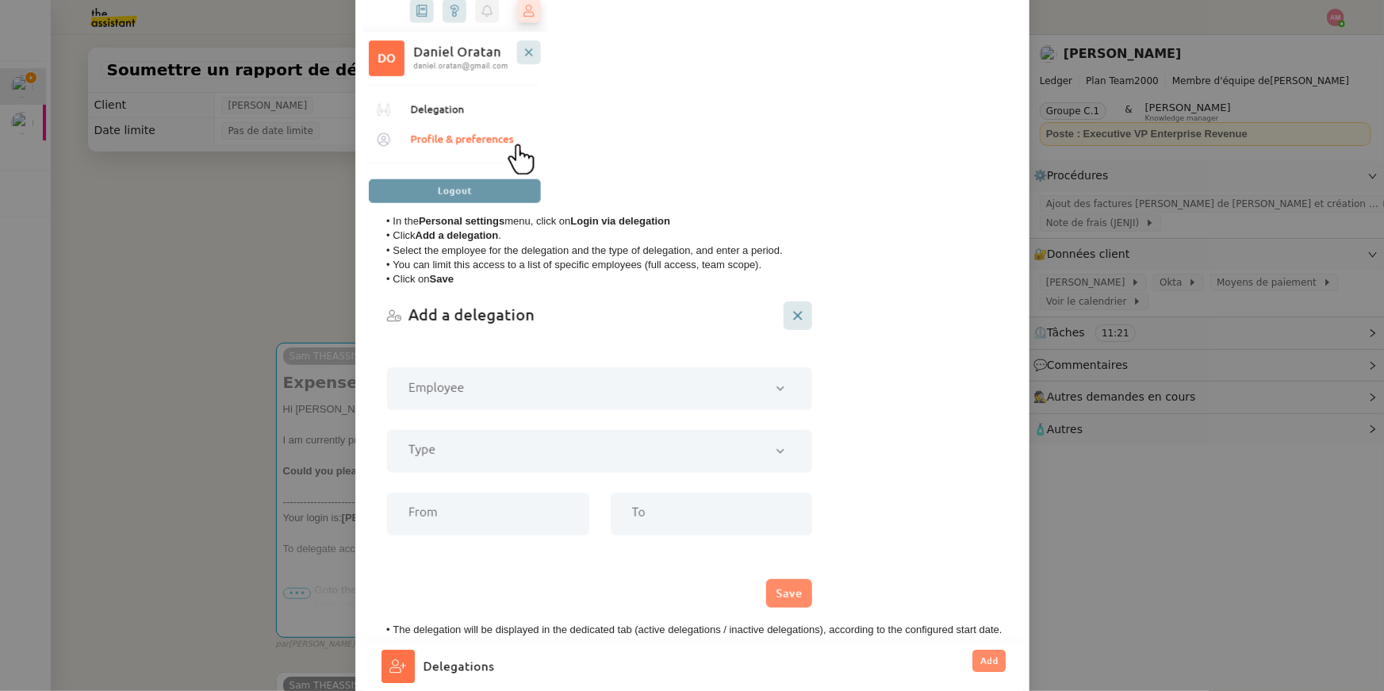
scroll to position [0, 0]
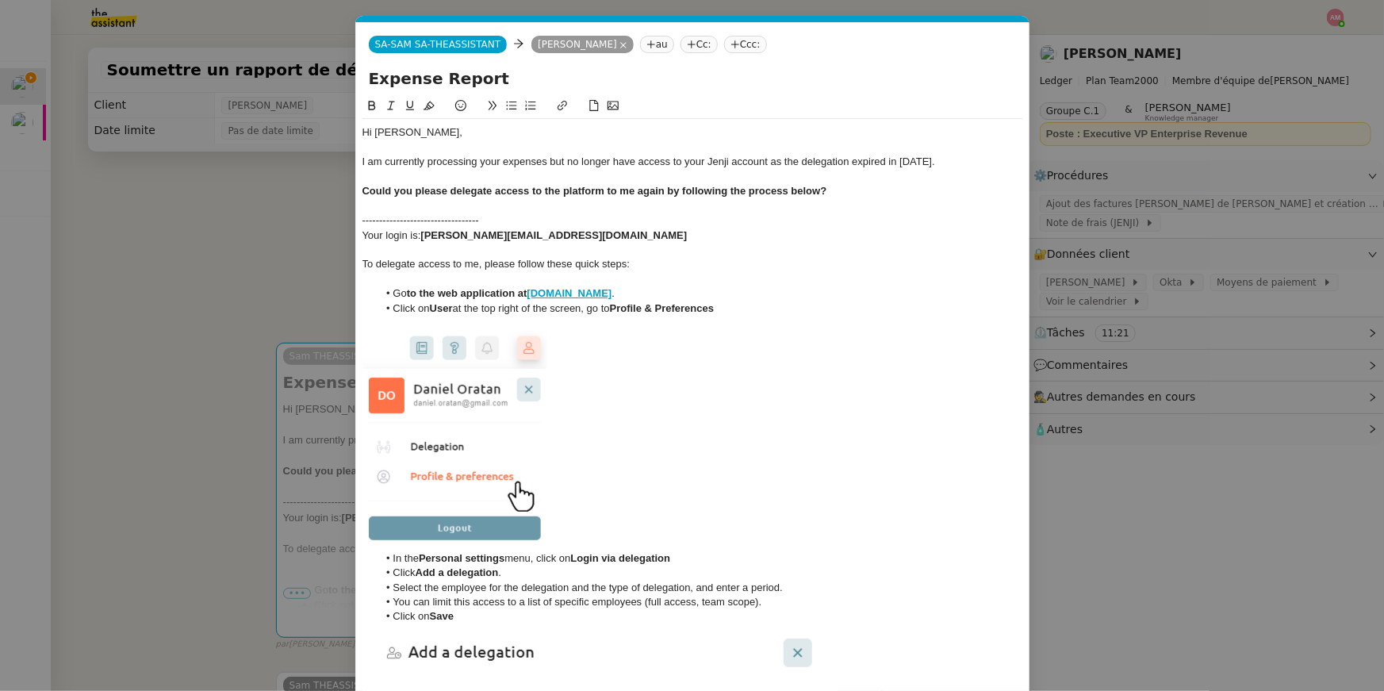
click at [390, 102] on icon at bounding box center [390, 106] width 7 height 9
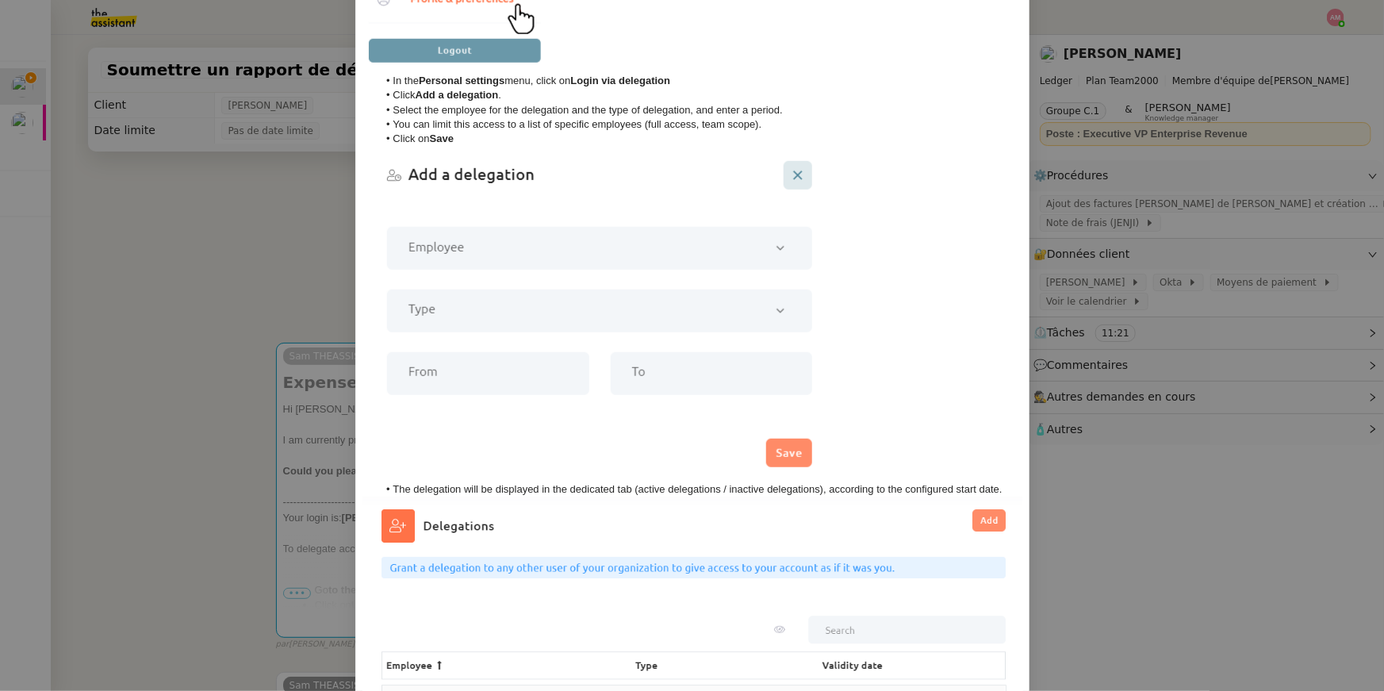
scroll to position [695, 0]
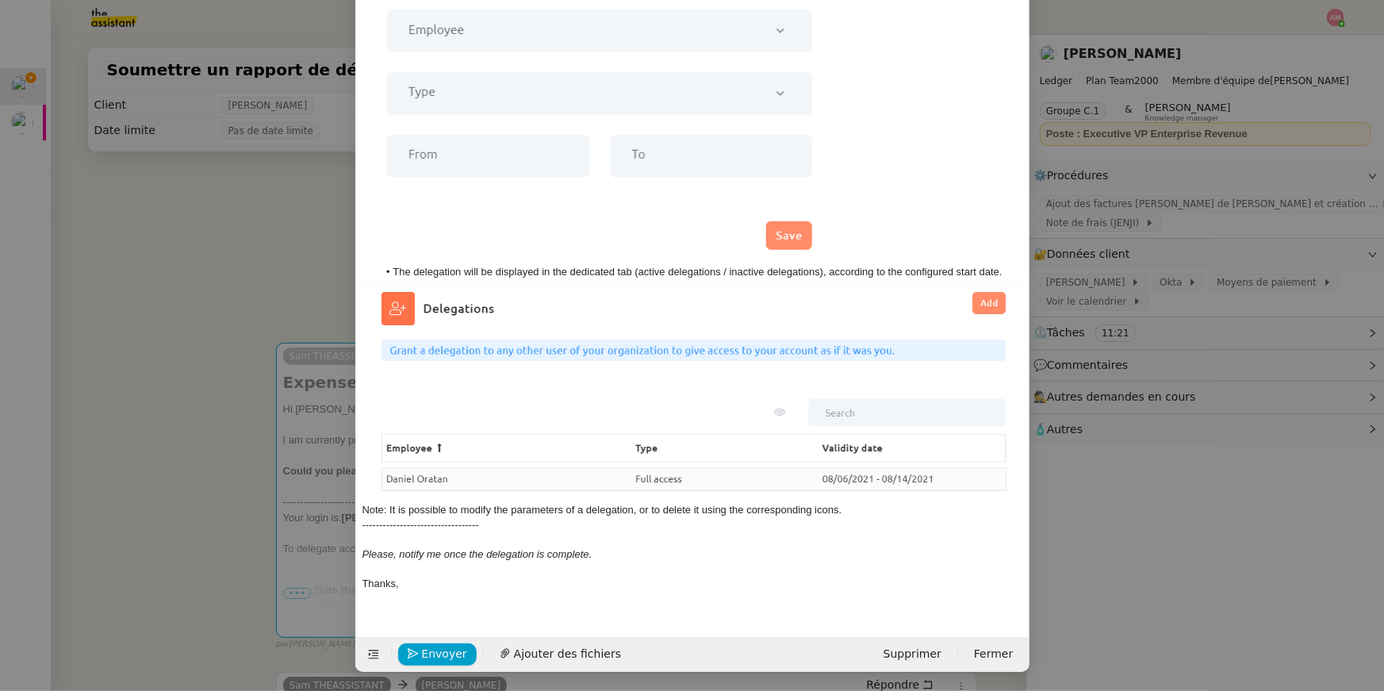
click at [482, 519] on div "----------------------------------" at bounding box center [692, 525] width 661 height 14
click at [895, 510] on div "Note: It is possible to modify the parameters of a delegation, or to delete it …" at bounding box center [692, 510] width 661 height 14
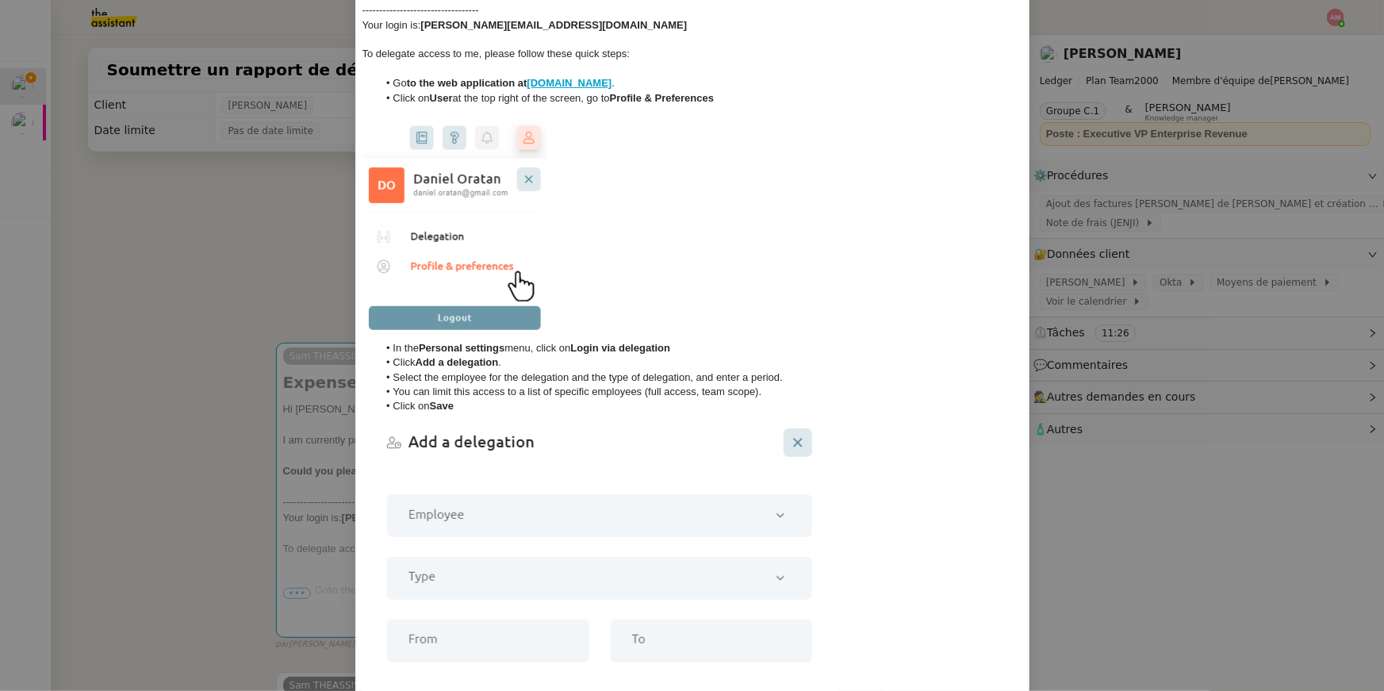
scroll to position [90, 0]
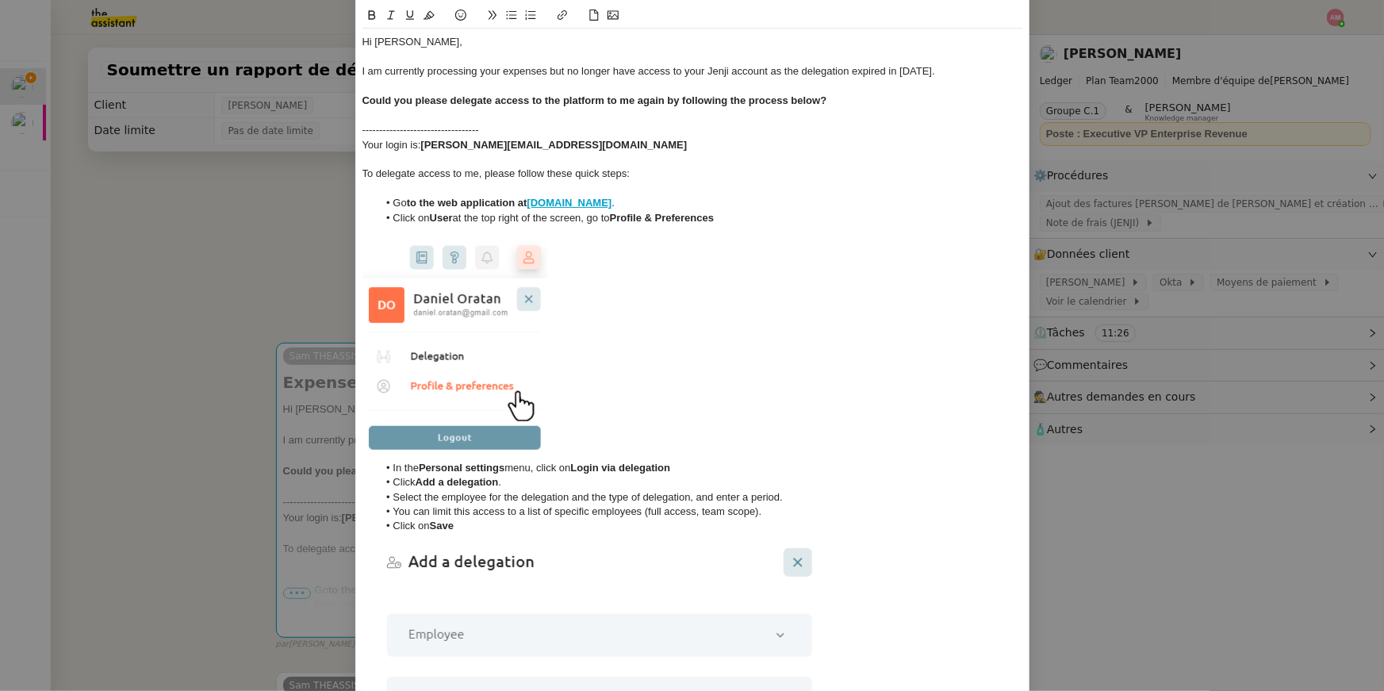
click at [574, 138] on div "Your login is: sam+ugo@ledger.fr" at bounding box center [692, 145] width 661 height 14
click at [569, 128] on div "----------------------------------" at bounding box center [692, 130] width 661 height 14
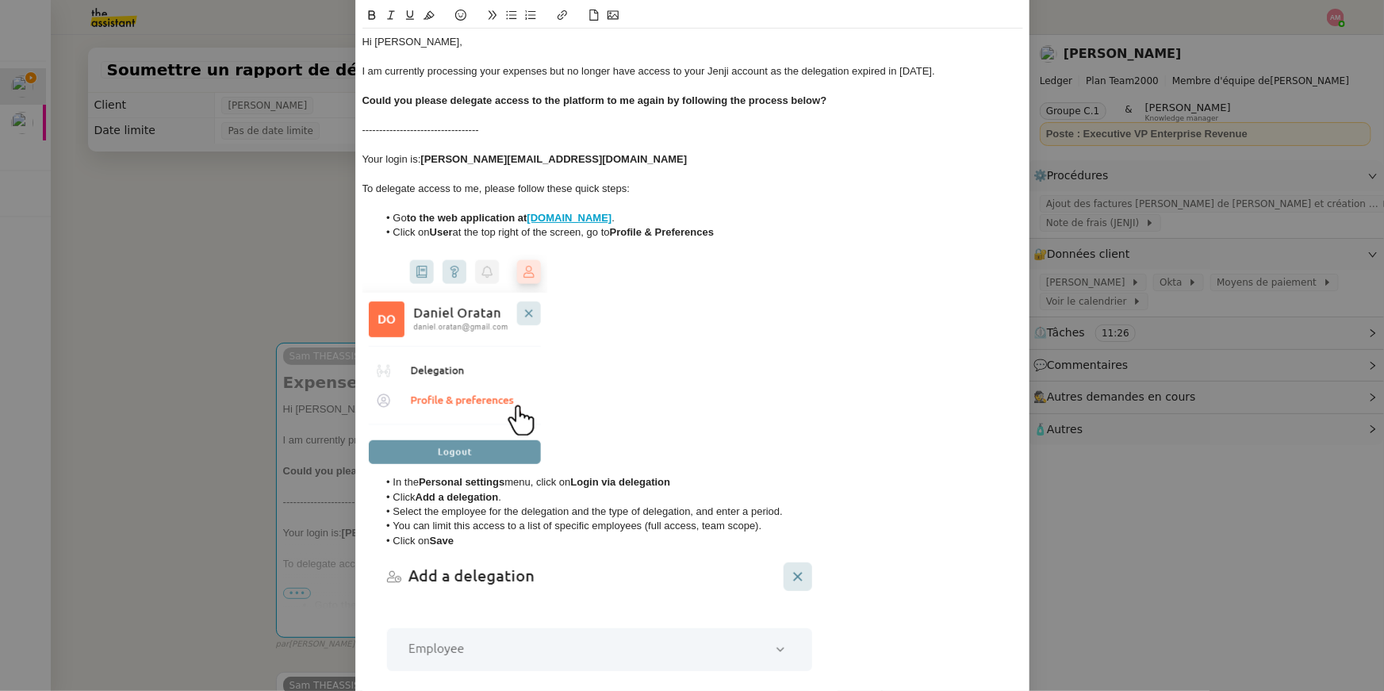
click at [526, 172] on div at bounding box center [692, 174] width 661 height 14
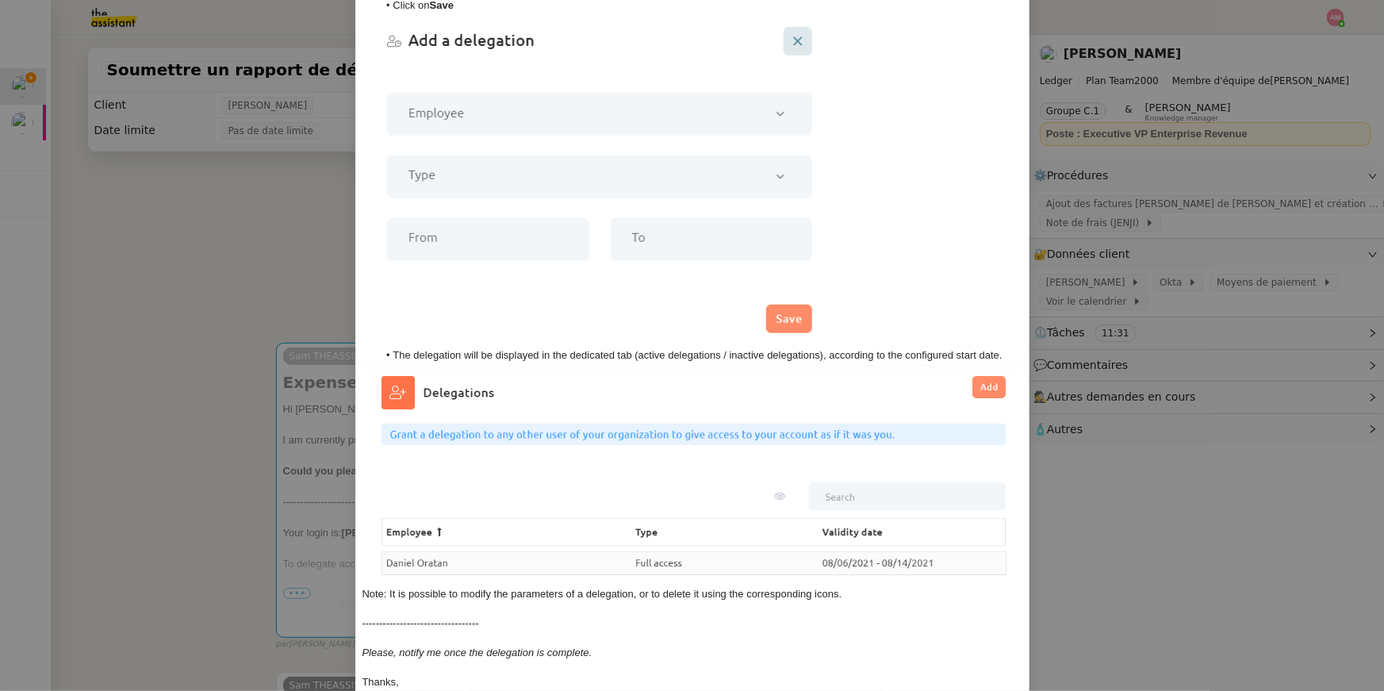
scroll to position [724, 0]
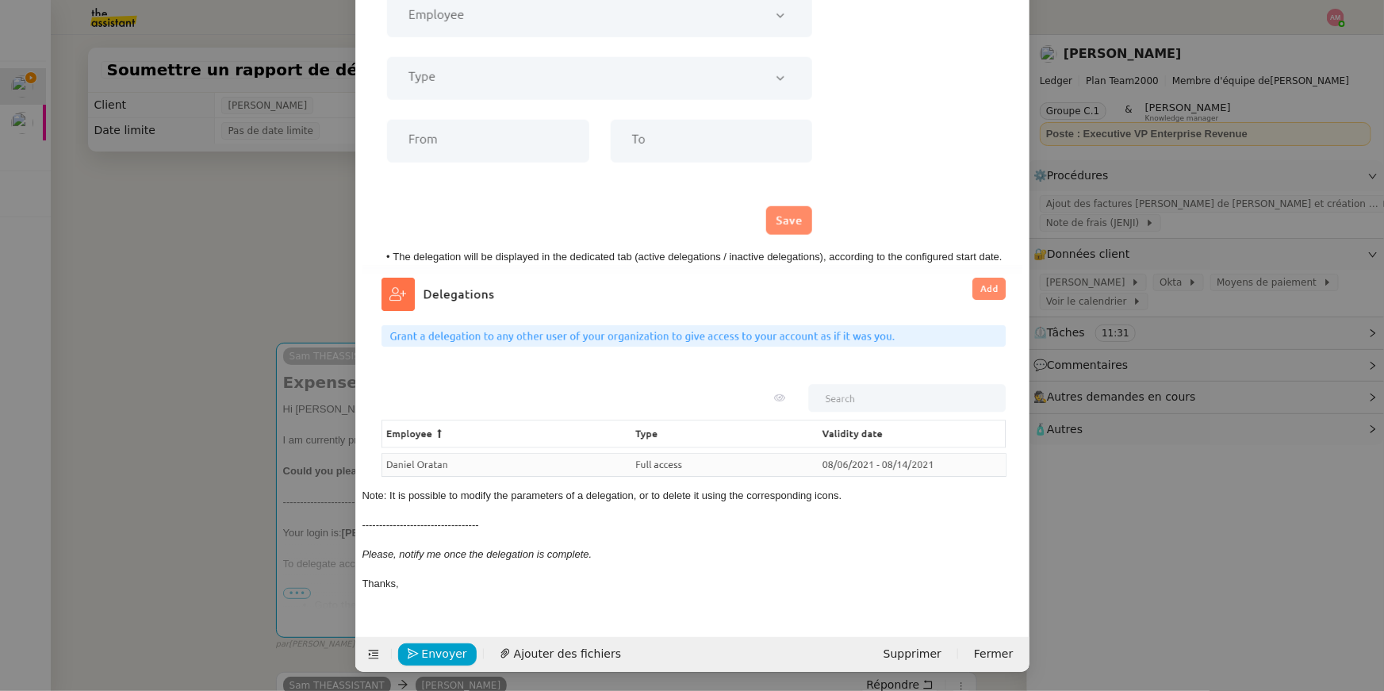
click at [234, 514] on nz-modal-container "Service TA - VOYAGE - PROPOSITION GLOBALE A utiliser dans le cadre de propositi…" at bounding box center [692, 345] width 1384 height 691
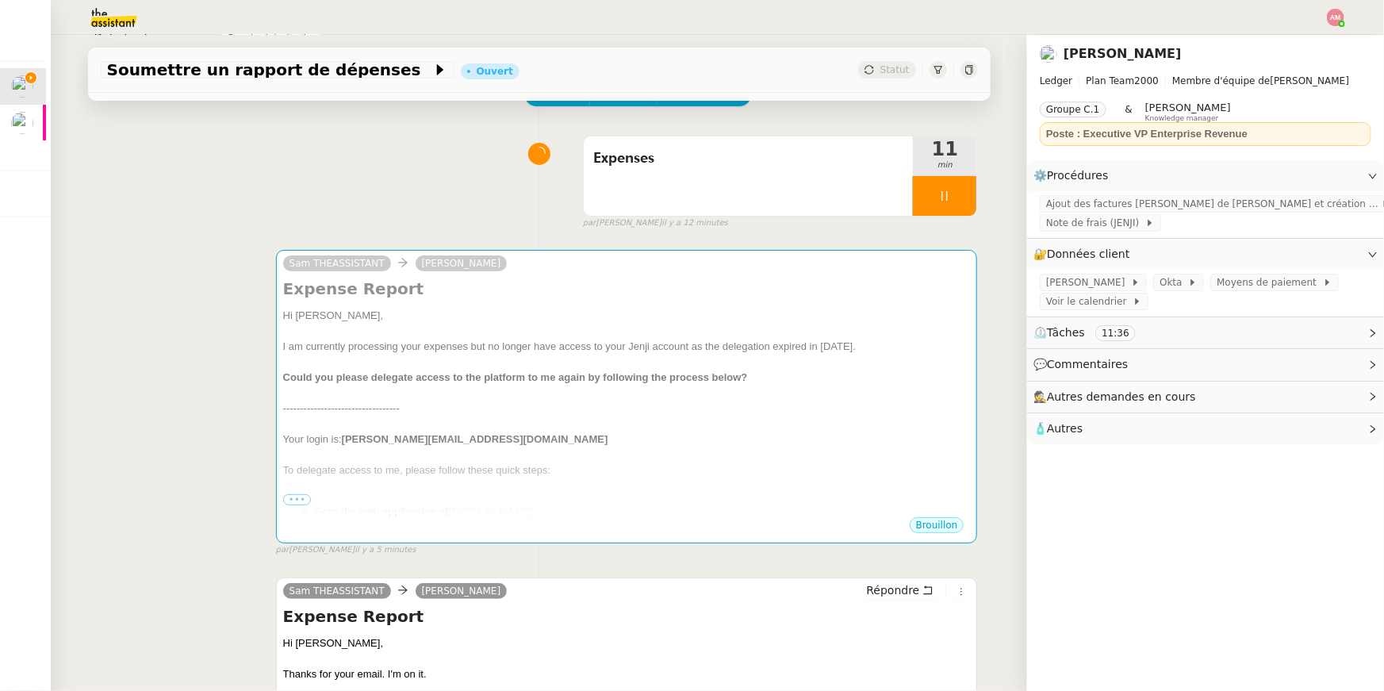
scroll to position [0, 0]
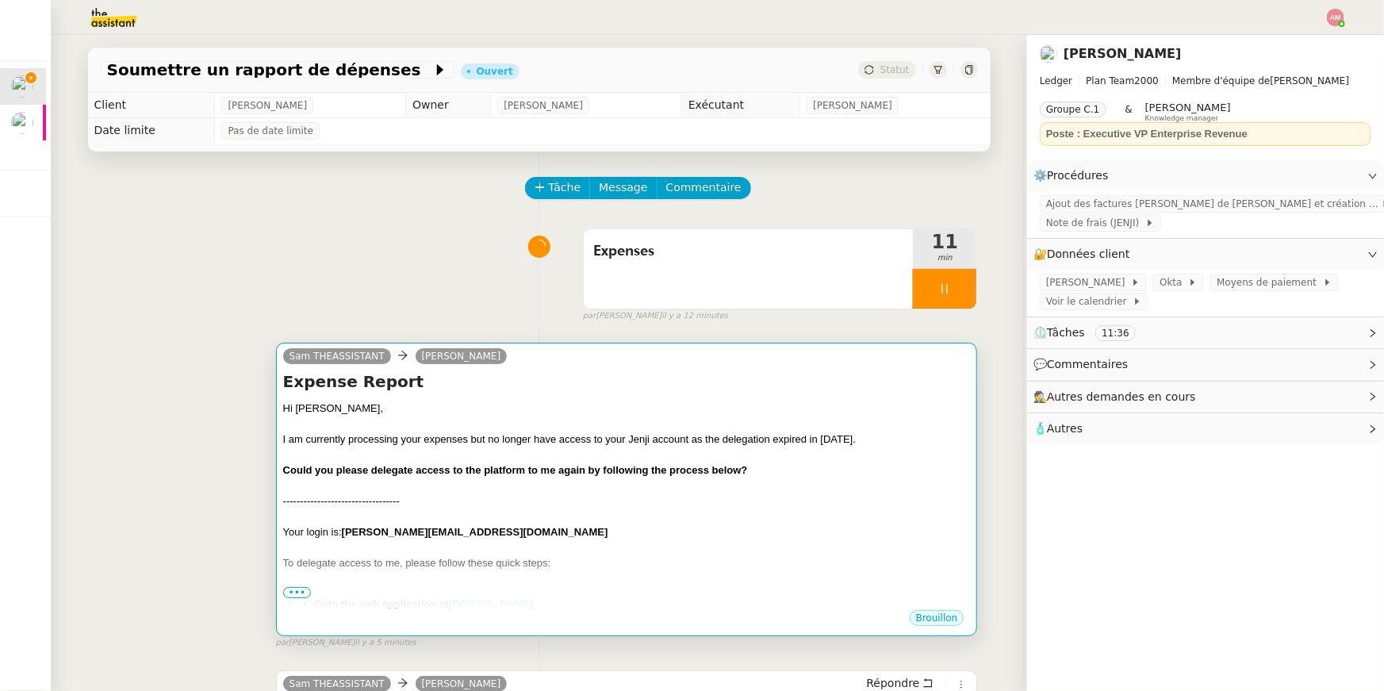
click at [485, 438] on div "I am currently processing your expenses but no longer have access to your Jenji…" at bounding box center [627, 439] width 688 height 16
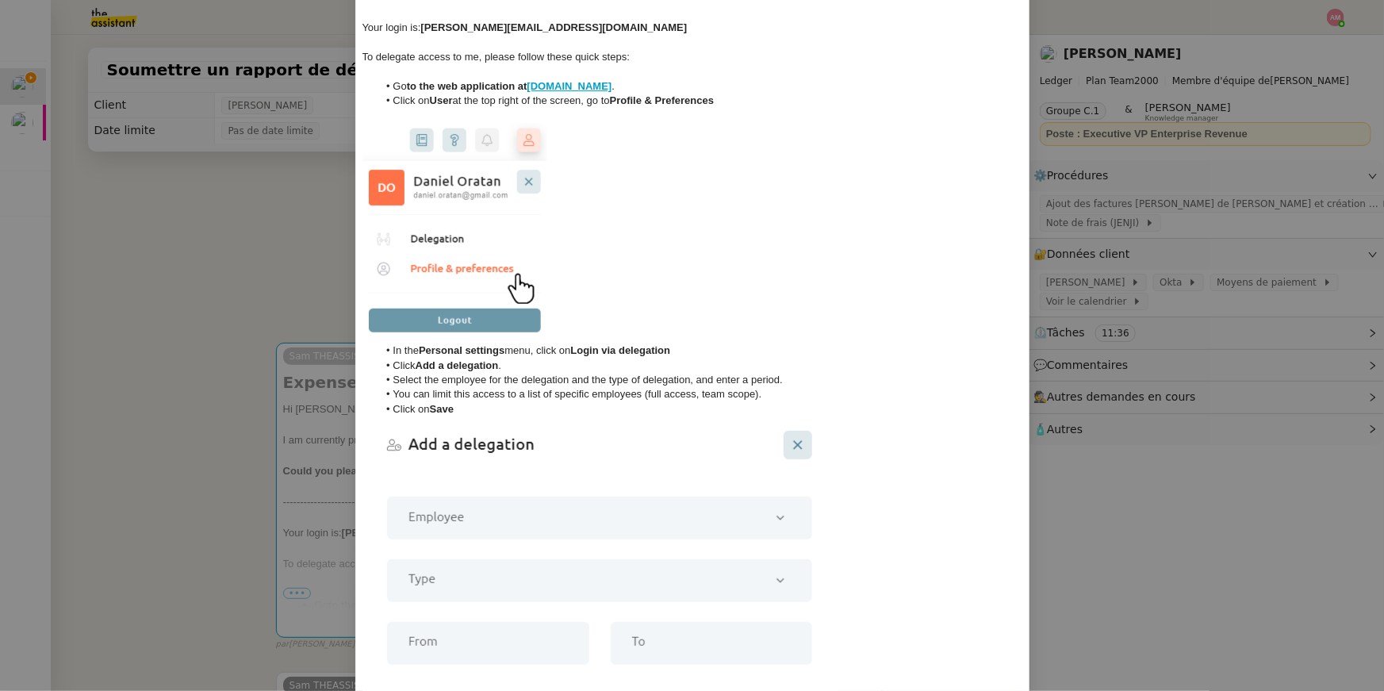
scroll to position [709, 0]
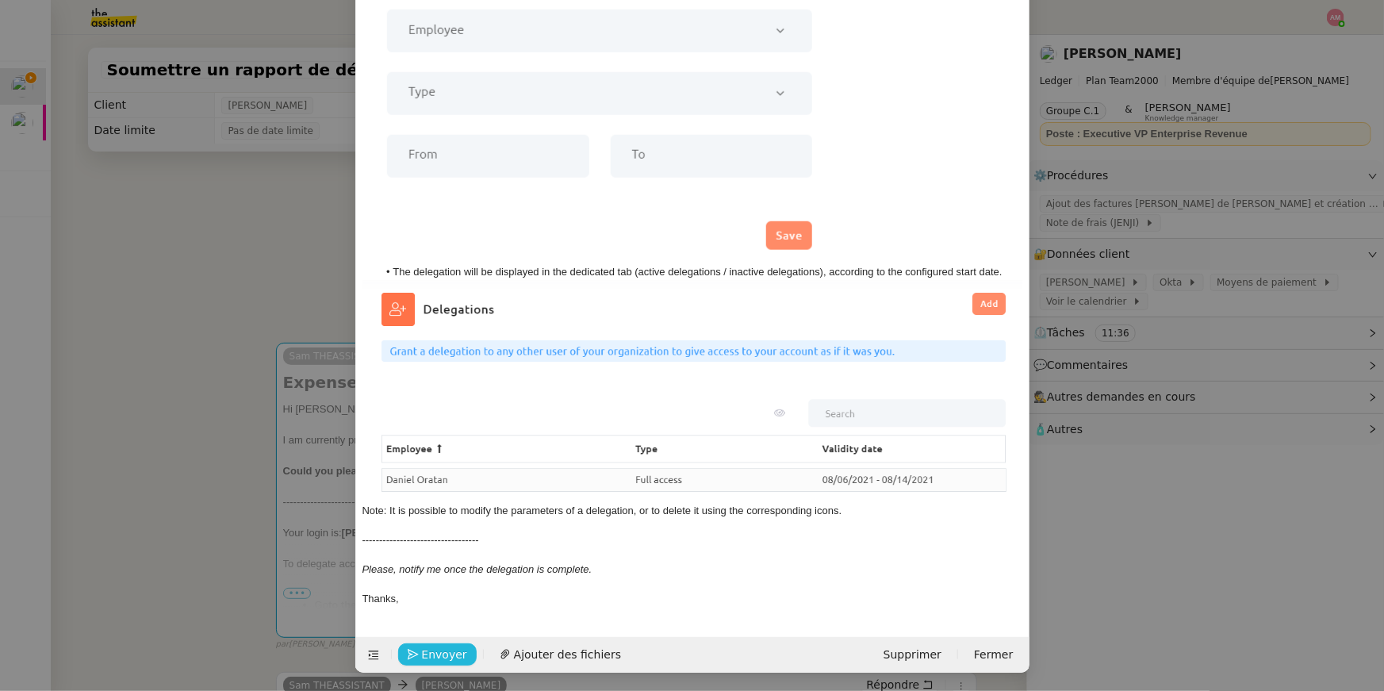
click at [431, 650] on span "Envoyer" at bounding box center [444, 655] width 45 height 18
click at [431, 650] on span "Confirmer l'envoi" at bounding box center [469, 655] width 95 height 18
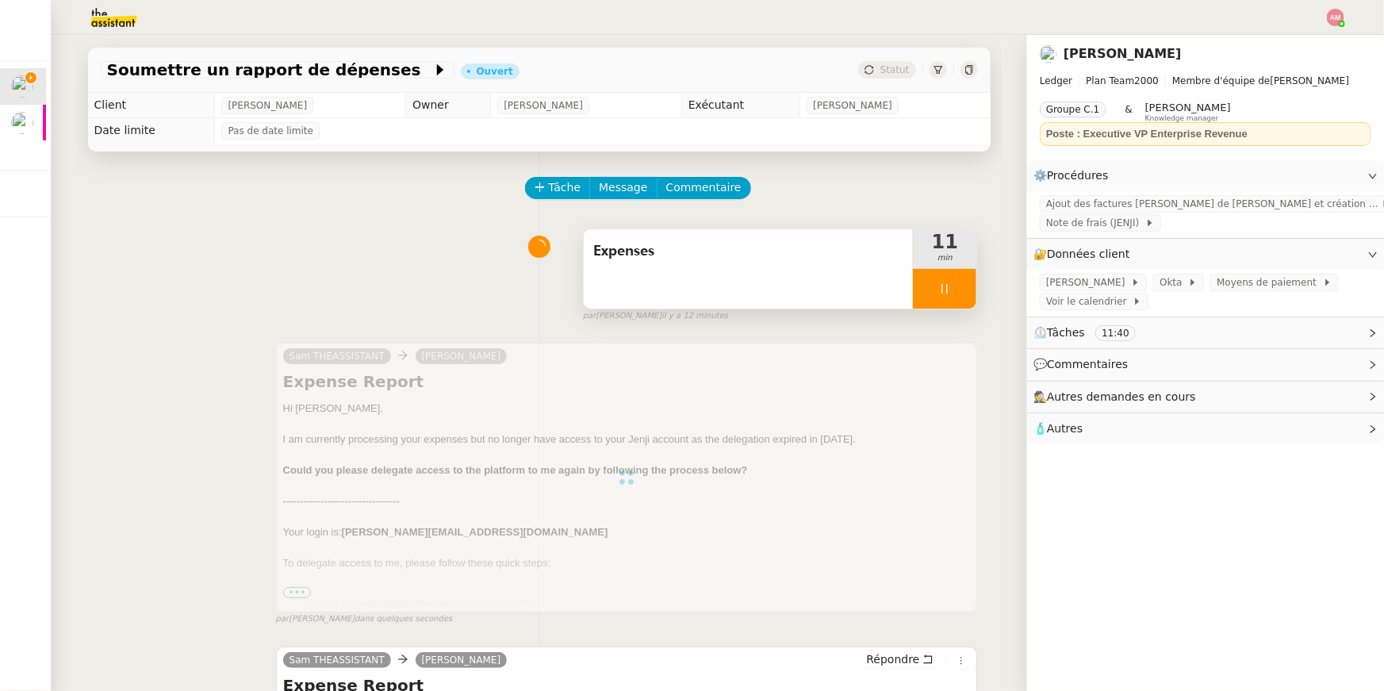
click at [940, 301] on div at bounding box center [944, 289] width 63 height 40
click at [954, 300] on button at bounding box center [961, 289] width 32 height 40
click at [841, 262] on span "Expenses" at bounding box center [748, 252] width 311 height 24
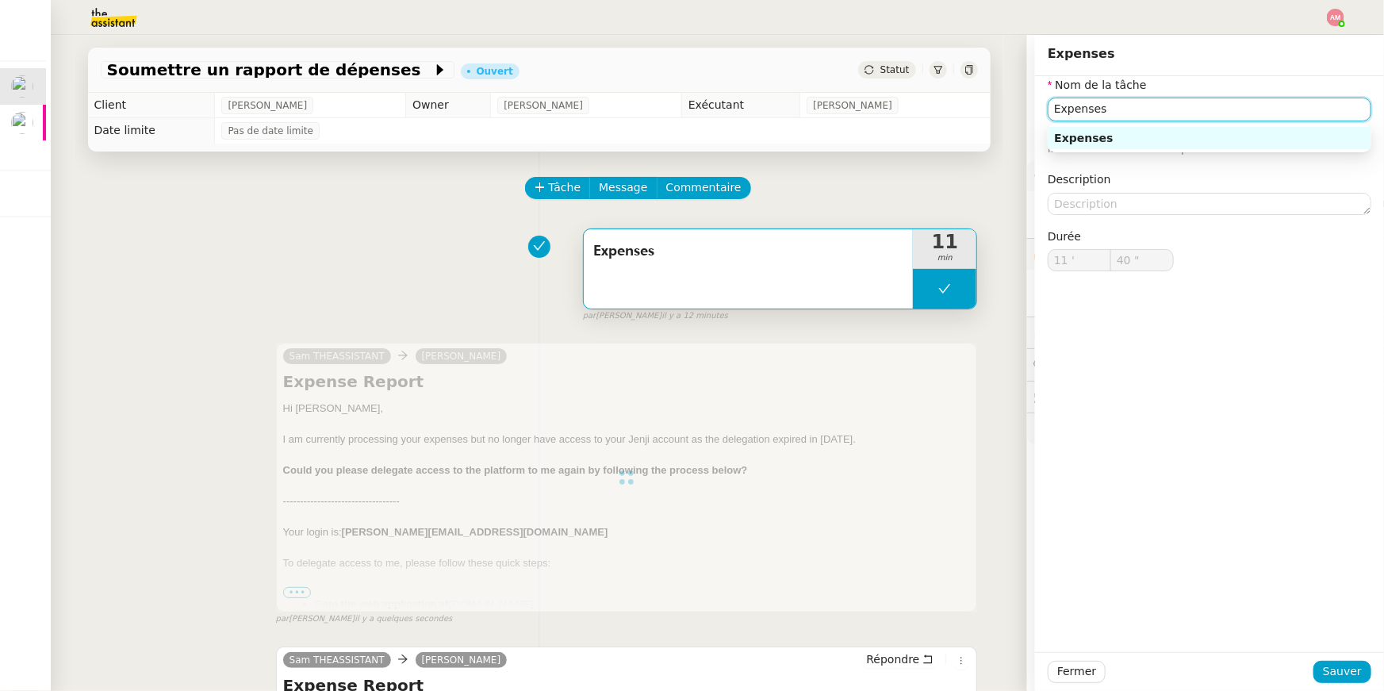
drag, startPoint x: 1152, startPoint y: 113, endPoint x: 987, endPoint y: 125, distance: 164.6
click at [987, 125] on app-ticket "Soumettre un rapport de dépenses Ouvert Statut Client Sébastien Badault Owner F…" at bounding box center [717, 363] width 1333 height 656
type input "Expenses"
type input "11 '"
type input "40 ""
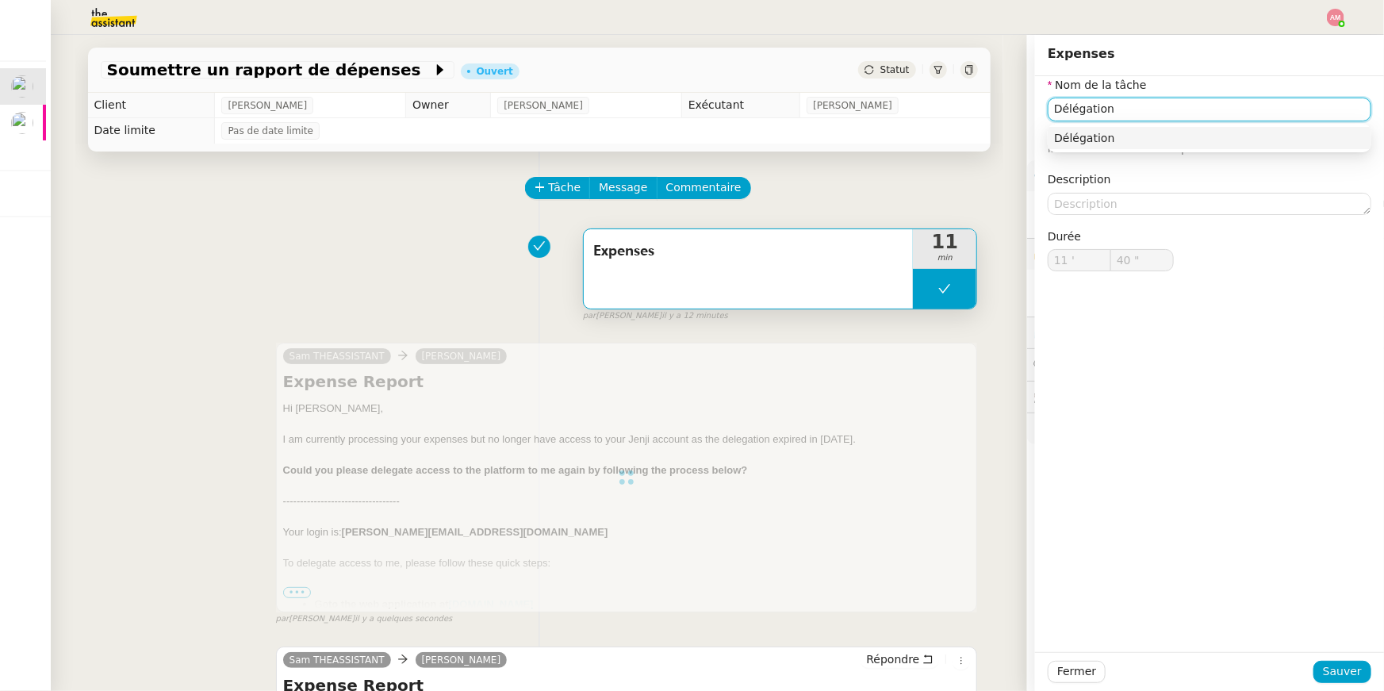
click at [1060, 112] on input "Délégation" at bounding box center [1210, 109] width 324 height 23
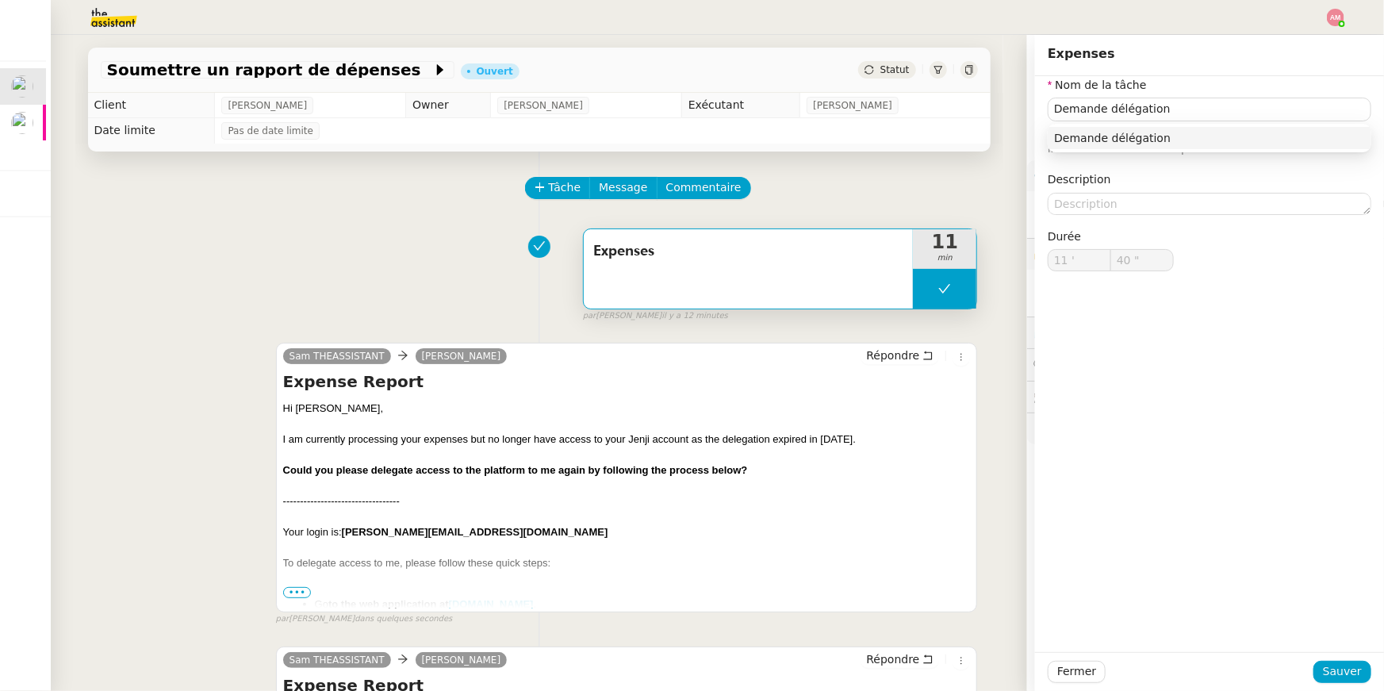
click at [1216, 385] on div "Nom de la tâche Demande délégation ⚠️ Privilégiez un titre clair et explicite. …" at bounding box center [1209, 364] width 349 height 576
type input "Expenses"
type input "11 '"
type input "40 ""
type input "Expenses"
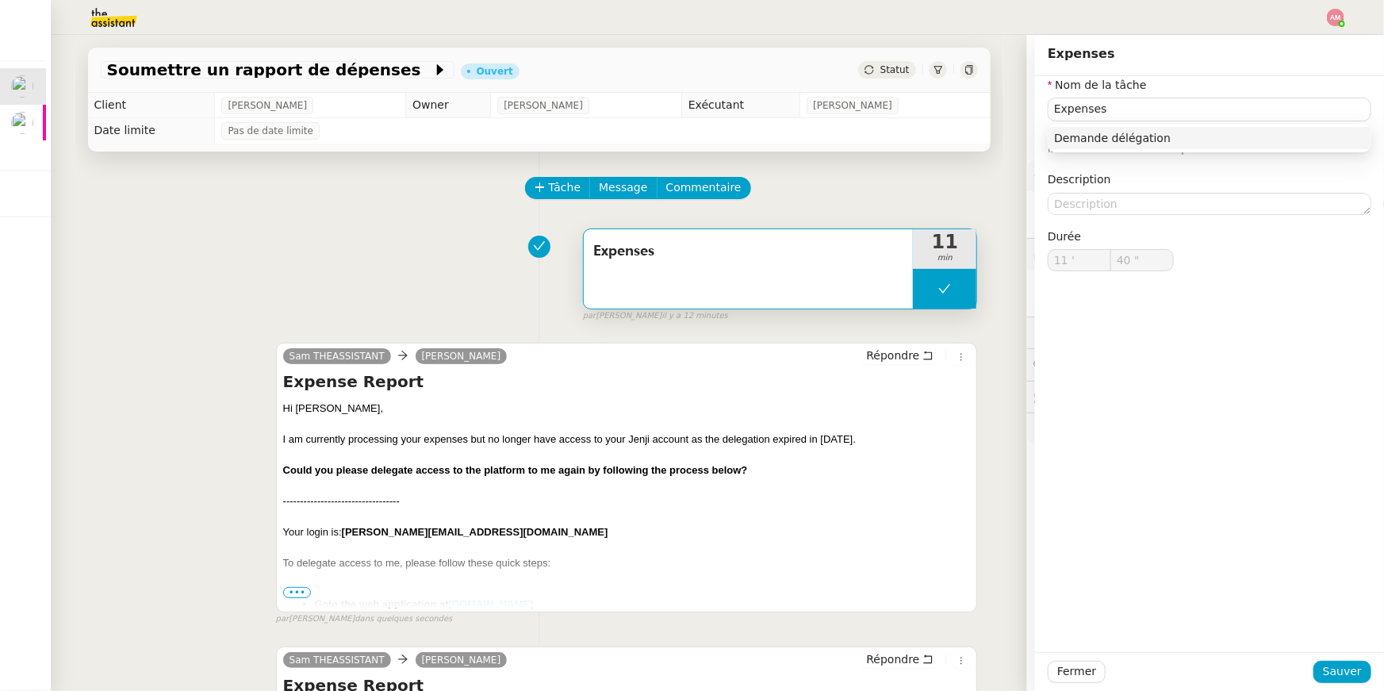
type input "11 '"
type input "40 ""
type input "Expenses"
type input "11 '"
type input "40 ""
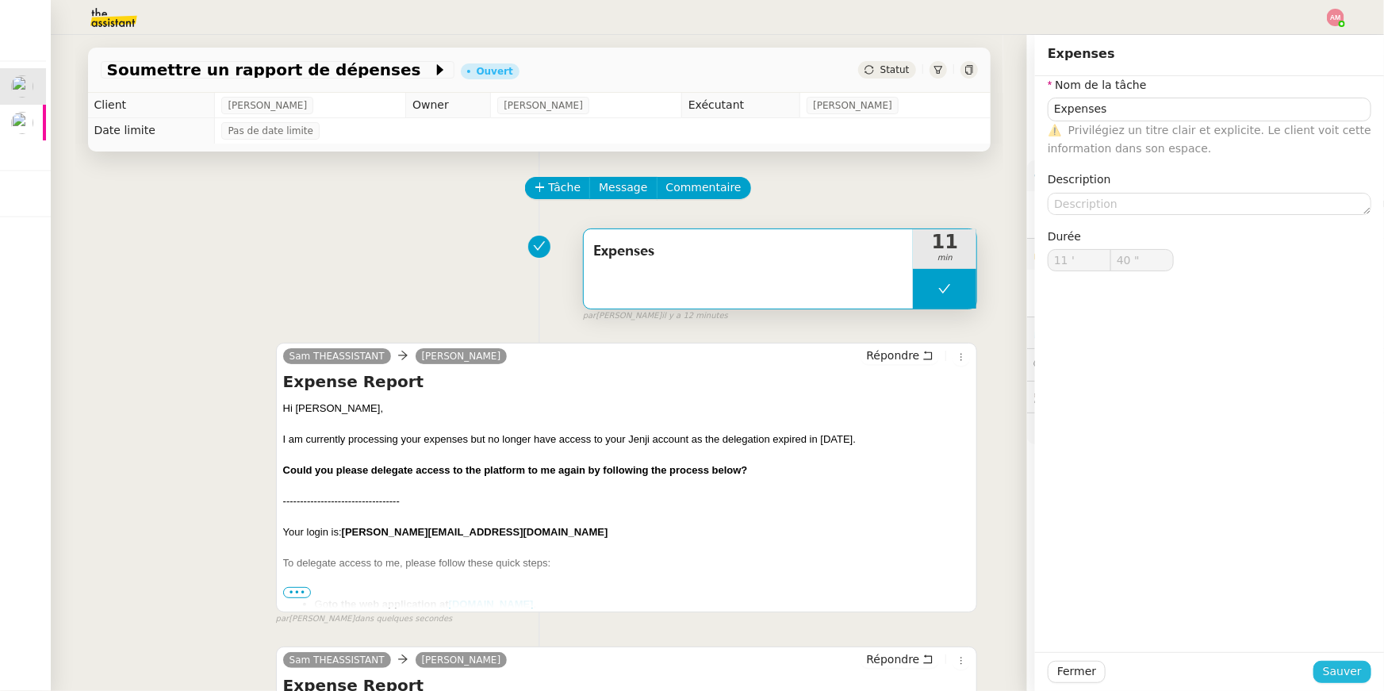
click at [1336, 680] on span "Sauver" at bounding box center [1342, 671] width 39 height 18
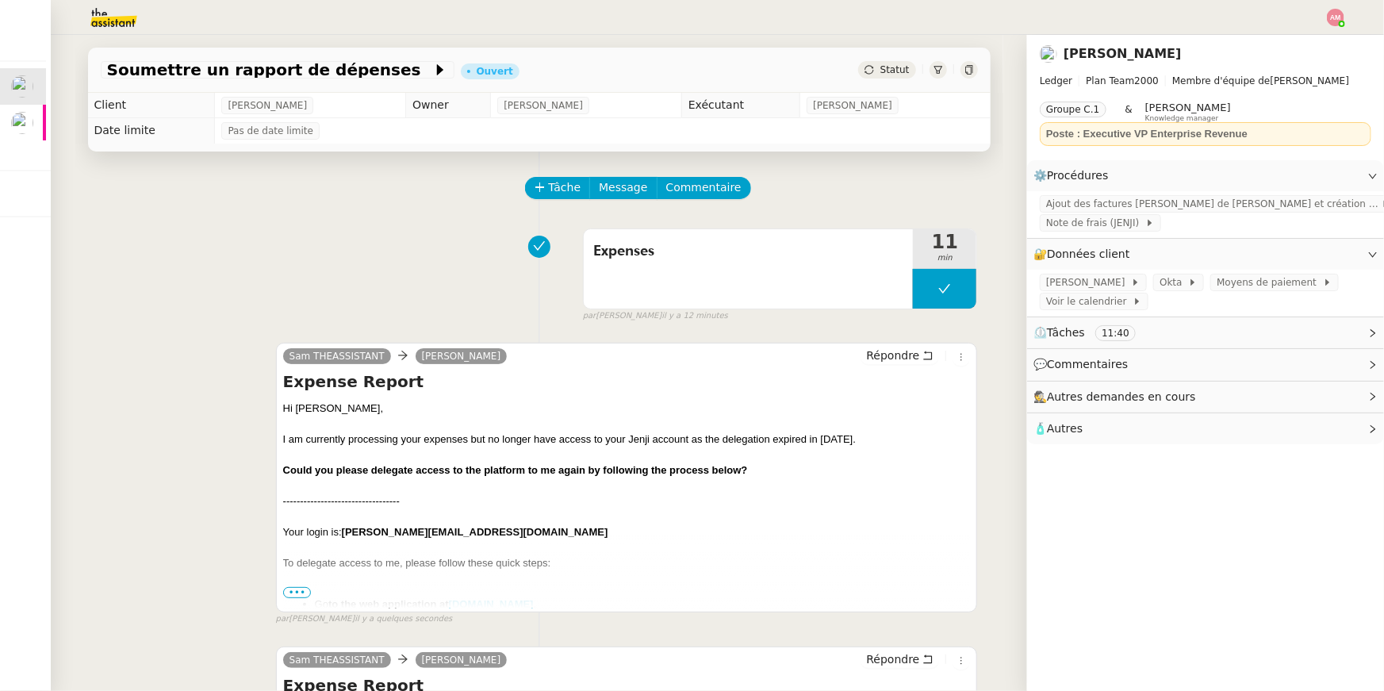
click at [758, 222] on div "Expenses 11 min false par Amyna M. il y a 12 minutes" at bounding box center [539, 272] width 877 height 102
click at [763, 241] on span "Expenses" at bounding box center [748, 252] width 311 height 24
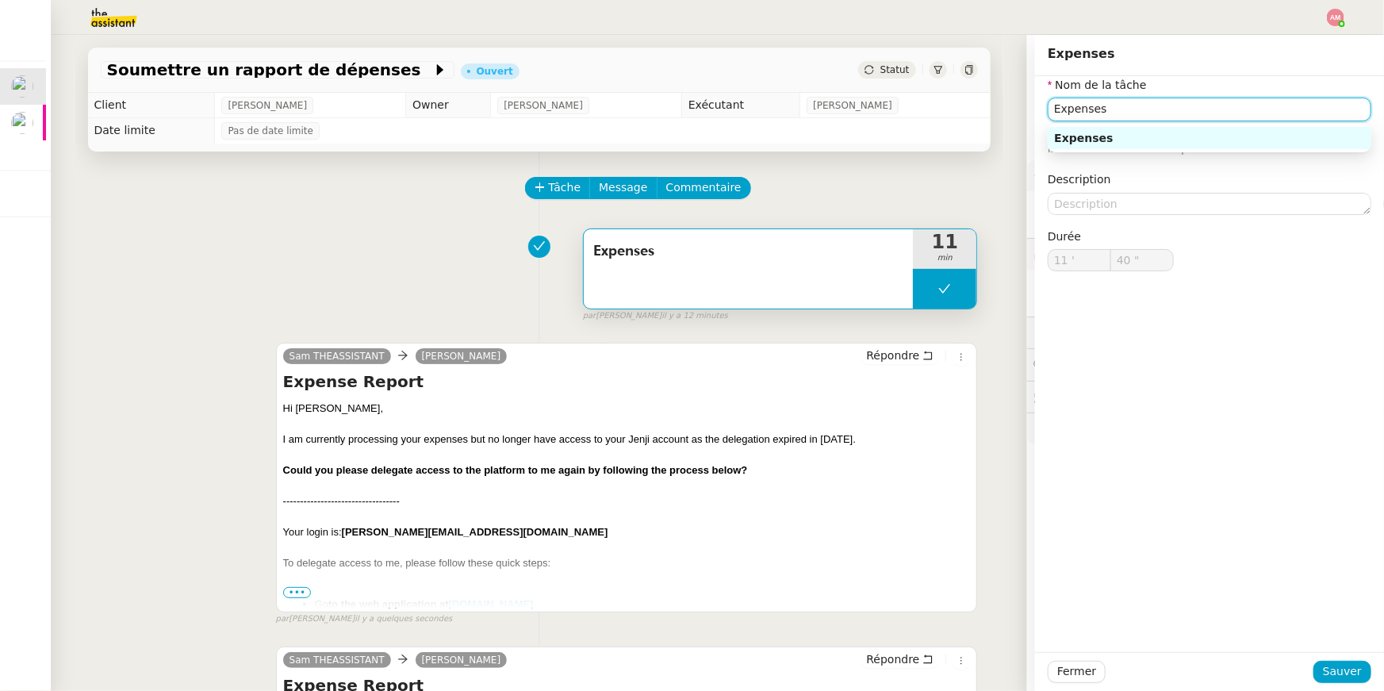
drag, startPoint x: 1142, startPoint y: 108, endPoint x: 1028, endPoint y: 102, distance: 114.3
click at [1028, 102] on app-ticket "Soumettre un rapport de dépenses Ouvert Statut Client Sébastien Badault Owner F…" at bounding box center [717, 363] width 1333 height 656
type input "New delegation Jenji"
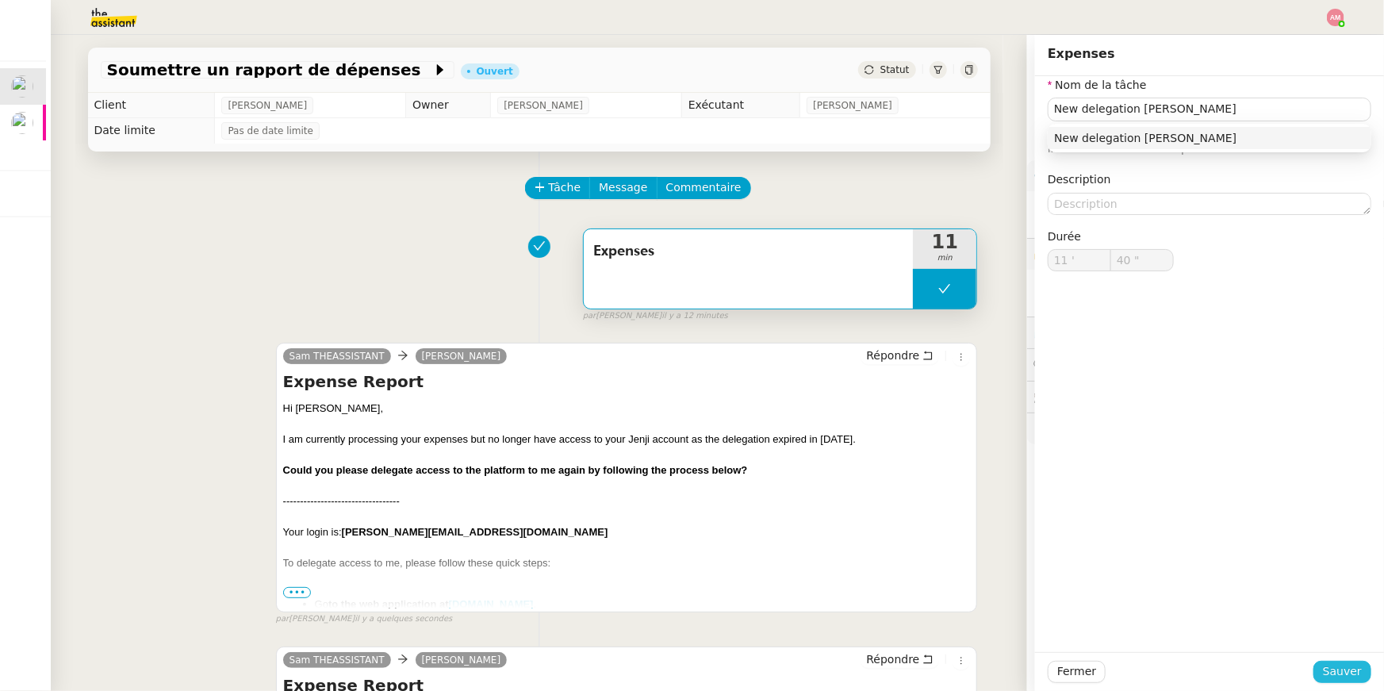
click at [1337, 671] on span "Sauver" at bounding box center [1342, 671] width 39 height 18
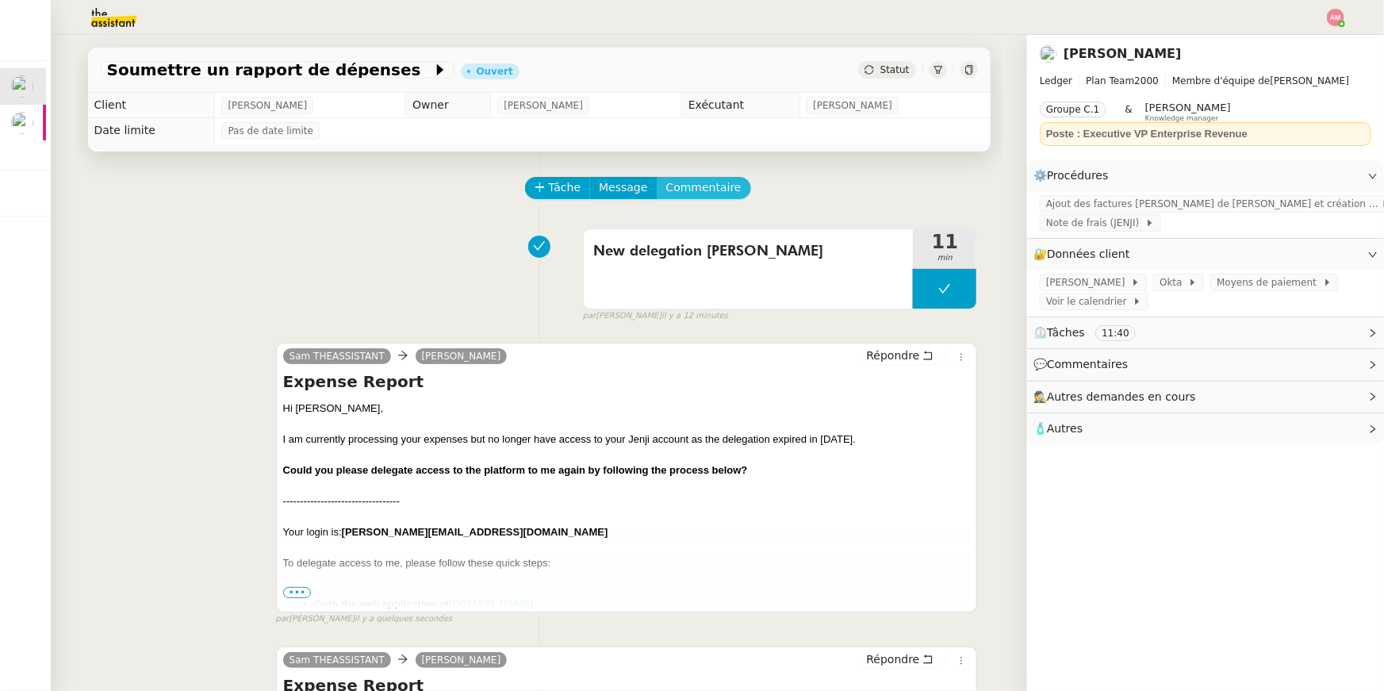
click at [721, 182] on span "Commentaire" at bounding box center [703, 187] width 75 height 18
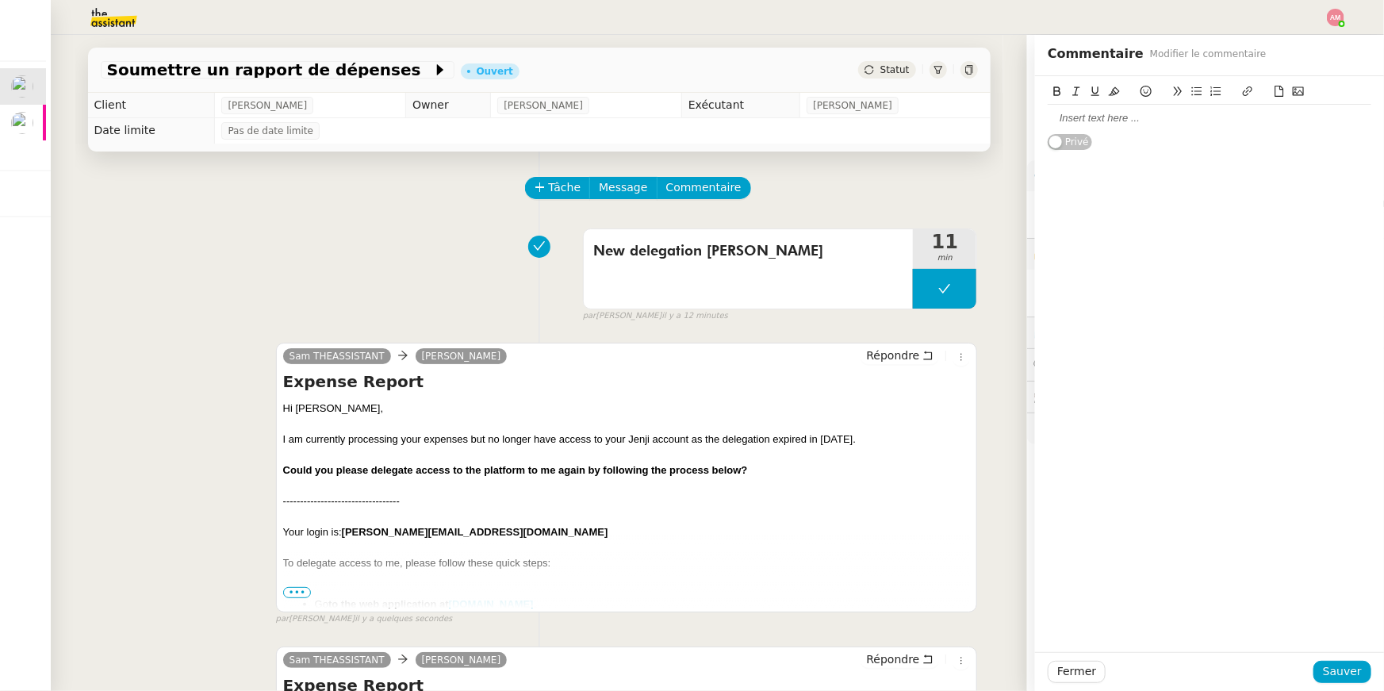
click at [1281, 87] on icon at bounding box center [1279, 91] width 11 height 11
click at [1298, 86] on icon at bounding box center [1298, 91] width 11 height 11
click at [1337, 671] on span "Sauver" at bounding box center [1342, 671] width 39 height 18
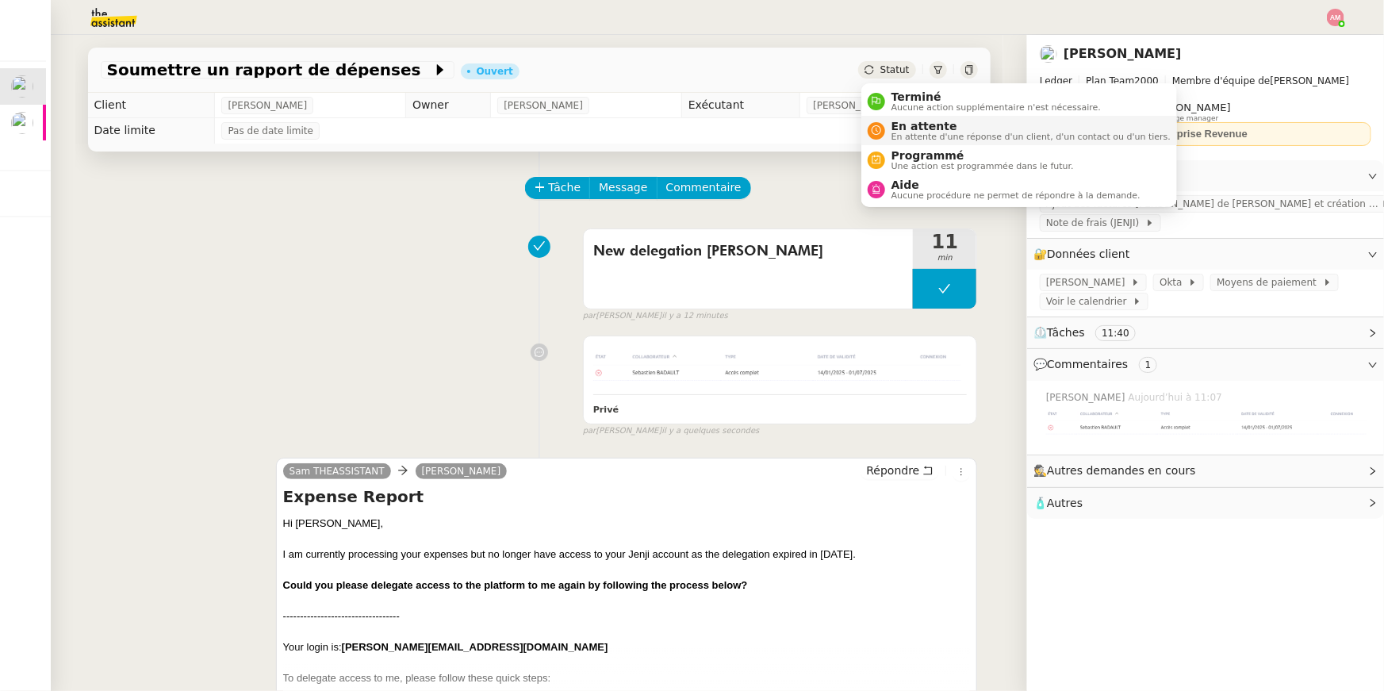
click at [895, 123] on span "En attente" at bounding box center [1030, 126] width 279 height 13
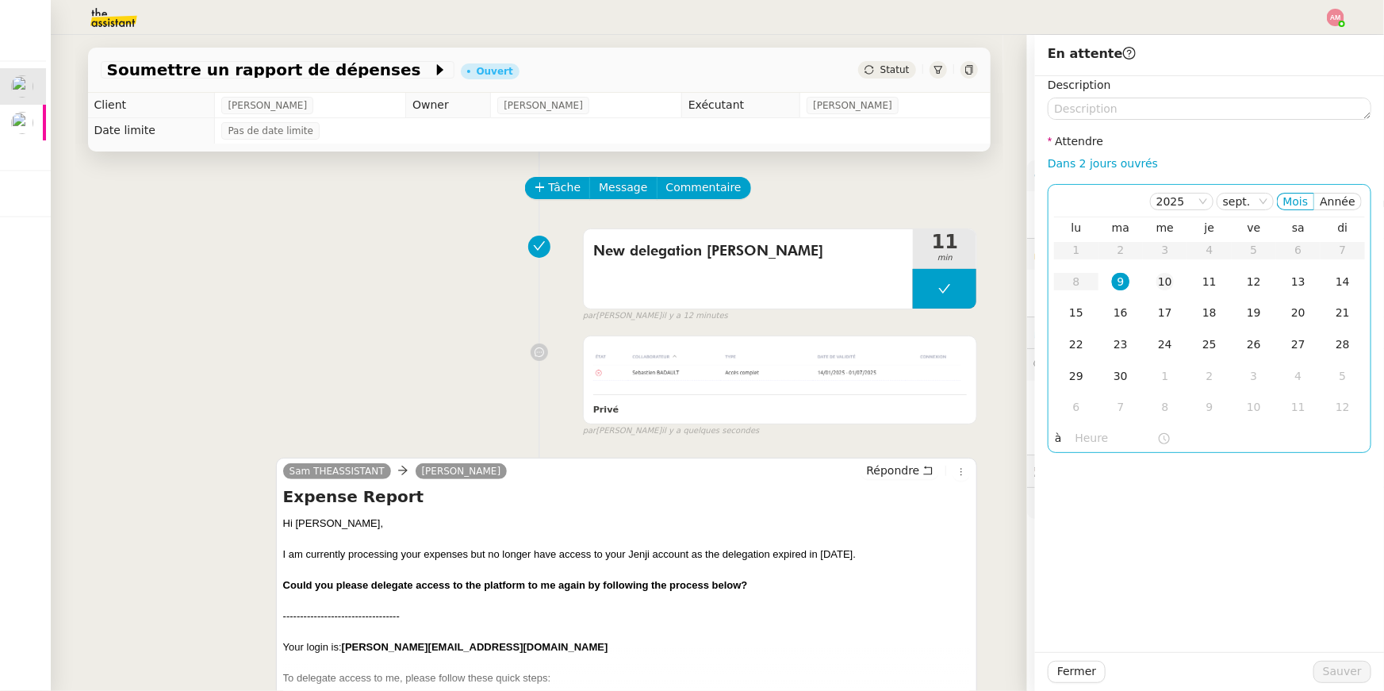
click at [1161, 274] on div "10" at bounding box center [1164, 281] width 17 height 17
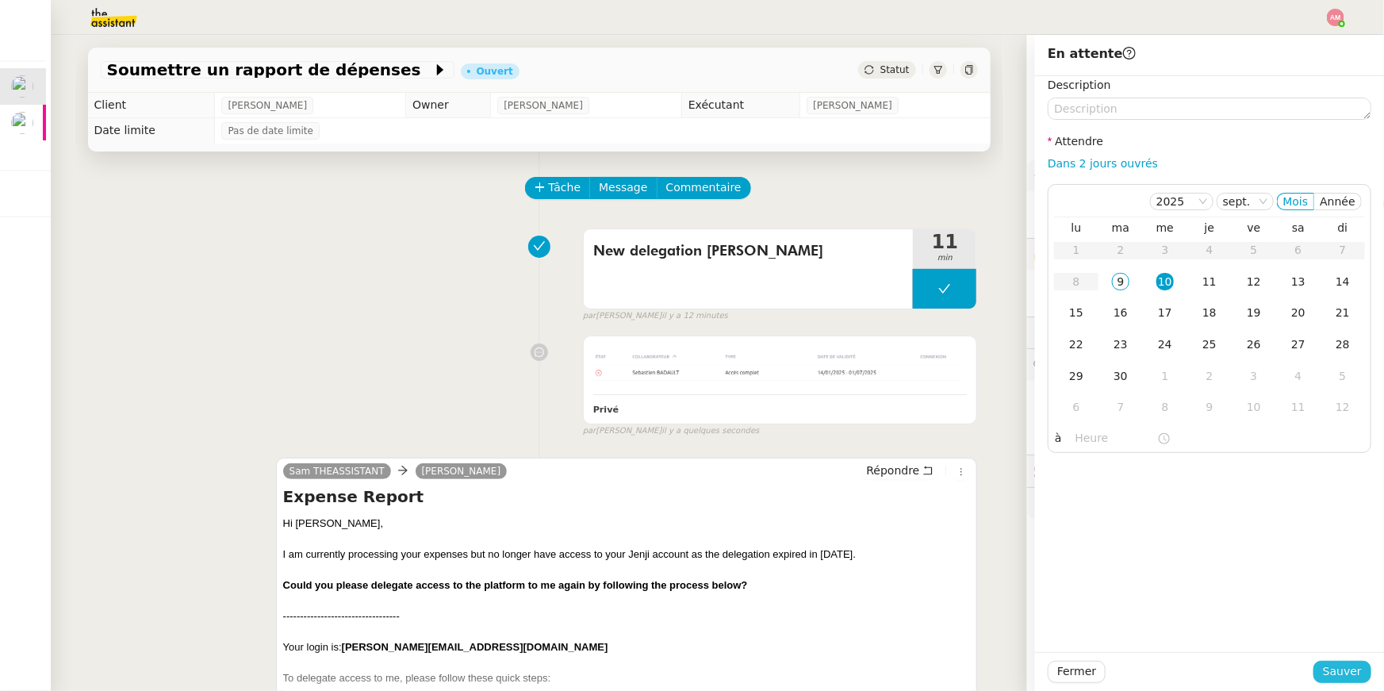
click at [1335, 673] on span "Sauver" at bounding box center [1342, 671] width 39 height 18
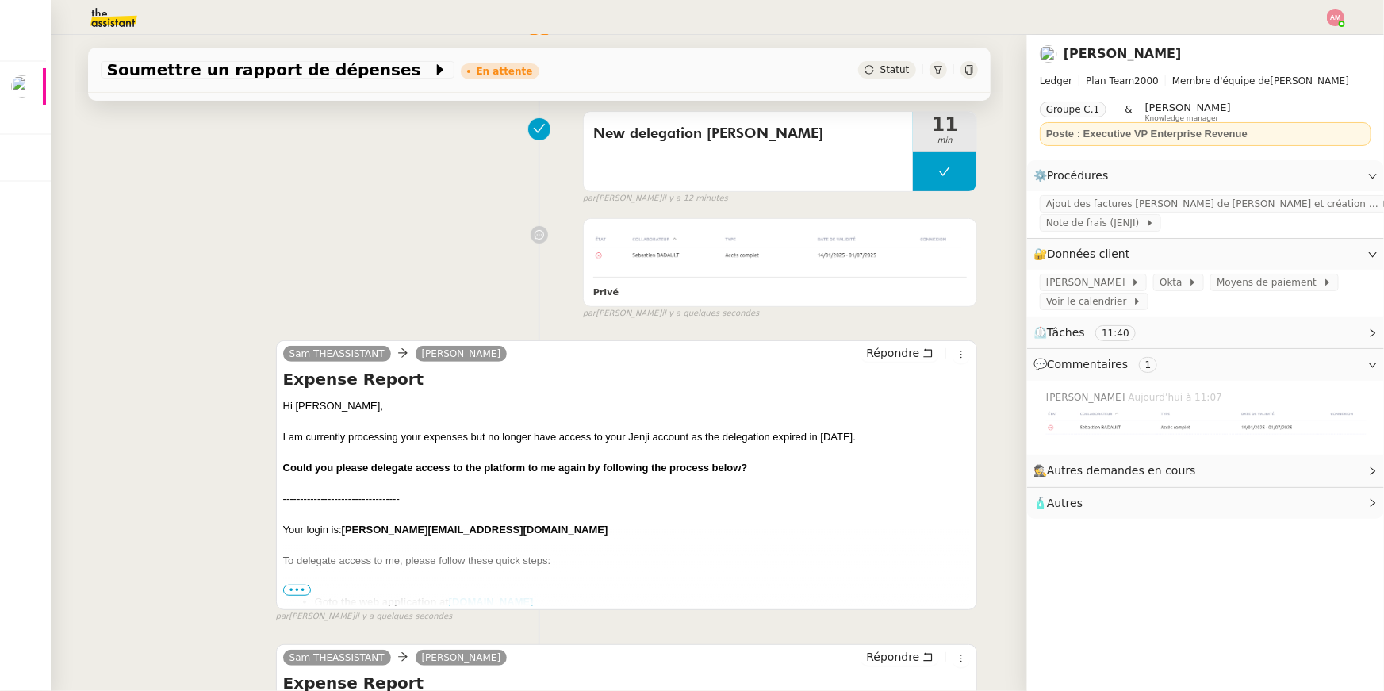
scroll to position [217, 0]
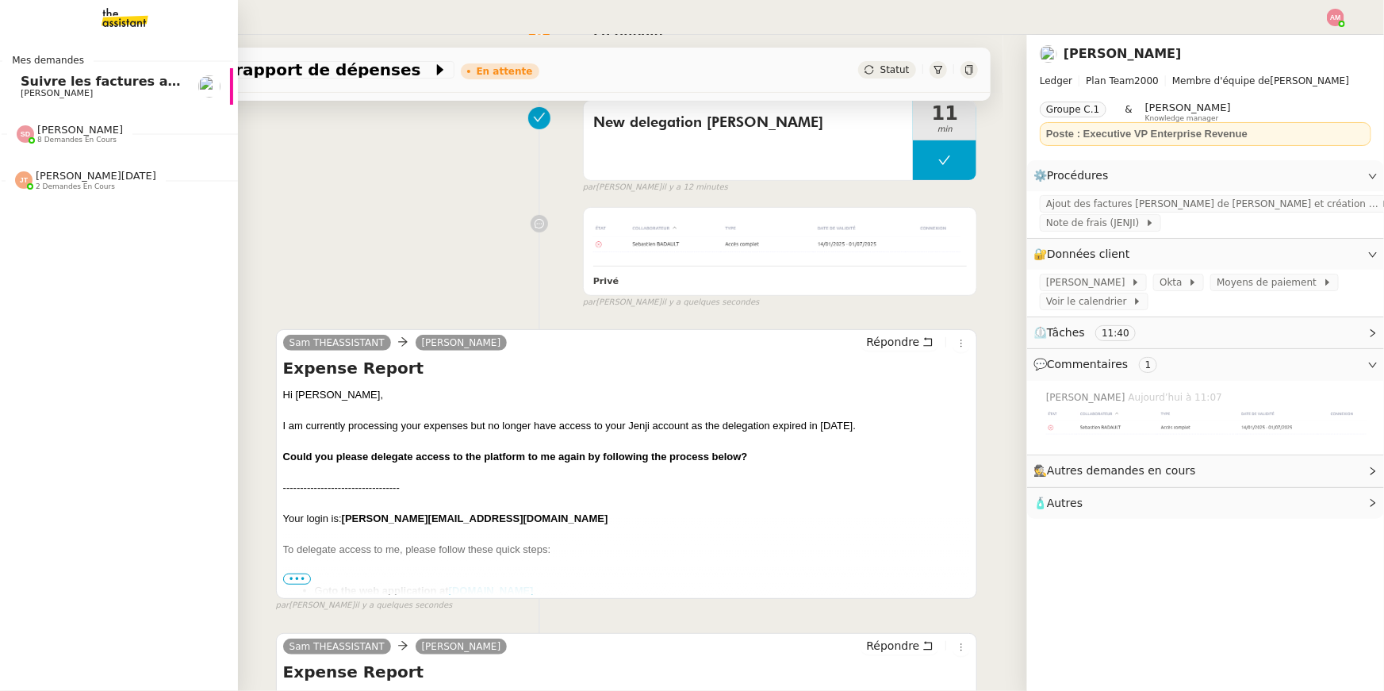
click at [43, 138] on span "8 demandes en cours" at bounding box center [76, 140] width 79 height 9
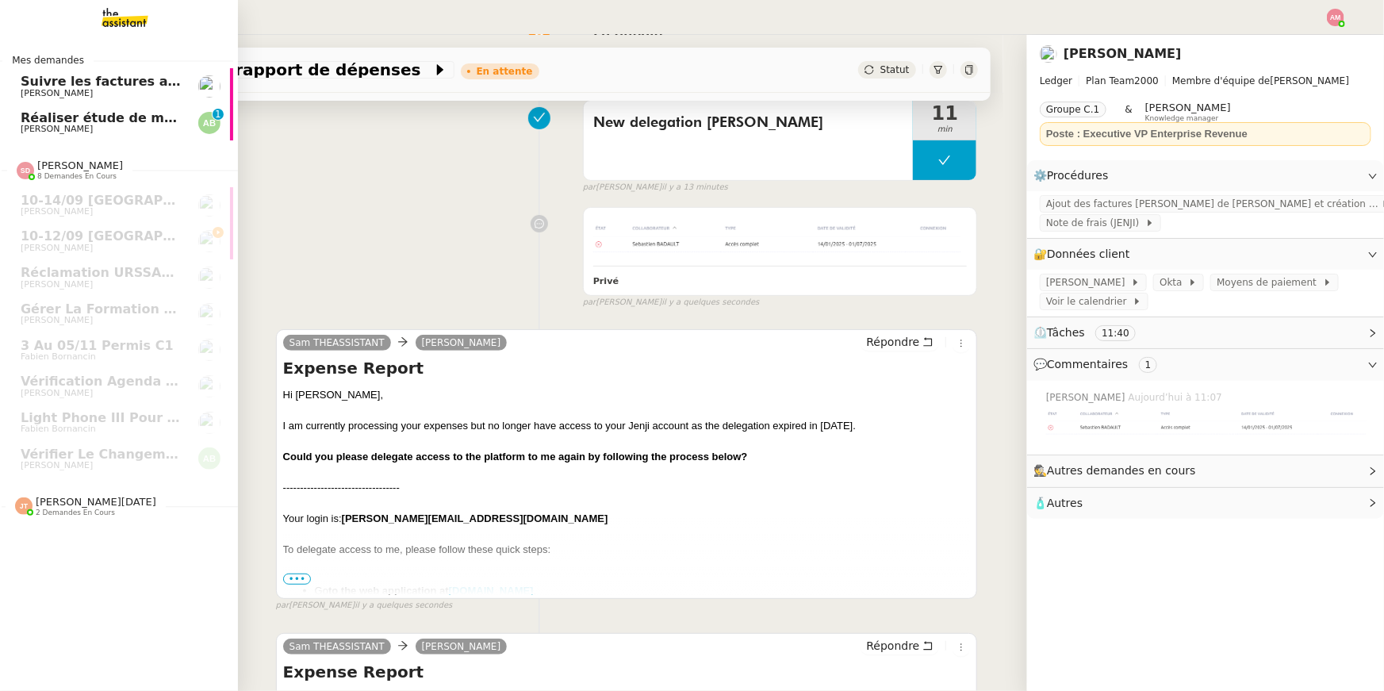
click at [48, 120] on span "Réaliser étude de marché T-shirts personnalisés" at bounding box center [193, 117] width 344 height 15
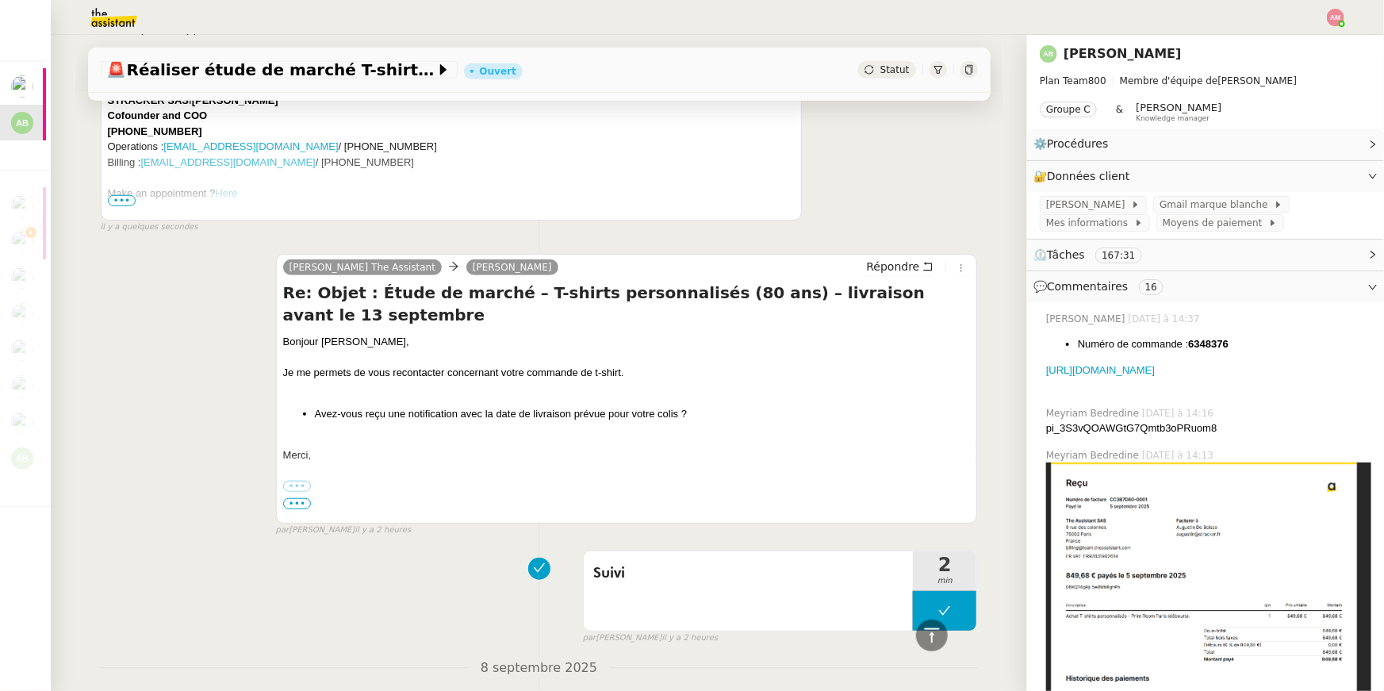
scroll to position [477, 0]
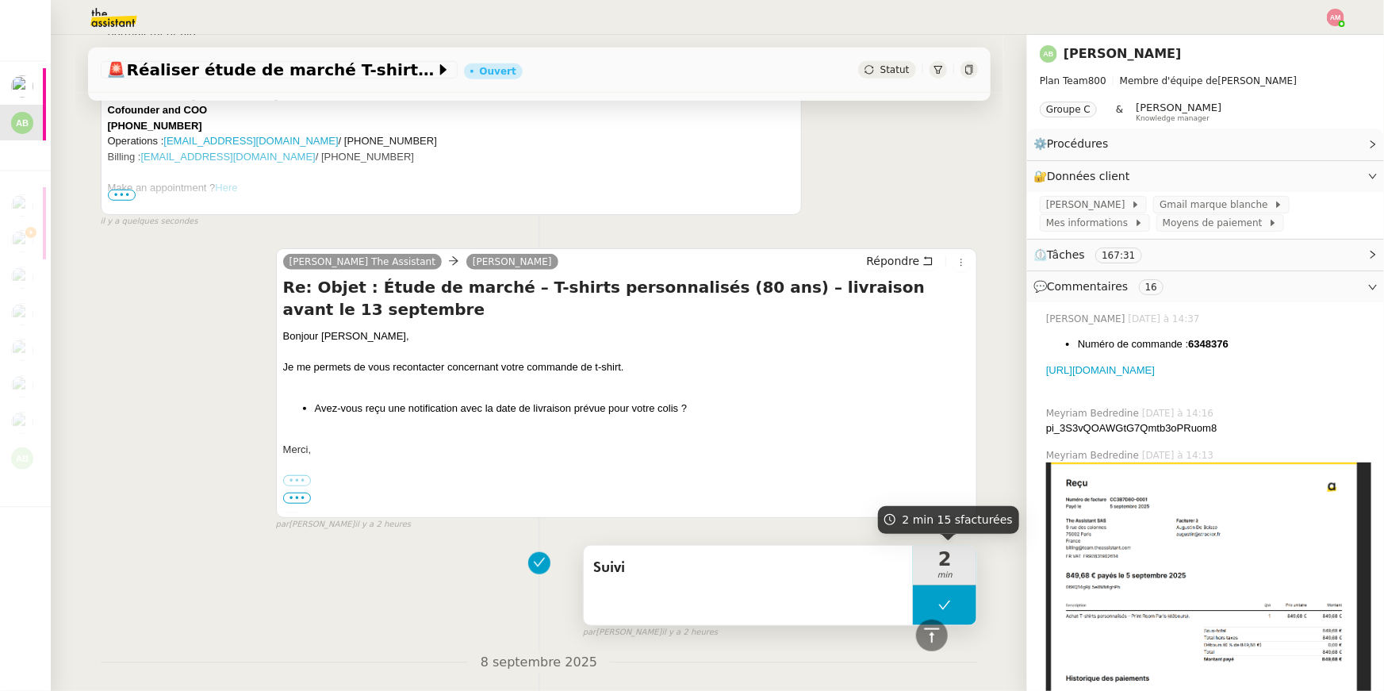
click at [948, 595] on button at bounding box center [944, 605] width 63 height 40
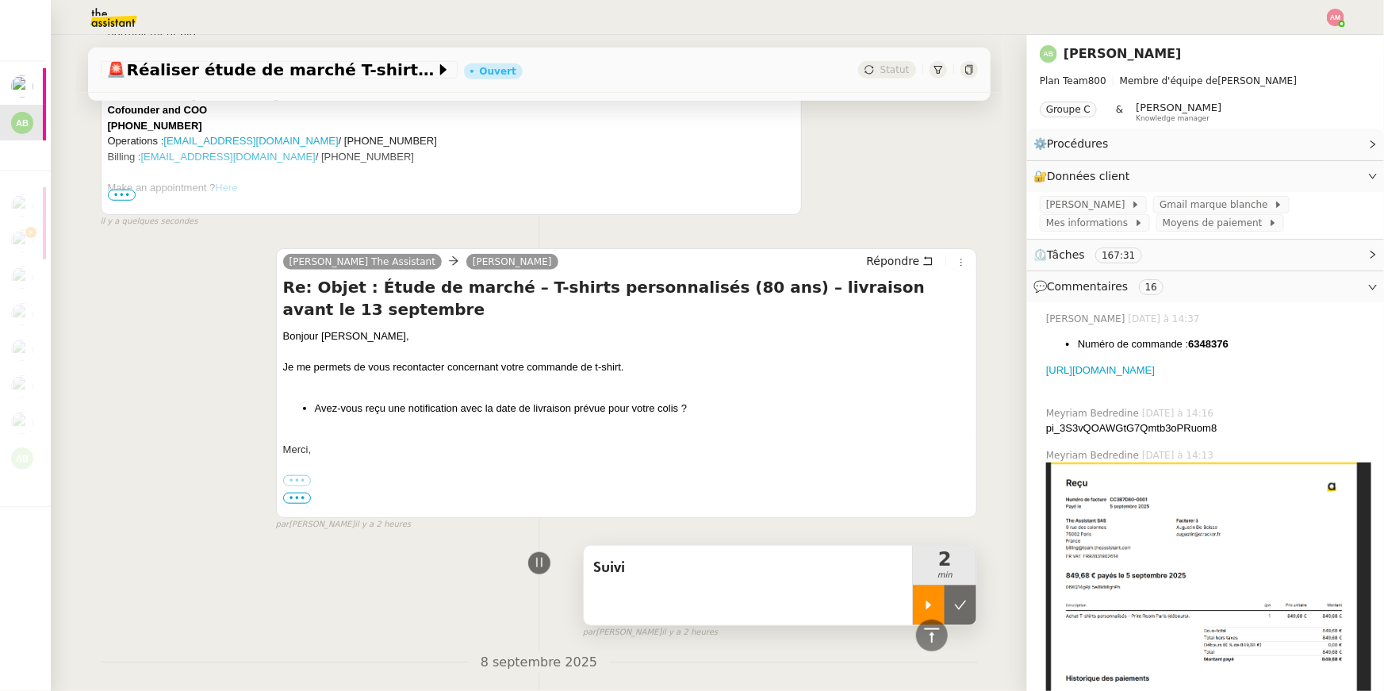
click at [937, 595] on div at bounding box center [929, 605] width 32 height 40
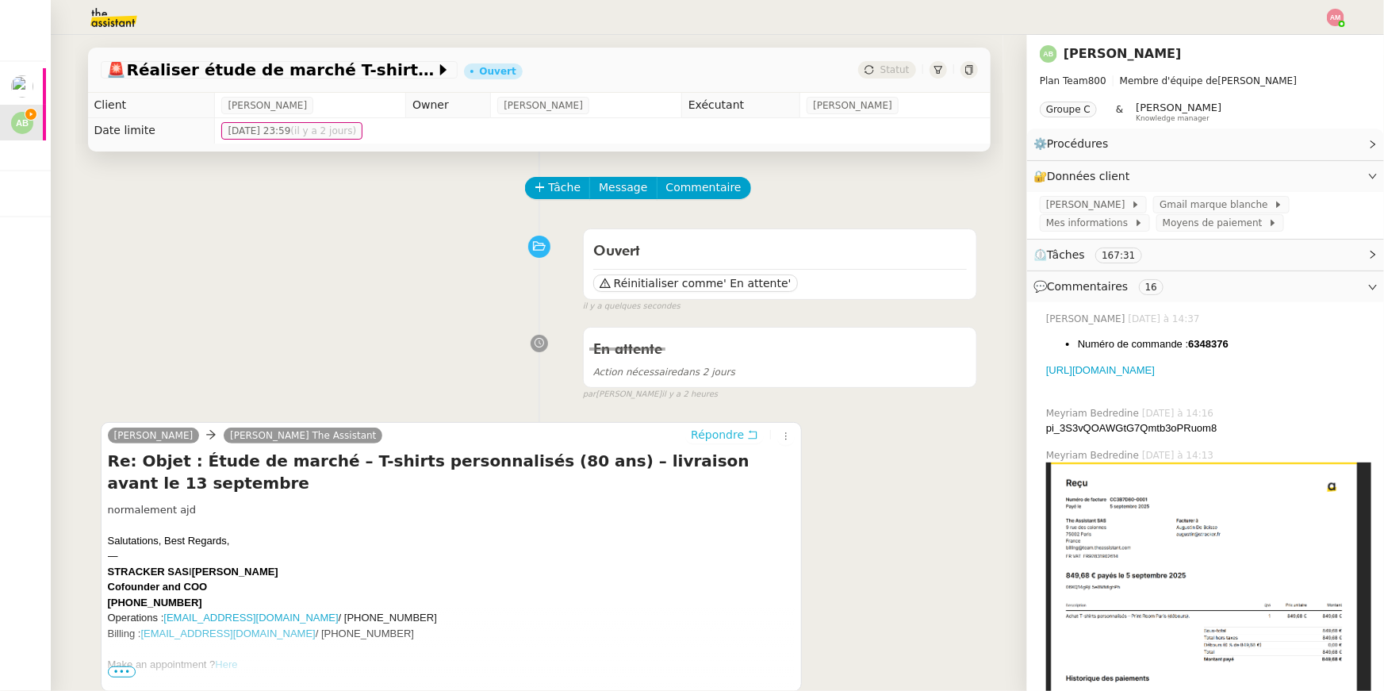
click at [742, 436] on span "Répondre" at bounding box center [717, 435] width 53 height 16
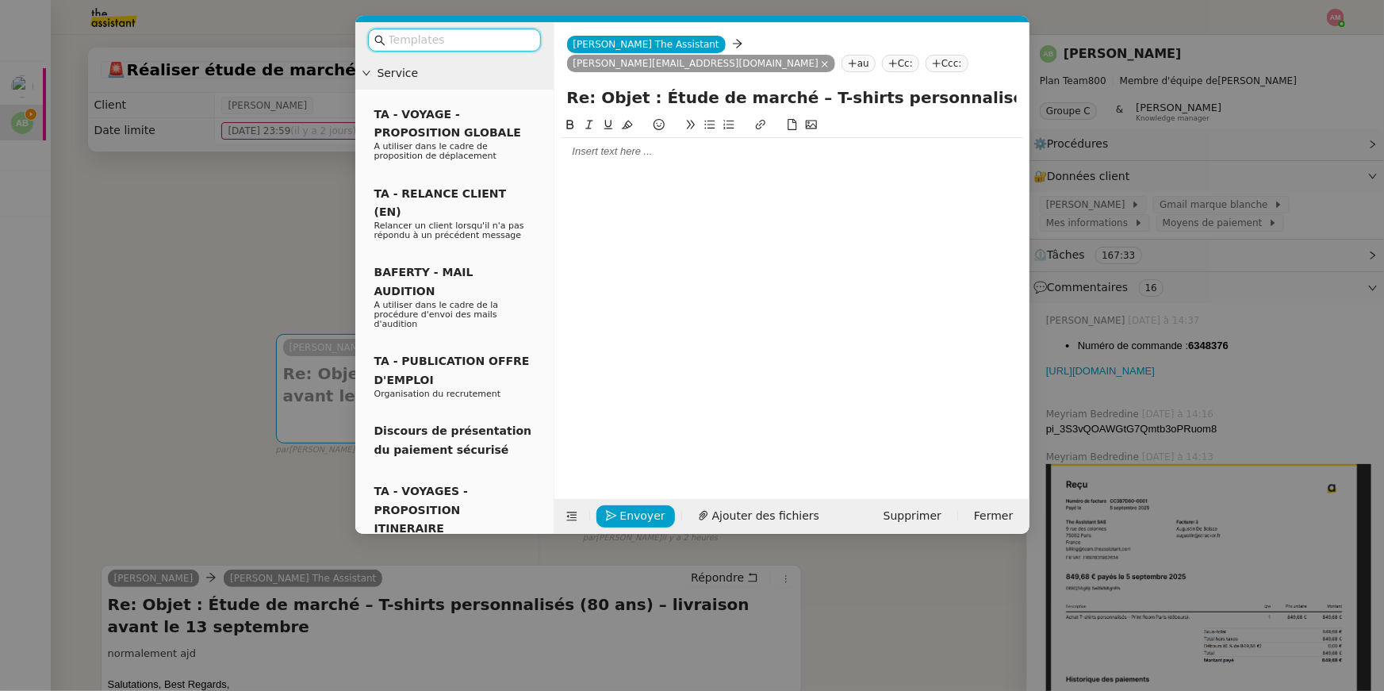
click at [658, 144] on div at bounding box center [792, 151] width 462 height 14
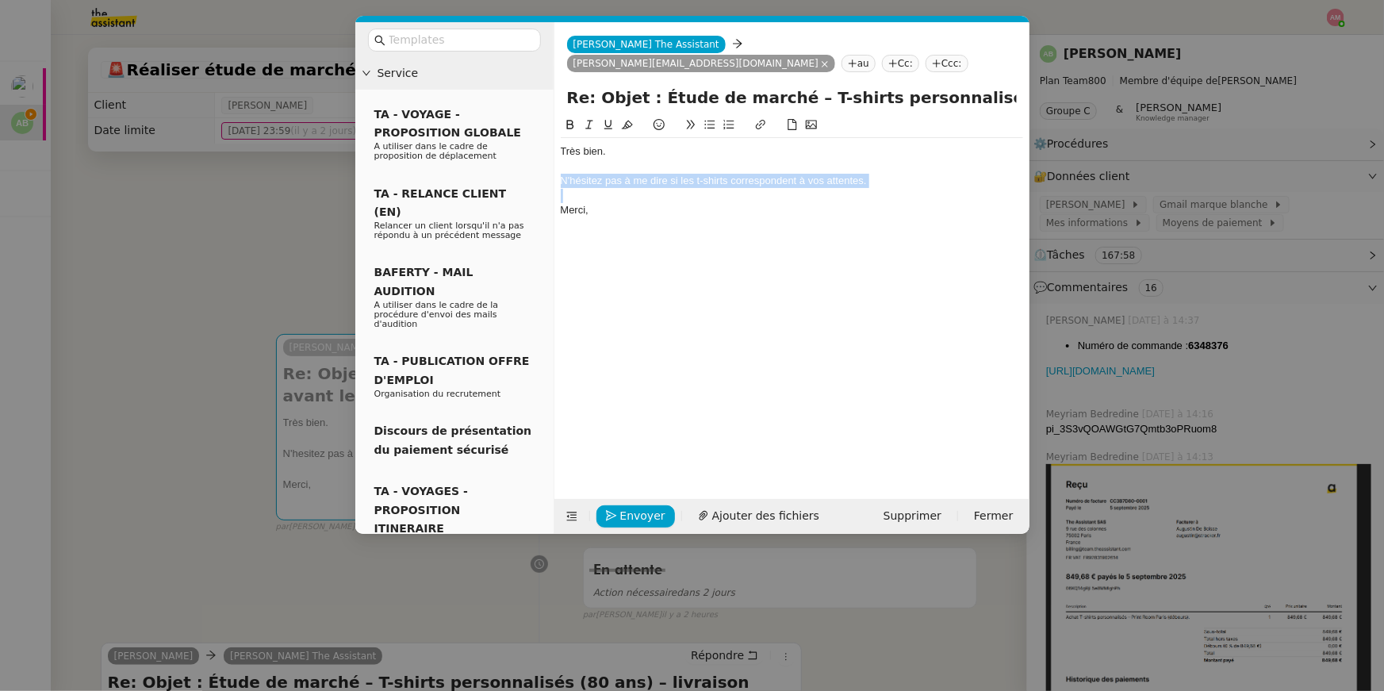
drag, startPoint x: 594, startPoint y: 176, endPoint x: 546, endPoint y: 162, distance: 50.4
click at [546, 162] on nz-layout "Service TA - VOYAGE - PROPOSITION GLOBALE A utiliser dans le cadre de propositi…" at bounding box center [692, 278] width 674 height 512
click at [561, 189] on div at bounding box center [792, 196] width 462 height 14
click at [666, 174] on div "N'hésitez pas à me dire si les t-shirts correspondent à vos attentes." at bounding box center [792, 181] width 462 height 14
drag, startPoint x: 728, startPoint y: 182, endPoint x: 727, endPoint y: 148, distance: 34.9
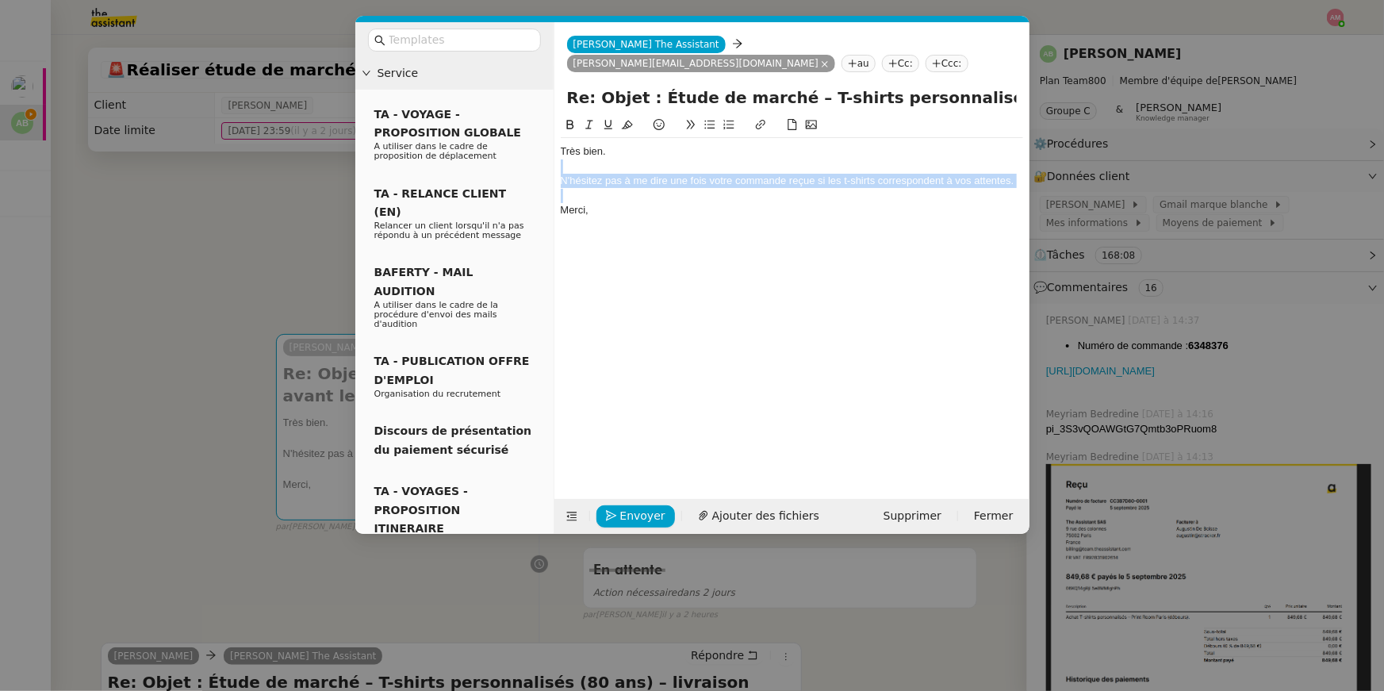
click at [727, 148] on div "Très bien. N'hésitez pas à me dire une fois votre commande reçue si les t-shirt…" at bounding box center [792, 181] width 462 height 86
click at [222, 301] on nz-modal-container "Service TA - VOYAGE - PROPOSITION GLOBALE A utiliser dans le cadre de propositi…" at bounding box center [692, 345] width 1384 height 691
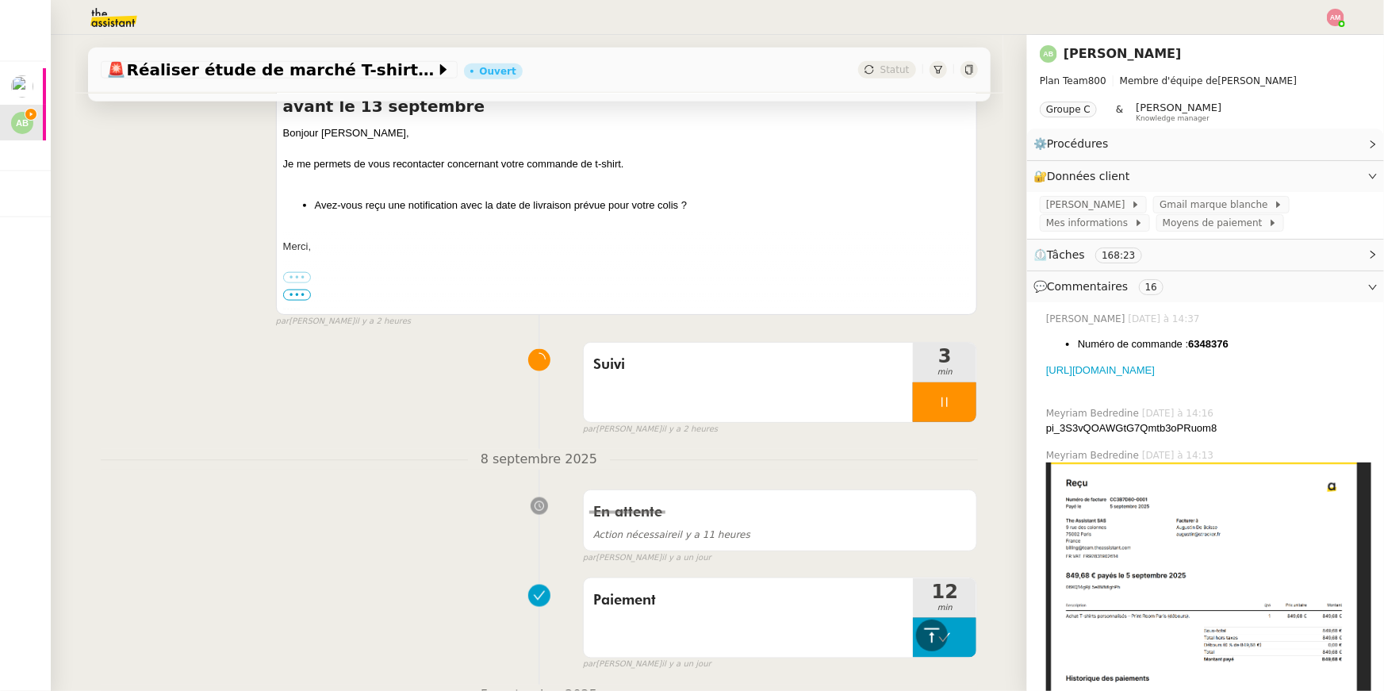
scroll to position [899, 0]
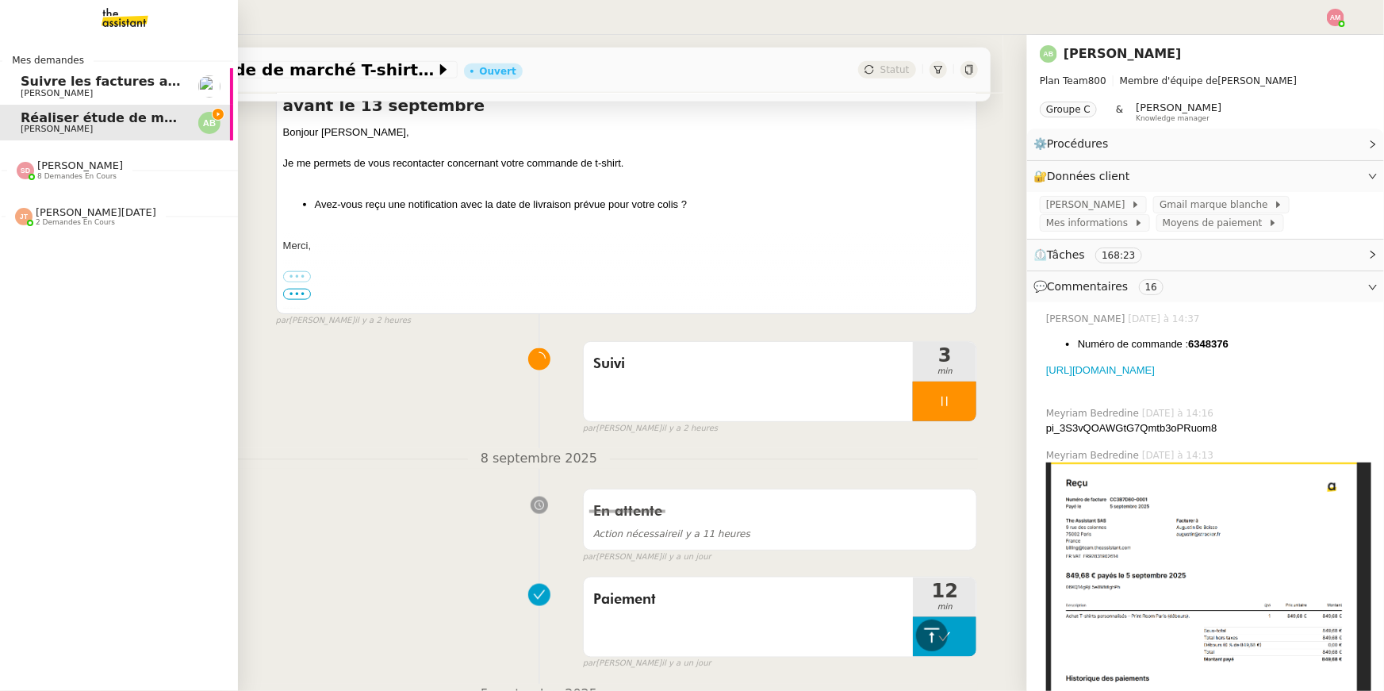
click at [46, 93] on span "[PERSON_NAME]" at bounding box center [57, 93] width 72 height 10
click at [104, 24] on img at bounding box center [112, 17] width 123 height 35
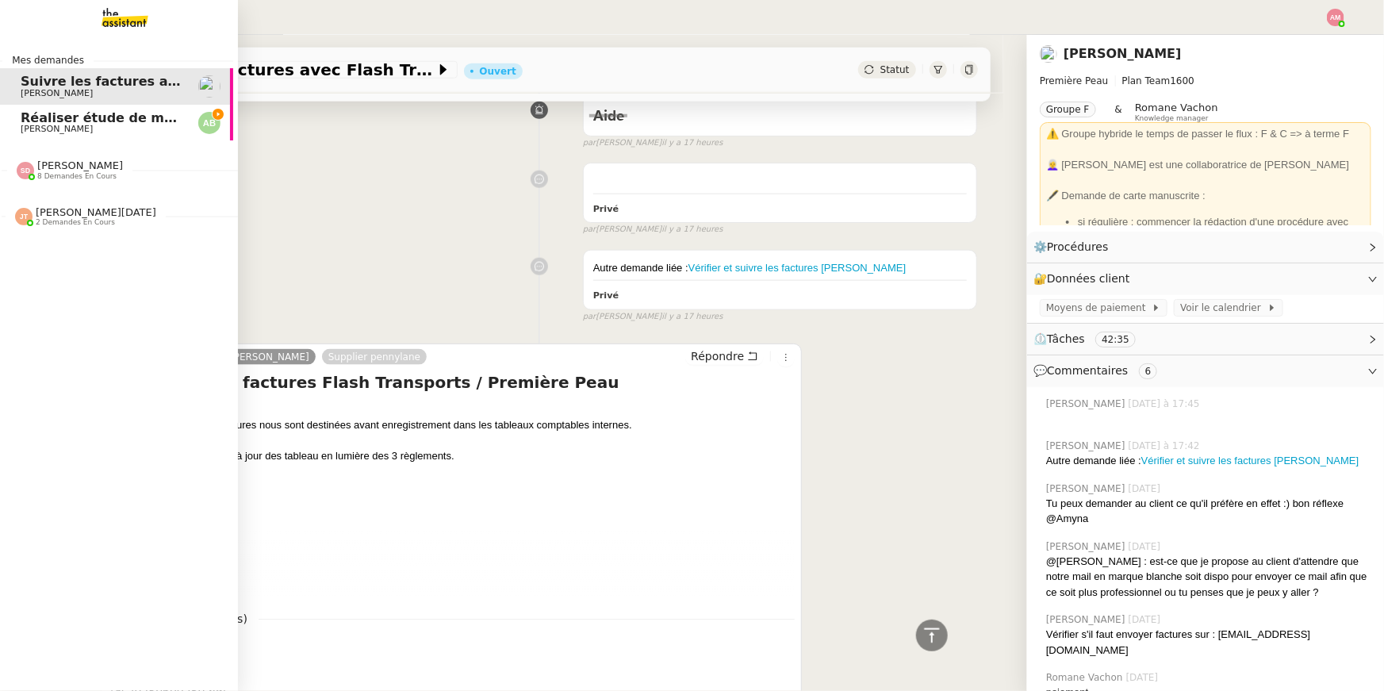
click at [147, 13] on img at bounding box center [112, 17] width 123 height 35
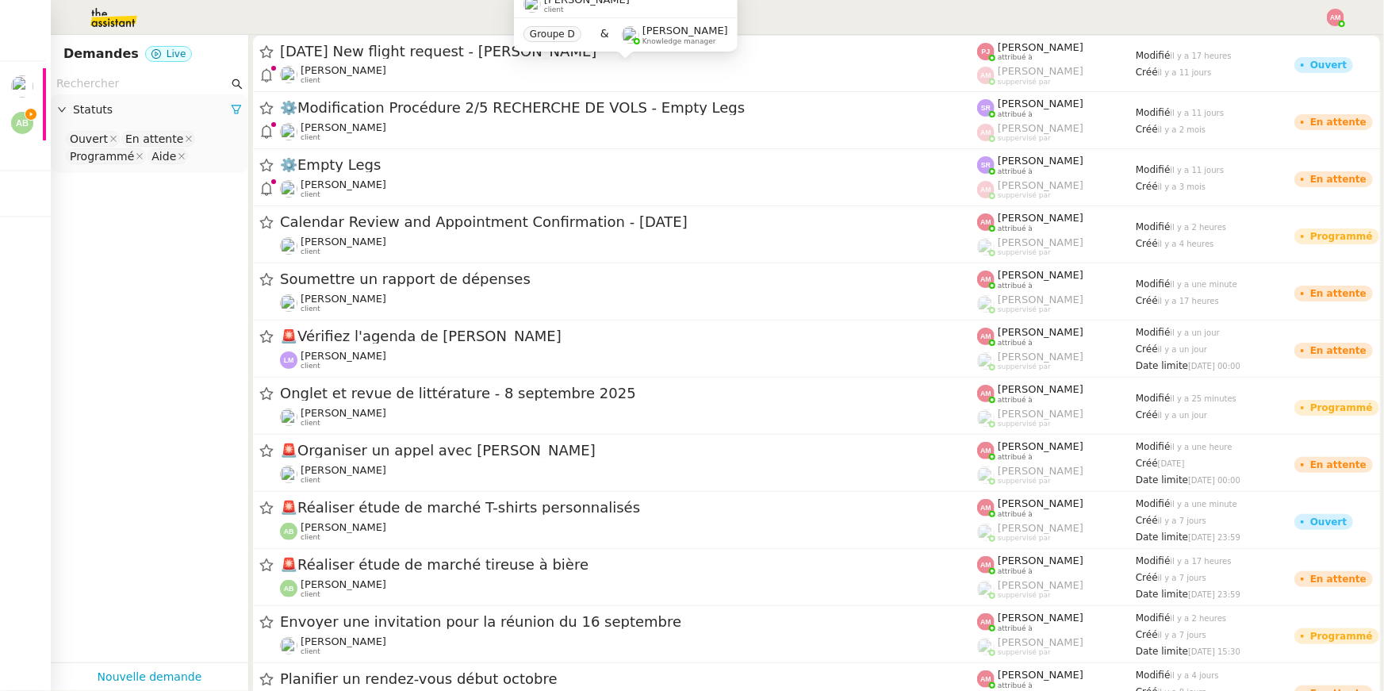
click at [109, 85] on input "text" at bounding box center [142, 84] width 172 height 18
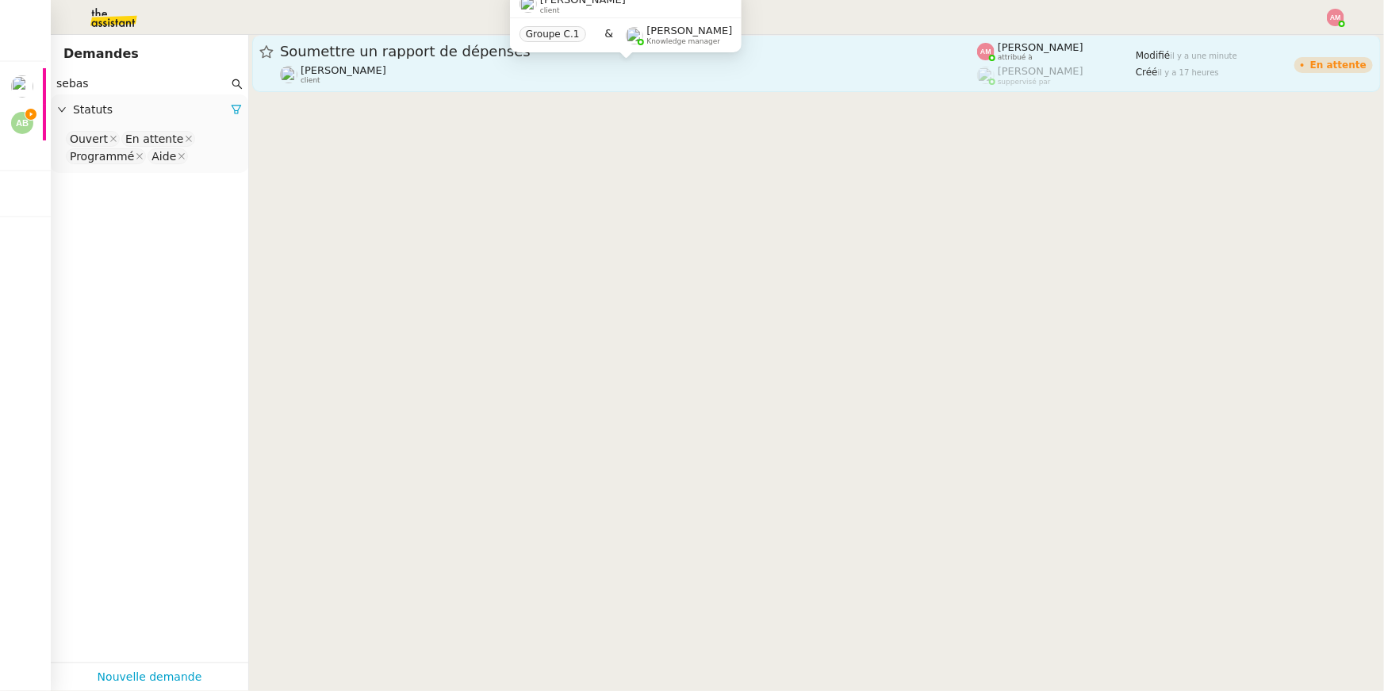
type input "sebas"
click at [302, 76] on span "client" at bounding box center [311, 80] width 20 height 9
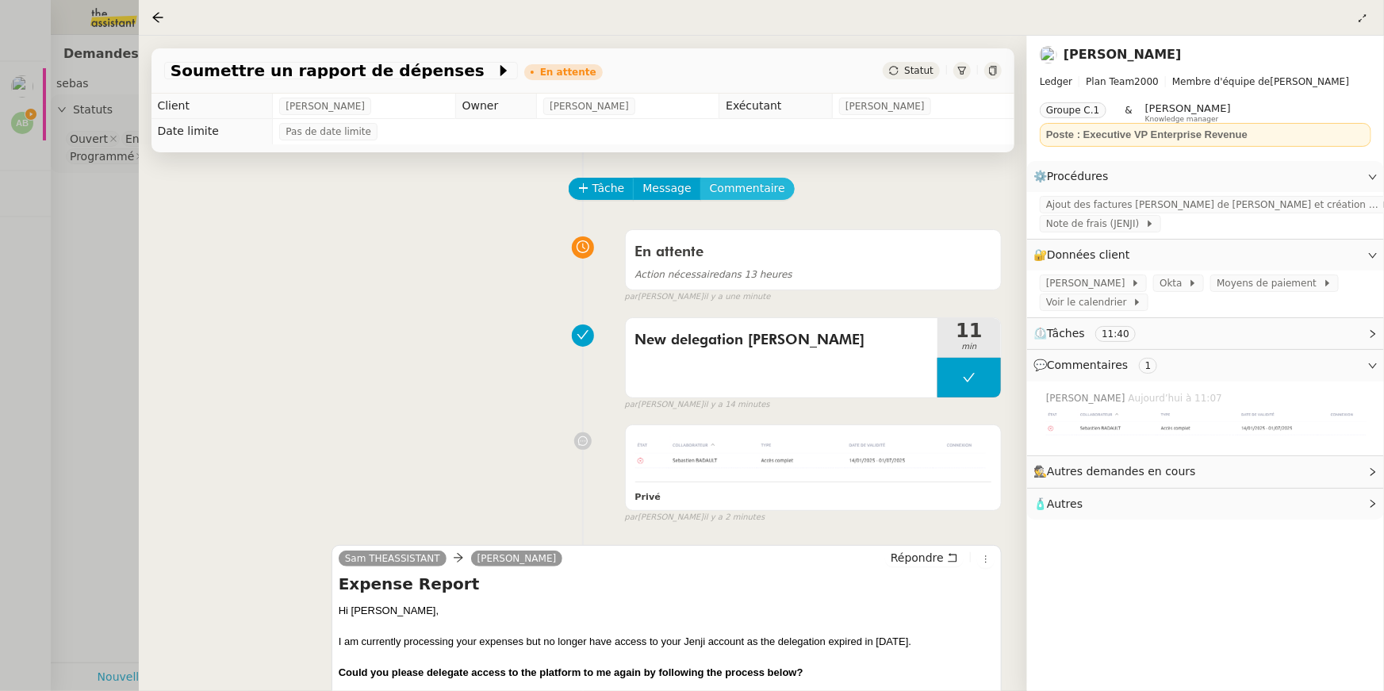
click at [731, 197] on span "Commentaire" at bounding box center [747, 188] width 75 height 18
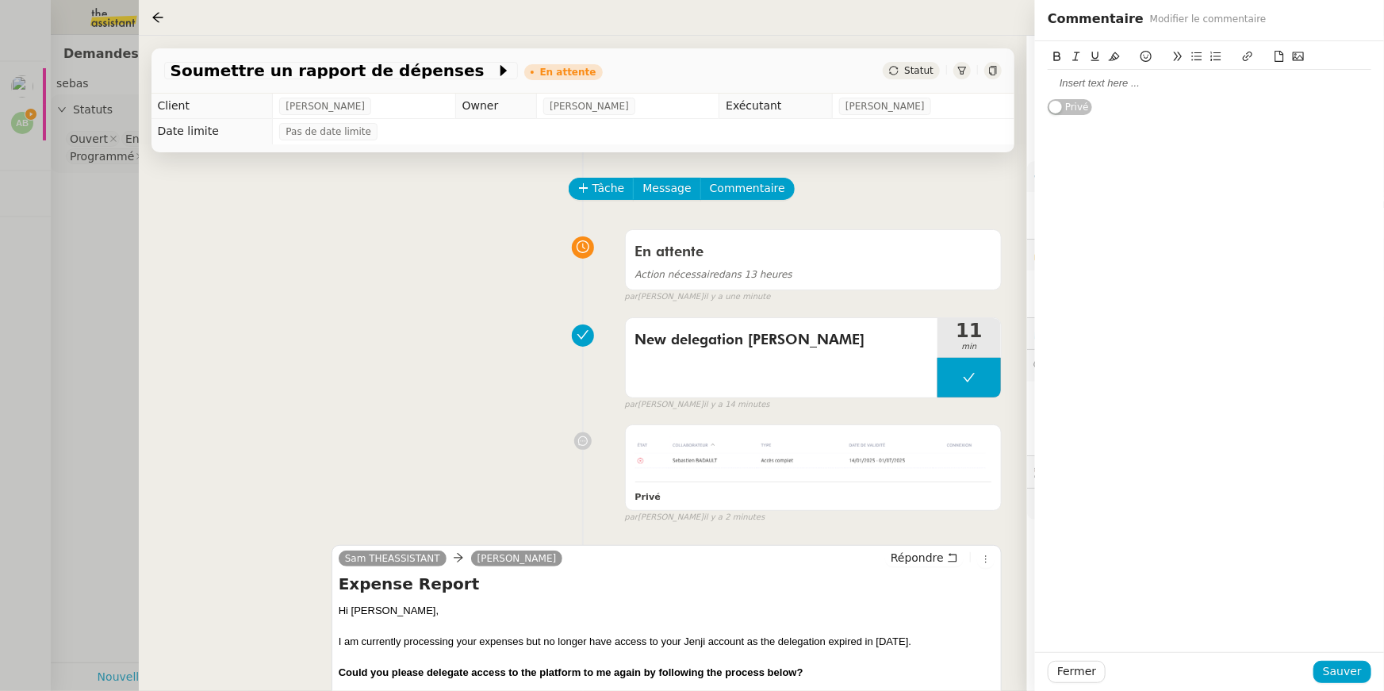
click at [1150, 72] on div at bounding box center [1210, 83] width 324 height 27
click at [1250, 54] on icon at bounding box center [1247, 56] width 11 height 11
type input "https://docs.google.com/spreadsheets/d/1U2e1_T_ci5mdroJMquNoBsRmmTUAc5iFfVvq4hw…"
click at [1287, 123] on link at bounding box center [1301, 127] width 36 height 12
click at [1342, 656] on div "Fermer Sauver" at bounding box center [1209, 671] width 349 height 39
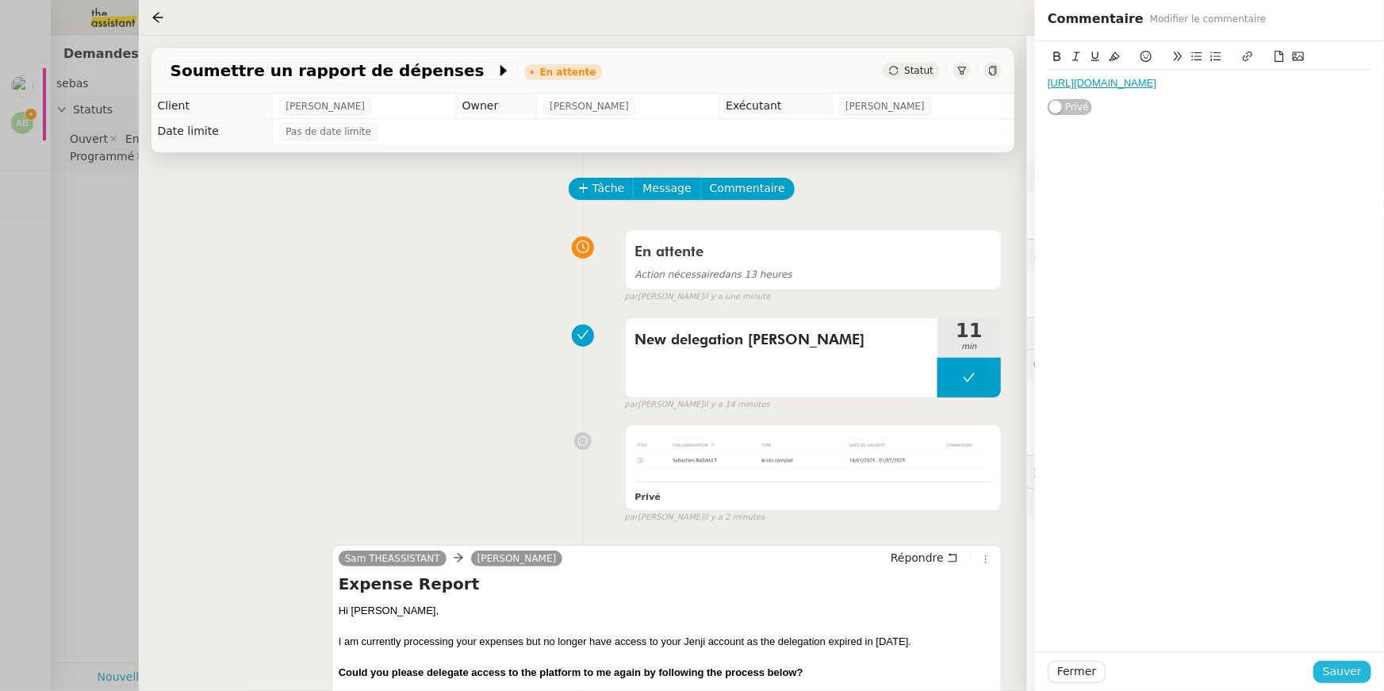
click at [1342, 664] on span "Sauver" at bounding box center [1342, 671] width 39 height 18
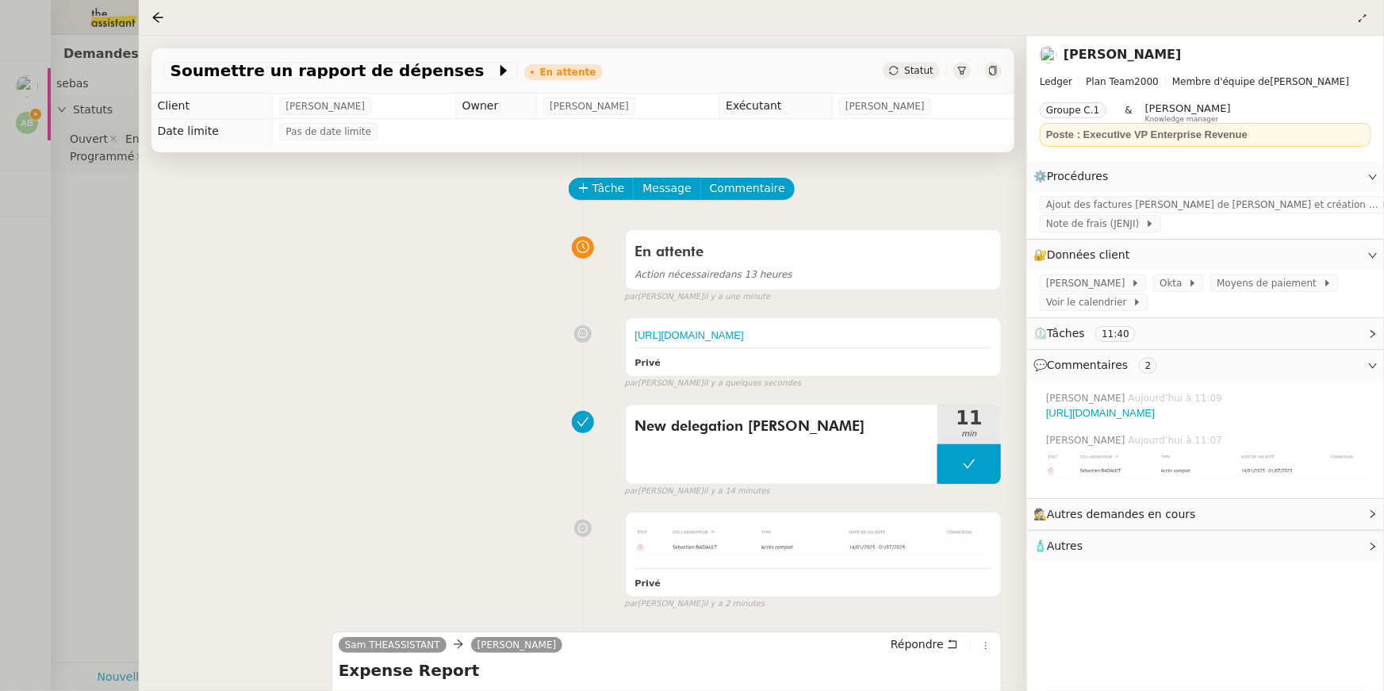
scroll to position [0, 5]
click at [21, 116] on div at bounding box center [692, 345] width 1384 height 691
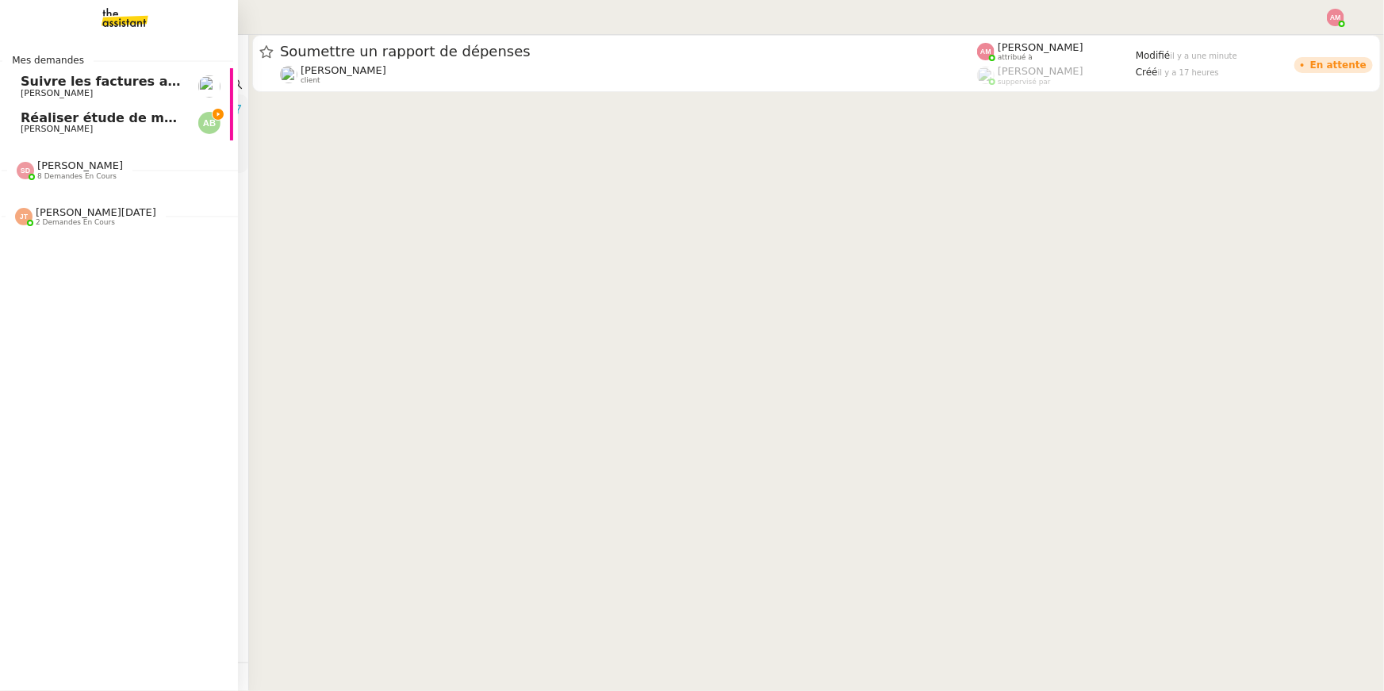
click at [11, 117] on link "Réaliser étude de marché T-shirts personnalisés Augustin De Boisse" at bounding box center [114, 123] width 238 height 36
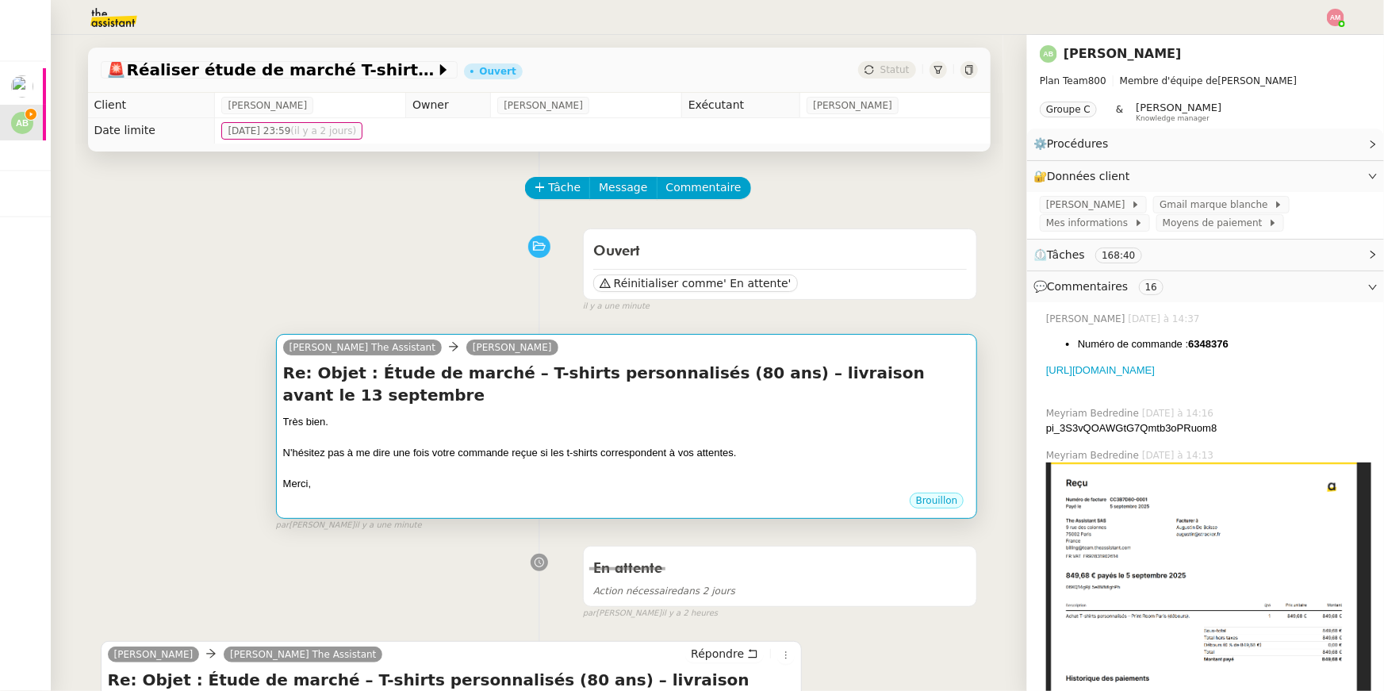
click at [500, 416] on div "Très bien." at bounding box center [627, 422] width 688 height 16
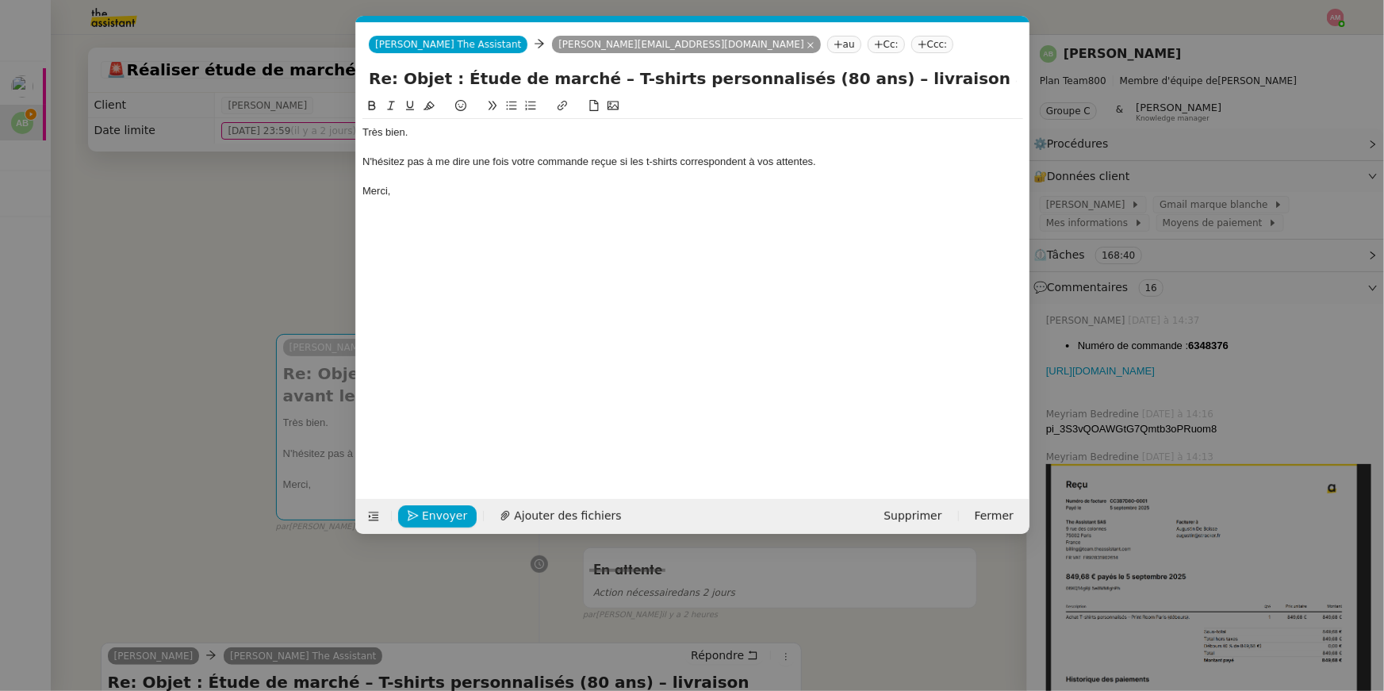
scroll to position [0, 33]
click at [472, 180] on div at bounding box center [692, 177] width 661 height 14
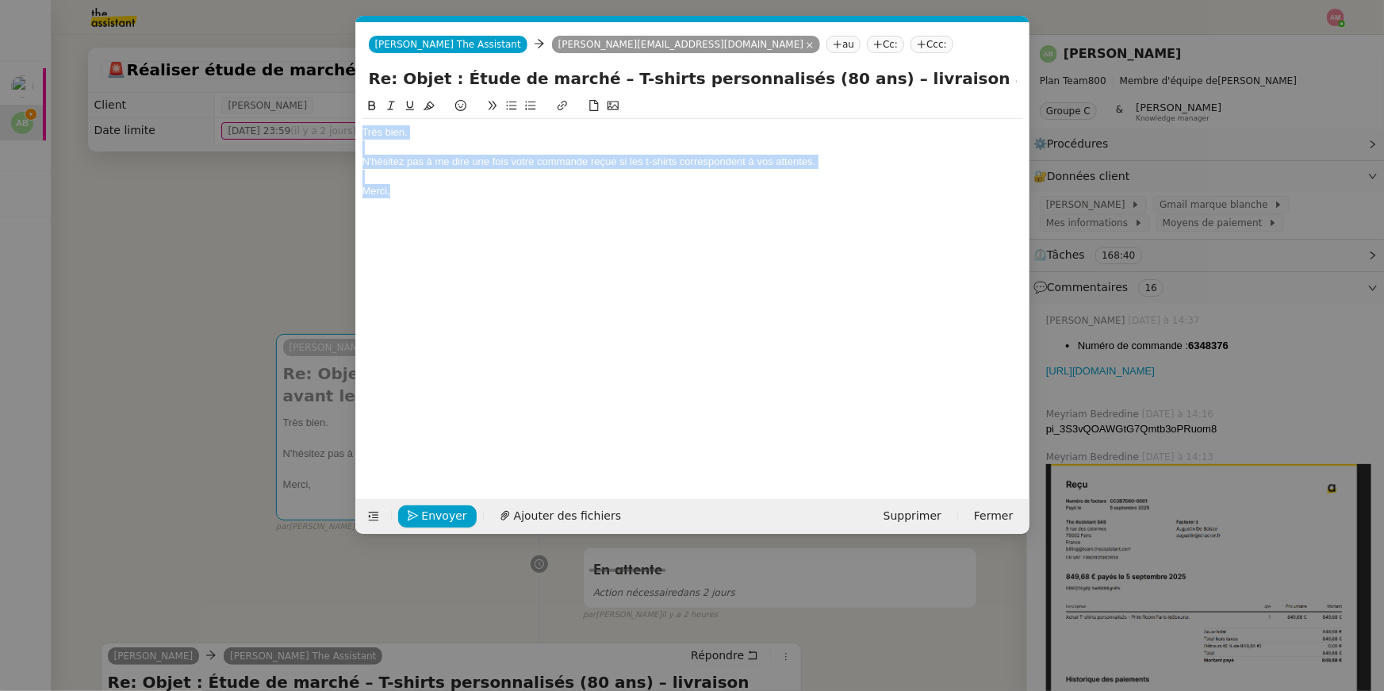
copy div "Très bien. N'hésitez pas à me dire une fois votre commande reçue si les t-shirt…"
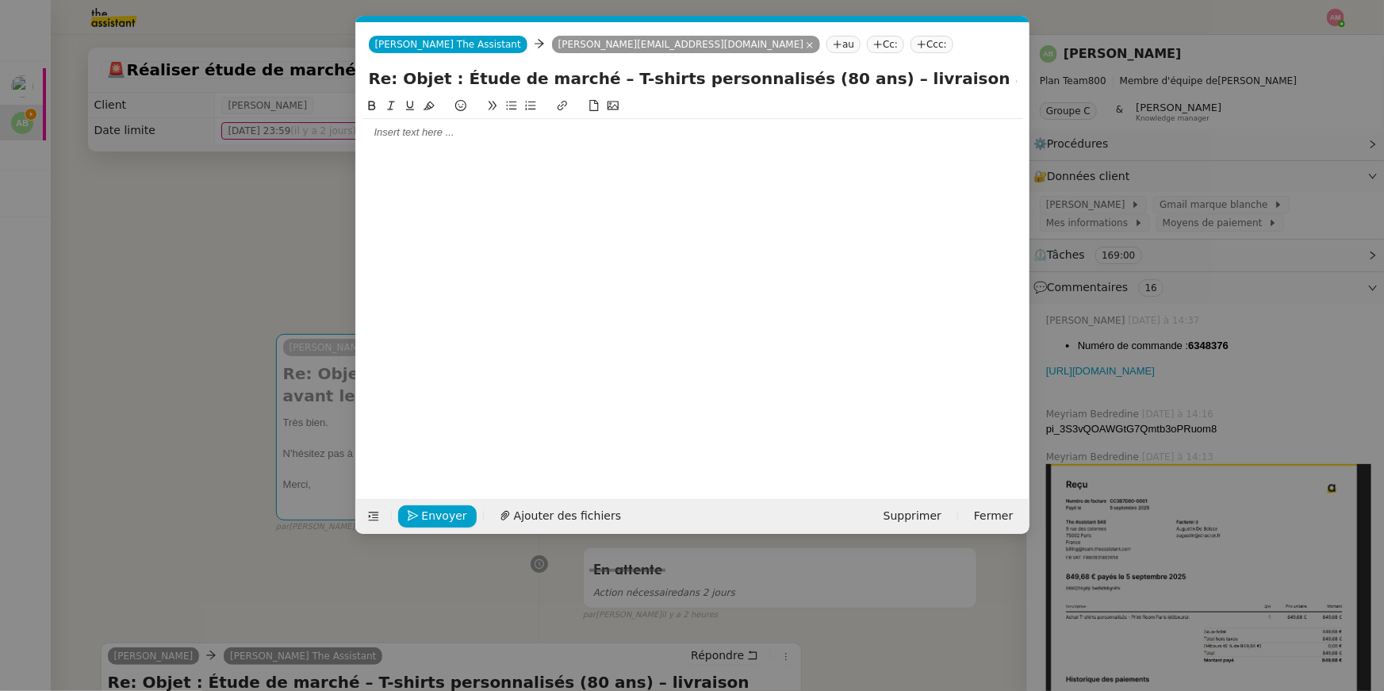
scroll to position [0, 0]
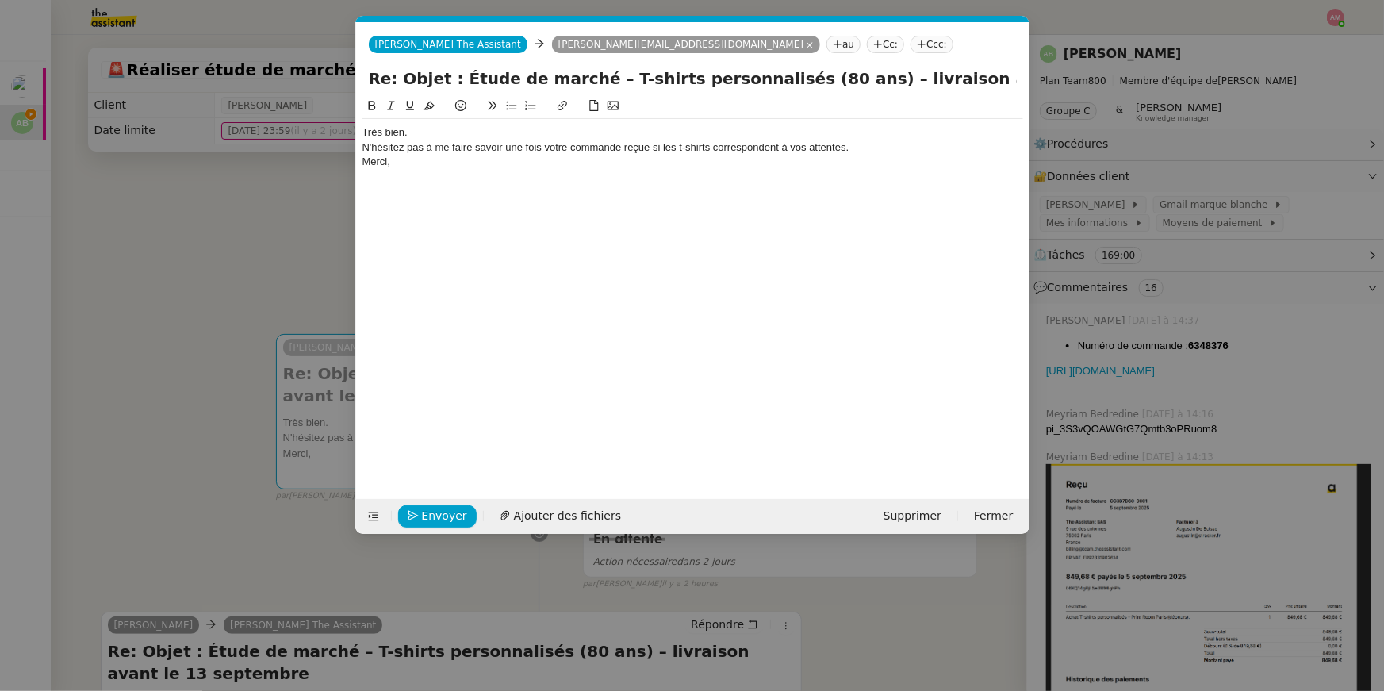
click at [487, 133] on div "Très bien." at bounding box center [692, 132] width 661 height 14
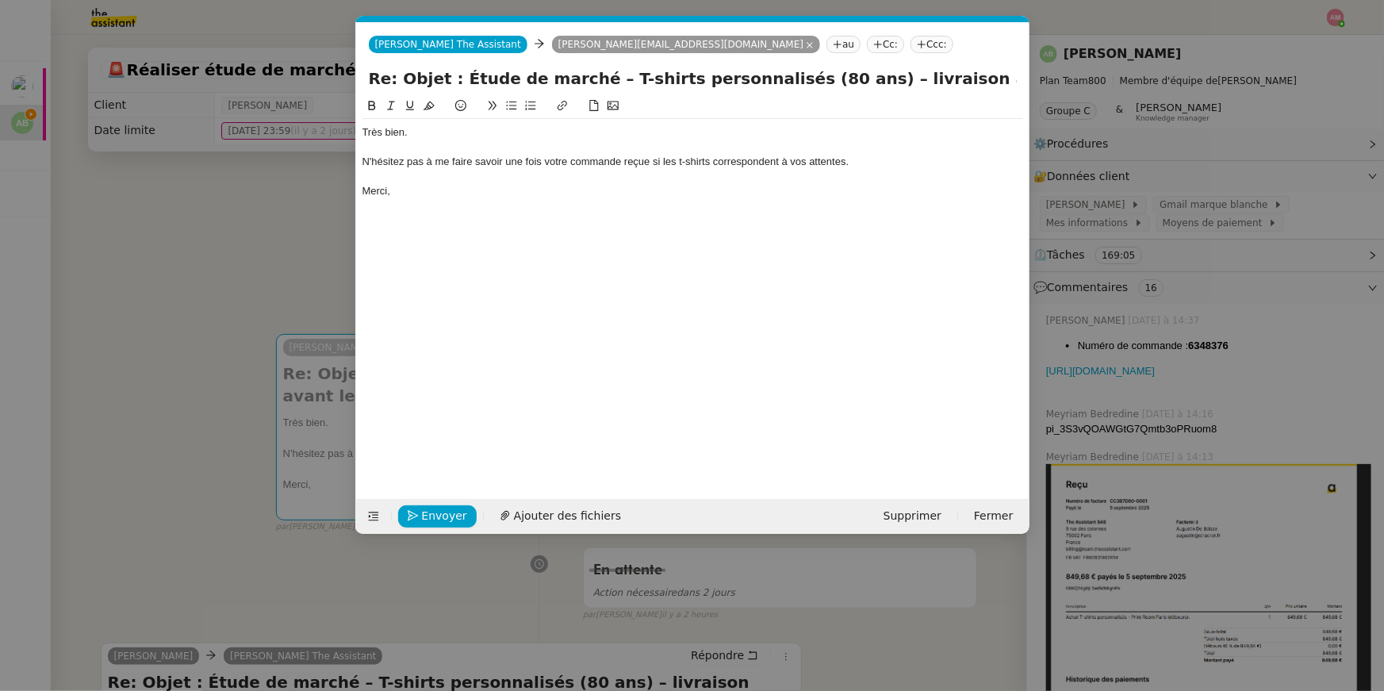
click at [462, 478] on nz-spin "Très bien. N'hésitez pas à me faire savoir une fois votre commande reçue si les…" at bounding box center [692, 289] width 673 height 384
click at [448, 515] on span "Envoyer" at bounding box center [444, 516] width 45 height 18
click at [448, 515] on span "Confirmer l'envoi" at bounding box center [469, 516] width 95 height 18
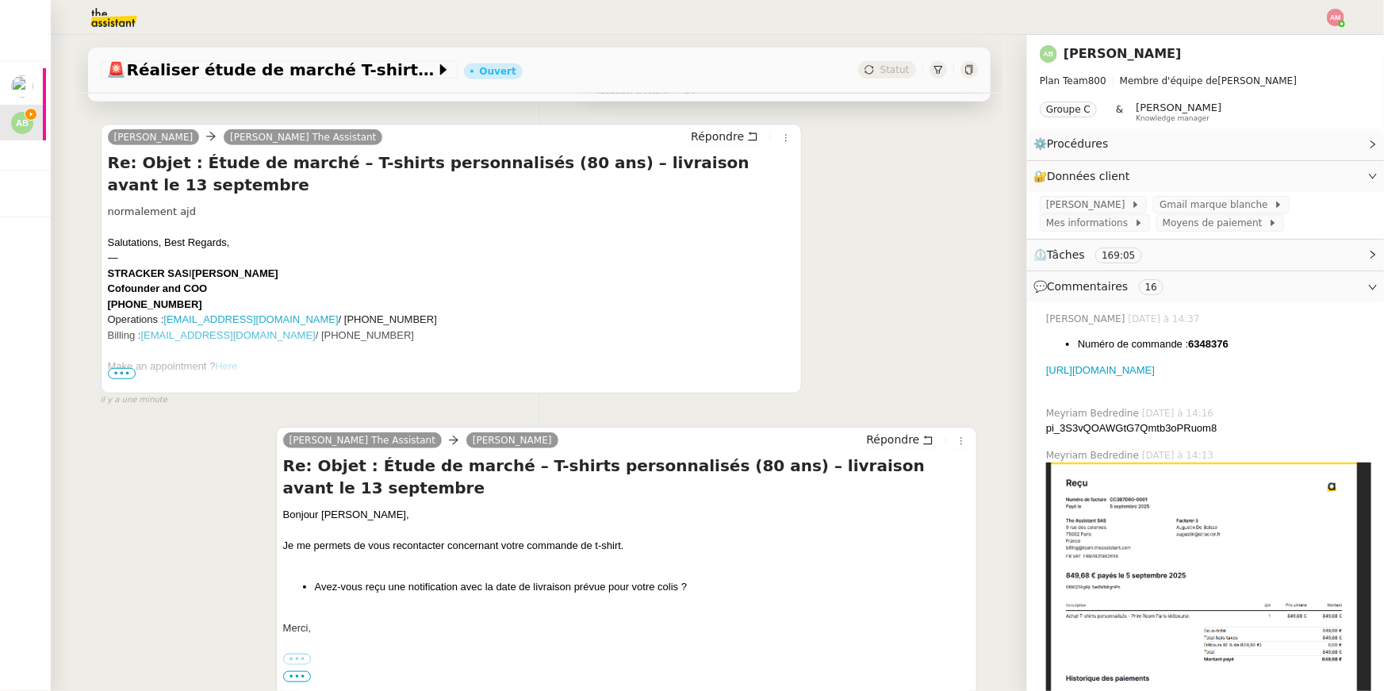
scroll to position [1039, 0]
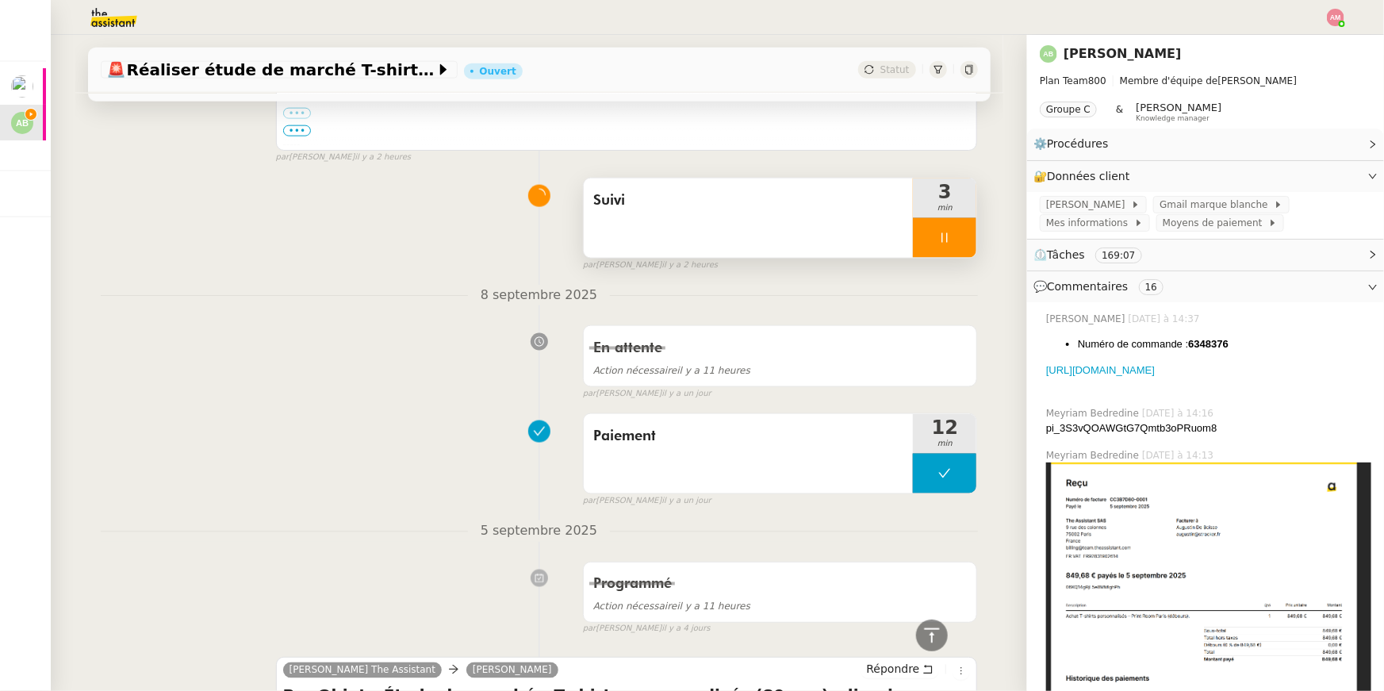
click at [849, 225] on div "Suivi" at bounding box center [749, 217] width 330 height 79
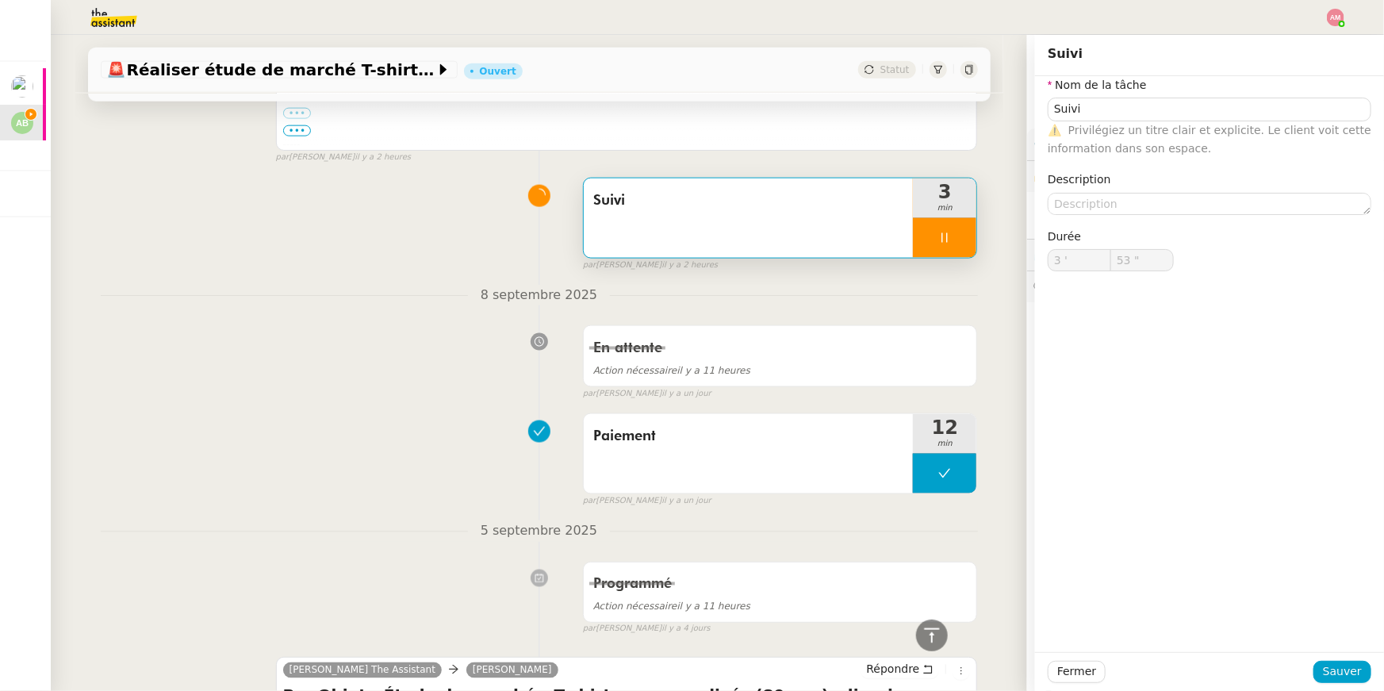
type input "54 ""
type input "Suivi"
type input "3 '"
type input "59 ""
type input "4 '"
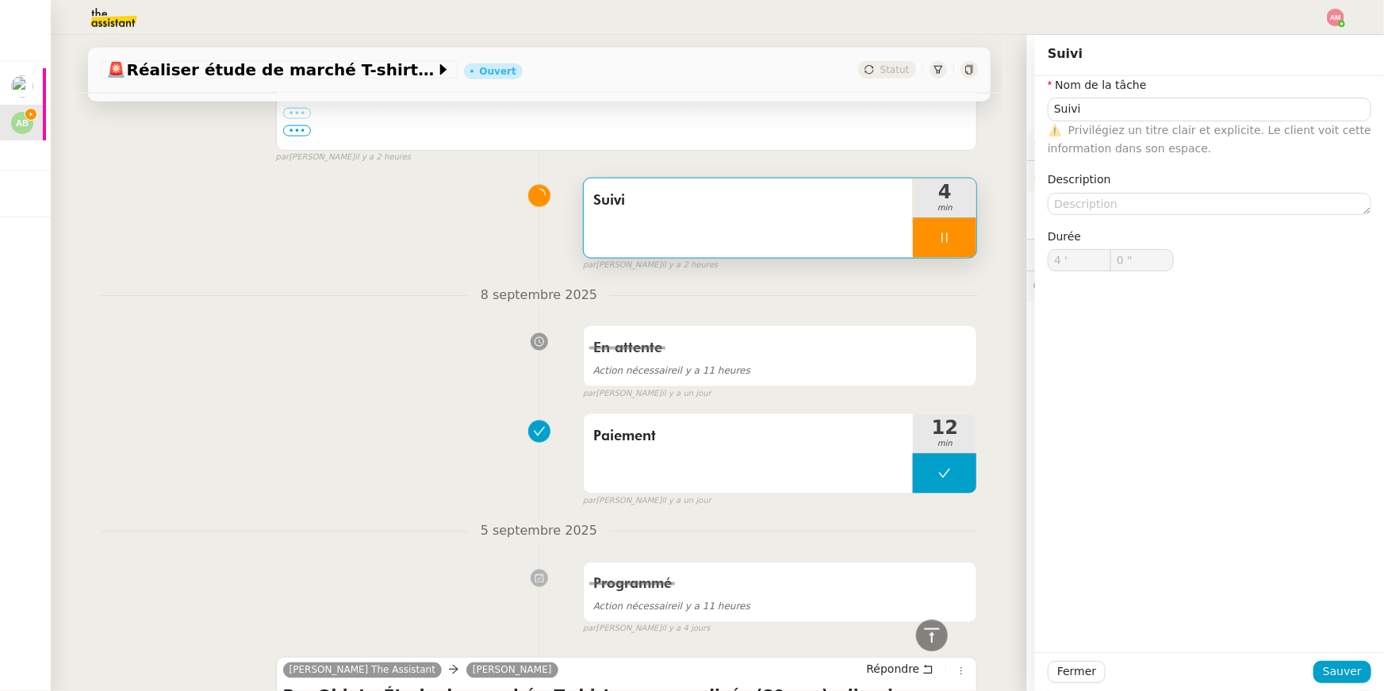
type input "1 ""
click at [922, 229] on div at bounding box center [944, 238] width 63 height 40
type input "Suivi"
type input "4 '"
type input "1 ""
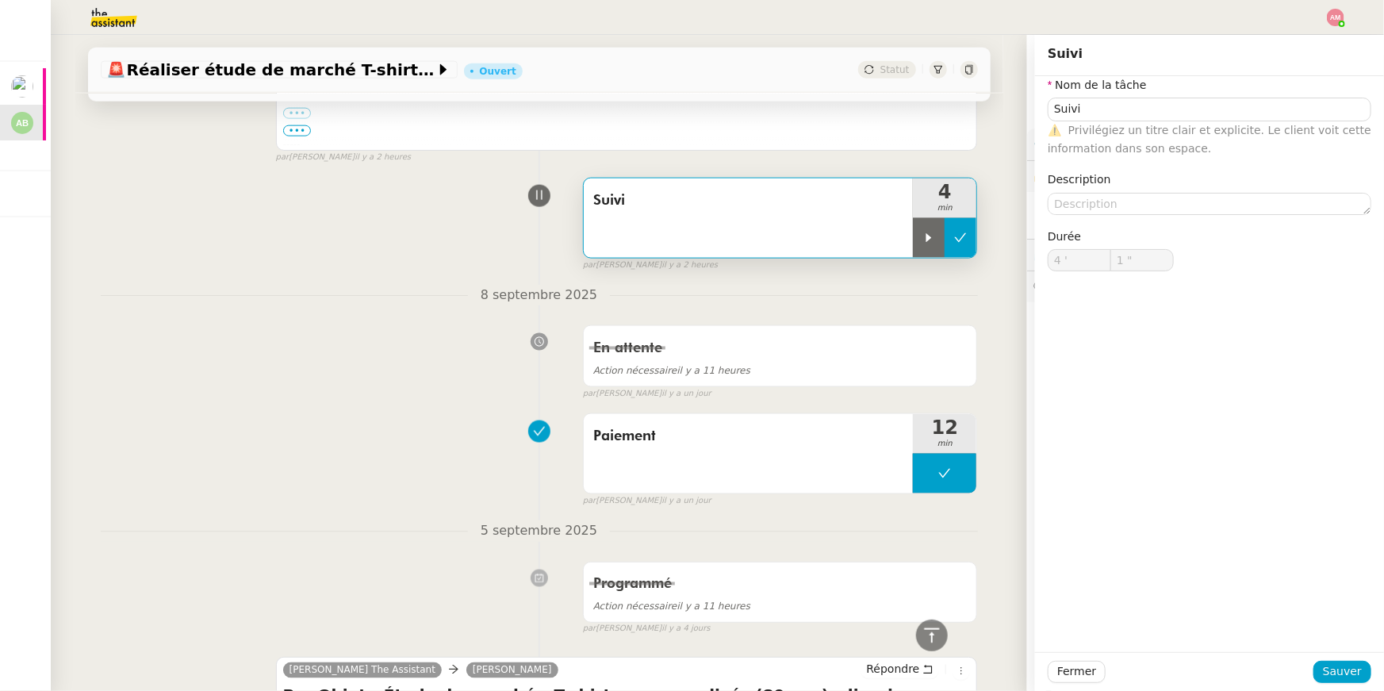
click at [945, 234] on button at bounding box center [961, 238] width 32 height 40
type input "Suivi"
type input "4 '"
type input "1 ""
type input "Suivi"
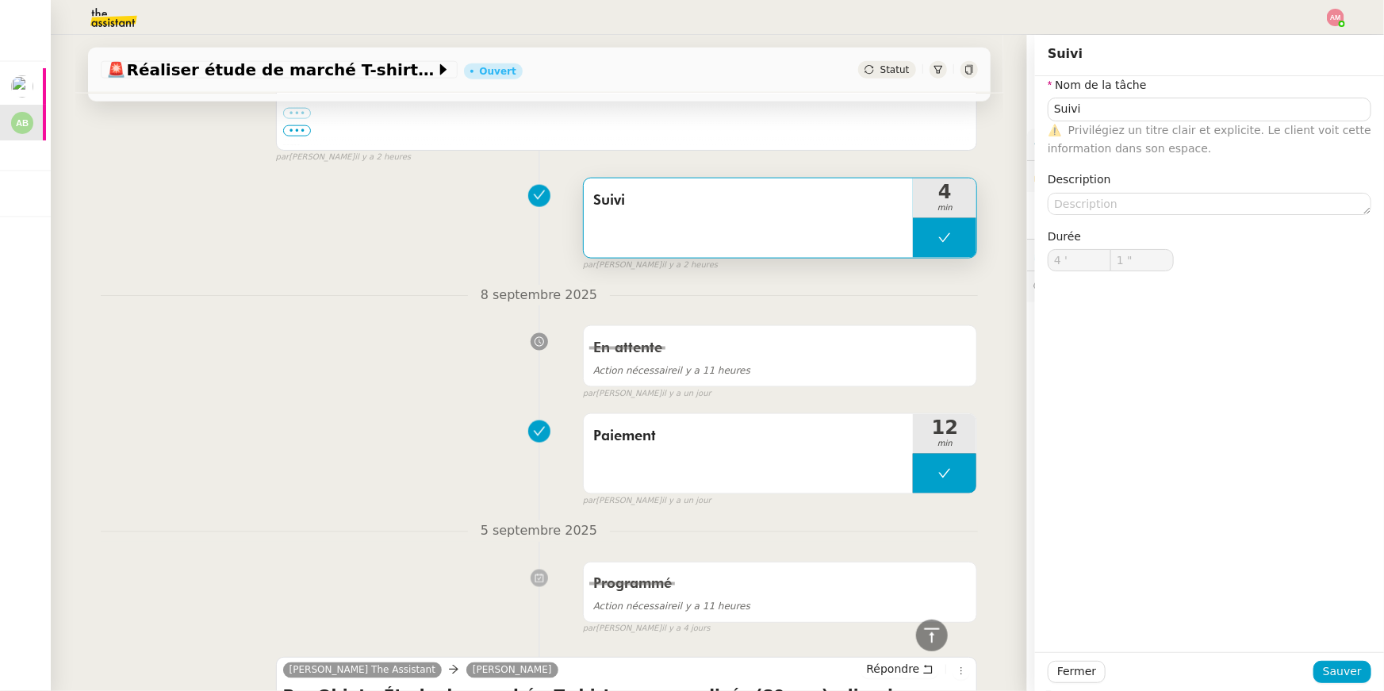
type input "4 '"
type input "1 ""
type input "Suivi"
type input "4 '"
type input "1 ""
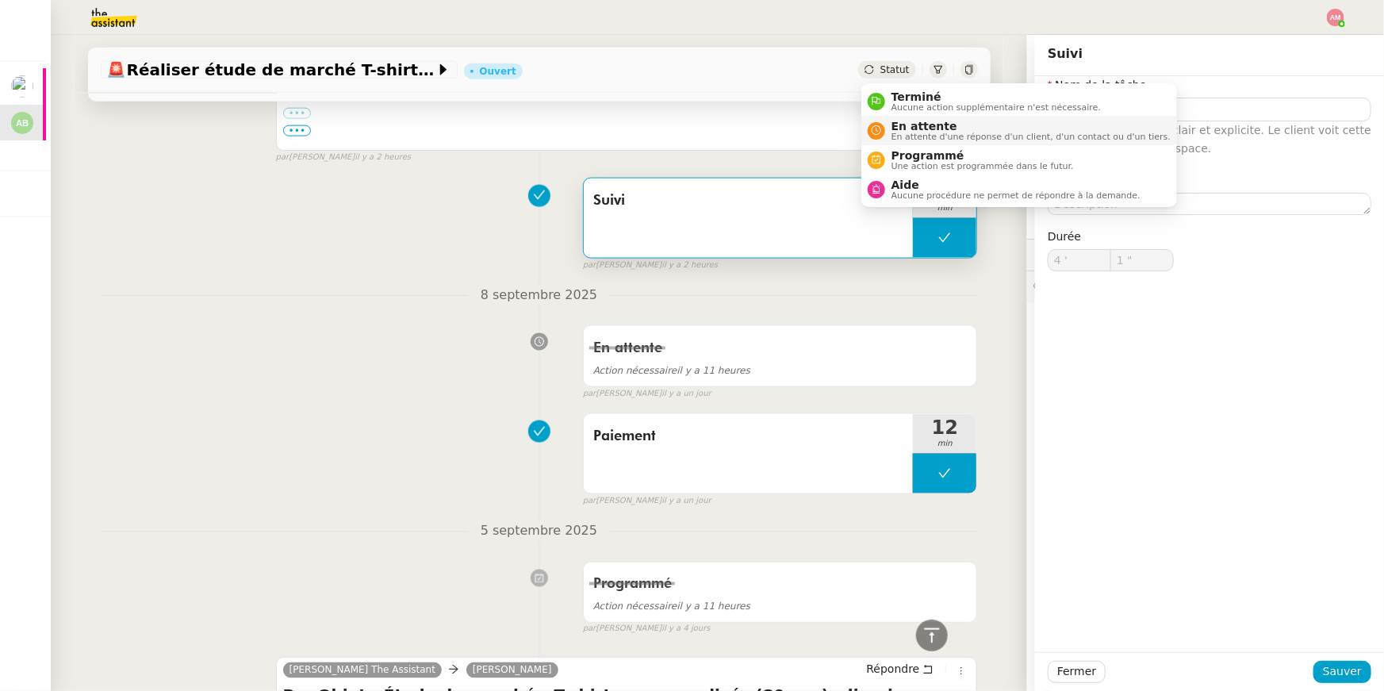
click at [903, 134] on span "En attente d'une réponse d'un client, d'un contact ou d'un tiers." at bounding box center [1030, 136] width 279 height 9
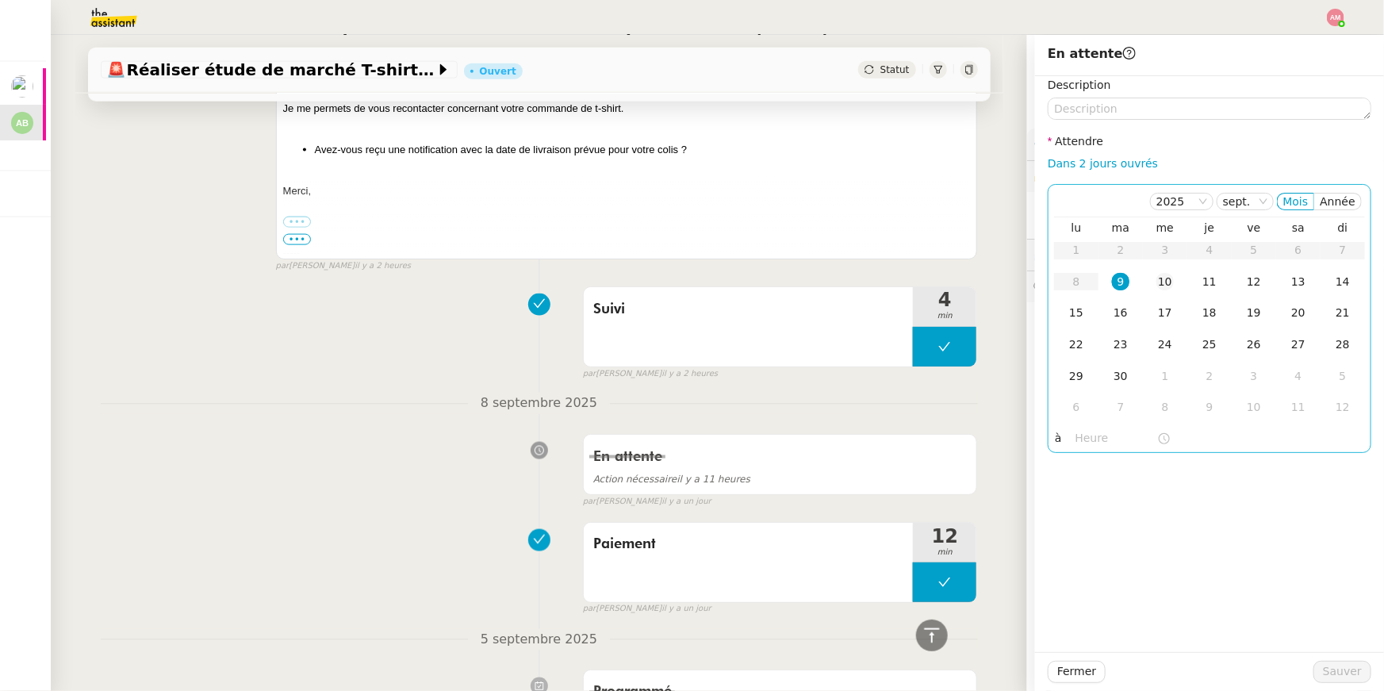
scroll to position [1148, 0]
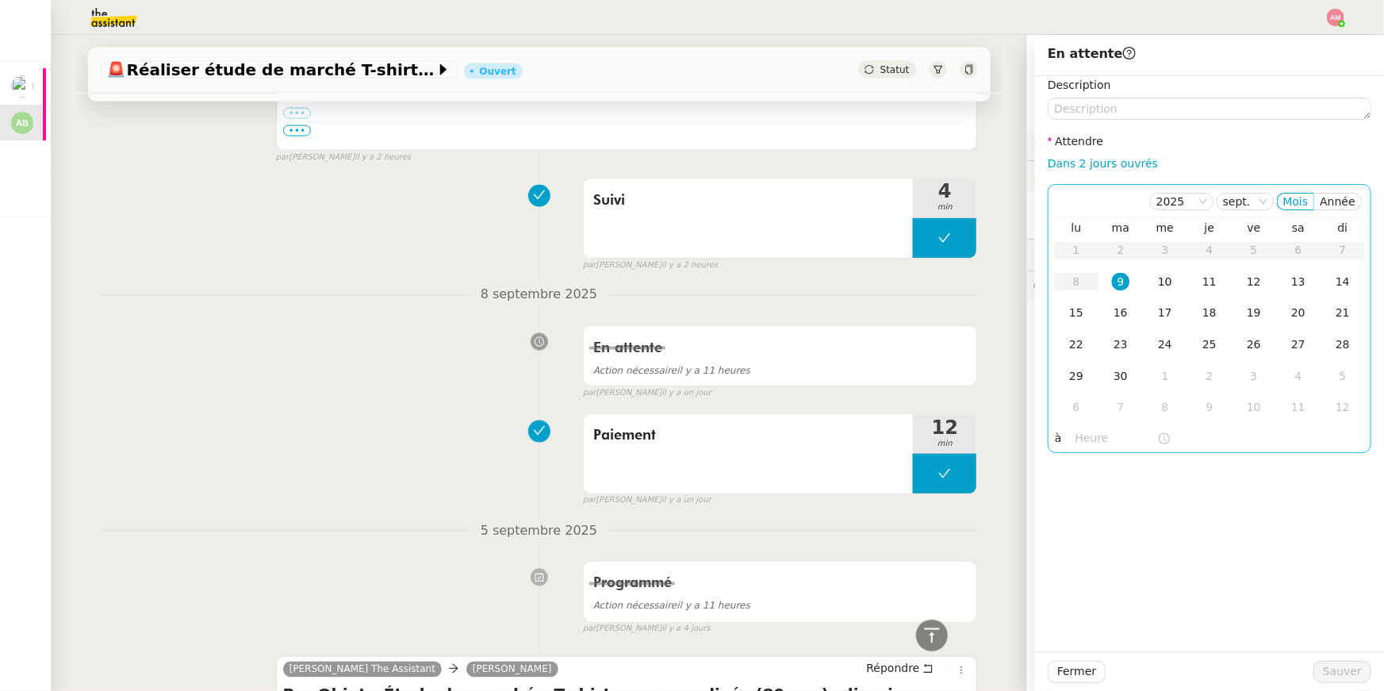
click at [1173, 287] on div "10" at bounding box center [1164, 281] width 17 height 17
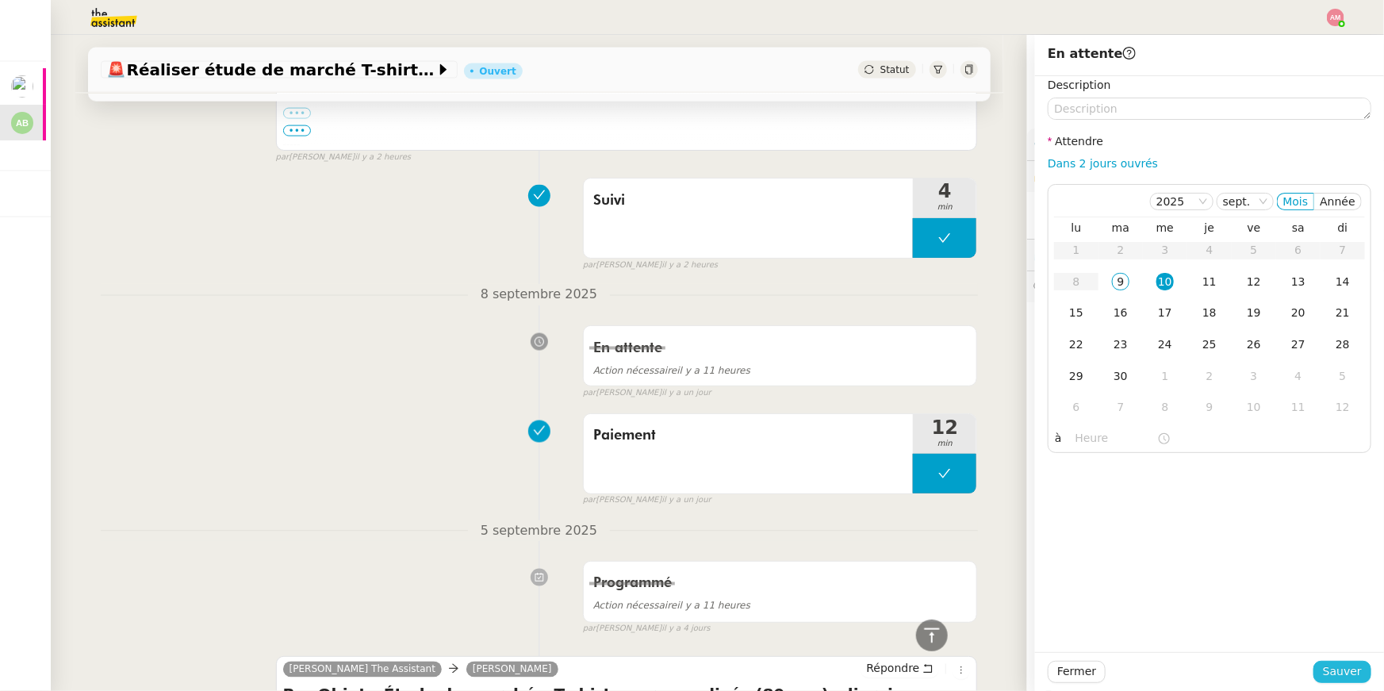
click at [1329, 664] on span "Sauver" at bounding box center [1342, 671] width 39 height 18
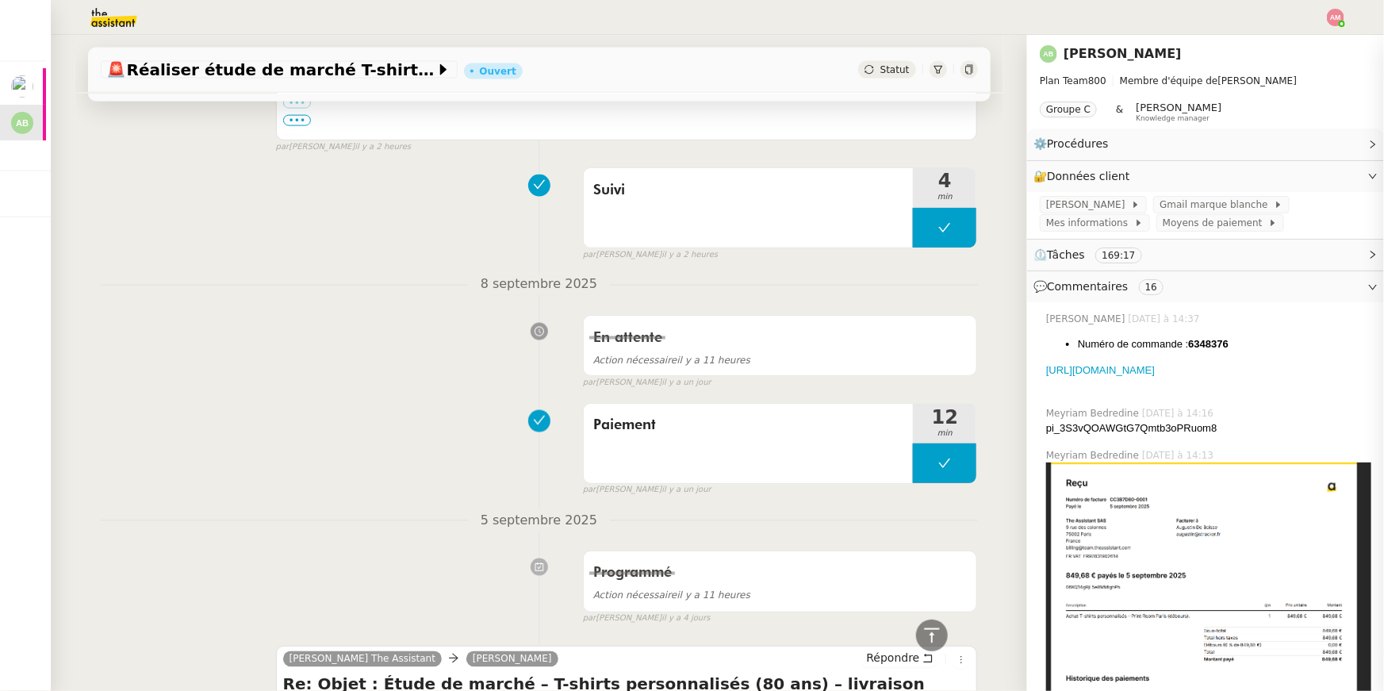
scroll to position [1136, 0]
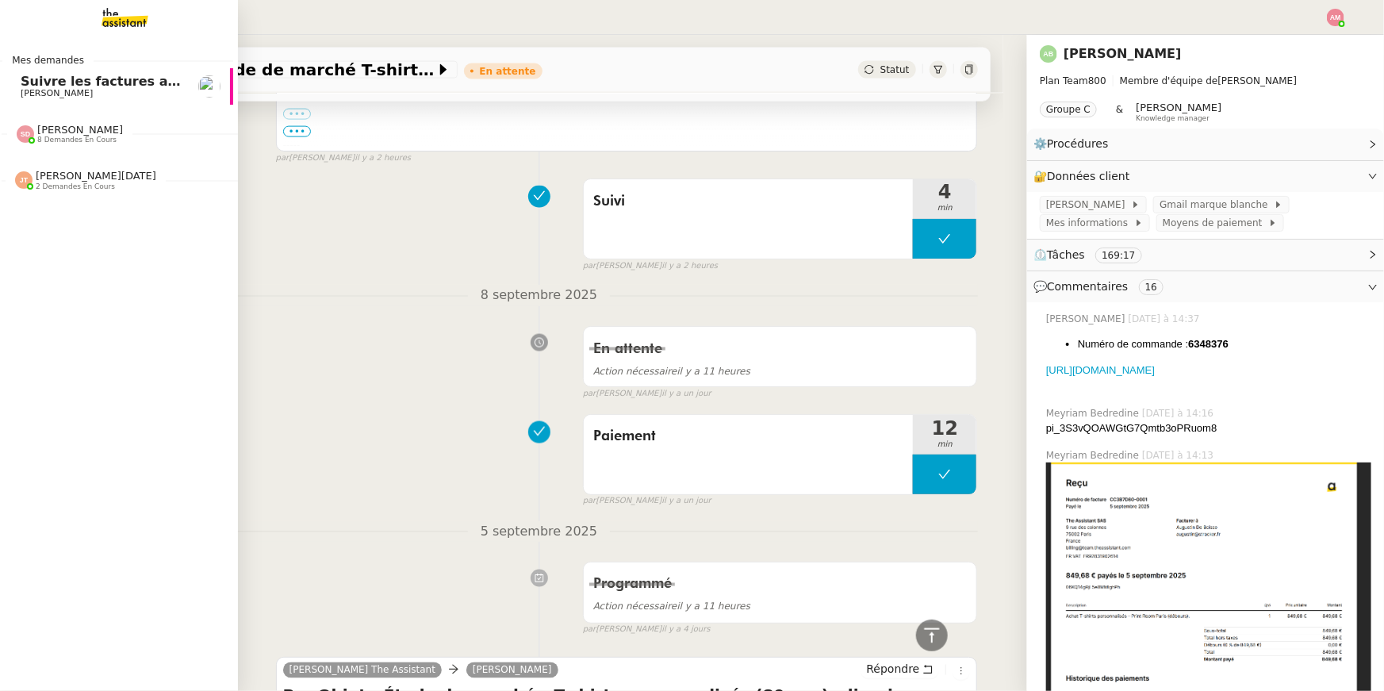
click at [98, 98] on span "[PERSON_NAME]" at bounding box center [101, 94] width 160 height 10
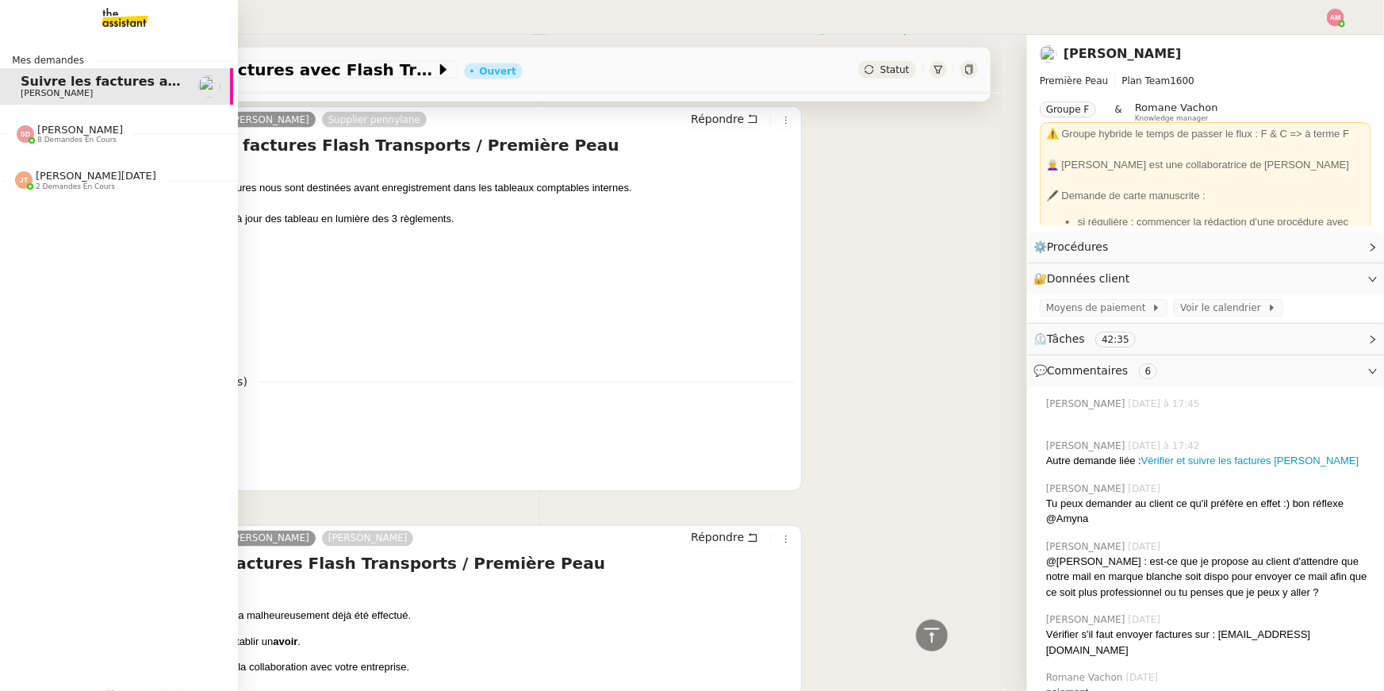
scroll to position [529, 0]
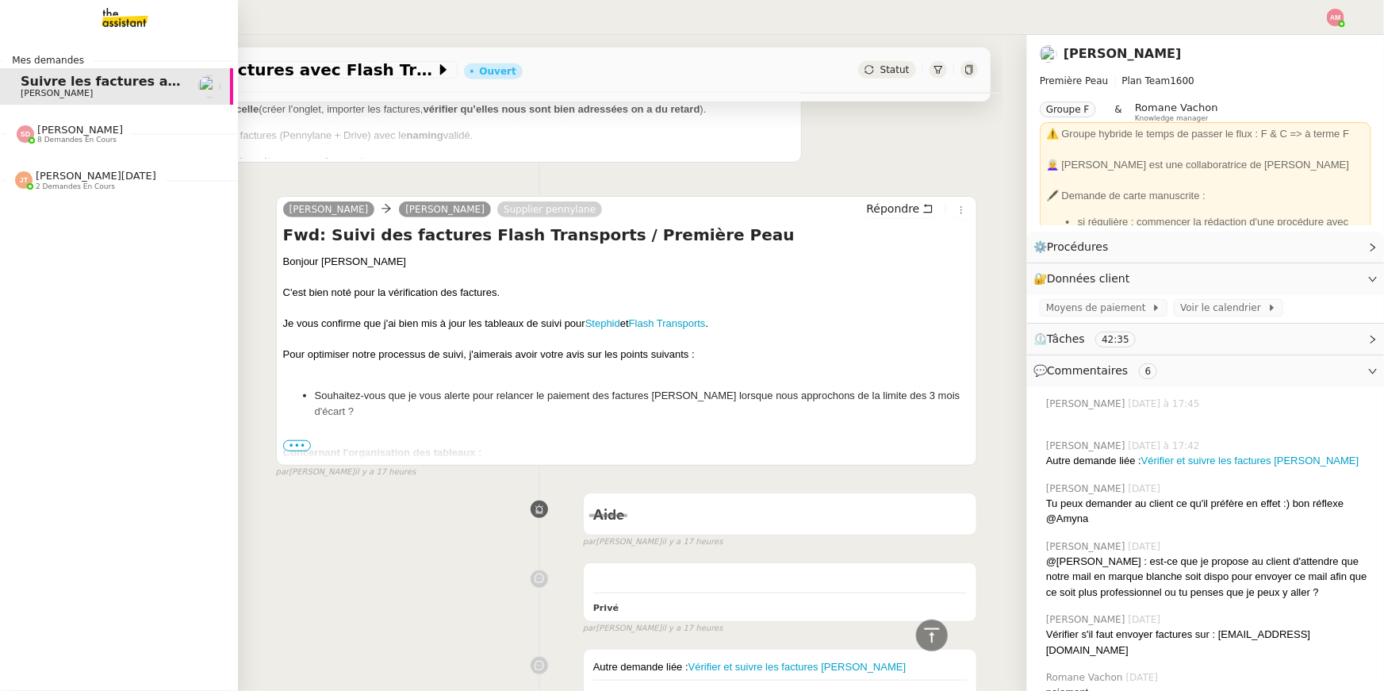
click at [83, 154] on div "Jean-Noël De Tinguy 2 demandes en cours" at bounding box center [114, 174] width 238 height 46
click at [94, 259] on span "Hugo Bentz" at bounding box center [101, 259] width 160 height 10
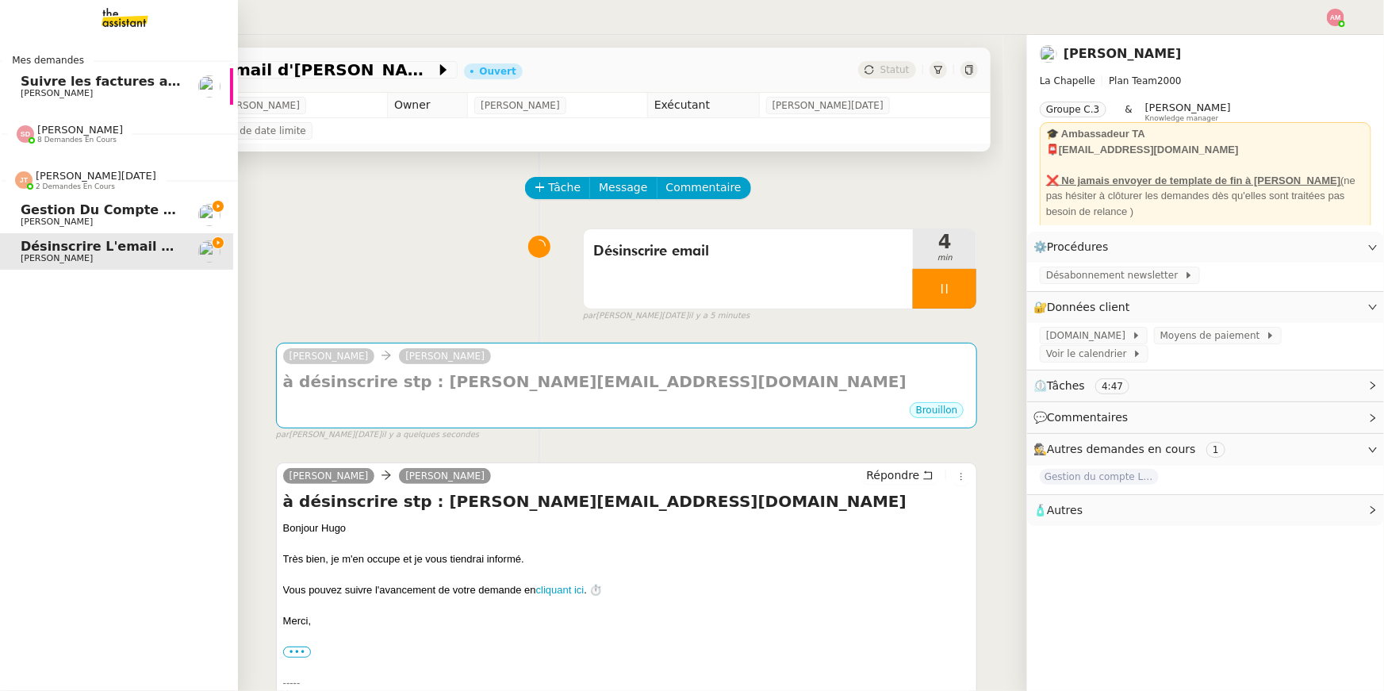
click at [37, 217] on span "Hugo Bentz" at bounding box center [57, 222] width 72 height 10
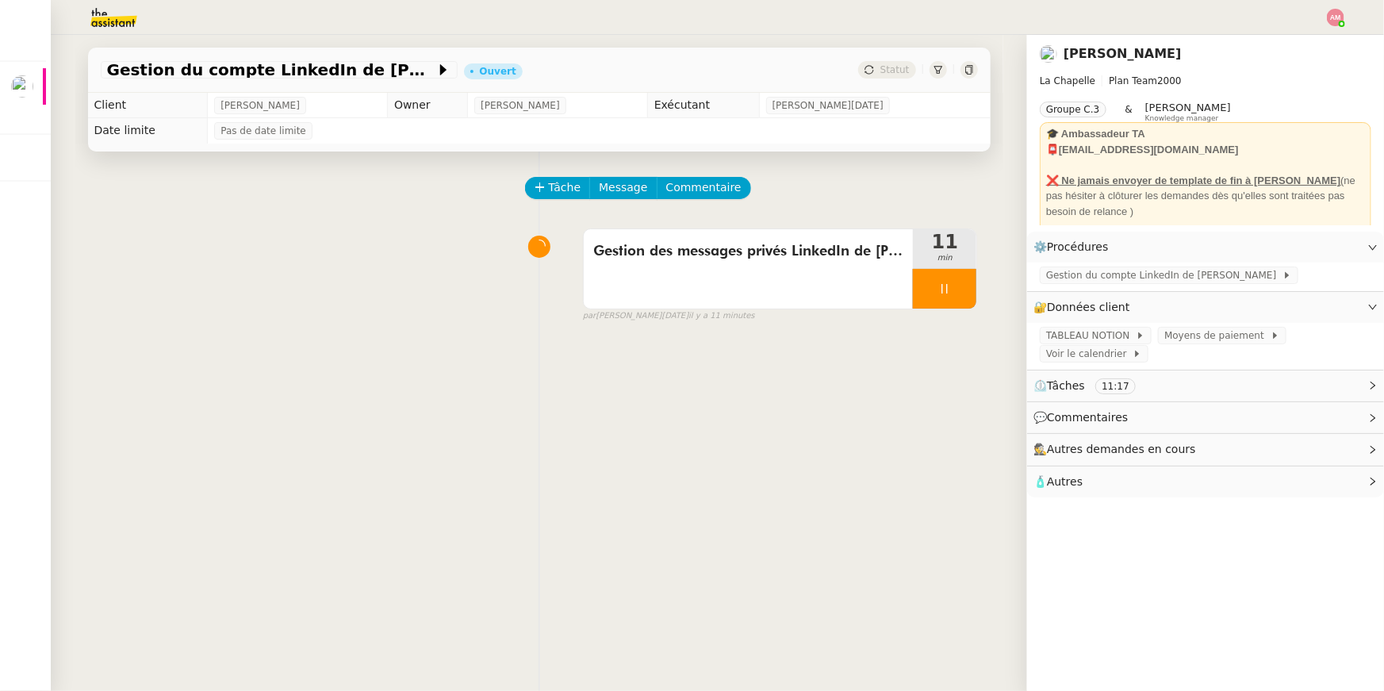
click at [1347, 22] on nz-header at bounding box center [692, 17] width 1384 height 35
click at [1336, 15] on img at bounding box center [1335, 17] width 17 height 17
click at [1319, 40] on li "Suivi" at bounding box center [1292, 45] width 103 height 22
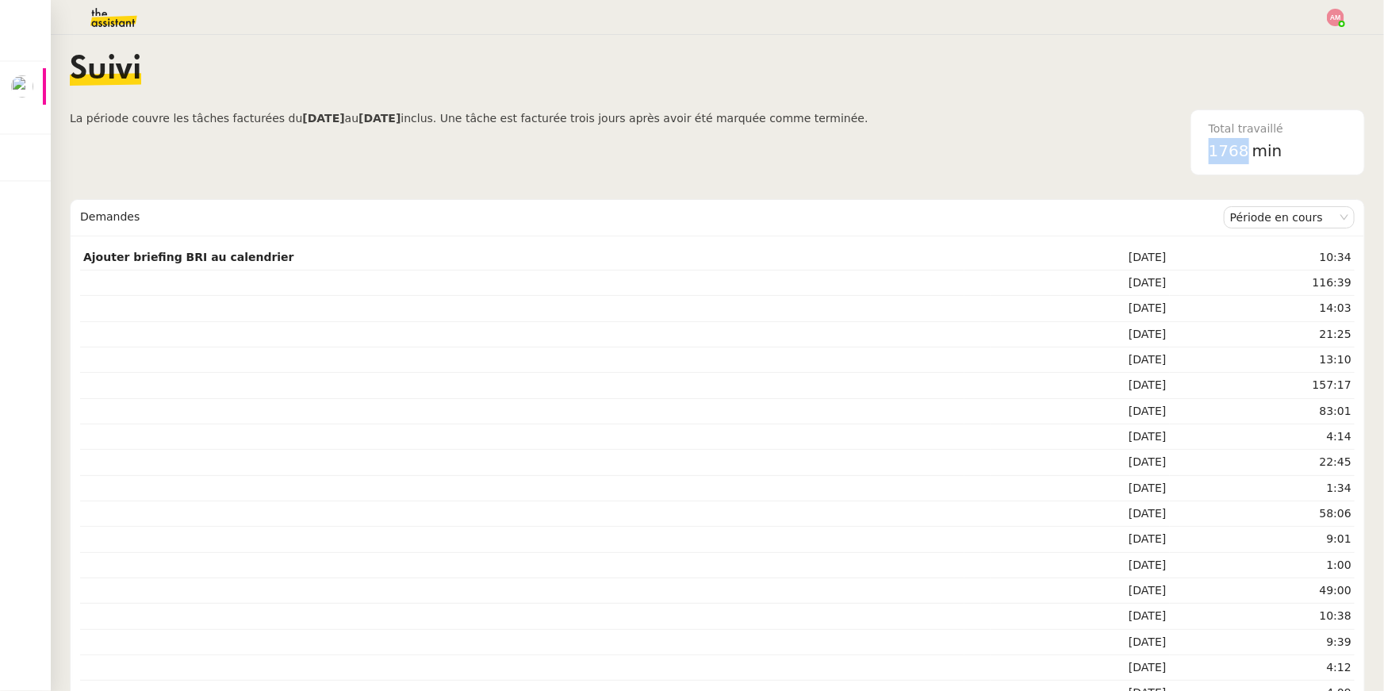
click at [1246, 149] on div "Total travaillé 1768 min" at bounding box center [1277, 142] width 157 height 64
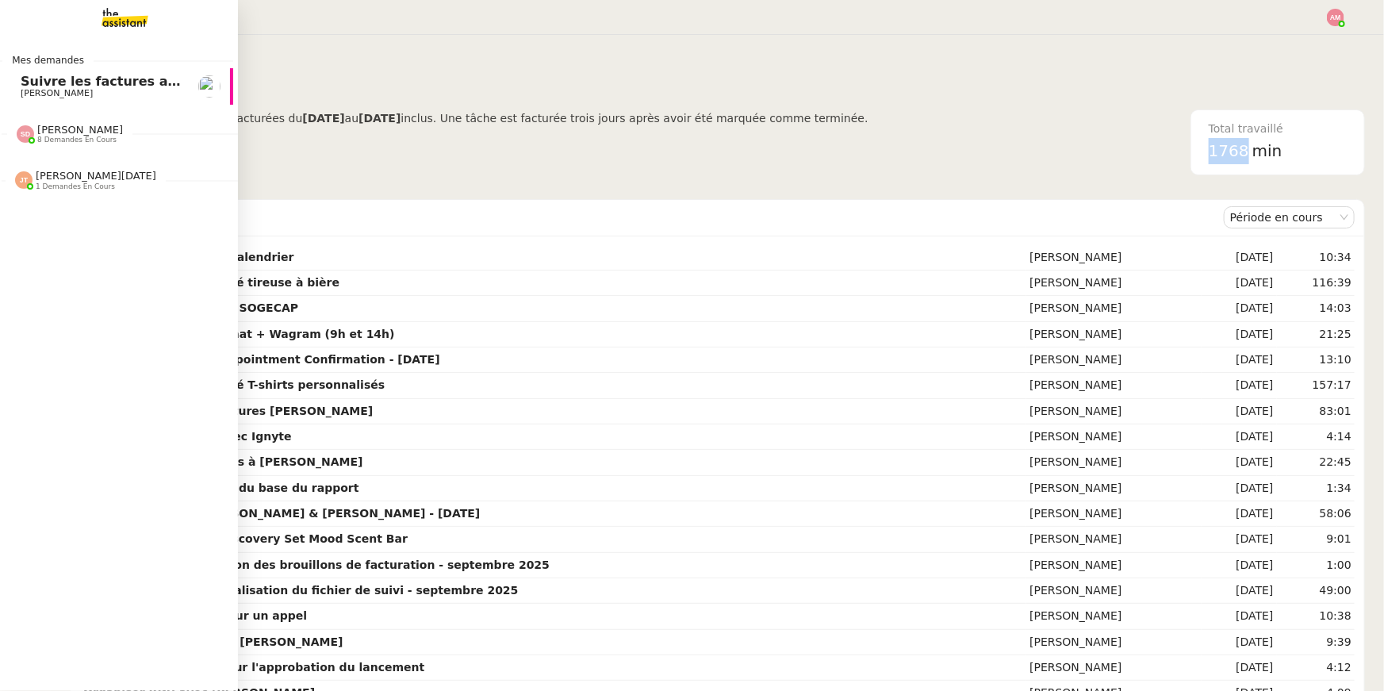
click at [17, 136] on img at bounding box center [25, 133] width 17 height 17
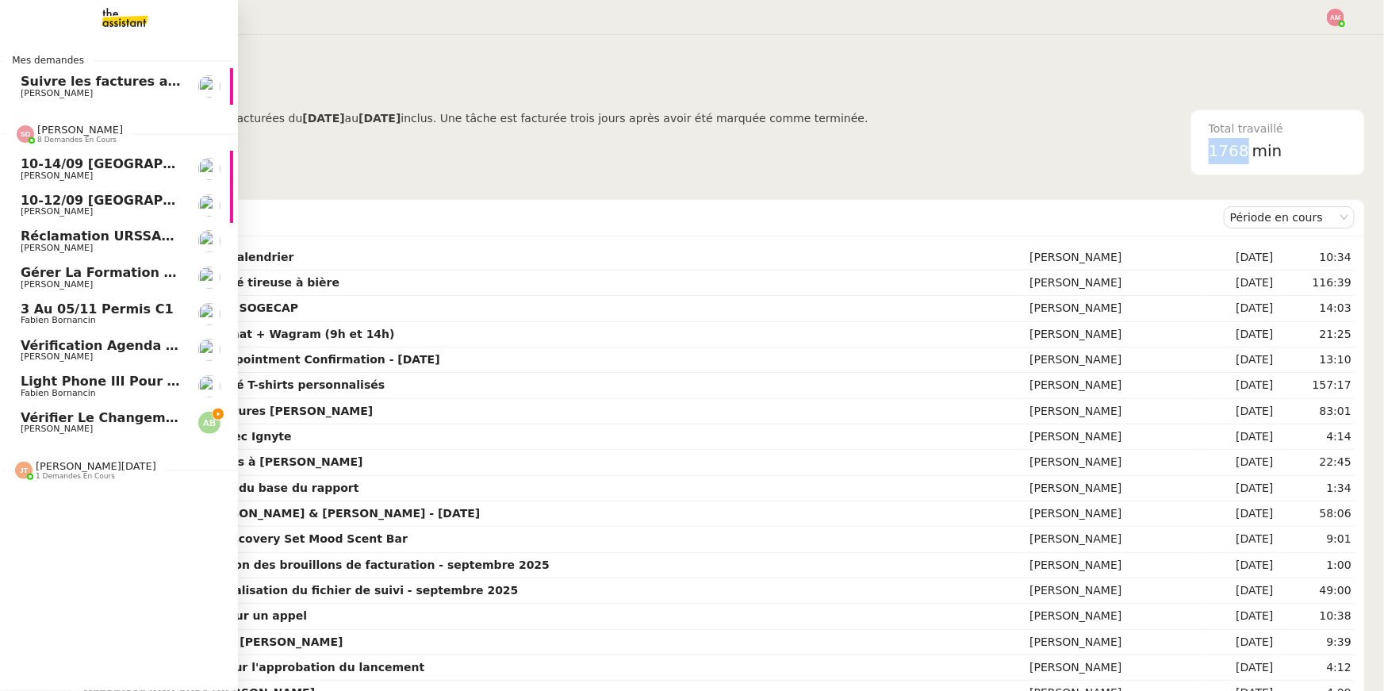
click at [98, 414] on span "Vérifier le changement de billet pour [PERSON_NAME]" at bounding box center [218, 417] width 394 height 15
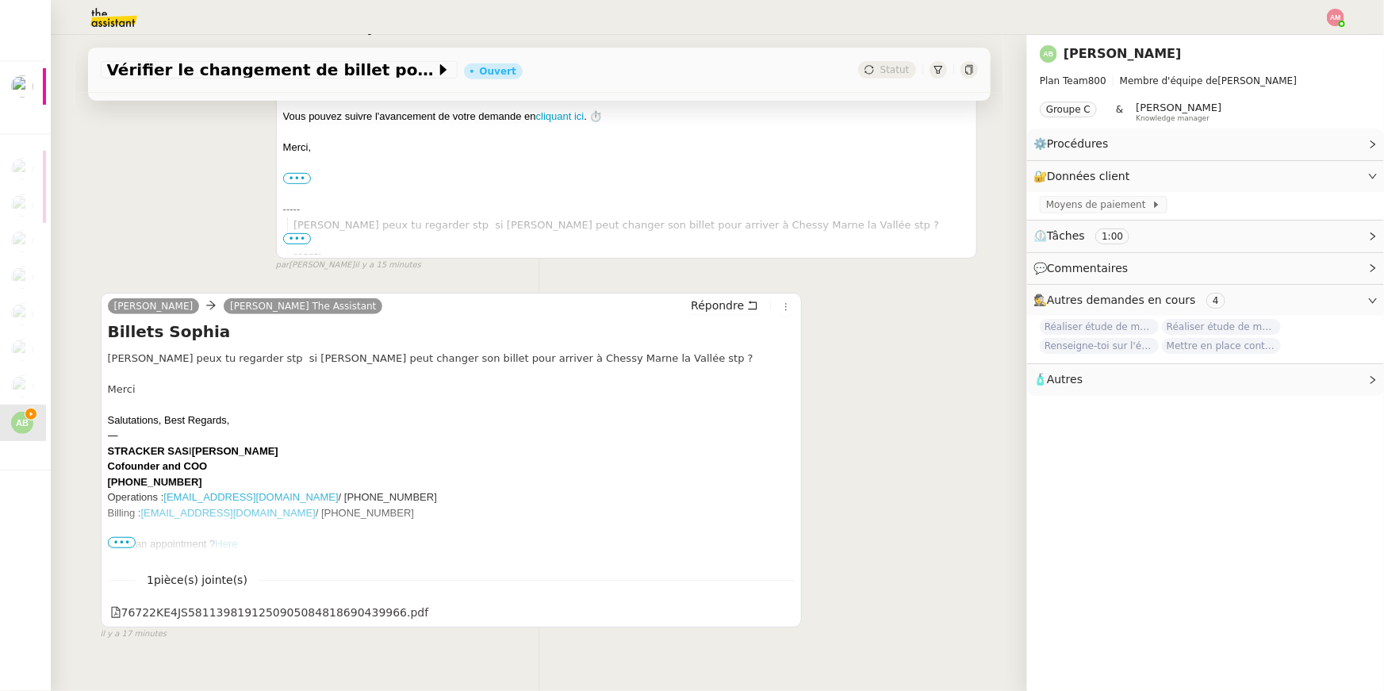
scroll to position [380, 0]
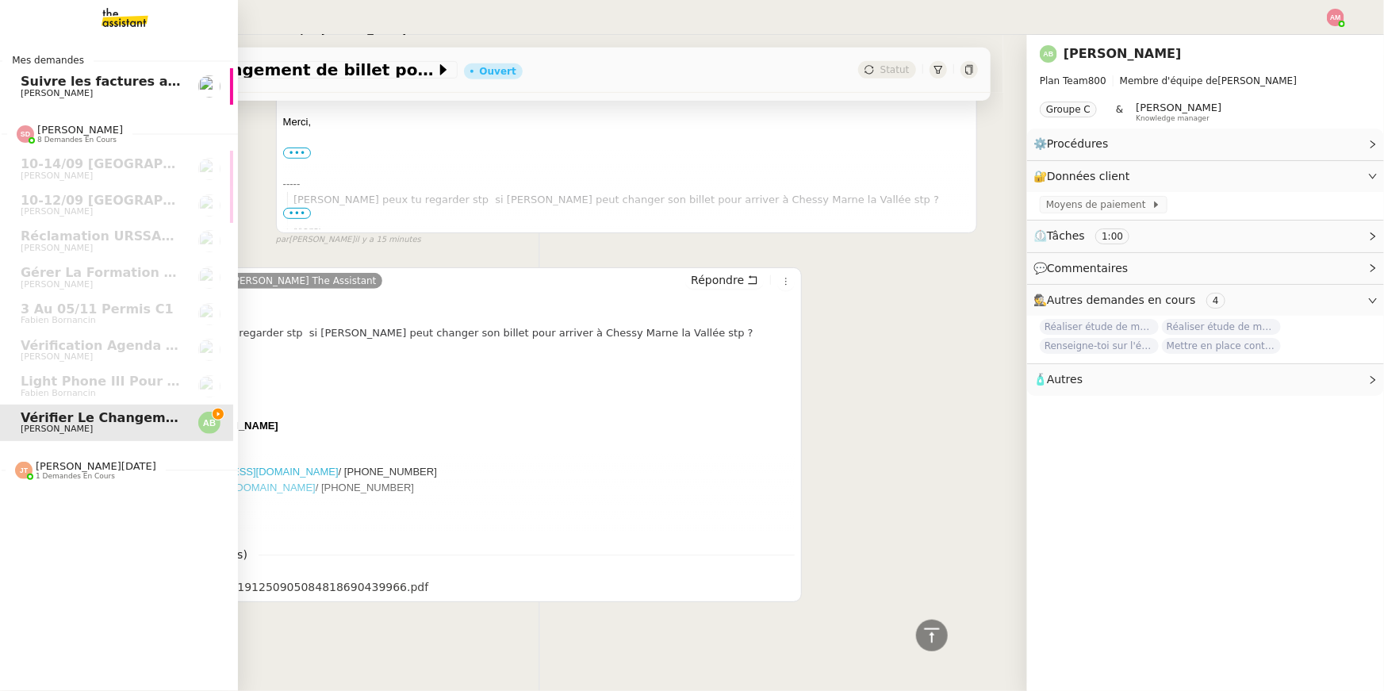
click at [98, 59] on nz-divider "Mes demandes" at bounding box center [114, 60] width 238 height 16
click at [100, 73] on link "Suivre les factures avec Flash Transports [PERSON_NAME]" at bounding box center [114, 86] width 238 height 36
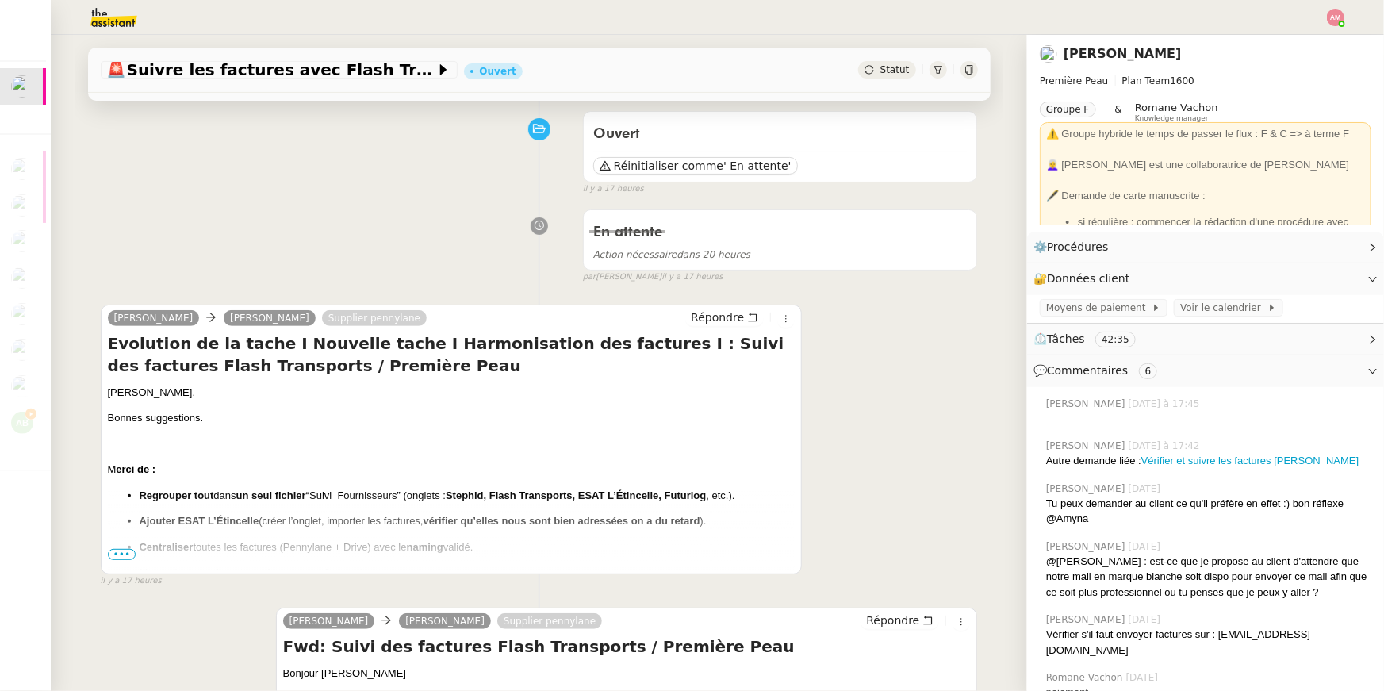
scroll to position [118, 0]
click at [597, 504] on ul "Regrouper tout dans un seul fichier “Suivi_Fournisseurs” (onglets : Stephid, Fl…" at bounding box center [452, 533] width 688 height 93
drag, startPoint x: 587, startPoint y: 489, endPoint x: 717, endPoint y: 499, distance: 130.5
click at [717, 499] on p "Regrouper tout dans un seul fichier “Suivi_Fournisseurs” (onglets : Stephid, Fl…" at bounding box center [468, 495] width 656 height 16
copy b "ESAT L’Étincelle, Futurlog"
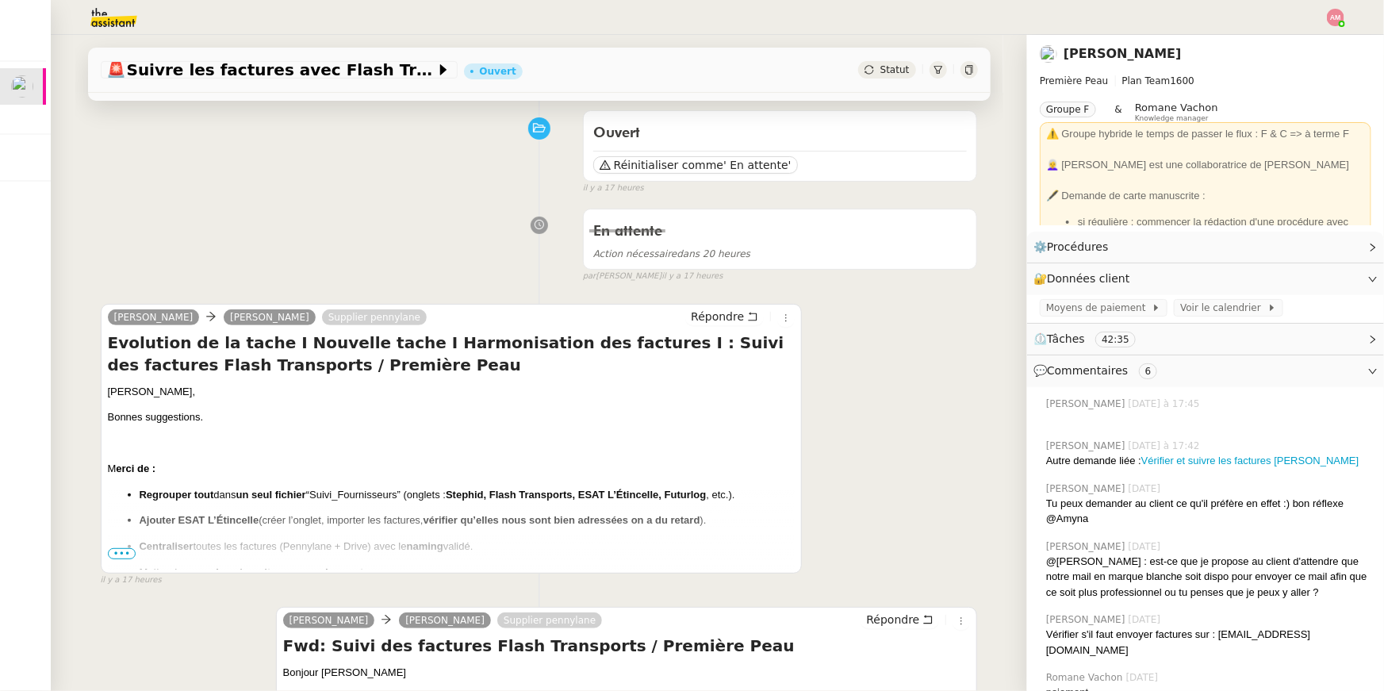
click at [546, 276] on div "En attente Action nécessaire dans 20 heures false par Amyna M. il y a 17 heures" at bounding box center [539, 242] width 877 height 82
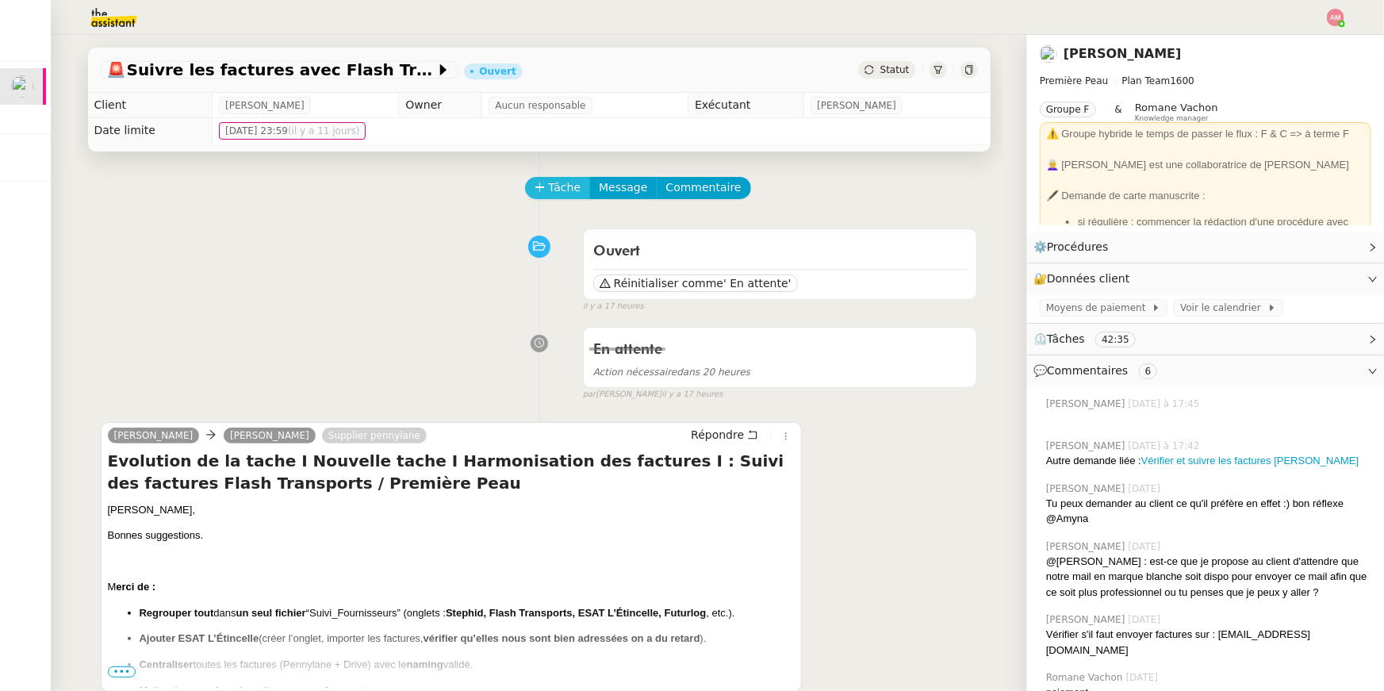
click at [559, 184] on span "Tâche" at bounding box center [565, 187] width 33 height 18
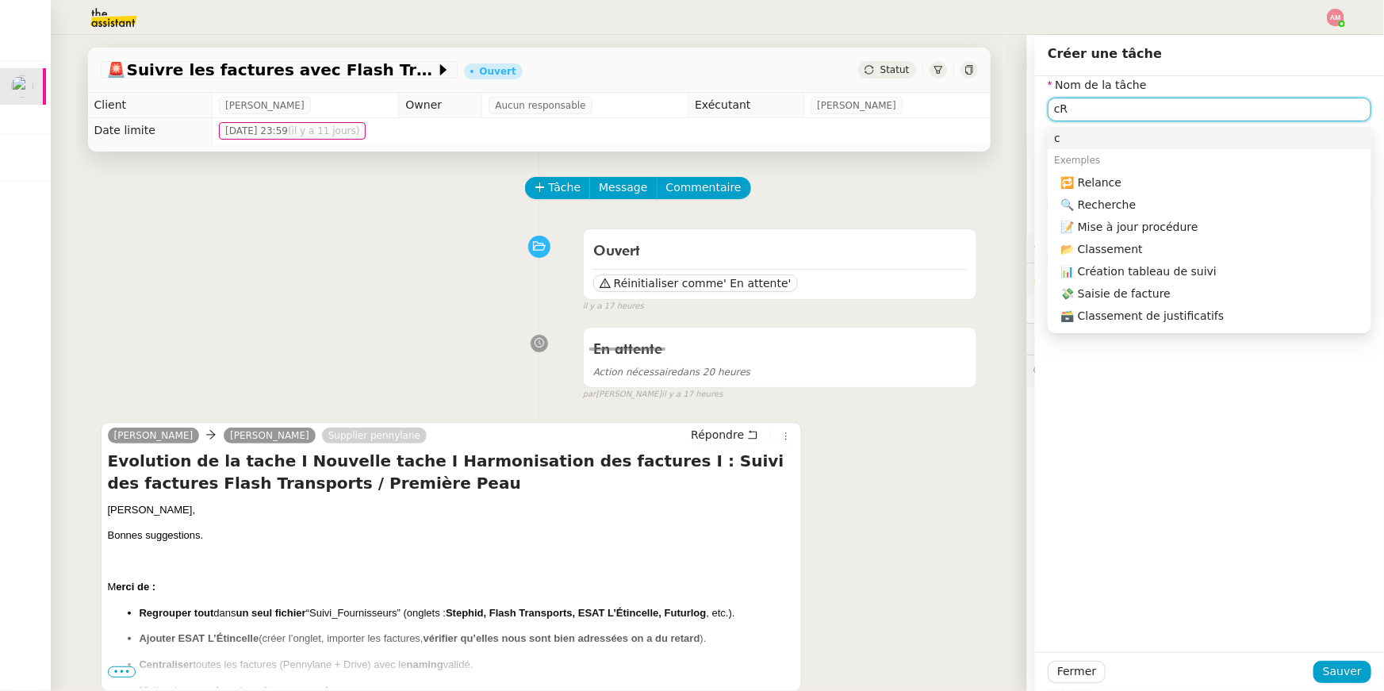
type input "c"
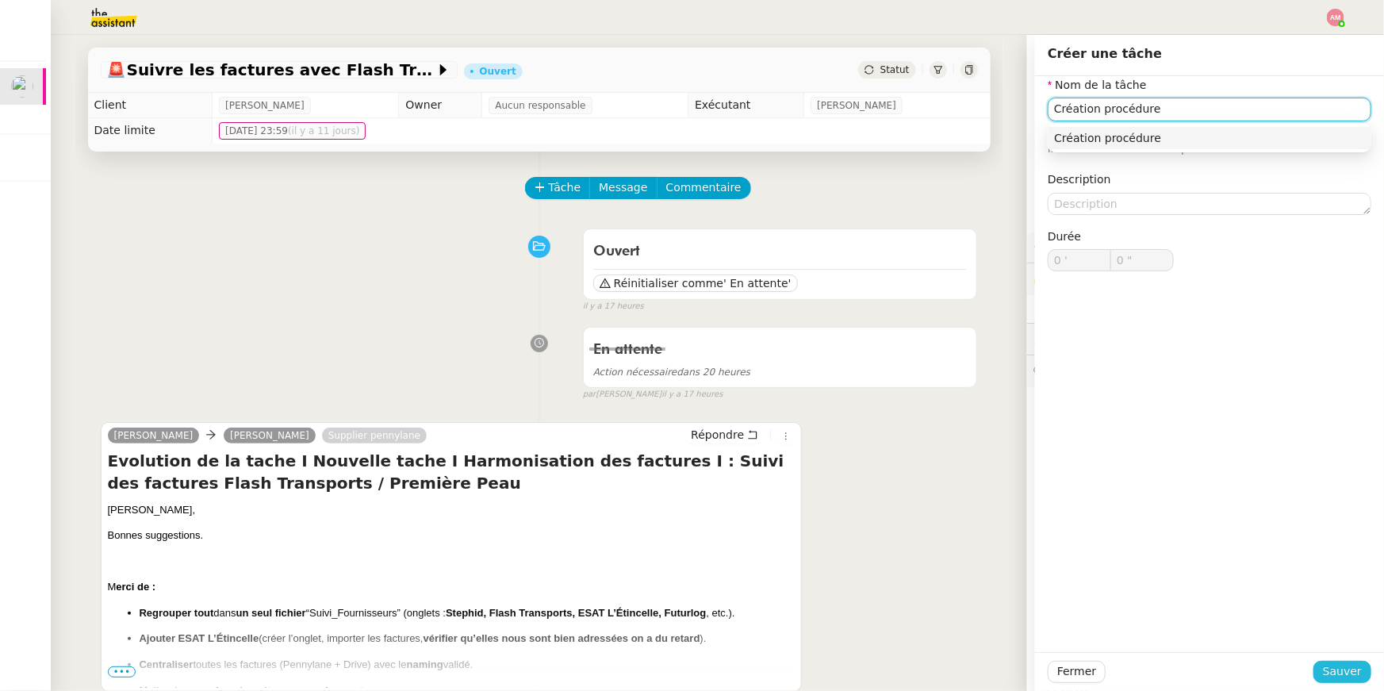
type input "Création procédure"
click at [1350, 666] on span "Sauver" at bounding box center [1342, 671] width 39 height 18
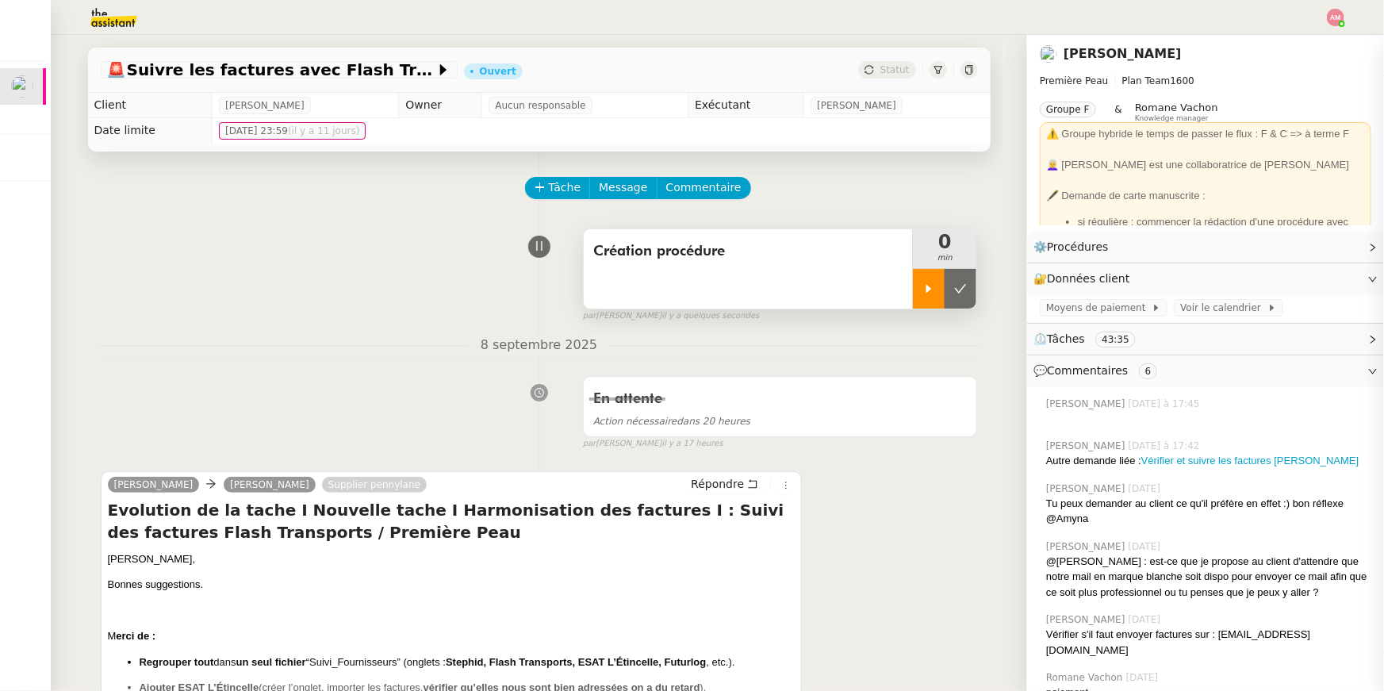
click at [921, 278] on div at bounding box center [929, 289] width 32 height 40
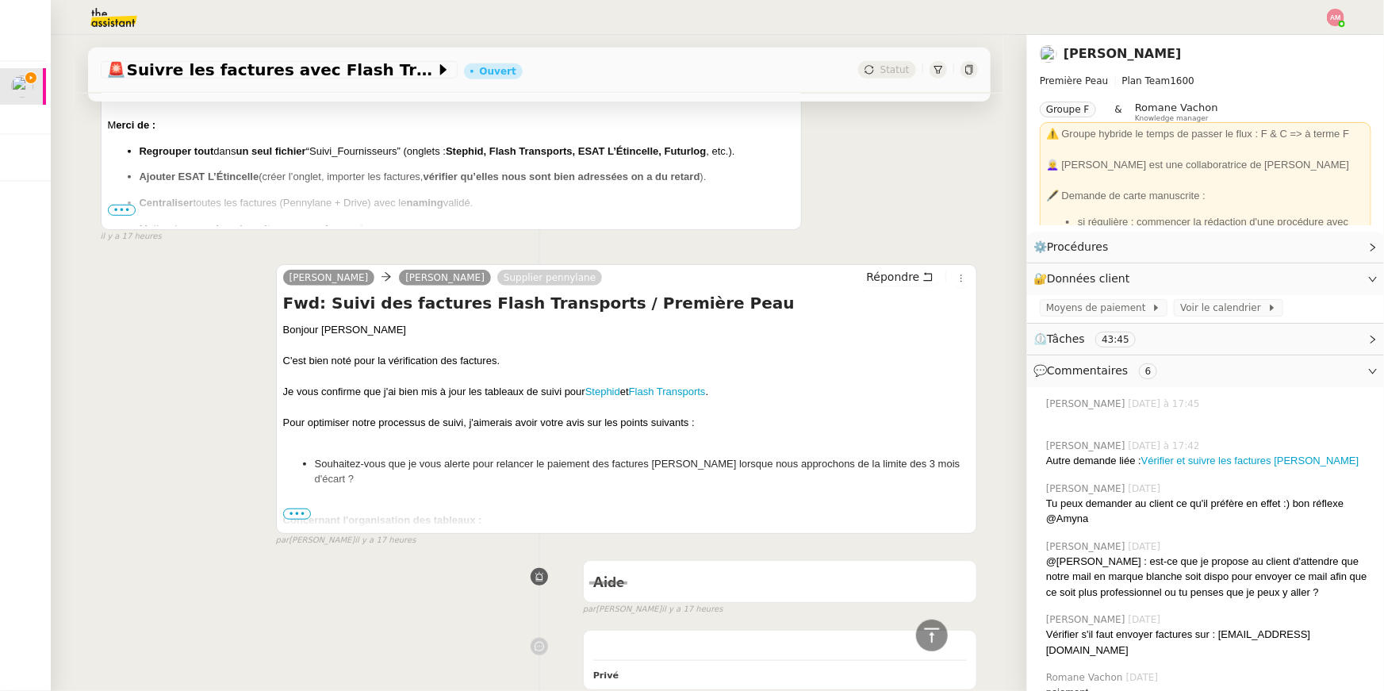
scroll to position [519, 0]
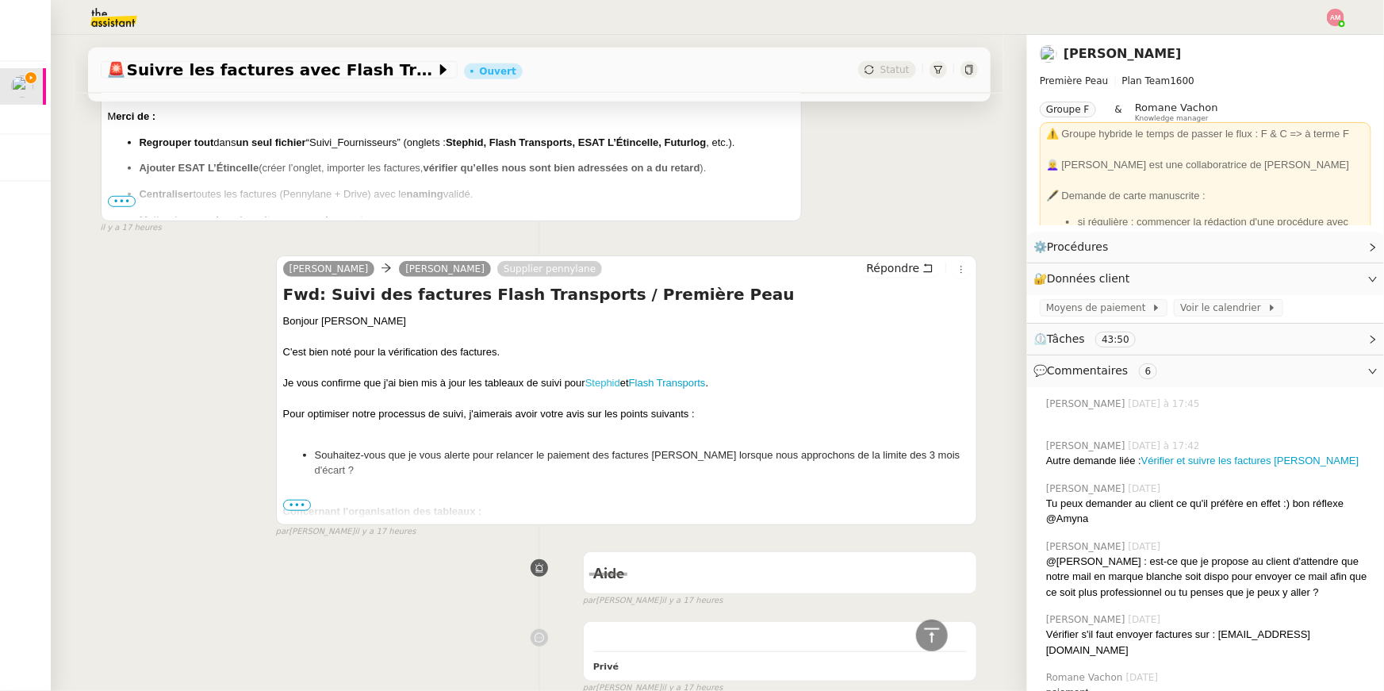
click at [607, 381] on link "Stephid" at bounding box center [602, 383] width 35 height 12
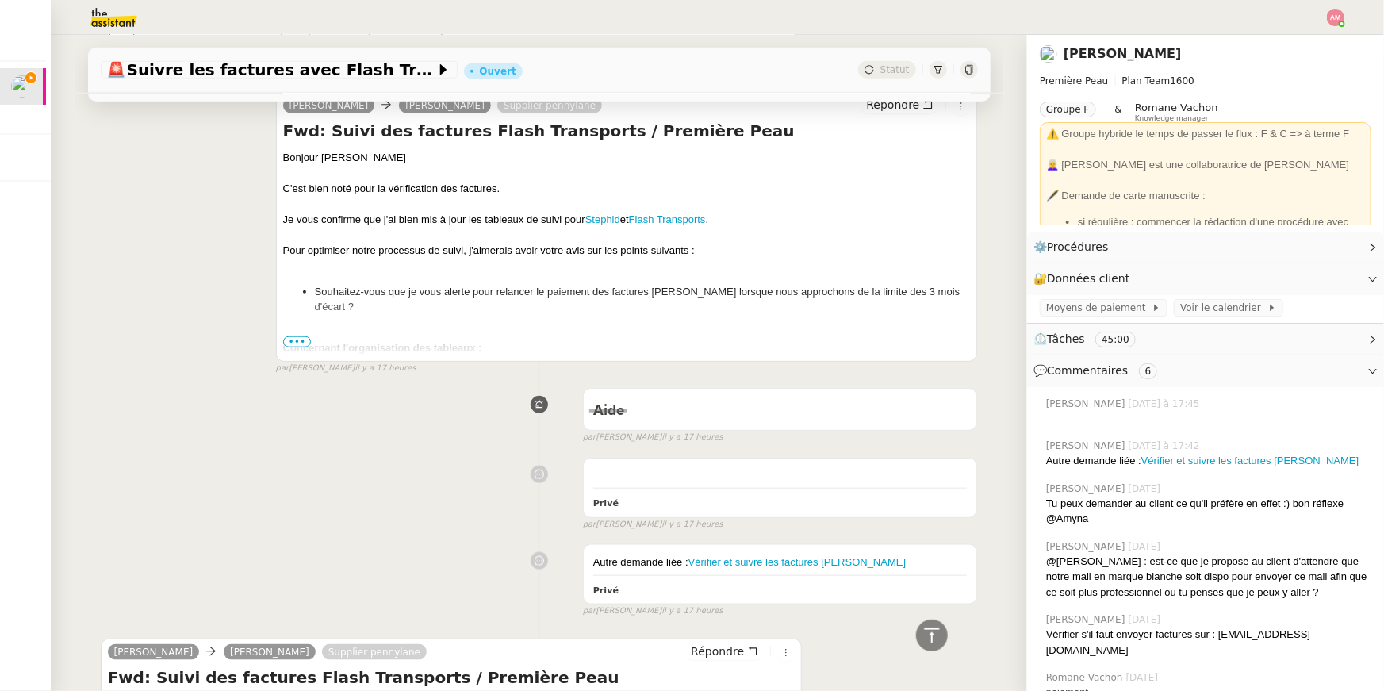
scroll to position [722, 0]
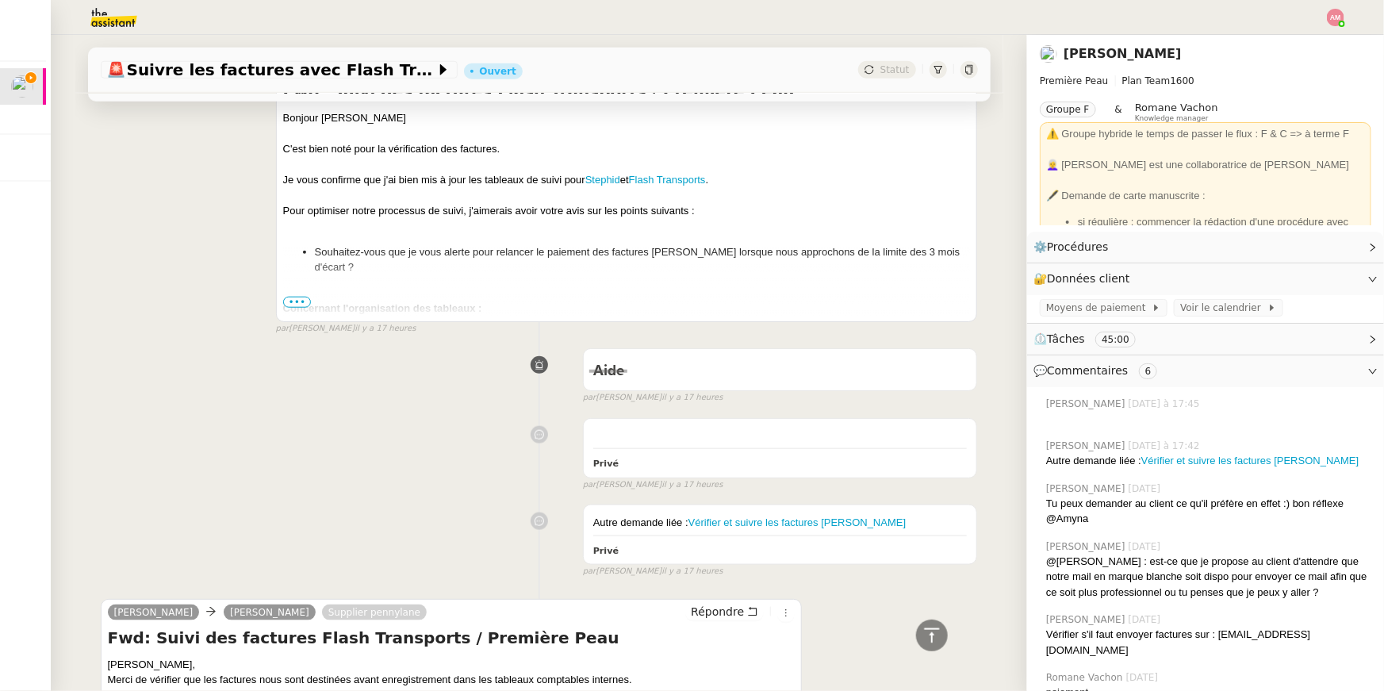
click at [656, 172] on div "Je vous confirme que j'ai bien mis à jour les tableaux de suivi pour Stephid et…" at bounding box center [627, 180] width 688 height 16
click at [656, 174] on link "Flash Transports" at bounding box center [667, 180] width 77 height 12
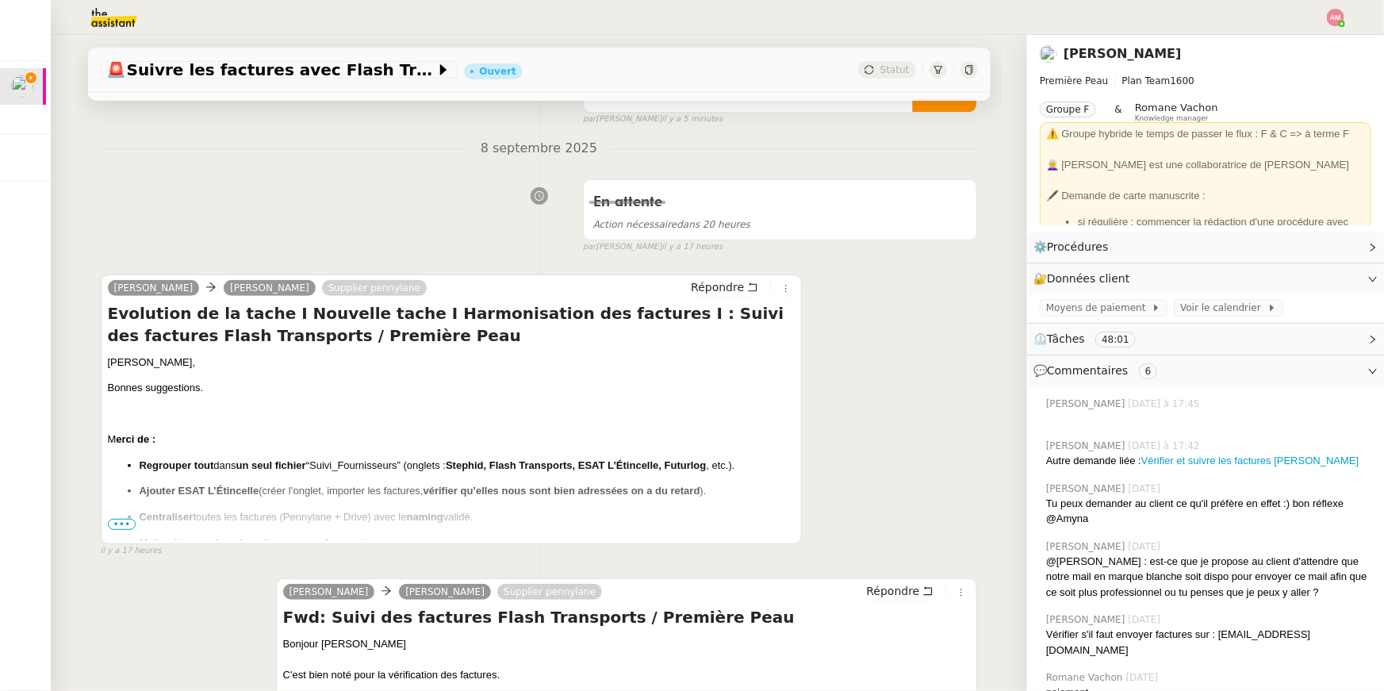
scroll to position [195, 0]
click at [581, 505] on ul "Regrouper tout dans un seul fichier “Suivi_Fournisseurs” (onglets : Stephid, Fl…" at bounding box center [452, 505] width 688 height 93
drag, startPoint x: 590, startPoint y: 467, endPoint x: 670, endPoint y: 466, distance: 80.1
click at [670, 466] on b "Stephid, Flash Transports, ESAT L’Étincelle, Futurlog" at bounding box center [576, 467] width 260 height 12
copy b "ESAT L’Étincelle"
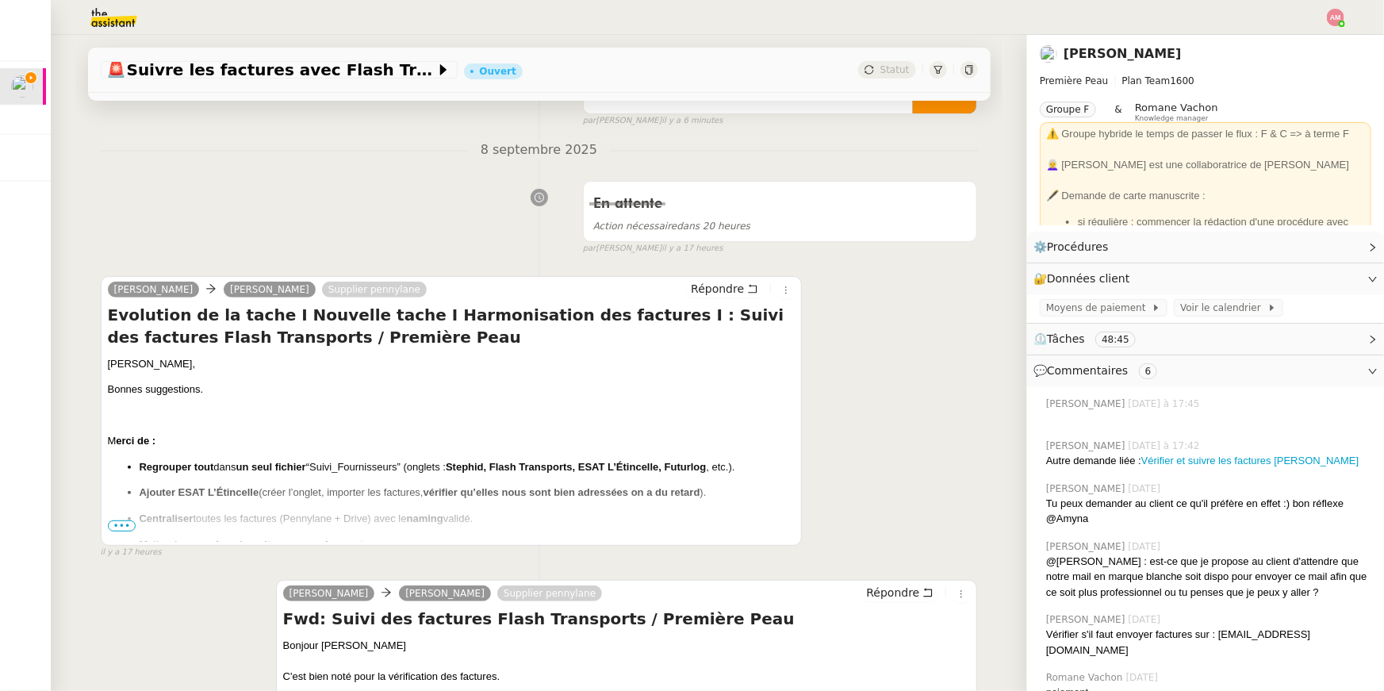
click at [707, 493] on span ")." at bounding box center [703, 492] width 6 height 12
drag, startPoint x: 719, startPoint y: 468, endPoint x: 678, endPoint y: 467, distance: 40.5
click at [678, 467] on p "Regrouper tout dans un seul fichier “Suivi_Fournisseurs” (onglets : Stephid, Fl…" at bounding box center [468, 467] width 656 height 16
copy b "Futurlog"
click at [196, 169] on div "8 septembre 2025 En attente Action nécessaire dans 20 heures false par Amyna M.…" at bounding box center [539, 198] width 877 height 116
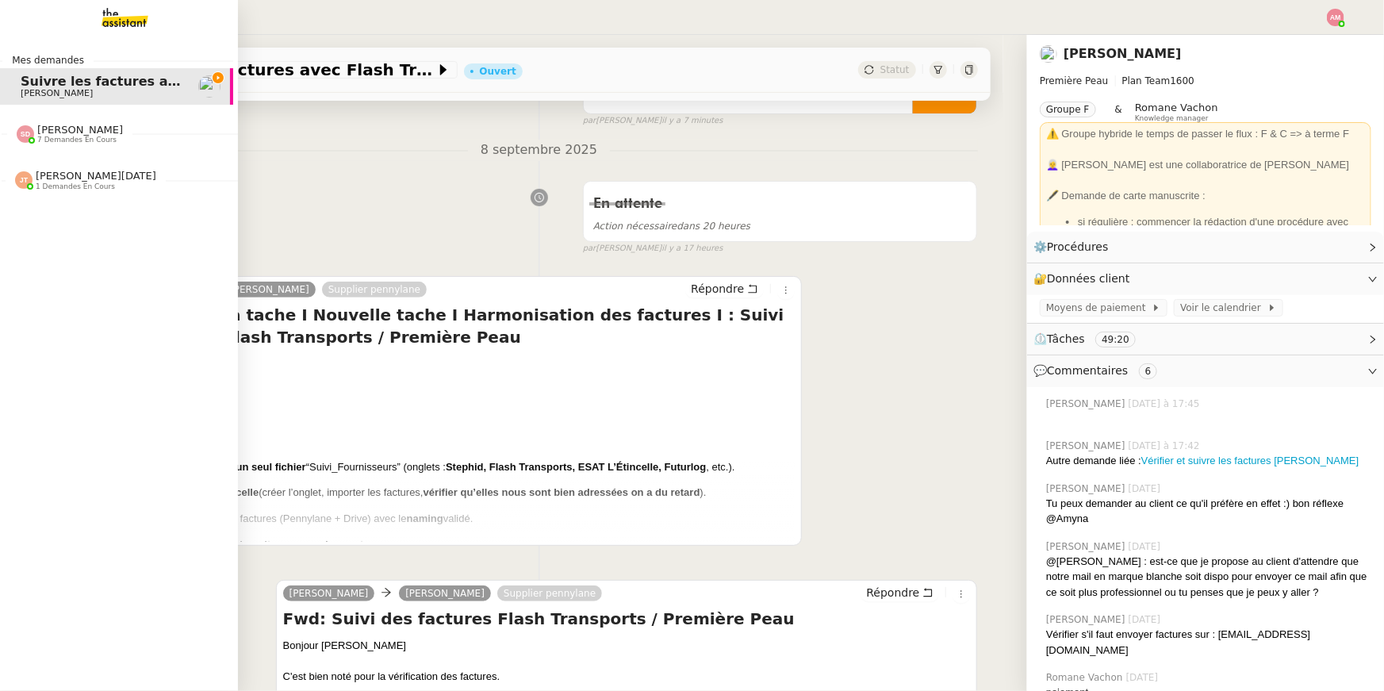
click at [53, 185] on span "1 demandes en cours" at bounding box center [75, 186] width 79 height 9
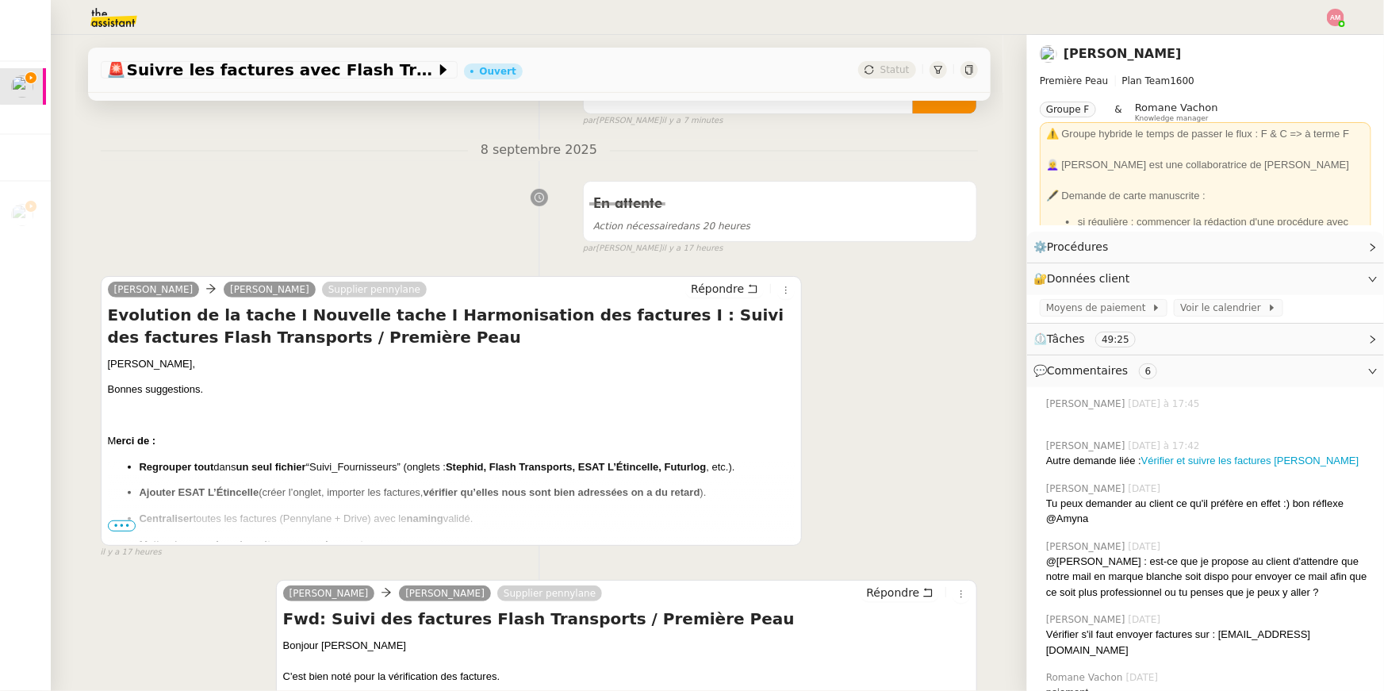
scroll to position [0, 0]
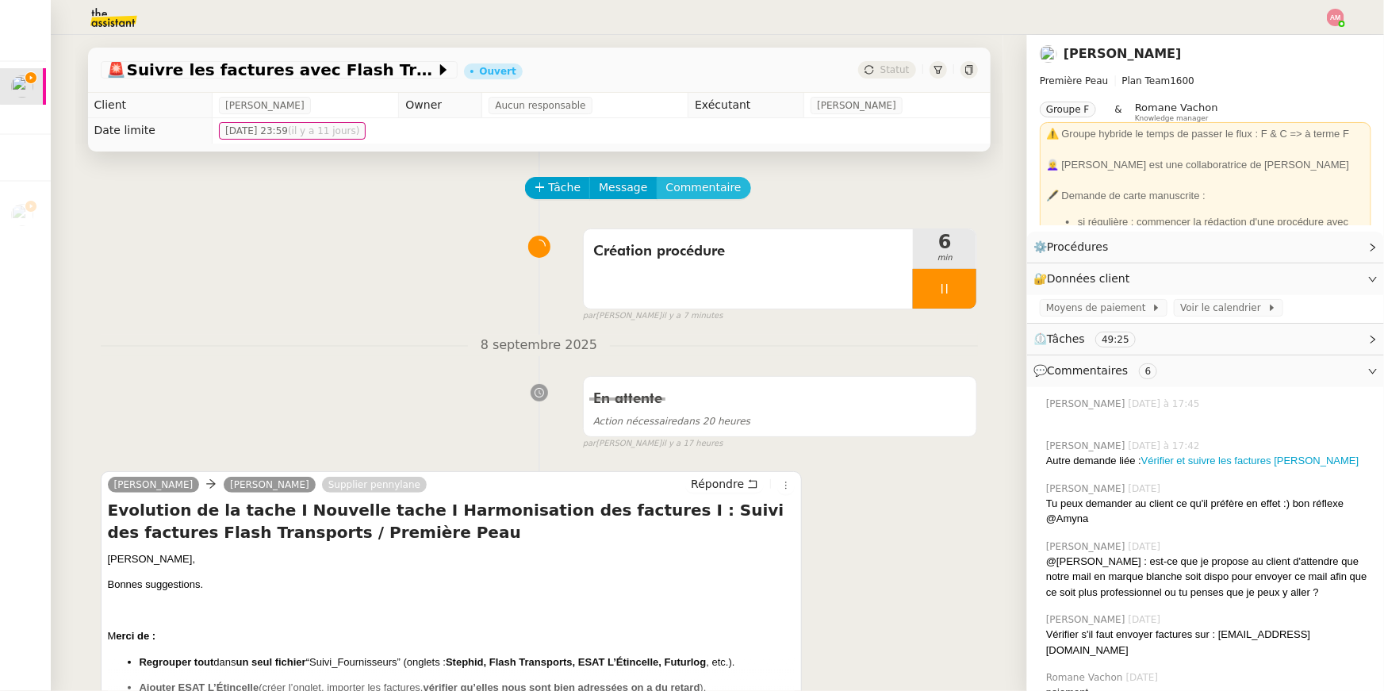
click at [676, 193] on span "Commentaire" at bounding box center [703, 187] width 75 height 18
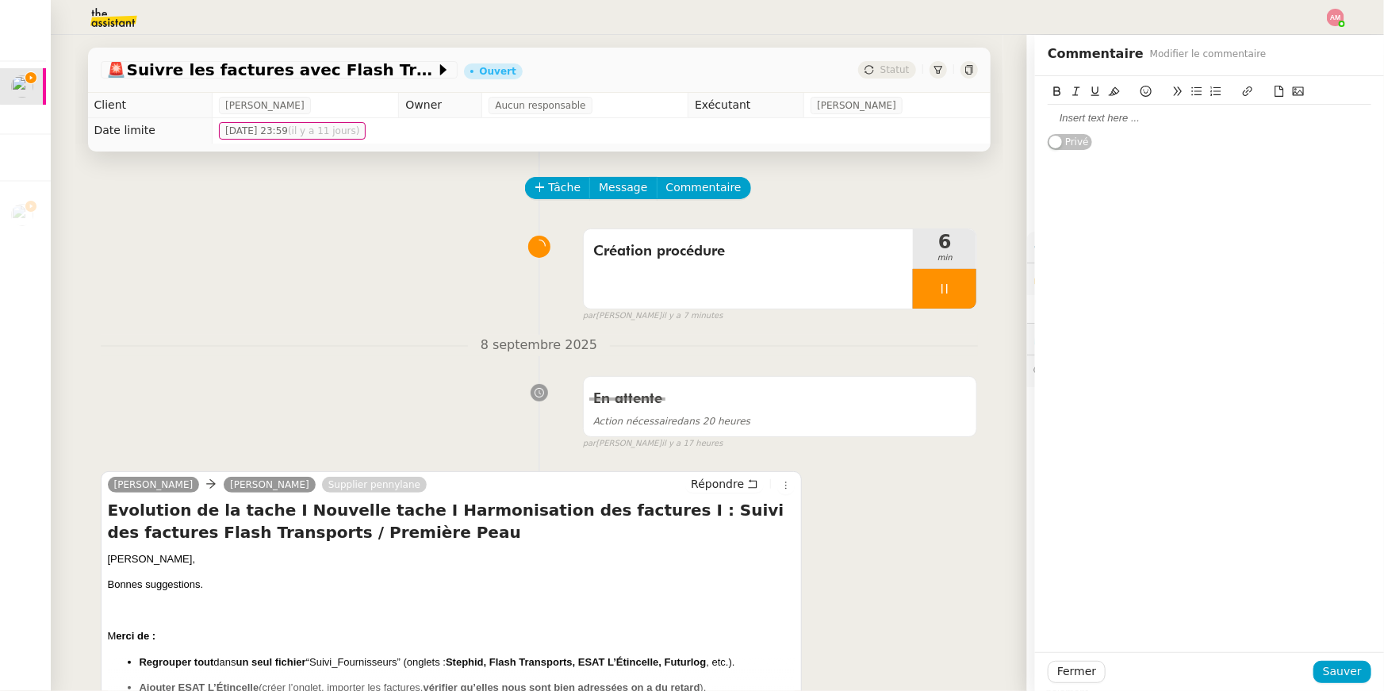
click at [1129, 117] on div at bounding box center [1210, 118] width 324 height 14
click at [1085, 114] on div "Suivi Fcaturation Première Peau" at bounding box center [1210, 118] width 324 height 14
drag, startPoint x: 1217, startPoint y: 121, endPoint x: 972, endPoint y: 106, distance: 246.3
click at [972, 106] on app-ticket "🚨 Suivre les factures avec Flash Transports Ouvert Statut Client Pierre Mergui …" at bounding box center [717, 363] width 1333 height 656
click at [1257, 88] on button at bounding box center [1247, 91] width 19 height 18
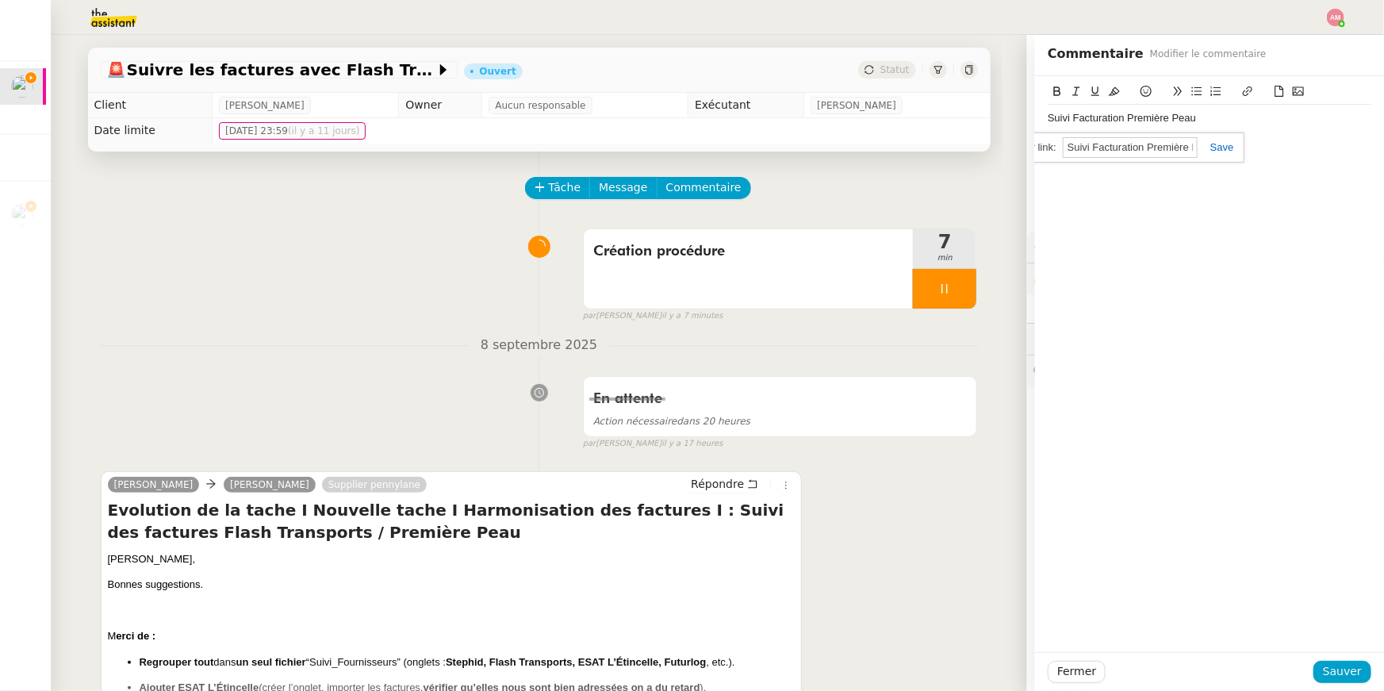
paste input "https://docs.google.com/spreadsheets/d/1VFUfjiB7Fl9Wb2Onm0fPf4Bhq4xQv82Jmg1heOf…"
type input "https://docs.google.com/spreadsheets/d/1VFUfjiB7Fl9Wb2Onm0fPf4Bhq4xQv82Jmg1heOf…"
click at [1224, 145] on link at bounding box center [1216, 147] width 36 height 12
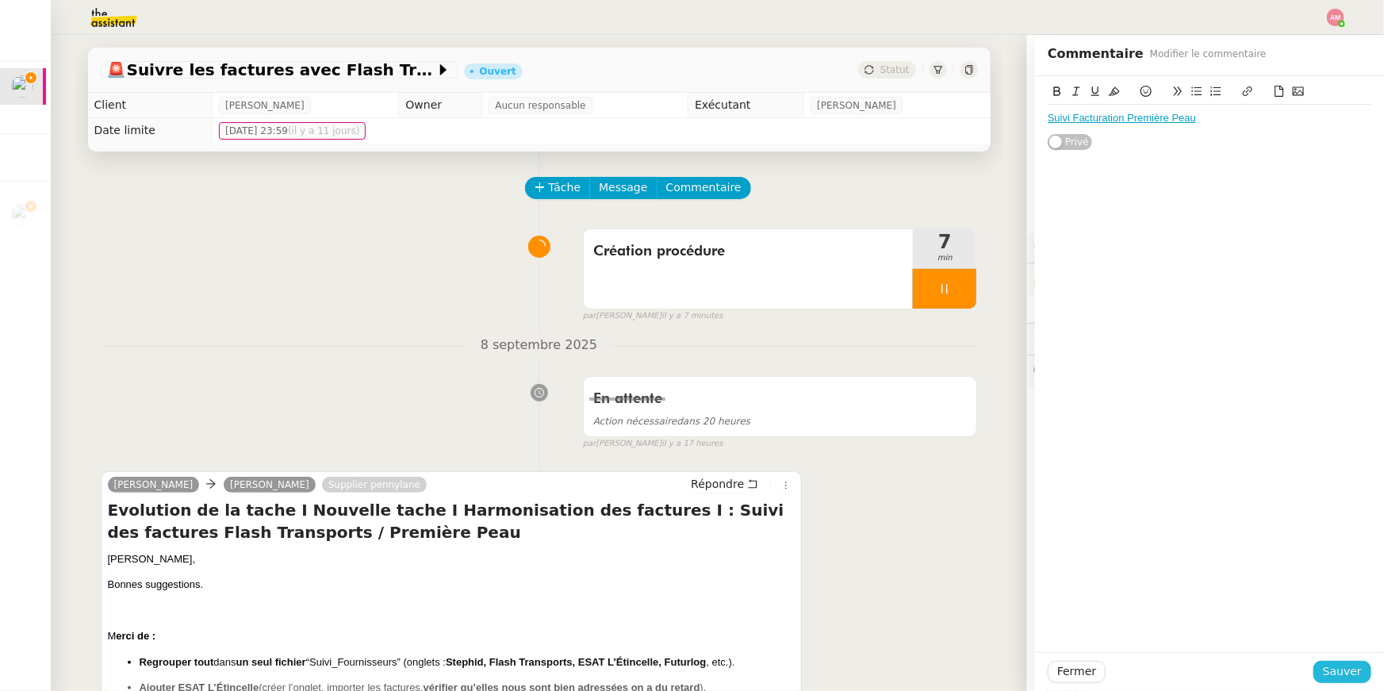
click at [1333, 673] on span "Sauver" at bounding box center [1342, 671] width 39 height 18
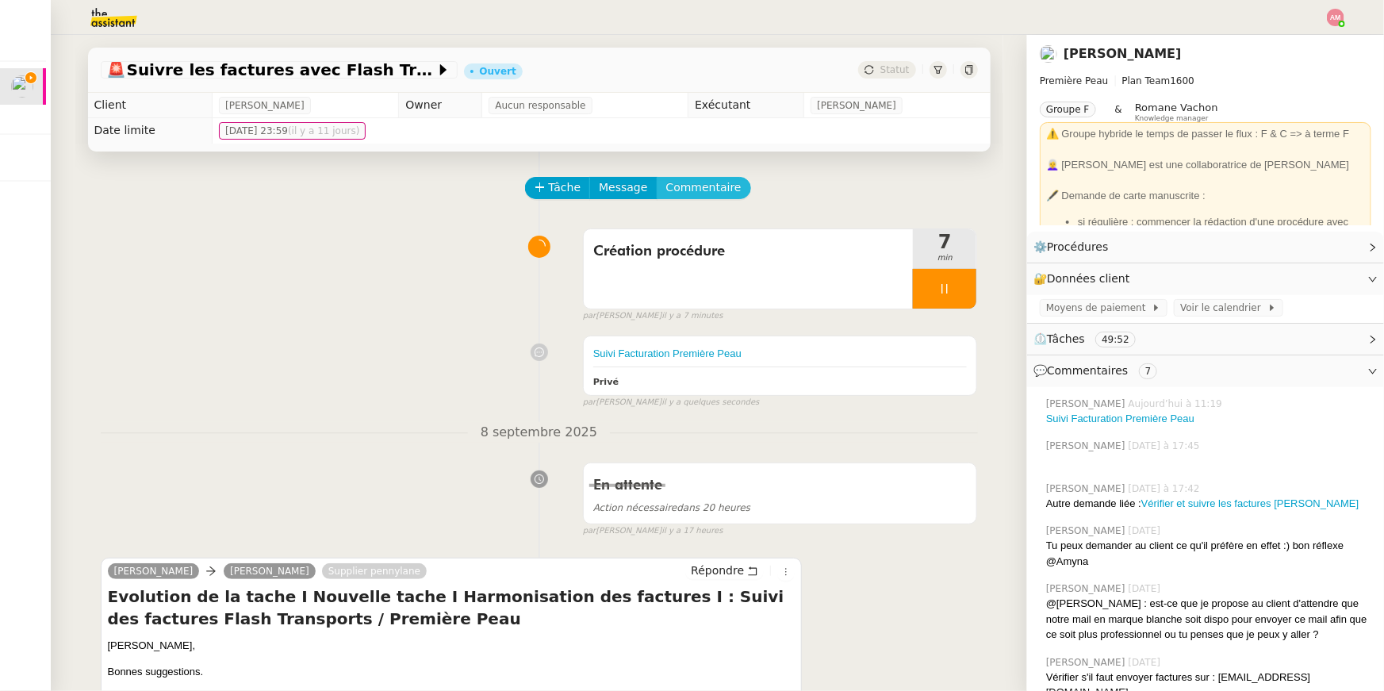
click at [702, 189] on span "Commentaire" at bounding box center [703, 187] width 75 height 18
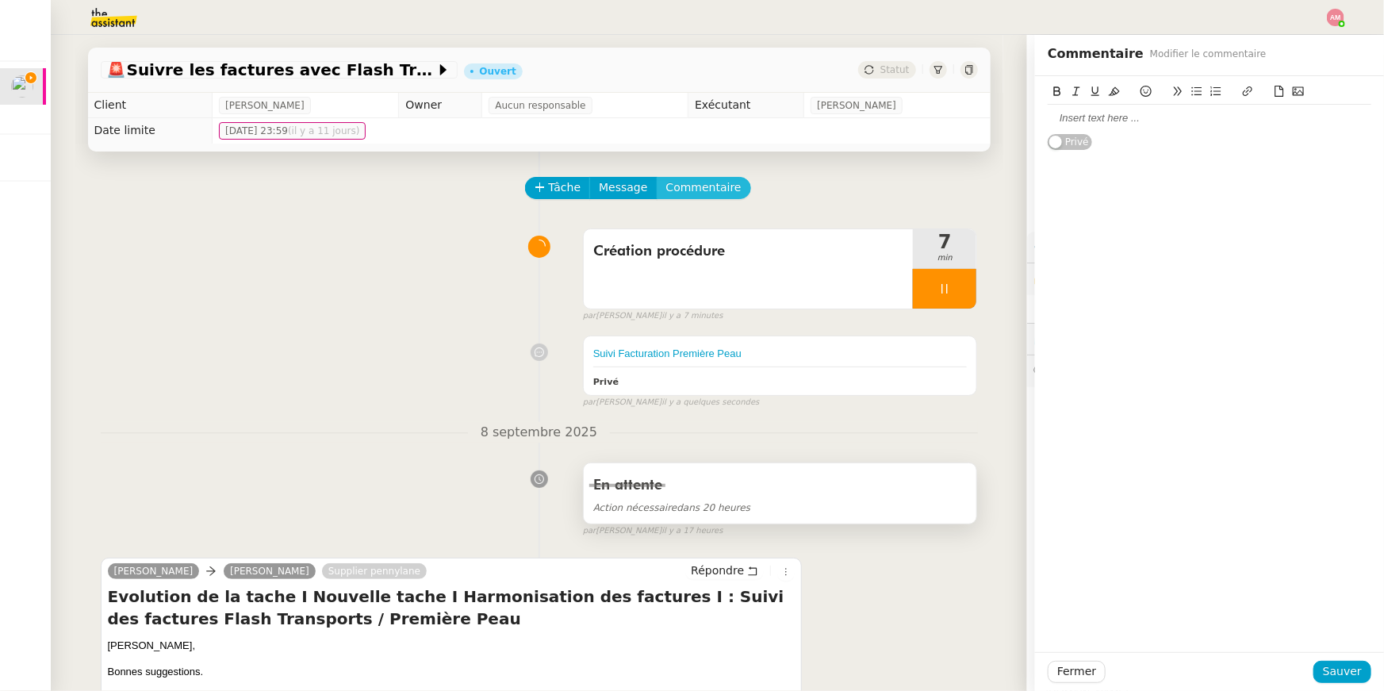
scroll to position [446, 0]
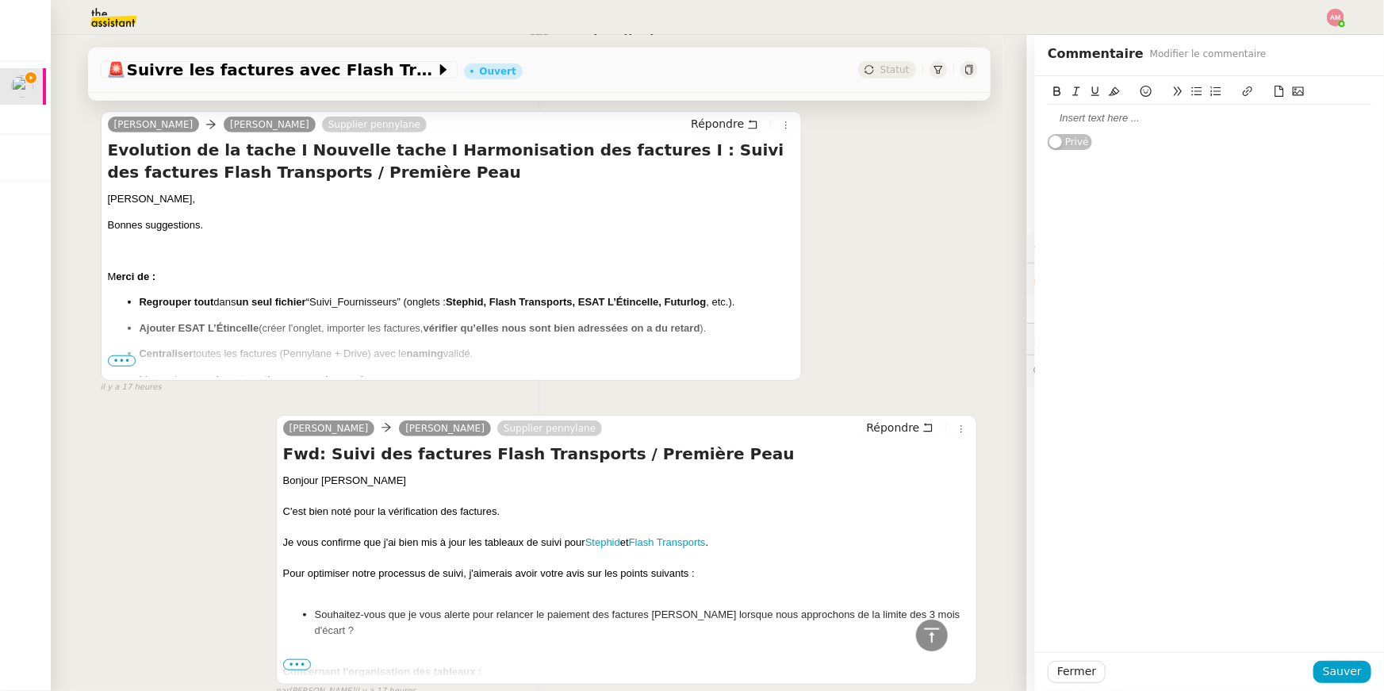
click at [614, 481] on div "Bonjour [PERSON_NAME]" at bounding box center [627, 481] width 688 height 16
click at [510, 282] on p "M erci de :" at bounding box center [452, 277] width 688 height 16
click at [463, 297] on b "Stephid, Flash Transports, ESAT L’Étincelle, Futurlog" at bounding box center [576, 302] width 260 height 12
drag, startPoint x: 459, startPoint y: 297, endPoint x: 721, endPoint y: 305, distance: 261.8
click at [721, 305] on p "Regrouper tout dans un seul fichier “Suivi_Fournisseurs” (onglets : Stephid, Fl…" at bounding box center [468, 302] width 656 height 16
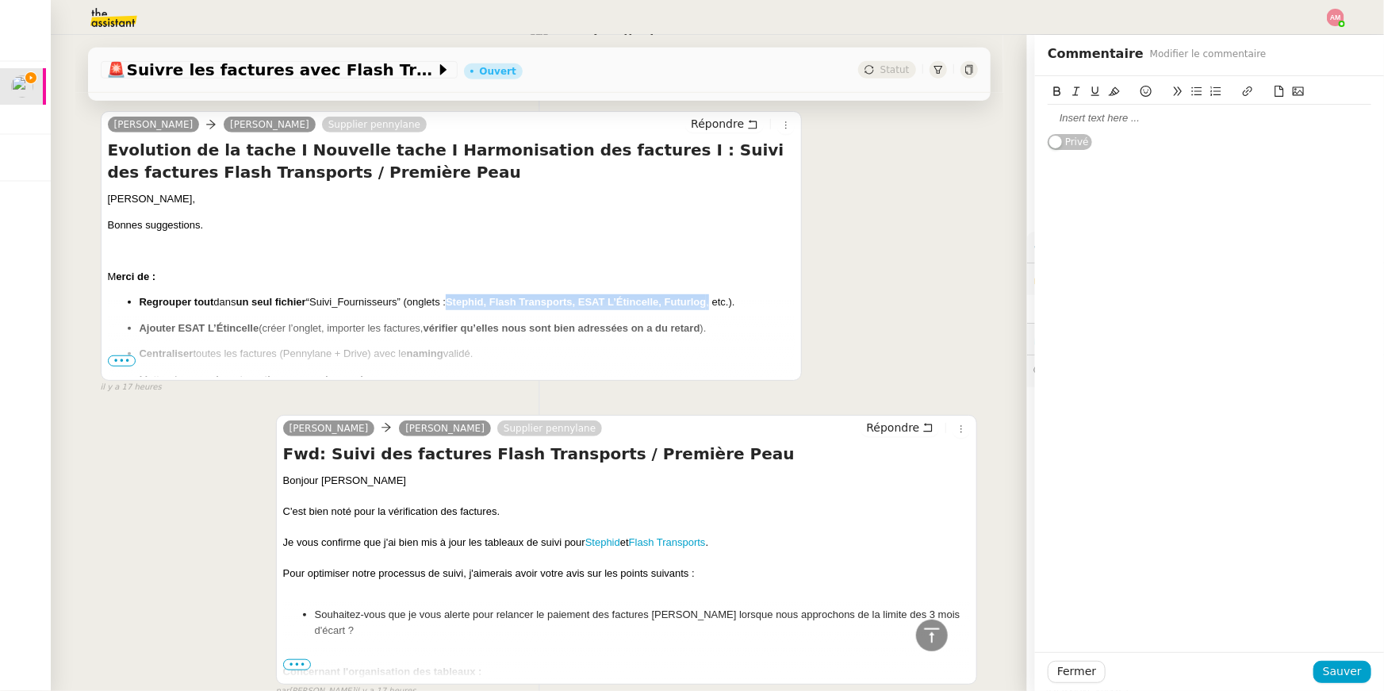
copy p "Stephid, Flash Transports, ESAT L’Étincelle, Futurlog ,"
click at [1112, 124] on div at bounding box center [1210, 118] width 324 height 14
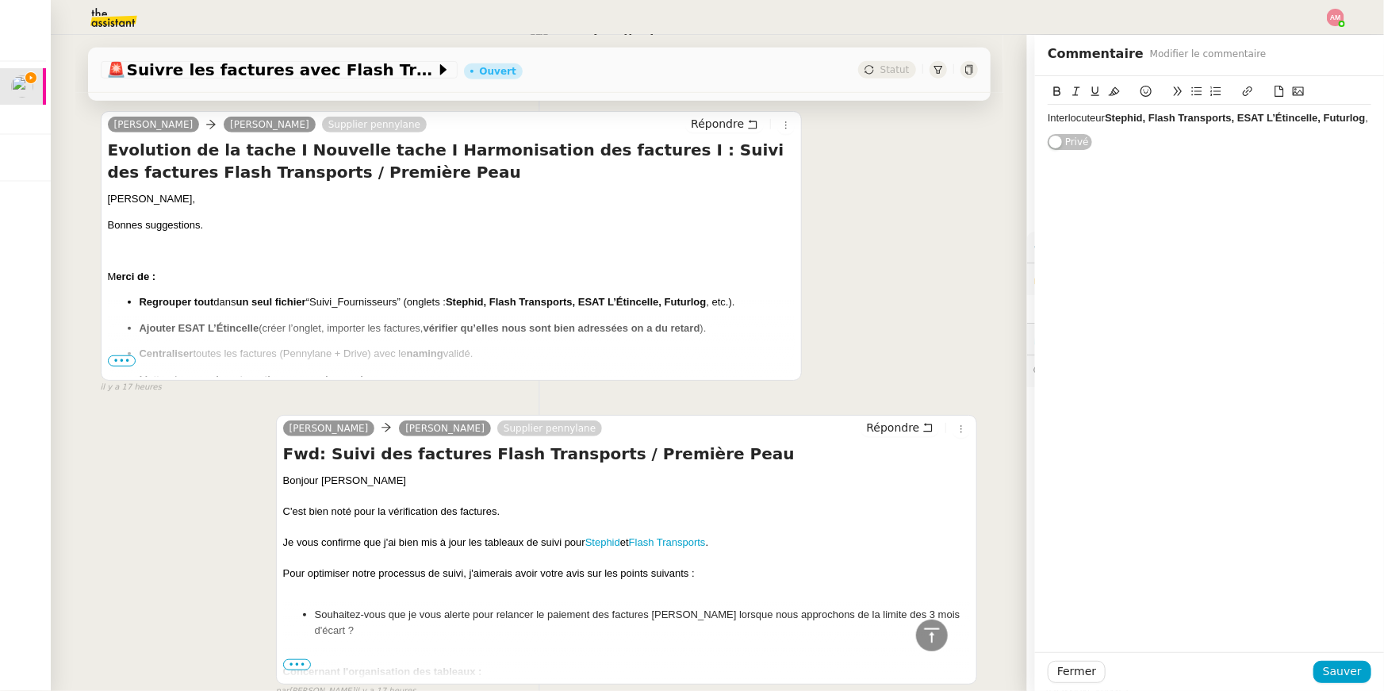
click at [1148, 118] on strong "Stephid, Flash Transports, ESAT L’Étincelle, Futurlog" at bounding box center [1235, 118] width 260 height 12
click at [1107, 114] on div "Interlocuteur Stephid" at bounding box center [1210, 118] width 324 height 14
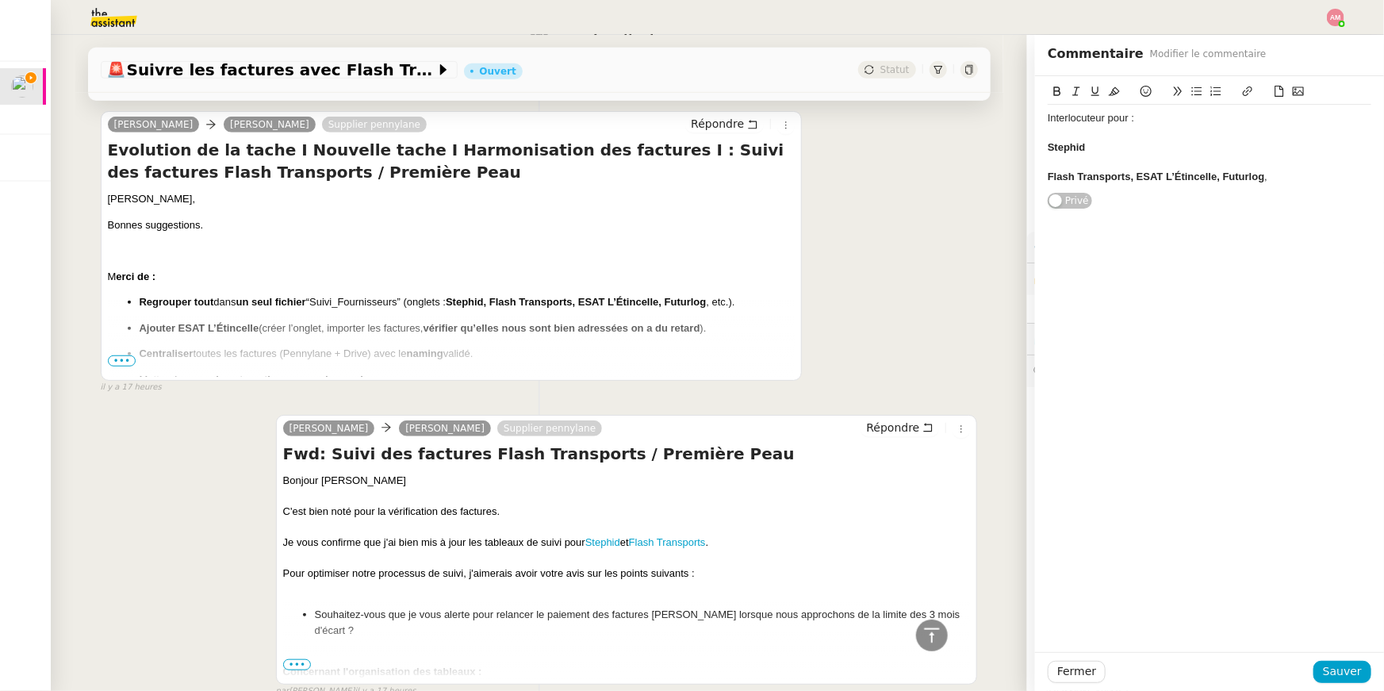
click at [1136, 177] on strong "Flash Transports, ESAT L’Étincelle, Futurlog" at bounding box center [1156, 177] width 217 height 12
click at [1143, 204] on strong "﻿ ESAT L’Étincelle, Futurlog" at bounding box center [1112, 206] width 128 height 12
click at [1137, 202] on strong "ESAT L’Étincelle, Futurlog" at bounding box center [1112, 206] width 128 height 12
click at [1114, 149] on div "Stephid" at bounding box center [1210, 147] width 324 height 14
click at [1144, 185] on div at bounding box center [1210, 192] width 324 height 14
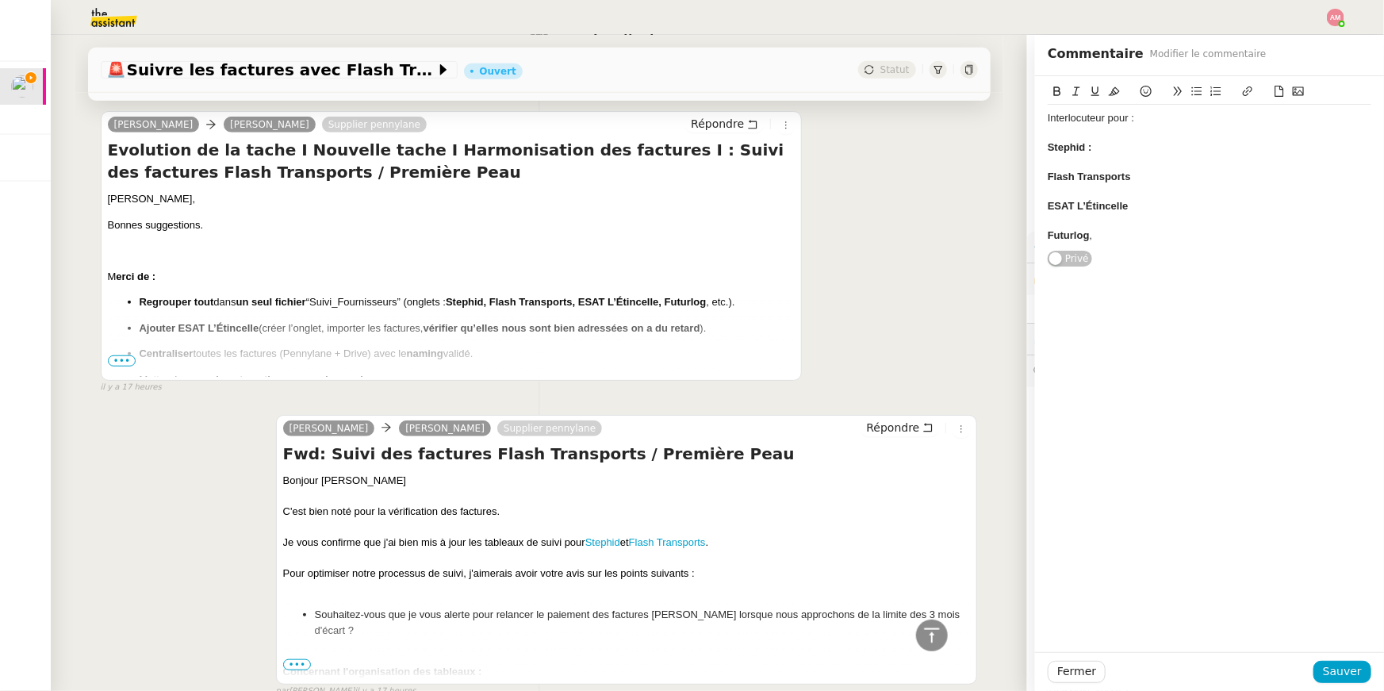
click at [1147, 176] on div "Flash Transports" at bounding box center [1210, 177] width 324 height 14
click at [1152, 201] on div "ESAT L’Étincelle" at bounding box center [1210, 206] width 324 height 14
click at [1125, 243] on div "Interlocuteur pour : Stephid : Flash Transports : ESAT L’Étincelle : Futurlog ," at bounding box center [1210, 177] width 324 height 144
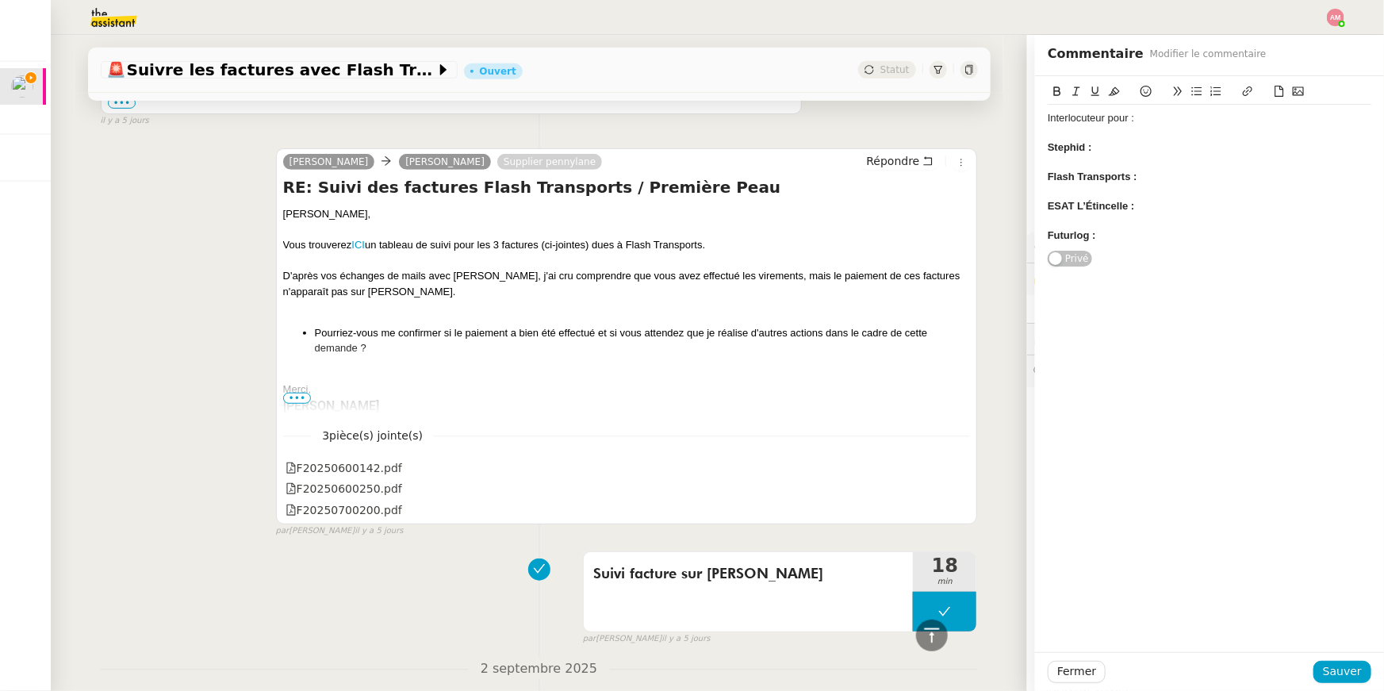
scroll to position [4335, 0]
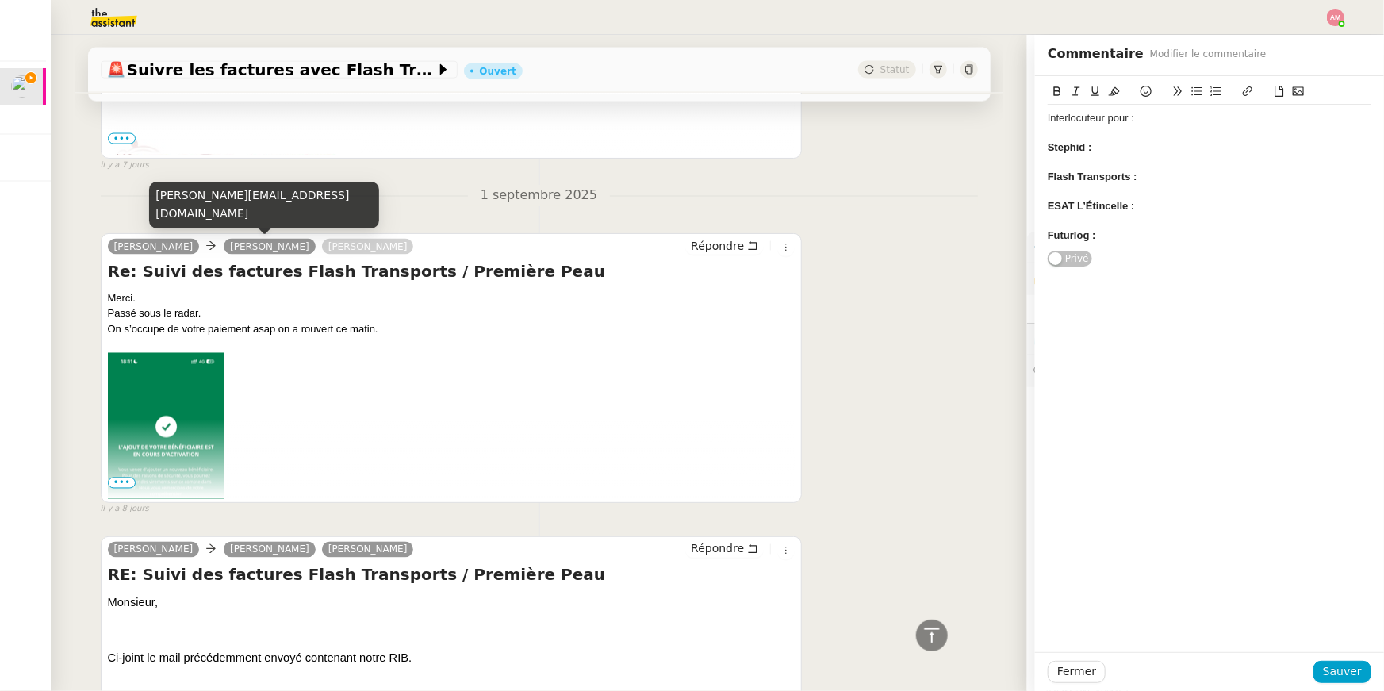
click at [336, 213] on body "Mes demandes Suivre les factures avec Flash Transports Pierre Mergui Sheida Del…" at bounding box center [692, 345] width 1384 height 691
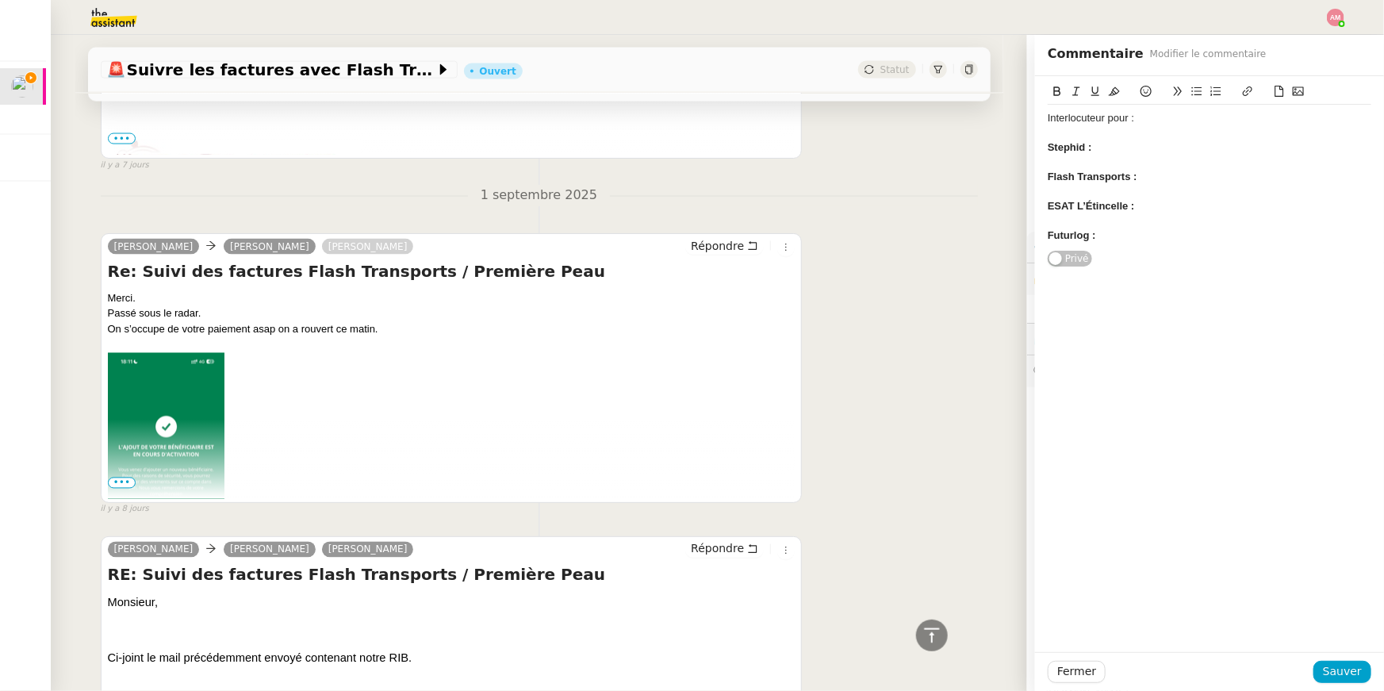
click at [336, 213] on div "1 septembre 2025 Pierre Mergui Isabelle Macrez camille Répondre Re: Suivi des f…" at bounding box center [539, 350] width 877 height 331
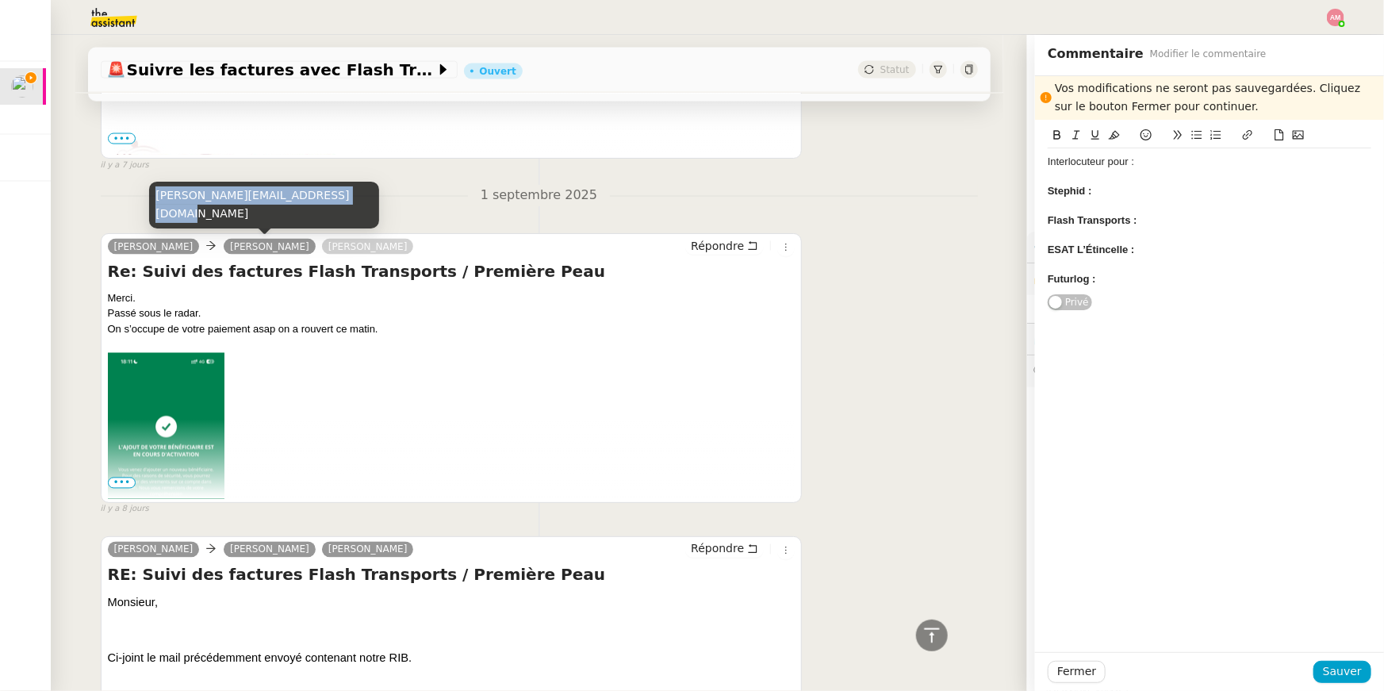
copy div "[PERSON_NAME][EMAIL_ADDRESS][DOMAIN_NAME]"
drag, startPoint x: 154, startPoint y: 213, endPoint x: 335, endPoint y: 214, distance: 181.6
click at [335, 214] on div "[PERSON_NAME][EMAIL_ADDRESS][DOMAIN_NAME]" at bounding box center [264, 205] width 230 height 47
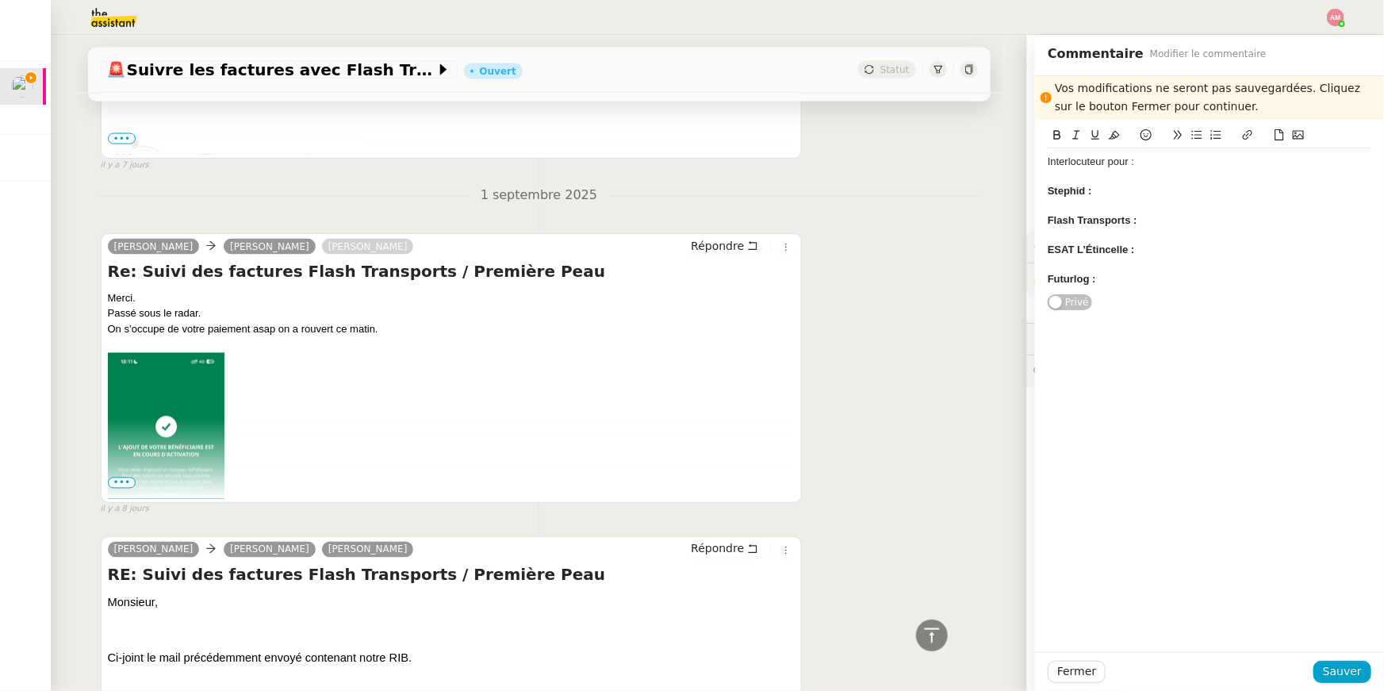
click at [1106, 201] on div at bounding box center [1210, 205] width 324 height 14
click at [1178, 220] on div "Flash Transports :" at bounding box center [1210, 220] width 324 height 14
click at [1137, 217] on strong "Flash Transports :" at bounding box center [1093, 220] width 90 height 12
drag, startPoint x: 1215, startPoint y: 246, endPoint x: 1030, endPoint y: 247, distance: 184.8
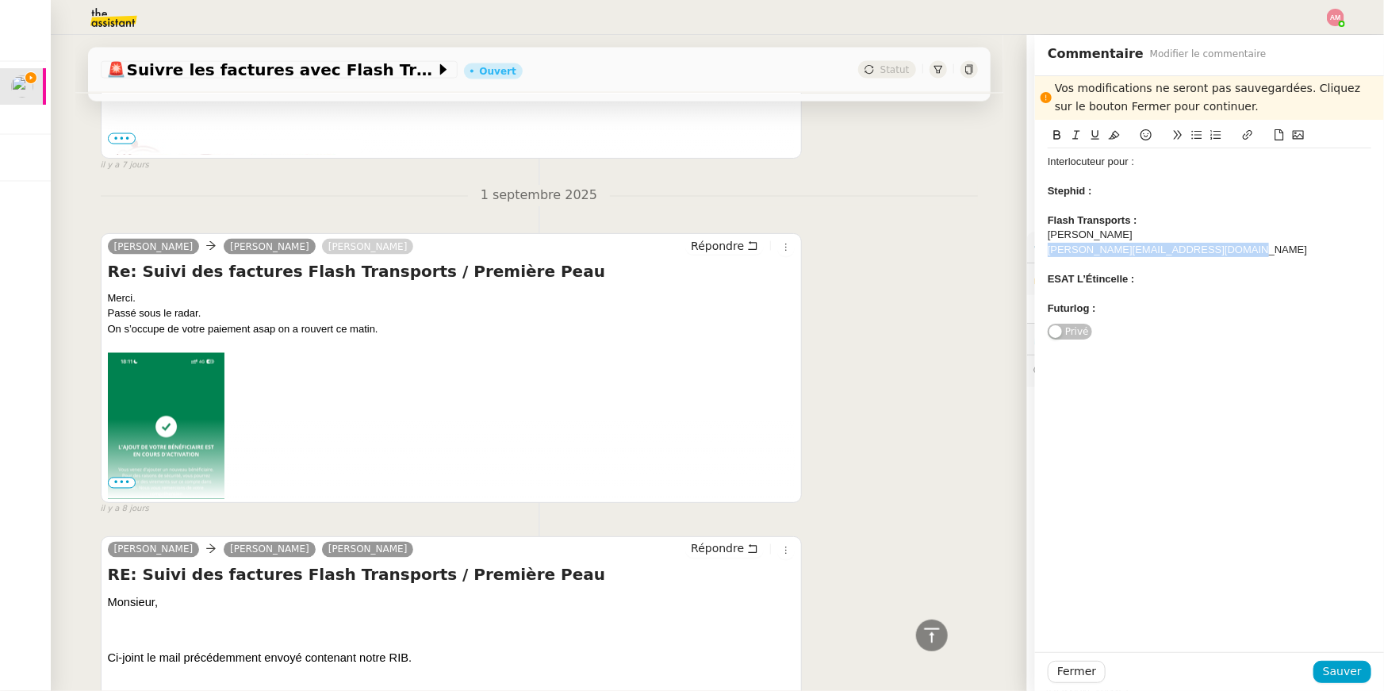
click at [1030, 247] on app-ticket "🚨 Suivre les factures avec Flash Transports Ouvert Statut Client Pierre Mergui …" at bounding box center [717, 363] width 1333 height 656
click at [1246, 132] on icon at bounding box center [1247, 134] width 11 height 11
type input "[PERSON_NAME][EMAIL_ADDRESS][DOMAIN_NAME]"
click at [1232, 276] on link at bounding box center [1222, 279] width 36 height 12
click at [1195, 236] on div "[PERSON_NAME]" at bounding box center [1210, 235] width 324 height 14
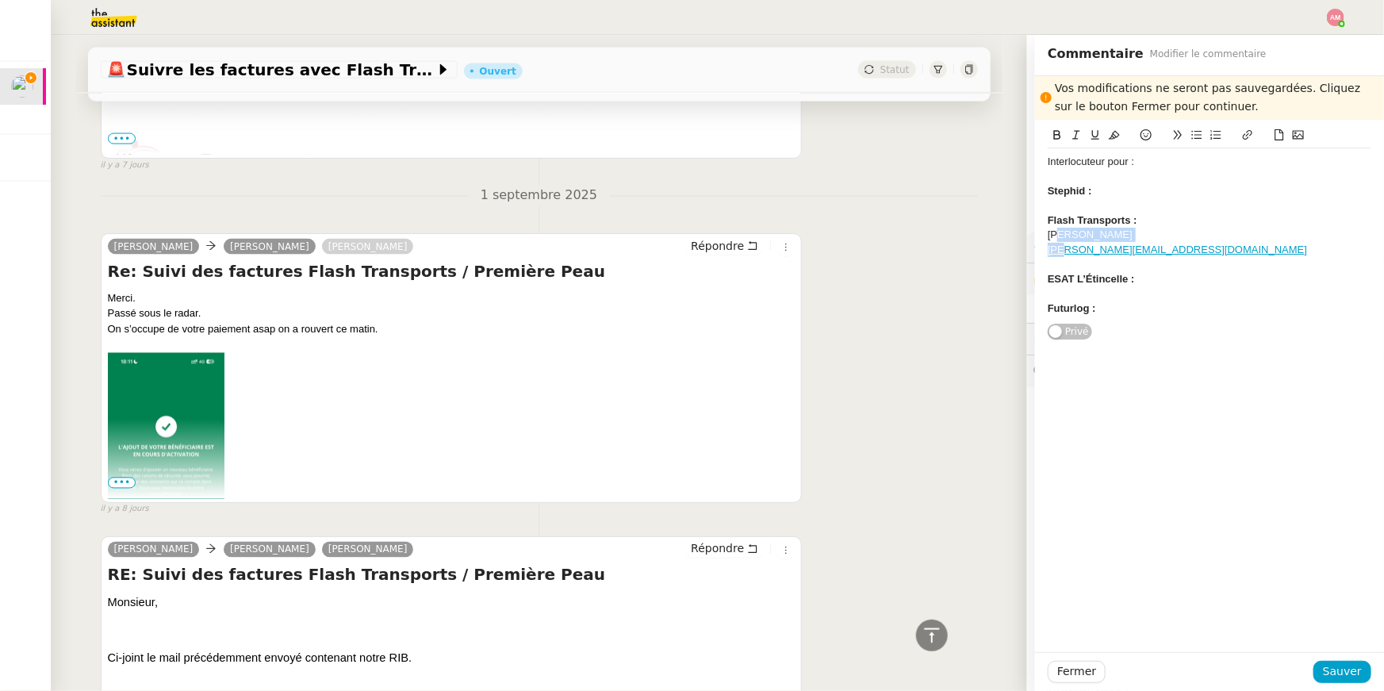
drag, startPoint x: 1056, startPoint y: 236, endPoint x: 1060, endPoint y: 244, distance: 9.6
click at [1060, 244] on div "Interlocuteur pour : Stephid : Flash Transports : Isabelle Macrez isabelle.macr…" at bounding box center [1210, 235] width 324 height 174
click at [1191, 138] on icon at bounding box center [1196, 134] width 11 height 11
click at [1343, 676] on span "Sauver" at bounding box center [1342, 671] width 39 height 18
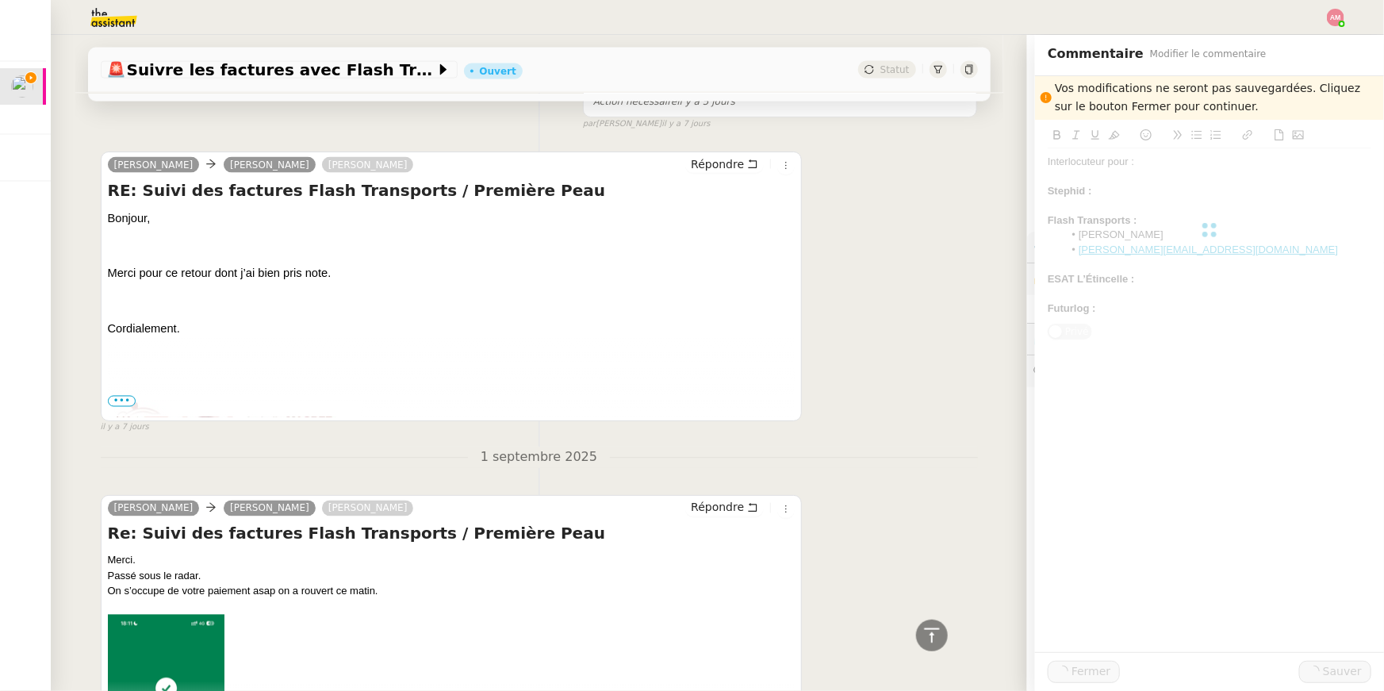
scroll to position [4597, 0]
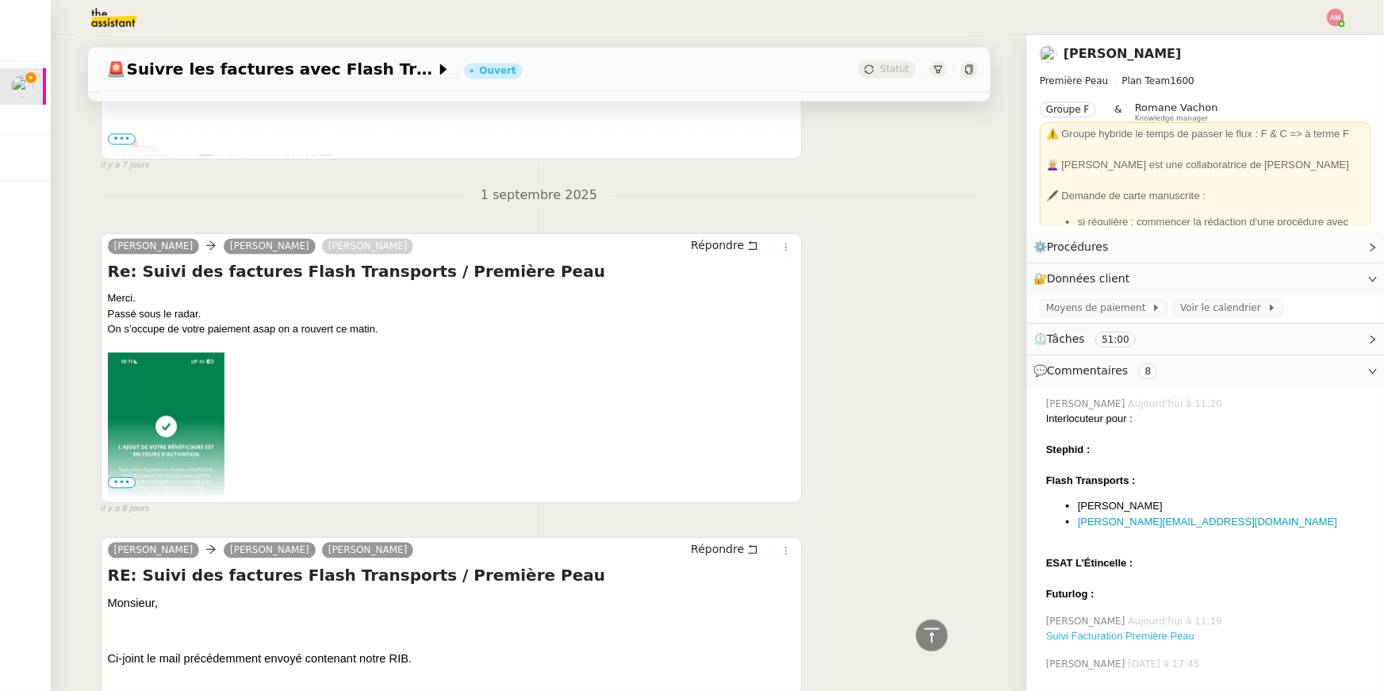
click at [1083, 630] on link "Suivi Facturation Première Peau" at bounding box center [1120, 636] width 148 height 12
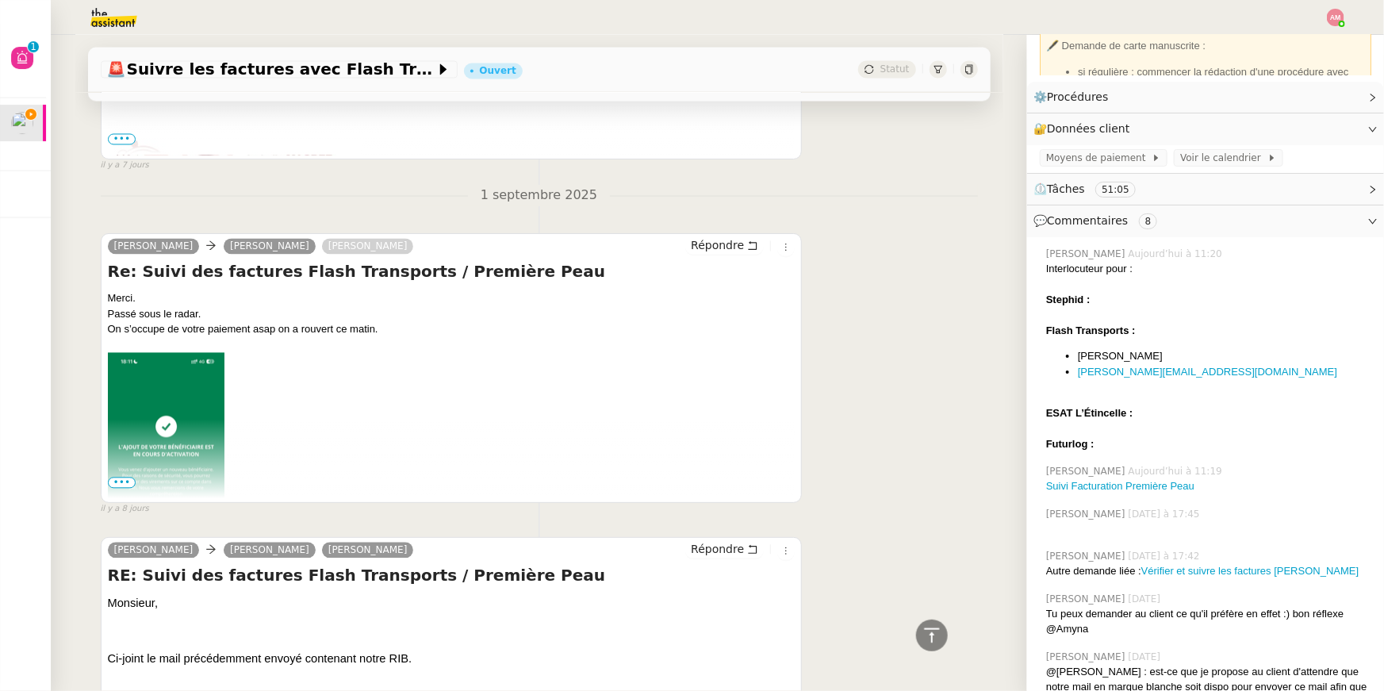
scroll to position [196, 0]
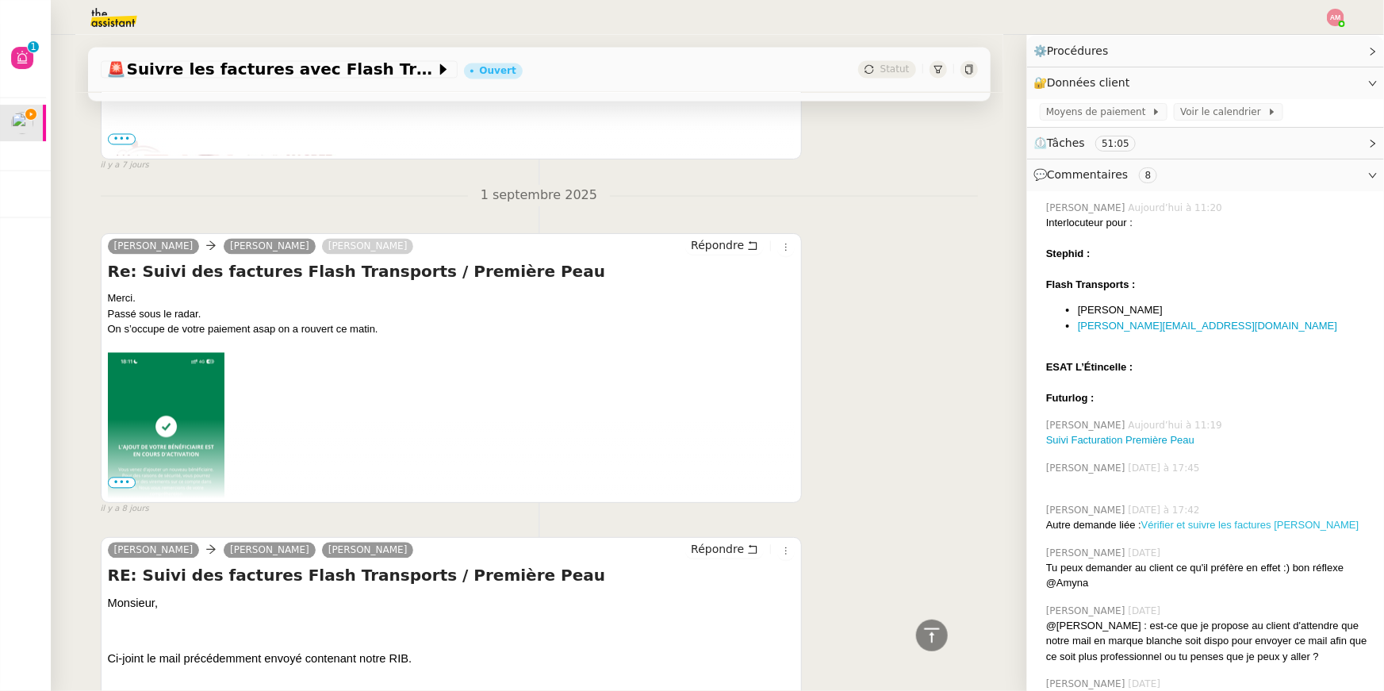
click at [1160, 526] on link "Vérifier et suivre les factures [PERSON_NAME]" at bounding box center [1250, 525] width 218 height 12
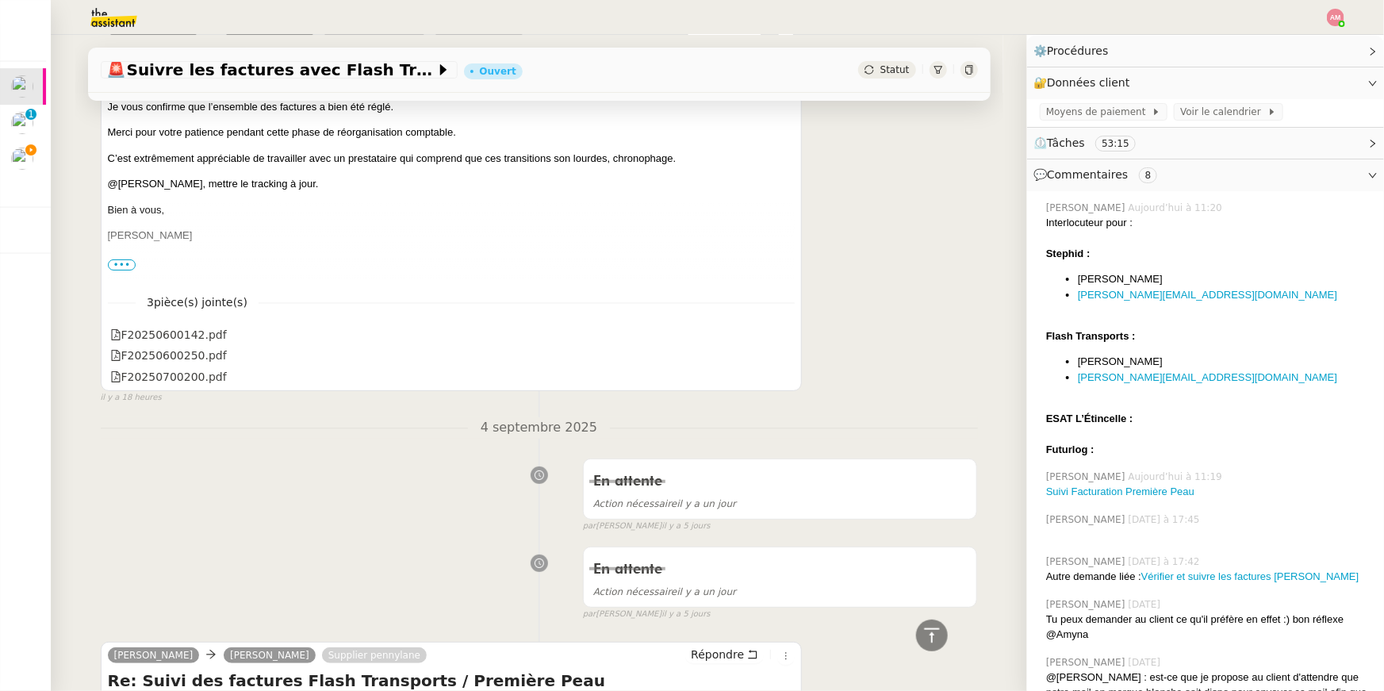
scroll to position [2688, 0]
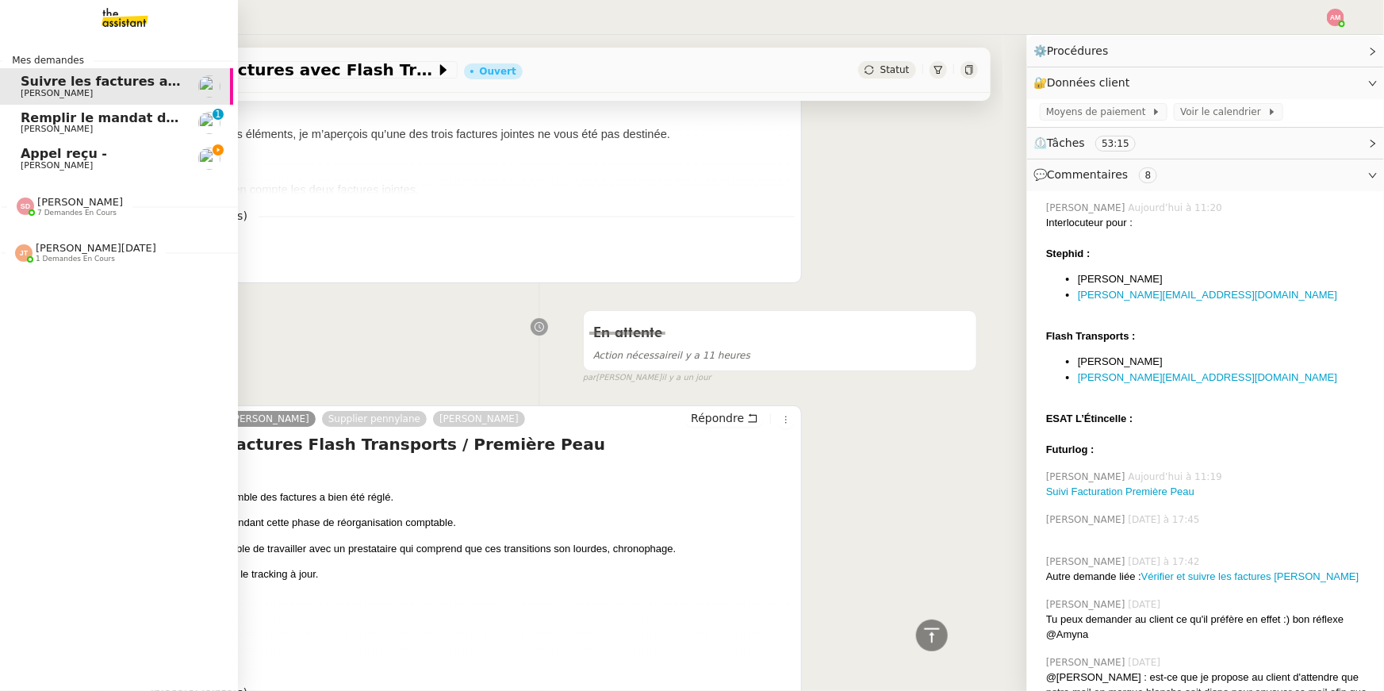
click at [27, 172] on link "Appel reçu - David Berrebi" at bounding box center [114, 158] width 238 height 36
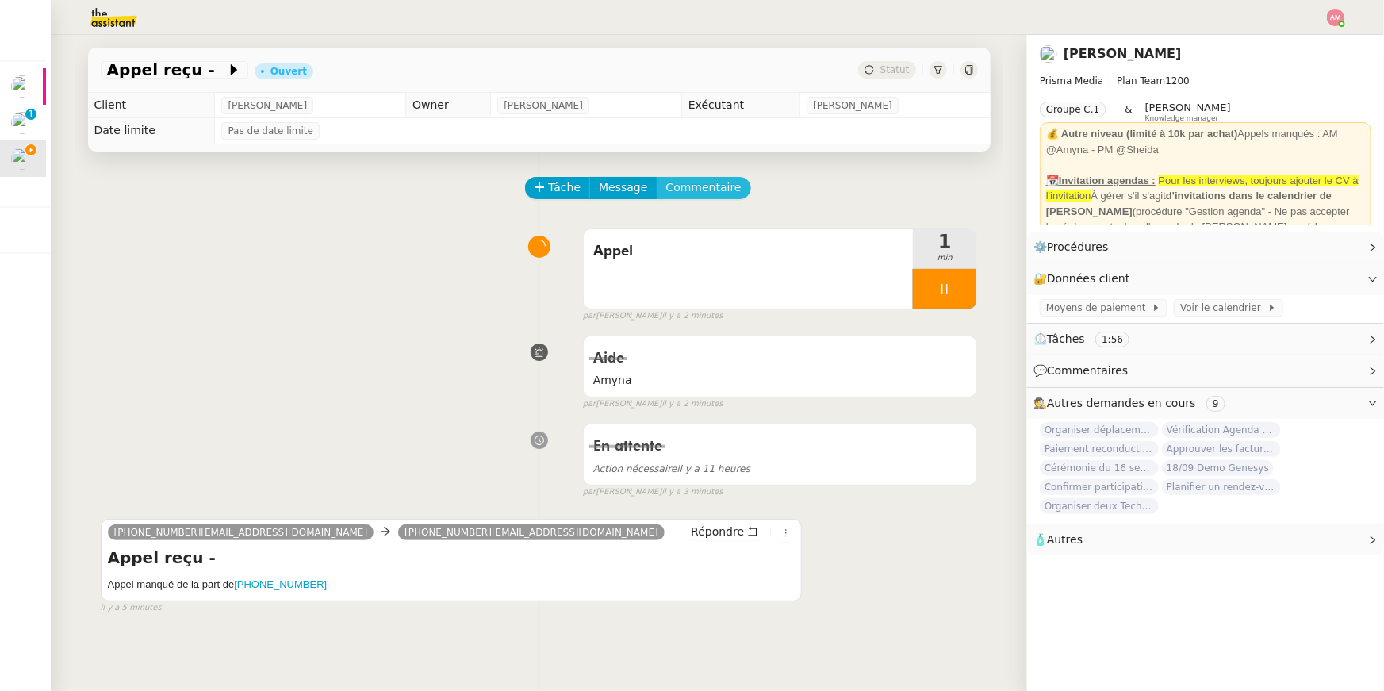
click at [683, 187] on span "Commentaire" at bounding box center [703, 187] width 75 height 18
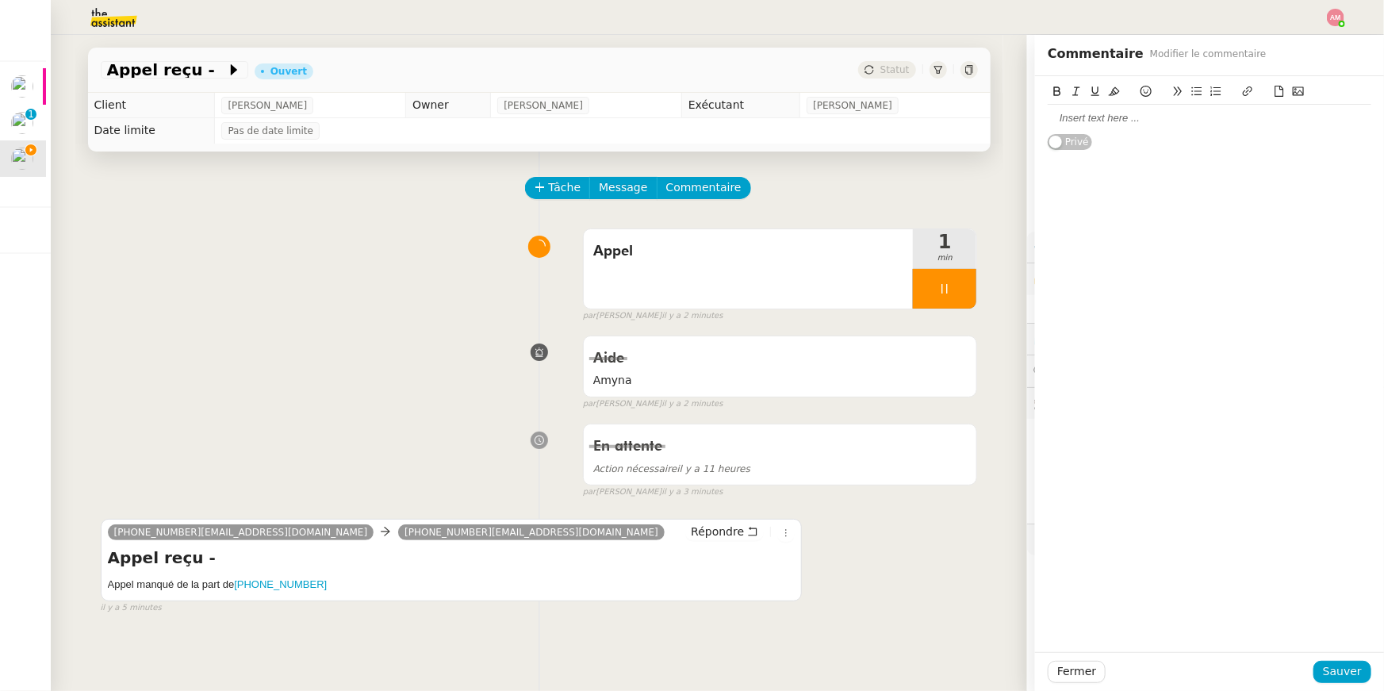
click at [1120, 121] on div at bounding box center [1210, 118] width 324 height 14
click at [1350, 665] on span "Sauver" at bounding box center [1342, 671] width 39 height 18
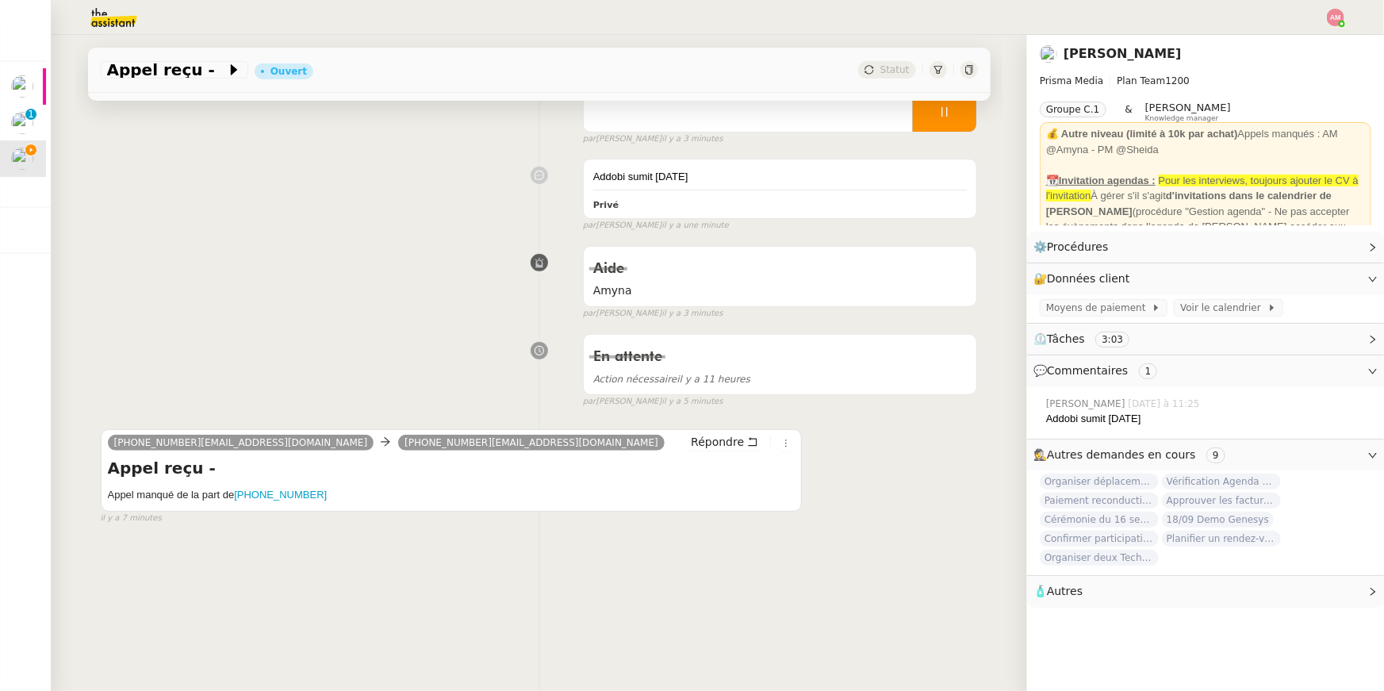
scroll to position [201, 0]
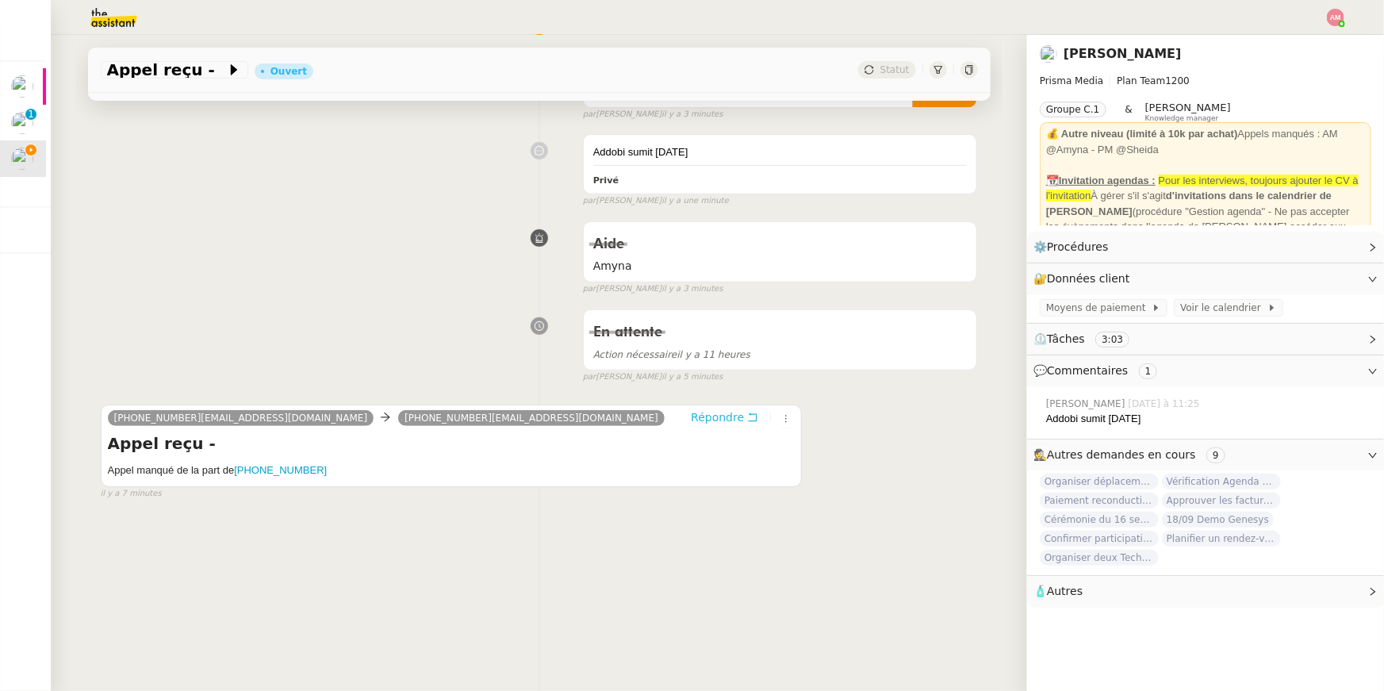
click at [730, 416] on span "Répondre" at bounding box center [717, 417] width 53 height 16
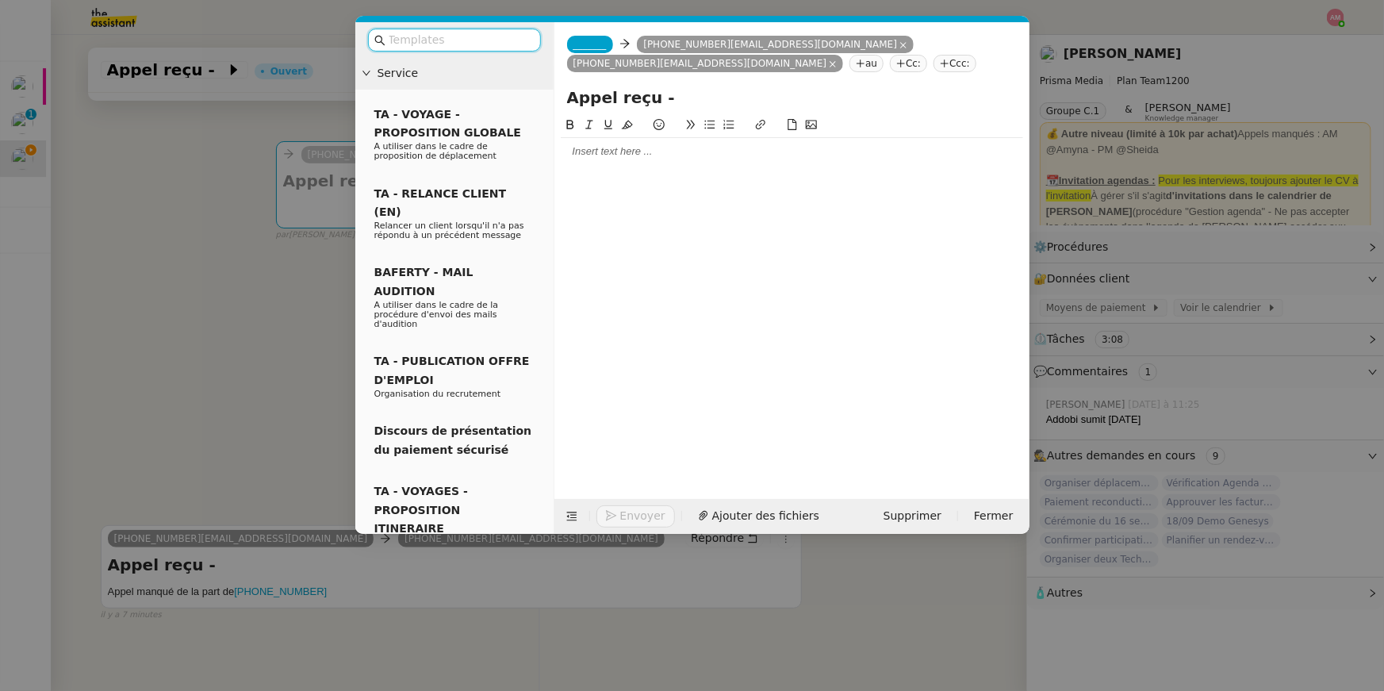
click at [479, 36] on input "text" at bounding box center [460, 40] width 143 height 18
click at [890, 59] on nz-tag "Cc:" at bounding box center [908, 63] width 37 height 17
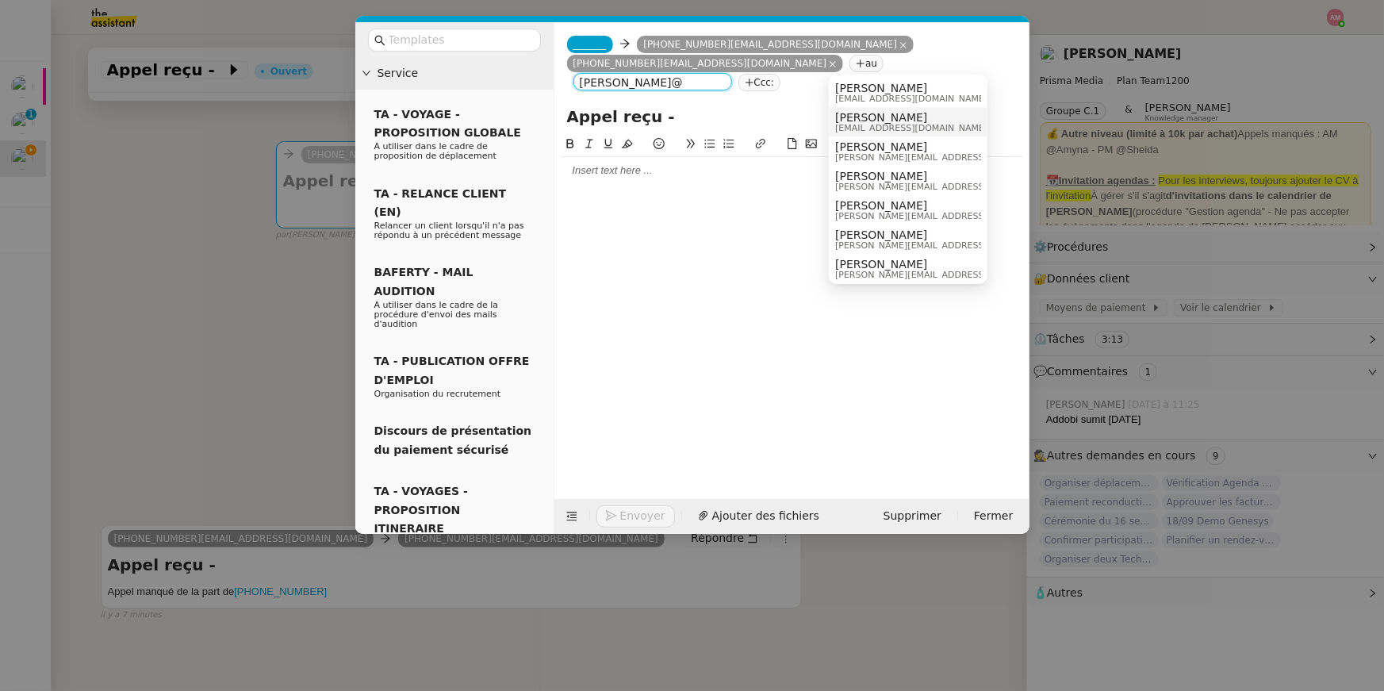
type input "lisa@"
click at [279, 321] on nz-modal-container "Service TA - VOYAGE - PROPOSITION GLOBALE A utiliser dans le cadre de propositi…" at bounding box center [692, 345] width 1384 height 691
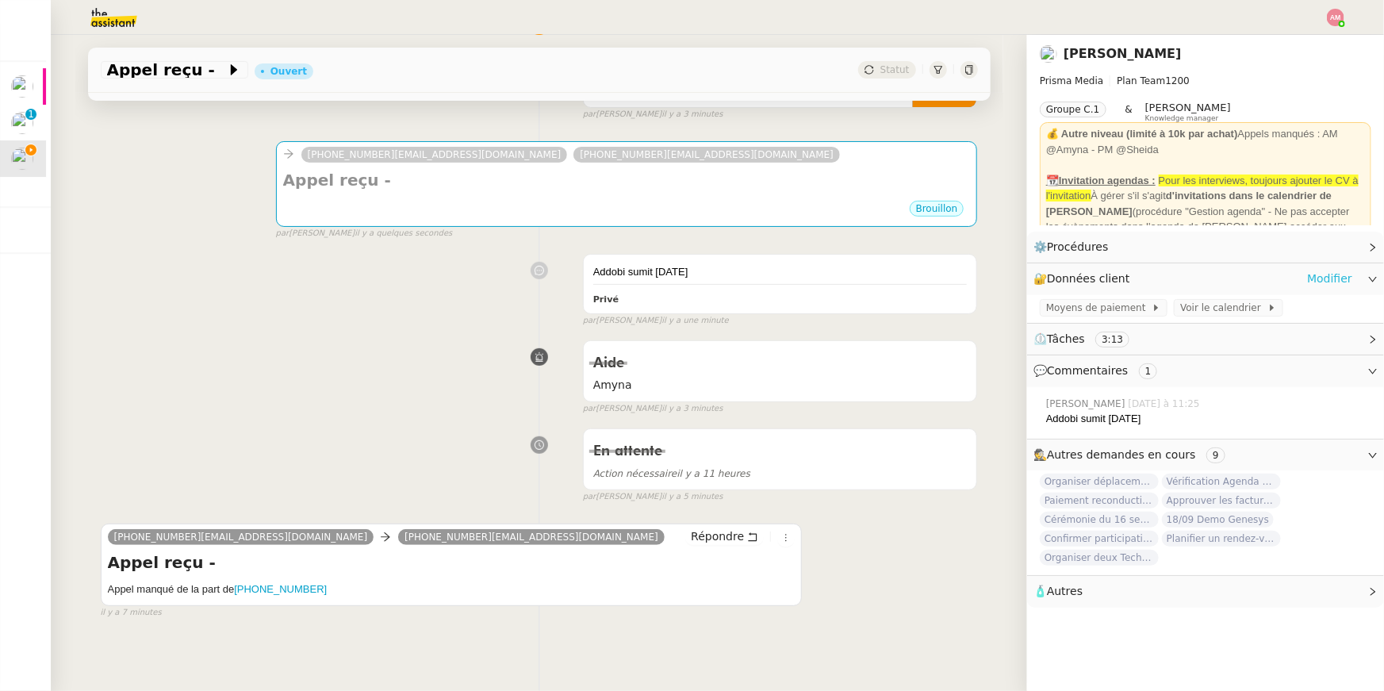
click at [1332, 281] on link "Modifier" at bounding box center [1329, 279] width 45 height 18
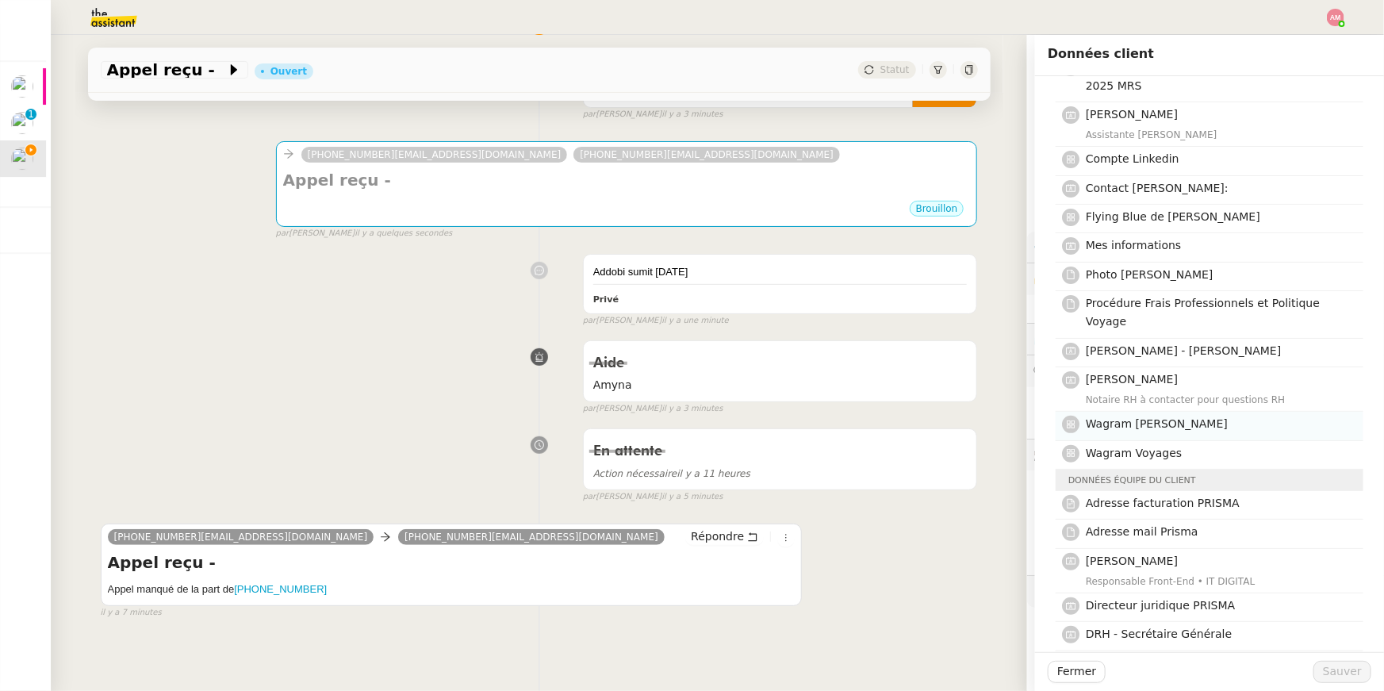
scroll to position [93, 0]
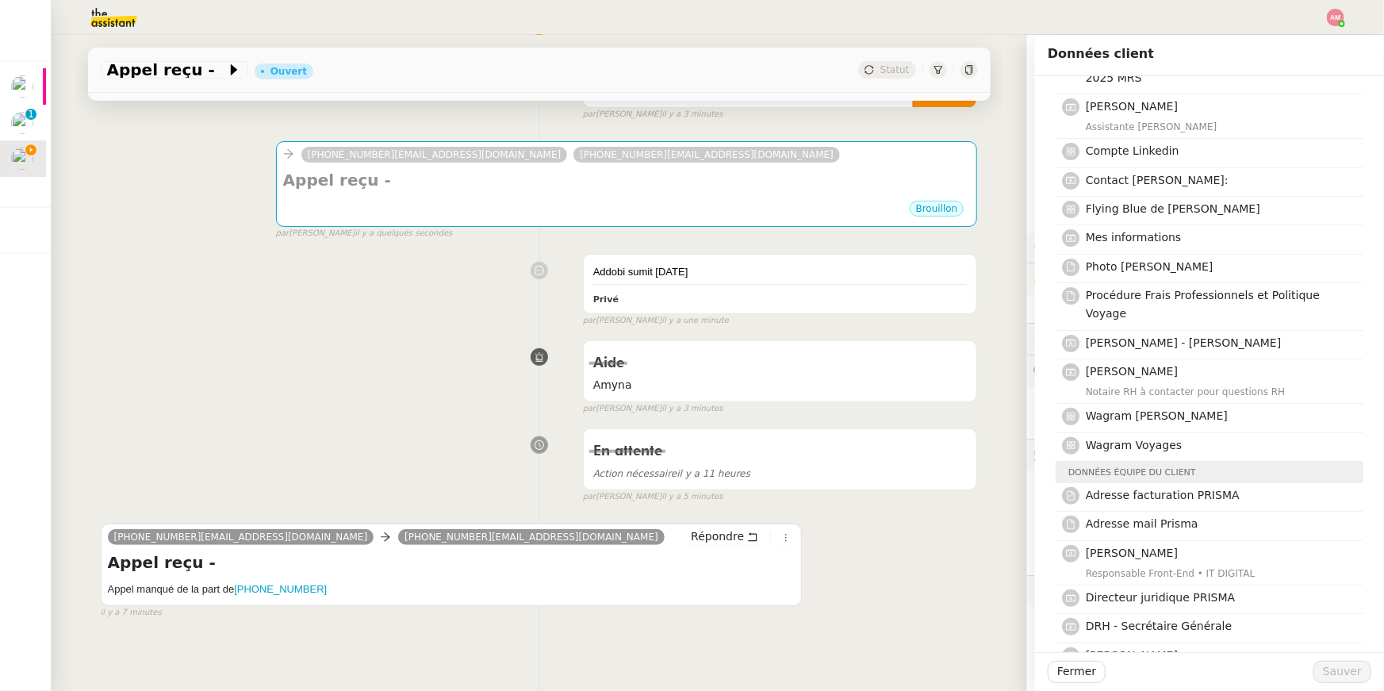
drag, startPoint x: 1143, startPoint y: 482, endPoint x: 1198, endPoint y: 443, distance: 68.2
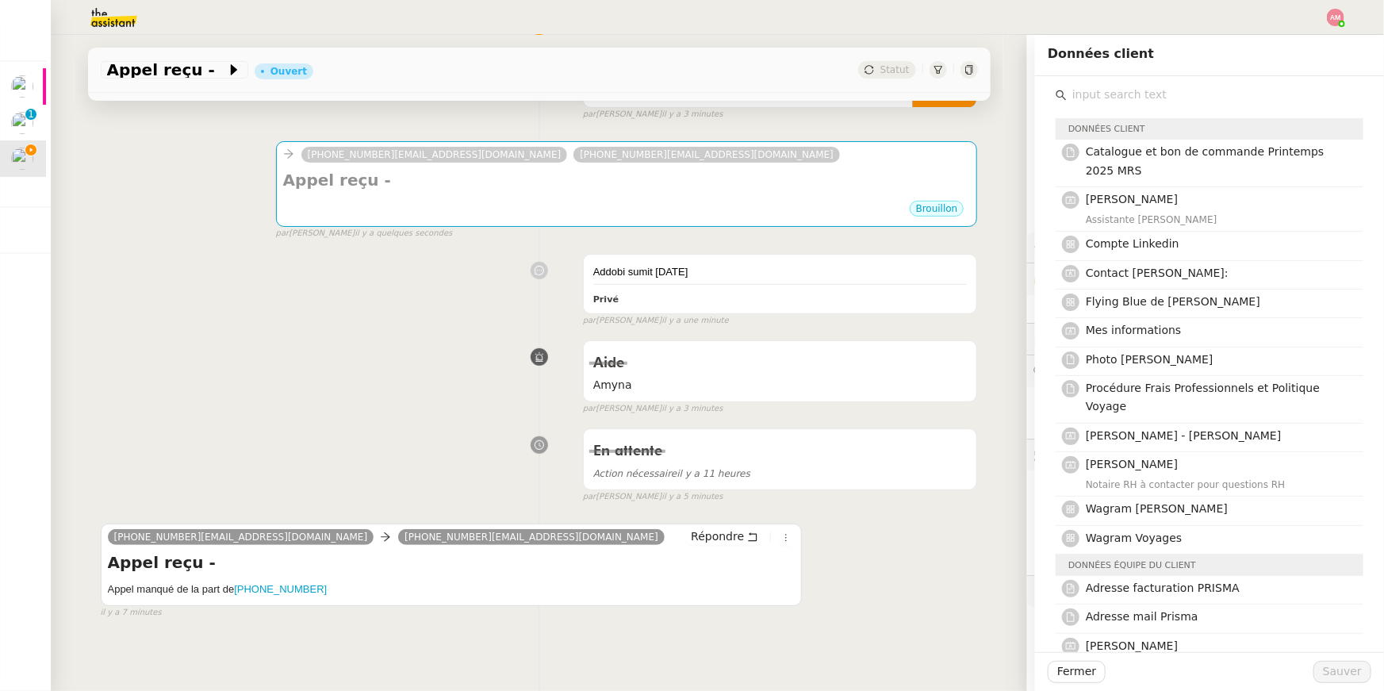
click at [1114, 94] on input "text" at bounding box center [1215, 94] width 297 height 21
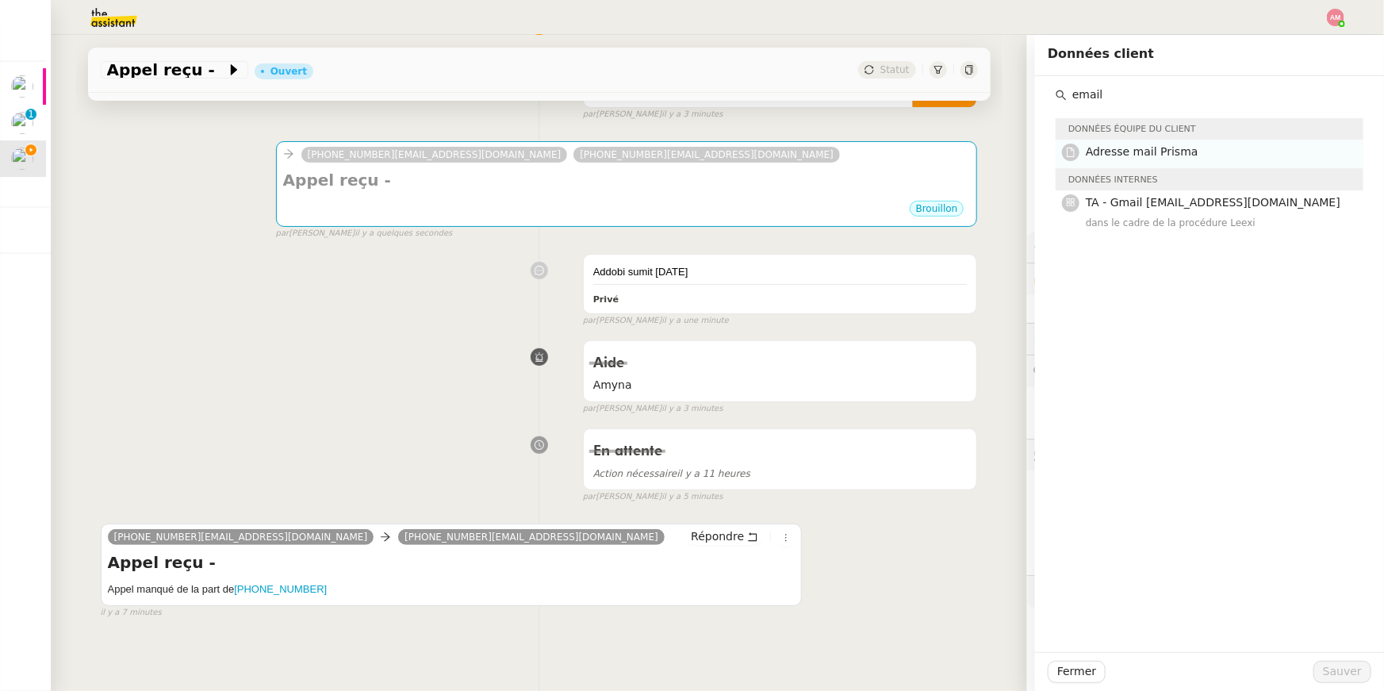
type input "email"
click at [1168, 148] on span "Adresse mail Prisma" at bounding box center [1142, 151] width 113 height 13
click at [1336, 666] on span "Sauver" at bounding box center [1342, 671] width 39 height 18
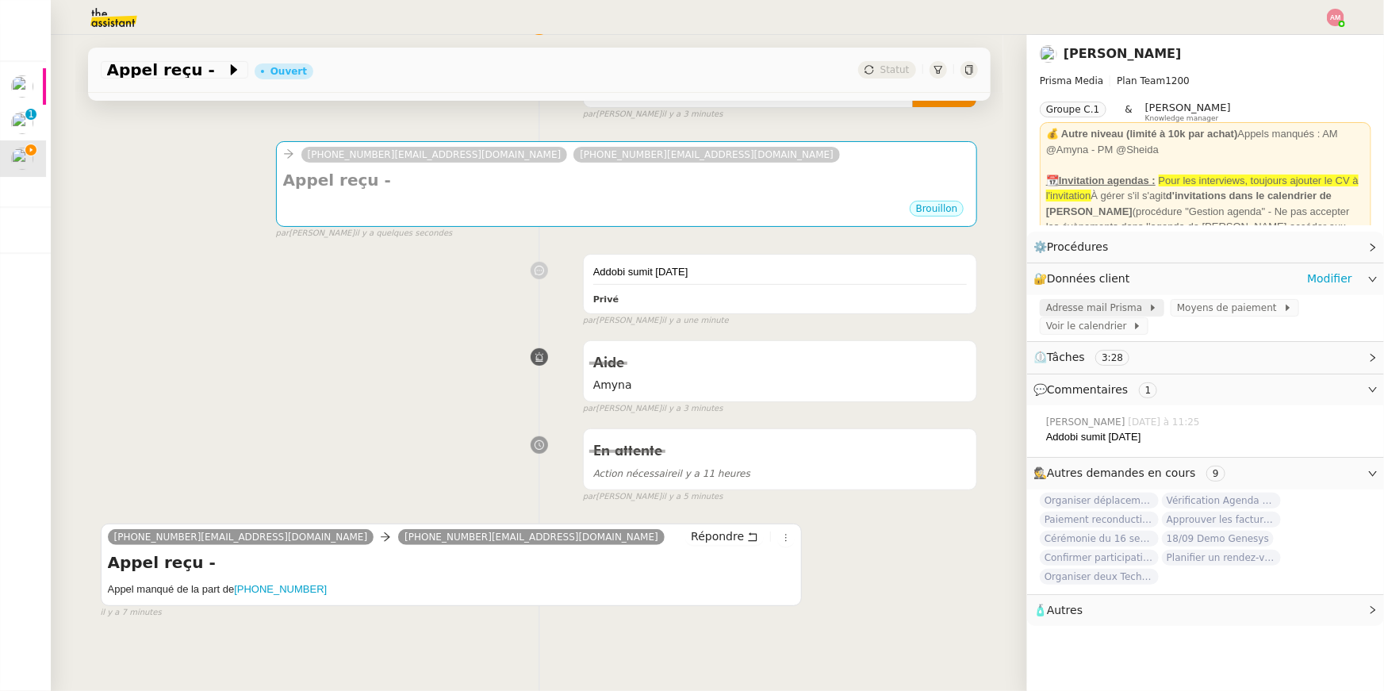
click at [1119, 312] on span "Adresse mail Prisma" at bounding box center [1097, 308] width 102 height 16
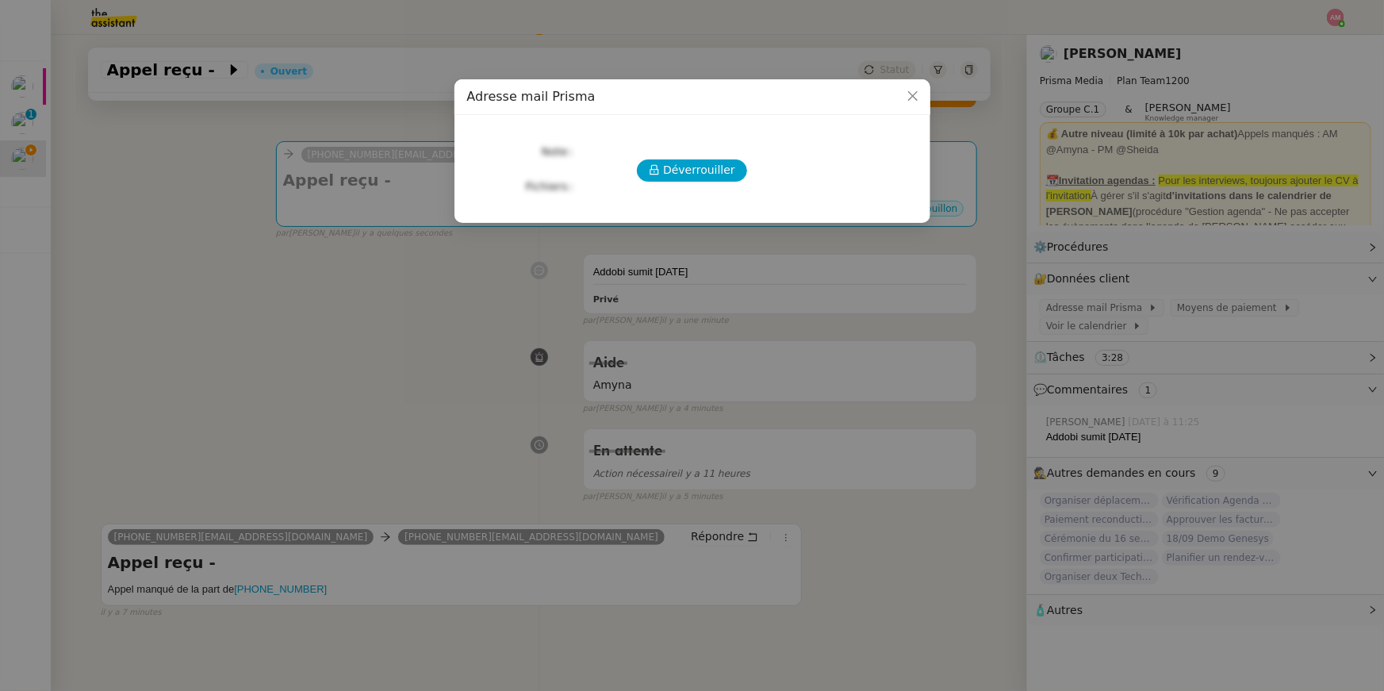
click at [698, 156] on div "Déverrouiller Note Fichiers Upload" at bounding box center [692, 163] width 450 height 70
click at [697, 168] on span "Déverrouiller" at bounding box center [699, 170] width 72 height 18
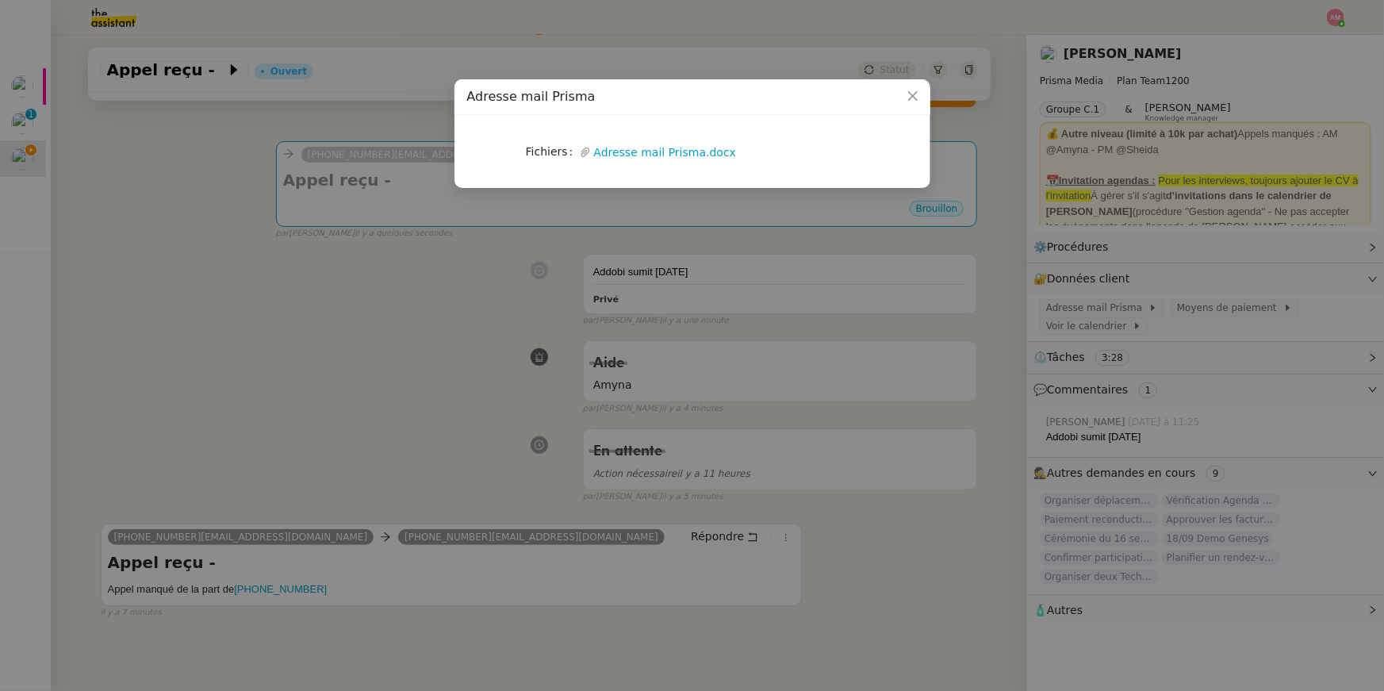
click at [1054, 271] on nz-modal-container "Adresse mail Prisma Fichiers Upload Adresse mail Prisma.docx" at bounding box center [692, 345] width 1384 height 691
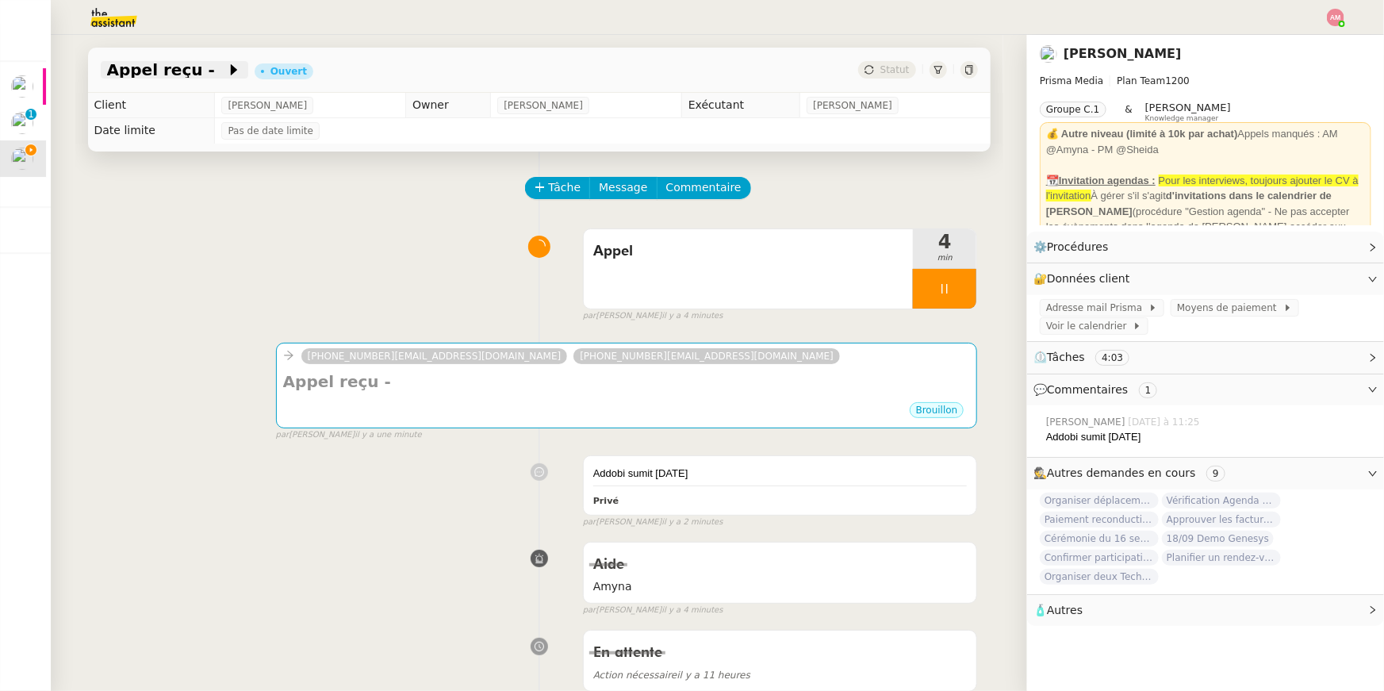
click at [187, 73] on span "Appel reçu -" at bounding box center [166, 70] width 119 height 16
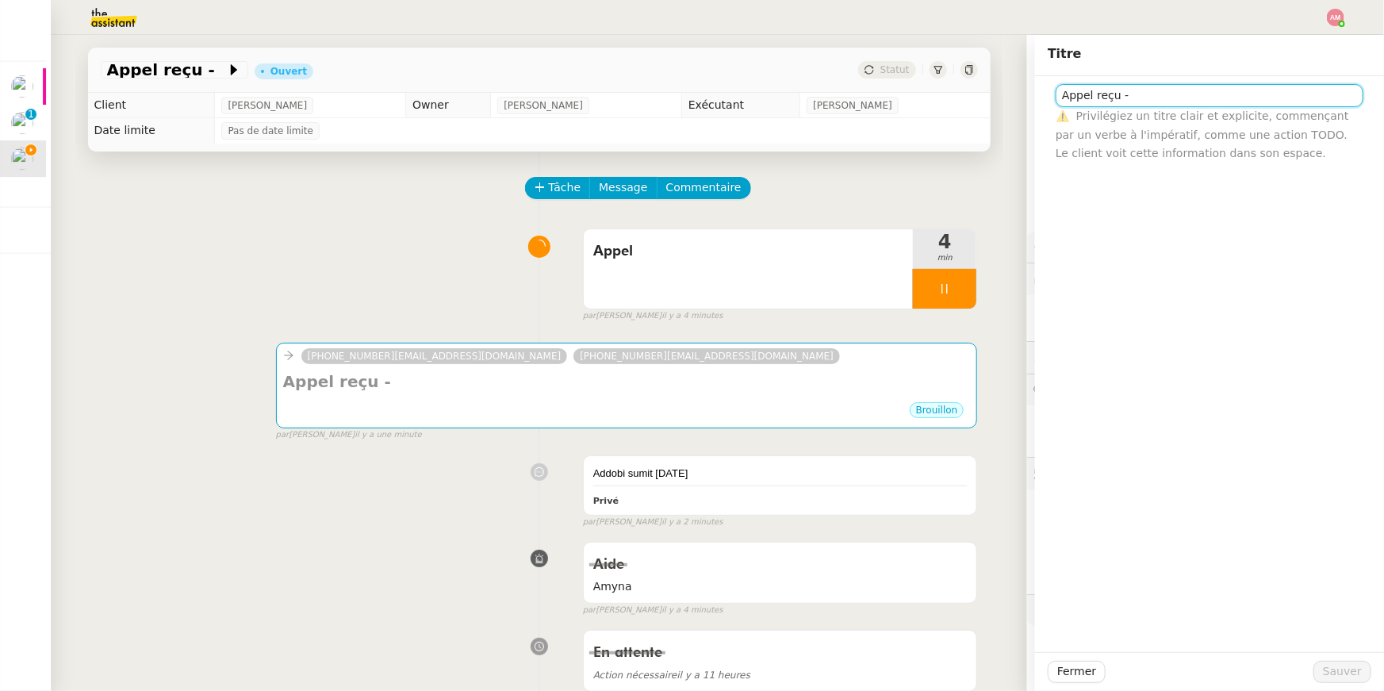
drag, startPoint x: 1118, startPoint y: 95, endPoint x: 1003, endPoint y: 87, distance: 115.3
click at [1003, 87] on app-ticket "Appel reçu - Ouvert Statut Client David Berrebi Owner Frédérique Albert Exécuta…" at bounding box center [717, 363] width 1333 height 656
type input "ADOBE SUMMIT -"
click at [1343, 673] on span "Sauver" at bounding box center [1342, 671] width 39 height 18
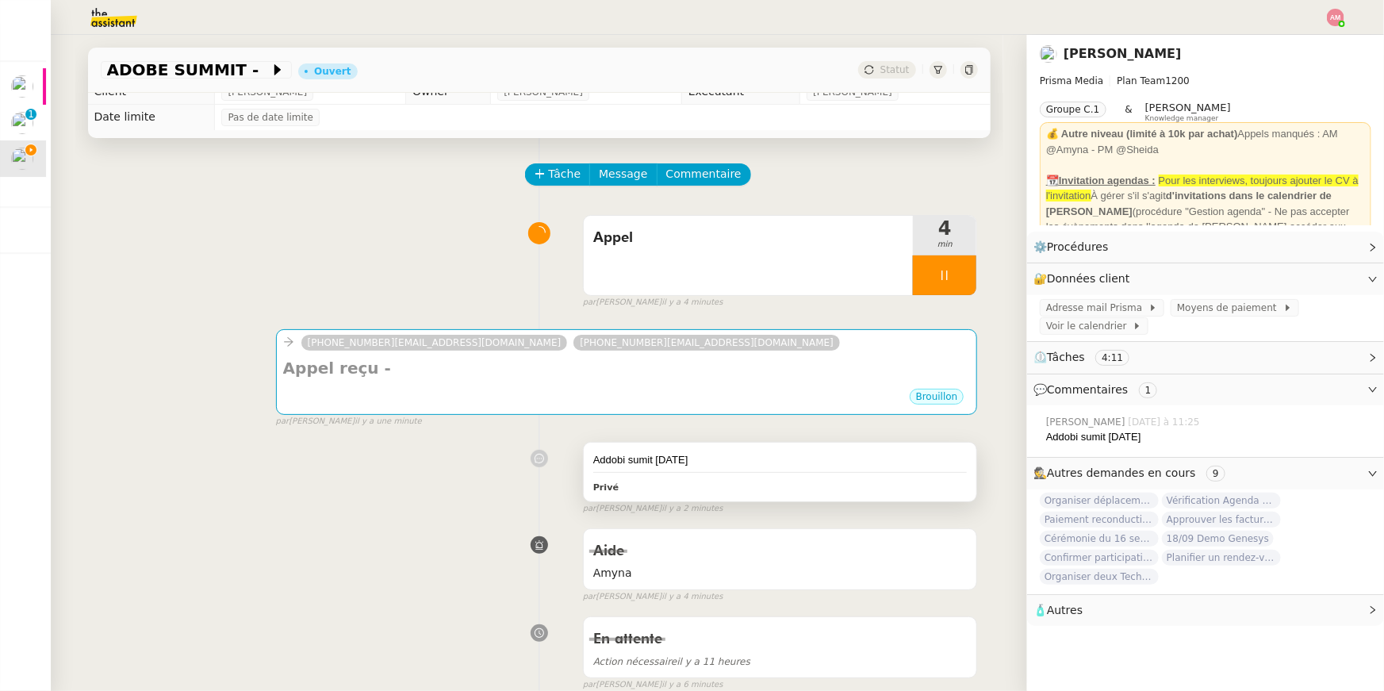
scroll to position [21, 0]
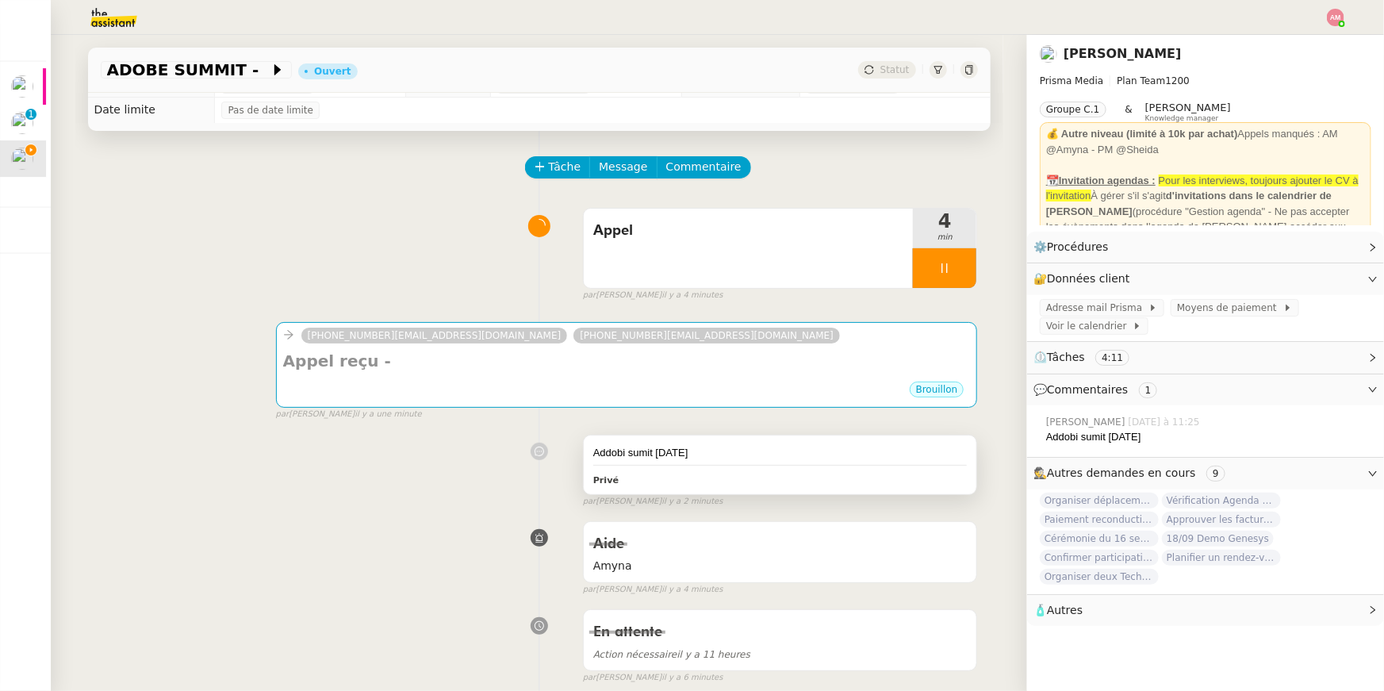
click at [889, 472] on div "Privé" at bounding box center [780, 479] width 374 height 18
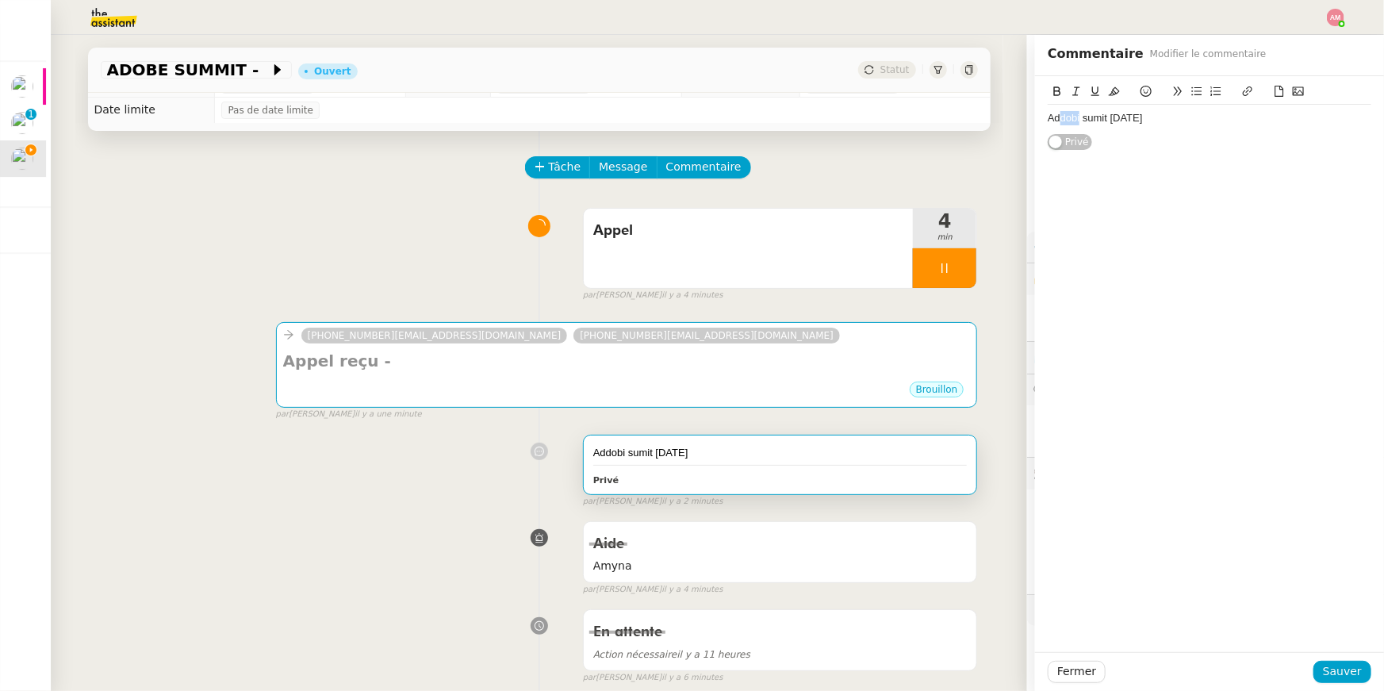
drag, startPoint x: 1079, startPoint y: 121, endPoint x: 1062, endPoint y: 117, distance: 17.9
click at [1062, 117] on div "Addobi sumit 1er octobre" at bounding box center [1210, 118] width 324 height 14
click at [1101, 118] on div "ADOBE sumit 1er octobre" at bounding box center [1210, 118] width 324 height 14
click at [1335, 676] on span "Sauver" at bounding box center [1342, 671] width 39 height 18
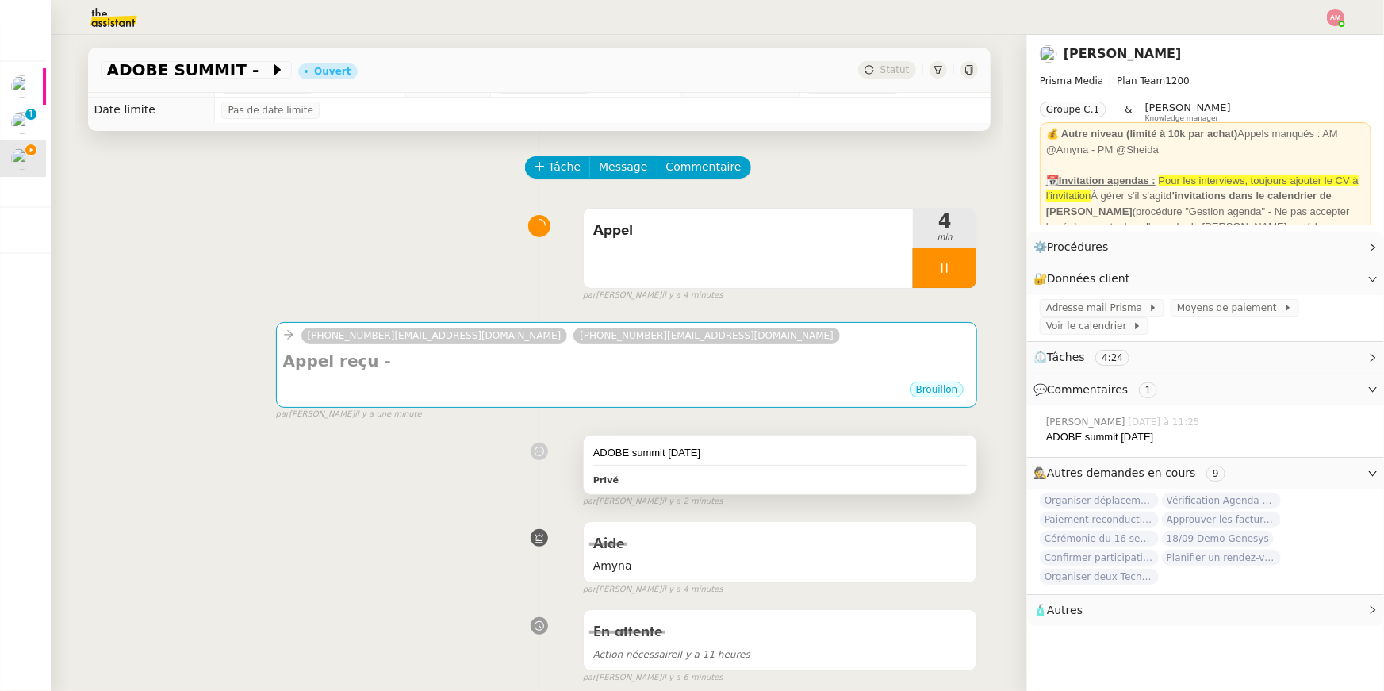
click at [813, 446] on div "ADOBE summit 1er octobre" at bounding box center [780, 453] width 374 height 16
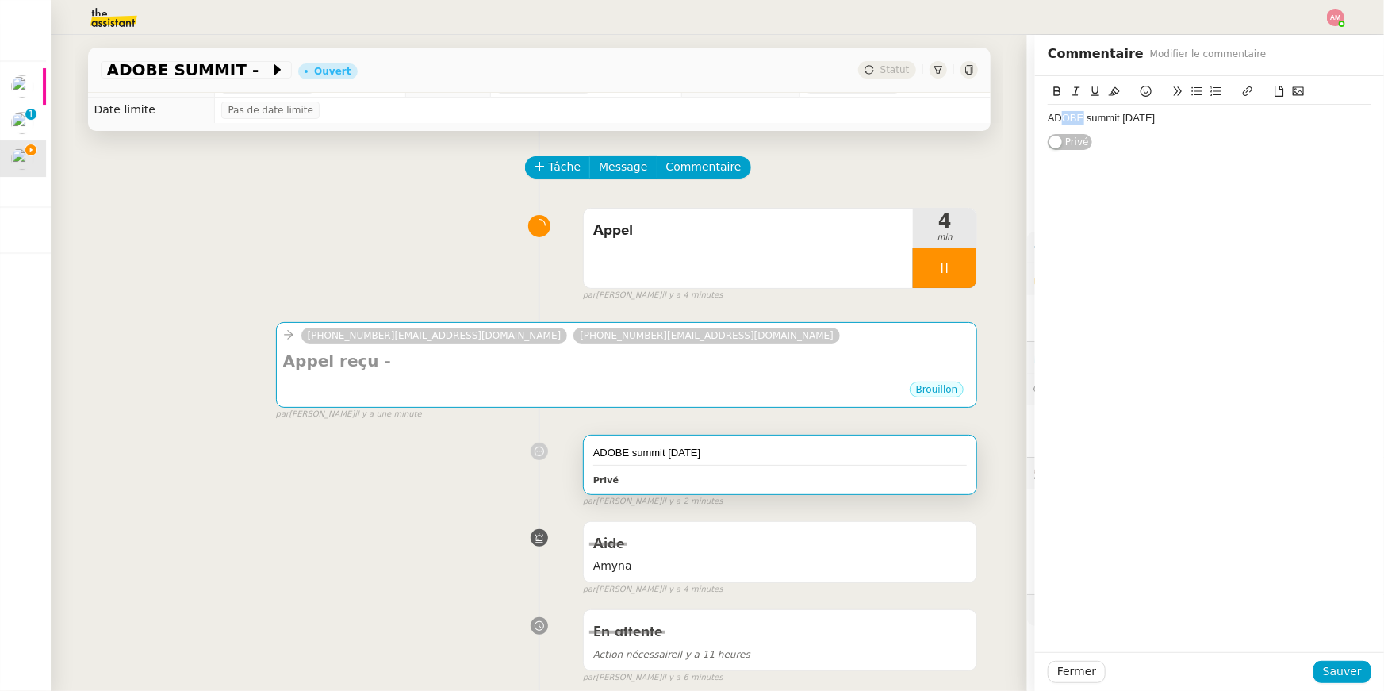
drag, startPoint x: 1075, startPoint y: 120, endPoint x: 1059, endPoint y: 120, distance: 16.7
click at [1059, 120] on div "ADOBE summit 1er octobre" at bounding box center [1210, 118] width 324 height 14
click at [1178, 118] on div "Adobe summit 1er octobre" at bounding box center [1210, 118] width 324 height 14
click at [1343, 670] on span "Sauver" at bounding box center [1342, 671] width 39 height 18
click at [182, 79] on app-ticket-info-button "ADOBE SUMMIT -" at bounding box center [200, 69] width 198 height 19
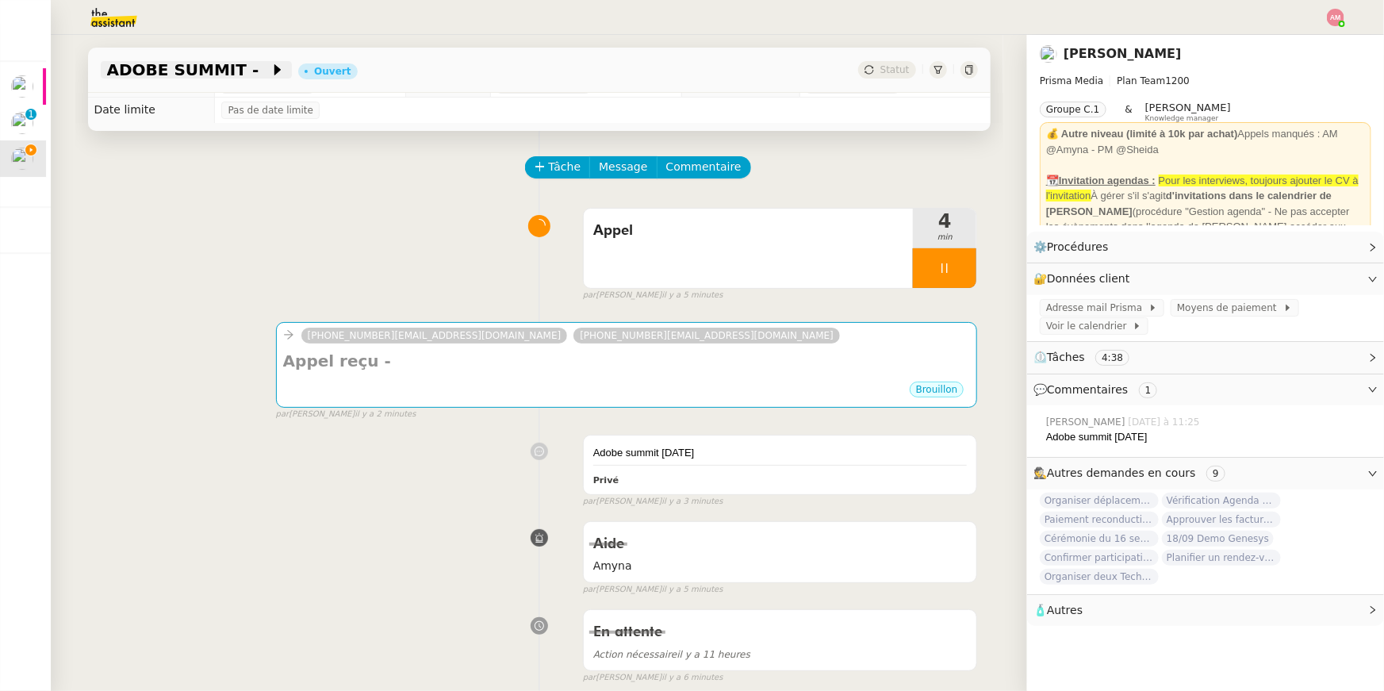
click at [177, 71] on span "ADOBE SUMMIT -" at bounding box center [188, 70] width 163 height 16
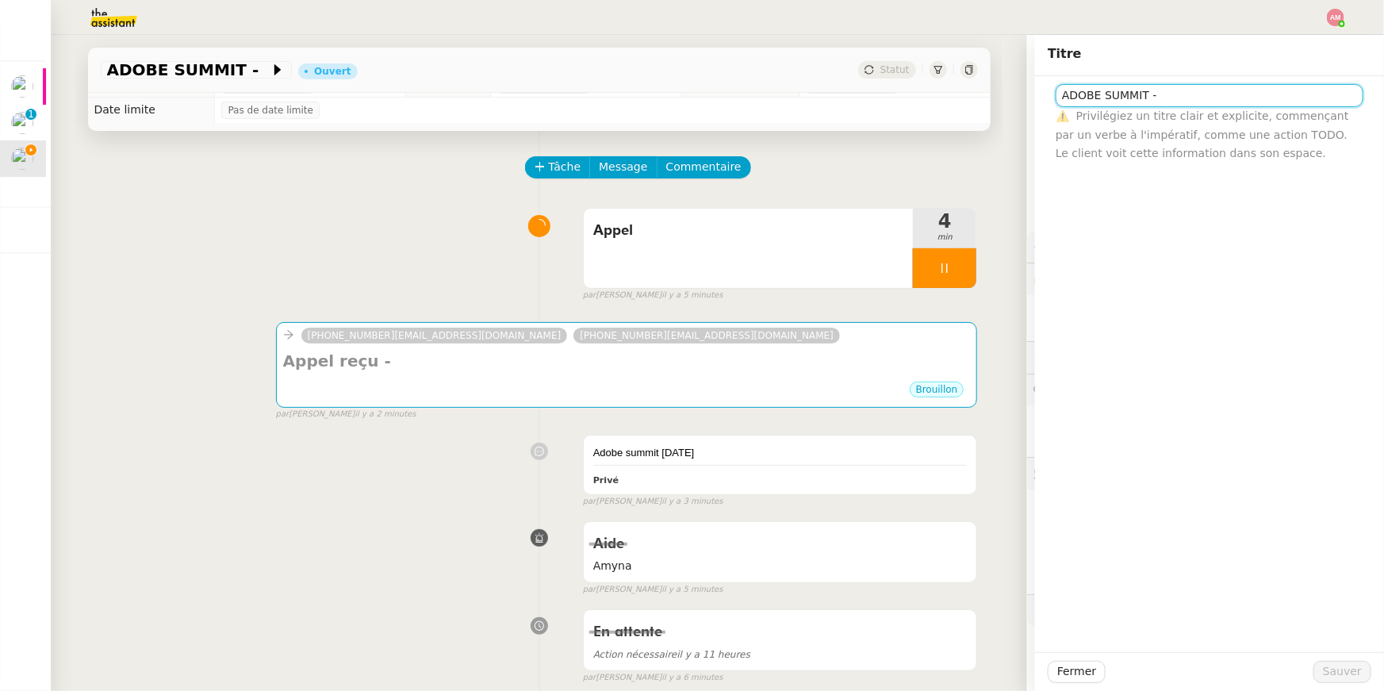
click at [1063, 90] on input "ADOBE SUMMIT -" at bounding box center [1210, 95] width 308 height 23
click at [1190, 92] on input "01/10 ADOBE SUMMIT -" at bounding box center [1210, 95] width 308 height 23
type input "01/10 ADOBE SUMMIT"
click at [1324, 663] on button "Sauver" at bounding box center [1342, 672] width 58 height 22
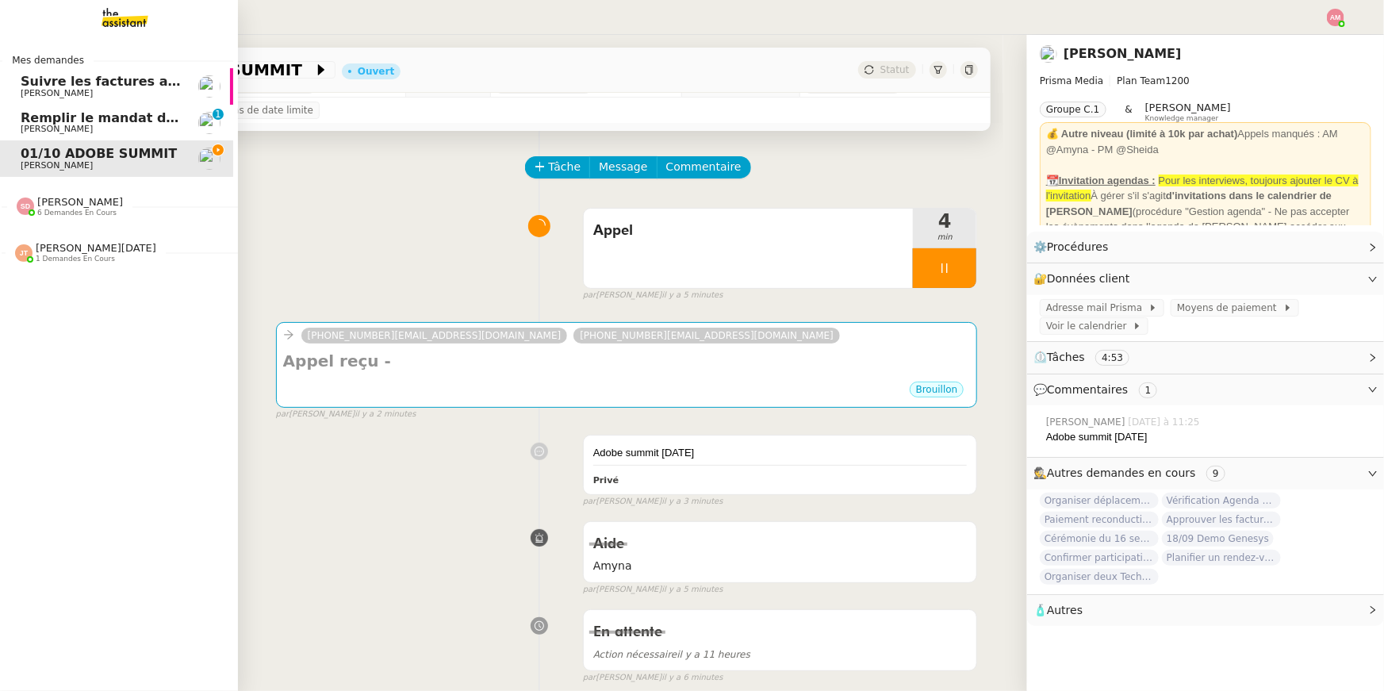
click at [44, 113] on span "Remplir le mandat de gestion Orange" at bounding box center [155, 117] width 269 height 15
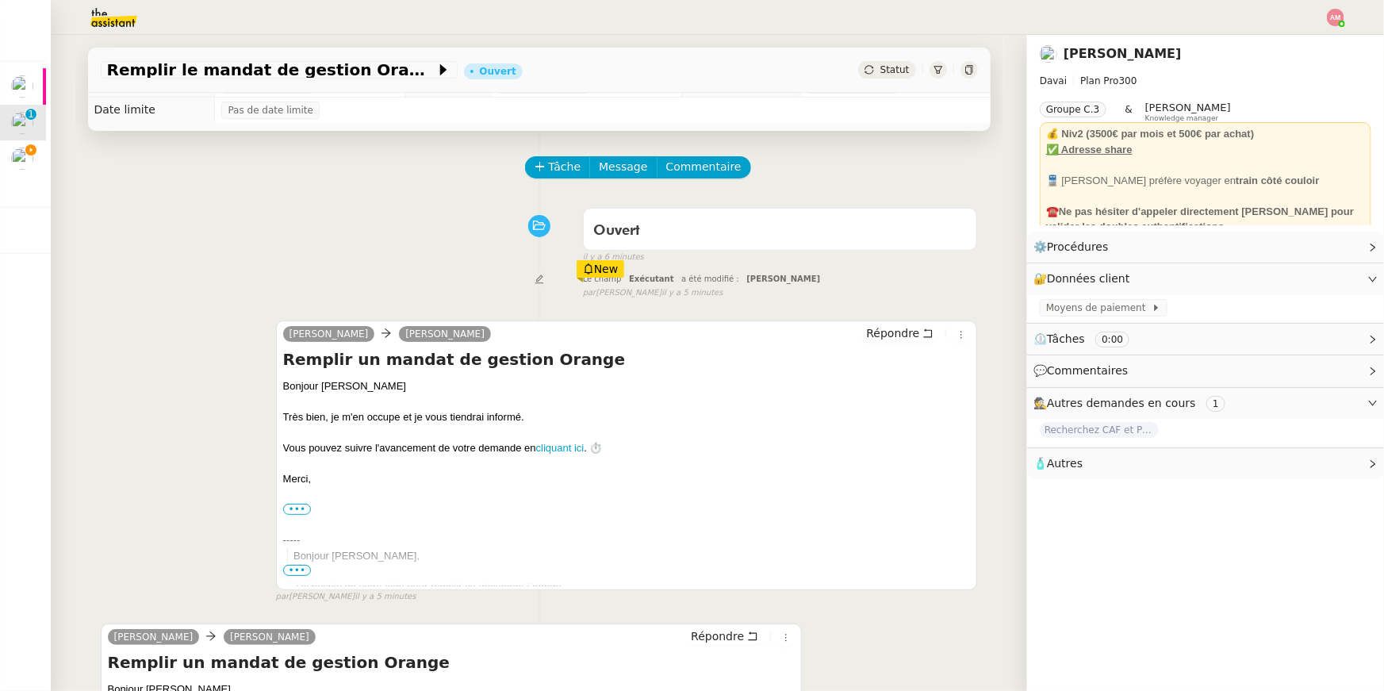
scroll to position [377, 0]
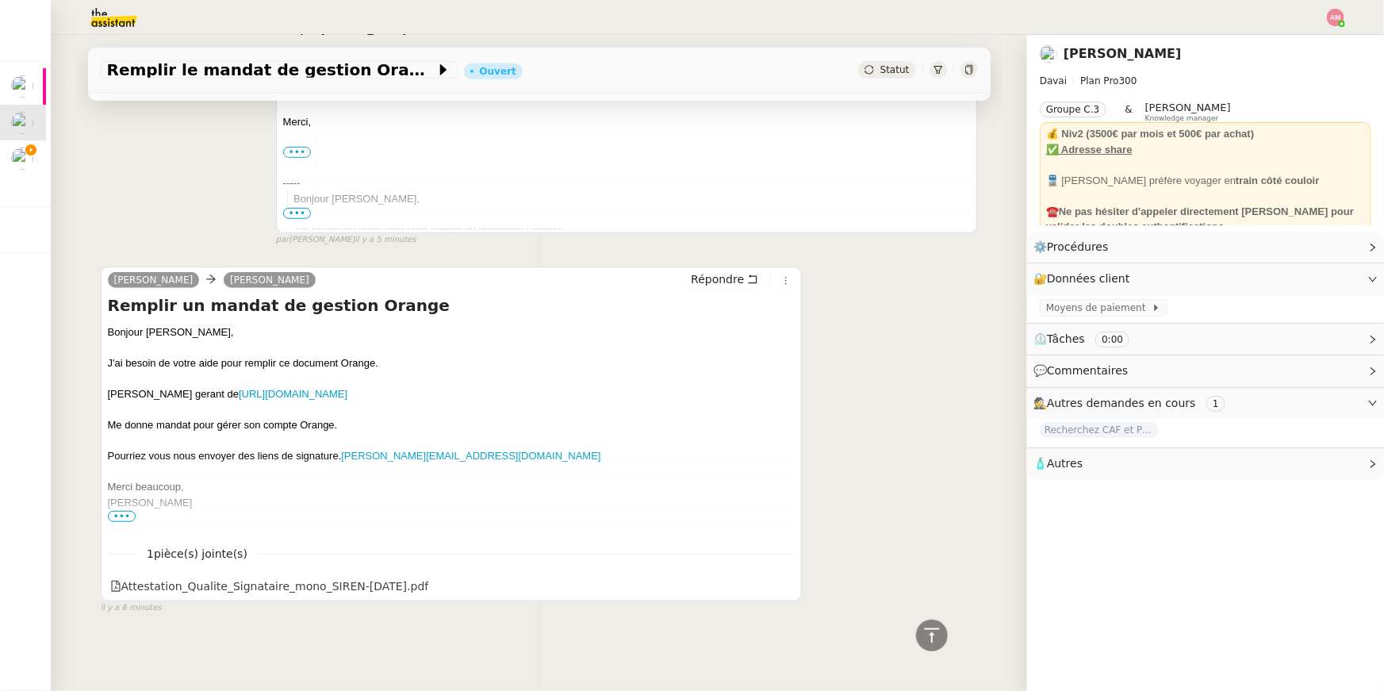
click at [134, 510] on div "Emile" at bounding box center [452, 503] width 688 height 16
click at [248, 394] on link "https://www.pappers.fr/entreprise/chauvin-paris-433028578" at bounding box center [293, 394] width 109 height 12
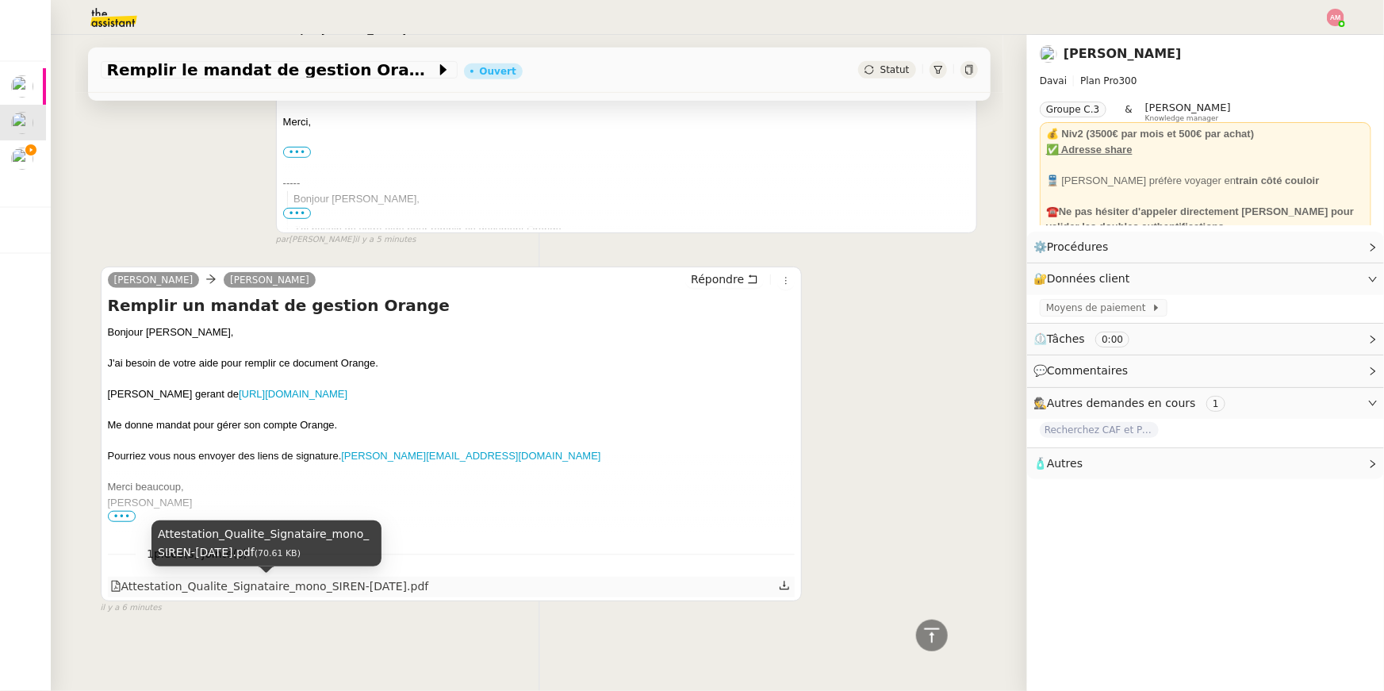
click at [220, 586] on div "Attestation_Qualite_Signataire_mono_SIREN-mai2020.pdf" at bounding box center [269, 586] width 319 height 18
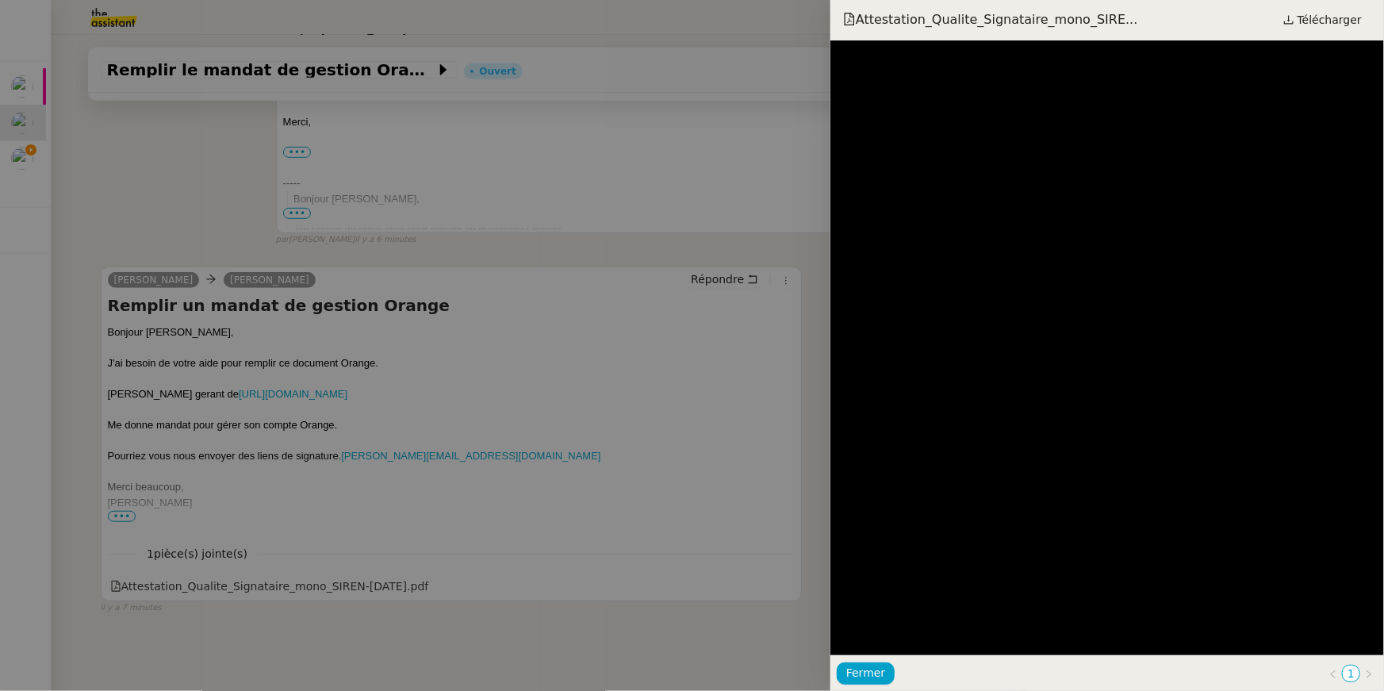
click at [6, 134] on div at bounding box center [692, 345] width 1384 height 691
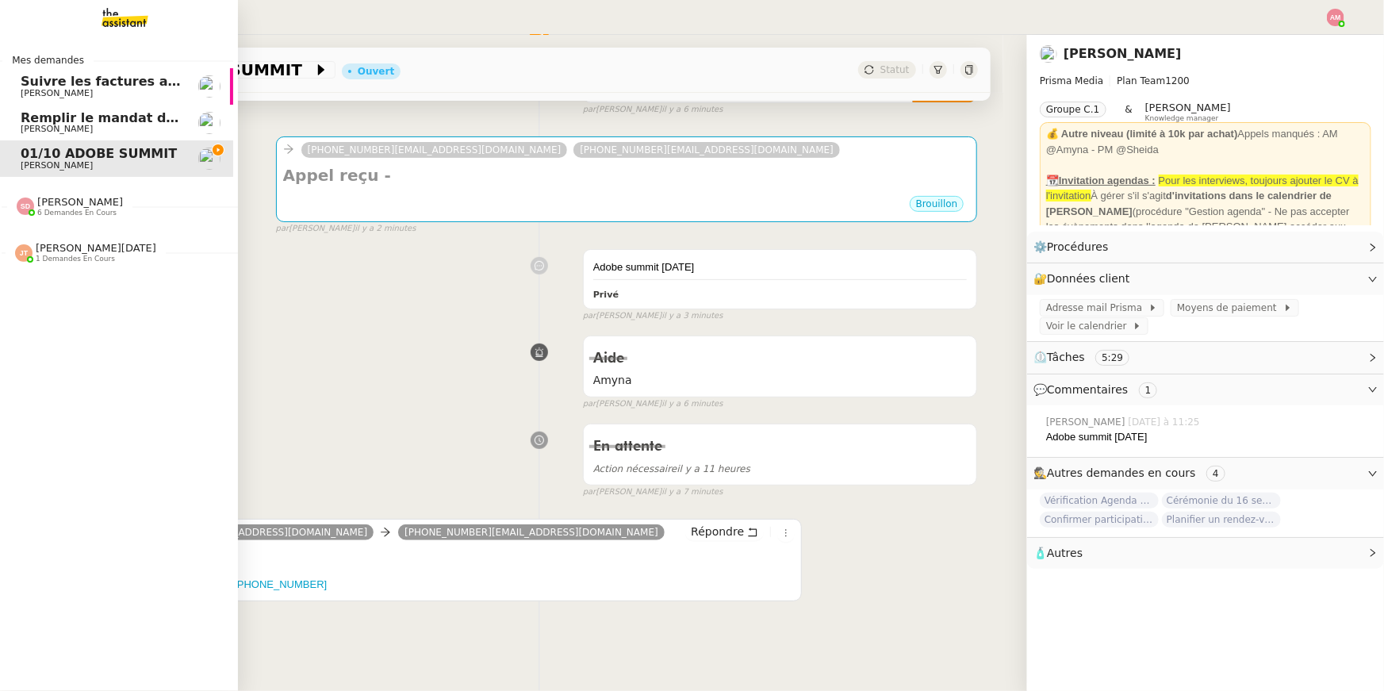
scroll to position [201, 0]
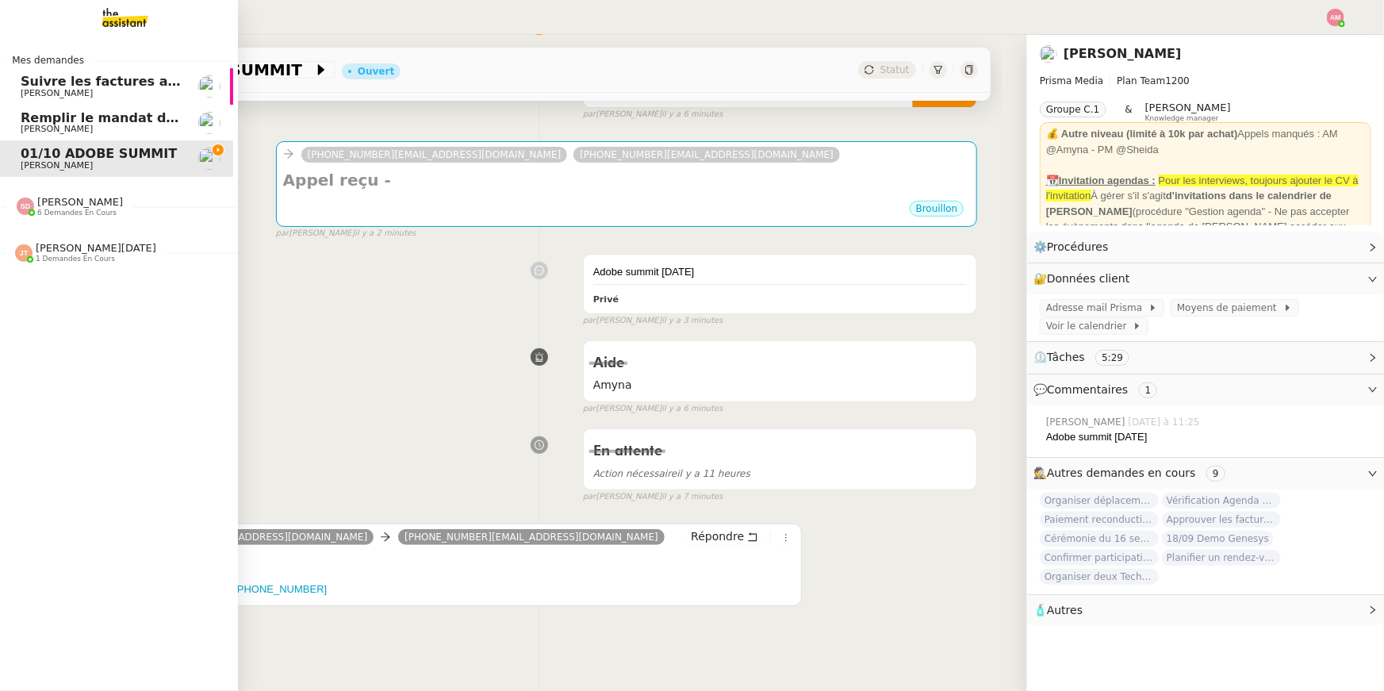
click at [36, 209] on div "Sheida Delpazir 6 demandes en cours" at bounding box center [70, 206] width 106 height 21
click at [167, 73] on link "Suivre les factures avec Flash Transports [PERSON_NAME]" at bounding box center [114, 86] width 238 height 36
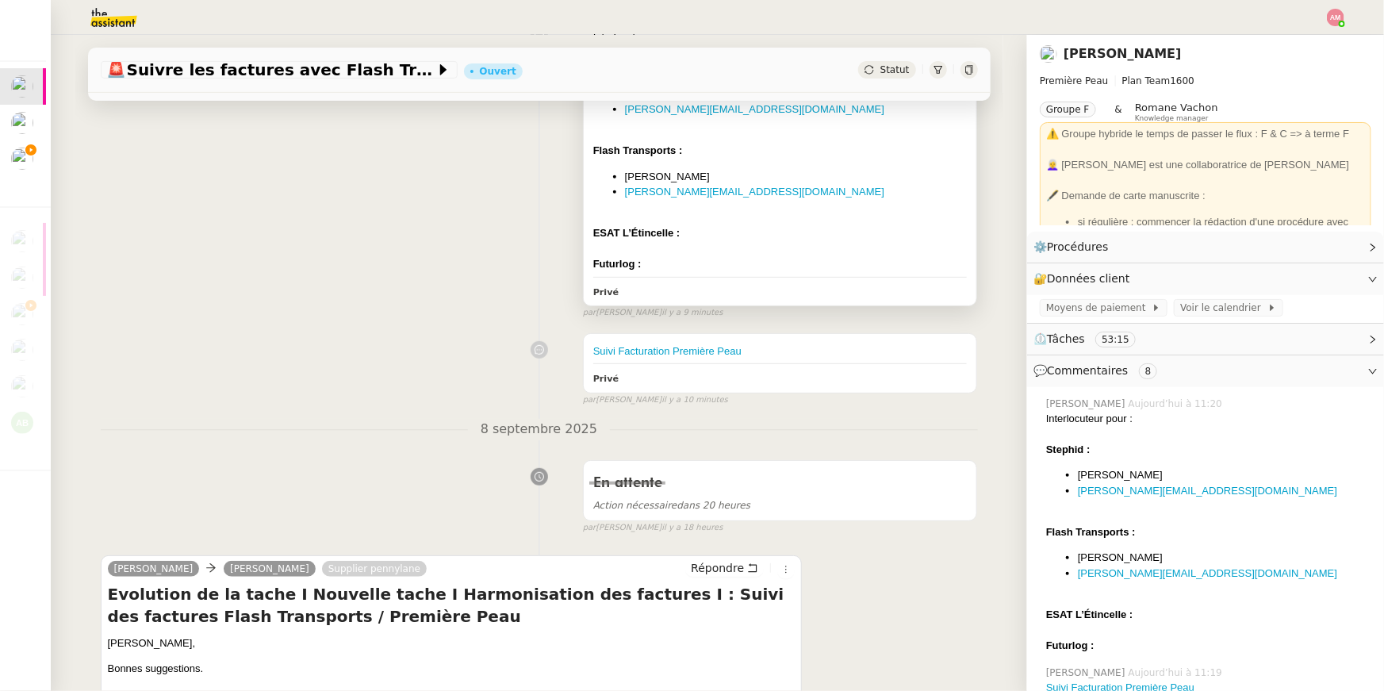
scroll to position [329, 0]
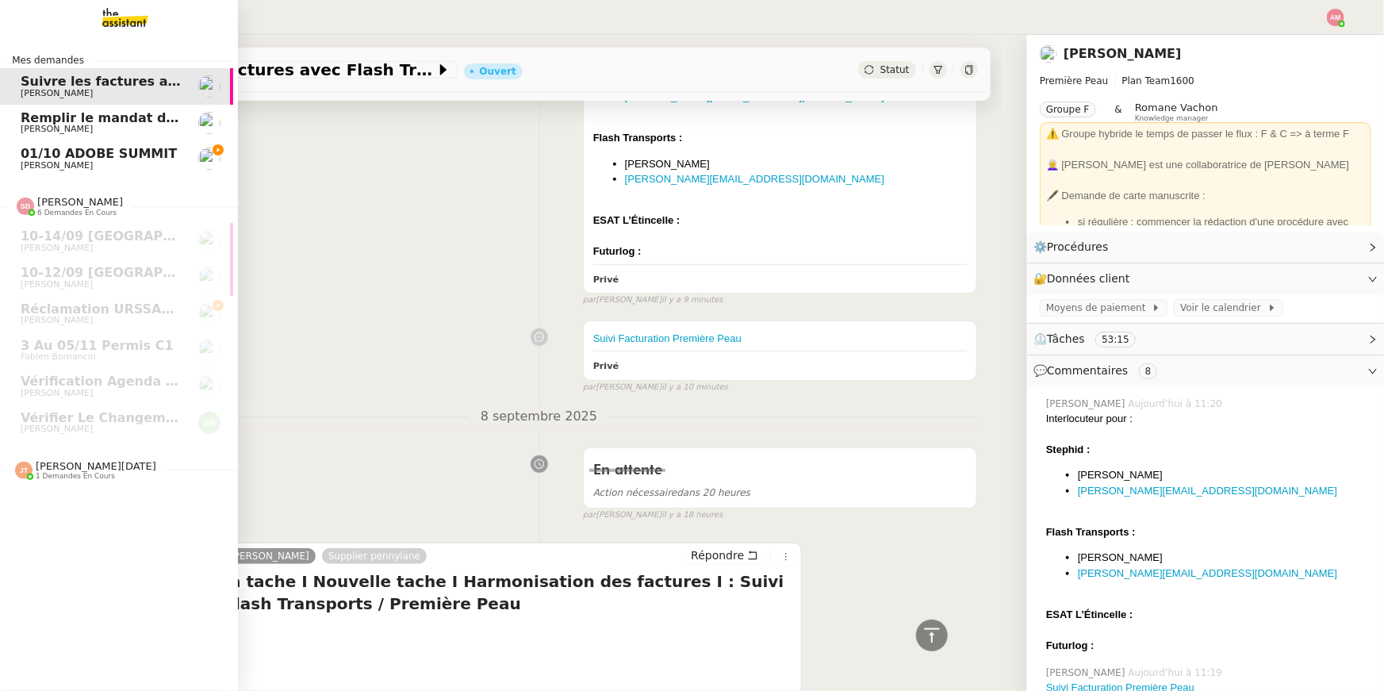
click at [21, 165] on span "[PERSON_NAME]" at bounding box center [57, 165] width 72 height 10
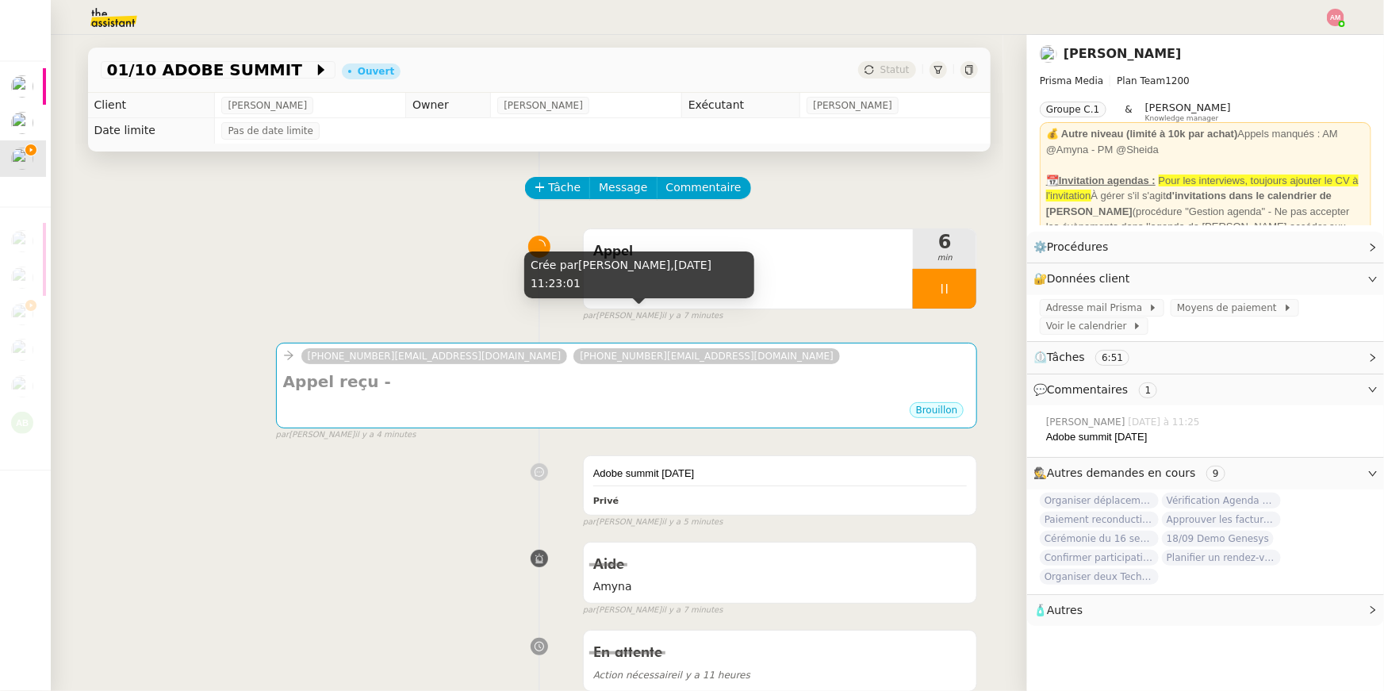
click at [691, 295] on div "Crée par Amyna Mehrez, 9 sept. 2025, 11:23:01" at bounding box center [639, 274] width 230 height 47
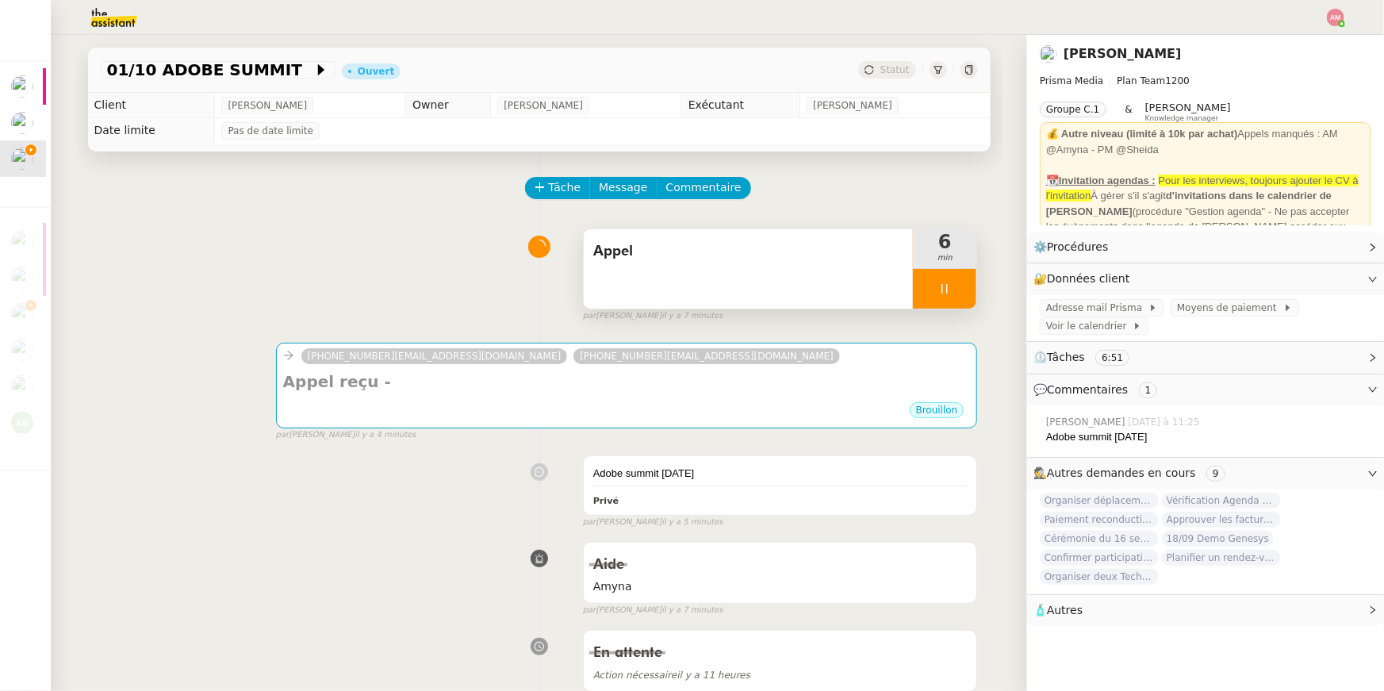
click at [819, 276] on div "Appel" at bounding box center [749, 268] width 330 height 79
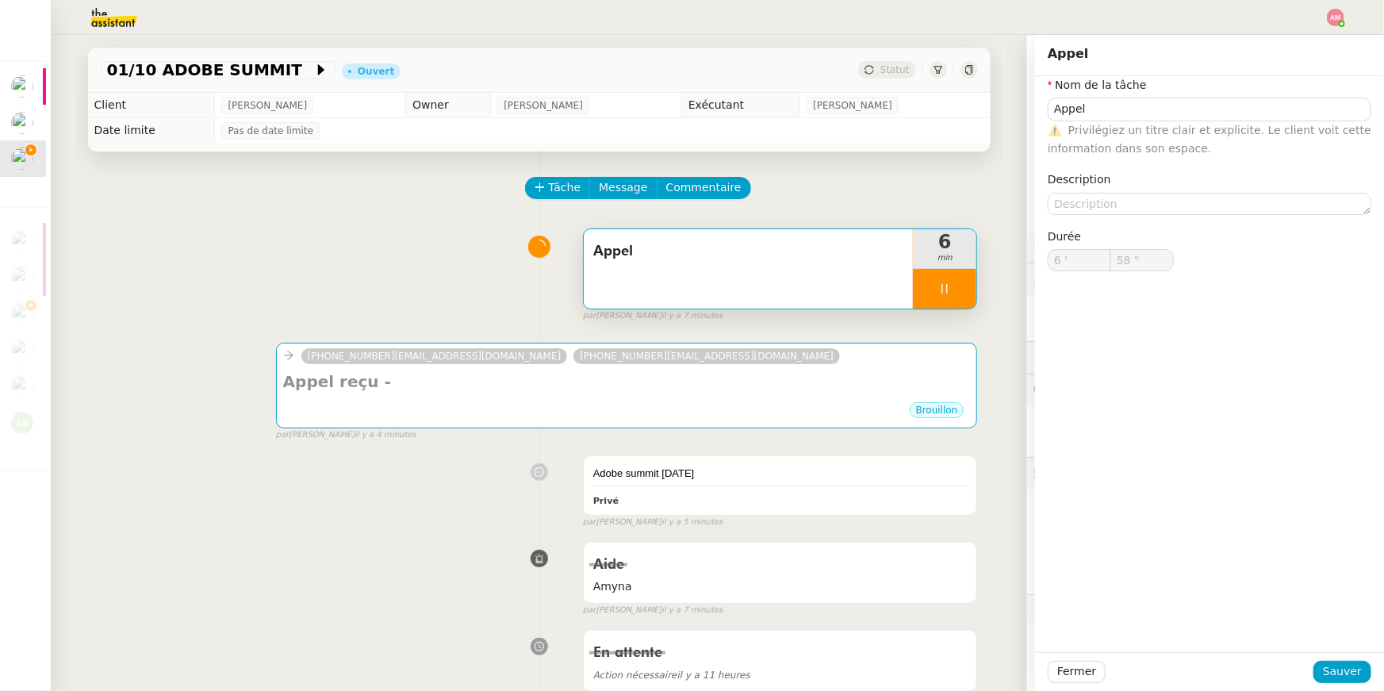
type input "59 ""
type input "7 '"
type input "2 ""
click at [948, 293] on icon at bounding box center [944, 288] width 13 height 13
click at [955, 298] on button at bounding box center [961, 289] width 32 height 40
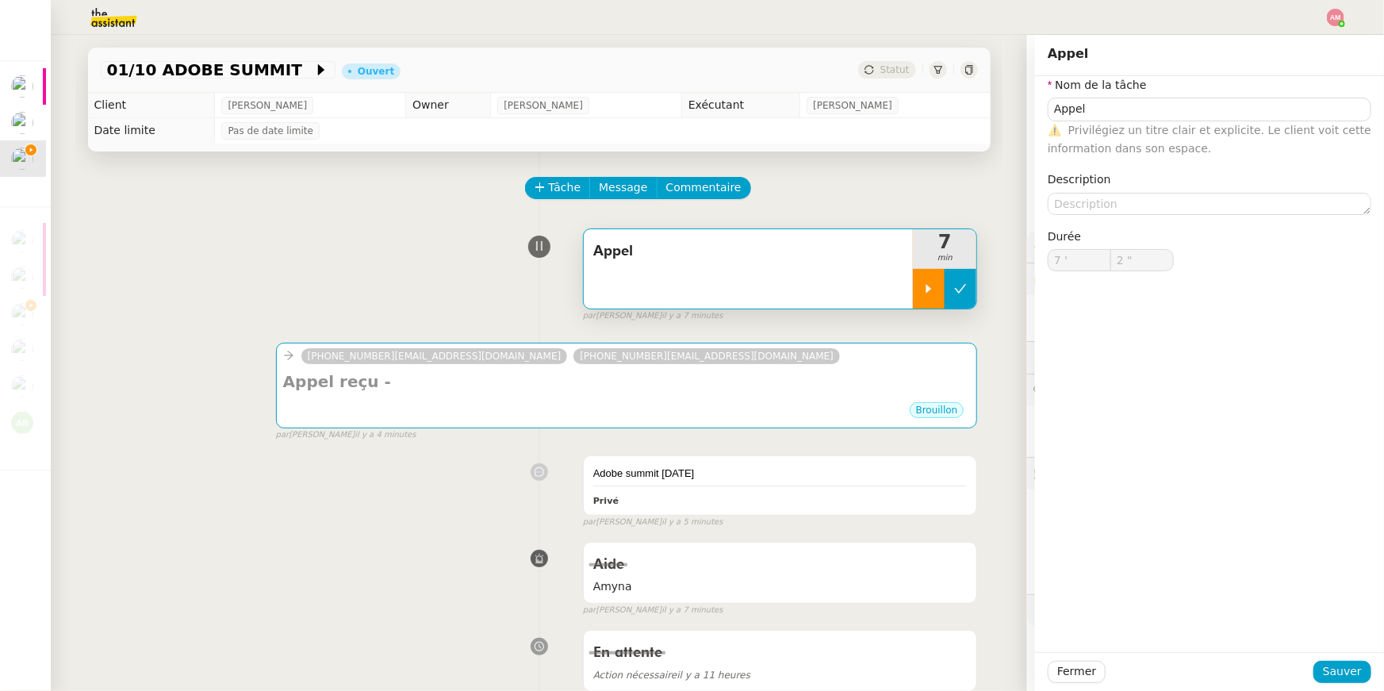
type input "Appel"
type input "7 '"
type input "1 ""
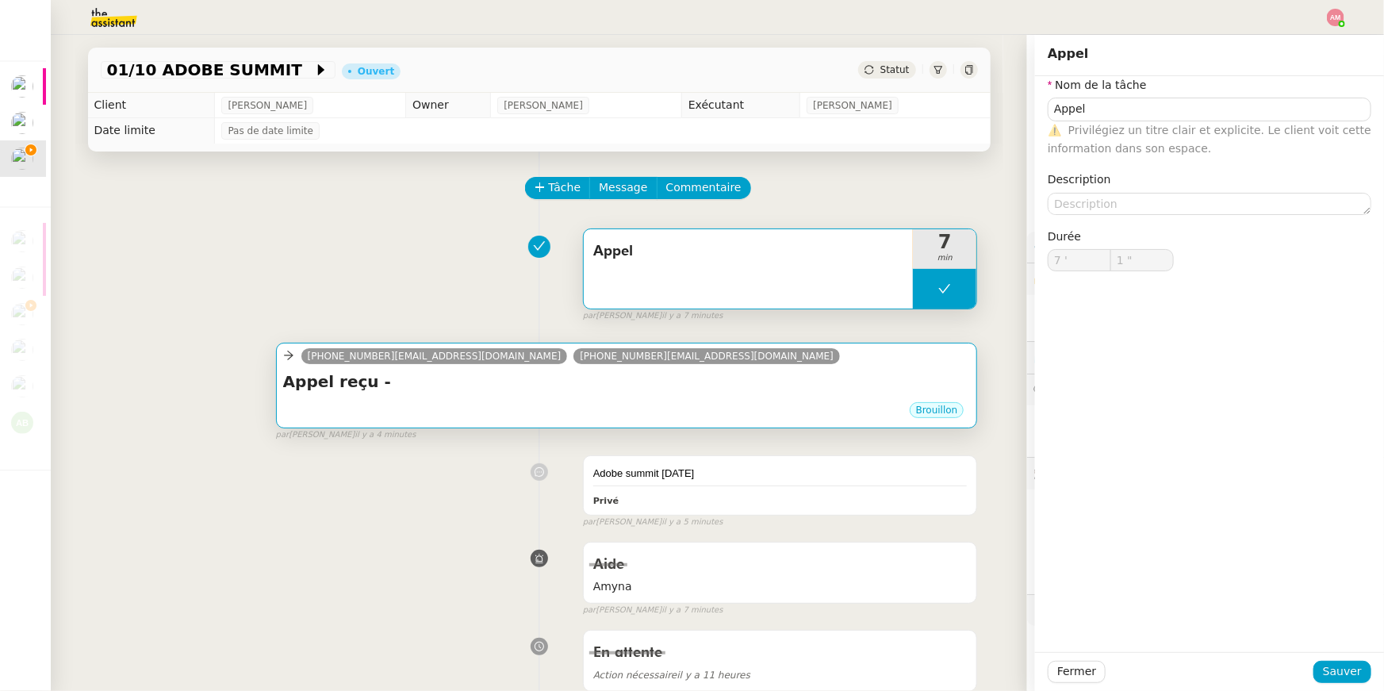
type input "Appel"
type input "7 '"
type input "1 ""
type input "Appel"
type input "7 '"
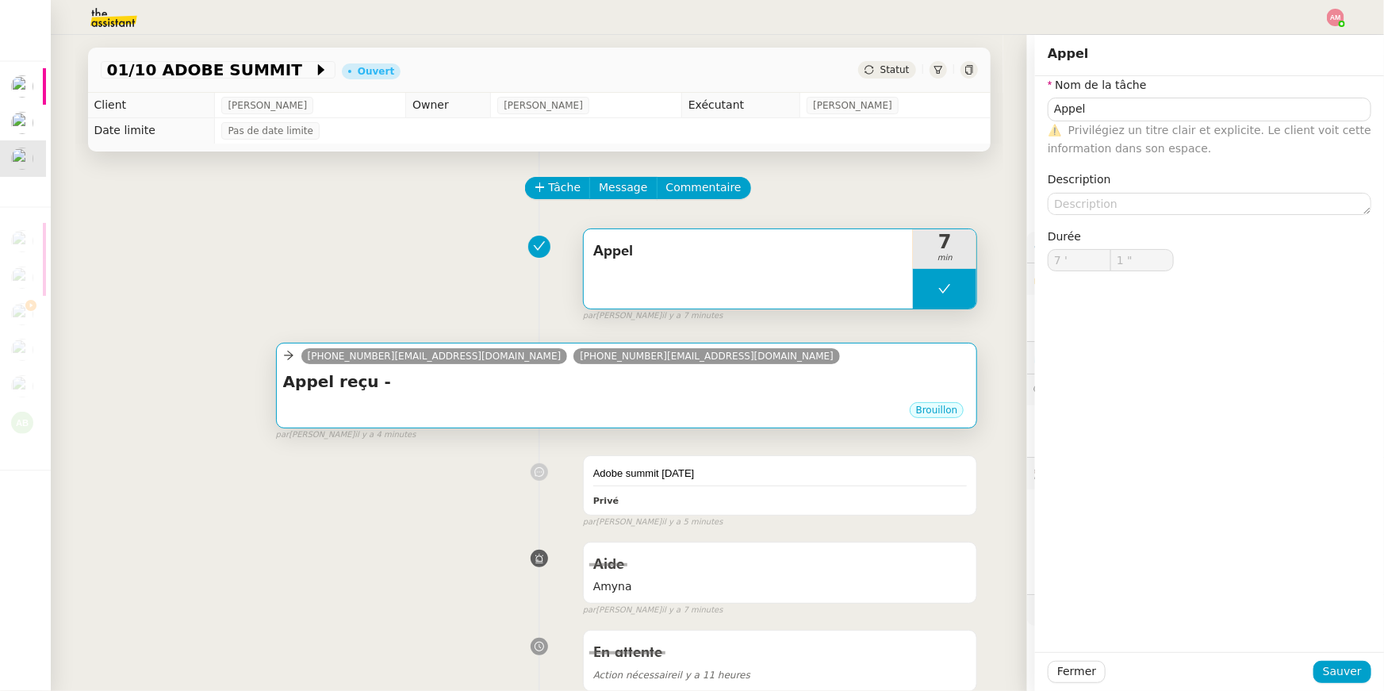
type input "1 ""
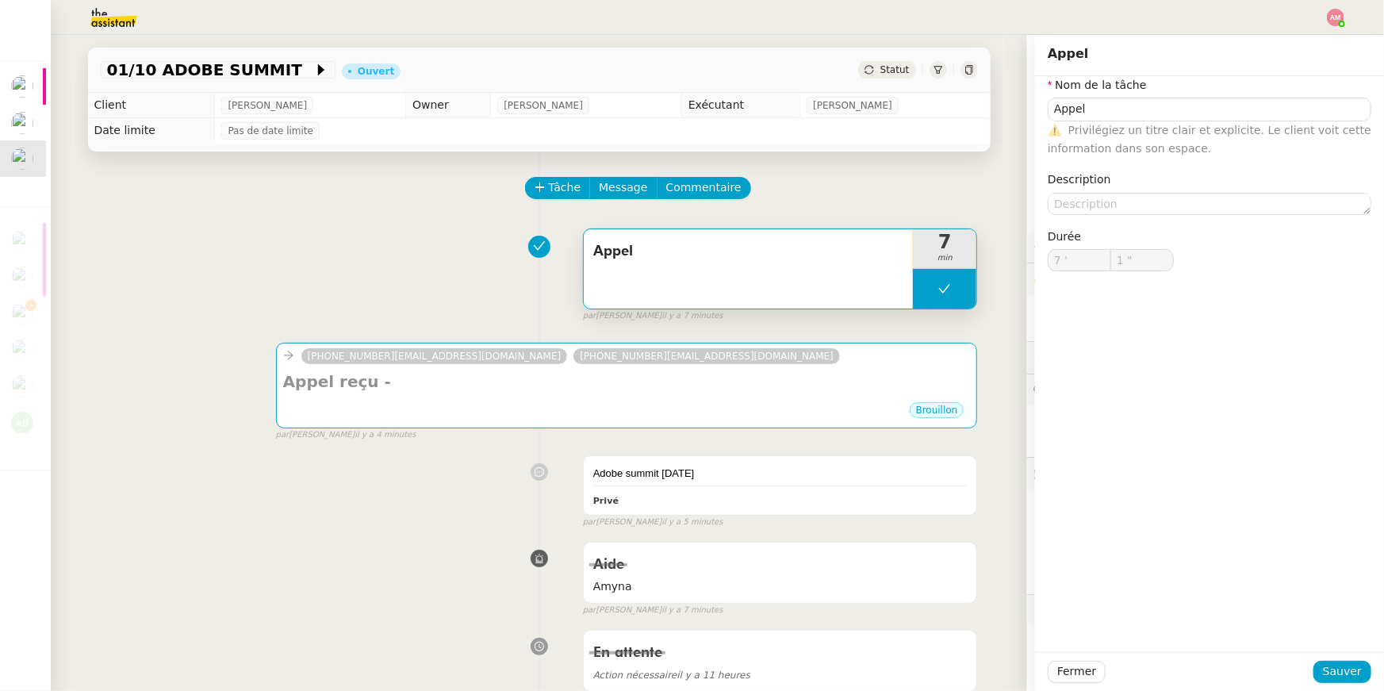
type input "Appel"
type input "7 '"
type input "1 ""
click at [609, 282] on div "Appel" at bounding box center [749, 268] width 330 height 79
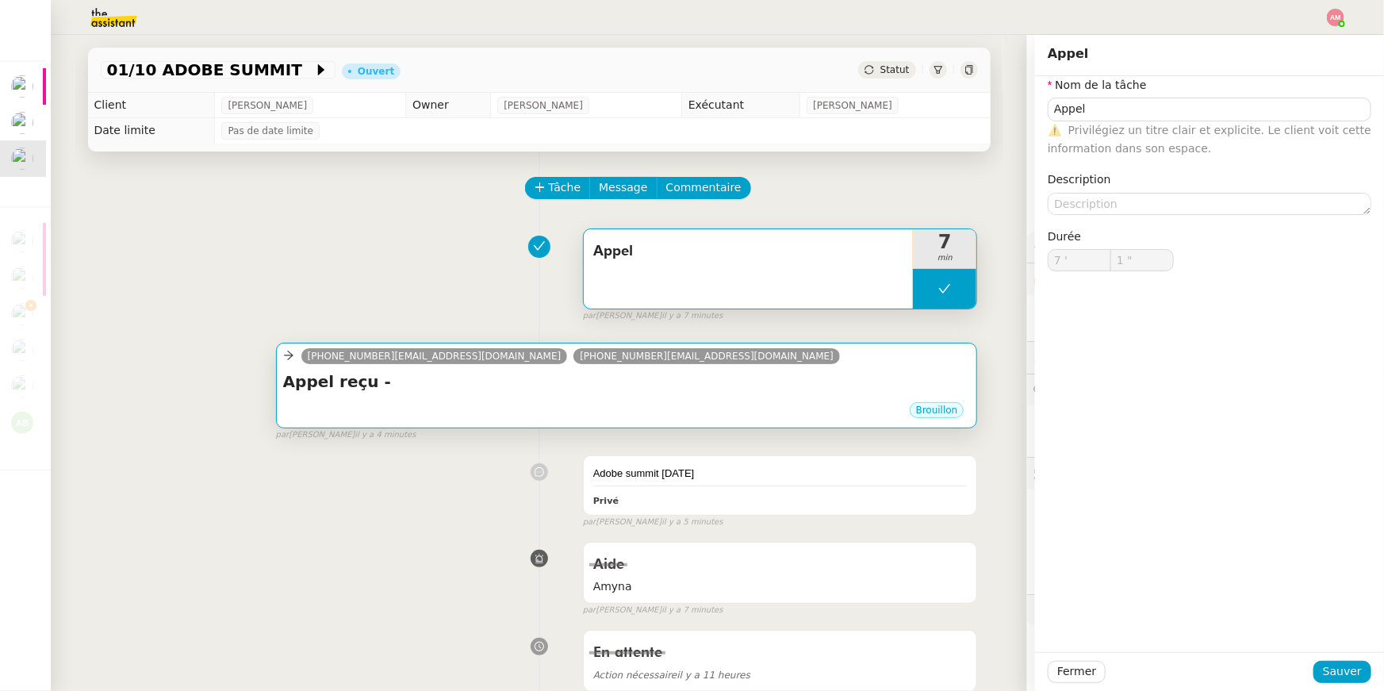
click at [651, 354] on span "33980804470@phone.theassistant.com" at bounding box center [707, 356] width 254 height 11
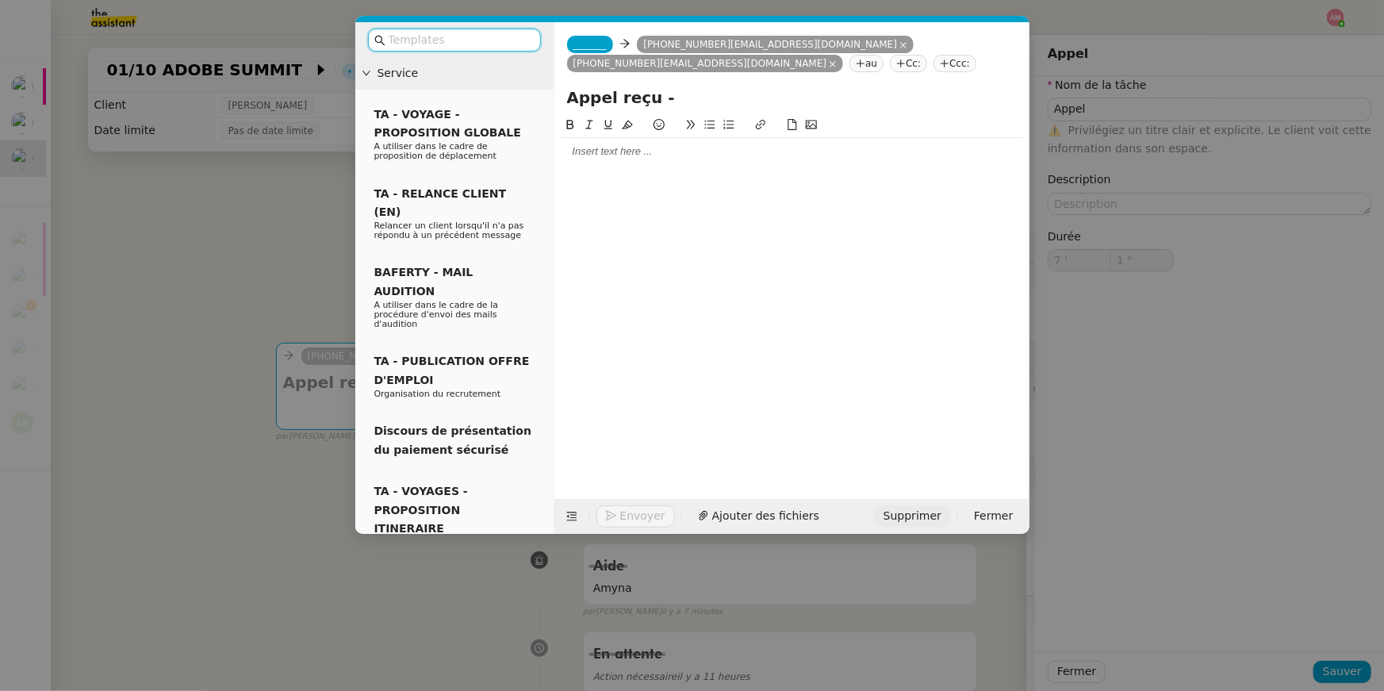
click at [910, 523] on span "Supprimer" at bounding box center [912, 516] width 58 height 18
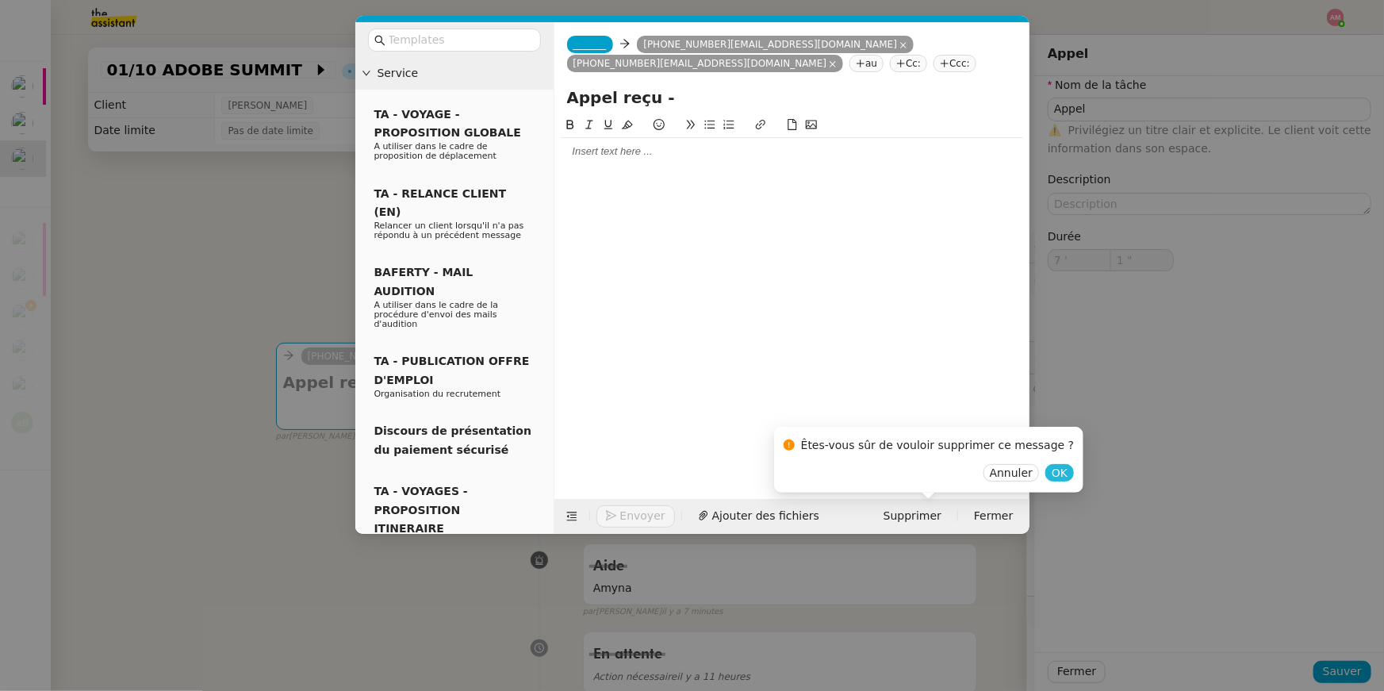
click at [1052, 472] on span "OK" at bounding box center [1060, 473] width 16 height 16
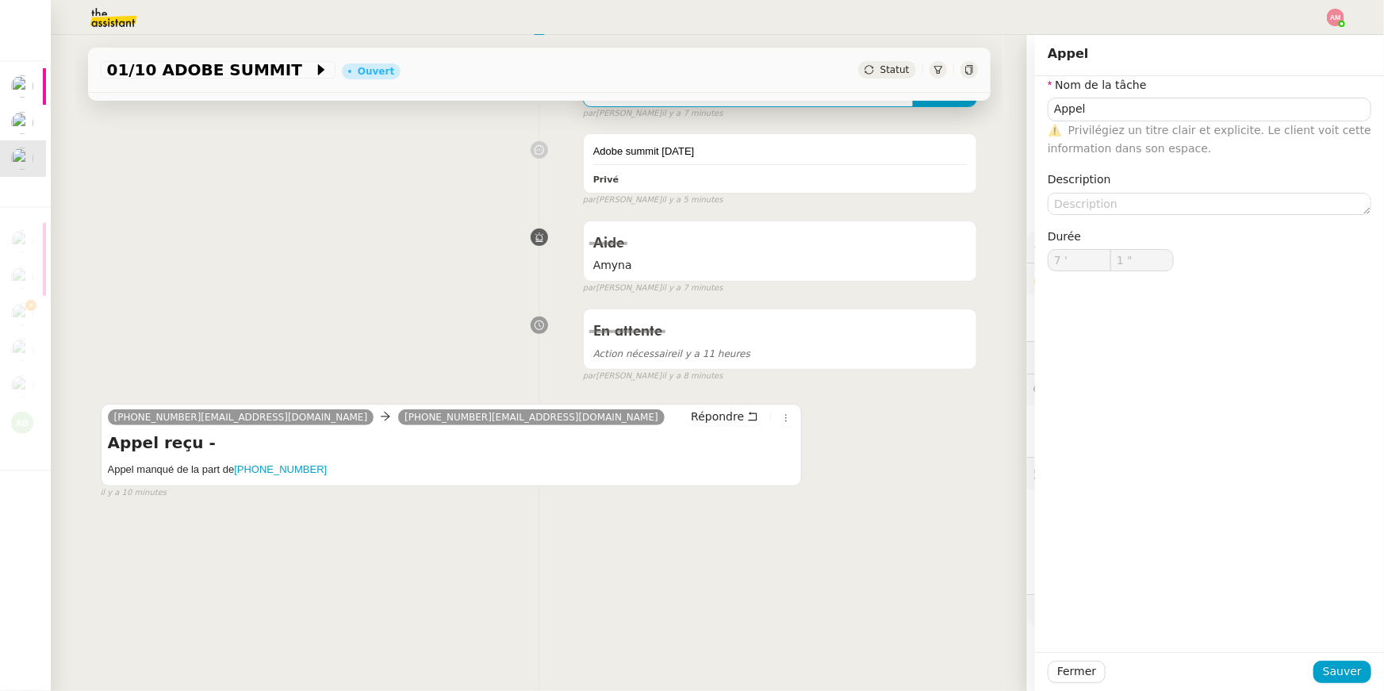
scroll to position [201, 0]
type input "Appel"
type input "7 '"
type input "1 ""
type input "Appel"
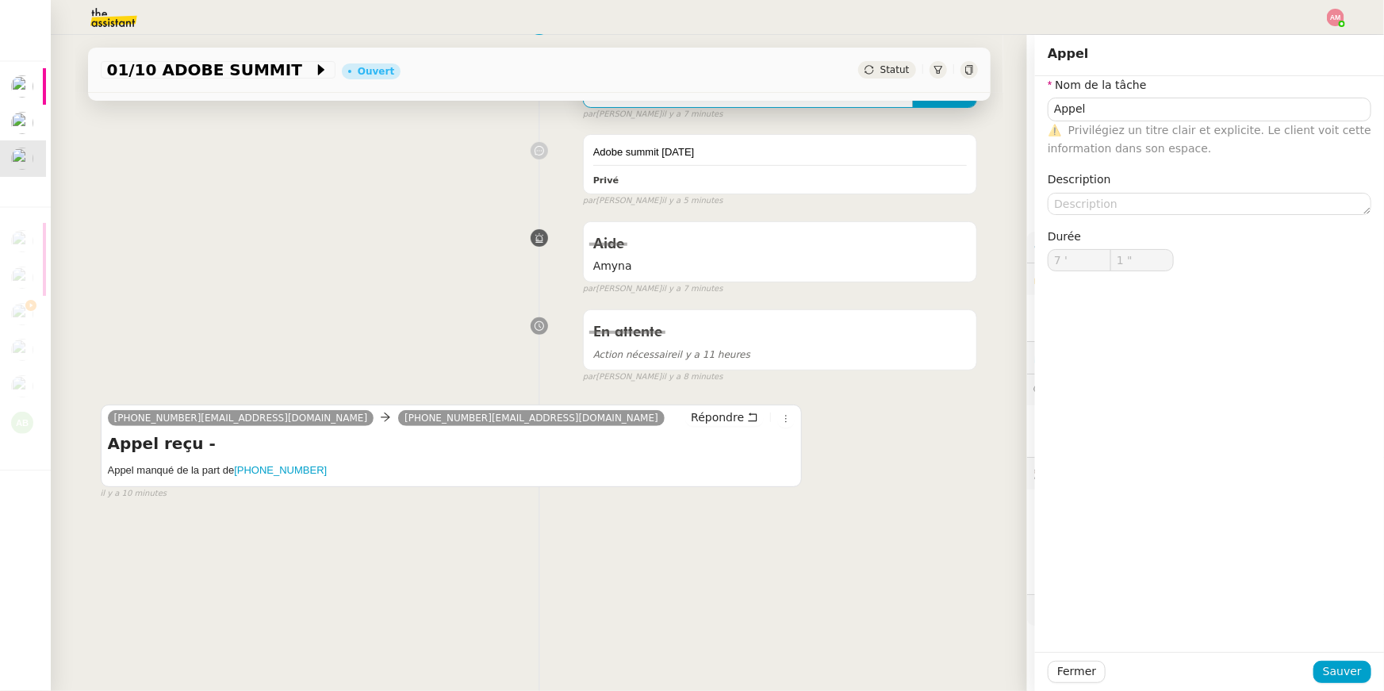
type input "7 '"
type input "1 ""
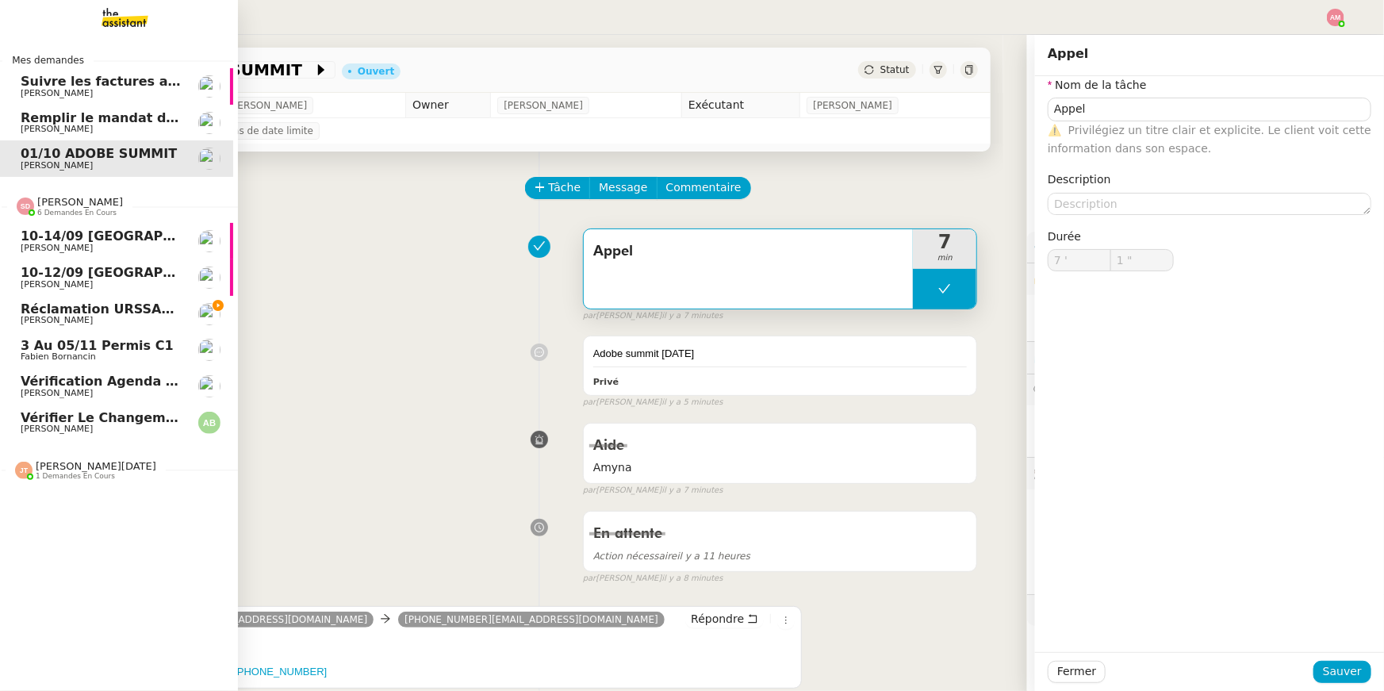
click at [0, 236] on link "10-14/09 Genève-Athènes Laurène Gauthier" at bounding box center [114, 241] width 238 height 36
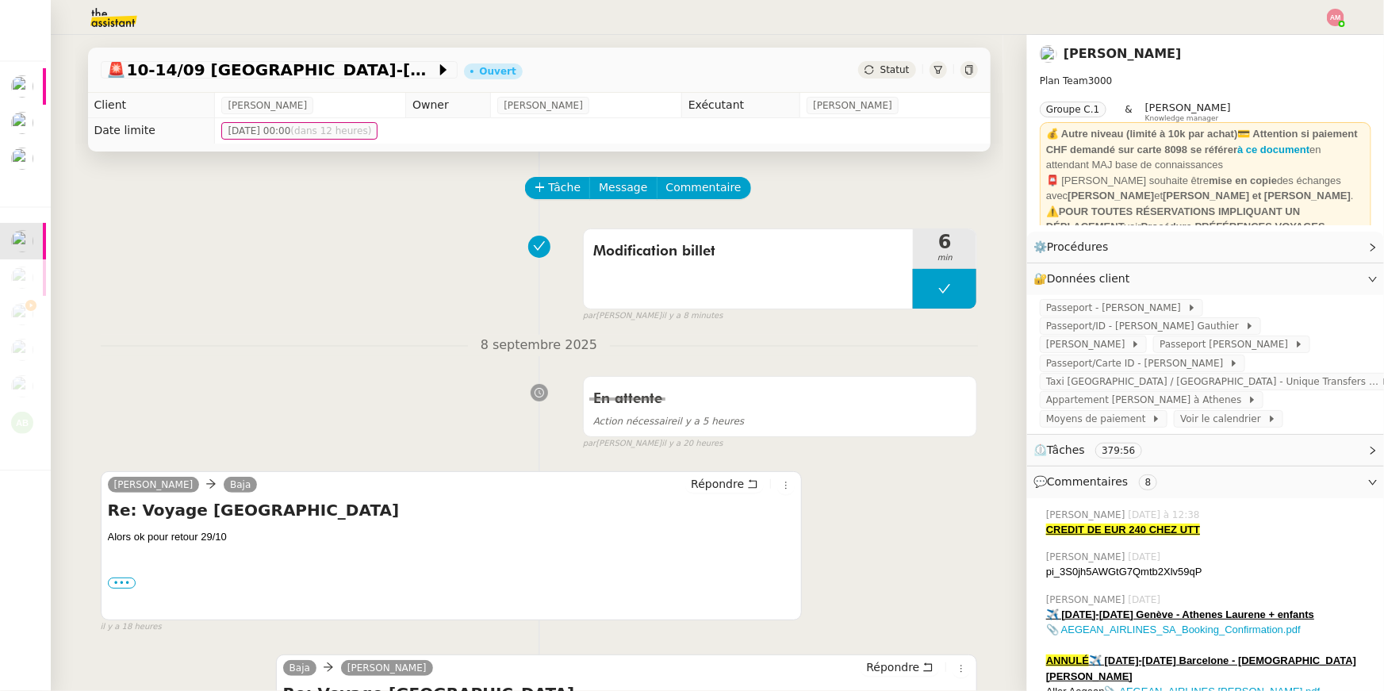
click at [492, 400] on div "En attente Action nécessaire il y a 5 heures false par Sheida D. il y a 20 heur…" at bounding box center [539, 410] width 877 height 82
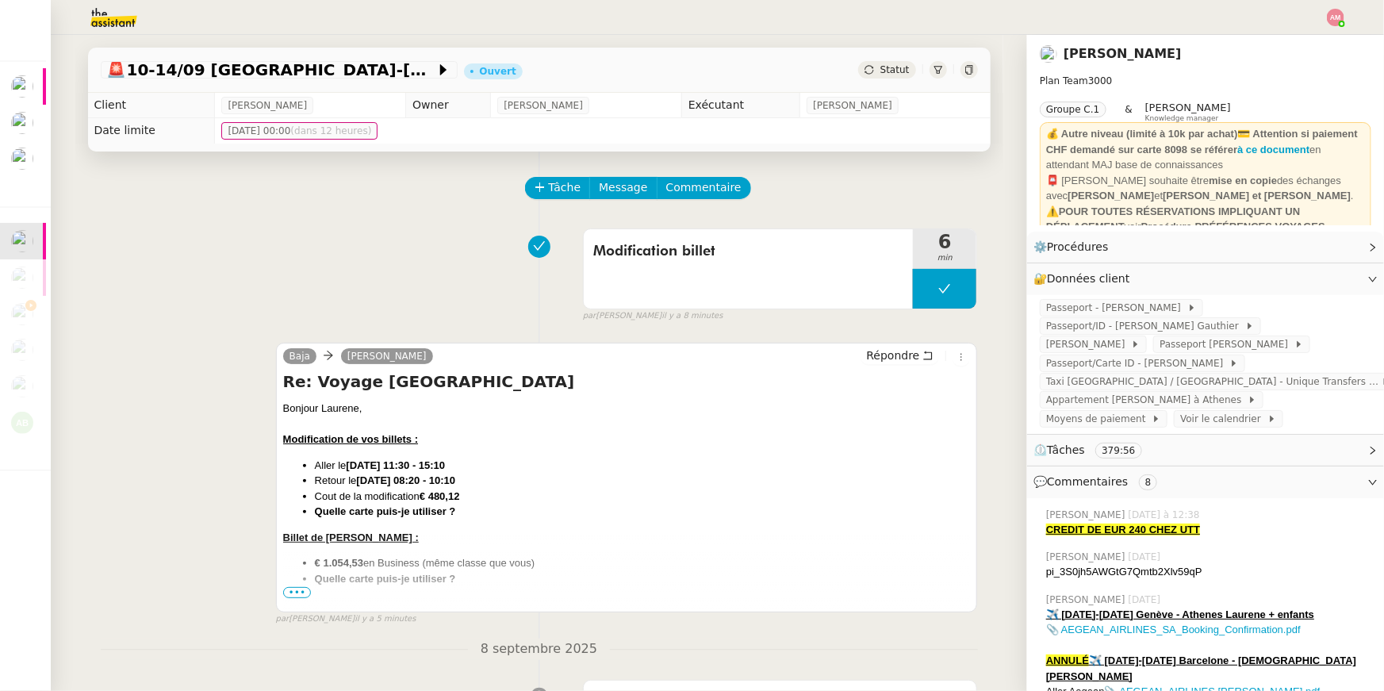
scroll to position [32, 0]
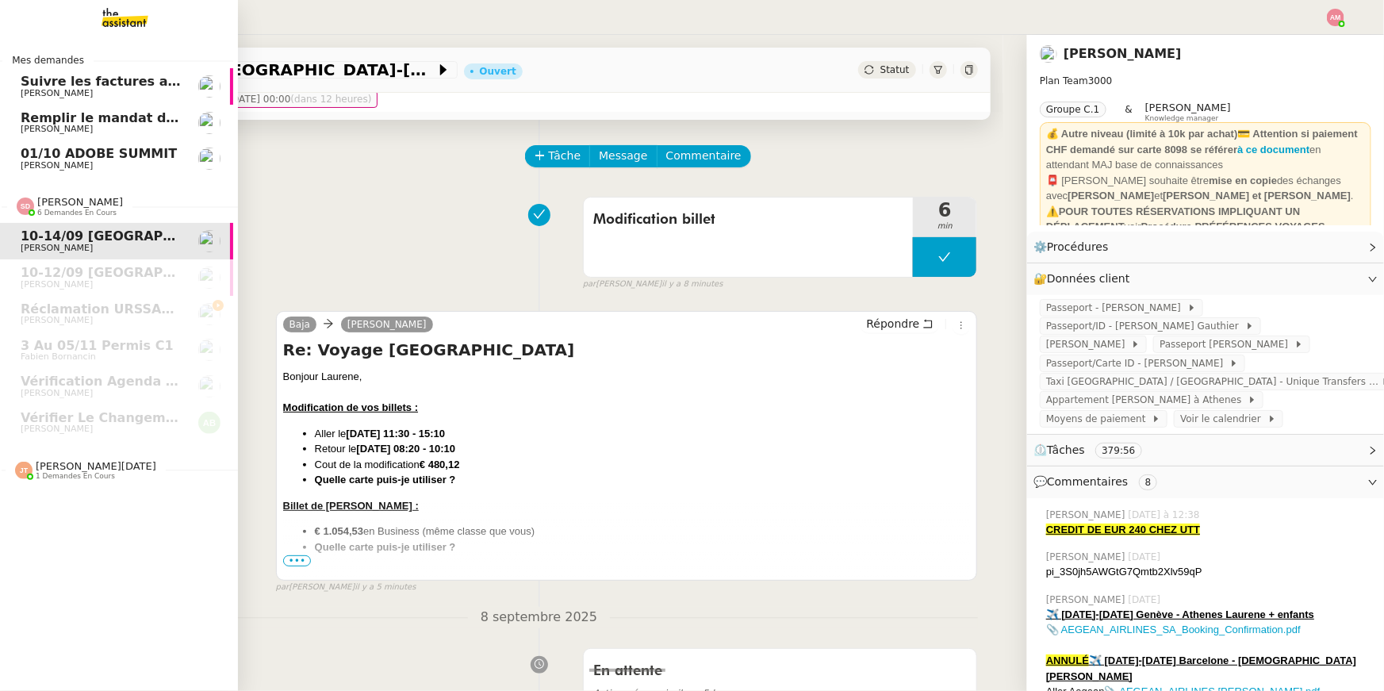
click at [68, 160] on span "[PERSON_NAME]" at bounding box center [57, 165] width 72 height 10
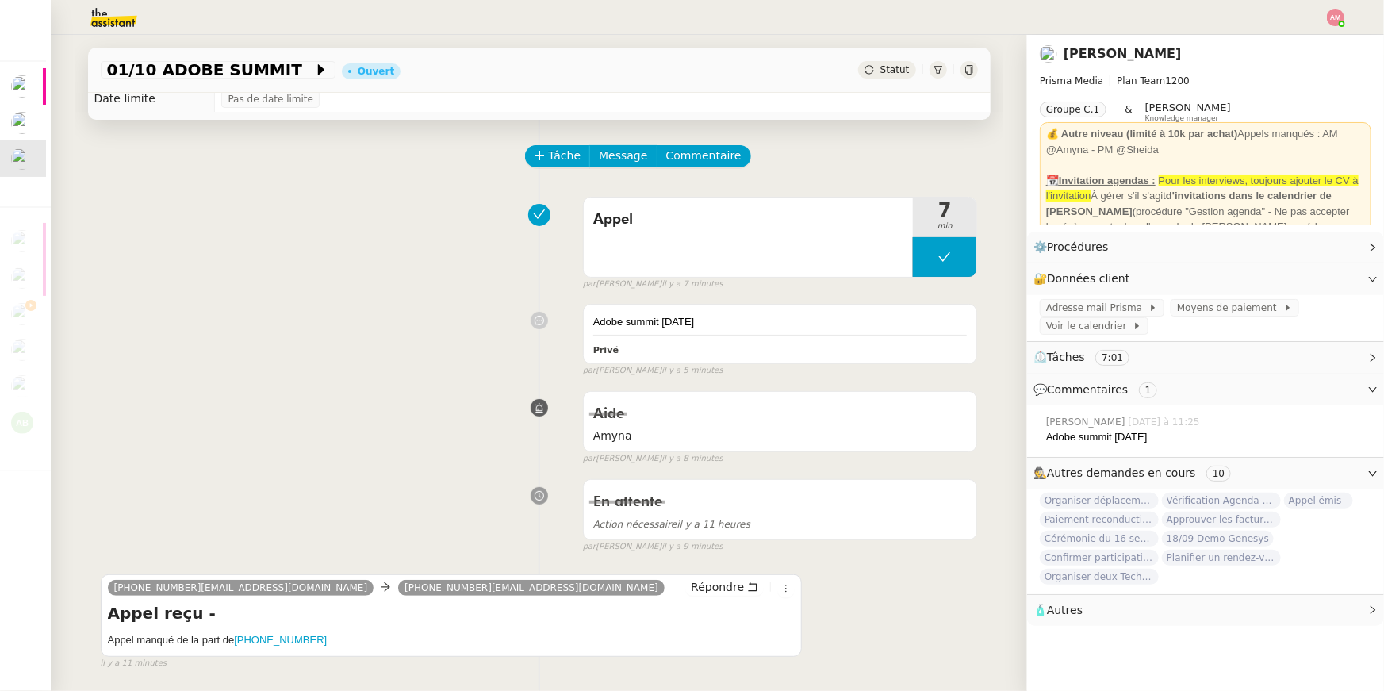
scroll to position [201, 0]
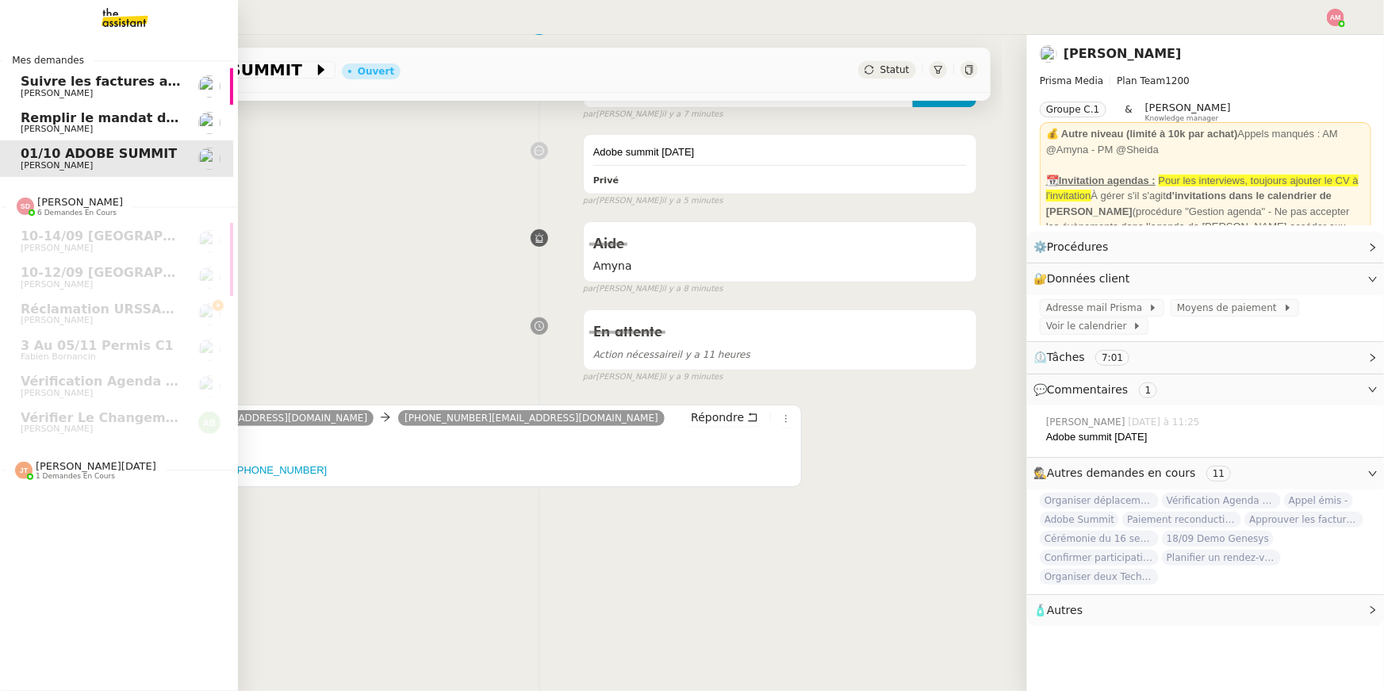
click at [67, 120] on span "Remplir le mandat de gestion Orange" at bounding box center [155, 117] width 269 height 15
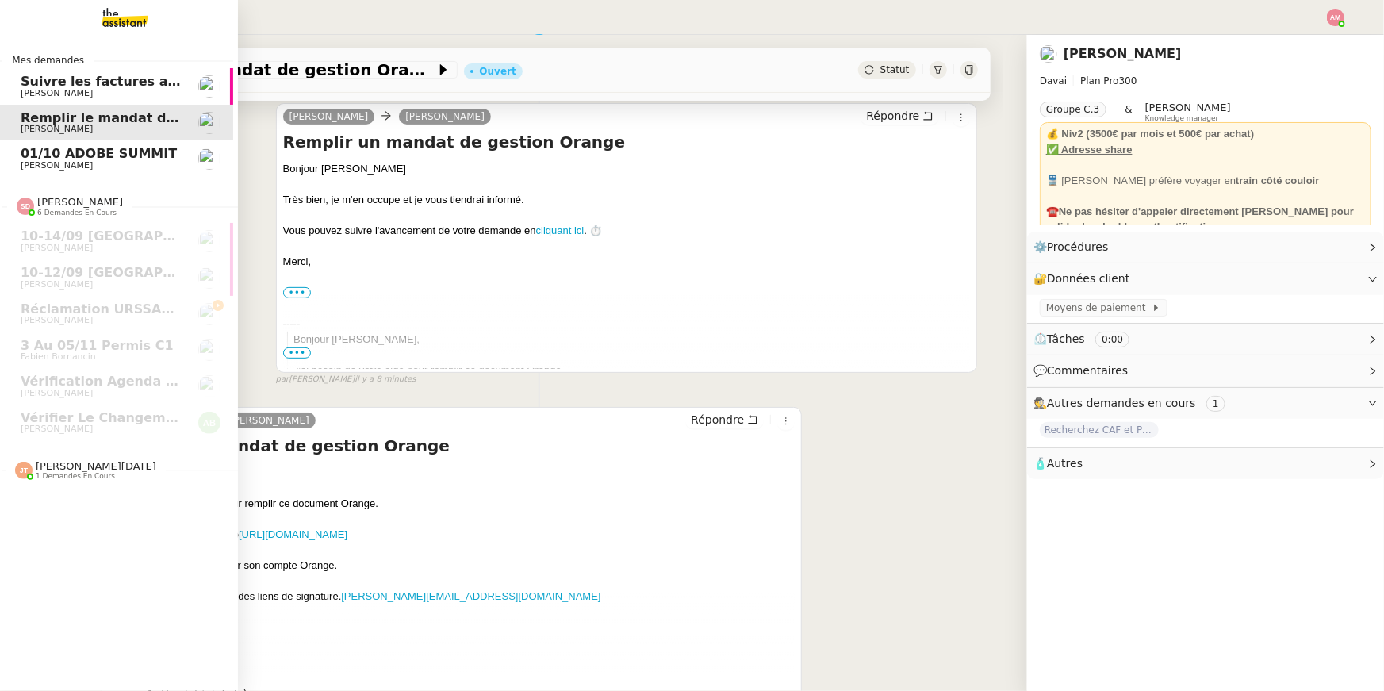
click at [91, 93] on span "[PERSON_NAME]" at bounding box center [101, 94] width 160 height 10
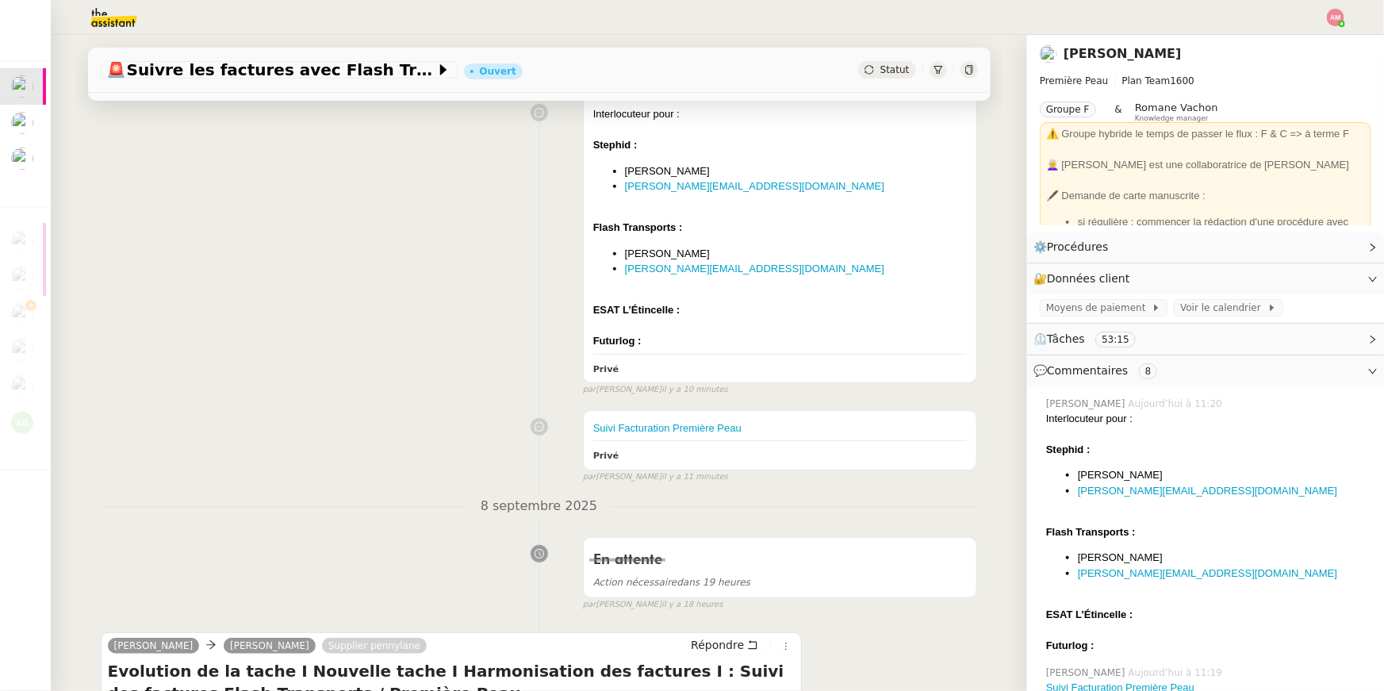
scroll to position [477, 0]
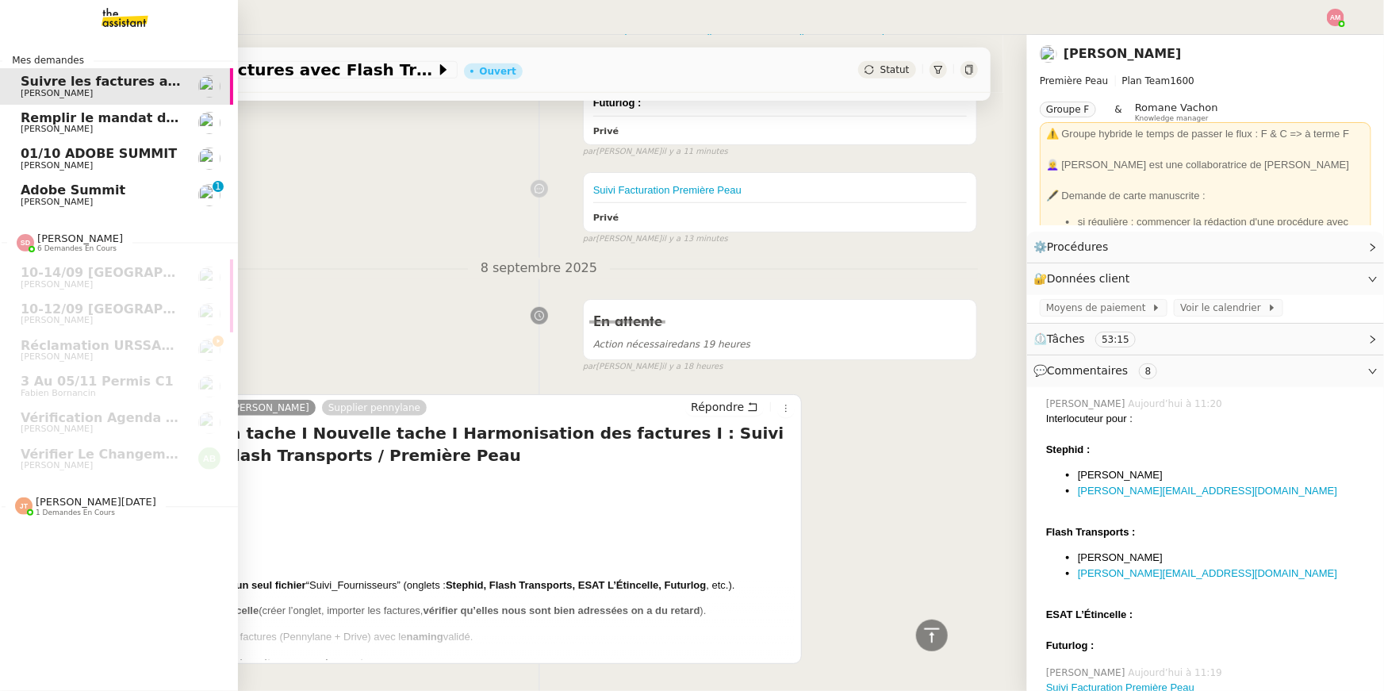
click at [78, 194] on span "Adobe Summit" at bounding box center [73, 189] width 105 height 15
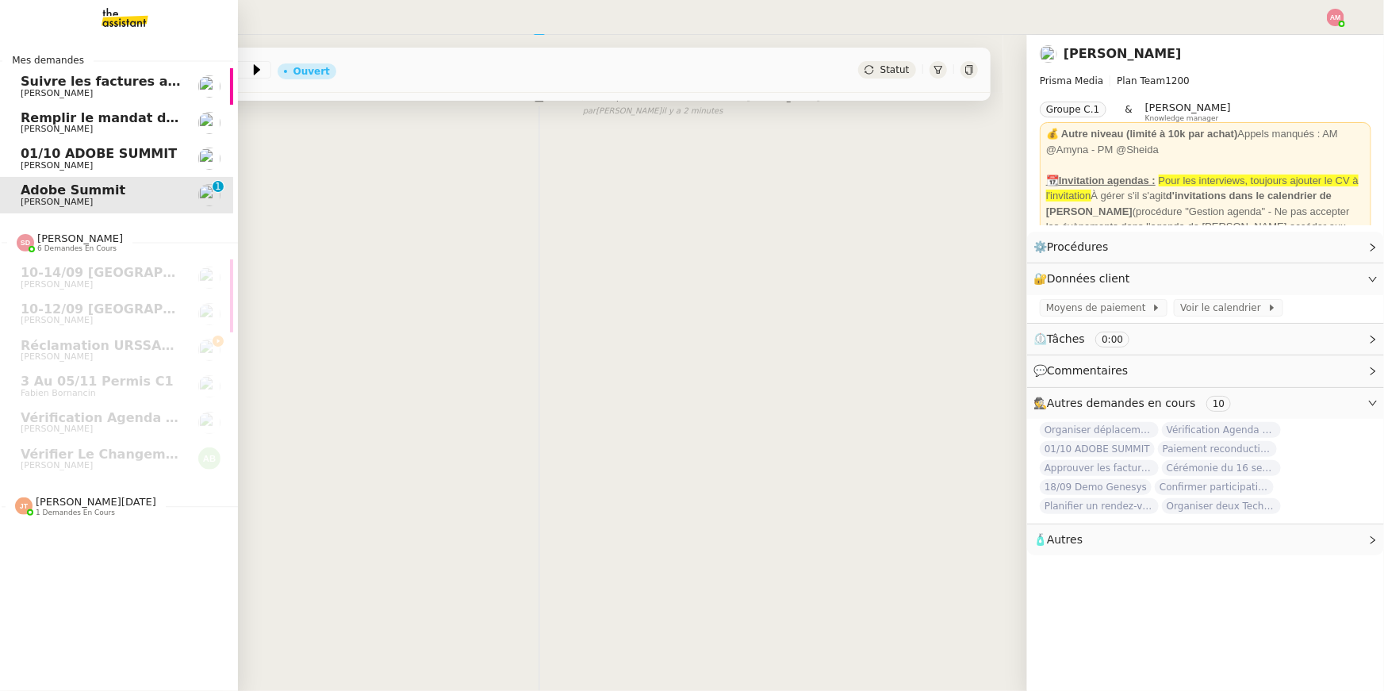
scroll to position [201, 0]
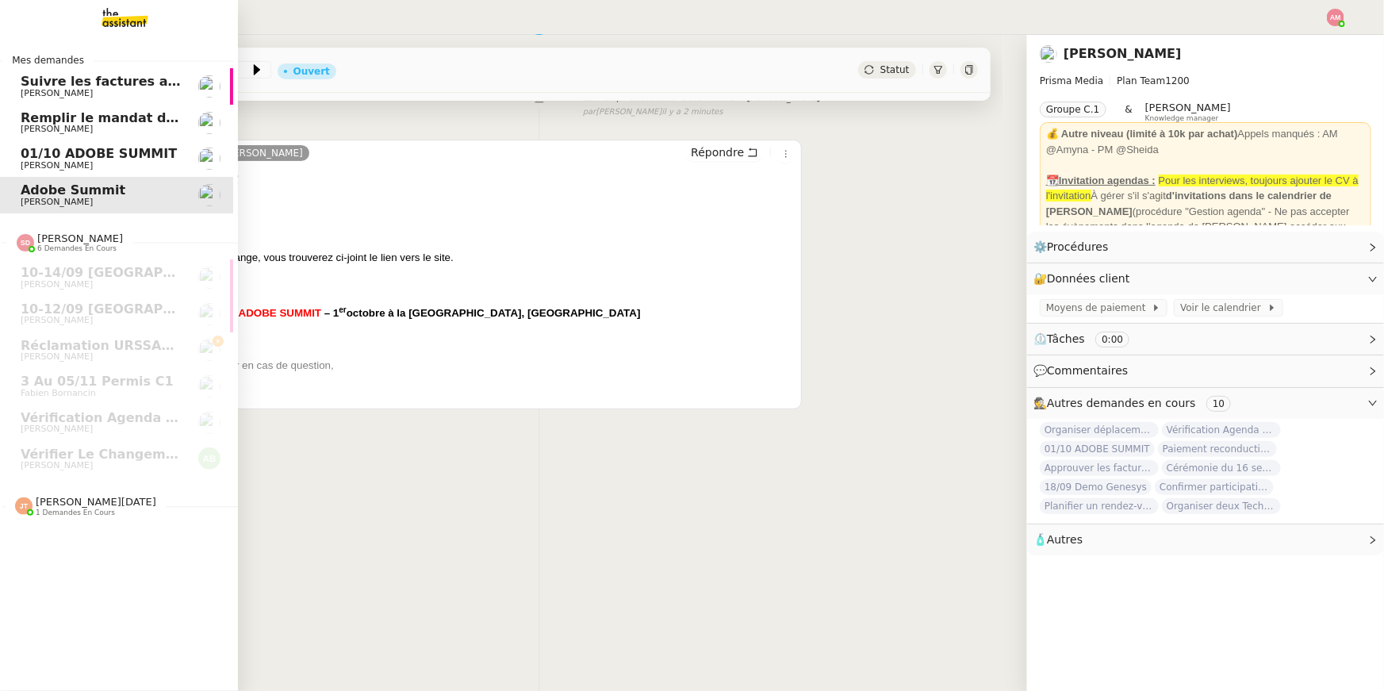
click at [33, 150] on span "01/10 ADOBE SUMMIT" at bounding box center [99, 153] width 156 height 15
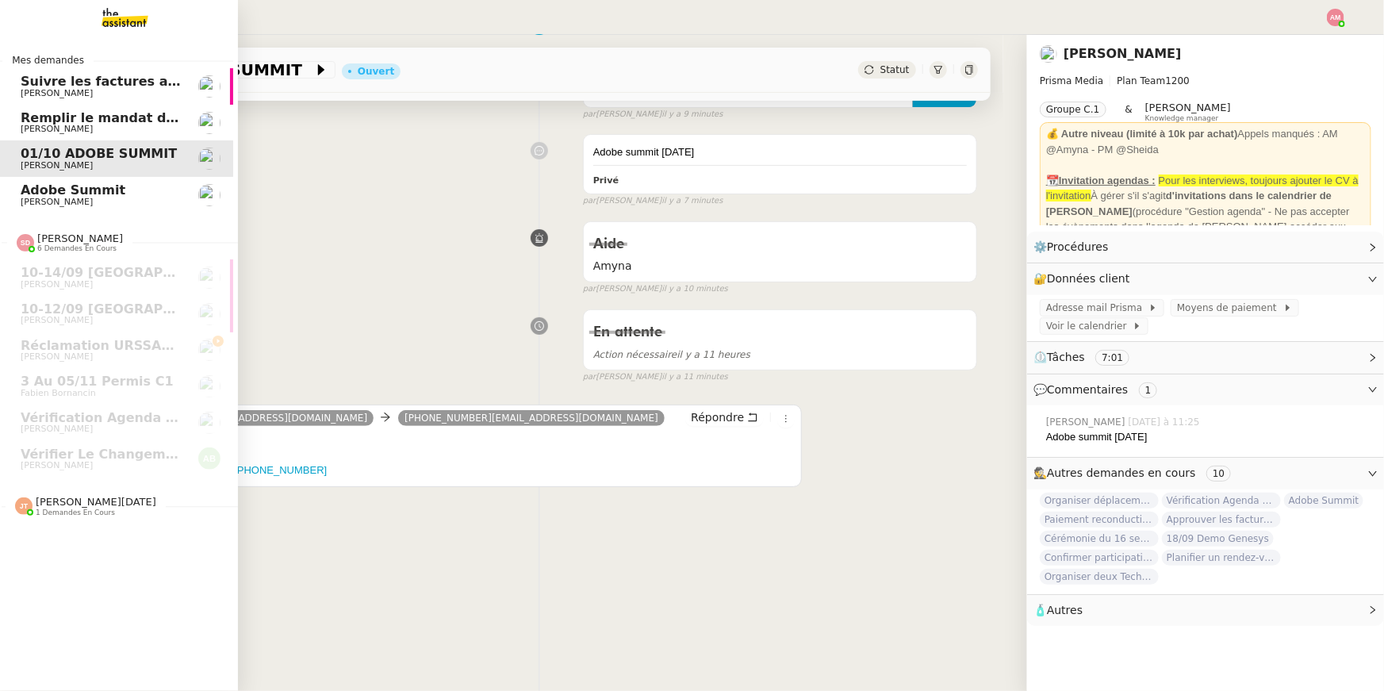
click at [33, 150] on span "01/10 ADOBE SUMMIT" at bounding box center [99, 153] width 156 height 15
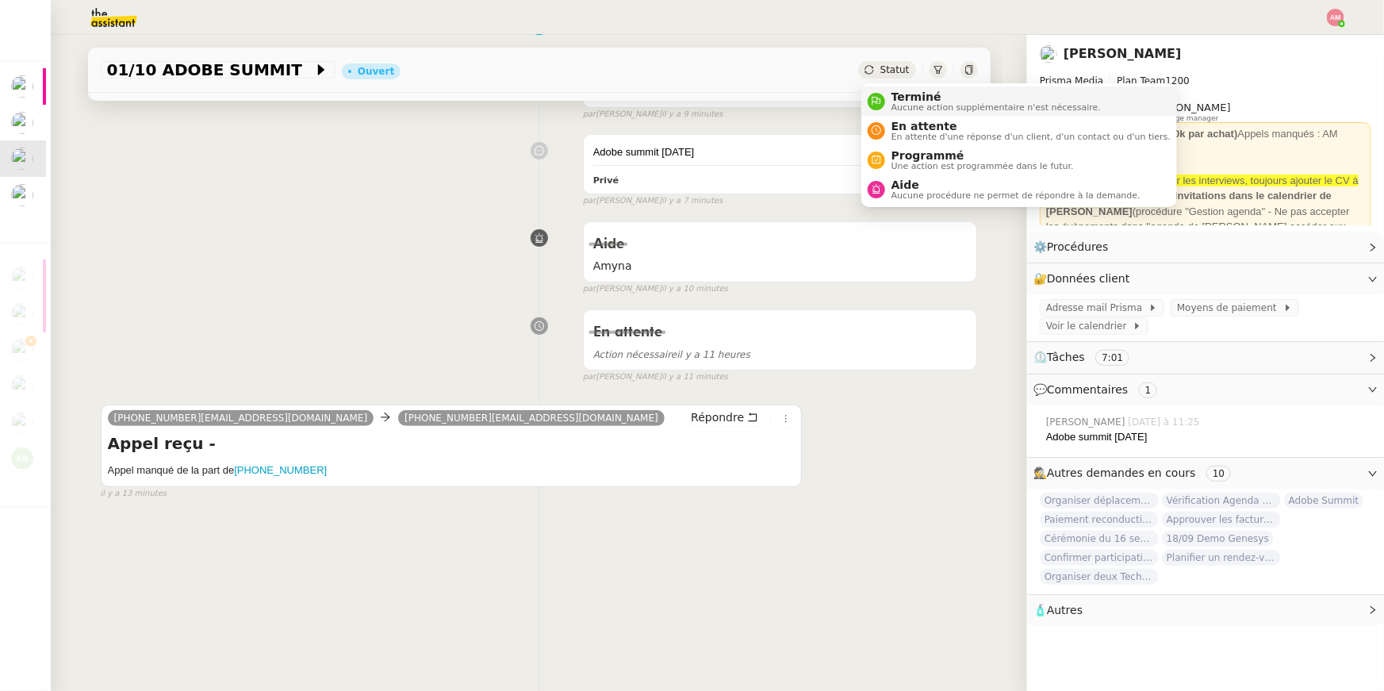
click at [918, 108] on span "Aucune action supplémentaire n'est nécessaire." at bounding box center [995, 107] width 209 height 9
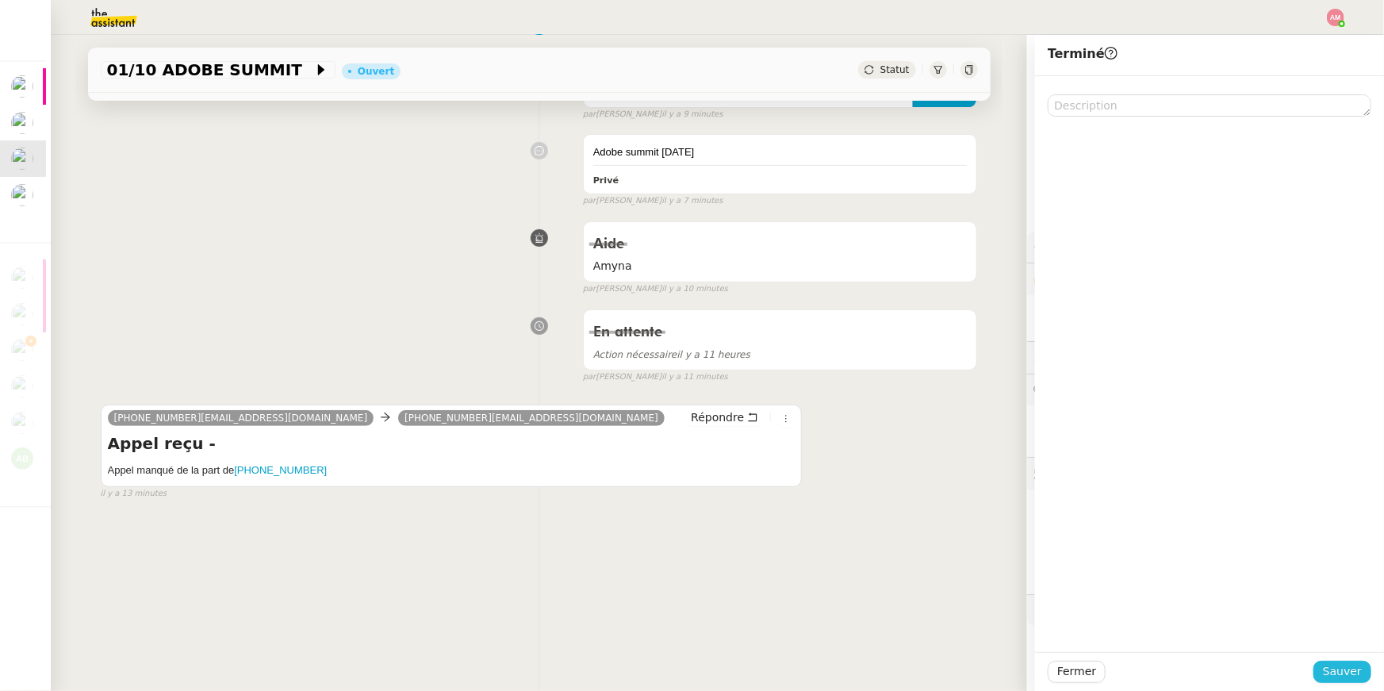
click at [1345, 666] on span "Sauver" at bounding box center [1342, 671] width 39 height 18
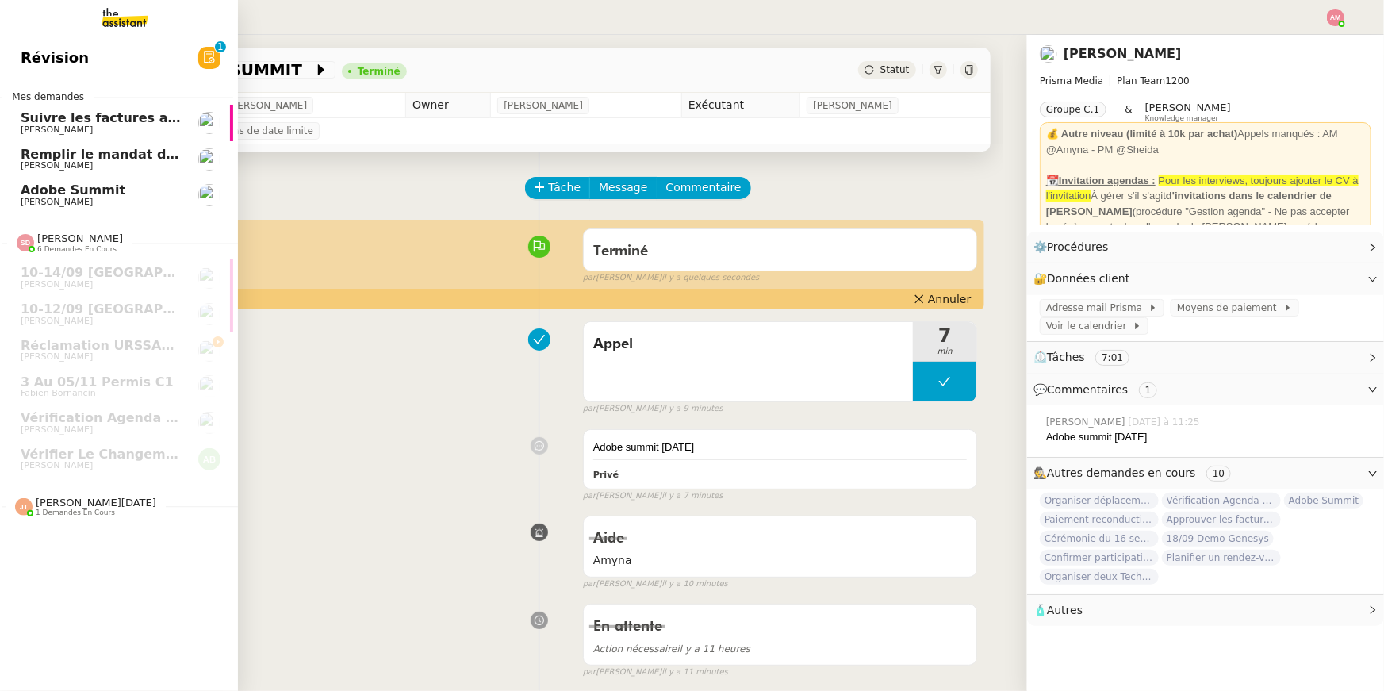
click at [47, 189] on span "Adobe Summit" at bounding box center [73, 189] width 105 height 15
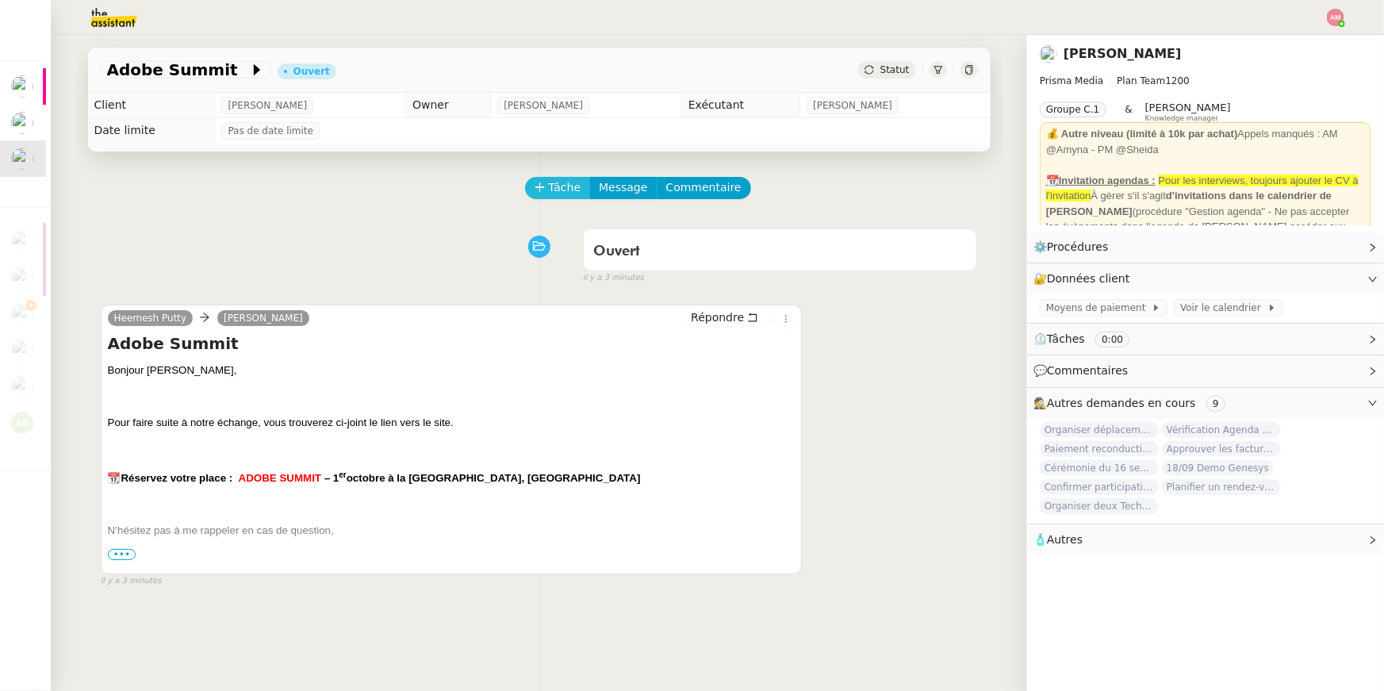
click at [554, 194] on span "Tâche" at bounding box center [565, 187] width 33 height 18
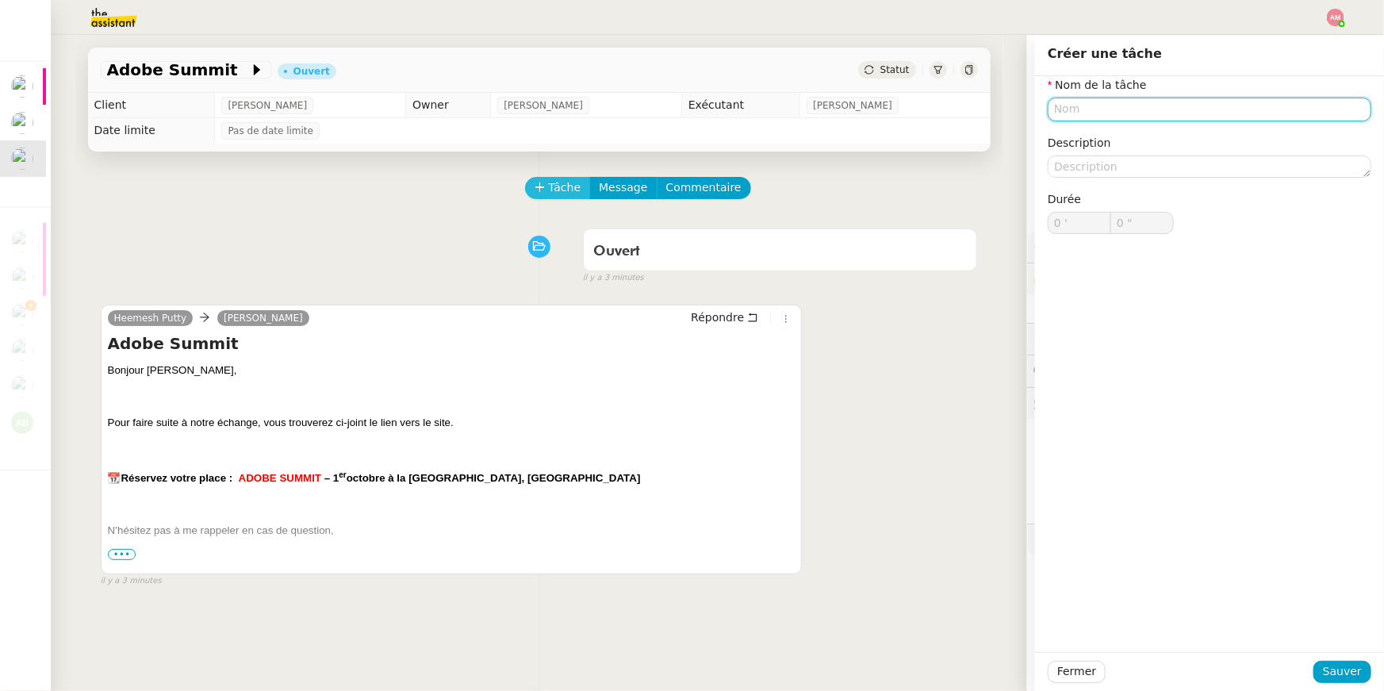
type input "e"
type input "a"
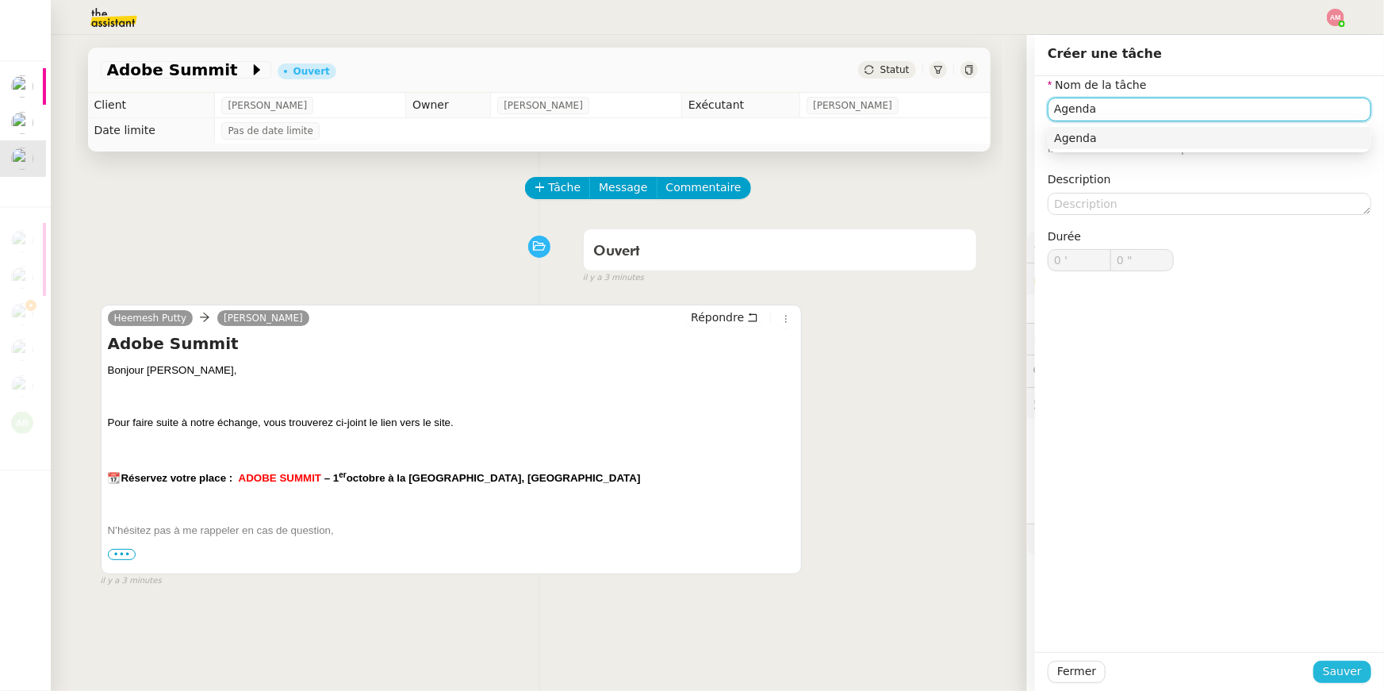
type input "Agenda"
click at [1343, 675] on span "Sauver" at bounding box center [1342, 671] width 39 height 18
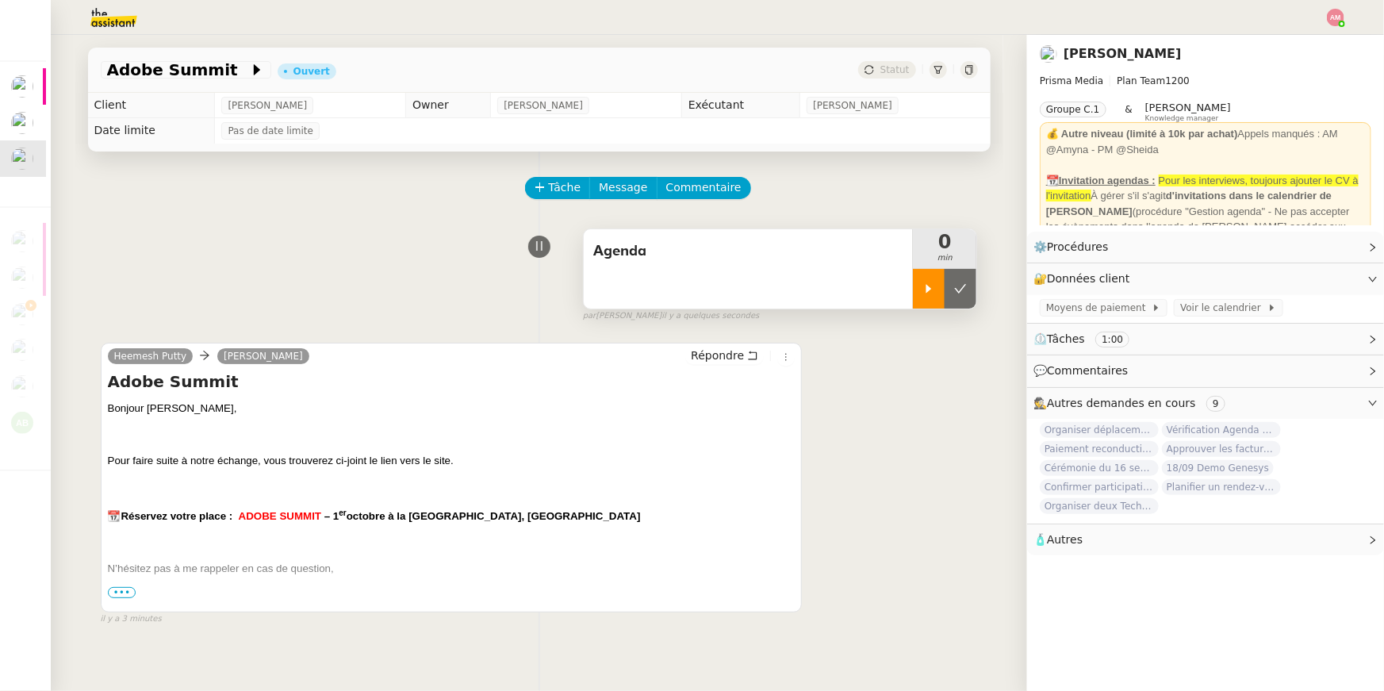
click at [934, 286] on icon at bounding box center [928, 288] width 13 height 13
click at [126, 585] on div "📆 Réservez votre place : ADOBE SUMMIT – 1 er octobre à la Maison de la Chimie, …" at bounding box center [452, 656] width 688 height 355
click at [123, 594] on span "•••" at bounding box center [122, 592] width 29 height 11
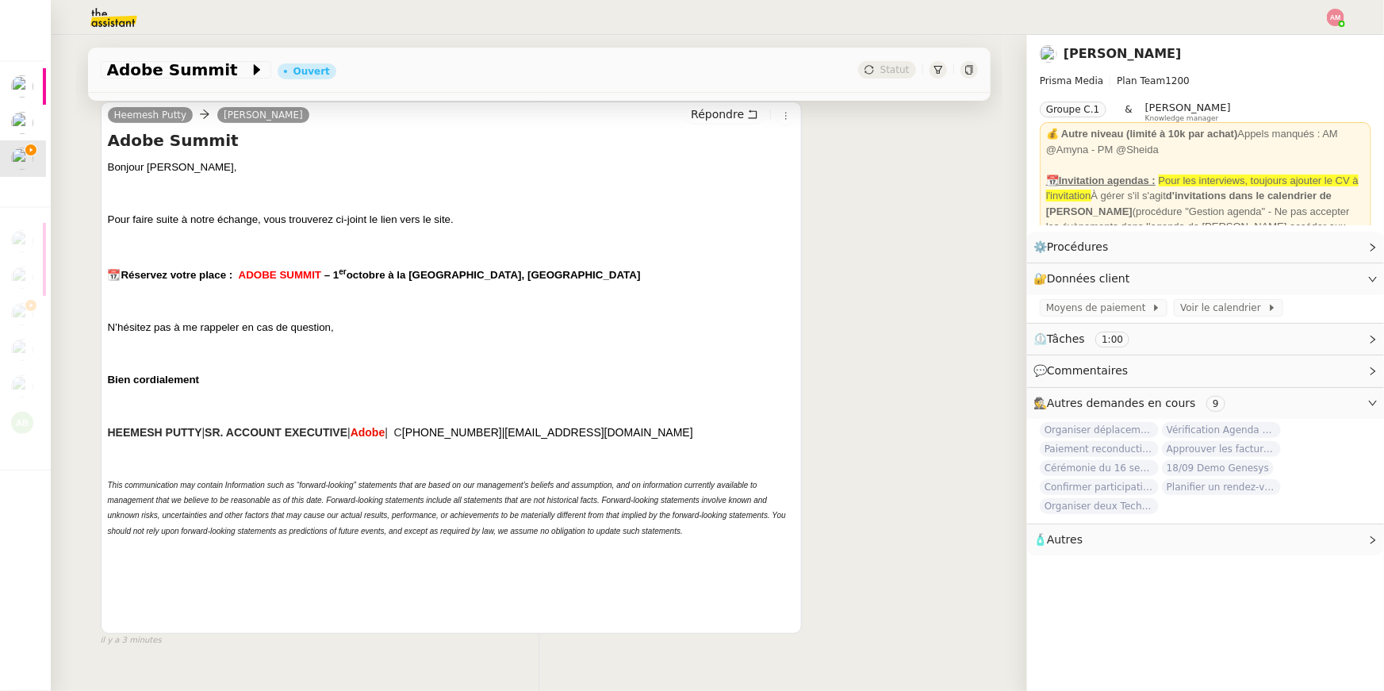
scroll to position [213, 0]
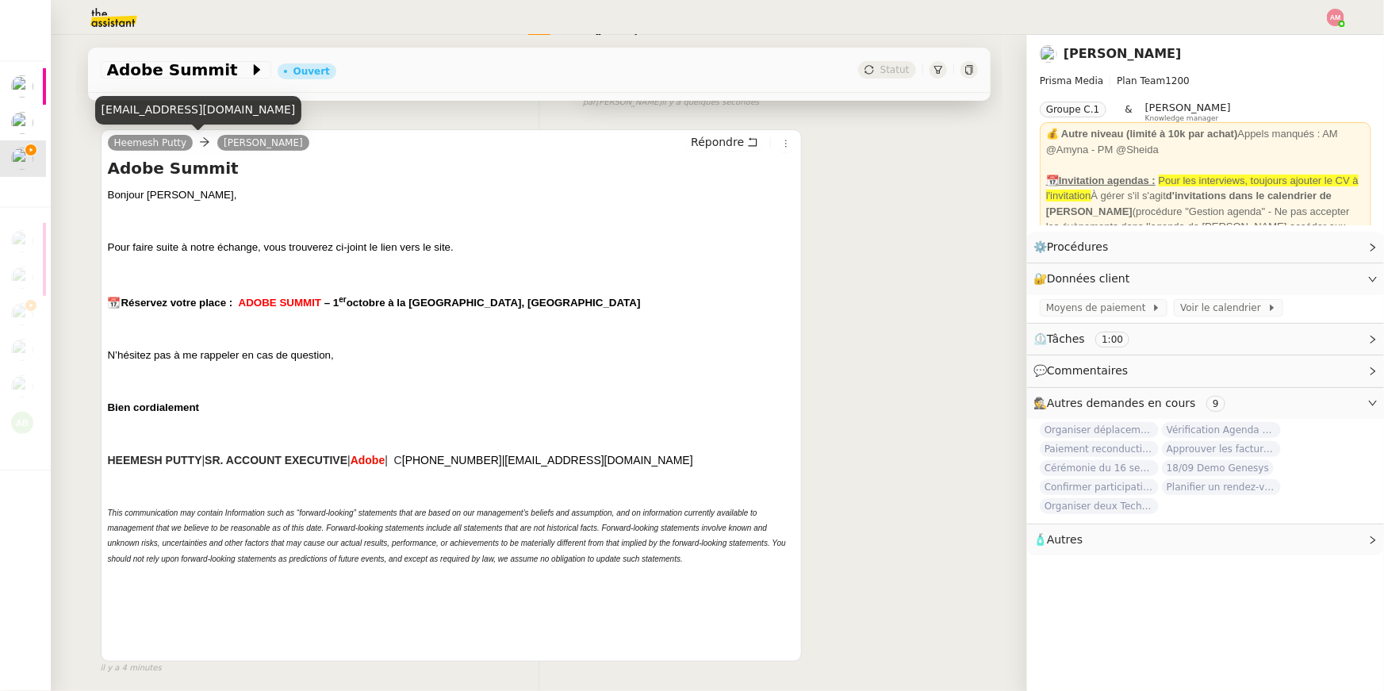
copy link "Heemesh Putty"
drag, startPoint x: 99, startPoint y: 150, endPoint x: 182, endPoint y: 145, distance: 83.4
click at [182, 145] on div "Tâche Message Commentaire Veuillez patienter une erreur s'est produite 👌👌👌 mess…" at bounding box center [539, 319] width 928 height 762
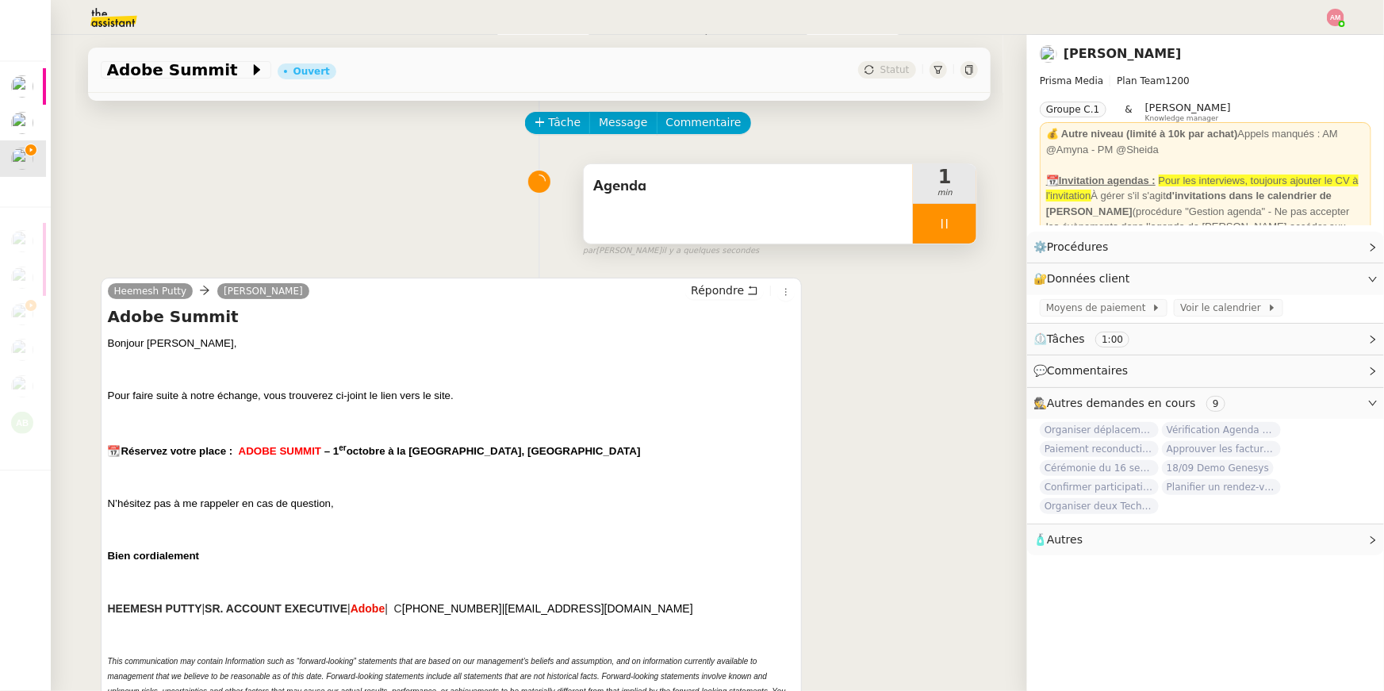
scroll to position [0, 0]
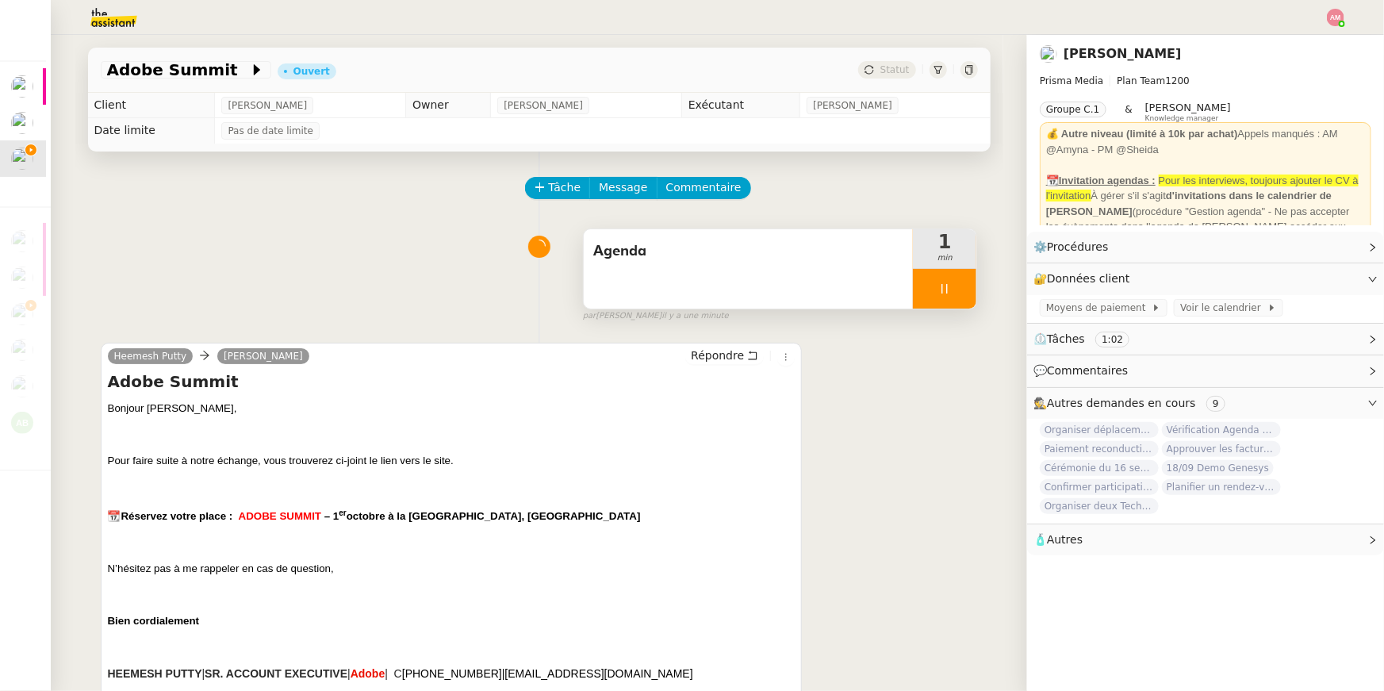
click at [370, 535] on div "📆 Réservez votre place : ADOBE SUMMIT – 1 er octobre à la Maison de la Chimie, …" at bounding box center [452, 656] width 688 height 355
drag, startPoint x: 332, startPoint y: 519, endPoint x: 388, endPoint y: 519, distance: 56.3
click at [388, 519] on span "– 1 er octobre à la Maison de la Chimie, Paris" at bounding box center [482, 516] width 316 height 12
copy span "1 er octobre"
click at [290, 515] on span "ADOBE SUMMIT" at bounding box center [280, 516] width 82 height 12
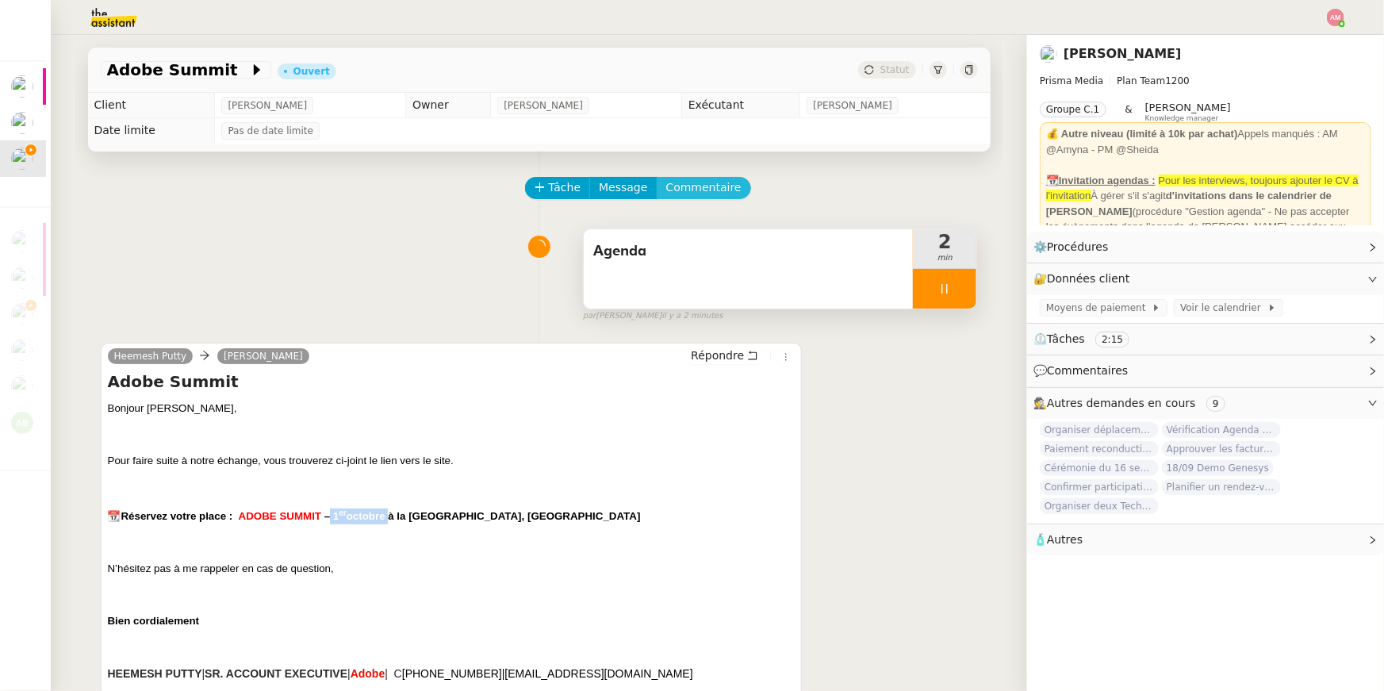
click at [697, 194] on span "Commentaire" at bounding box center [703, 187] width 75 height 18
drag, startPoint x: 503, startPoint y: 9, endPoint x: 694, endPoint y: 190, distance: 263.7
click at [694, 190] on span "Commentaire" at bounding box center [703, 187] width 75 height 18
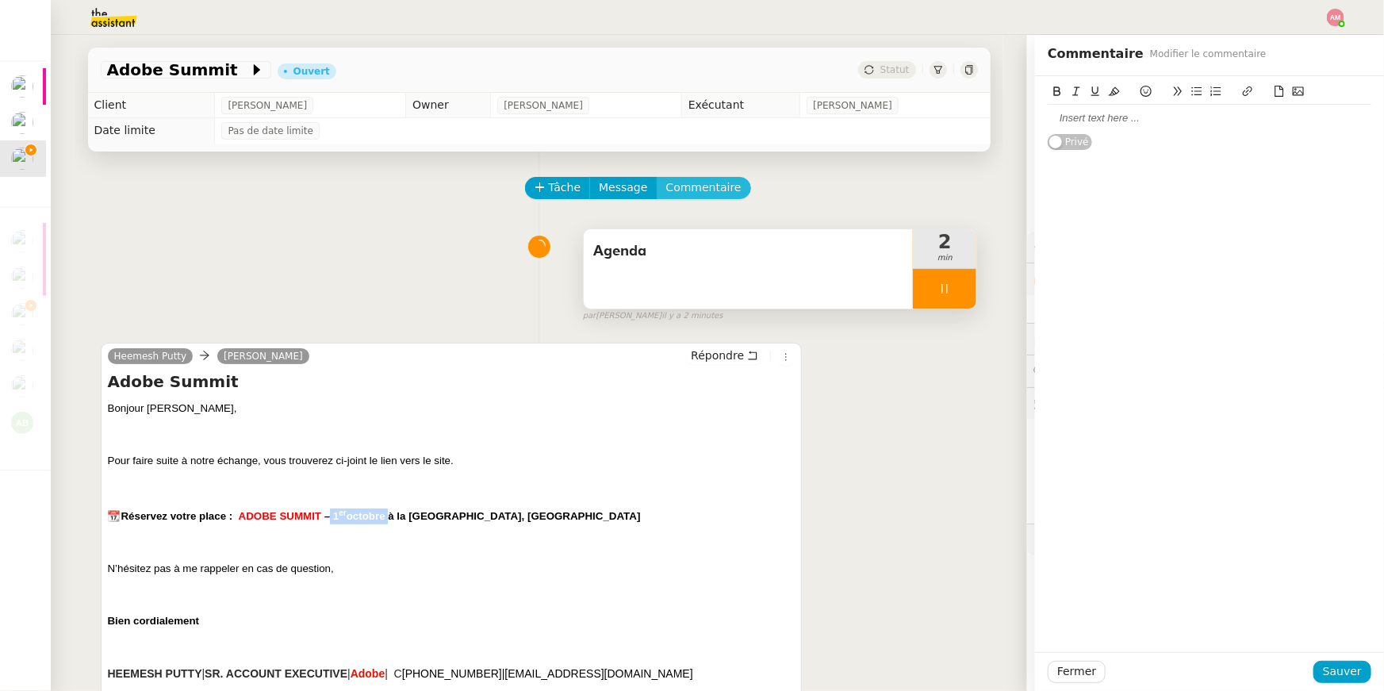
click at [692, 188] on span "Commentaire" at bounding box center [703, 187] width 75 height 18
click at [885, 415] on div "Heemesh Putty Lisa Green Répondre Adobe Summit Bonjour Lisa, Pour faire suite à…" at bounding box center [539, 607] width 877 height 559
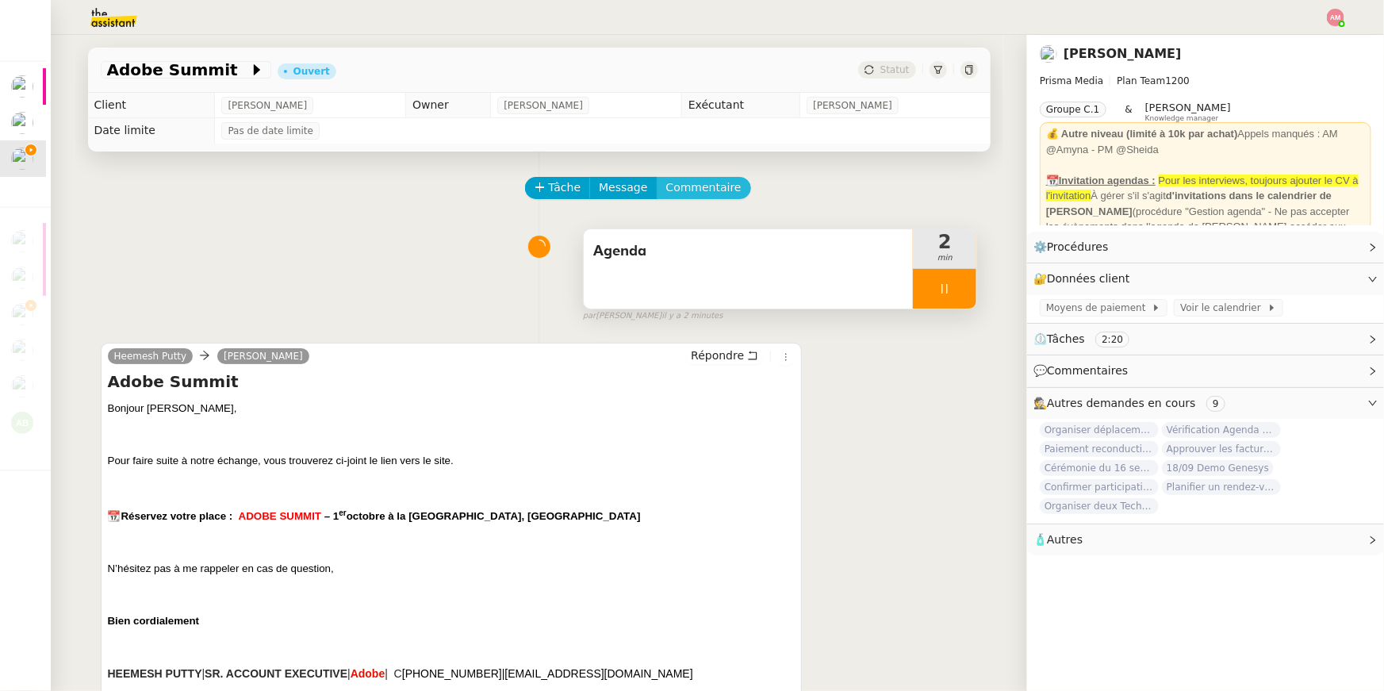
click at [698, 188] on span "Commentaire" at bounding box center [703, 187] width 75 height 18
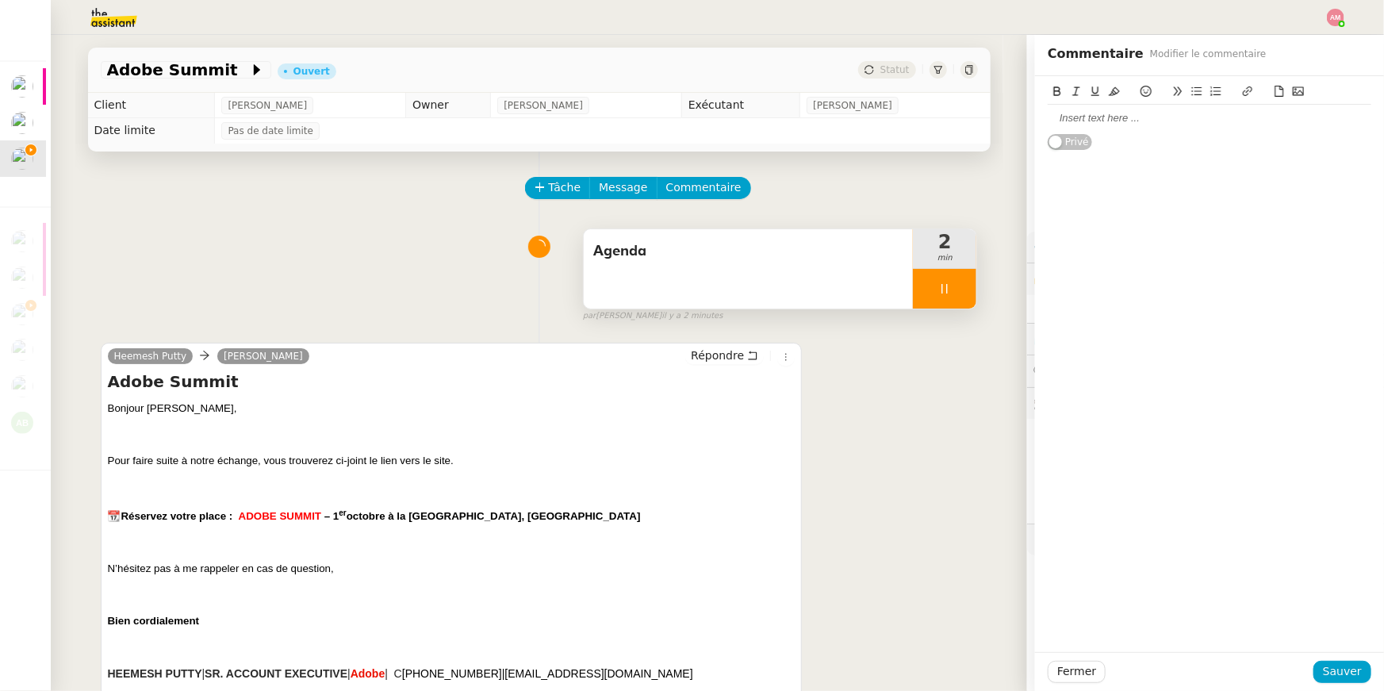
click at [1165, 117] on div at bounding box center [1210, 118] width 324 height 14
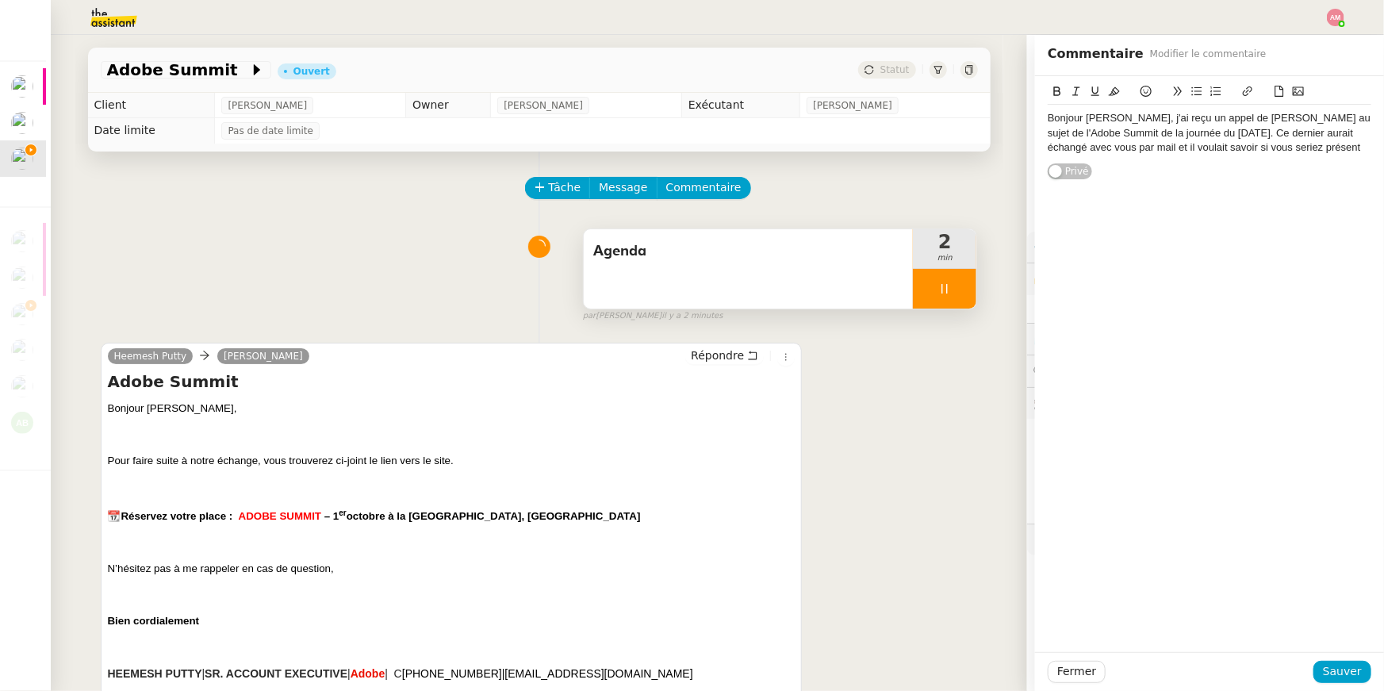
click at [703, 184] on span "Commentaire" at bounding box center [703, 187] width 75 height 18
click at [1170, 120] on div "Bonjour David, j'ai reçu un appel de Heemesh Putty au sujet de l'Adobe Summit d…" at bounding box center [1210, 133] width 324 height 44
click at [1152, 117] on div "Bonjour David, j'ai reçu un appel de Heemesh Putty au sujet de l'Adobe Summit d…" at bounding box center [1210, 133] width 324 height 44
click at [1147, 117] on div "Bonjour David, j'ai reçu un appel de Heemesh Putty au sujet de l'Adobe Summit d…" at bounding box center [1210, 133] width 324 height 44
click at [1127, 117] on div "Bonjour David, j'ai reçu un appel de Heemesh Putty au sujet de l'Adobe Summit d…" at bounding box center [1210, 133] width 324 height 44
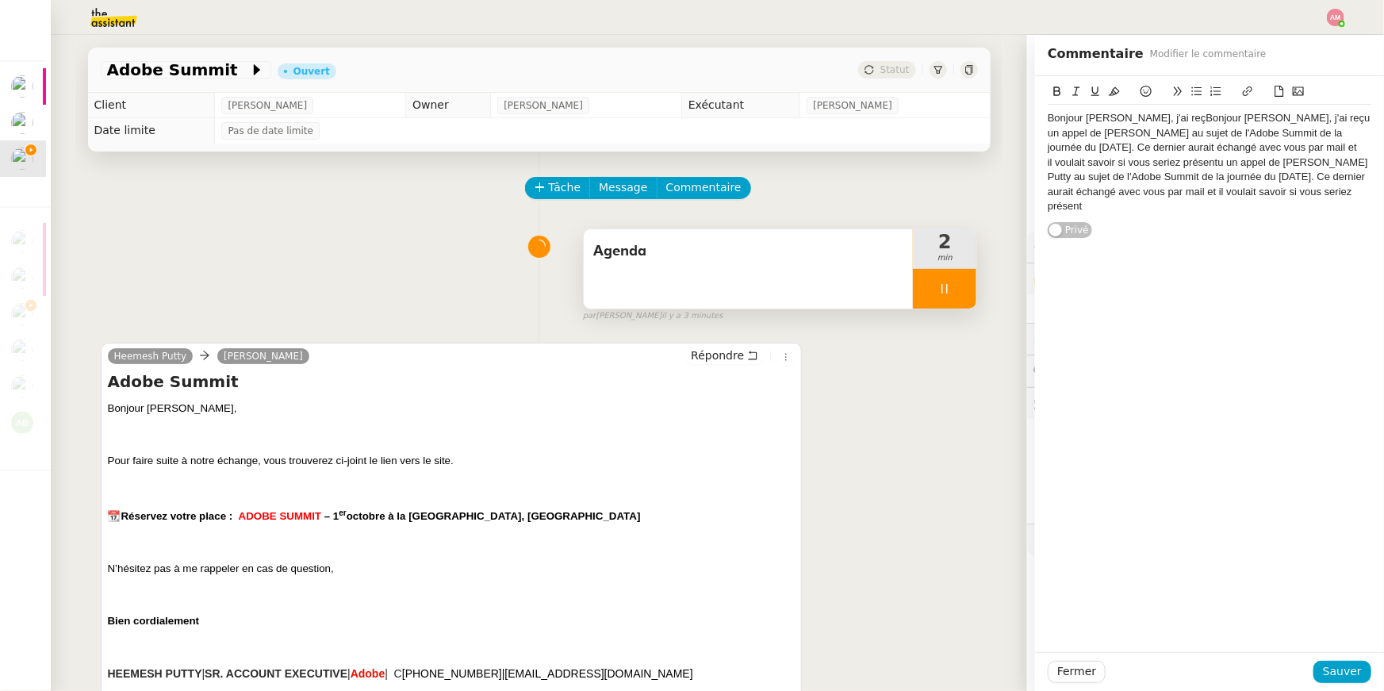
click at [1127, 117] on div "Bonjour David, j'ai reçBonjour David, j'ai reçu un appel de Heemesh Putty au su…" at bounding box center [1210, 162] width 324 height 102
drag, startPoint x: 1085, startPoint y: 117, endPoint x: 1060, endPoint y: 661, distance: 543.8
click at [1085, 117] on div "Bonjour David, j'ai reçBonjour David, j'ai reçu un appel de Heemesh Putty au su…" at bounding box center [1210, 162] width 324 height 102
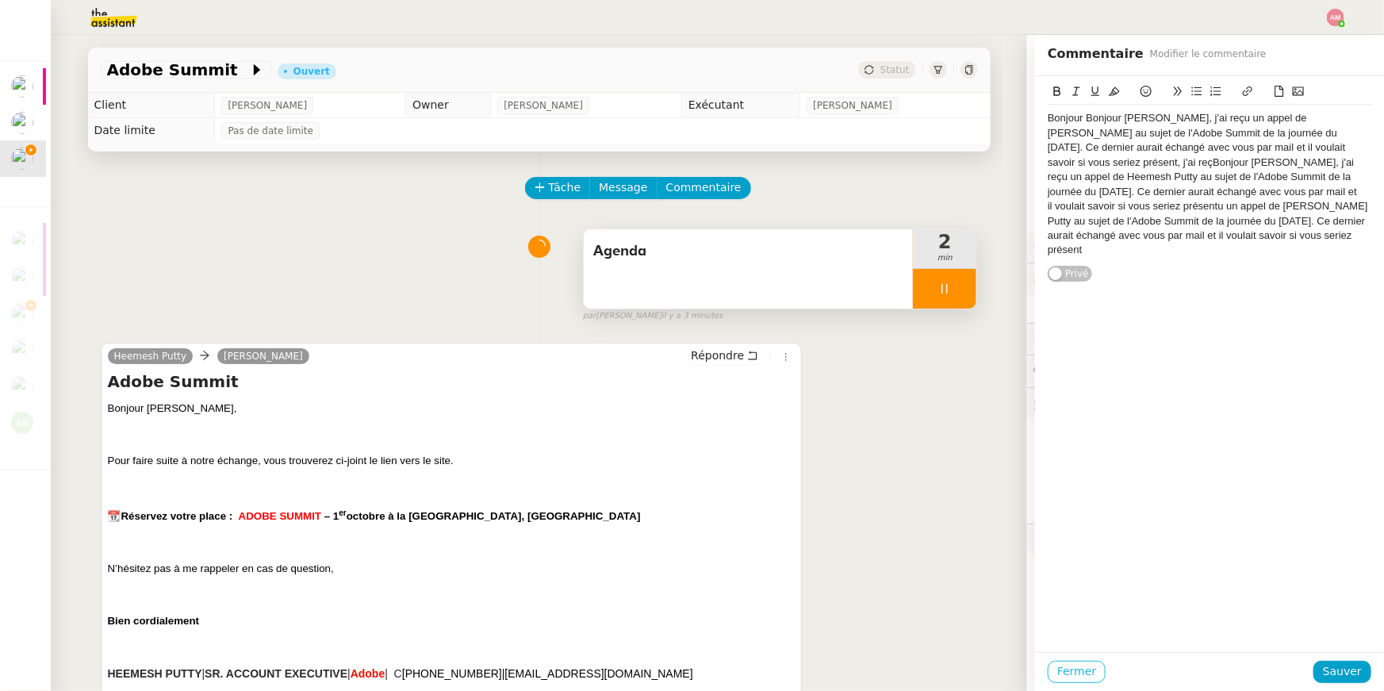
click at [1060, 661] on button "Fermer" at bounding box center [1077, 672] width 58 height 22
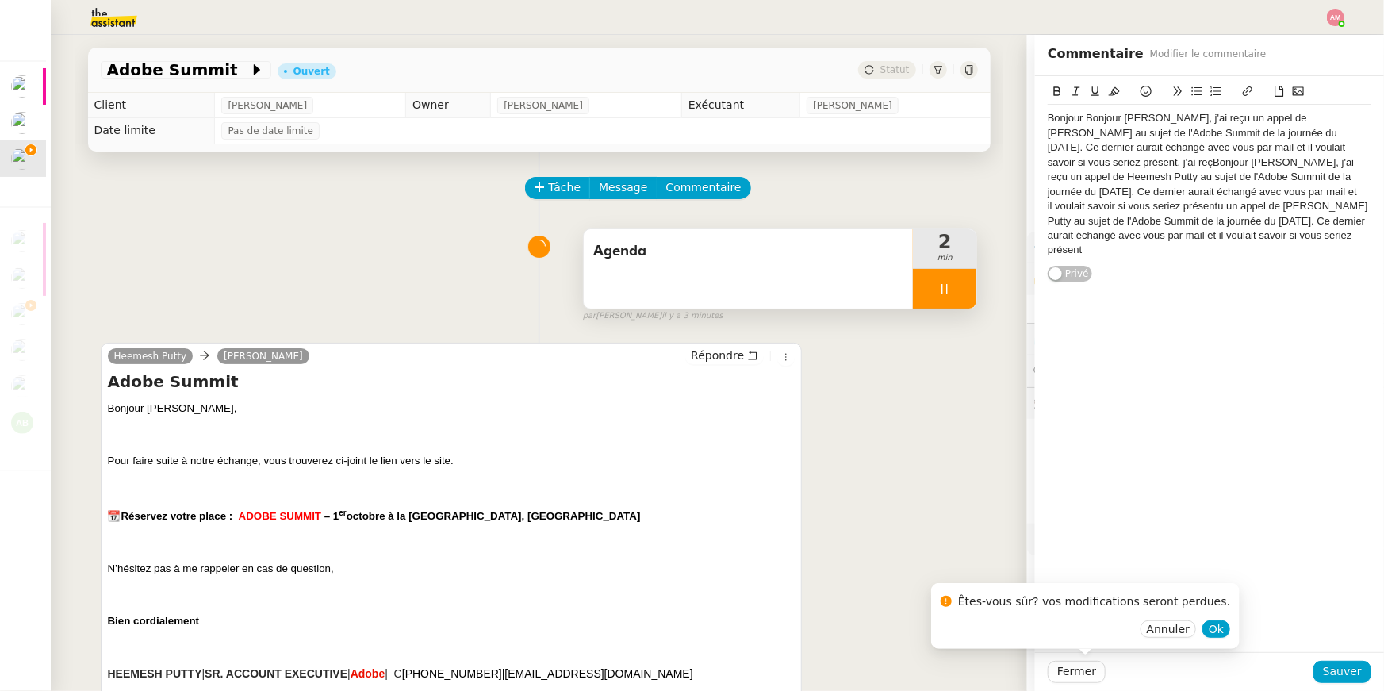
drag, startPoint x: 1224, startPoint y: 134, endPoint x: 1259, endPoint y: 133, distance: 34.1
click at [1224, 134] on div "Bonjour Bonjour David, j'ai reçu un appel de Heemesh Putty au sujet de l'Adobe …" at bounding box center [1210, 184] width 324 height 147
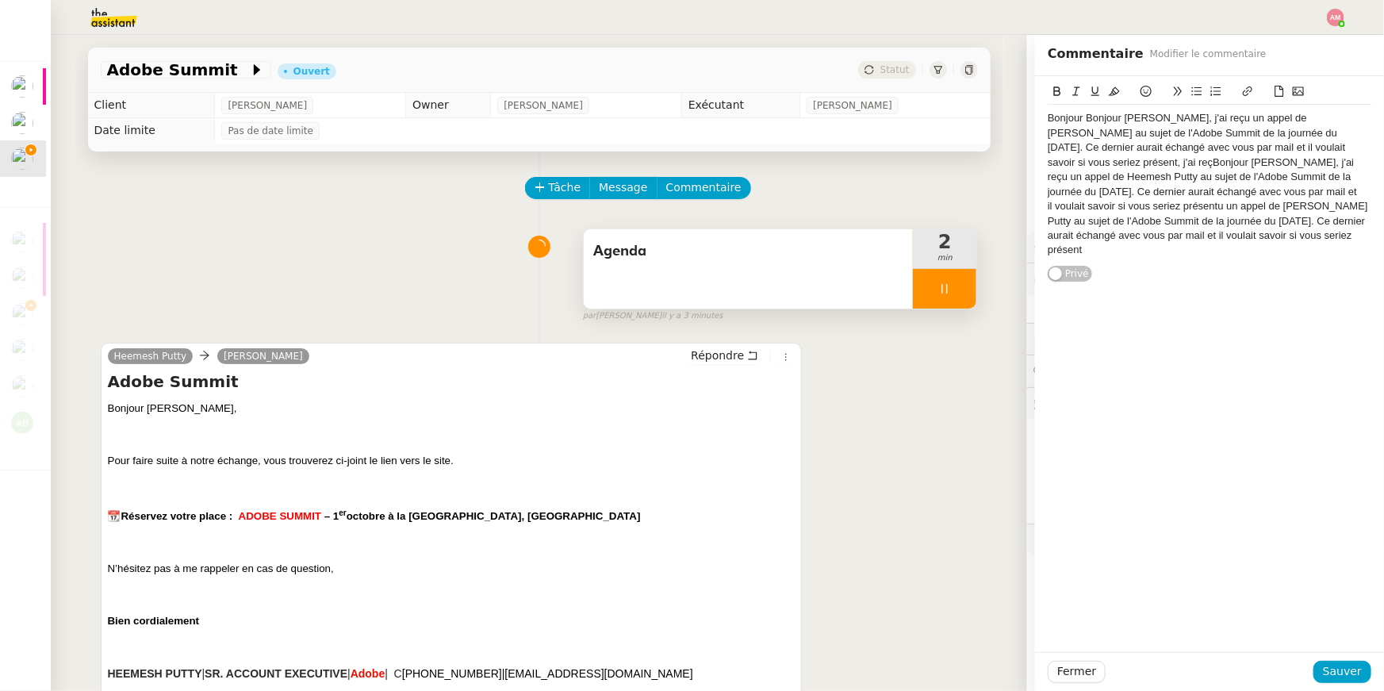
click at [1259, 133] on div "Bonjour Bonjour David, j'ai reçu un appel de Heemesh Putty au sujet de l'Adobe …" at bounding box center [1210, 184] width 324 height 147
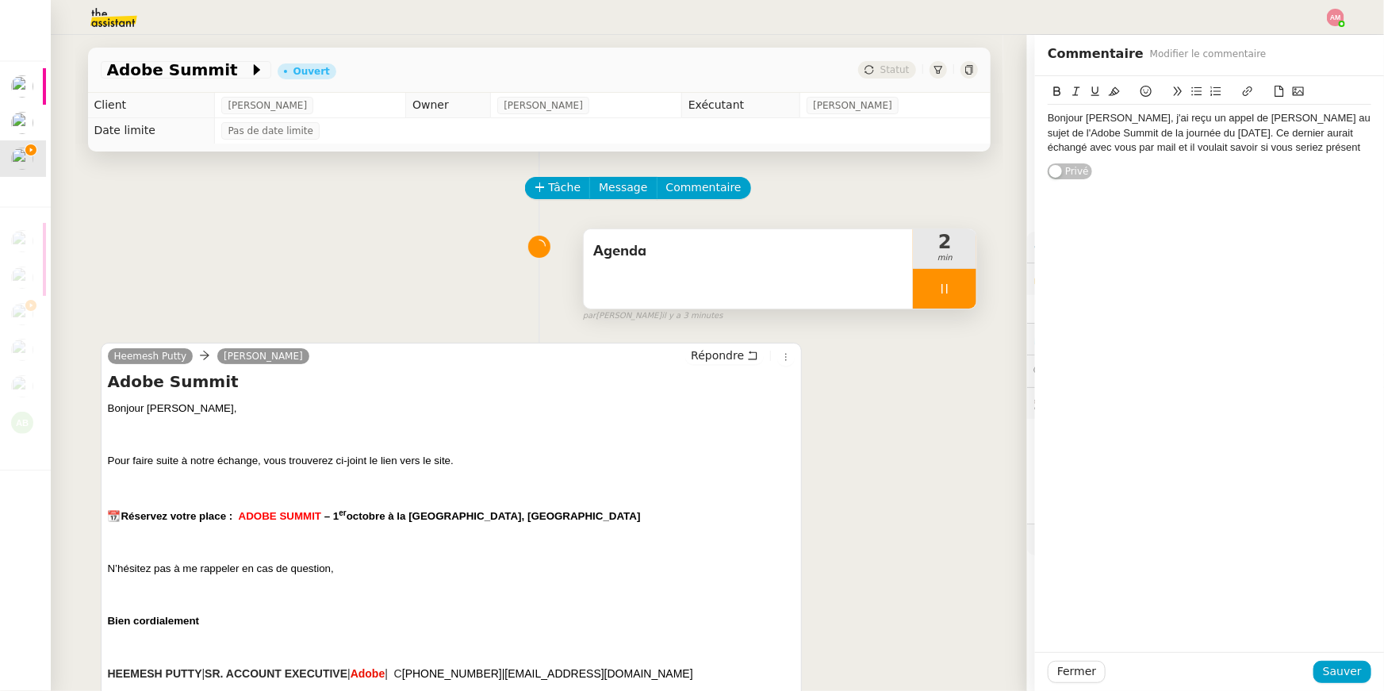
click at [1255, 132] on div "Bonjour David, j'ai reçu un appel de Heemesh Putty au sujet de l'Adobe Summit d…" at bounding box center [1210, 133] width 324 height 44
click at [1247, 171] on div "Ce dernier aurait échangé avec vous par mail et il voulait savoir si vous serie…" at bounding box center [1210, 169] width 324 height 29
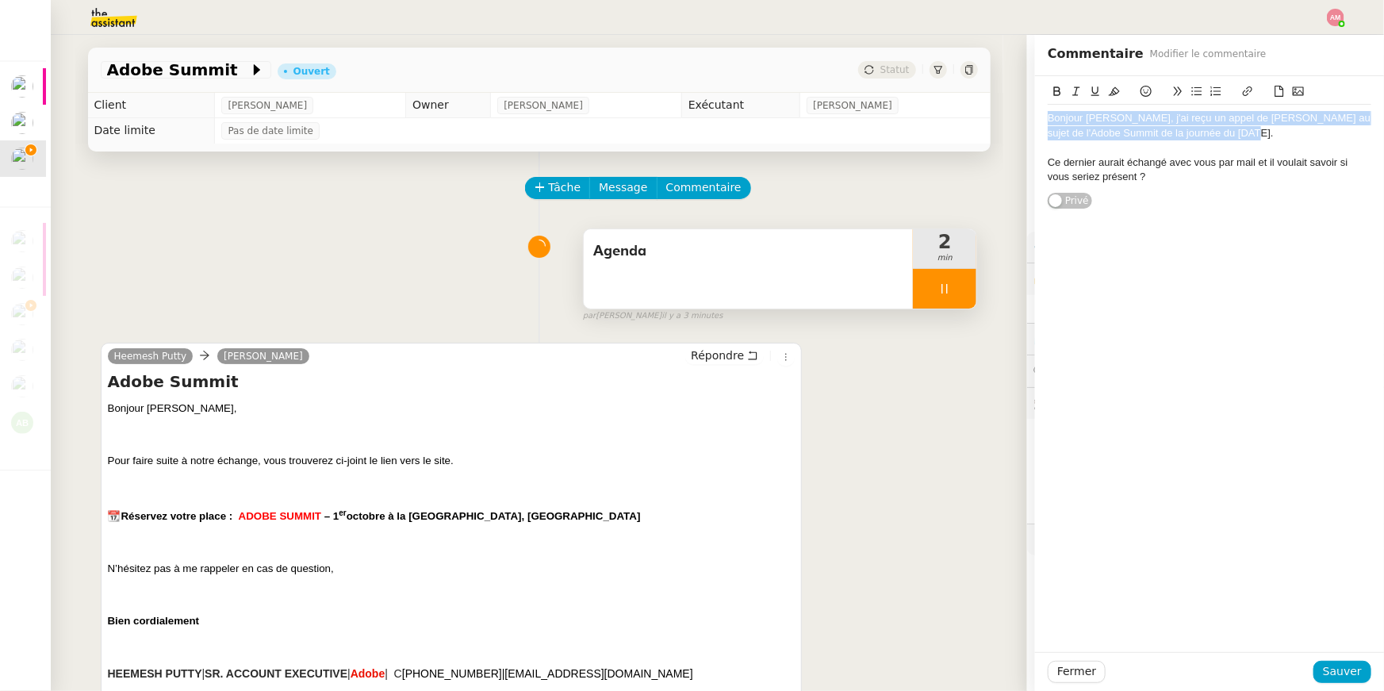
drag, startPoint x: 1287, startPoint y: 130, endPoint x: 1024, endPoint y: 106, distance: 264.4
click at [1024, 106] on app-ticket "Adobe Summit Ouvert Statut Client David Berrebi Owner Frédérique Albert Exécuta…" at bounding box center [717, 363] width 1333 height 656
copy div "Bonjour David, j'ai reçu un appel de Heemesh Putty au sujet de l'Adobe Summit d…"
click at [1152, 192] on div "Bonjour David, j'ai reçu un appel de Heemesh Putty au sujet de l'Adobe Summit d…" at bounding box center [1210, 142] width 324 height 133
drag, startPoint x: 1136, startPoint y: 185, endPoint x: 1033, endPoint y: 166, distance: 104.1
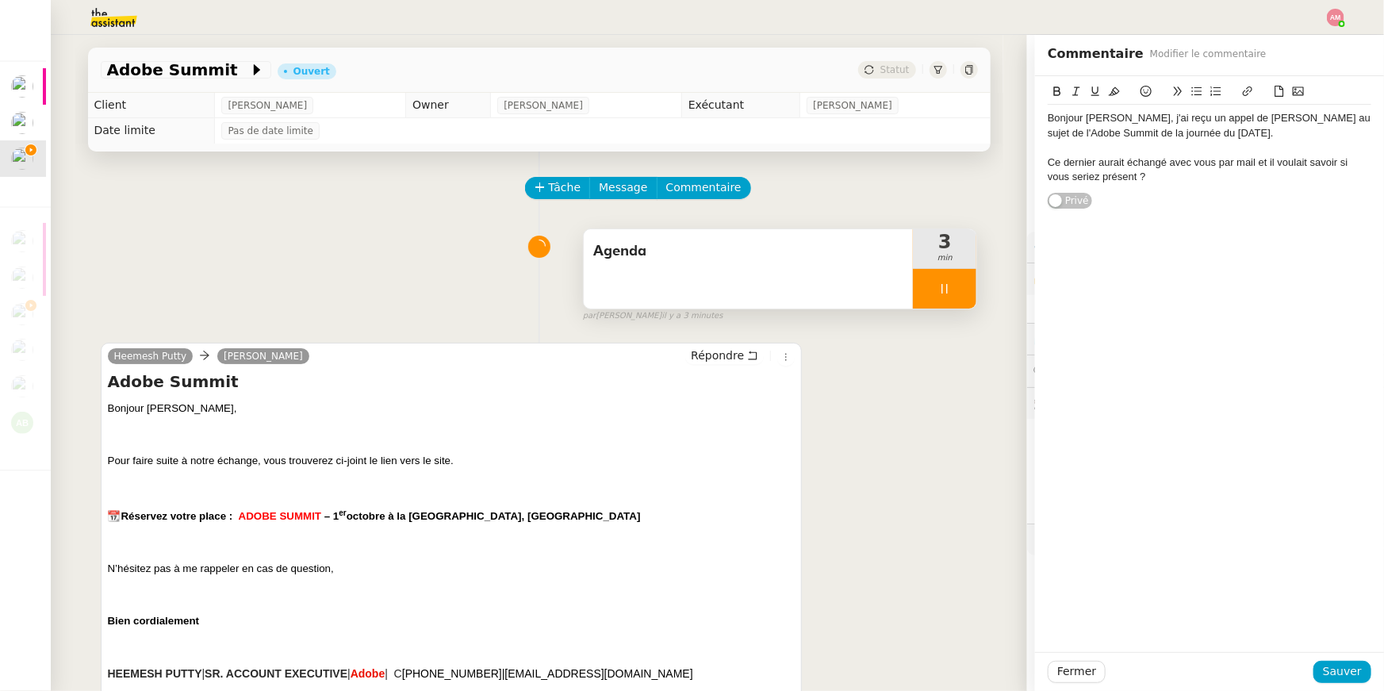
click at [1033, 166] on app-ticket "Adobe Summit Ouvert Statut Client David Berrebi Owner Frédérique Albert Exécuta…" at bounding box center [717, 363] width 1333 height 656
copy div "Ce dernier aurait échangé avec vous par mail et il voulait savoir si vous serie…"
click at [956, 297] on div at bounding box center [944, 289] width 63 height 40
click at [966, 292] on icon at bounding box center [960, 288] width 13 height 13
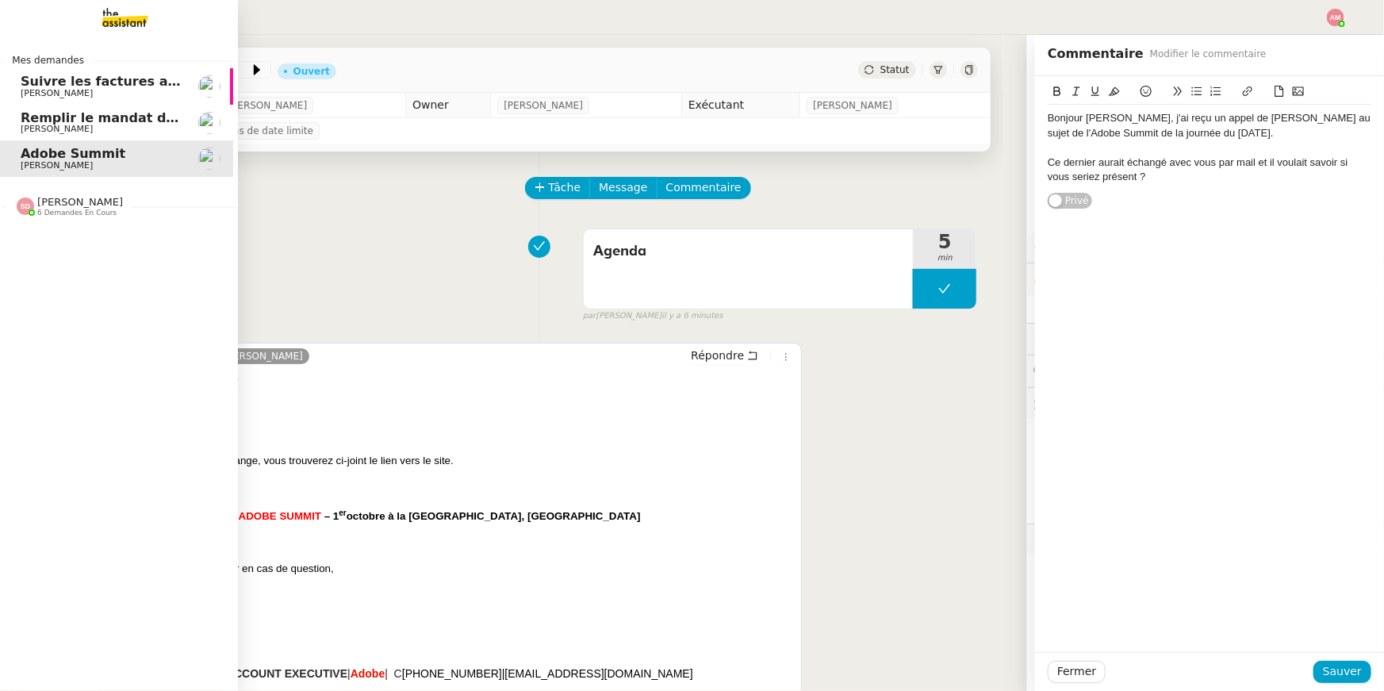
click at [61, 130] on span "Emile Kratiroff" at bounding box center [57, 129] width 72 height 10
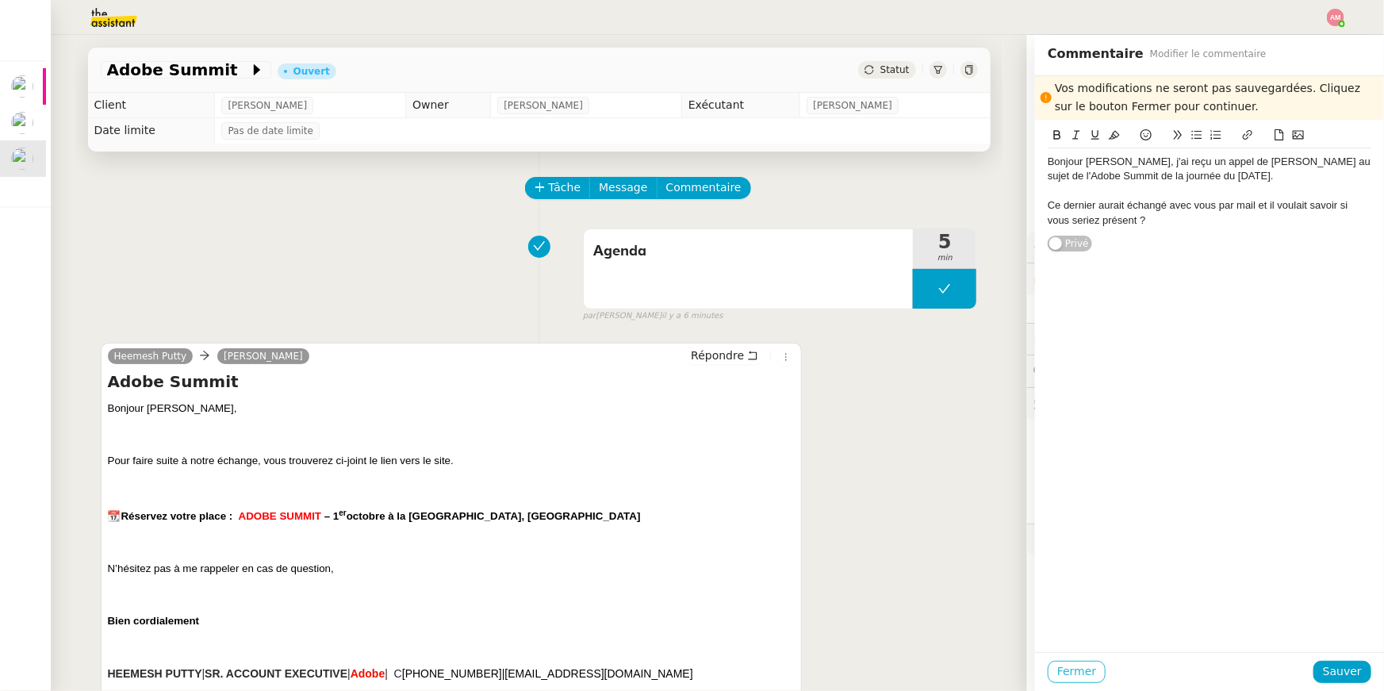
click at [1079, 670] on span "Fermer" at bounding box center [1076, 671] width 39 height 18
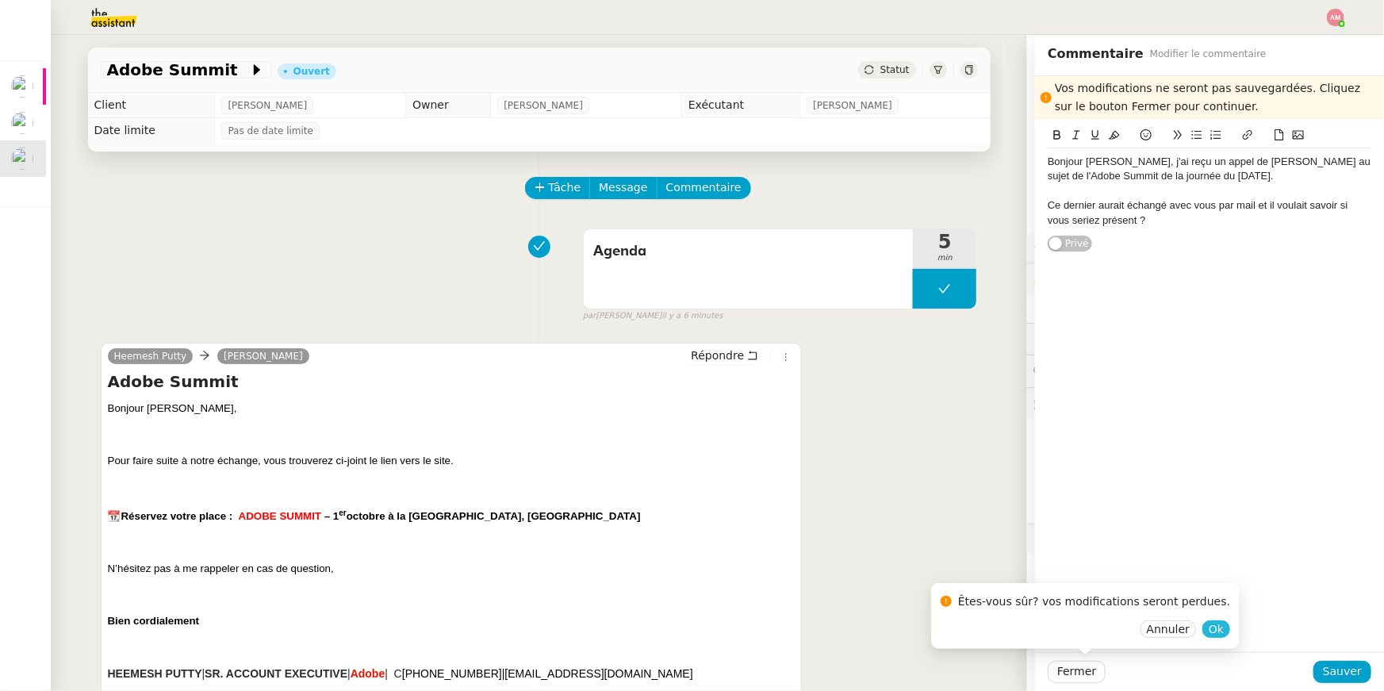
drag, startPoint x: 1179, startPoint y: 624, endPoint x: 1189, endPoint y: 627, distance: 9.8
click at [1189, 627] on div "Annuler Ok" at bounding box center [1085, 629] width 289 height 18
click at [1202, 627] on button "Ok" at bounding box center [1216, 628] width 28 height 17
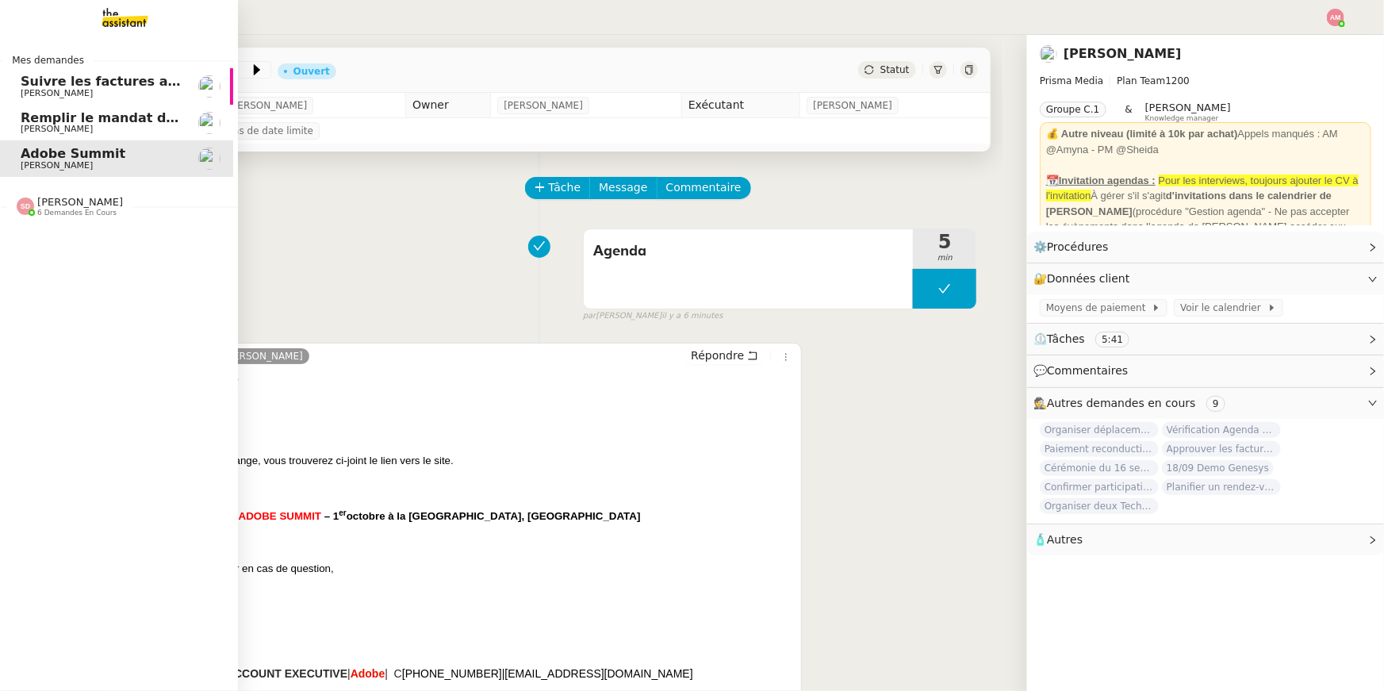
click at [23, 125] on span "Emile Kratiroff" at bounding box center [57, 129] width 72 height 10
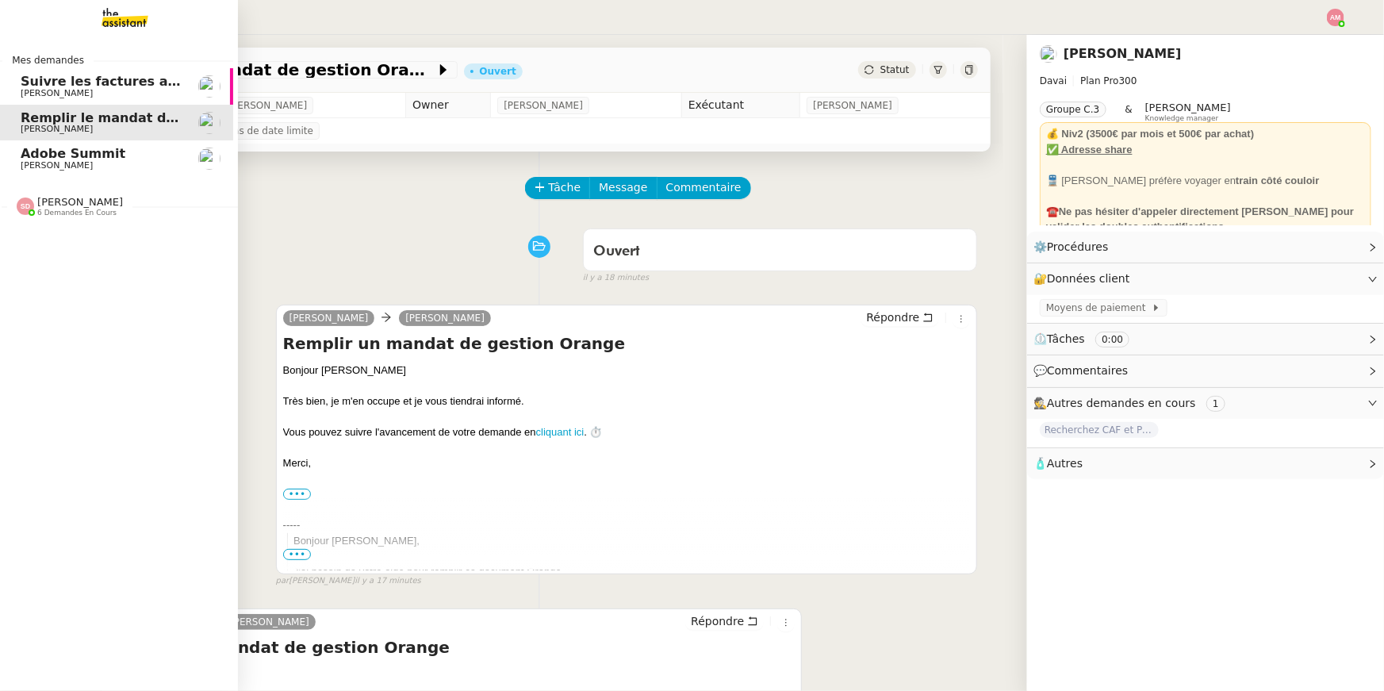
click at [35, 143] on link "Adobe Summit David Berrebi" at bounding box center [114, 158] width 238 height 36
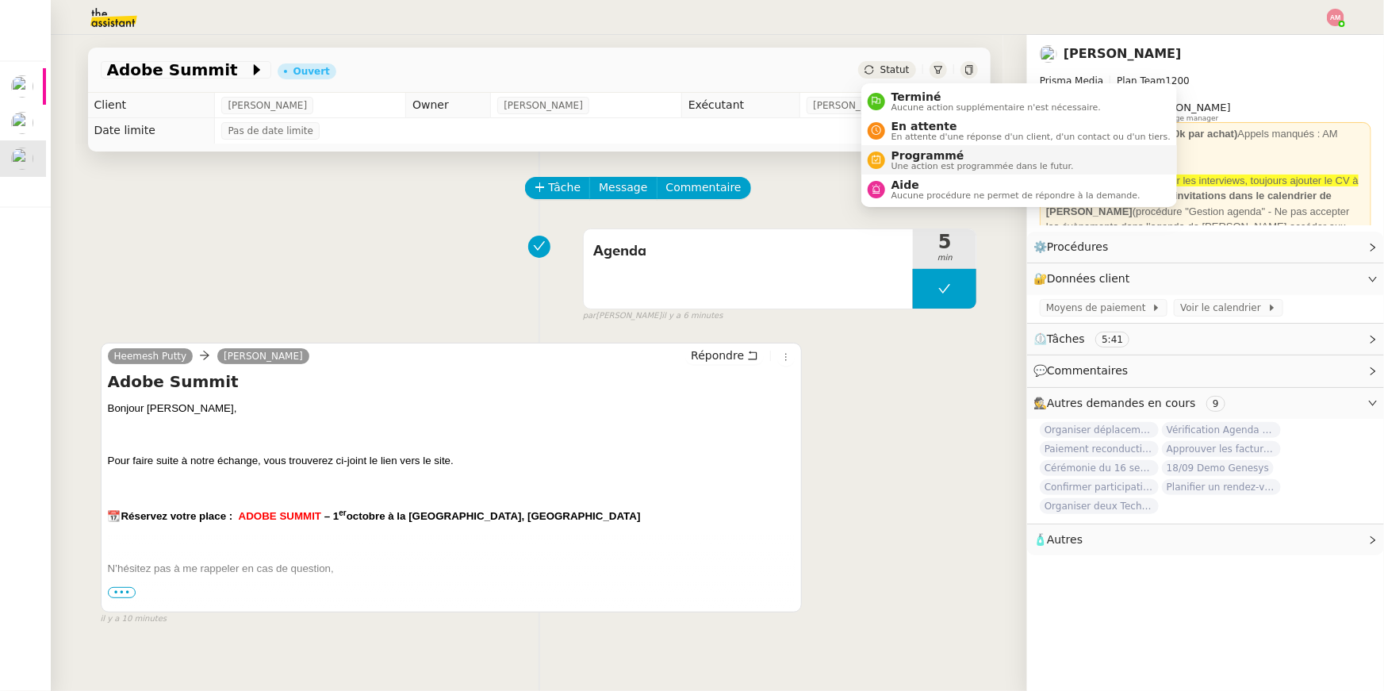
click at [914, 151] on span "Programmé" at bounding box center [982, 155] width 182 height 13
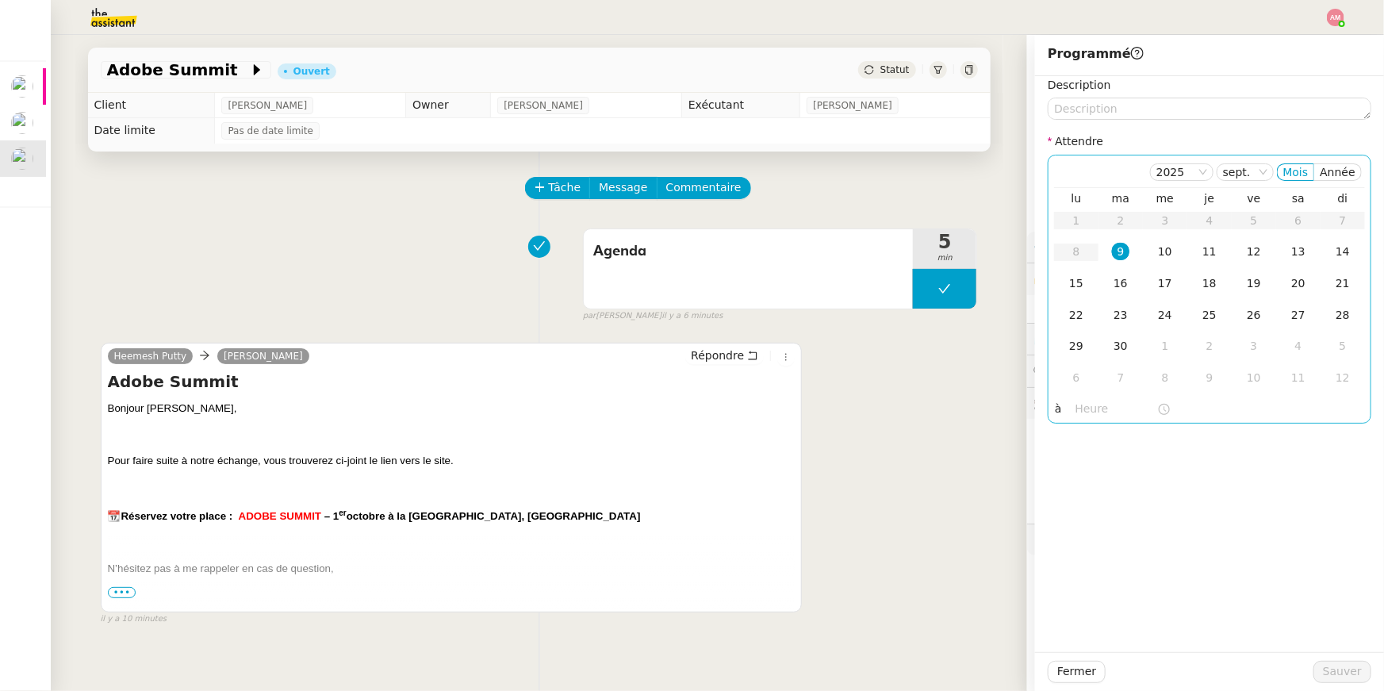
click at [1090, 409] on input "text" at bounding box center [1116, 409] width 82 height 18
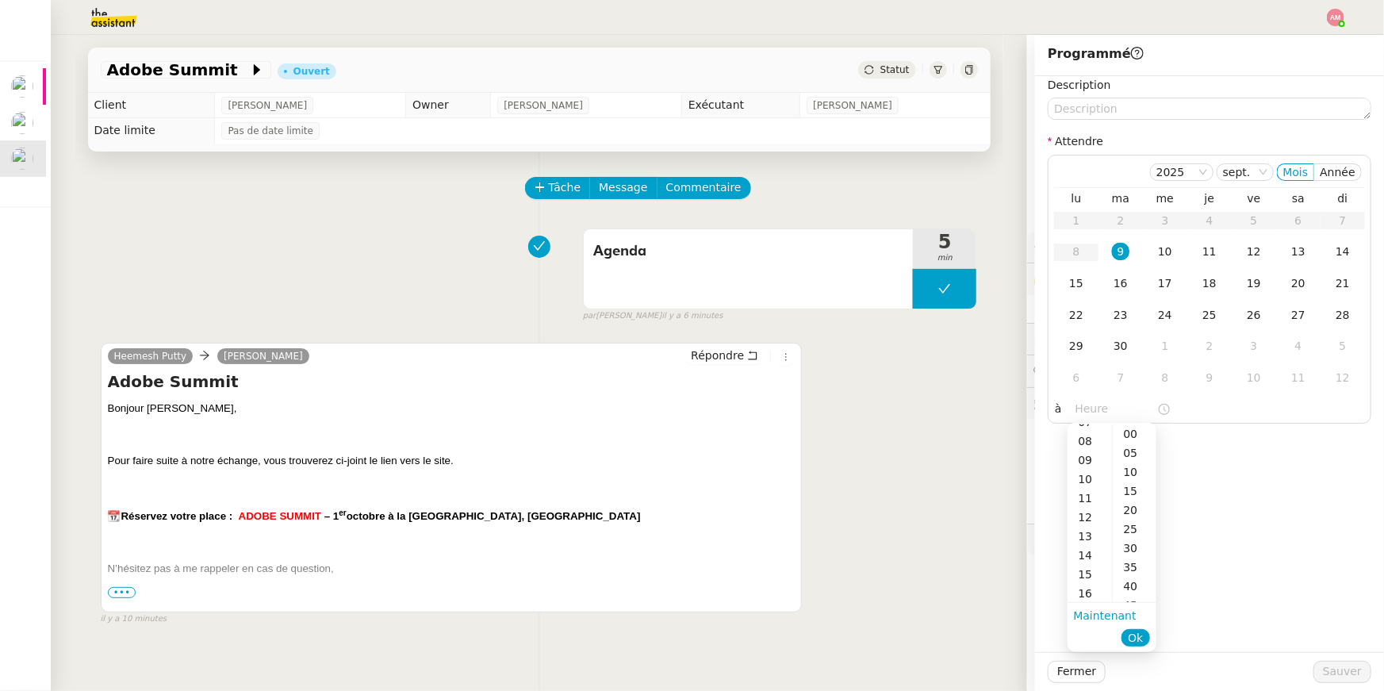
scroll to position [148, 0]
click at [1093, 584] on div "16" at bounding box center [1089, 590] width 44 height 19
click at [1129, 431] on div "00" at bounding box center [1135, 433] width 44 height 19
type input "16:00"
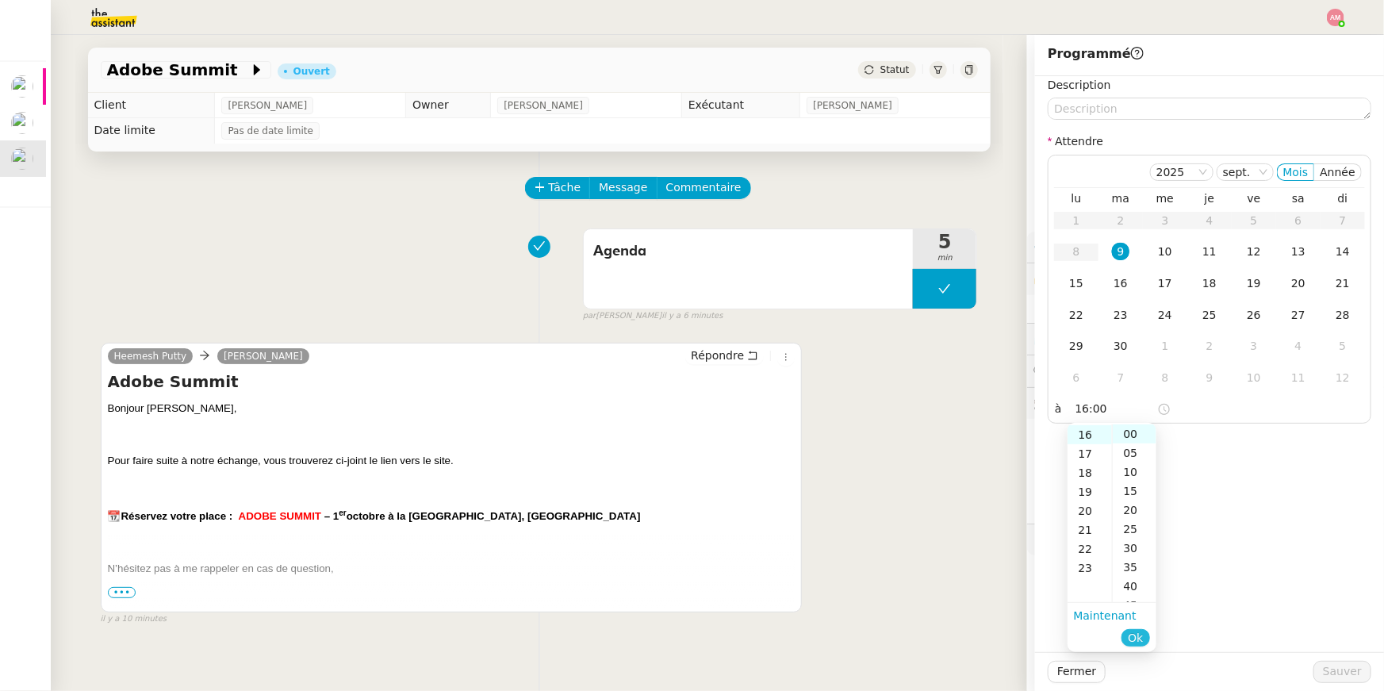
click at [1137, 634] on span "Ok" at bounding box center [1135, 638] width 15 height 16
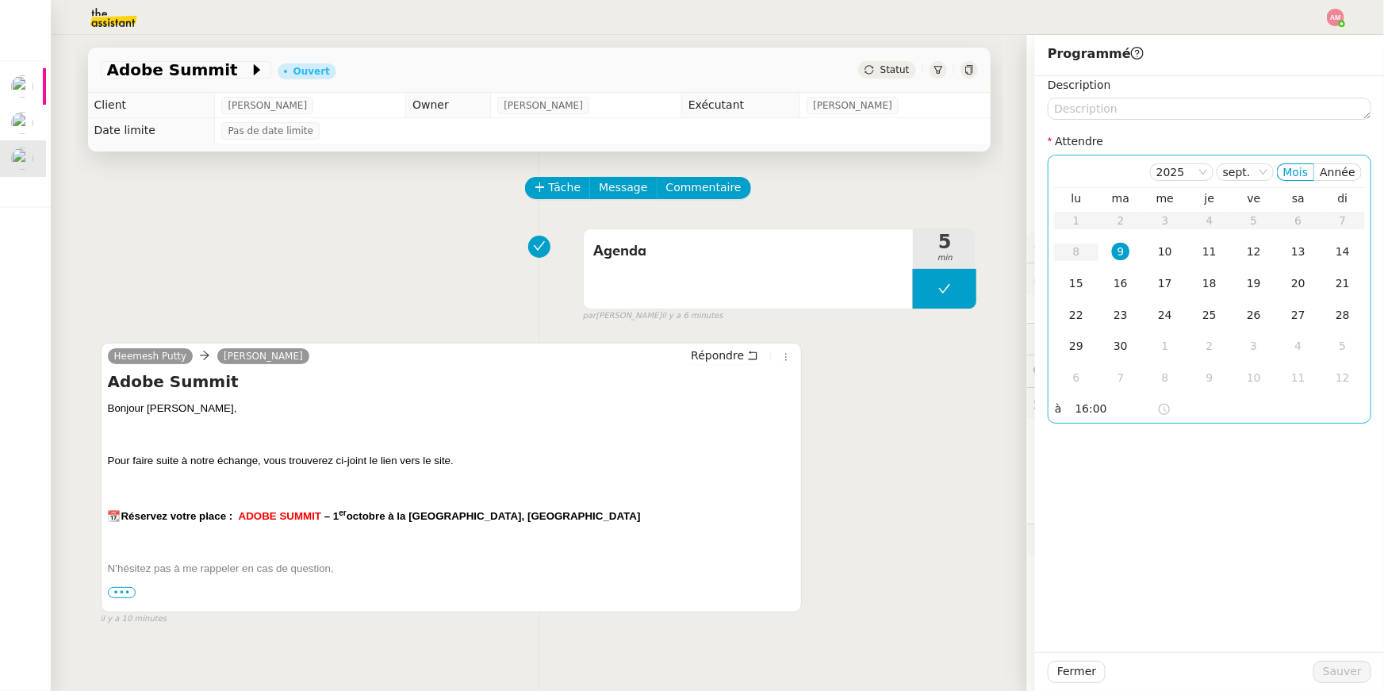
click at [1124, 256] on div "9" at bounding box center [1120, 251] width 17 height 17
click at [1340, 665] on span "Sauver" at bounding box center [1342, 671] width 39 height 18
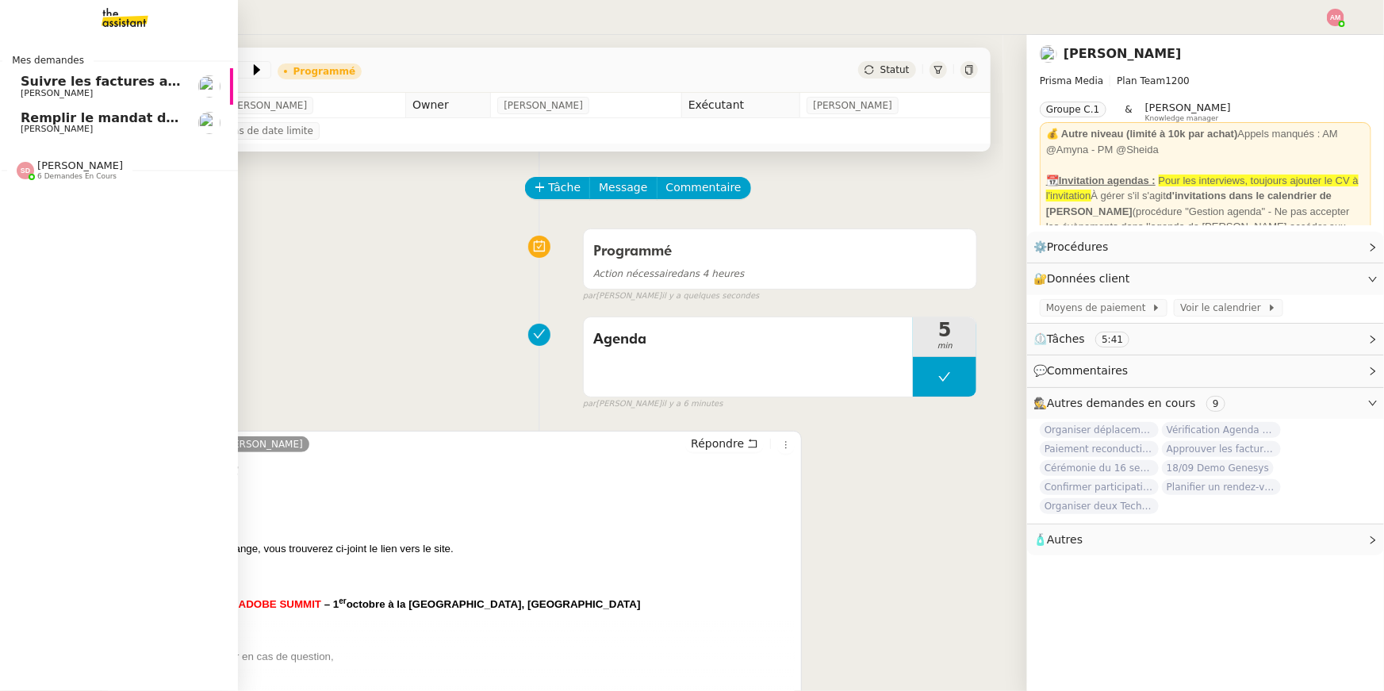
click at [40, 110] on span "Remplir le mandat de gestion Orange" at bounding box center [155, 117] width 269 height 15
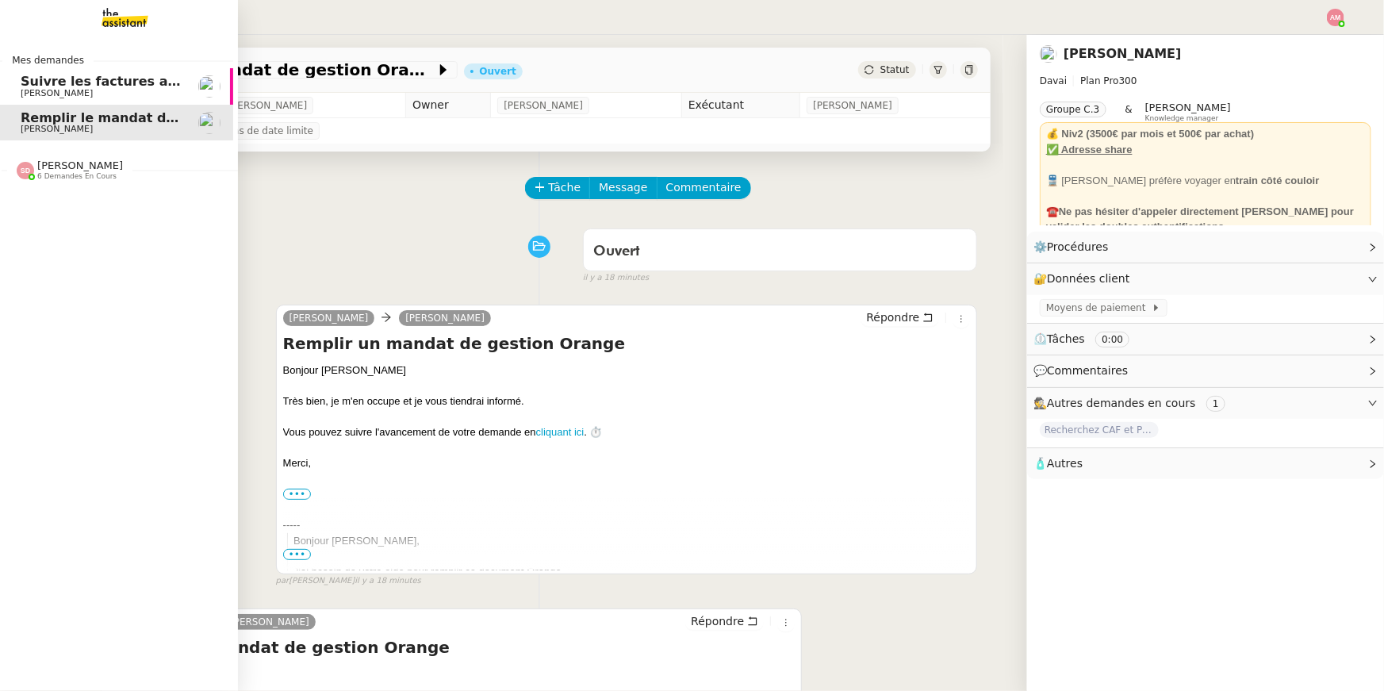
click at [35, 99] on link "Suivre les factures avec Flash Transports [PERSON_NAME]" at bounding box center [114, 86] width 238 height 36
click at [63, 139] on link "Remplir le mandat de gestion Orange Emile Kratiroff" at bounding box center [114, 123] width 238 height 36
click at [70, 217] on div "Mes demandes Suivre les factures avec Flash Transports Pierre Mergui Remplir le…" at bounding box center [119, 363] width 238 height 656
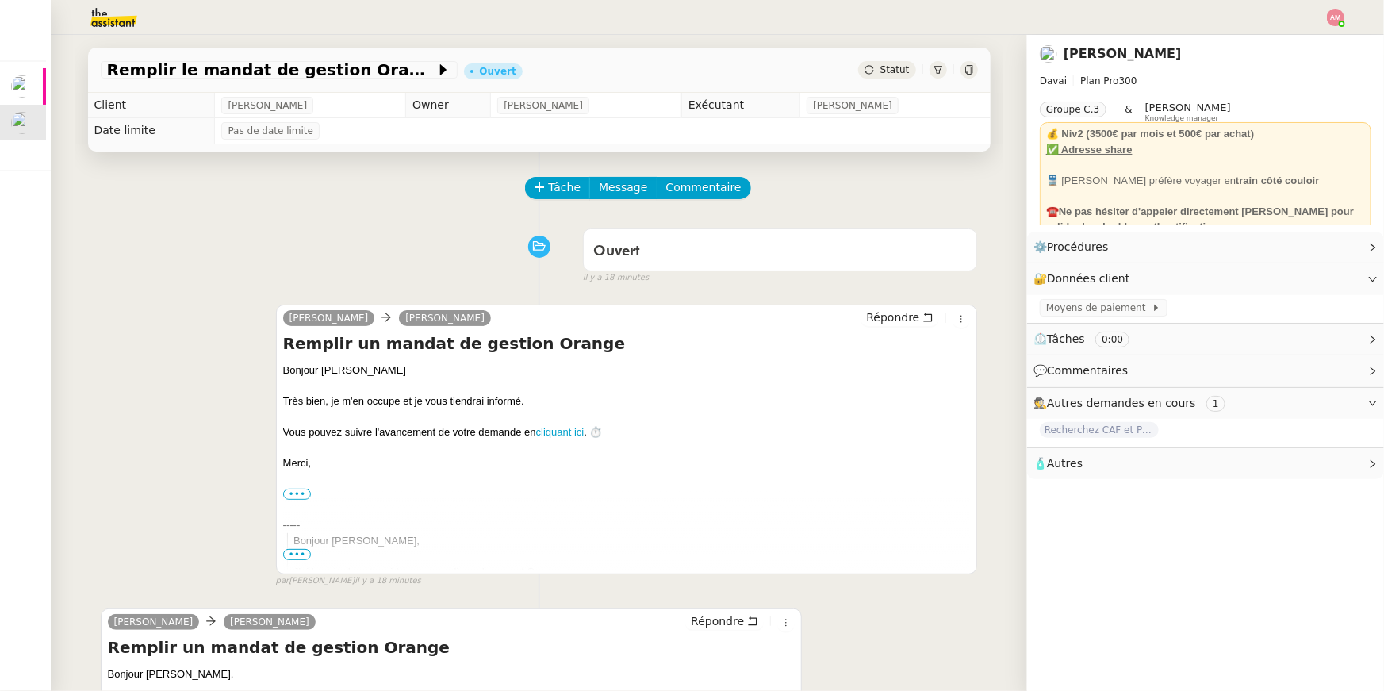
click at [574, 170] on div "Tâche Message Commentaire Veuillez patienter une erreur s'est produite 👌👌👌 mess…" at bounding box center [539, 566] width 928 height 830
click at [574, 173] on div "Tâche Message Commentaire Veuillez patienter une erreur s'est produite 👌👌👌 mess…" at bounding box center [539, 566] width 928 height 830
click at [574, 178] on span "Tâche" at bounding box center [565, 187] width 33 height 18
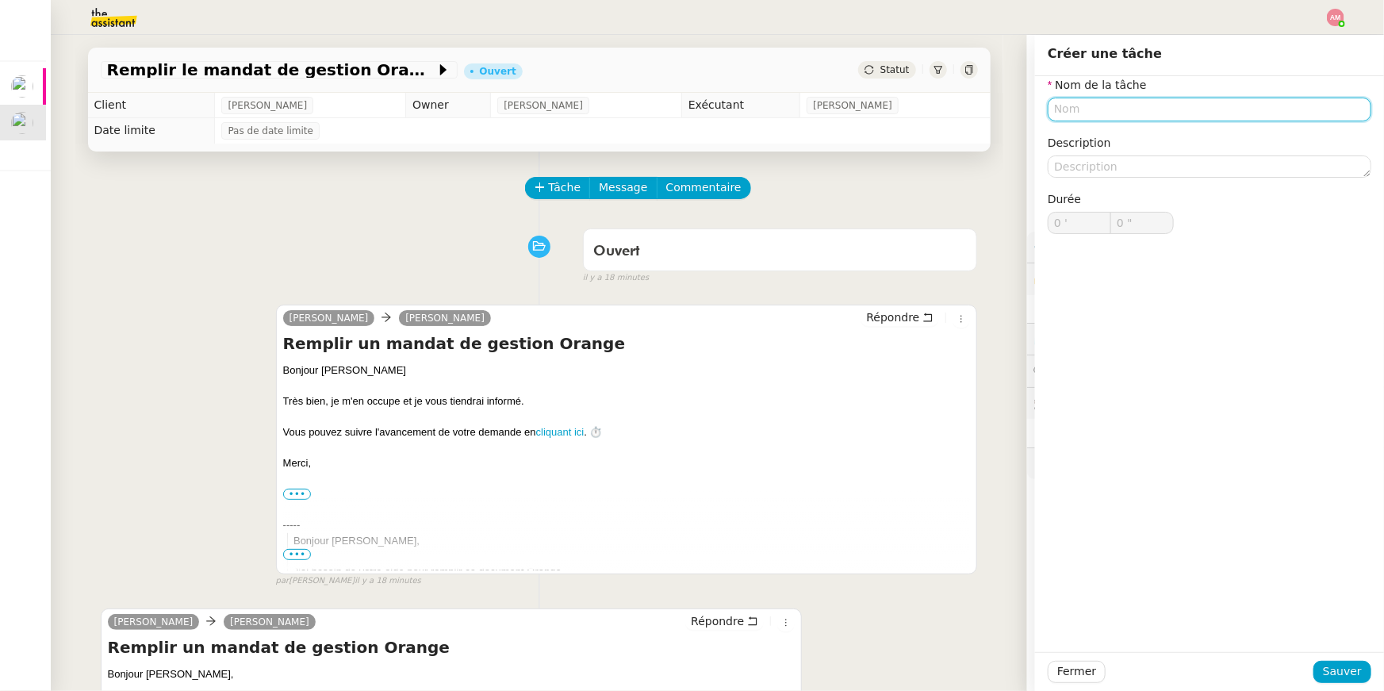
click at [1067, 111] on input "text" at bounding box center [1210, 109] width 324 height 23
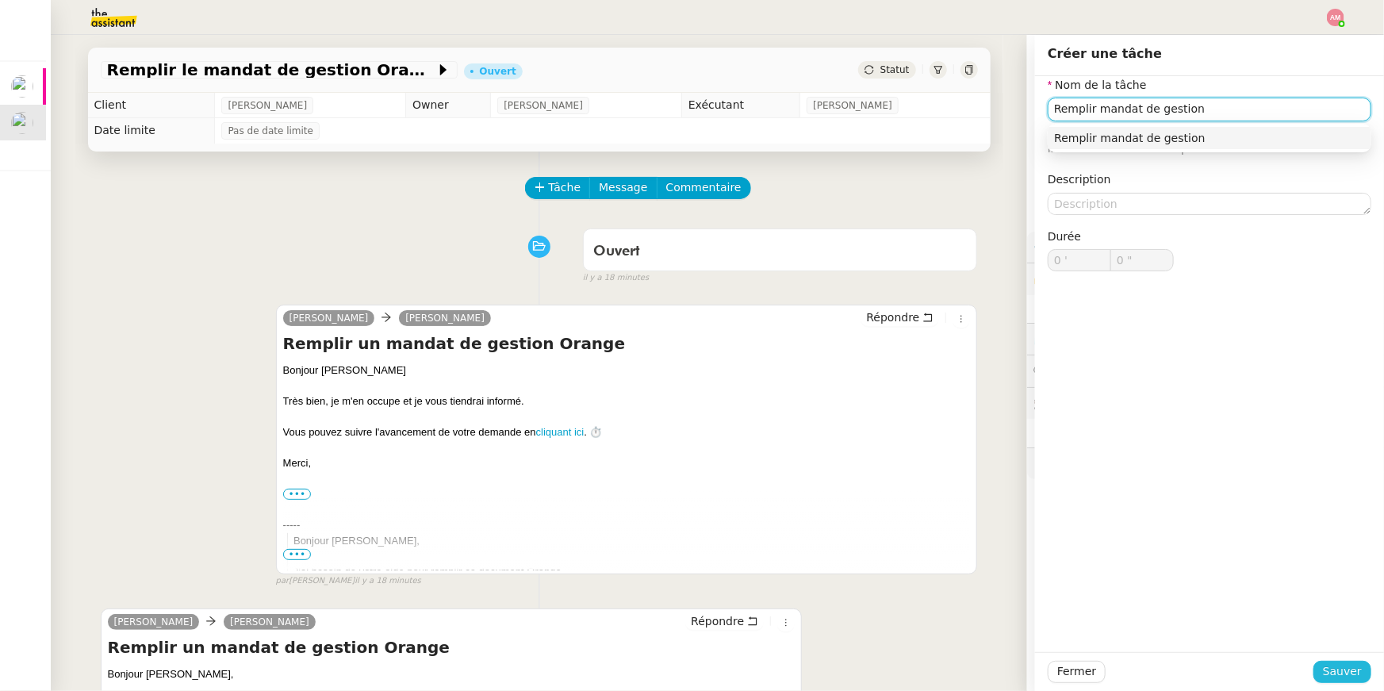
type input "Remplir mandat de gestion"
click at [1335, 680] on button "Sauver" at bounding box center [1342, 672] width 58 height 22
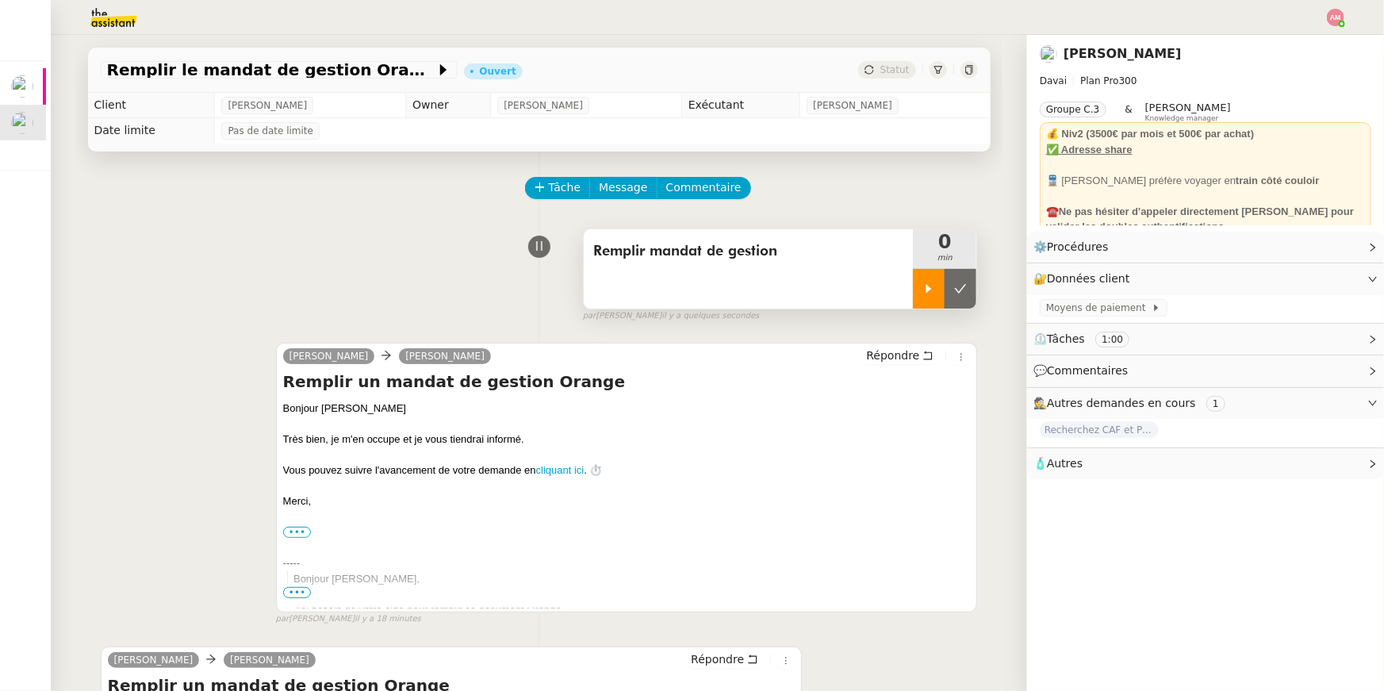
click at [926, 289] on icon at bounding box center [928, 288] width 13 height 13
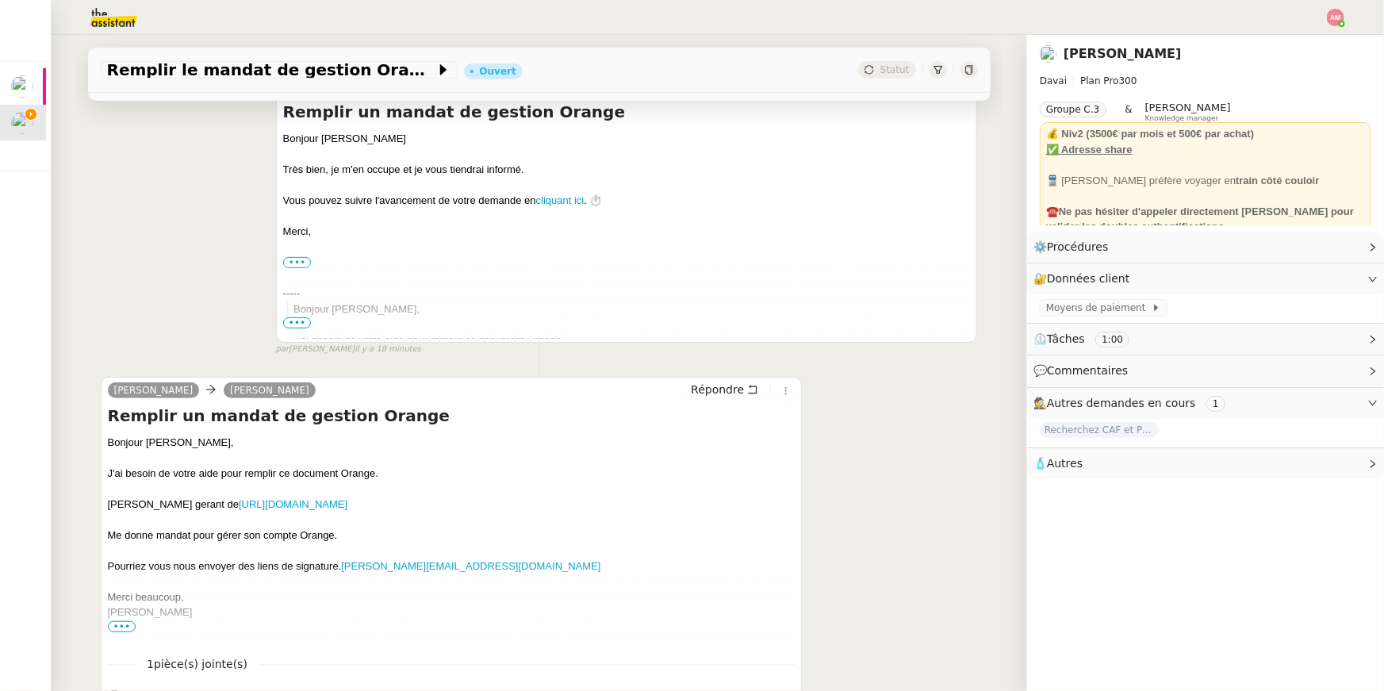
scroll to position [380, 0]
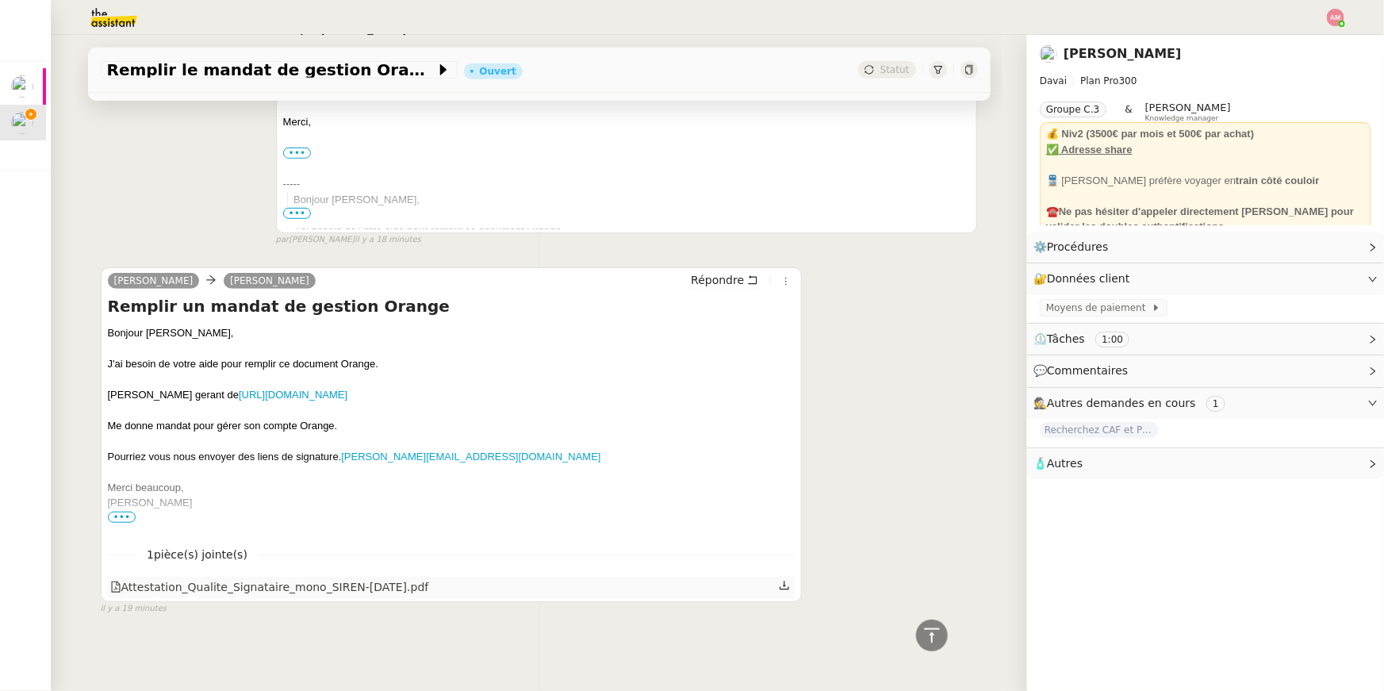
click at [782, 588] on icon at bounding box center [784, 585] width 11 height 11
click at [118, 514] on span "•••" at bounding box center [122, 517] width 29 height 11
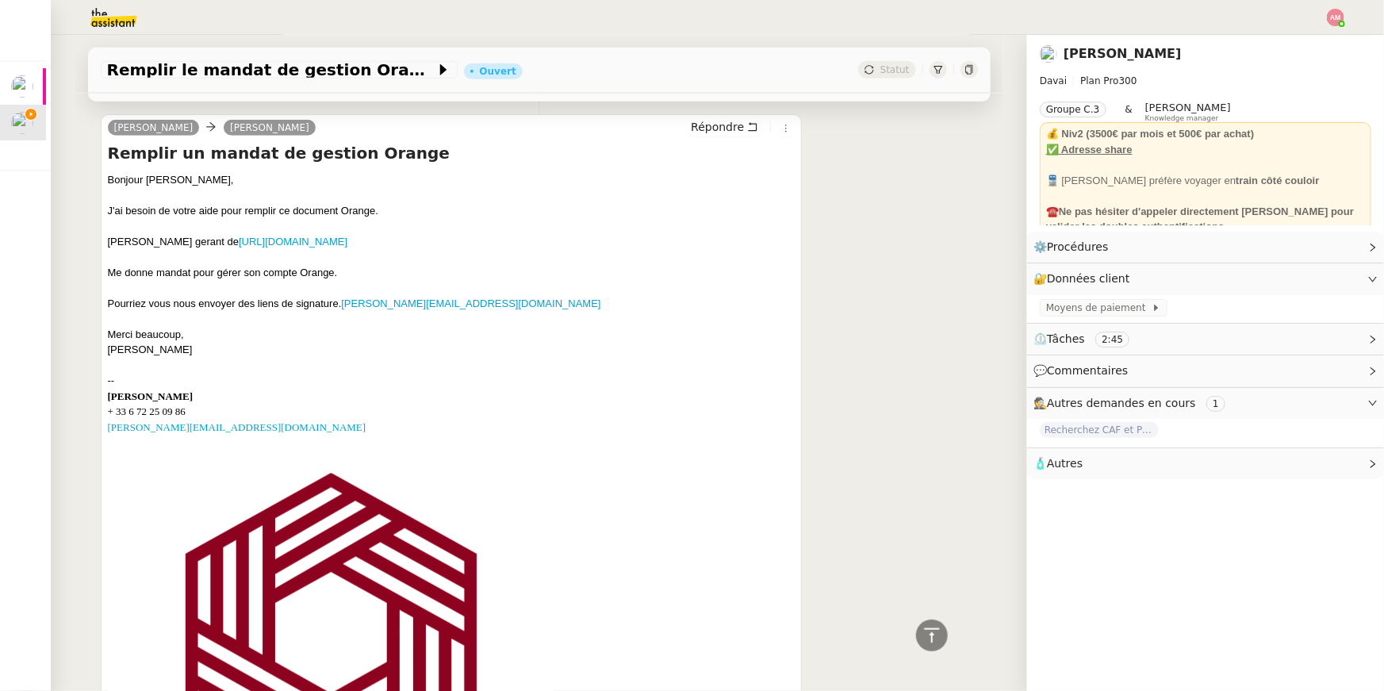
scroll to position [538, 0]
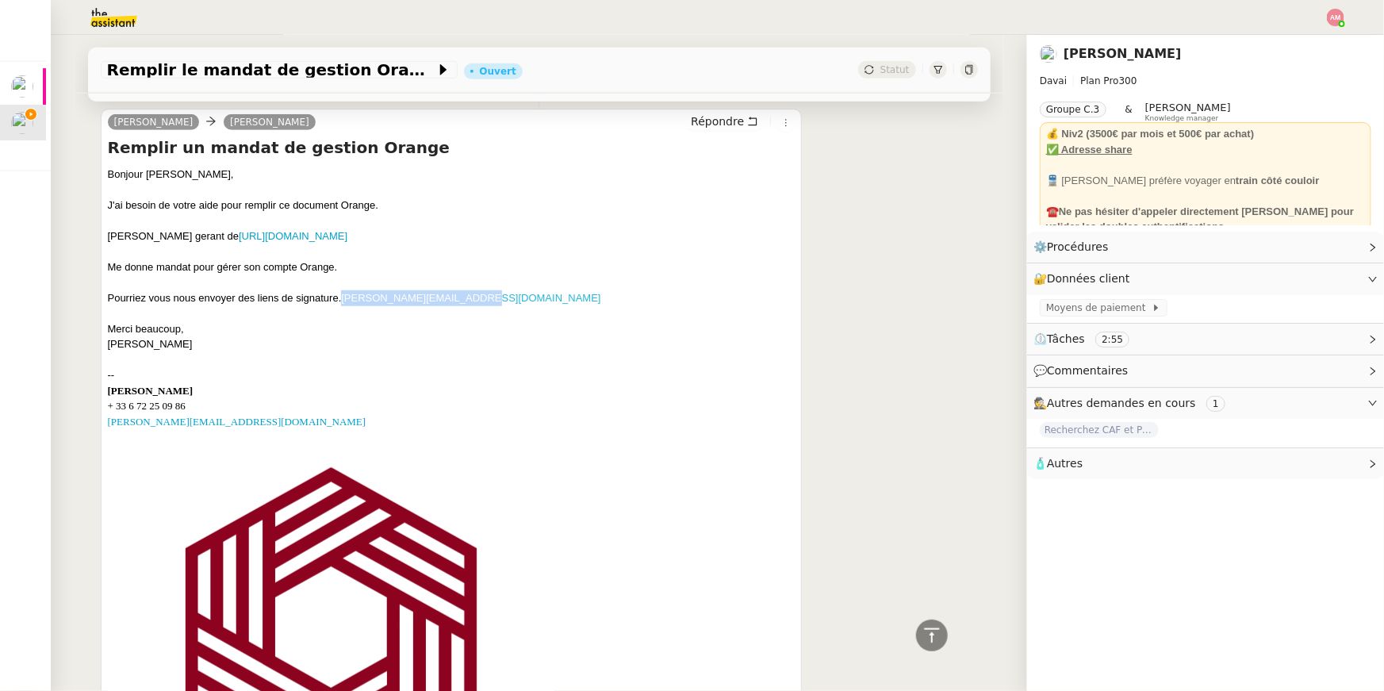
drag, startPoint x: 486, startPoint y: 305, endPoint x: 343, endPoint y: 299, distance: 142.9
click at [343, 299] on div "Pourriez vous nous envoyer des liens de signature. f.perrin@chauvinparis.com" at bounding box center [452, 298] width 688 height 16
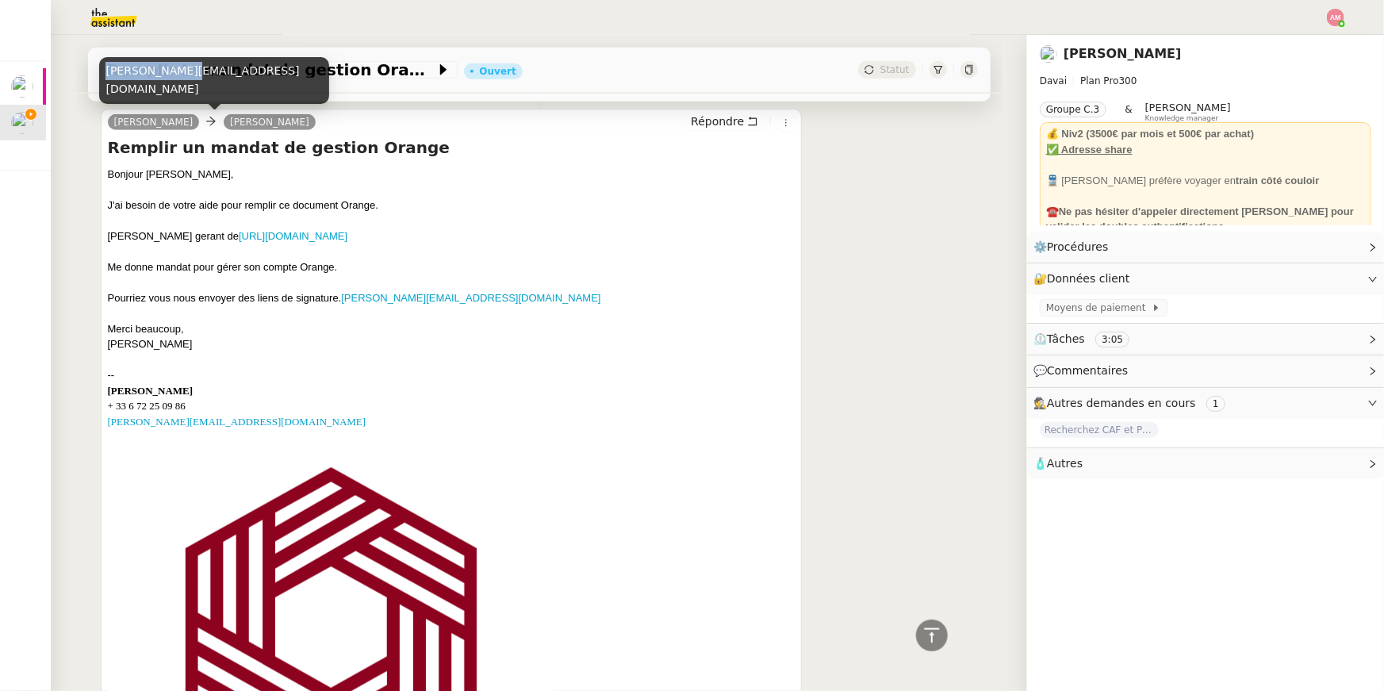
drag, startPoint x: 108, startPoint y: 89, endPoint x: 188, endPoint y: 90, distance: 80.1
click at [188, 90] on div "emile@davai.co" at bounding box center [214, 80] width 230 height 47
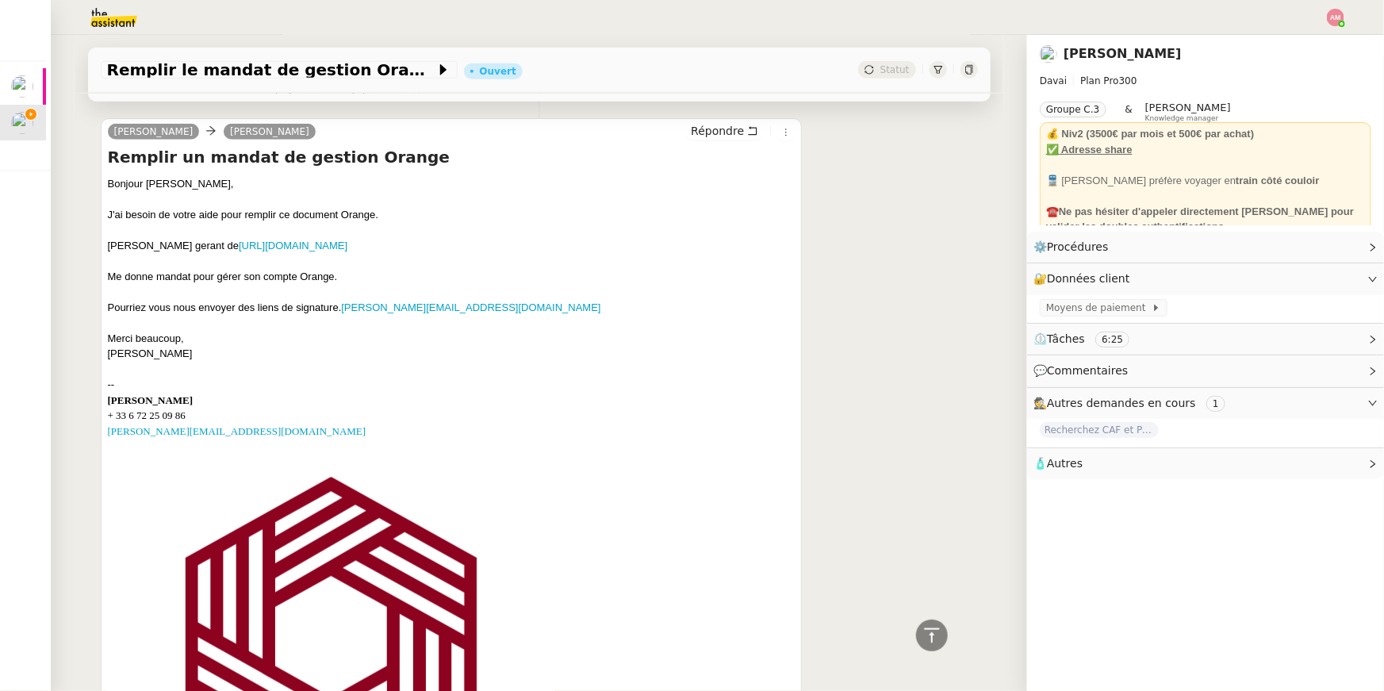
scroll to position [531, 0]
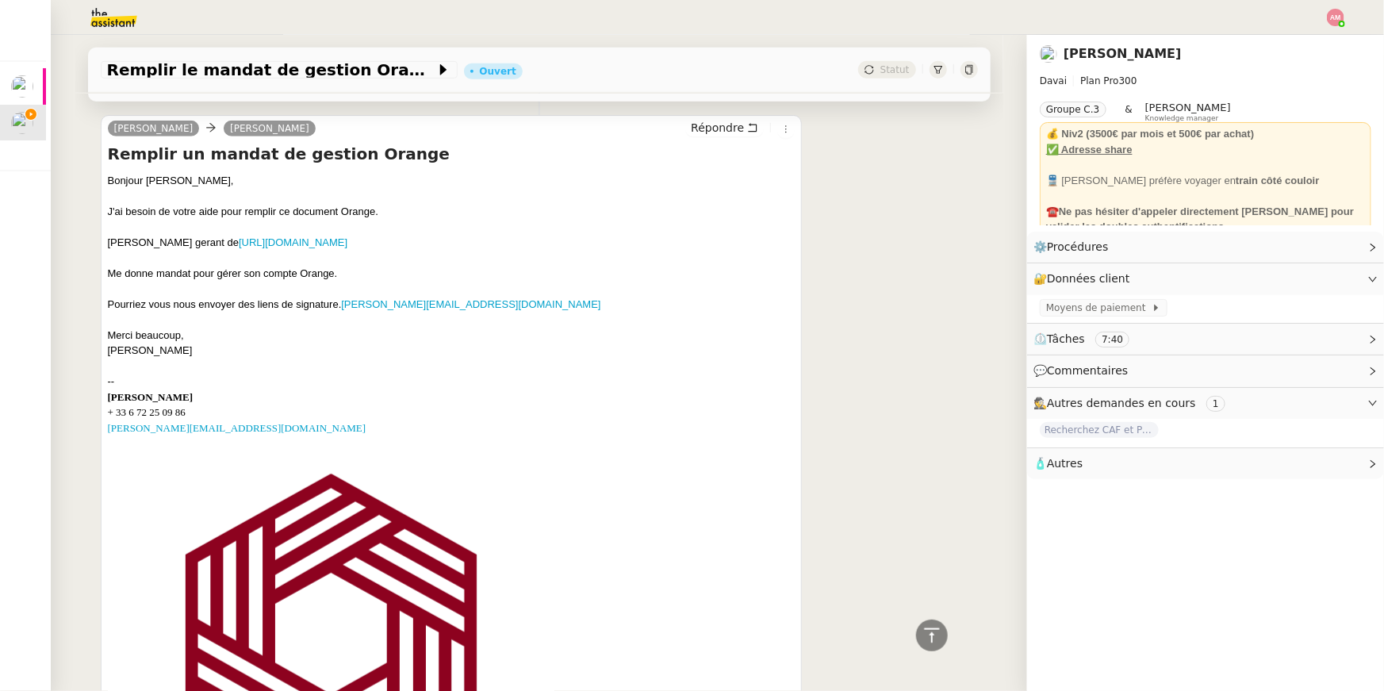
click at [339, 252] on div at bounding box center [452, 258] width 688 height 16
click at [337, 245] on link "https://www.pappers.fr/entreprise/chauvin-paris-433028578" at bounding box center [293, 242] width 109 height 12
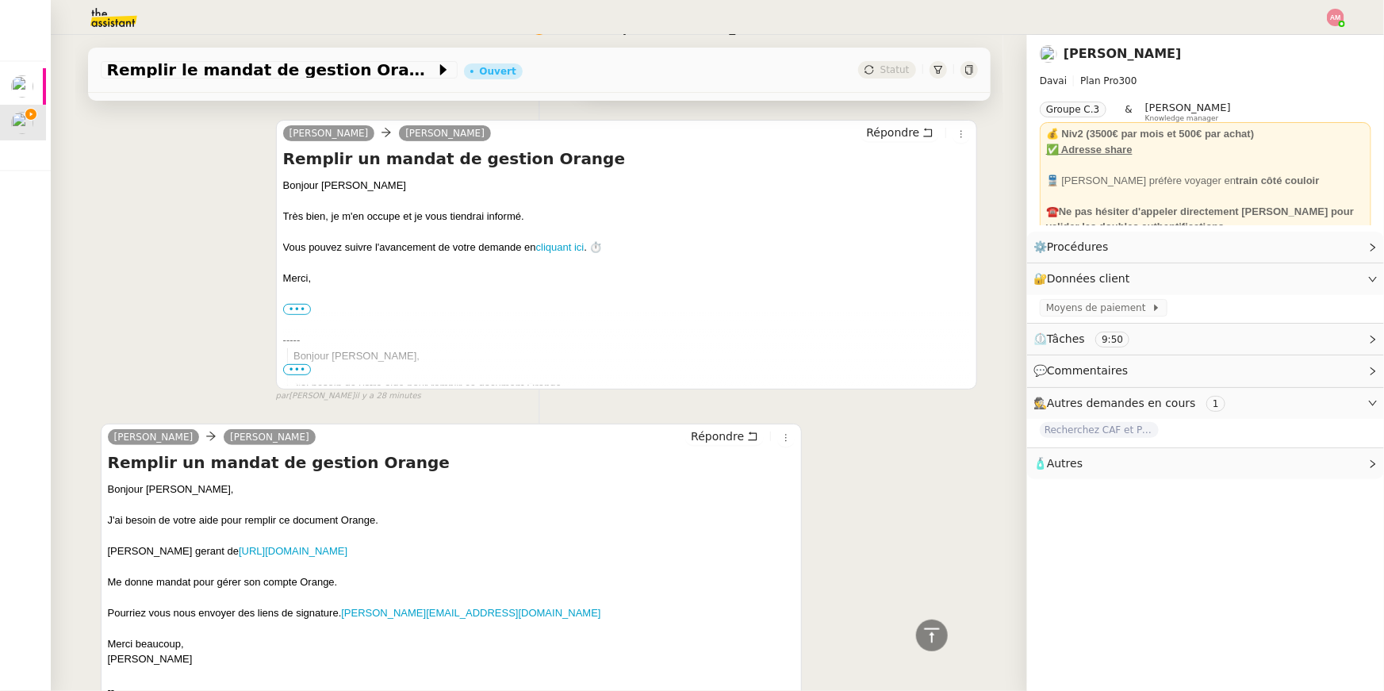
scroll to position [0, 0]
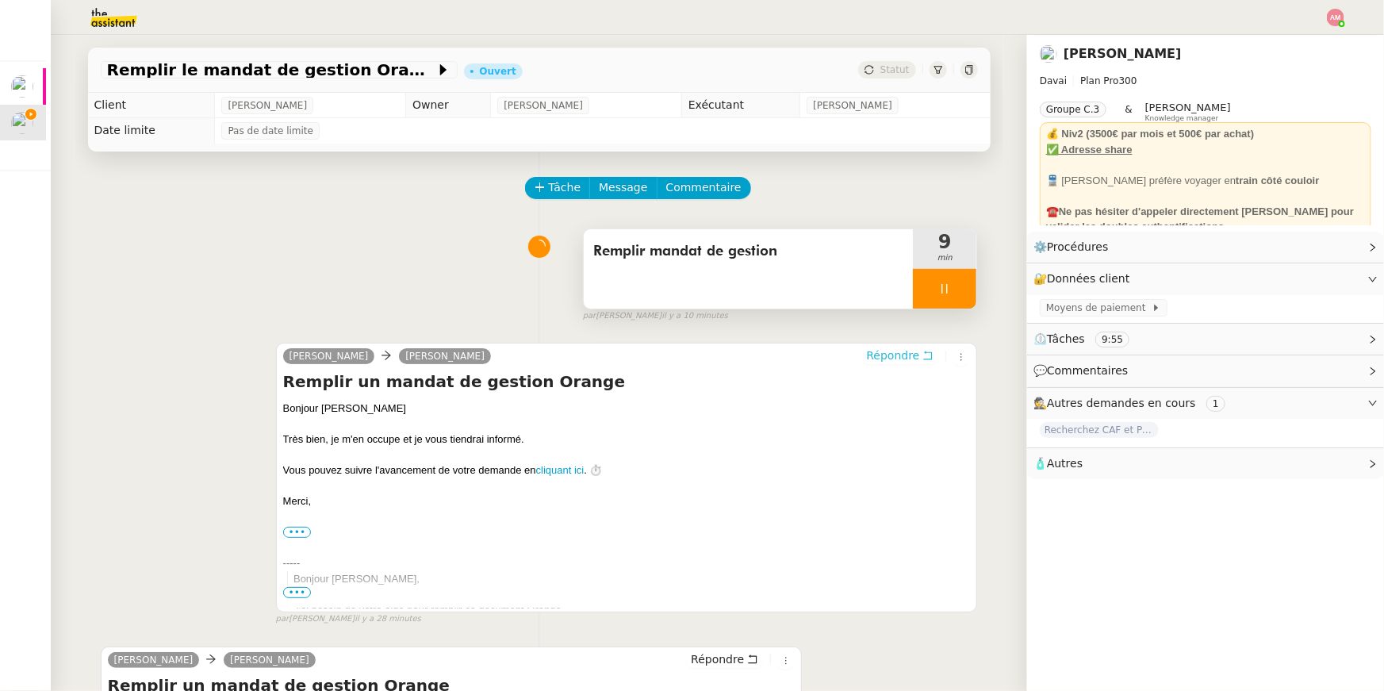
click at [912, 352] on span "Répondre" at bounding box center [892, 355] width 53 height 16
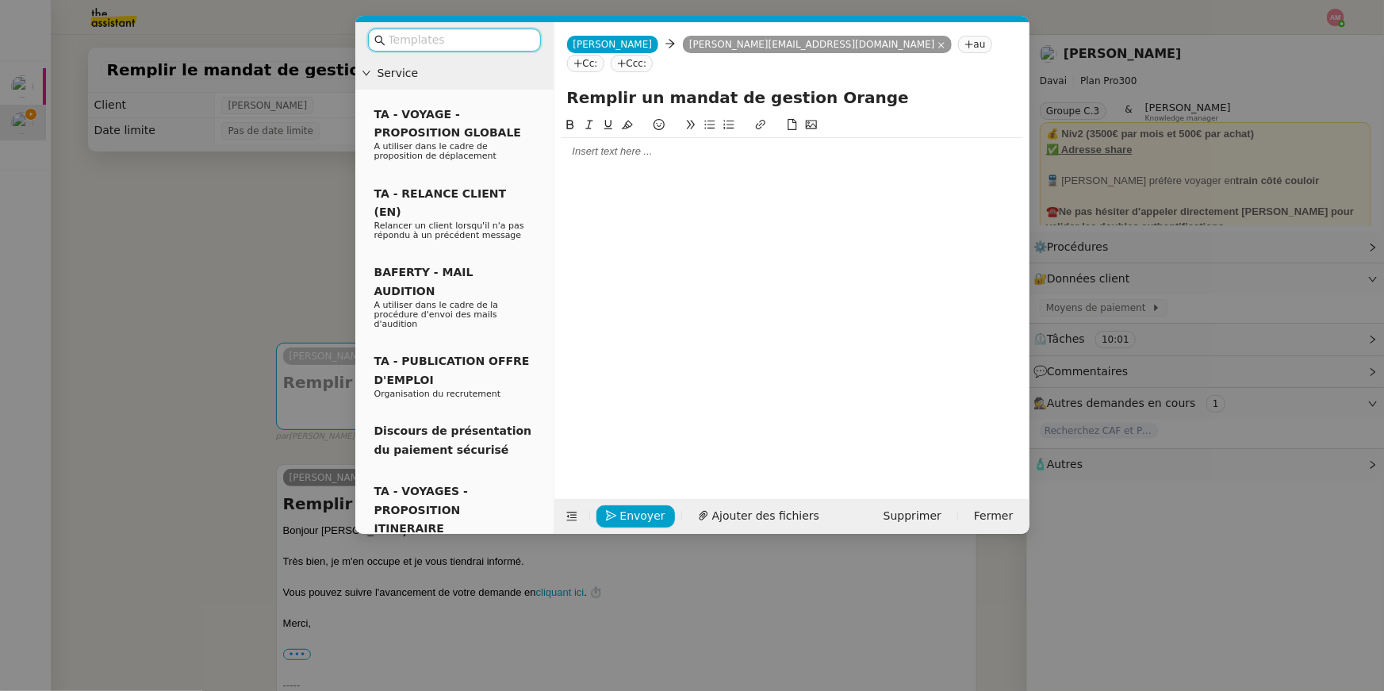
click at [740, 144] on div at bounding box center [792, 151] width 462 height 14
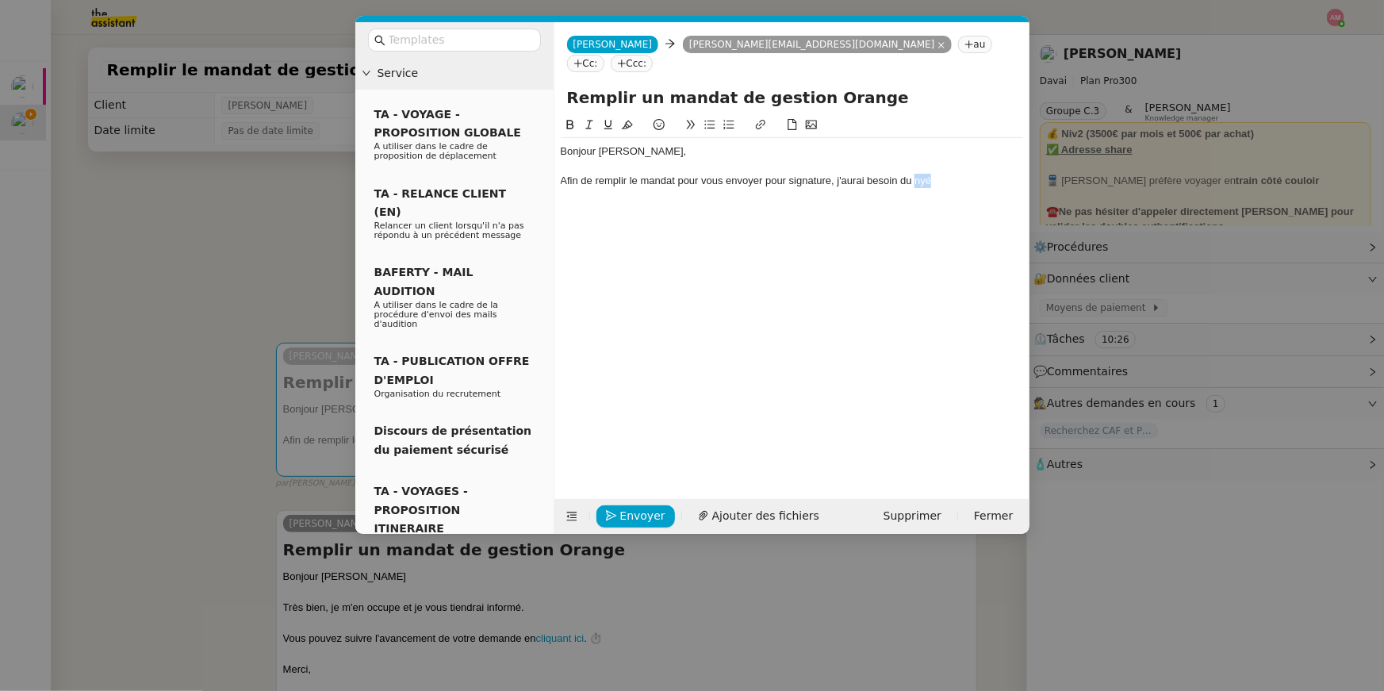
drag, startPoint x: 914, startPoint y: 163, endPoint x: 964, endPoint y: 163, distance: 50.0
click at [964, 174] on div "Afin de remplir le mandat pour vous envoyer pour signature, j'aurai besoin du n…" at bounding box center [792, 181] width 462 height 14
click at [919, 174] on div "Afin de remplir le mandat pour vous envoyer pour signature, j'aurai besoin du N…" at bounding box center [792, 188] width 462 height 29
click at [811, 174] on div "Afin de remplir le mandat pour vous envoyer pour signature, j'aurai besoin du n…" at bounding box center [792, 188] width 462 height 29
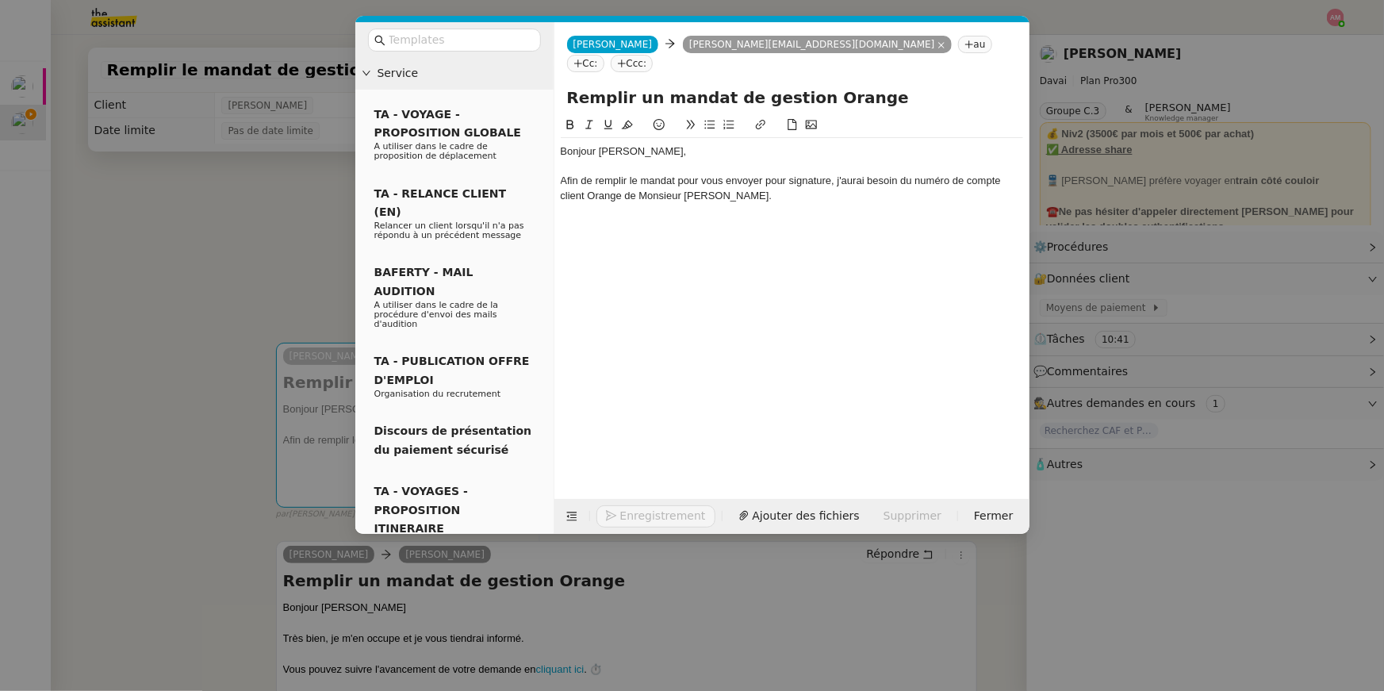
click at [174, 146] on nz-modal-container "Service TA - VOYAGE - PROPOSITION GLOBALE A utiliser dans le cadre de propositi…" at bounding box center [692, 345] width 1384 height 691
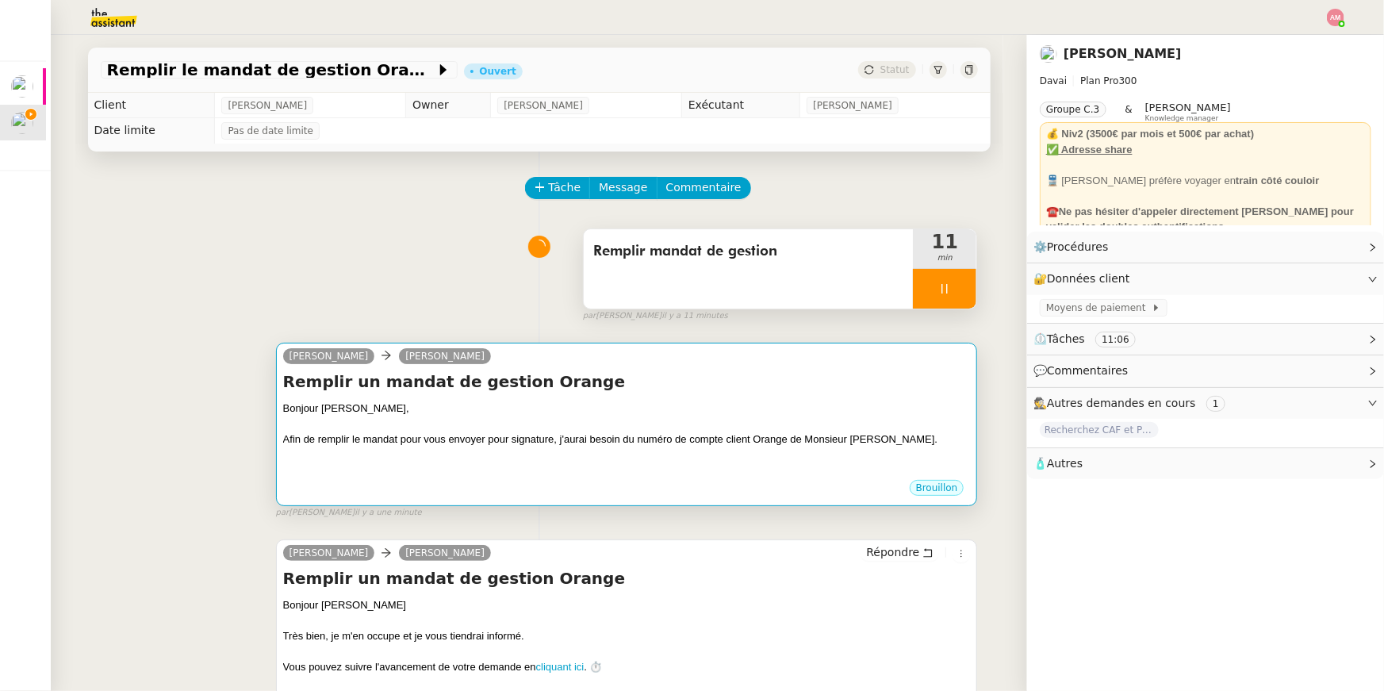
click at [813, 396] on div "Remplir un mandat de gestion Orange Bonjour Emile, Afin de remplir le mandat po…" at bounding box center [627, 424] width 688 height 108
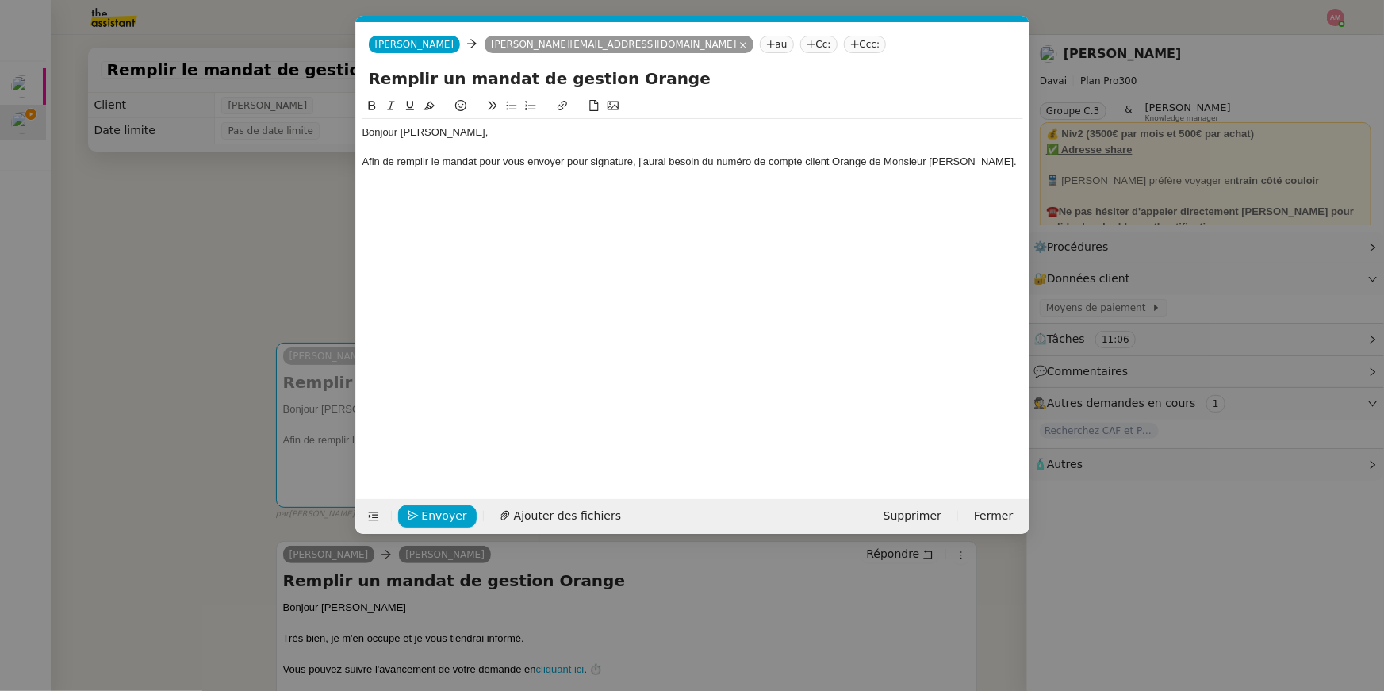
scroll to position [0, 33]
click at [975, 166] on div "Afin de remplir le mandat pour vous envoyer pour signature, j'aurai besoin du n…" at bounding box center [692, 162] width 661 height 14
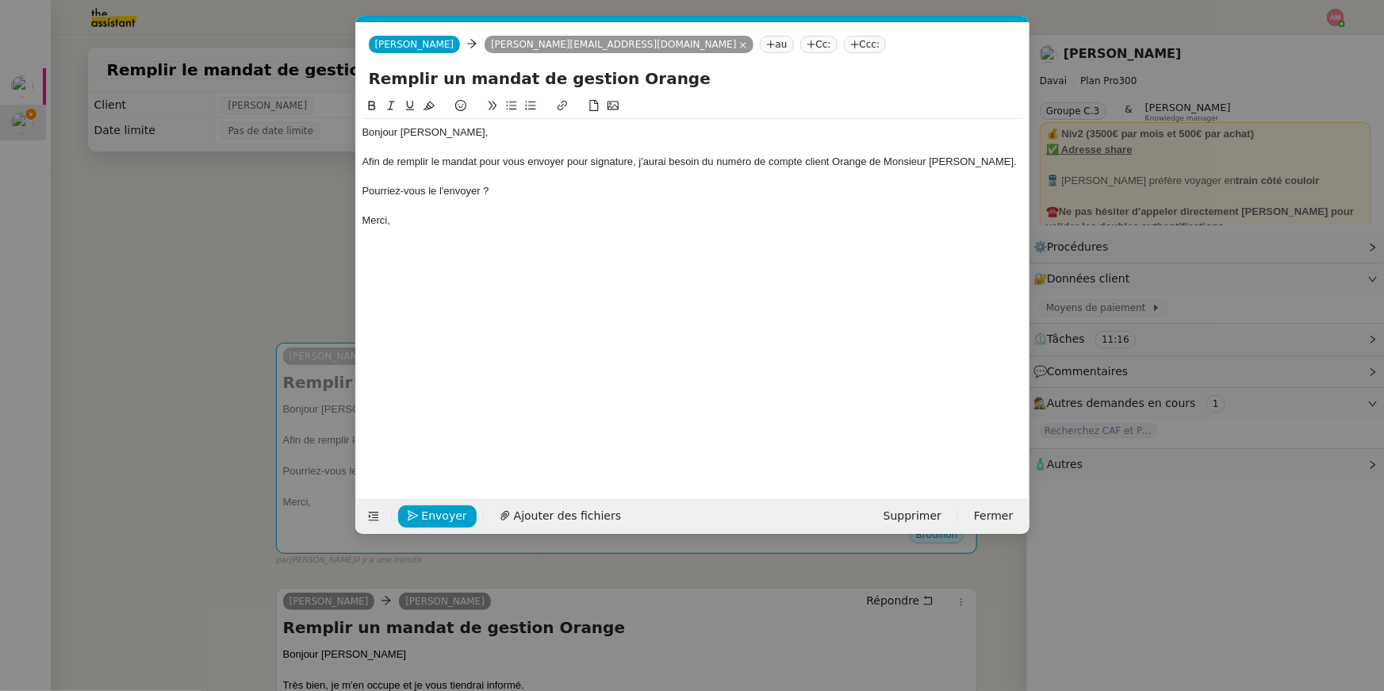
click at [473, 186] on div "Pourriez-vous le l'envoyer ?" at bounding box center [692, 191] width 661 height 14
click at [513, 105] on icon at bounding box center [511, 105] width 11 height 11
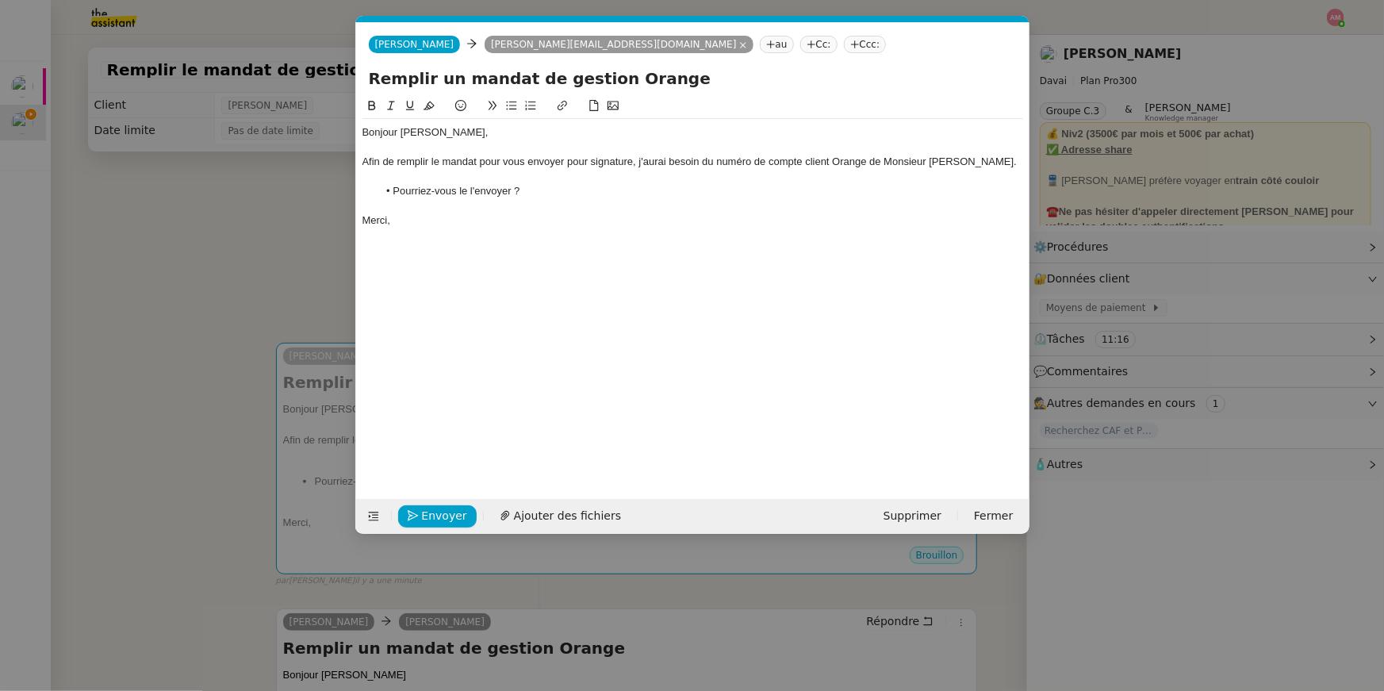
drag, startPoint x: 529, startPoint y: 194, endPoint x: 478, endPoint y: 147, distance: 69.6
click at [478, 147] on div "Bonjour Emile, Afin de remplir le mandat pour vous envoyer pour signature, j'au…" at bounding box center [692, 184] width 661 height 130
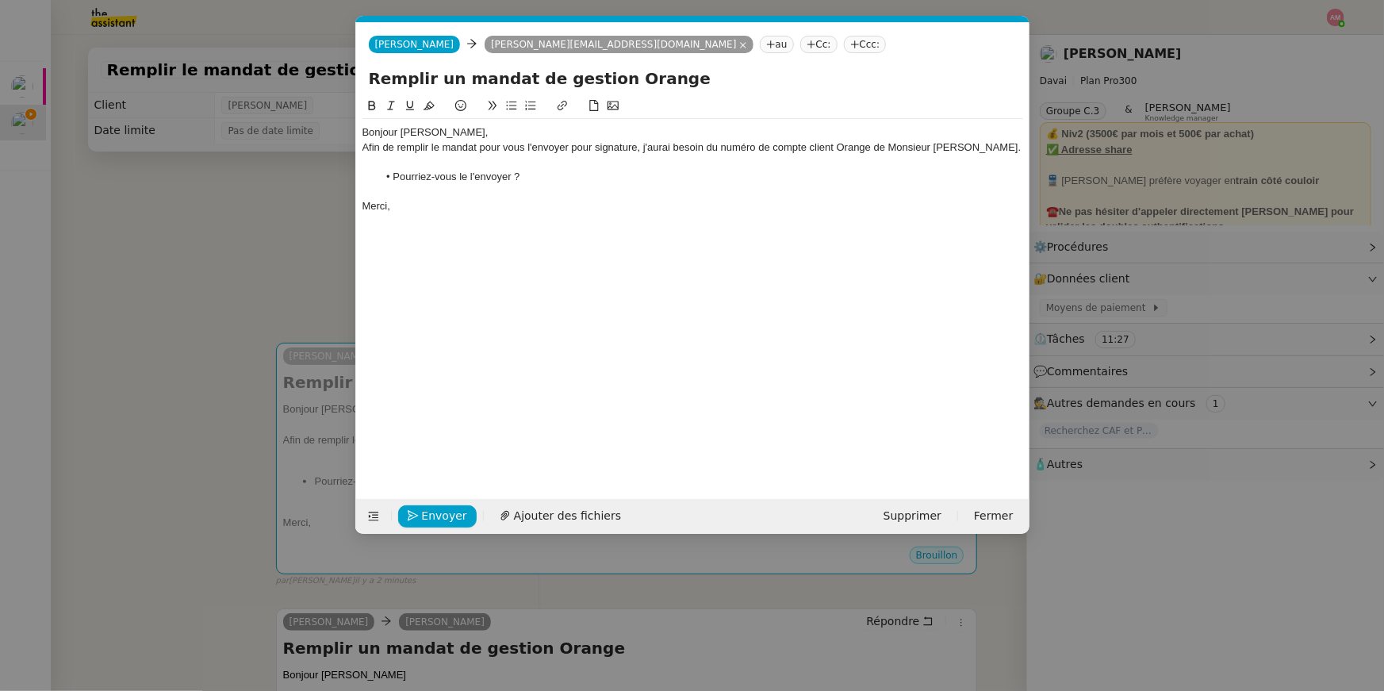
scroll to position [0, 0]
click at [502, 127] on div "Bonjour Emile," at bounding box center [692, 132] width 661 height 14
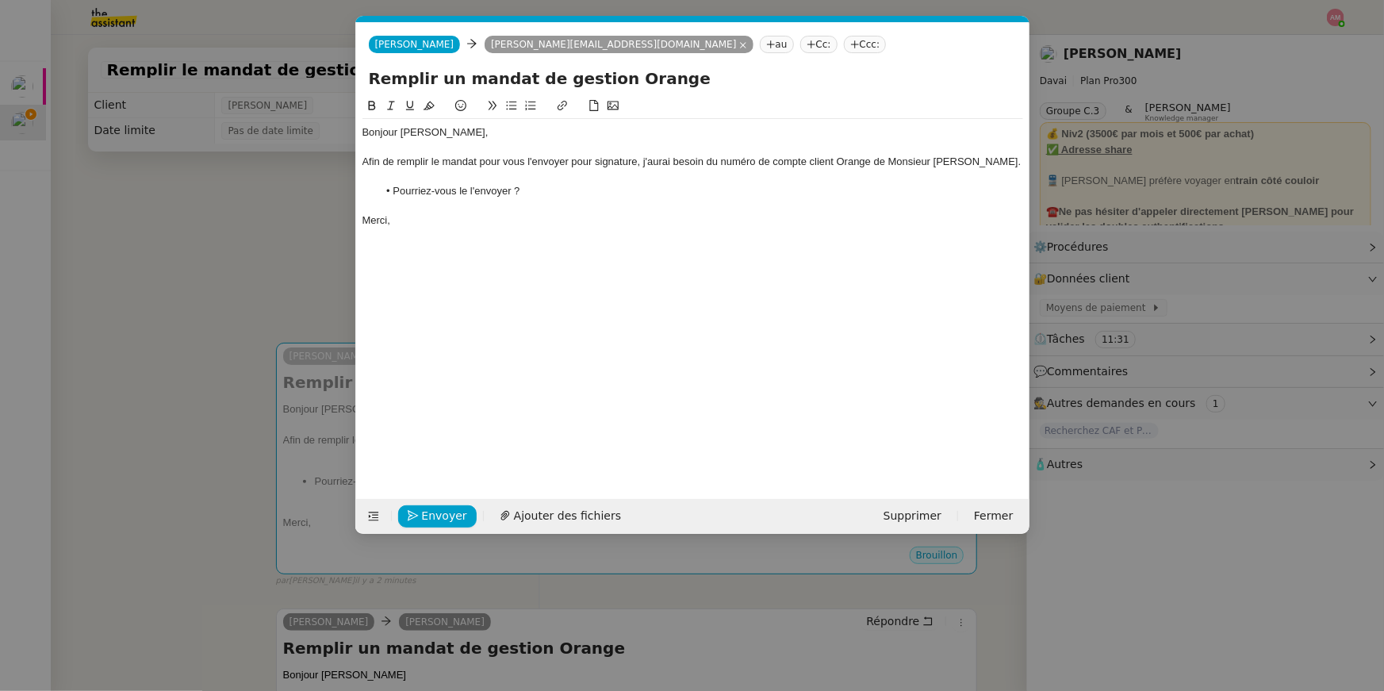
click at [519, 179] on div at bounding box center [692, 177] width 661 height 14
drag, startPoint x: 715, startPoint y: 163, endPoint x: 870, endPoint y: 160, distance: 155.5
click at [870, 160] on div "Afin de remplir le mandat pour vous l'envoyer pour signature, j'aurai besoin du…" at bounding box center [692, 162] width 661 height 14
click at [376, 101] on icon at bounding box center [371, 105] width 11 height 11
click at [498, 228] on div "Merci," at bounding box center [692, 235] width 661 height 14
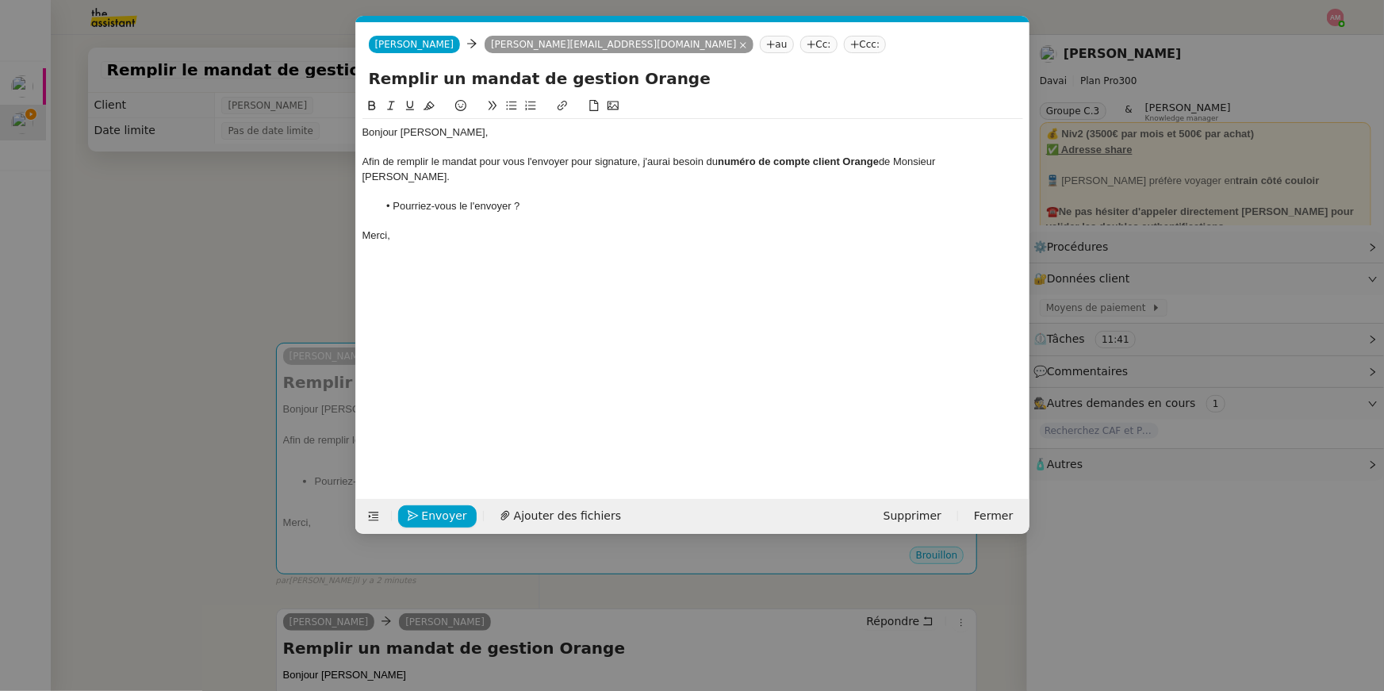
click at [273, 234] on nz-modal-container "Service TA - VOYAGE - PROPOSITION GLOBALE A utiliser dans le cadre de propositi…" at bounding box center [692, 345] width 1384 height 691
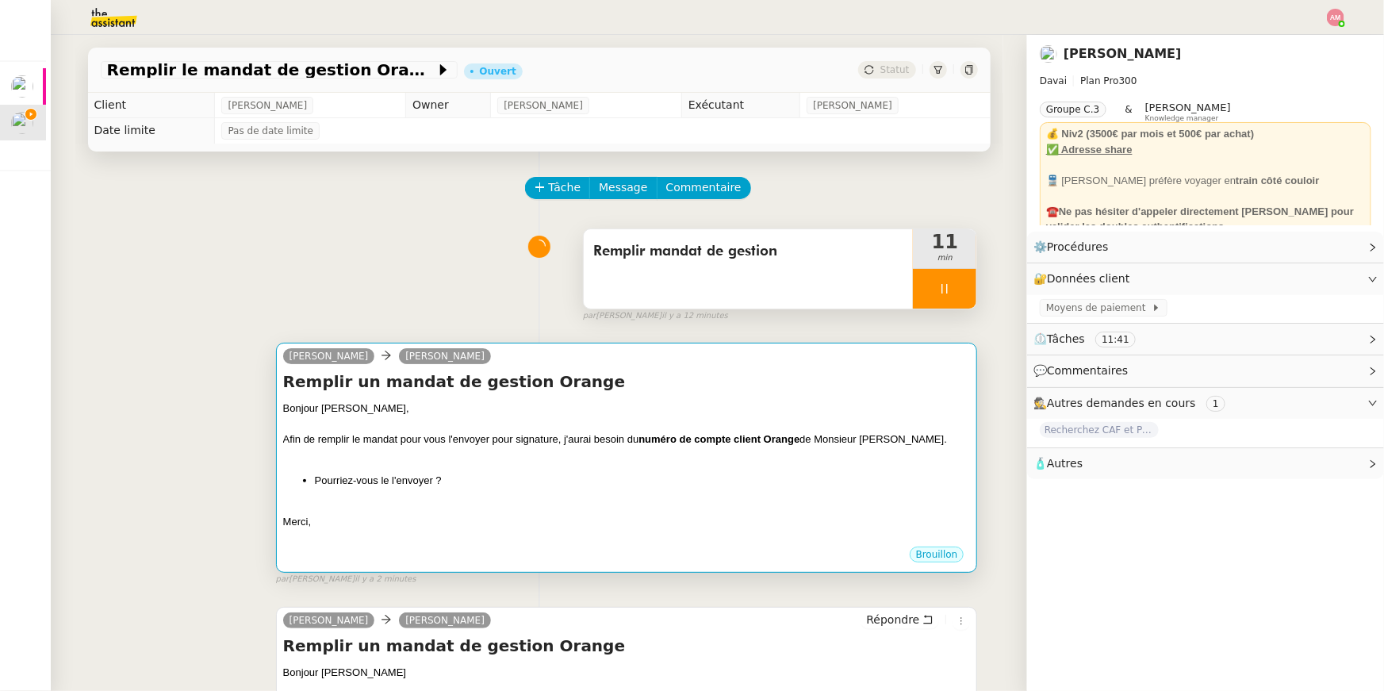
click at [465, 449] on div at bounding box center [627, 455] width 688 height 16
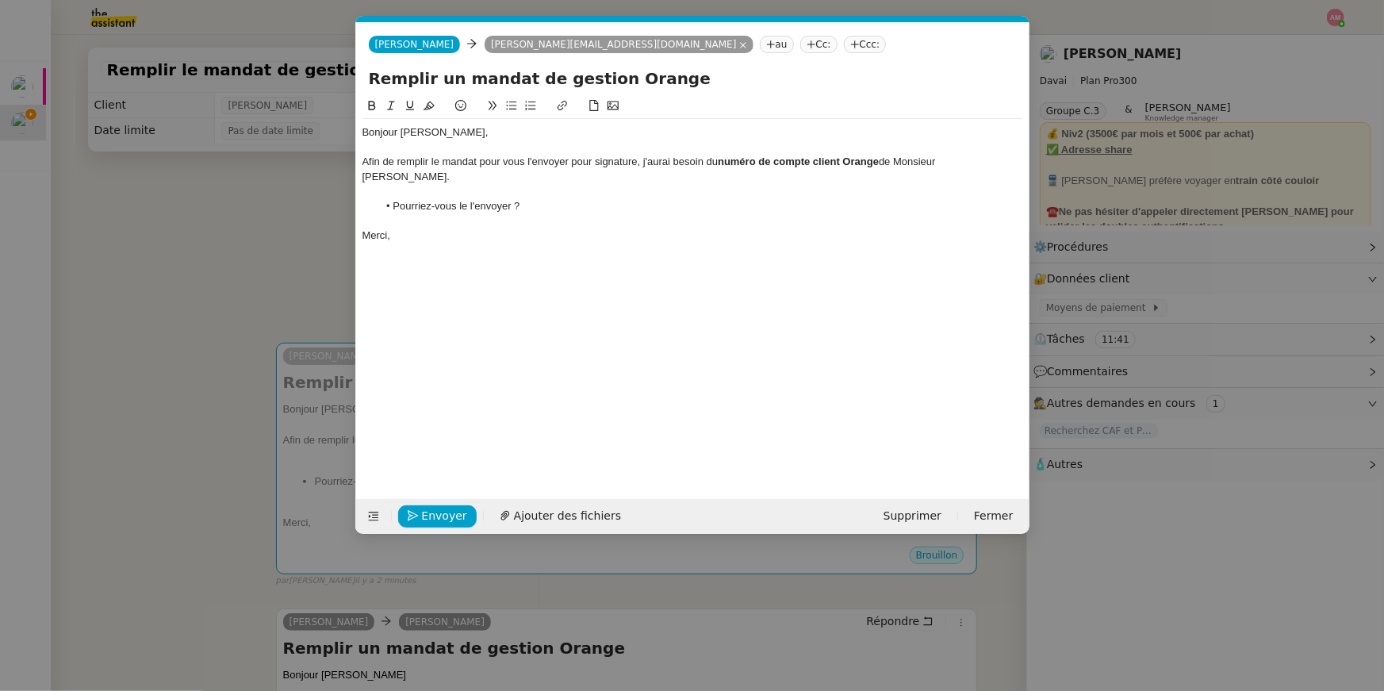
scroll to position [0, 33]
click at [462, 199] on li "Pourriez-vous le l'envoyer ?" at bounding box center [700, 206] width 646 height 14
click at [244, 255] on nz-modal-container "Service TA - VOYAGE - PROPOSITION GLOBALE A utiliser dans le cadre de propositi…" at bounding box center [692, 345] width 1384 height 691
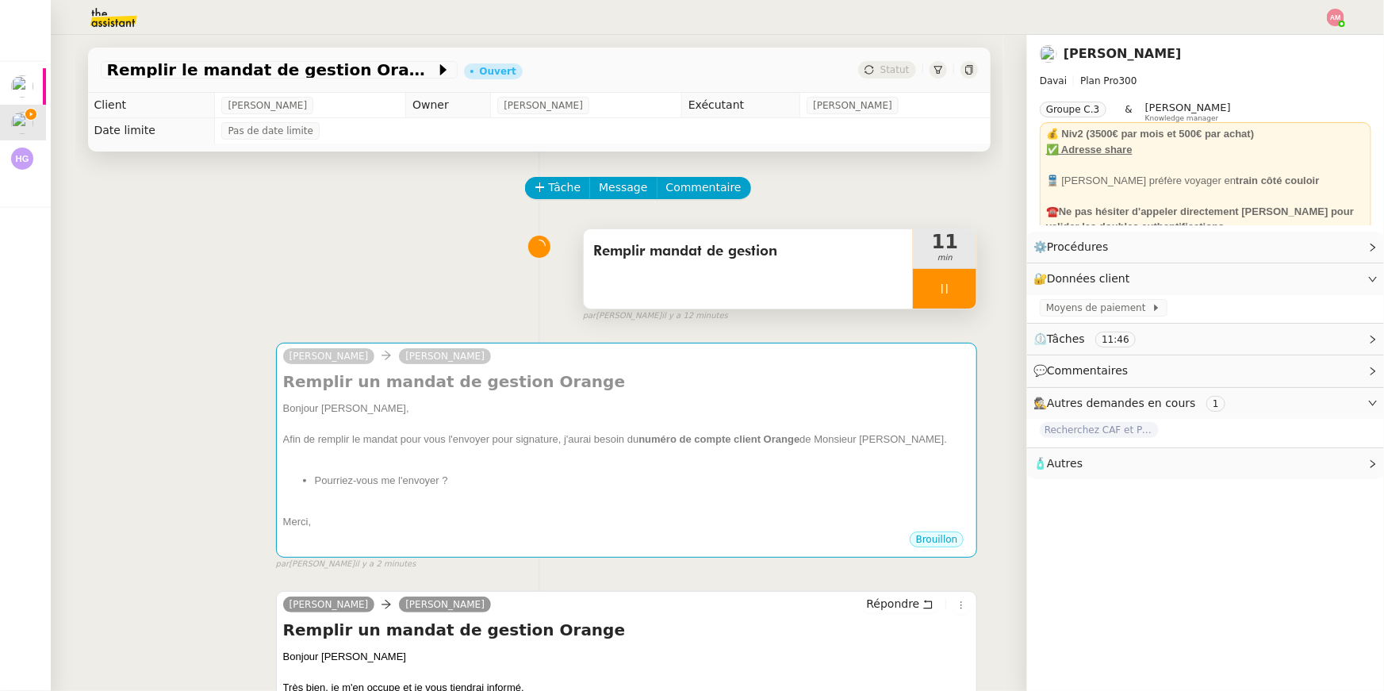
click at [251, 270] on div "Remplir mandat de gestion 11 min false par Amyna M. il y a 12 minutes" at bounding box center [539, 272] width 877 height 102
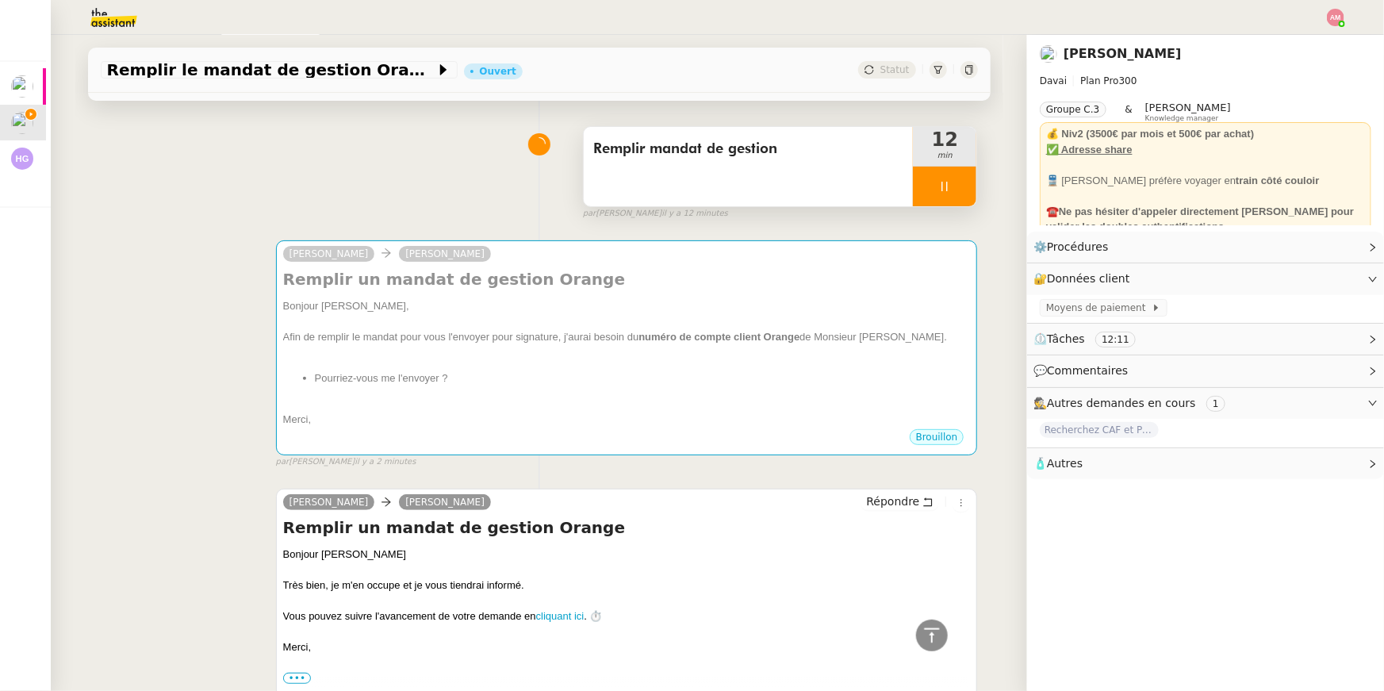
scroll to position [0, 0]
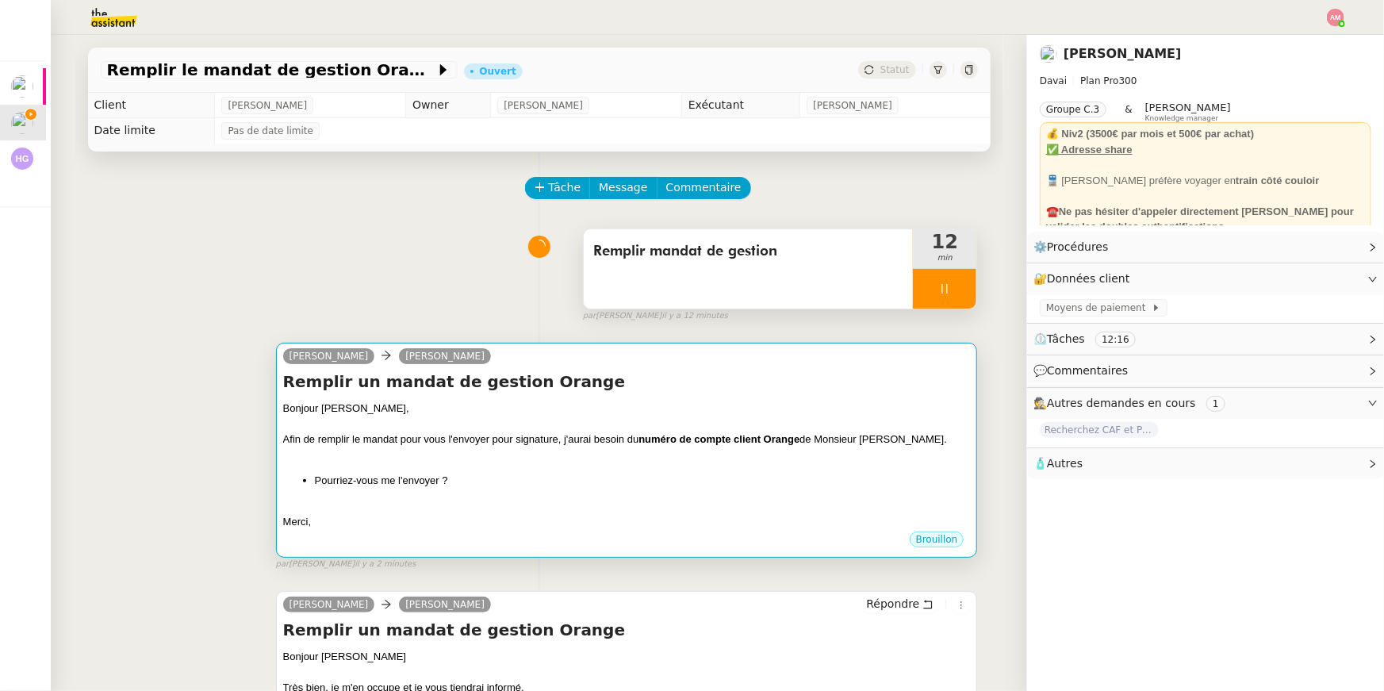
click at [866, 404] on div "Bonjour Emile," at bounding box center [627, 408] width 688 height 16
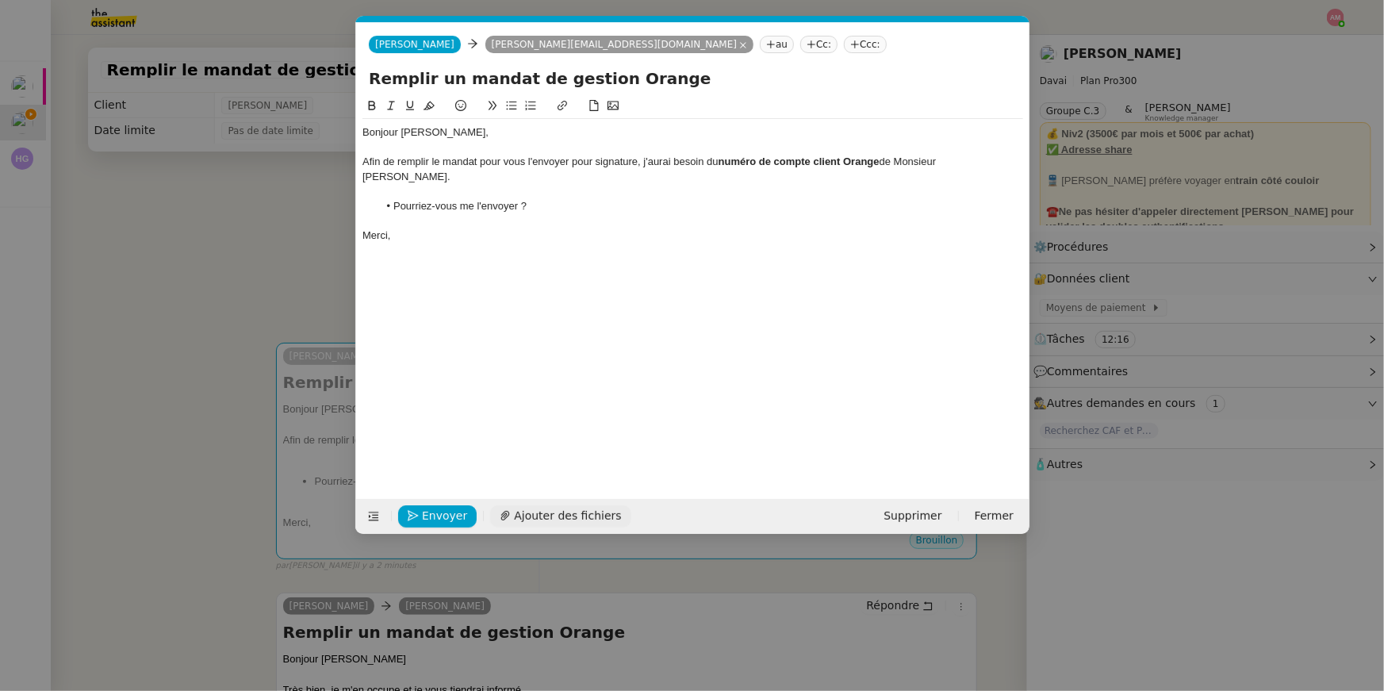
scroll to position [0, 33]
click at [453, 515] on span "Envoyer" at bounding box center [444, 516] width 45 height 18
click at [453, 515] on span "Confirmer l'envoi" at bounding box center [469, 516] width 95 height 18
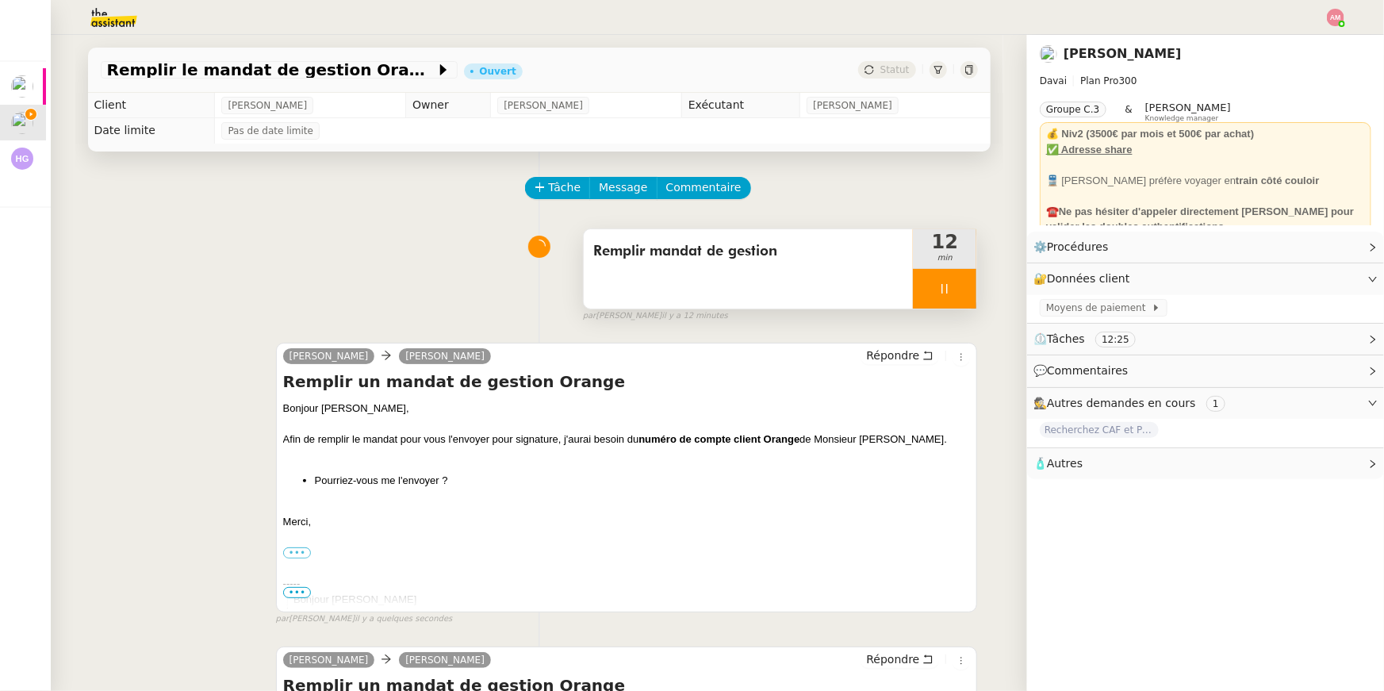
click at [956, 285] on div at bounding box center [944, 289] width 63 height 40
click at [960, 287] on icon at bounding box center [960, 288] width 13 height 13
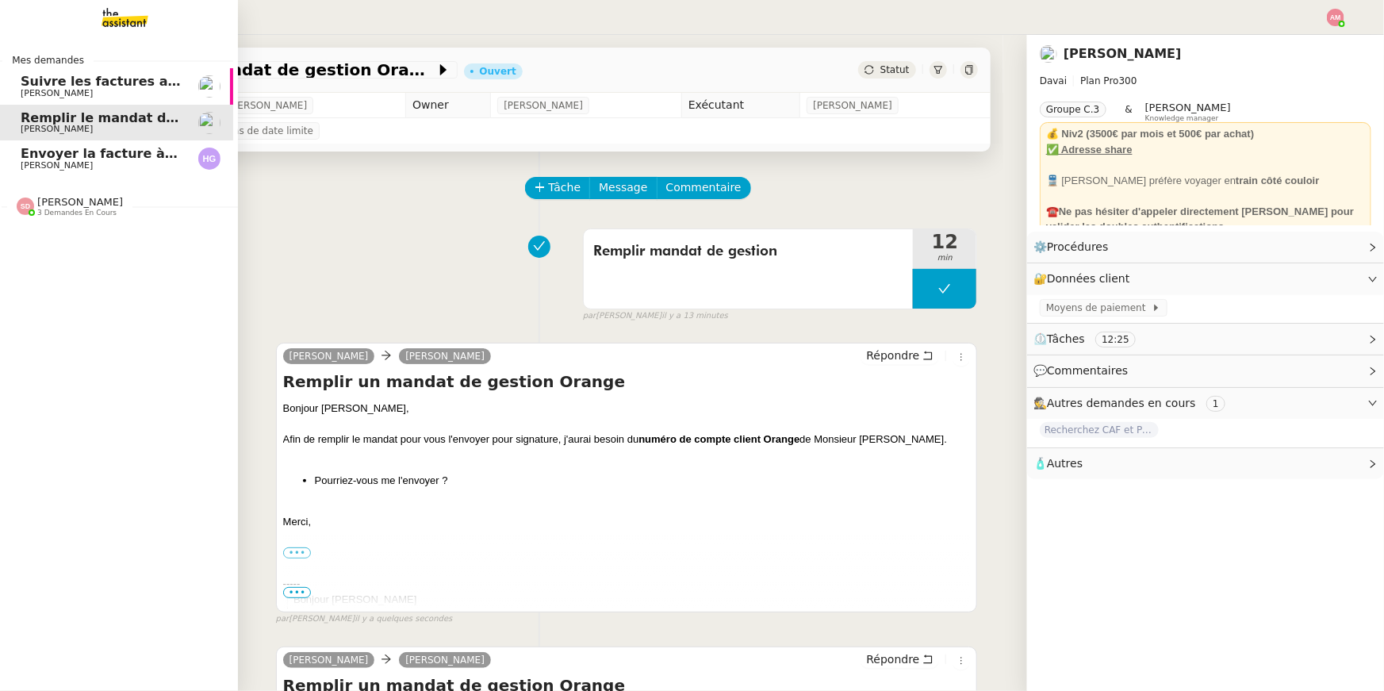
click at [24, 165] on span "Henri Grellois" at bounding box center [57, 165] width 72 height 10
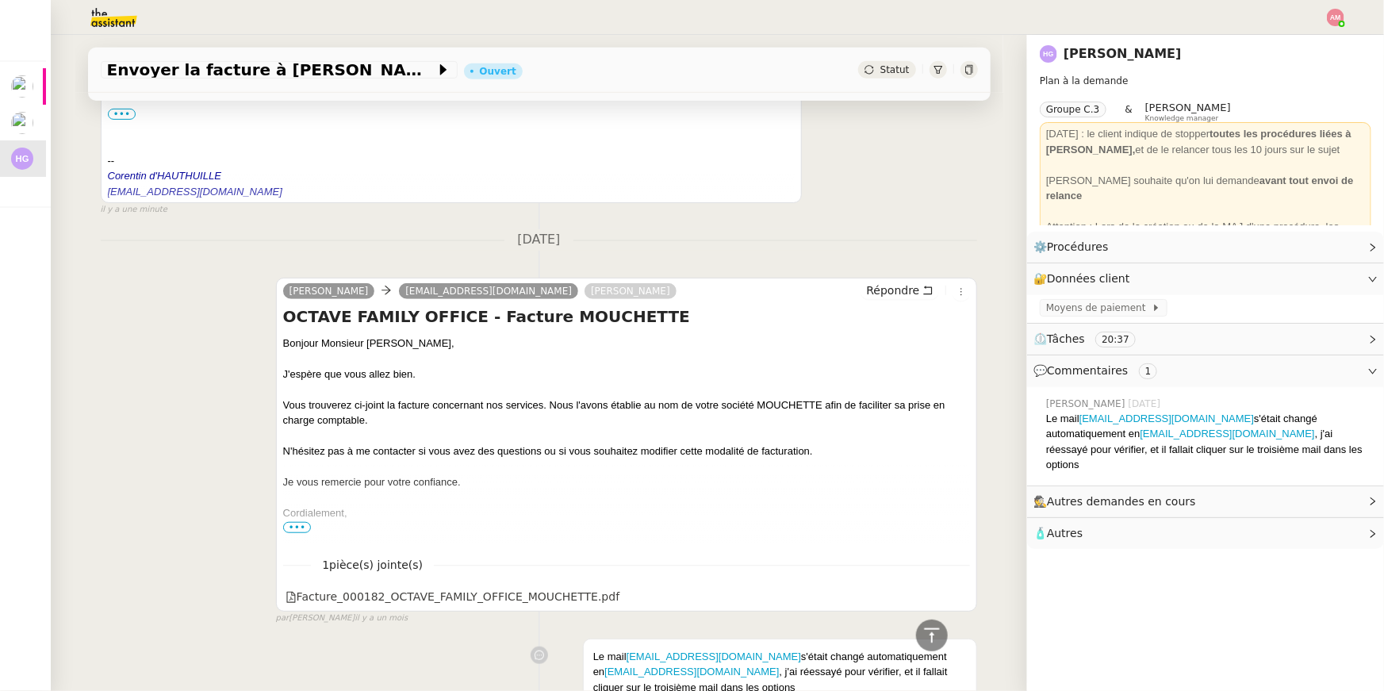
scroll to position [13, 0]
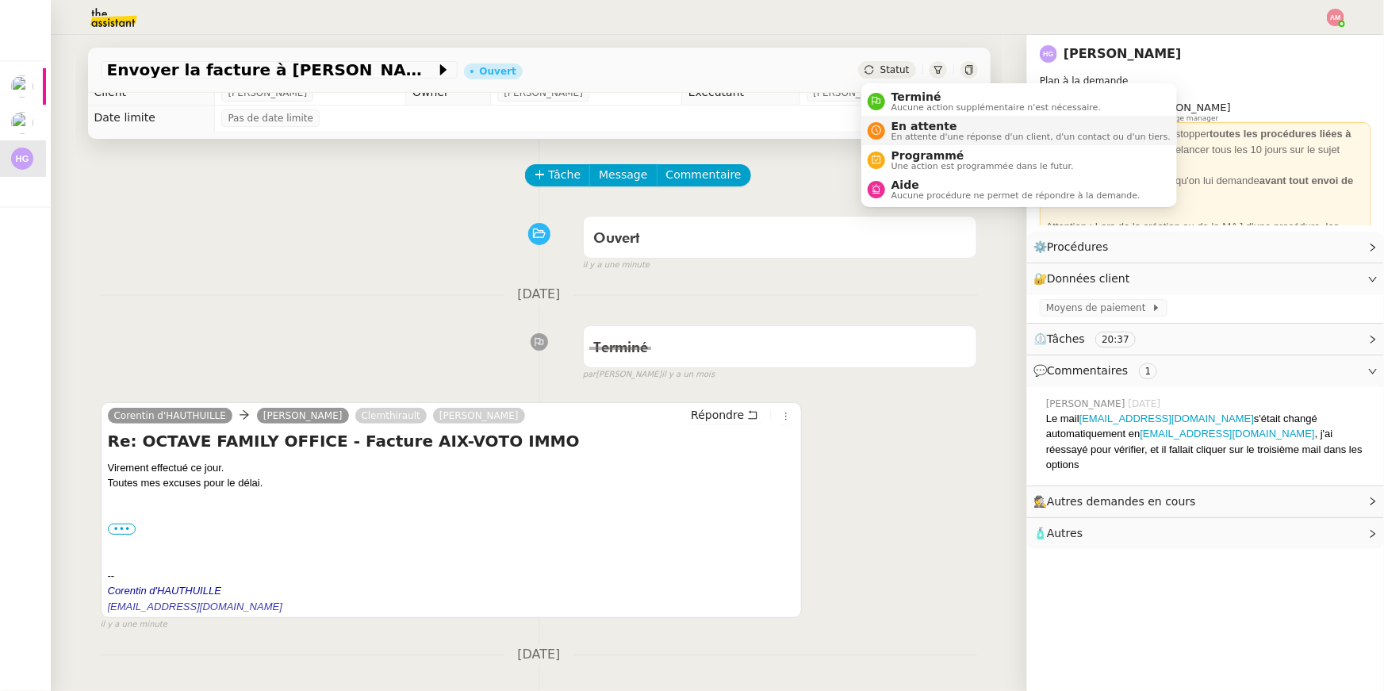
click at [914, 125] on span "En attente" at bounding box center [1030, 126] width 279 height 13
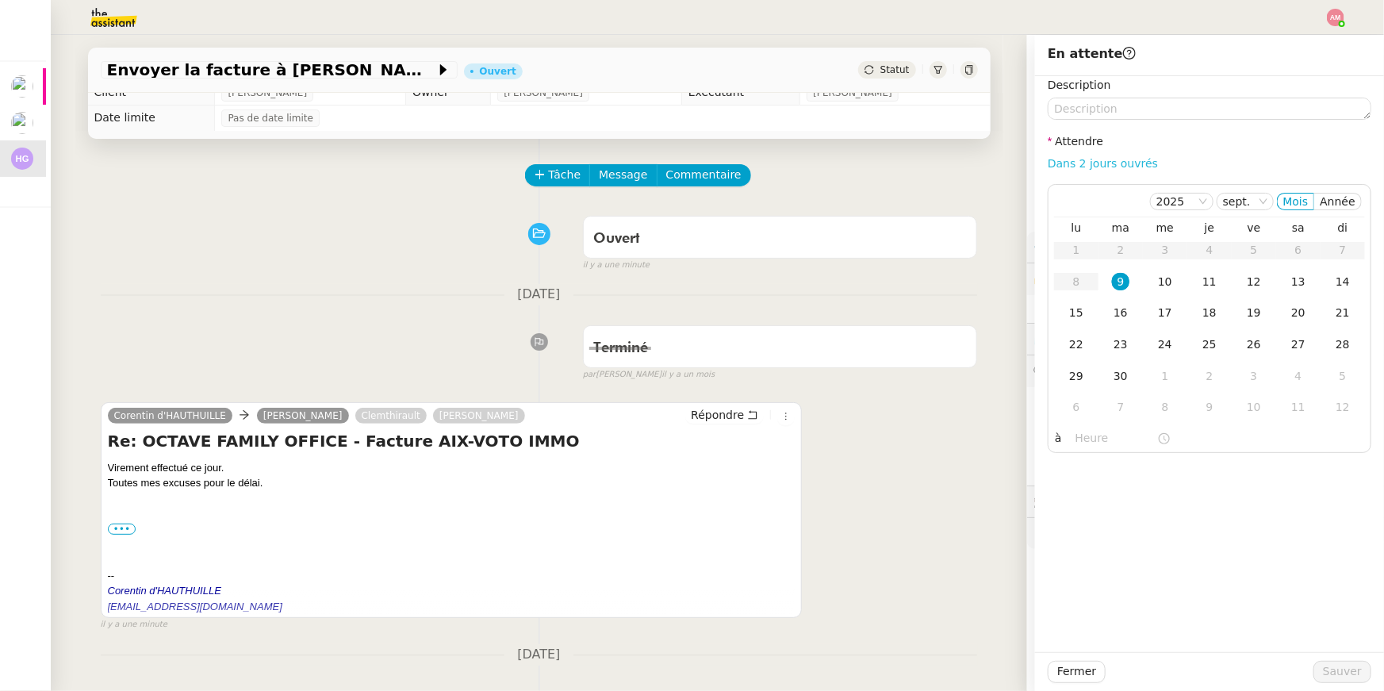
click at [1132, 164] on link "Dans 2 jours ouvrés" at bounding box center [1103, 163] width 110 height 13
type input "07:00"
click at [1313, 669] on div at bounding box center [1210, 672] width 208 height 22
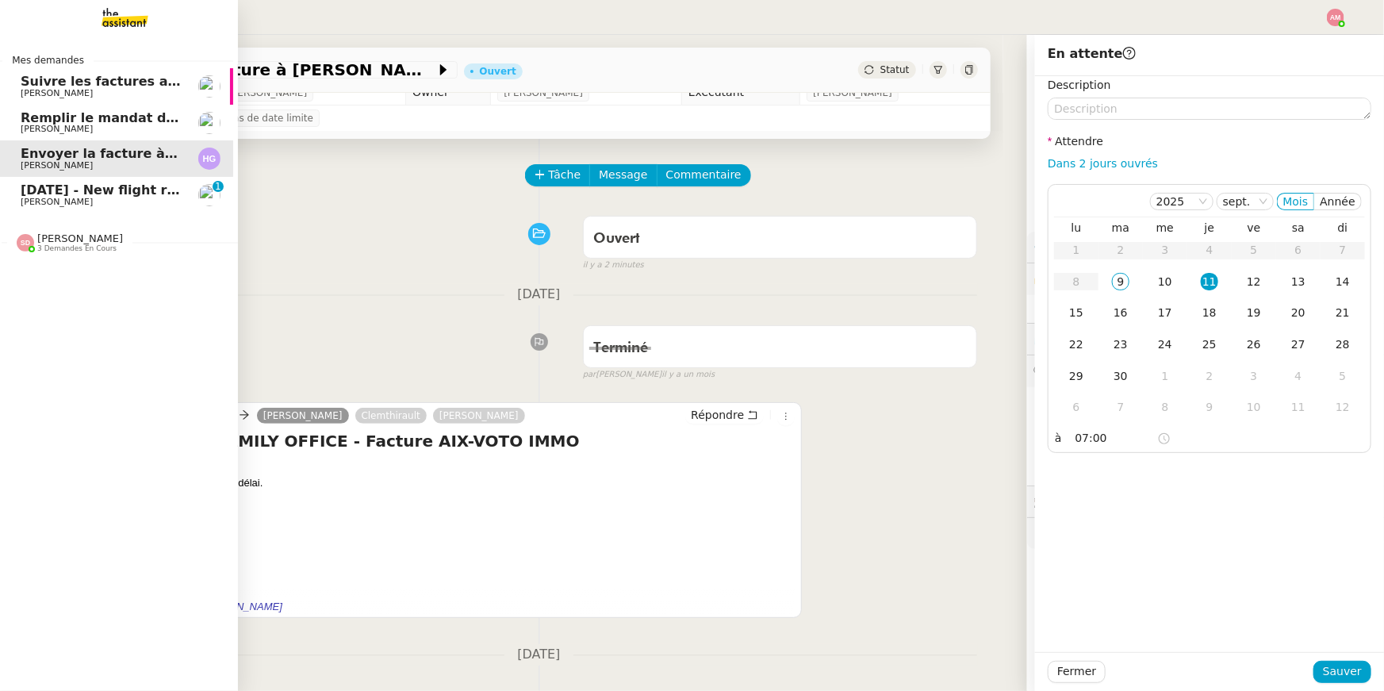
click at [25, 225] on span "Sheida Delpazir 3 demandes en cours" at bounding box center [121, 236] width 238 height 33
click at [28, 201] on span "[PERSON_NAME]" at bounding box center [57, 202] width 72 height 10
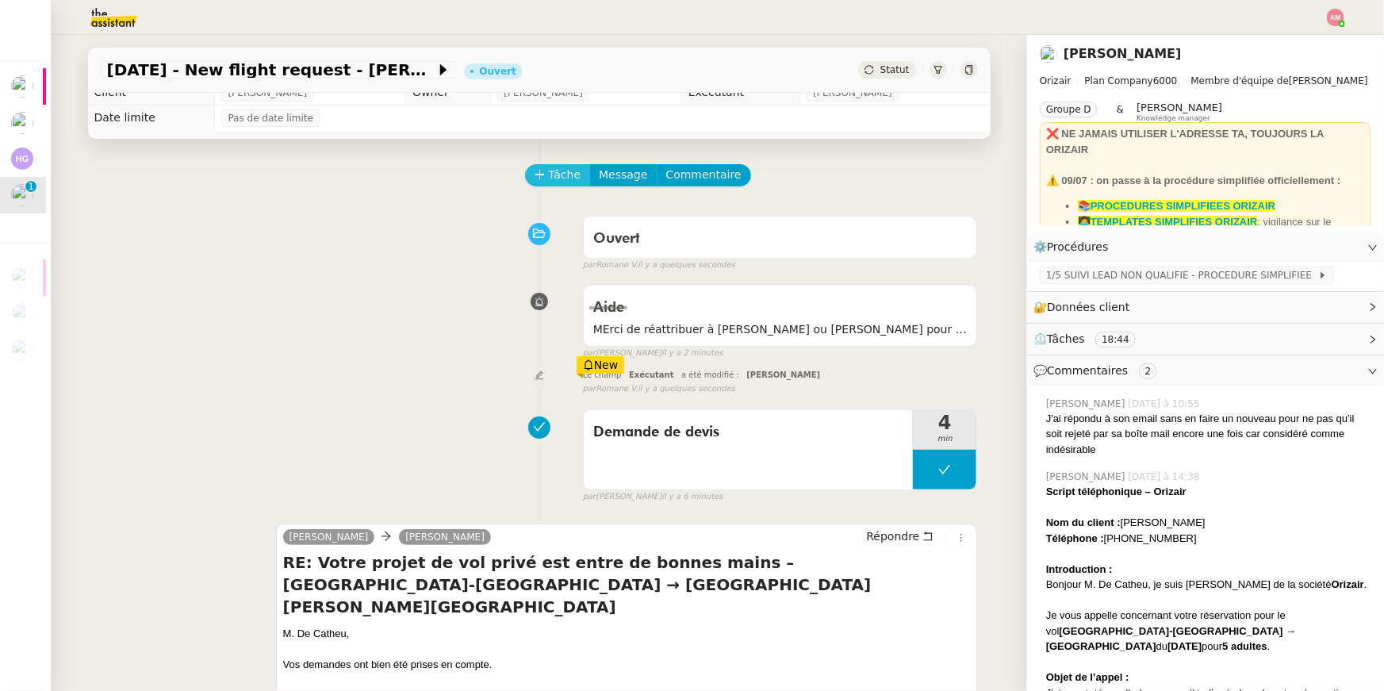
click at [546, 170] on button "Tâche" at bounding box center [558, 175] width 66 height 22
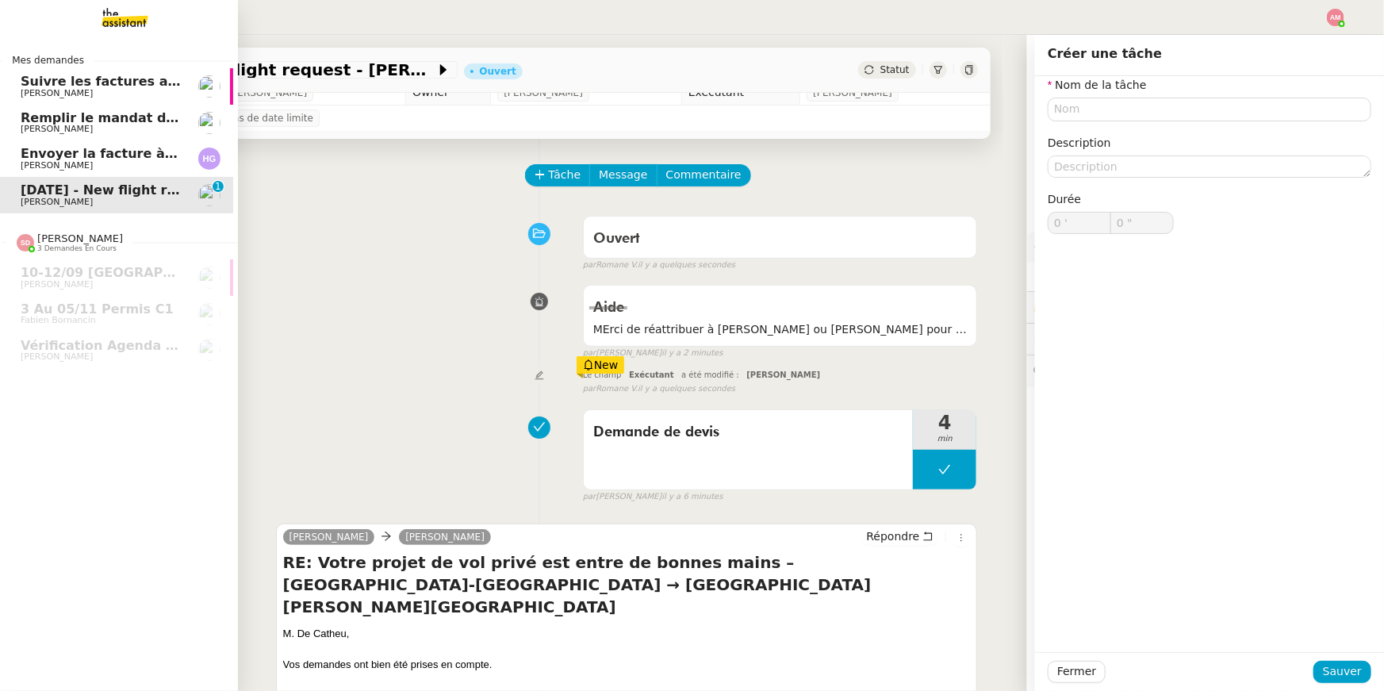
click at [56, 167] on span "Henri Grellois" at bounding box center [57, 165] width 72 height 10
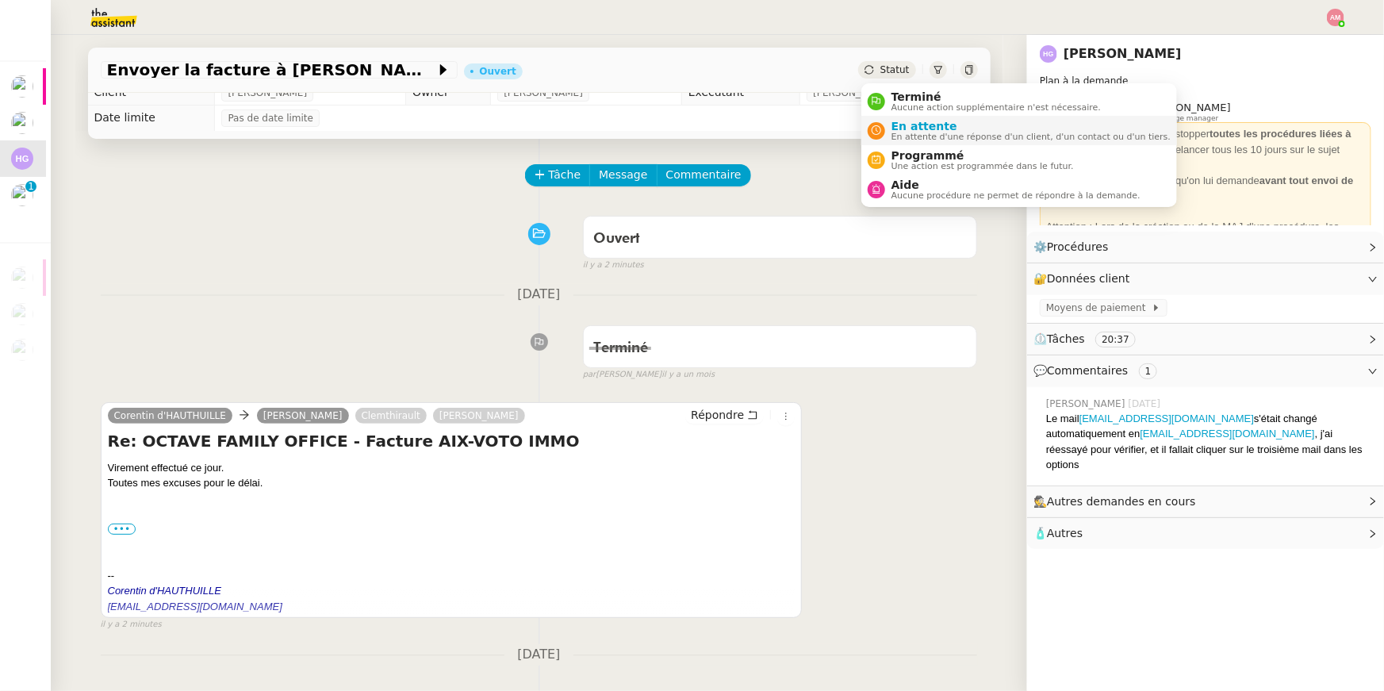
click at [903, 130] on span "En attente" at bounding box center [1030, 126] width 279 height 13
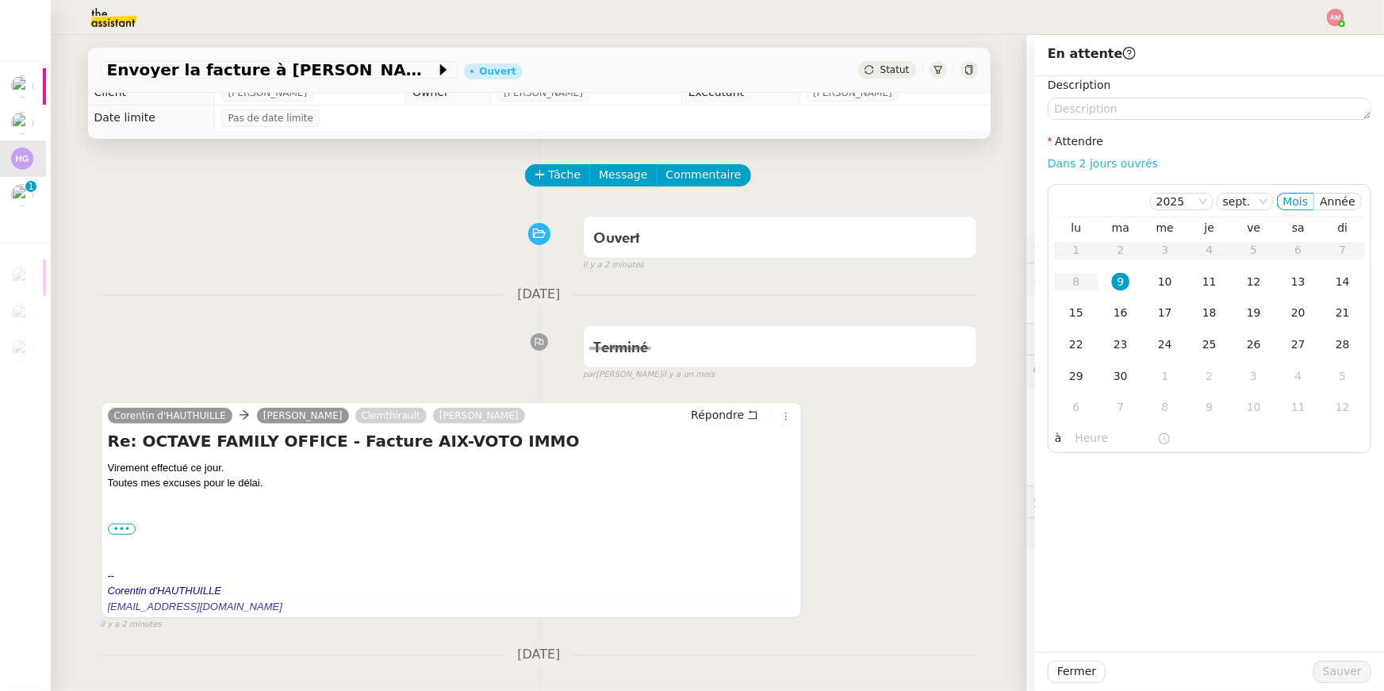
click at [1079, 167] on link "Dans 2 jours ouvrés" at bounding box center [1103, 163] width 110 height 13
type input "07:00"
click at [1320, 678] on button "Sauver" at bounding box center [1342, 672] width 58 height 22
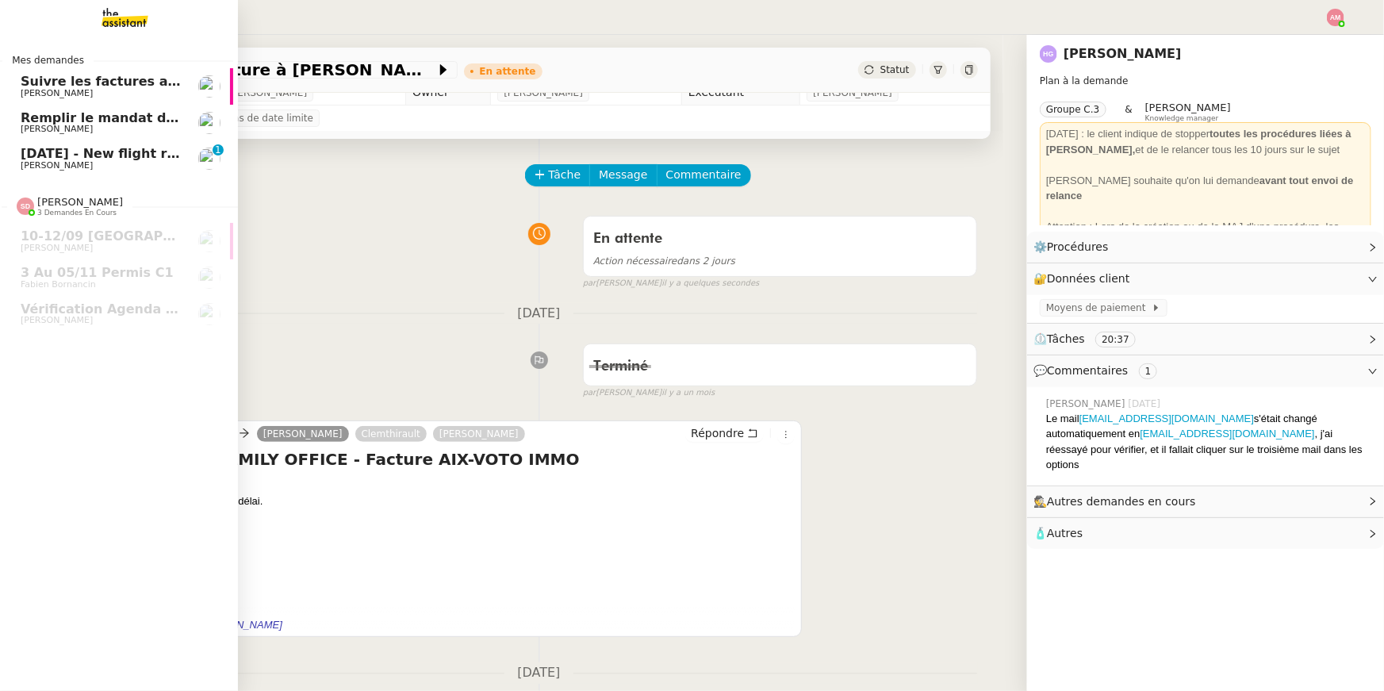
click at [22, 151] on span "[DATE] - New flight request - [PERSON_NAME]" at bounding box center [185, 153] width 328 height 15
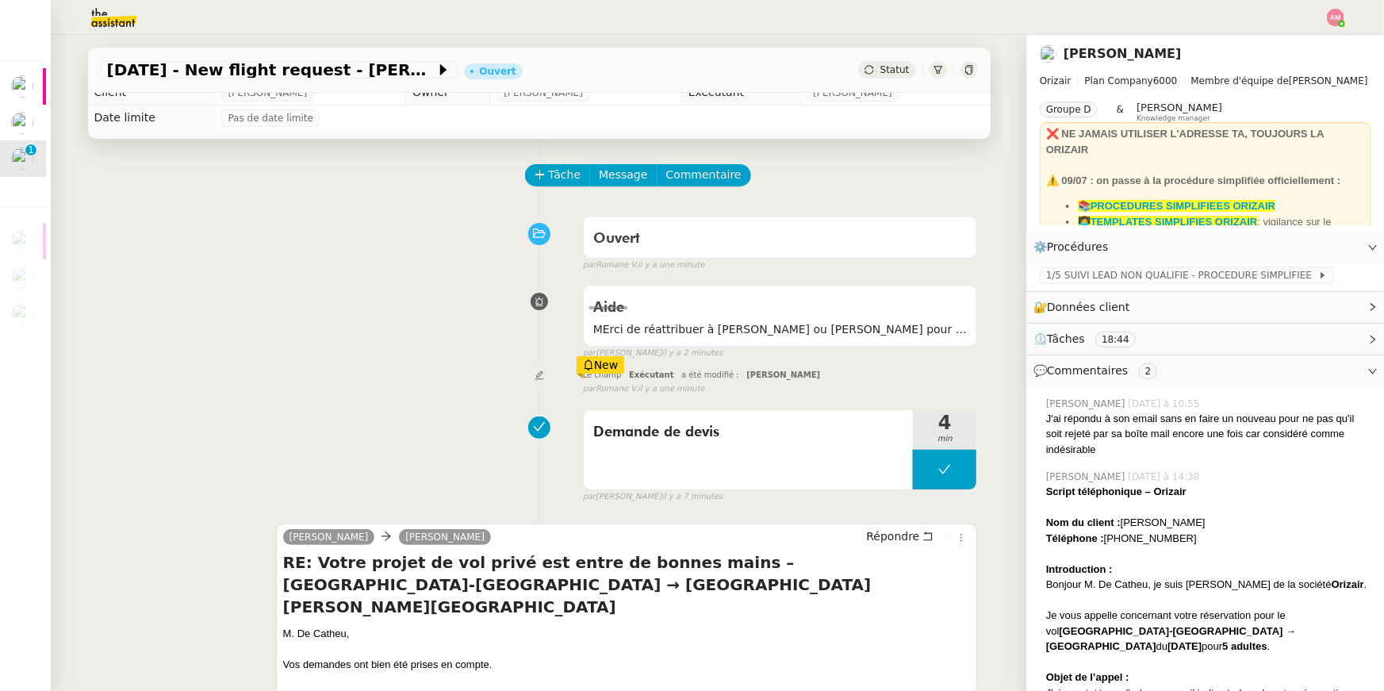
click at [565, 172] on span "Tâche" at bounding box center [565, 175] width 33 height 18
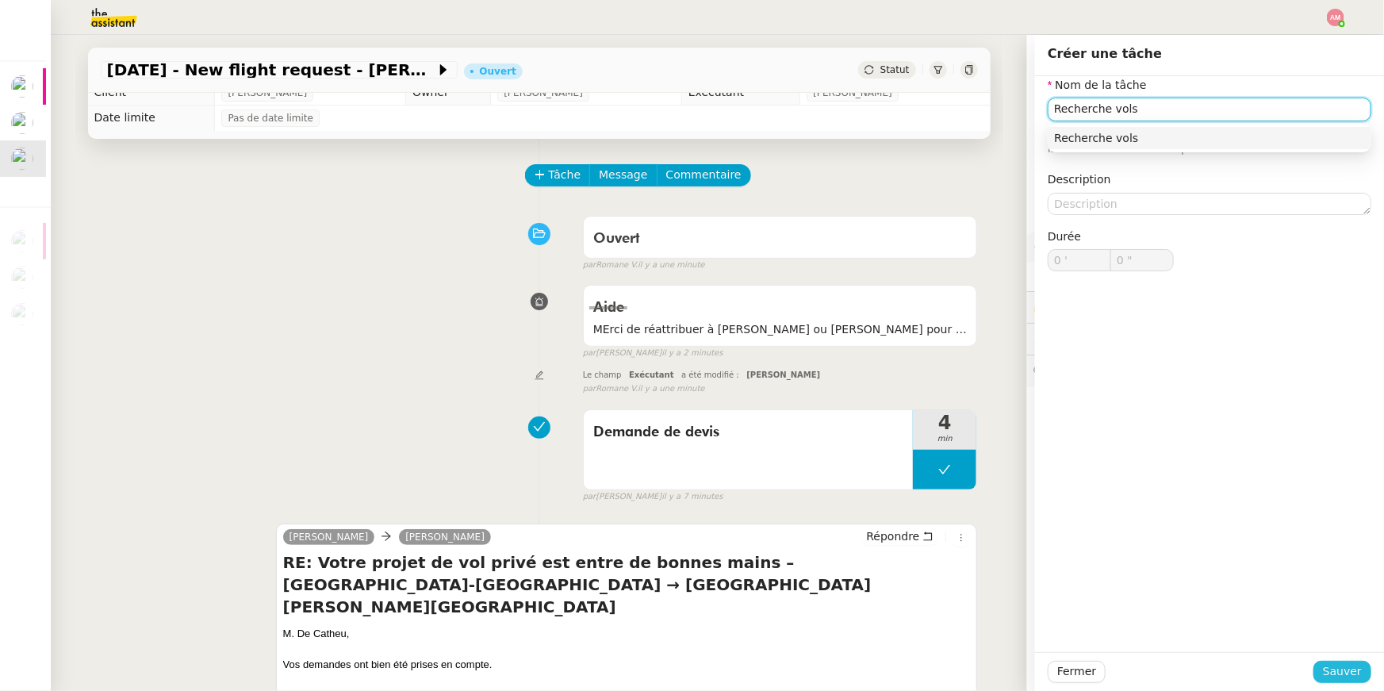
type input "Recherche vols"
click at [1349, 664] on span "Sauver" at bounding box center [1342, 671] width 39 height 18
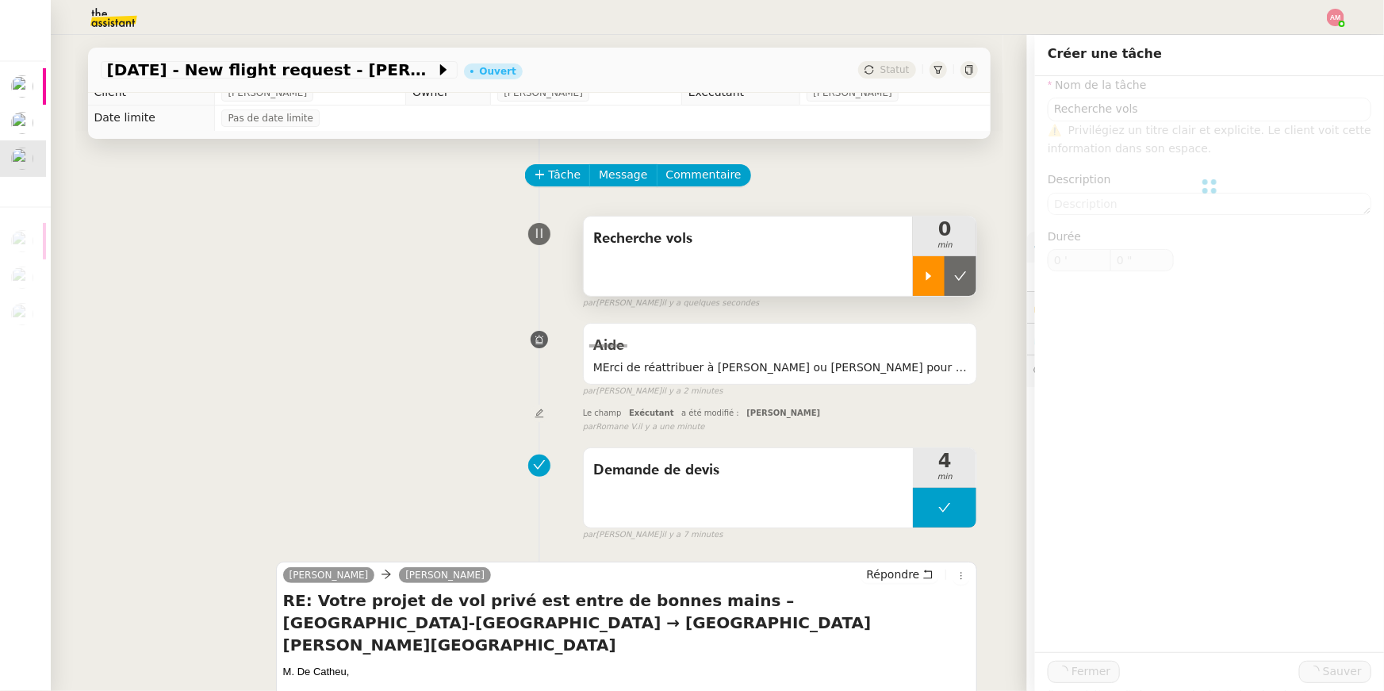
click at [927, 270] on icon at bounding box center [928, 276] width 13 height 13
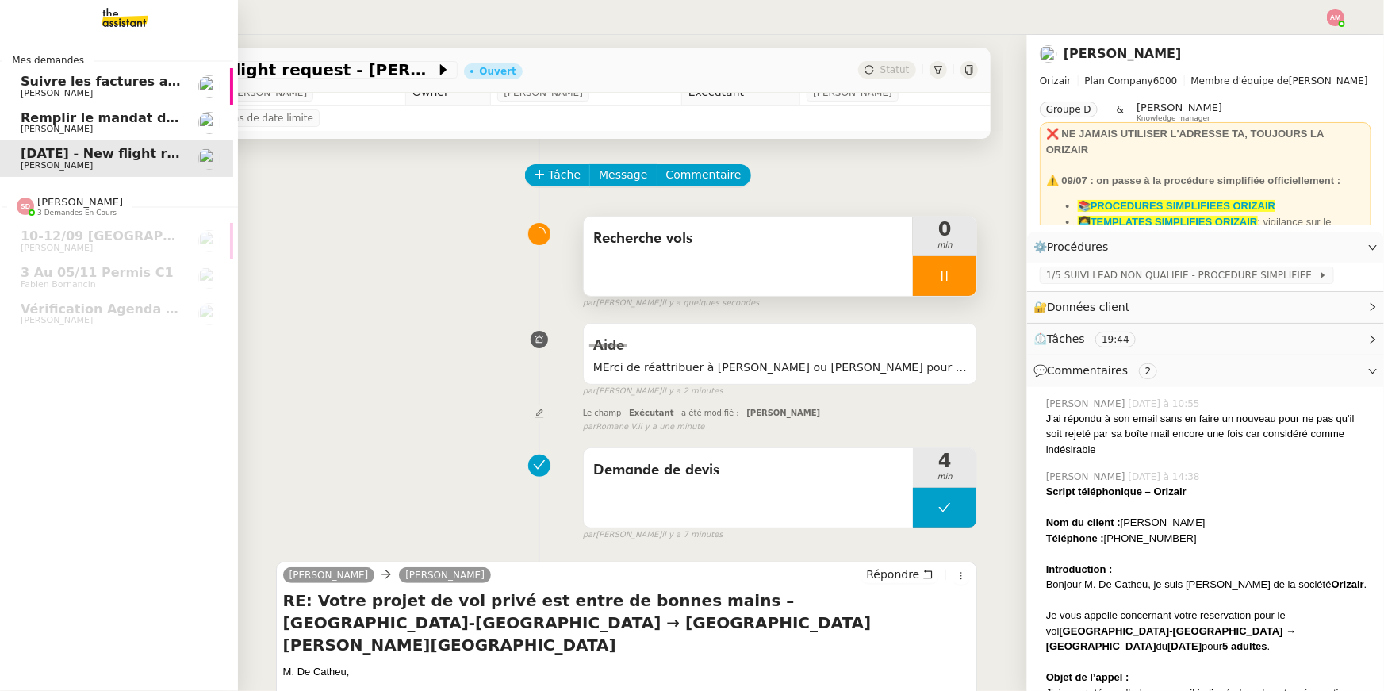
click at [25, 109] on link "Remplir le mandat de gestion Orange Emile Kratiroff" at bounding box center [114, 123] width 238 height 36
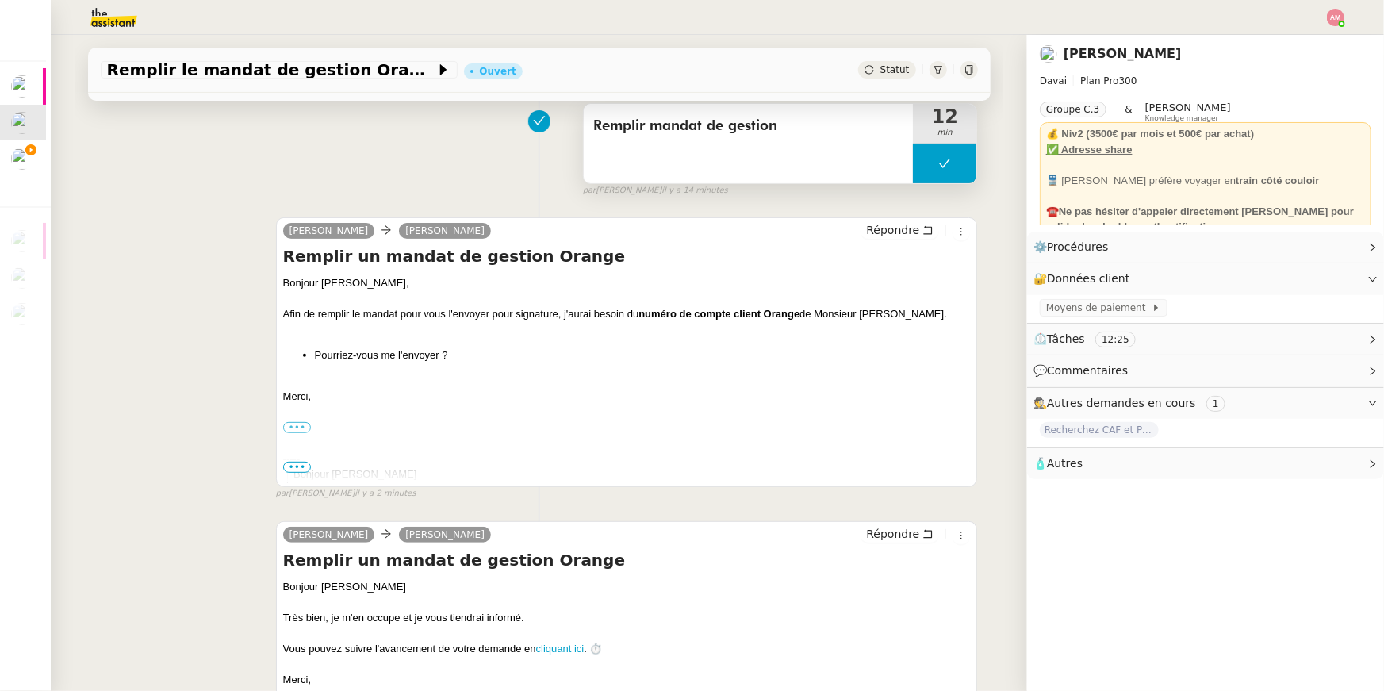
scroll to position [13, 0]
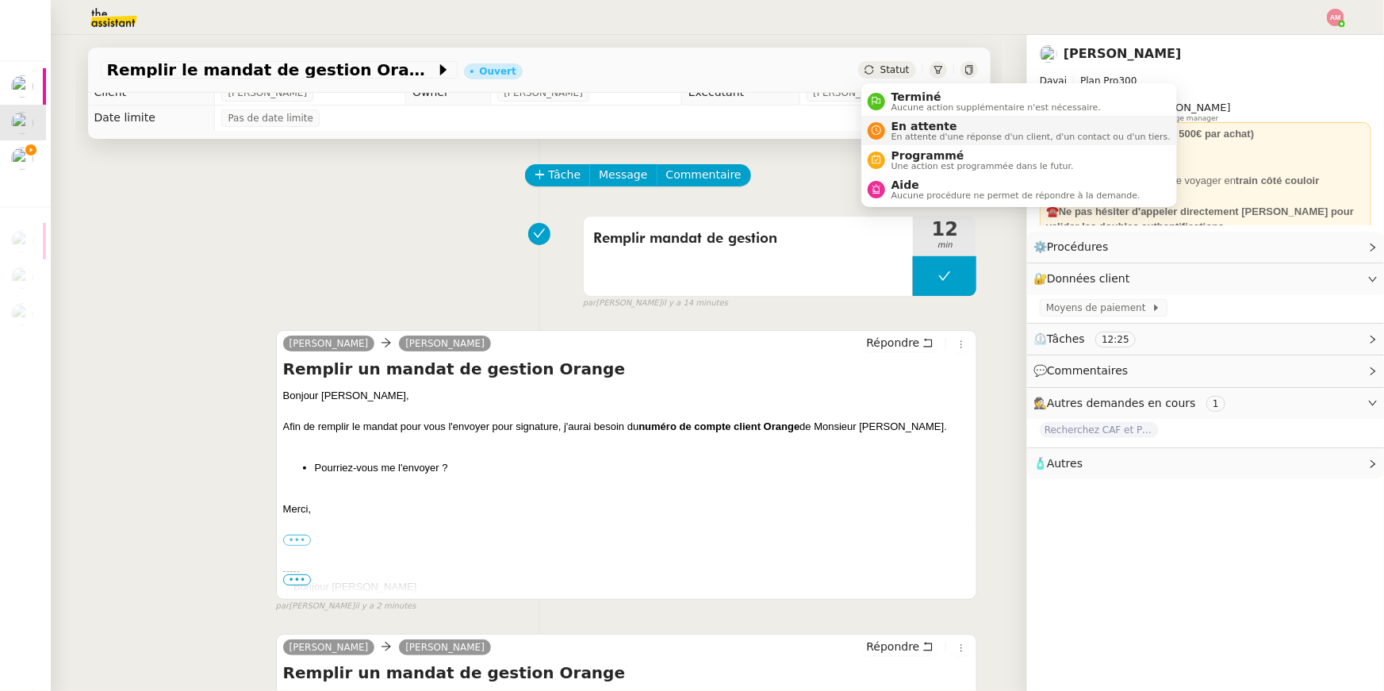
click at [910, 128] on span "En attente" at bounding box center [1030, 126] width 279 height 13
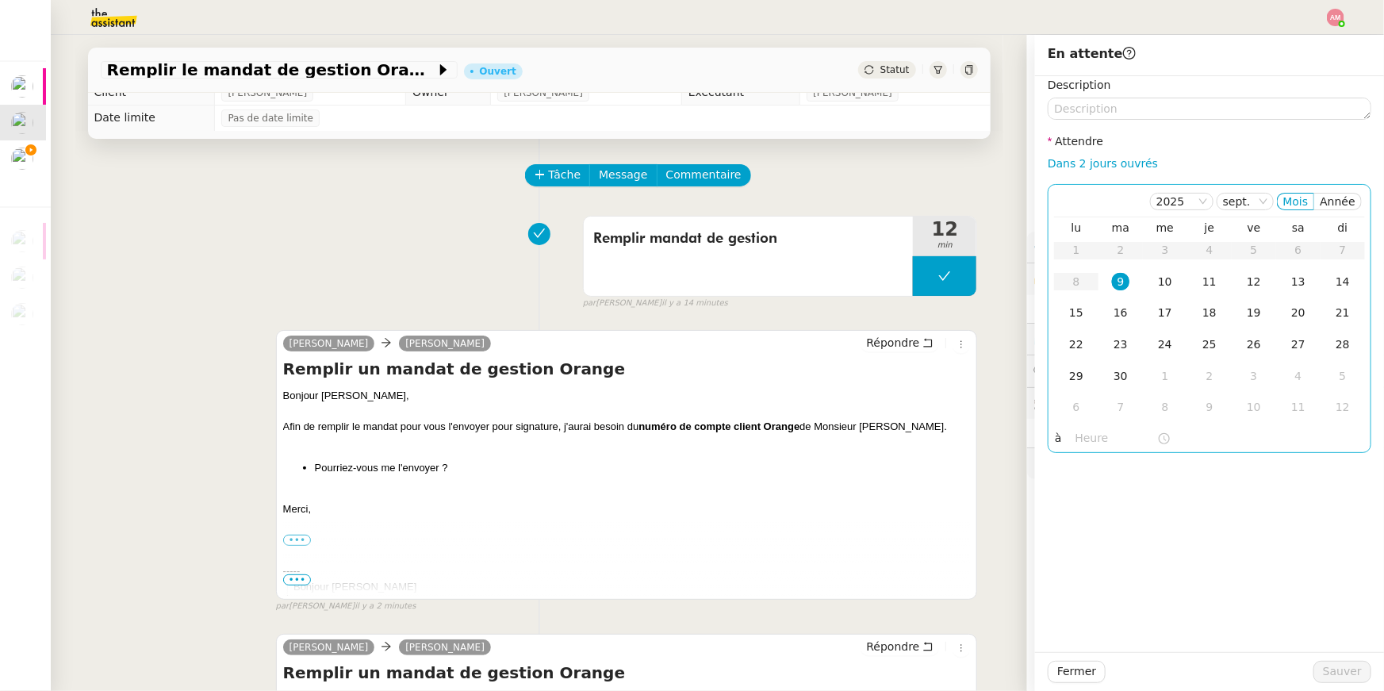
click at [1084, 446] on input "text" at bounding box center [1116, 438] width 82 height 18
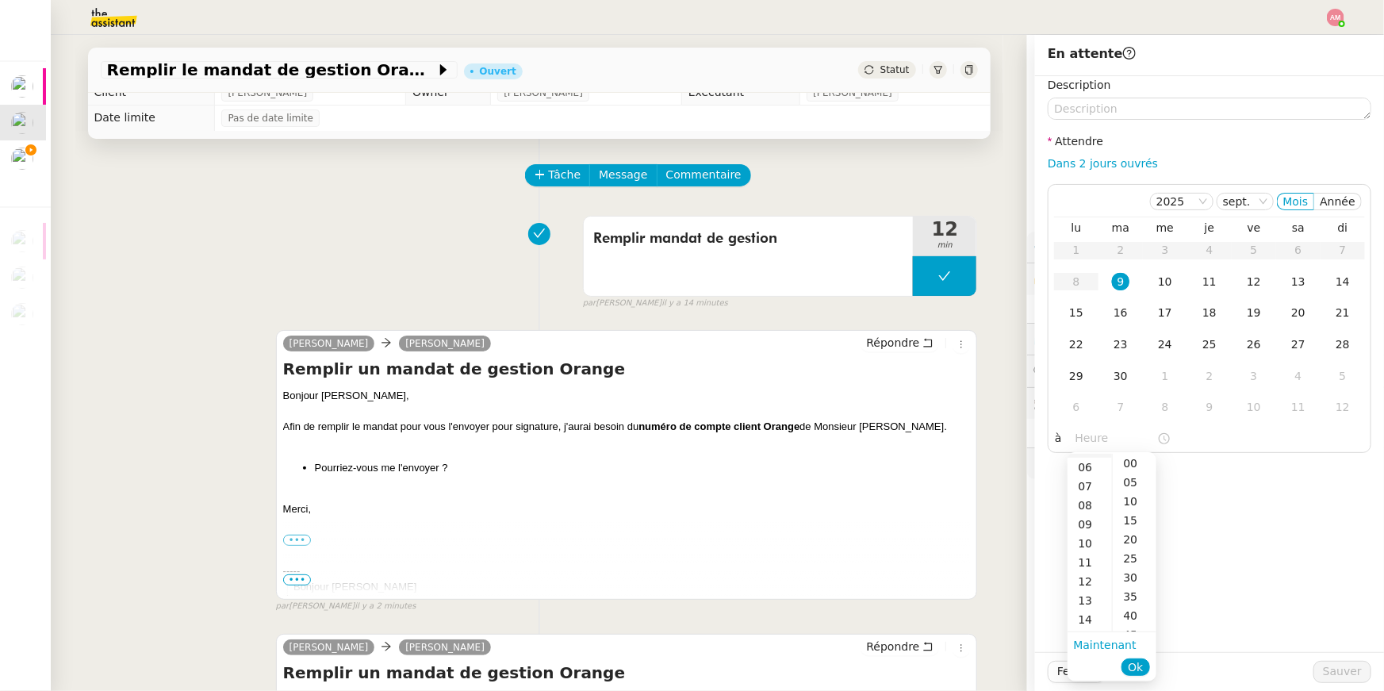
scroll to position [117, 0]
click at [1085, 610] on div "15" at bounding box center [1089, 611] width 44 height 19
click at [1131, 471] on div "00" at bounding box center [1135, 463] width 44 height 19
type input "15:00"
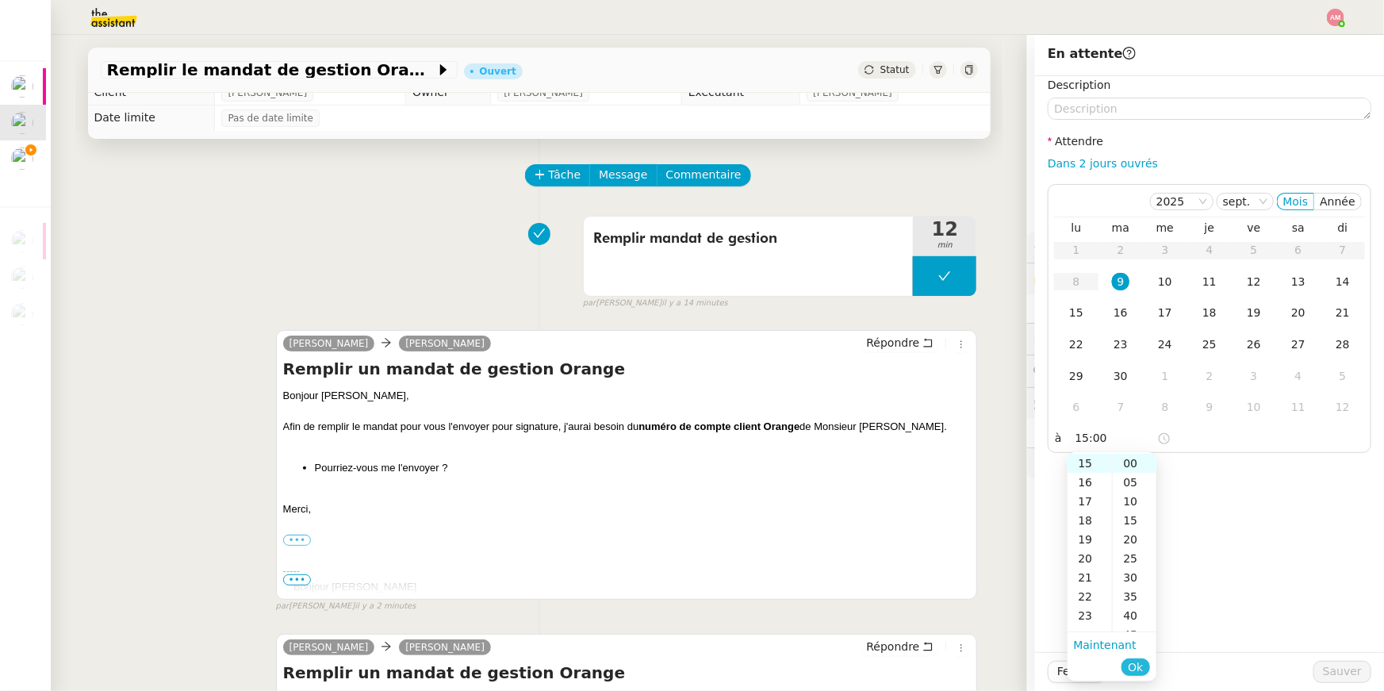
click at [1135, 661] on span "Ok" at bounding box center [1135, 667] width 15 height 16
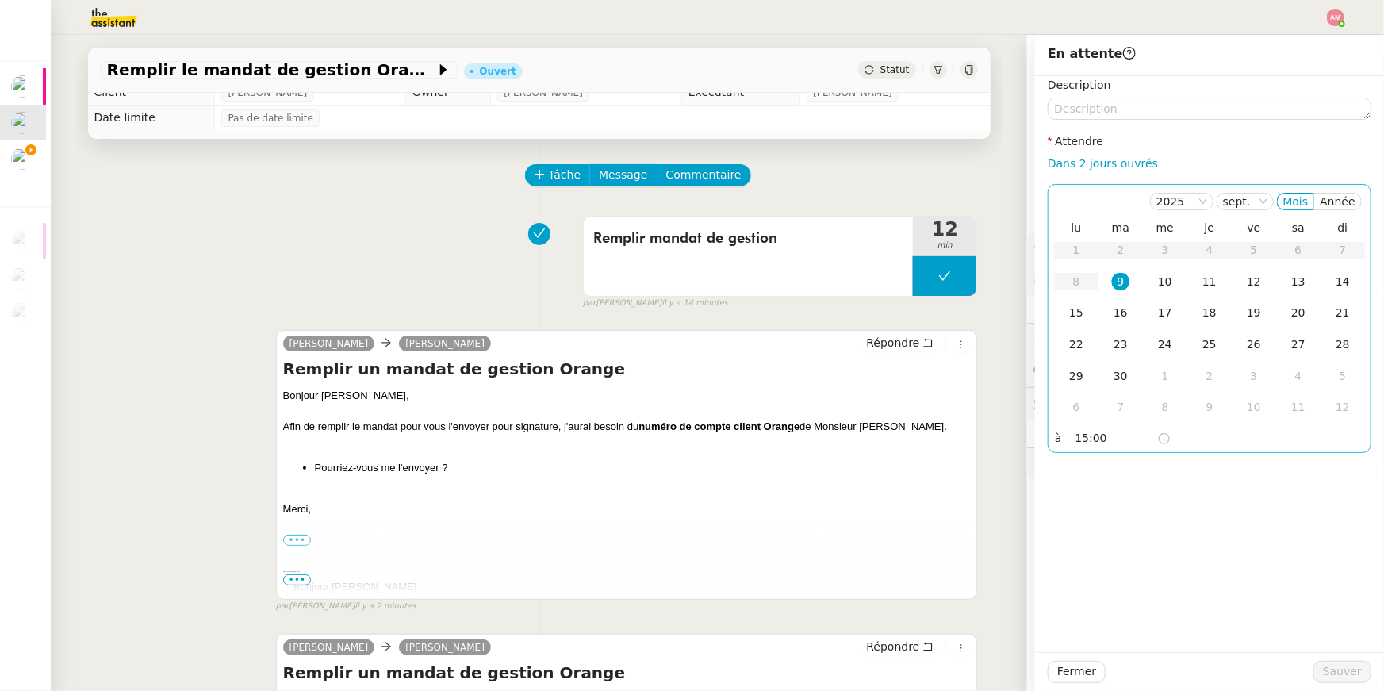
click at [1123, 287] on div "9" at bounding box center [1120, 281] width 17 height 17
click at [1338, 679] on span "Sauver" at bounding box center [1342, 671] width 39 height 18
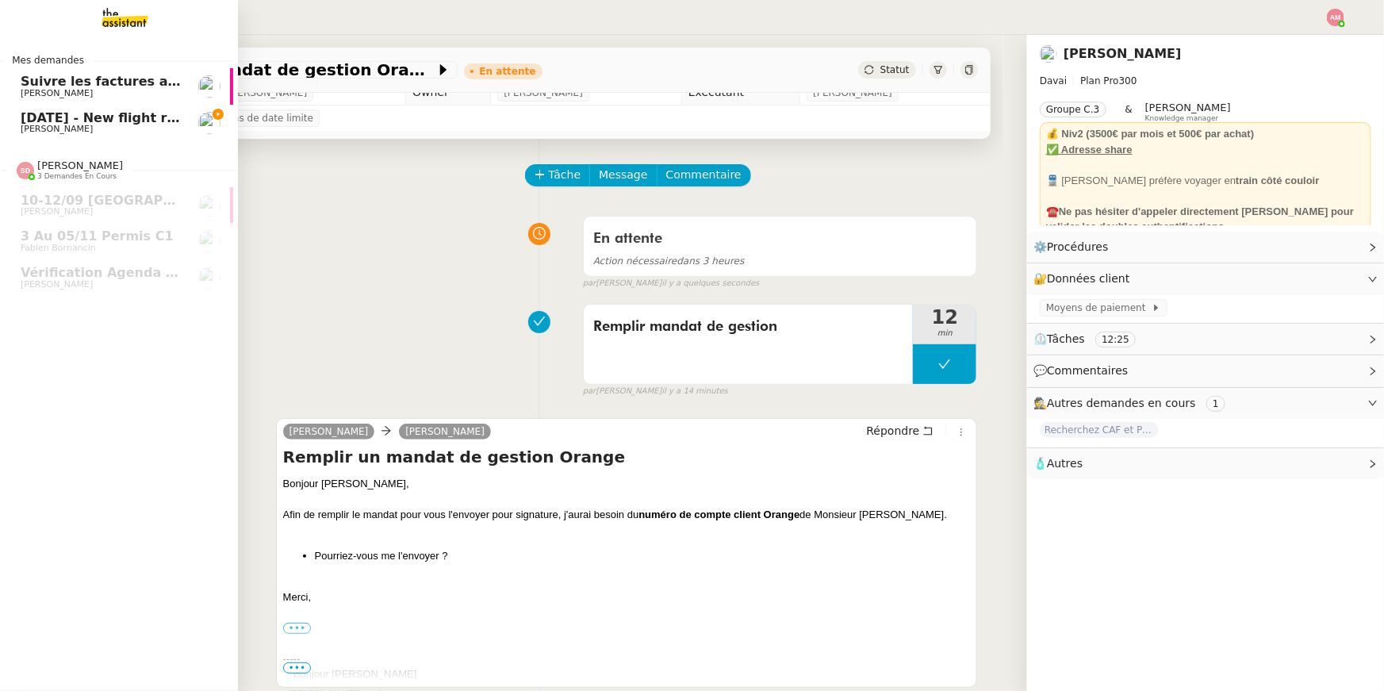
click at [28, 112] on span "[DATE] - New flight request - [PERSON_NAME]" at bounding box center [185, 117] width 328 height 15
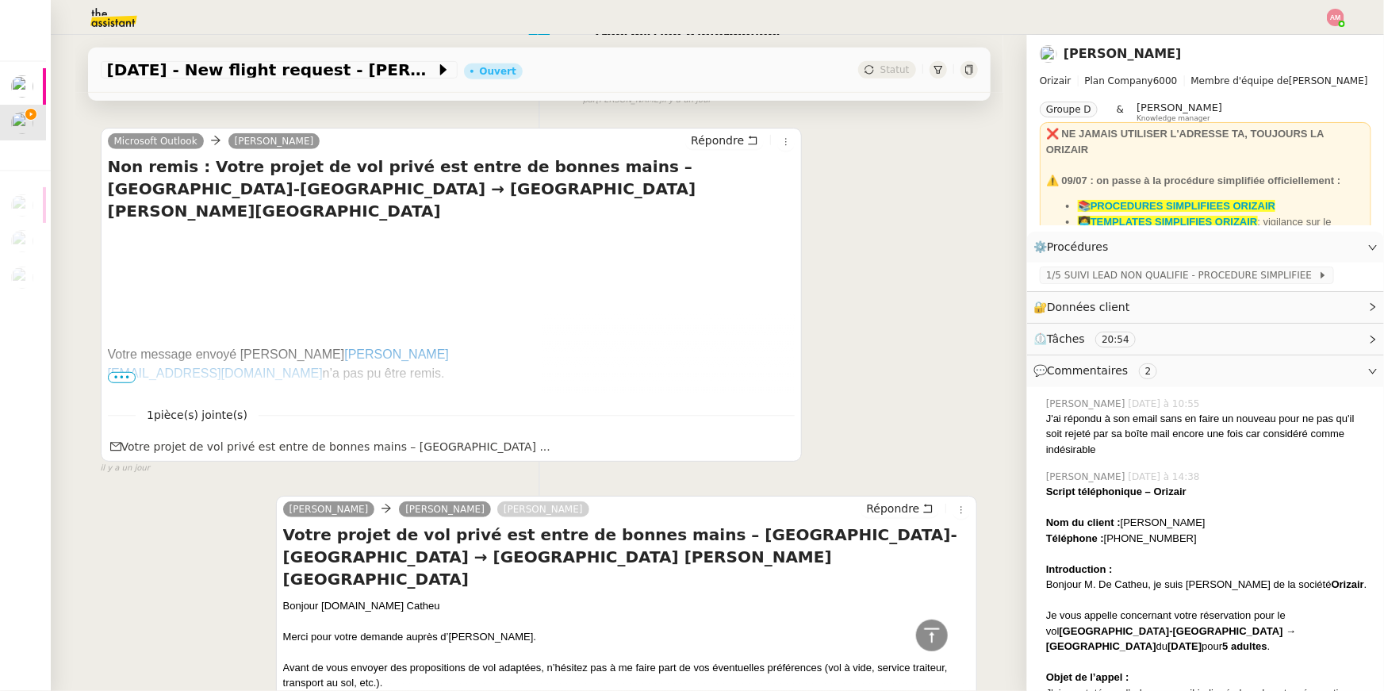
scroll to position [4047, 0]
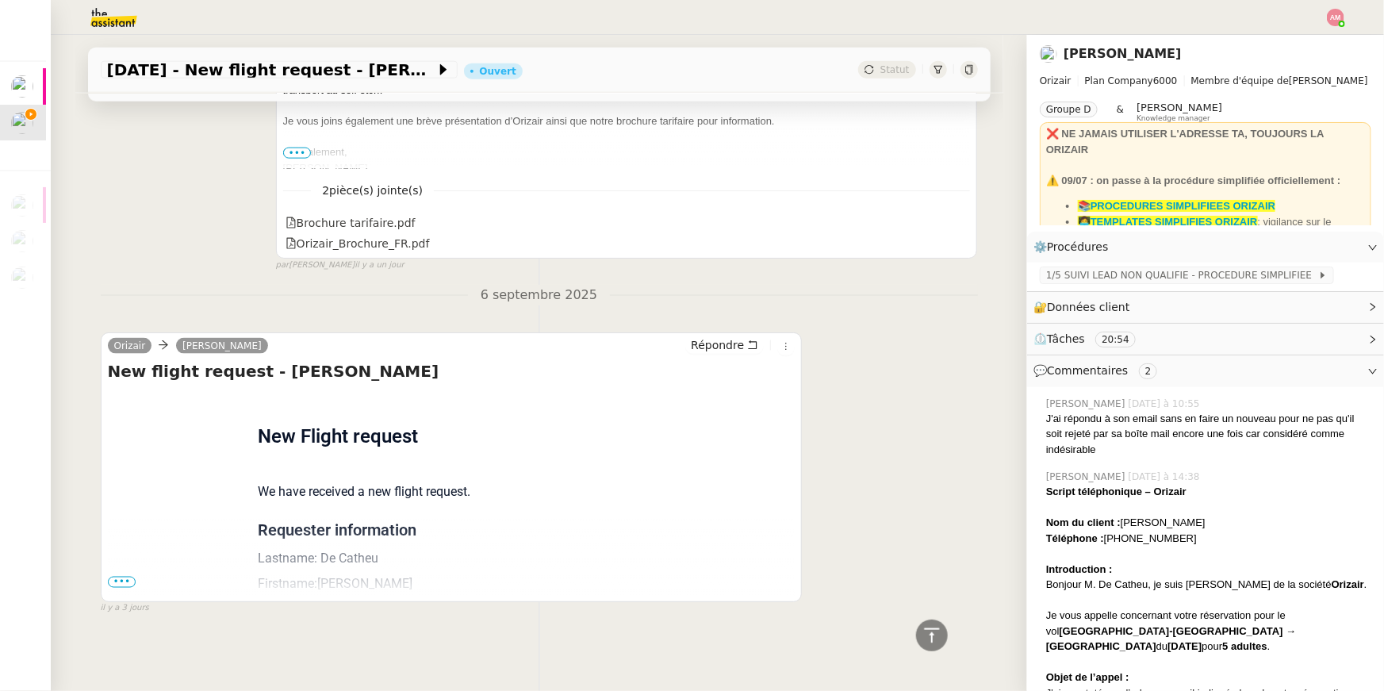
click at [132, 583] on span "•••" at bounding box center [122, 582] width 29 height 11
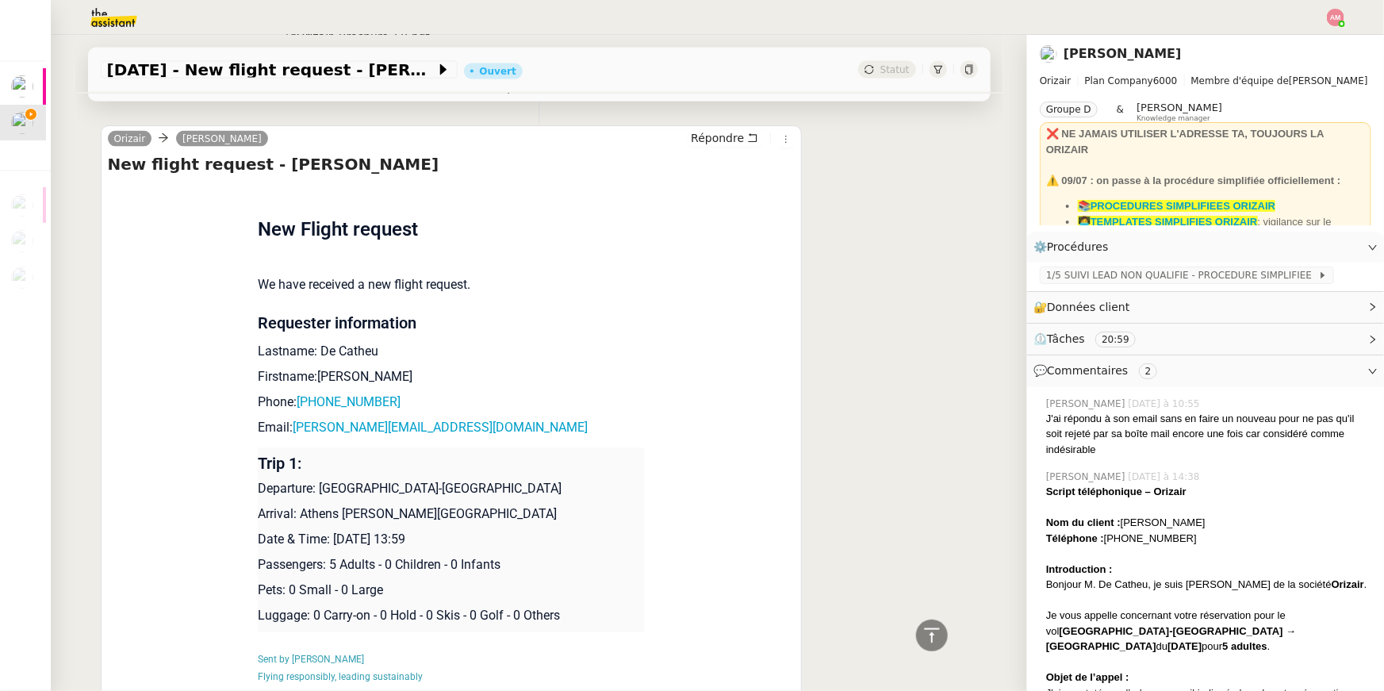
scroll to position [4361, 0]
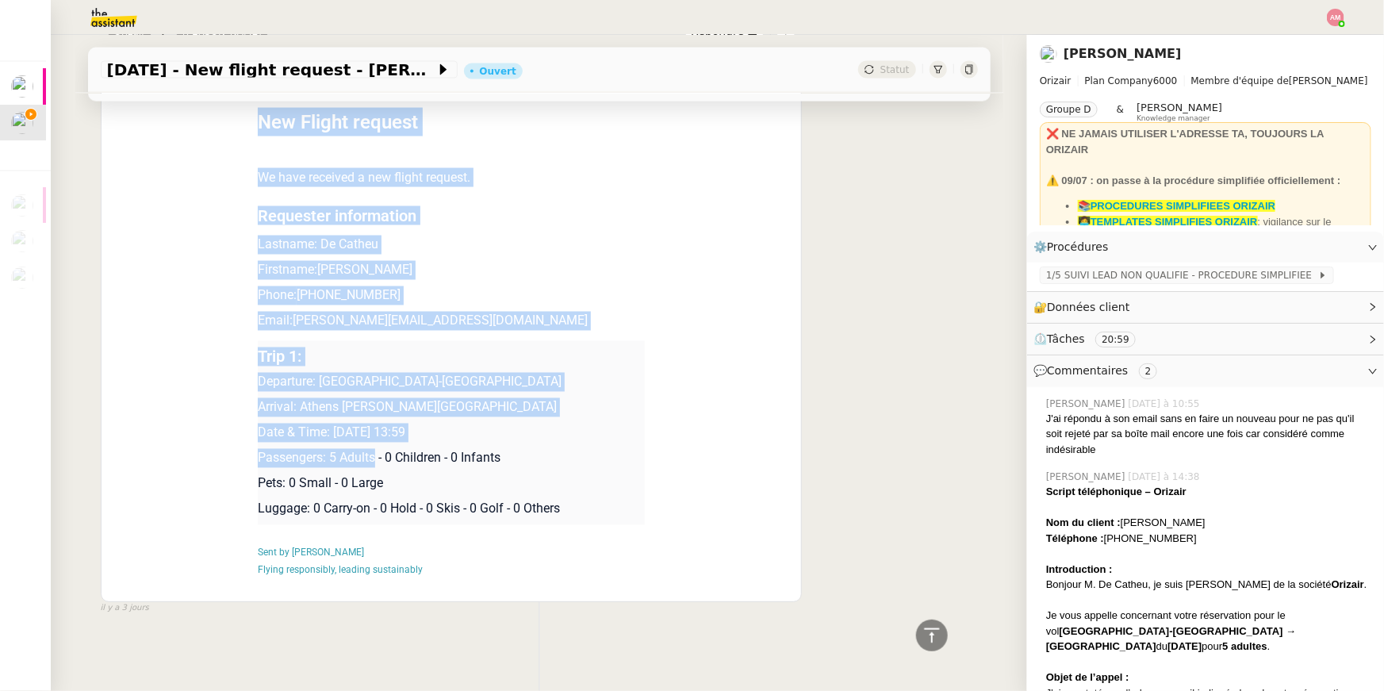
drag, startPoint x: 376, startPoint y: 458, endPoint x: 257, endPoint y: 355, distance: 157.4
click at [257, 355] on div "Flight request created by Emmanuel De Catheu New Flight request We have receive…" at bounding box center [452, 337] width 688 height 522
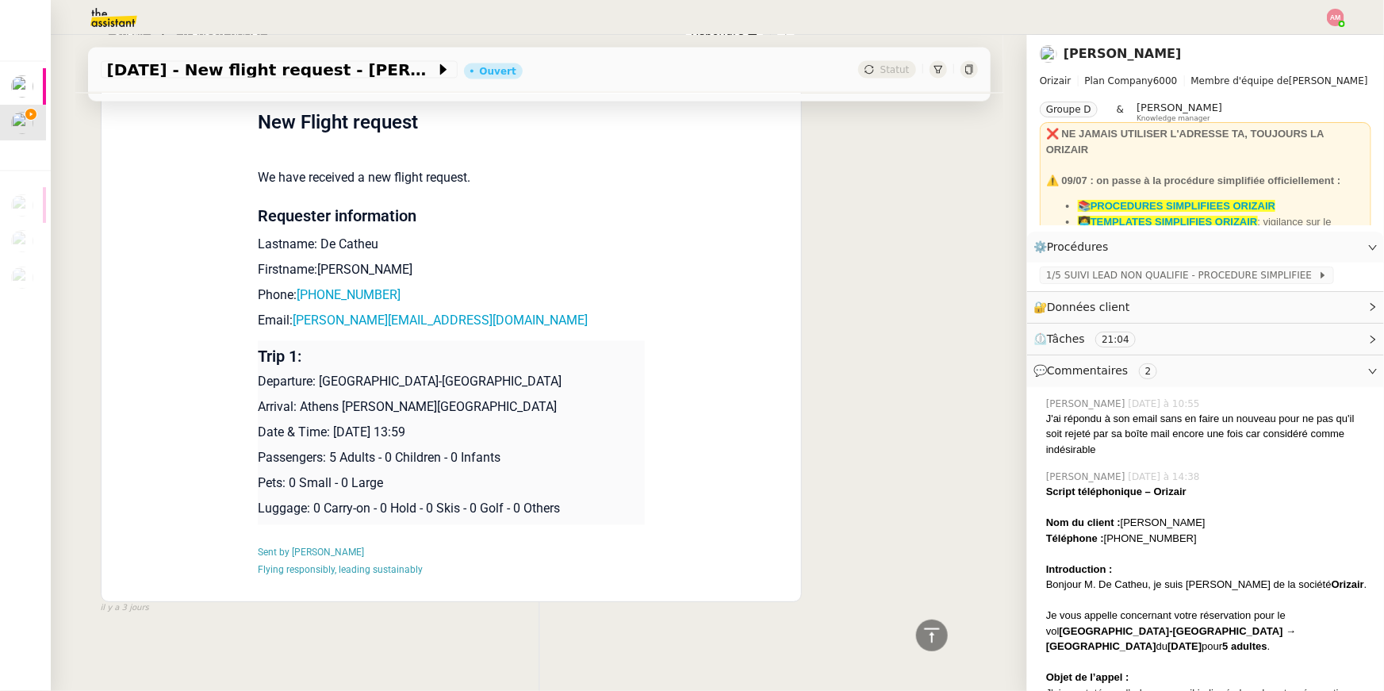
click at [255, 361] on div "Flight request created by Emmanuel De Catheu New Flight request We have receive…" at bounding box center [452, 337] width 688 height 522
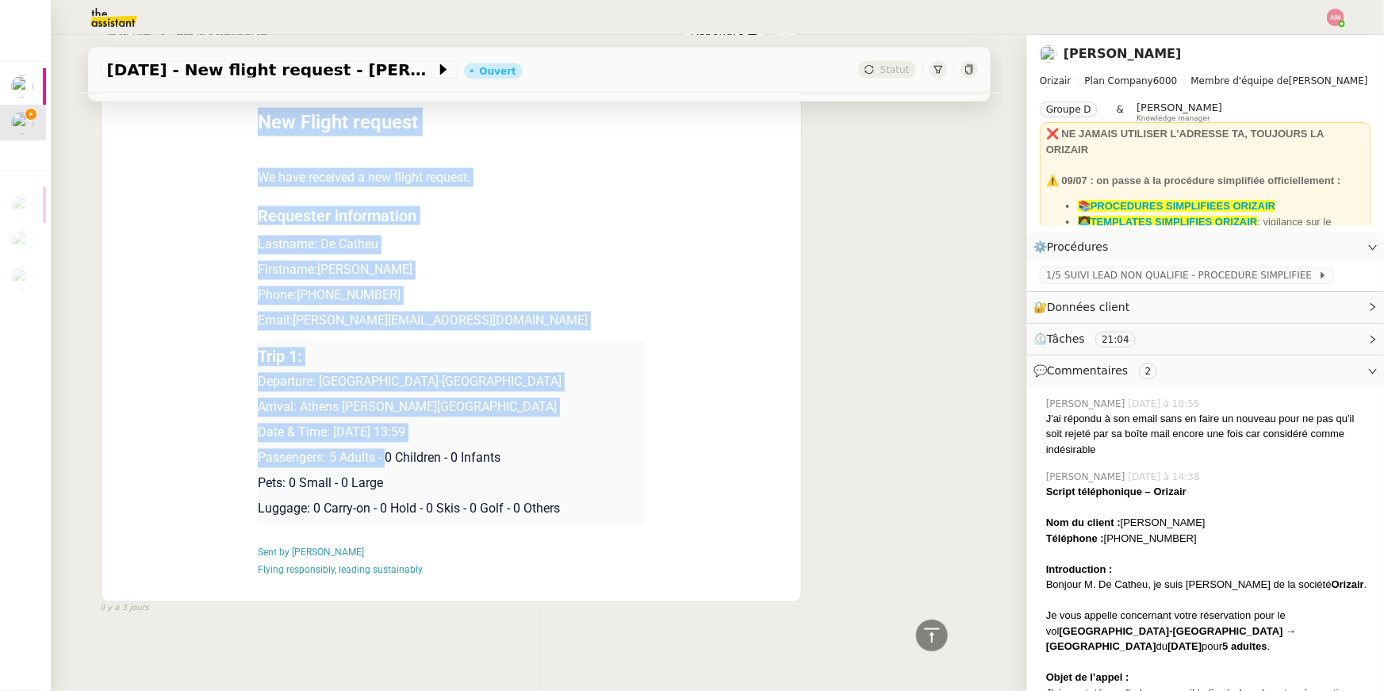
drag, startPoint x: 256, startPoint y: 354, endPoint x: 388, endPoint y: 456, distance: 166.2
click at [388, 456] on div "Flight request created by Emmanuel De Catheu New Flight request We have receive…" at bounding box center [452, 337] width 688 height 522
click at [388, 456] on p "Passengers: 5 Adults - 0 Children - 0 Infants" at bounding box center [451, 458] width 387 height 19
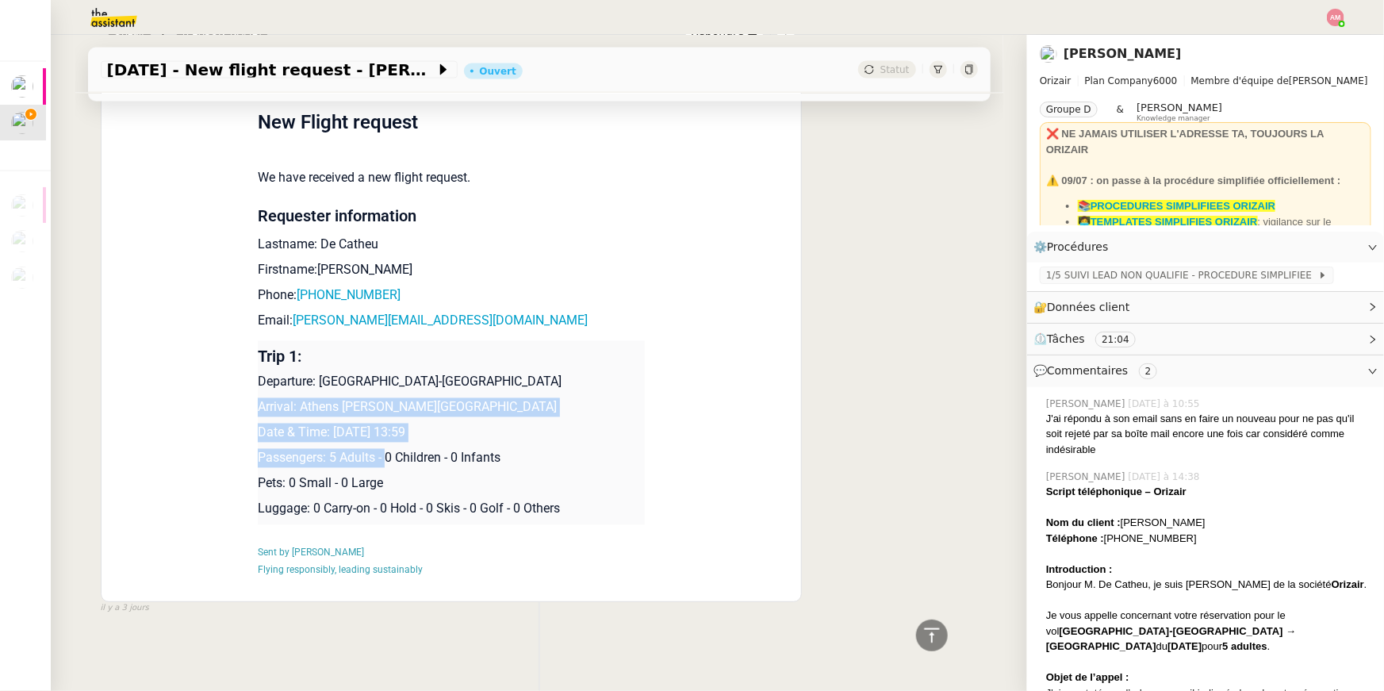
drag, startPoint x: 385, startPoint y: 456, endPoint x: 293, endPoint y: 397, distance: 109.1
click at [293, 397] on td "Trip 1: Departure: Paris-Le Bourget Airport Arrival: Athens Eleftherios Venizel…" at bounding box center [451, 433] width 387 height 184
click at [355, 446] on td "Trip 1: Departure: Paris-Le Bourget Airport Arrival: Athens Eleftherios Venizel…" at bounding box center [451, 433] width 387 height 184
drag, startPoint x: 381, startPoint y: 458, endPoint x: 259, endPoint y: 358, distance: 156.7
click at [259, 358] on td "Trip 1: Departure: Paris-Le Bourget Airport Arrival: Athens Eleftherios Venizel…" at bounding box center [451, 433] width 387 height 184
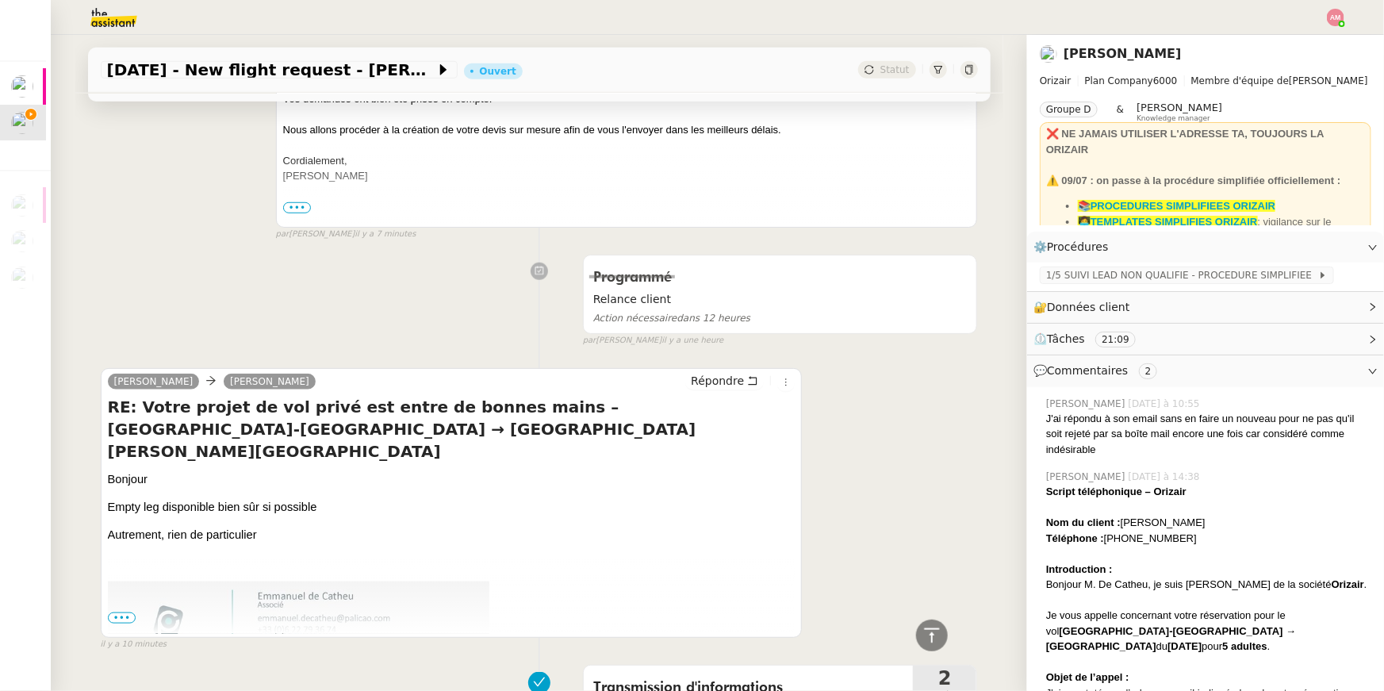
scroll to position [0, 0]
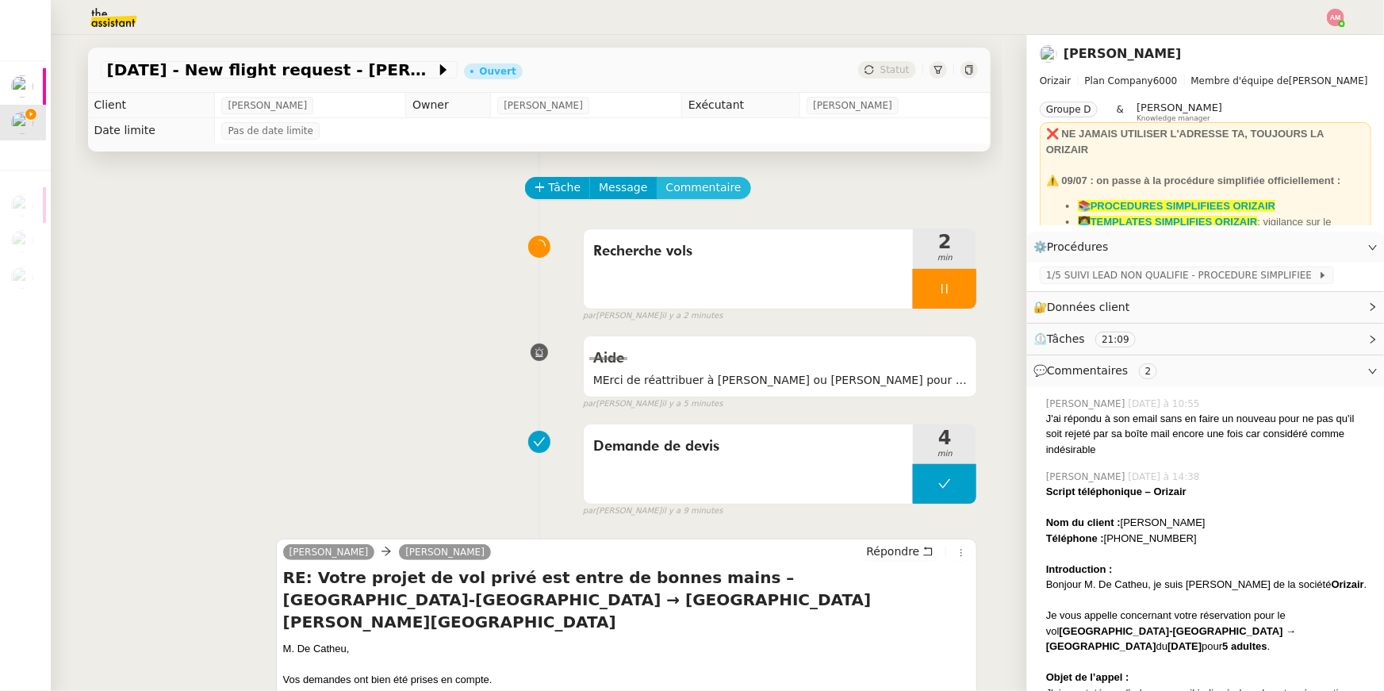
click at [682, 186] on span "Commentaire" at bounding box center [703, 187] width 75 height 18
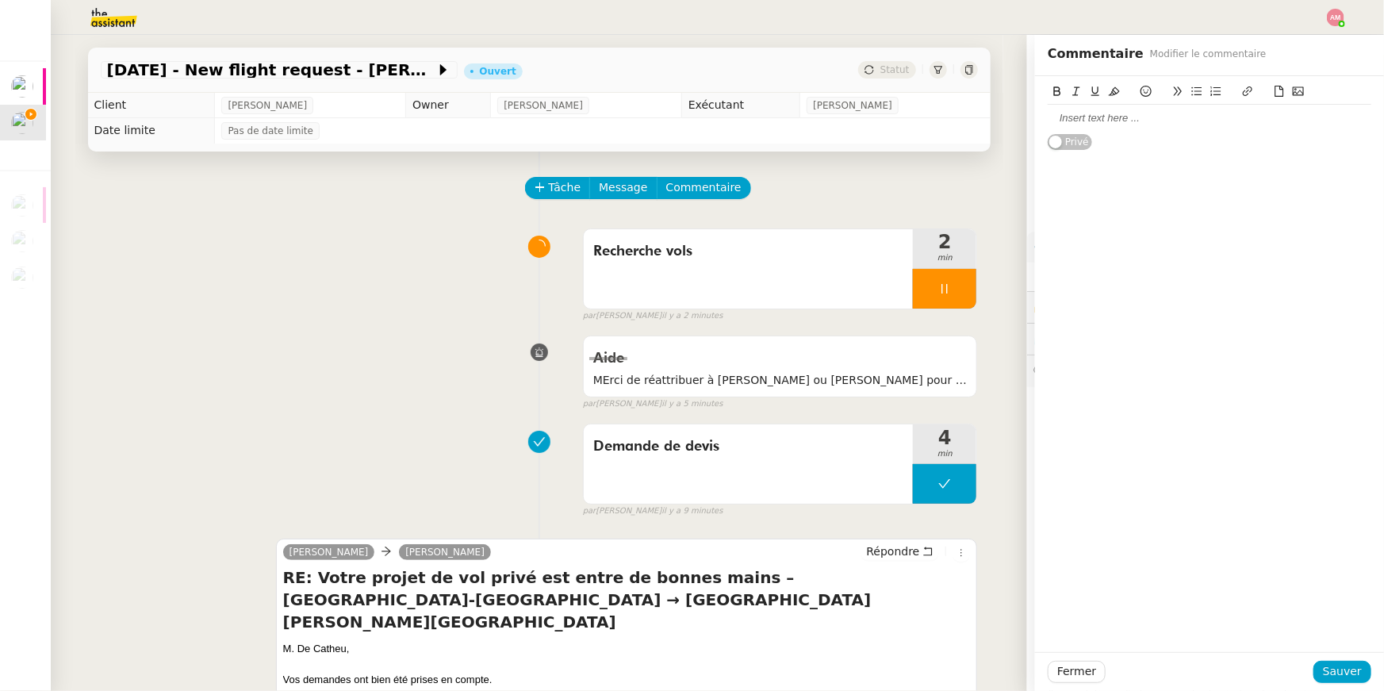
click at [1109, 102] on div at bounding box center [1210, 93] width 324 height 22
click at [1109, 118] on div at bounding box center [1210, 118] width 324 height 14
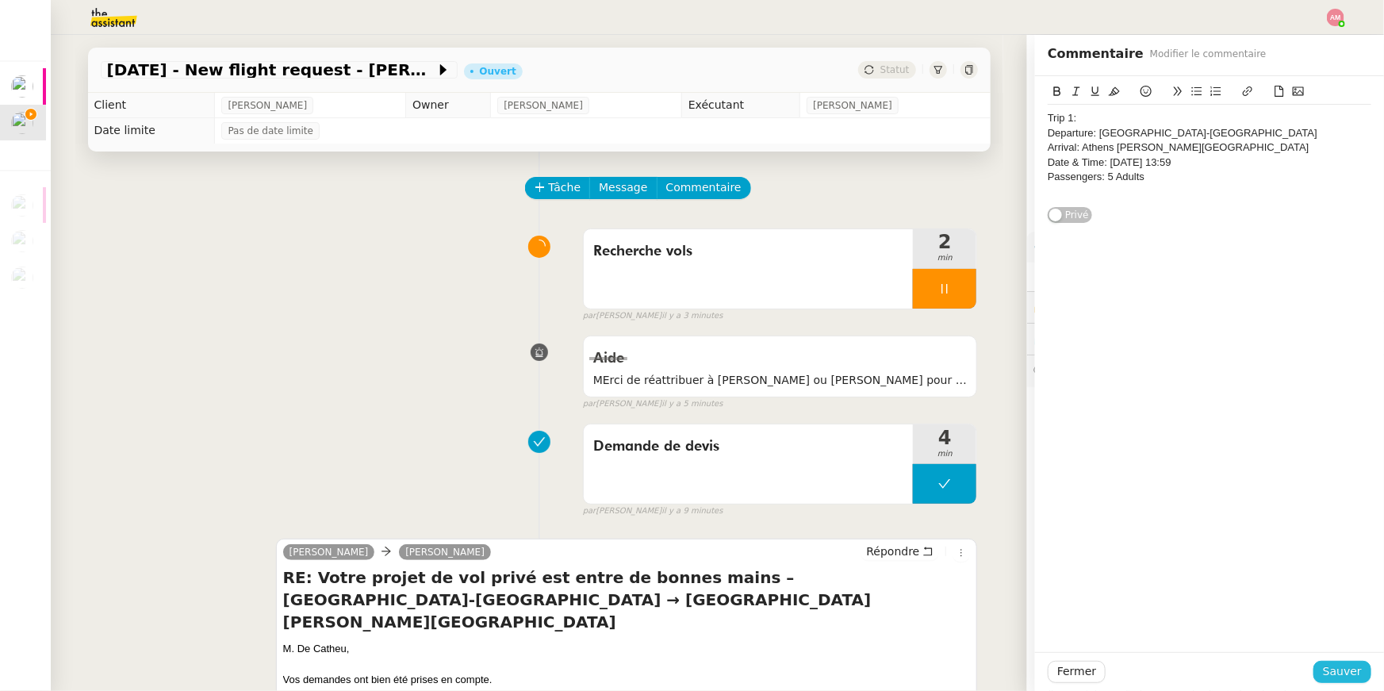
click at [1329, 680] on span "Sauver" at bounding box center [1342, 671] width 39 height 18
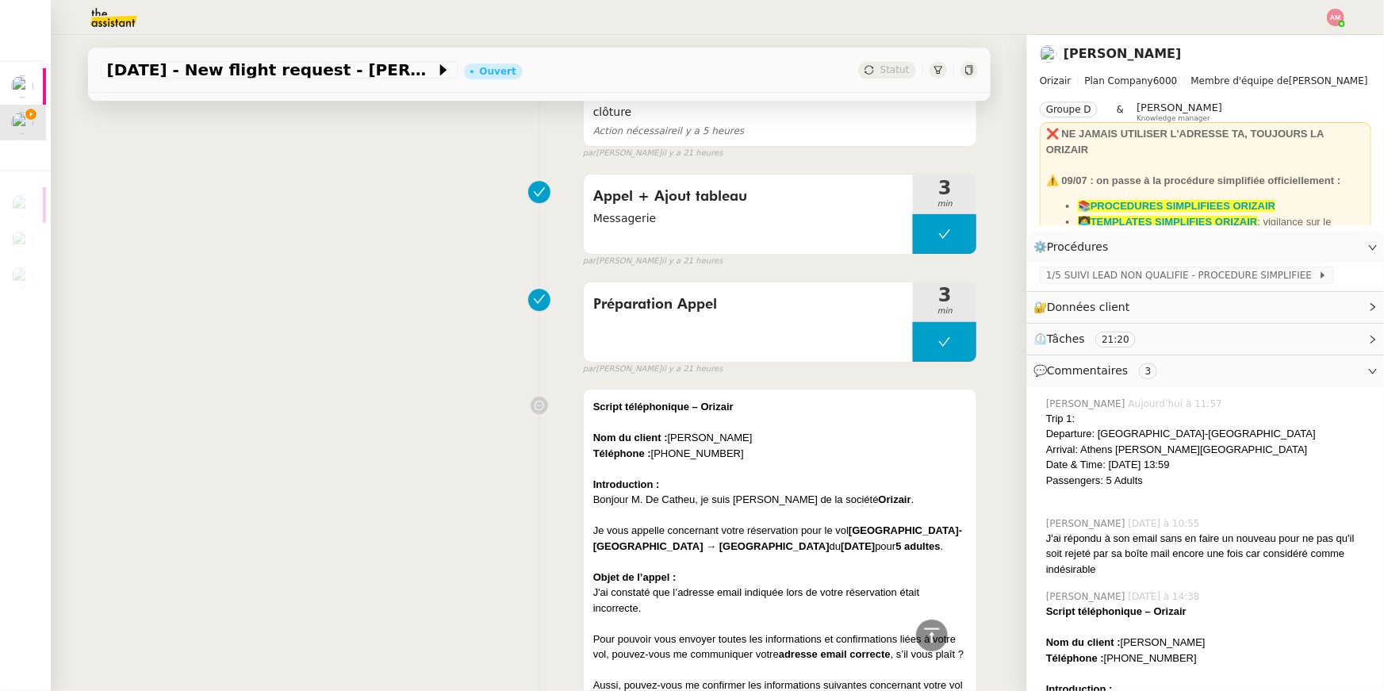
scroll to position [2203, 0]
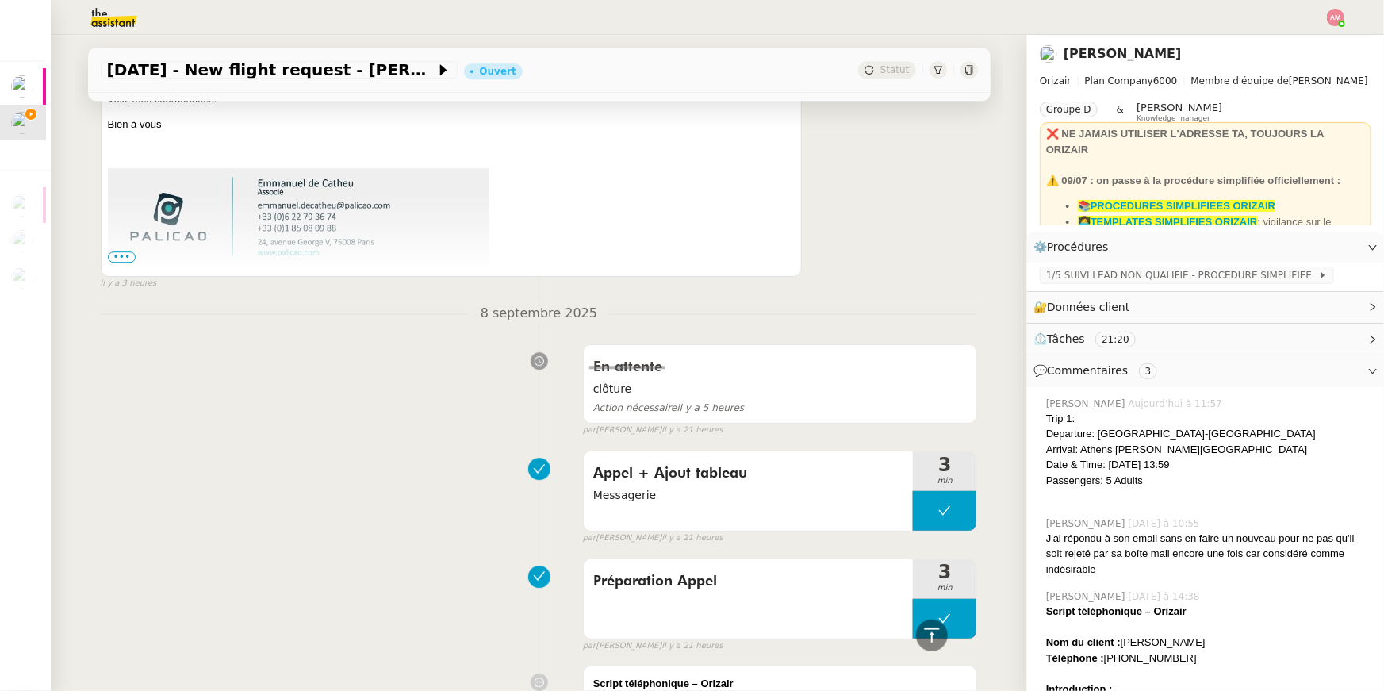
click at [127, 263] on img at bounding box center [299, 216] width 382 height 97
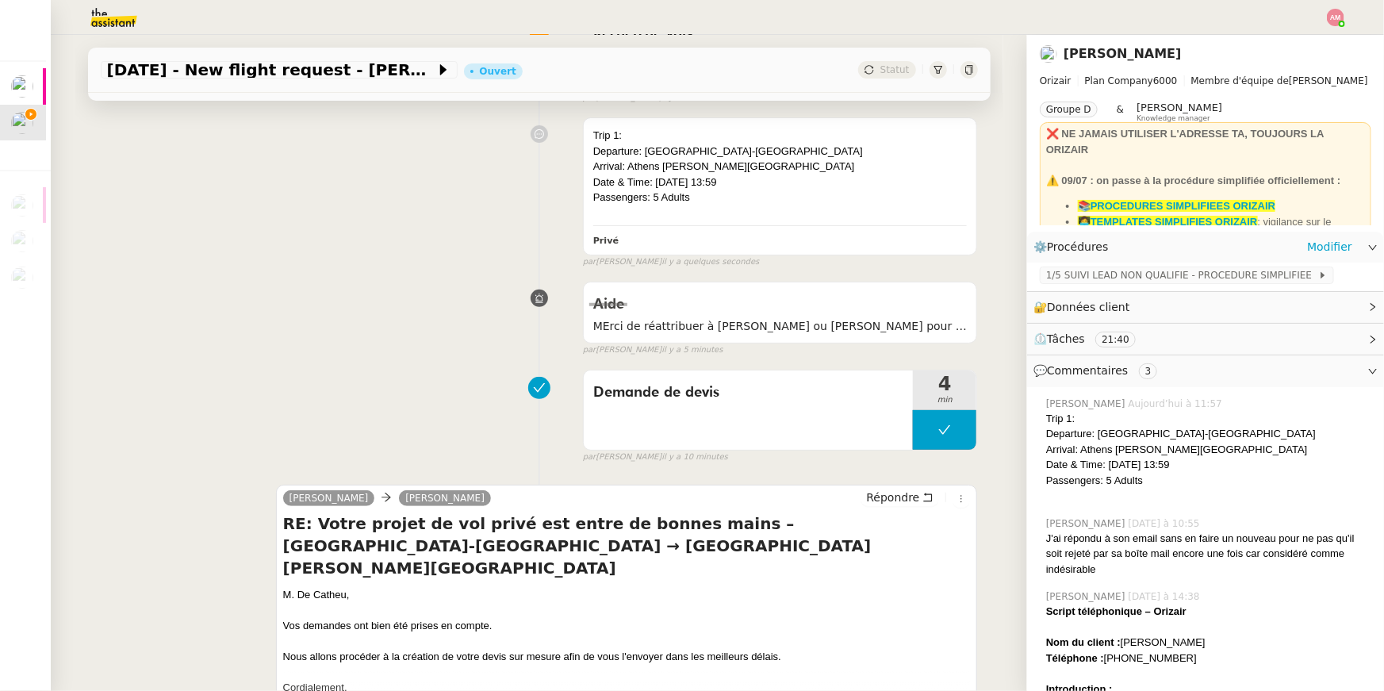
scroll to position [0, 0]
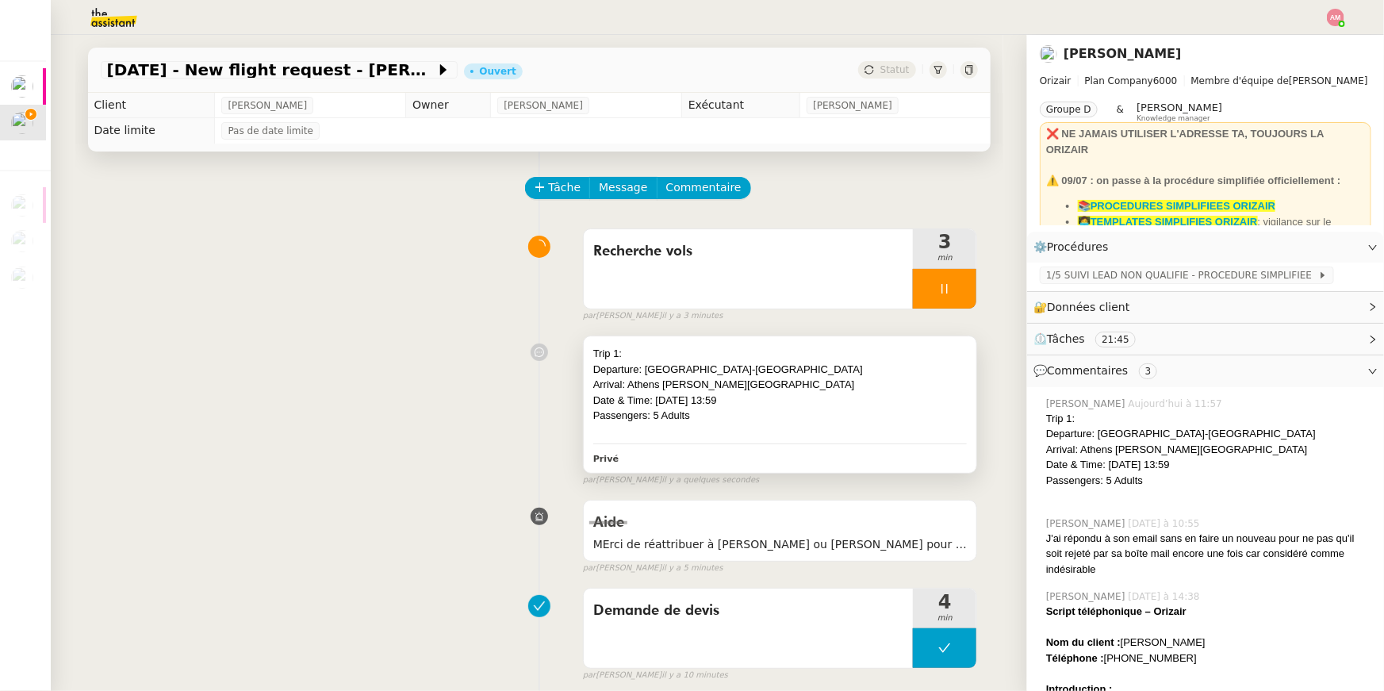
click at [886, 402] on div "Date & Time: 13th October 2025 13:59" at bounding box center [780, 401] width 374 height 16
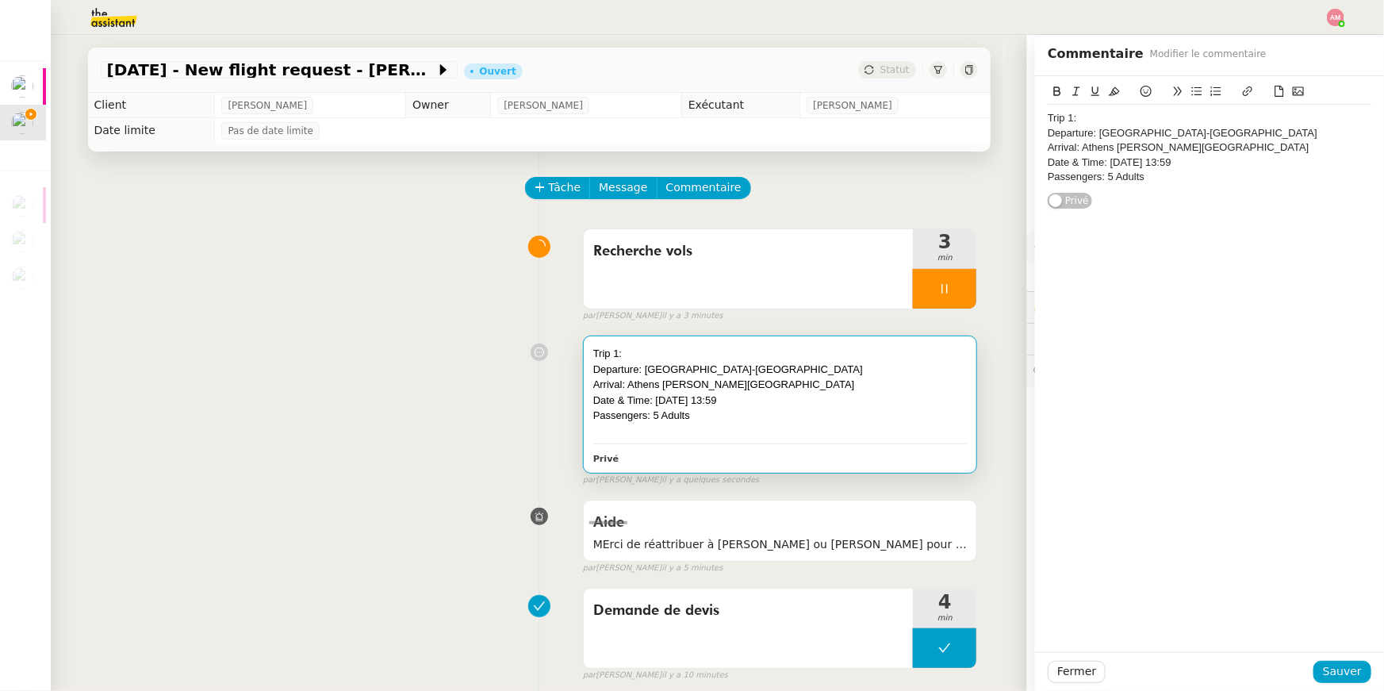
click at [1247, 158] on div "Date & Time: 13th October 2025 13:59" at bounding box center [1210, 162] width 324 height 14
click at [1244, 185] on div "Trip 1: Departure: Paris-Le Bourget Airport Arrival: Athens Eleftherios Venizel…" at bounding box center [1210, 148] width 324 height 86
drag, startPoint x: 1210, startPoint y: 209, endPoint x: 1154, endPoint y: 186, distance: 60.8
click at [1154, 186] on div "Trip 1: Departure: Paris-Le Bourget Airport Arrival: Athens Eleftherios Venizel…" at bounding box center [1210, 162] width 324 height 115
click at [1119, 90] on icon at bounding box center [1114, 91] width 11 height 11
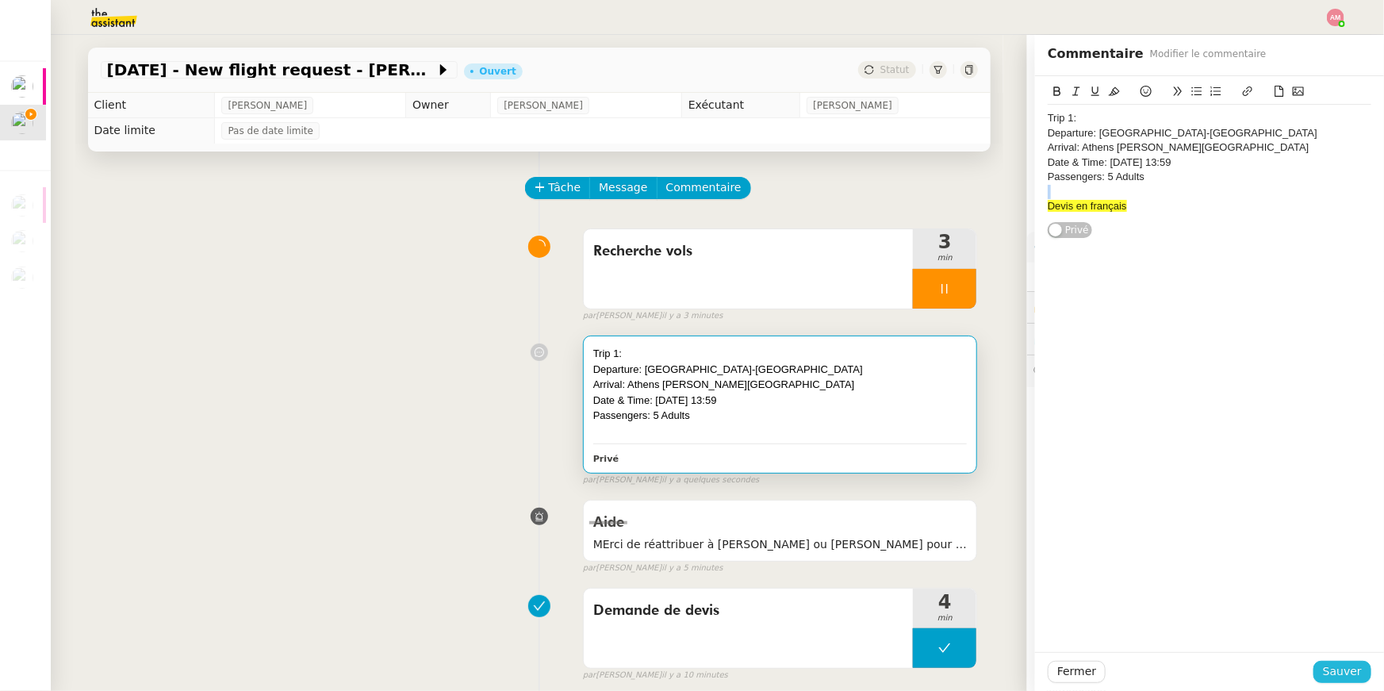
click at [1323, 668] on button "Sauver" at bounding box center [1342, 672] width 58 height 22
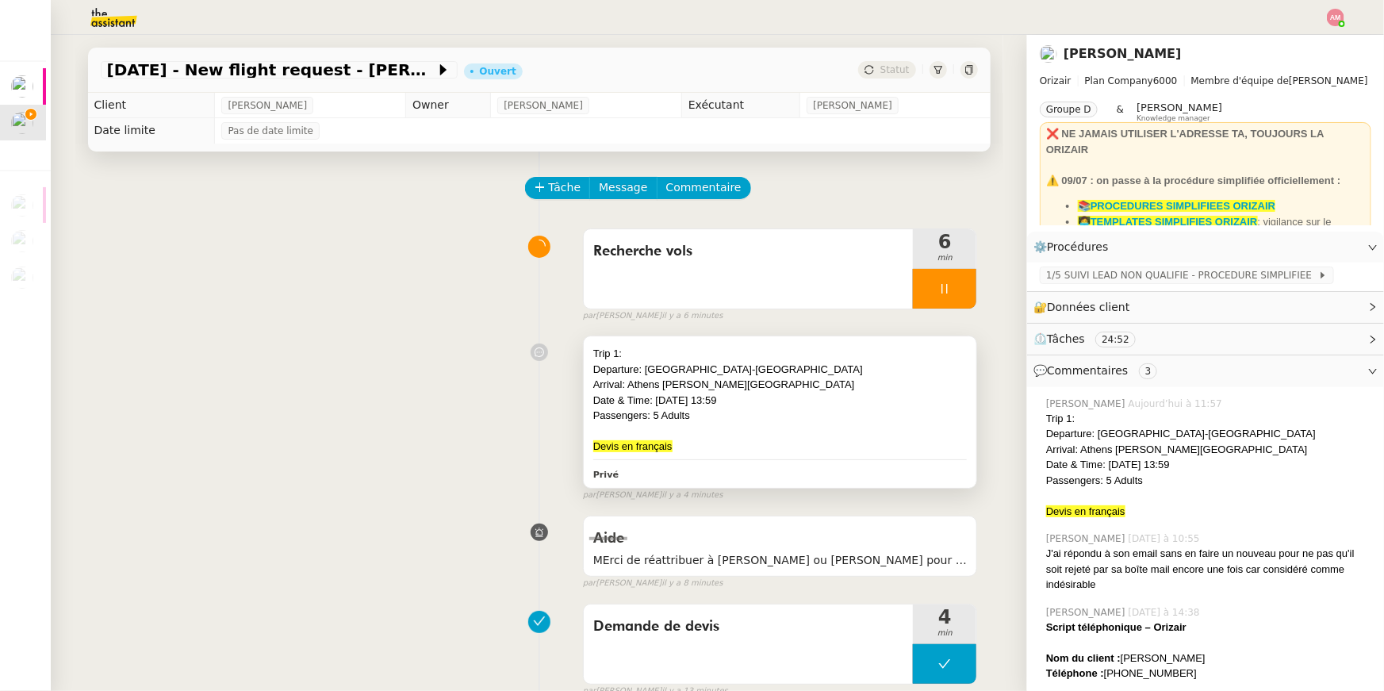
click at [822, 383] on div "Arrival: Athens Eleftherios Venizelos International Airport" at bounding box center [780, 385] width 374 height 16
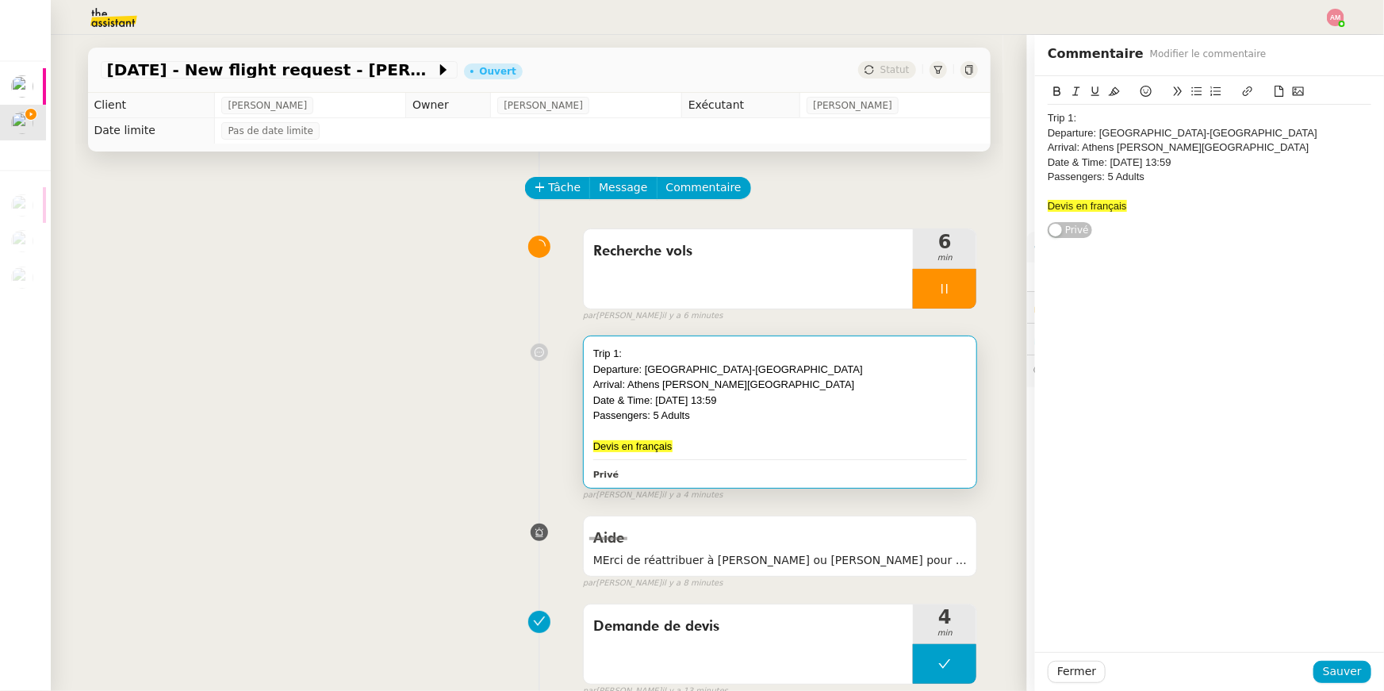
click at [1088, 122] on div "Trip 1:" at bounding box center [1210, 118] width 324 height 14
drag, startPoint x: 1079, startPoint y: 117, endPoint x: 1141, endPoint y: 113, distance: 61.9
click at [1141, 113] on div "Trip 1: EAFQVF" at bounding box center [1210, 118] width 324 height 14
click at [1116, 94] on icon at bounding box center [1114, 91] width 11 height 11
click at [1343, 673] on span "Sauver" at bounding box center [1342, 671] width 39 height 18
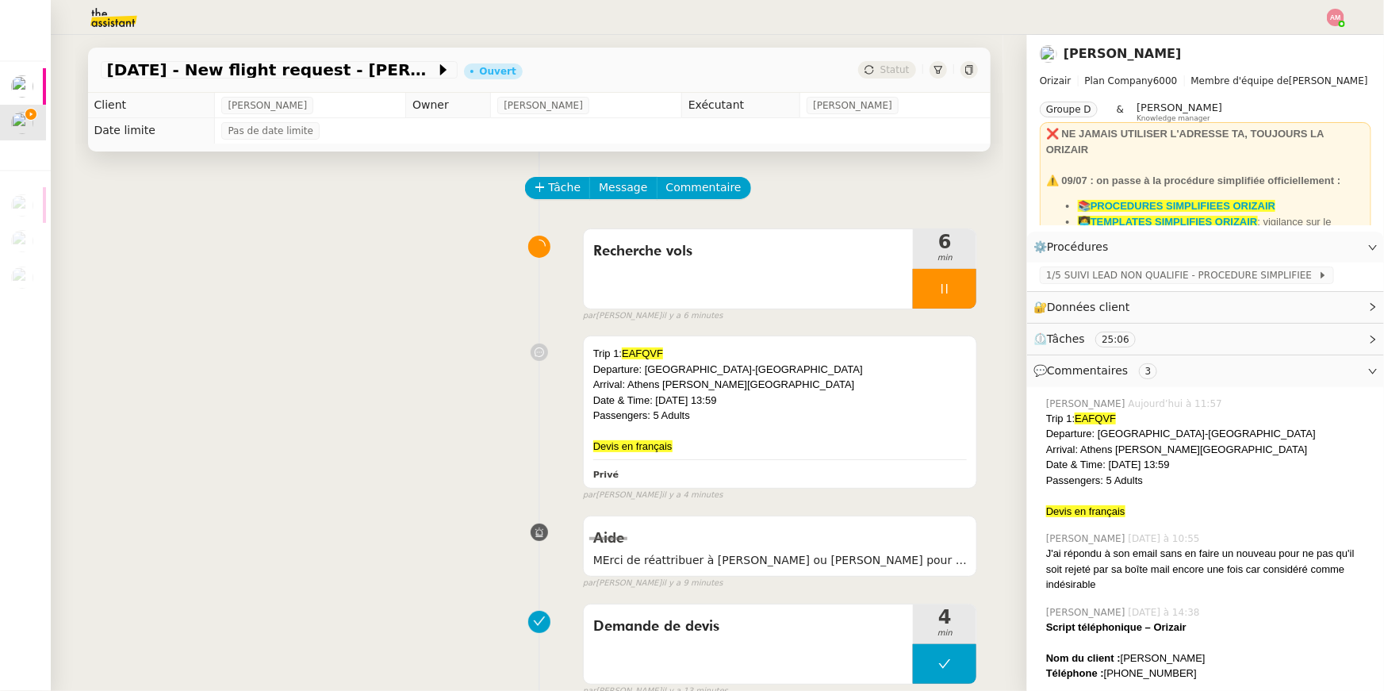
click at [409, 79] on app-ticket-info-button "[DATE] - New flight request - [PERSON_NAME]" at bounding box center [282, 69] width 363 height 19
click at [405, 69] on span "[DATE] - New flight request - [PERSON_NAME]" at bounding box center [271, 70] width 328 height 16
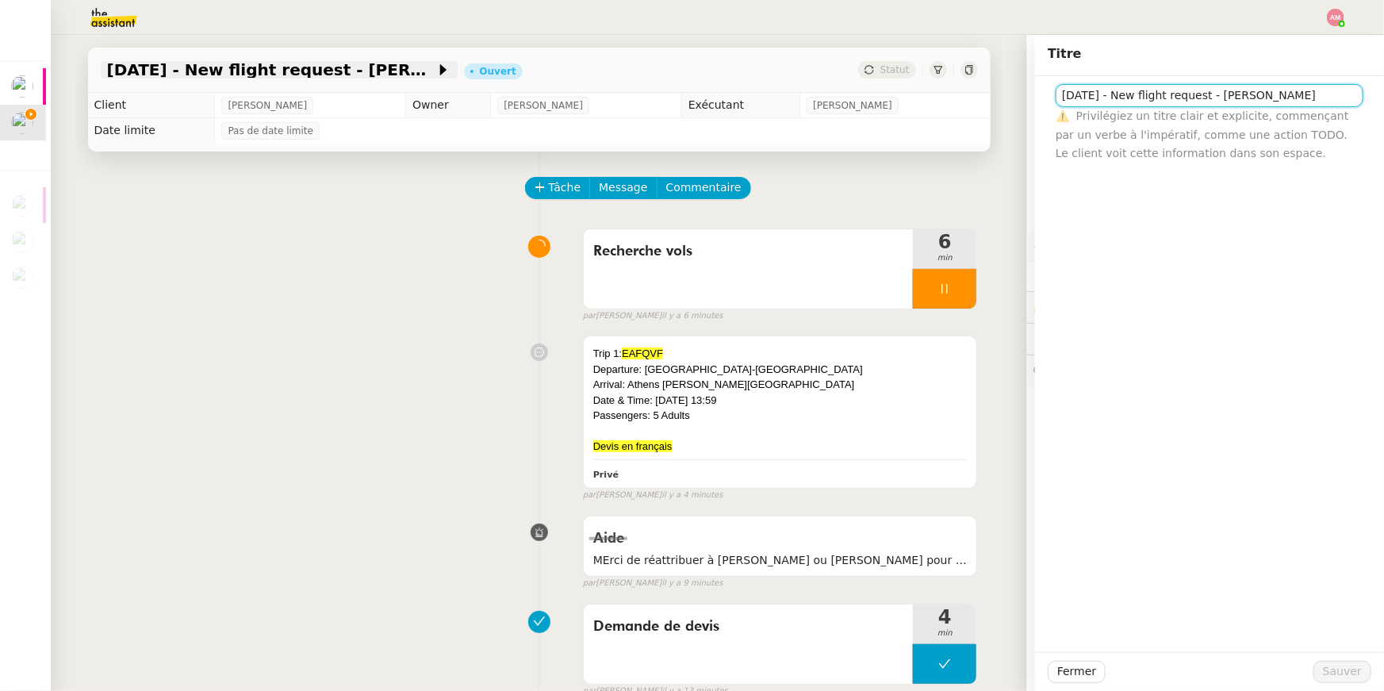
scroll to position [0, 31]
drag, startPoint x: 1248, startPoint y: 94, endPoint x: 1377, endPoint y: 86, distance: 128.8
click at [1377, 86] on div "13th October 2025 - New flight request - Emmanuel De Catheu ⚠️ Privilégiez un t…" at bounding box center [1209, 119] width 349 height 86
click at [1237, 89] on input "[DATE] - New flight request - [PERSON_NAME]" at bounding box center [1210, 95] width 308 height 23
drag, startPoint x: 1247, startPoint y: 94, endPoint x: 1375, endPoint y: 97, distance: 127.7
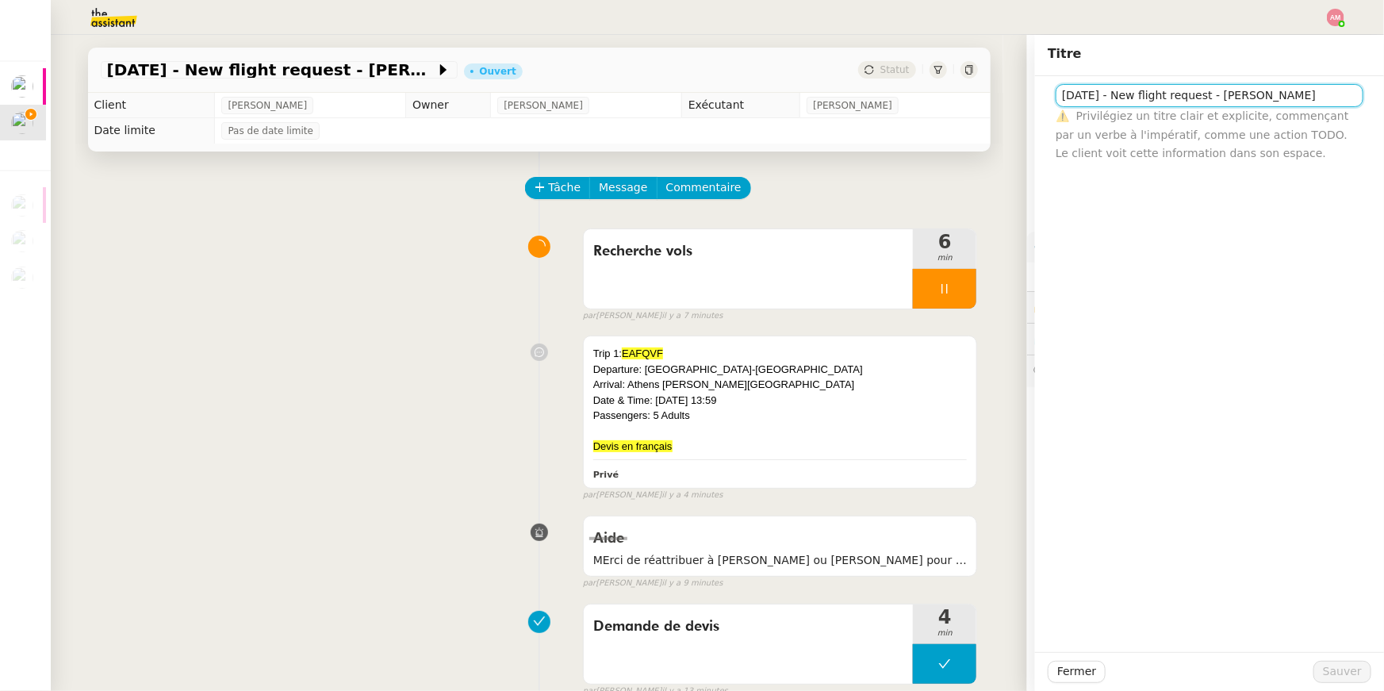
click at [1375, 97] on div "13th October 2025 - New flight request - Emmanuel De Catheu ⚠️ Privilégiez un t…" at bounding box center [1209, 119] width 349 height 86
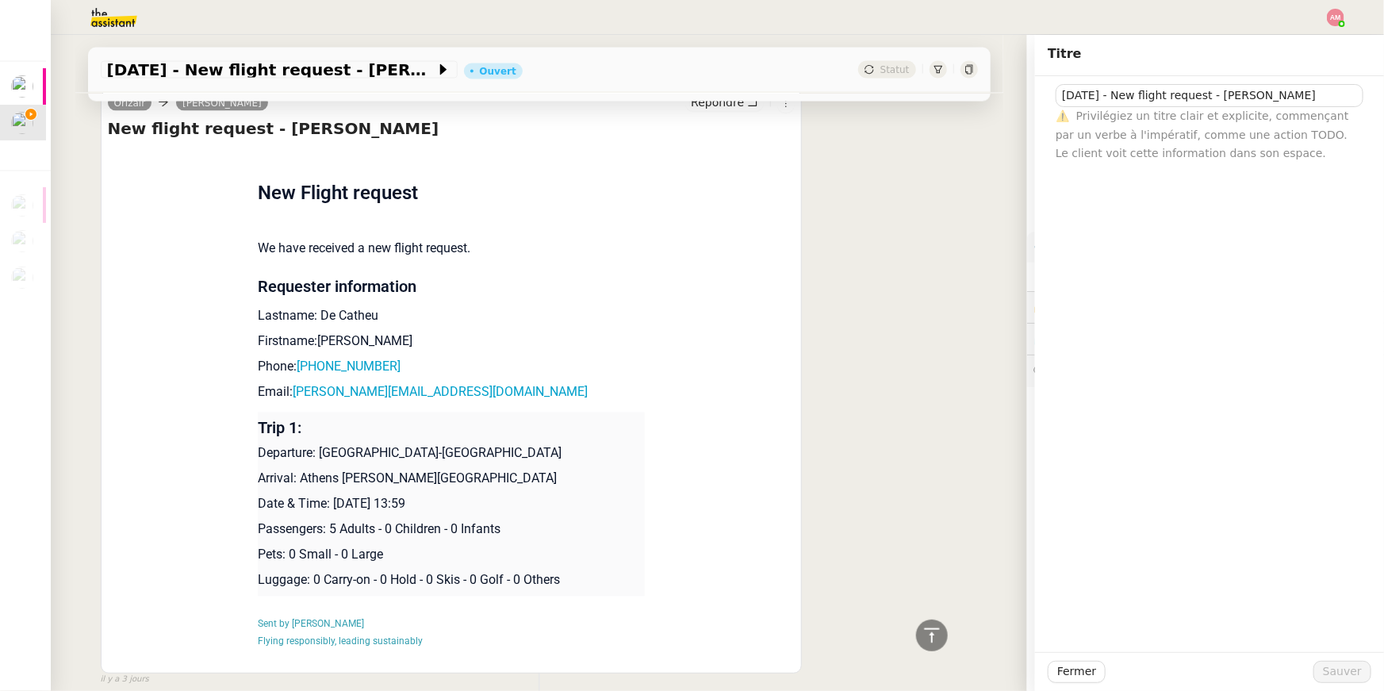
scroll to position [4469, 0]
drag, startPoint x: 419, startPoint y: 367, endPoint x: 303, endPoint y: 370, distance: 115.8
click at [303, 370] on p "Phone: +33622793674" at bounding box center [451, 367] width 387 height 19
drag, startPoint x: 523, startPoint y: 391, endPoint x: 295, endPoint y: 400, distance: 228.6
click at [295, 400] on p "Email: emmanuel.decatheu@palicao.com" at bounding box center [451, 393] width 387 height 19
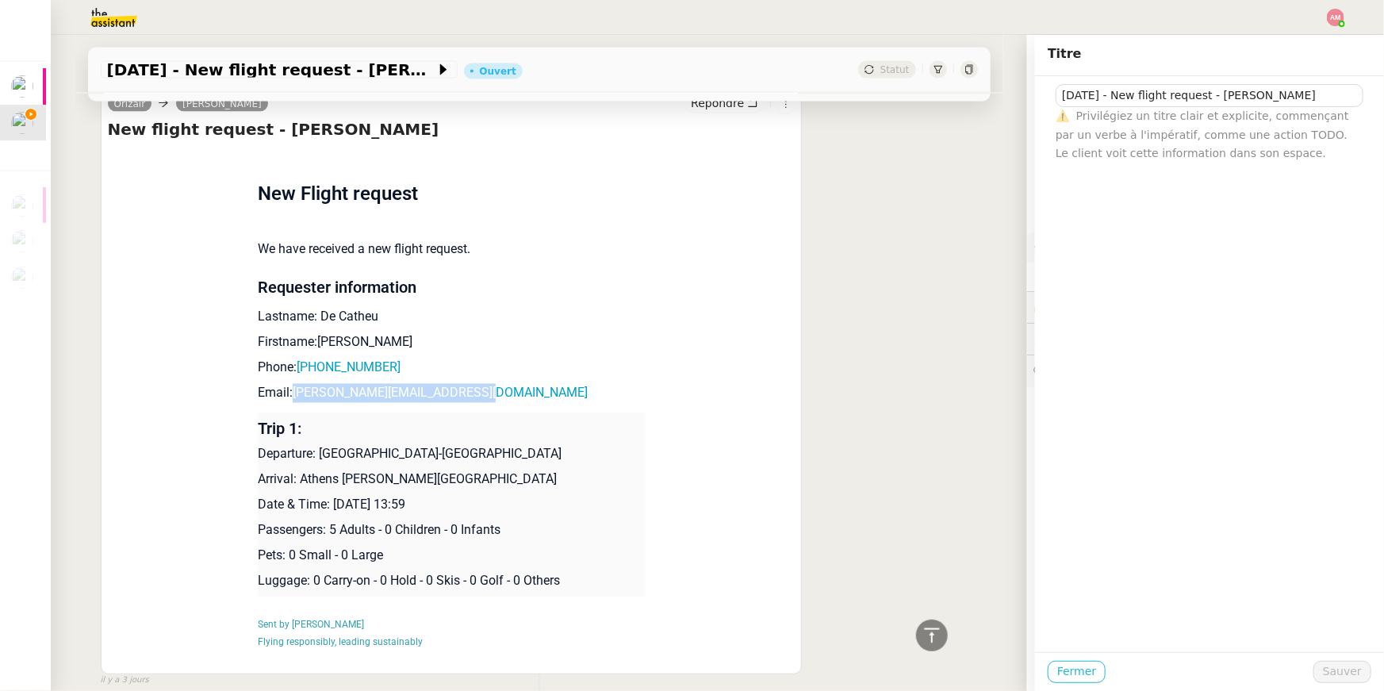
click at [1086, 669] on span "Fermer" at bounding box center [1076, 671] width 39 height 18
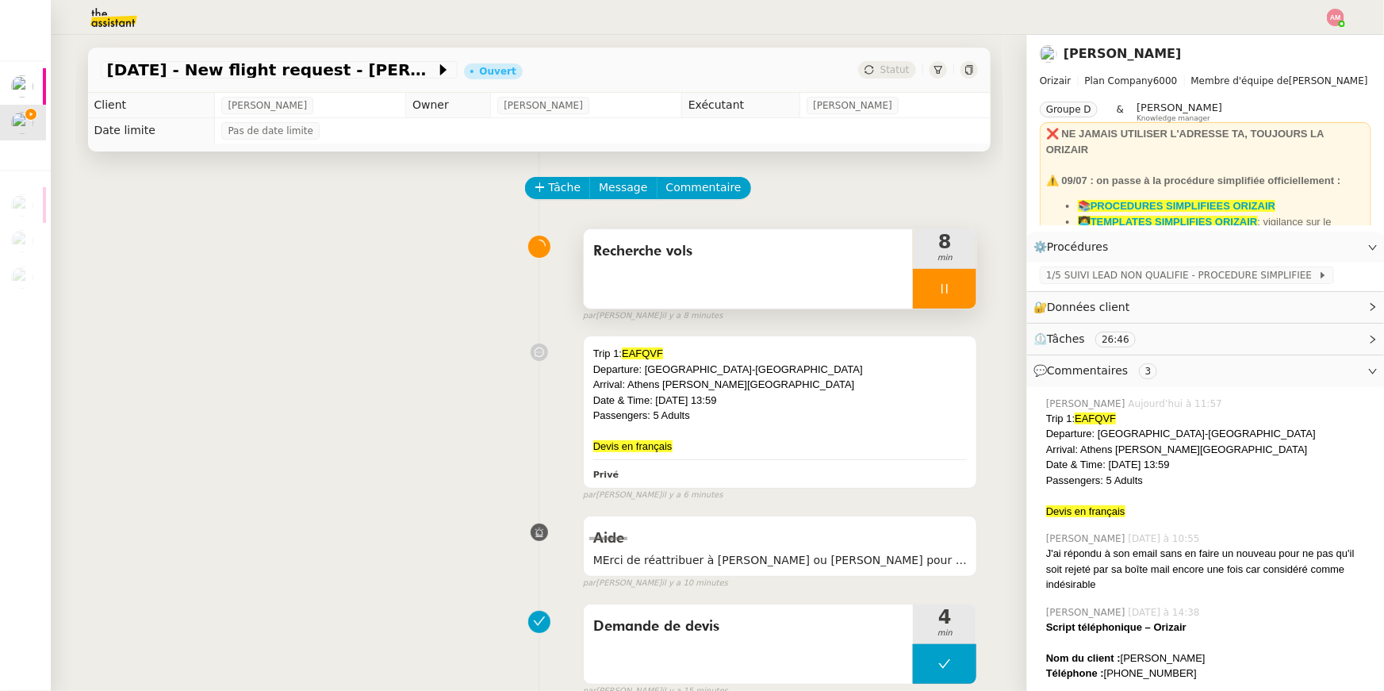
click at [954, 295] on div at bounding box center [944, 289] width 63 height 40
click at [961, 295] on button at bounding box center [961, 289] width 32 height 40
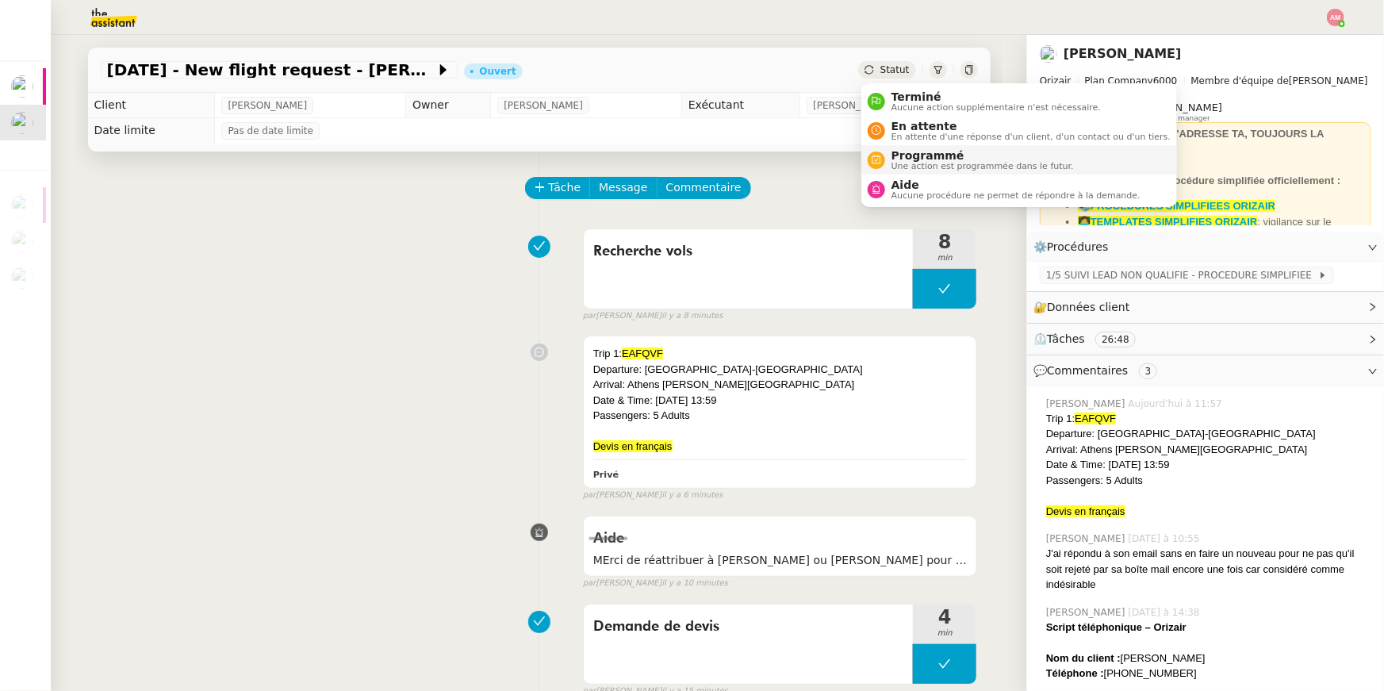
click at [909, 165] on span "Une action est programmée dans le futur." at bounding box center [982, 166] width 182 height 9
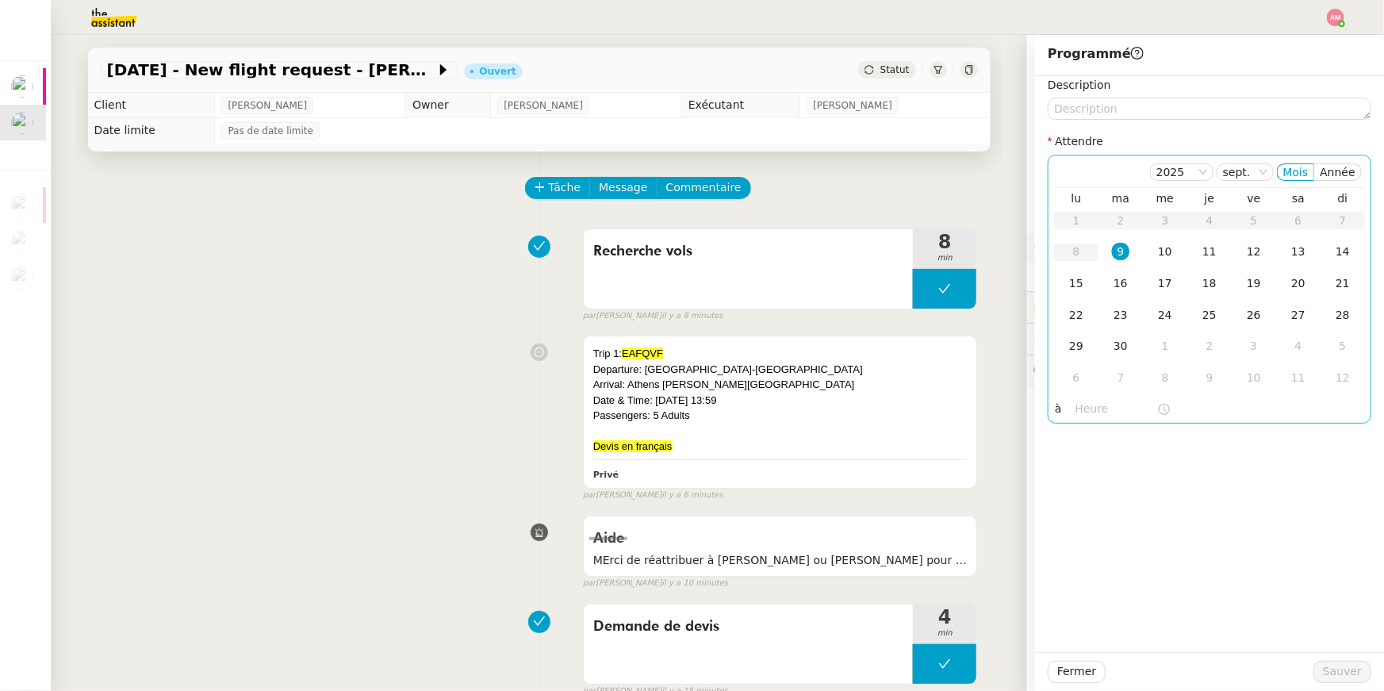
click at [1082, 412] on input "text" at bounding box center [1116, 409] width 82 height 18
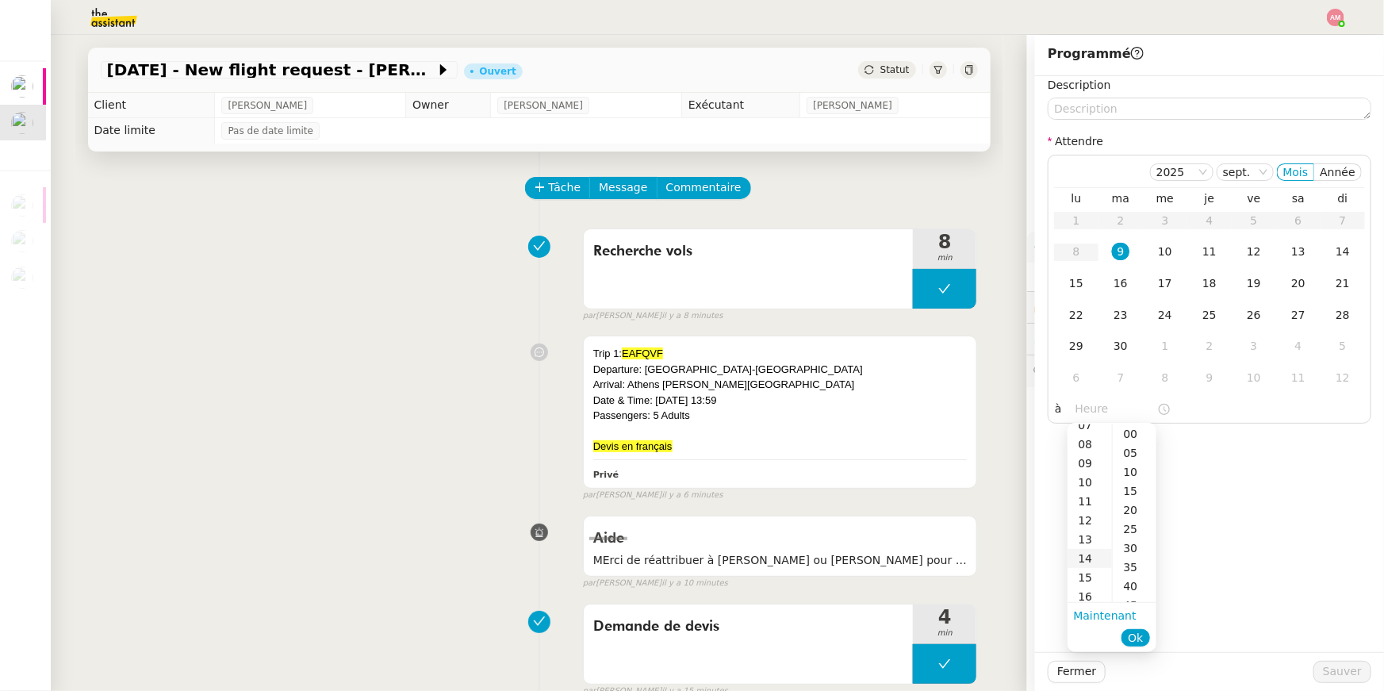
click at [1086, 561] on div "14" at bounding box center [1089, 558] width 44 height 19
click at [1137, 428] on div "00" at bounding box center [1135, 433] width 44 height 19
type input "14:00"
click at [1136, 636] on span "Ok" at bounding box center [1135, 638] width 15 height 16
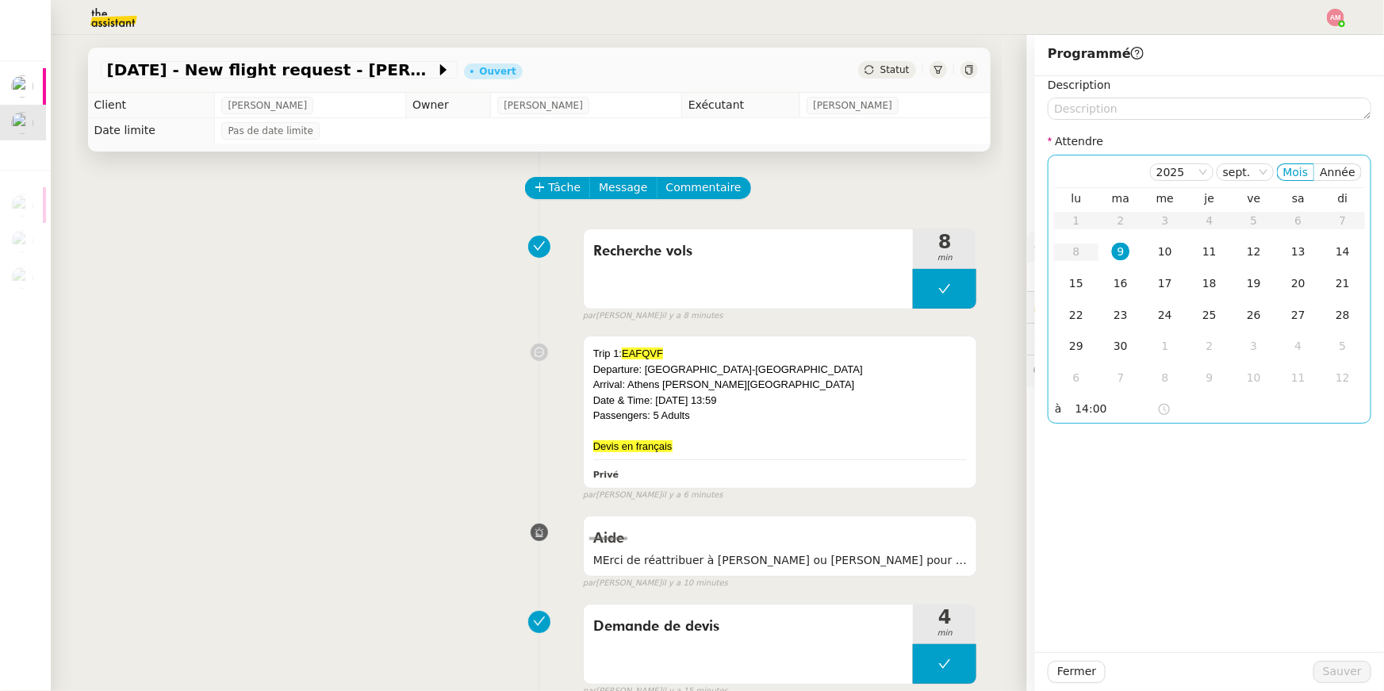
click at [1129, 248] on div "9" at bounding box center [1120, 251] width 17 height 17
click at [1330, 665] on span "Sauver" at bounding box center [1342, 671] width 39 height 18
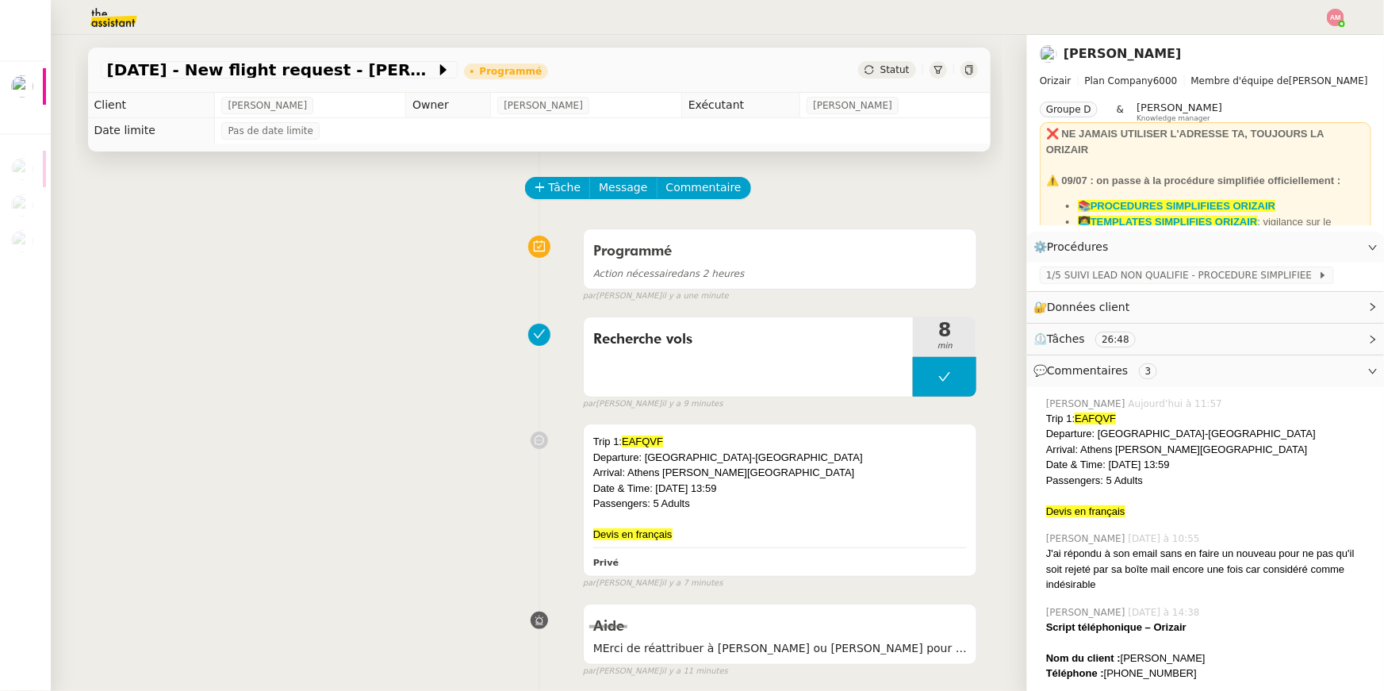
click at [1335, 27] on div at bounding box center [692, 17] width 1305 height 35
click at [1335, 24] on img at bounding box center [1335, 17] width 17 height 17
click at [1313, 48] on li "Suivi" at bounding box center [1292, 45] width 103 height 22
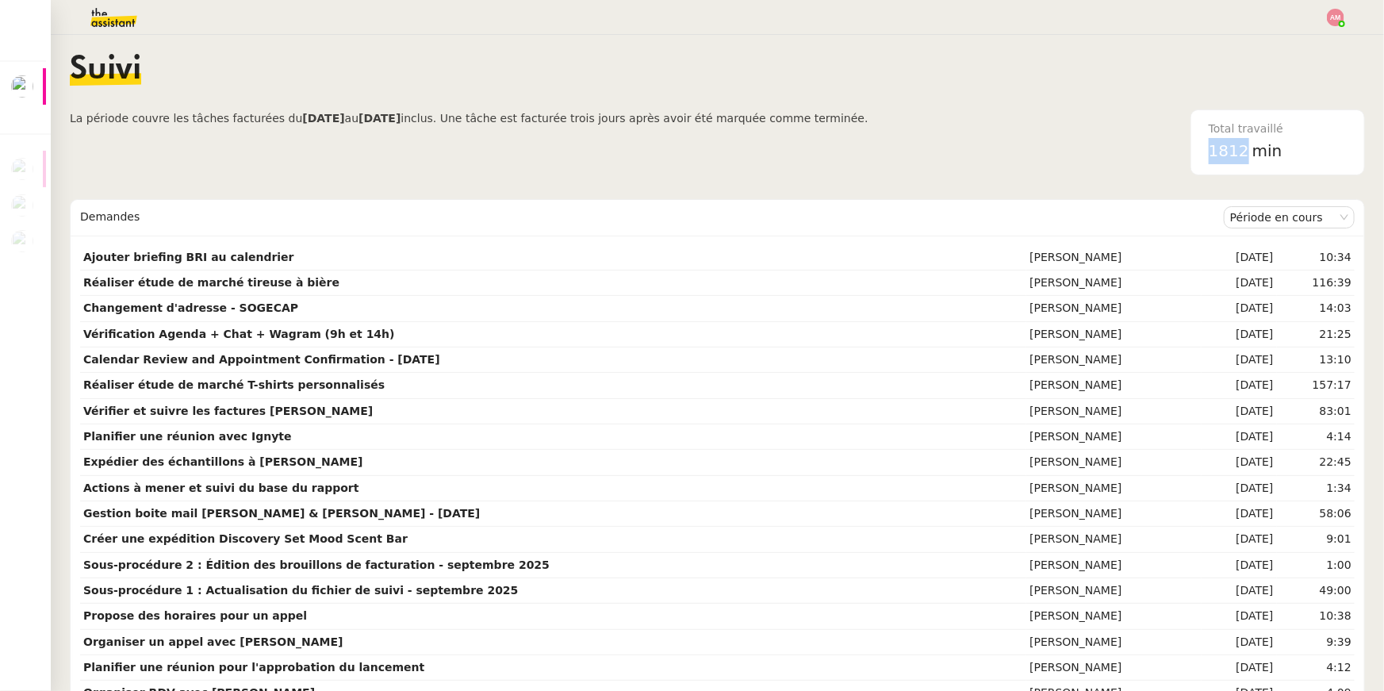
drag, startPoint x: 1205, startPoint y: 152, endPoint x: 1245, endPoint y: 153, distance: 40.5
click at [1245, 153] on div "Total travaillé 1812 min" at bounding box center [1277, 142] width 157 height 64
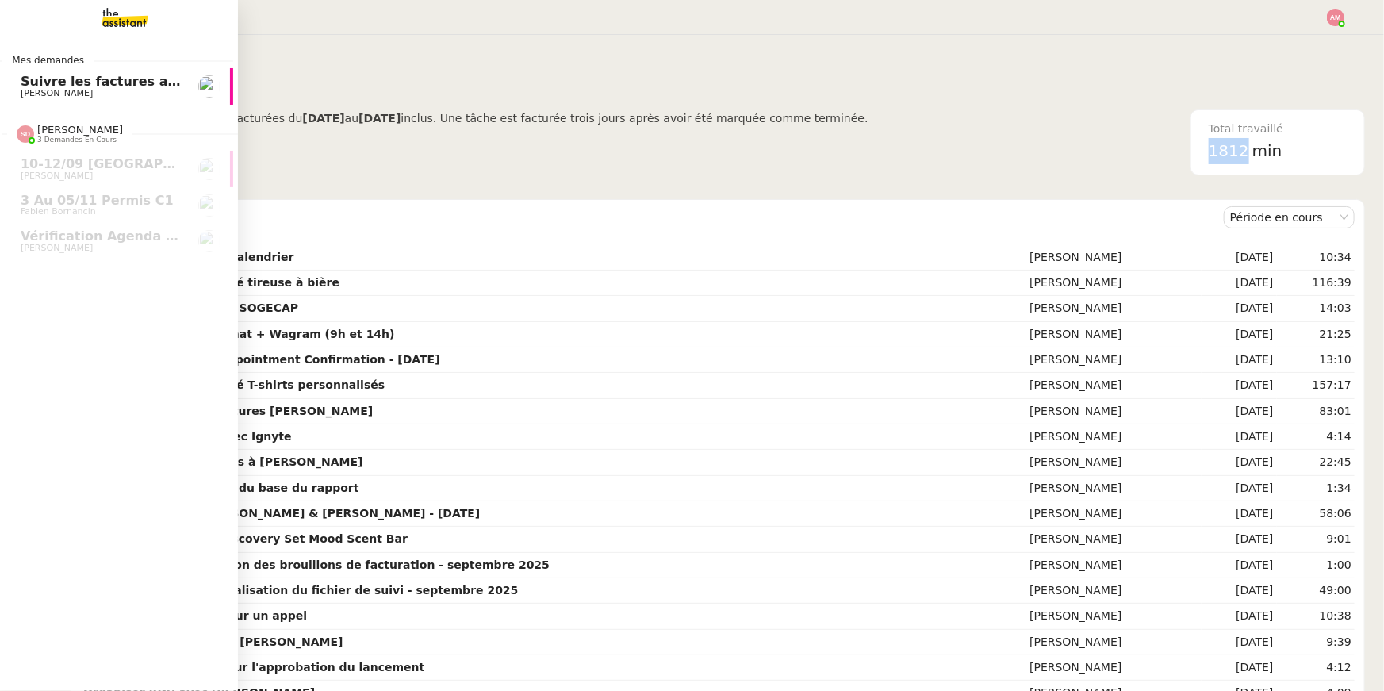
click at [52, 78] on span "Suivre les factures avec Flash Transports" at bounding box center [168, 81] width 295 height 15
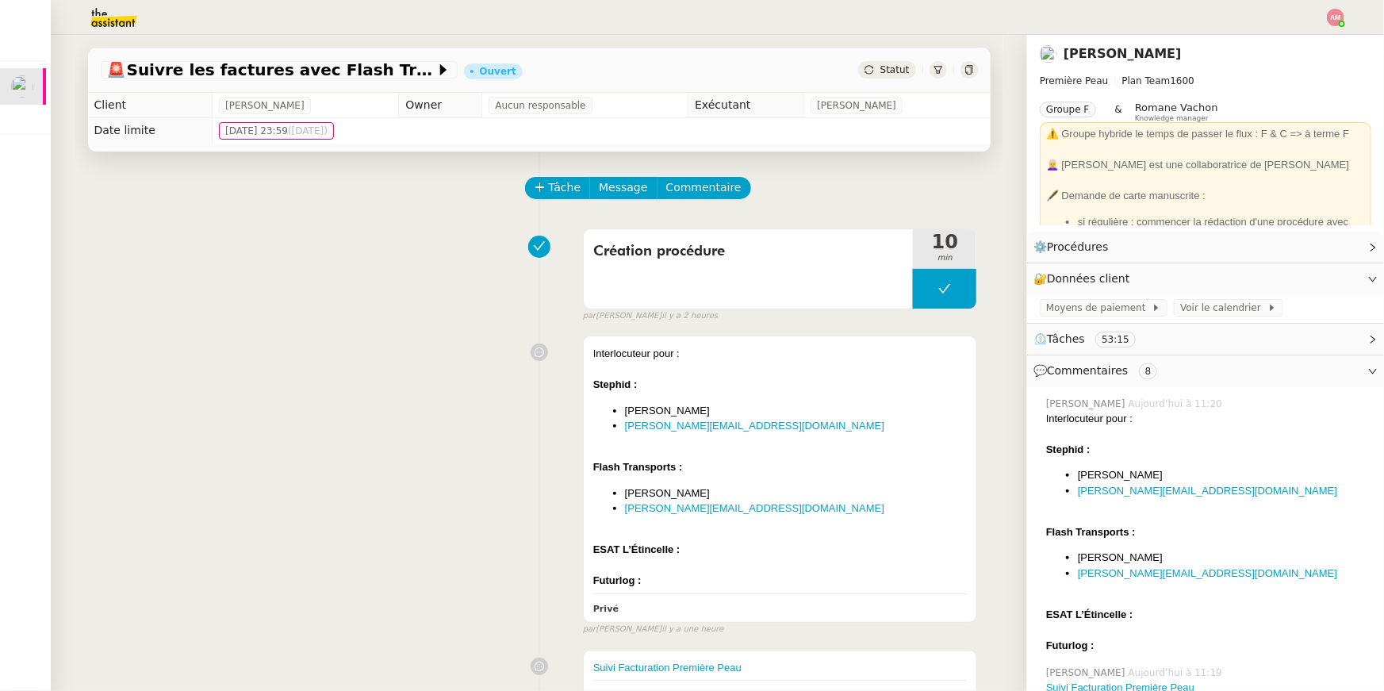
click at [108, 13] on img at bounding box center [101, 17] width 123 height 35
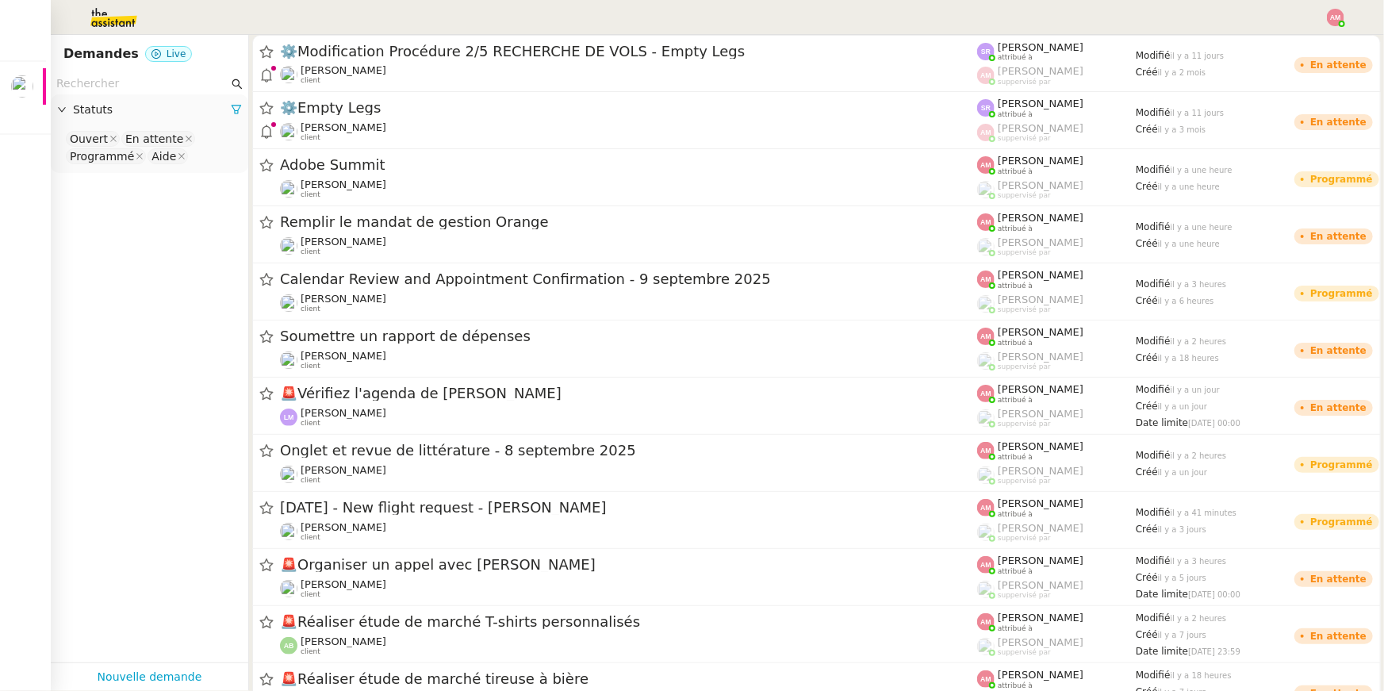
click at [132, 79] on input "text" at bounding box center [142, 84] width 172 height 18
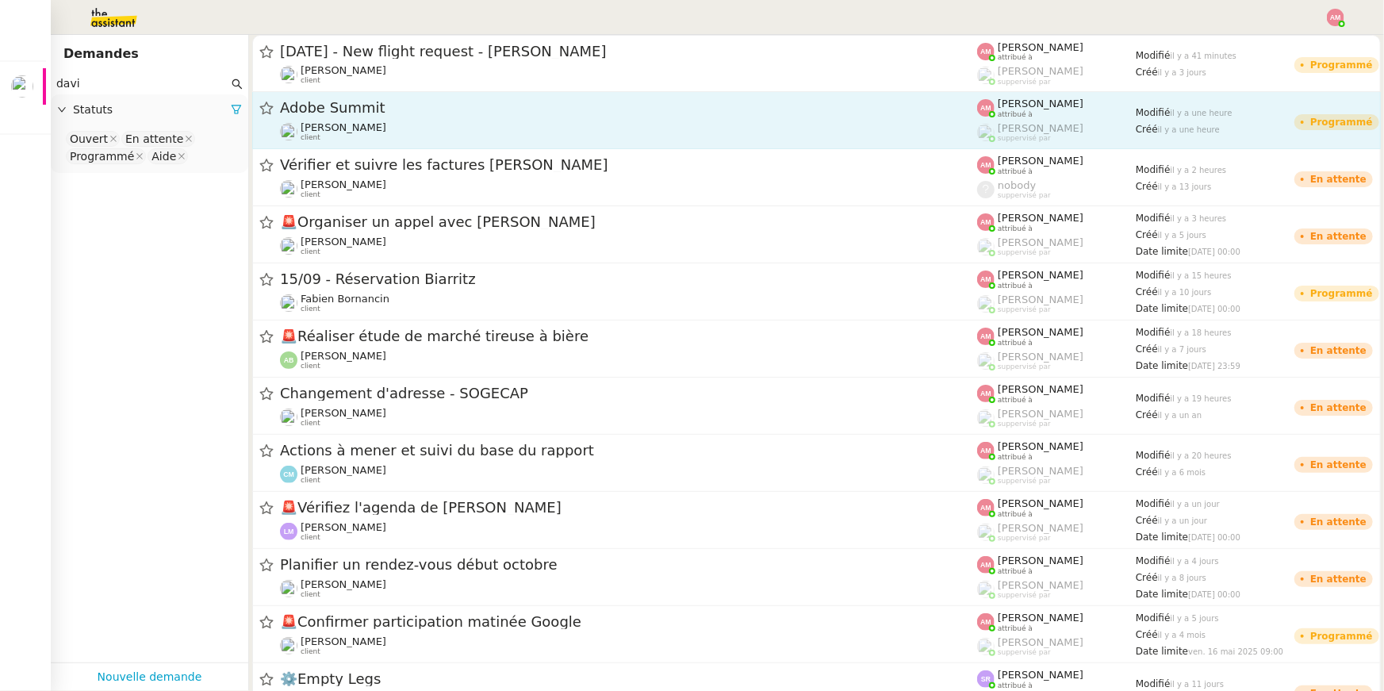
type input "davi"
click at [301, 121] on span "[PERSON_NAME]" at bounding box center [344, 127] width 86 height 12
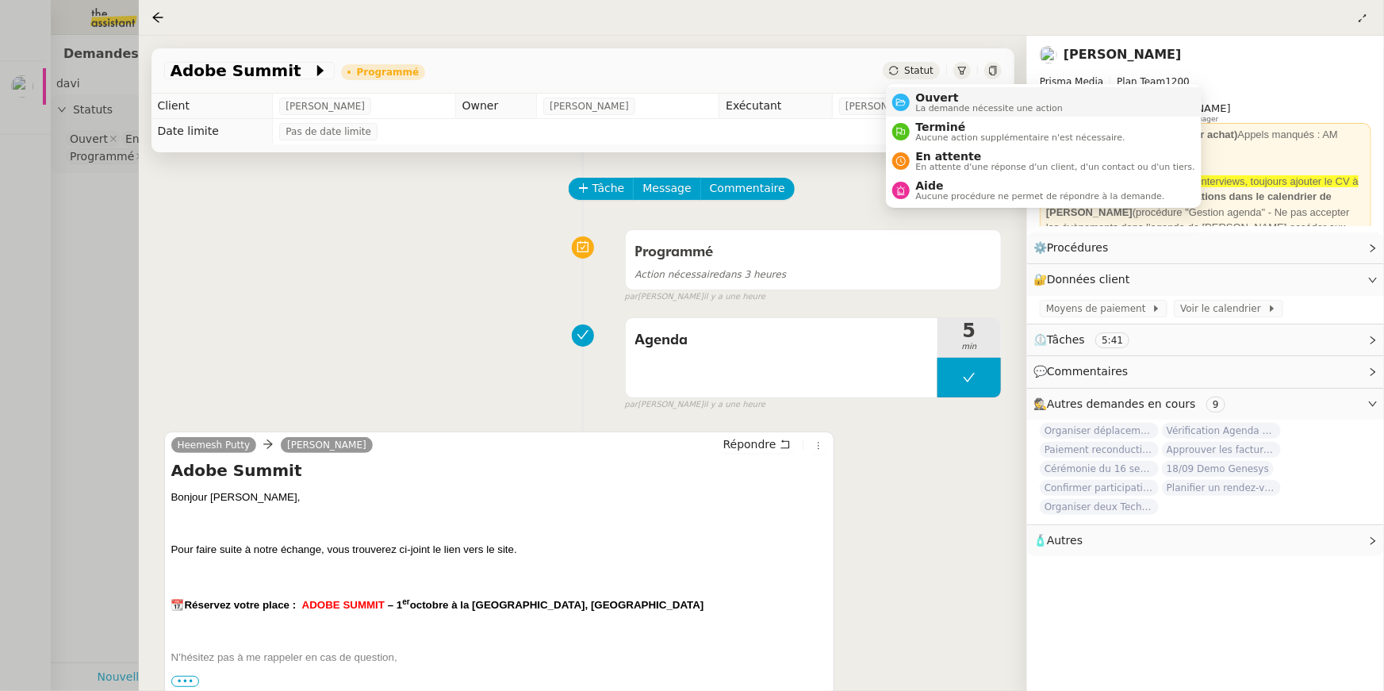
click at [936, 104] on span "La demande nécessite une action" at bounding box center [990, 108] width 148 height 9
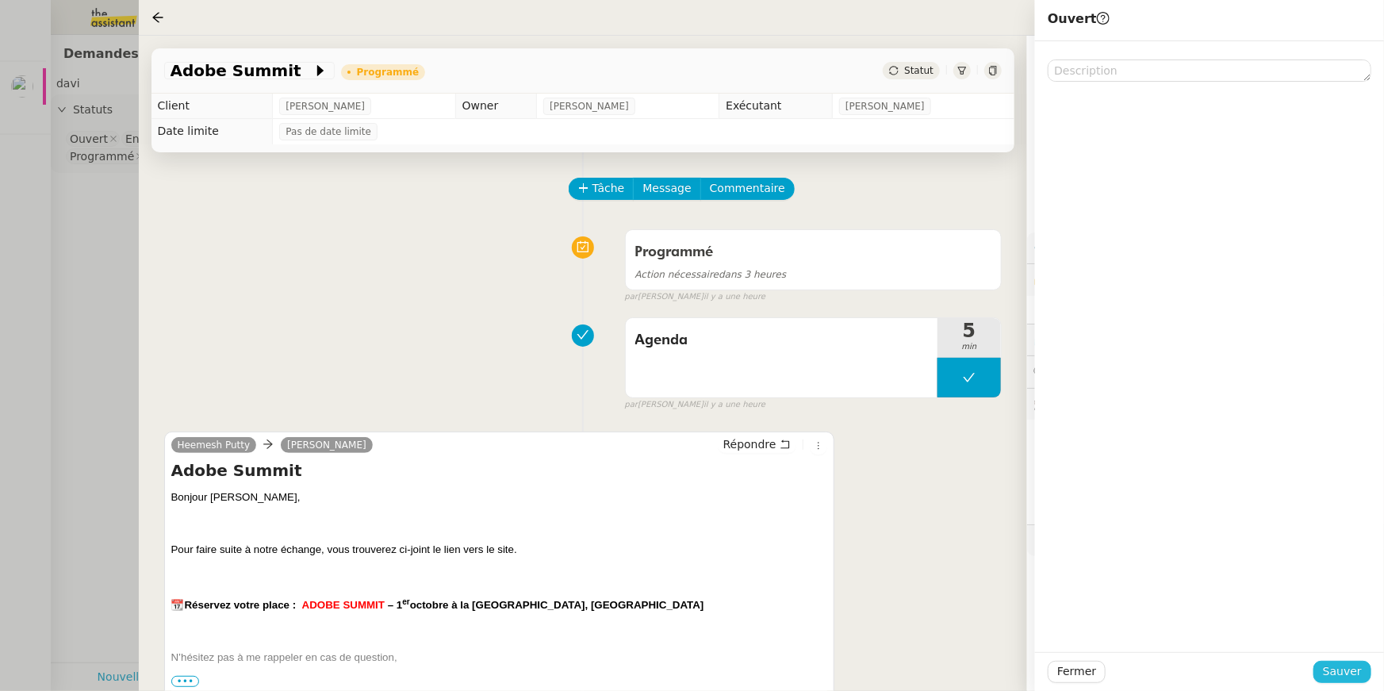
click at [1339, 680] on span "Sauver" at bounding box center [1342, 671] width 39 height 18
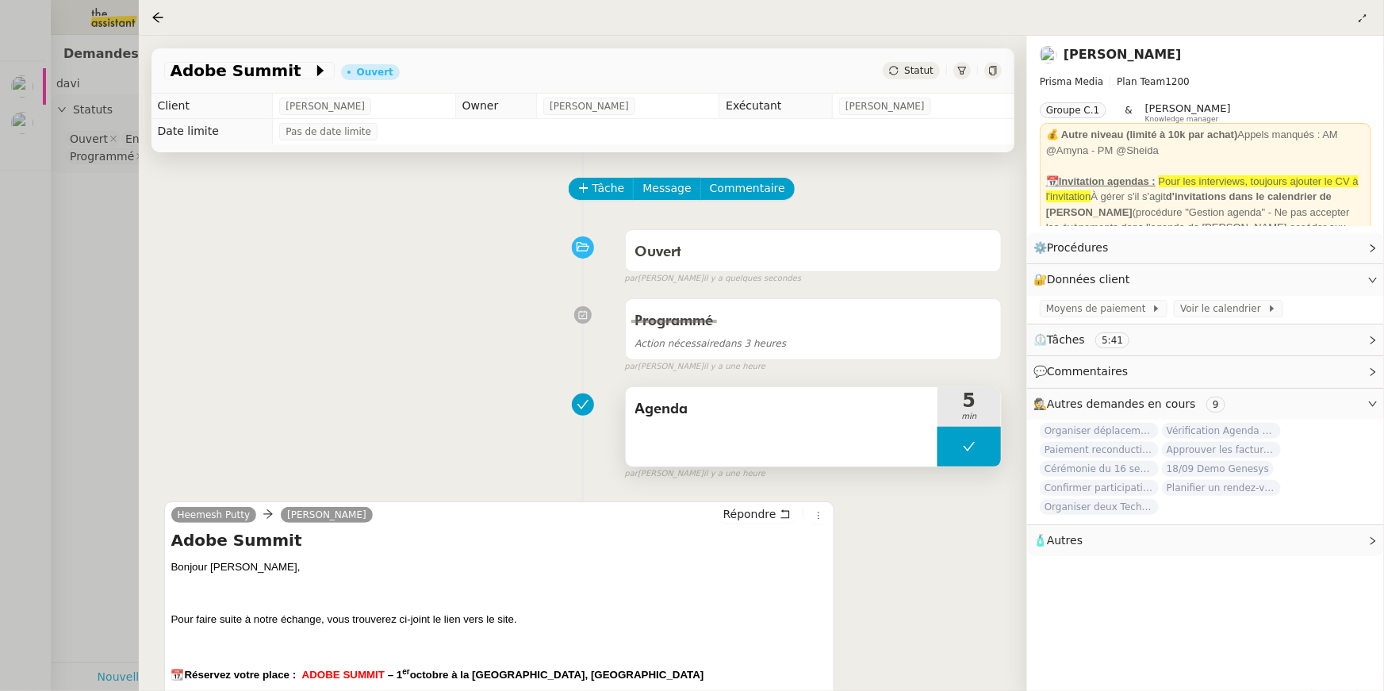
click at [968, 454] on button at bounding box center [968, 447] width 63 height 40
click at [955, 448] on icon at bounding box center [953, 446] width 13 height 13
drag, startPoint x: 735, startPoint y: 194, endPoint x: 1094, endPoint y: 174, distance: 359.1
click at [735, 194] on span "Commentaire" at bounding box center [747, 188] width 75 height 18
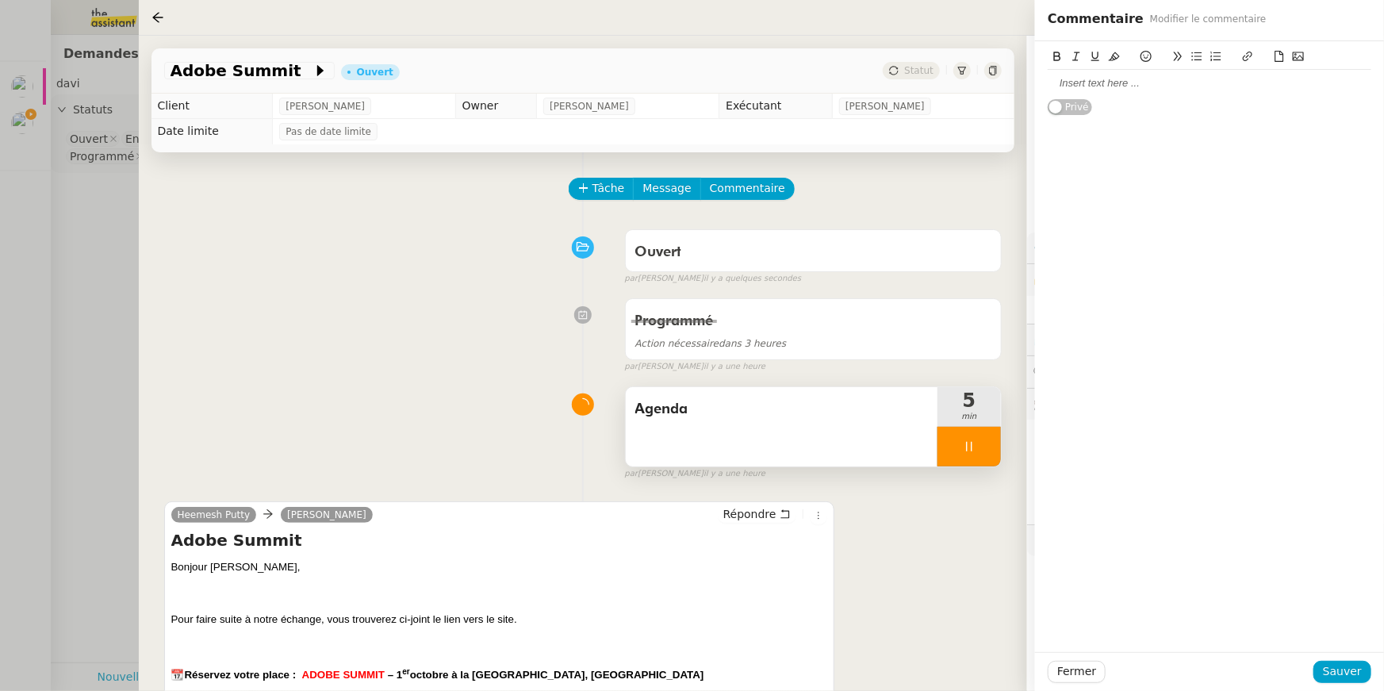
click at [1093, 82] on div at bounding box center [1210, 83] width 324 height 14
click at [1338, 676] on span "Sauver" at bounding box center [1342, 671] width 39 height 18
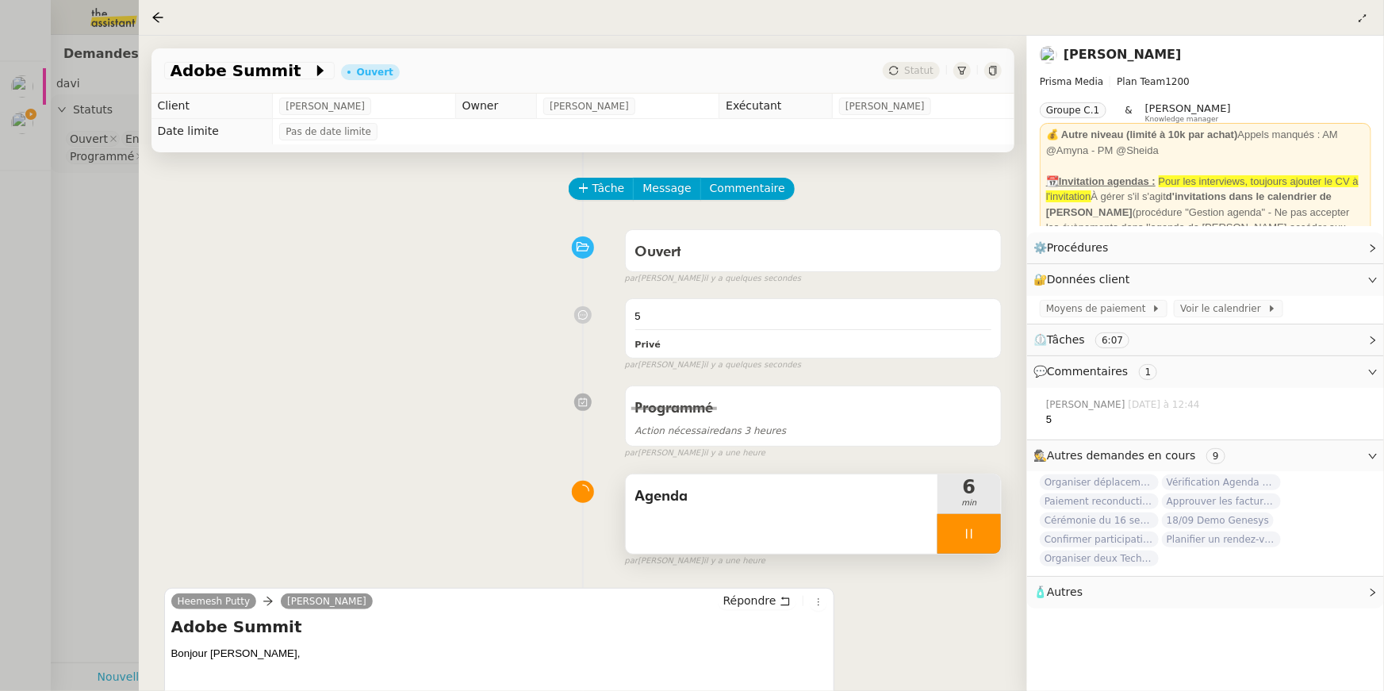
scroll to position [162, 0]
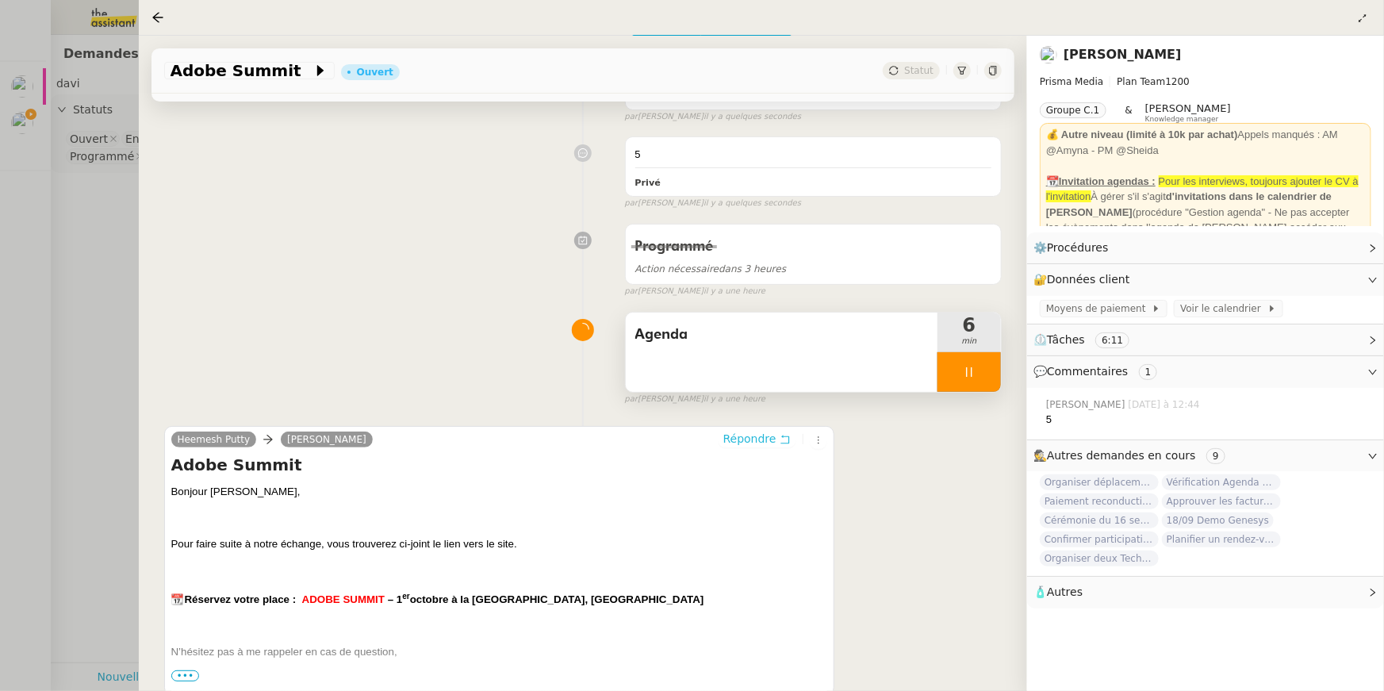
click at [749, 435] on span "Répondre" at bounding box center [749, 439] width 53 height 16
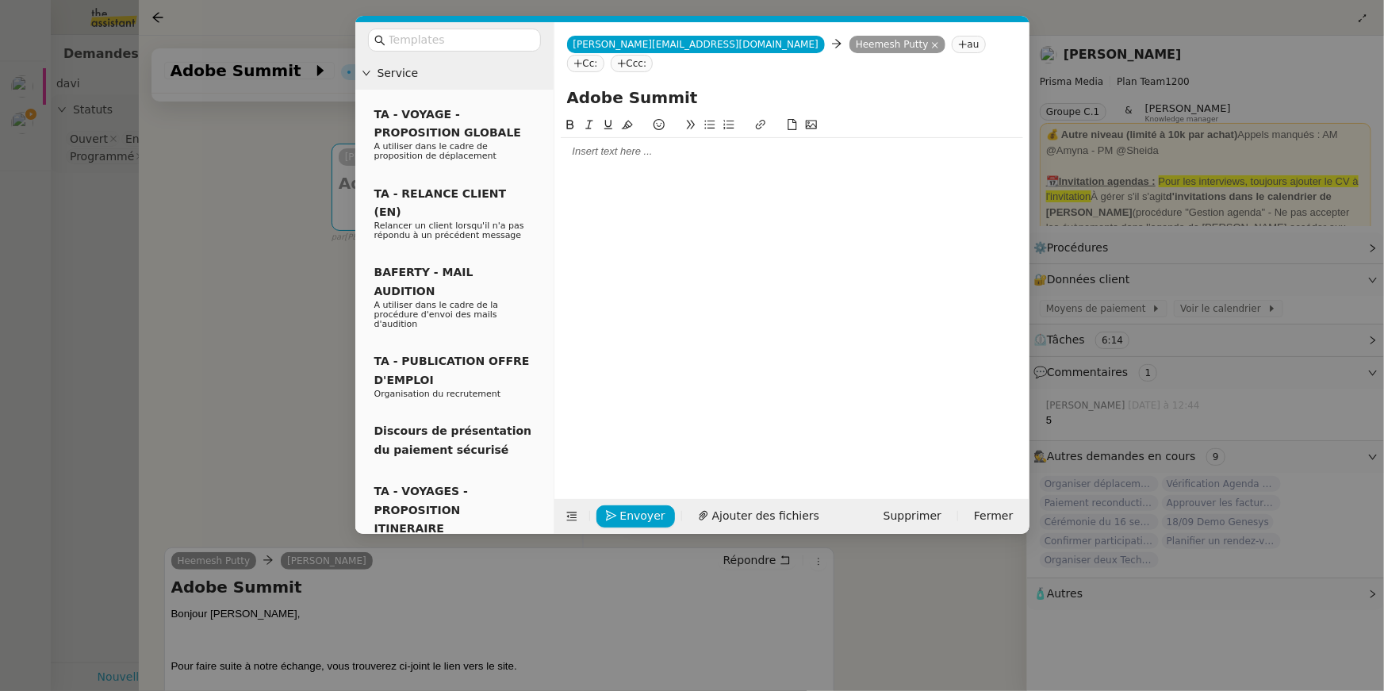
click at [638, 144] on div at bounding box center [792, 151] width 462 height 14
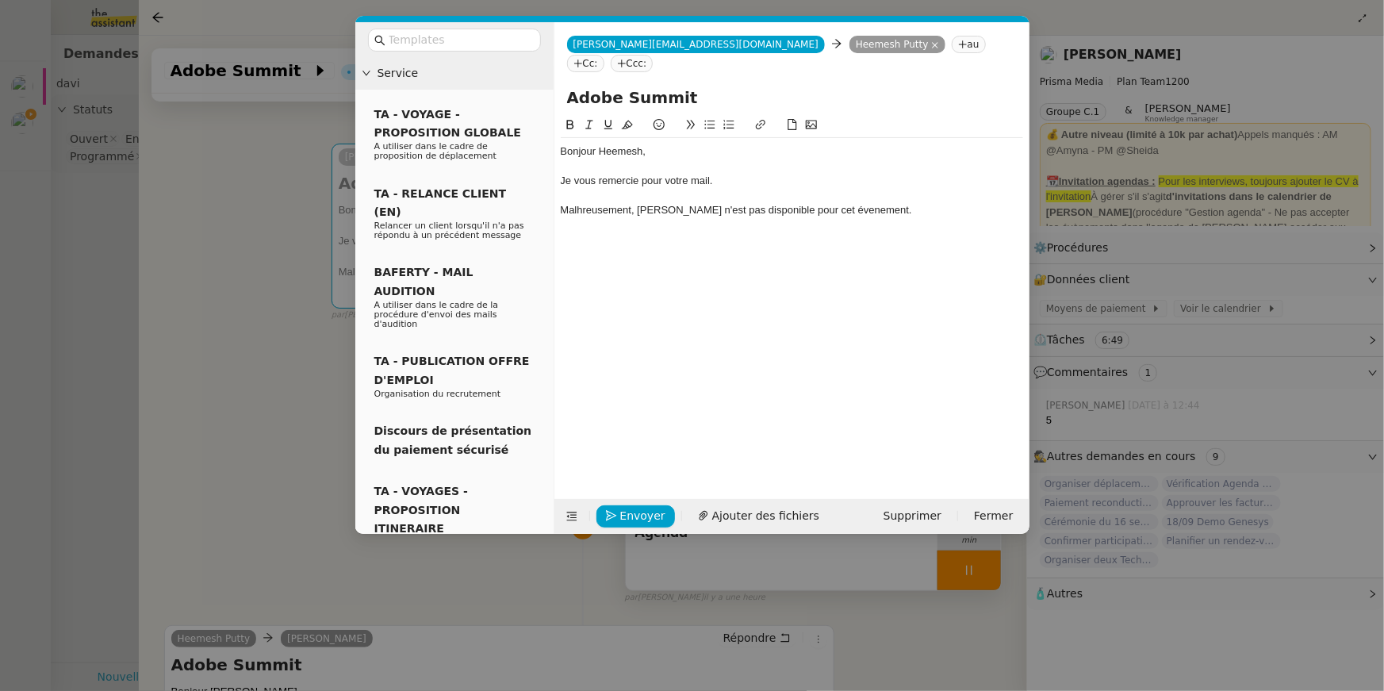
click at [263, 286] on nz-modal-container "Service TA - VOYAGE - PROPOSITION GLOBALE A utiliser dans le cadre de propositi…" at bounding box center [692, 345] width 1384 height 691
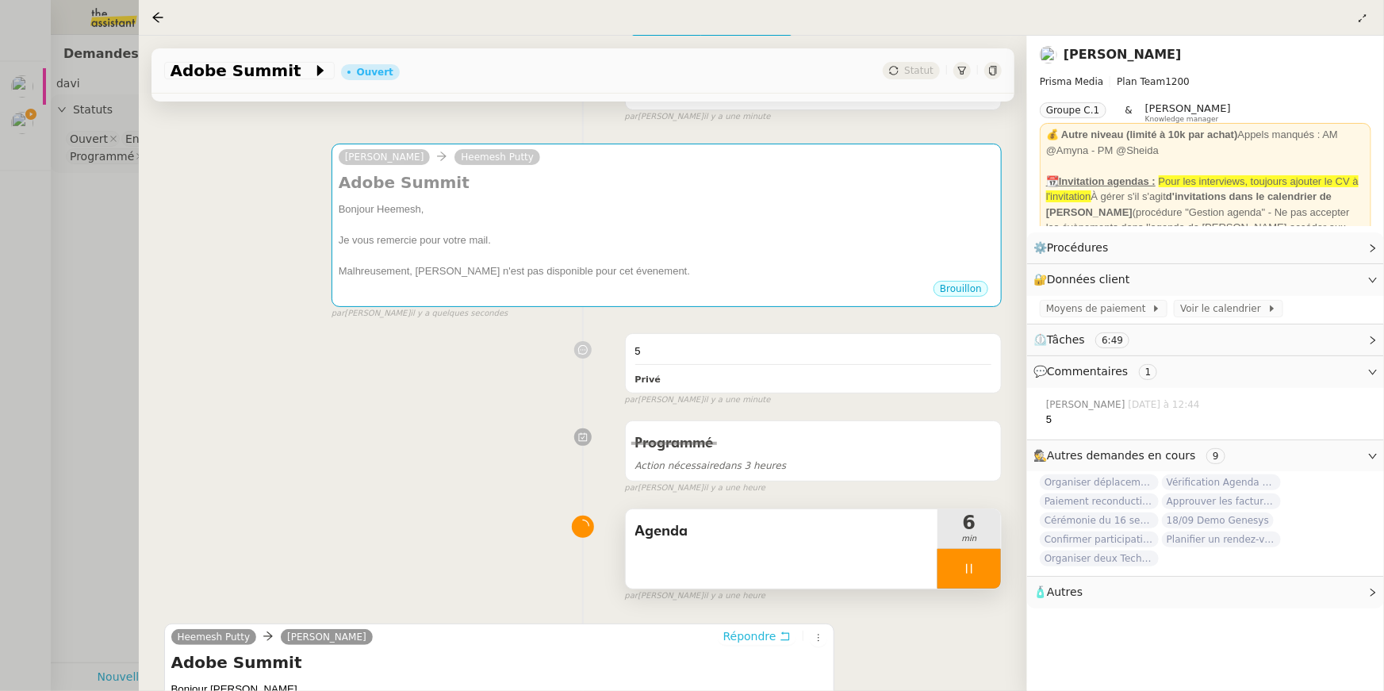
scroll to position [454, 0]
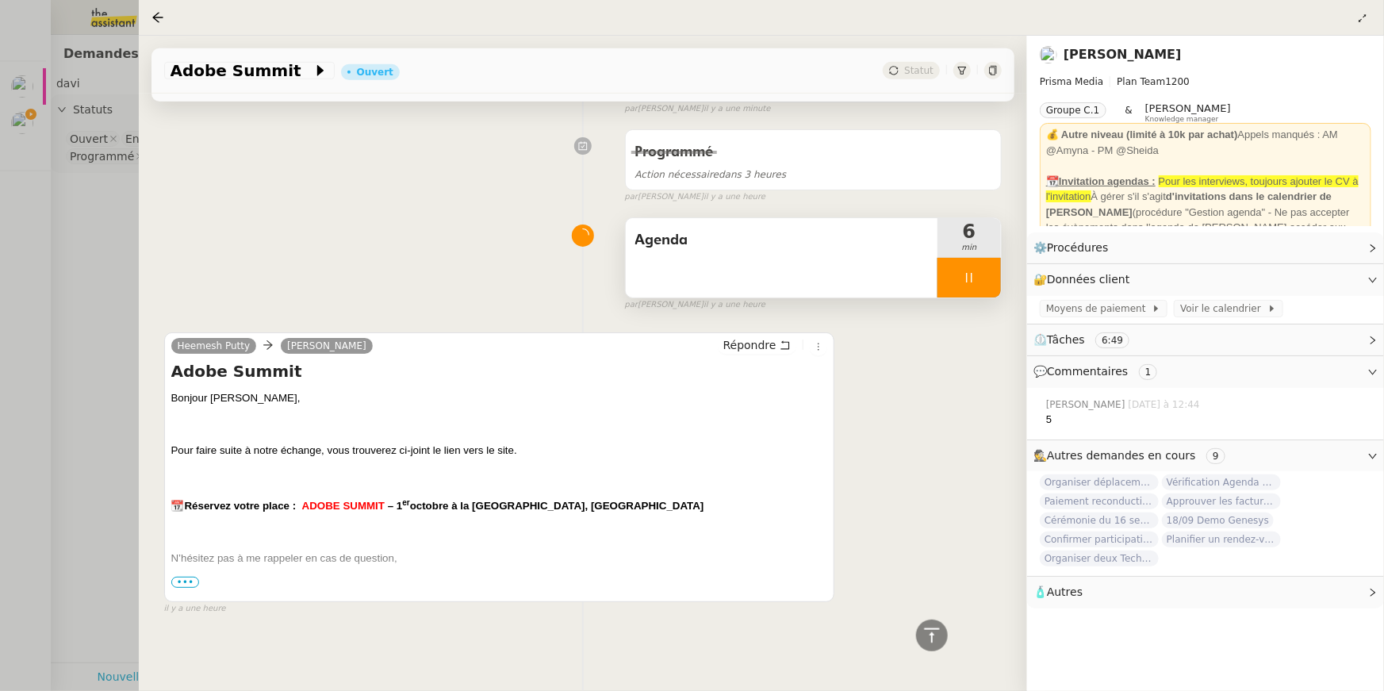
click at [184, 581] on span "•••" at bounding box center [185, 582] width 29 height 11
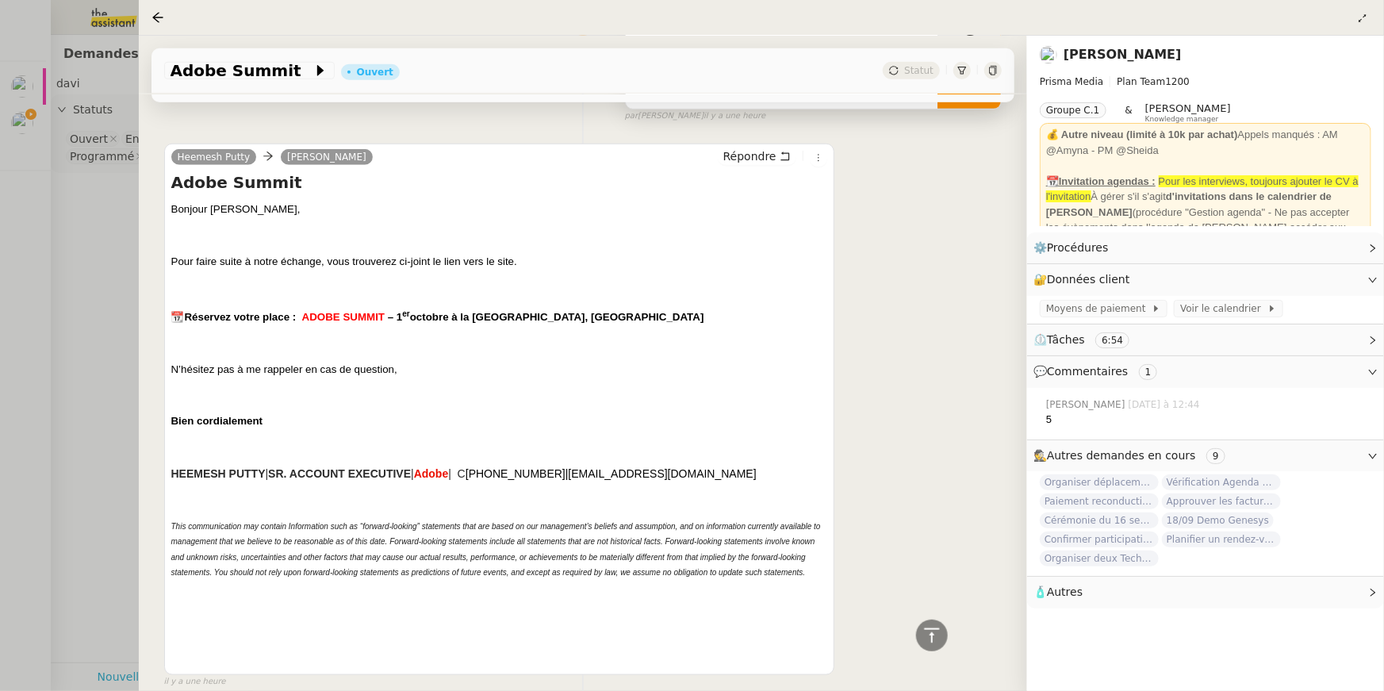
scroll to position [0, 0]
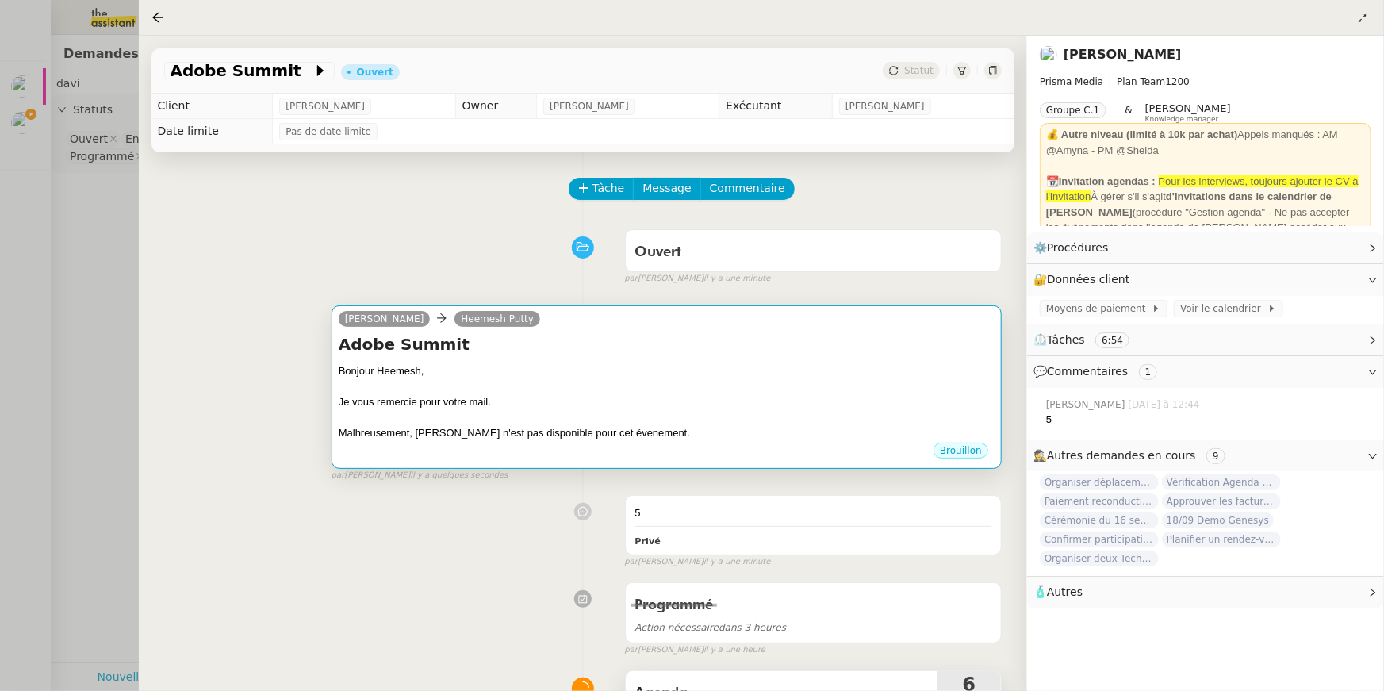
click at [510, 405] on div "Je vous remercie pour votre mail." at bounding box center [667, 402] width 656 height 16
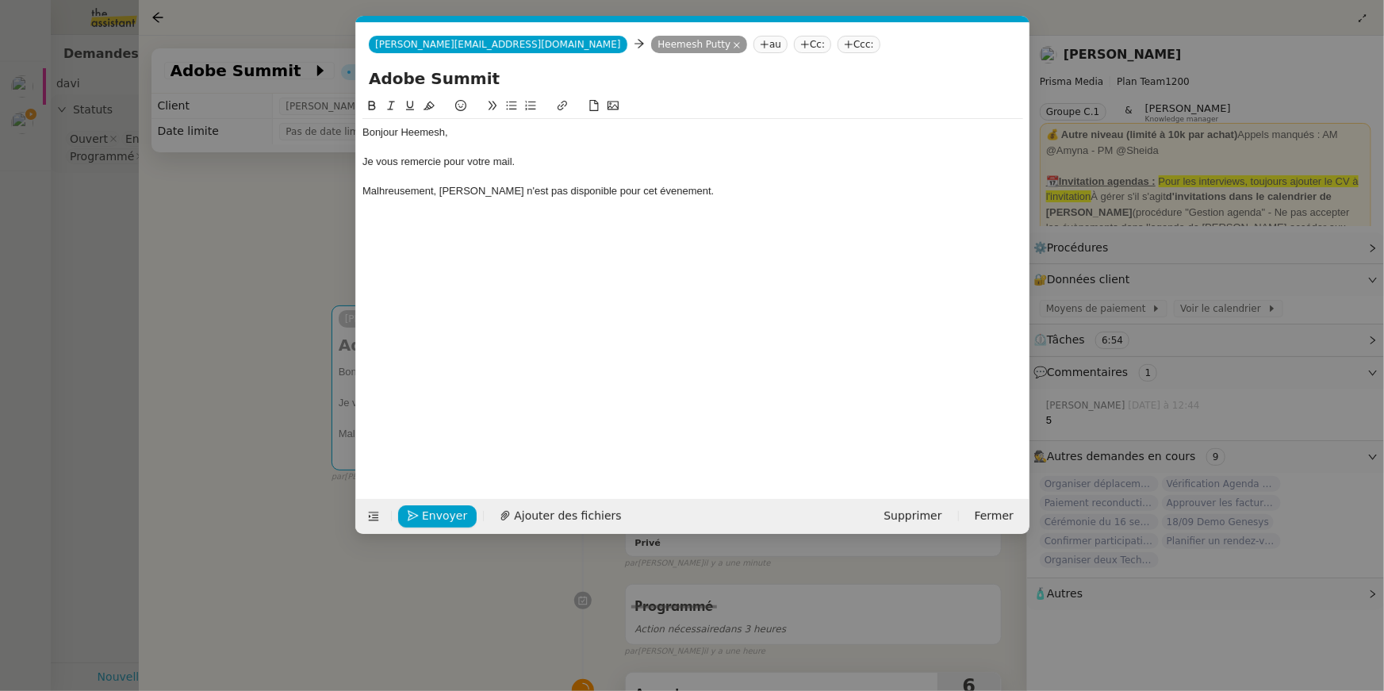
scroll to position [0, 33]
click at [472, 194] on div "Malhreusement, David n'est pas disponible pour cet évenement." at bounding box center [692, 191] width 661 height 14
click at [464, 185] on div "Malhreusement, David n'est pas disponible pour cet évenement." at bounding box center [692, 191] width 661 height 14
click at [435, 194] on div "Malhreusement, David n'est pas disponible pour cet évenement." at bounding box center [692, 191] width 661 height 14
click at [765, 190] on div "Malhreusement, malgé son interet, [PERSON_NAME] n'est pas disponible pour cet é…" at bounding box center [692, 191] width 661 height 14
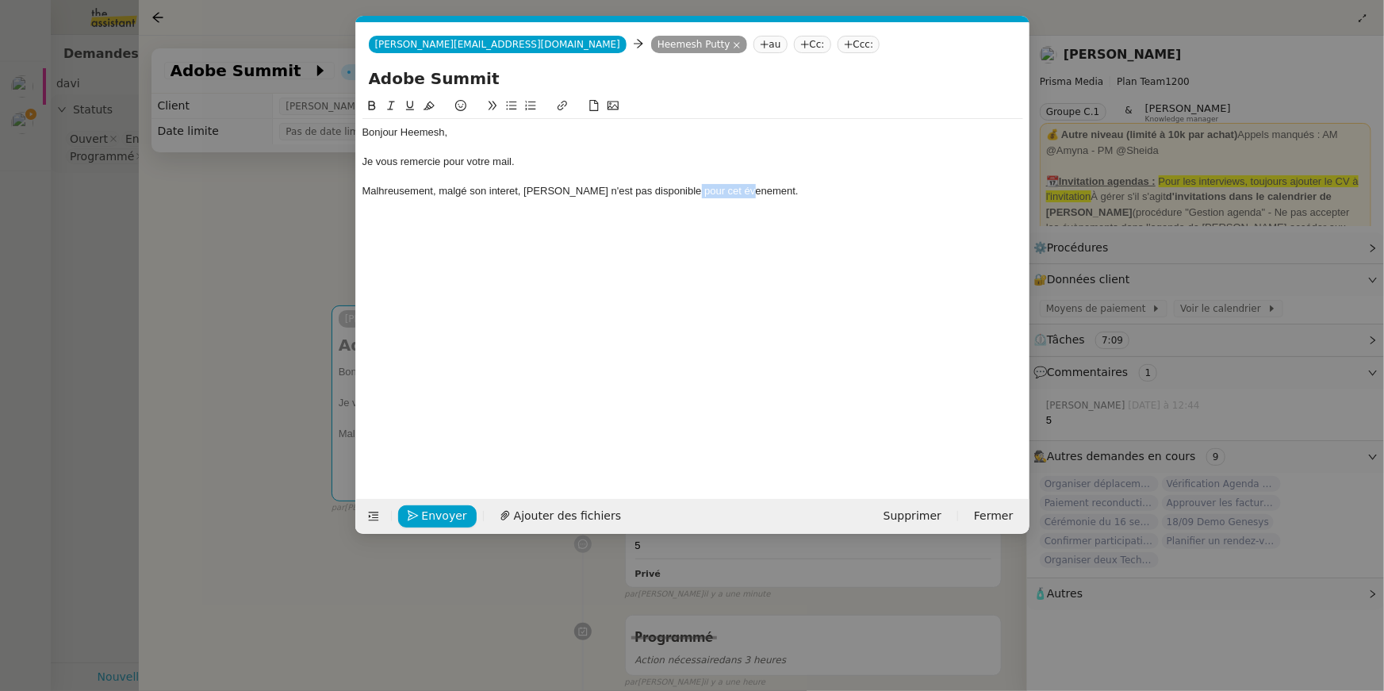
drag, startPoint x: 681, startPoint y: 190, endPoint x: 743, endPoint y: 189, distance: 61.9
click at [743, 189] on div "Malhreusement, malgé son interet, [PERSON_NAME] n'est pas disponible pour cet é…" at bounding box center [692, 191] width 661 height 14
click at [763, 187] on div "Malhreusement, malgé son interet, [PERSON_NAME] n'est pas disponible pour cet é…" at bounding box center [692, 191] width 661 height 14
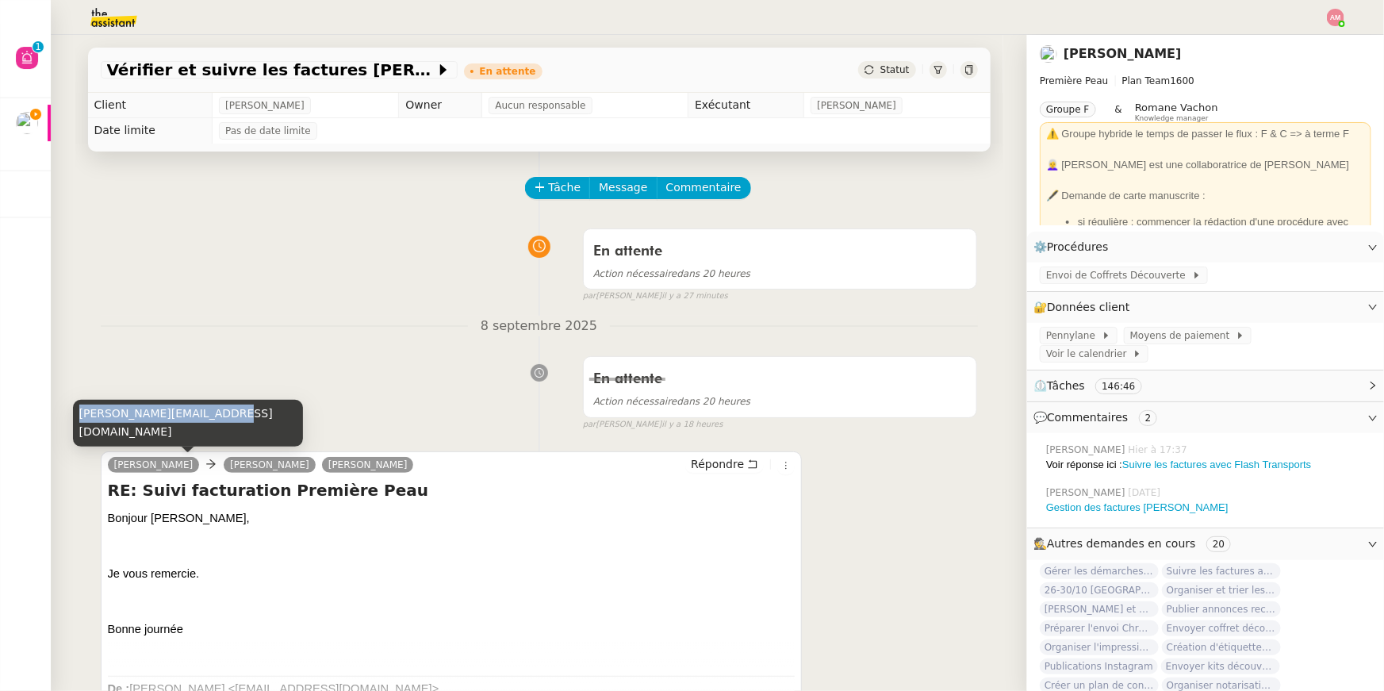
copy div "[PERSON_NAME][EMAIL_ADDRESS][DOMAIN_NAME]"
drag, startPoint x: 74, startPoint y: 434, endPoint x: 221, endPoint y: 440, distance: 147.6
click at [221, 440] on div "[PERSON_NAME][EMAIL_ADDRESS][DOMAIN_NAME]" at bounding box center [188, 423] width 230 height 47
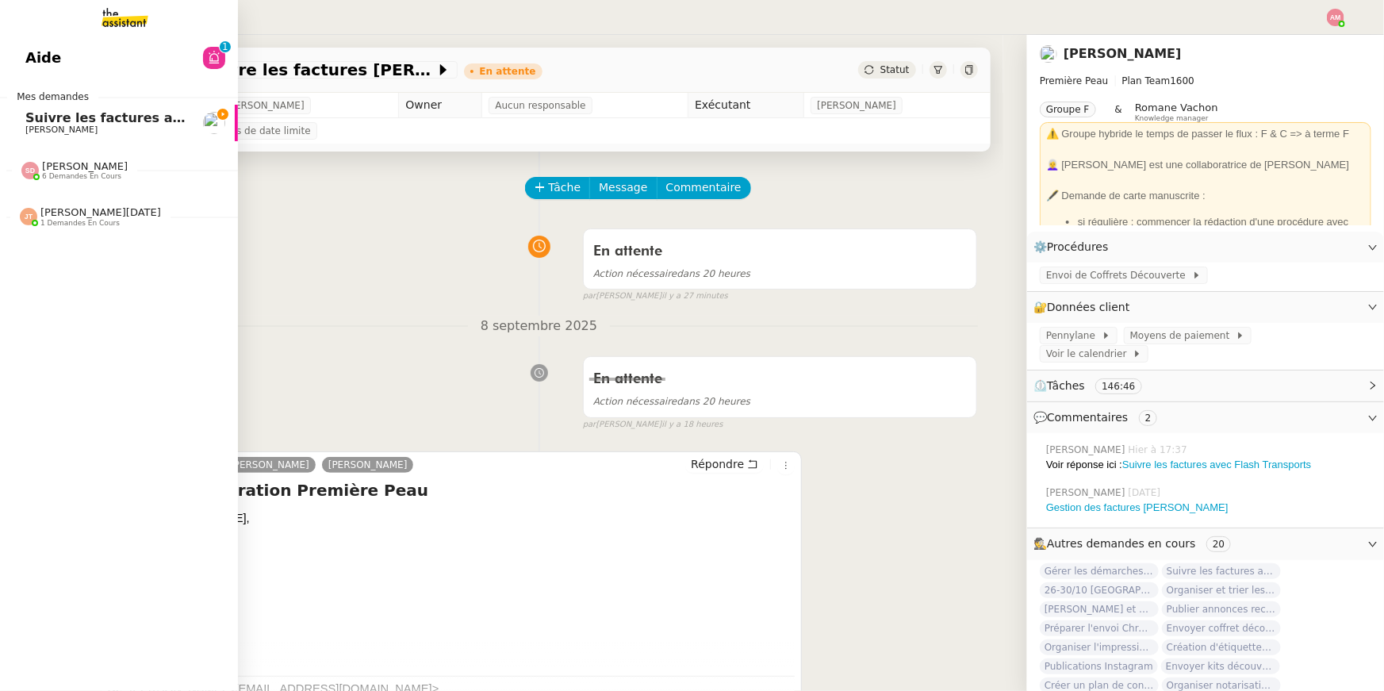
click at [59, 108] on link "Suivre les factures avec Flash Transports [PERSON_NAME]" at bounding box center [119, 123] width 238 height 36
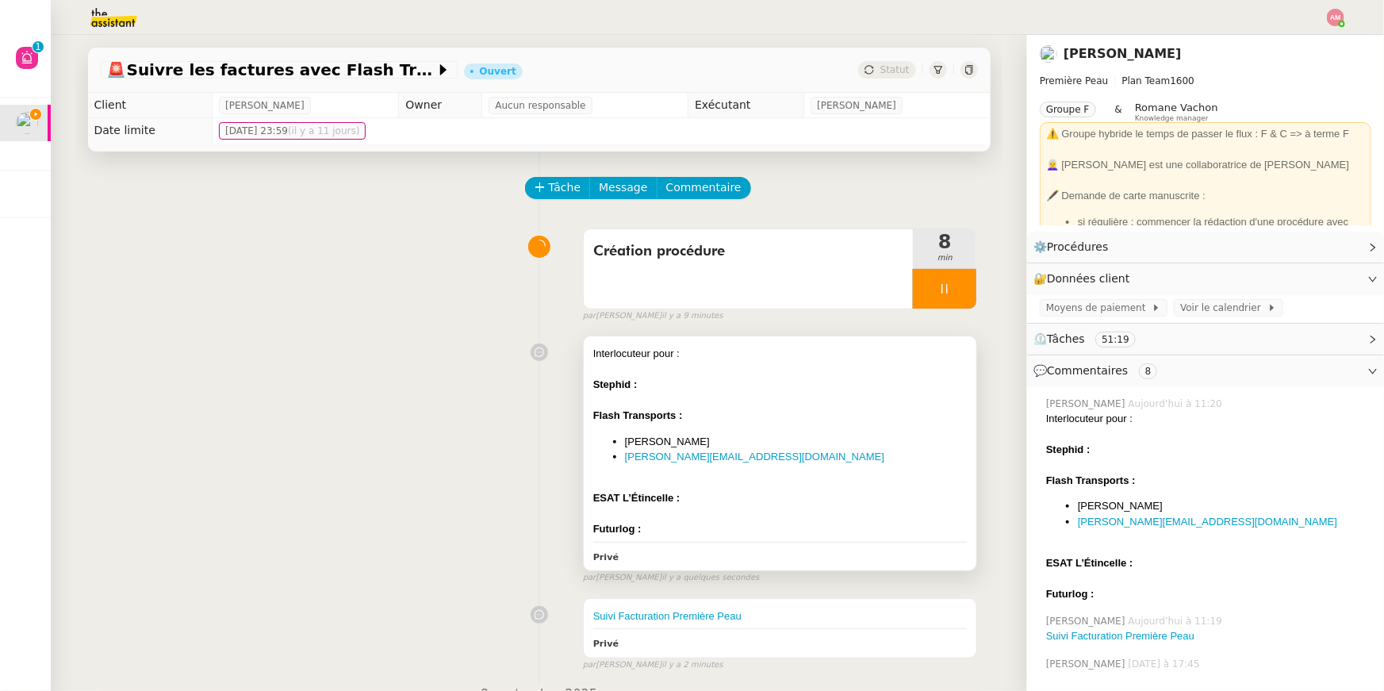
click at [780, 525] on div "Futurlog :" at bounding box center [780, 529] width 374 height 16
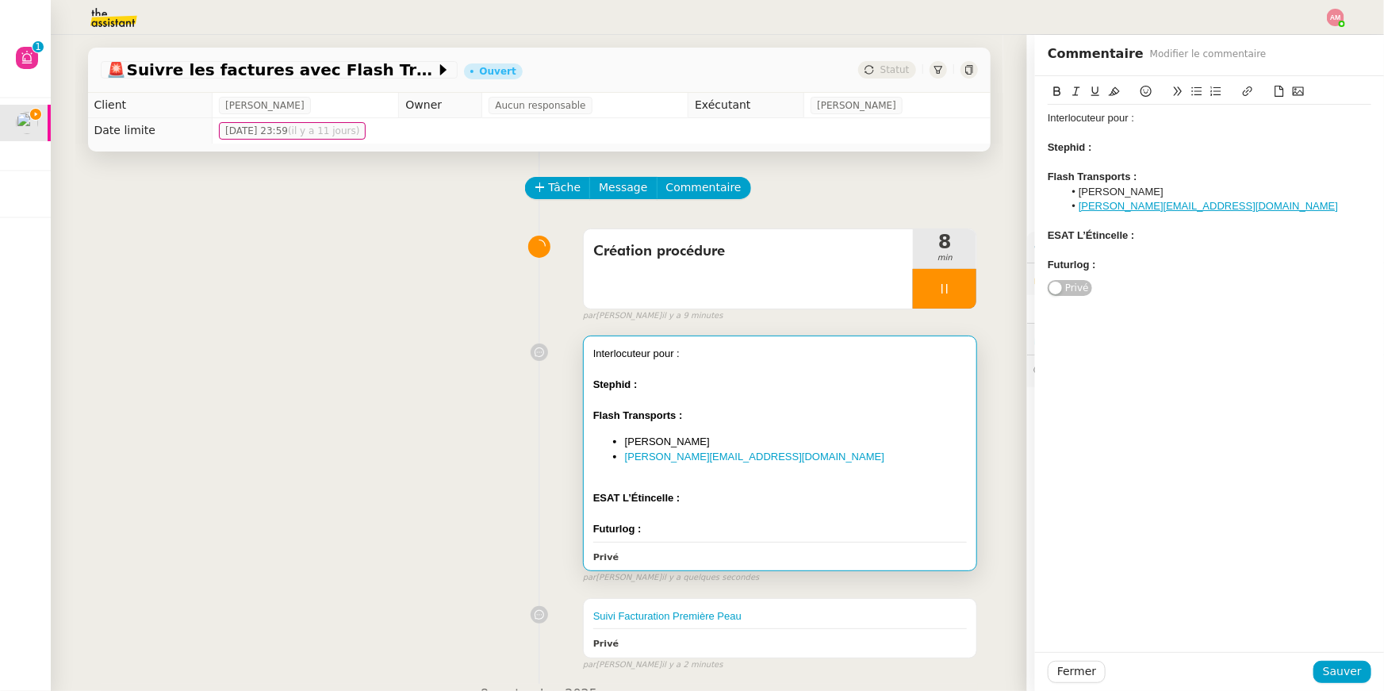
click at [1161, 159] on div at bounding box center [1210, 162] width 324 height 14
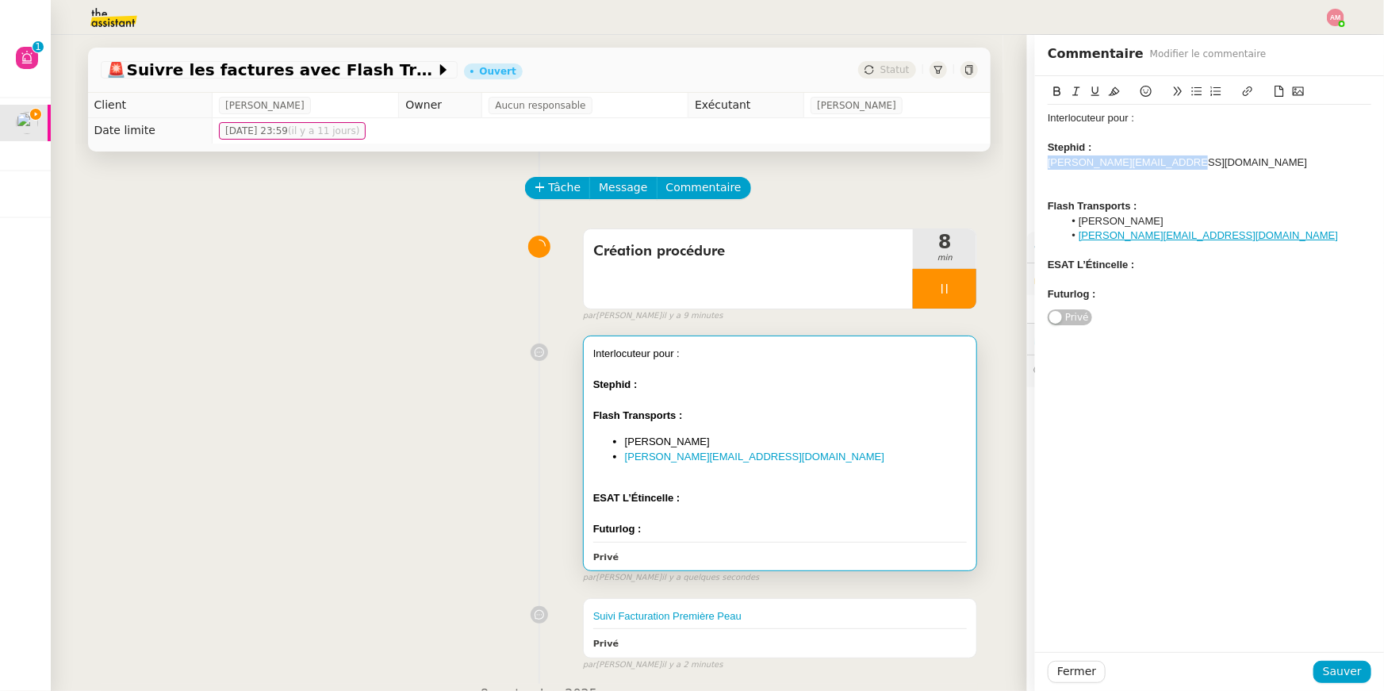
drag, startPoint x: 1182, startPoint y: 163, endPoint x: 1026, endPoint y: 164, distance: 156.2
click at [1026, 164] on app-ticket "🚨 Suivre les factures avec Flash Transports Ouvert Statut Client [PERSON_NAME] …" at bounding box center [717, 363] width 1333 height 656
click at [1239, 94] on button at bounding box center [1247, 91] width 19 height 18
type input "mailto:[PERSON_NAME][EMAIL_ADDRESS][DOMAIN_NAME]"
click at [1216, 190] on link at bounding box center [1207, 192] width 36 height 12
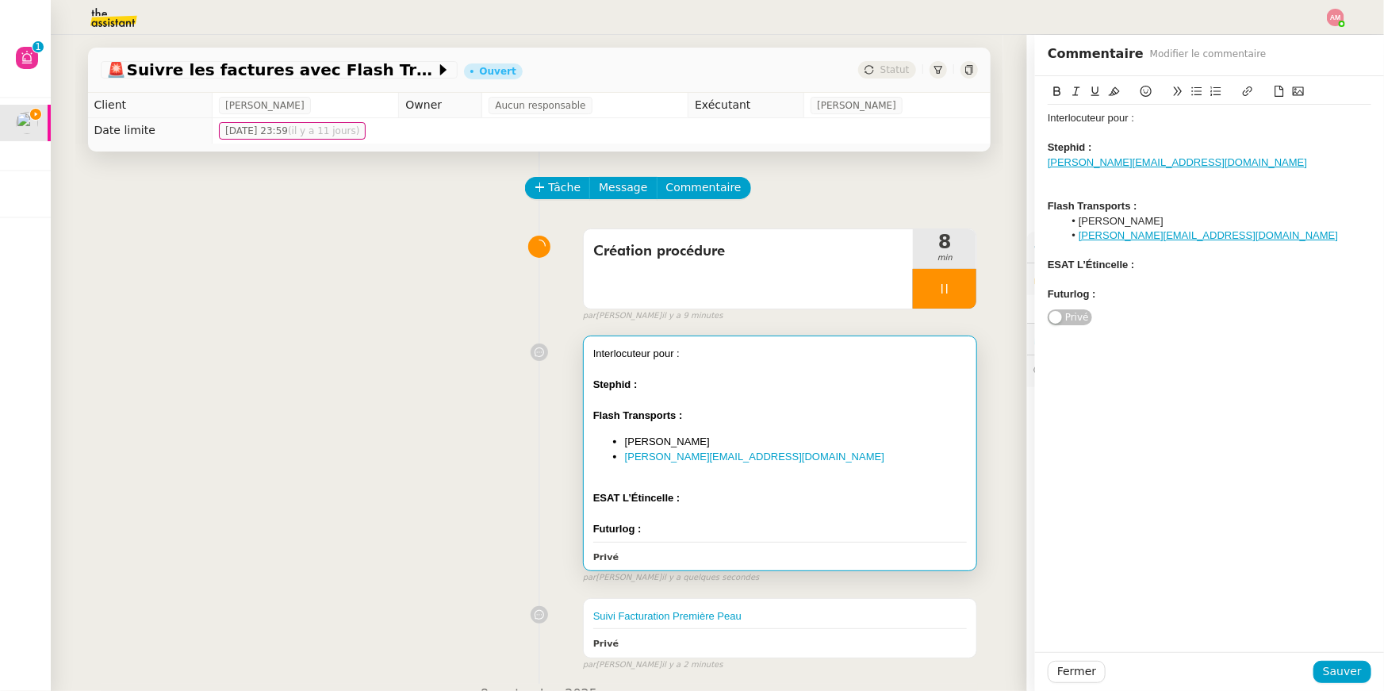
click at [1209, 165] on div "[PERSON_NAME][EMAIL_ADDRESS][DOMAIN_NAME]" at bounding box center [1210, 162] width 324 height 14
click at [1195, 156] on div "[PERSON_NAME][EMAIL_ADDRESS][DOMAIN_NAME]" at bounding box center [1210, 162] width 324 height 14
click at [1190, 151] on div "Stephid :" at bounding box center [1210, 147] width 324 height 14
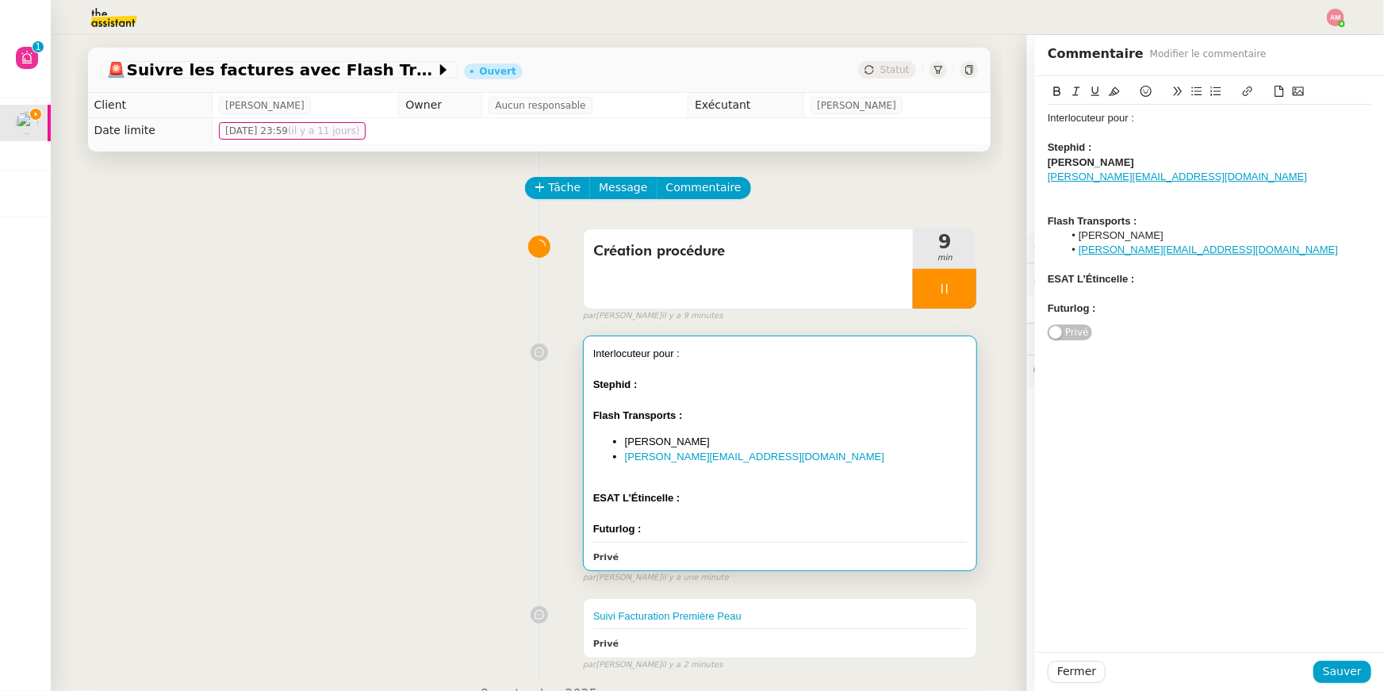
drag, startPoint x: 1101, startPoint y: 155, endPoint x: 1107, endPoint y: 179, distance: 25.4
click at [1107, 179] on div "Interlocuteur pour : Stephid : [PERSON_NAME] [PERSON_NAME][EMAIL_ADDRESS][DOMAI…" at bounding box center [1210, 213] width 324 height 217
drag, startPoint x: 1106, startPoint y: 160, endPoint x: 1113, endPoint y: 175, distance: 17.0
click at [1113, 175] on div "Interlocuteur pour : Stephid : [PERSON_NAME] [PERSON_NAME][EMAIL_ADDRESS][DOMAI…" at bounding box center [1210, 213] width 324 height 217
click at [1198, 94] on icon at bounding box center [1197, 91] width 10 height 9
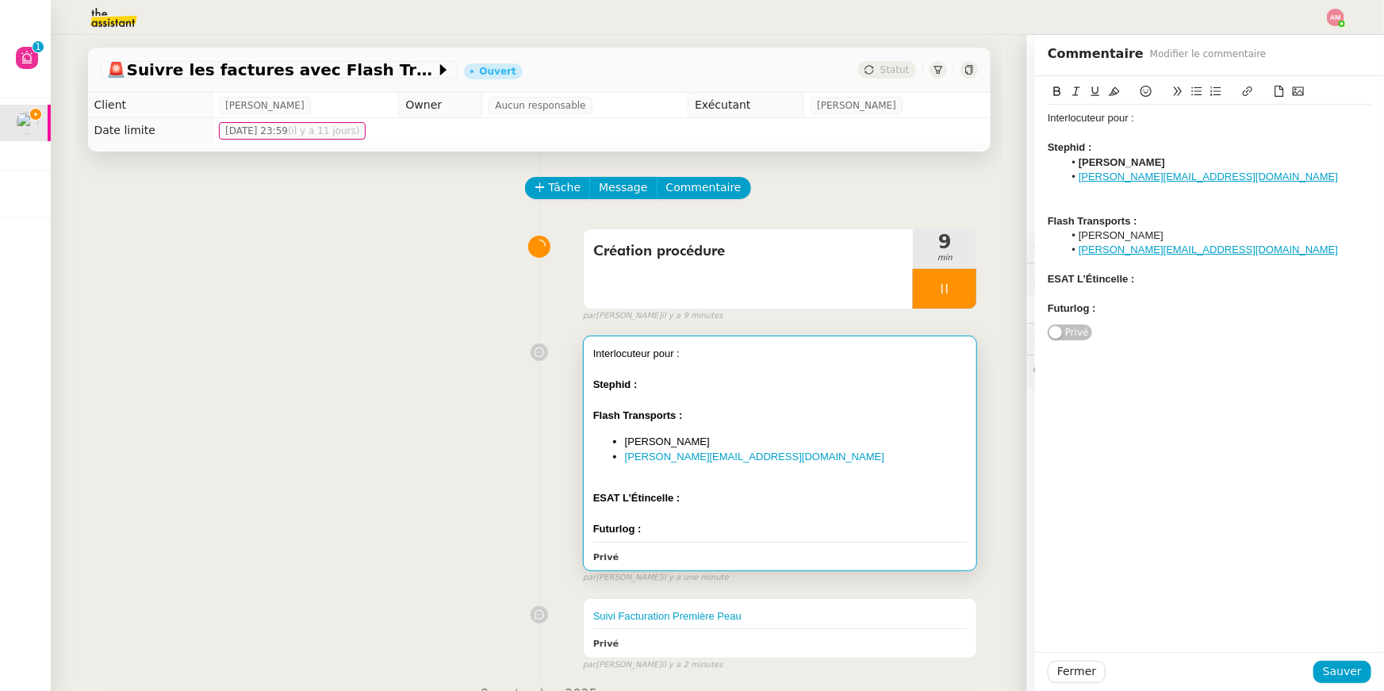
click at [1155, 163] on strong "[PERSON_NAME]" at bounding box center [1122, 162] width 86 height 12
drag, startPoint x: 1161, startPoint y: 163, endPoint x: 1071, endPoint y: 163, distance: 90.4
click at [1071, 163] on li "[PERSON_NAME]" at bounding box center [1217, 162] width 309 height 14
click at [1052, 91] on icon at bounding box center [1057, 91] width 11 height 11
click at [1338, 673] on span "Sauver" at bounding box center [1342, 671] width 39 height 18
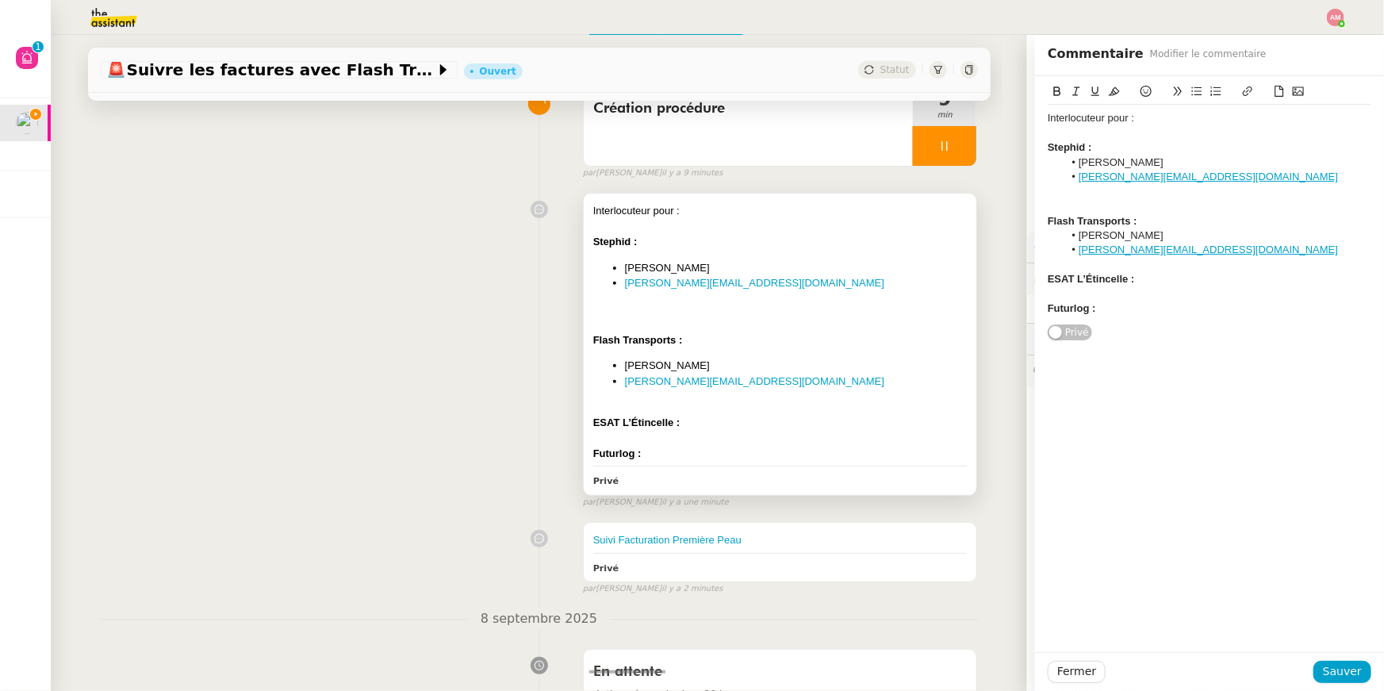
scroll to position [182, 0]
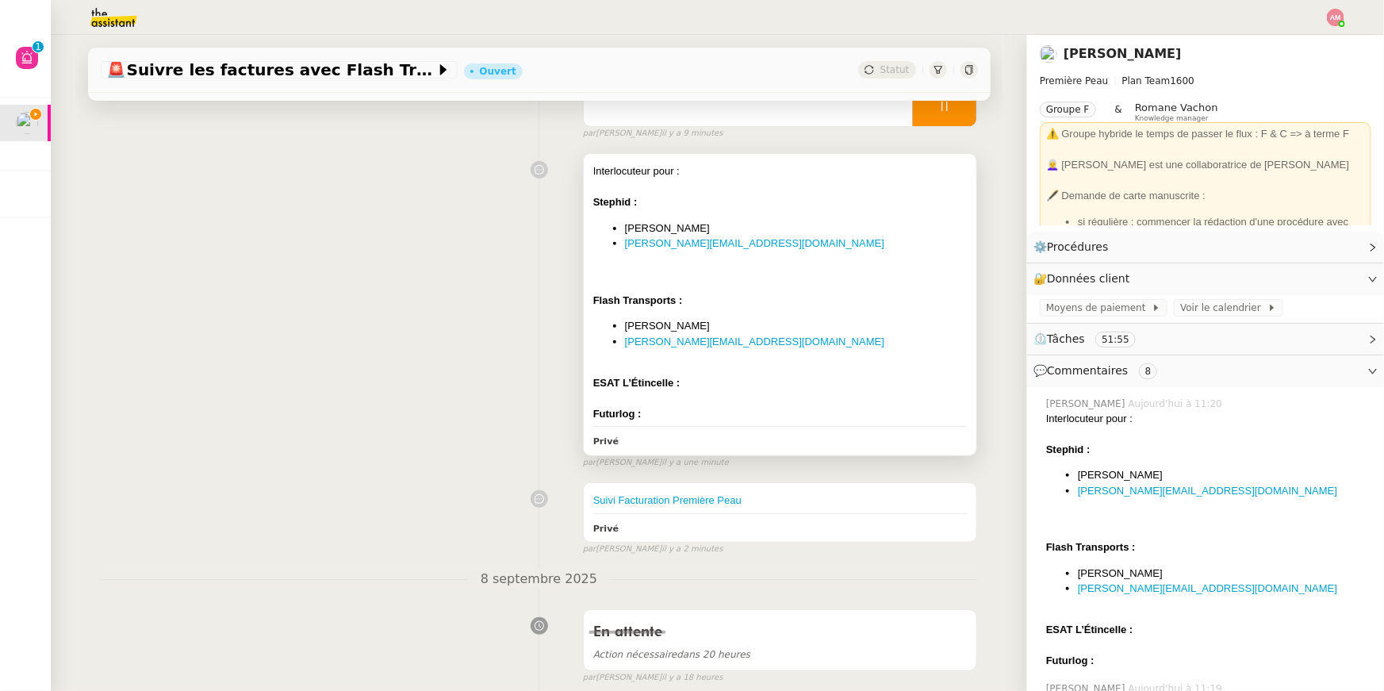
click at [776, 301] on div "Flash Transports :" at bounding box center [780, 301] width 374 height 16
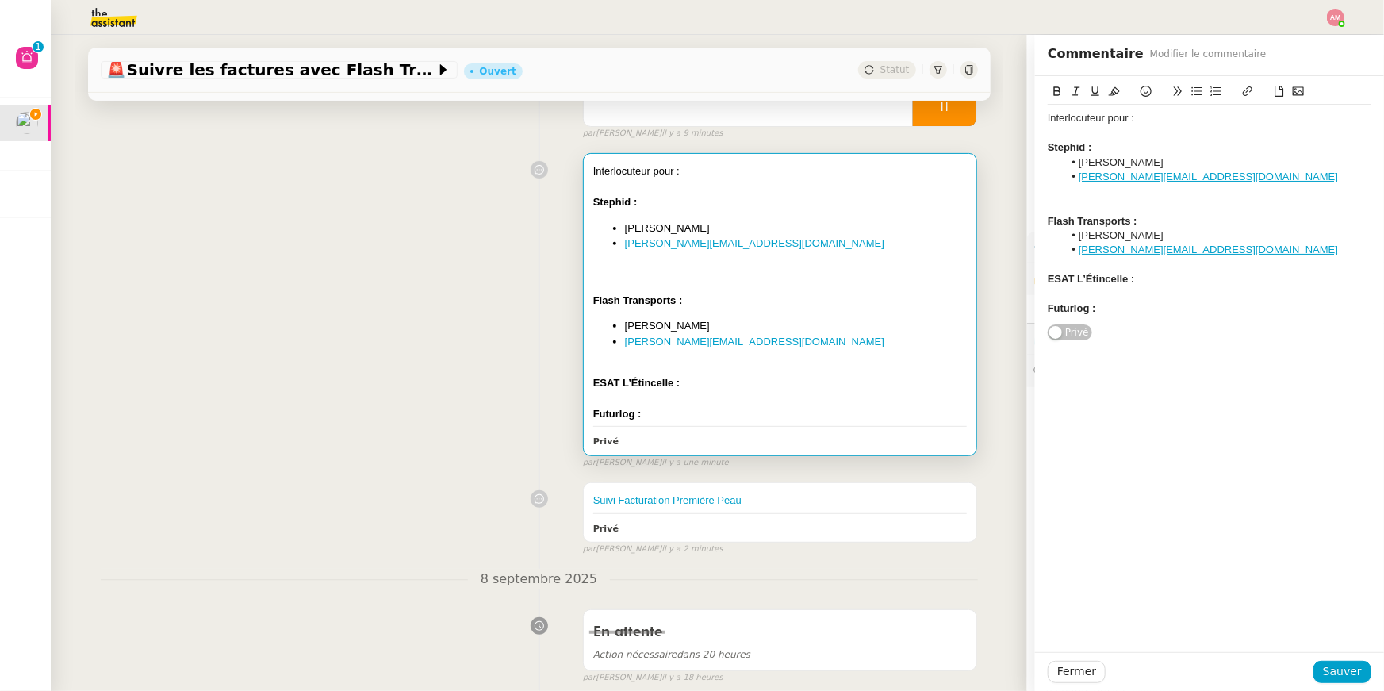
click at [1074, 205] on div at bounding box center [1210, 206] width 324 height 14
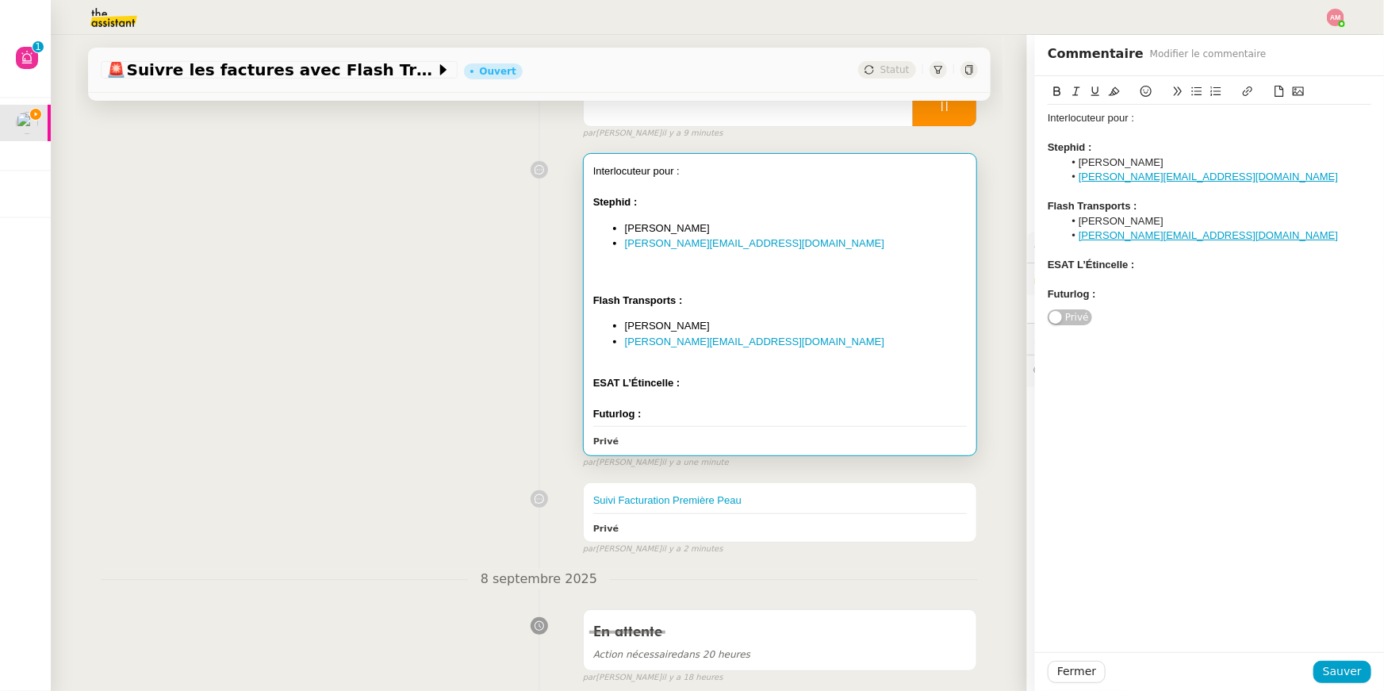
click at [1121, 274] on div at bounding box center [1210, 279] width 324 height 14
click at [1326, 680] on span "Sauver" at bounding box center [1342, 671] width 39 height 18
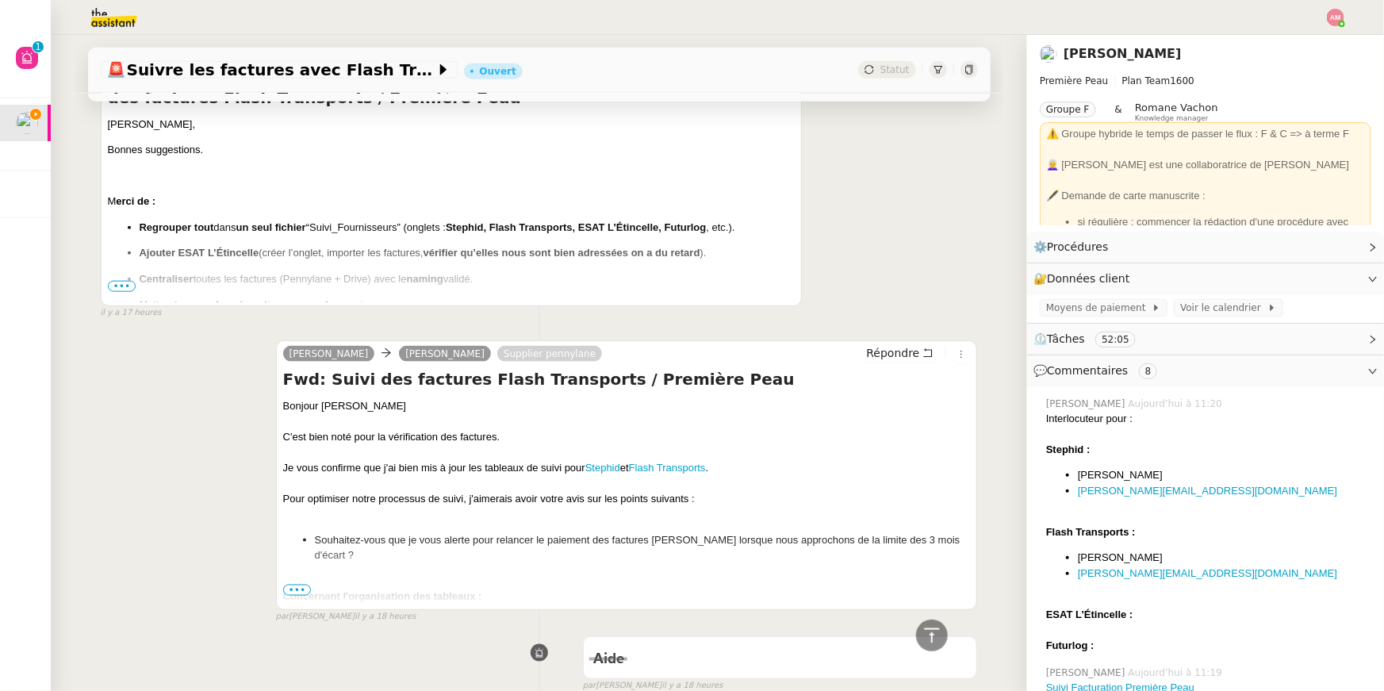
scroll to position [927, 0]
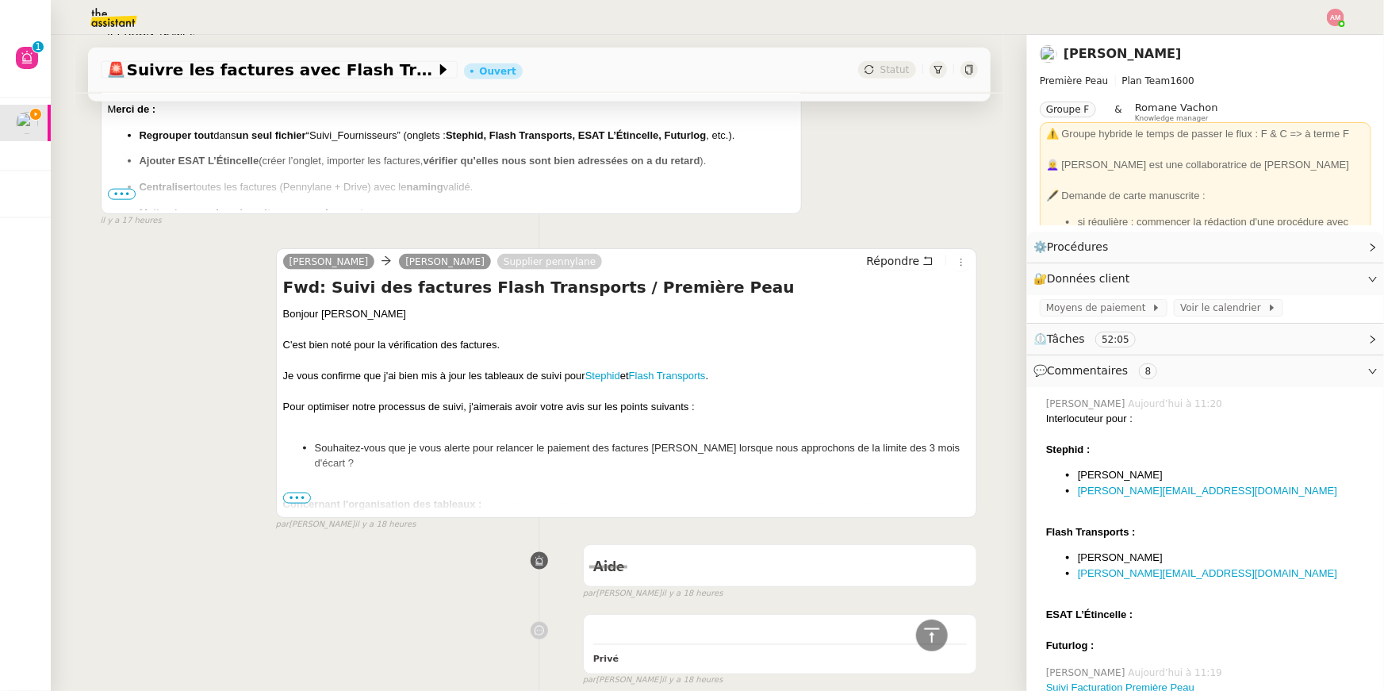
click at [295, 495] on span "•••" at bounding box center [297, 497] width 29 height 11
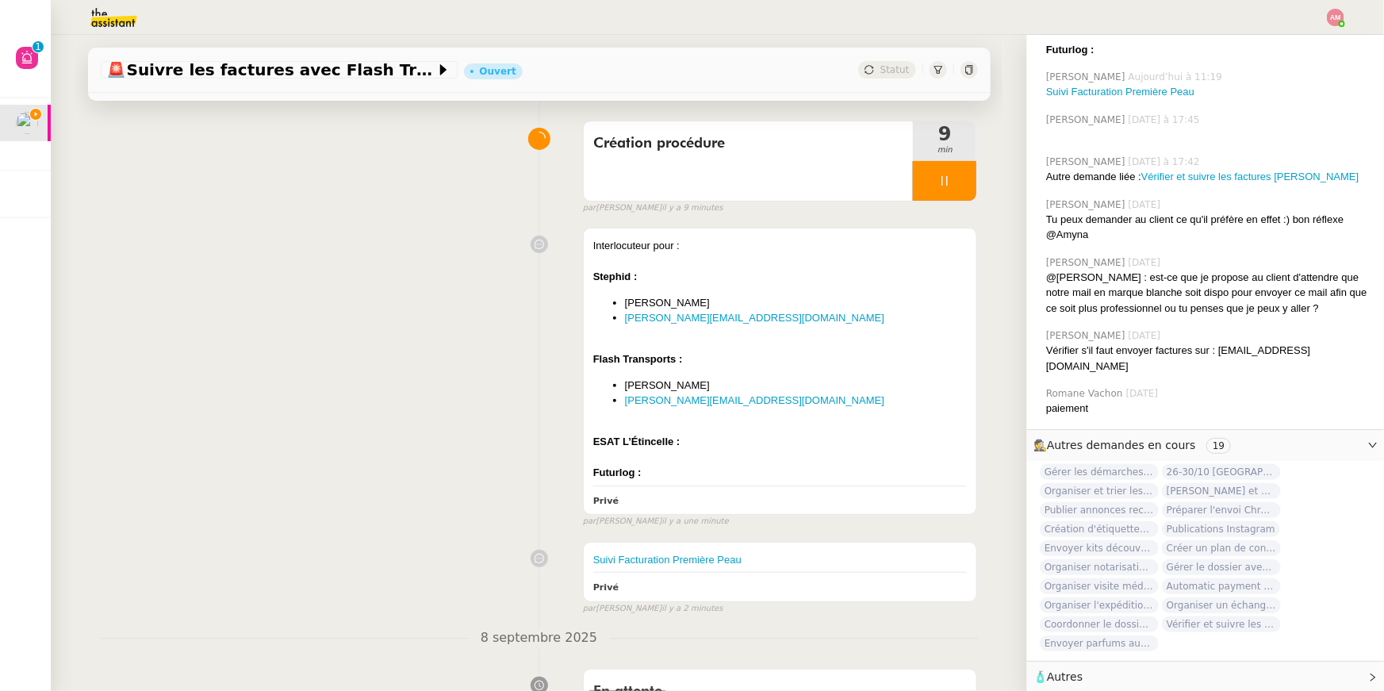
scroll to position [0, 0]
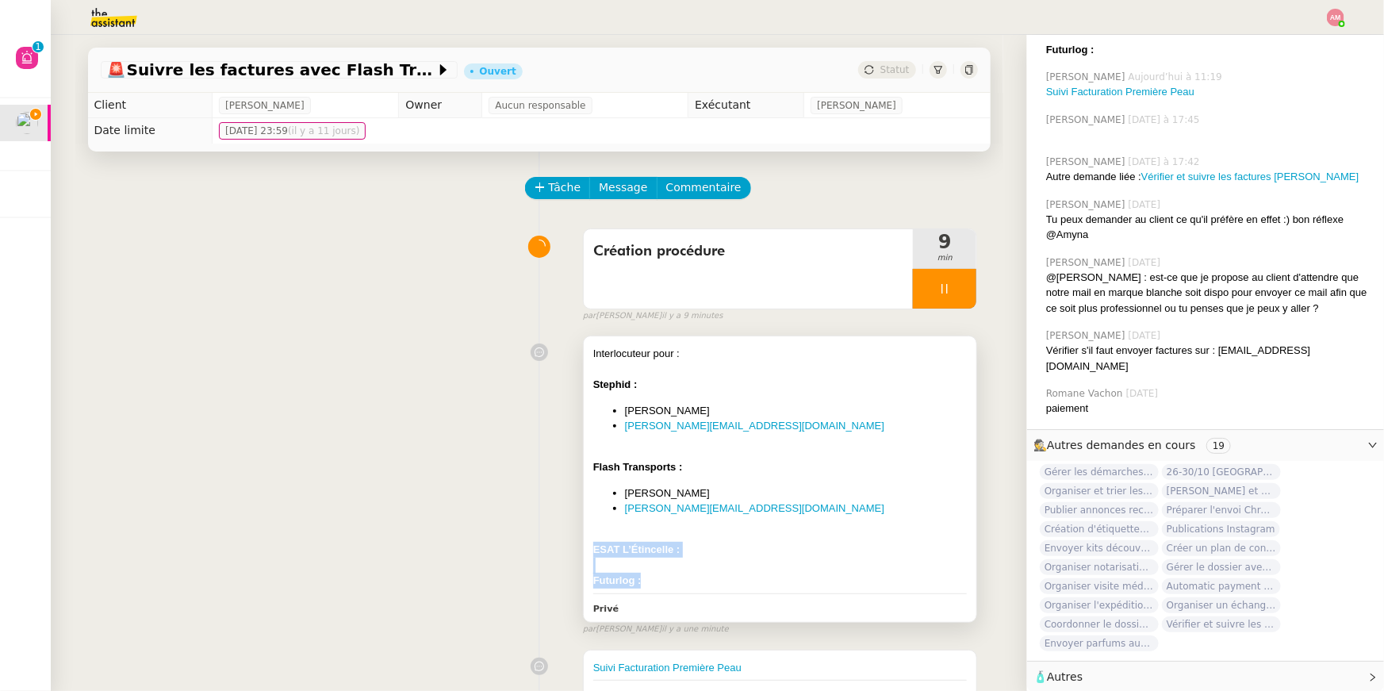
drag, startPoint x: 677, startPoint y: 577, endPoint x: 586, endPoint y: 549, distance: 95.6
click at [586, 549] on div "Interlocuteur pour : Stephid : [PERSON_NAME] [PERSON_NAME][EMAIL_ADDRESS][DOMAI…" at bounding box center [780, 479] width 393 height 286
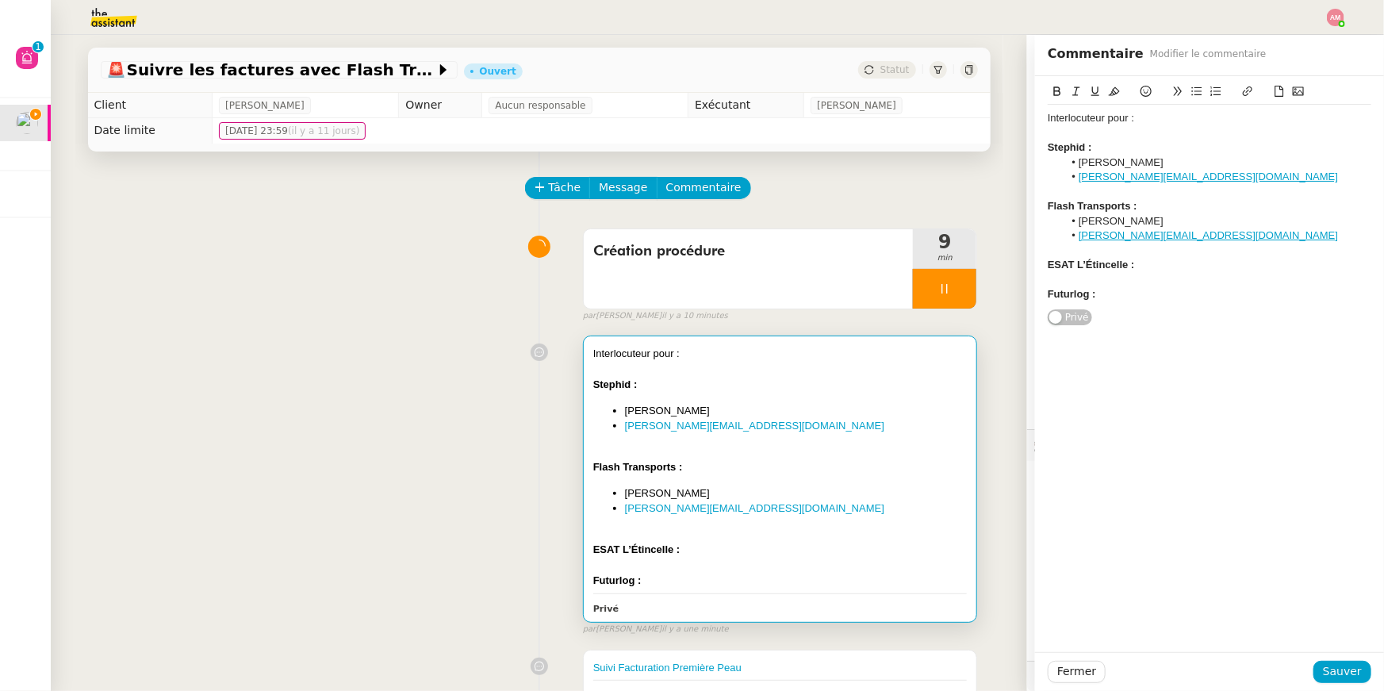
click at [1186, 275] on div at bounding box center [1210, 279] width 324 height 14
drag, startPoint x: 1137, startPoint y: 294, endPoint x: 1038, endPoint y: 268, distance: 102.5
click at [1038, 268] on div "Interlocuteur pour : Stephid : [PERSON_NAME] [PERSON_NAME][EMAIL_ADDRESS][DOMAI…" at bounding box center [1209, 201] width 349 height 251
copy div "ESAT L’Étincelle : Futurlog :"
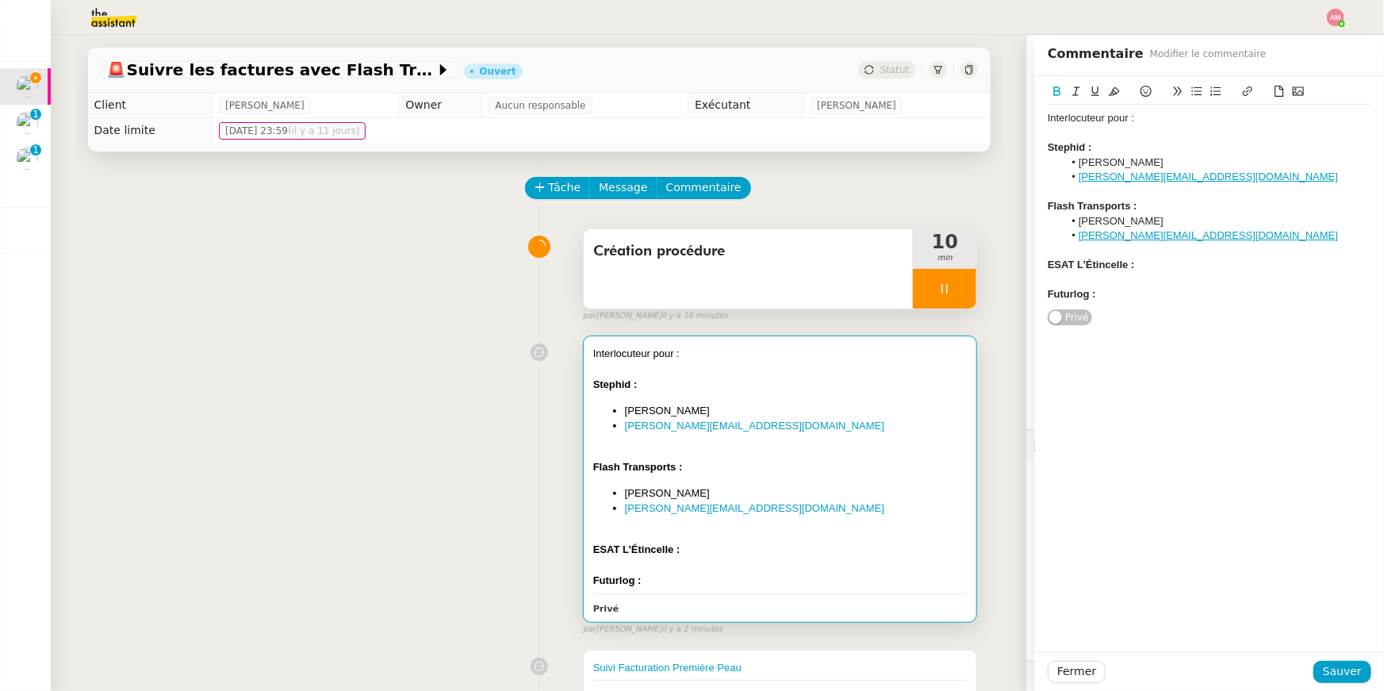
click at [959, 287] on div at bounding box center [944, 289] width 63 height 40
click at [968, 290] on button at bounding box center [961, 289] width 32 height 40
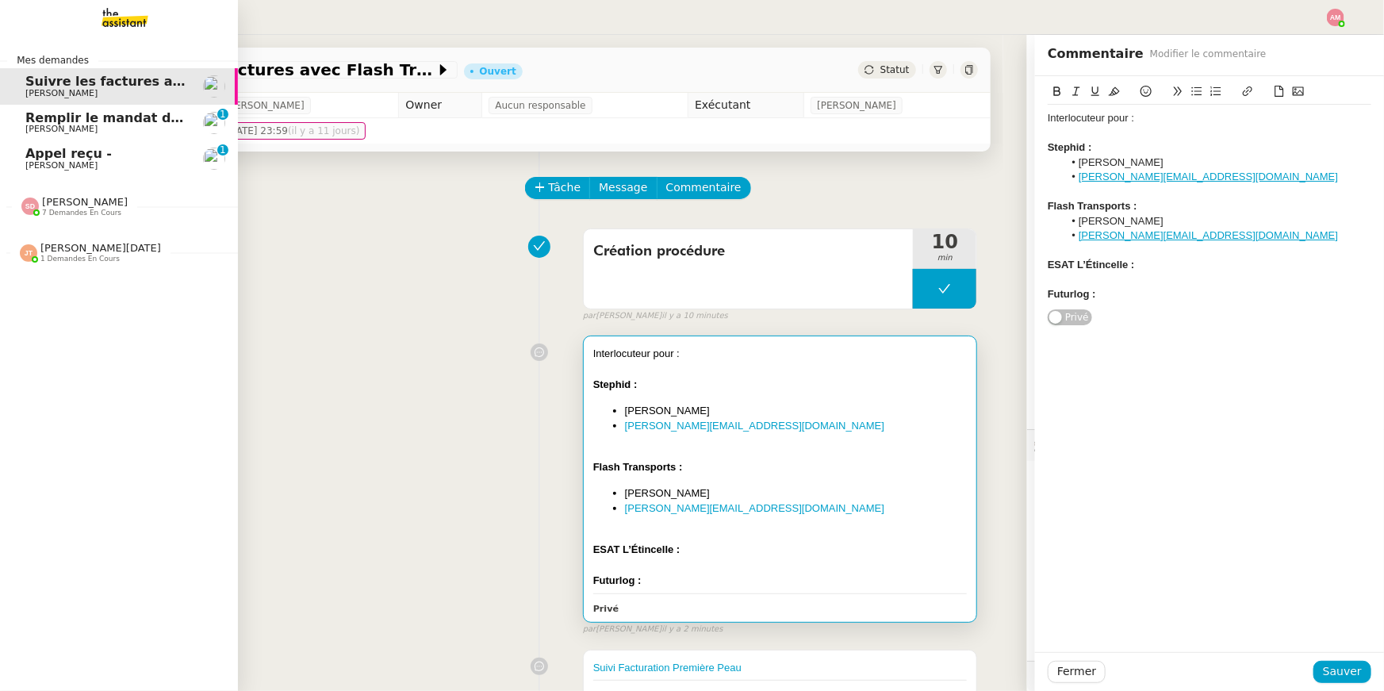
click at [59, 163] on span "[PERSON_NAME]" at bounding box center [61, 165] width 72 height 10
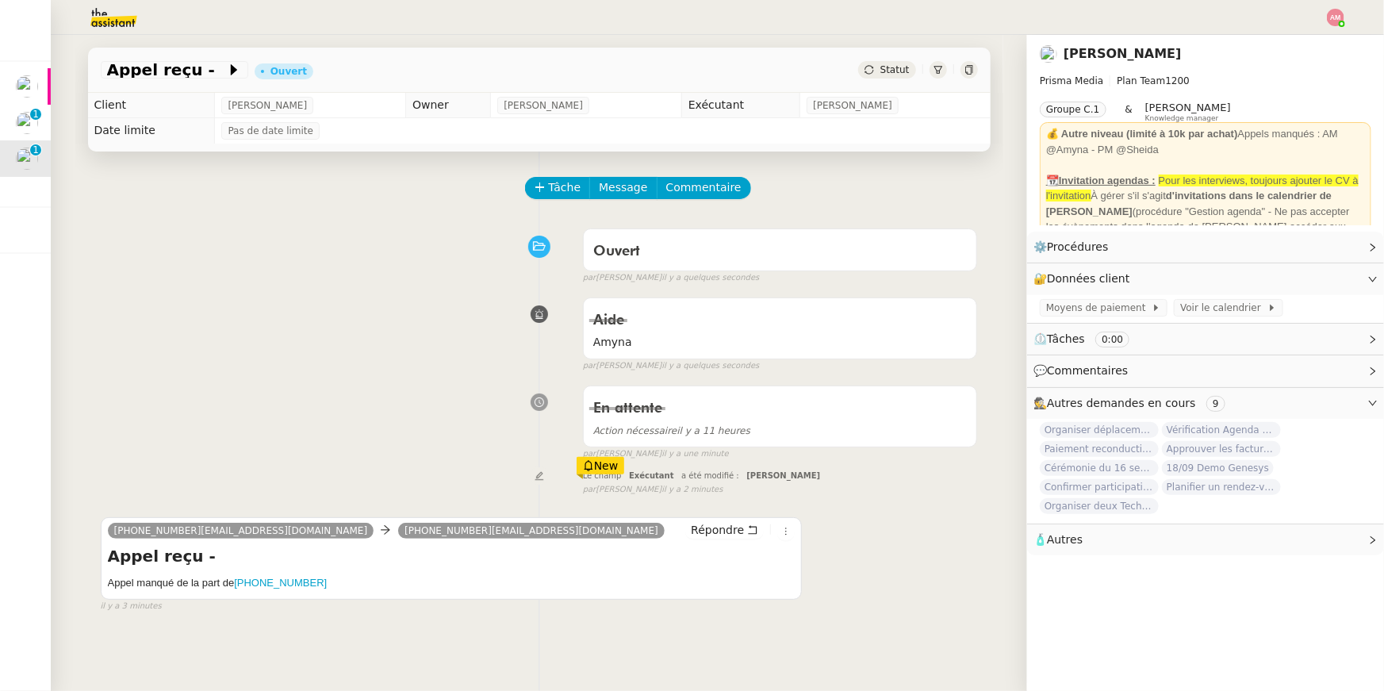
click at [538, 203] on div "Tâche Message Commentaire" at bounding box center [752, 196] width 451 height 38
click at [540, 184] on icon at bounding box center [540, 187] width 11 height 11
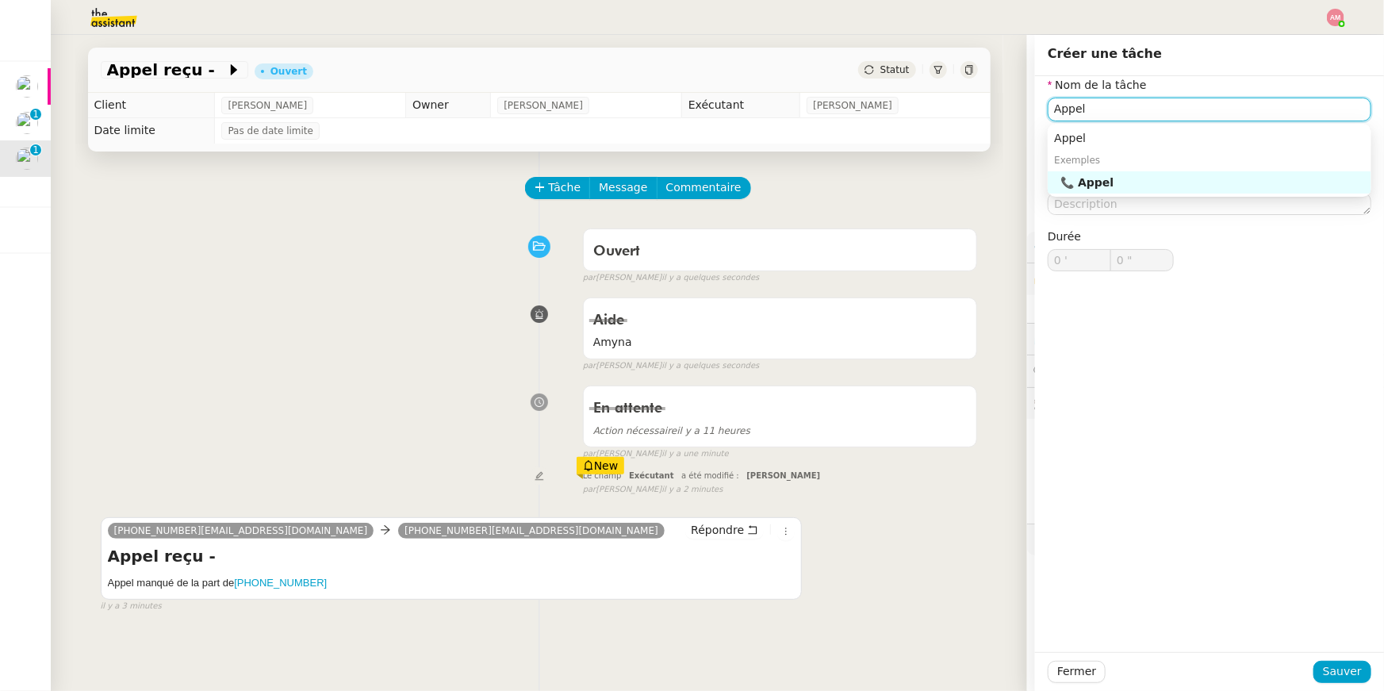
type input "Appel"
click at [1139, 194] on div "Appel Exemples 📞 Appel" at bounding box center [1210, 160] width 324 height 73
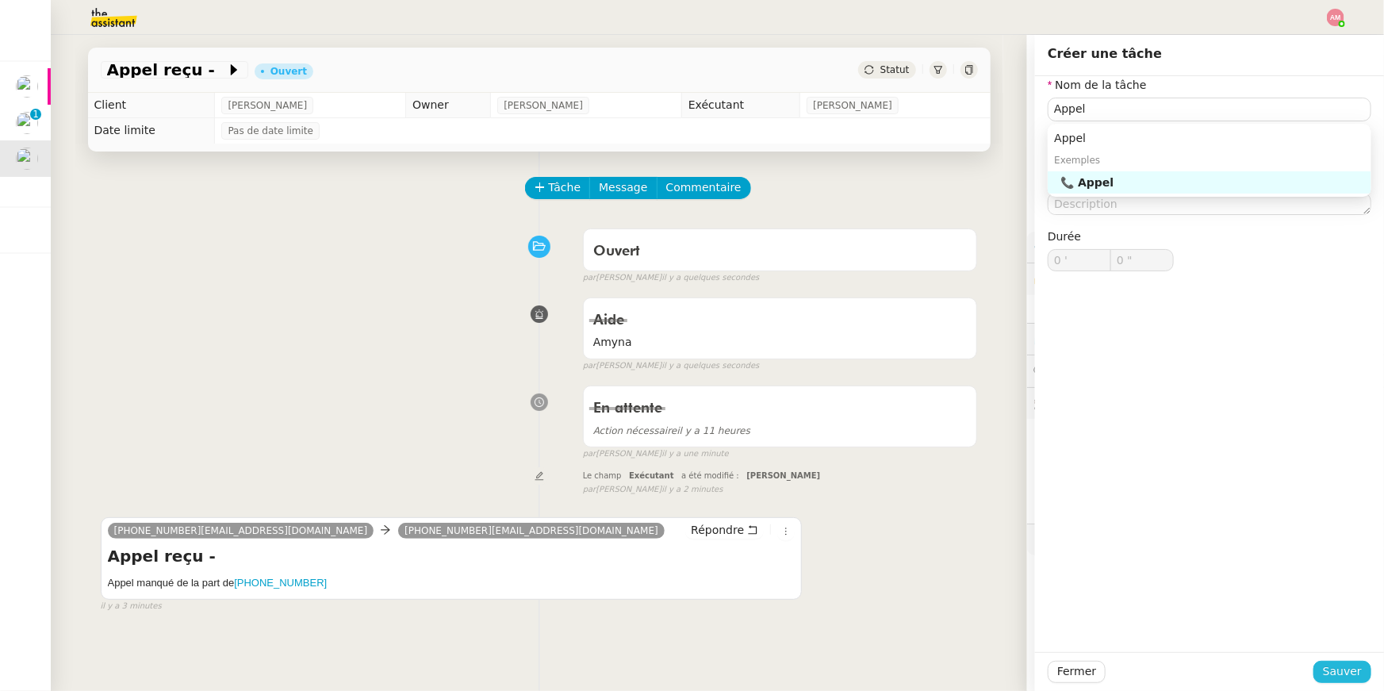
click at [1332, 663] on span "Sauver" at bounding box center [1342, 671] width 39 height 18
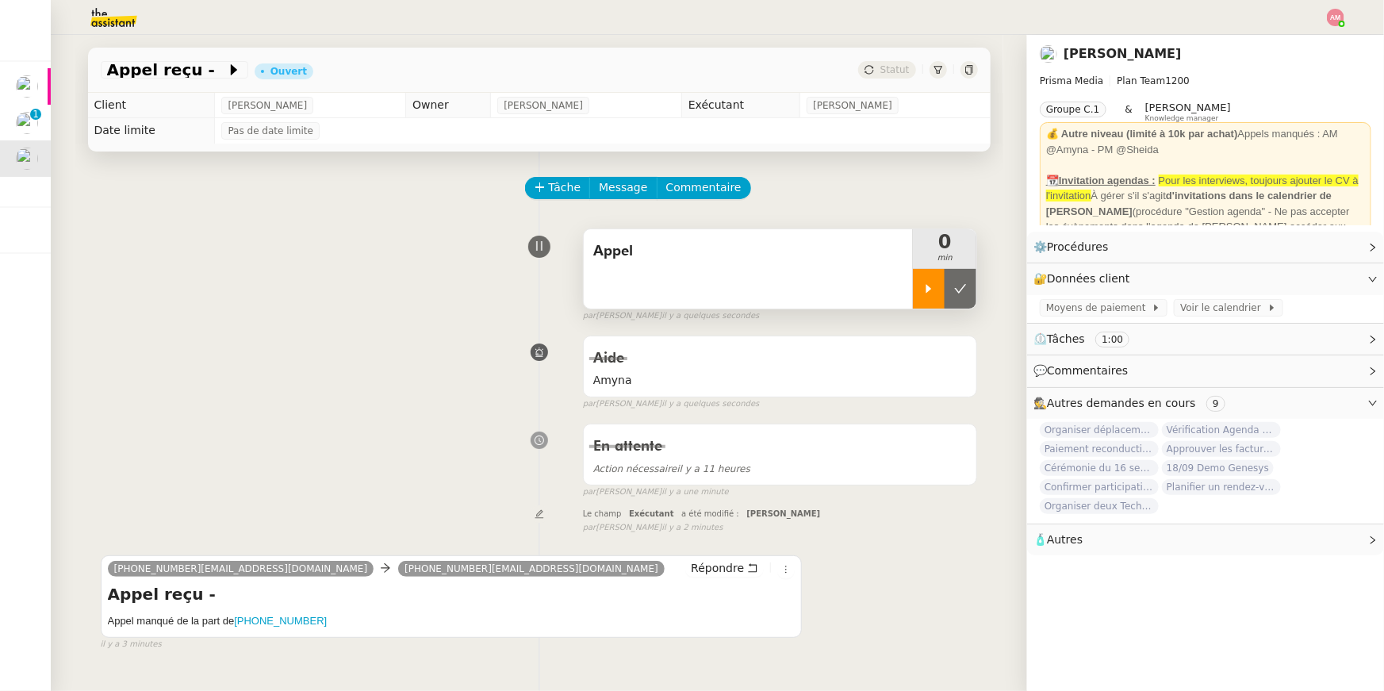
click at [937, 286] on div at bounding box center [929, 289] width 32 height 40
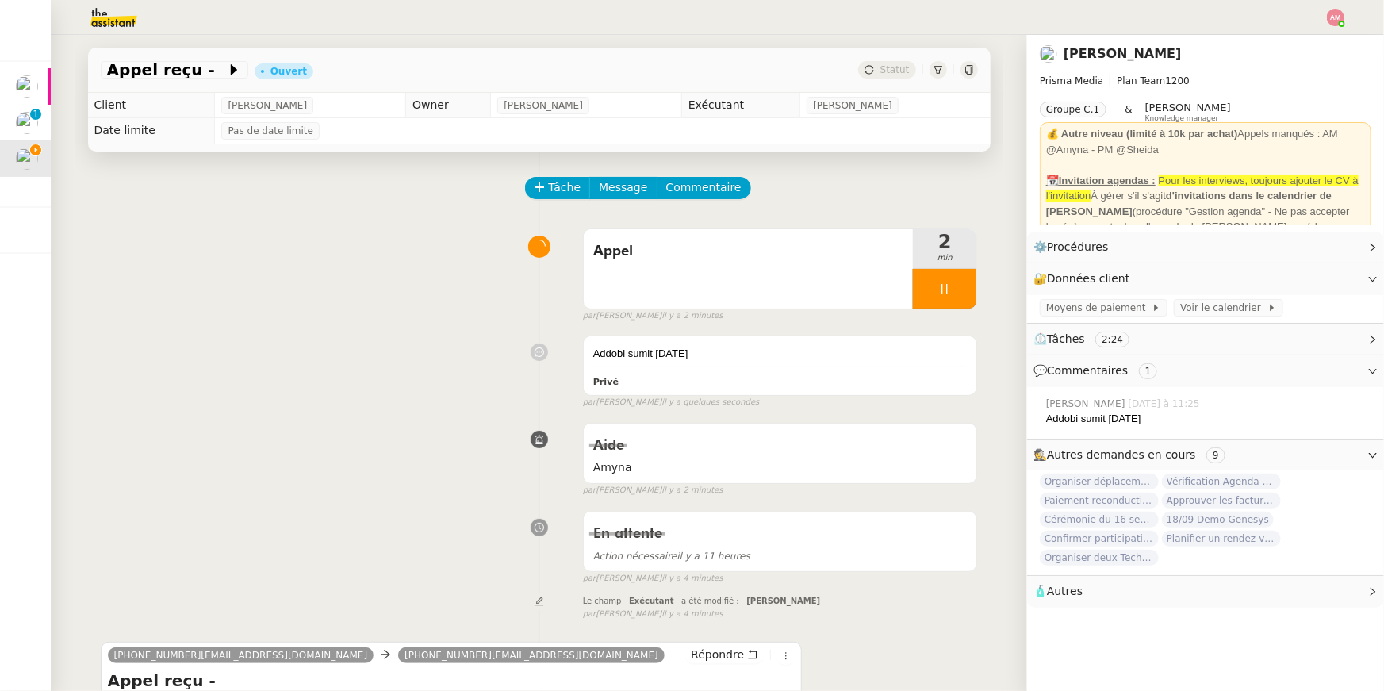
click at [334, 152] on div "Tâche Message Commentaire Veuillez patienter une erreur s'est produite 👌👌👌 mess…" at bounding box center [539, 496] width 928 height 691
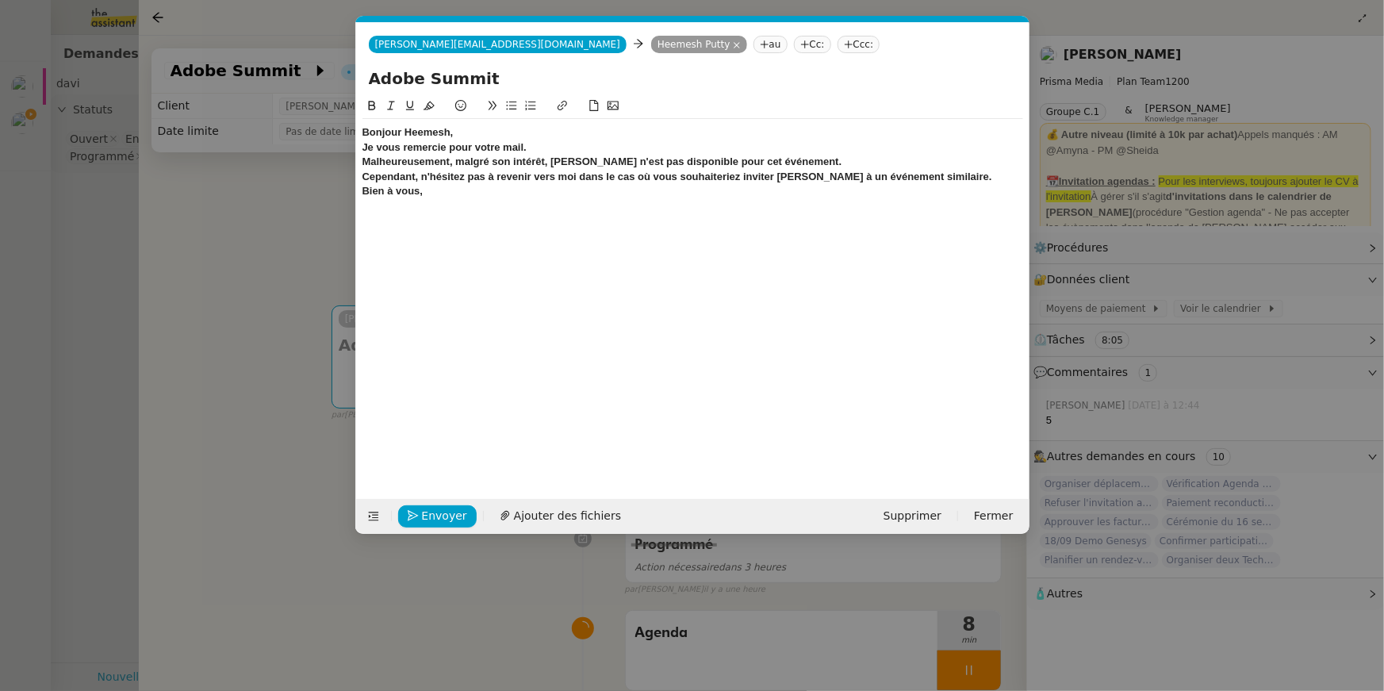
click at [543, 129] on div "Bonjour Heemesh," at bounding box center [692, 132] width 661 height 14
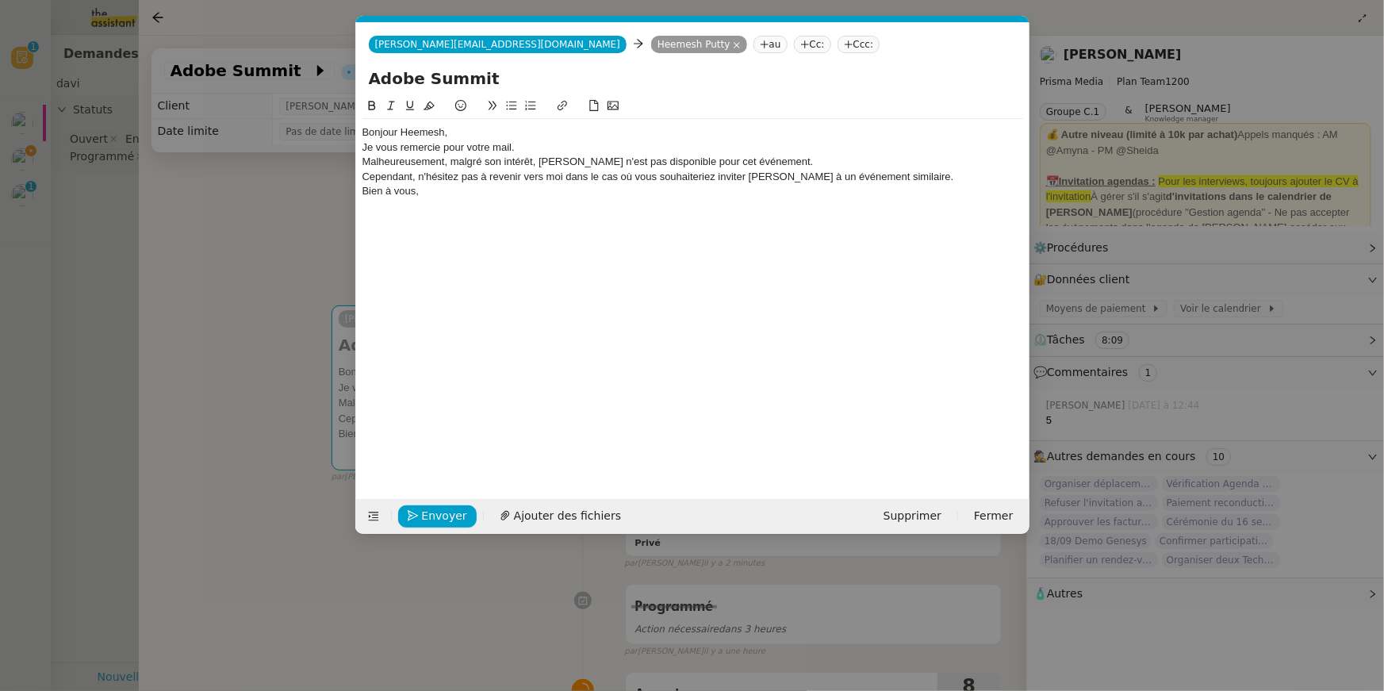
click at [512, 137] on div "Bonjour Heemesh," at bounding box center [692, 132] width 661 height 14
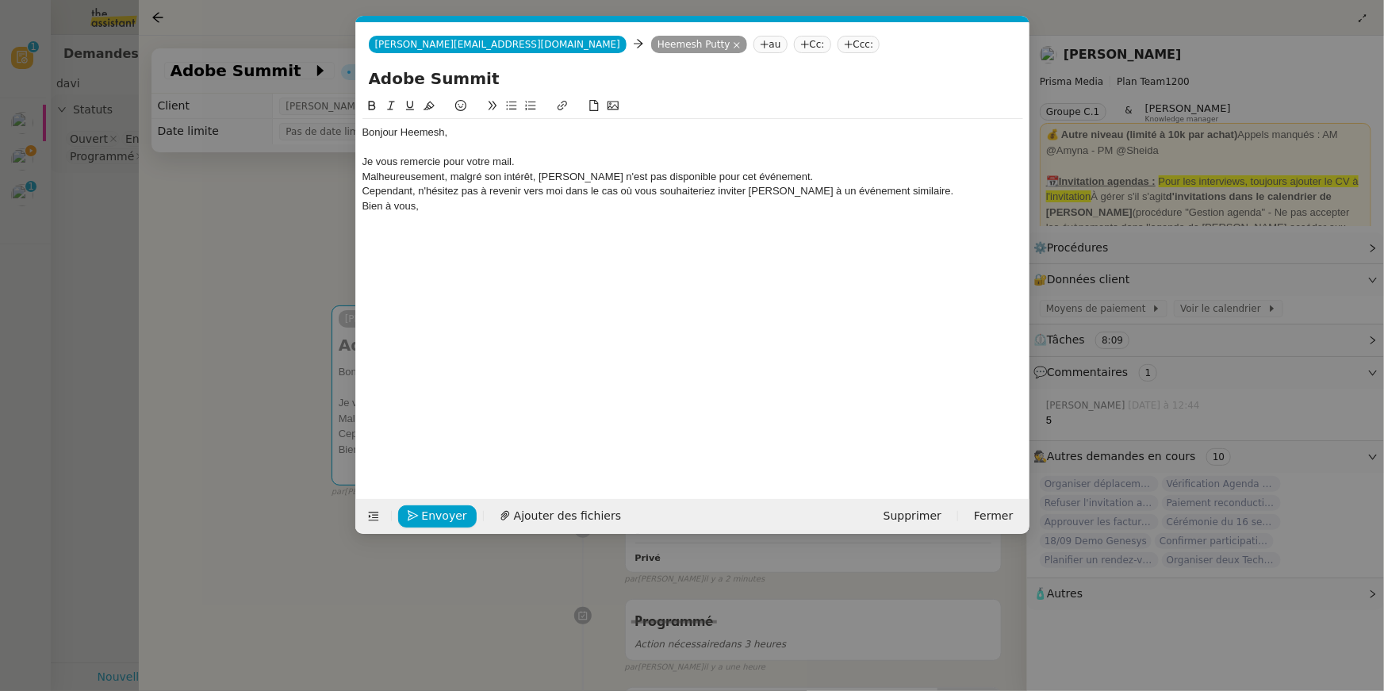
click at [526, 162] on div "Je vous remercie pour votre mail." at bounding box center [692, 162] width 661 height 14
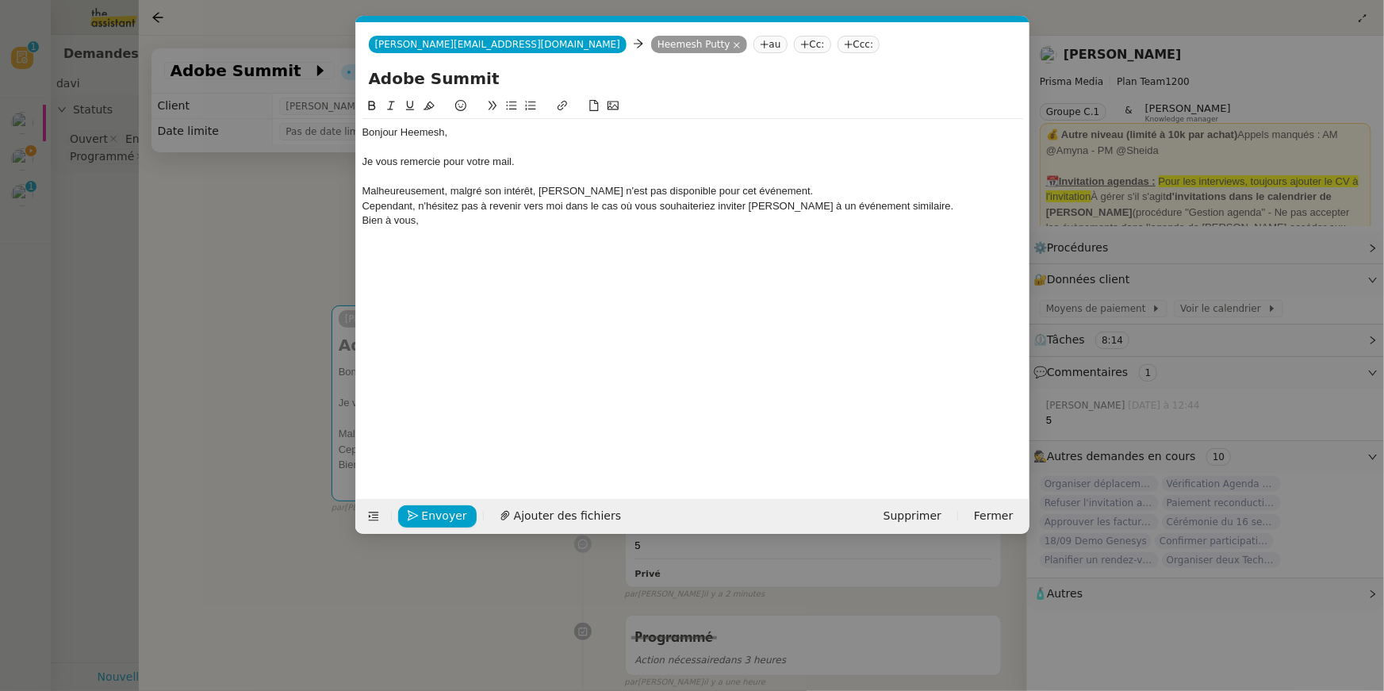
click at [788, 182] on div at bounding box center [692, 177] width 661 height 14
click at [787, 191] on div "Malheureusement, malgré son intérêt, [PERSON_NAME] n'est pas disponible pour ce…" at bounding box center [692, 191] width 661 height 14
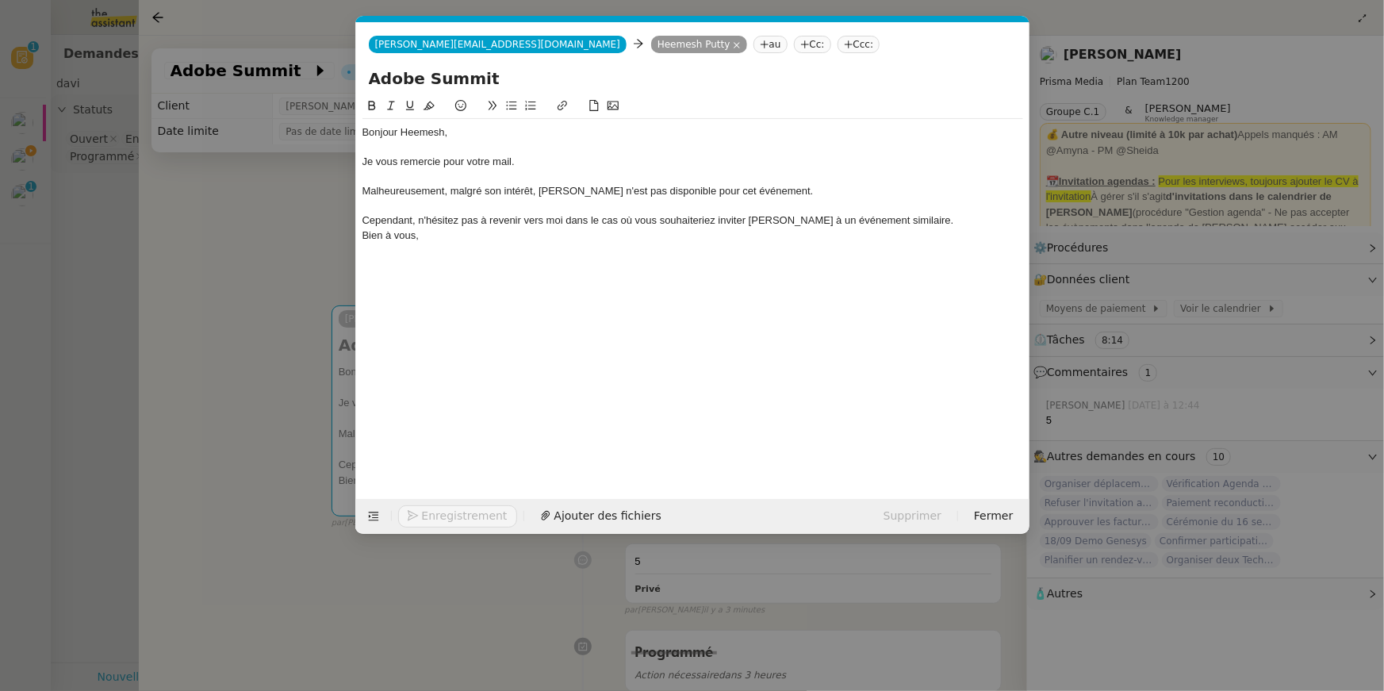
click at [899, 224] on div "Cependant, n'hésitez pas à revenir vers moi dans le cas où vous souhaiteriez in…" at bounding box center [692, 220] width 661 height 14
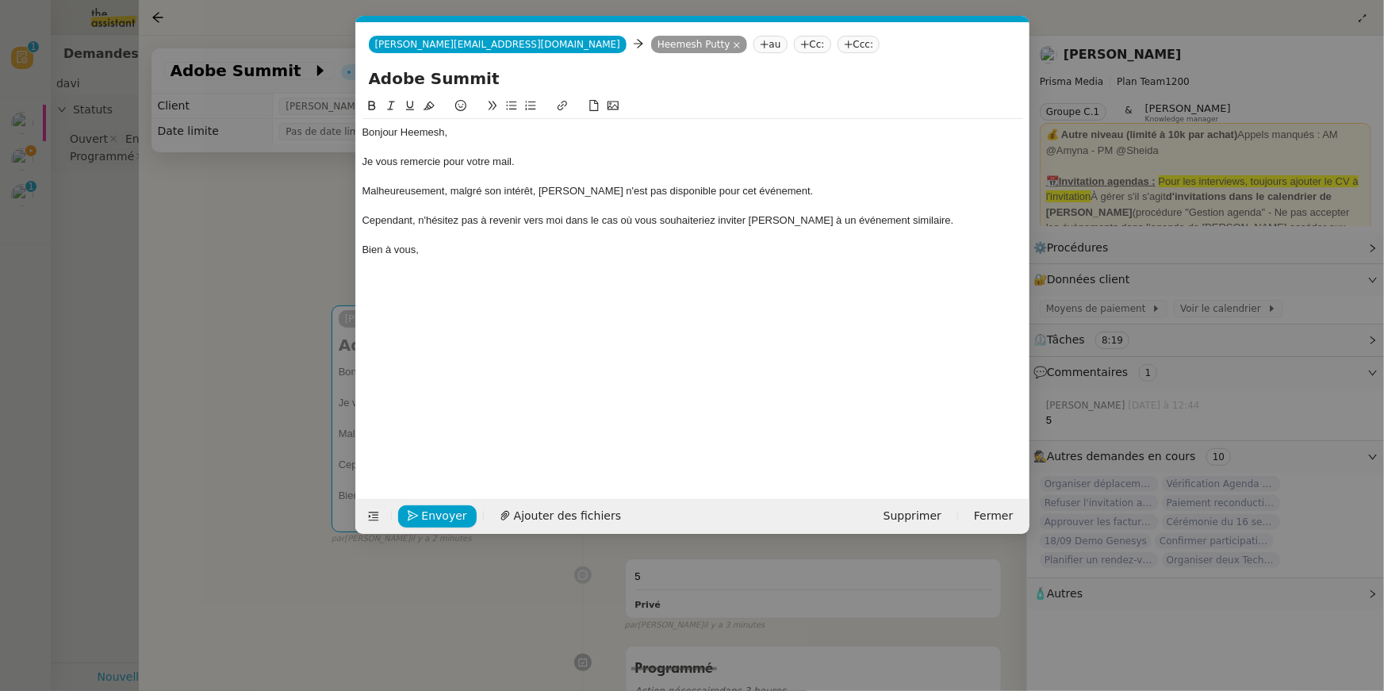
click at [299, 278] on nz-modal-container "Service TA - VOYAGE - PROPOSITION GLOBALE A utiliser dans le cadre de propositi…" at bounding box center [692, 345] width 1384 height 691
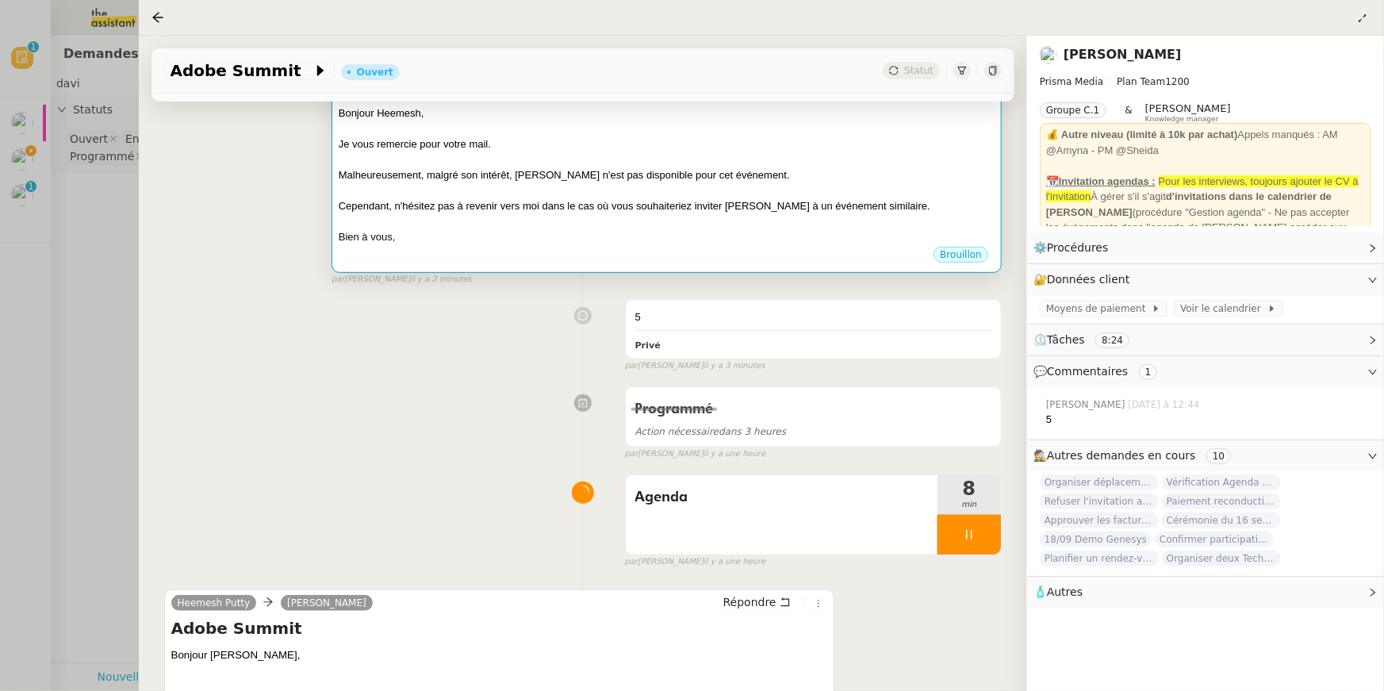
scroll to position [784, 0]
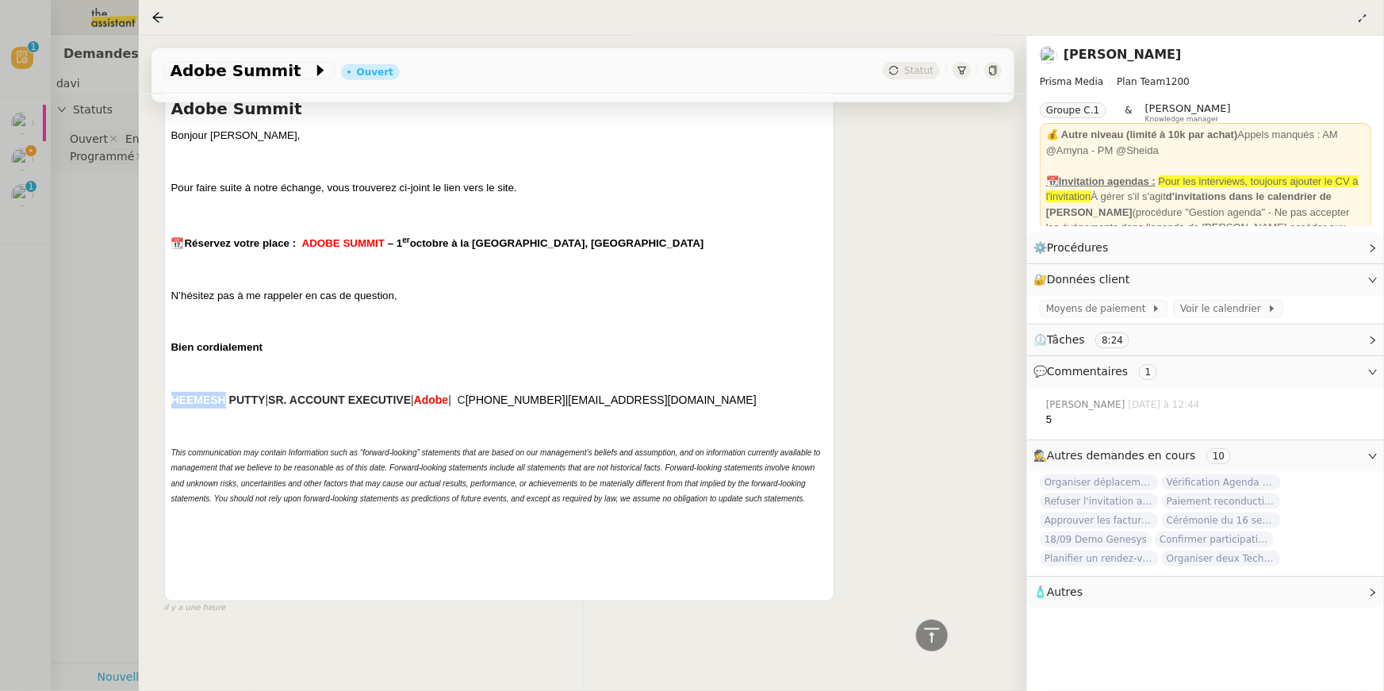
drag, startPoint x: 226, startPoint y: 393, endPoint x: 163, endPoint y: 393, distance: 63.5
click at [164, 393] on div "Heemesh Putty [PERSON_NAME] Répondre Adobe Summit Bonjour [PERSON_NAME], Pour f…" at bounding box center [499, 336] width 670 height 532
copy span "HEEMESH"
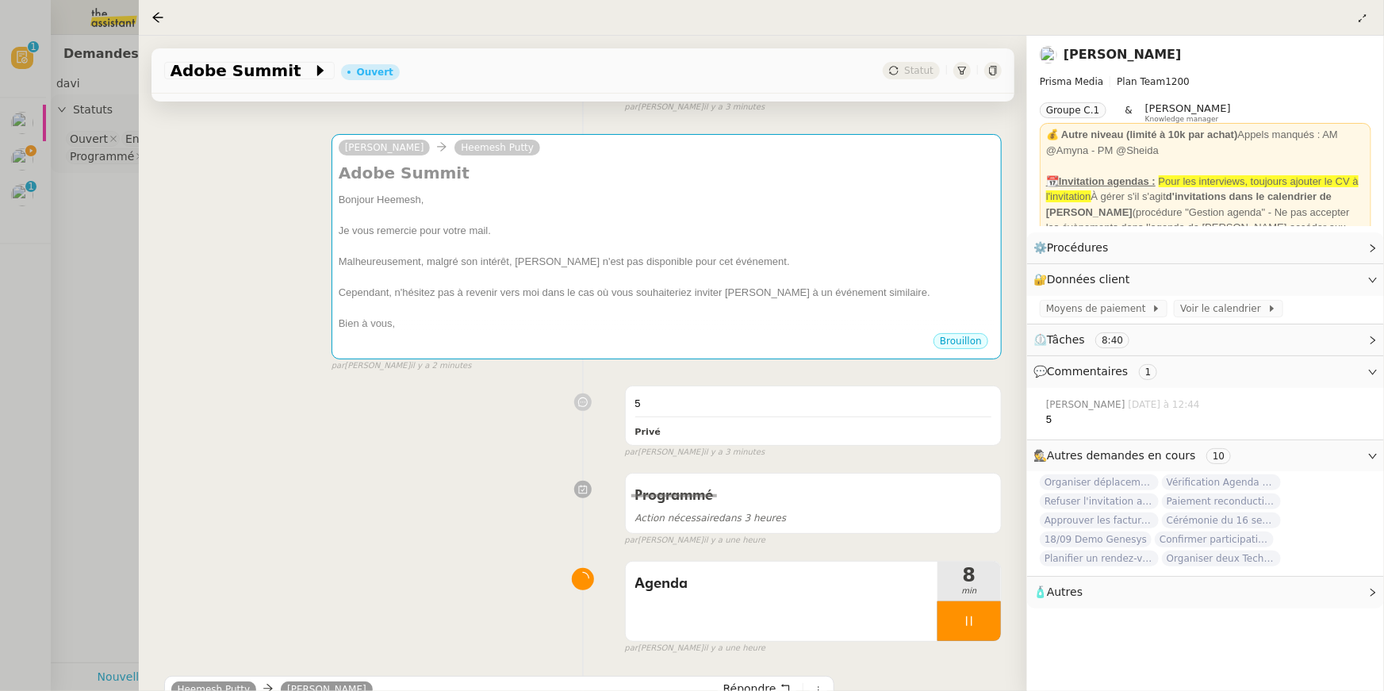
scroll to position [0, 0]
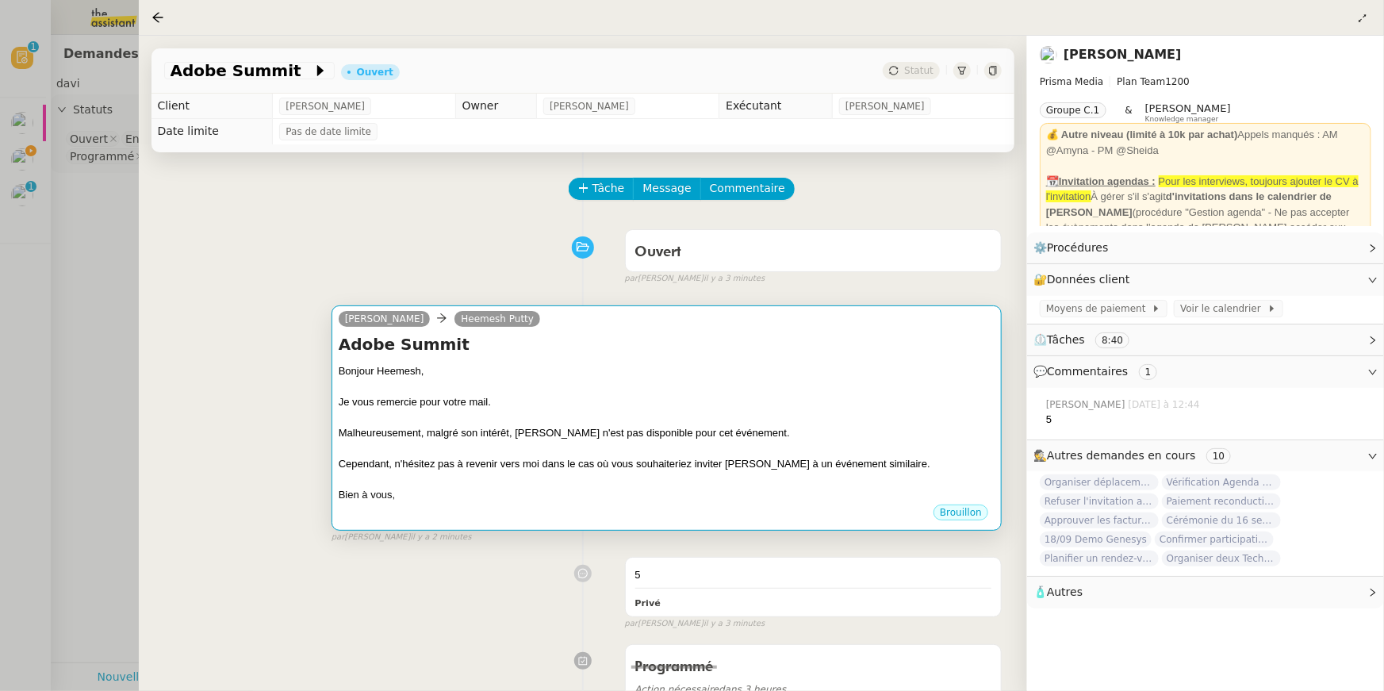
click at [575, 391] on div at bounding box center [667, 387] width 656 height 16
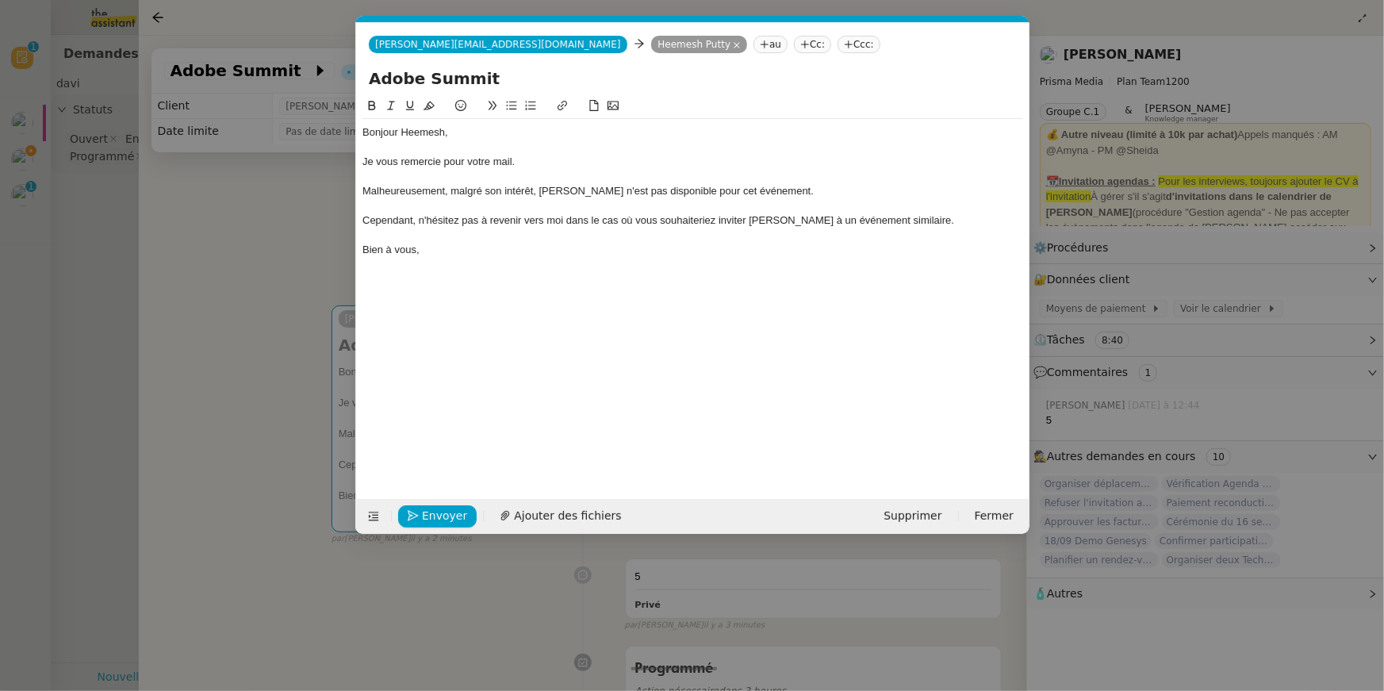
scroll to position [0, 33]
drag, startPoint x: 537, startPoint y: 238, endPoint x: 397, endPoint y: 216, distance: 142.1
click at [397, 216] on div "Bonjour Heemesh, Je vous remercie pour votre mail. Malheureusement, malgré son …" at bounding box center [692, 191] width 661 height 144
click at [210, 286] on nz-modal-container "Service TA - VOYAGE - PROPOSITION GLOBALE A utiliser dans le cadre de propositi…" at bounding box center [692, 345] width 1384 height 691
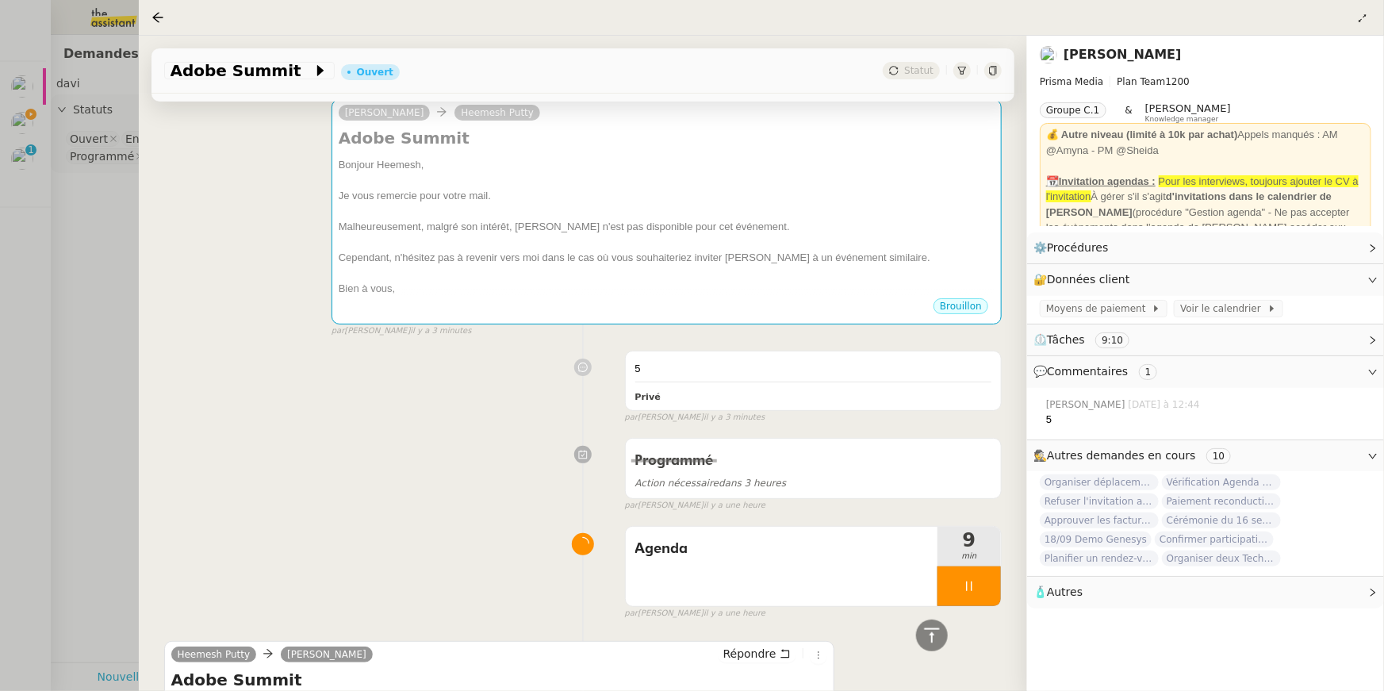
scroll to position [0, 0]
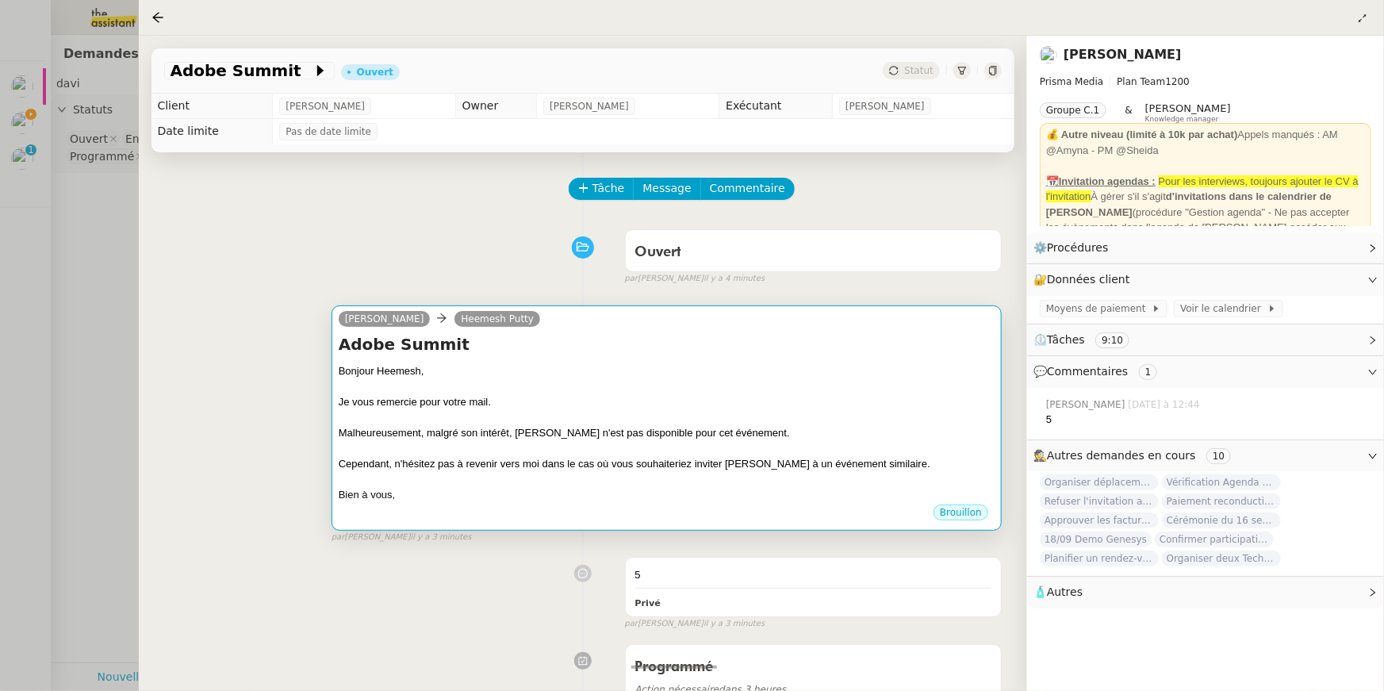
click at [412, 458] on div "Cependant, n'hésitez pas à revenir vers moi dans le cas où vous souhaiteriez in…" at bounding box center [667, 464] width 656 height 16
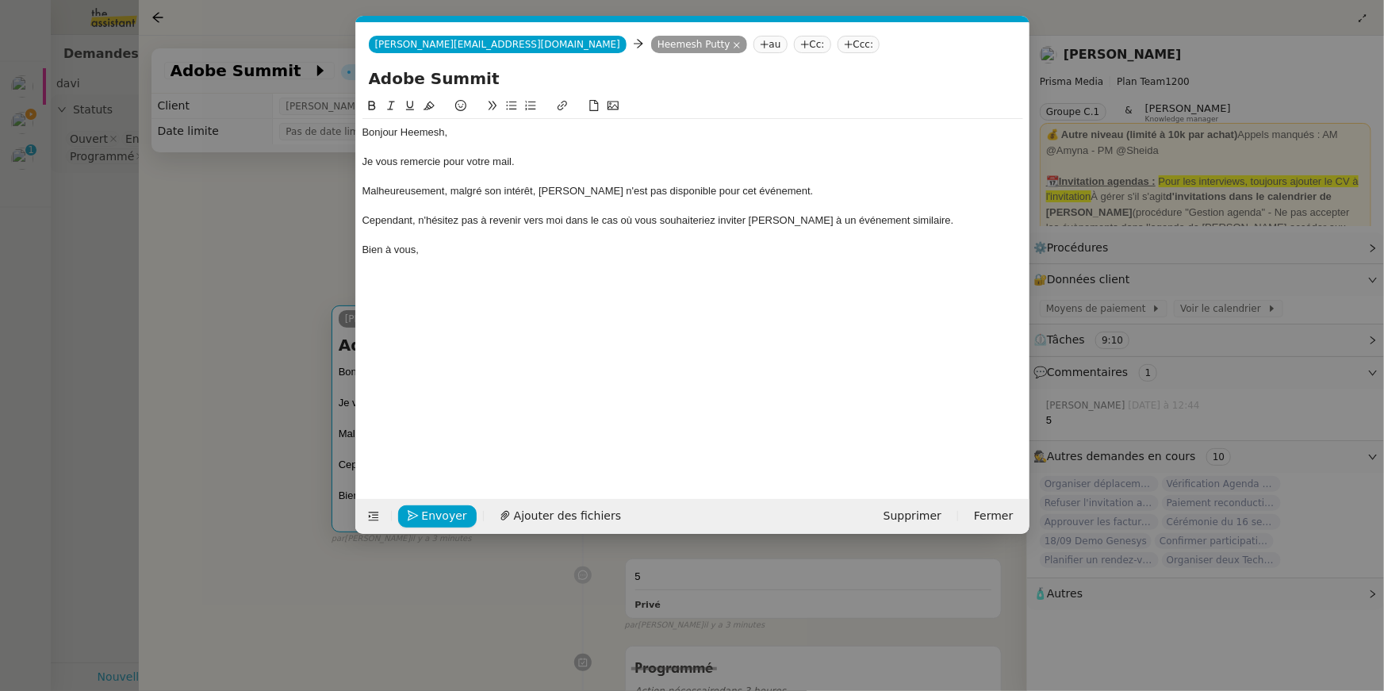
scroll to position [0, 33]
click at [428, 520] on span "Envoyer" at bounding box center [444, 516] width 45 height 18
click at [428, 520] on span "Confirmer l'envoi" at bounding box center [469, 516] width 95 height 18
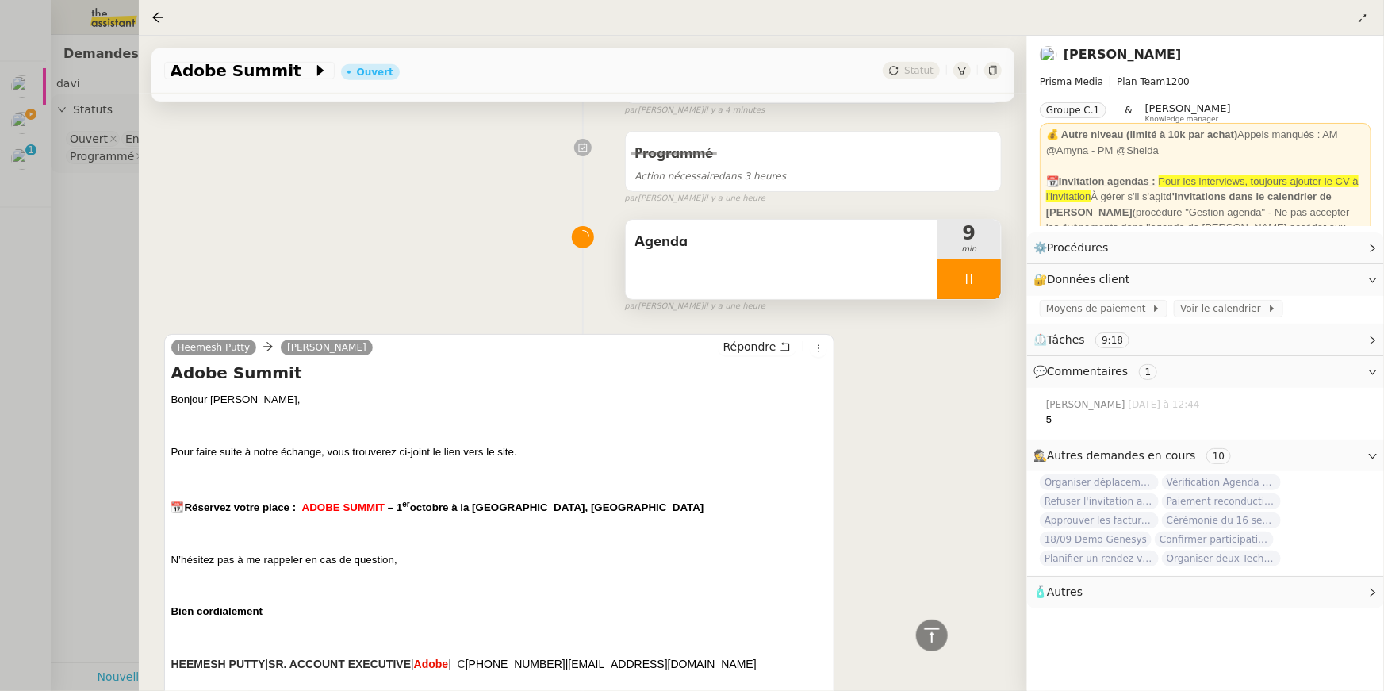
scroll to position [558, 0]
click at [814, 283] on div "Agenda" at bounding box center [782, 259] width 312 height 79
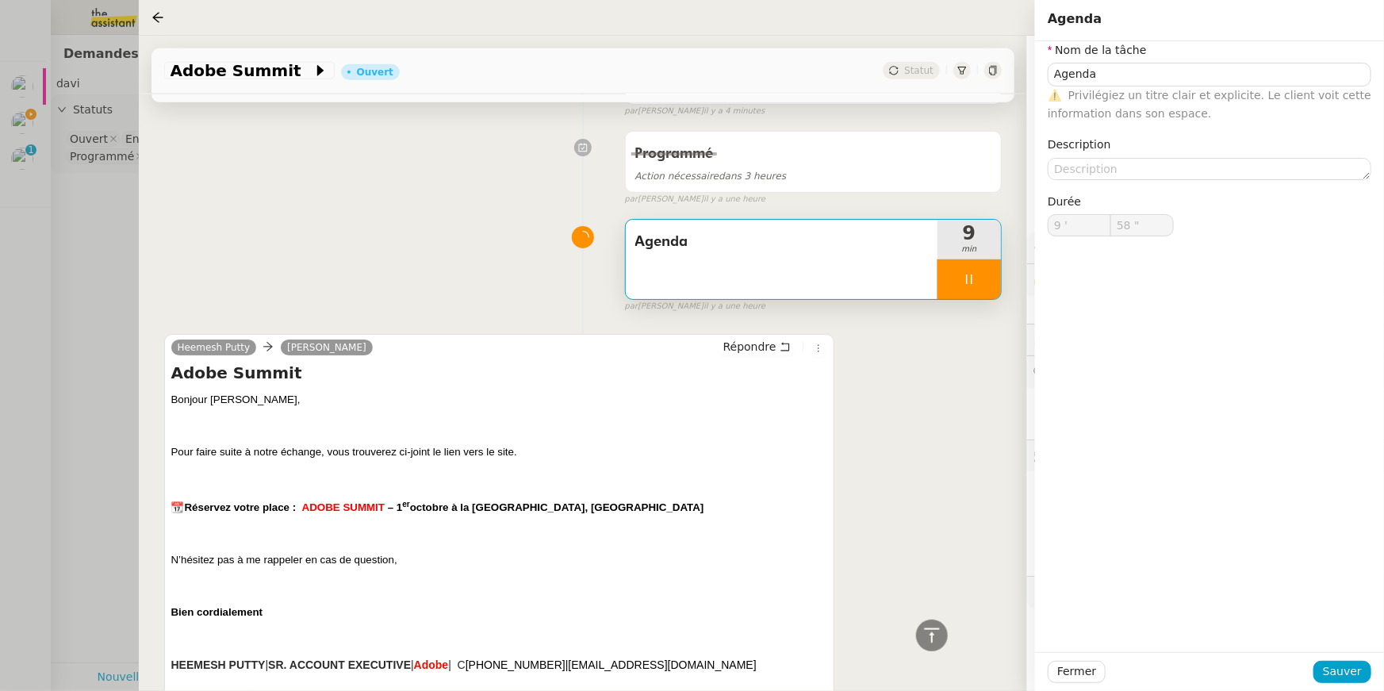
type input "59 ""
type input "10 '"
type input "3 ""
click at [967, 273] on icon at bounding box center [969, 279] width 13 height 13
click at [979, 281] on icon at bounding box center [985, 279] width 13 height 13
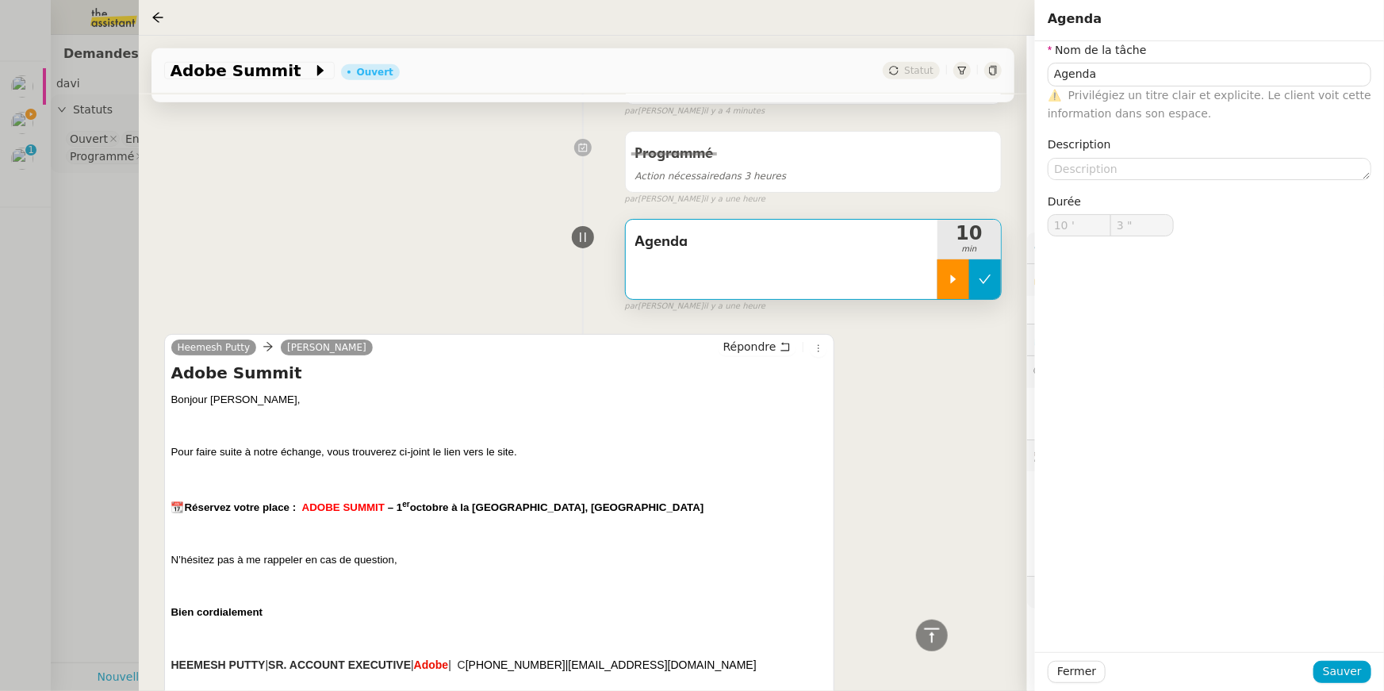
type input "Agenda"
type input "10 '"
type input "2 ""
type input "Agenda"
type input "10 '"
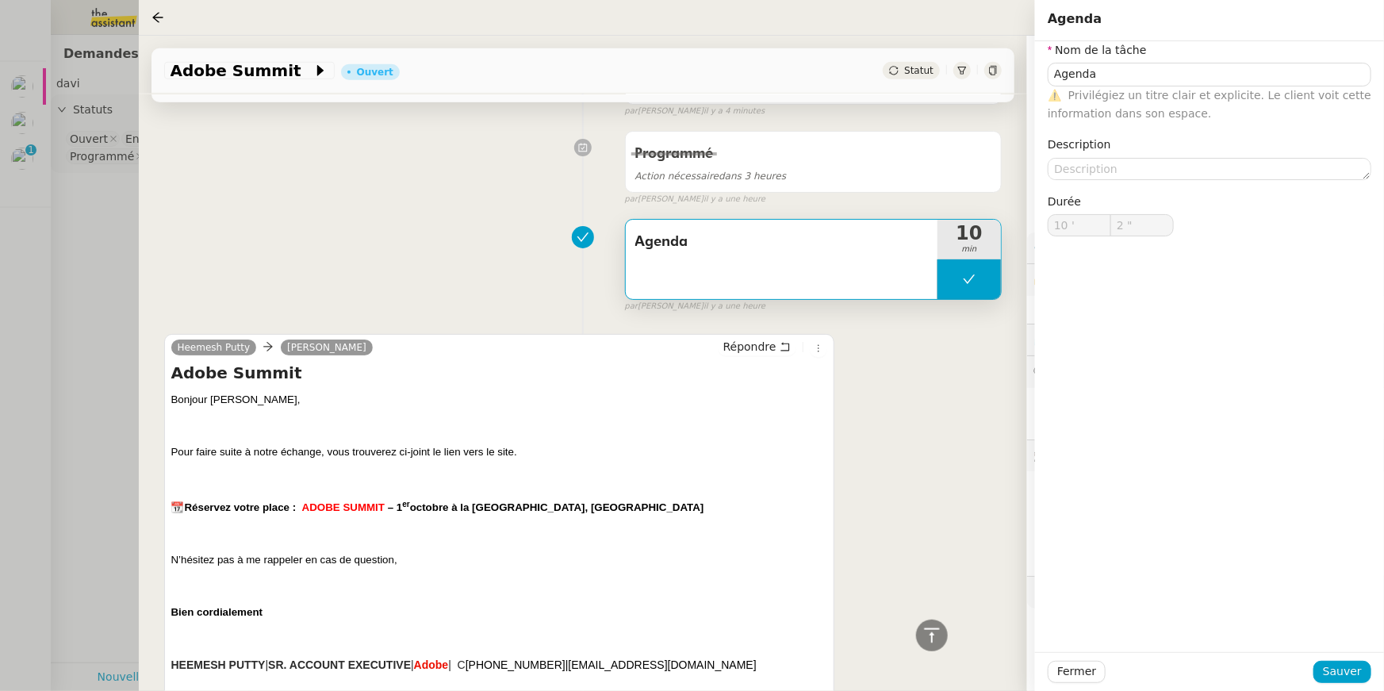
type input "2 ""
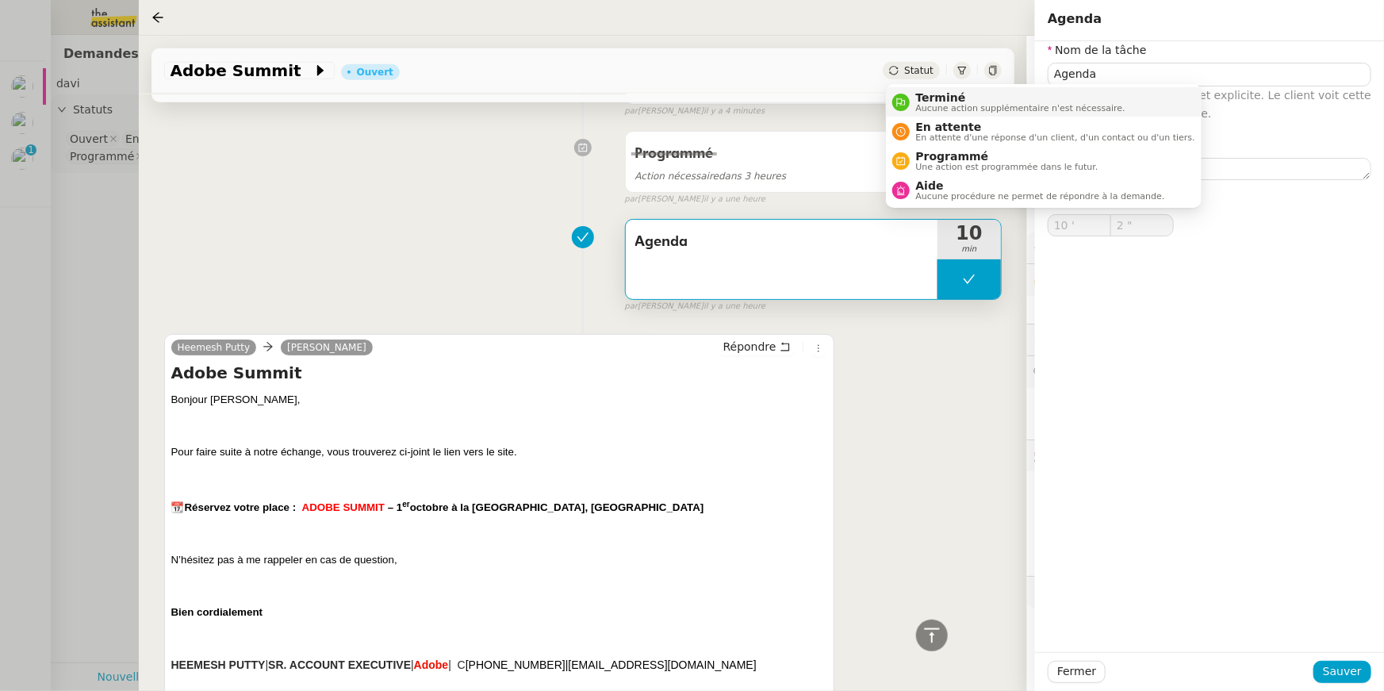
type input "Agenda"
type input "10 '"
type input "2 ""
click at [924, 111] on span "Aucune action supplémentaire n'est nécessaire." at bounding box center [1020, 108] width 209 height 9
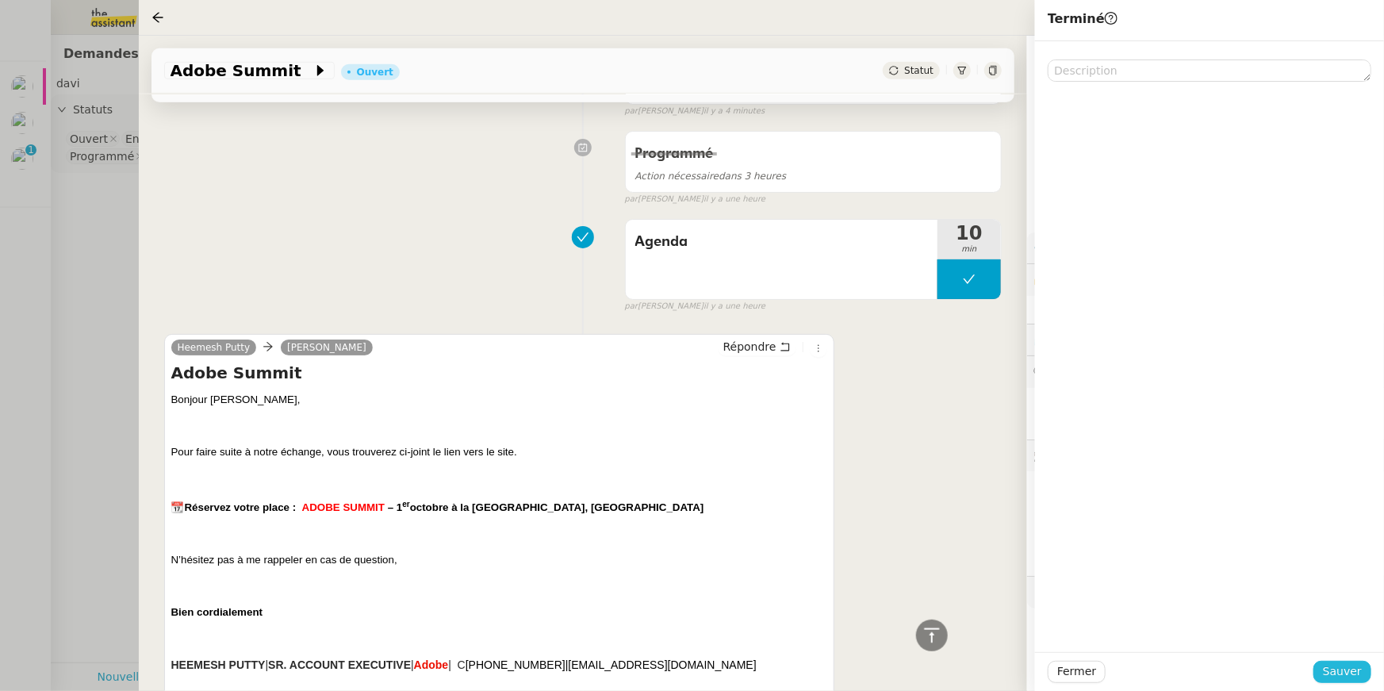
click at [1334, 663] on span "Sauver" at bounding box center [1342, 671] width 39 height 18
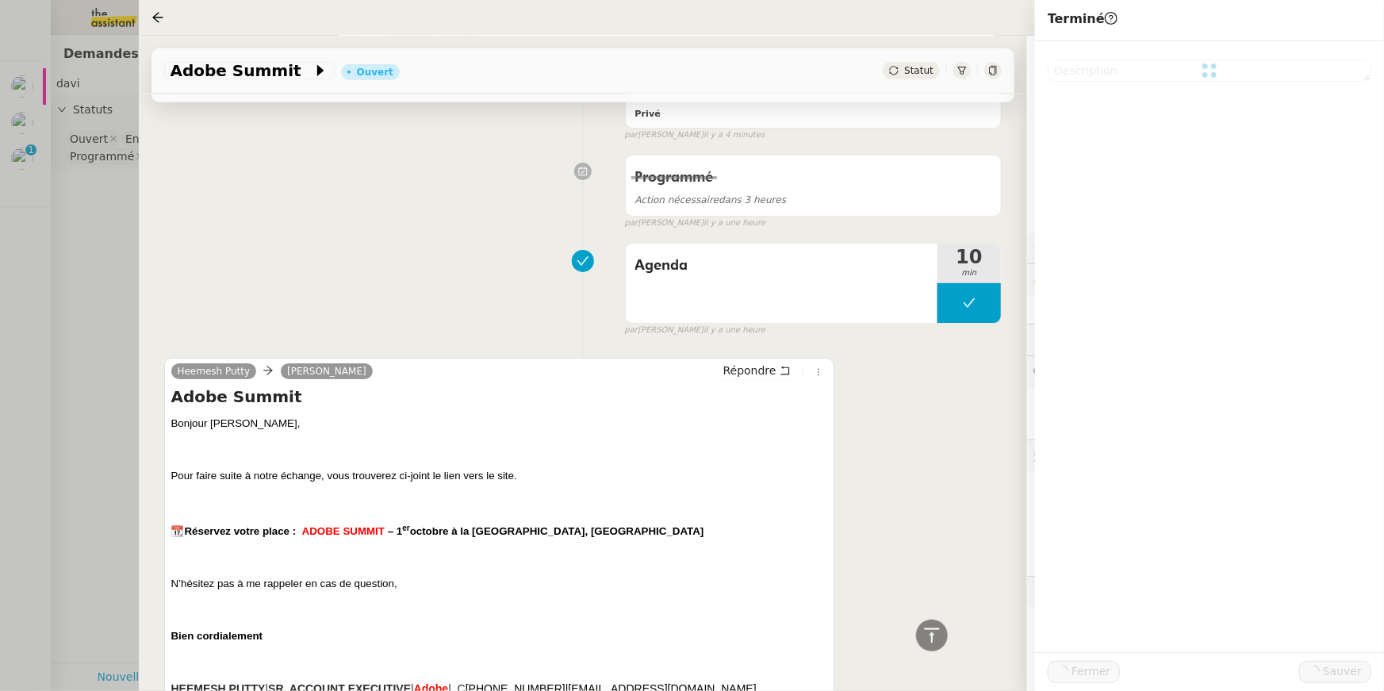
scroll to position [581, 0]
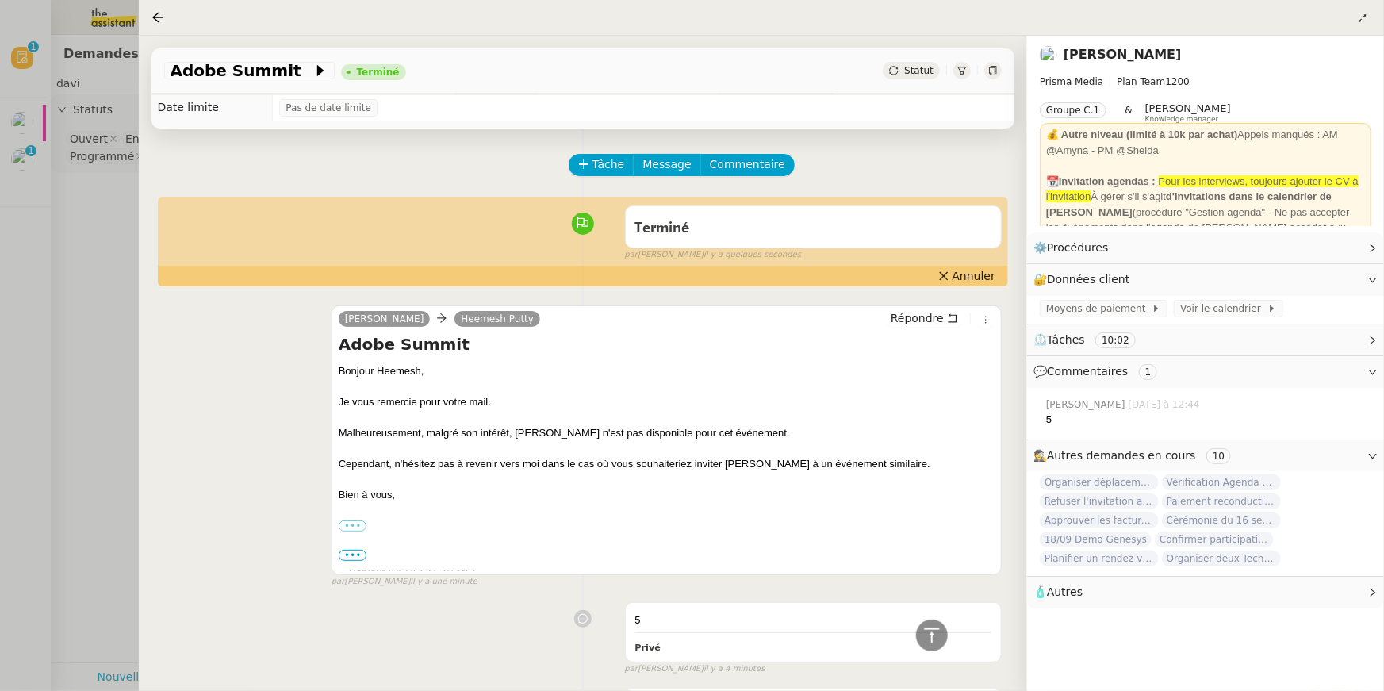
scroll to position [21, 0]
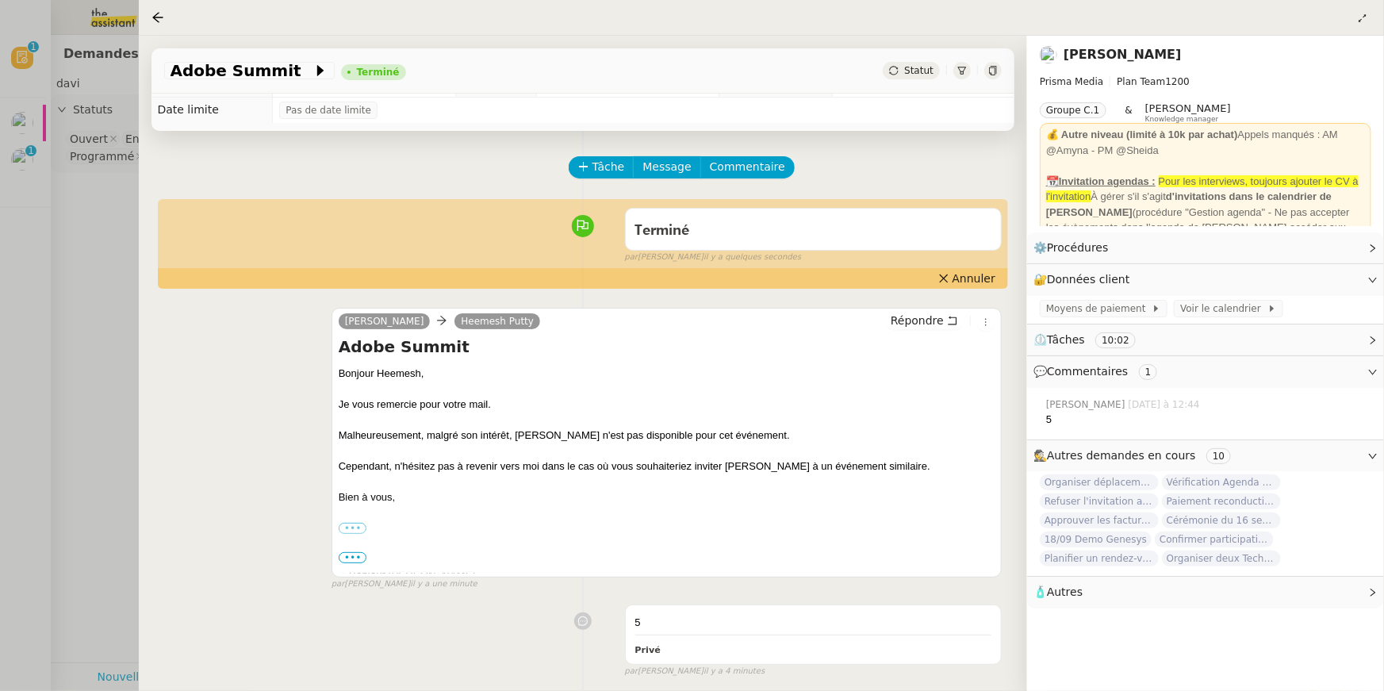
drag, startPoint x: 61, startPoint y: 178, endPoint x: 29, endPoint y: 182, distance: 32.7
click at [60, 178] on div at bounding box center [692, 345] width 1384 height 691
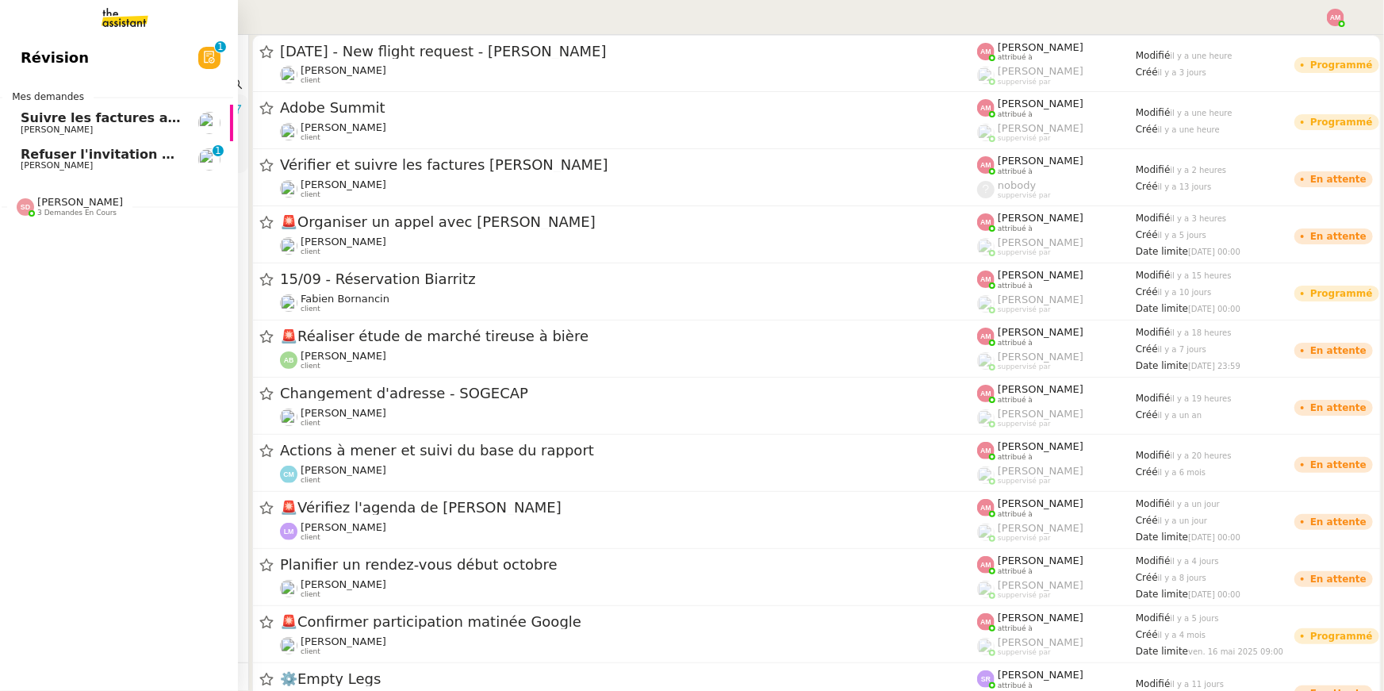
click at [17, 175] on link "Refuser l'invitation au déjeuner Adobe [PERSON_NAME] 0 1 2 3 4 5 6 7 8 9" at bounding box center [114, 159] width 238 height 36
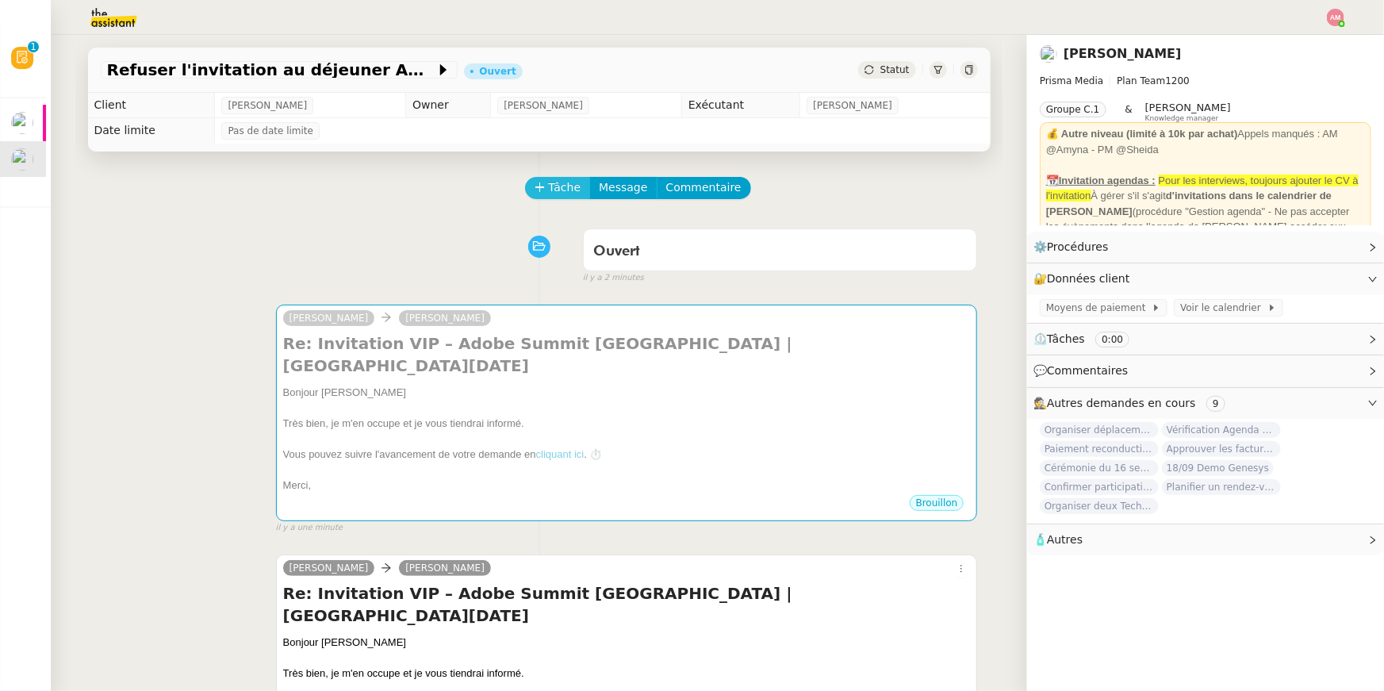
click at [538, 179] on button "Tâche" at bounding box center [558, 188] width 66 height 22
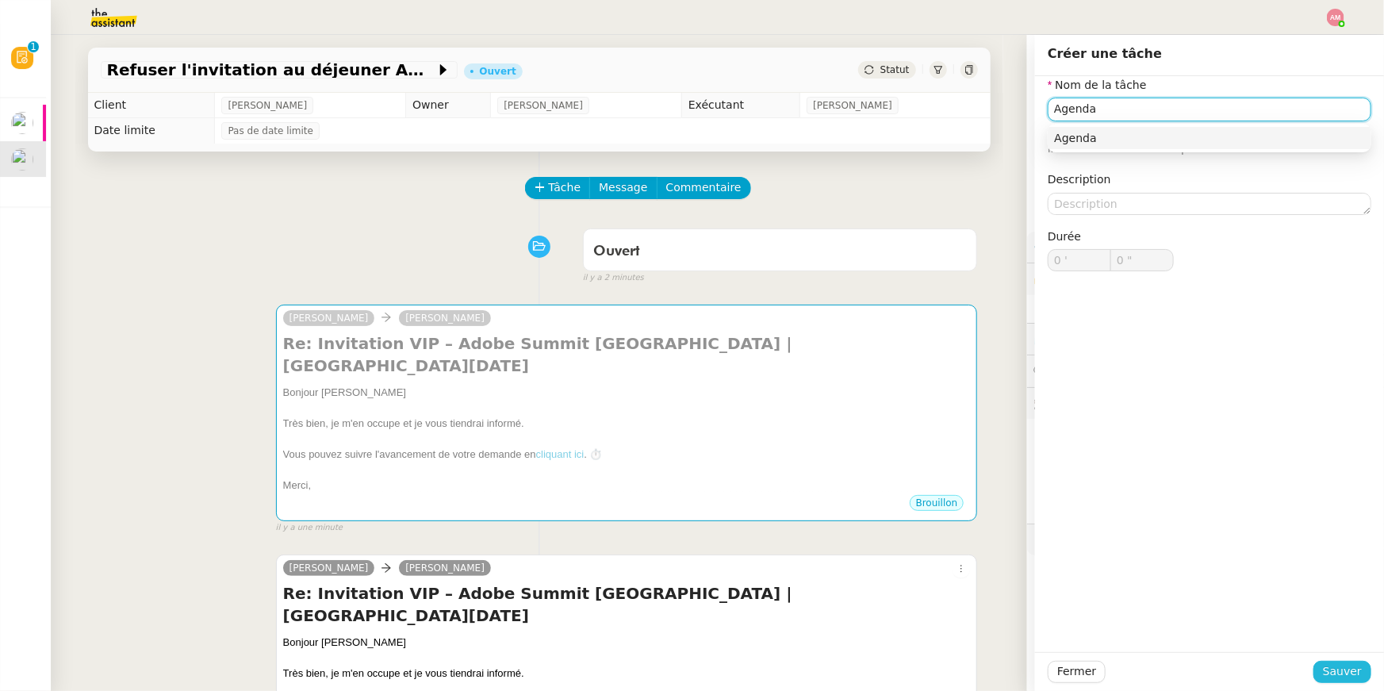
type input "Agenda"
click at [1351, 665] on span "Sauver" at bounding box center [1342, 671] width 39 height 18
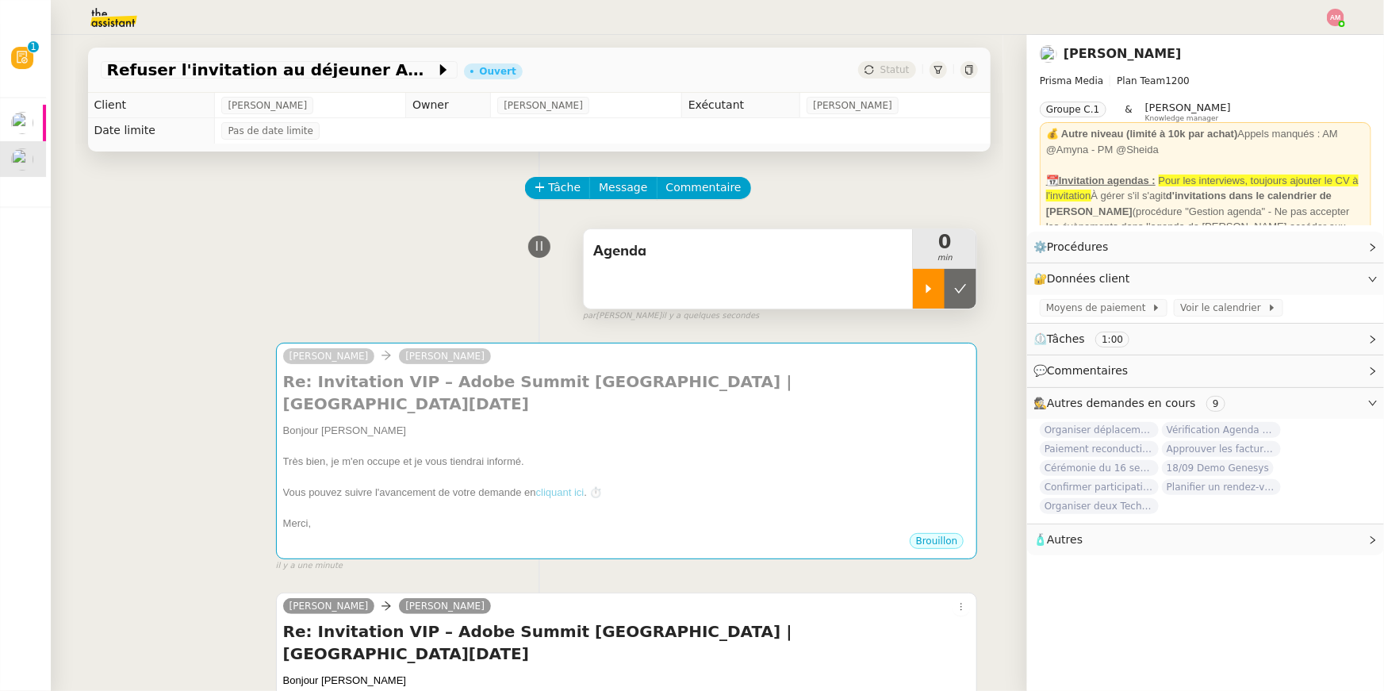
click at [928, 288] on icon at bounding box center [929, 288] width 6 height 9
click at [711, 179] on span "Commentaire" at bounding box center [703, 187] width 75 height 18
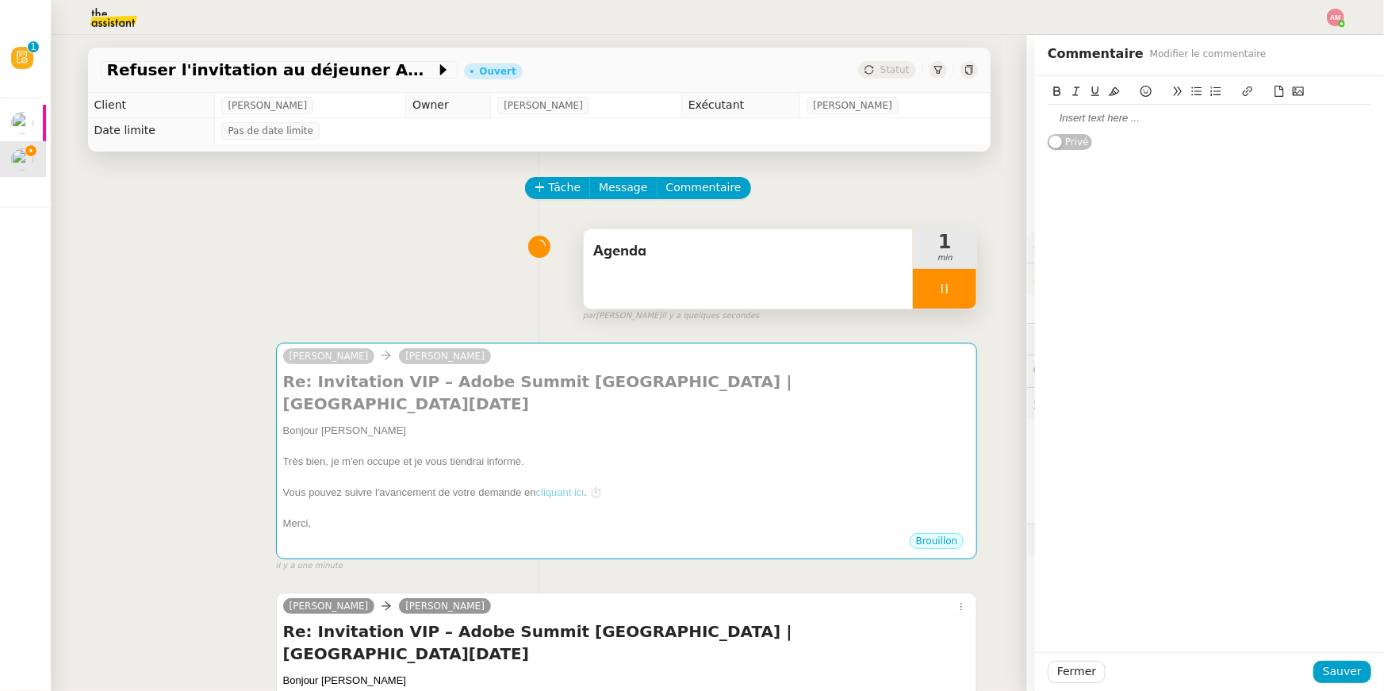
click at [1136, 118] on div at bounding box center [1210, 118] width 324 height 14
click at [1148, 93] on icon at bounding box center [1145, 91] width 11 height 11
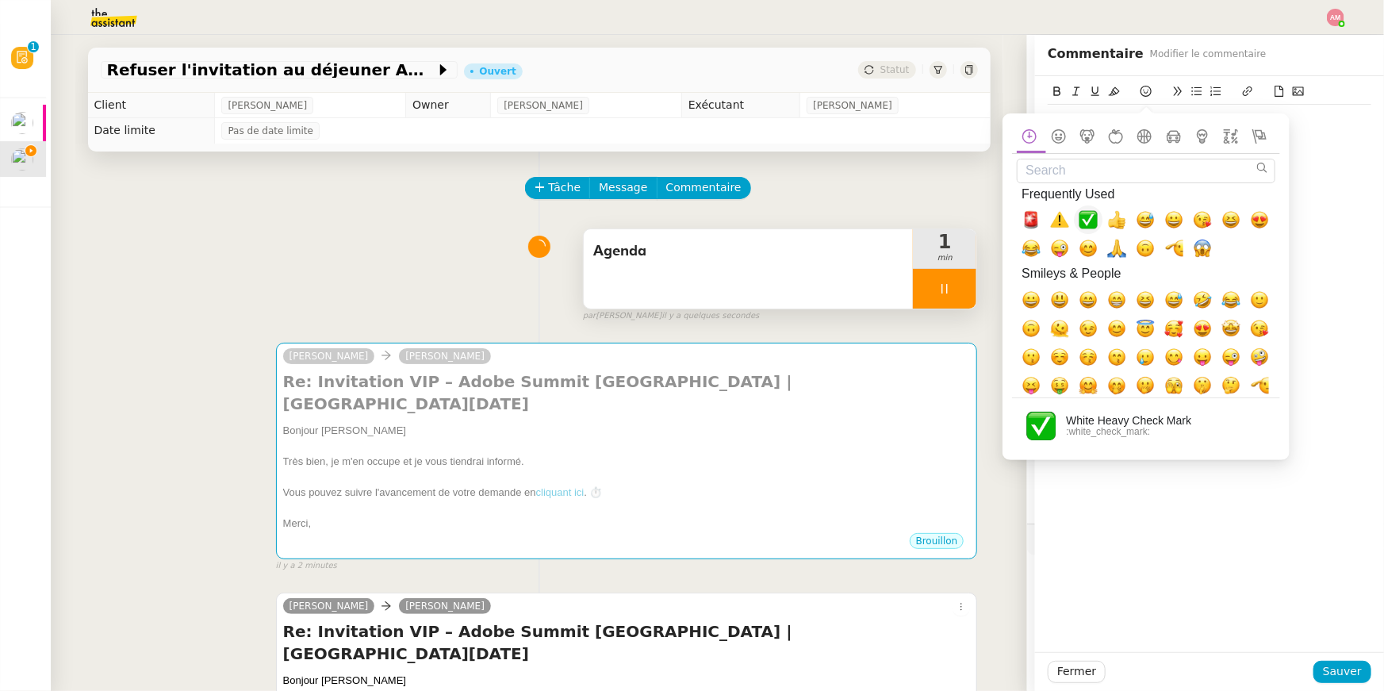
click at [1090, 217] on span "✅, white_check_mark" at bounding box center [1088, 219] width 19 height 19
click at [1347, 672] on span "Sauver" at bounding box center [1342, 671] width 39 height 18
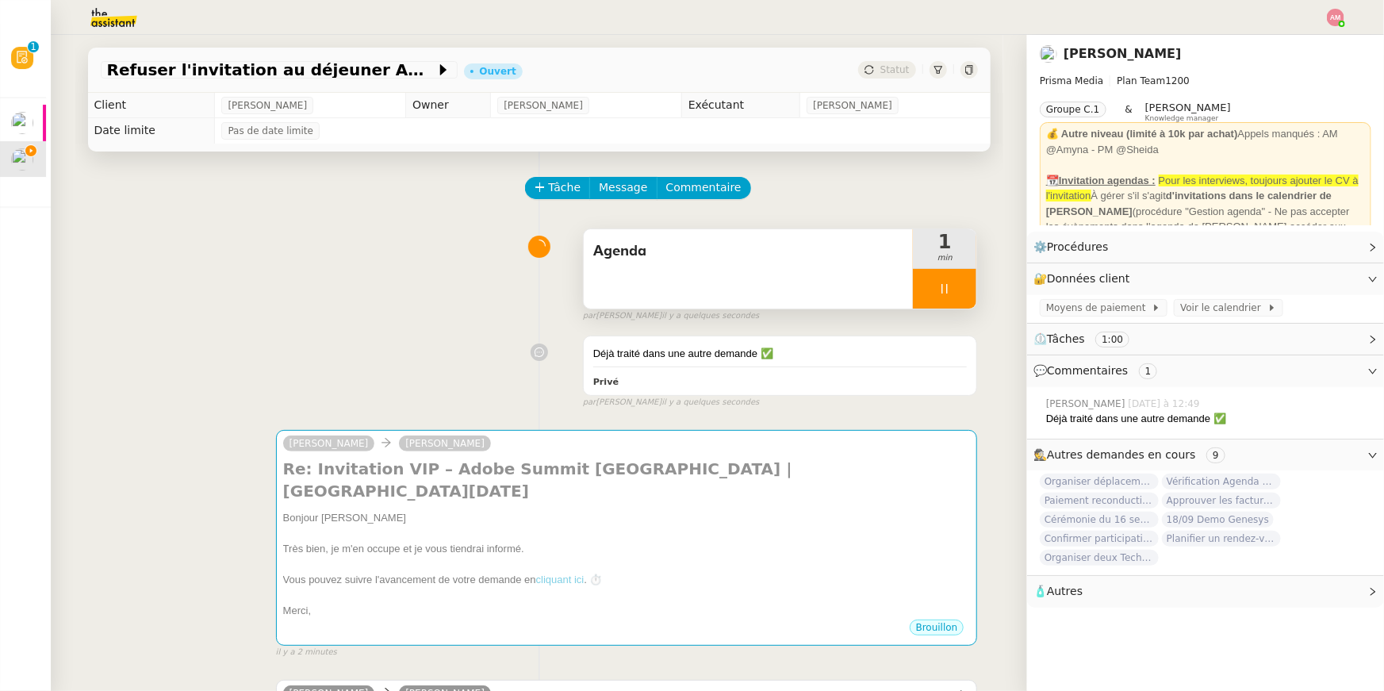
click at [929, 282] on div at bounding box center [944, 289] width 63 height 40
click at [952, 295] on button at bounding box center [961, 289] width 32 height 40
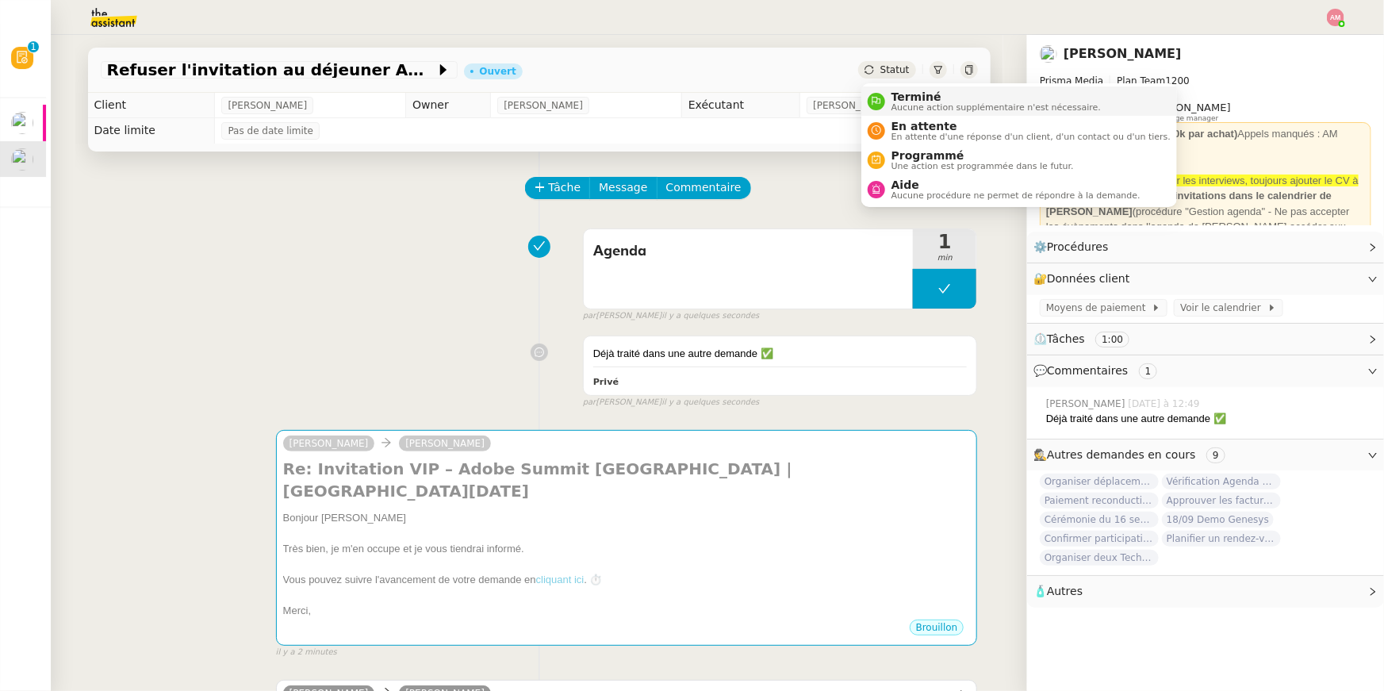
click at [895, 97] on span "Terminé" at bounding box center [995, 96] width 209 height 13
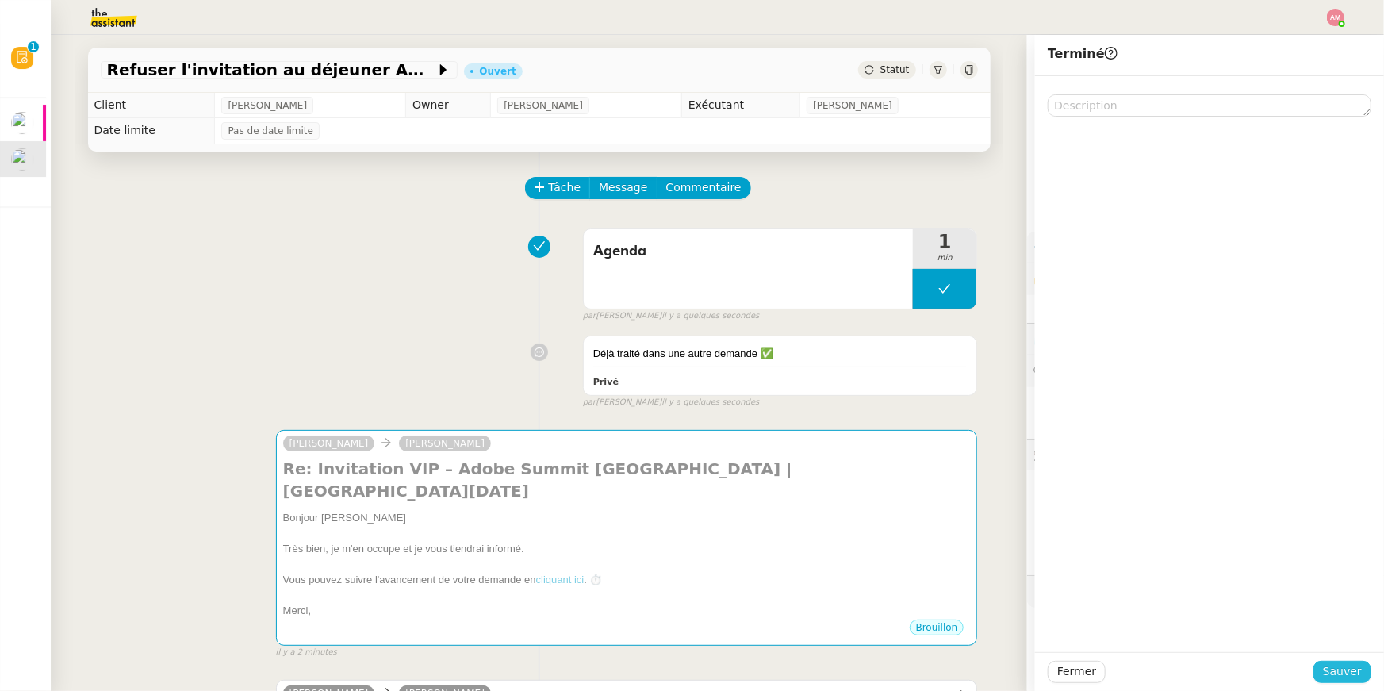
click at [1328, 666] on span "Sauver" at bounding box center [1342, 671] width 39 height 18
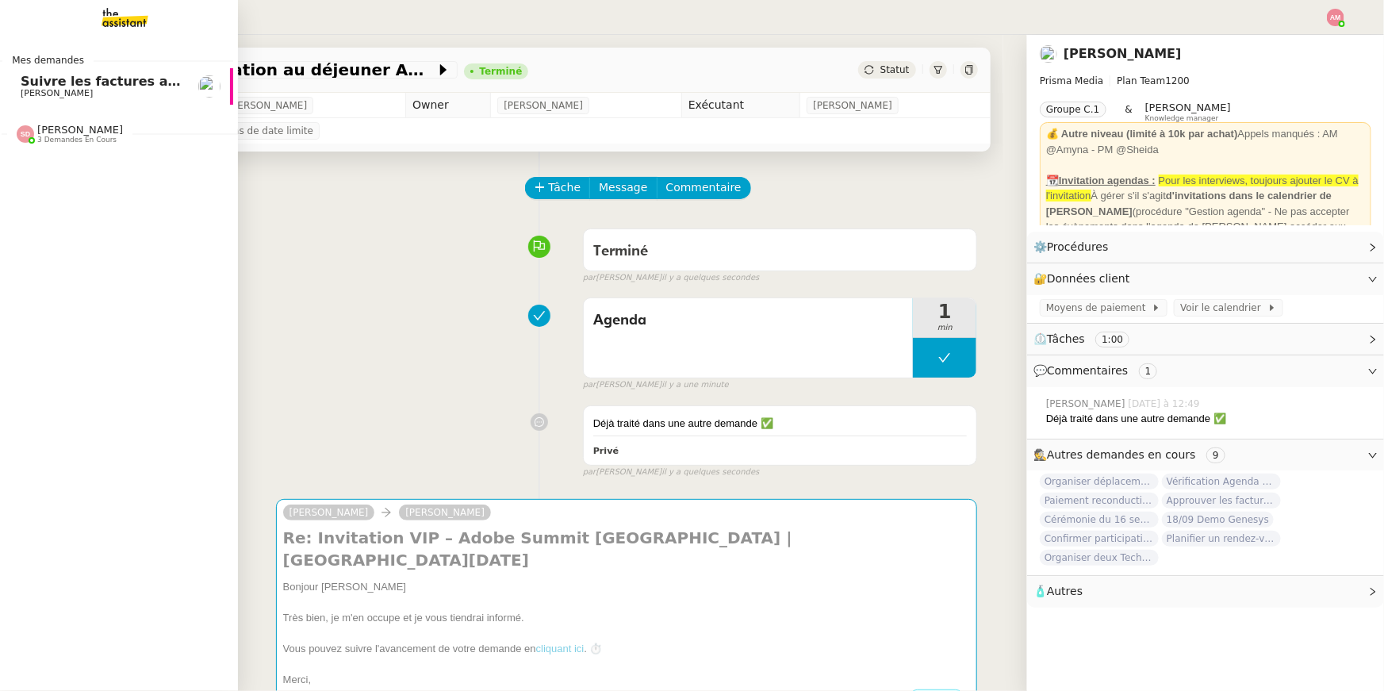
click at [21, 80] on span "Suivre les factures avec Flash Transports" at bounding box center [168, 81] width 295 height 15
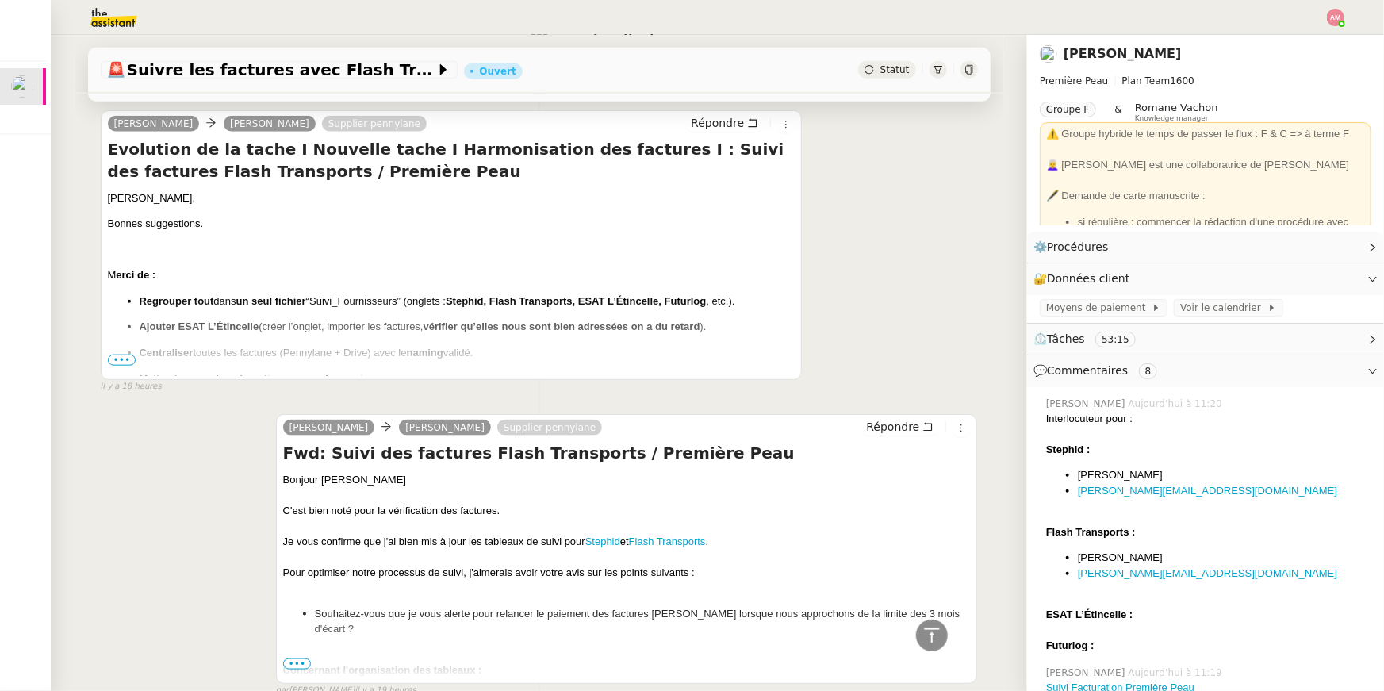
scroll to position [759, 0]
click at [115, 359] on span "•••" at bounding box center [122, 362] width 29 height 11
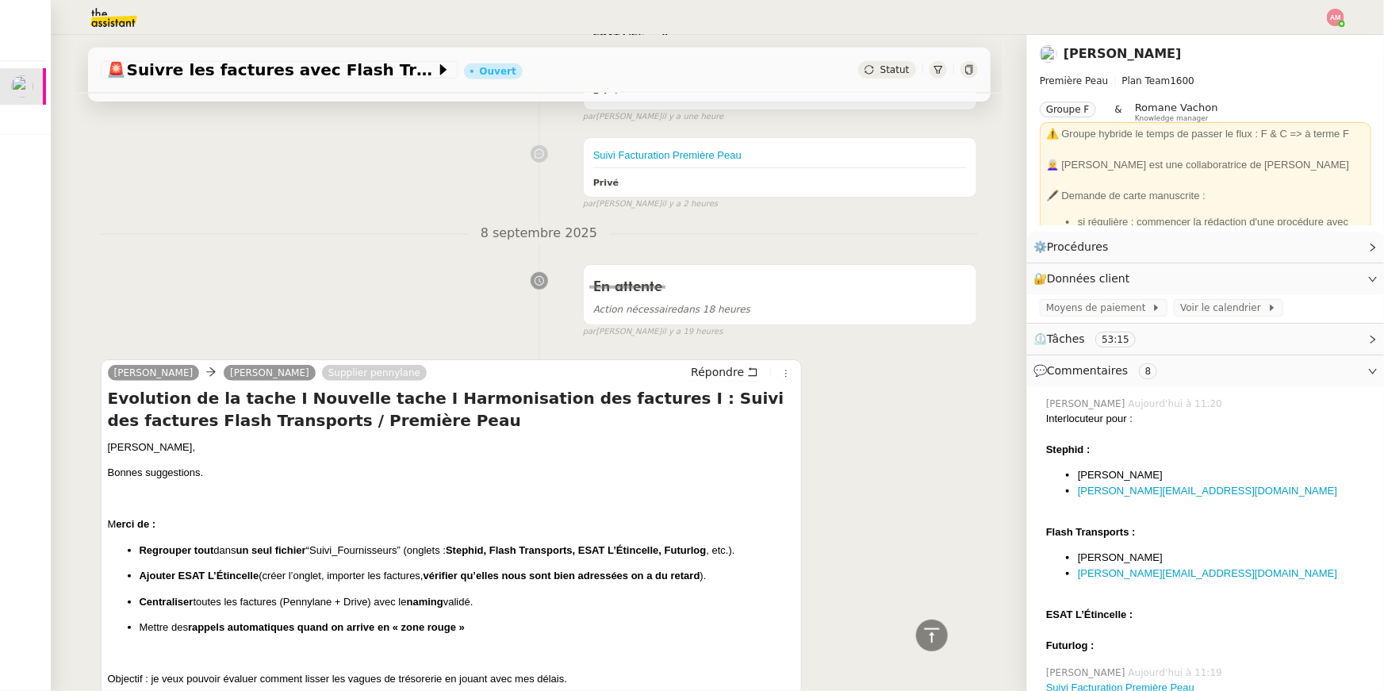
scroll to position [511, 0]
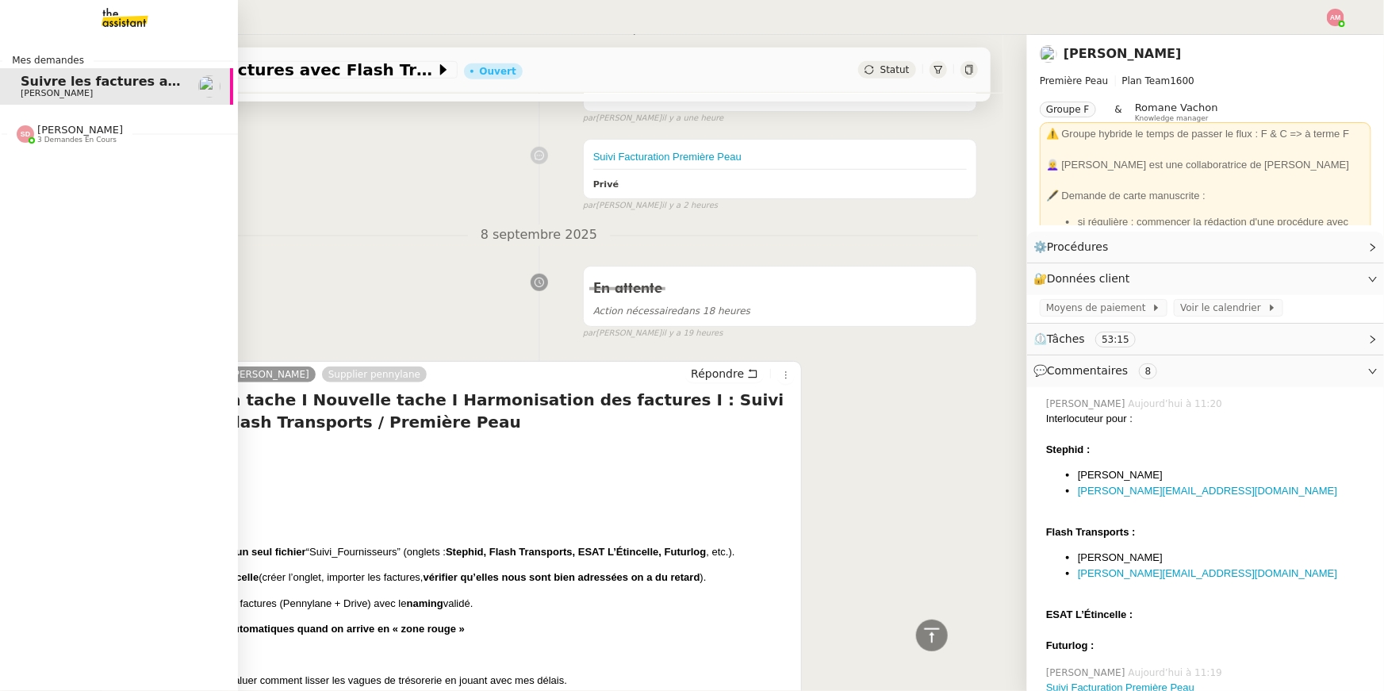
click at [39, 134] on span "[PERSON_NAME]" at bounding box center [80, 130] width 86 height 12
